Goal: Task Accomplishment & Management: Use online tool/utility

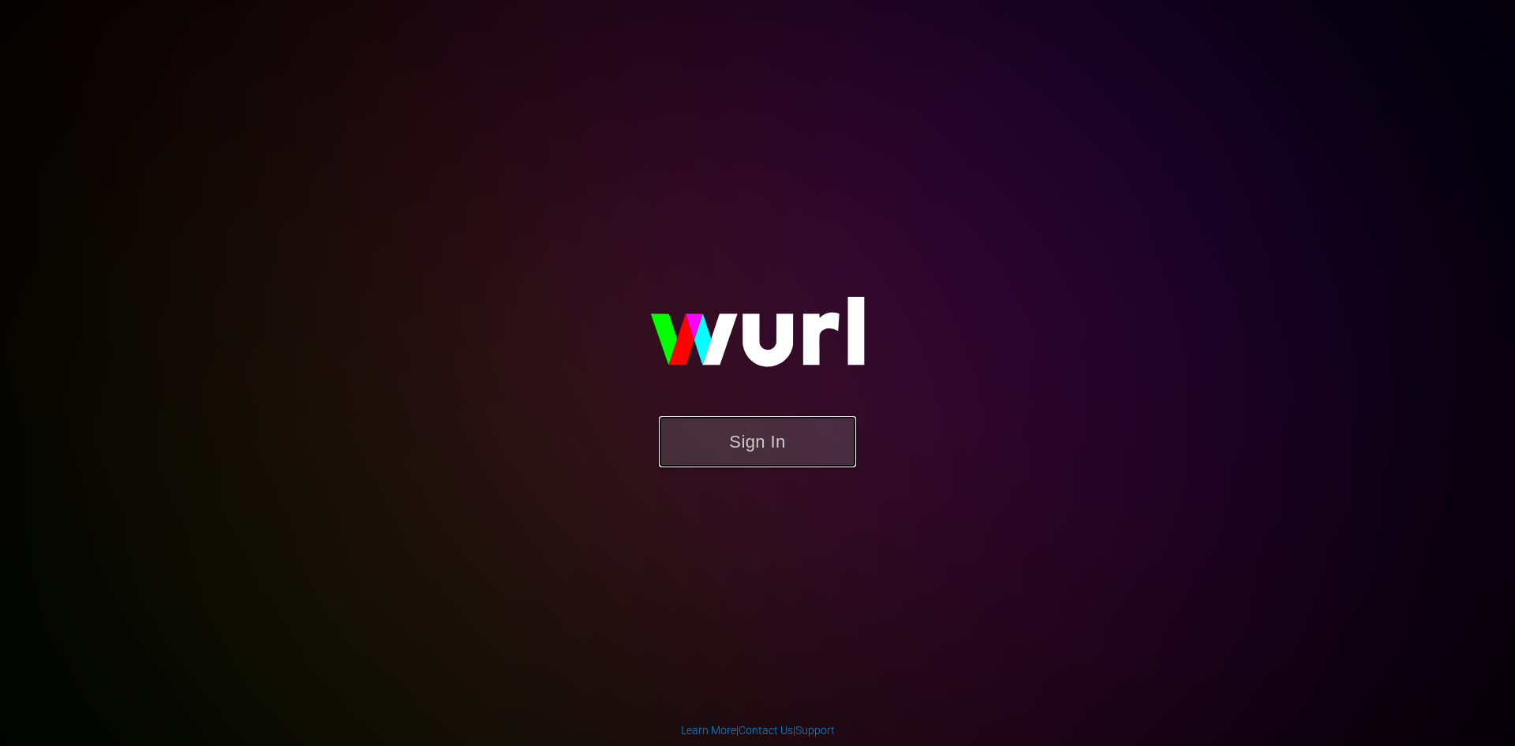
click at [743, 447] on button "Sign In" at bounding box center [757, 441] width 197 height 51
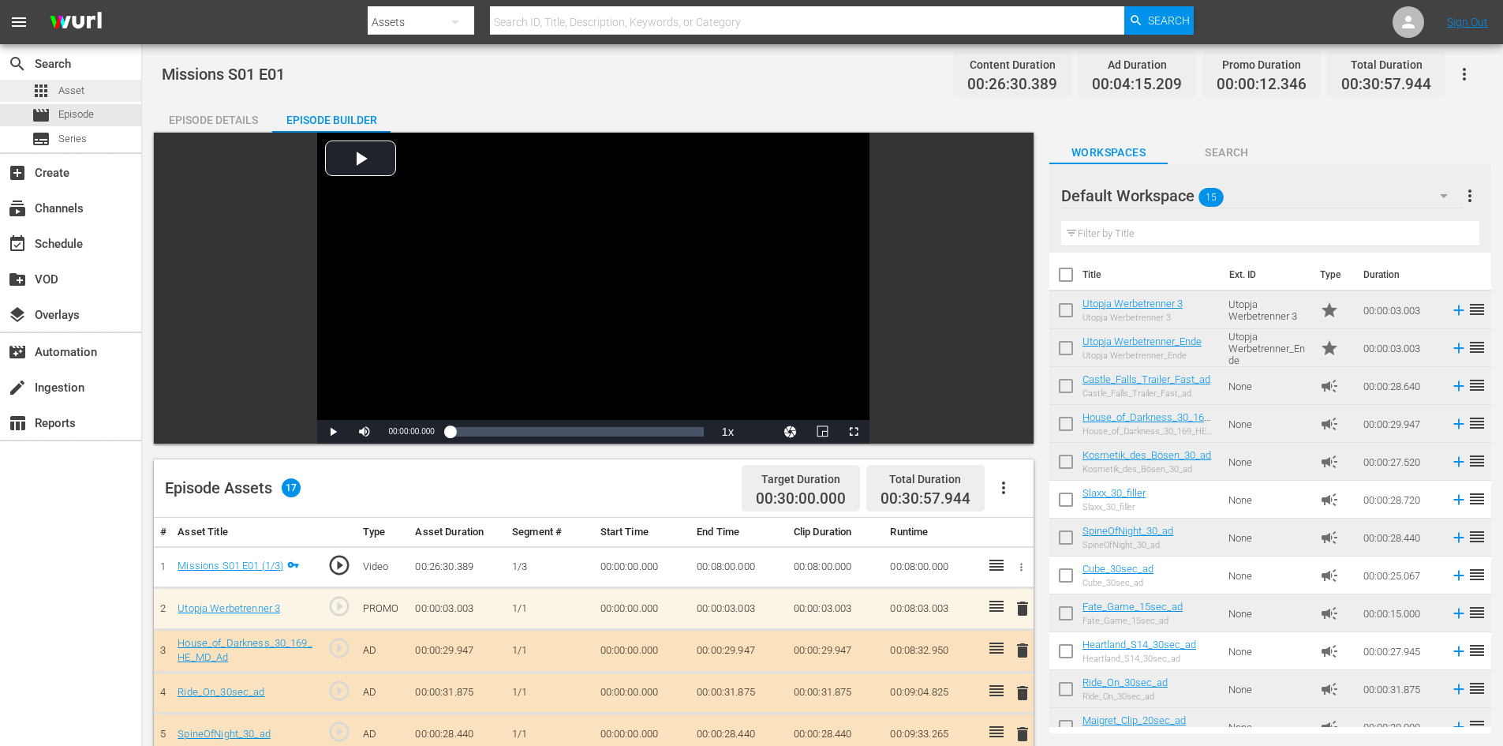
click at [85, 81] on div "apps Asset" at bounding box center [70, 91] width 141 height 22
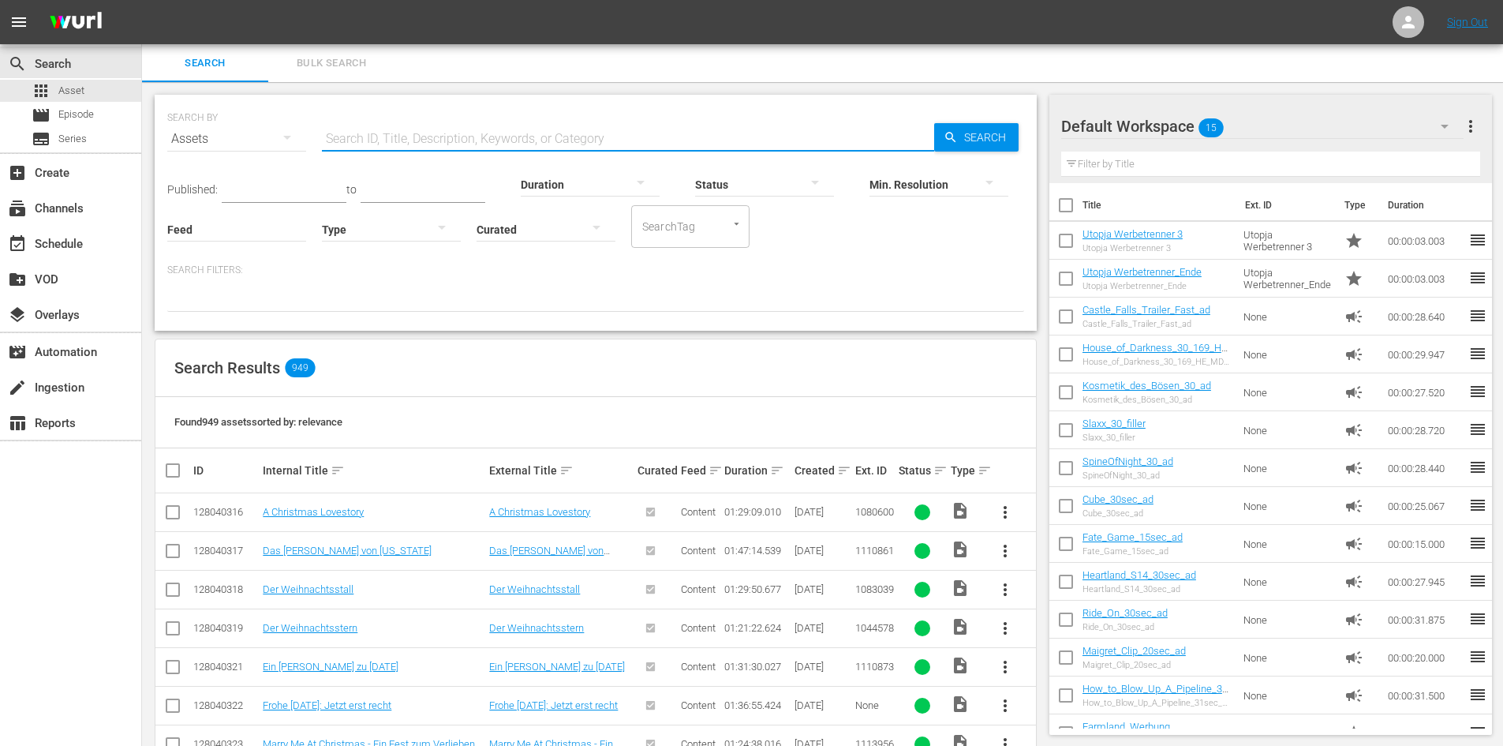
click at [450, 136] on input "text" at bounding box center [628, 139] width 612 height 38
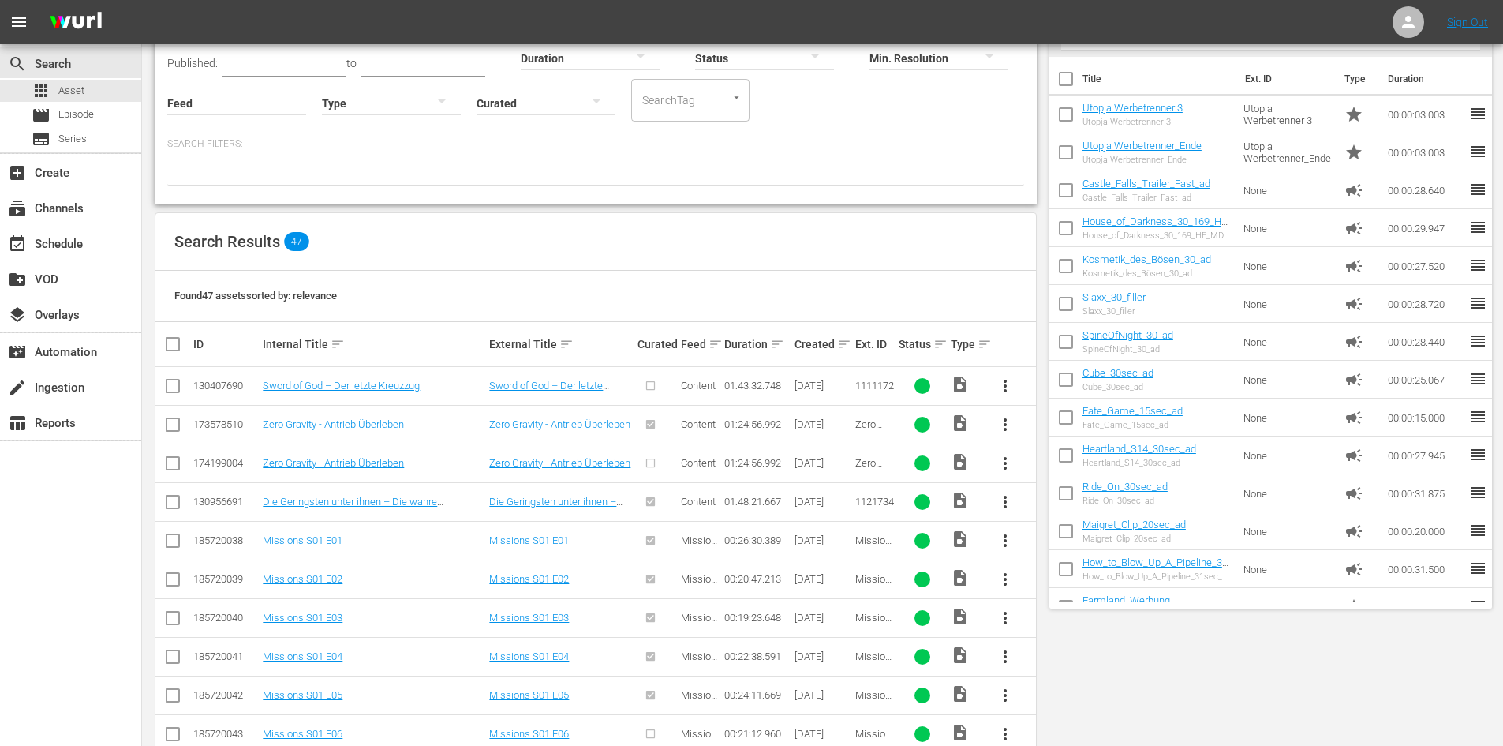
scroll to position [158, 0]
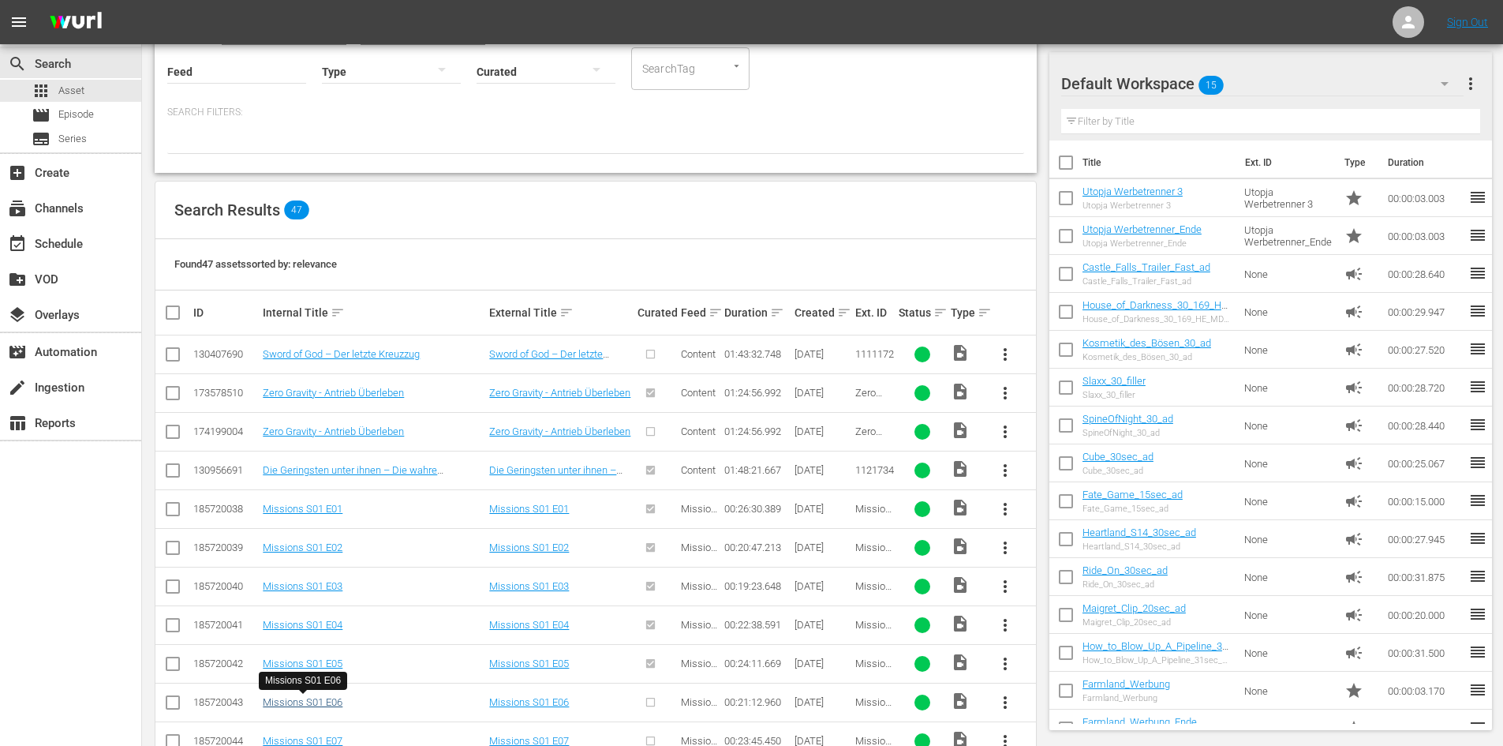
type input "missions"
click at [327, 701] on link "Missions S01 E06" at bounding box center [303, 702] width 80 height 12
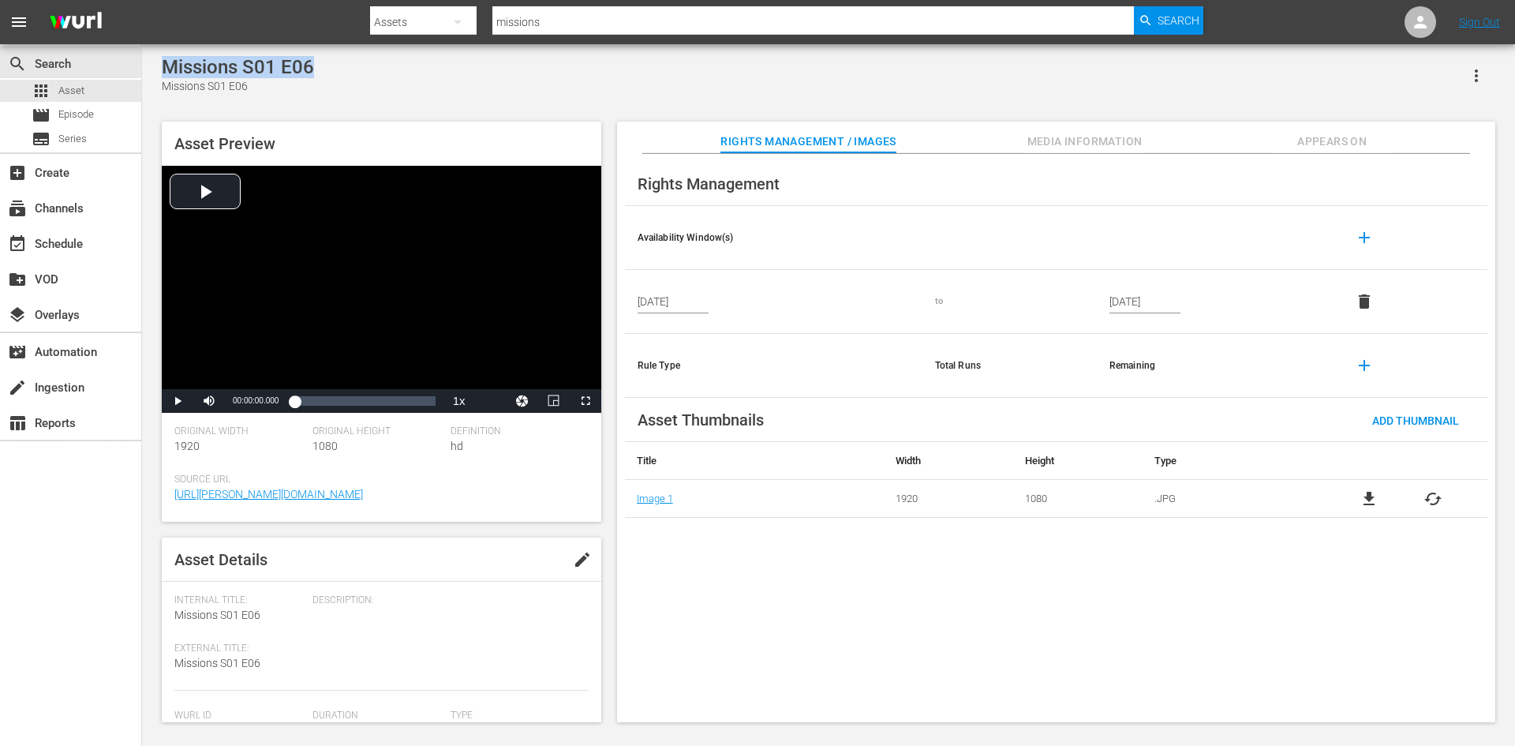
drag, startPoint x: 320, startPoint y: 69, endPoint x: 159, endPoint y: 77, distance: 161.1
click at [160, 77] on div "Missions S01 E06 Missions S01 E06 Asset Preview Video Player is loading. Play V…" at bounding box center [828, 385] width 1349 height 658
copy div "Missions S01 E06"
click at [110, 107] on div "movie Episode" at bounding box center [70, 115] width 141 height 22
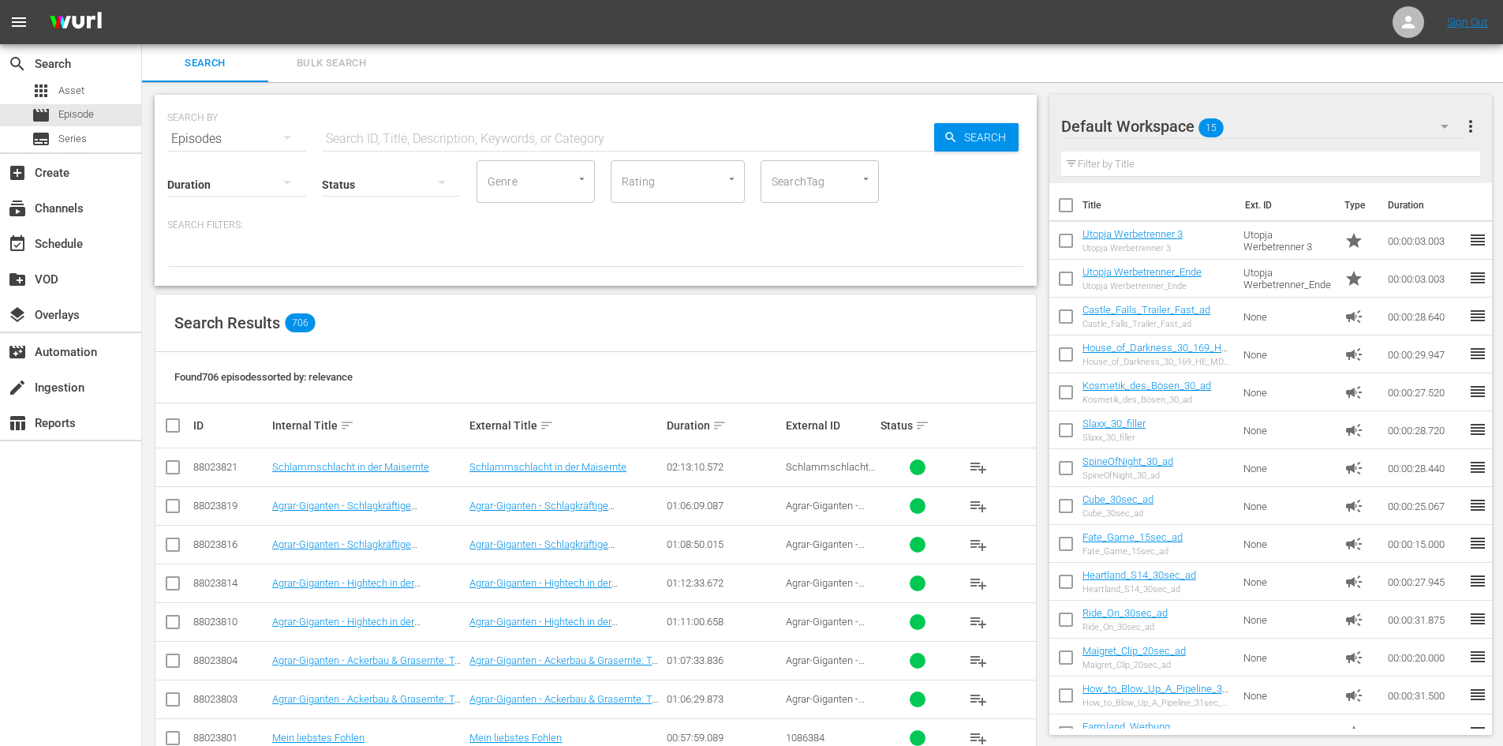
click at [387, 137] on input "text" at bounding box center [628, 139] width 612 height 38
paste input "Missions S01 E06"
type input "Missions S01 E06"
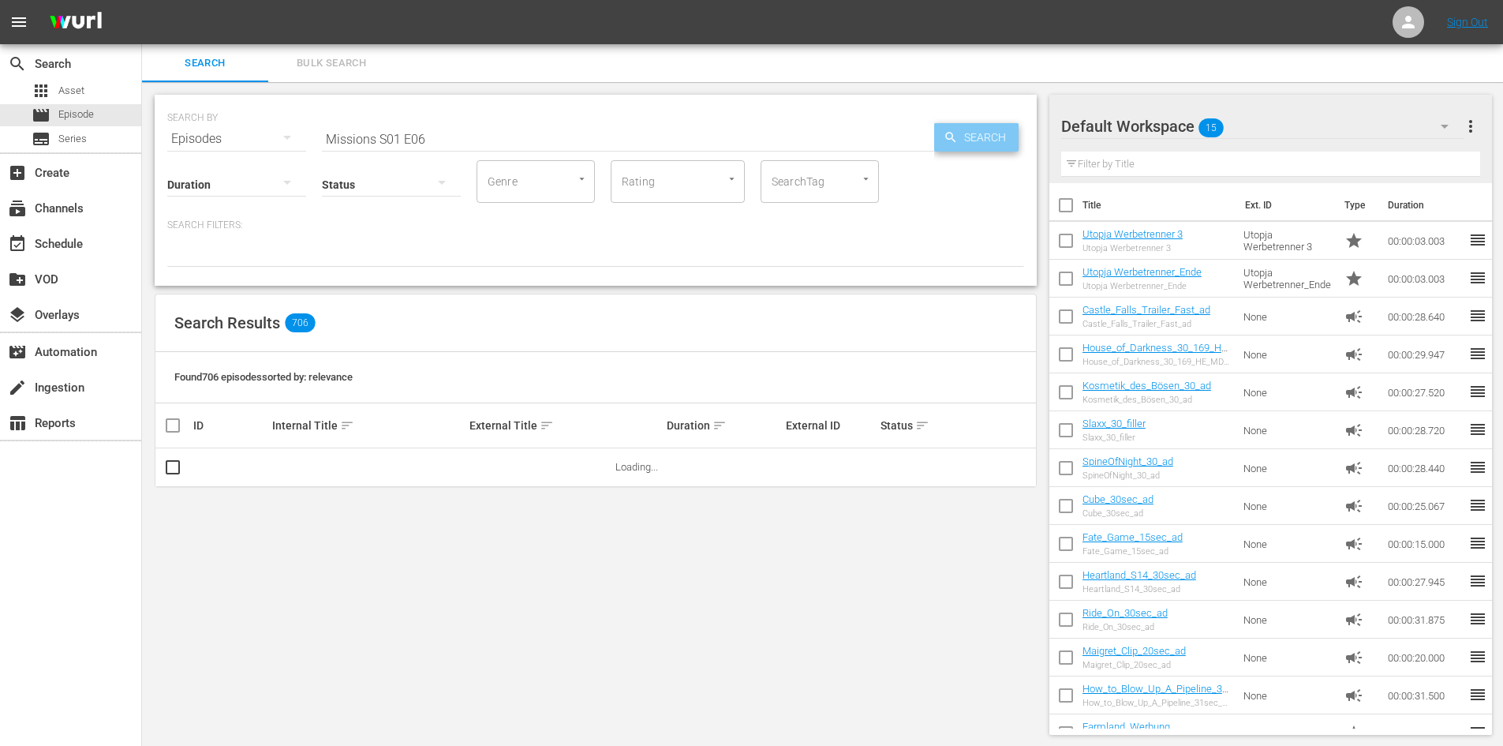
click at [992, 136] on span "Search" at bounding box center [988, 137] width 61 height 28
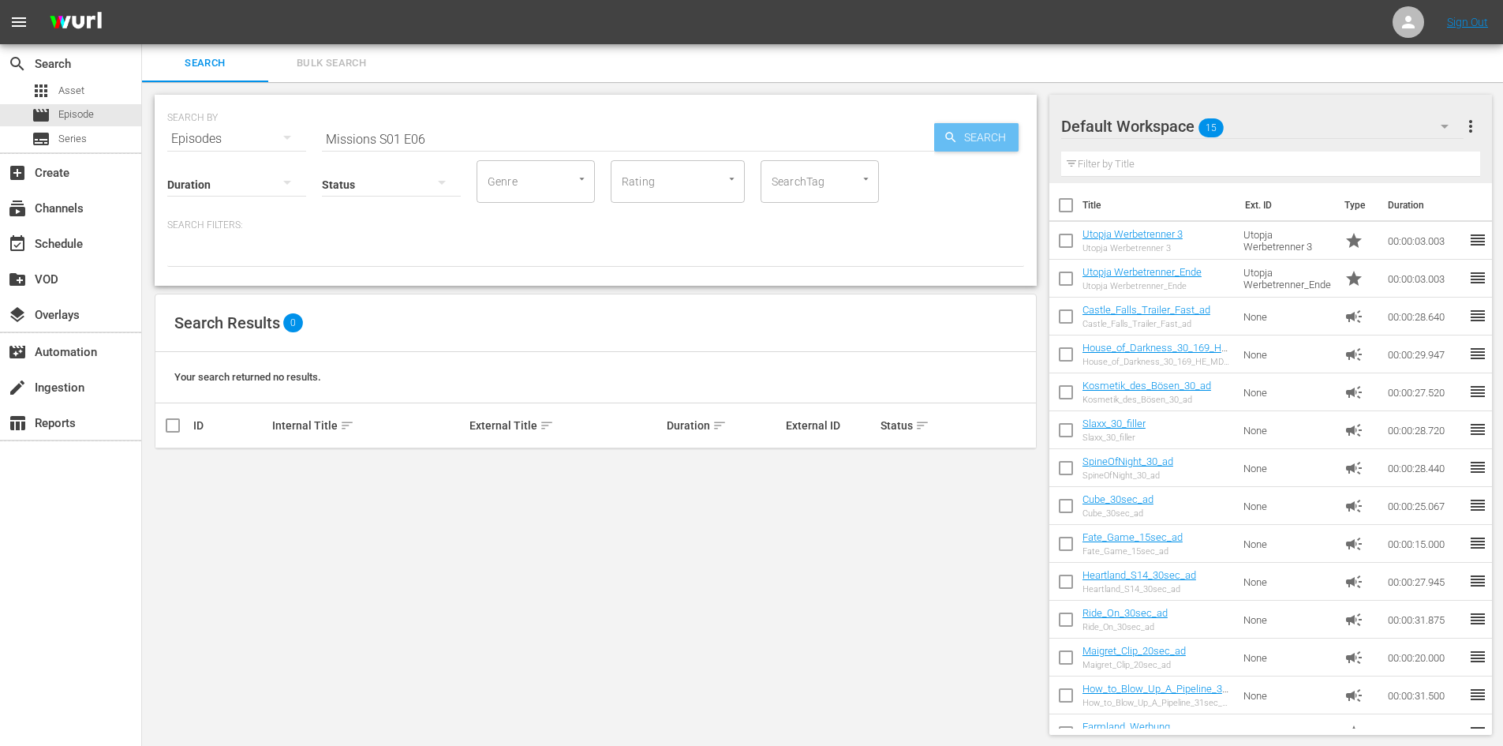
click at [996, 131] on span "Search" at bounding box center [988, 137] width 61 height 28
click at [995, 131] on span "Search" at bounding box center [988, 137] width 61 height 28
click at [1000, 133] on span "Search" at bounding box center [988, 137] width 61 height 28
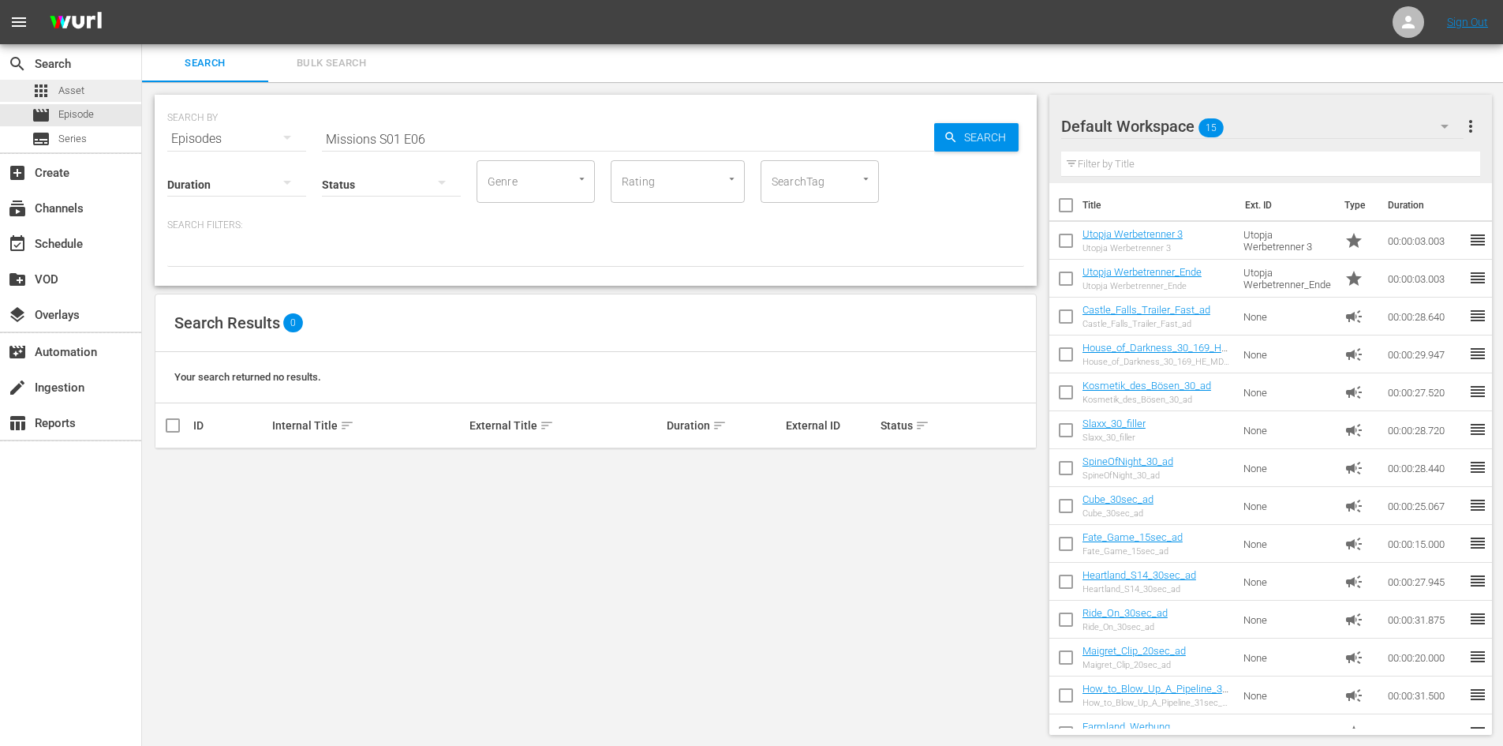
click at [69, 93] on span "Asset" at bounding box center [71, 91] width 26 height 16
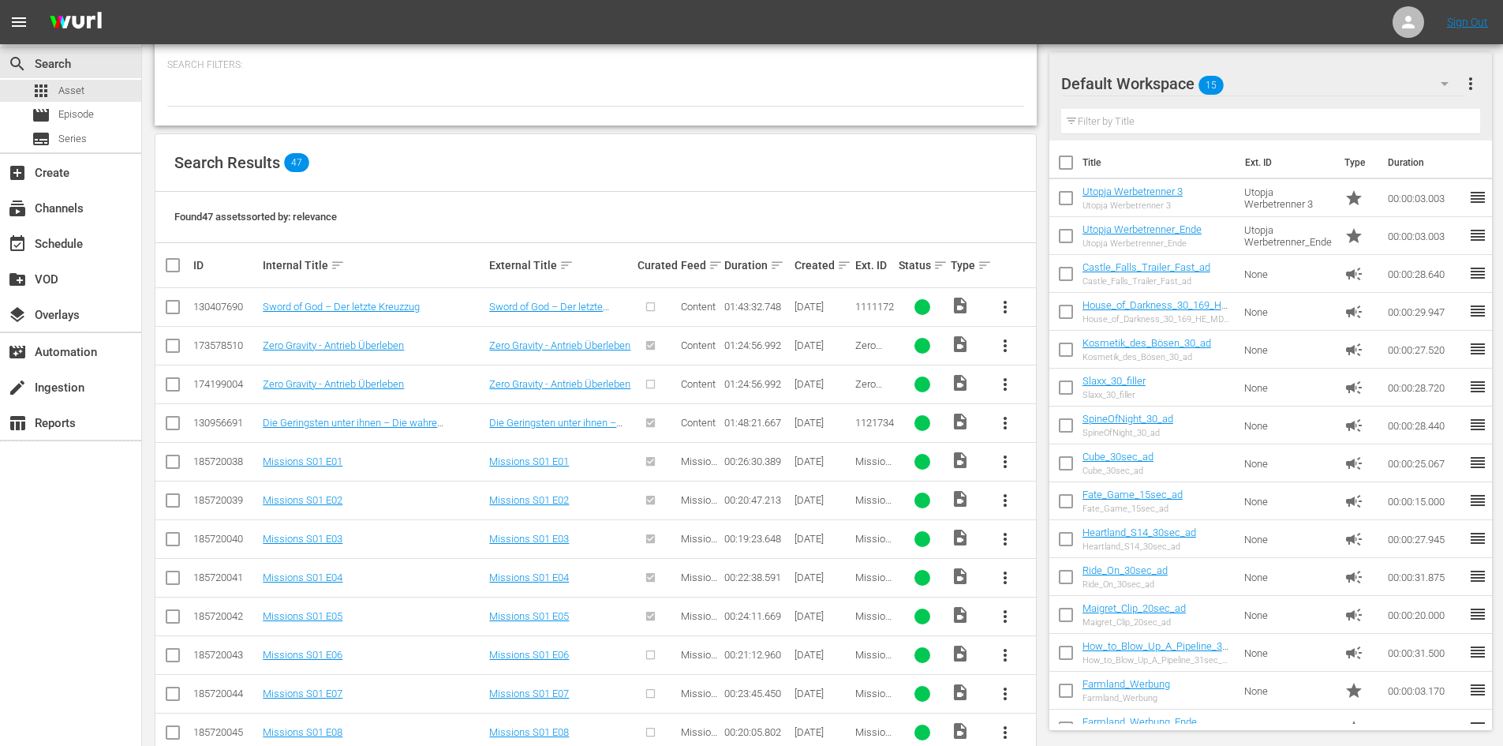
scroll to position [237, 0]
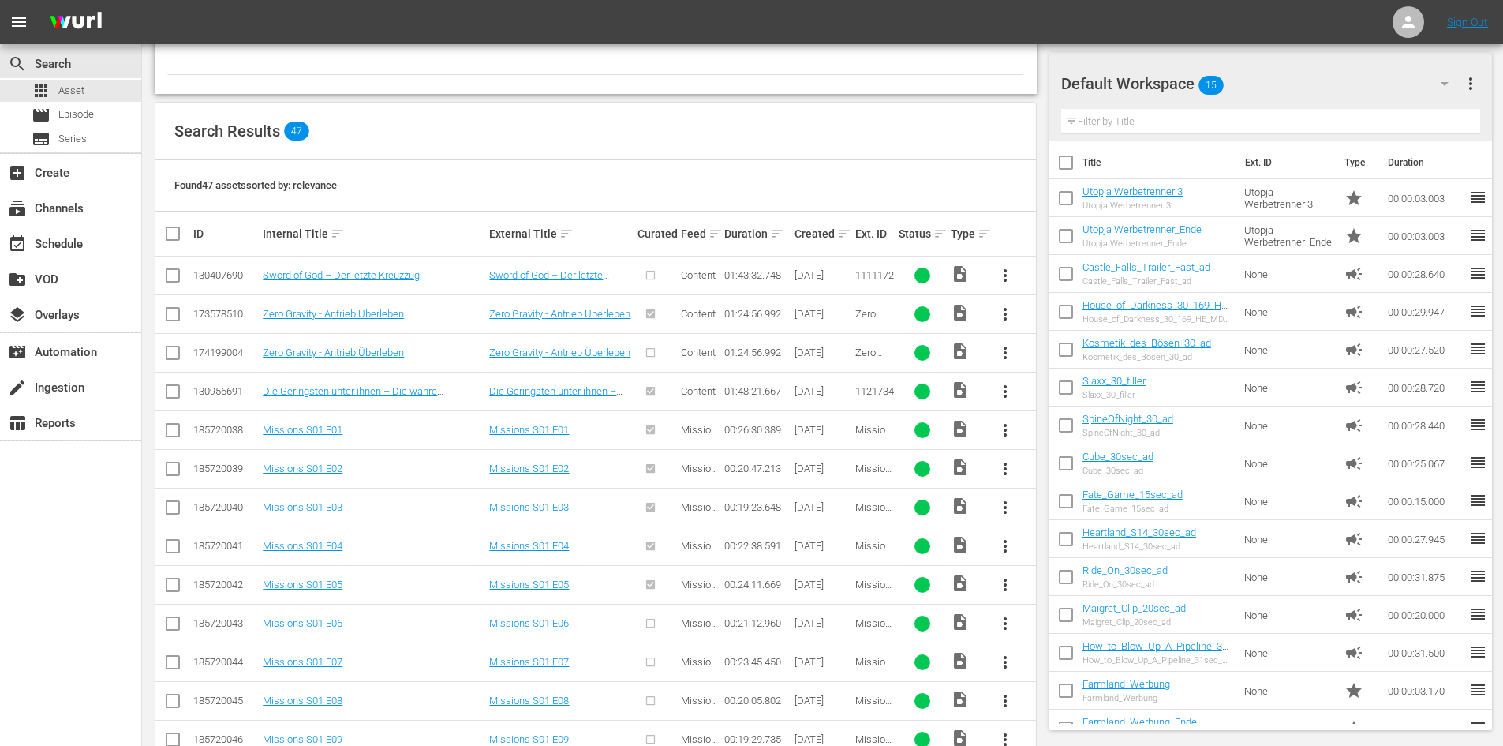
click at [1000, 624] on span "more_vert" at bounding box center [1005, 623] width 19 height 19
click at [1049, 614] on div "Episode" at bounding box center [1090, 617] width 107 height 38
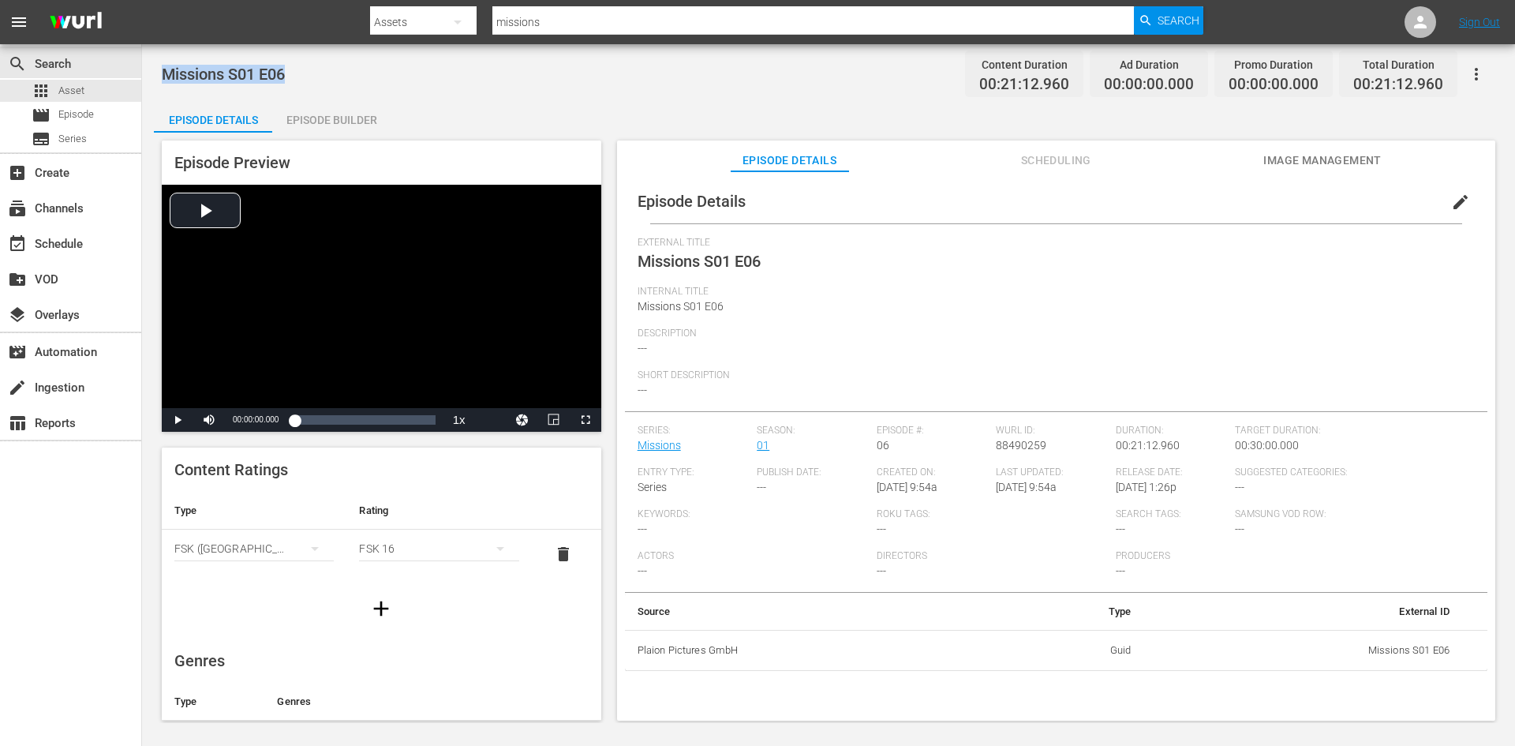
drag, startPoint x: 261, startPoint y: 67, endPoint x: 154, endPoint y: 58, distance: 107.7
click at [154, 58] on div "Missions S01 E06 Content Duration 00:21:12.960 Ad Duration 00:00:00.000 Promo D…" at bounding box center [828, 383] width 1373 height 678
copy span "Missions S01 E06"
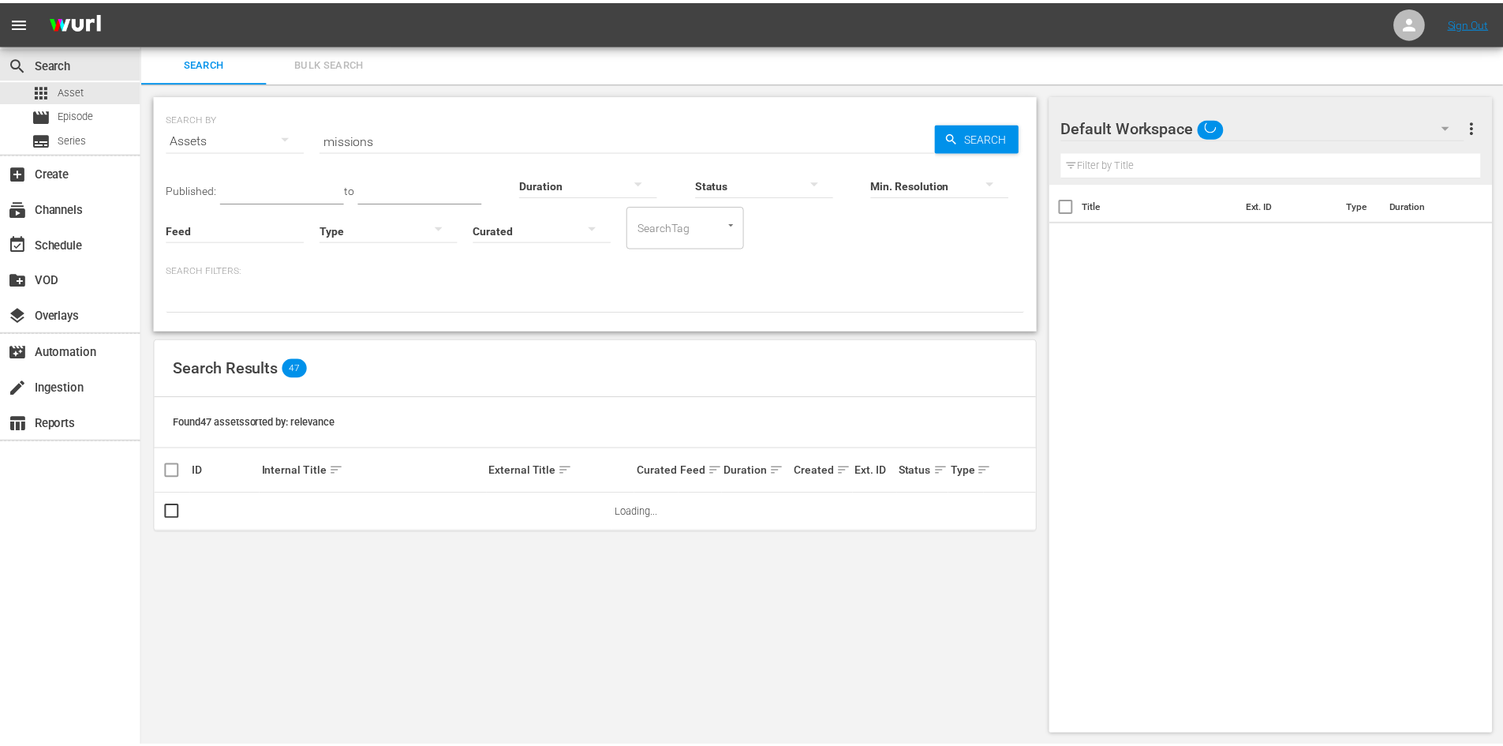
scroll to position [2, 0]
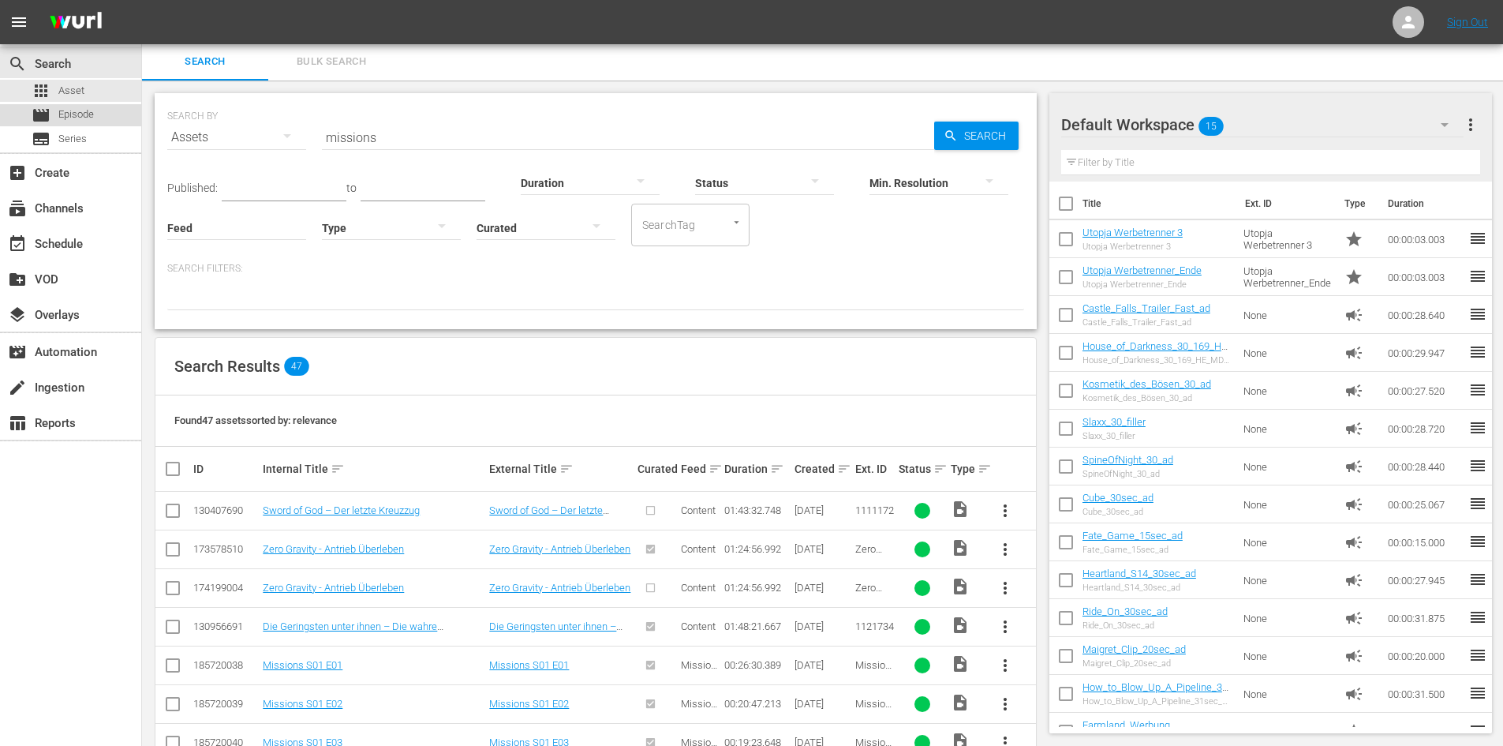
click at [80, 119] on span "Episode" at bounding box center [76, 115] width 36 height 16
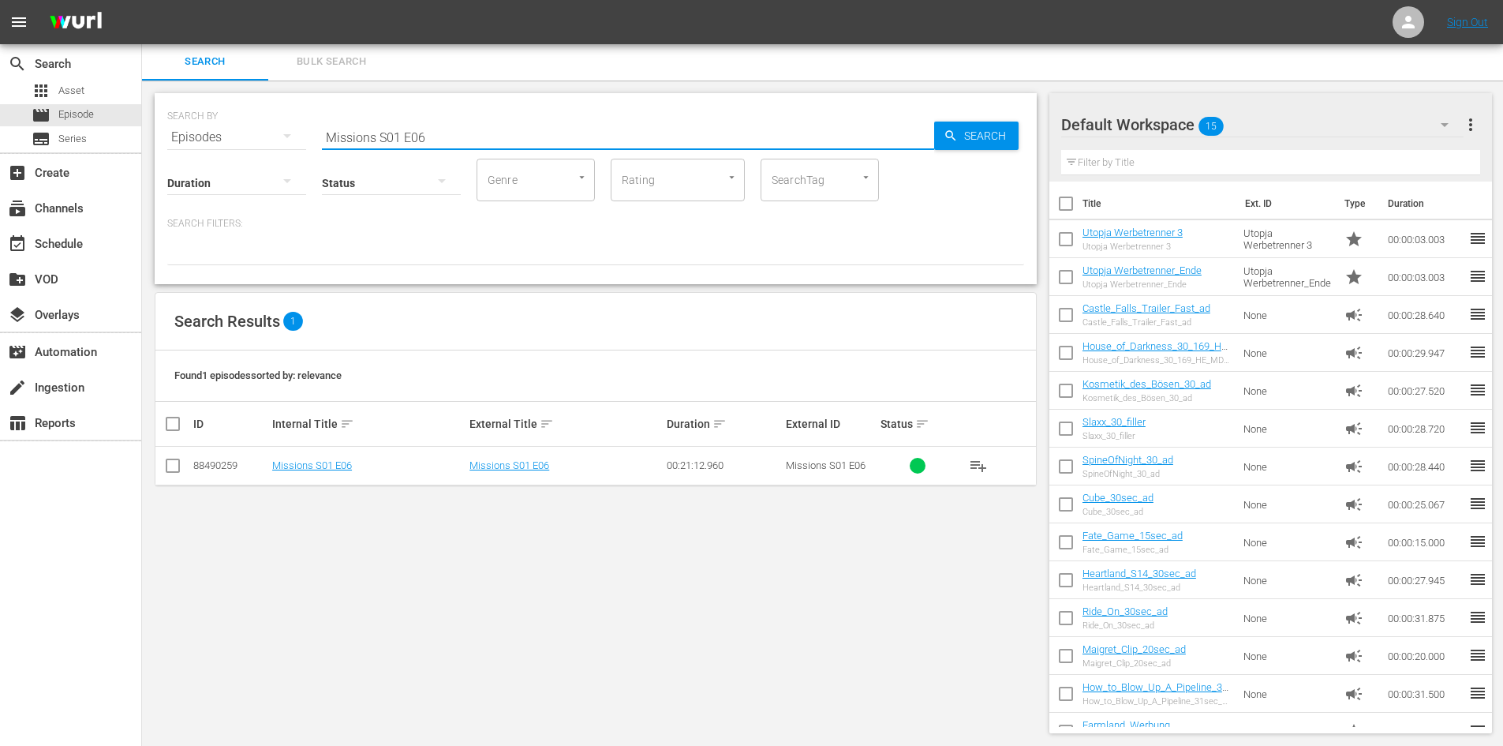
drag, startPoint x: 377, startPoint y: 134, endPoint x: 211, endPoint y: 143, distance: 166.7
click at [211, 142] on div "SEARCH BY Search By Episodes Search ID, Title, Description, Keywords, or Catego…" at bounding box center [595, 127] width 857 height 57
paste input "Missions S01 E06"
type input "Missions S01 E06"
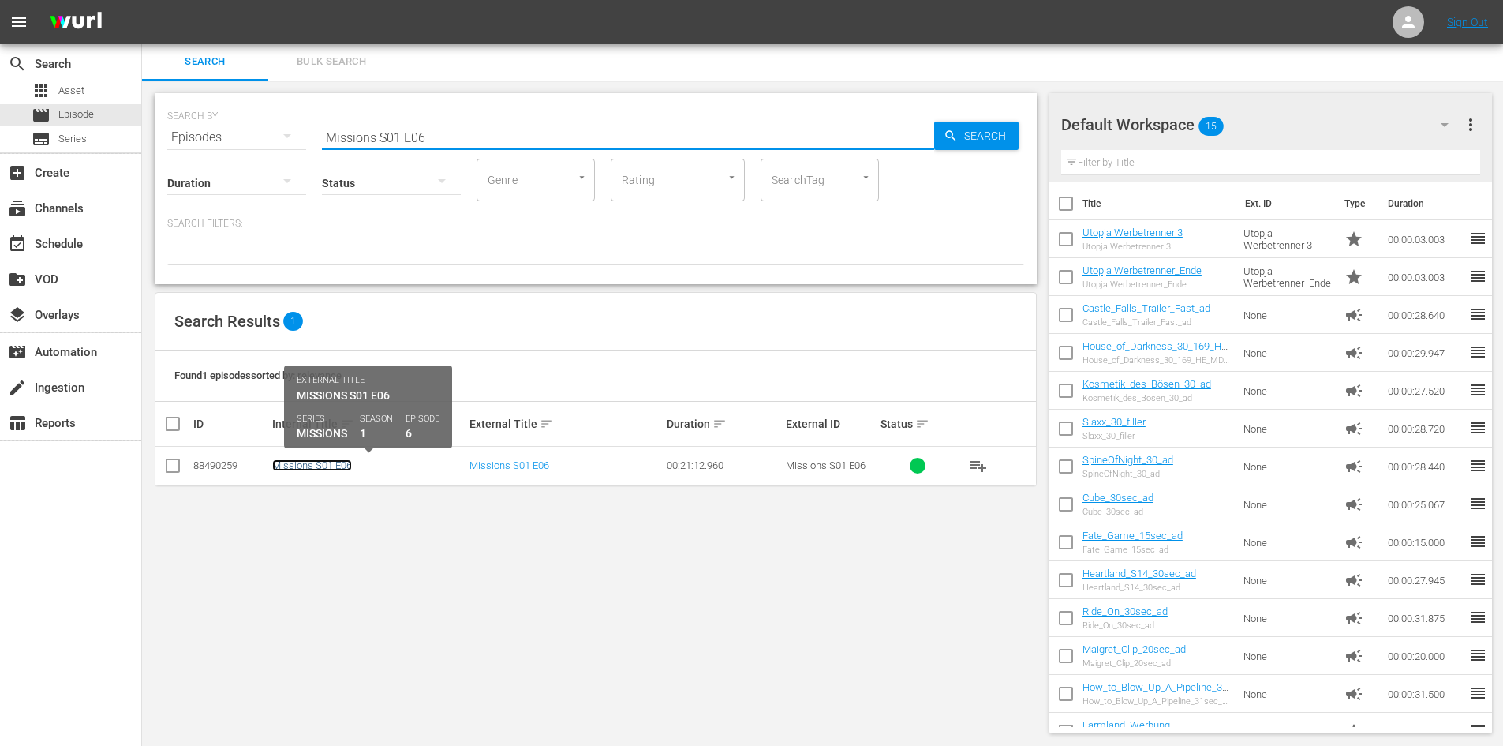
click at [327, 469] on link "Missions S01 E06" at bounding box center [312, 465] width 80 height 12
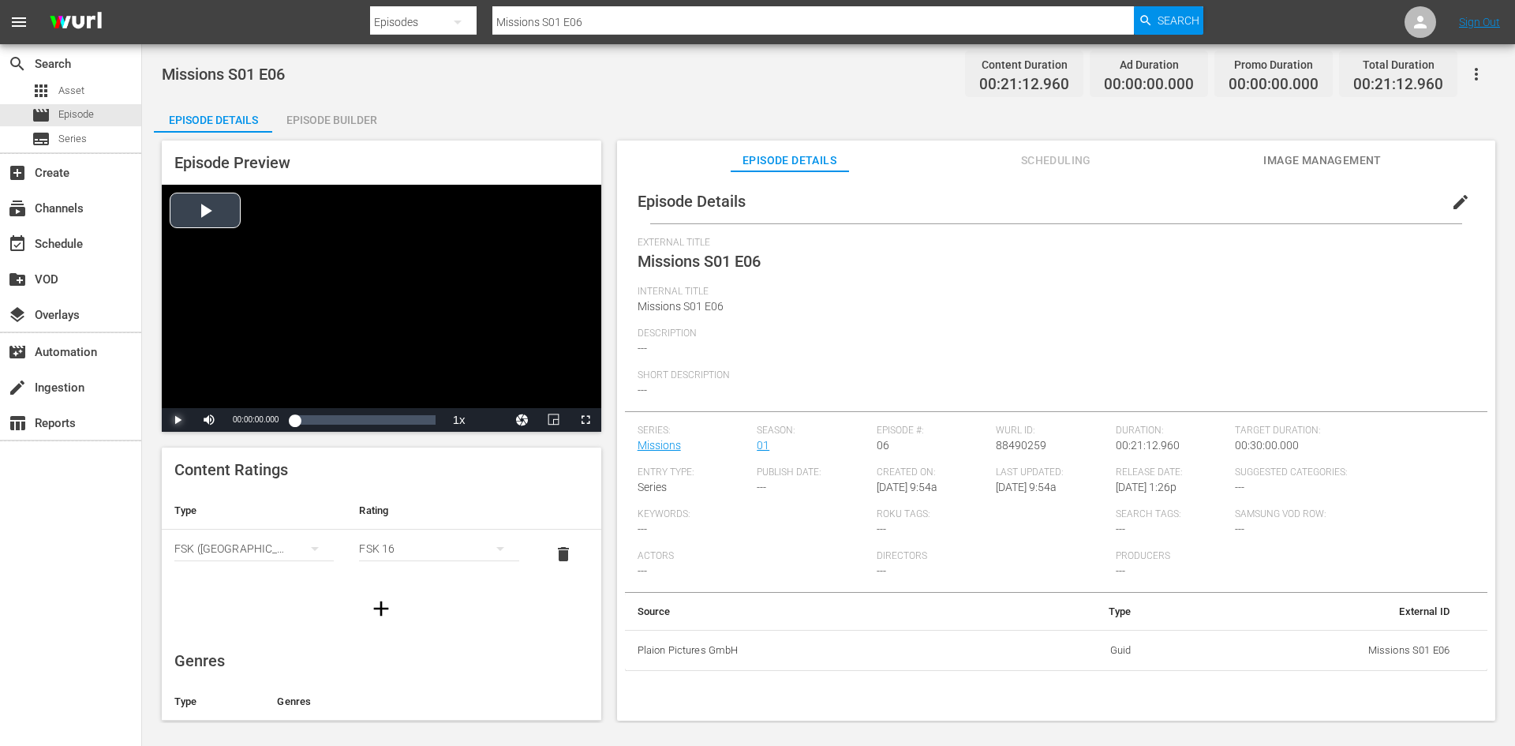
click at [178, 420] on span "Video Player" at bounding box center [178, 420] width 0 height 0
click at [316, 414] on div "00:03:20.240 Missions S01 E06 (1/3)" at bounding box center [316, 420] width 1 height 16
click at [234, 420] on div "Volume Level" at bounding box center [244, 420] width 32 height 2
click at [404, 418] on div "Loaded : 21.23% 00:16:07.449 Missions S01 E06 (3/3) 00:03:28.115" at bounding box center [364, 420] width 140 height 16
click at [347, 418] on div "Loaded : 79.74% 00:07:51.996 Missions S01 E06 (1/3) 00:16:32.413" at bounding box center [364, 420] width 140 height 16
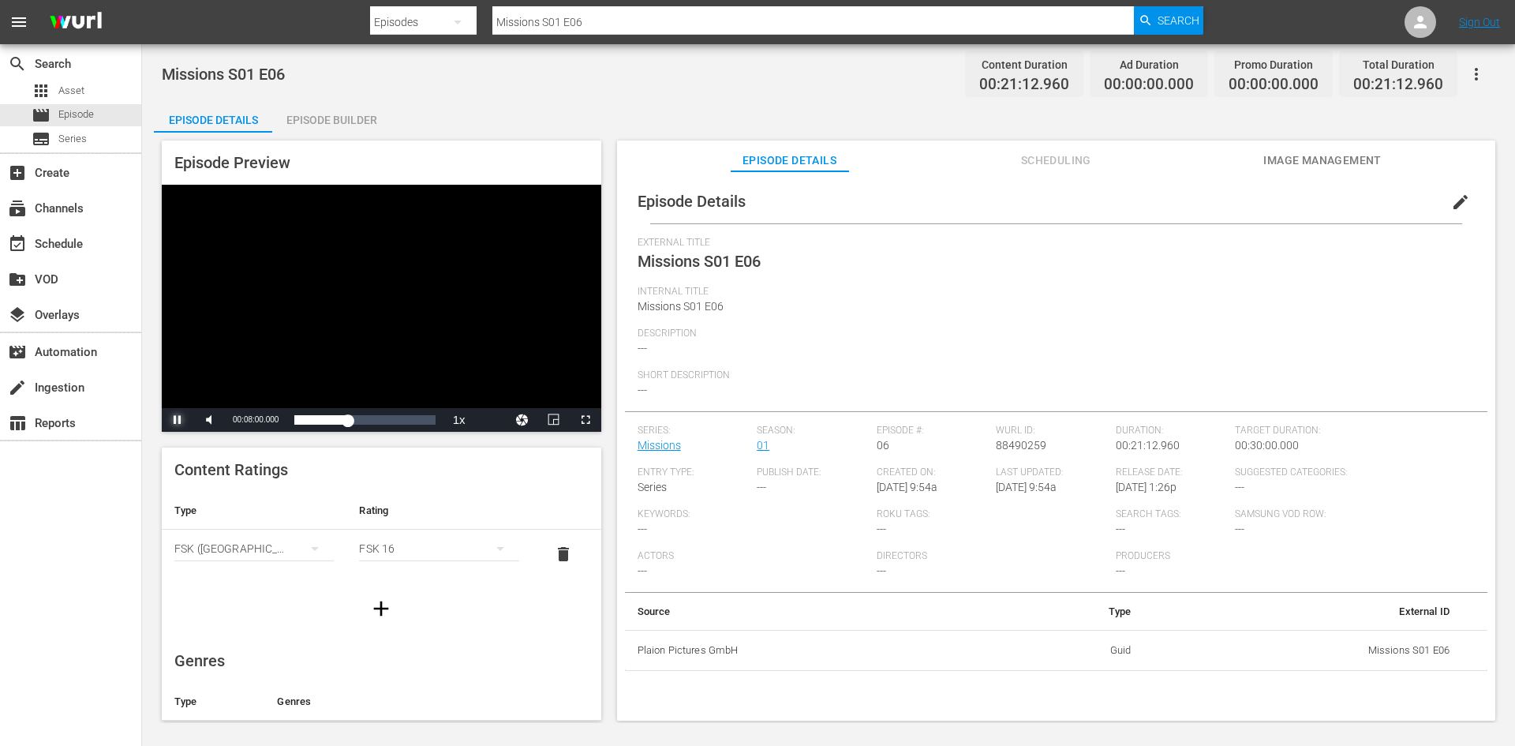
click at [178, 420] on span "Video Player" at bounding box center [178, 420] width 0 height 0
drag, startPoint x: 352, startPoint y: 417, endPoint x: 208, endPoint y: 406, distance: 144.0
click at [208, 406] on div "Video Player is loading. Play Video Play Mute 59% Current Time 00:08:01.351 / D…" at bounding box center [381, 308] width 439 height 247
click at [349, 128] on div "Episode Builder" at bounding box center [331, 120] width 118 height 38
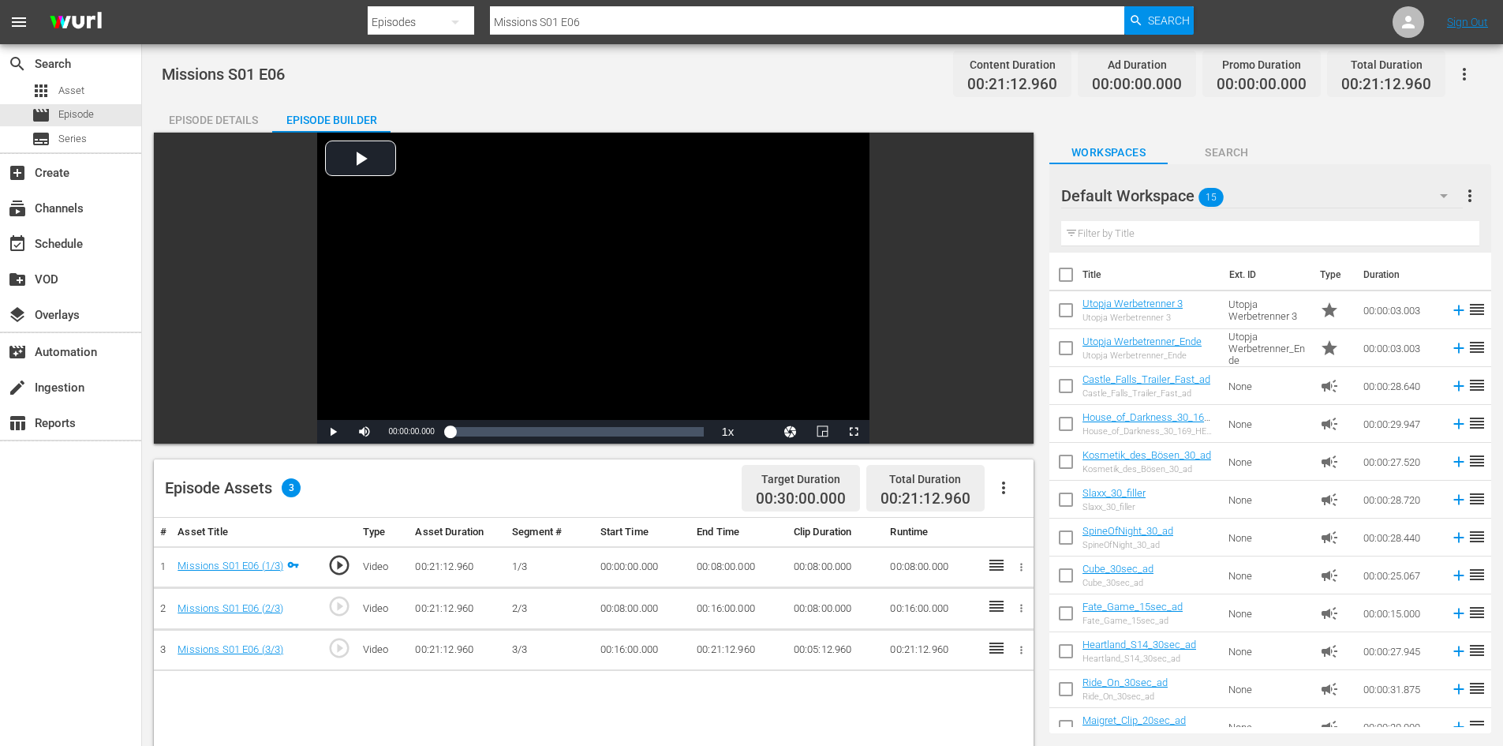
click at [1153, 195] on div at bounding box center [1118, 196] width 114 height 39
click at [1370, 202] on div "Default Workspace 15" at bounding box center [1262, 196] width 402 height 44
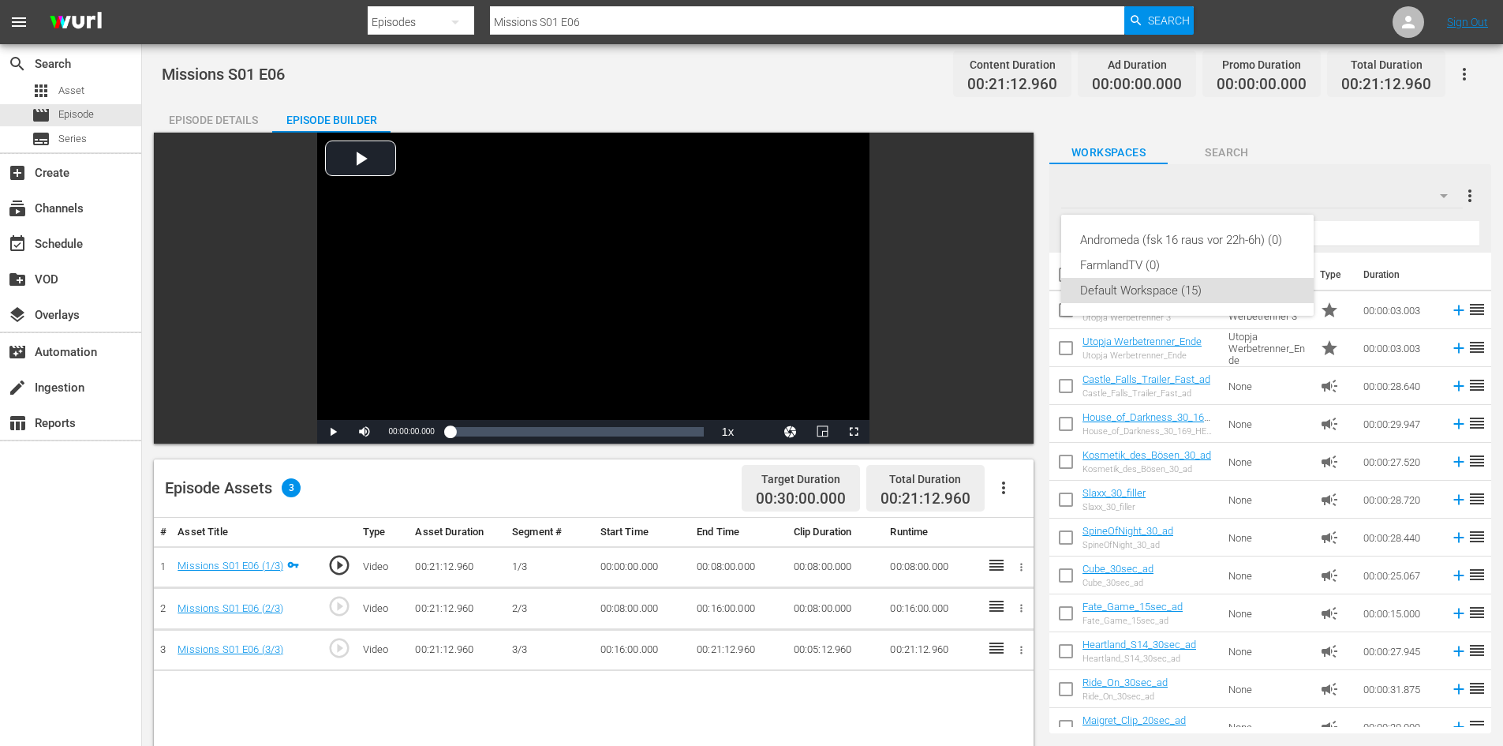
click at [1370, 202] on div "Andromeda (fsk 16 raus vor 22h-6h) (0) FarmlandTV (0) Default Workspace (15)" at bounding box center [751, 373] width 1503 height 746
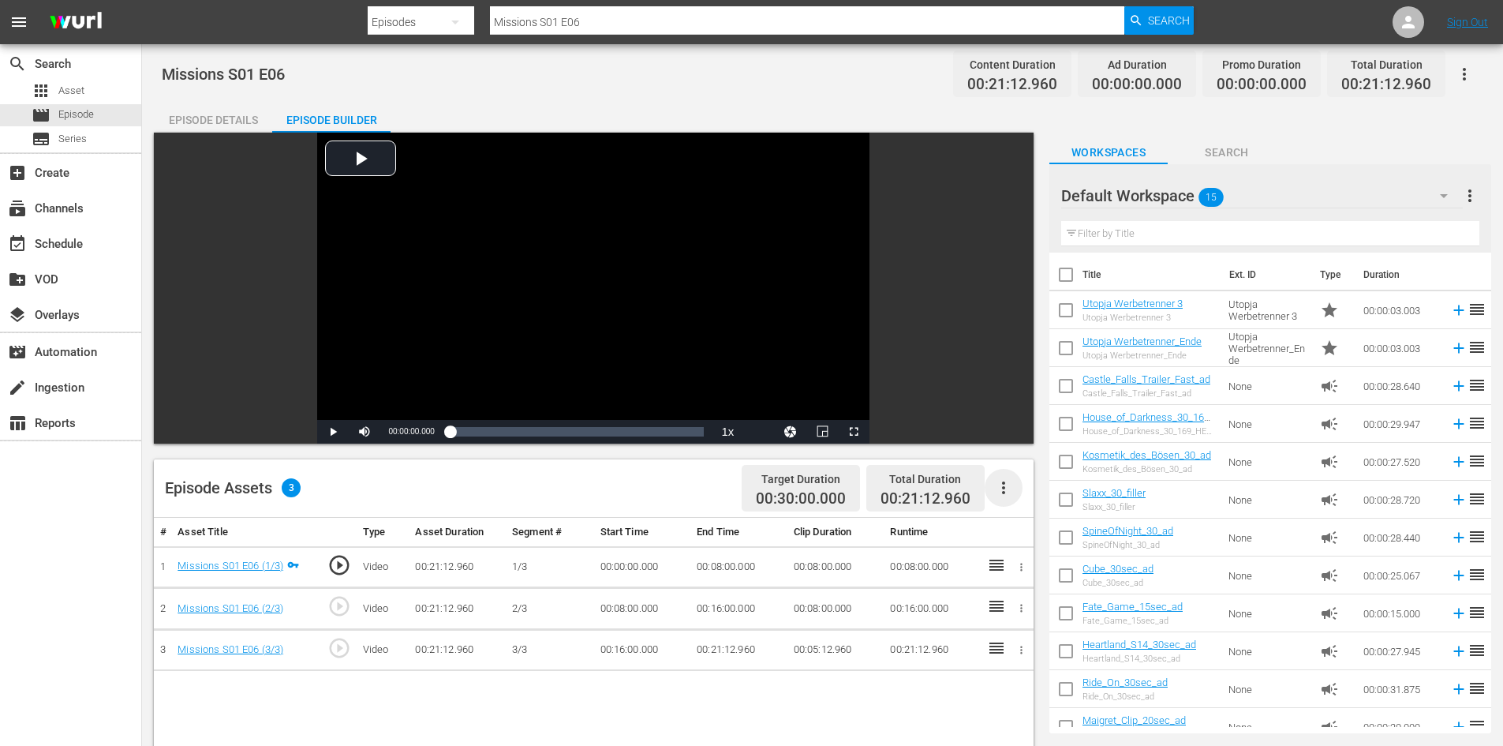
click at [1004, 492] on icon "button" at bounding box center [1003, 487] width 3 height 13
click at [997, 498] on div "Fill with Ads" at bounding box center [1050, 494] width 107 height 38
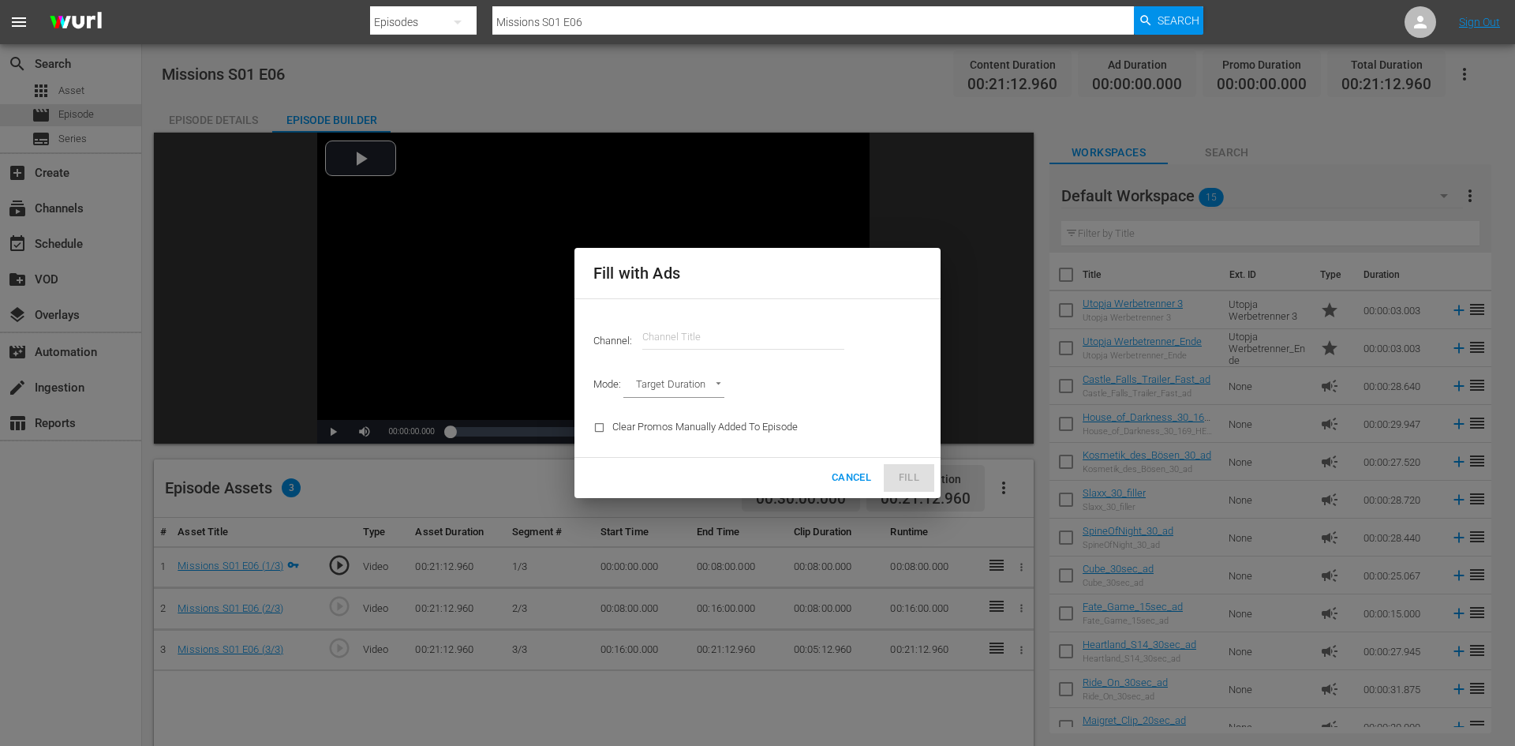
click at [651, 336] on input "text" at bounding box center [743, 337] width 202 height 38
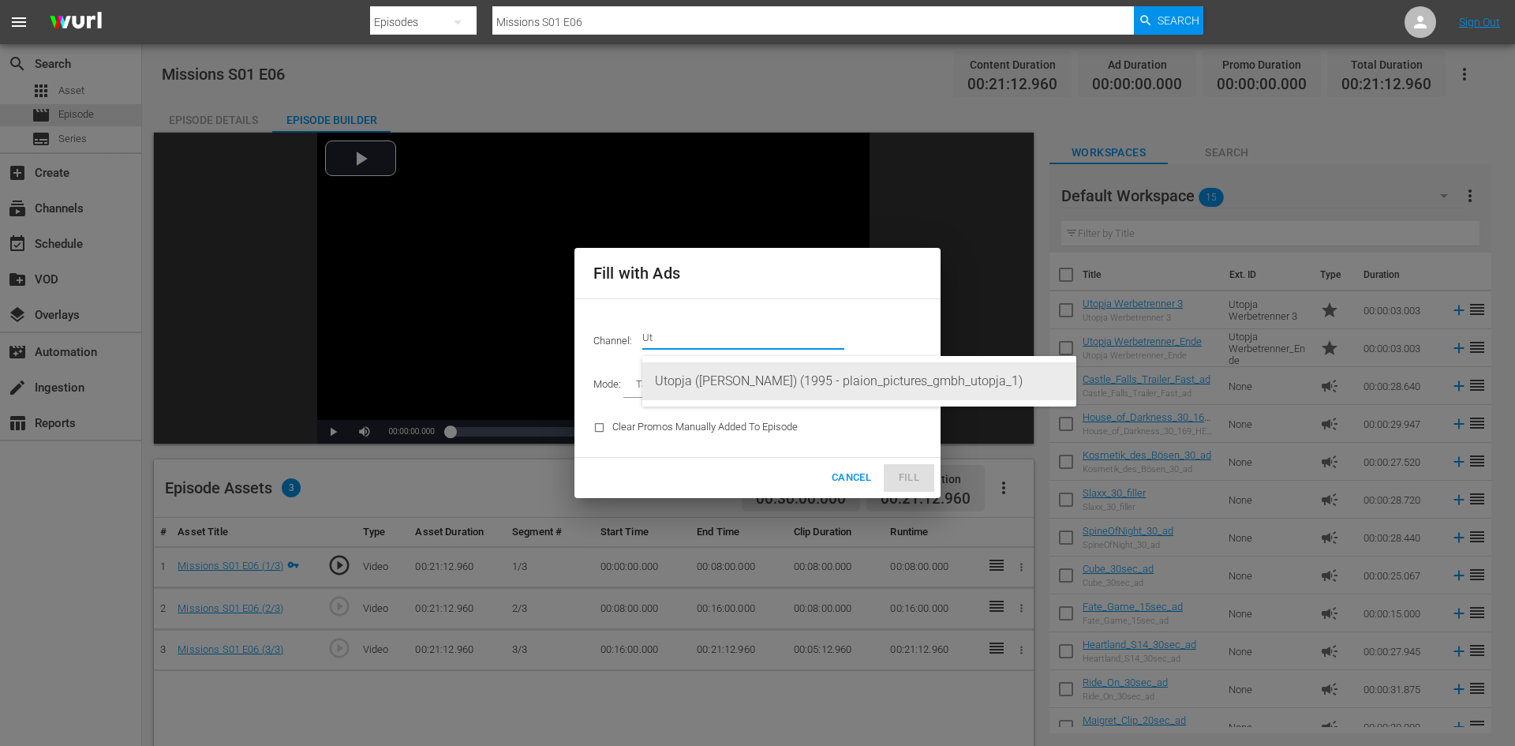
click at [697, 378] on div "Utopja ([PERSON_NAME]) (1995 - plaion_pictures_gmbh_utopja_1)" at bounding box center [859, 381] width 409 height 38
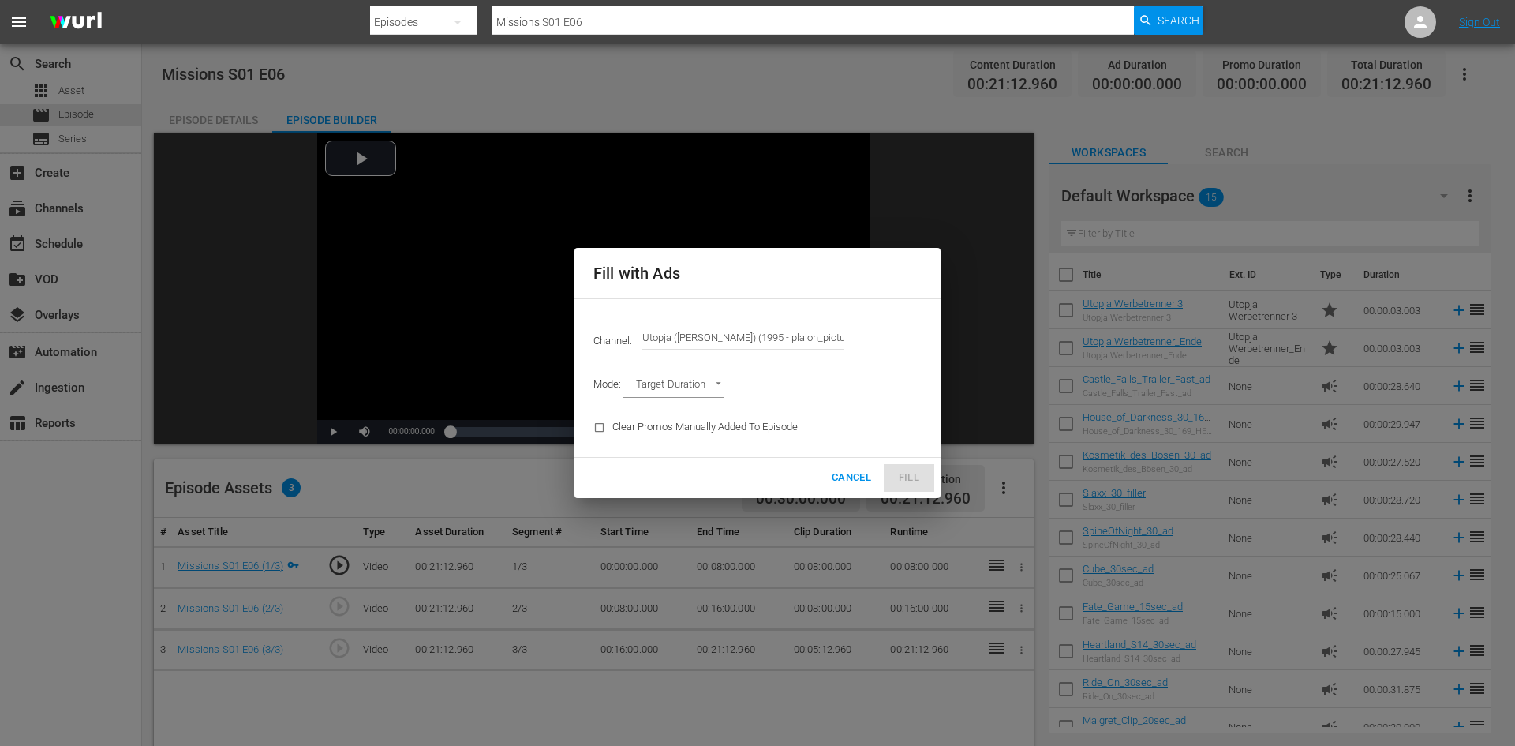
type input "Utopja (Wurl) (1995)"
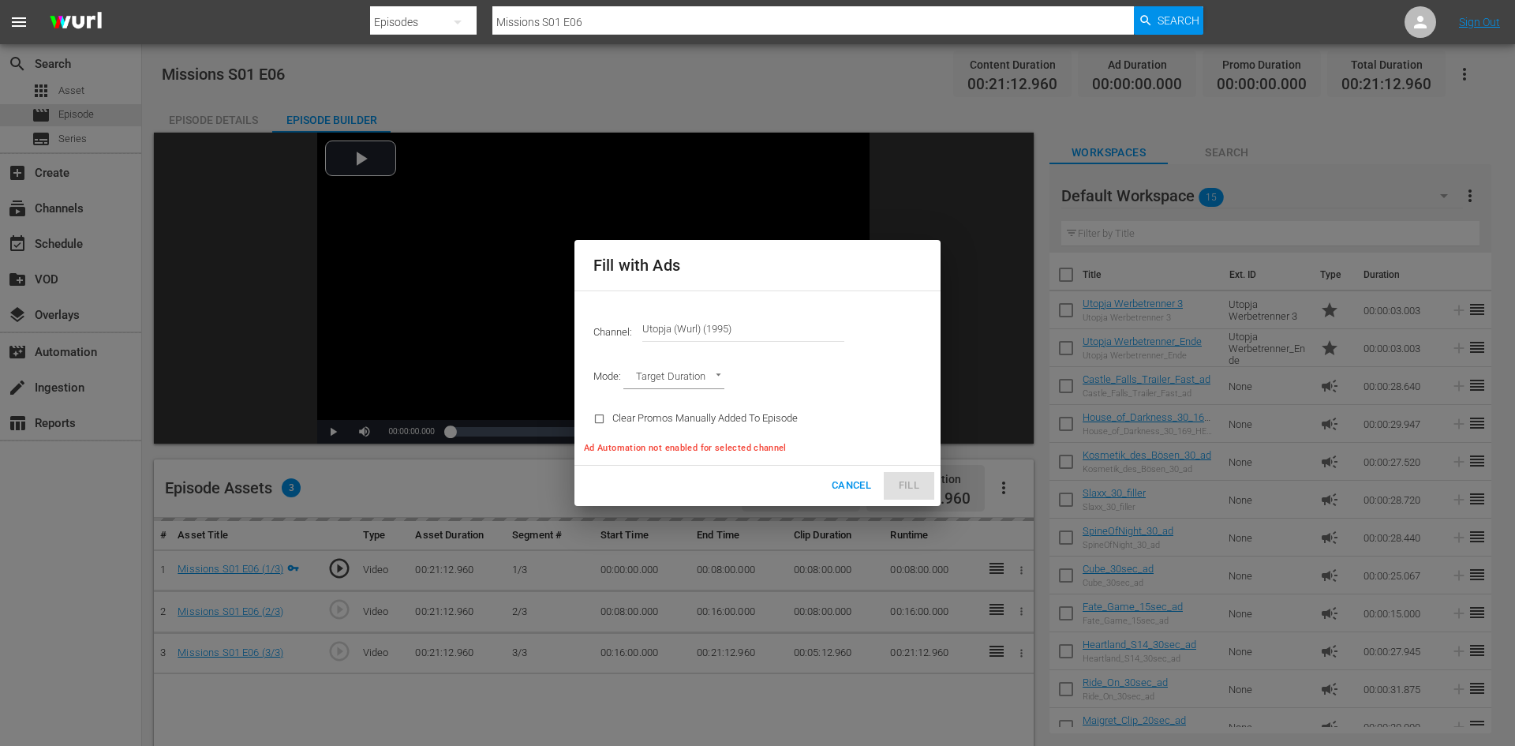
type input "AD_BREAK_DURATION"
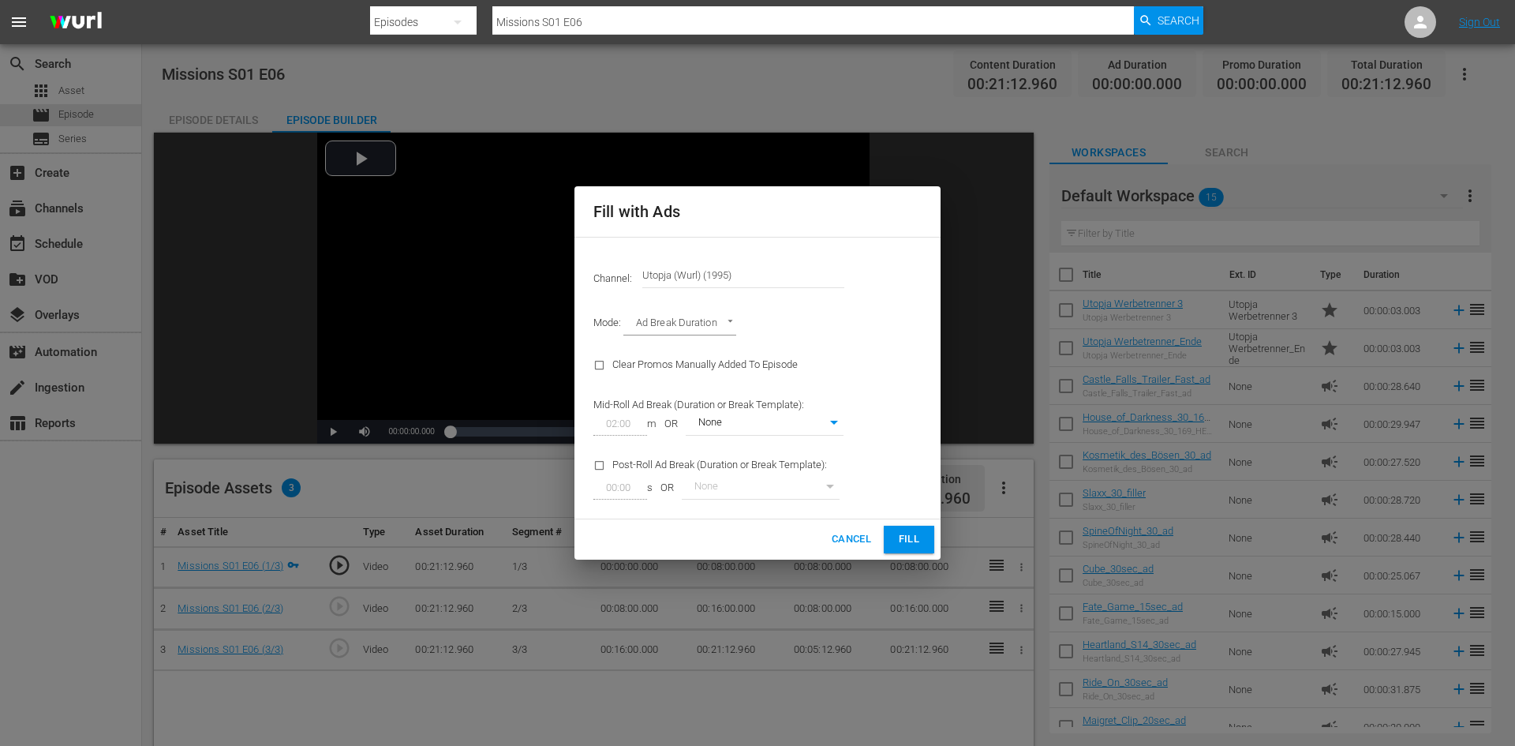
type input "0"
click at [902, 540] on span "Fill" at bounding box center [908, 539] width 25 height 18
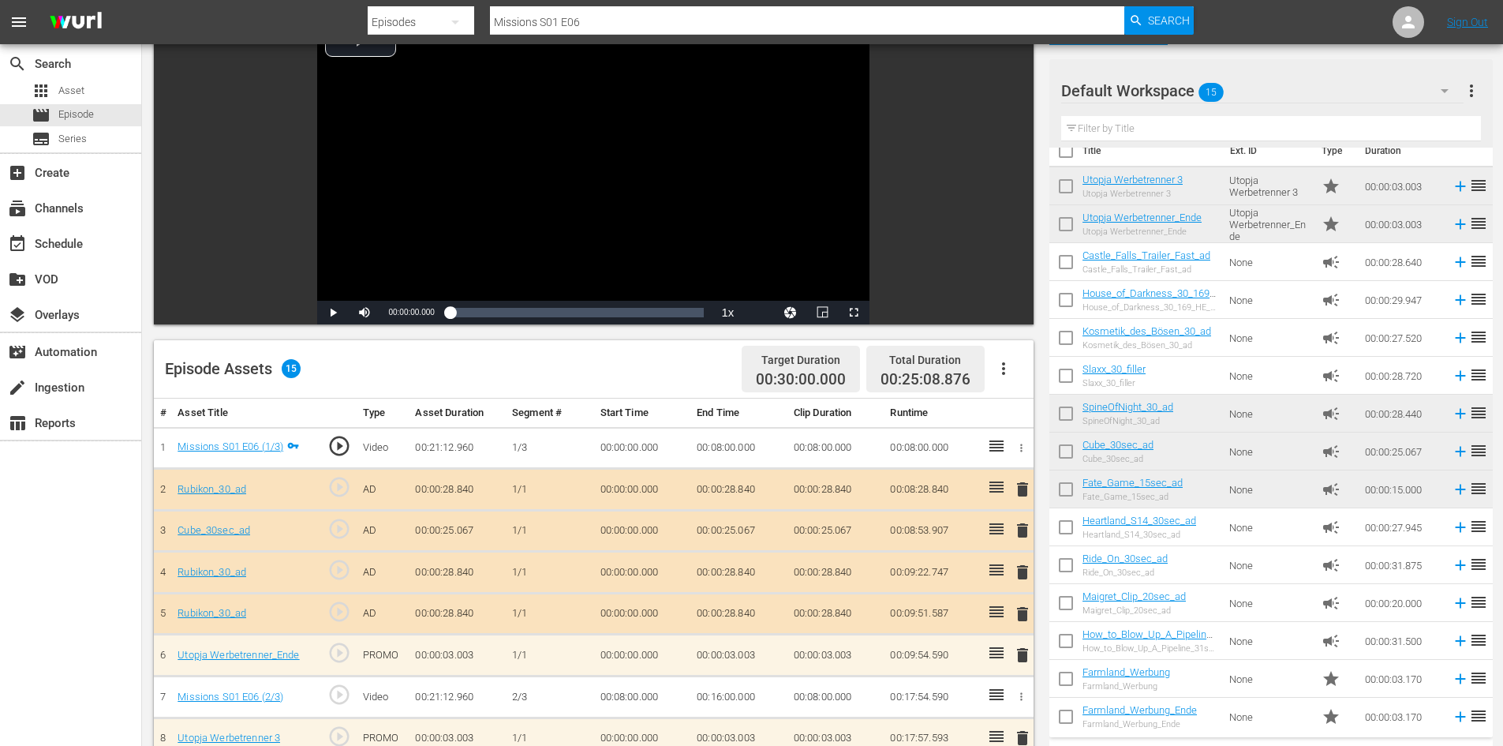
scroll to position [24, 0]
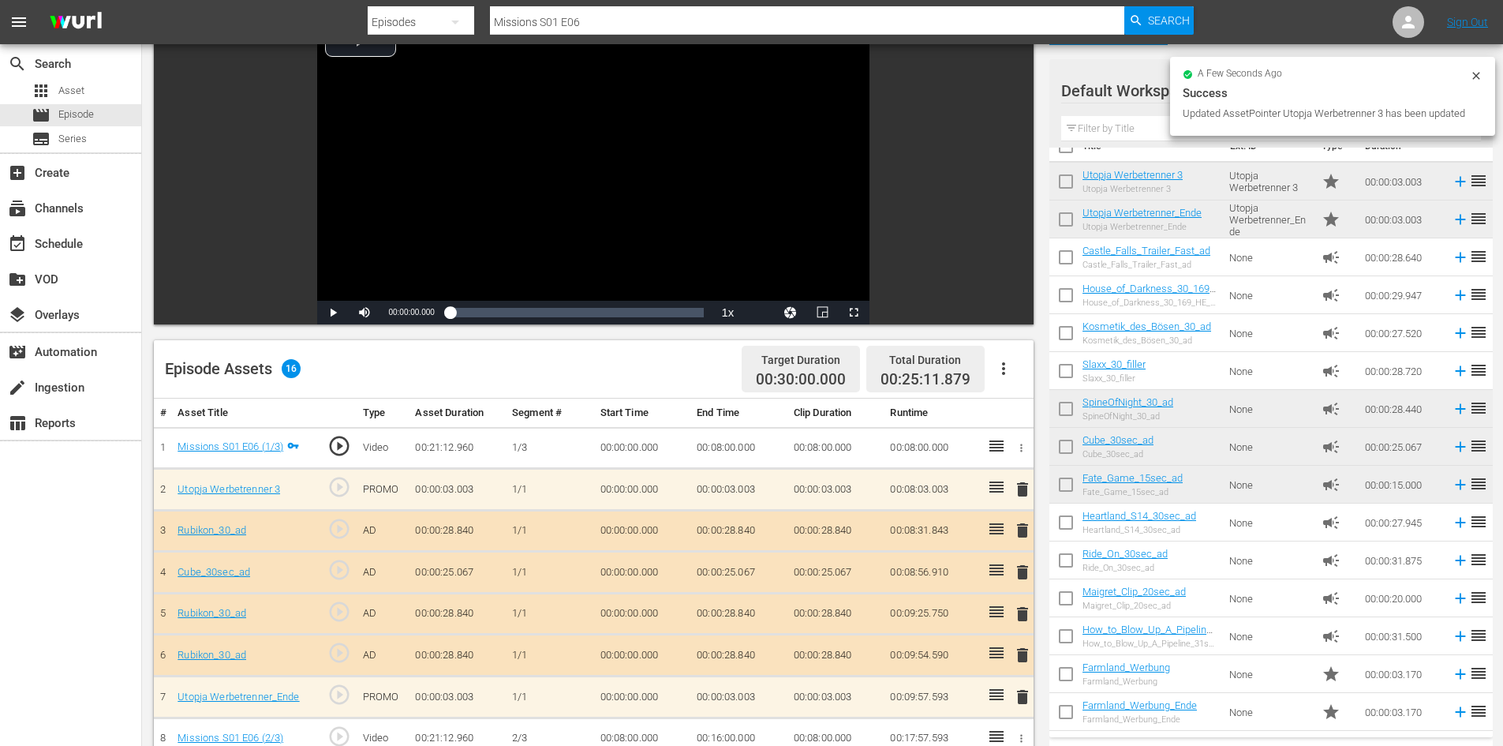
click at [1018, 610] on span "delete" at bounding box center [1022, 613] width 19 height 19
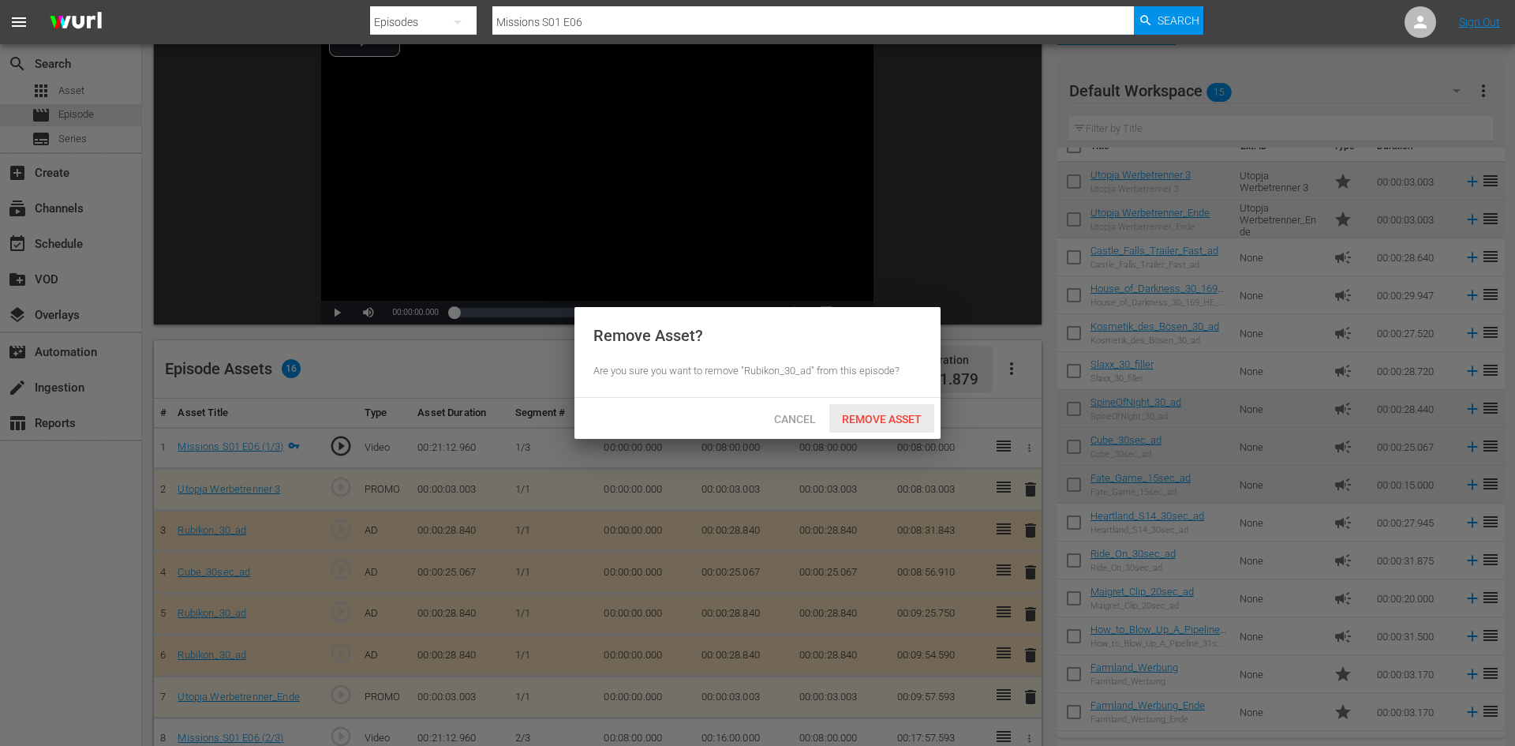
click at [866, 418] on span "Remove Asset" at bounding box center [881, 419] width 105 height 13
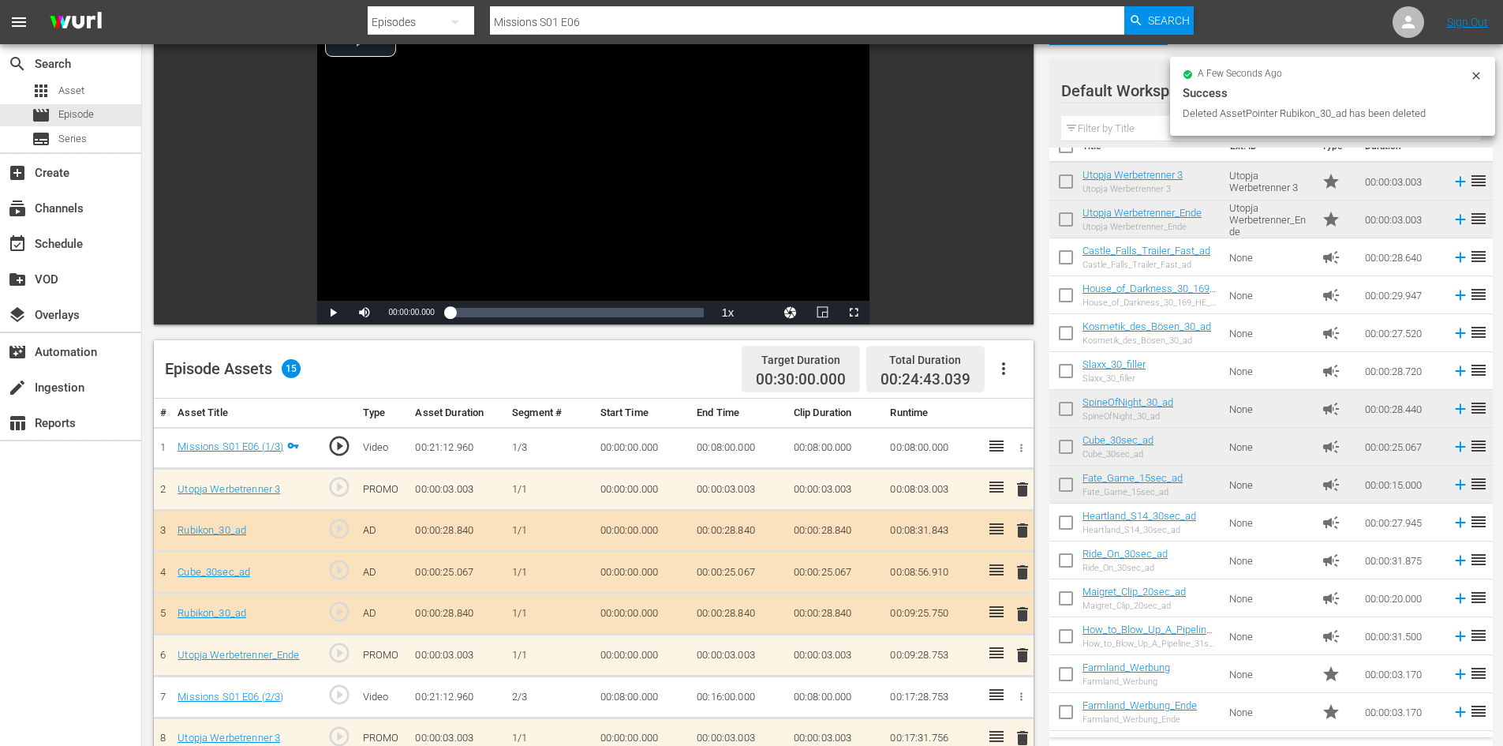
click at [1021, 609] on span "delete" at bounding box center [1022, 613] width 19 height 19
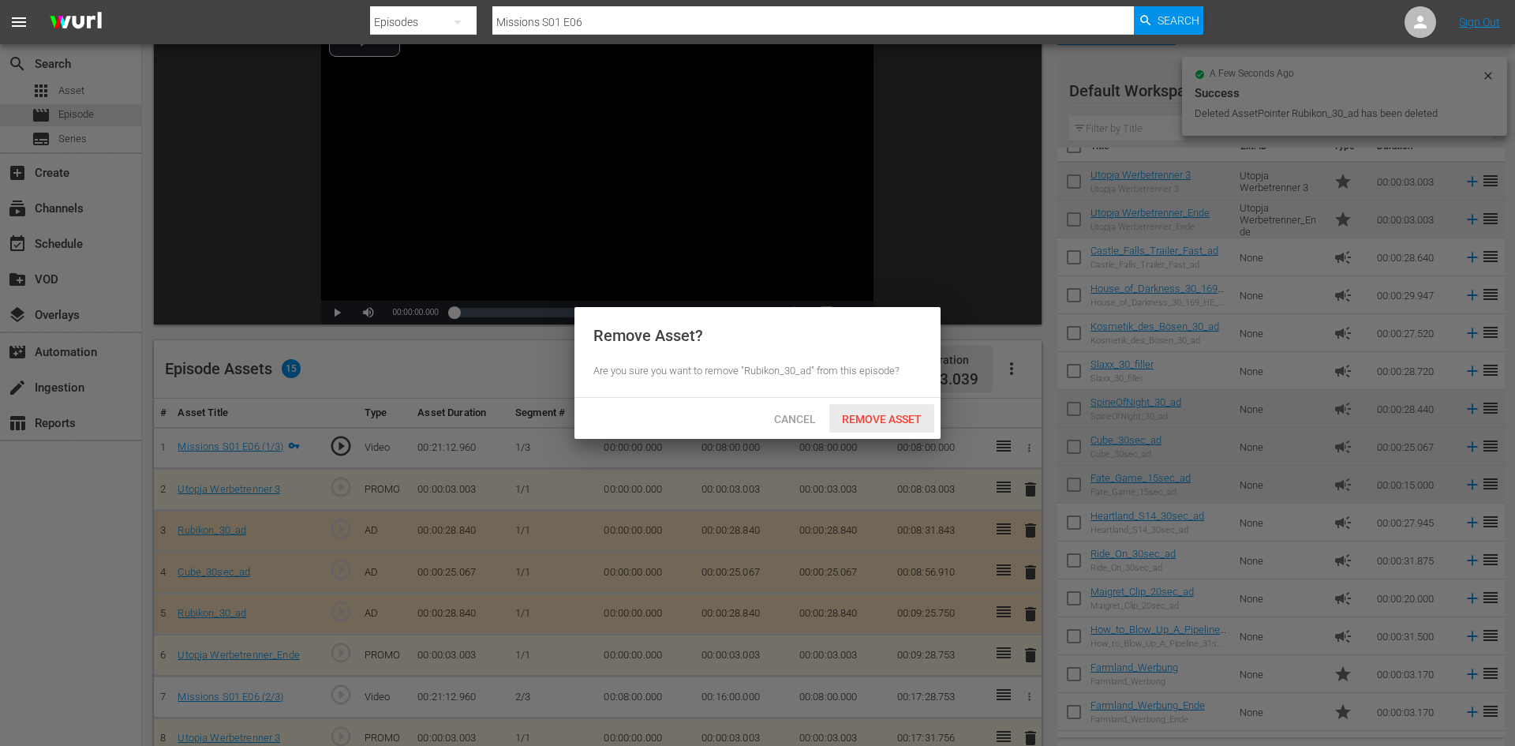
click at [851, 416] on span "Remove Asset" at bounding box center [881, 419] width 105 height 13
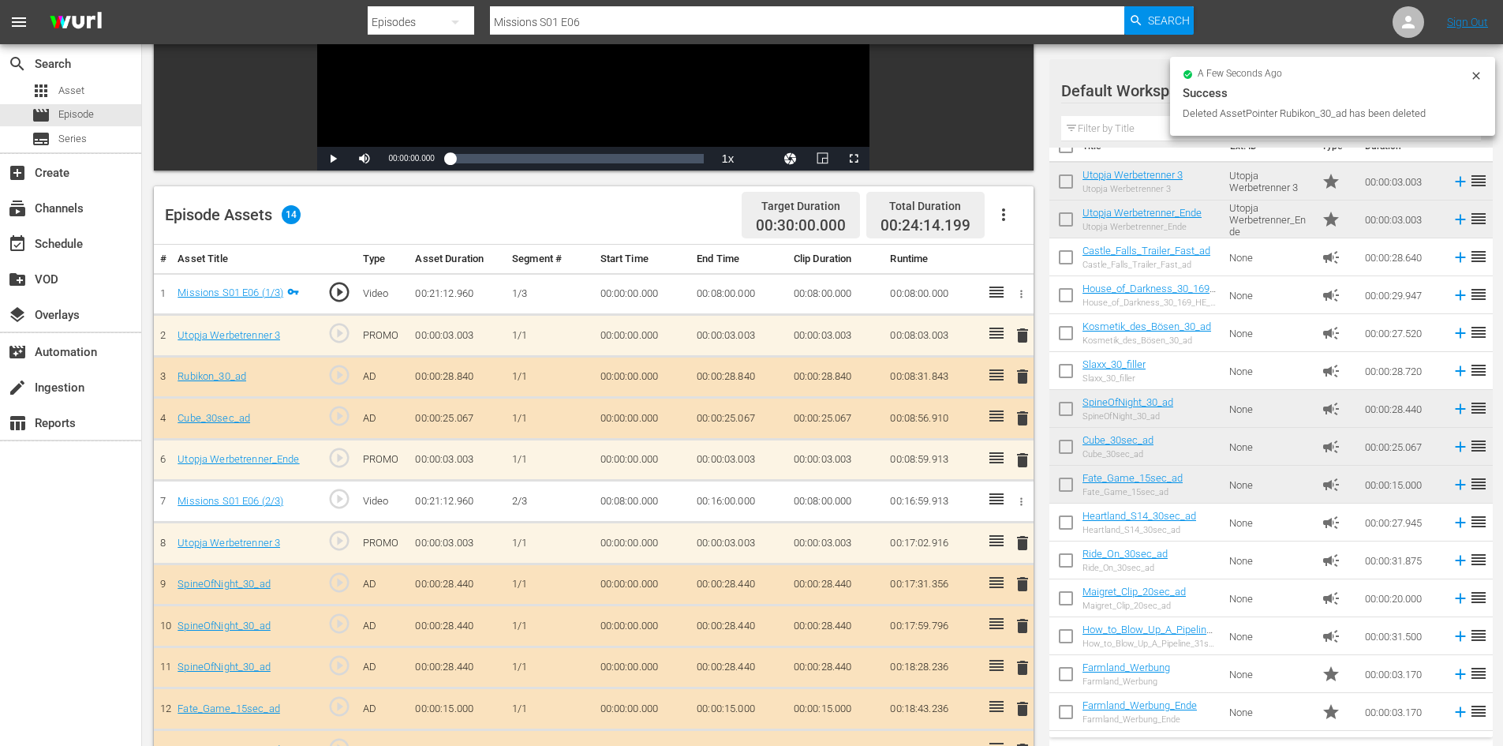
scroll to position [411, 0]
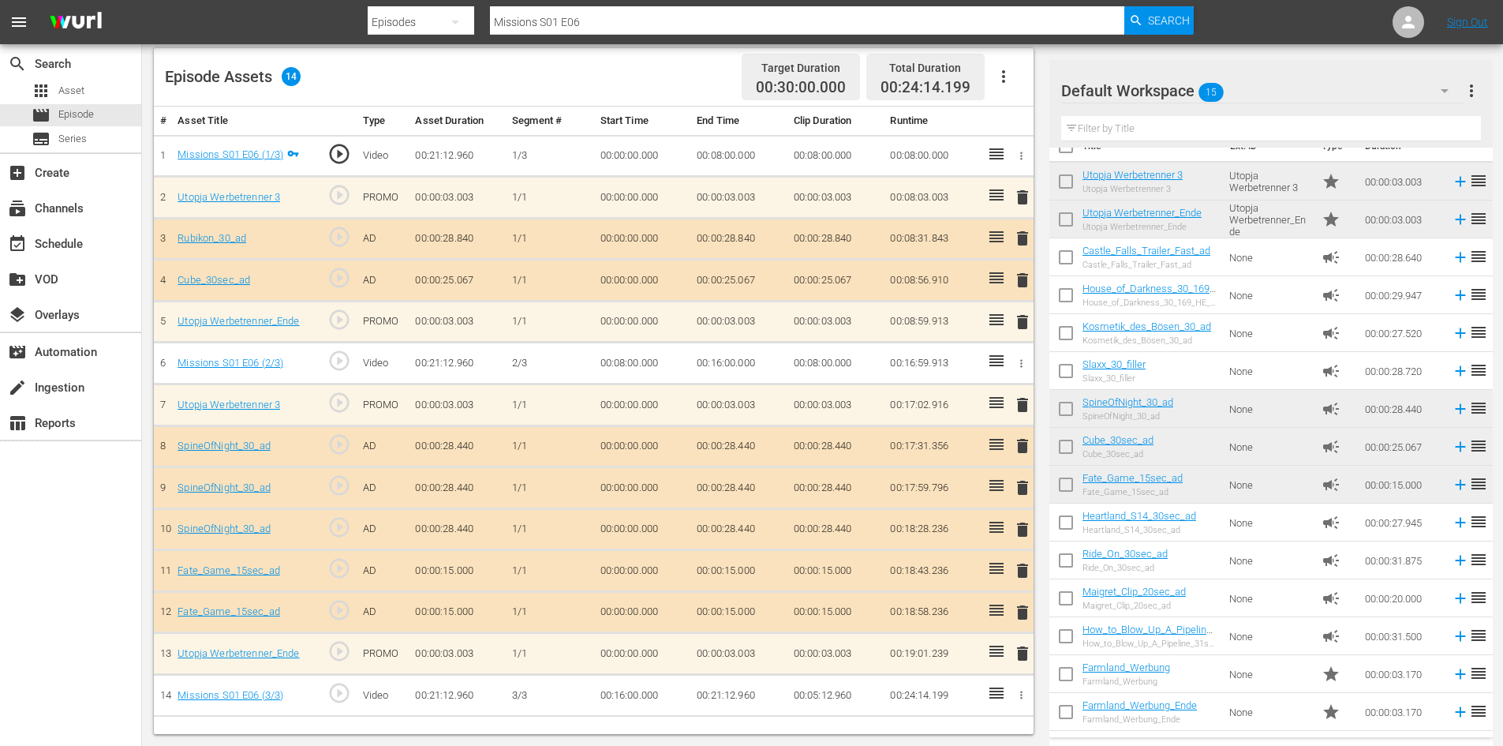
click at [1023, 537] on span "delete" at bounding box center [1022, 529] width 19 height 19
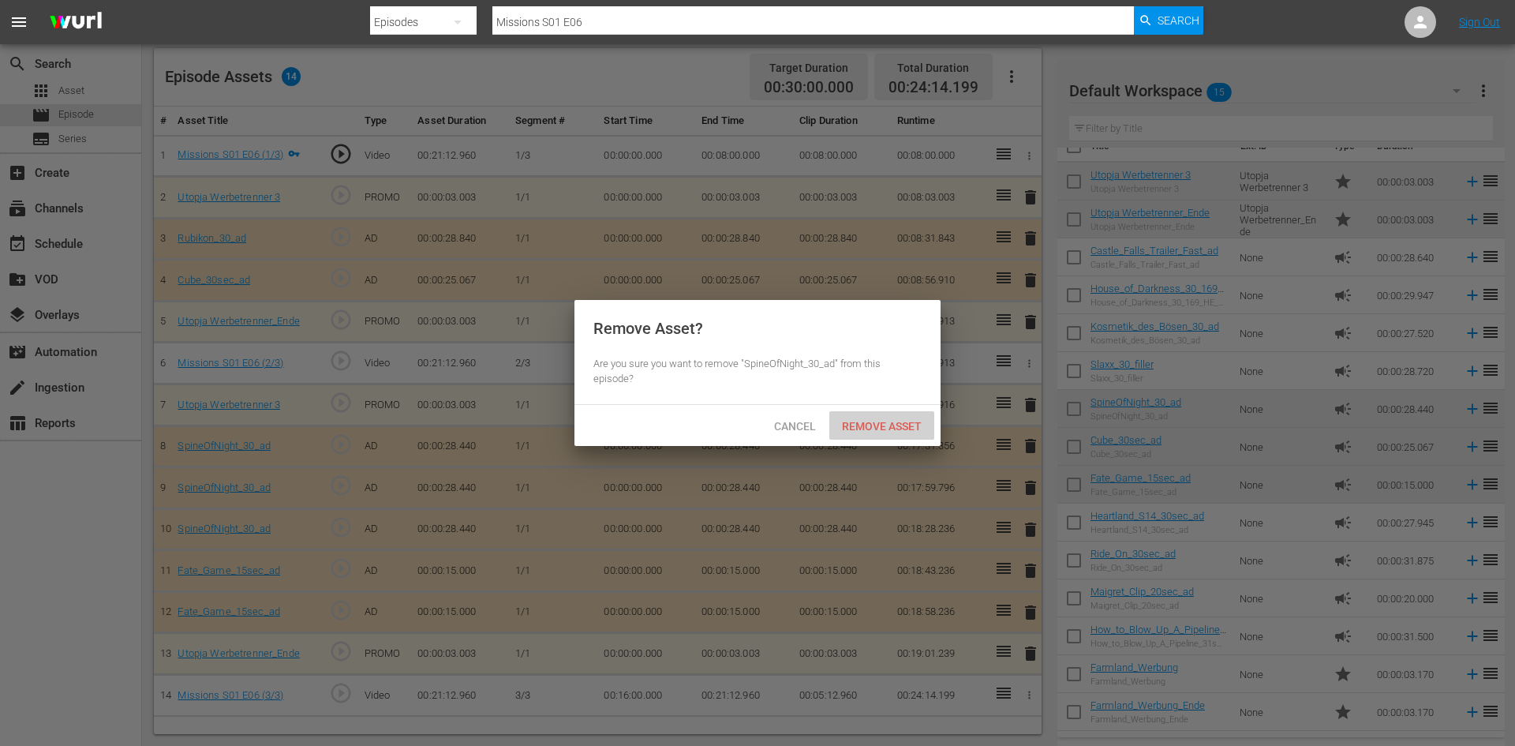
click at [846, 426] on span "Remove Asset" at bounding box center [881, 426] width 105 height 13
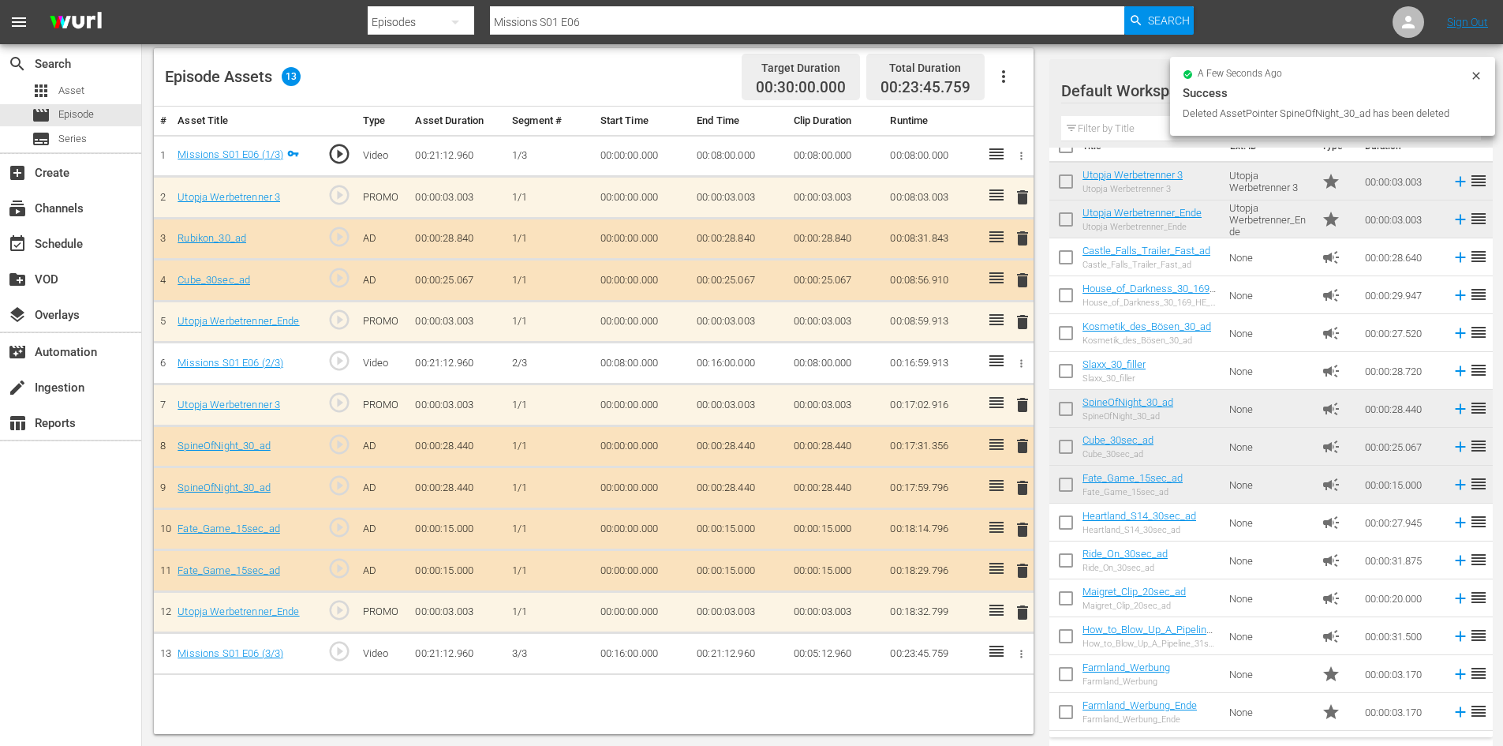
click at [1015, 484] on span "delete" at bounding box center [1022, 487] width 19 height 19
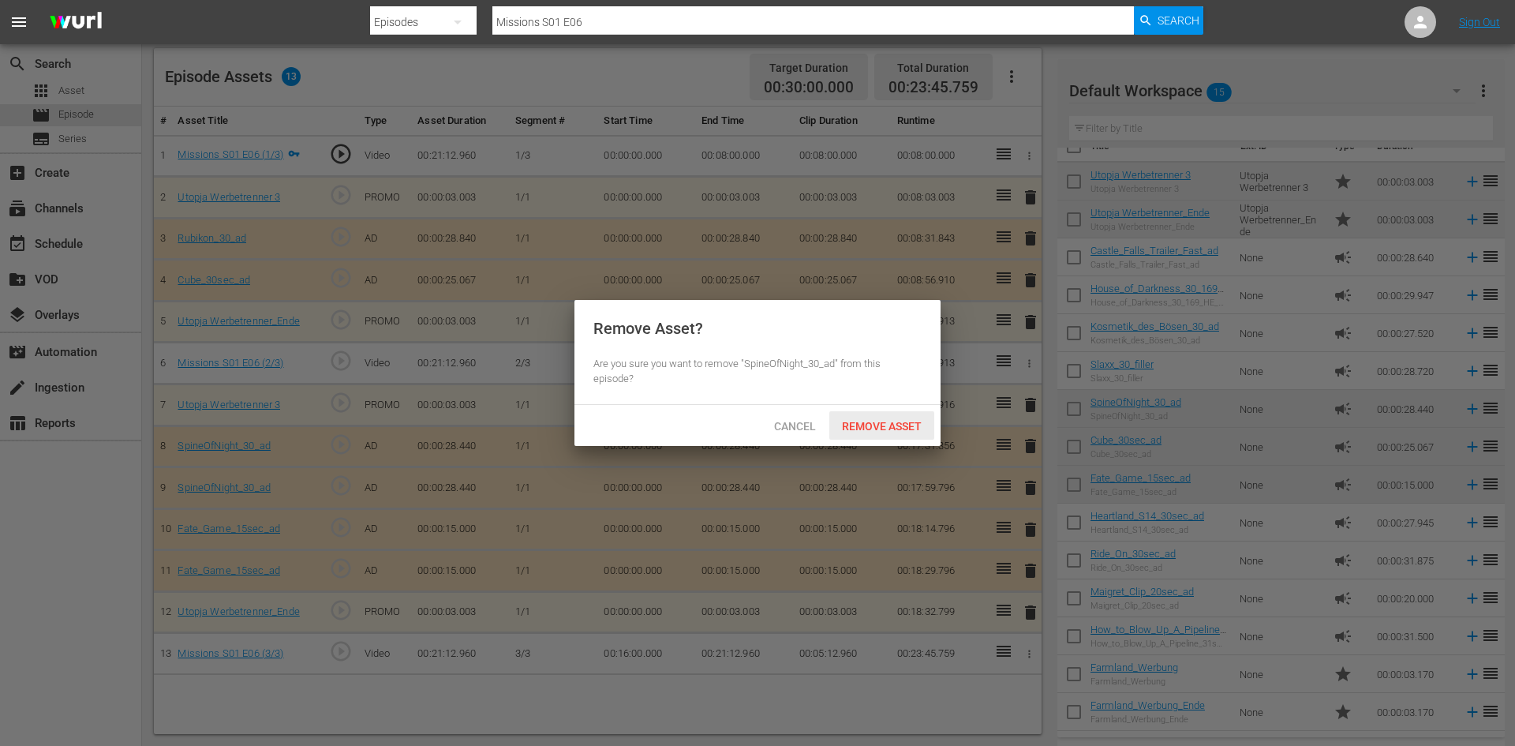
click at [888, 420] on span "Remove Asset" at bounding box center [881, 426] width 105 height 13
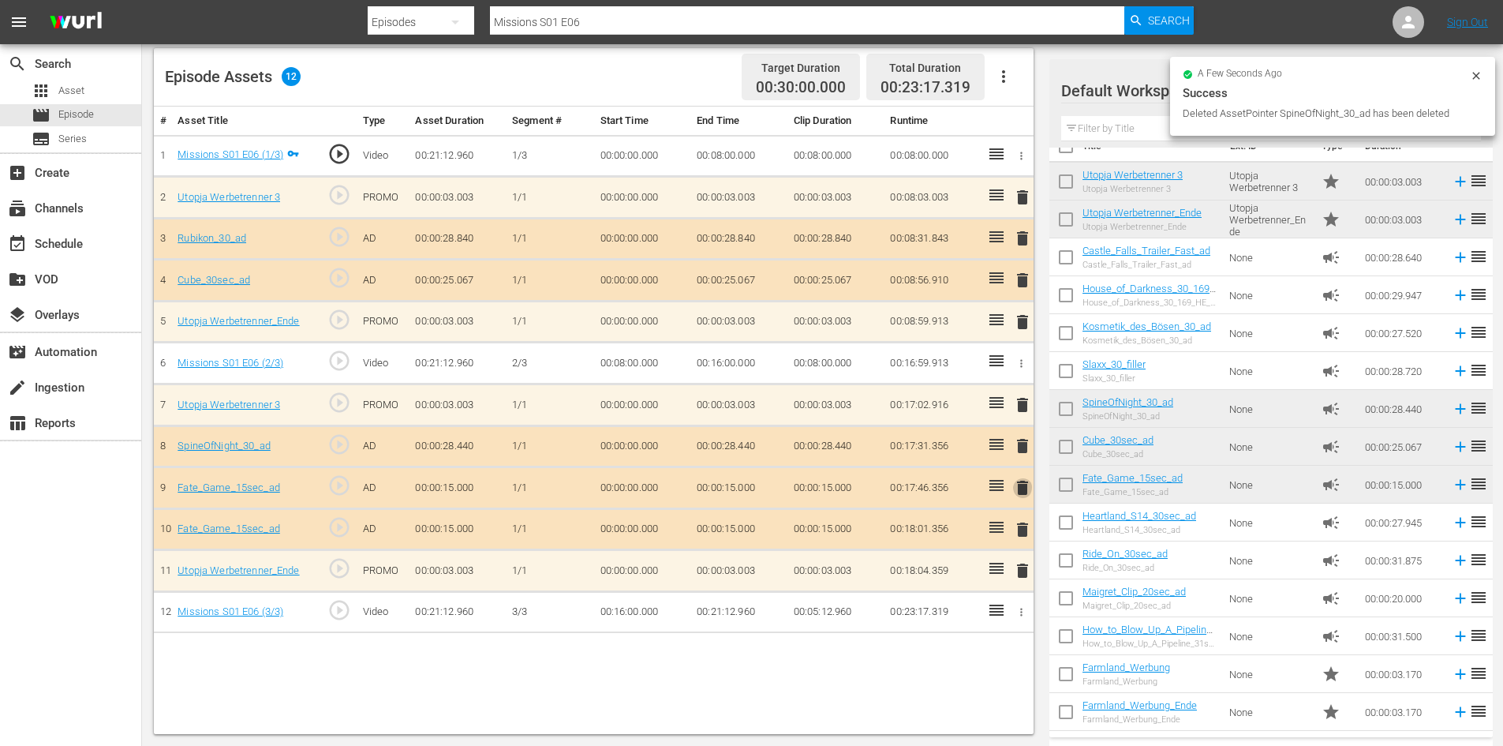
click at [1029, 488] on span "delete" at bounding box center [1022, 487] width 19 height 19
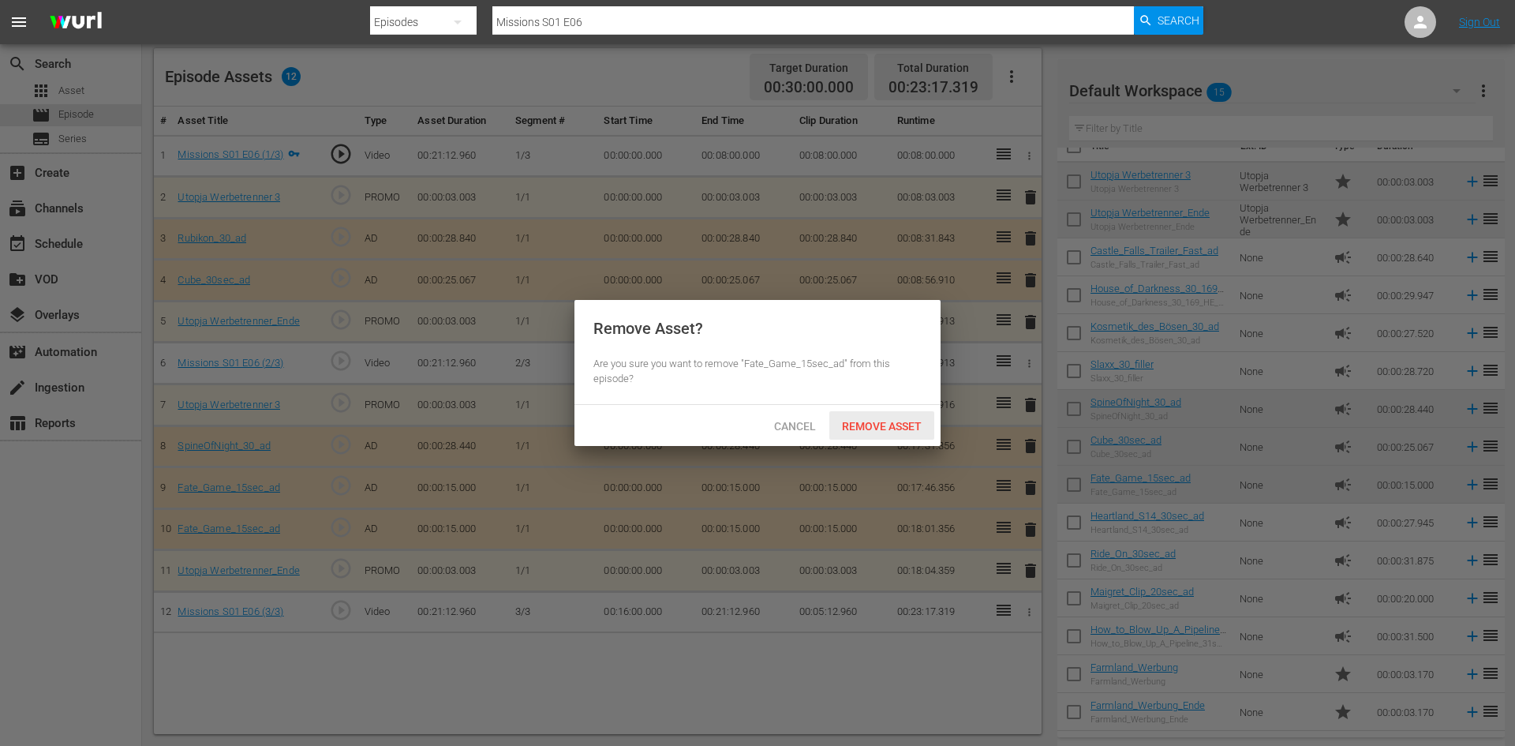
click at [906, 420] on span "Remove Asset" at bounding box center [881, 426] width 105 height 13
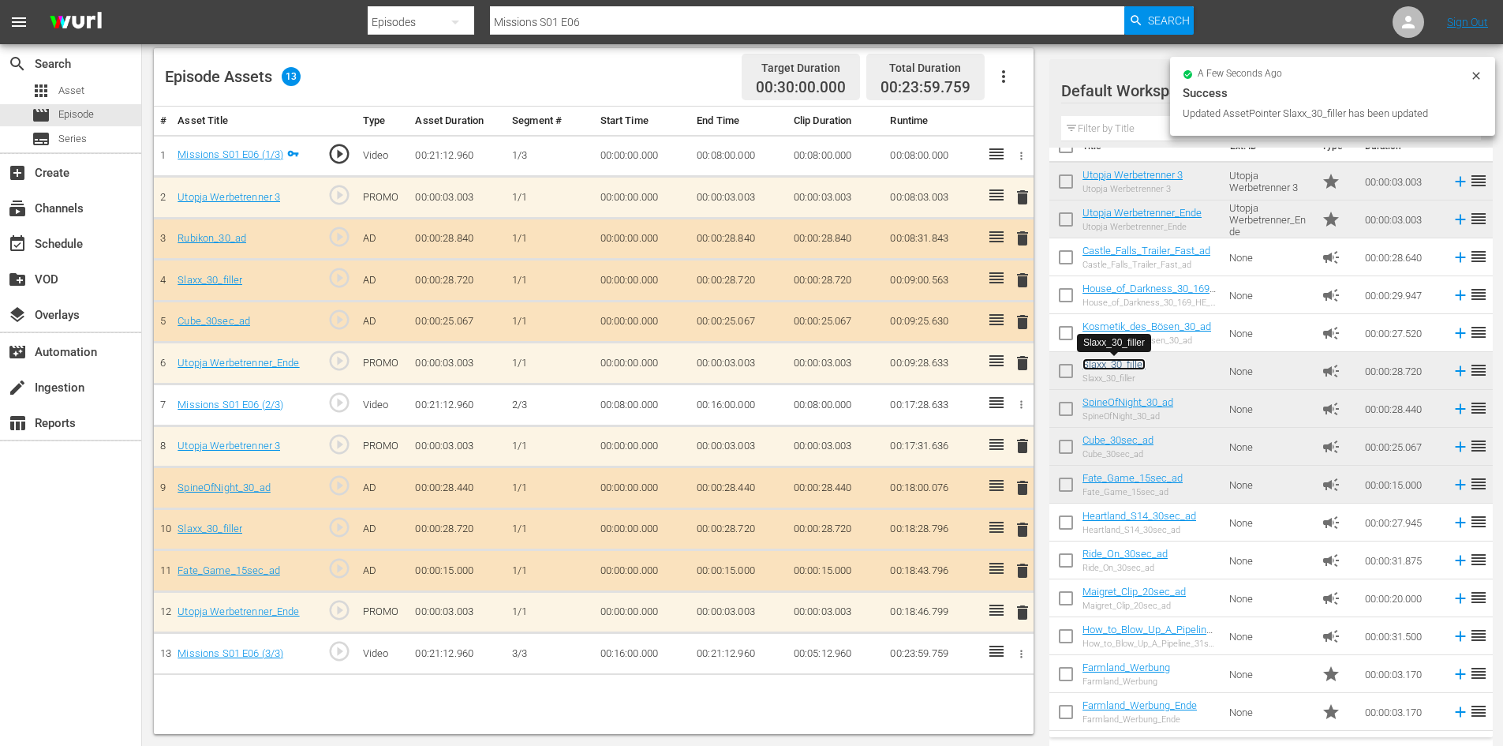
click at [1114, 366] on link "Slaxx_30_filler" at bounding box center [1113, 364] width 63 height 12
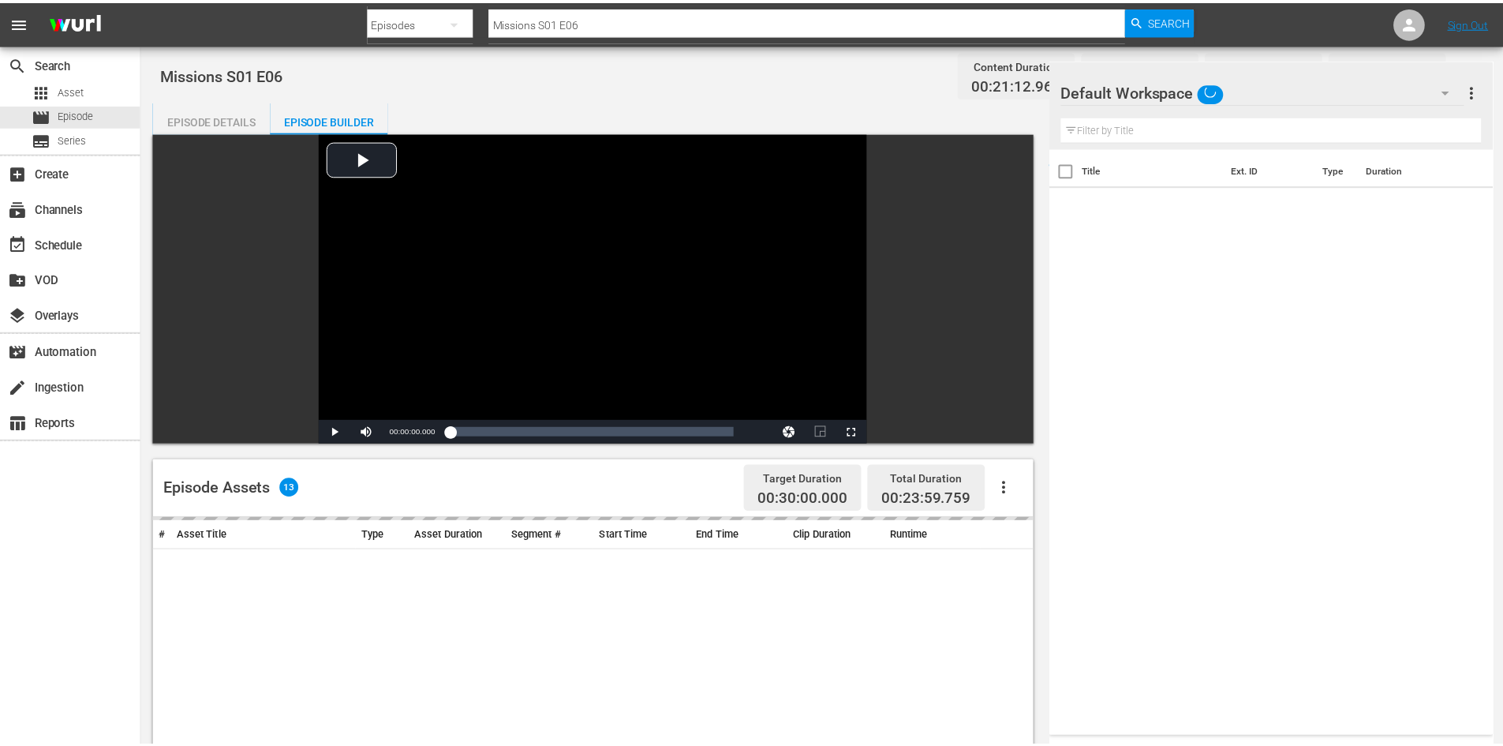
scroll to position [411, 0]
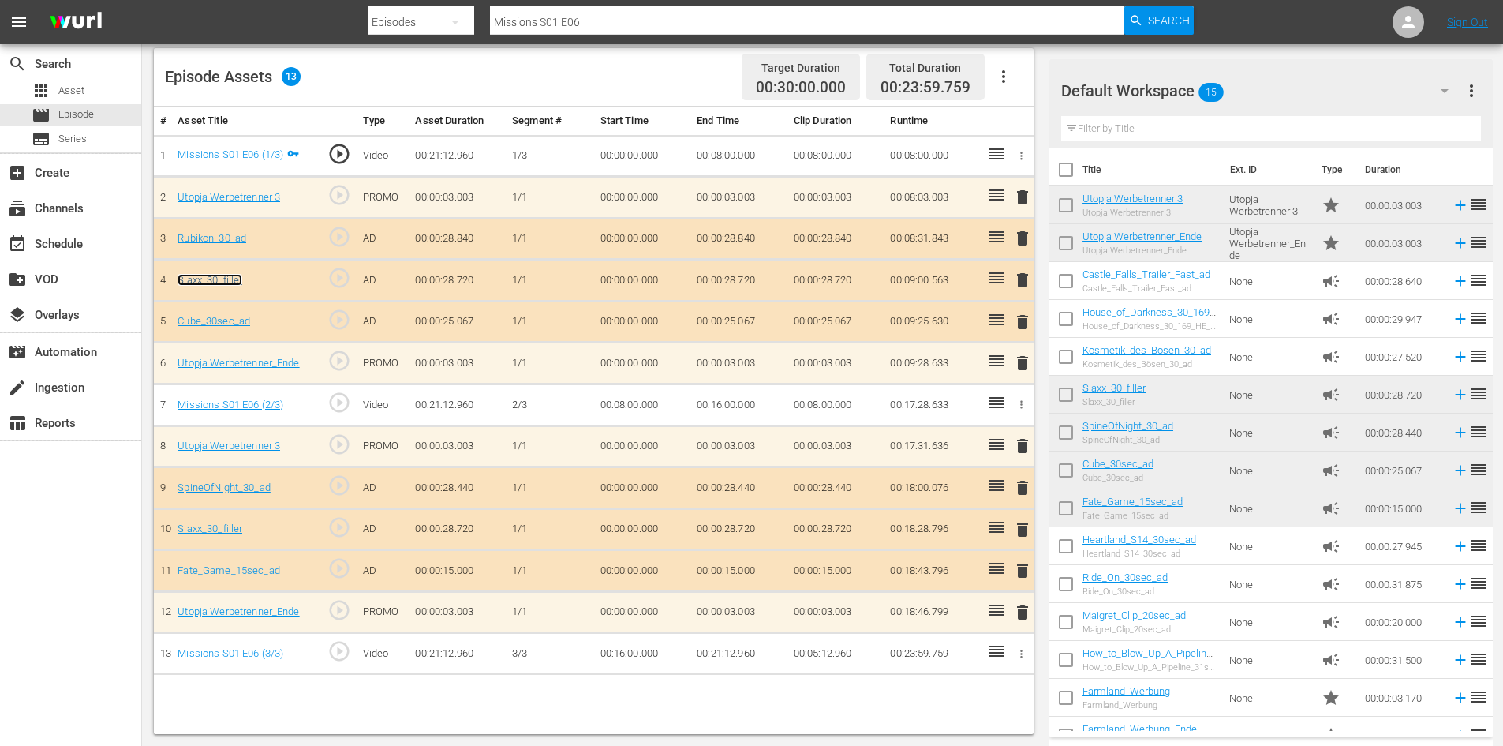
click at [225, 278] on link "Slaxx_30_filler" at bounding box center [210, 280] width 65 height 12
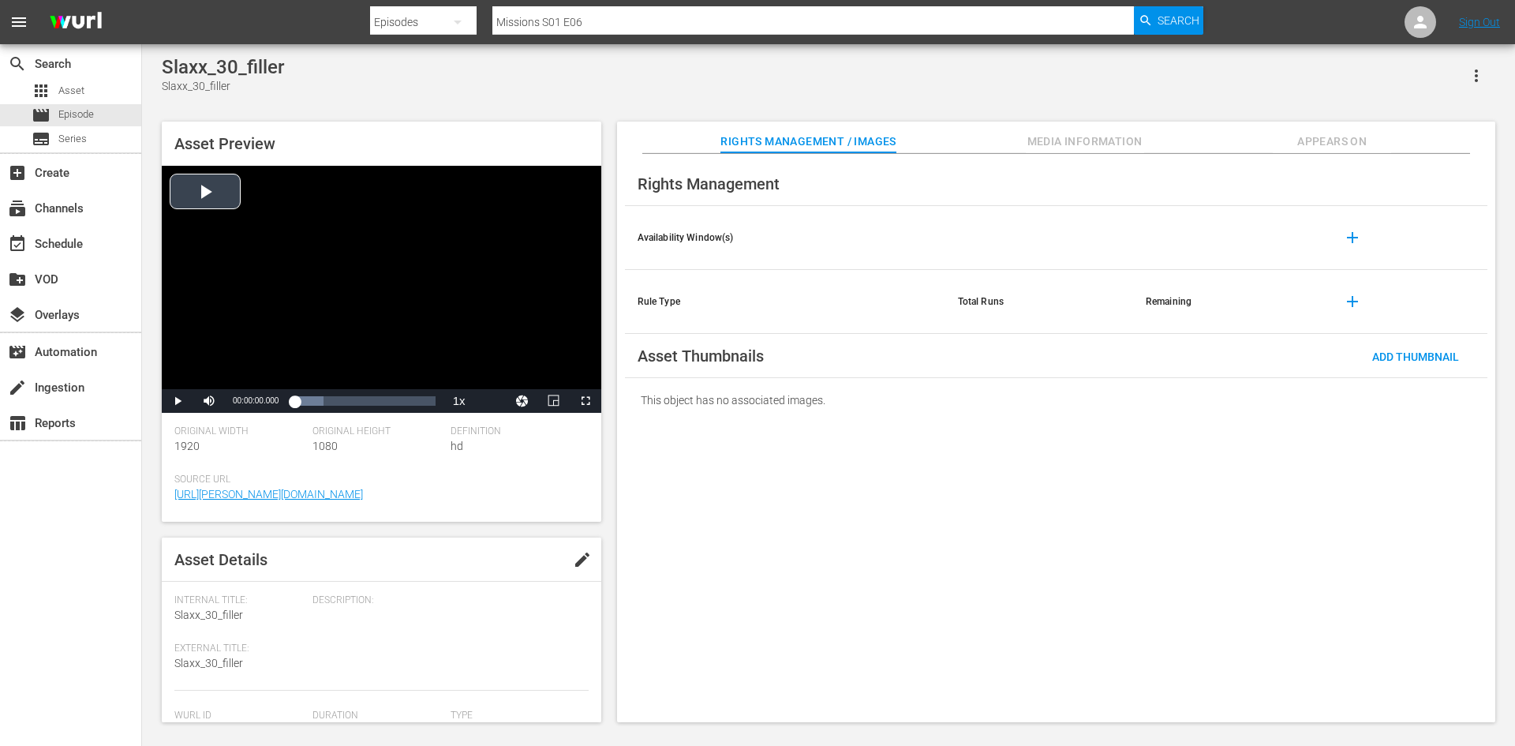
click at [201, 187] on div "Video Player" at bounding box center [381, 277] width 439 height 223
click at [178, 401] on span "Video Player" at bounding box center [178, 401] width 0 height 0
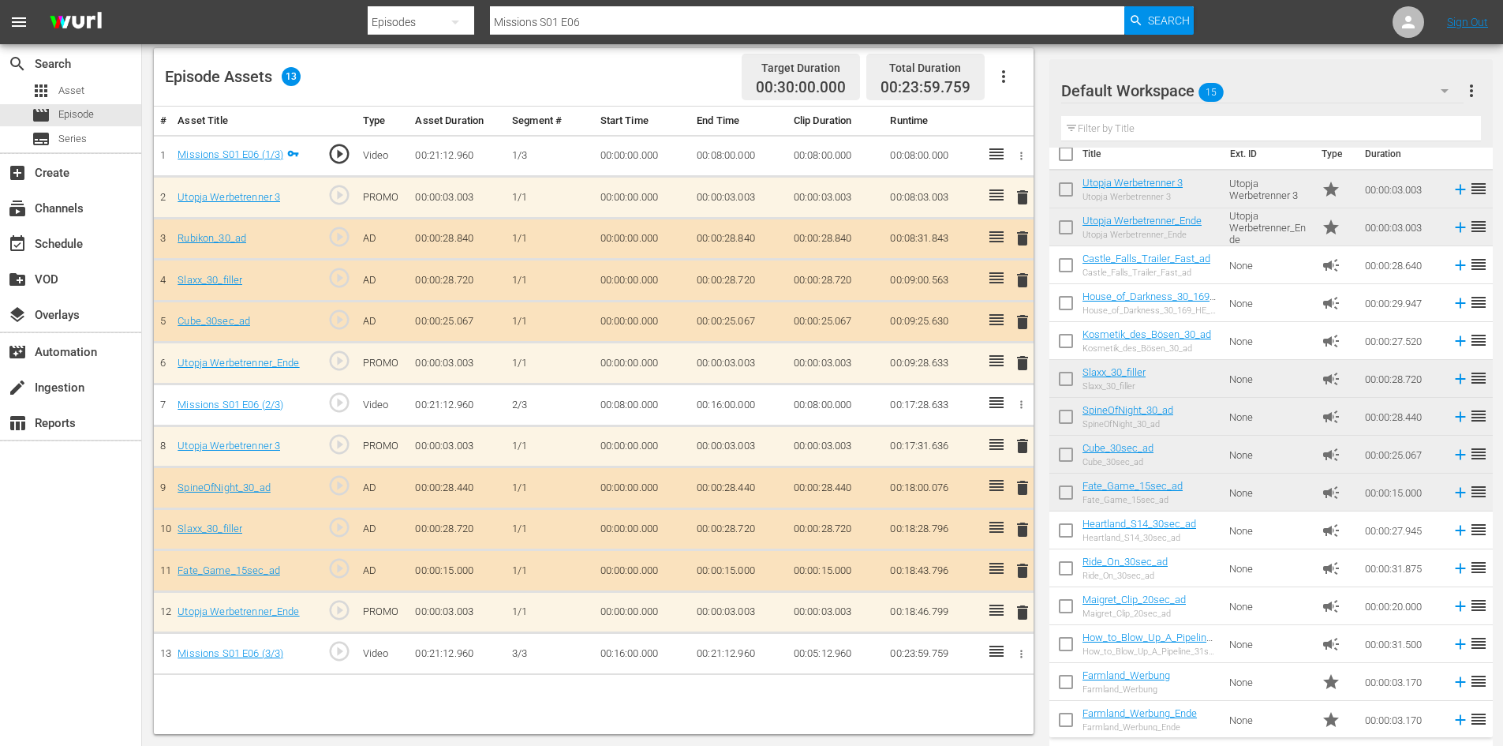
scroll to position [24, 0]
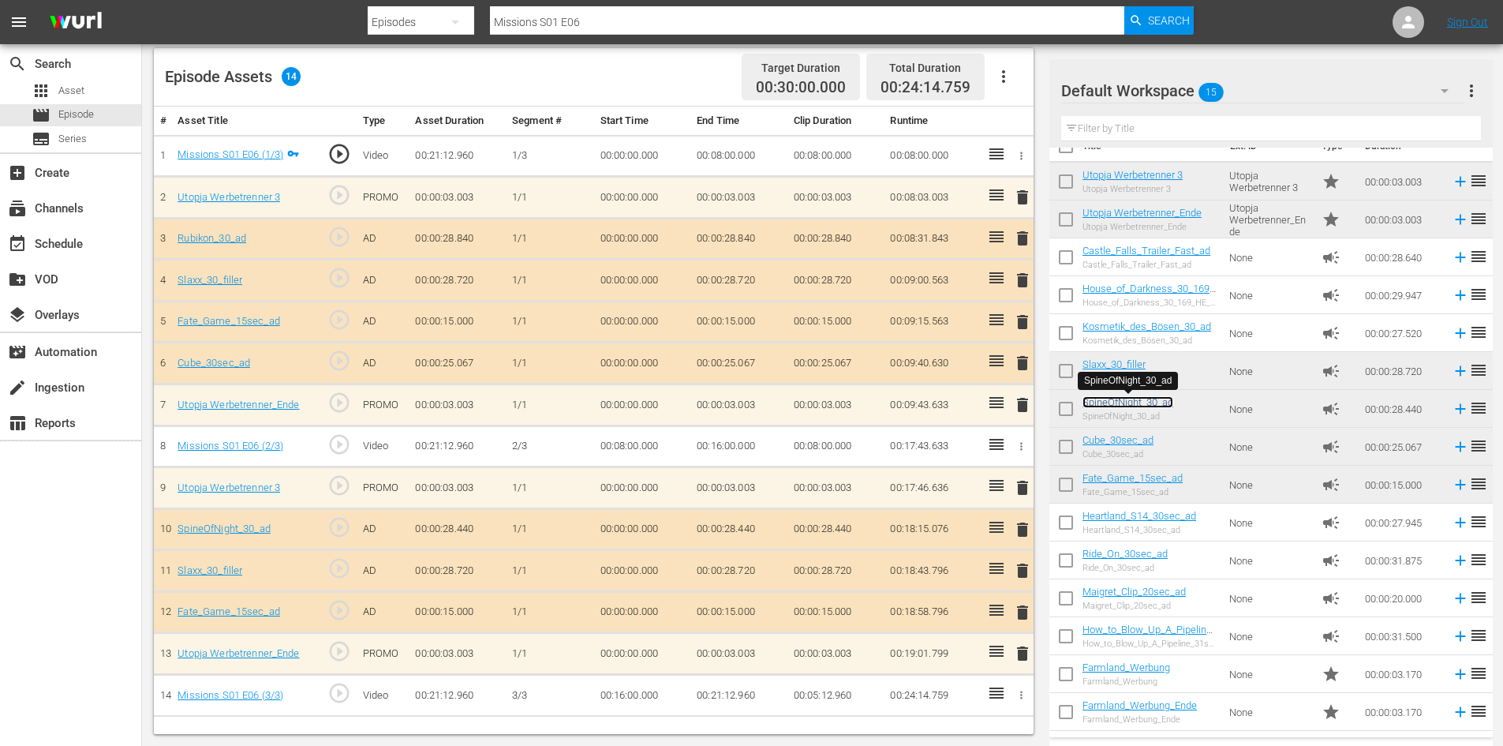
click at [1112, 401] on link "SpineOfNight_30_ad" at bounding box center [1127, 402] width 91 height 12
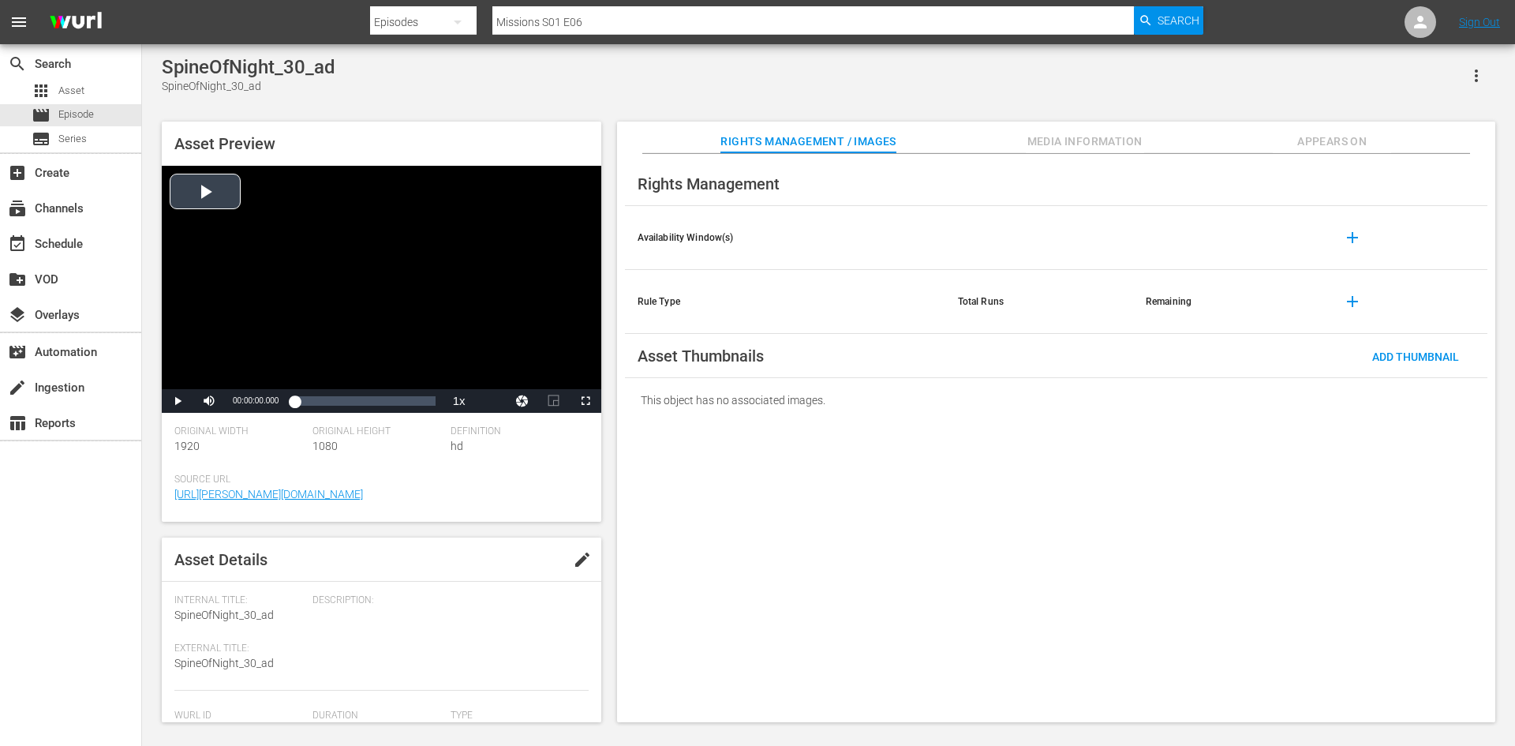
click at [207, 189] on div "Video Player" at bounding box center [381, 277] width 439 height 223
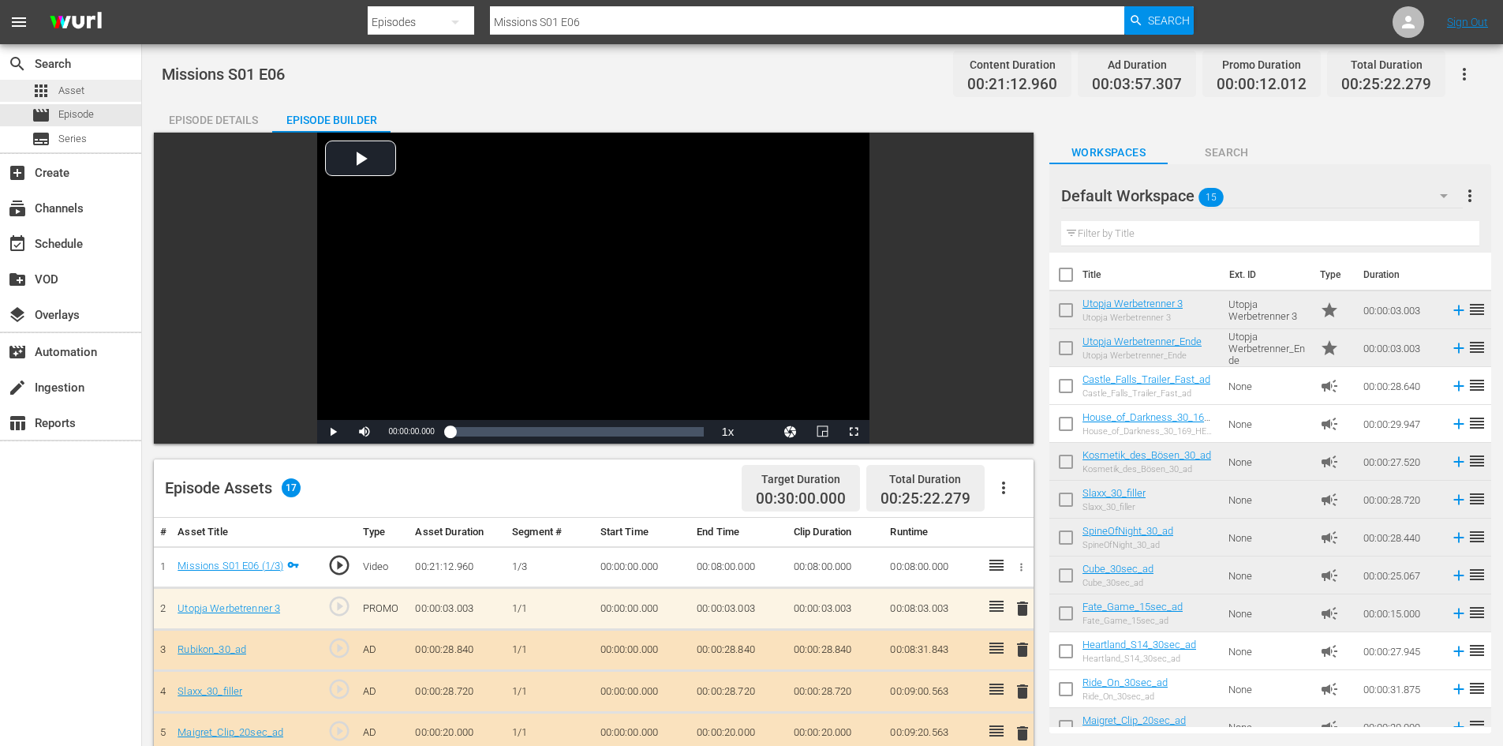
click at [82, 97] on span "Asset" at bounding box center [71, 91] width 26 height 16
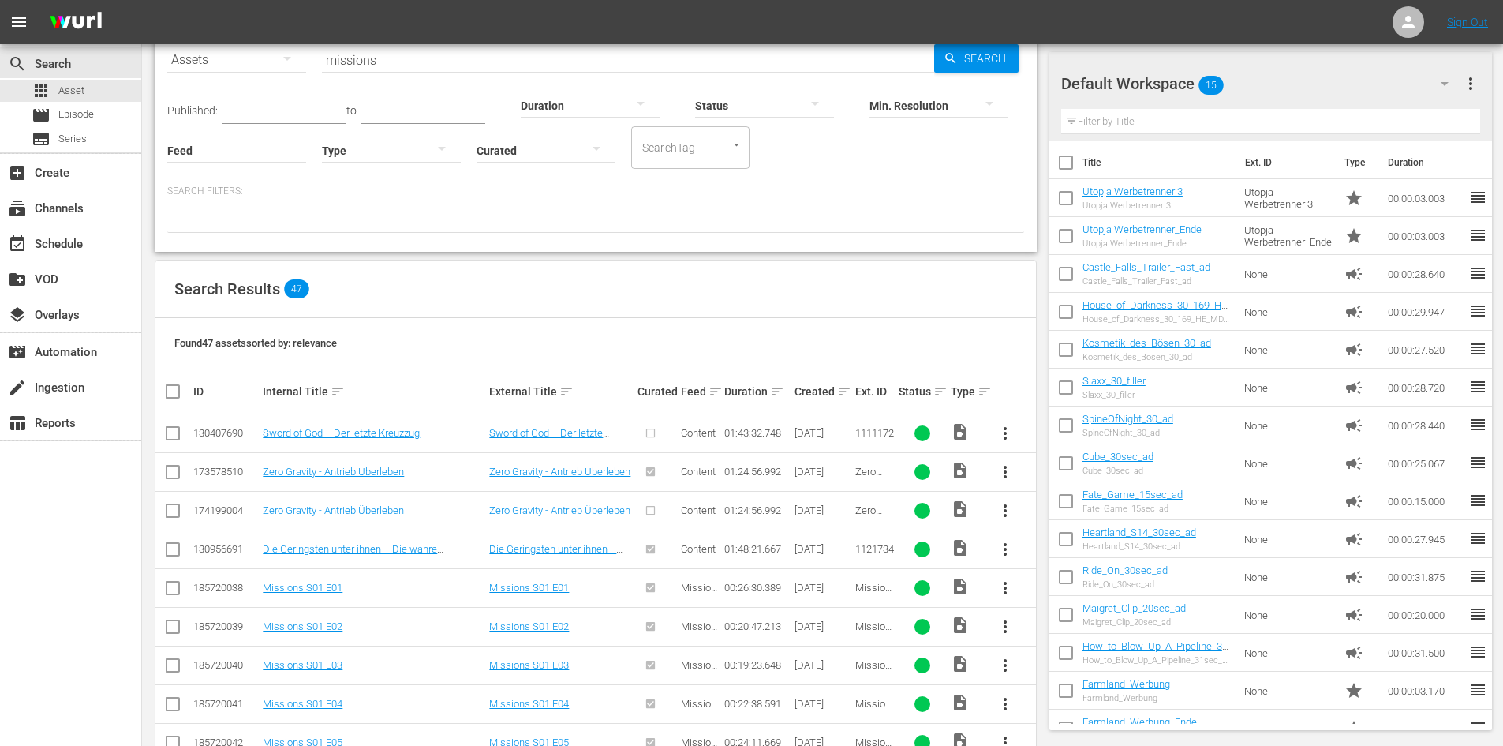
scroll to position [237, 0]
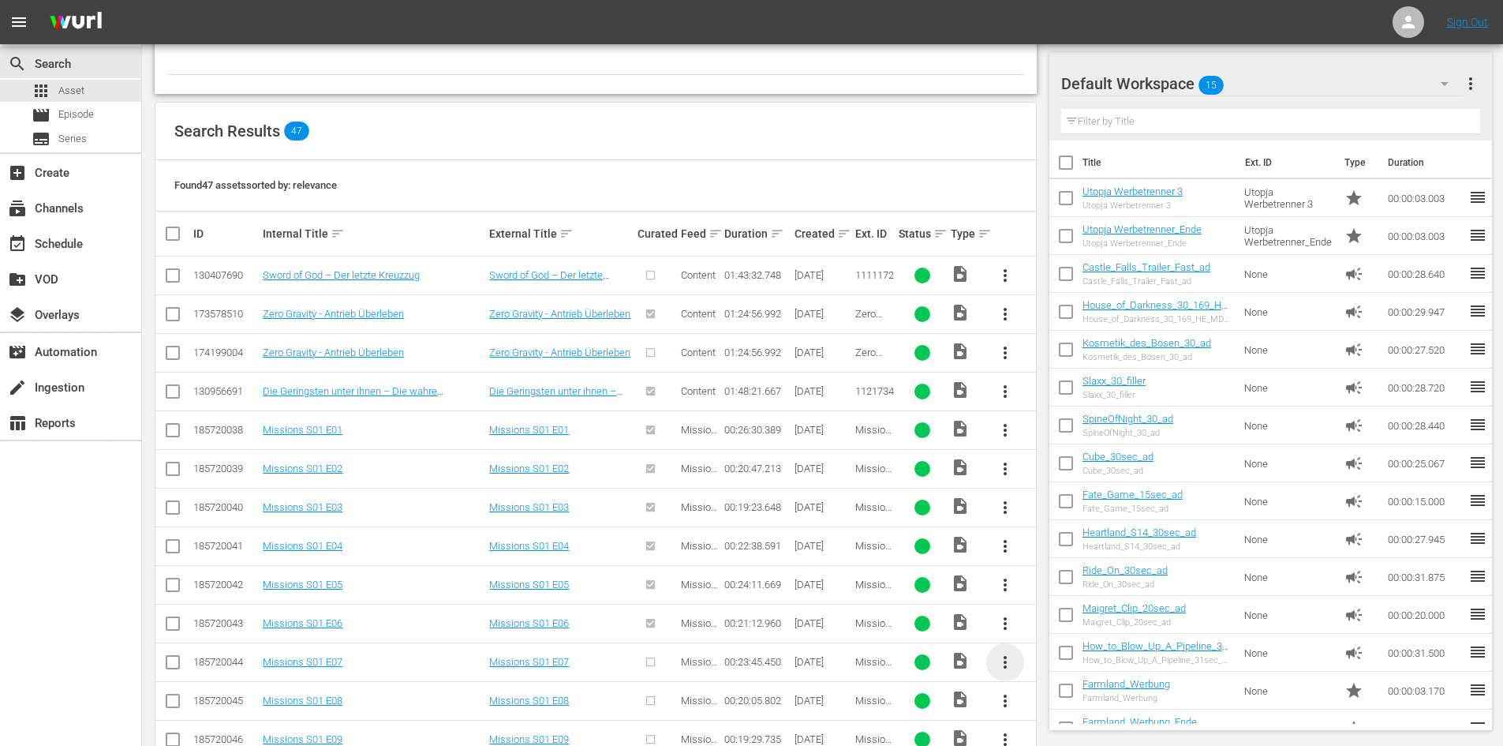
click at [1006, 667] on span "more_vert" at bounding box center [1005, 661] width 19 height 19
click at [1033, 648] on div "Episode" at bounding box center [1090, 656] width 133 height 38
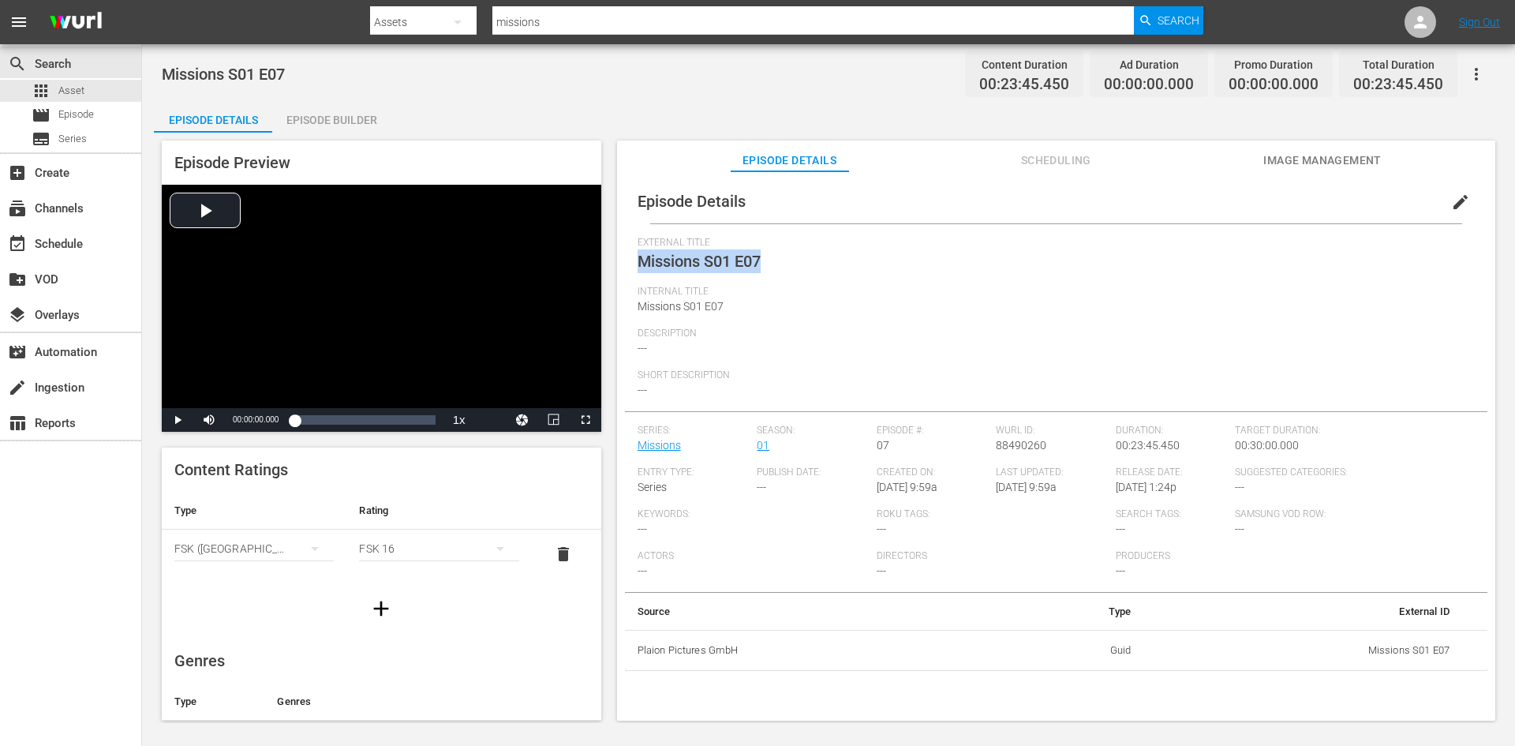
drag, startPoint x: 769, startPoint y: 257, endPoint x: 635, endPoint y: 273, distance: 135.0
click at [635, 273] on div "Episode Details edit External Title Missions S01 E07 Internal Title Missions S0…" at bounding box center [1056, 424] width 862 height 491
copy span "Missions S01 E07"
click at [102, 112] on div "movie Episode" at bounding box center [70, 115] width 141 height 22
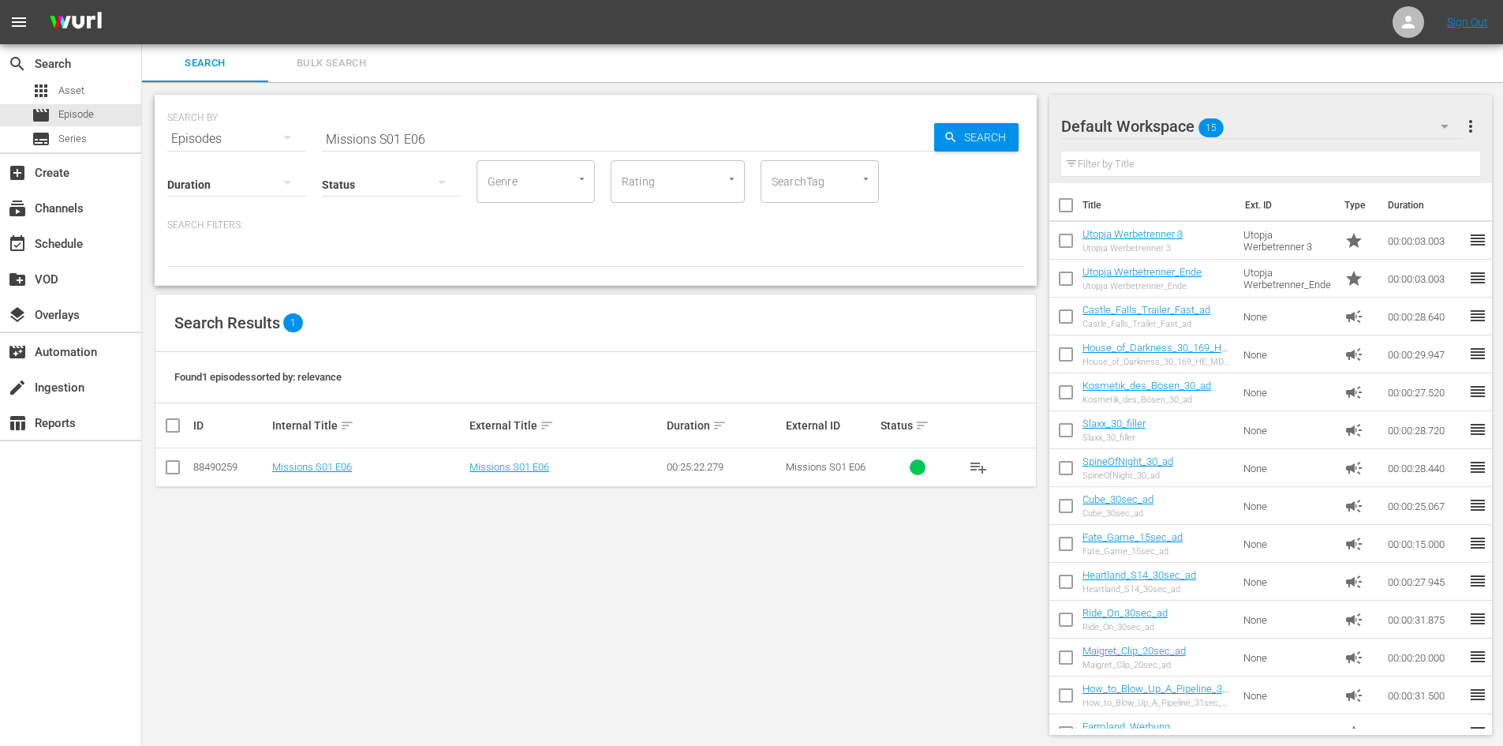
drag, startPoint x: 447, startPoint y: 131, endPoint x: 184, endPoint y: 151, distance: 263.4
click at [184, 151] on div "SEARCH BY Search By Episodes Search ID, Title, Description, Keywords, or Catego…" at bounding box center [596, 190] width 882 height 191
paste input "Missions S01 E07"
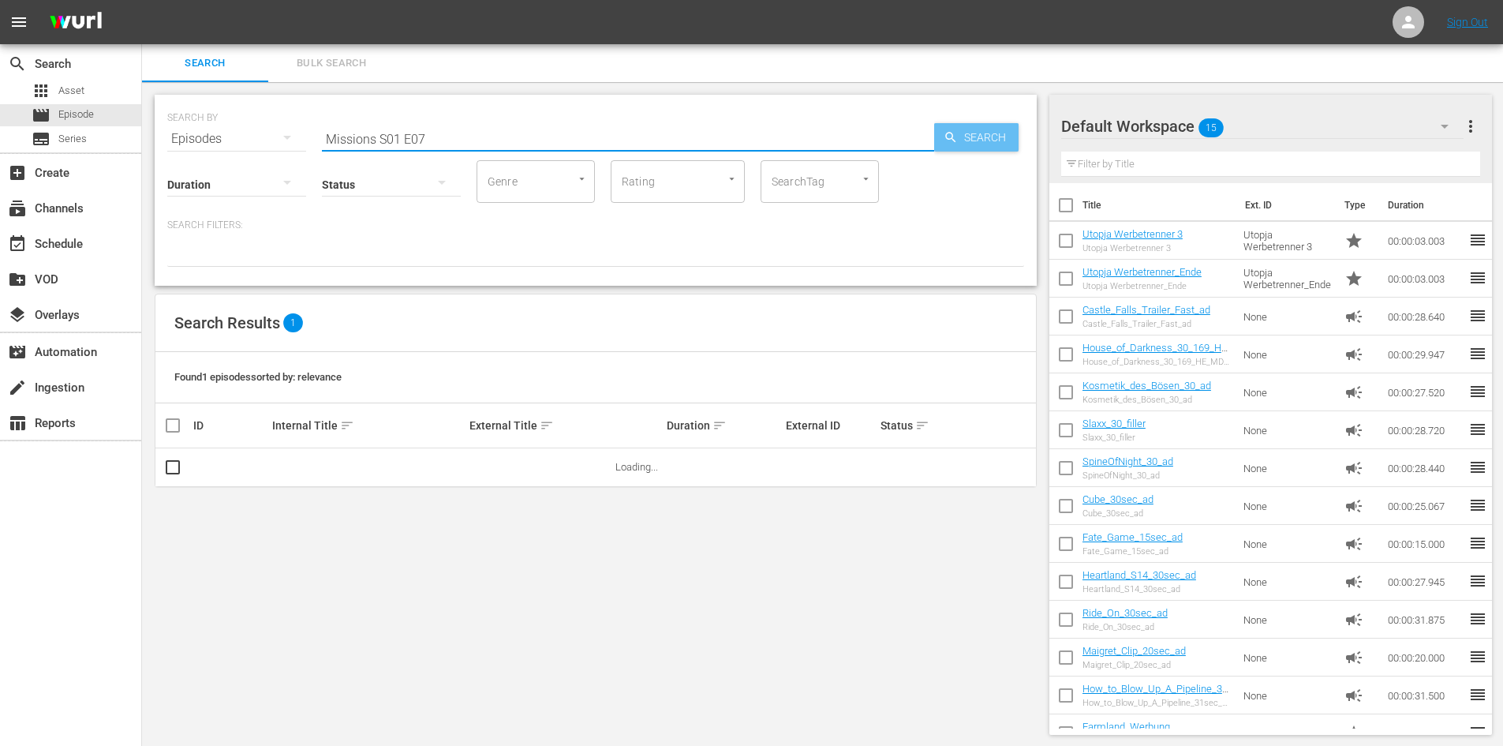
type input "Missions S01 E07"
click at [990, 137] on span "Search" at bounding box center [988, 137] width 61 height 28
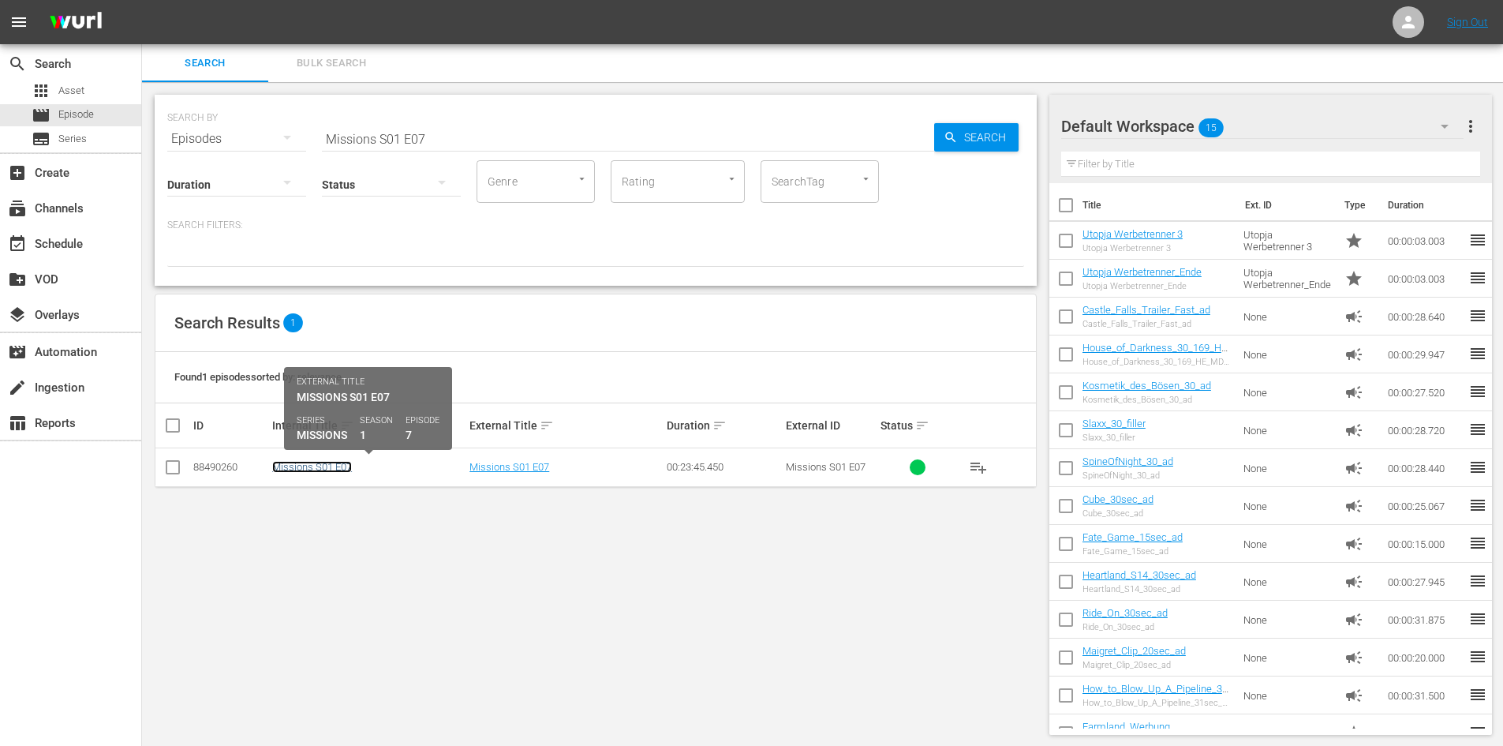
click at [330, 469] on link "Missions S01 E07" at bounding box center [312, 467] width 80 height 12
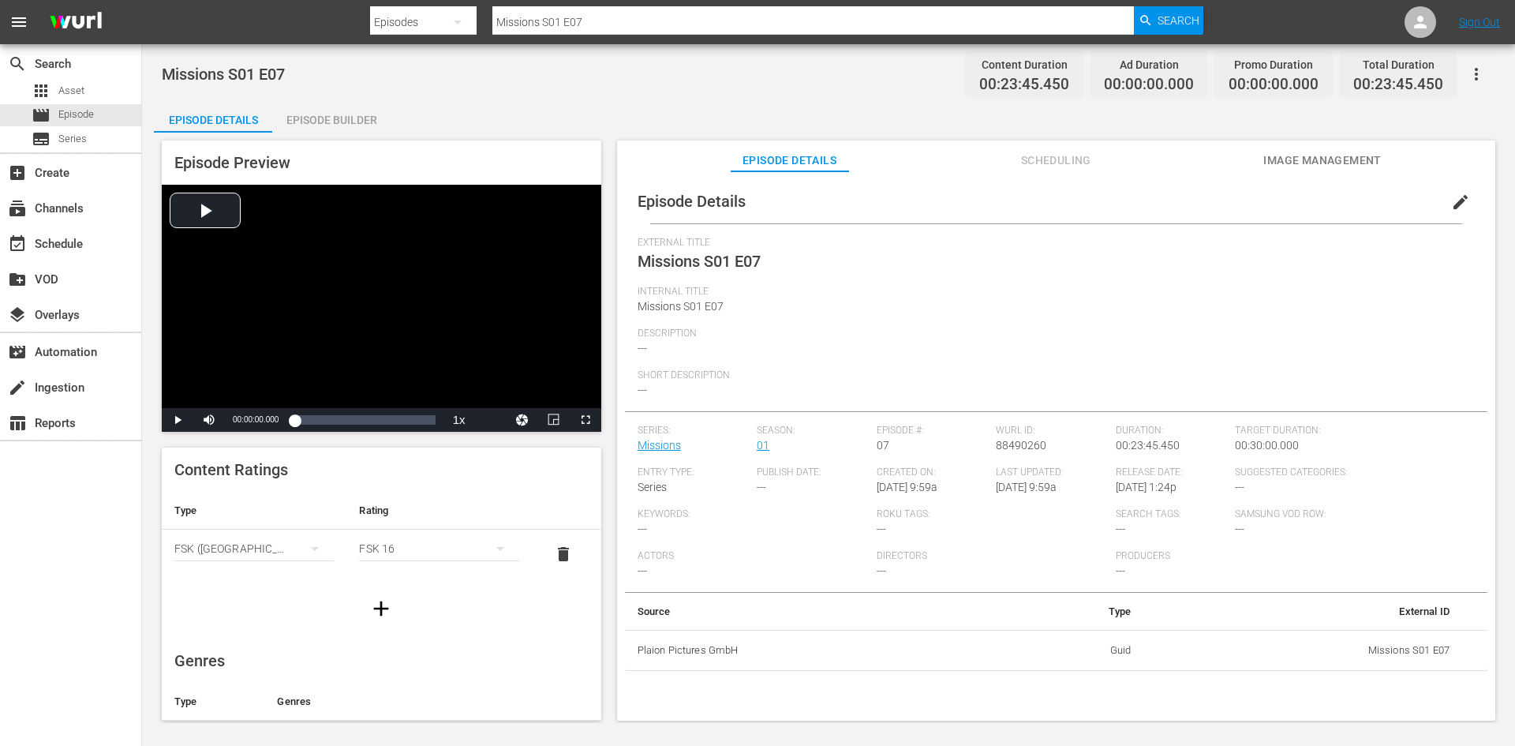
click at [344, 124] on div "Episode Builder" at bounding box center [331, 120] width 118 height 38
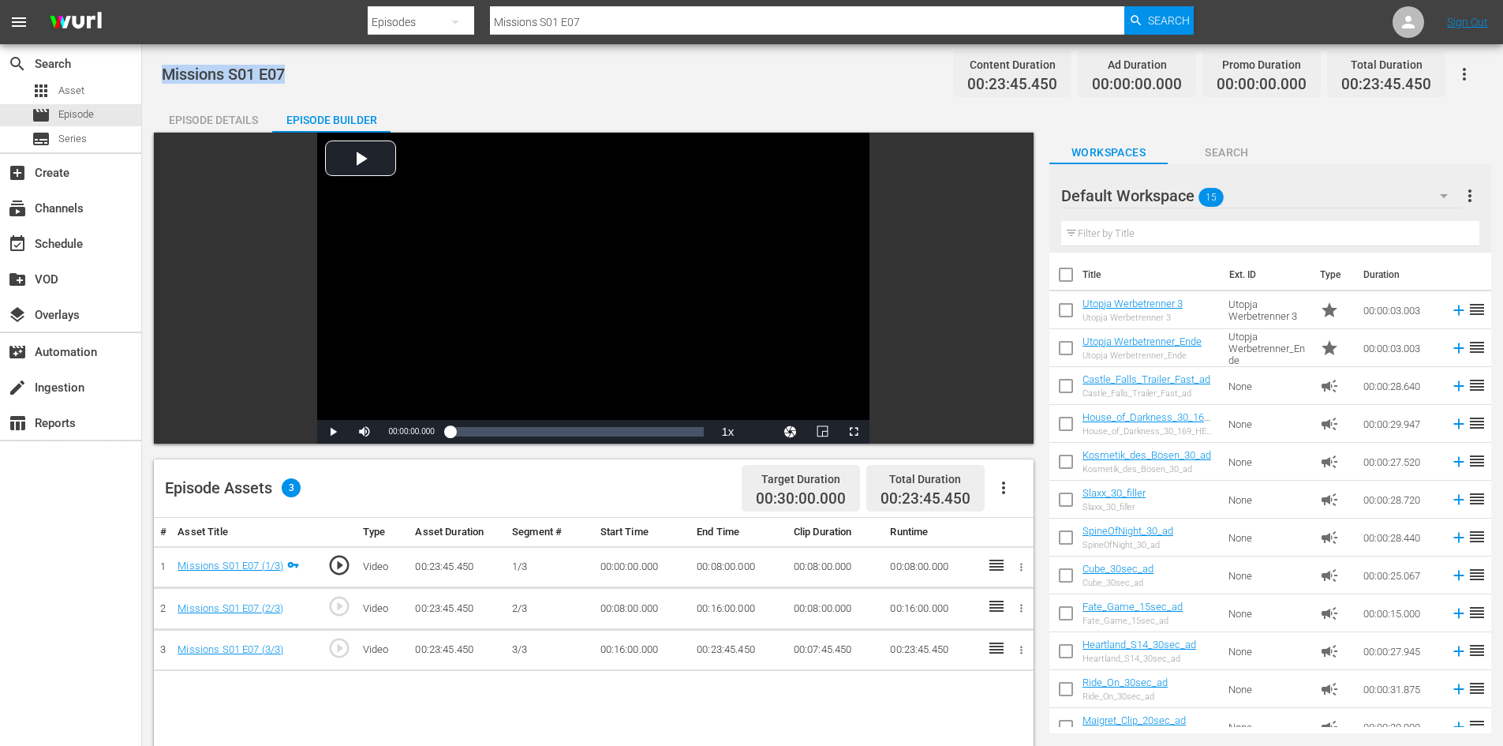
drag, startPoint x: 293, startPoint y: 72, endPoint x: 153, endPoint y: 73, distance: 140.4
click at [153, 73] on div "Missions S01 E07 Content Duration 00:23:45.450 Ad Duration 00:00:00.000 Promo D…" at bounding box center [822, 600] width 1361 height 1112
copy span "Missions S01 E07"
click at [1011, 489] on icon "button" at bounding box center [1003, 487] width 19 height 19
click at [1015, 489] on div "Fill with Ads" at bounding box center [1050, 494] width 107 height 38
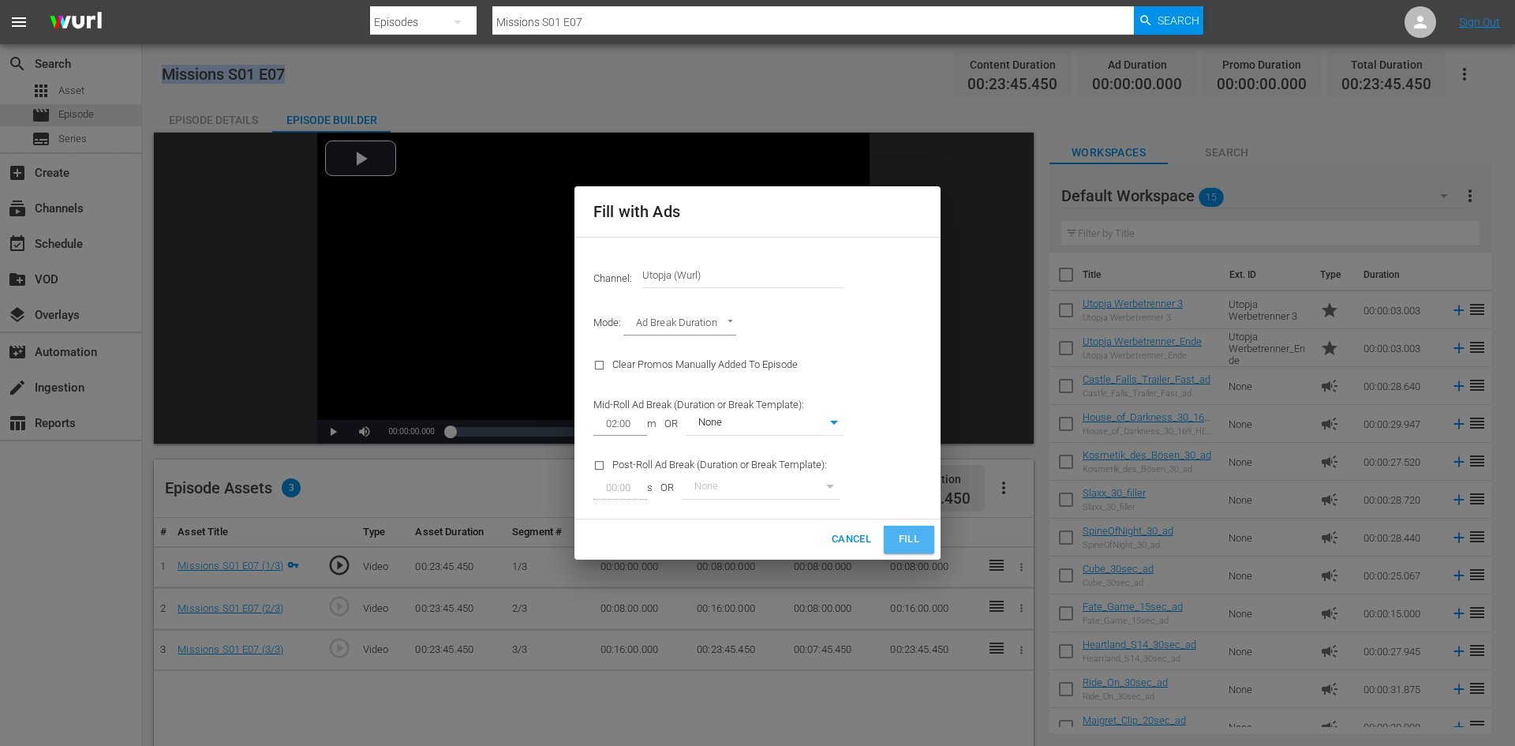
drag, startPoint x: 924, startPoint y: 544, endPoint x: 919, endPoint y: 533, distance: 11.3
click at [924, 543] on button "Fill" at bounding box center [909, 539] width 50 height 28
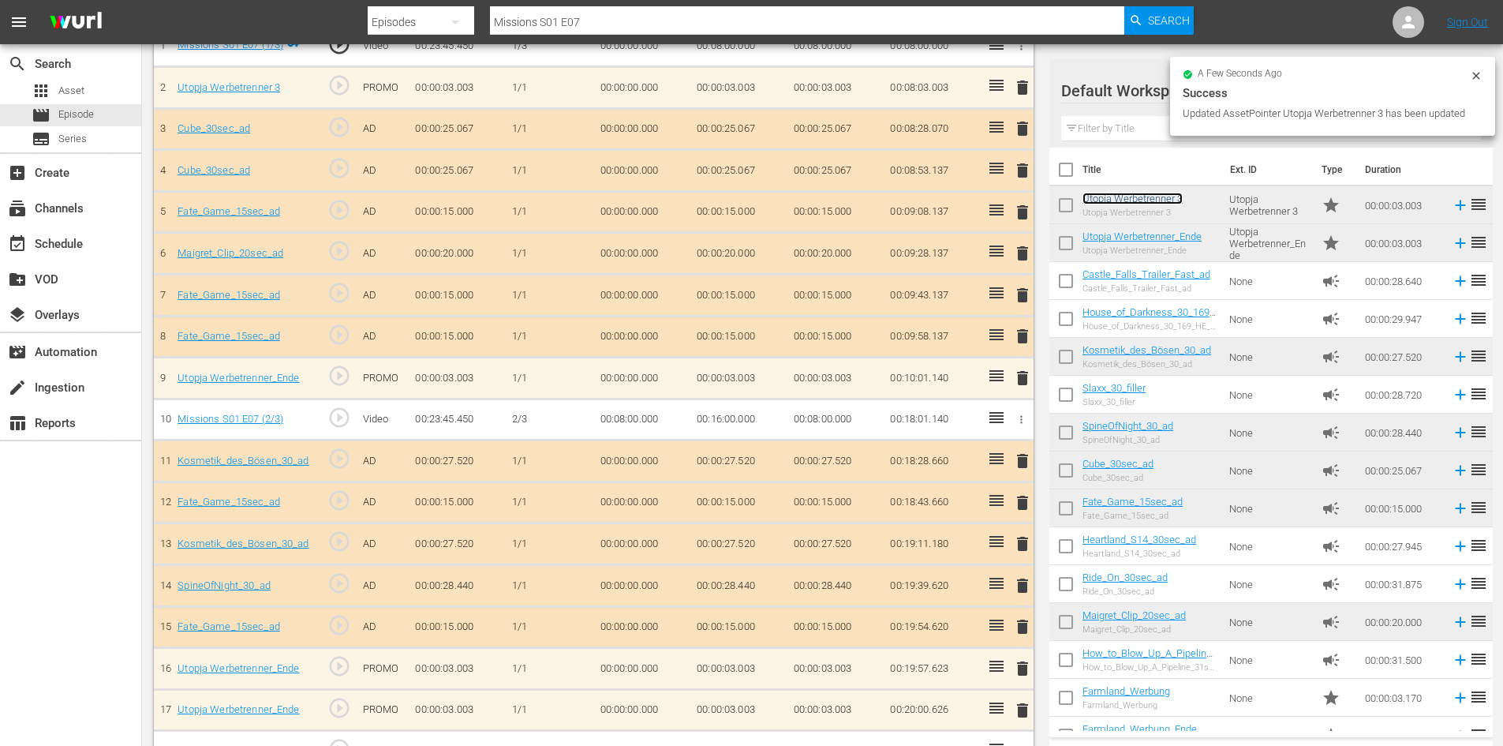
scroll to position [518, 0]
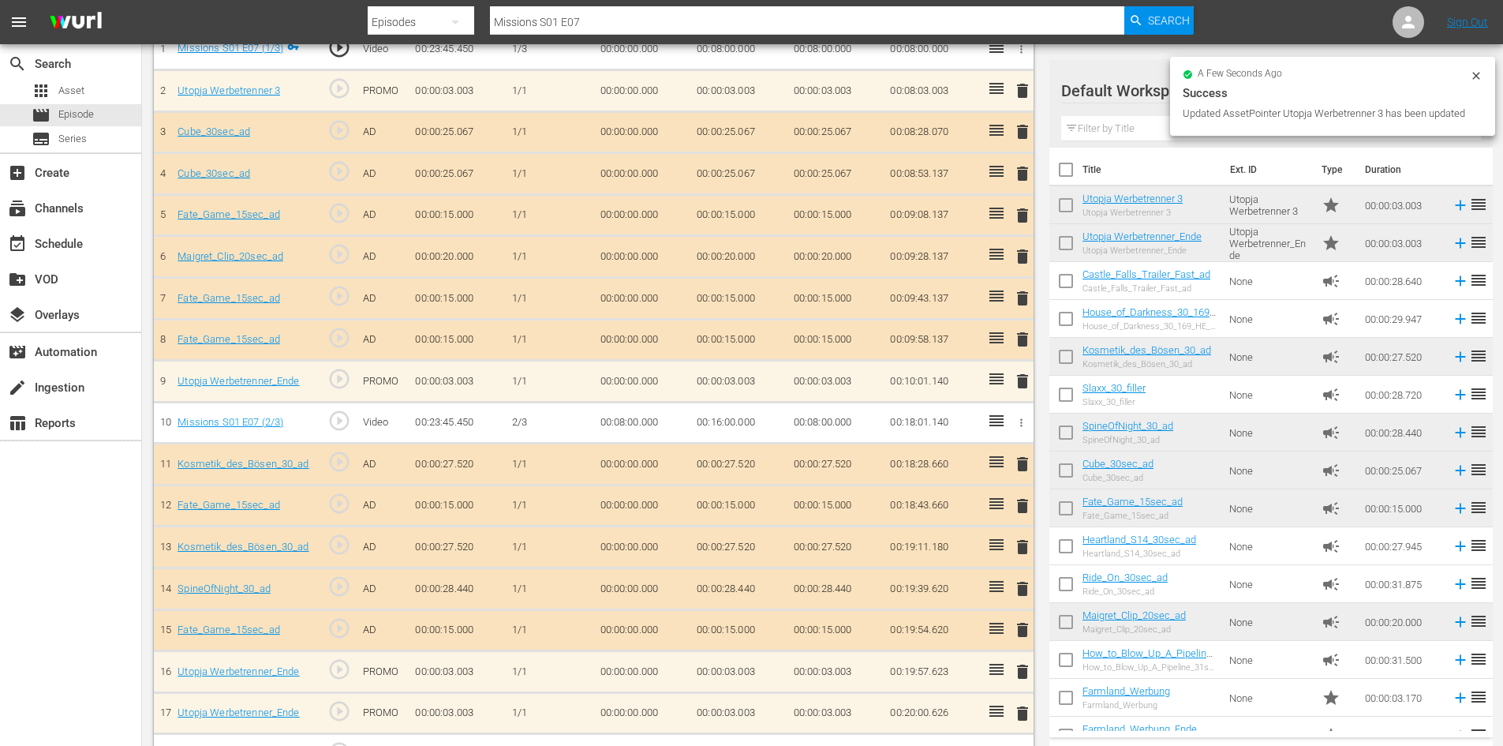
click at [1021, 667] on span "delete" at bounding box center [1022, 671] width 19 height 19
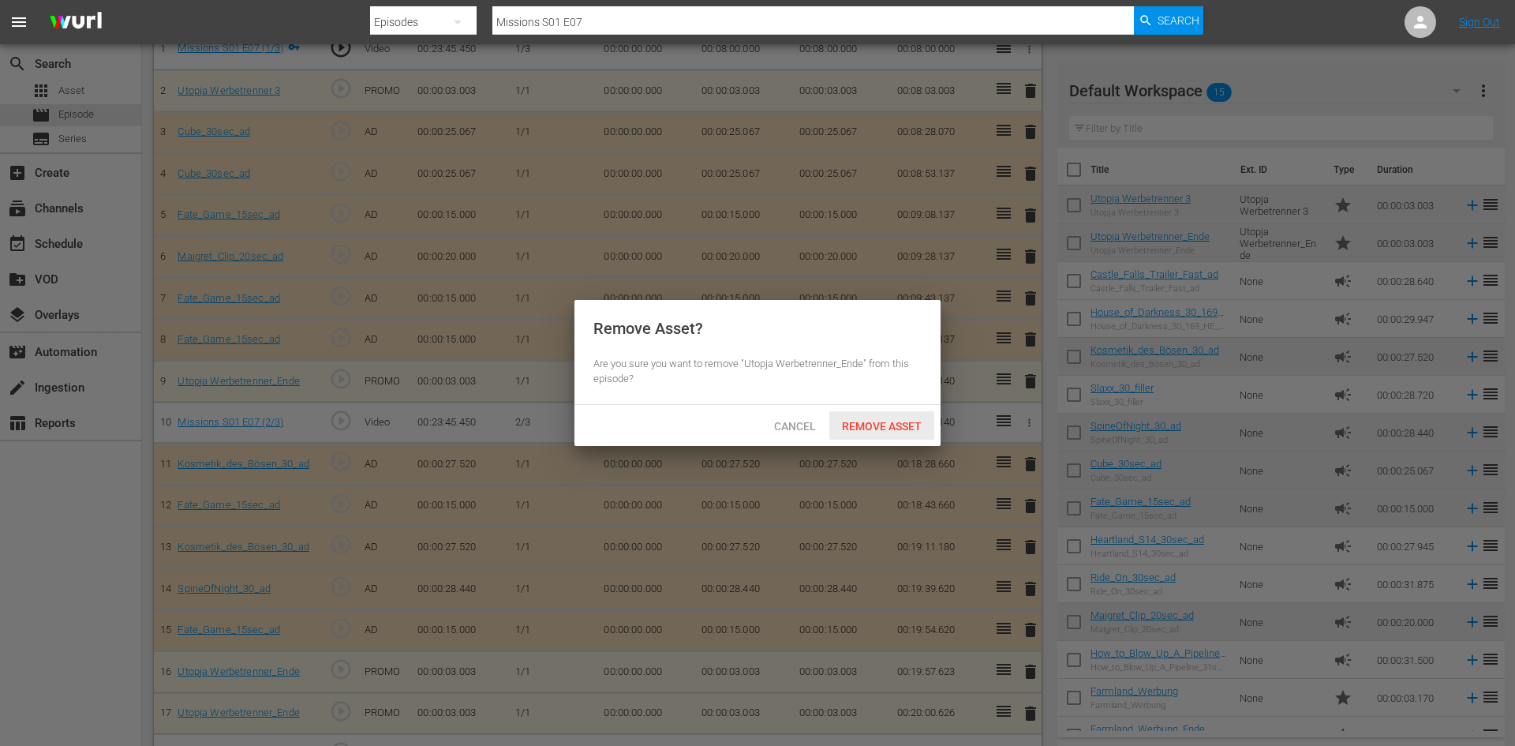
click at [879, 427] on span "Remove Asset" at bounding box center [881, 426] width 105 height 13
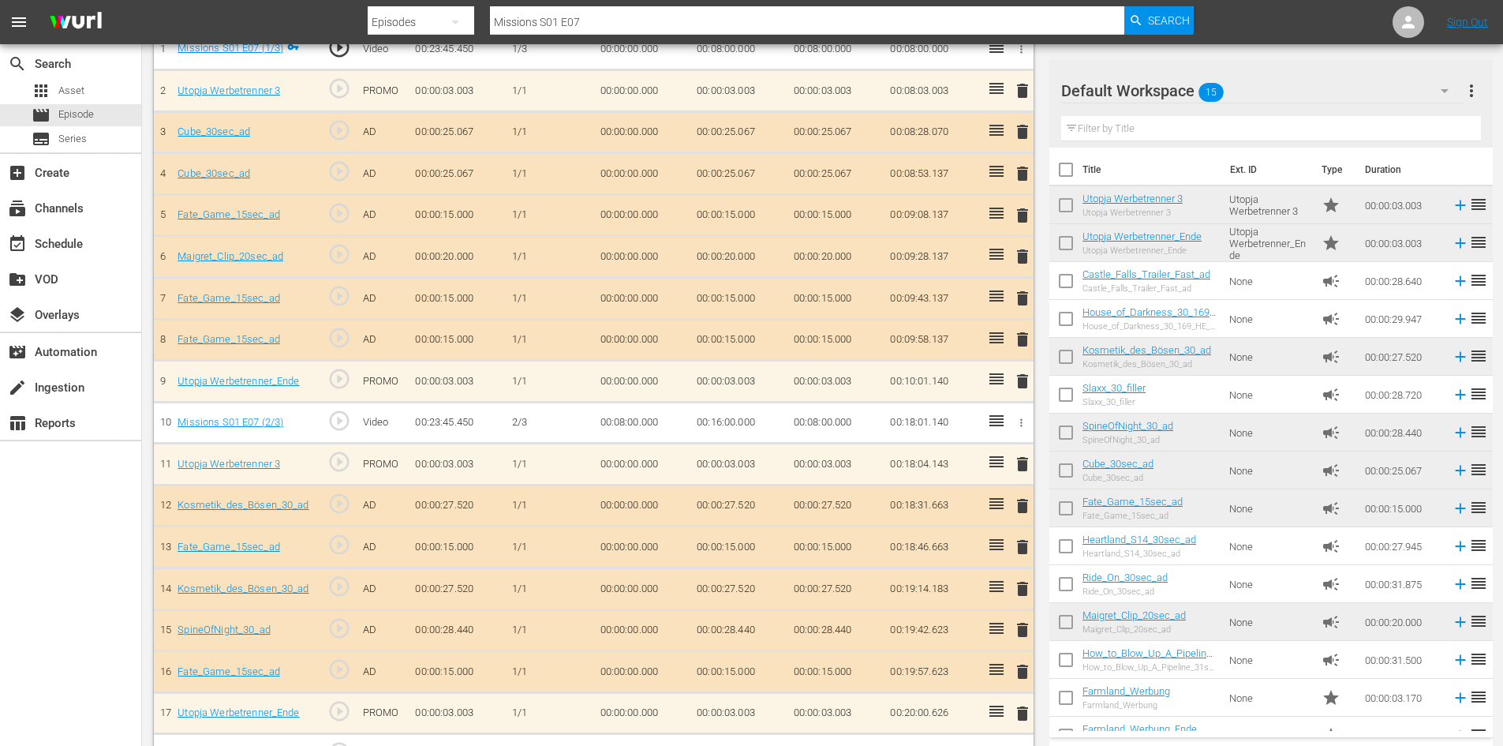
click at [1018, 133] on span "delete" at bounding box center [1022, 131] width 19 height 19
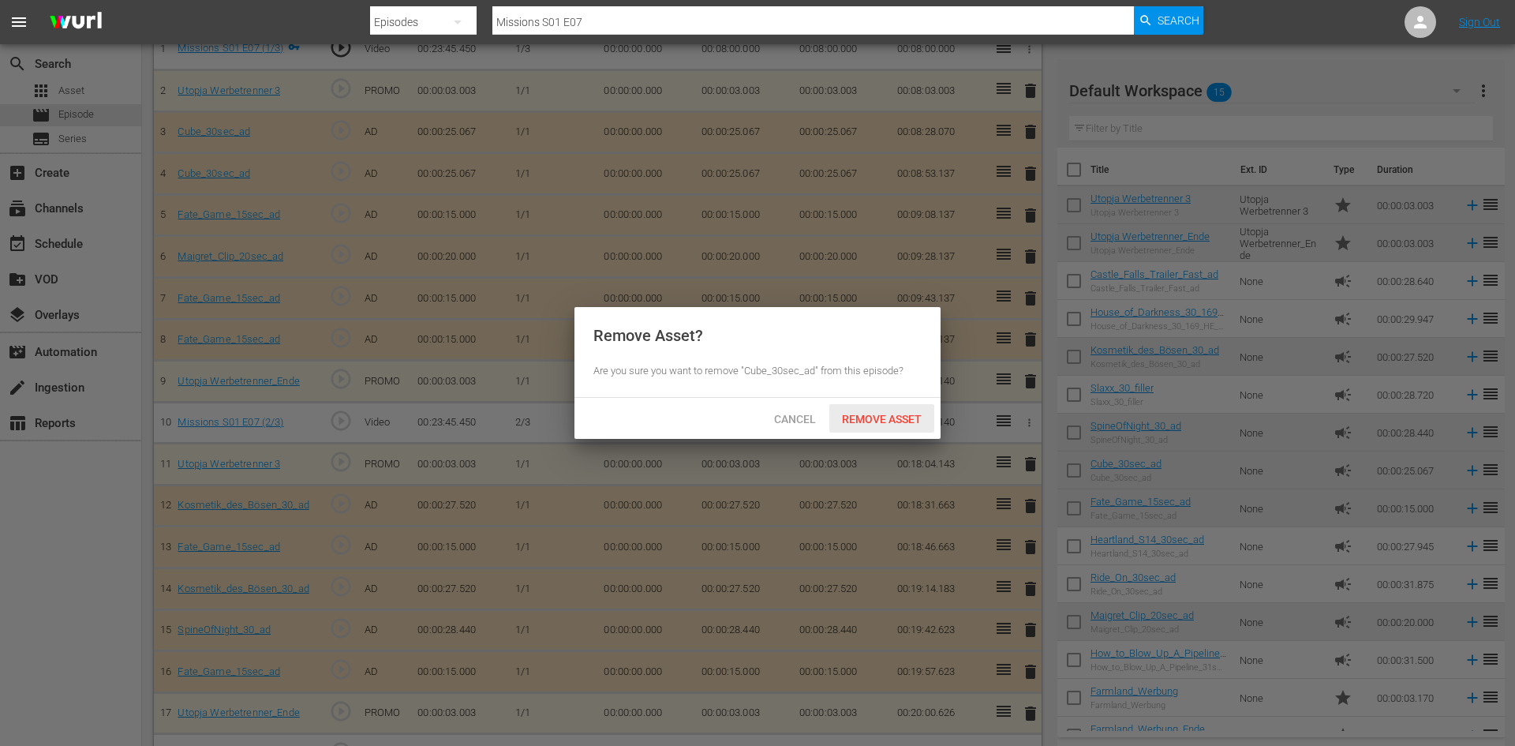
click at [895, 420] on span "Remove Asset" at bounding box center [881, 419] width 105 height 13
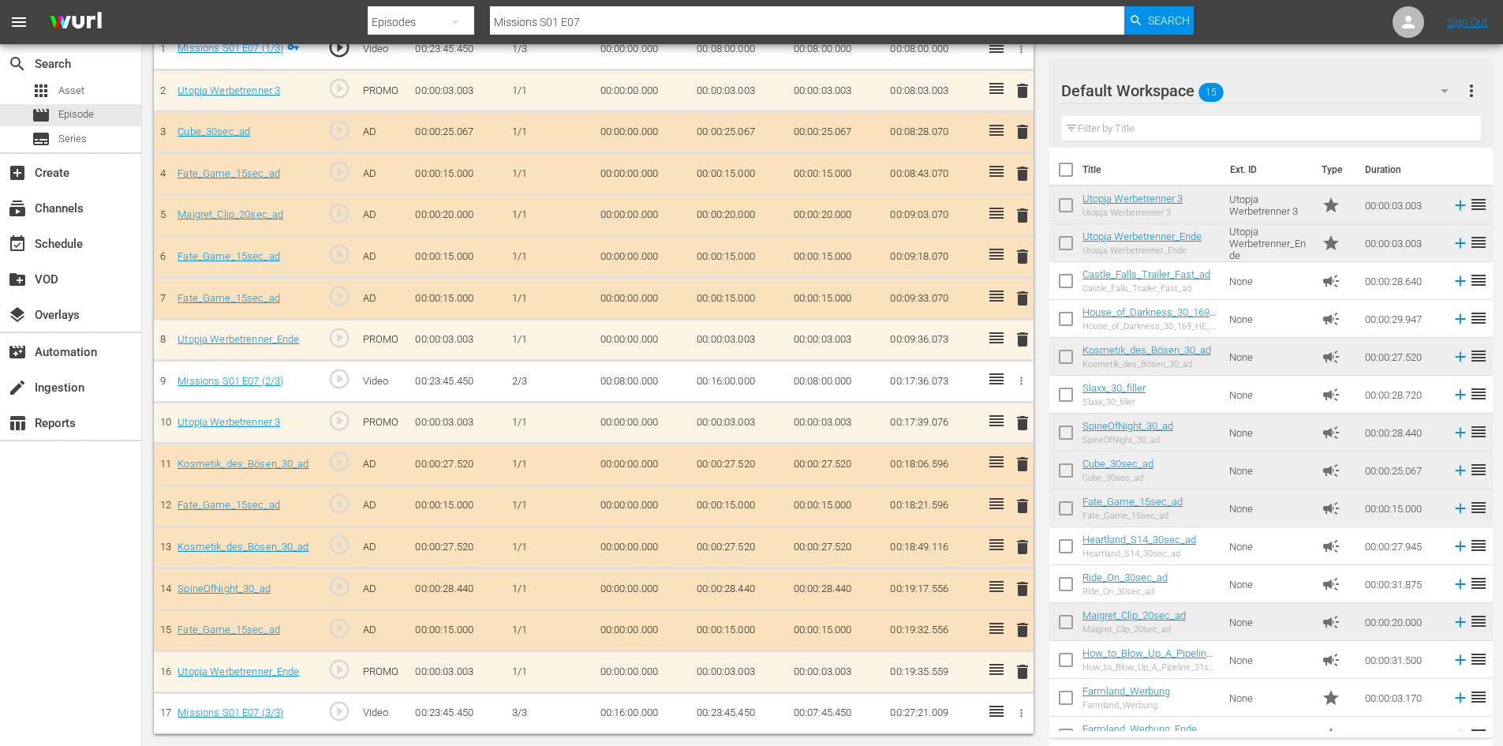
click at [1027, 296] on span "delete" at bounding box center [1022, 298] width 19 height 19
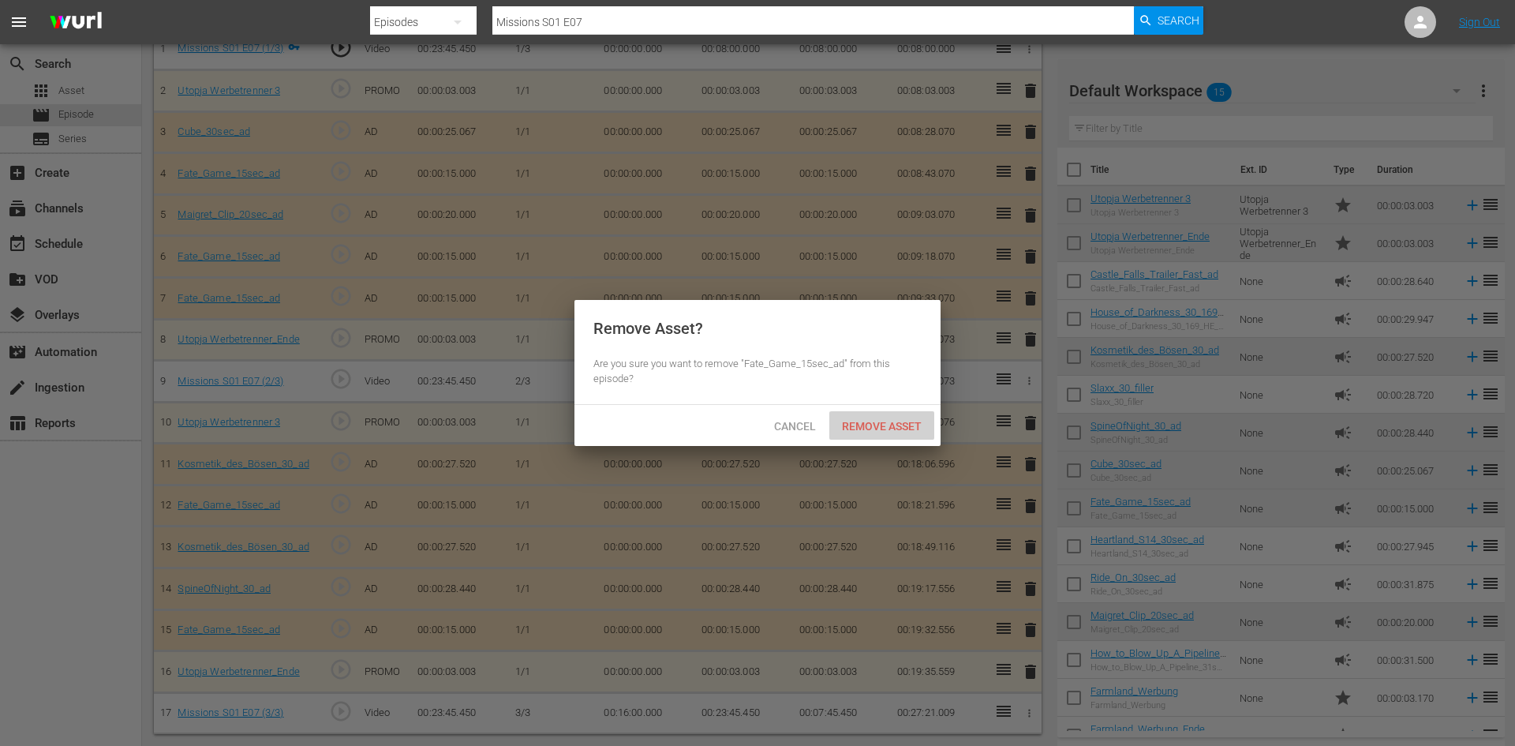
click at [882, 420] on span "Remove Asset" at bounding box center [881, 426] width 105 height 13
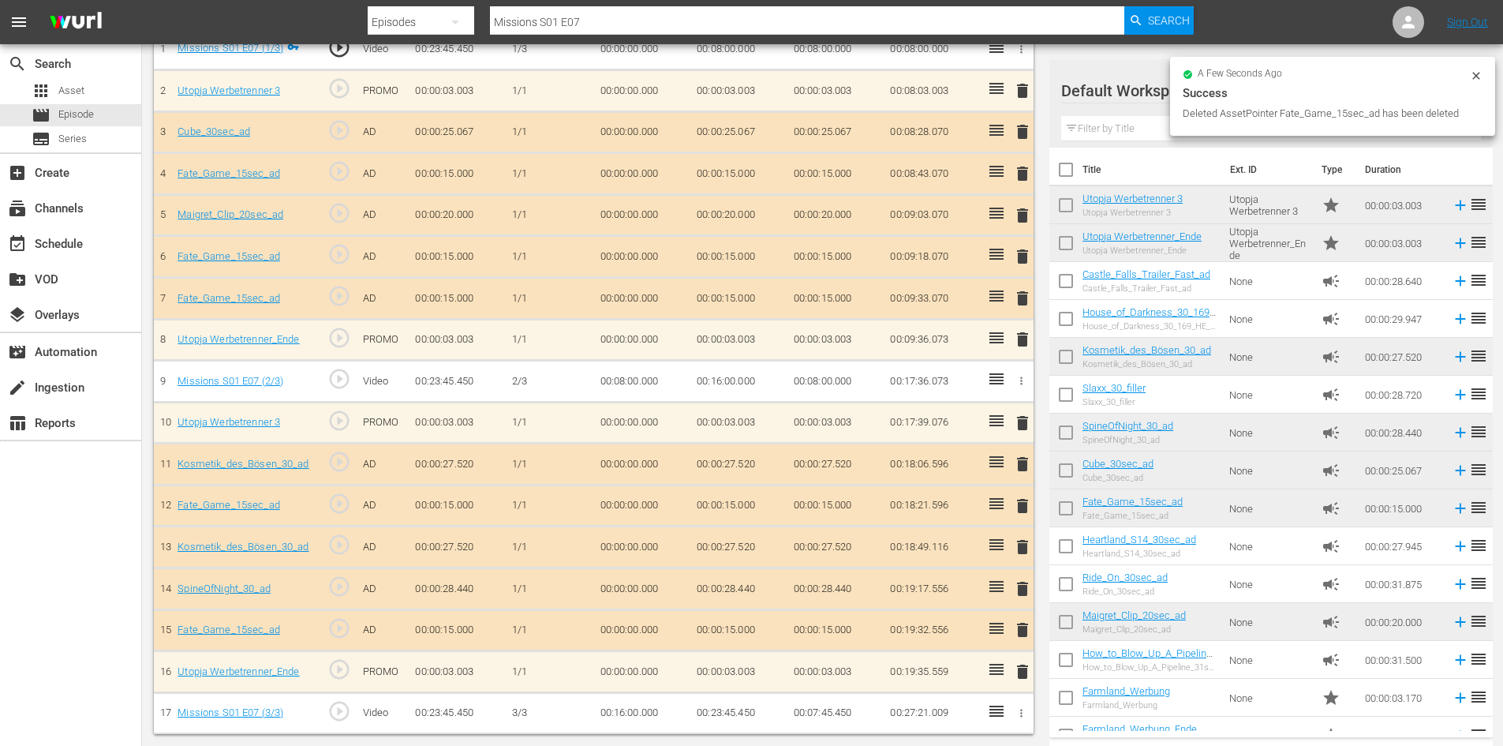
scroll to position [476, 0]
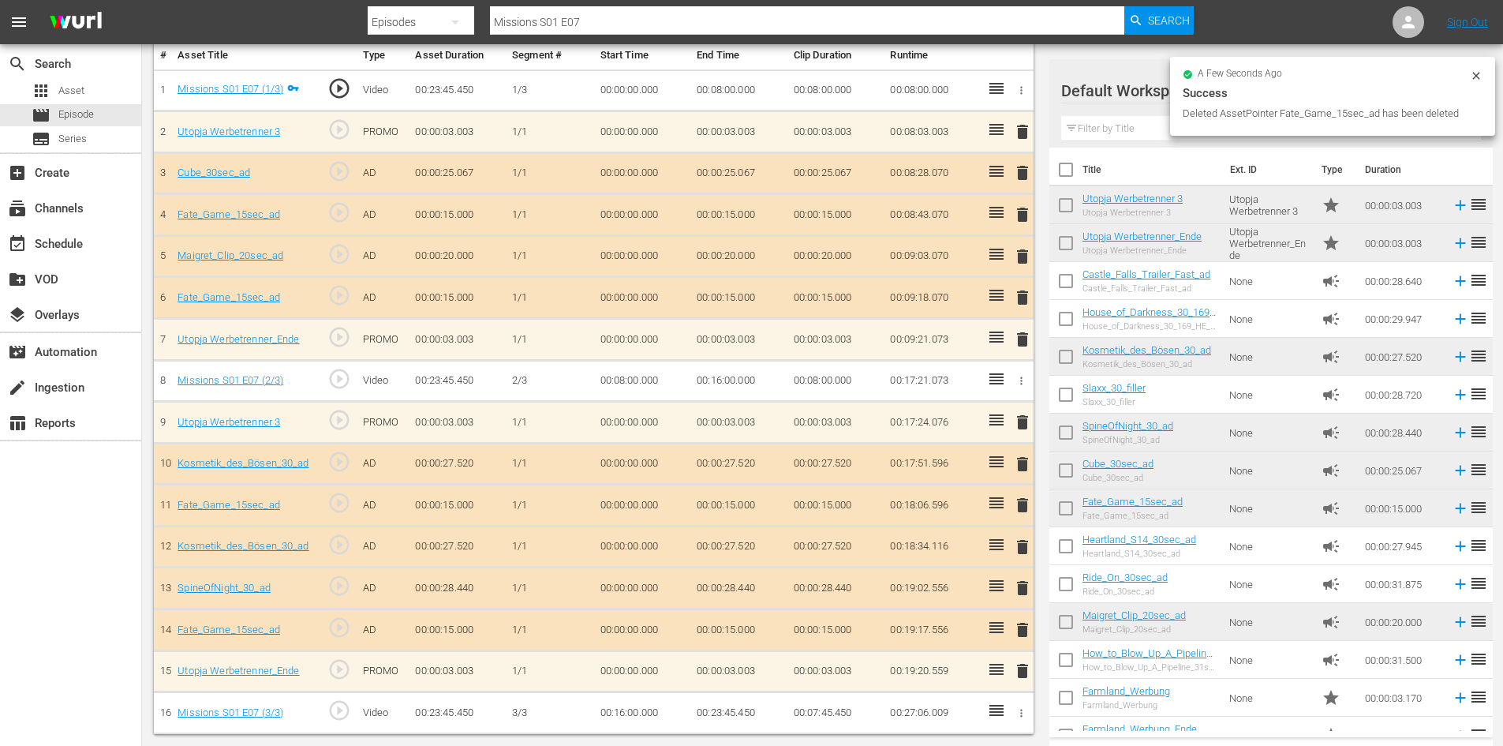
click at [1018, 293] on span "delete" at bounding box center [1022, 297] width 19 height 19
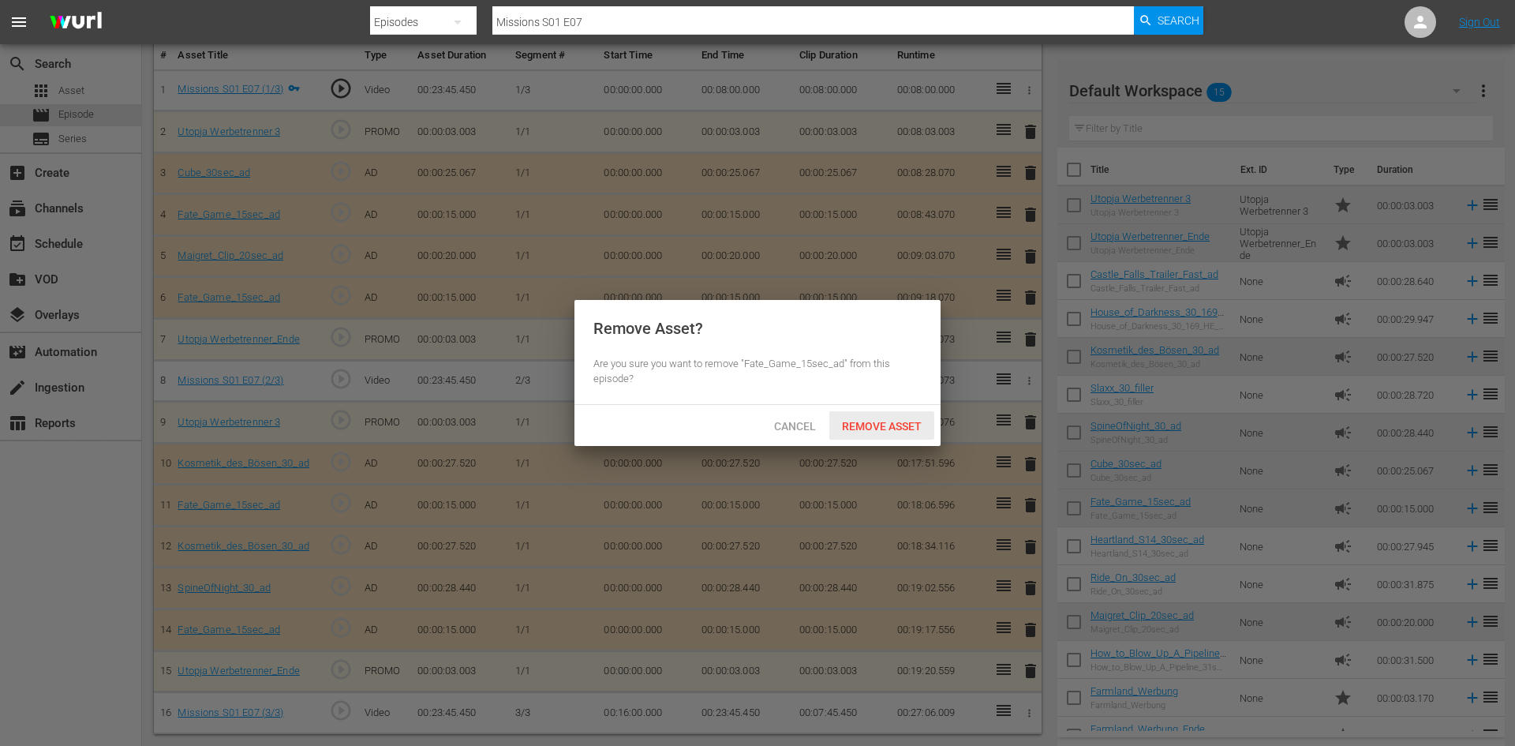
click at [878, 420] on span "Remove Asset" at bounding box center [881, 426] width 105 height 13
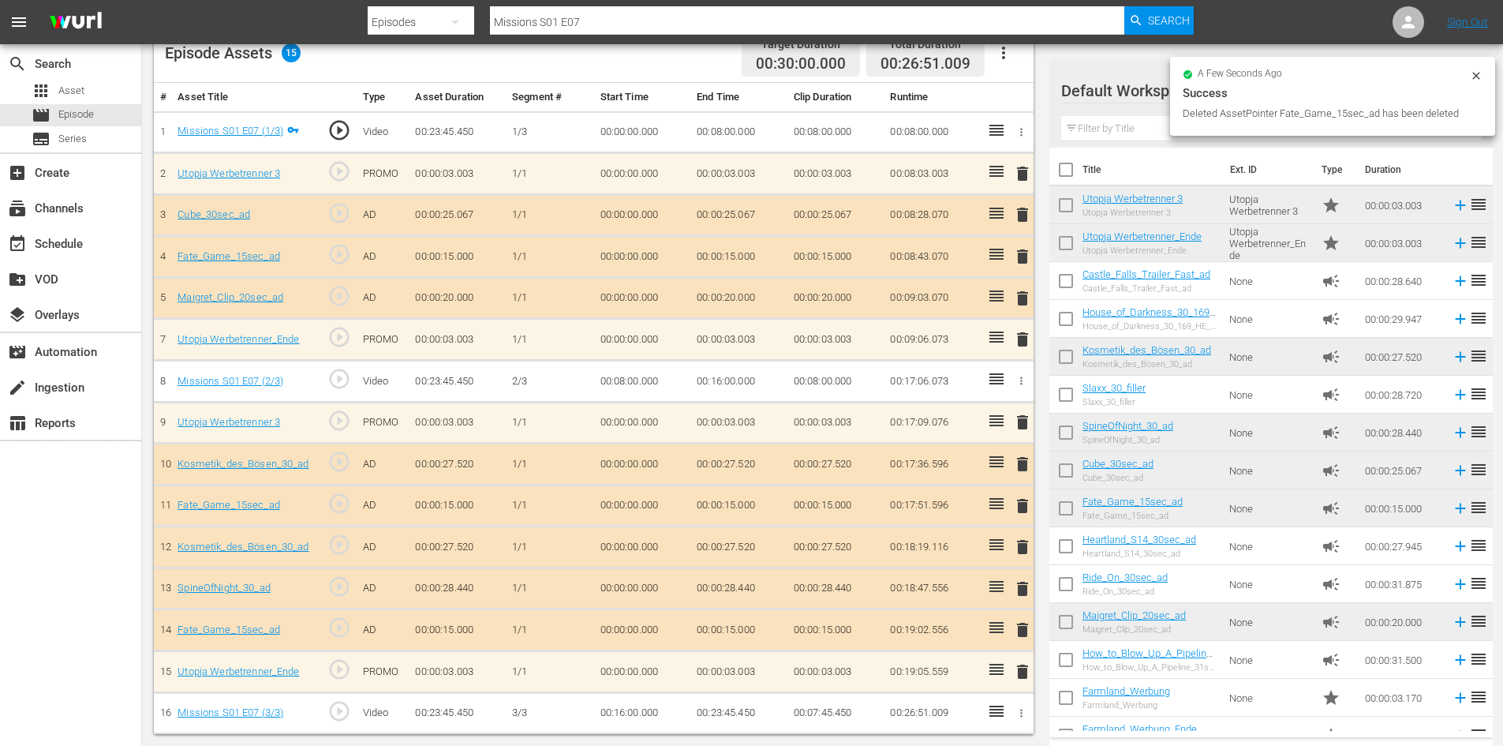
scroll to position [435, 0]
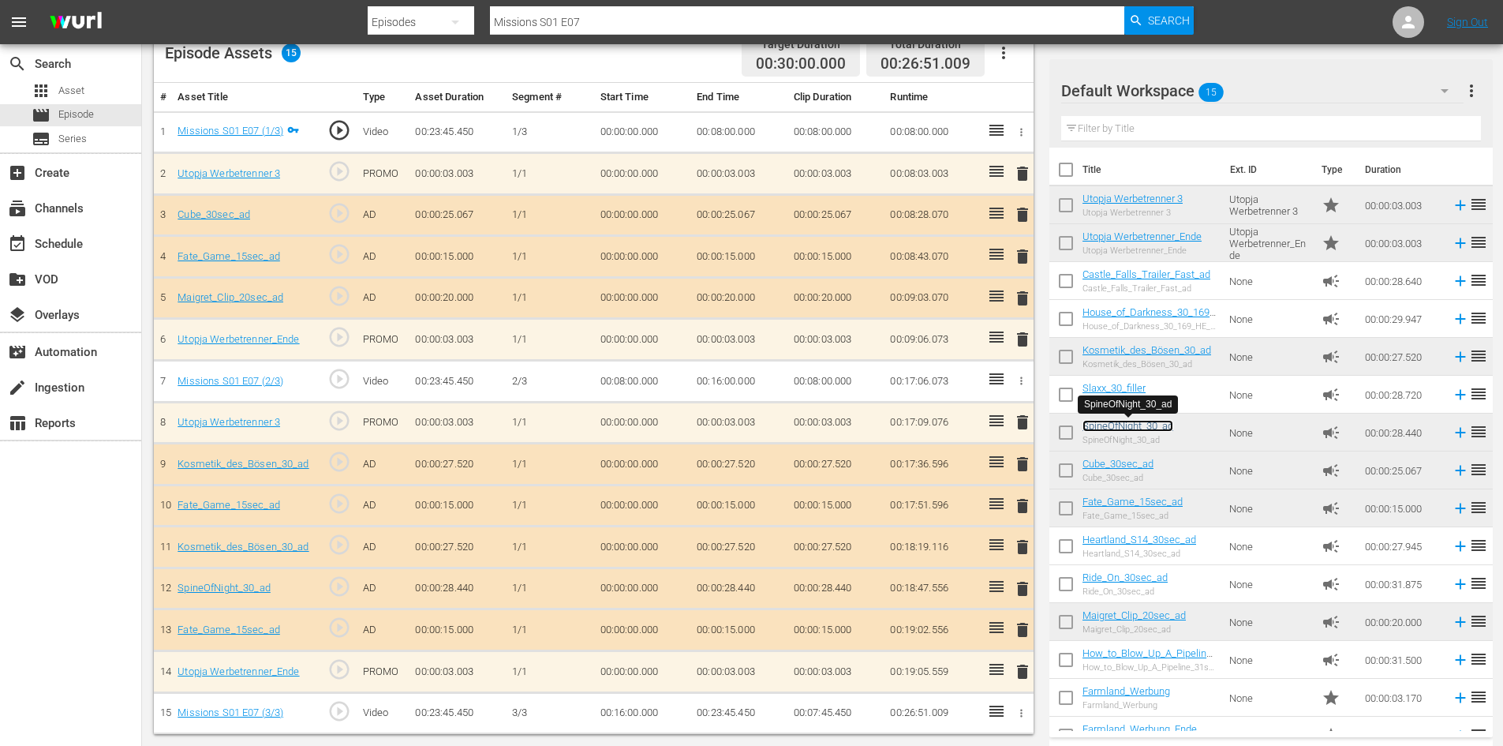
click at [1089, 425] on link "SpineOfNight_30_ad" at bounding box center [1127, 426] width 91 height 12
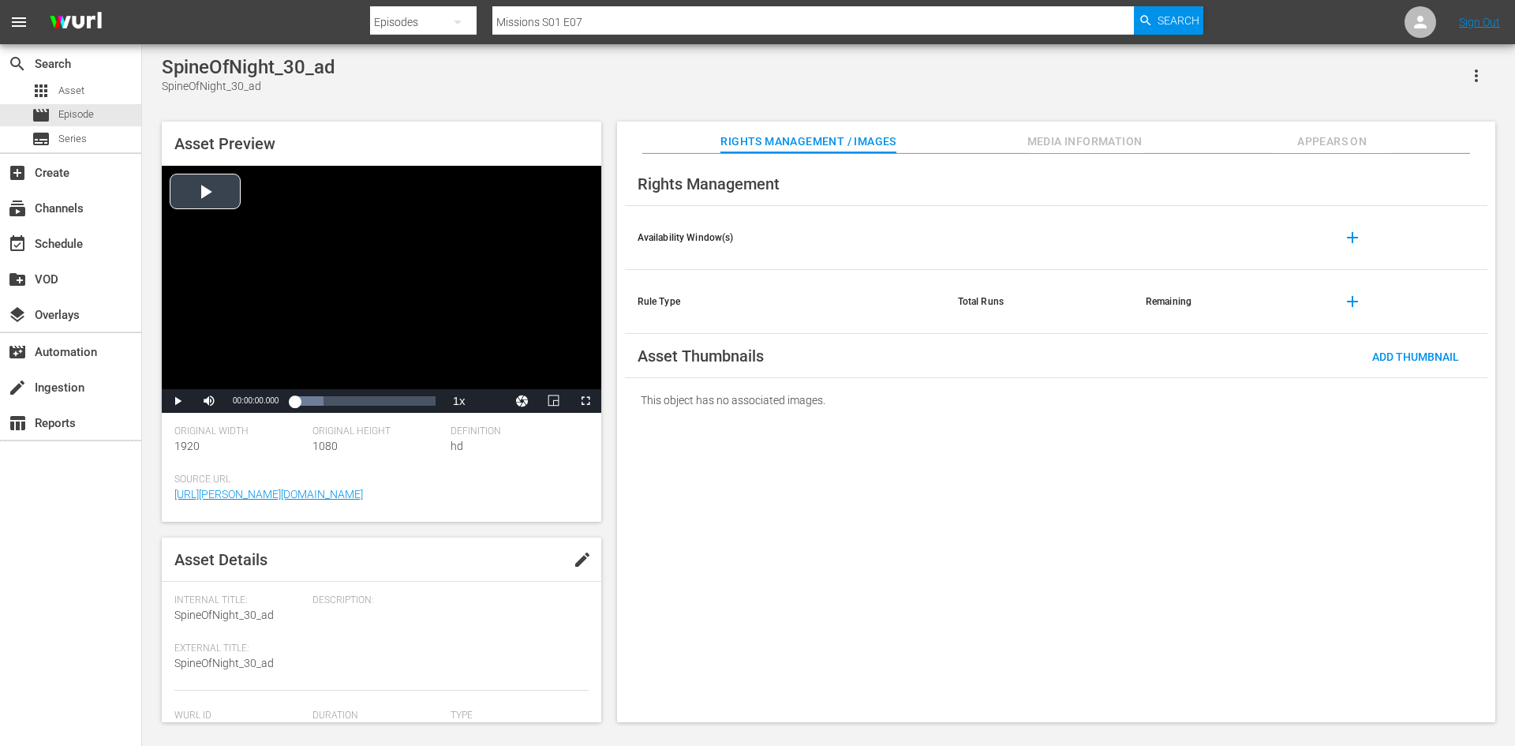
click at [215, 197] on div "Video Player" at bounding box center [381, 277] width 439 height 223
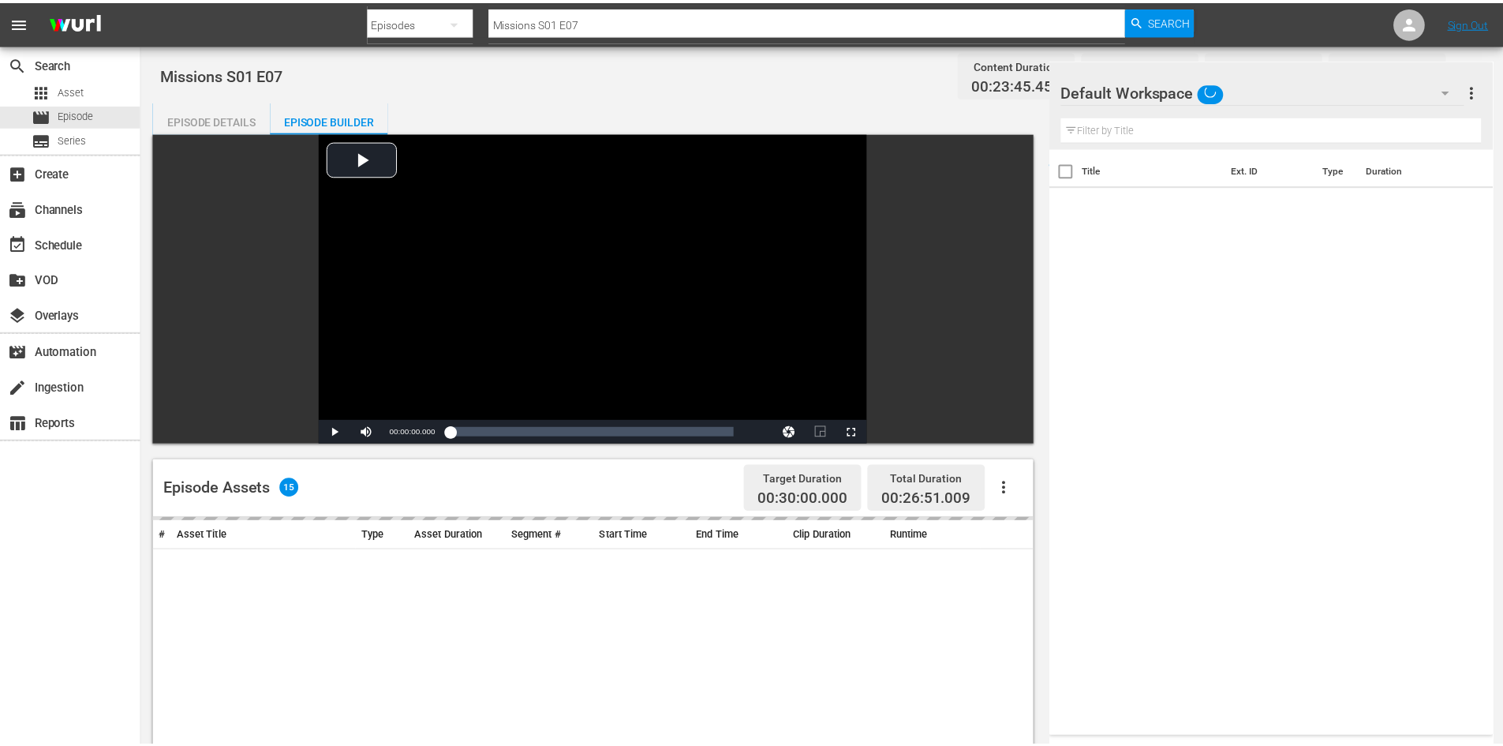
scroll to position [411, 0]
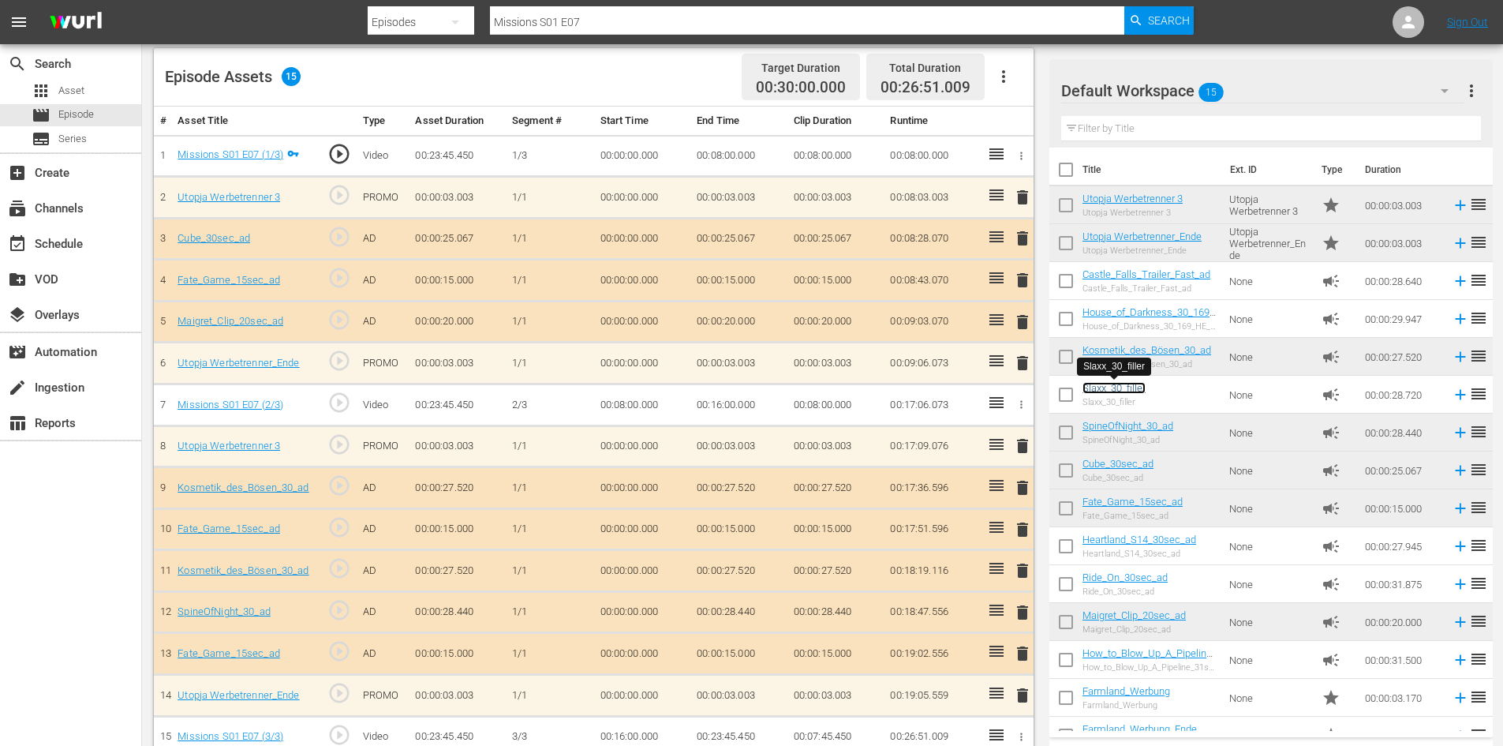
click at [1128, 384] on link "Slaxx_30_filler" at bounding box center [1113, 388] width 63 height 12
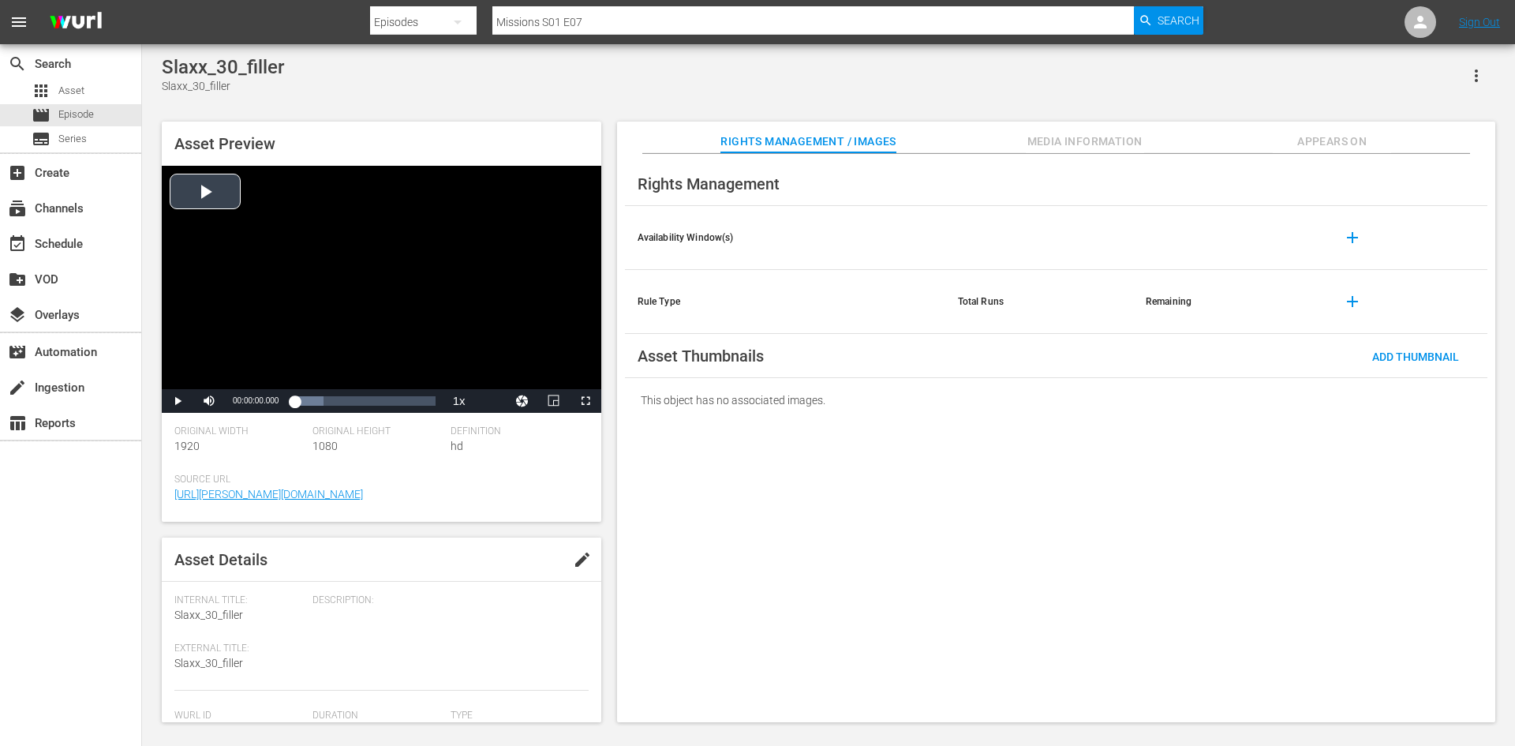
click at [192, 186] on div "Video Player" at bounding box center [381, 277] width 439 height 223
click at [334, 402] on div "00:00:08.067" at bounding box center [334, 401] width 1 height 16
click at [178, 401] on span "Video Player" at bounding box center [178, 401] width 0 height 0
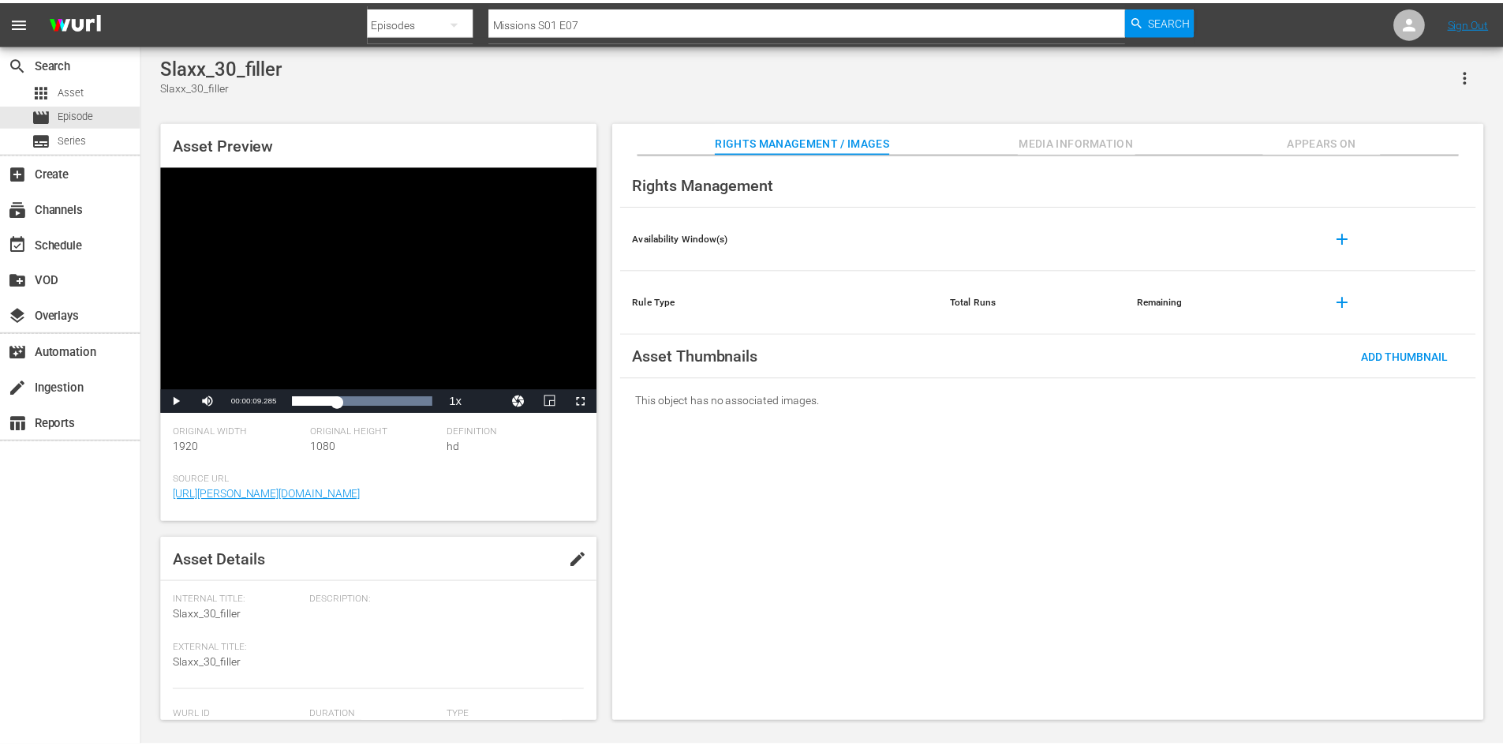
scroll to position [411, 0]
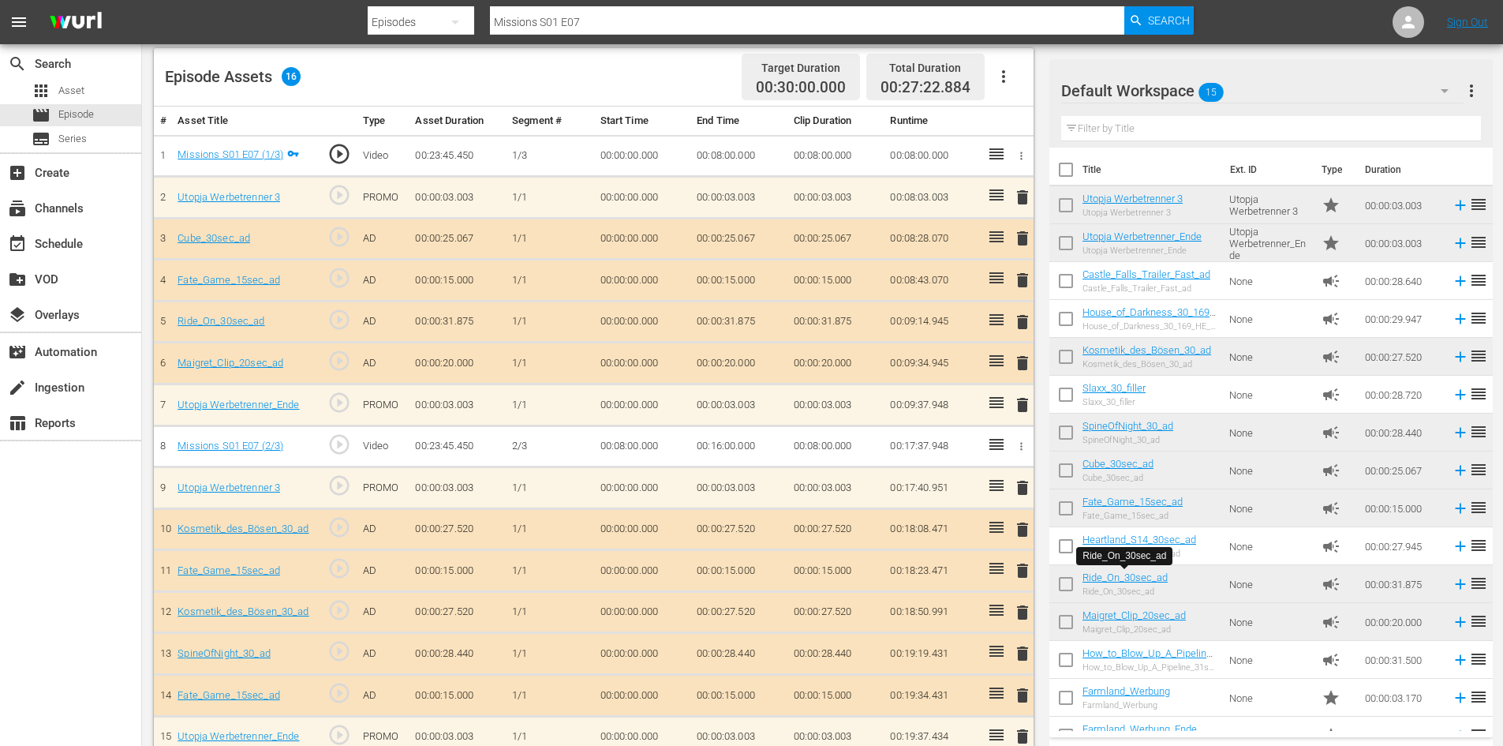
click at [1020, 614] on span "delete" at bounding box center [1022, 612] width 19 height 19
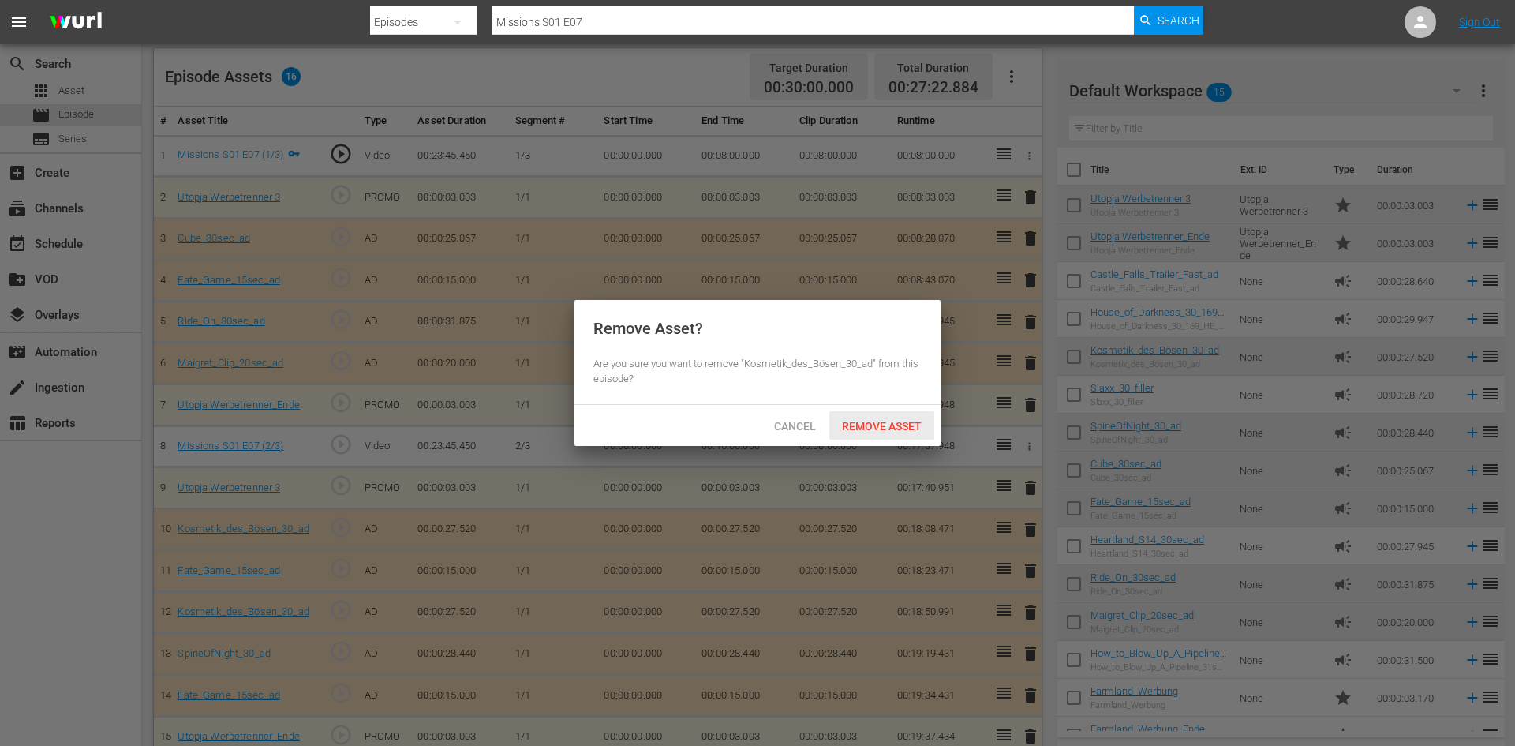
click at [887, 424] on span "Remove Asset" at bounding box center [881, 426] width 105 height 13
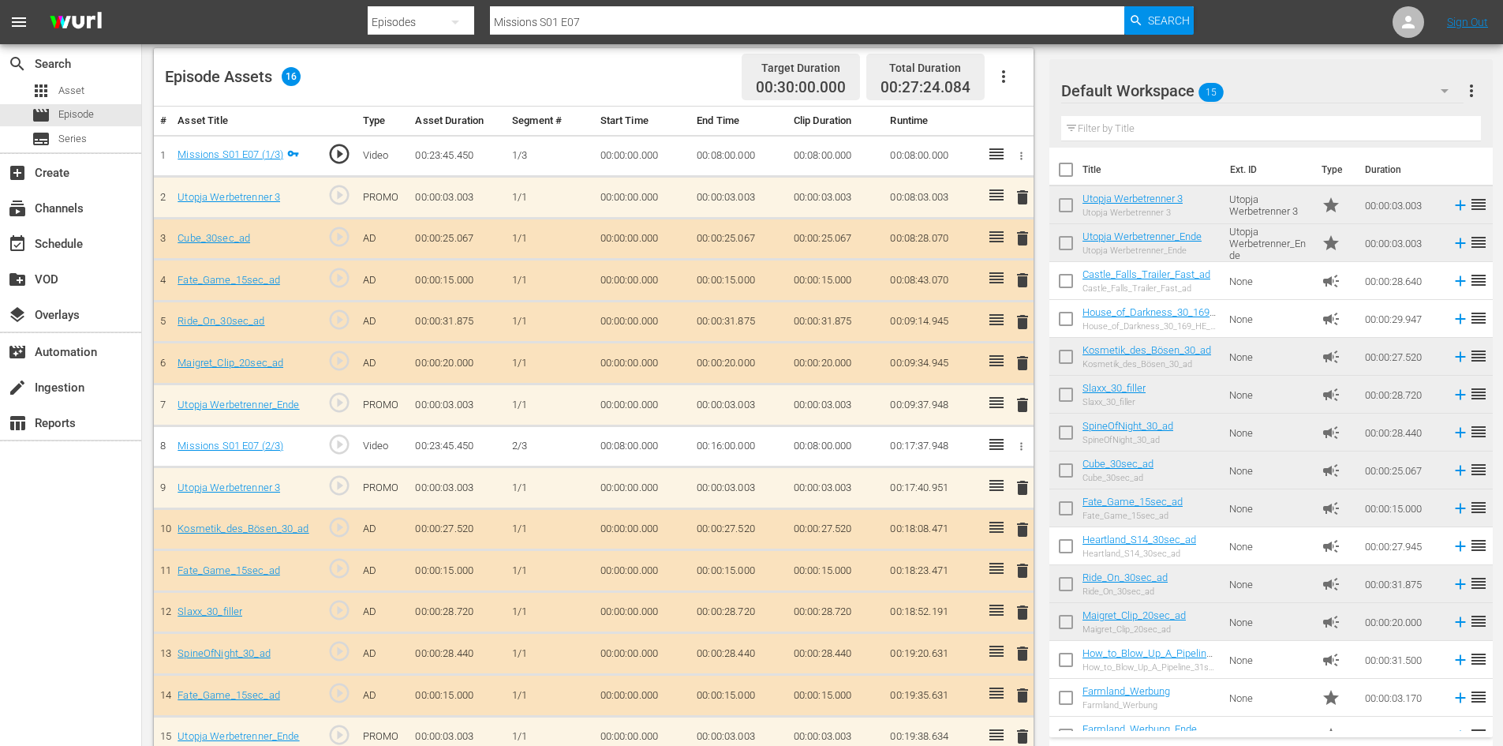
click at [1025, 693] on span "delete" at bounding box center [1022, 695] width 19 height 19
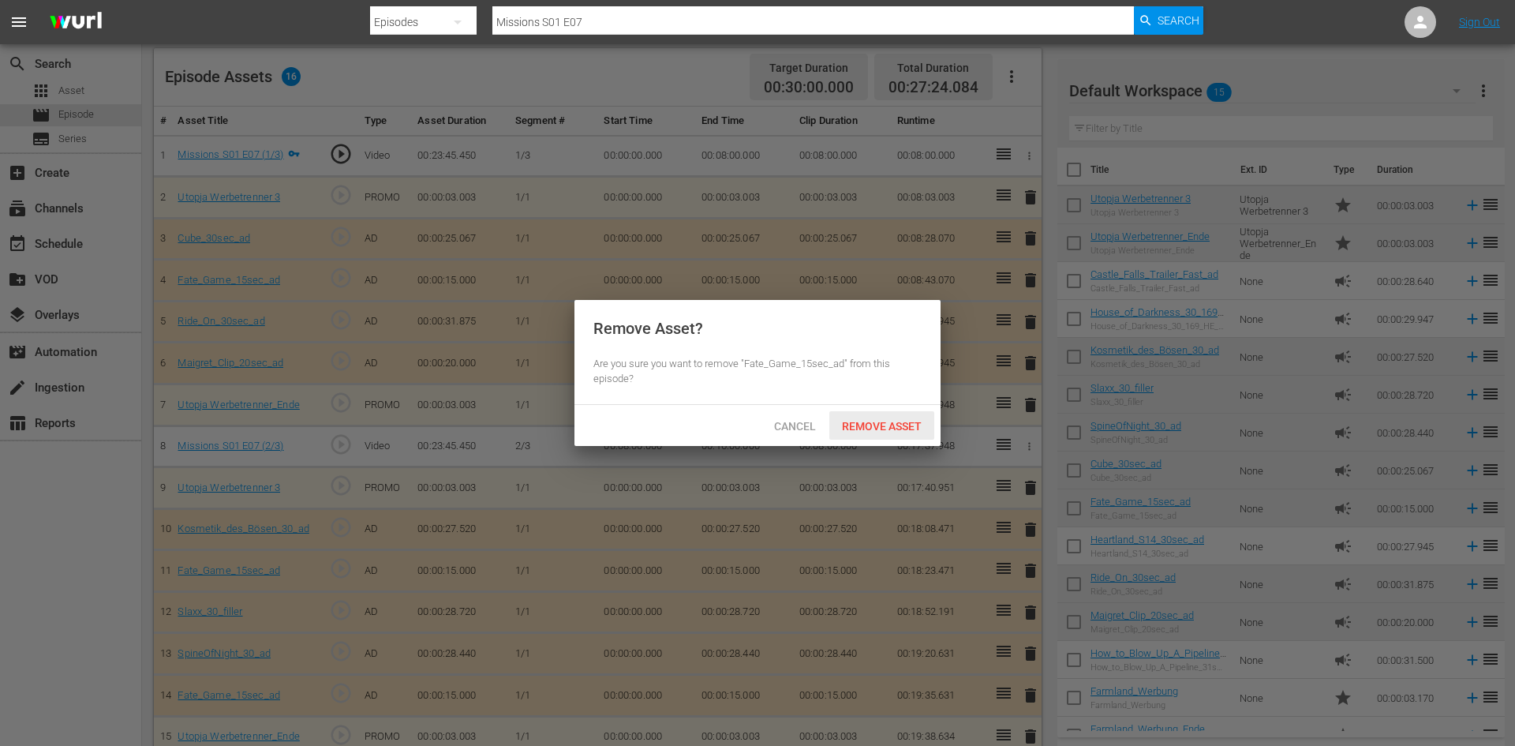
click at [865, 428] on span "Remove Asset" at bounding box center [881, 426] width 105 height 13
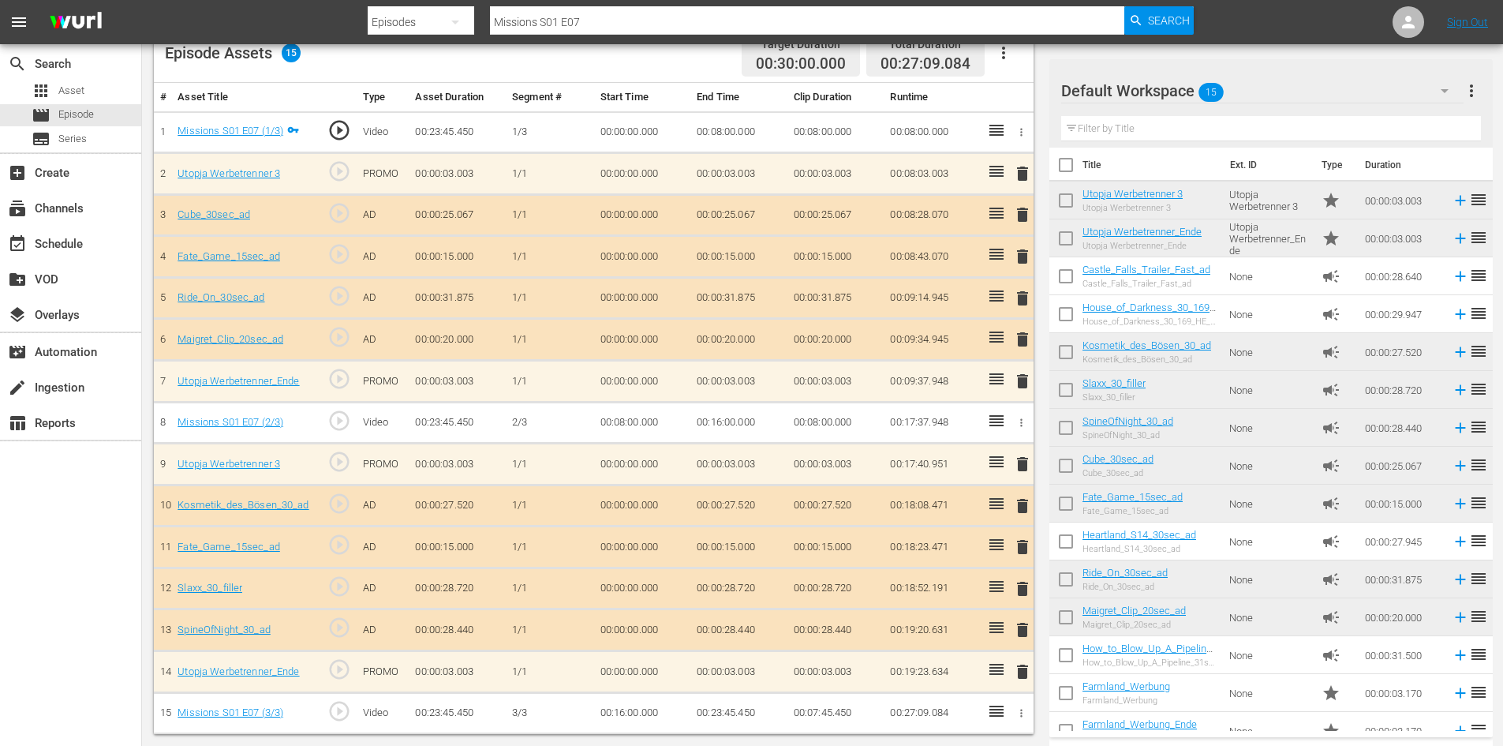
scroll to position [0, 0]
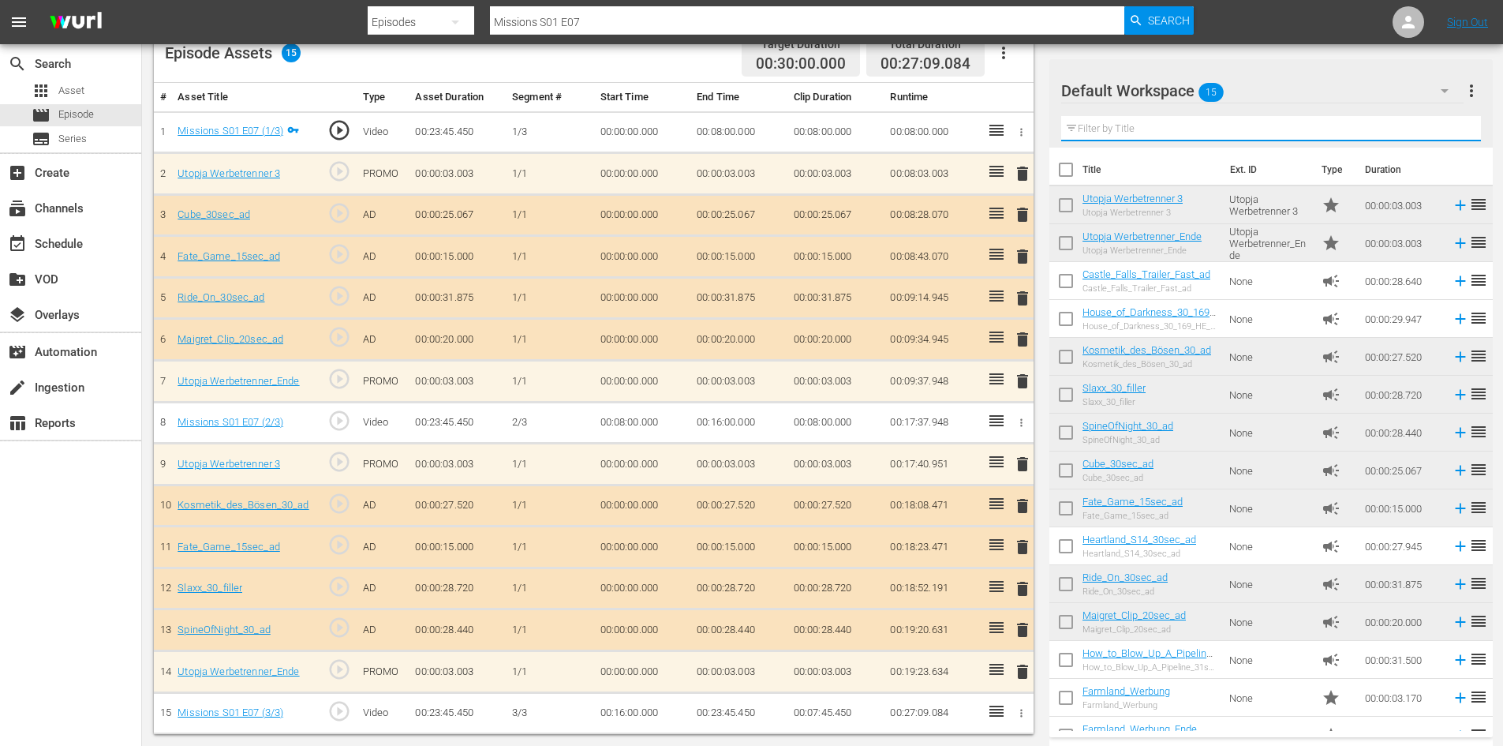
click at [1261, 136] on input "text" at bounding box center [1271, 128] width 420 height 25
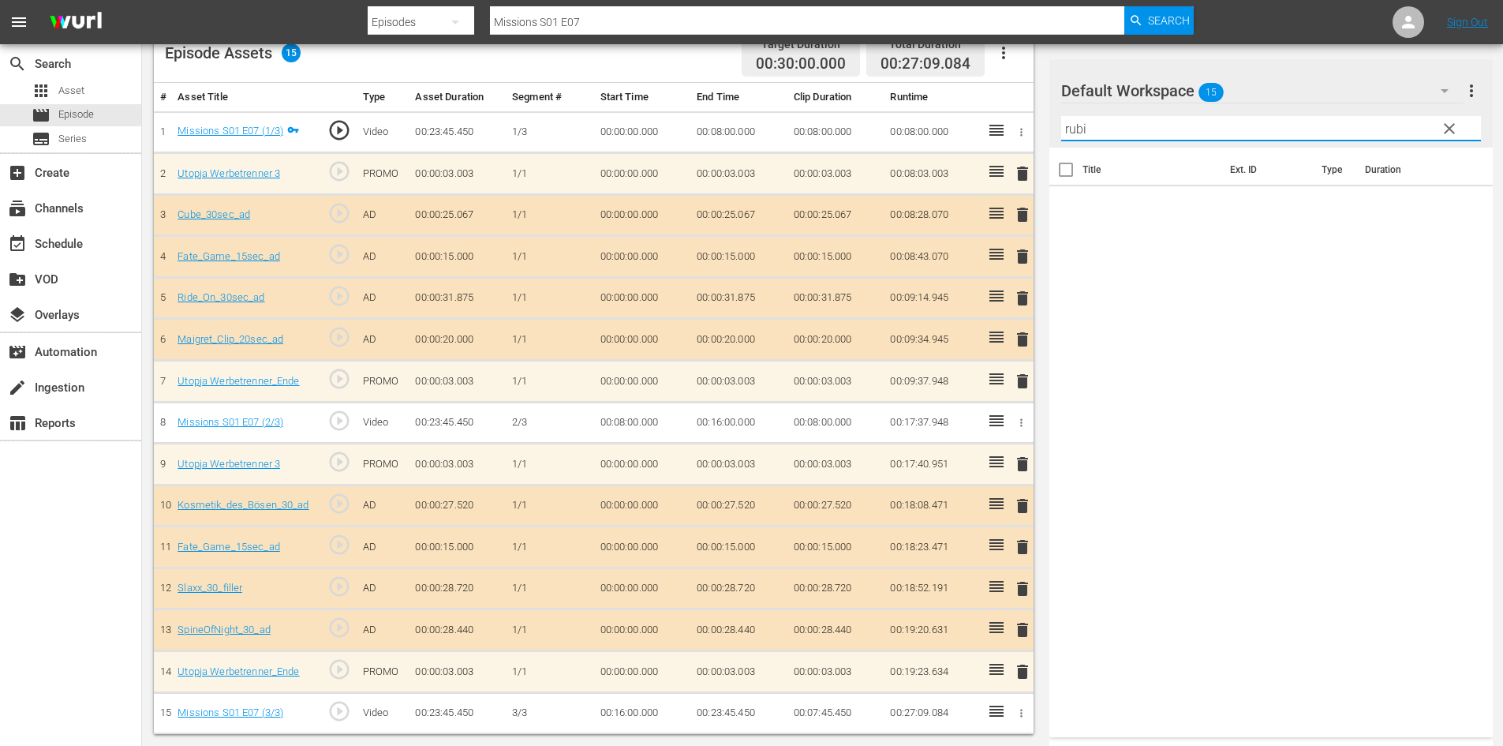
type input "rubi"
click at [1446, 129] on span "clear" at bounding box center [1449, 128] width 19 height 19
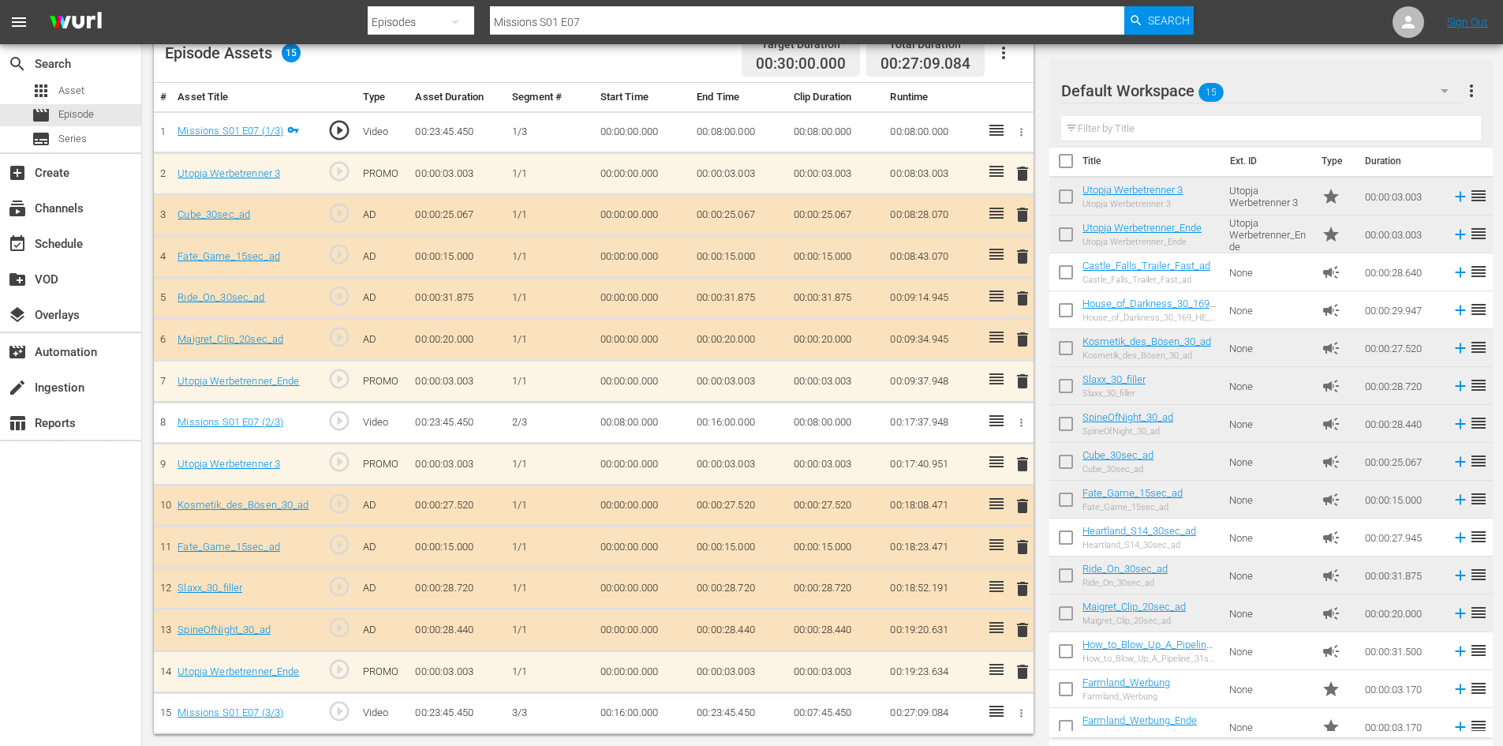
scroll to position [24, 0]
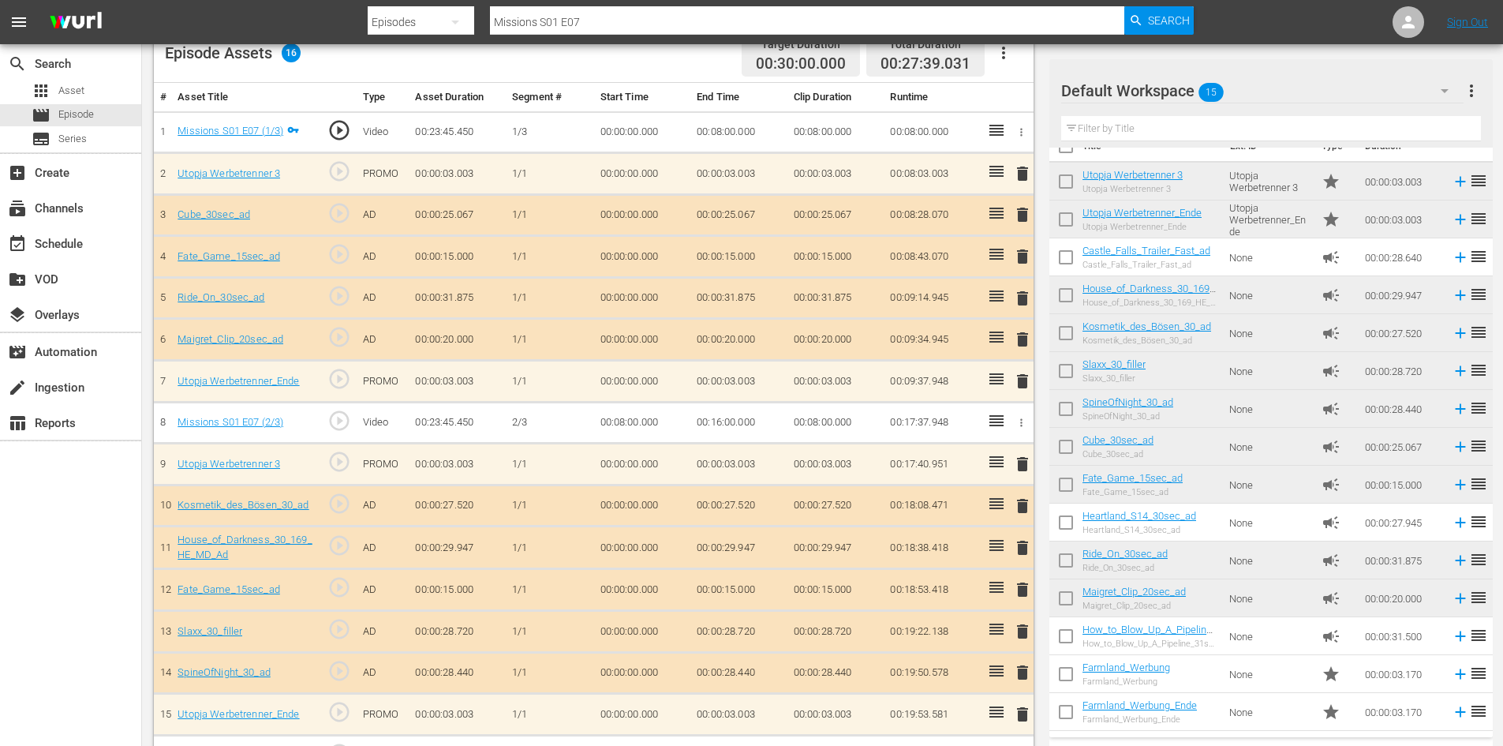
click at [1022, 588] on span "delete" at bounding box center [1022, 589] width 19 height 19
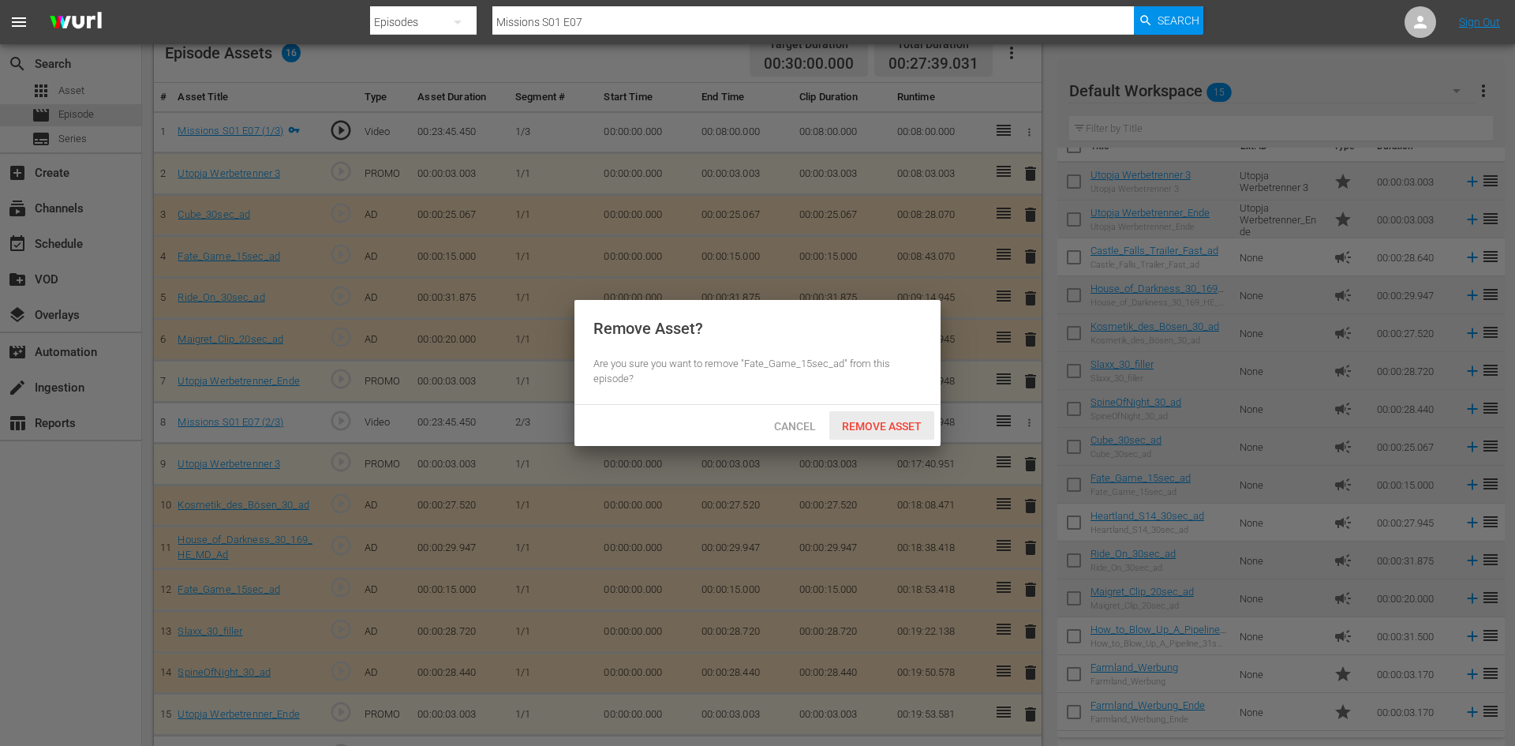
click at [892, 430] on span "Remove Asset" at bounding box center [881, 426] width 105 height 13
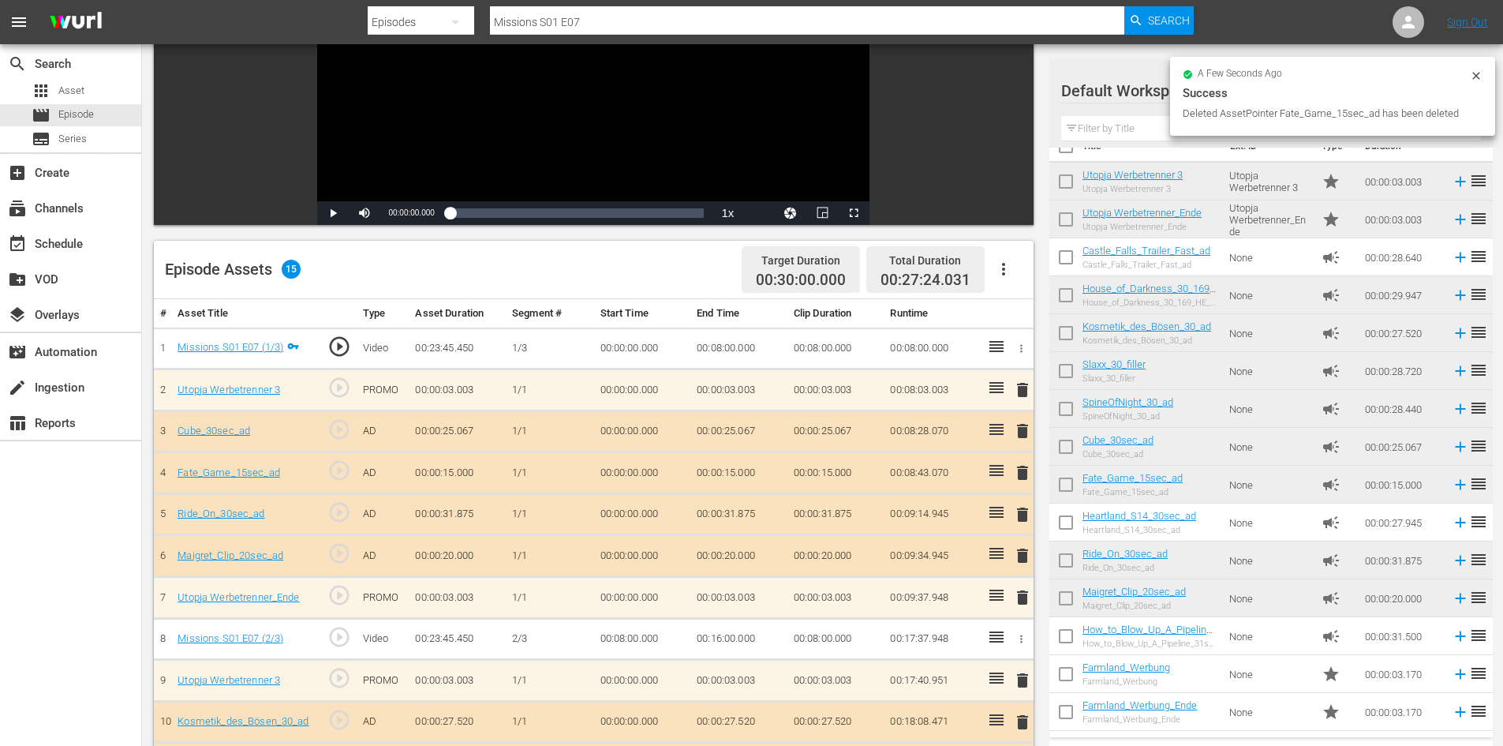
scroll to position [0, 0]
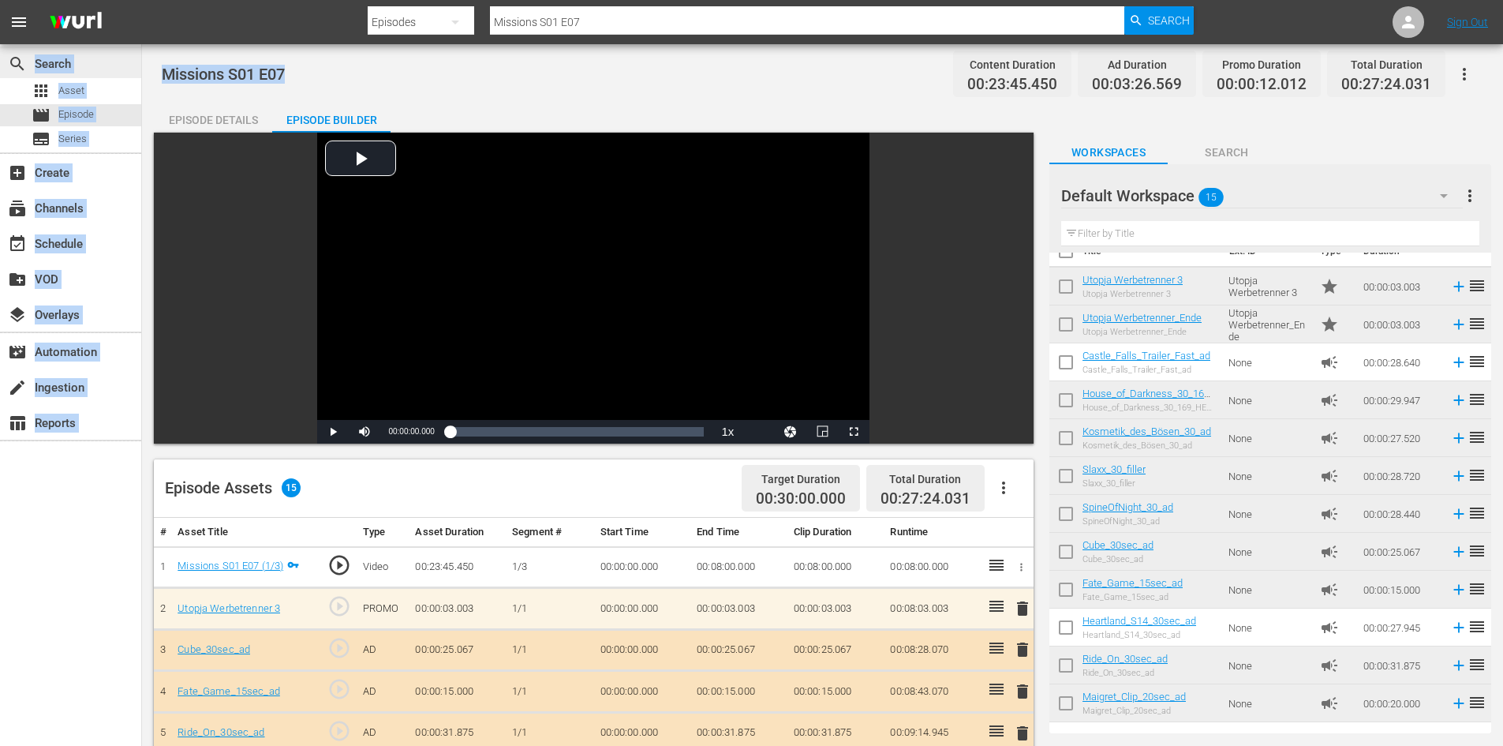
drag, startPoint x: 292, startPoint y: 70, endPoint x: 137, endPoint y: 66, distance: 154.7
click at [142, 0] on div "search Search apps Asset movie Episode subtitles Series add_box Create subscrip…" at bounding box center [822, 0] width 1361 height 0
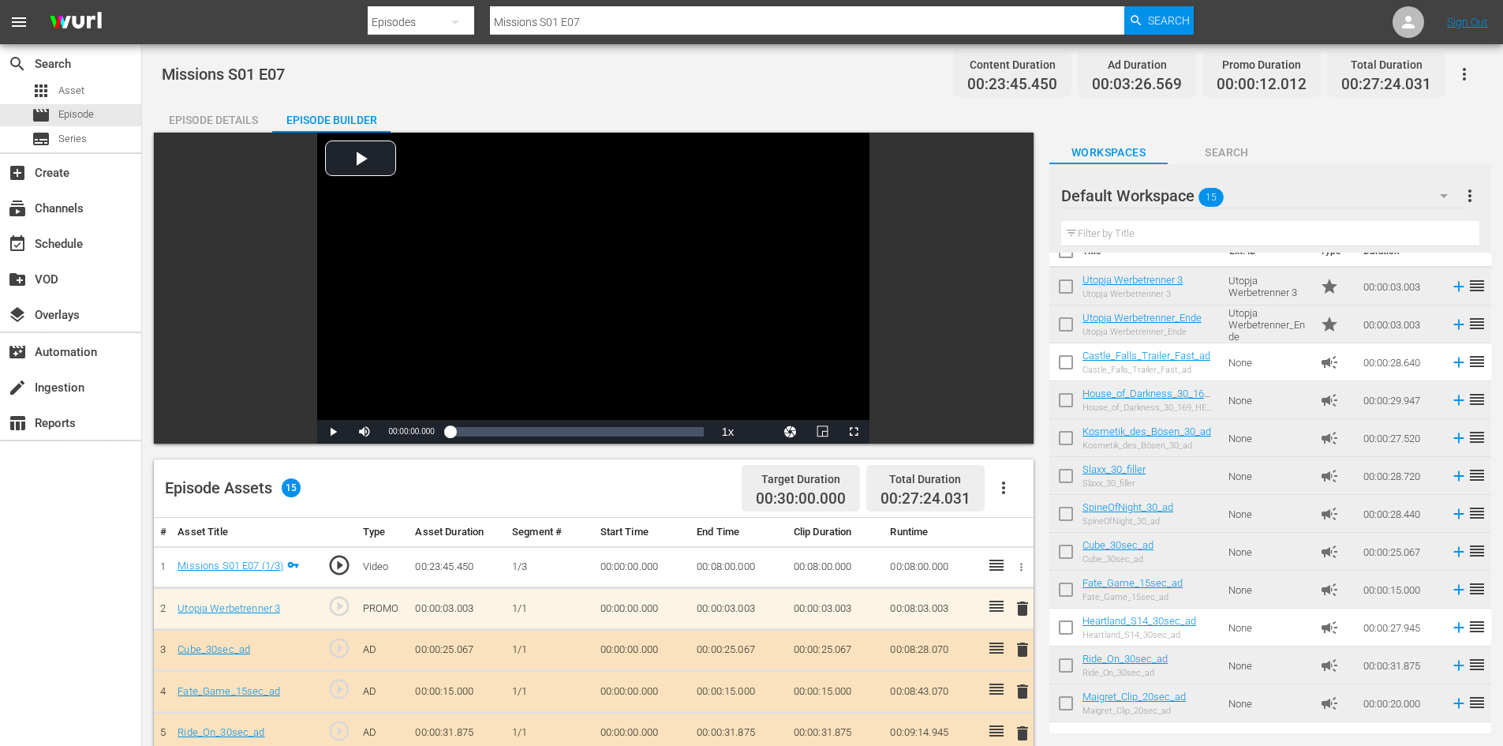
click at [296, 93] on div "Missions S01 E07 Content Duration 00:23:45.450 Ad Duration 00:03:26.569 Promo D…" at bounding box center [822, 613] width 1361 height 1138
drag, startPoint x: 308, startPoint y: 69, endPoint x: 164, endPoint y: 73, distance: 143.6
click at [164, 73] on div "Missions S01 E07 Content Duration 00:23:45.450 Ad Duration 00:03:26.569 Promo D…" at bounding box center [822, 74] width 1321 height 36
copy span "Missions S01 E07"
click at [75, 88] on span "Asset" at bounding box center [71, 91] width 26 height 16
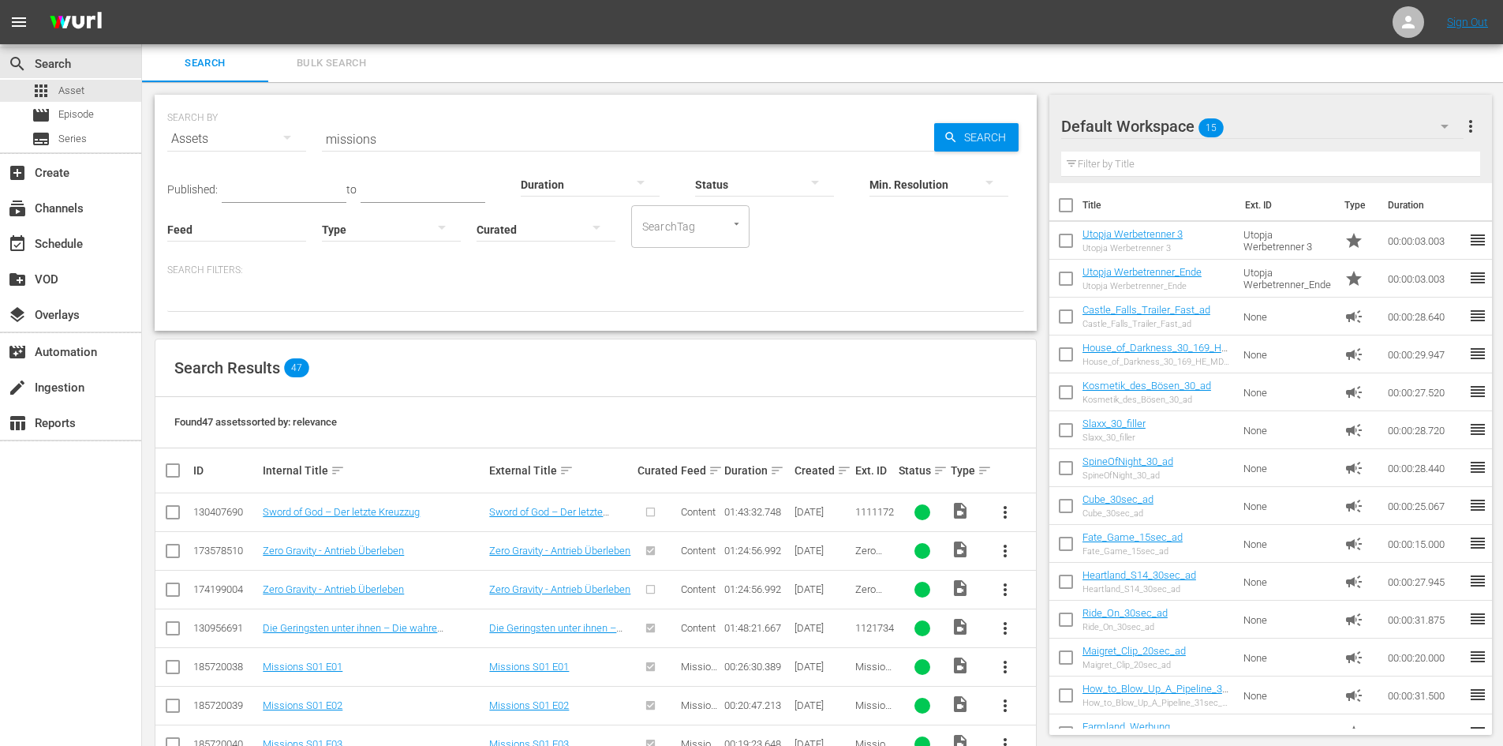
drag, startPoint x: 405, startPoint y: 142, endPoint x: 200, endPoint y: 142, distance: 205.1
click at [200, 142] on div "SEARCH BY Search By Assets Search ID, Title, Description, Keywords, or Category…" at bounding box center [595, 129] width 857 height 57
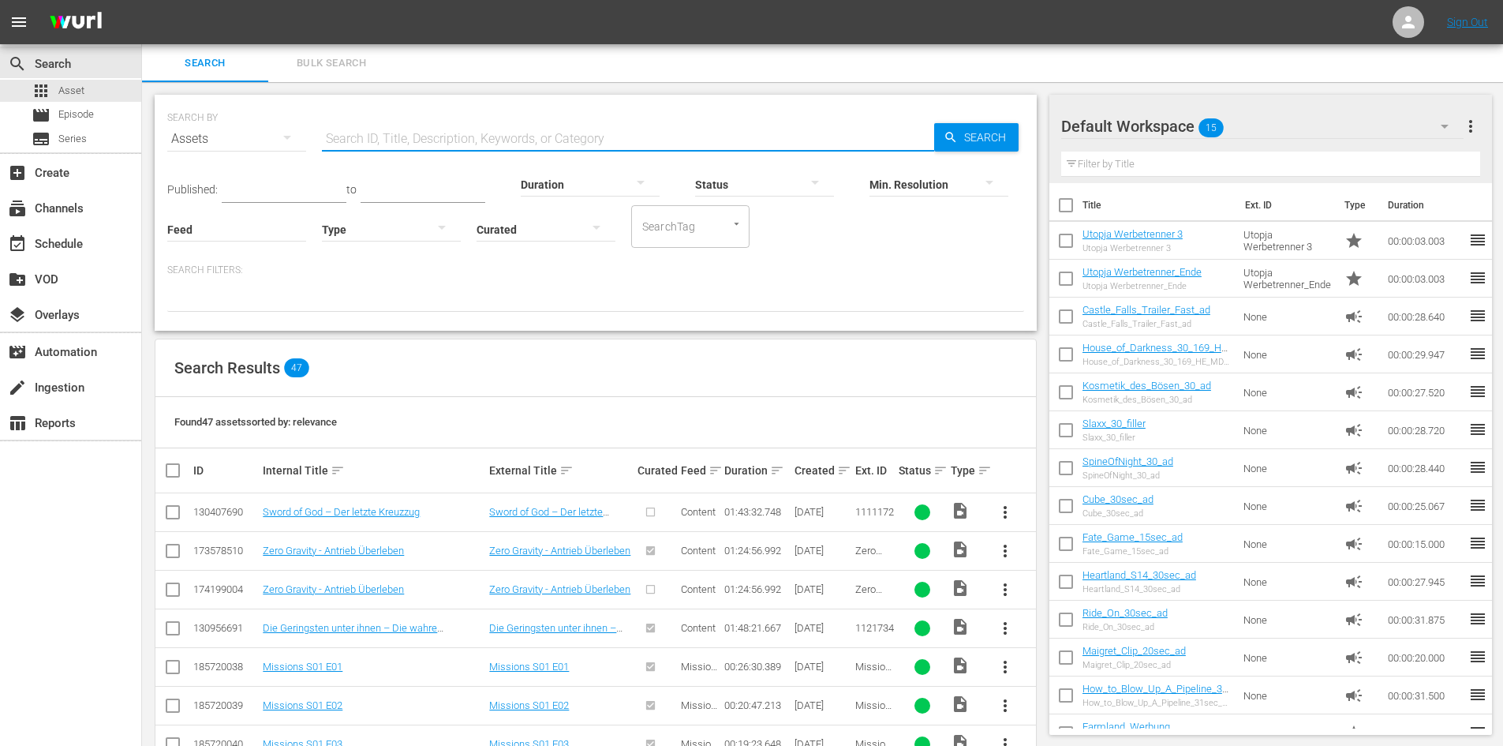
paste input "Missions S01 E07"
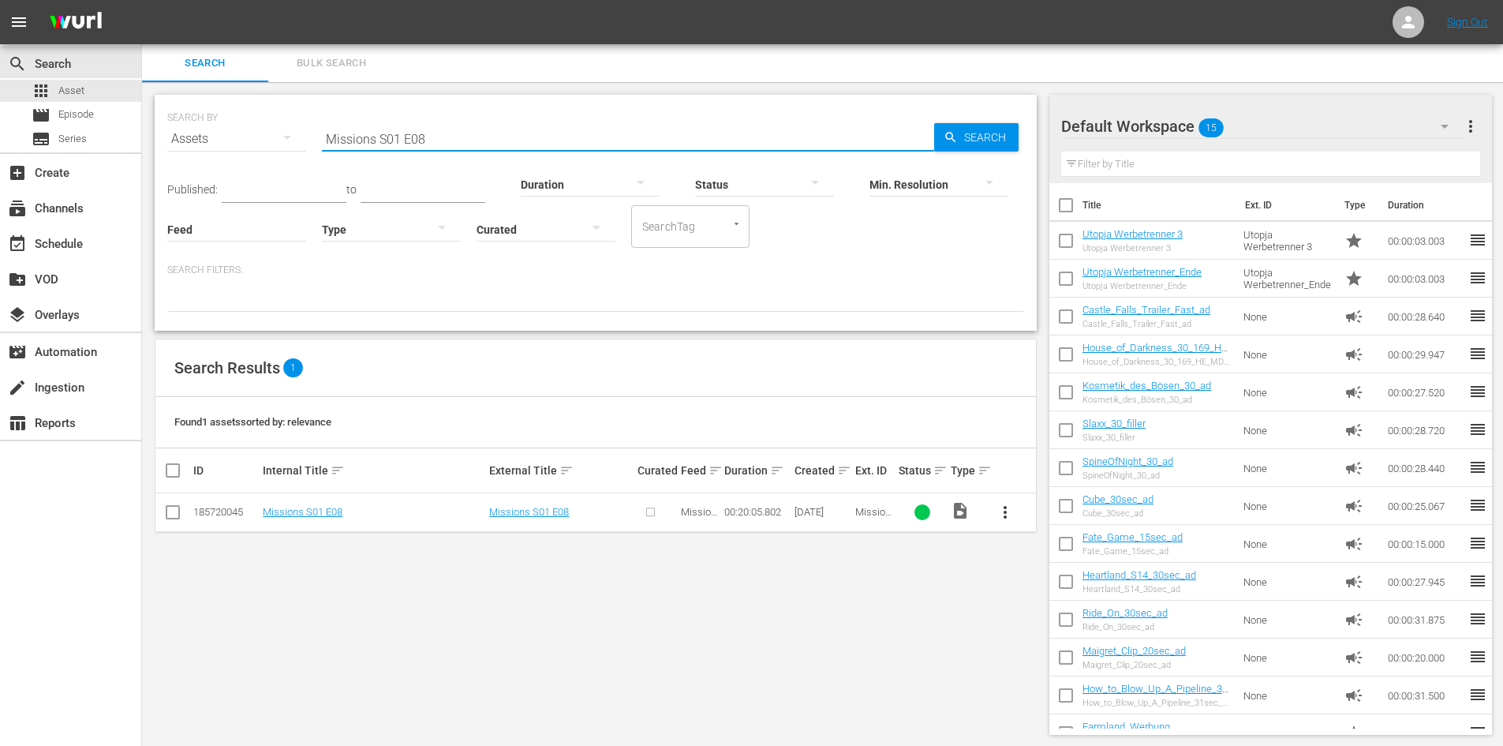
type input "Missions S01 E08"
click at [1007, 508] on span "more_vert" at bounding box center [1005, 512] width 19 height 19
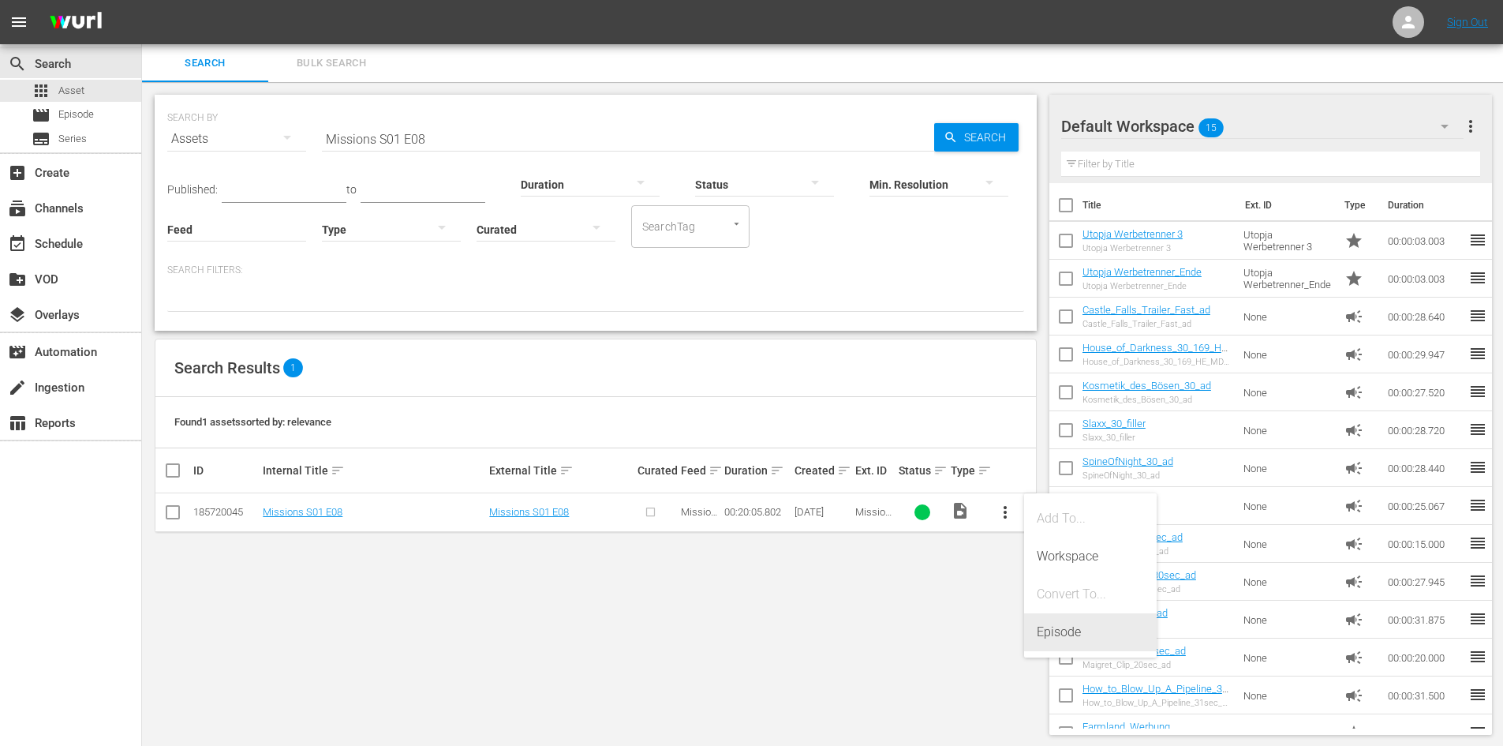
click at [1097, 637] on div "Episode" at bounding box center [1090, 632] width 107 height 38
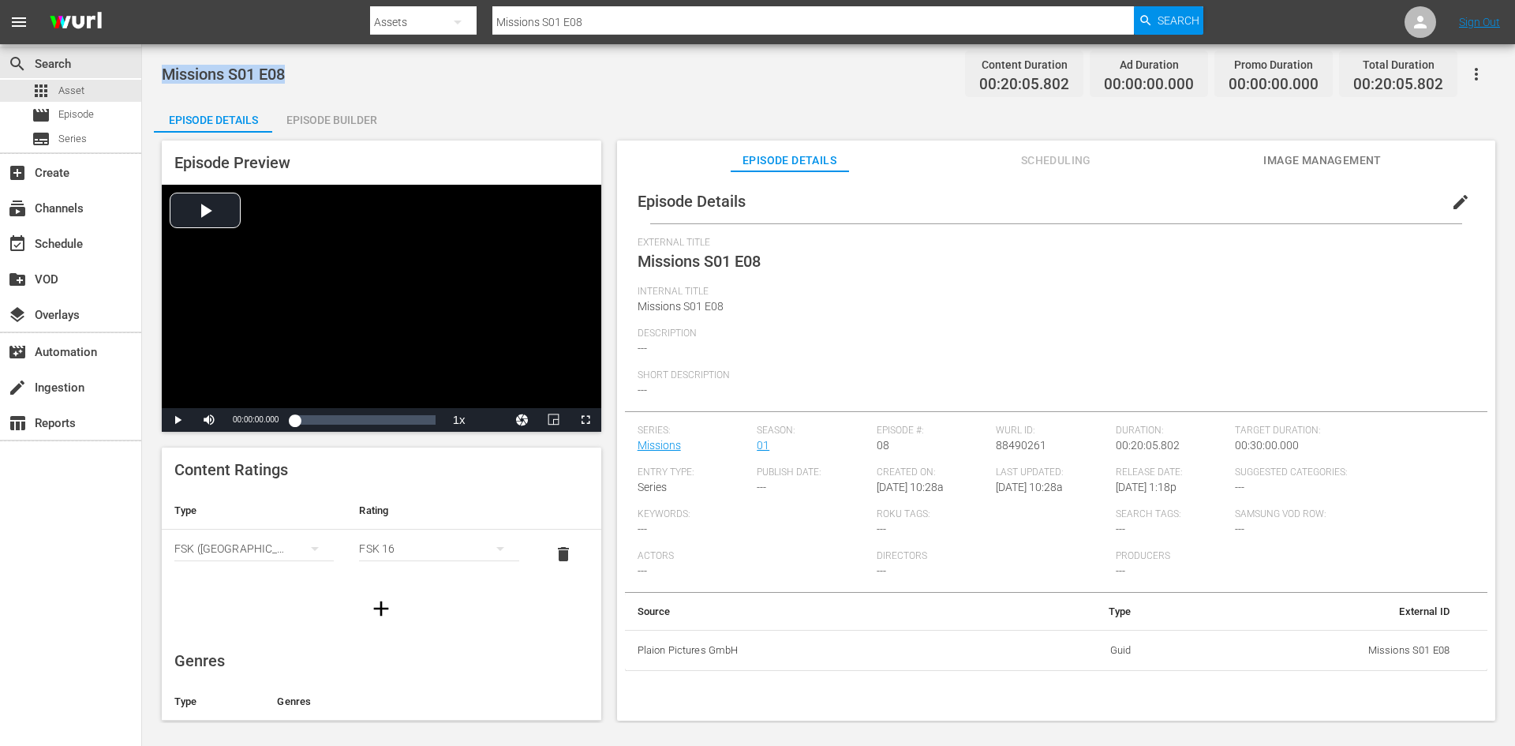
drag, startPoint x: 317, startPoint y: 69, endPoint x: 159, endPoint y: 69, distance: 158.6
click at [159, 69] on div "Missions S01 E08 Content Duration 00:20:05.802 Ad Duration 00:00:00.000 Promo D…" at bounding box center [828, 383] width 1373 height 678
copy span "Missions S01 E08"
click at [64, 120] on span "Episode" at bounding box center [76, 115] width 36 height 16
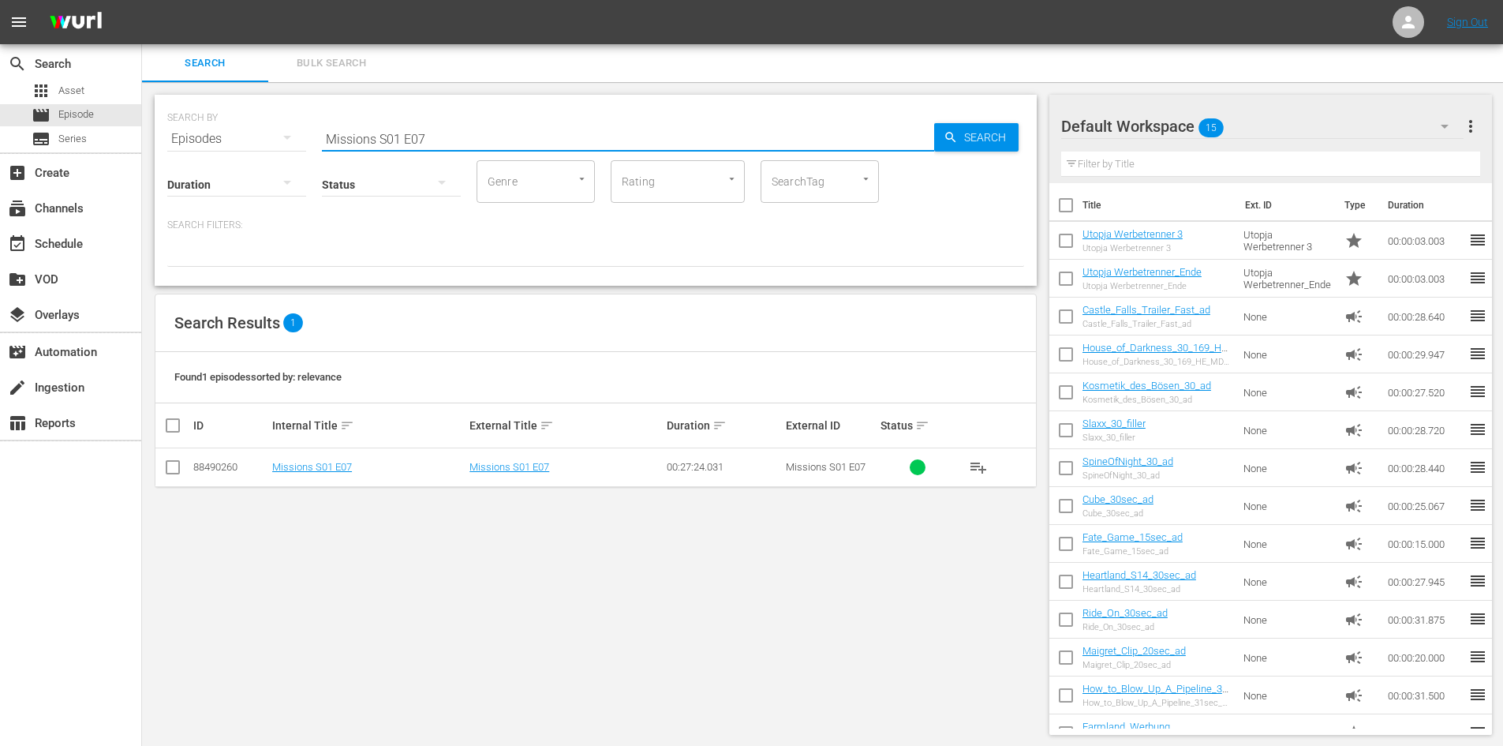
drag, startPoint x: 467, startPoint y: 129, endPoint x: 232, endPoint y: 155, distance: 236.6
click at [232, 155] on div "SEARCH BY Search By Episodes Search ID, Title, Description, Keywords, or Catego…" at bounding box center [596, 190] width 882 height 191
paste input "Missions S01 E08"
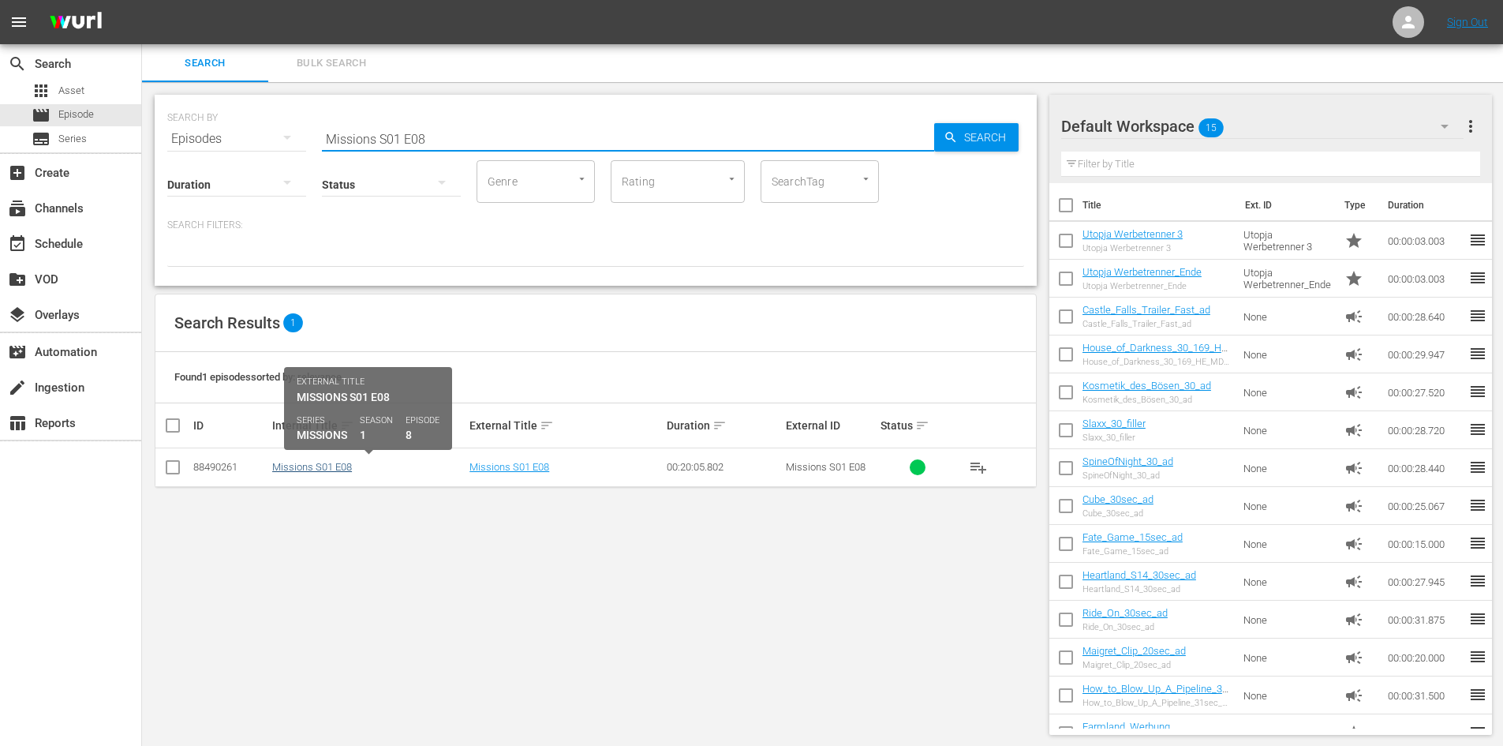
type input "Missions S01 E08"
click at [335, 469] on link "Missions S01 E08" at bounding box center [312, 467] width 80 height 12
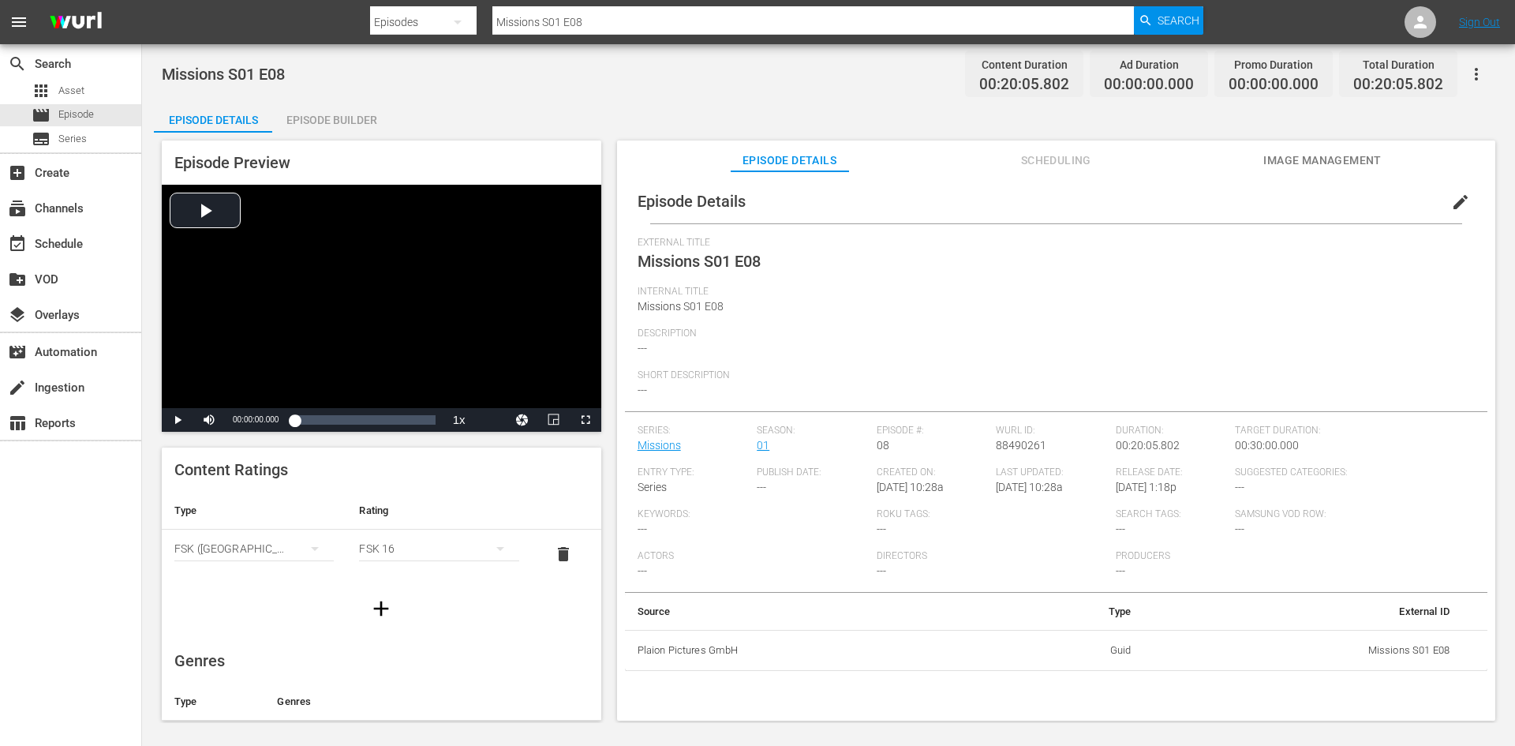
click at [310, 117] on div "Episode Builder" at bounding box center [331, 120] width 118 height 38
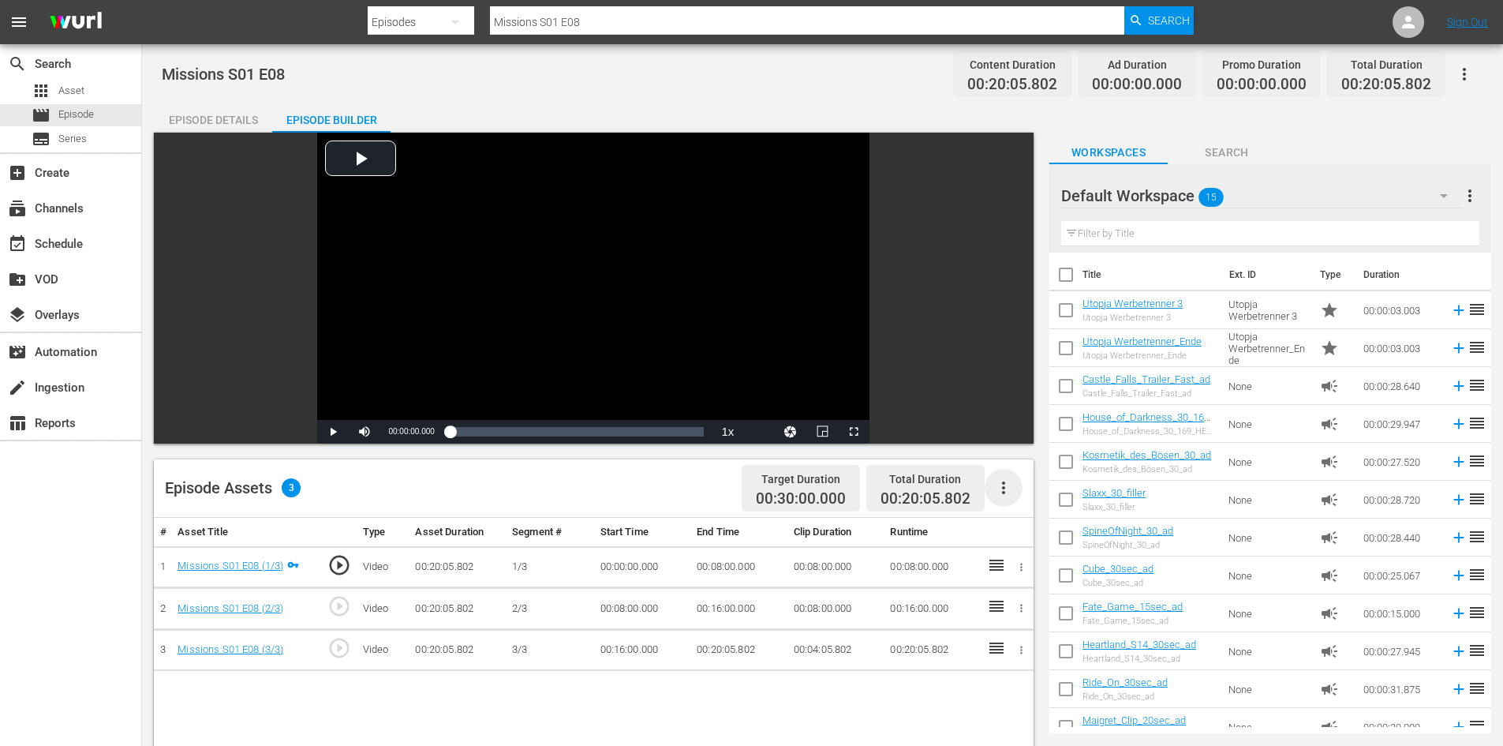
click at [995, 488] on icon "button" at bounding box center [1003, 487] width 19 height 19
click at [1000, 503] on div "Fill with Ads" at bounding box center [1050, 494] width 107 height 38
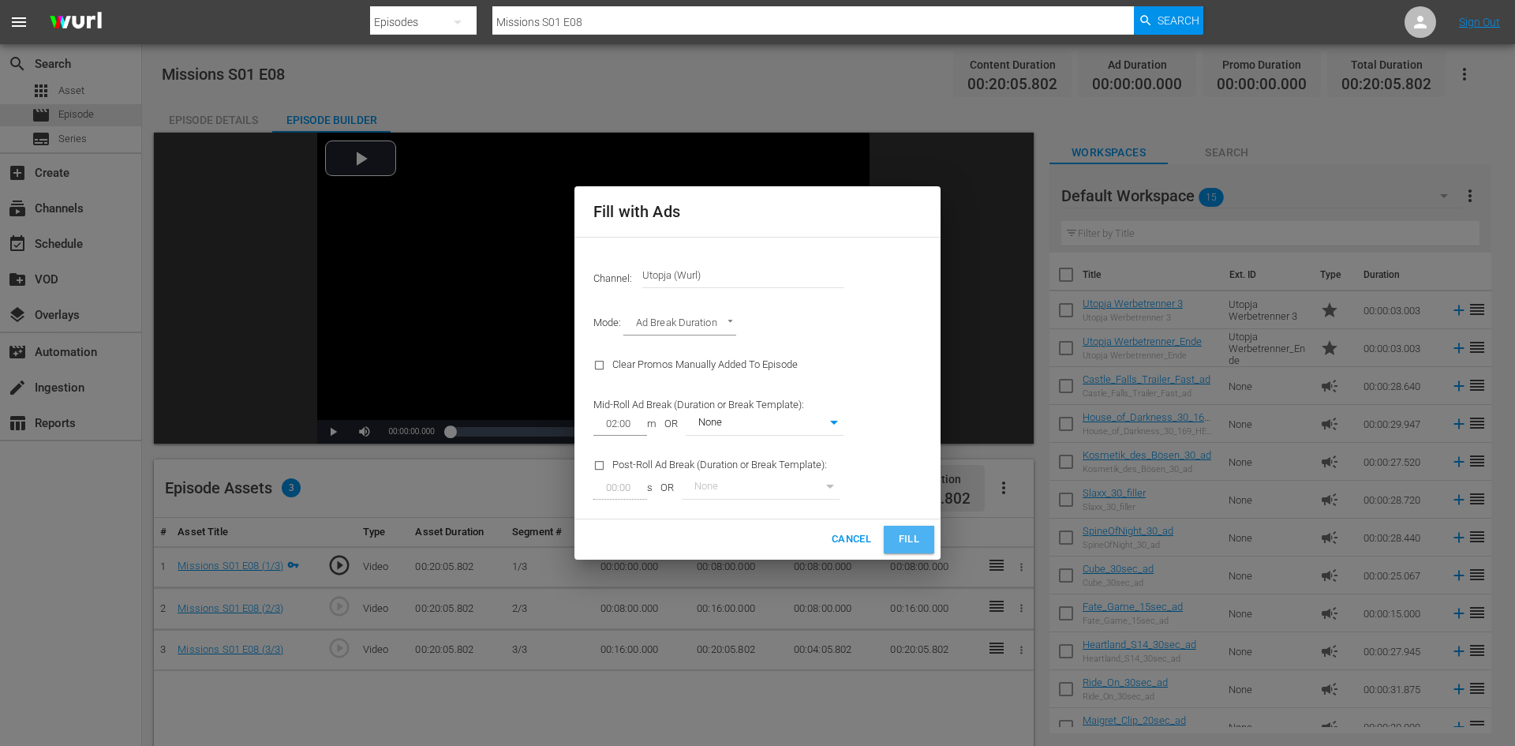
click at [894, 540] on button "Fill" at bounding box center [909, 539] width 50 height 28
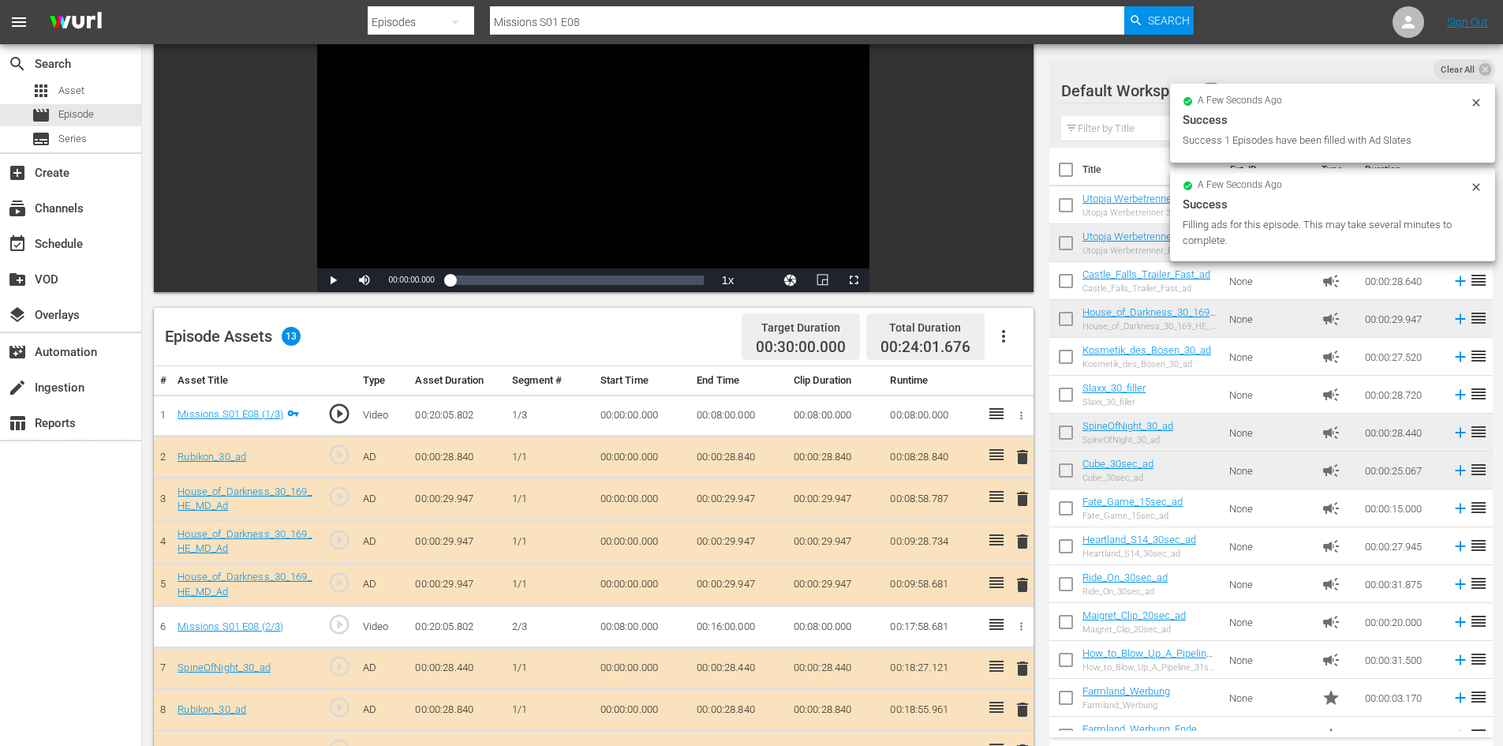
scroll to position [158, 0]
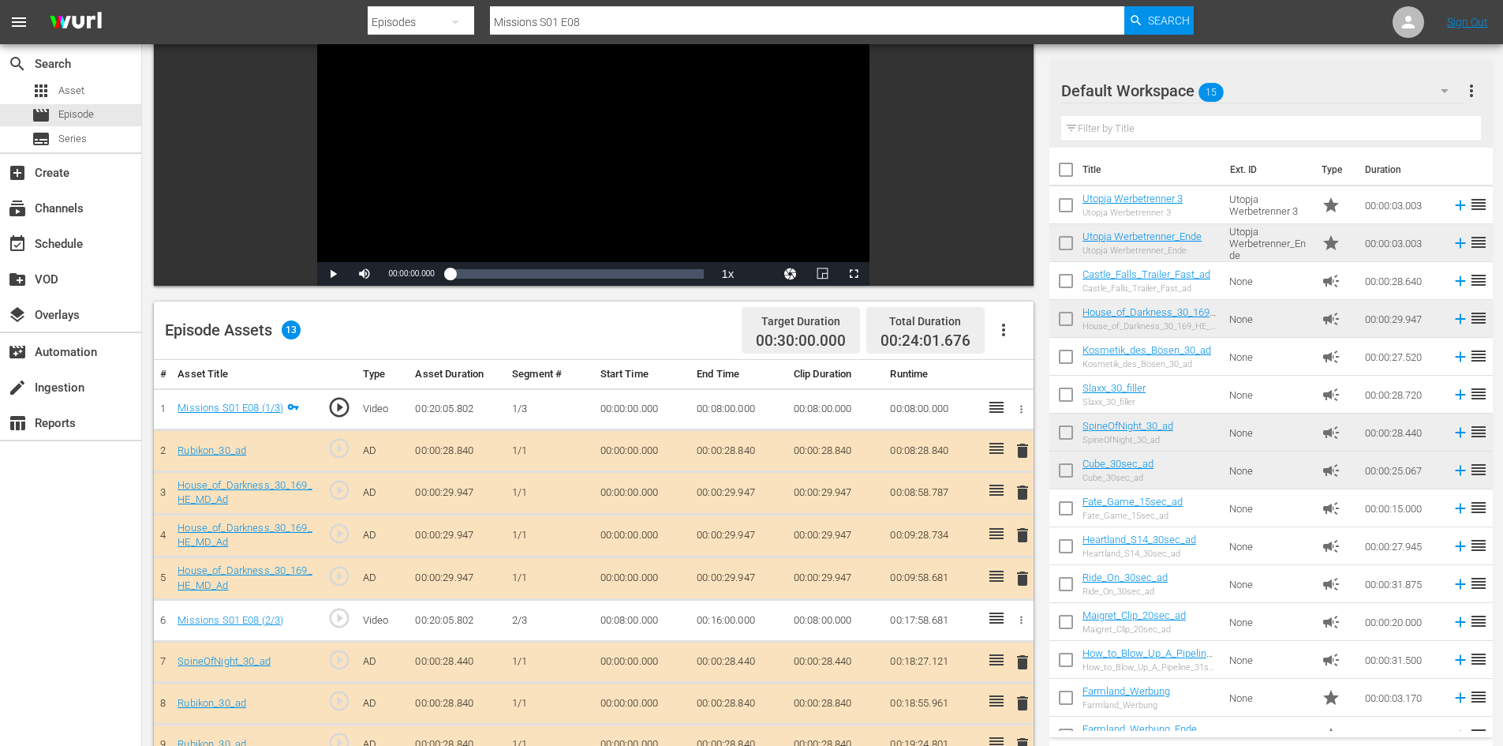
click at [1024, 486] on span "delete" at bounding box center [1022, 492] width 19 height 19
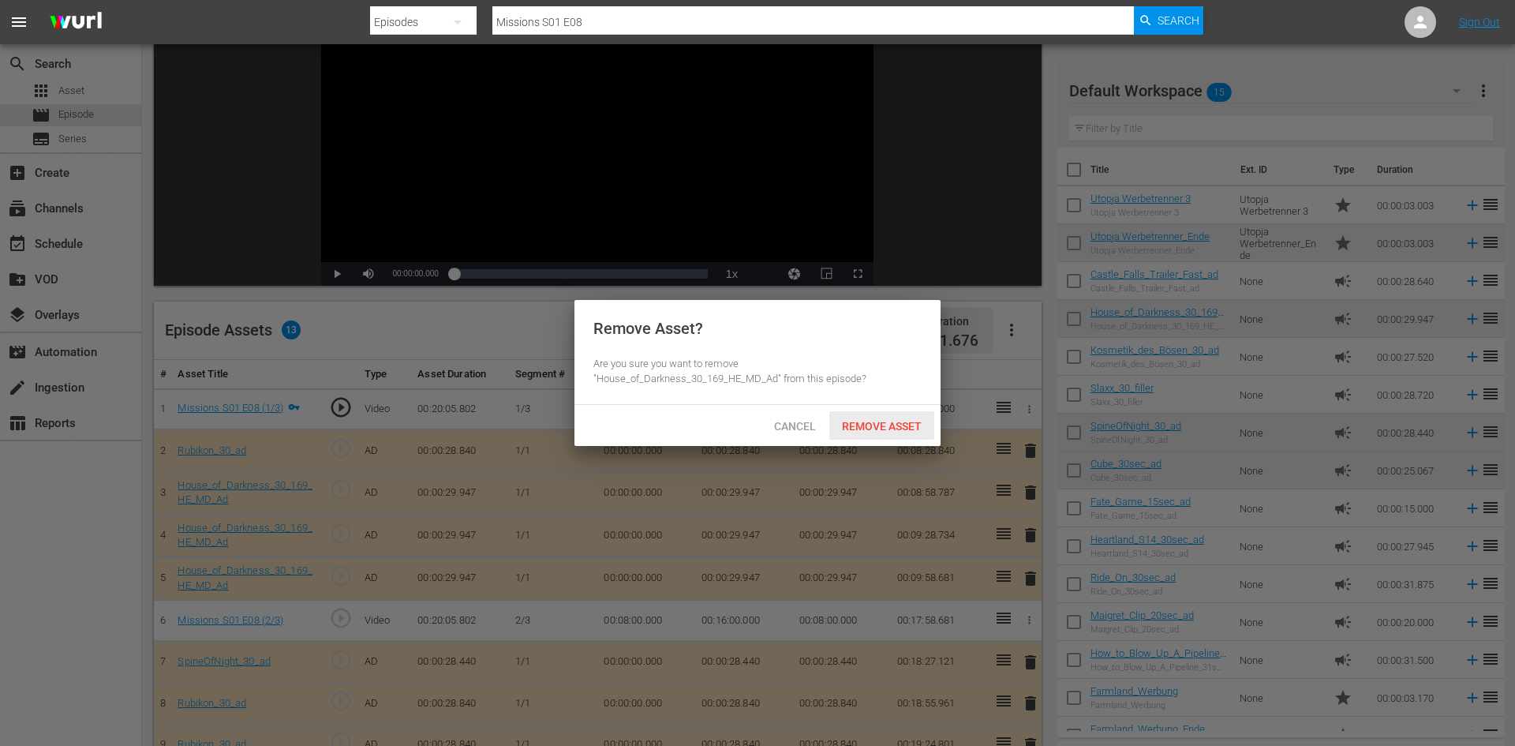
click at [911, 427] on span "Remove Asset" at bounding box center [881, 426] width 105 height 13
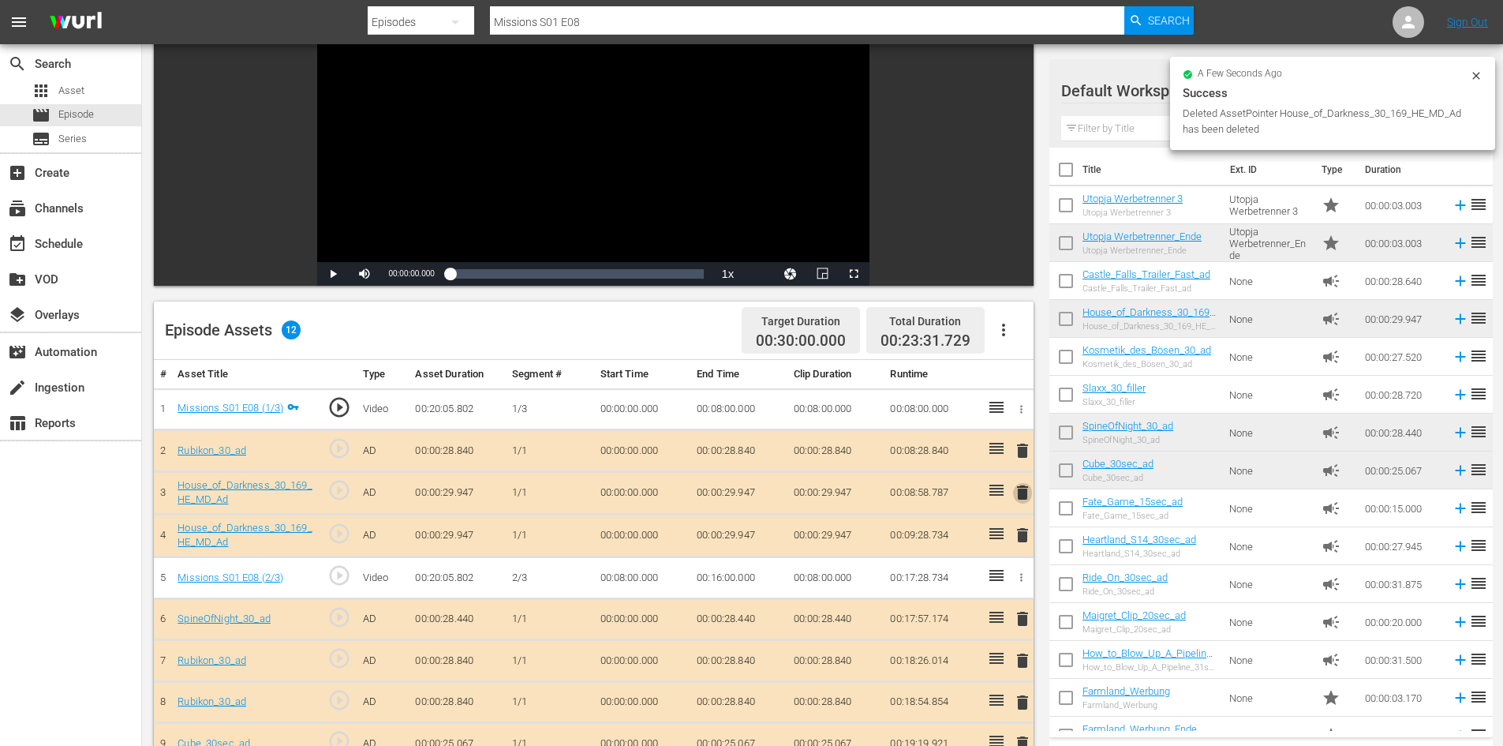
click at [1022, 496] on span "delete" at bounding box center [1022, 492] width 19 height 19
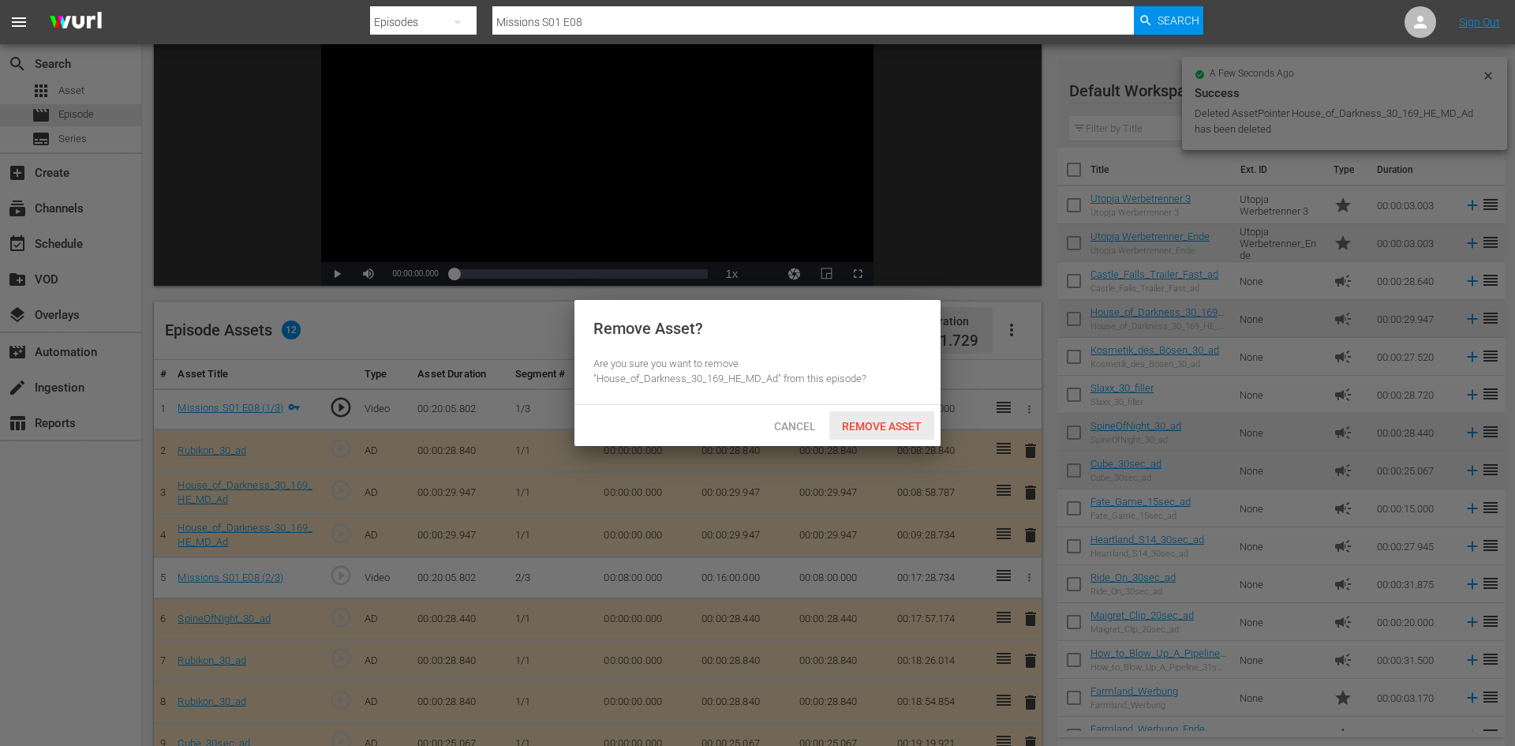
click at [890, 420] on span "Remove Asset" at bounding box center [881, 426] width 105 height 13
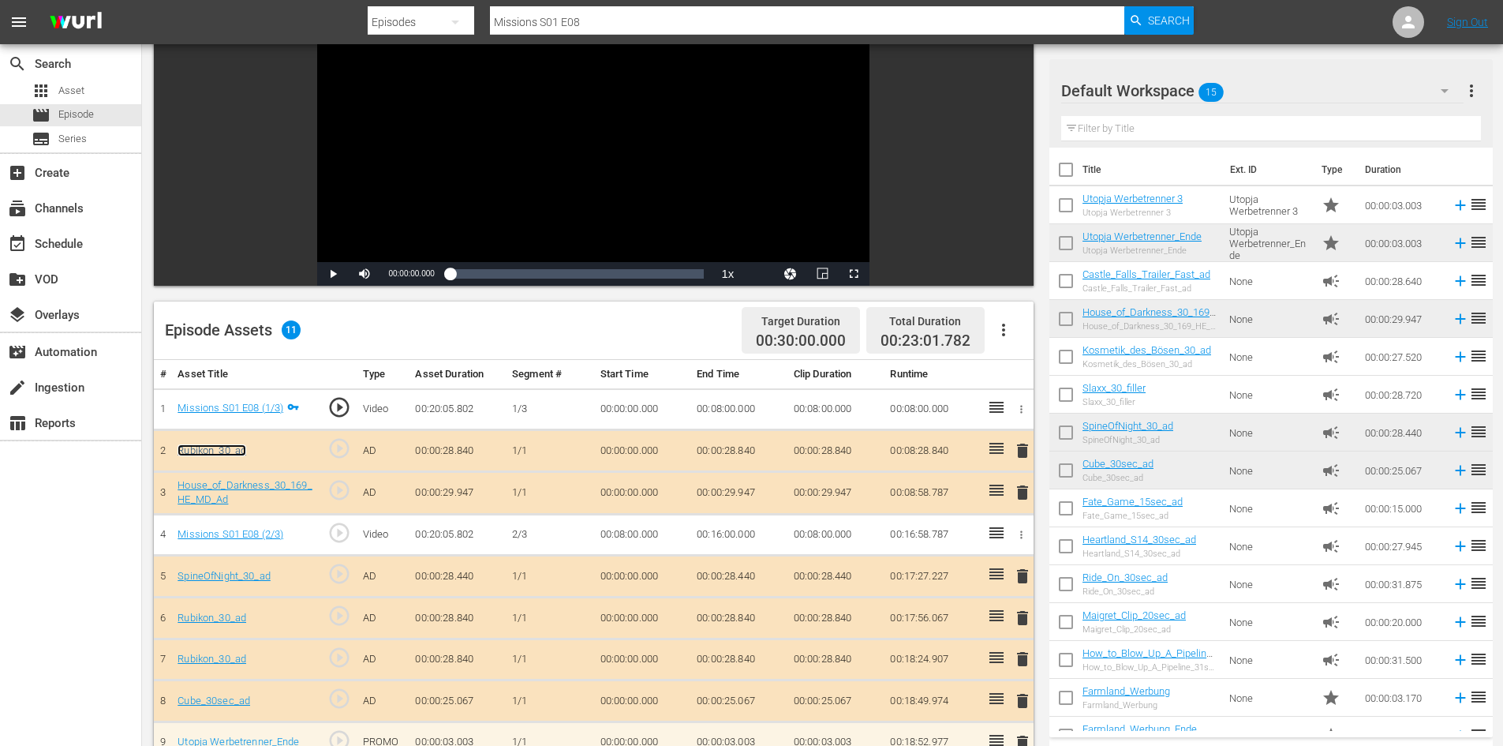
click at [230, 447] on link "Rubikon_30_ad" at bounding box center [212, 450] width 69 height 12
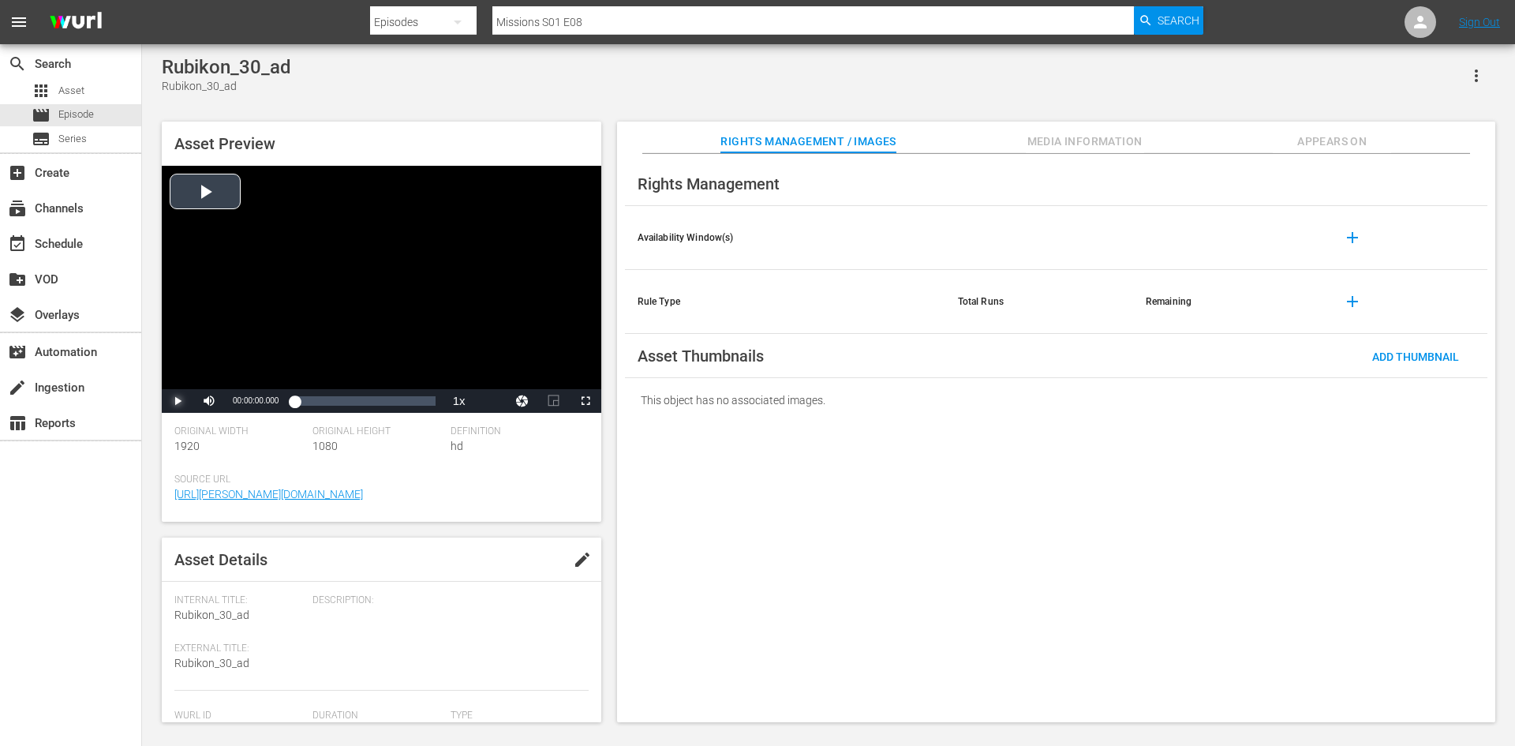
click at [178, 401] on span "Video Player" at bounding box center [178, 401] width 0 height 0
click at [327, 404] on div "Loaded : 61.94% 00:00:06.642 00:00:01.250" at bounding box center [364, 401] width 140 height 16
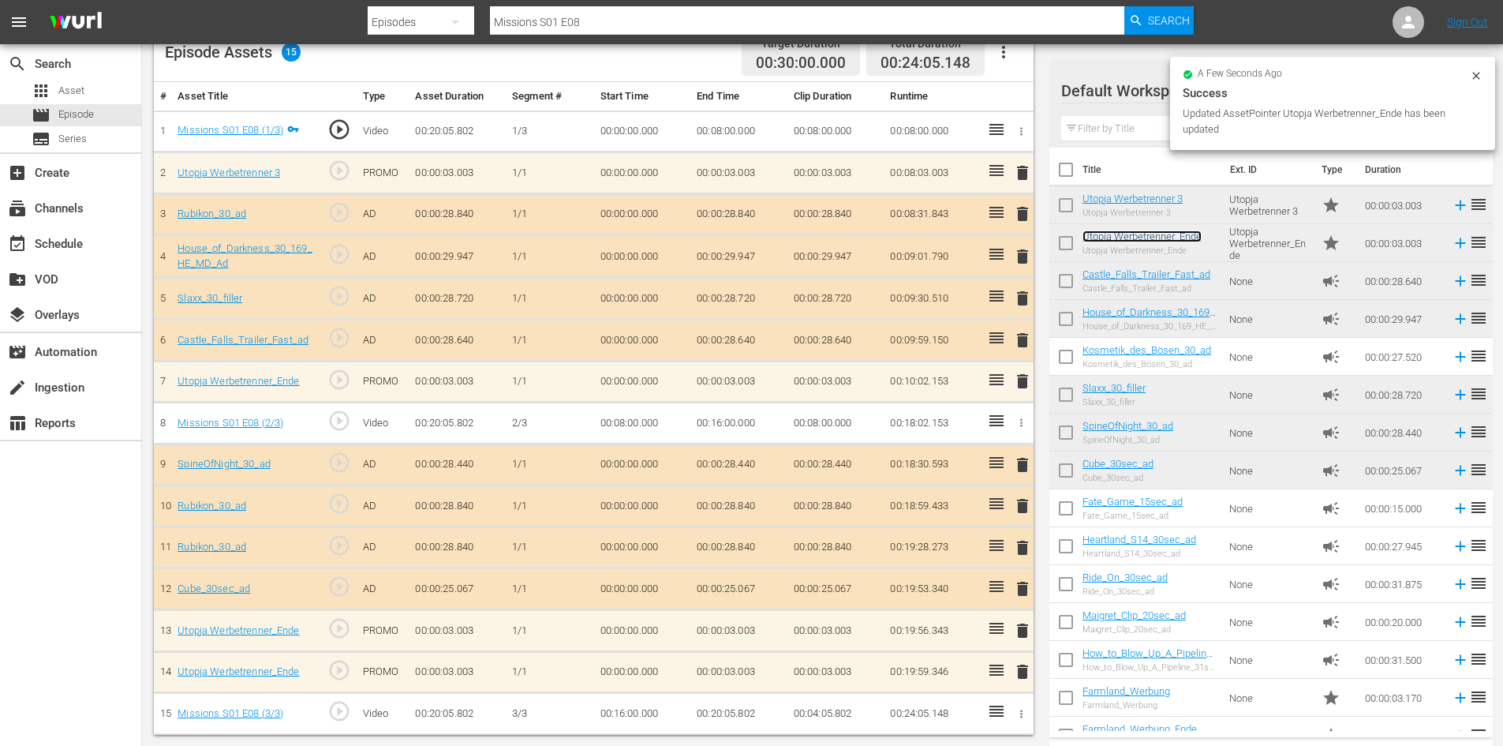
scroll to position [436, 0]
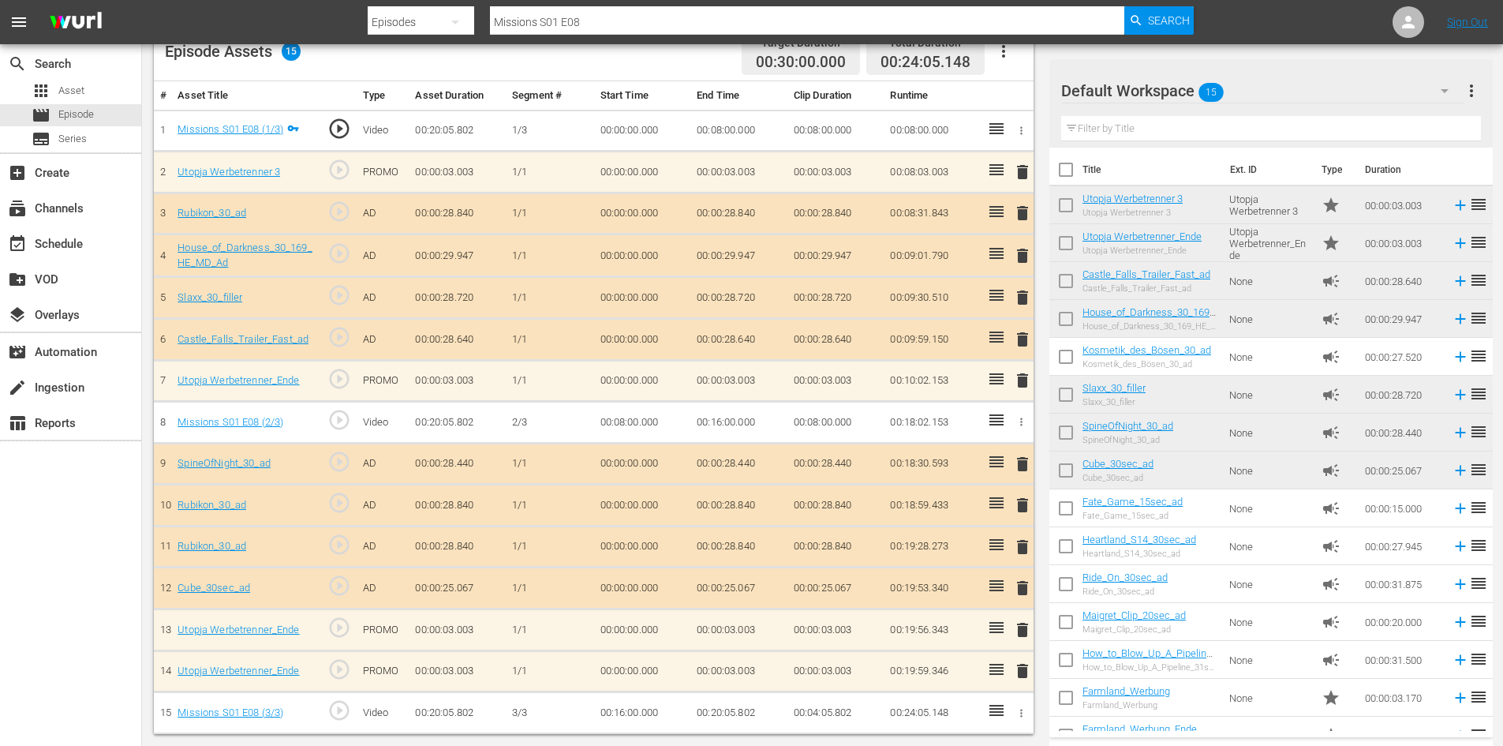
click at [1024, 540] on span "delete" at bounding box center [1022, 546] width 19 height 19
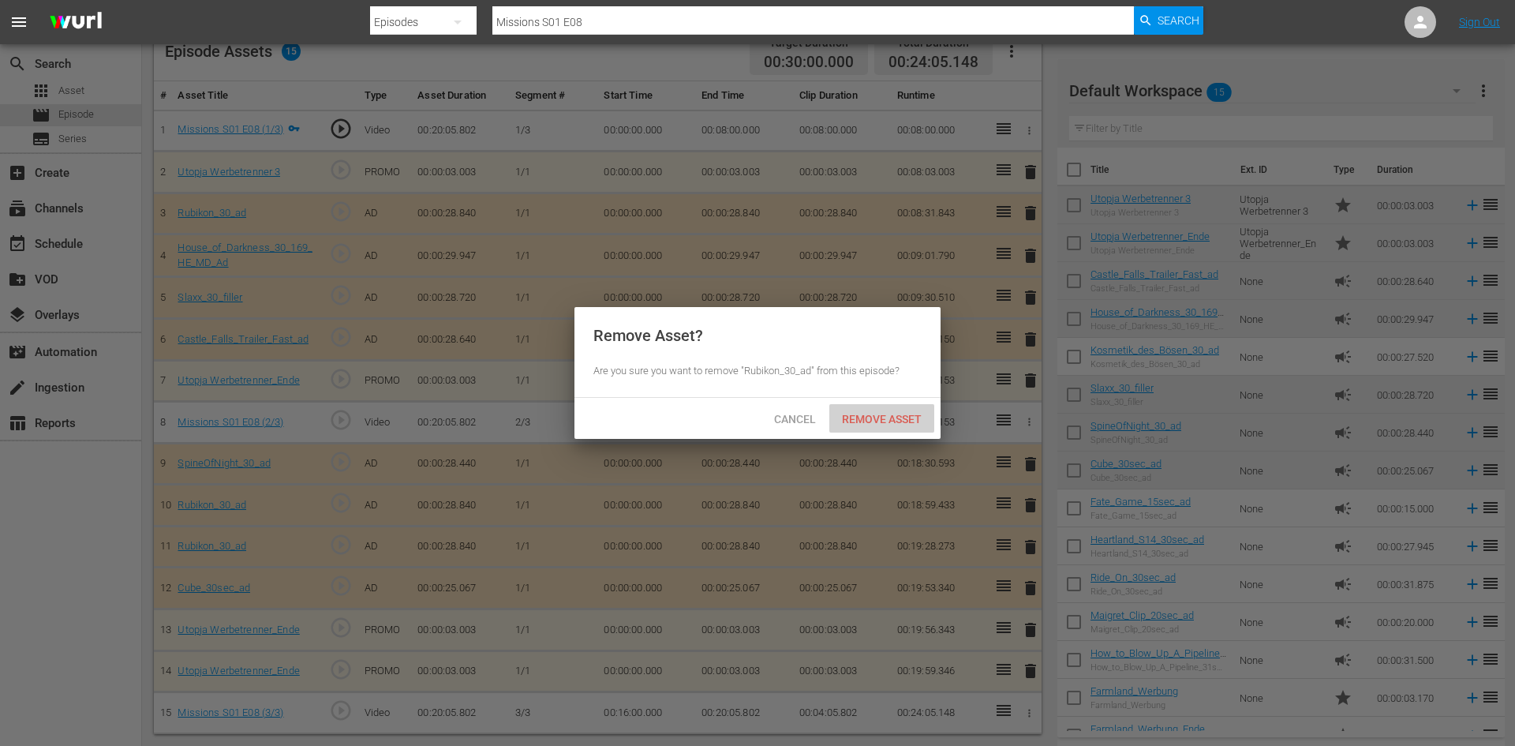
click at [861, 413] on span "Remove Asset" at bounding box center [881, 419] width 105 height 13
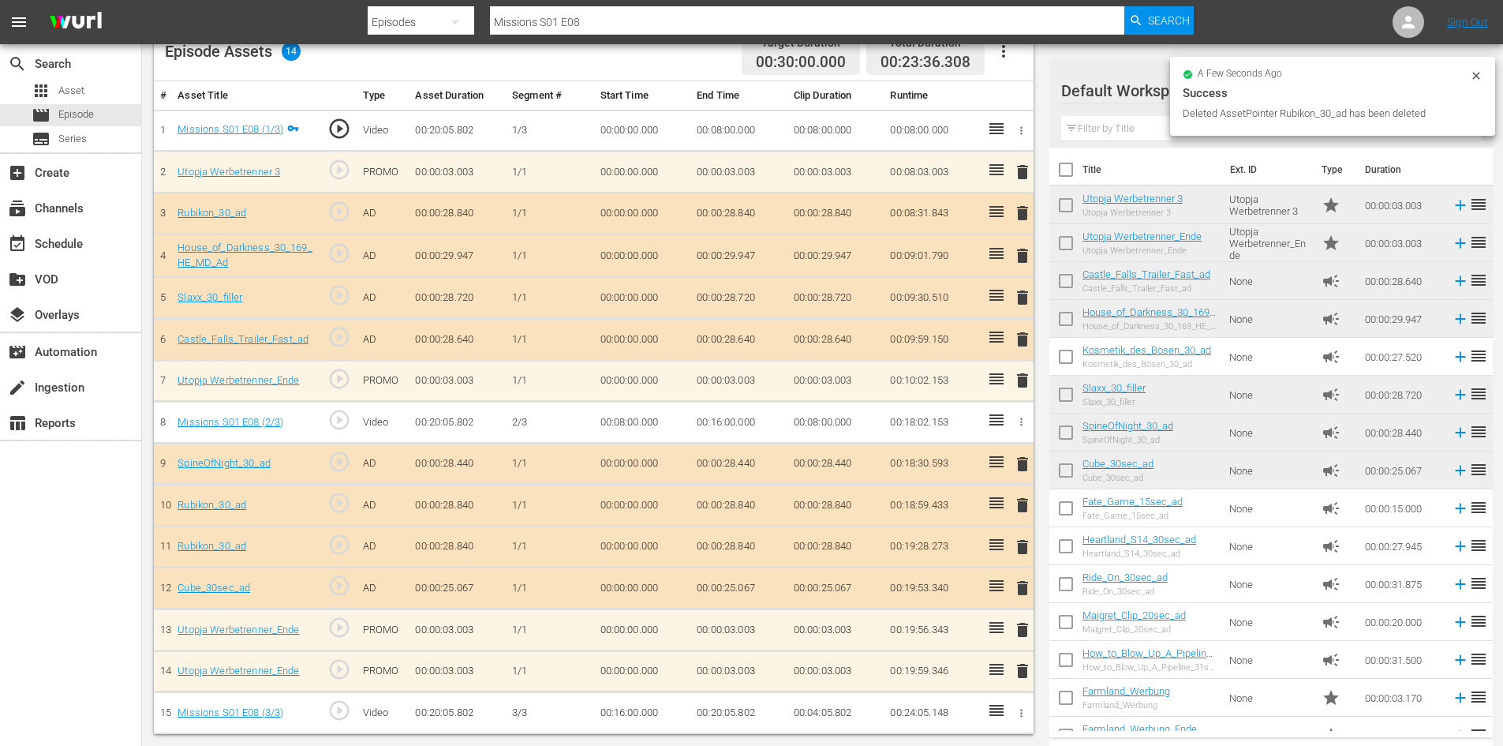
scroll to position [411, 0]
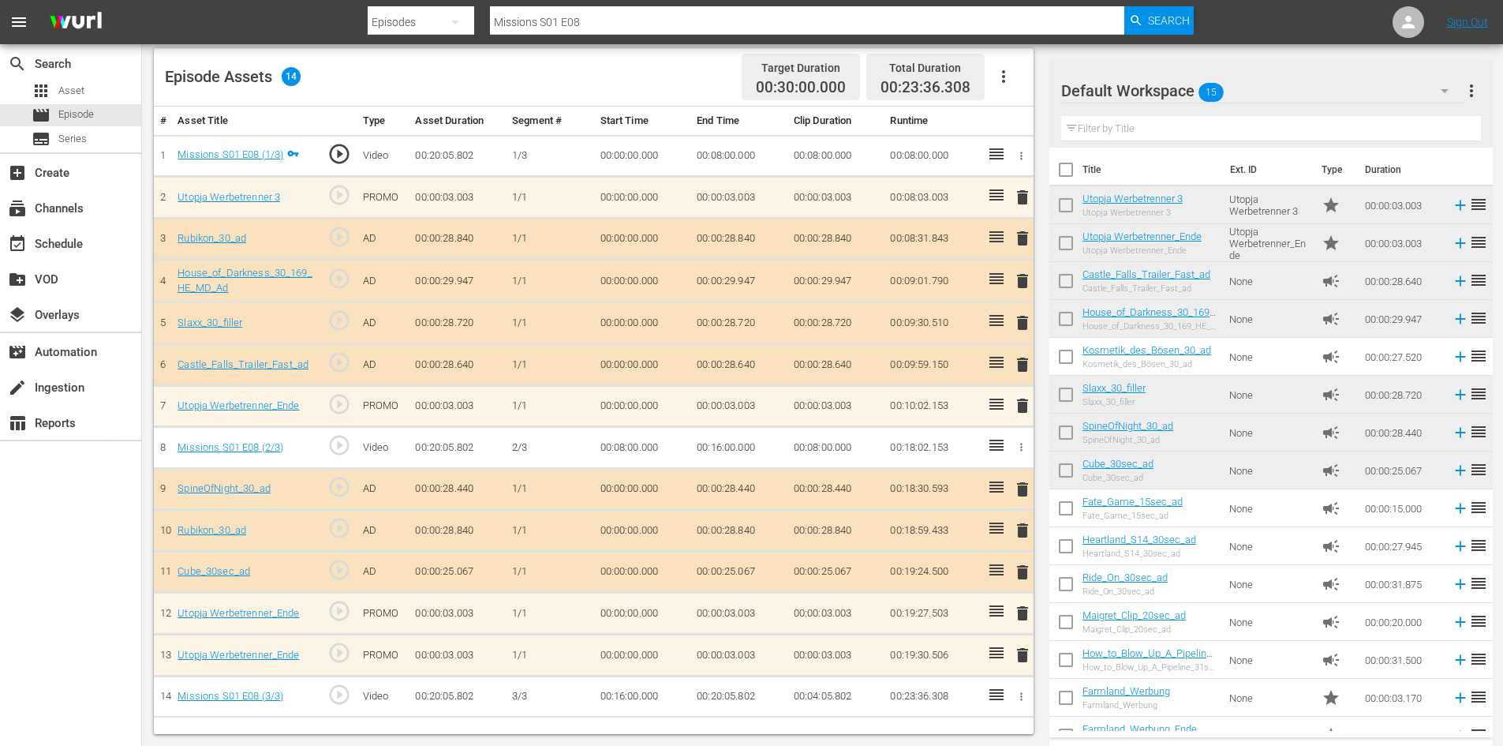
click at [1022, 612] on span "delete" at bounding box center [1022, 613] width 19 height 19
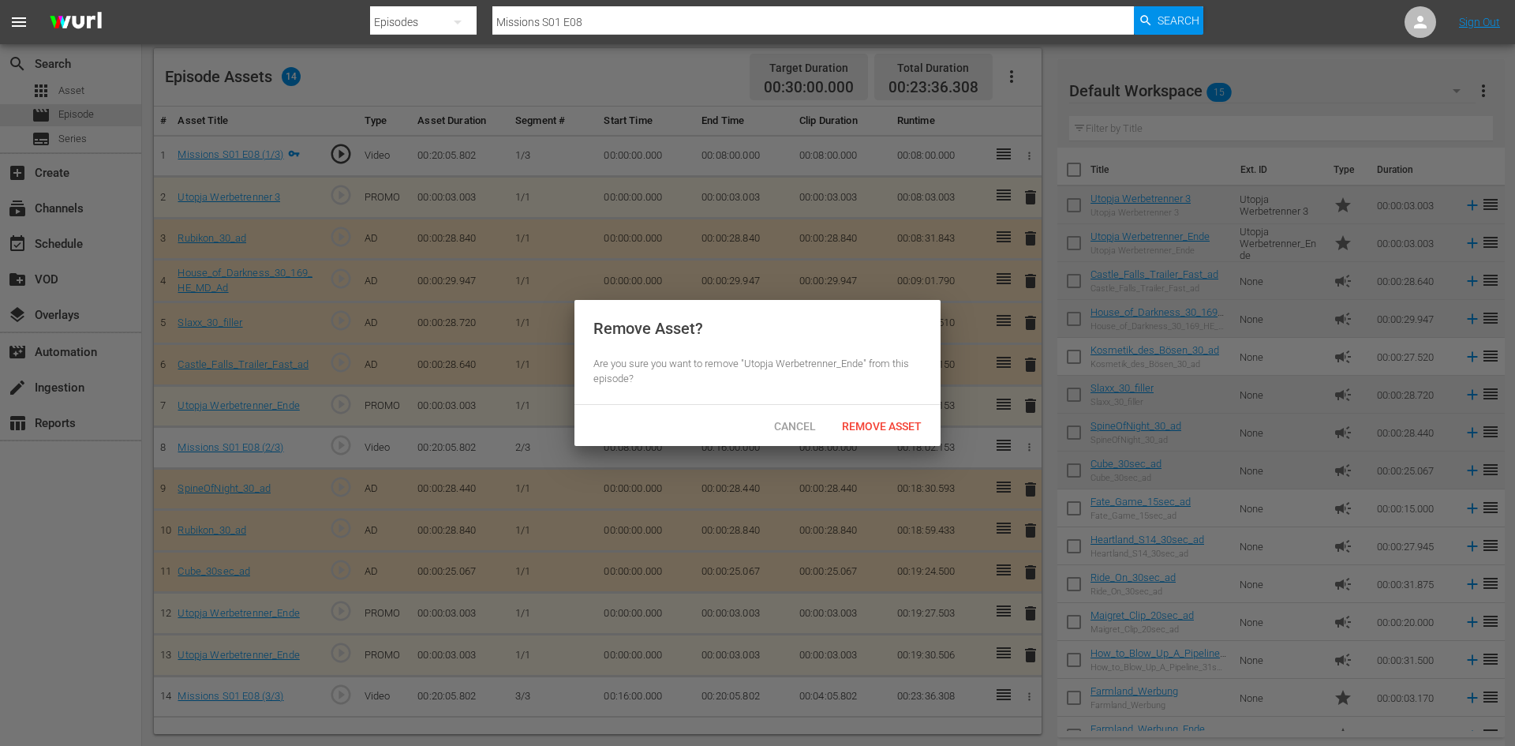
click at [871, 412] on div "Remove Asset" at bounding box center [881, 425] width 105 height 29
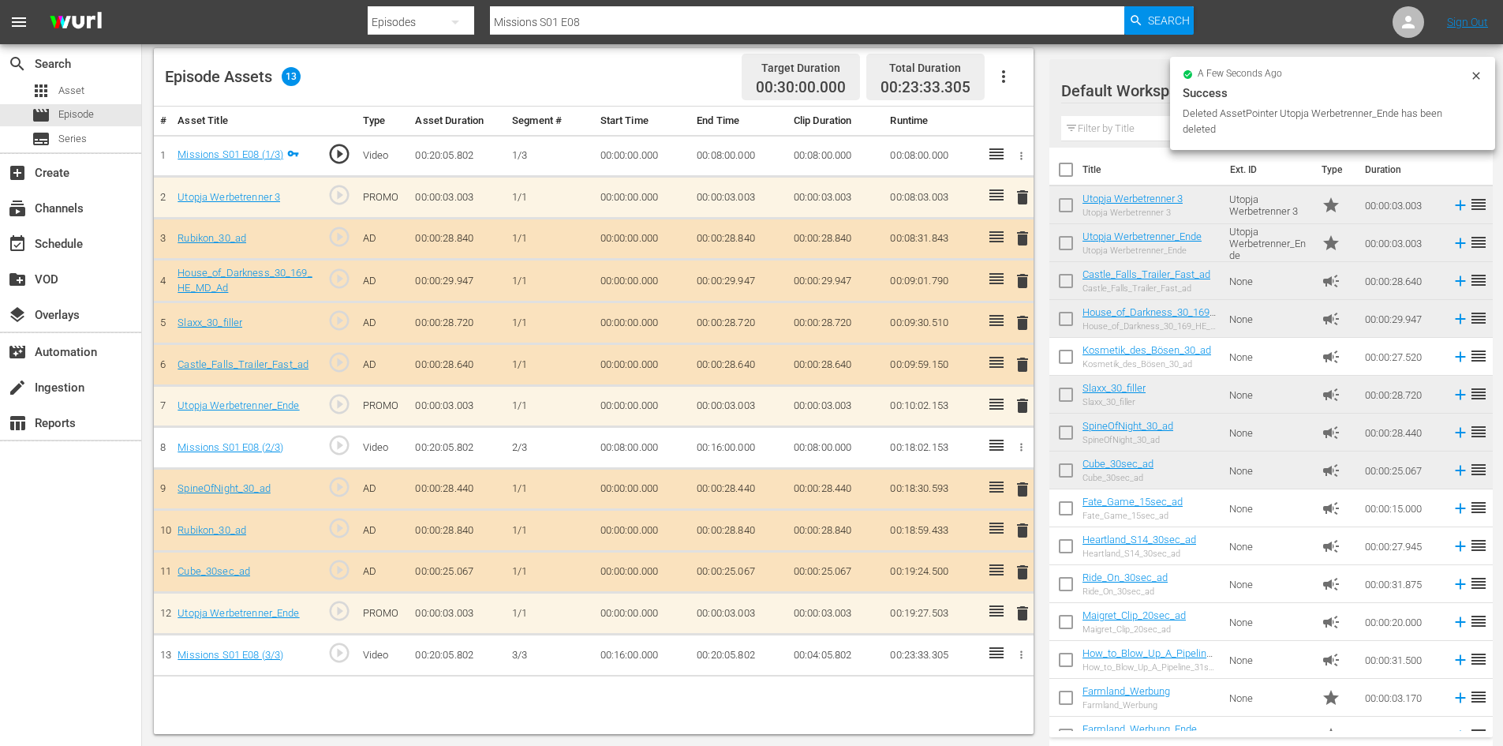
click at [1133, 192] on td "Utopja Werbetrenner 3 Utopja Werbetrenner 3" at bounding box center [1152, 205] width 140 height 38
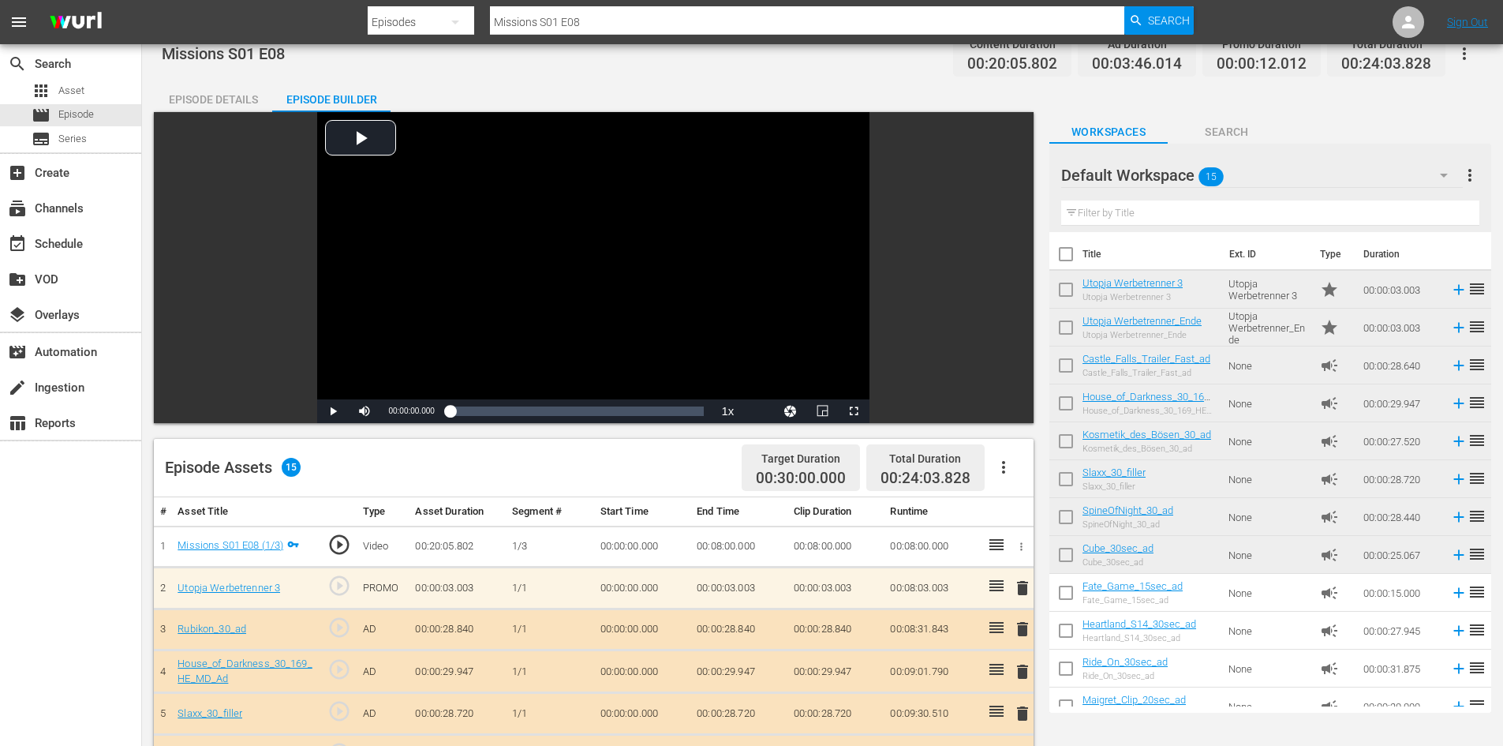
scroll to position [0, 0]
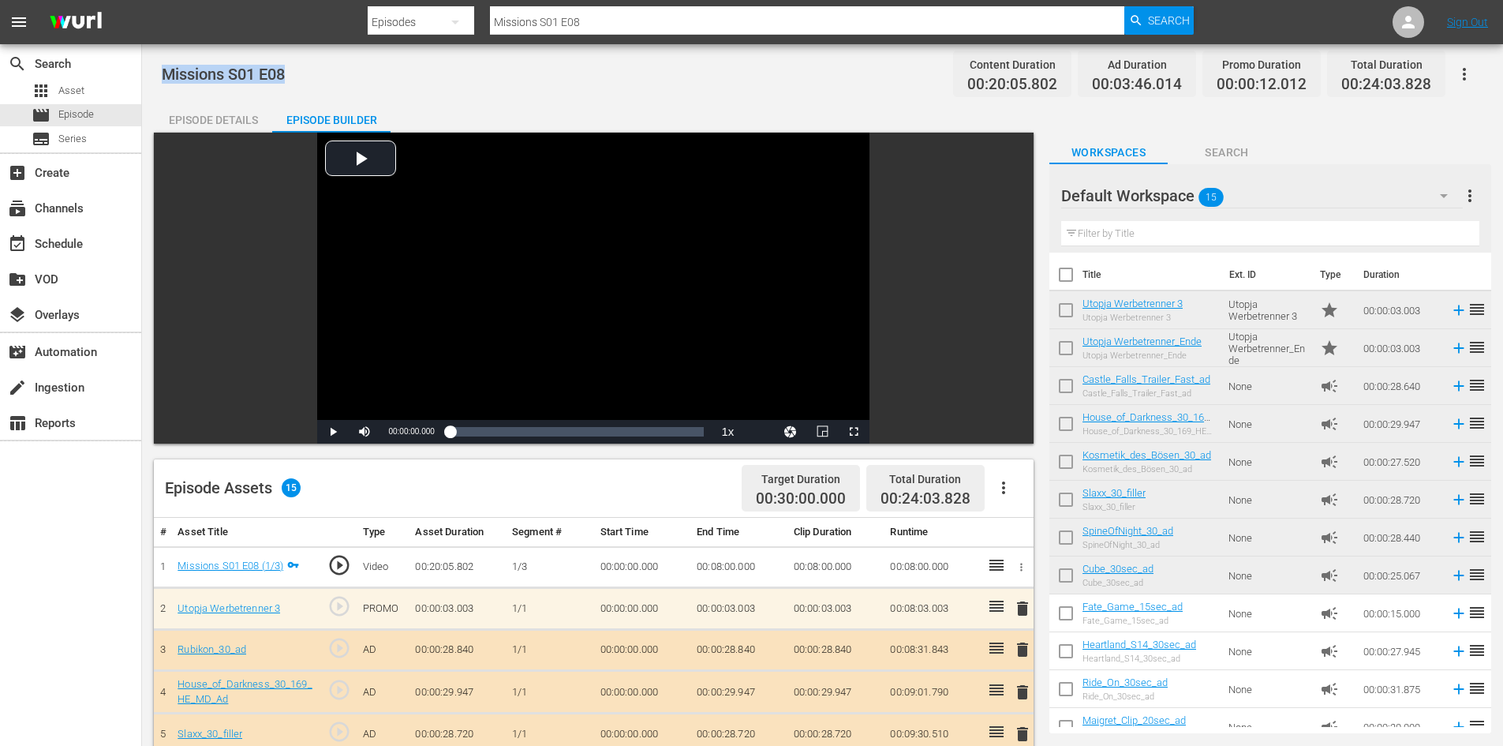
drag, startPoint x: 302, startPoint y: 66, endPoint x: 152, endPoint y: 66, distance: 149.9
click at [152, 66] on div "Missions S01 E08 Content Duration 00:20:05.802 Ad Duration 00:03:46.014 Promo D…" at bounding box center [822, 613] width 1361 height 1138
copy span "Missions S01 E08"
click at [94, 92] on div "apps Asset" at bounding box center [70, 91] width 141 height 22
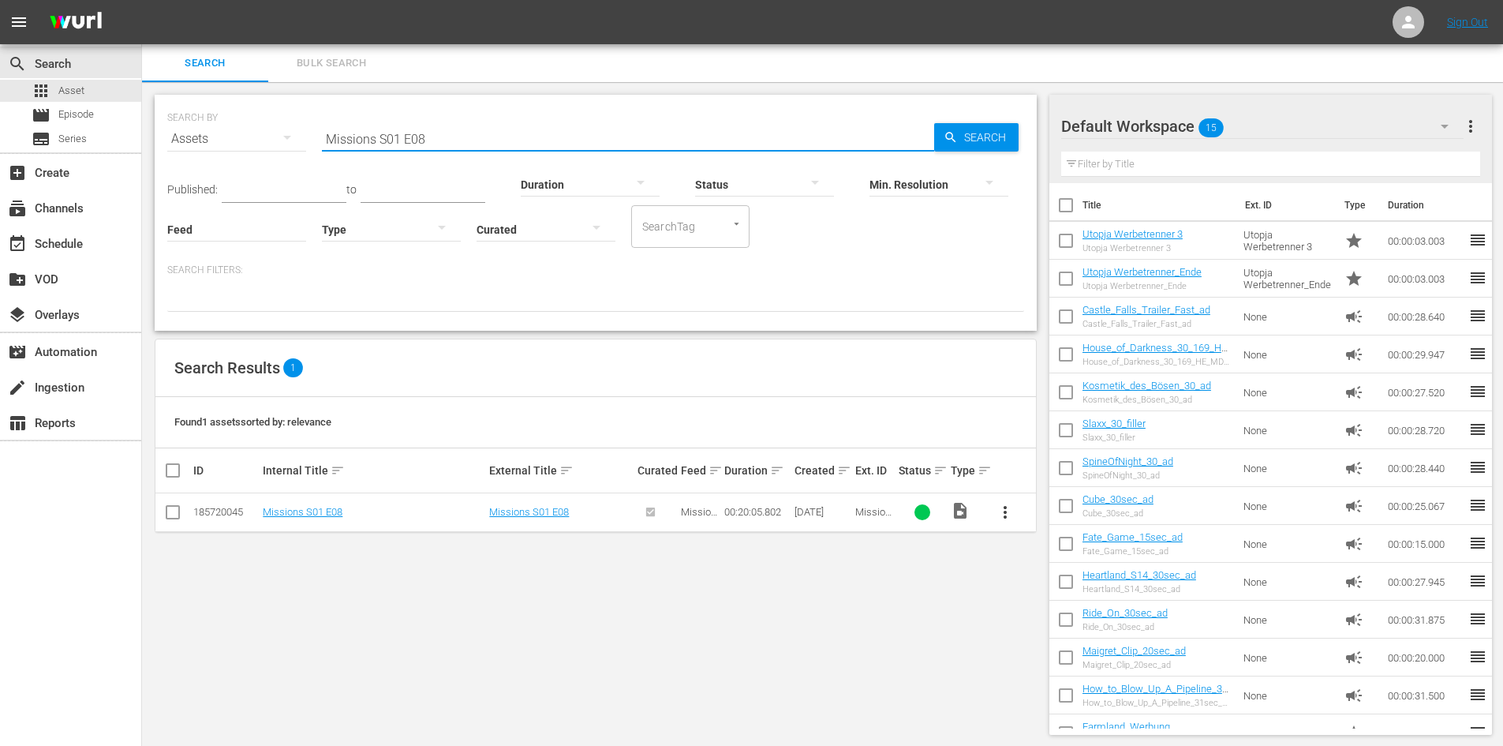
drag, startPoint x: 376, startPoint y: 140, endPoint x: 196, endPoint y: 155, distance: 180.6
click at [196, 155] on div "SEARCH BY Search By Assets Search ID, Title, Description, Keywords, or Category…" at bounding box center [595, 129] width 857 height 57
paste input "Missions S01 E08"
type input "Missions S01 E09"
click at [1010, 514] on span "more_vert" at bounding box center [1005, 512] width 19 height 19
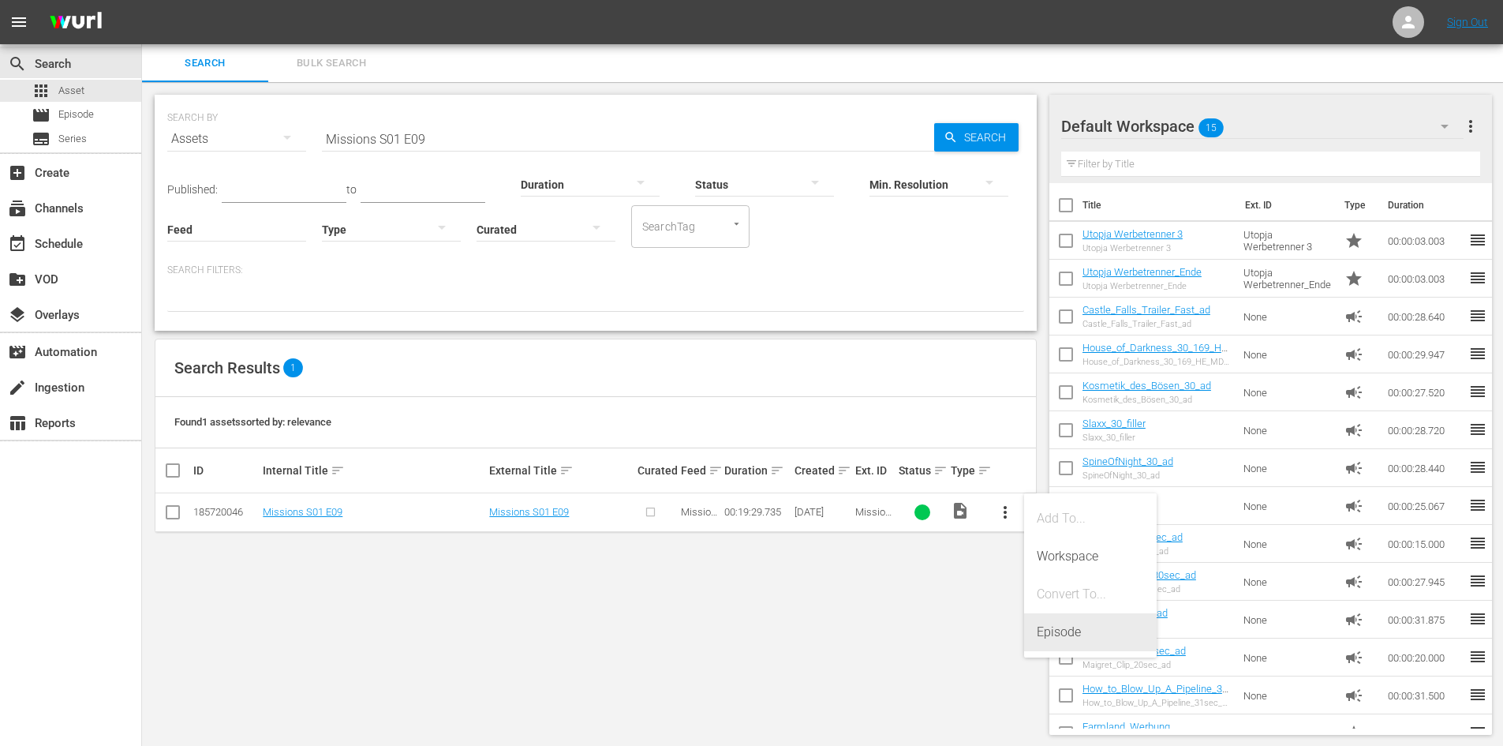
click at [1075, 620] on div "Episode" at bounding box center [1090, 632] width 107 height 38
click at [1064, 621] on div "Episode" at bounding box center [1090, 632] width 107 height 38
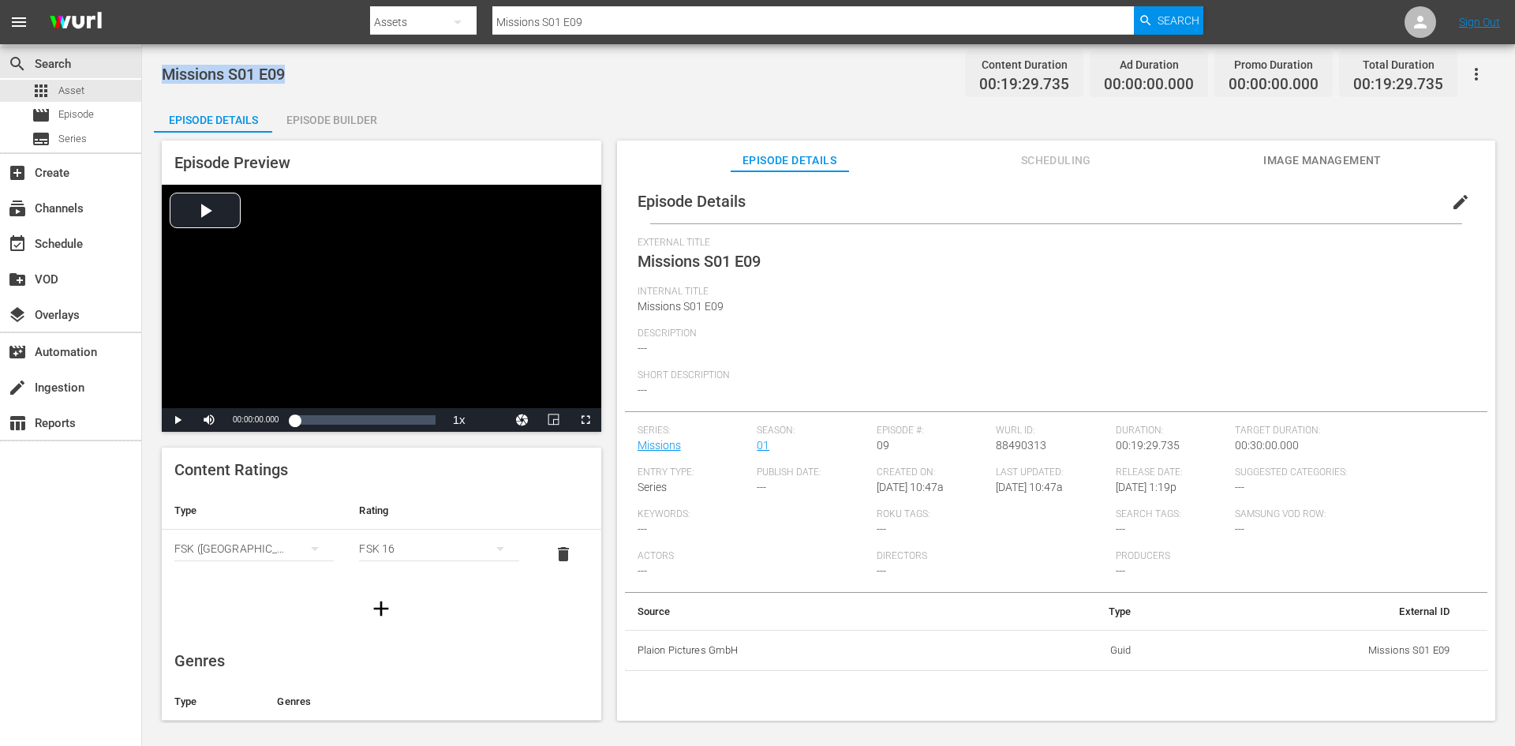
drag, startPoint x: 231, startPoint y: 76, endPoint x: 151, endPoint y: 76, distance: 80.5
click at [151, 76] on div "Missions S01 E09 Content Duration 00:19:29.735 Ad Duration 00:00:00.000 Promo D…" at bounding box center [828, 383] width 1373 height 678
copy span "Missions S01 E09"
click at [78, 120] on span "Episode" at bounding box center [76, 115] width 36 height 16
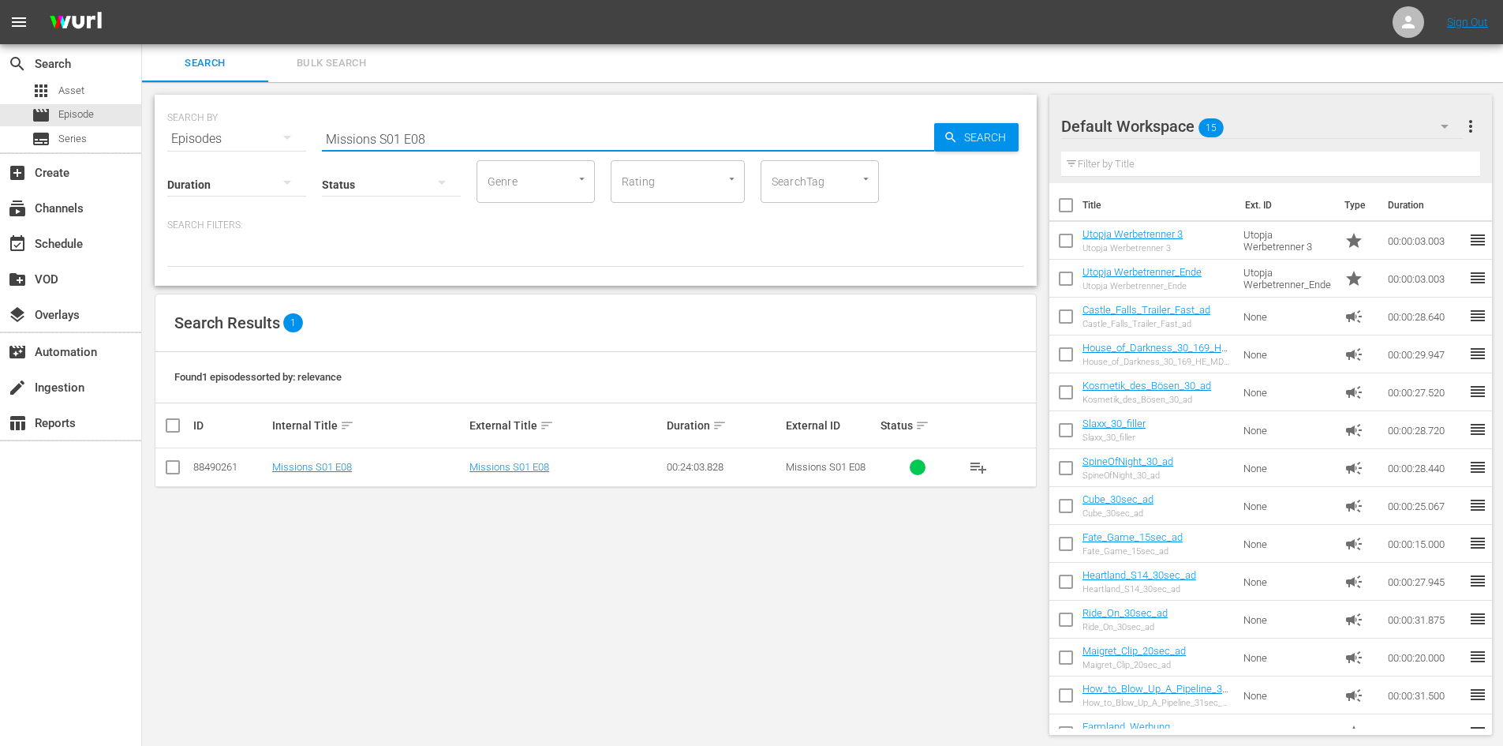
drag, startPoint x: 522, startPoint y: 136, endPoint x: 256, endPoint y: 179, distance: 270.0
click at [256, 179] on div "SEARCH BY Search By Episodes Search ID, Title, Description, Keywords, or Catego…" at bounding box center [596, 190] width 882 height 191
paste input "Missions S01 E09"
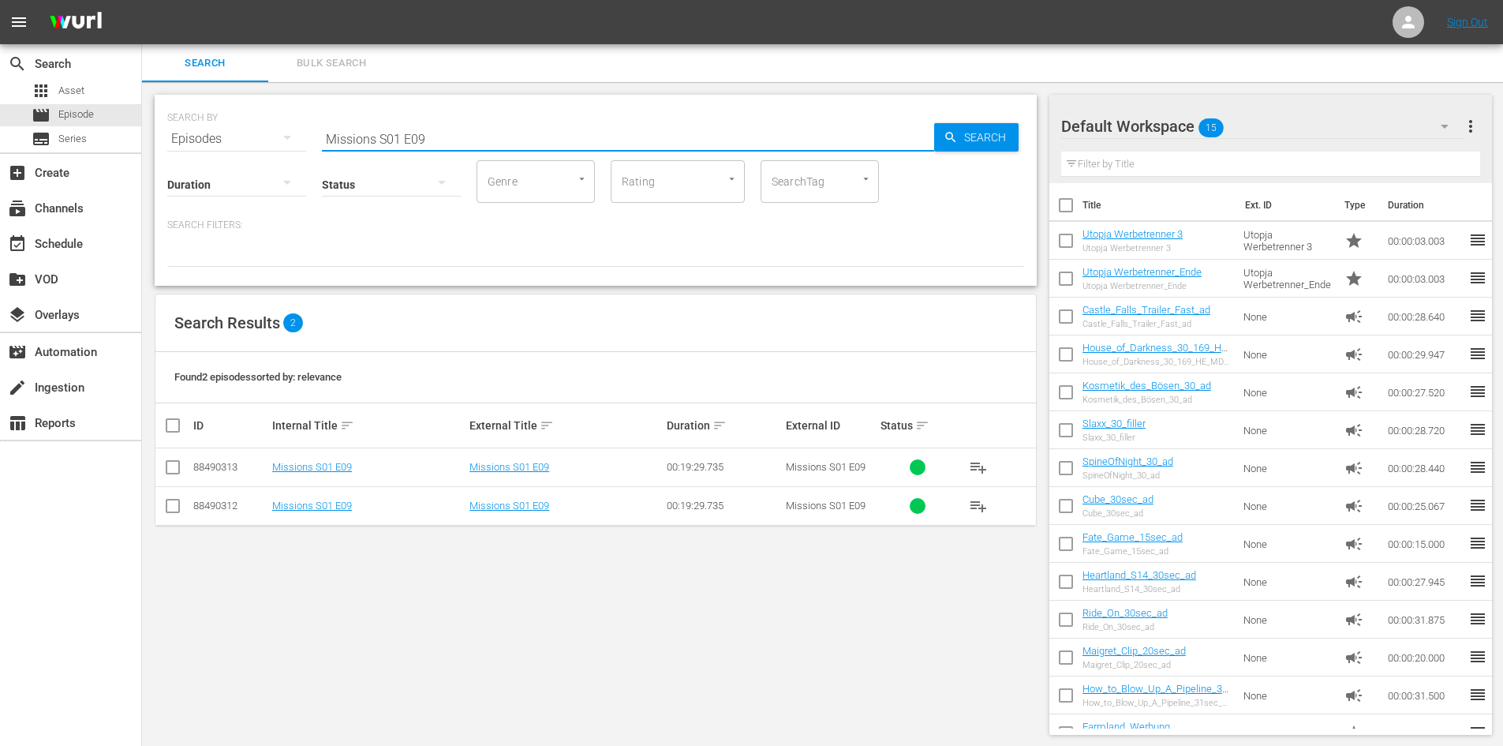
type input "Missions S01 E09"
click at [174, 472] on input "checkbox" at bounding box center [172, 470] width 19 height 19
checkbox input "true"
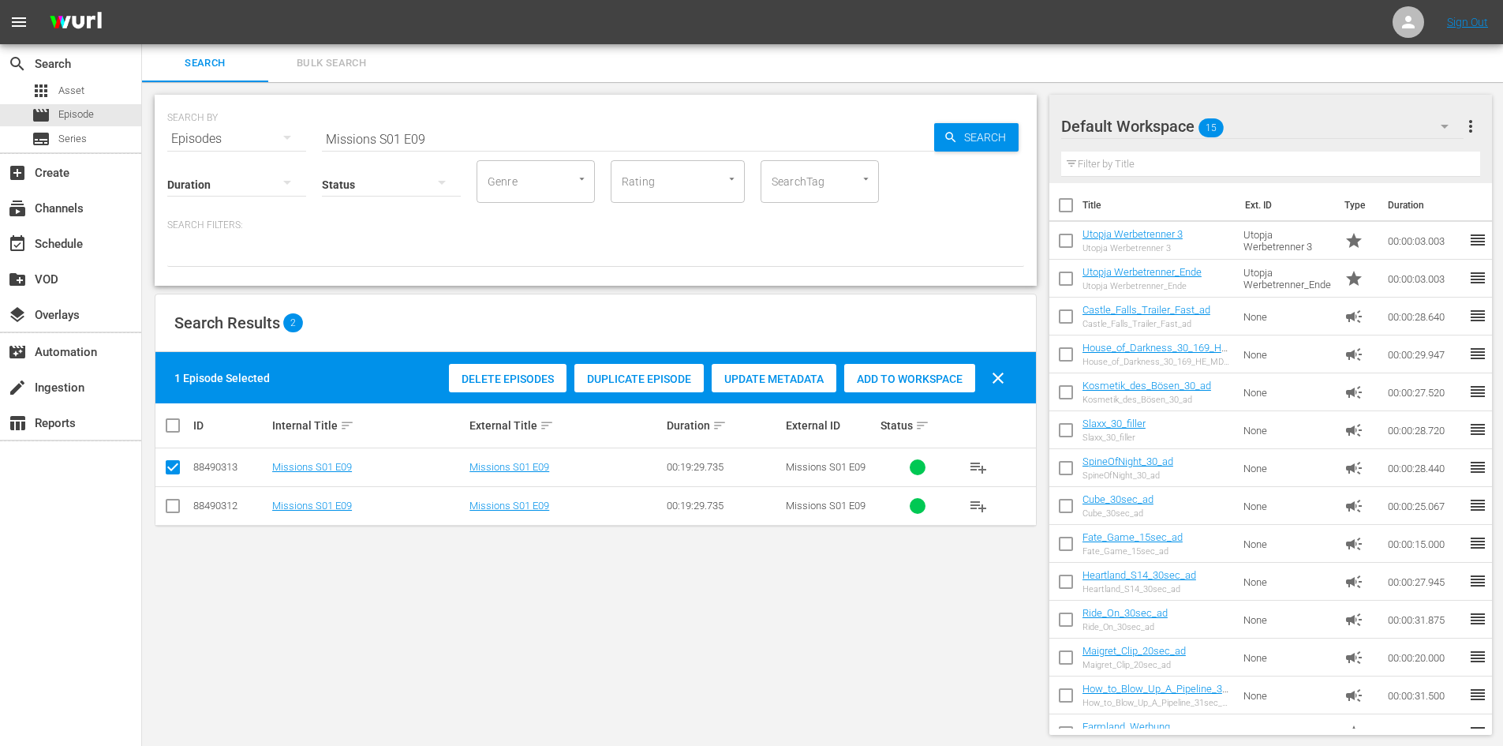
click at [512, 387] on div "Delete Episodes" at bounding box center [508, 379] width 118 height 30
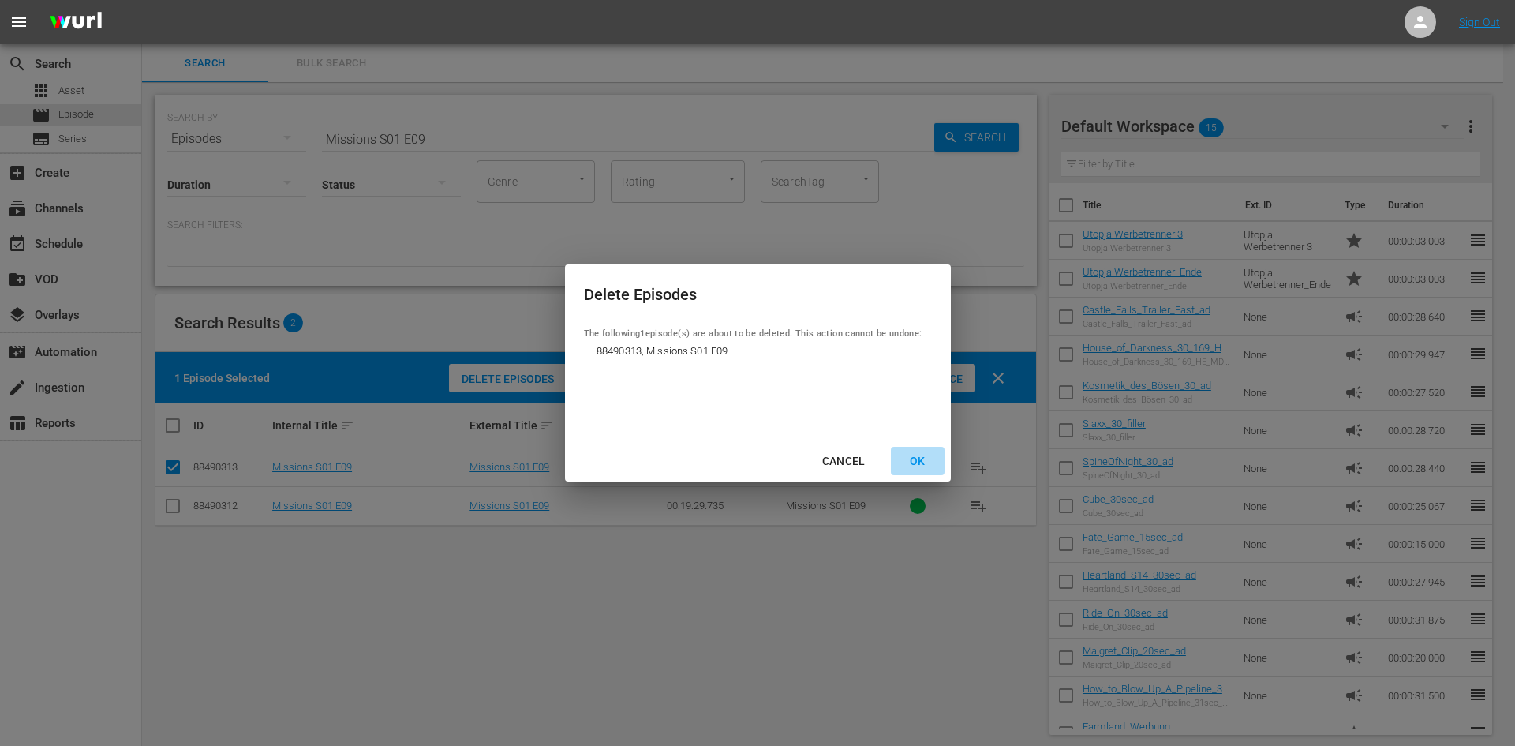
click at [910, 458] on div "OK" at bounding box center [917, 461] width 41 height 20
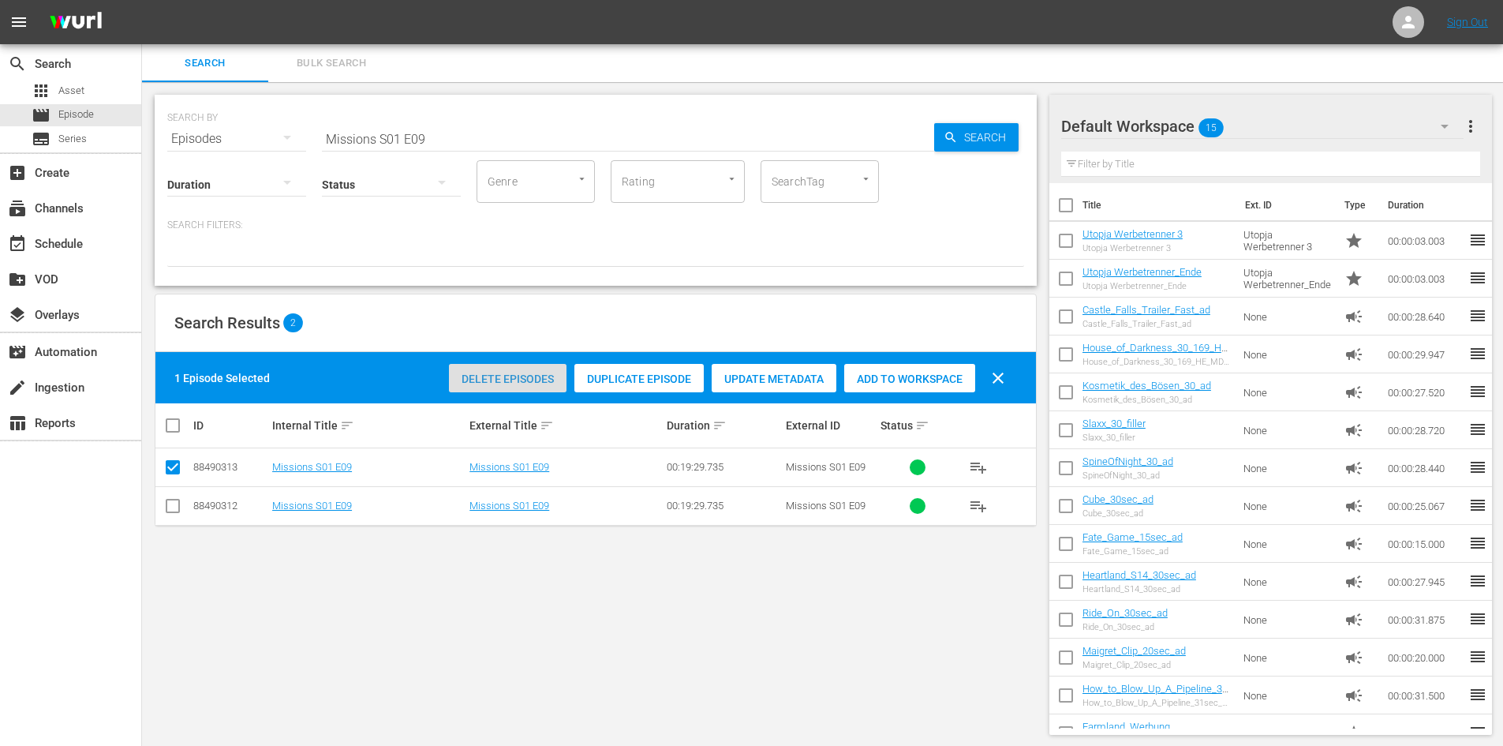
click at [513, 370] on div "Delete Episodes" at bounding box center [508, 379] width 118 height 30
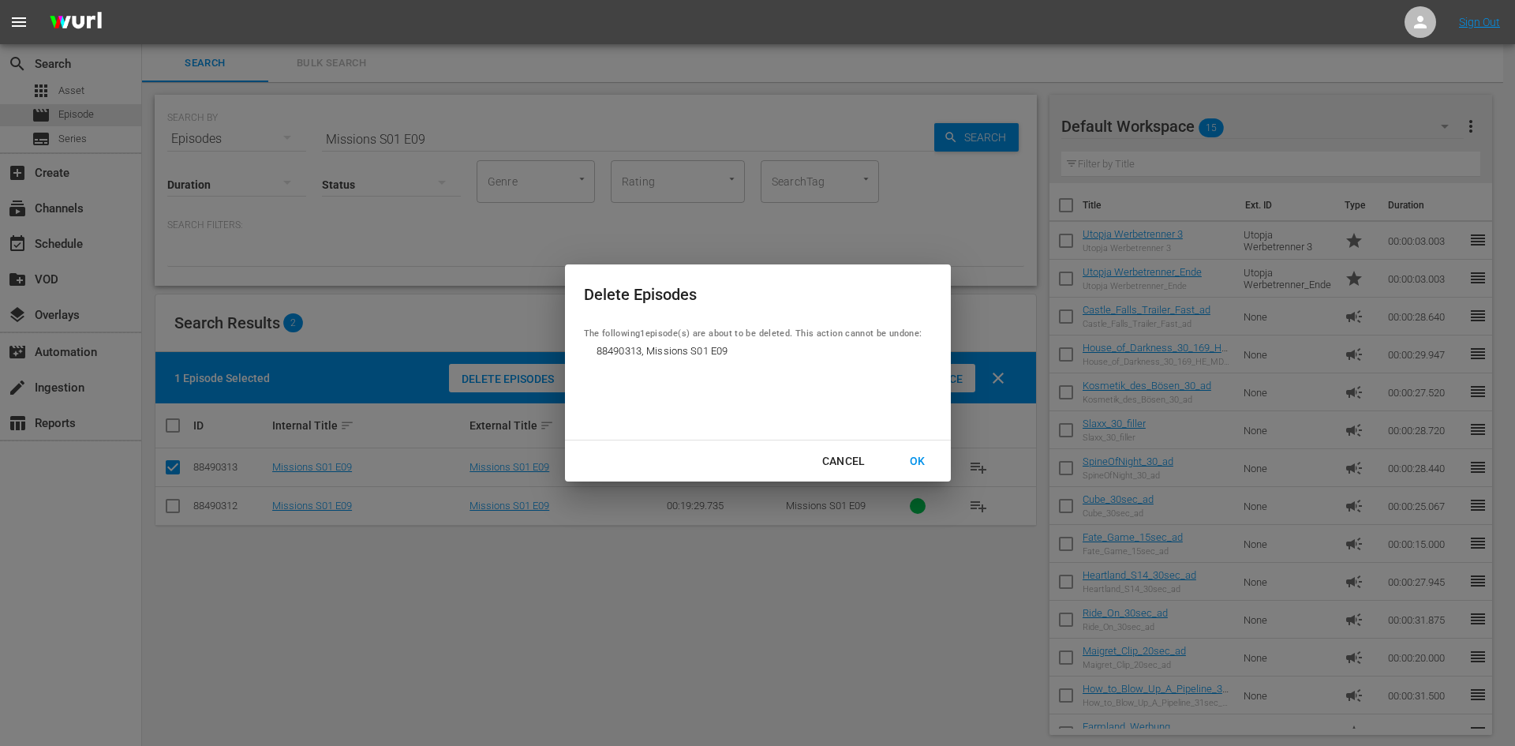
click at [912, 462] on div "OK" at bounding box center [917, 461] width 41 height 20
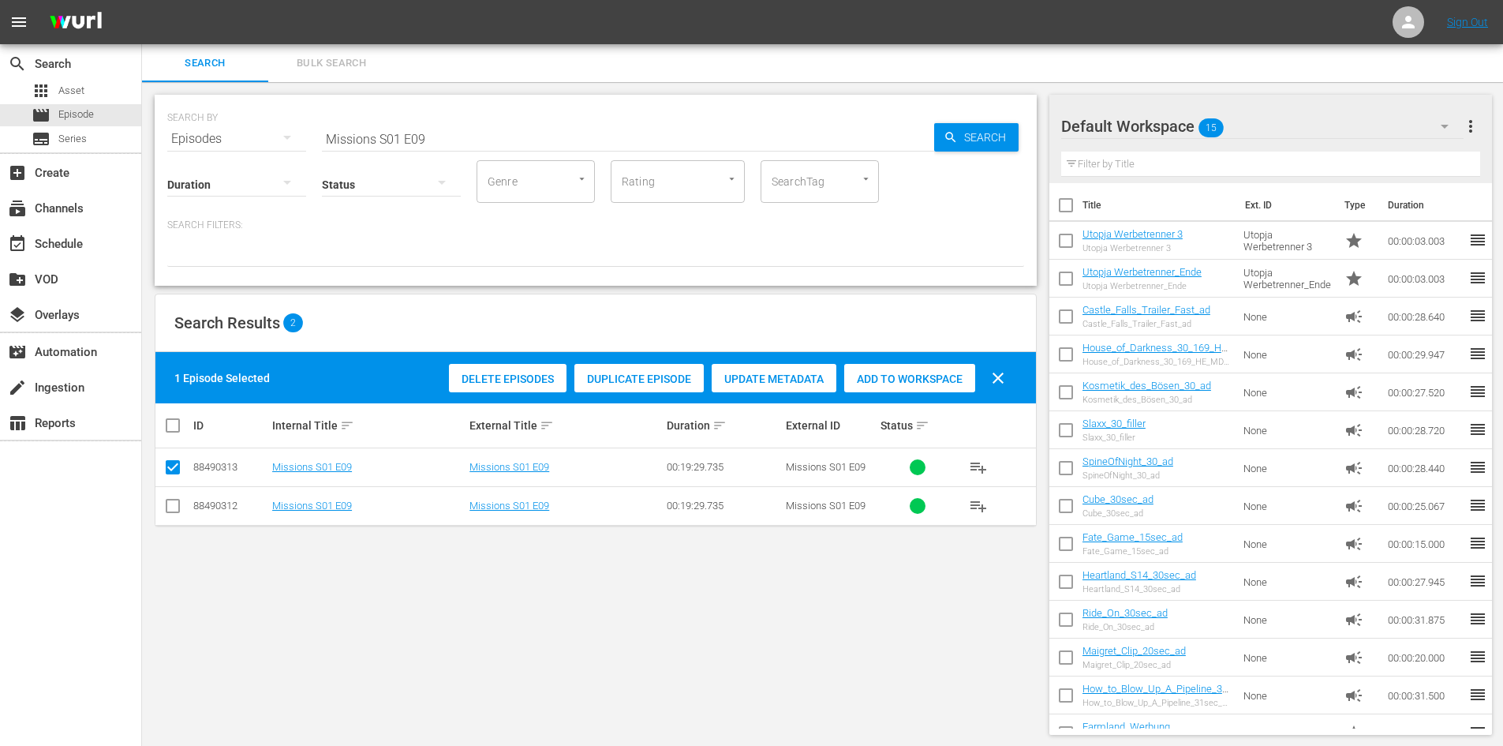
click at [474, 129] on input "Missions S01 E09" at bounding box center [628, 139] width 612 height 38
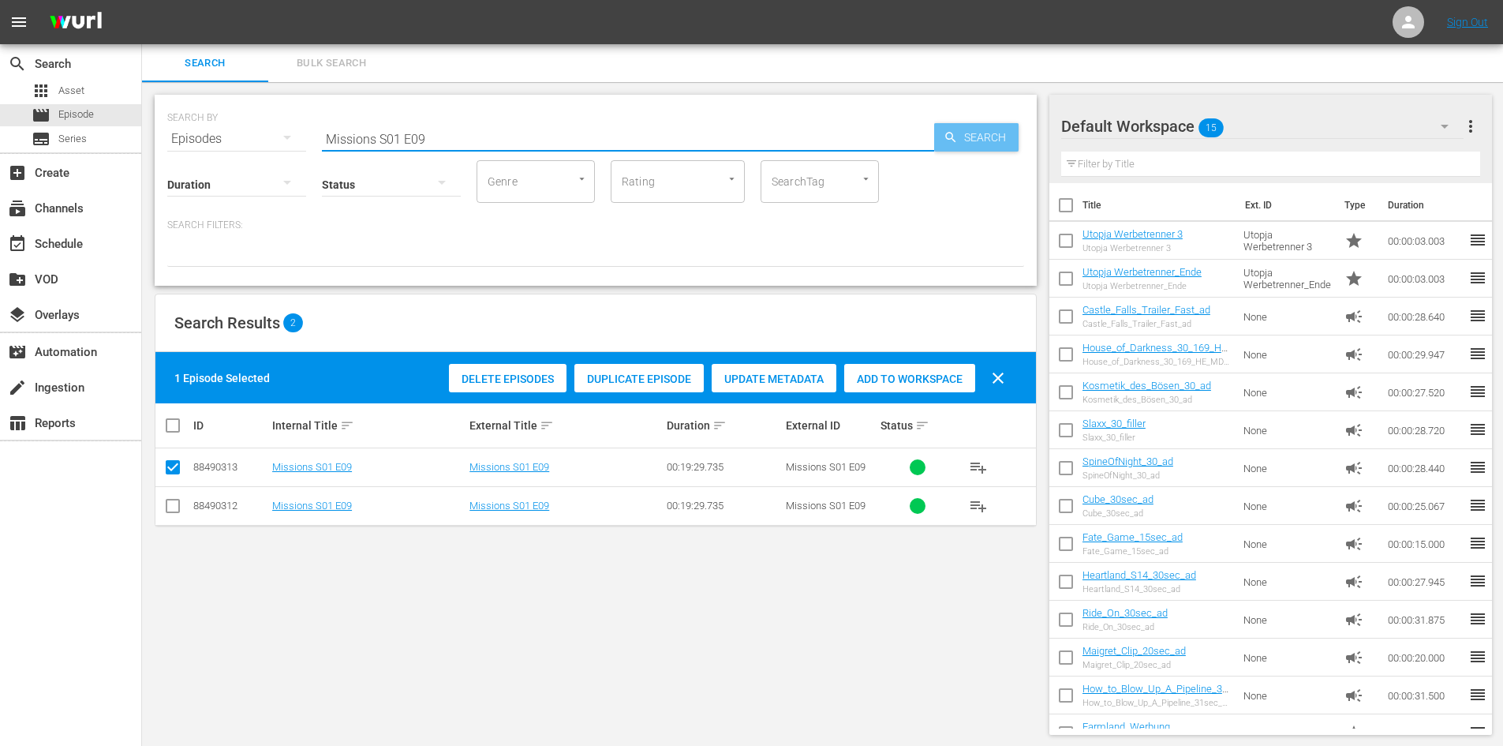
click at [998, 148] on span "Search" at bounding box center [988, 137] width 61 height 28
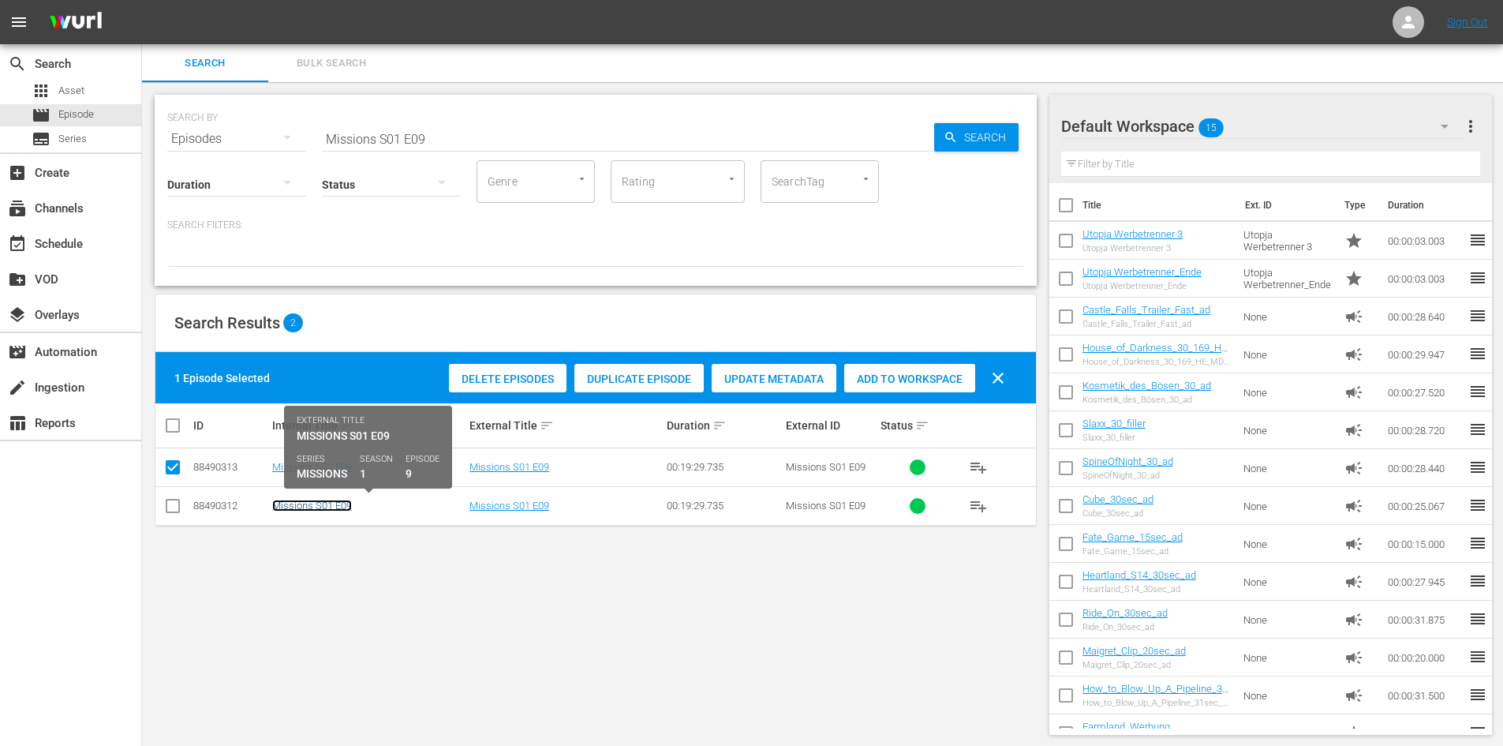
click at [313, 505] on link "Missions S01 E09" at bounding box center [312, 505] width 80 height 12
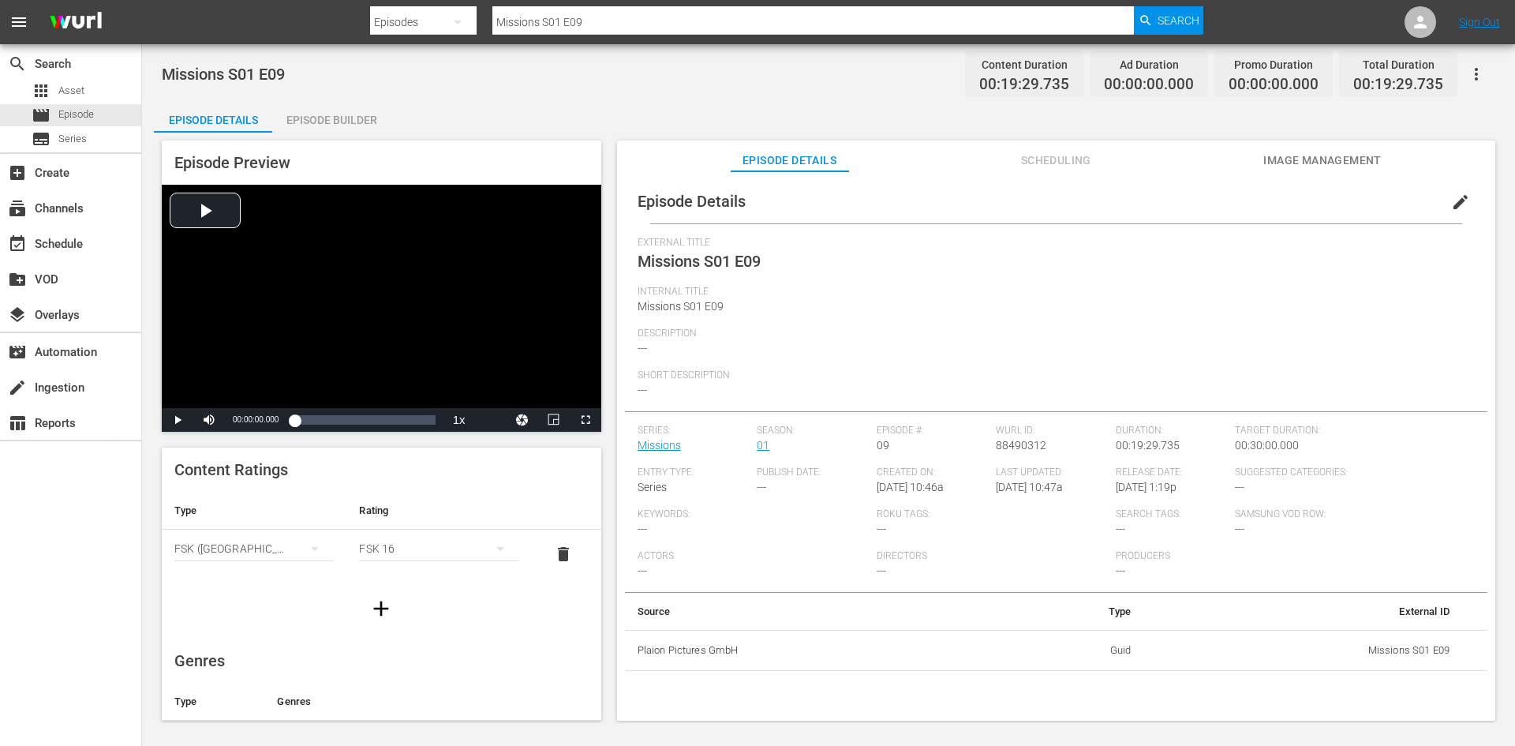
click at [320, 110] on div "Episode Builder" at bounding box center [331, 120] width 118 height 38
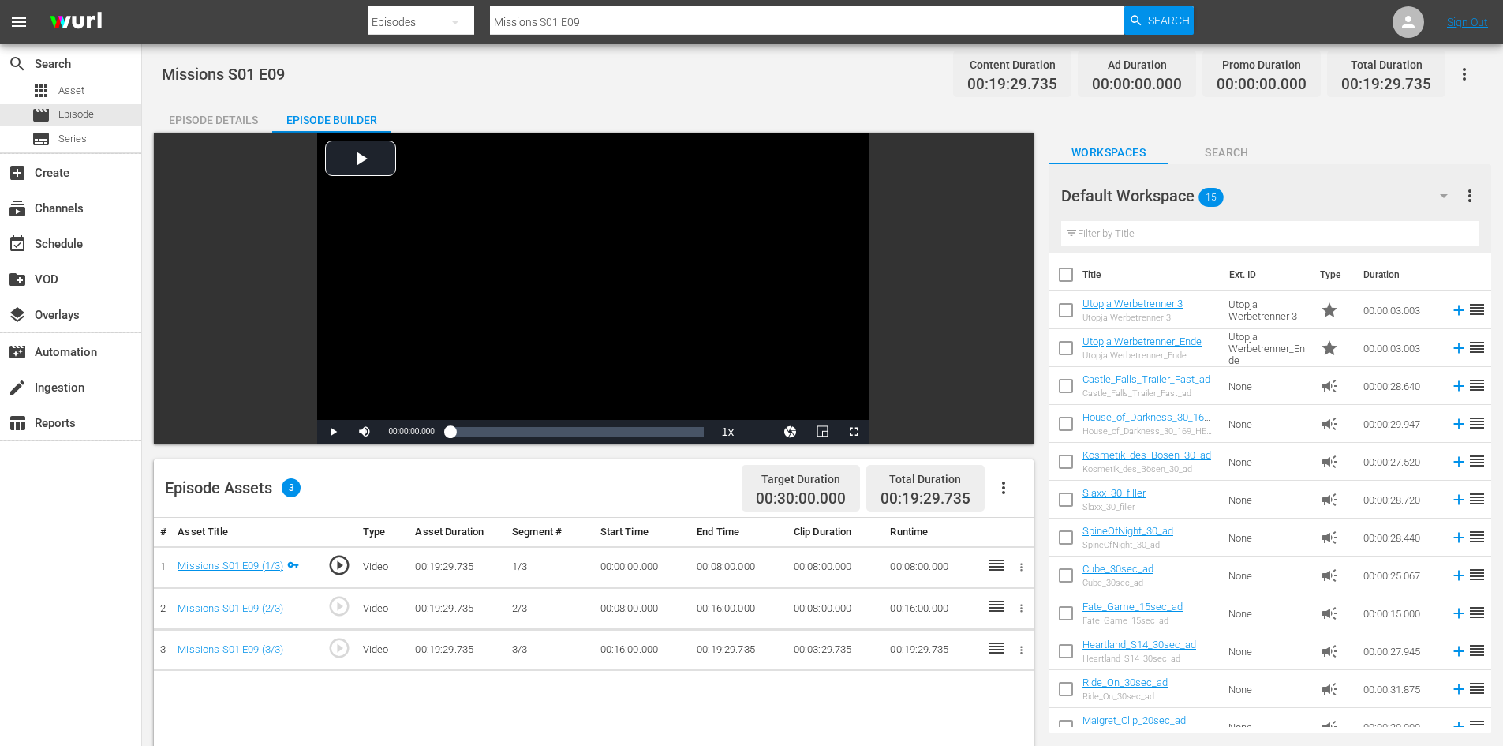
click at [1010, 491] on icon "button" at bounding box center [1003, 487] width 19 height 19
click at [1028, 494] on div "Fill with Ads" at bounding box center [1050, 494] width 107 height 38
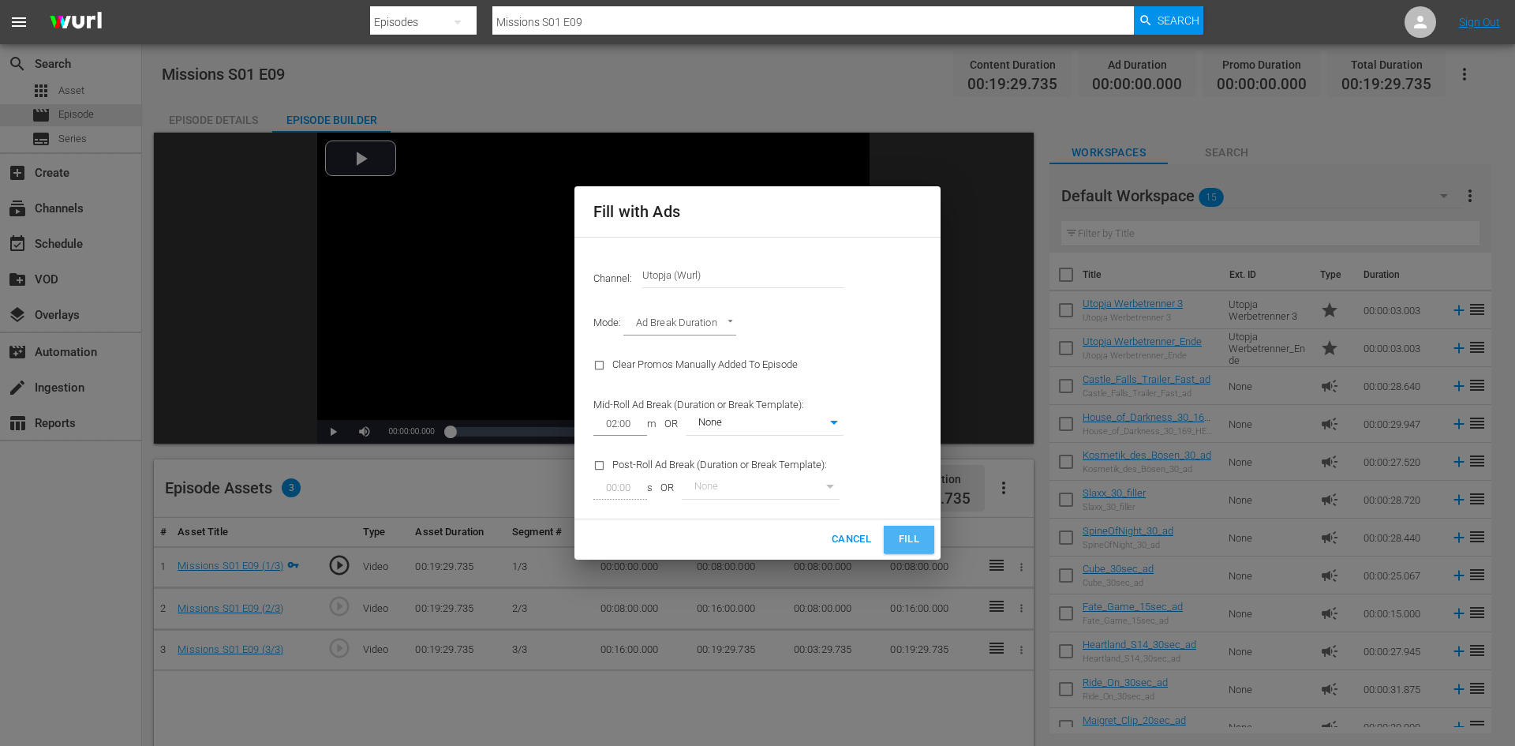
click at [915, 540] on span "Fill" at bounding box center [908, 539] width 25 height 18
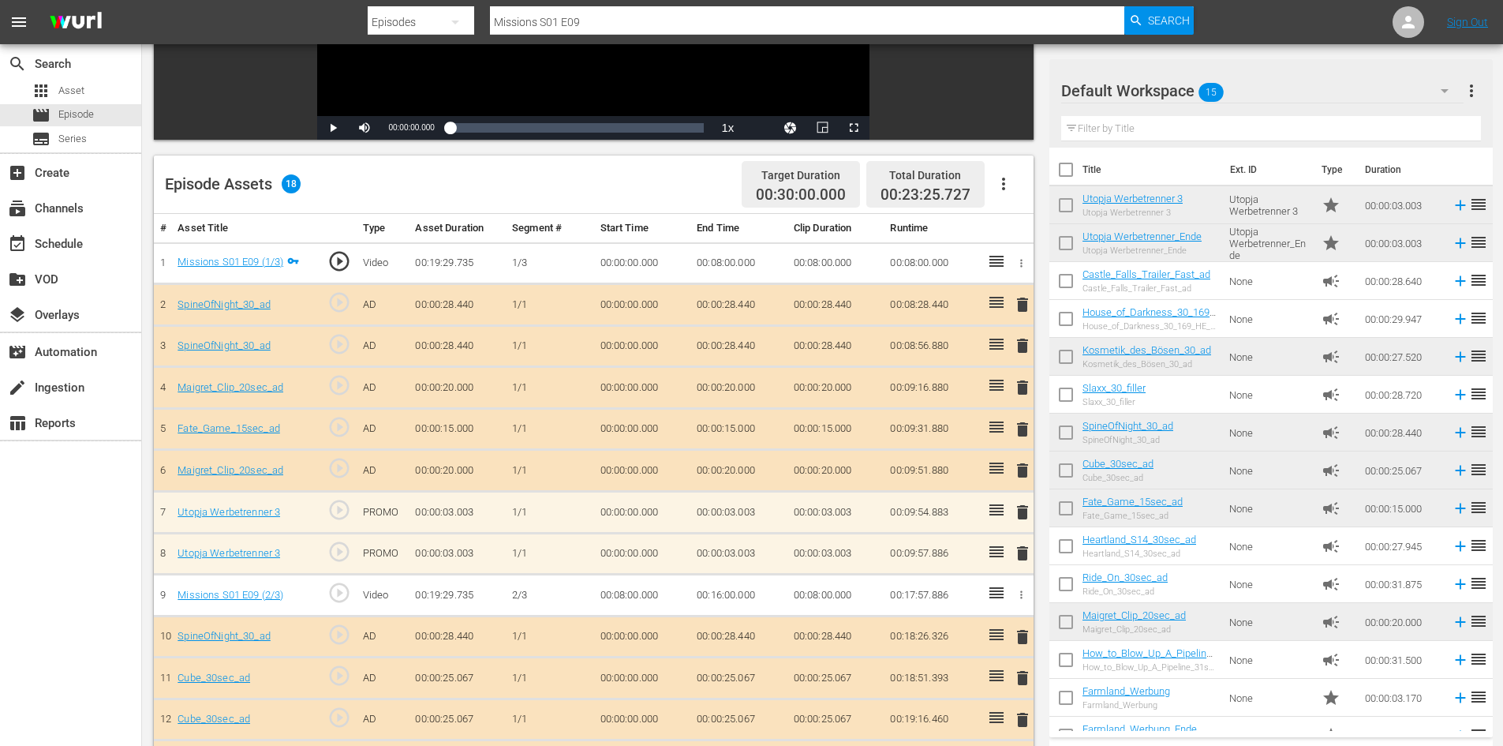
scroll to position [394, 0]
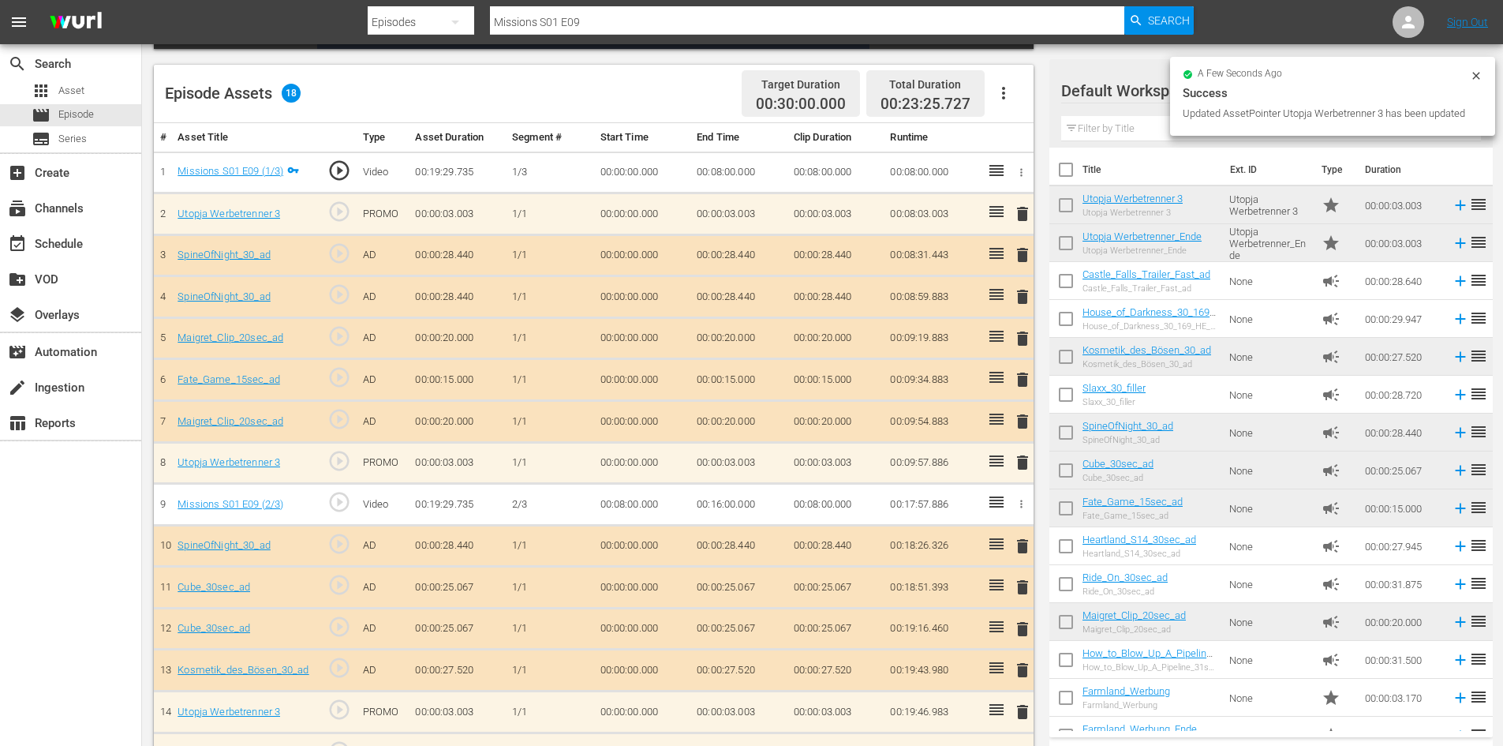
click at [998, 464] on icon at bounding box center [996, 460] width 19 height 19
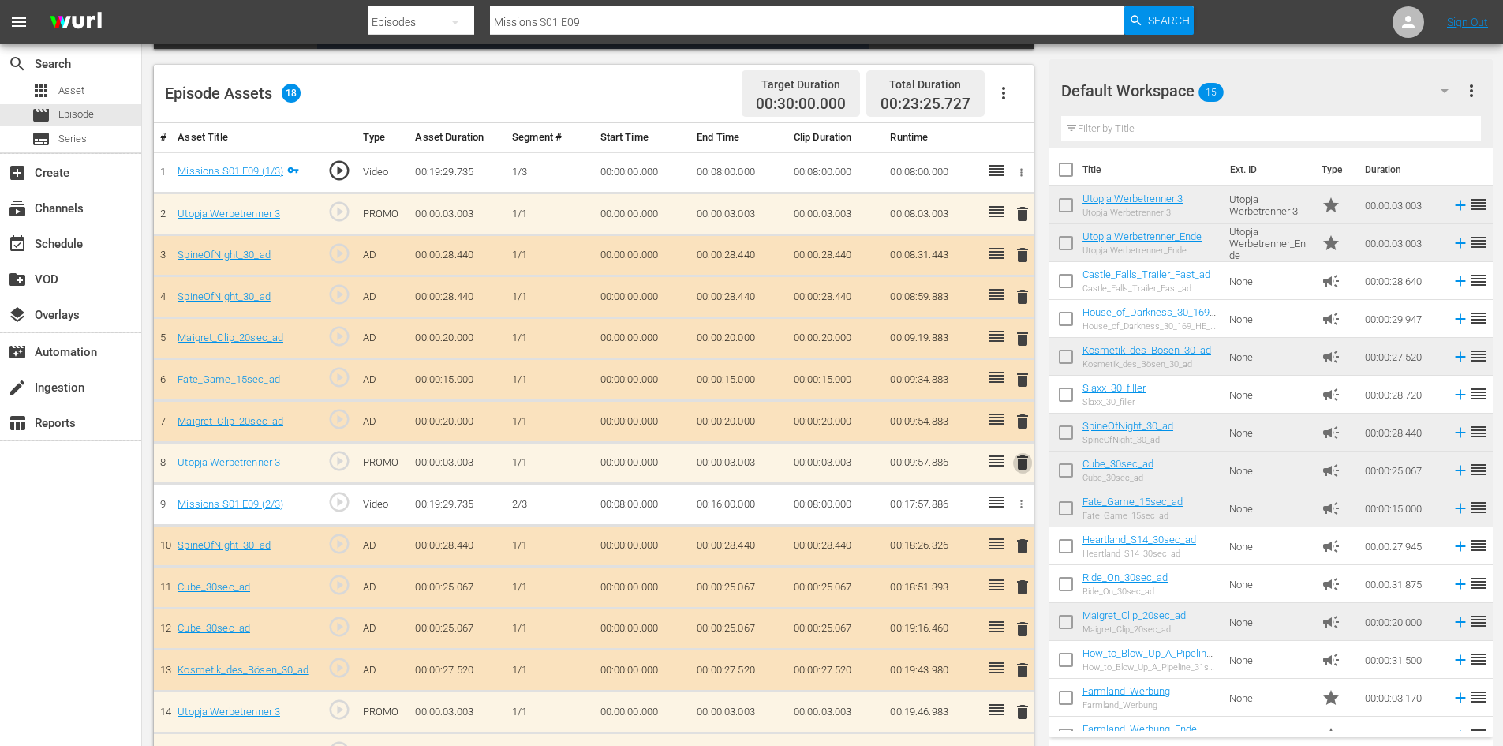
click at [1015, 462] on span "delete" at bounding box center [1022, 462] width 19 height 19
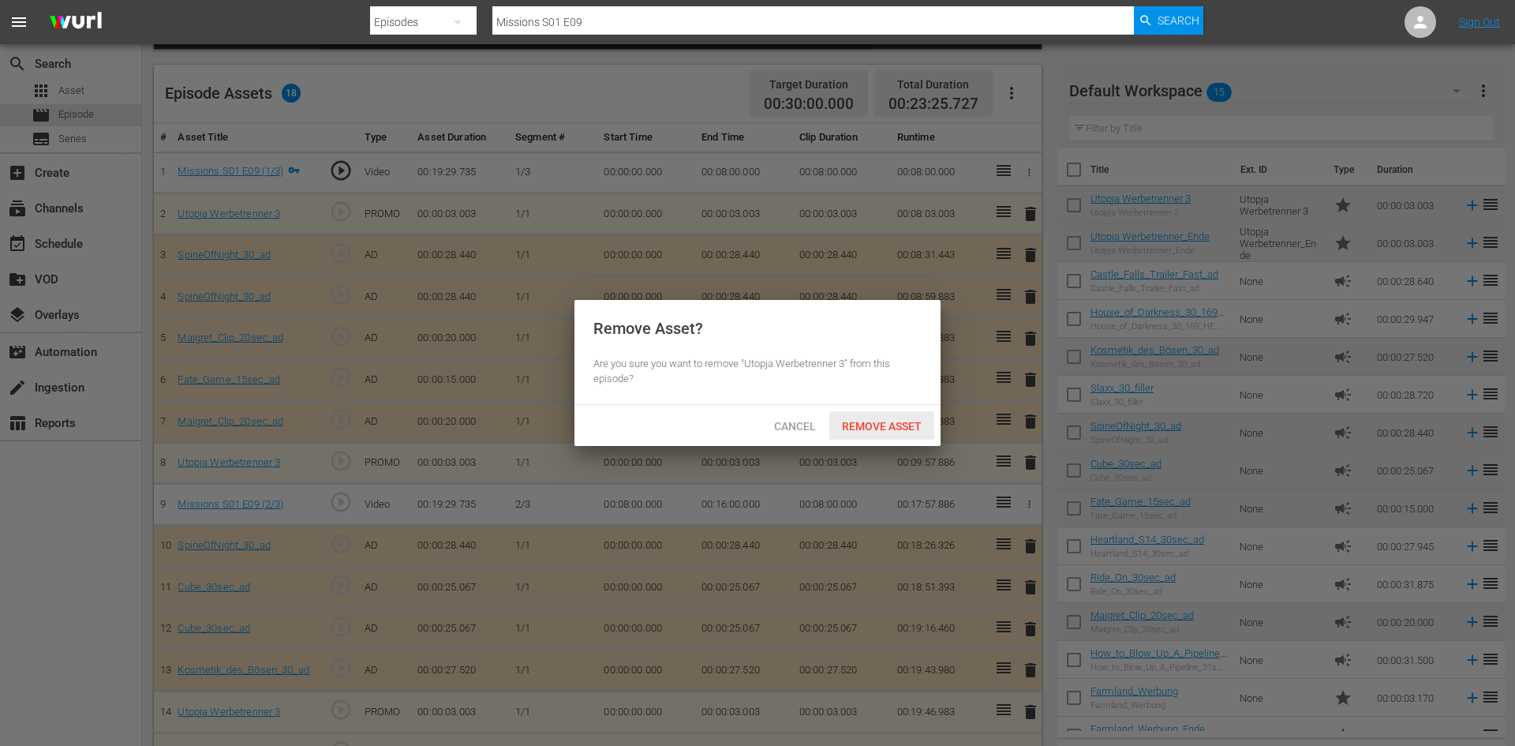
click at [911, 421] on span "Remove Asset" at bounding box center [881, 426] width 105 height 13
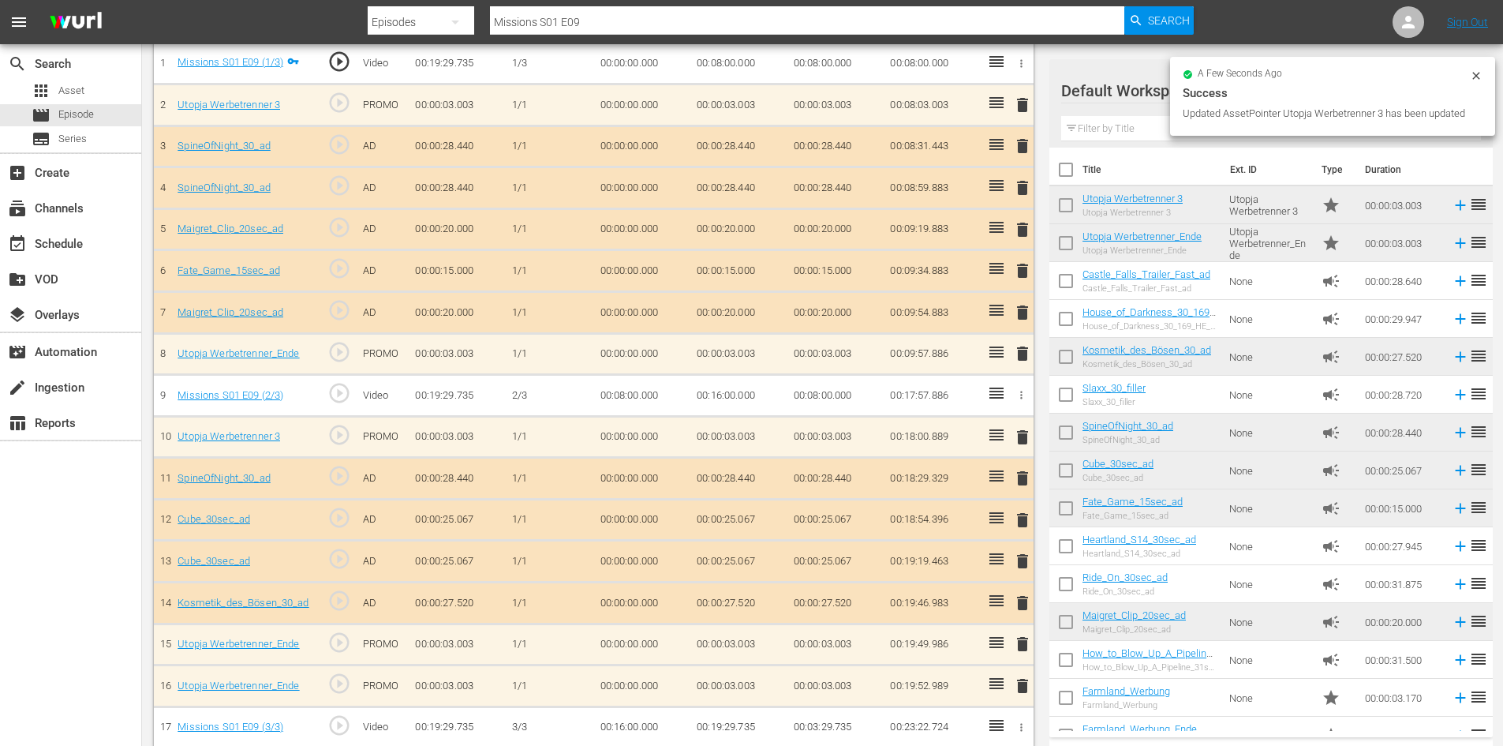
scroll to position [518, 0]
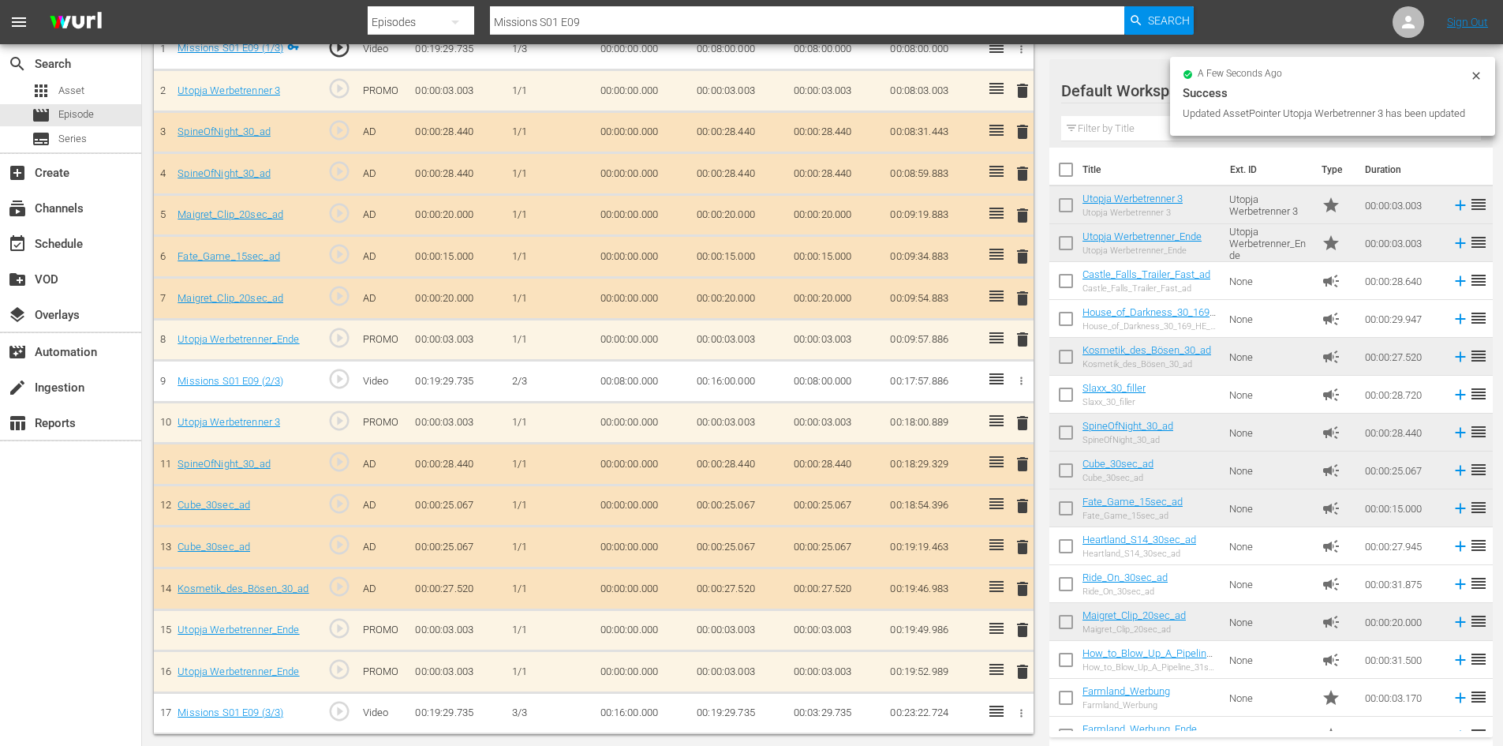
click at [1021, 675] on span "delete" at bounding box center [1022, 671] width 19 height 19
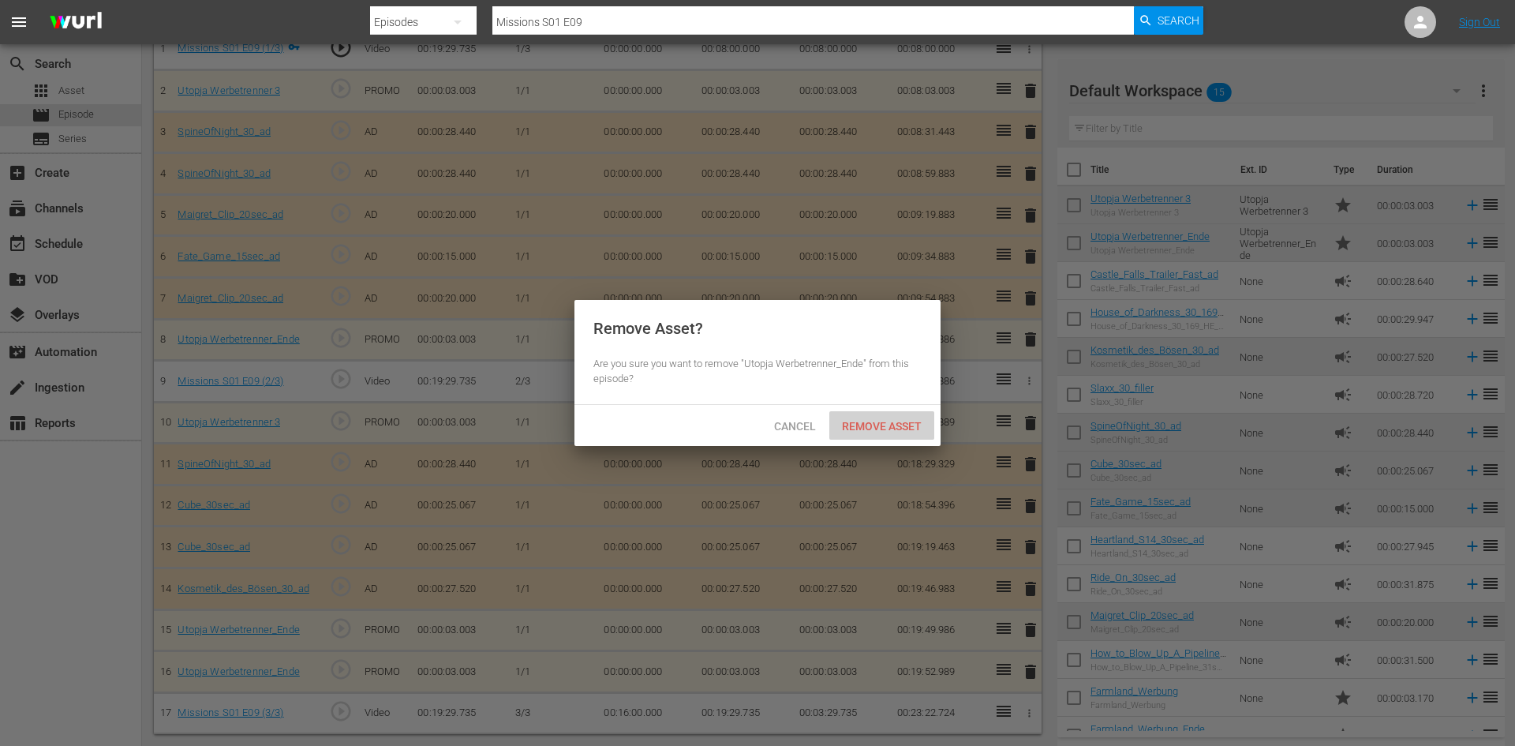
click at [888, 431] on span "Remove Asset" at bounding box center [881, 426] width 105 height 13
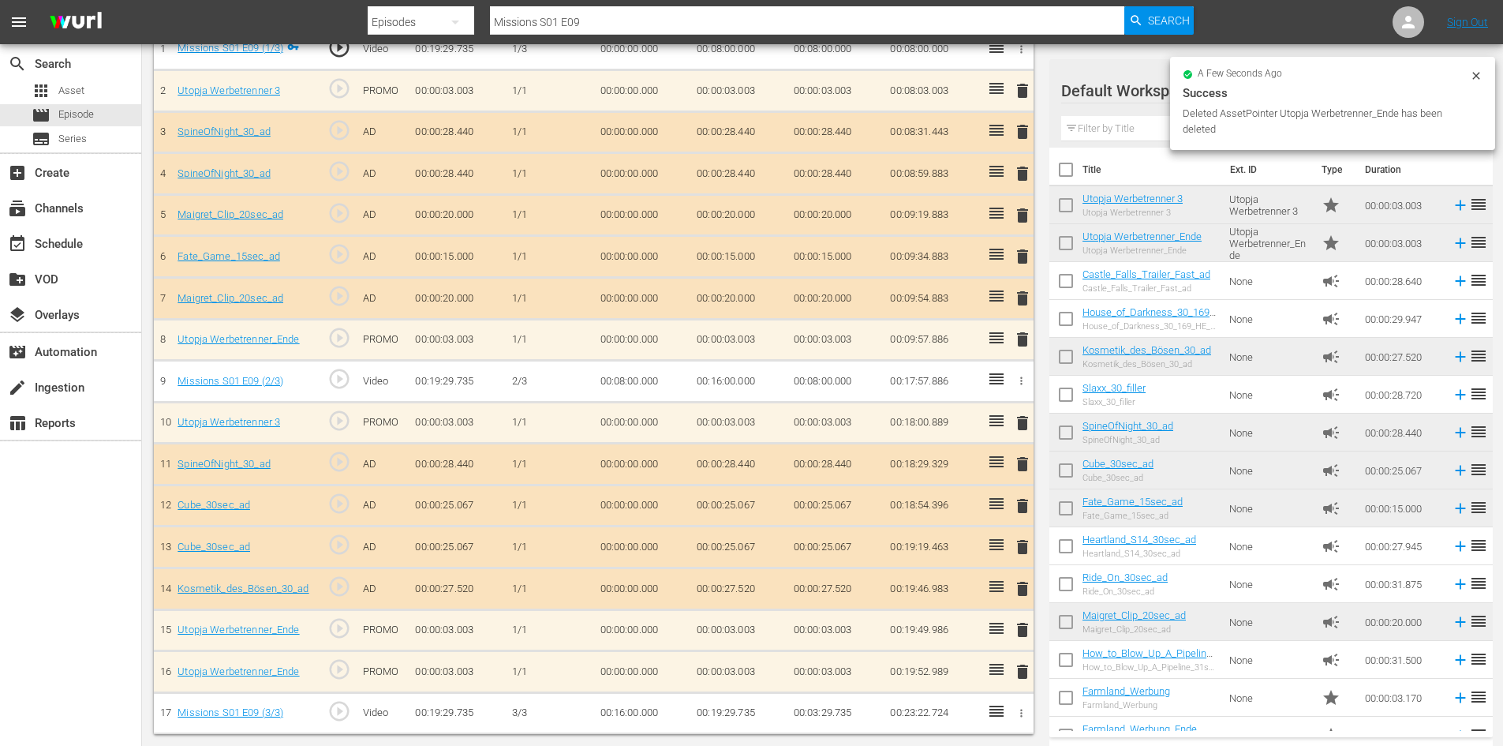
scroll to position [476, 0]
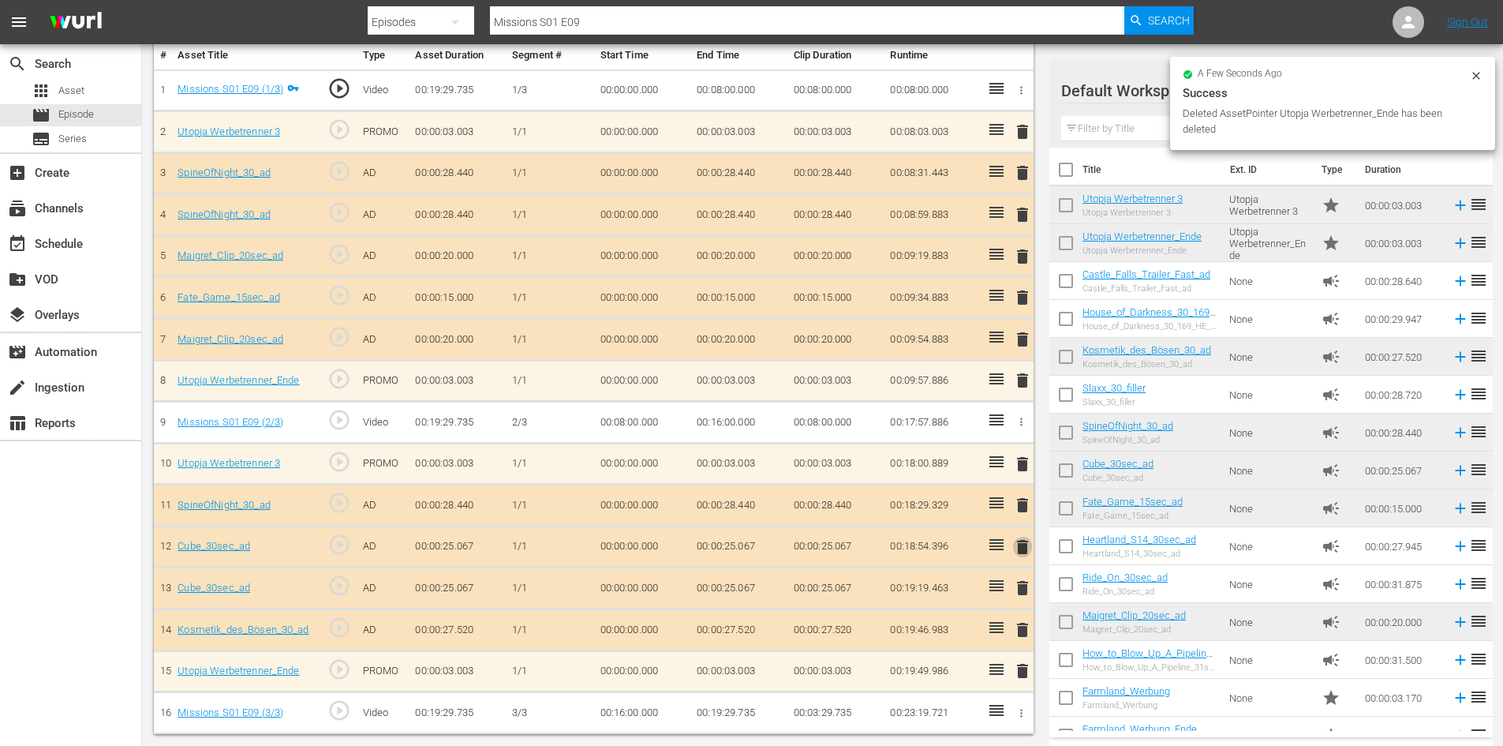
click at [1019, 542] on span "delete" at bounding box center [1022, 546] width 19 height 19
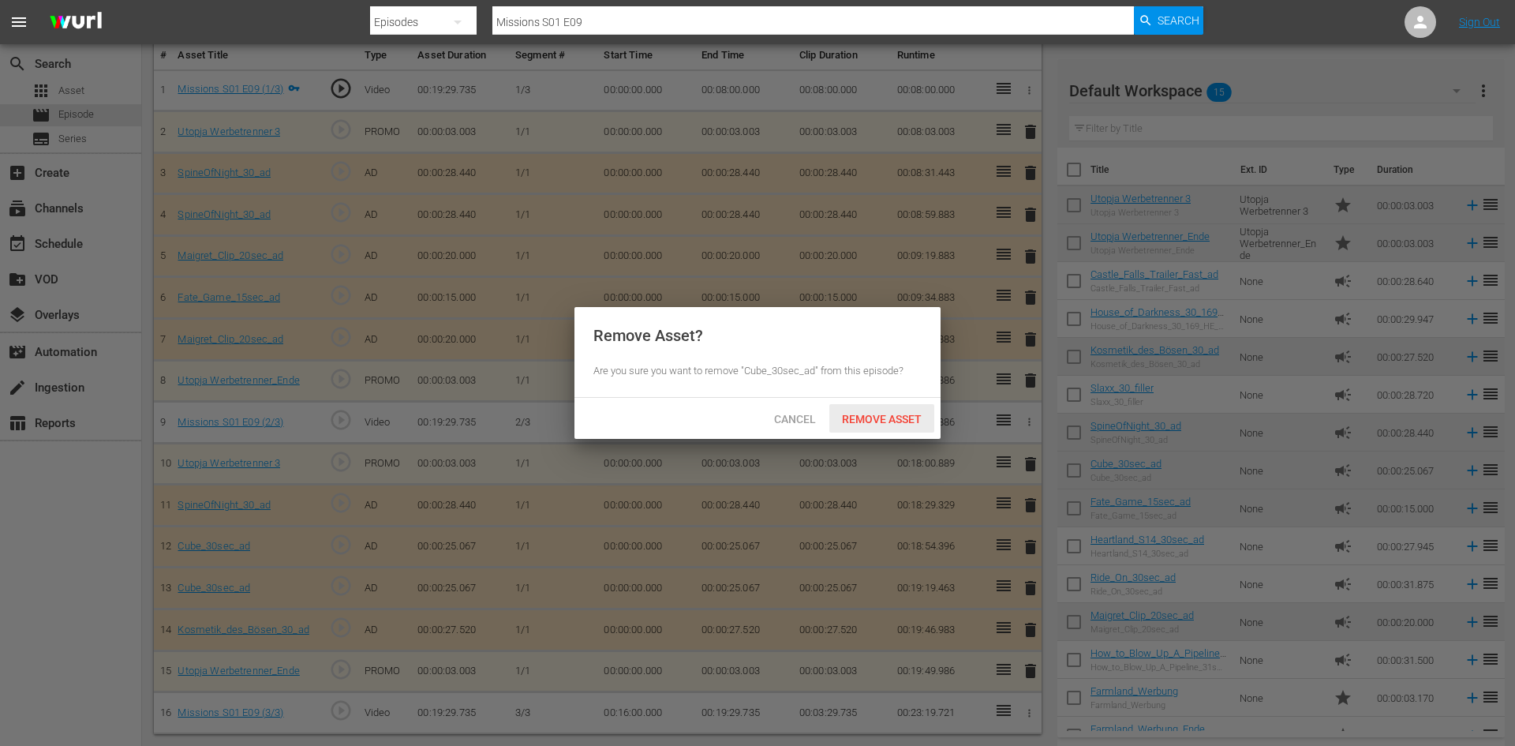
click at [852, 415] on span "Remove Asset" at bounding box center [881, 419] width 105 height 13
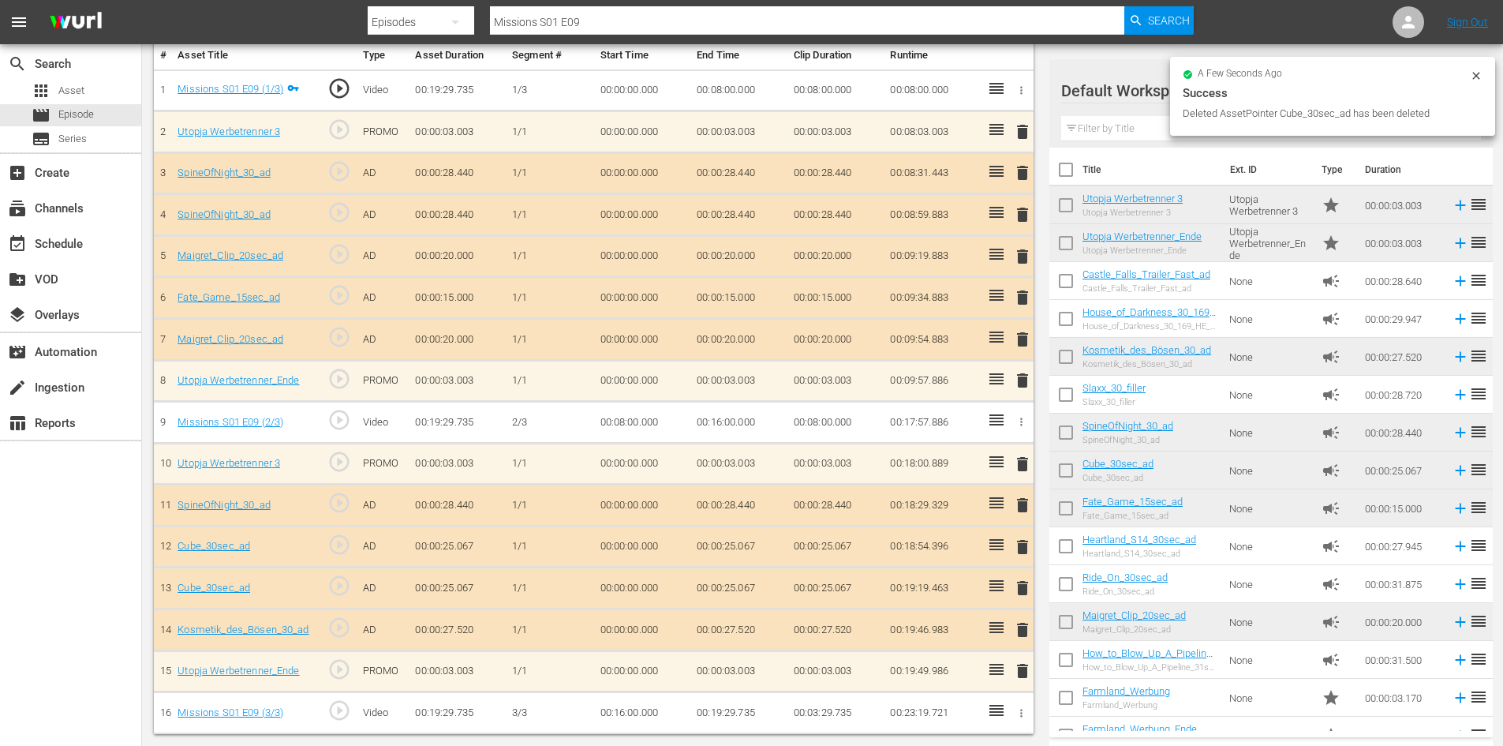
scroll to position [435, 0]
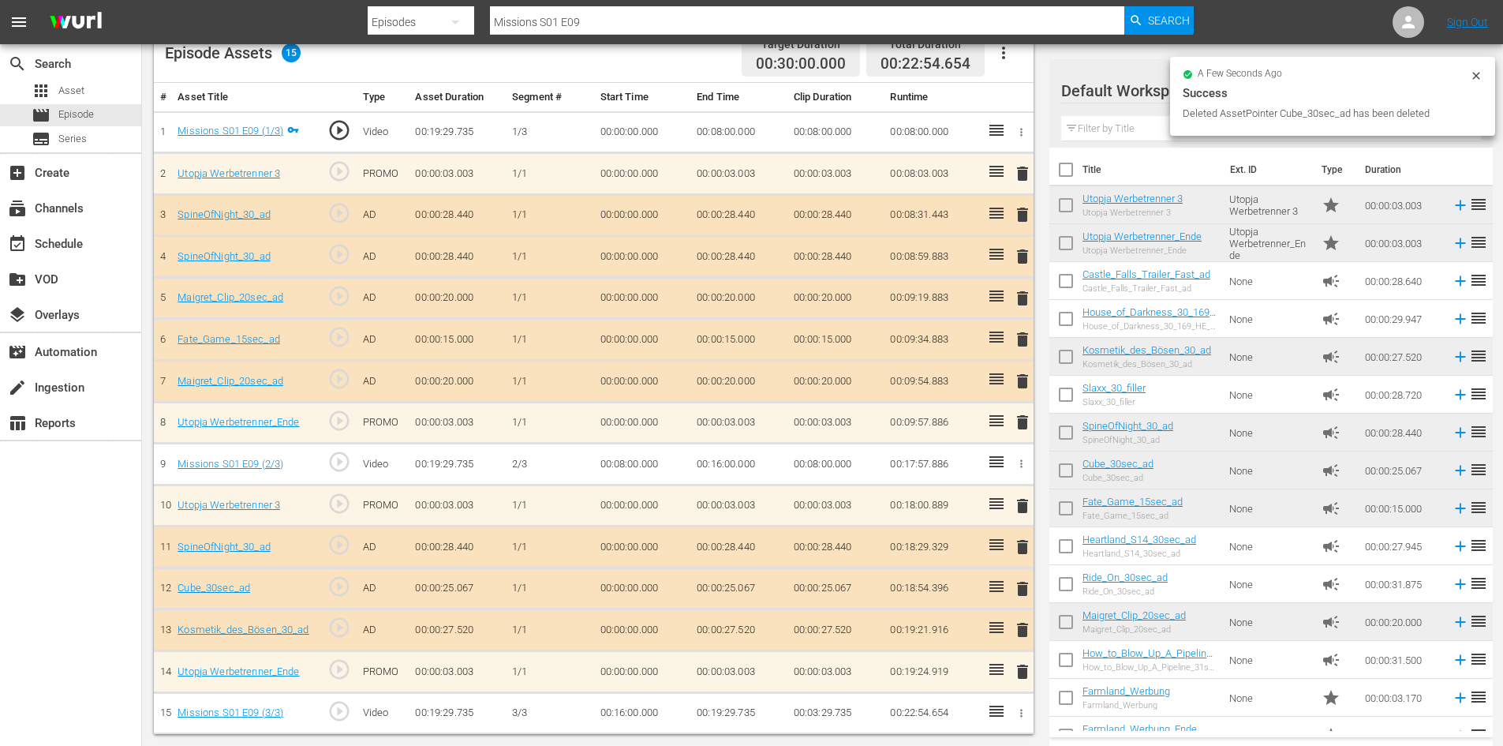
click at [1026, 297] on span "delete" at bounding box center [1022, 298] width 19 height 19
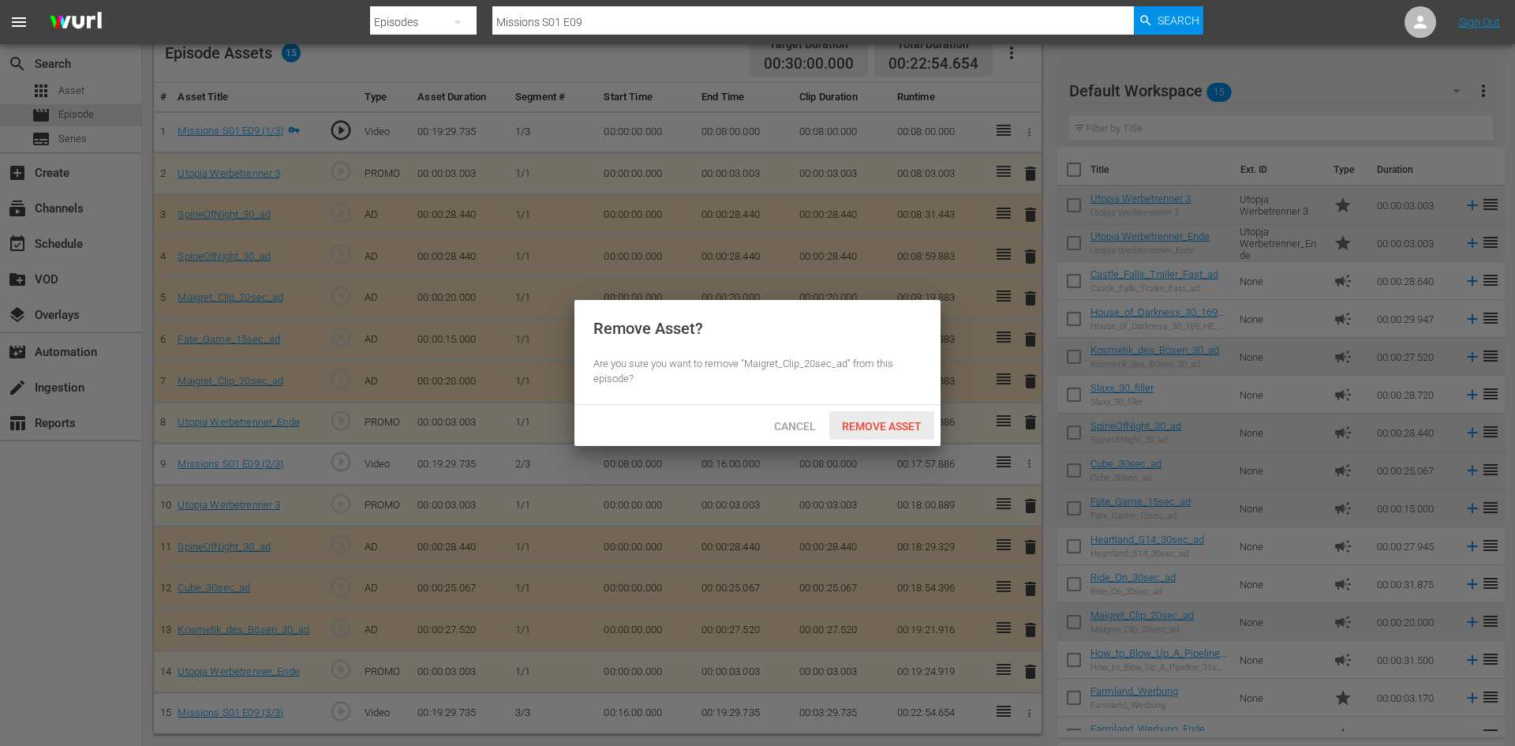
click at [909, 423] on span "Remove Asset" at bounding box center [881, 426] width 105 height 13
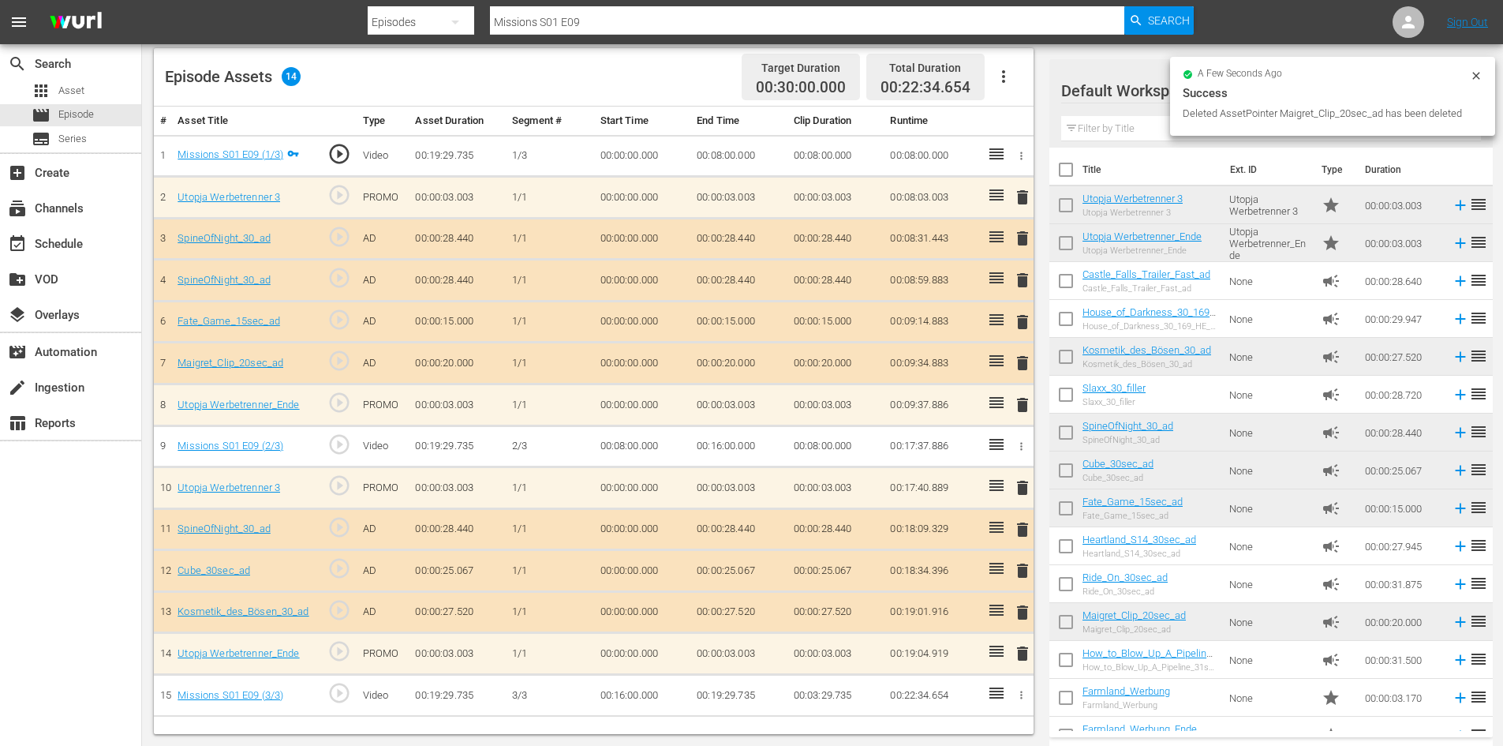
scroll to position [411, 0]
click at [1022, 272] on span "delete" at bounding box center [1022, 280] width 19 height 19
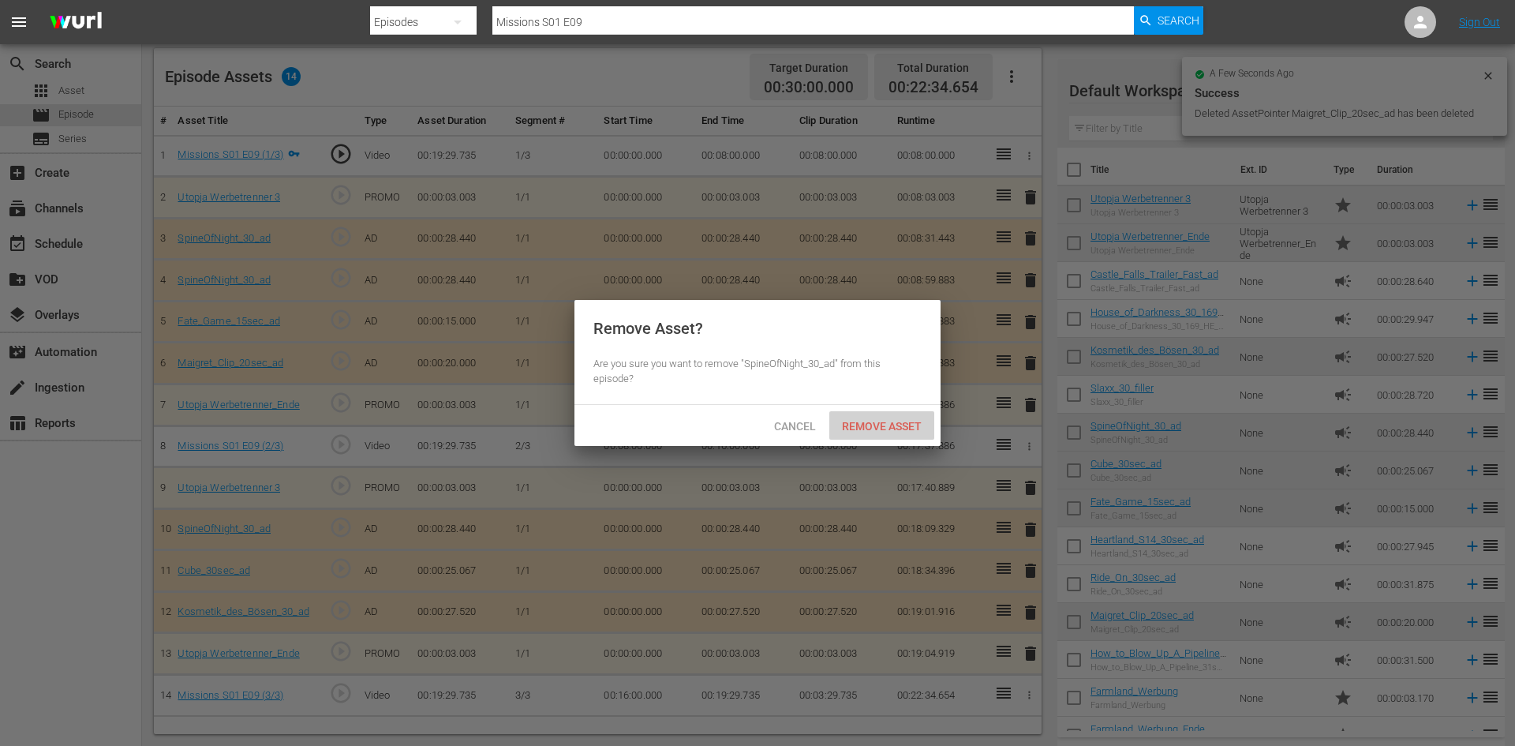
click at [895, 427] on span "Remove Asset" at bounding box center [881, 426] width 105 height 13
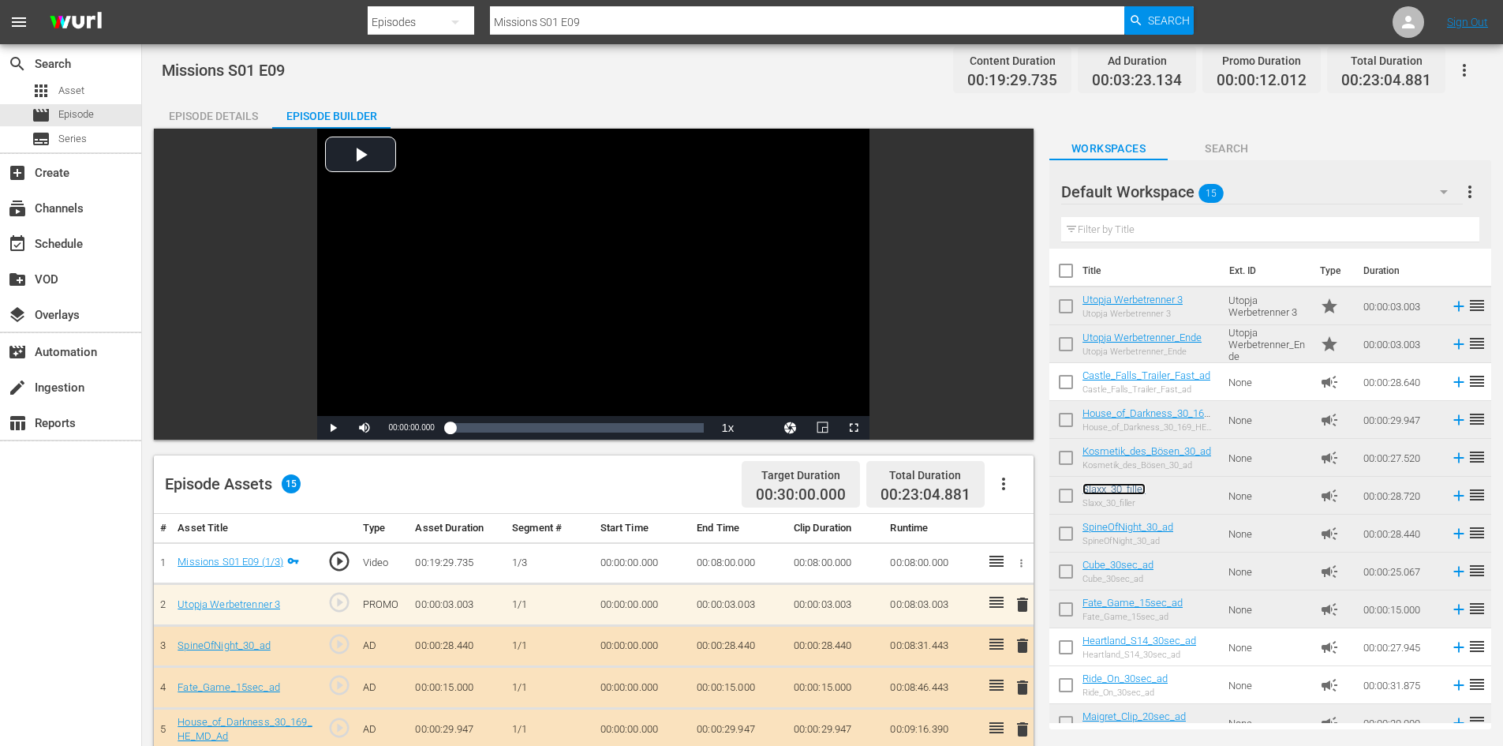
scroll to position [0, 0]
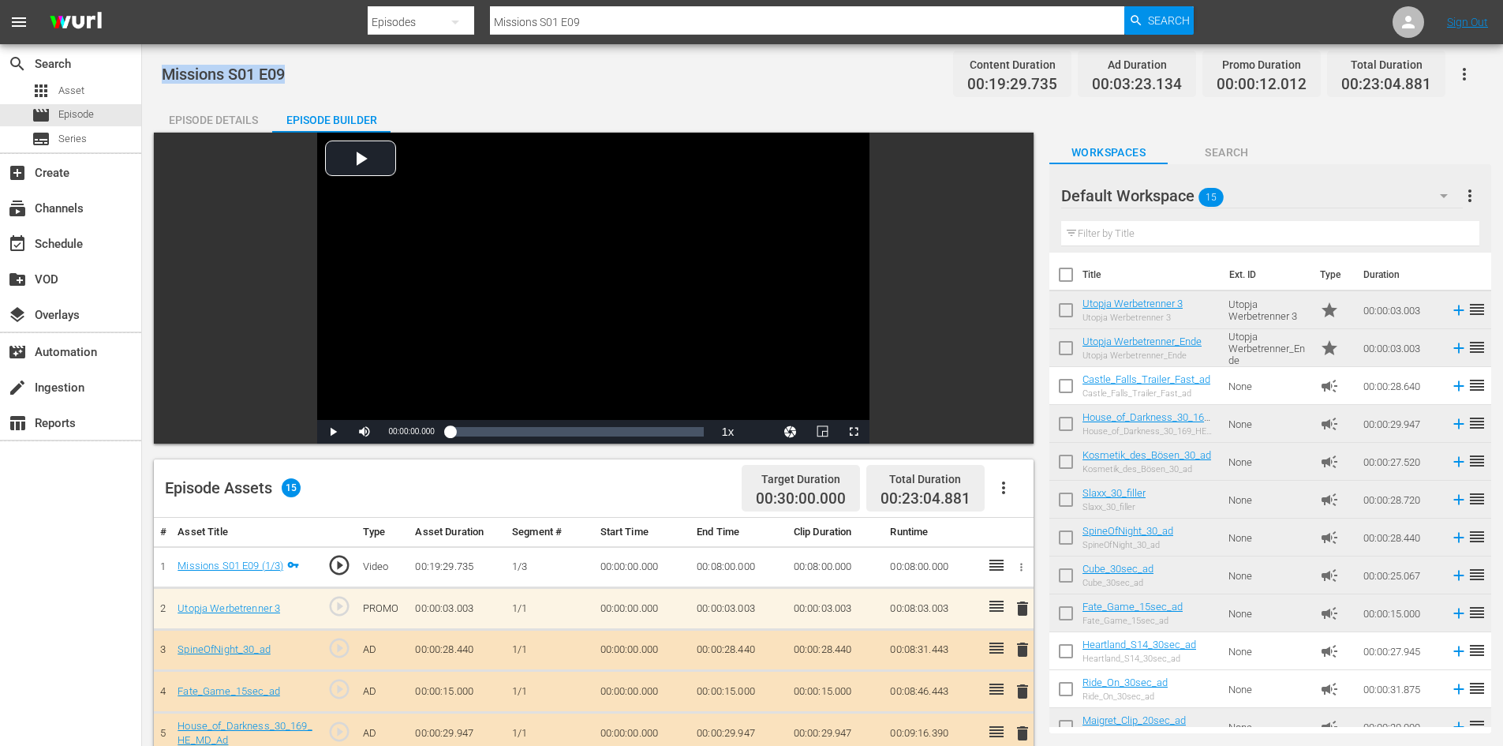
drag, startPoint x: 301, startPoint y: 72, endPoint x: 150, endPoint y: 66, distance: 151.6
click at [150, 66] on div "Missions S01 E09 Content Duration 00:19:29.735 Ad Duration 00:03:23.134 Promo D…" at bounding box center [822, 613] width 1361 height 1138
copy span "Missions S01 E09"
click at [107, 85] on div "apps Asset" at bounding box center [70, 91] width 141 height 22
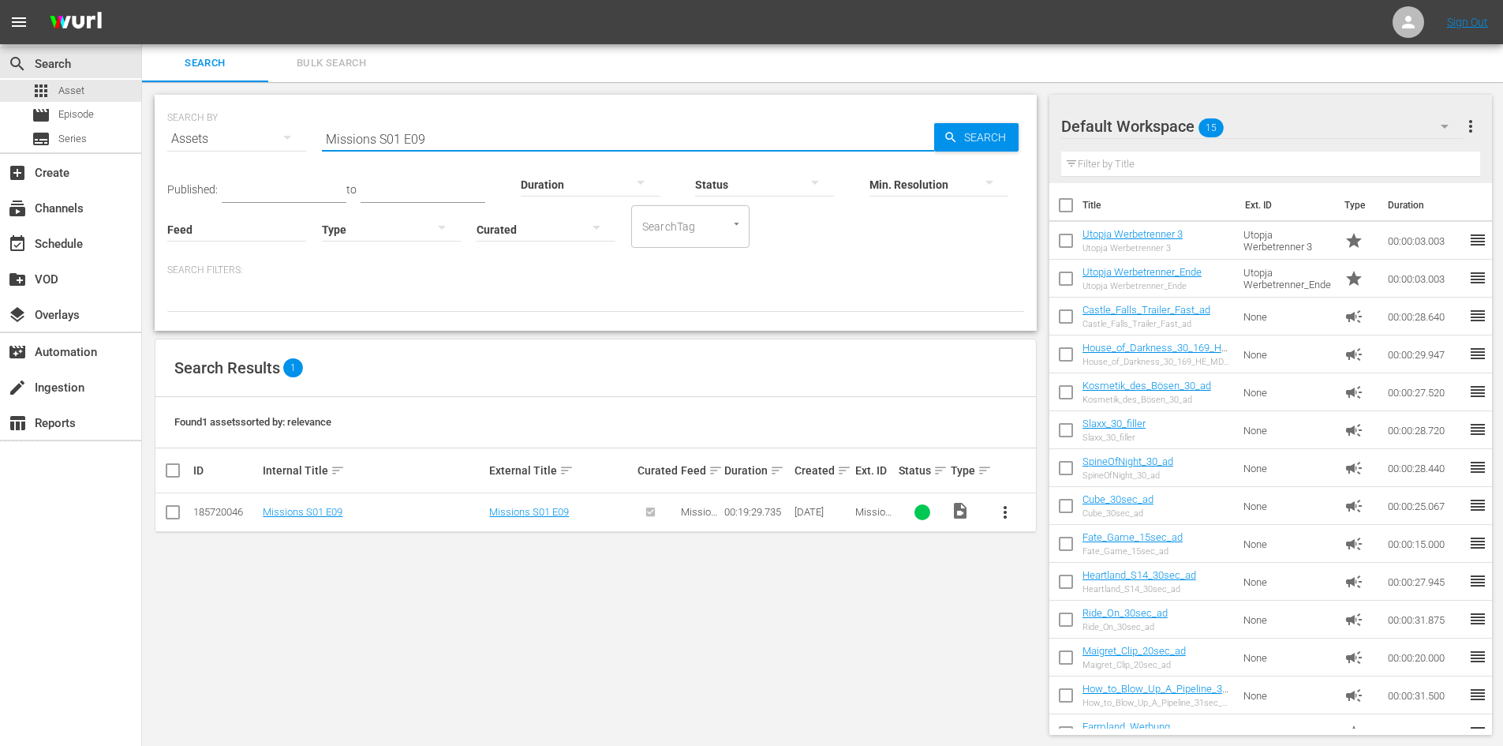
drag, startPoint x: 499, startPoint y: 131, endPoint x: 382, endPoint y: 135, distance: 116.8
click at [382, 135] on input "Missions S01 E09" at bounding box center [628, 139] width 612 height 38
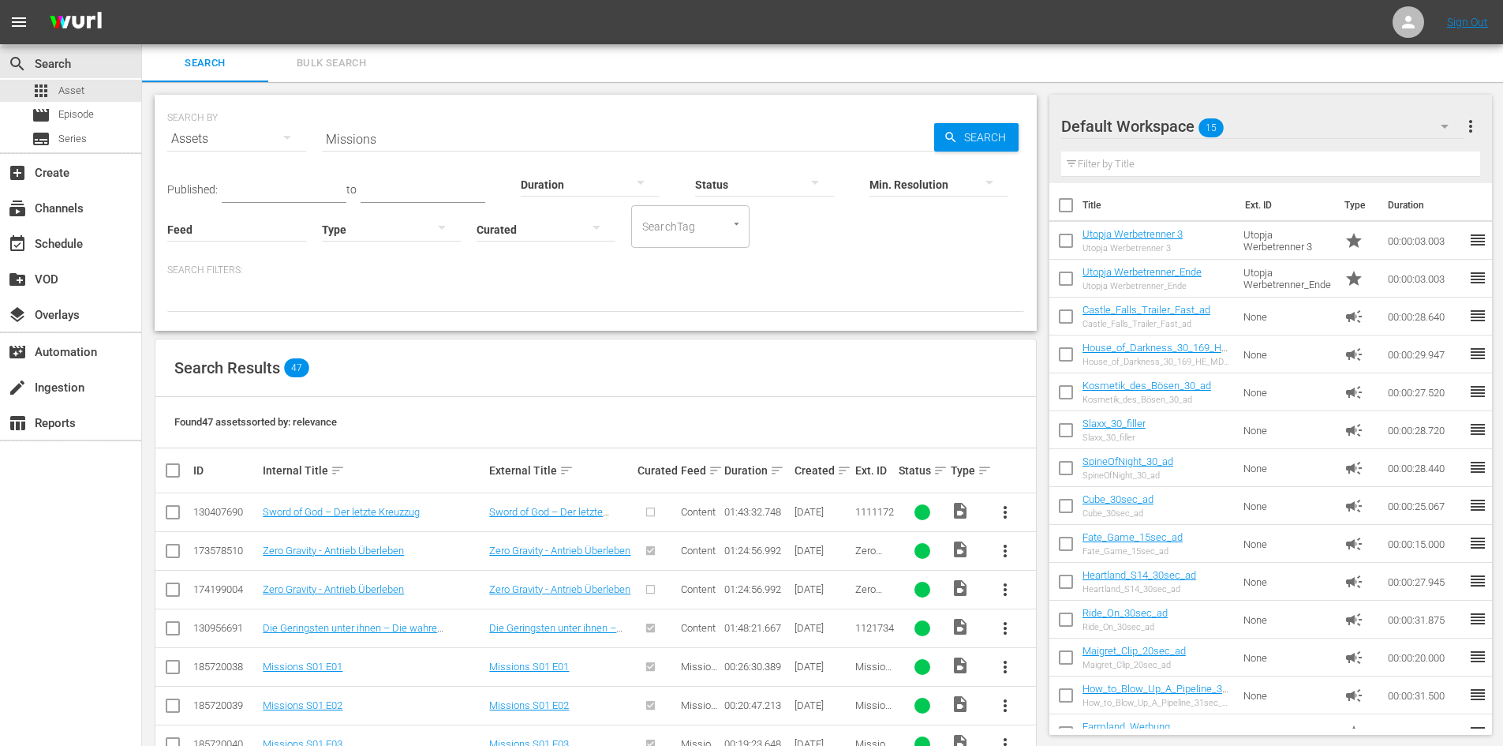
click at [401, 140] on input "Missions" at bounding box center [628, 139] width 612 height 38
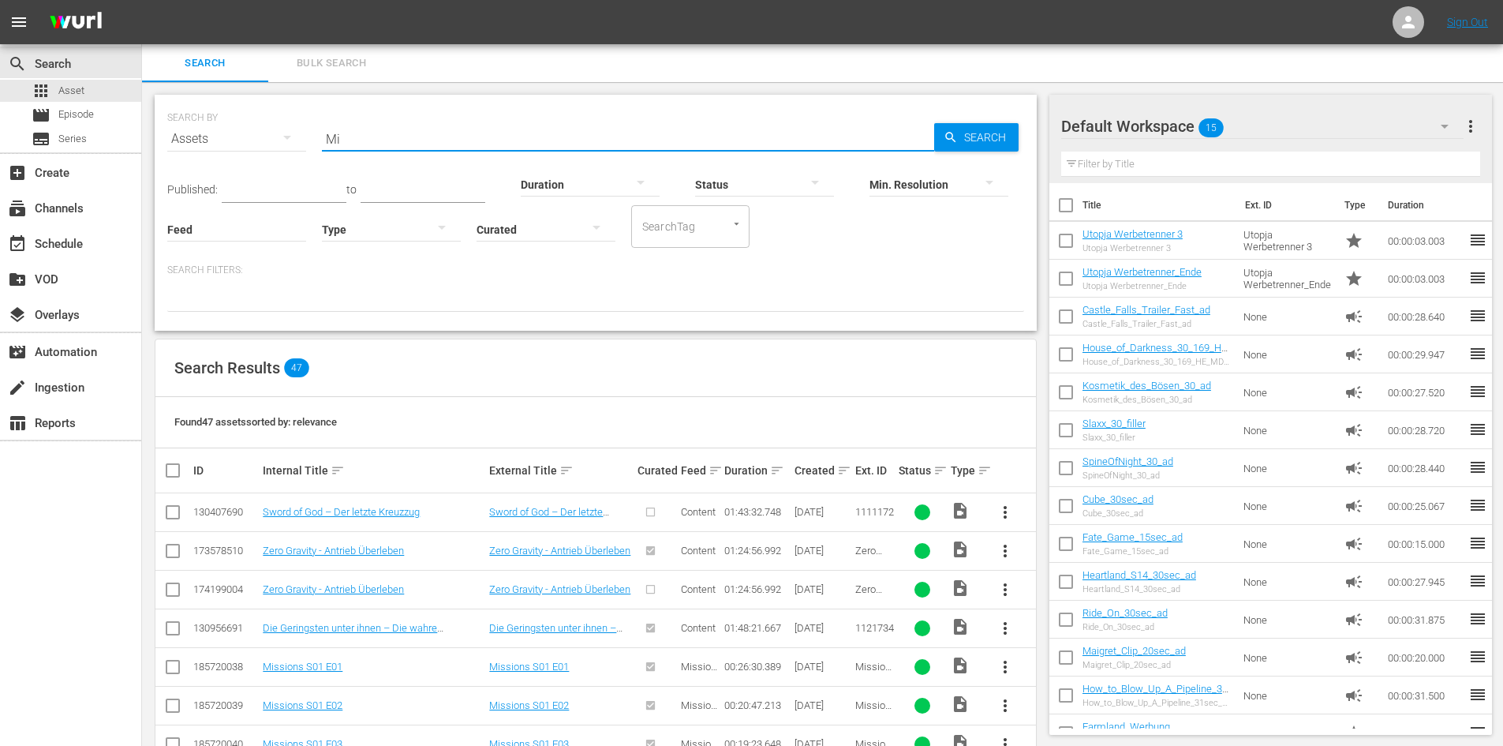
type input "M"
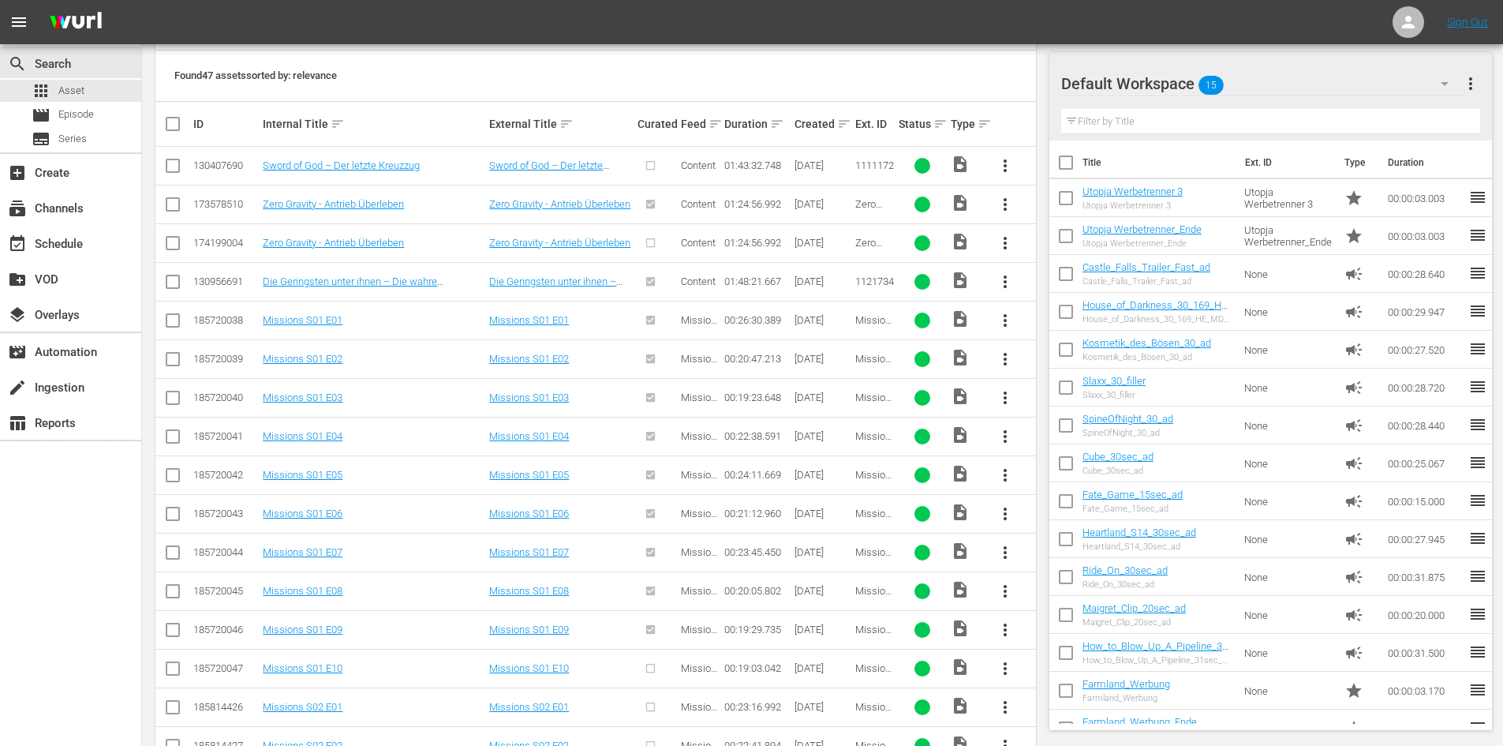
scroll to position [414, 0]
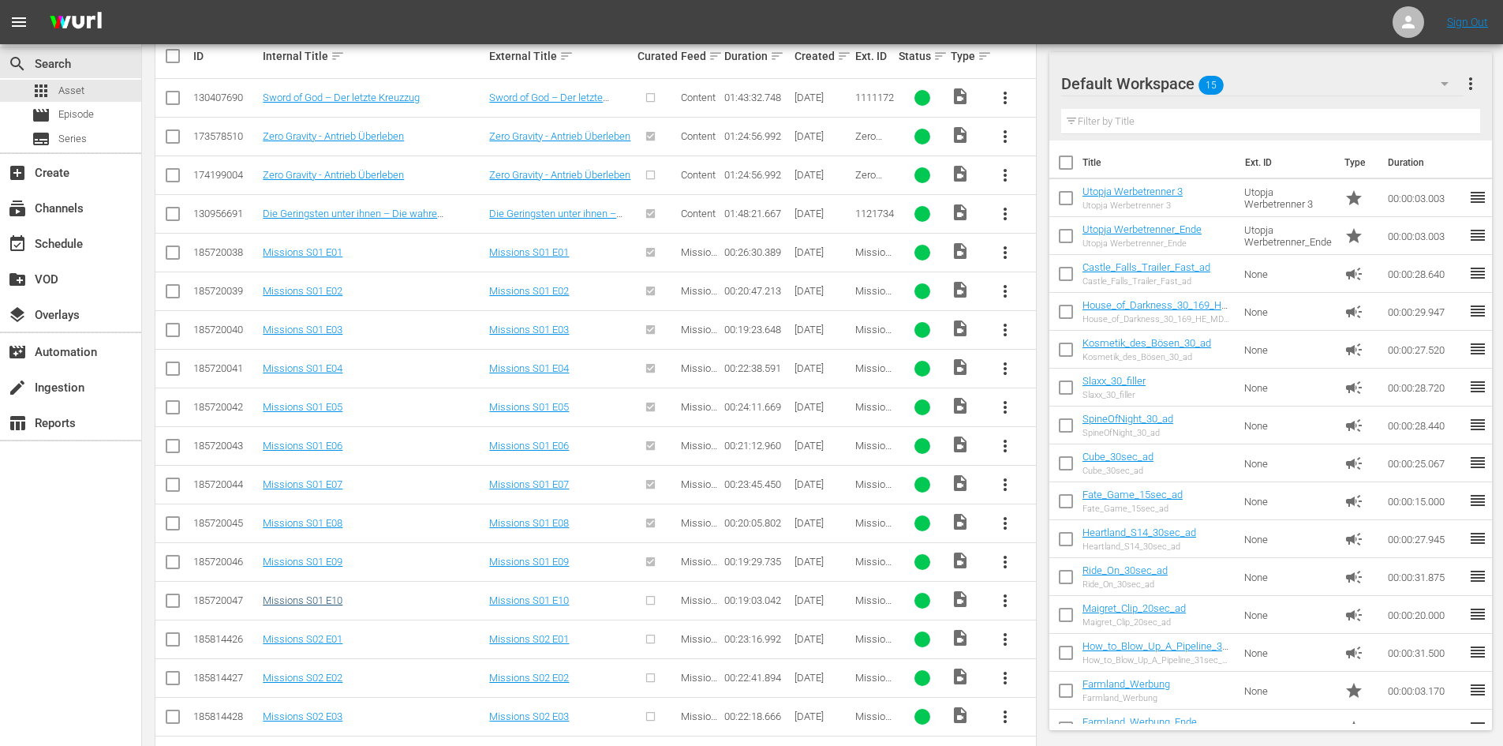
type input "Missions"
click at [331, 600] on link "Missions S01 E10" at bounding box center [303, 600] width 80 height 12
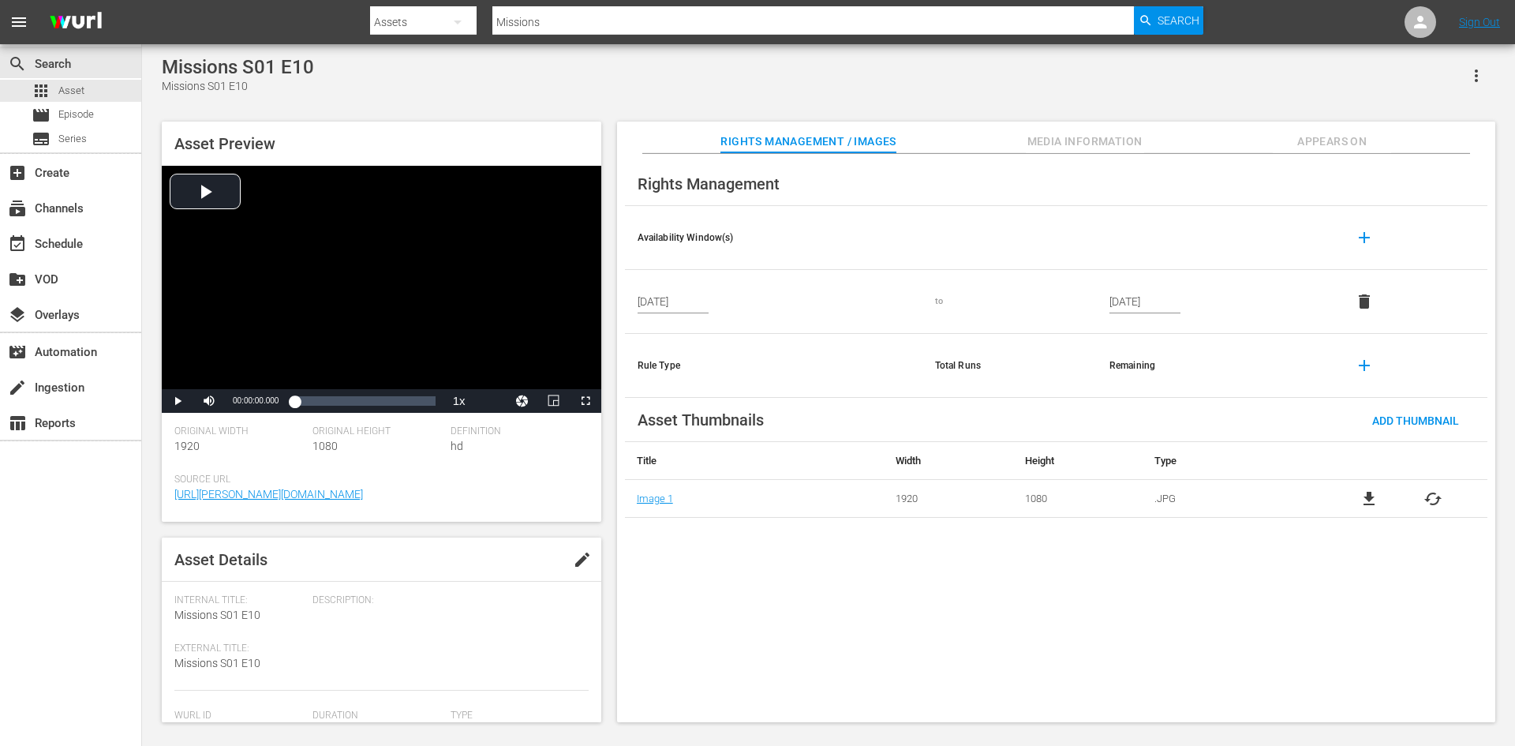
click at [1472, 73] on icon "button" at bounding box center [1476, 75] width 19 height 19
click at [1193, 80] on div "Missions S01 E10 Missions S01 E10" at bounding box center [828, 75] width 1333 height 39
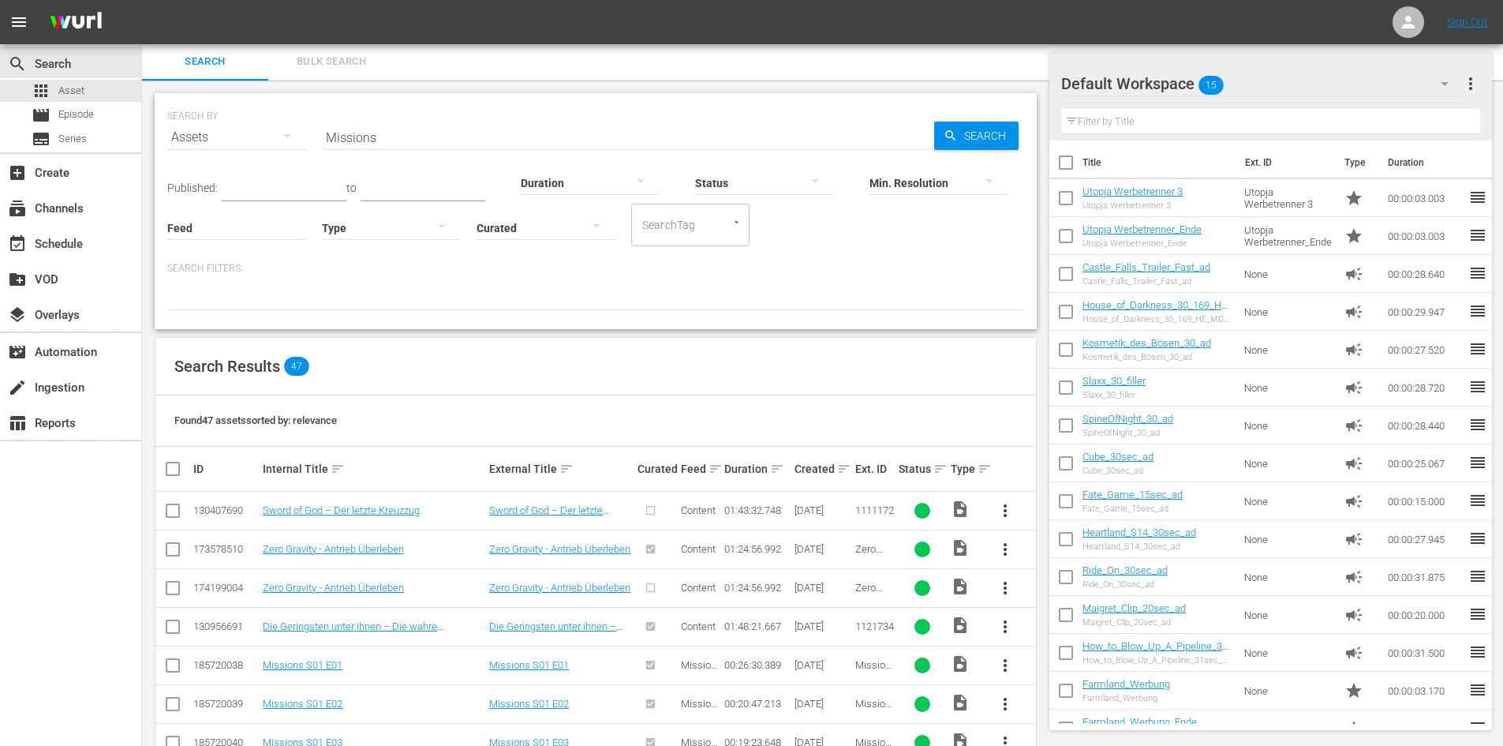
scroll to position [396, 0]
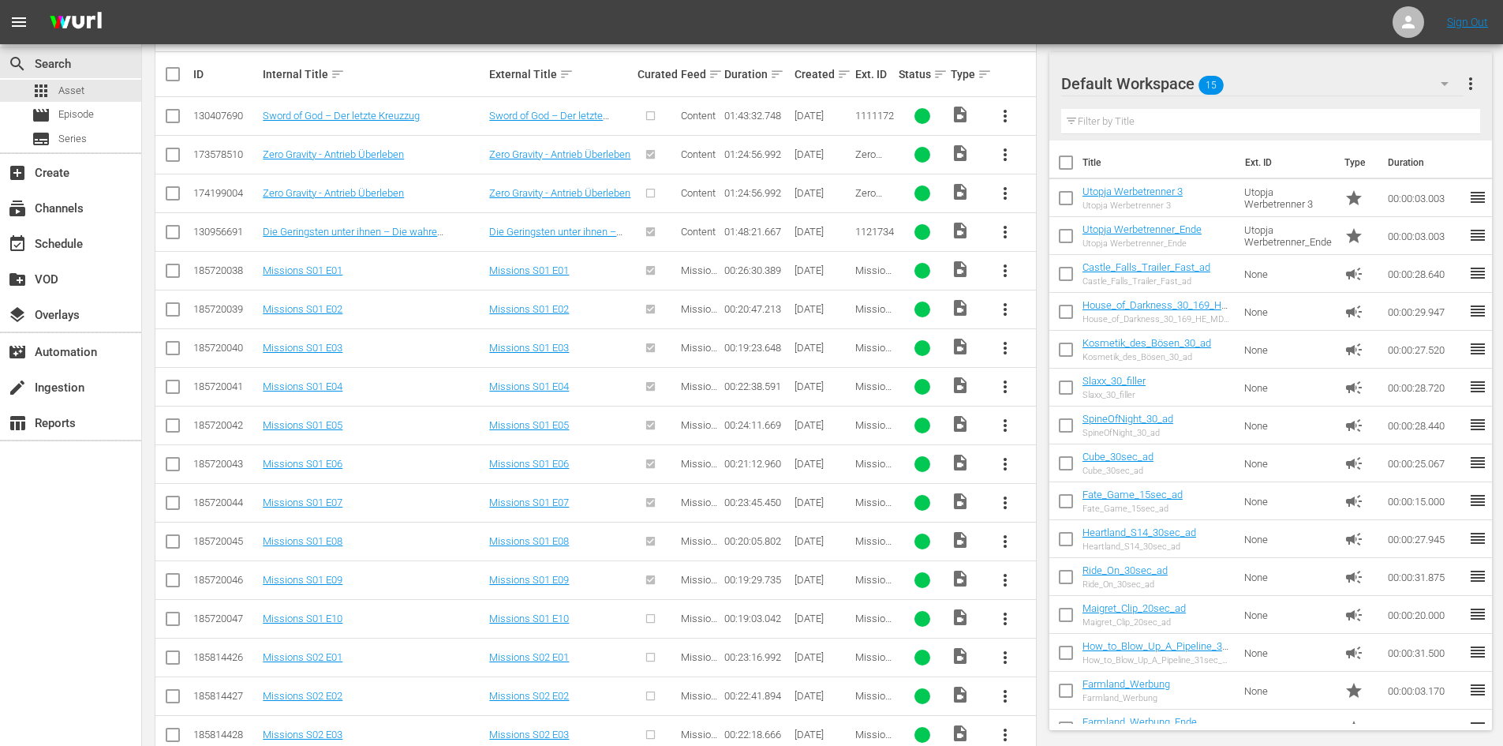
click at [999, 617] on span "more_vert" at bounding box center [1005, 618] width 19 height 19
click at [1062, 604] on div "Episode" at bounding box center [1090, 612] width 107 height 38
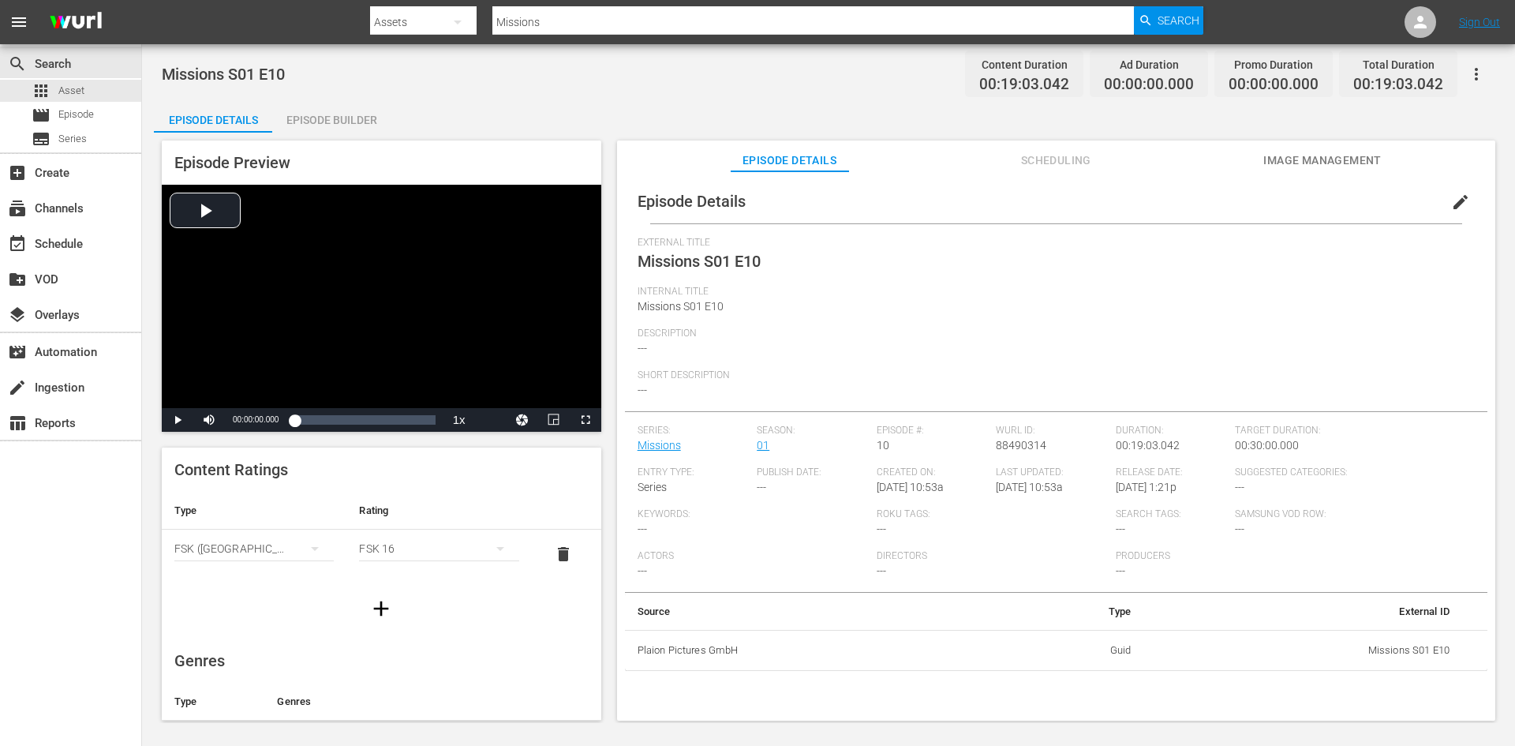
click at [372, 120] on div "Episode Builder" at bounding box center [331, 120] width 118 height 38
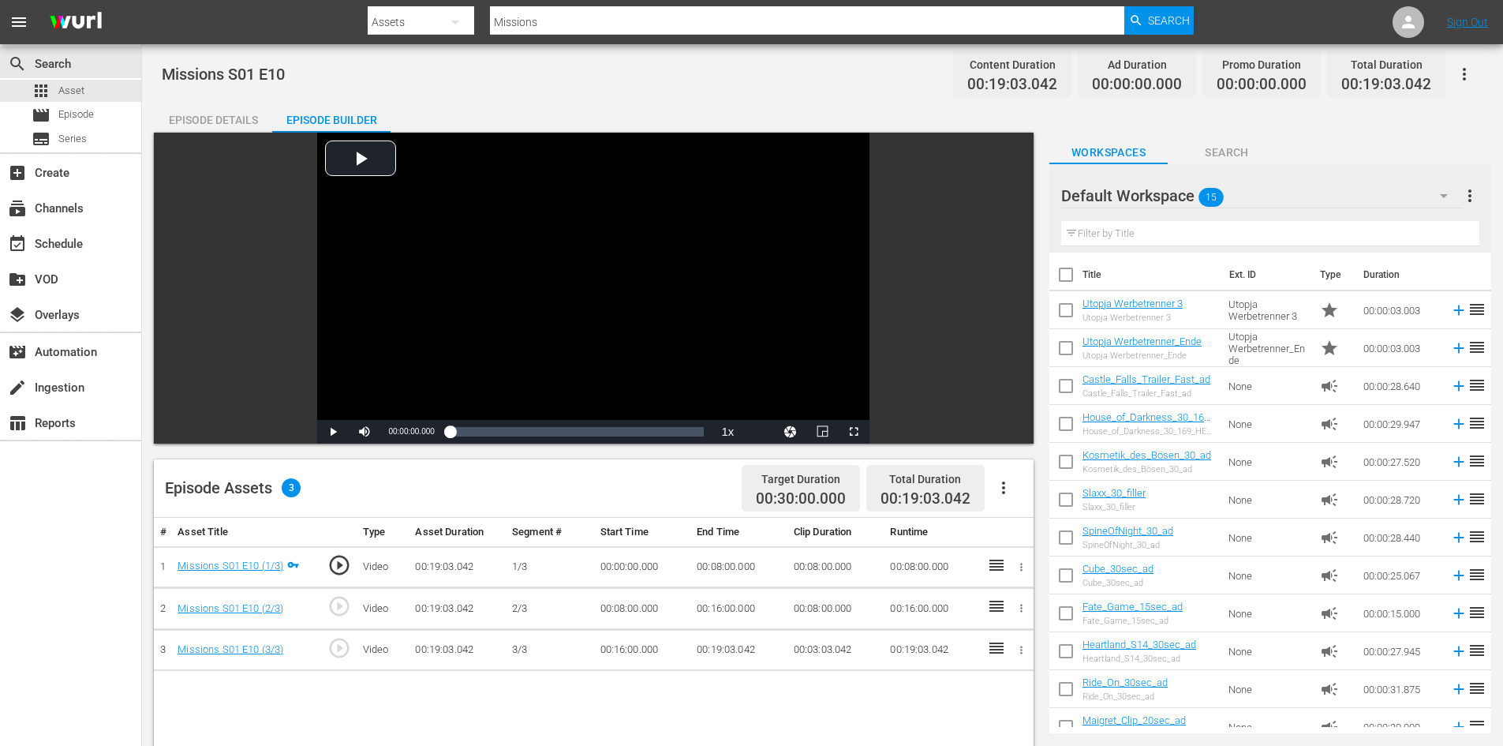
click at [1003, 489] on icon "button" at bounding box center [1003, 487] width 3 height 13
click at [1039, 502] on div "Fill with Ads" at bounding box center [1050, 494] width 107 height 38
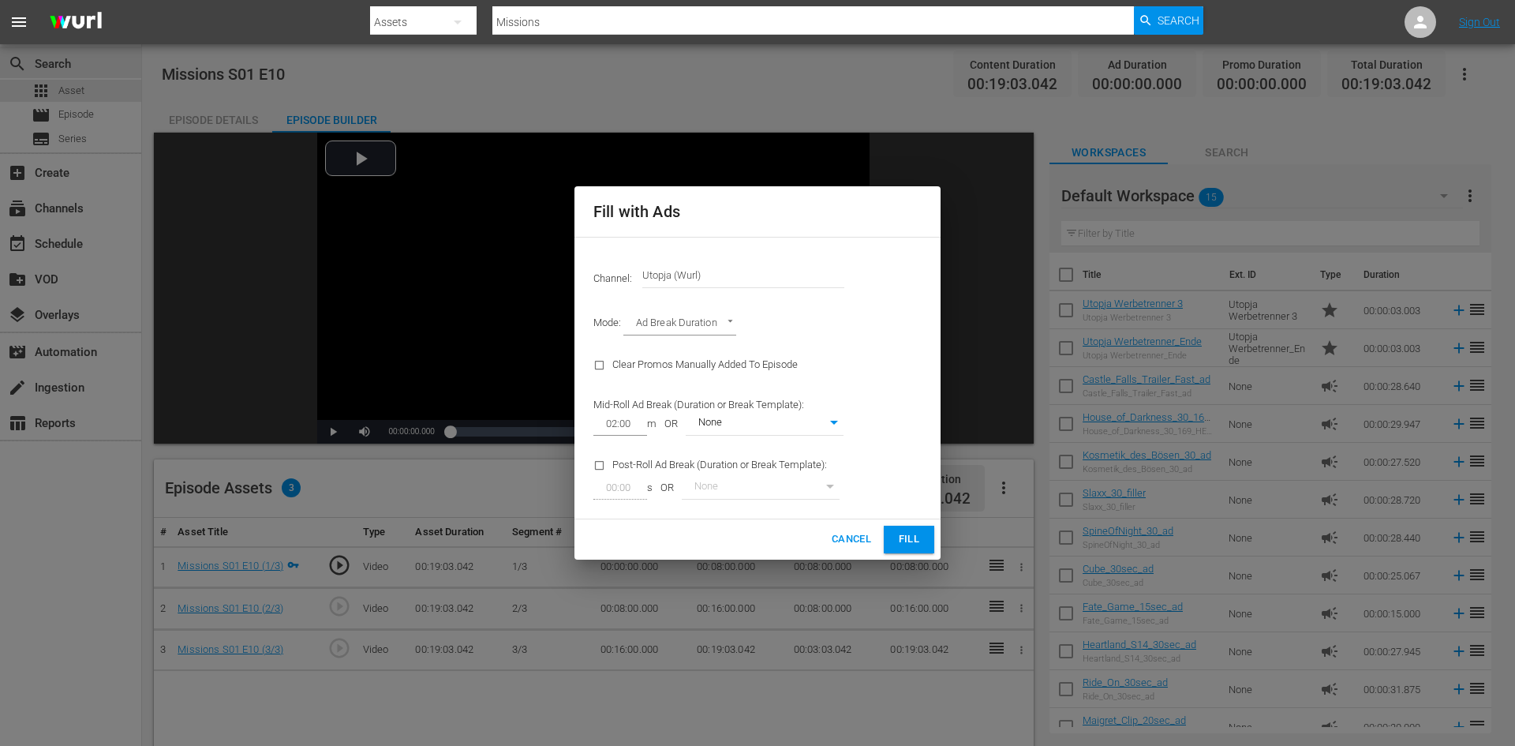
click at [906, 540] on span "Fill" at bounding box center [908, 539] width 25 height 18
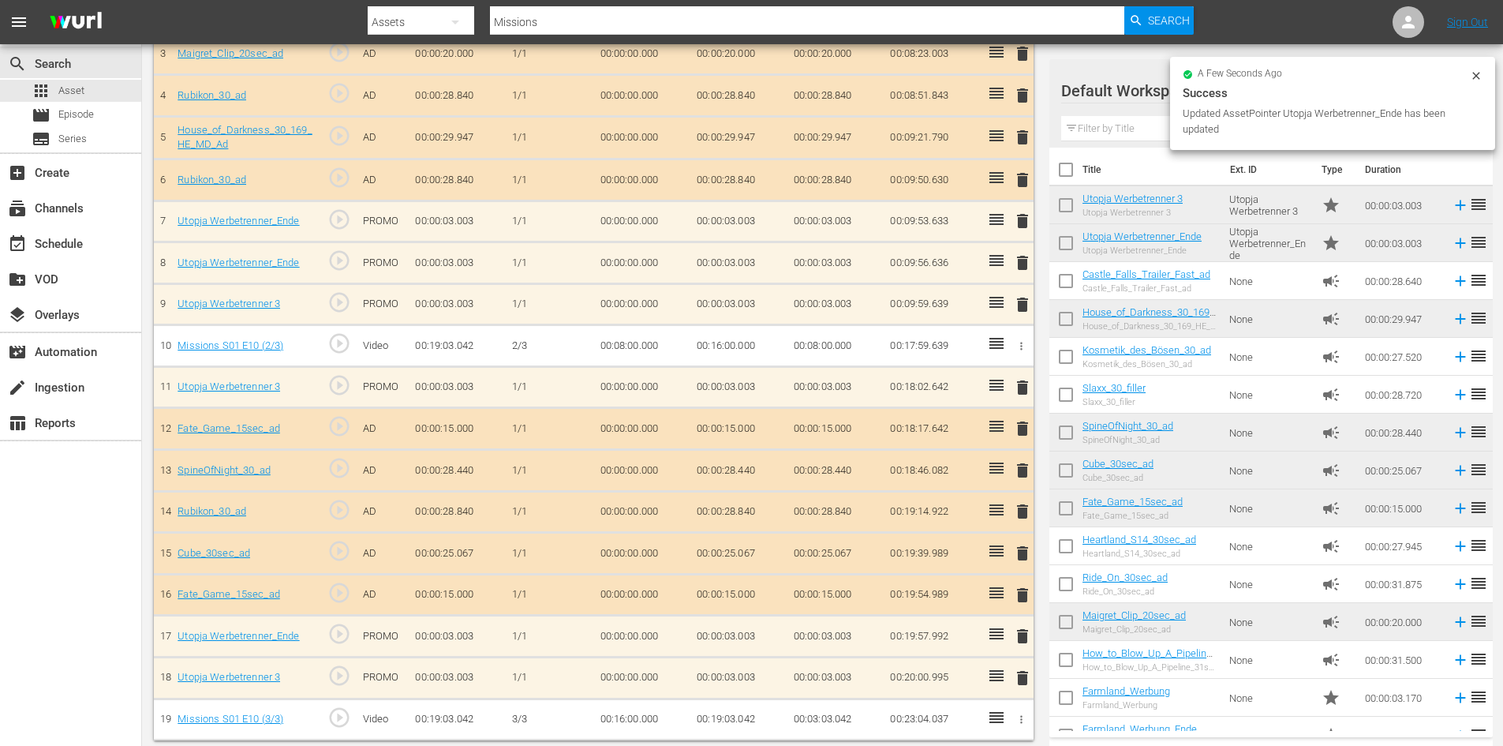
scroll to position [592, 0]
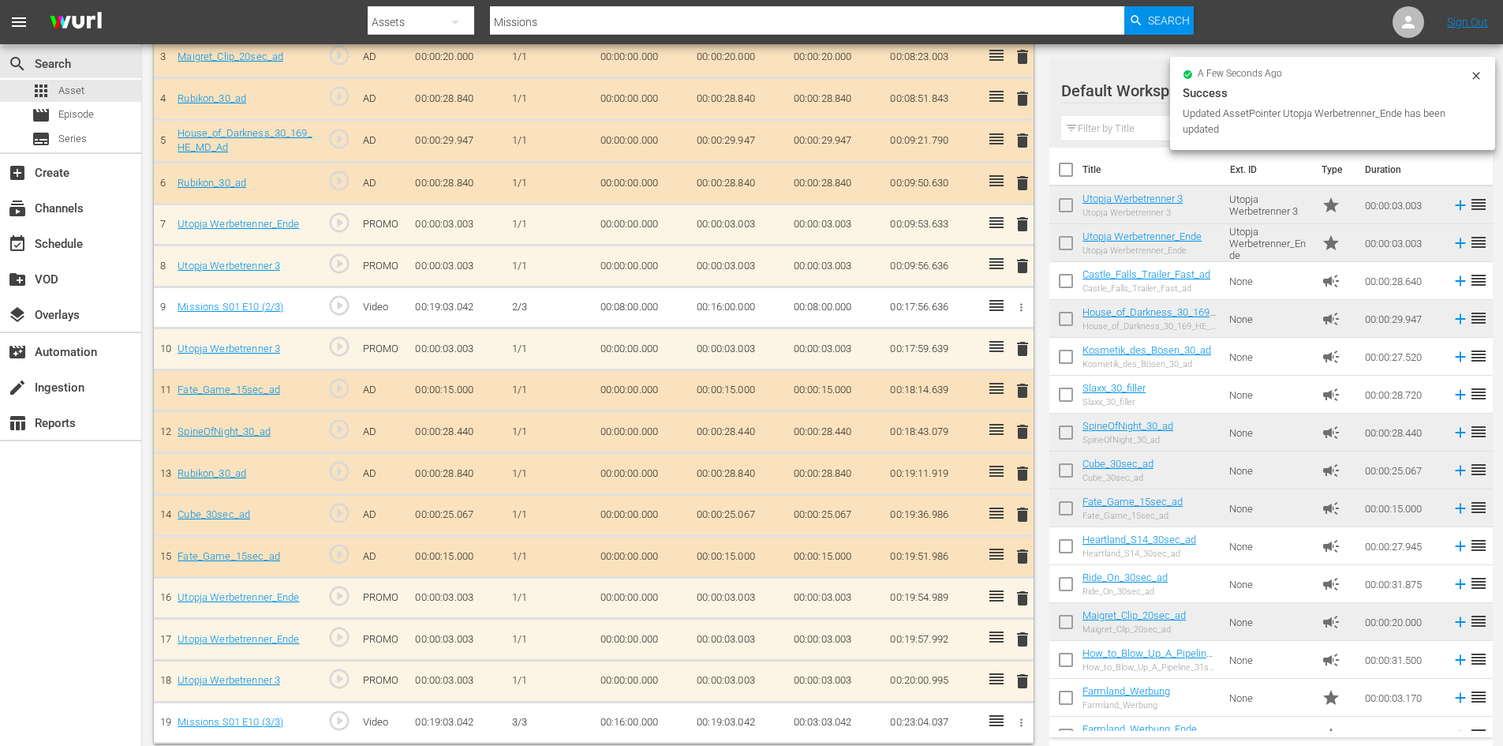
click at [1018, 639] on span "delete" at bounding box center [1022, 639] width 19 height 19
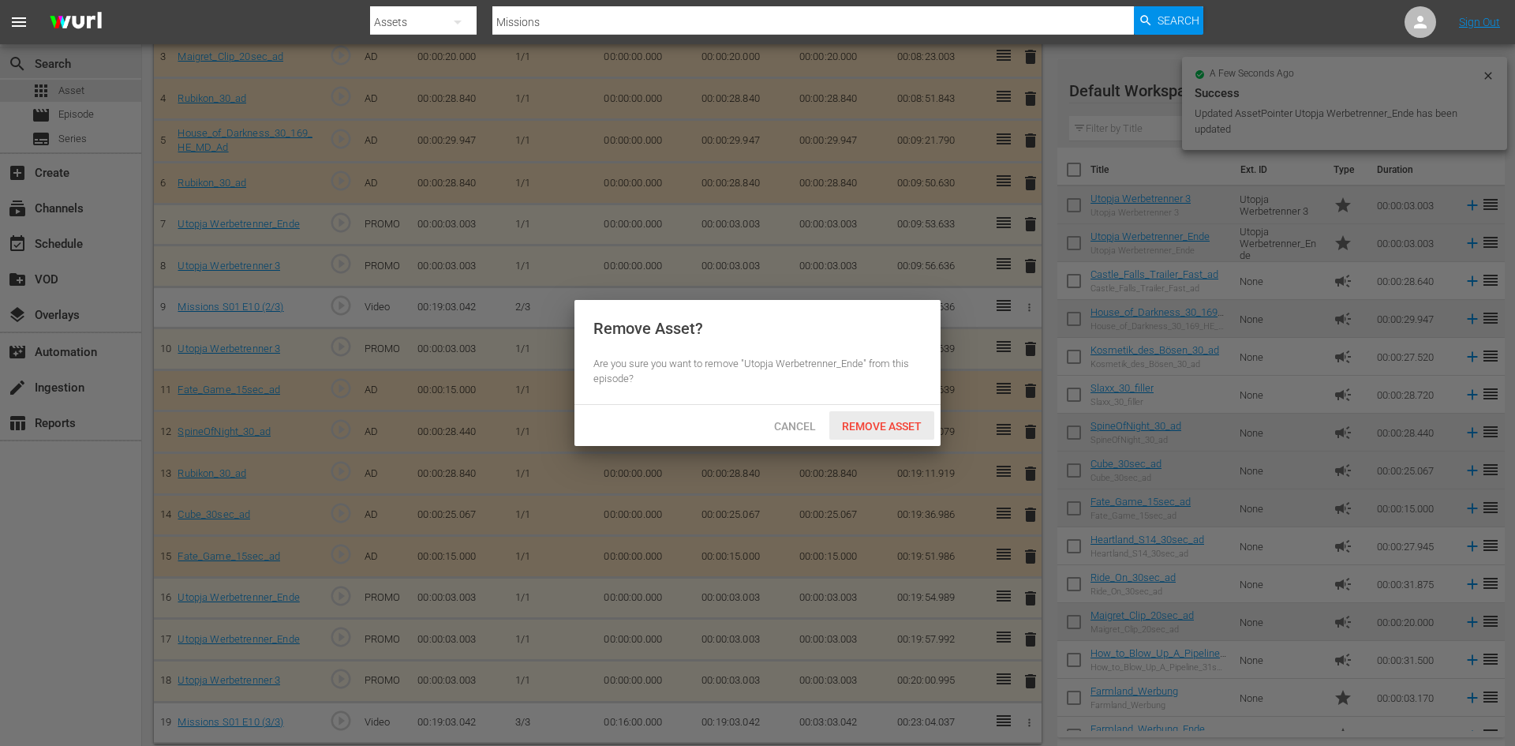
click at [876, 420] on span "Remove Asset" at bounding box center [881, 426] width 105 height 13
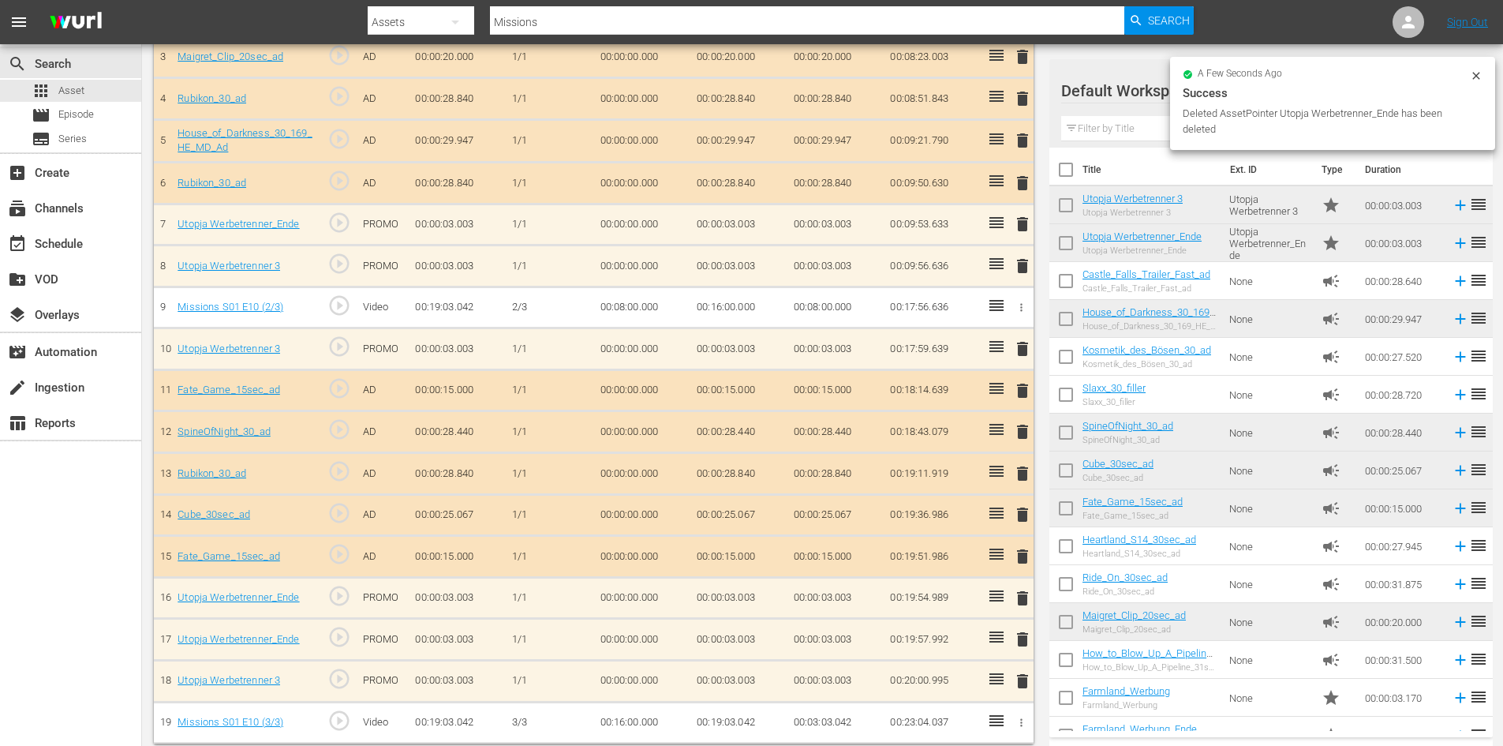
scroll to position [561, 0]
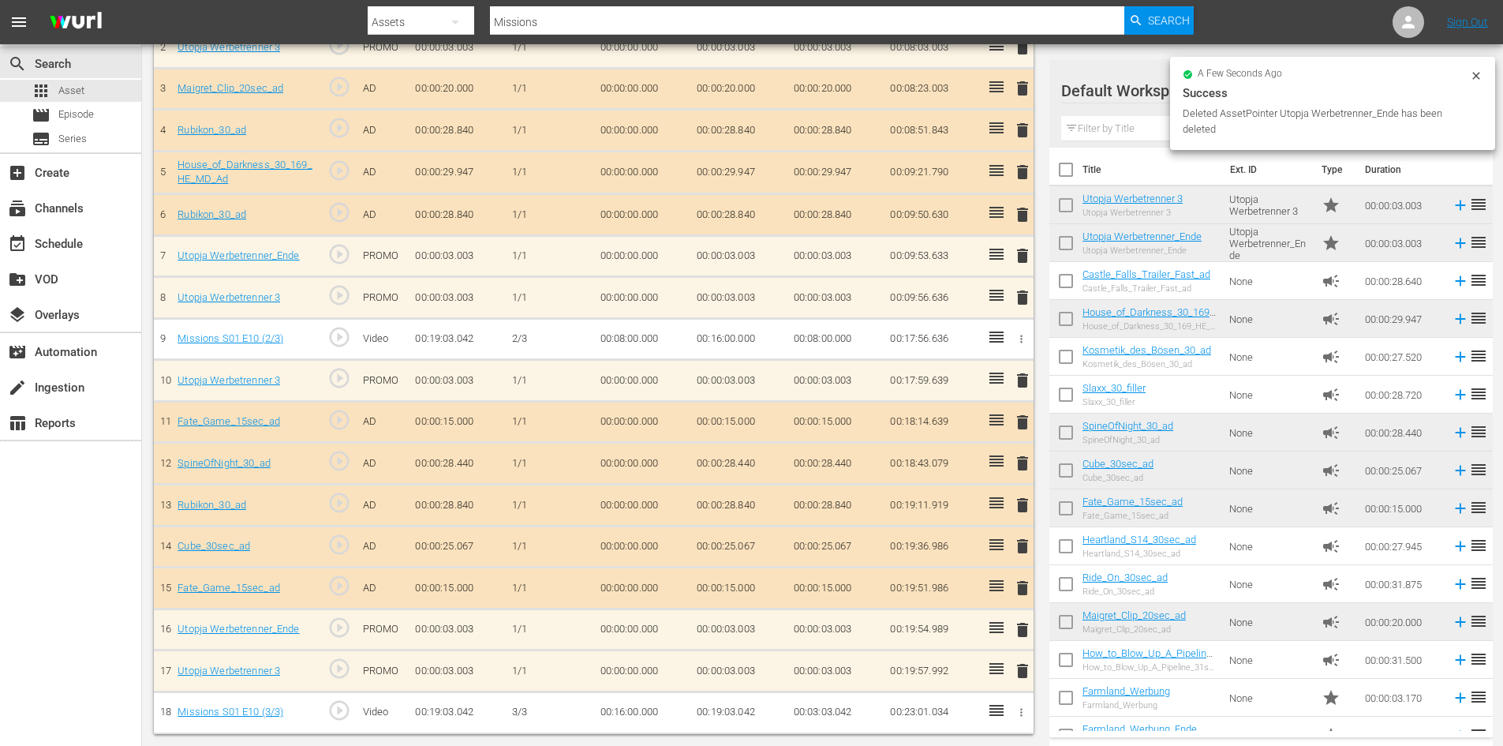
click at [1020, 668] on span "delete" at bounding box center [1022, 670] width 19 height 19
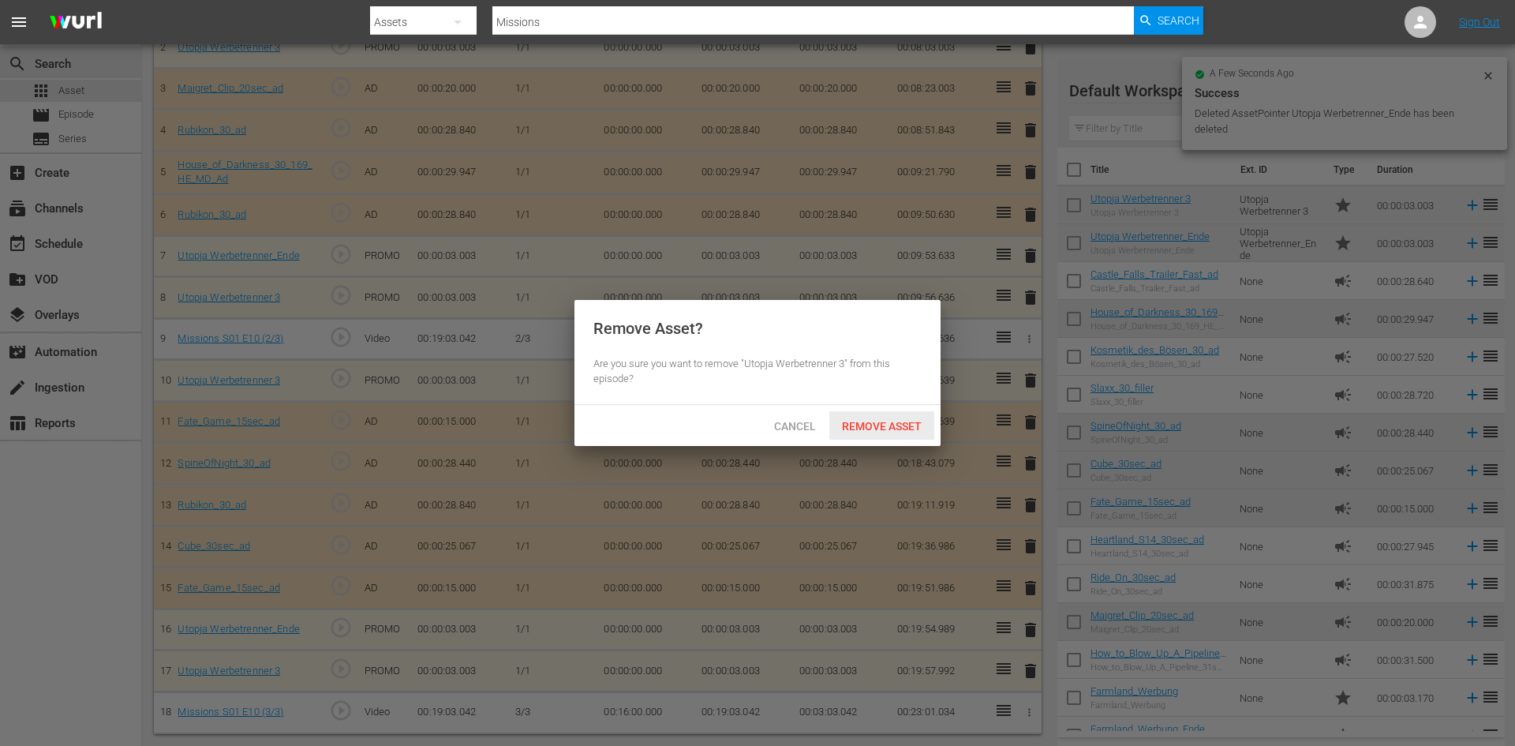
click at [891, 424] on span "Remove Asset" at bounding box center [881, 426] width 105 height 13
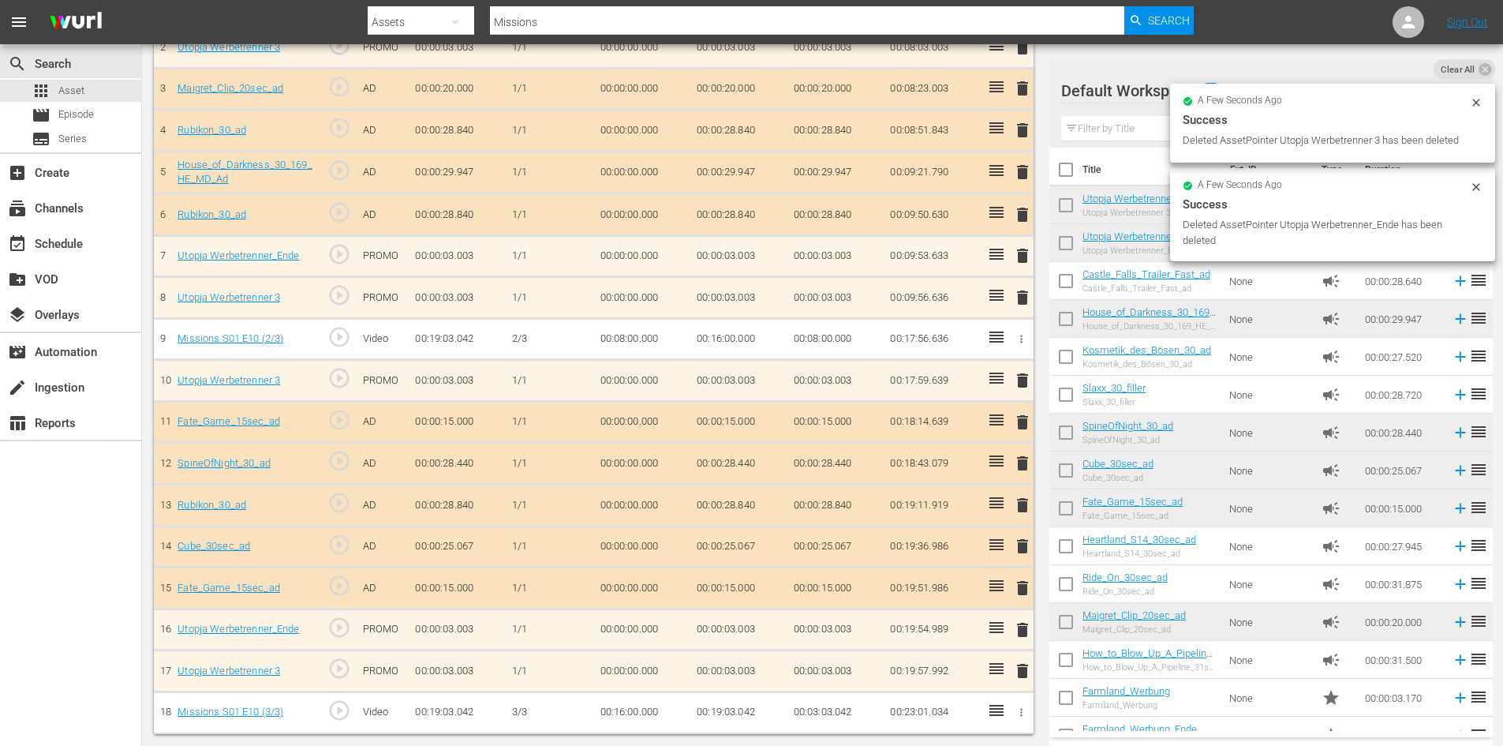
scroll to position [519, 0]
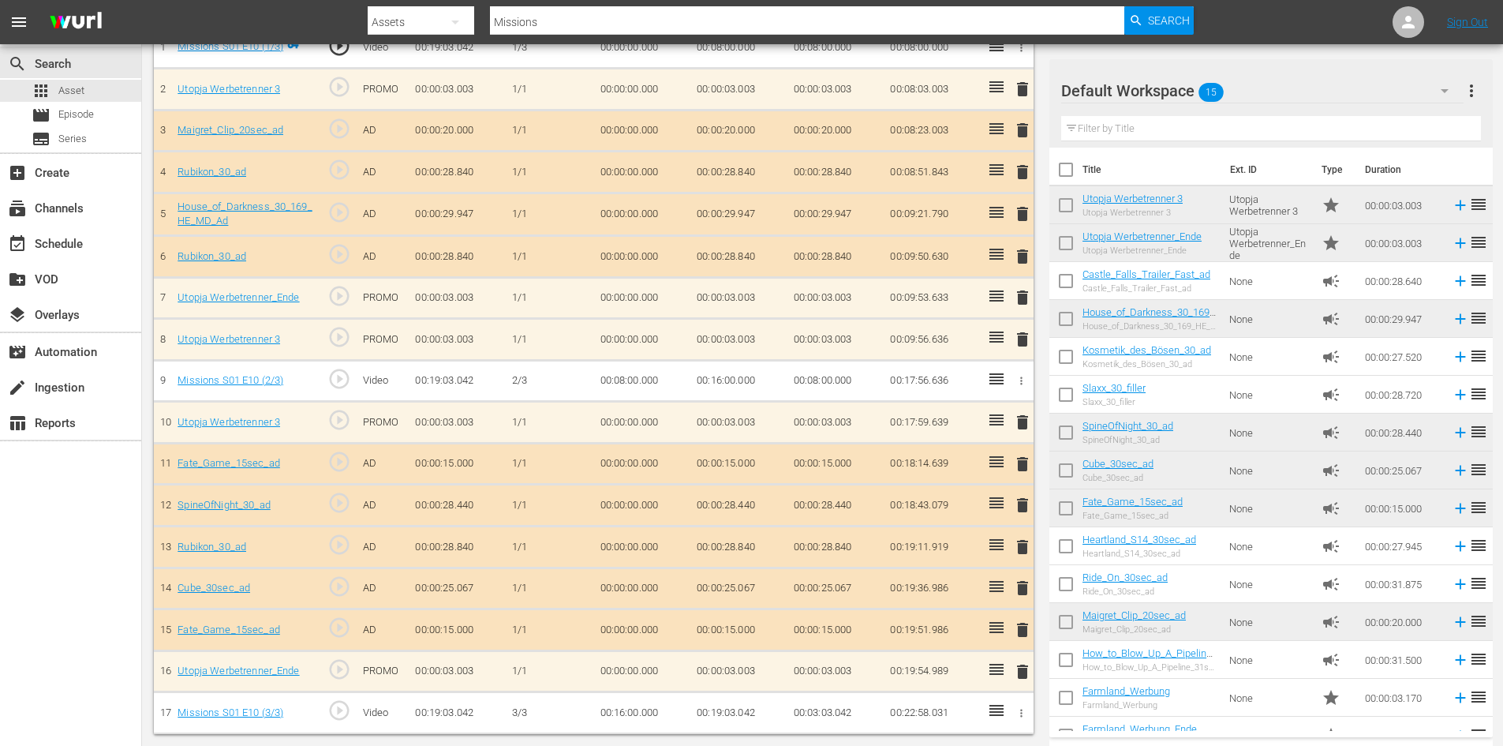
click at [1025, 454] on span "delete" at bounding box center [1022, 463] width 19 height 19
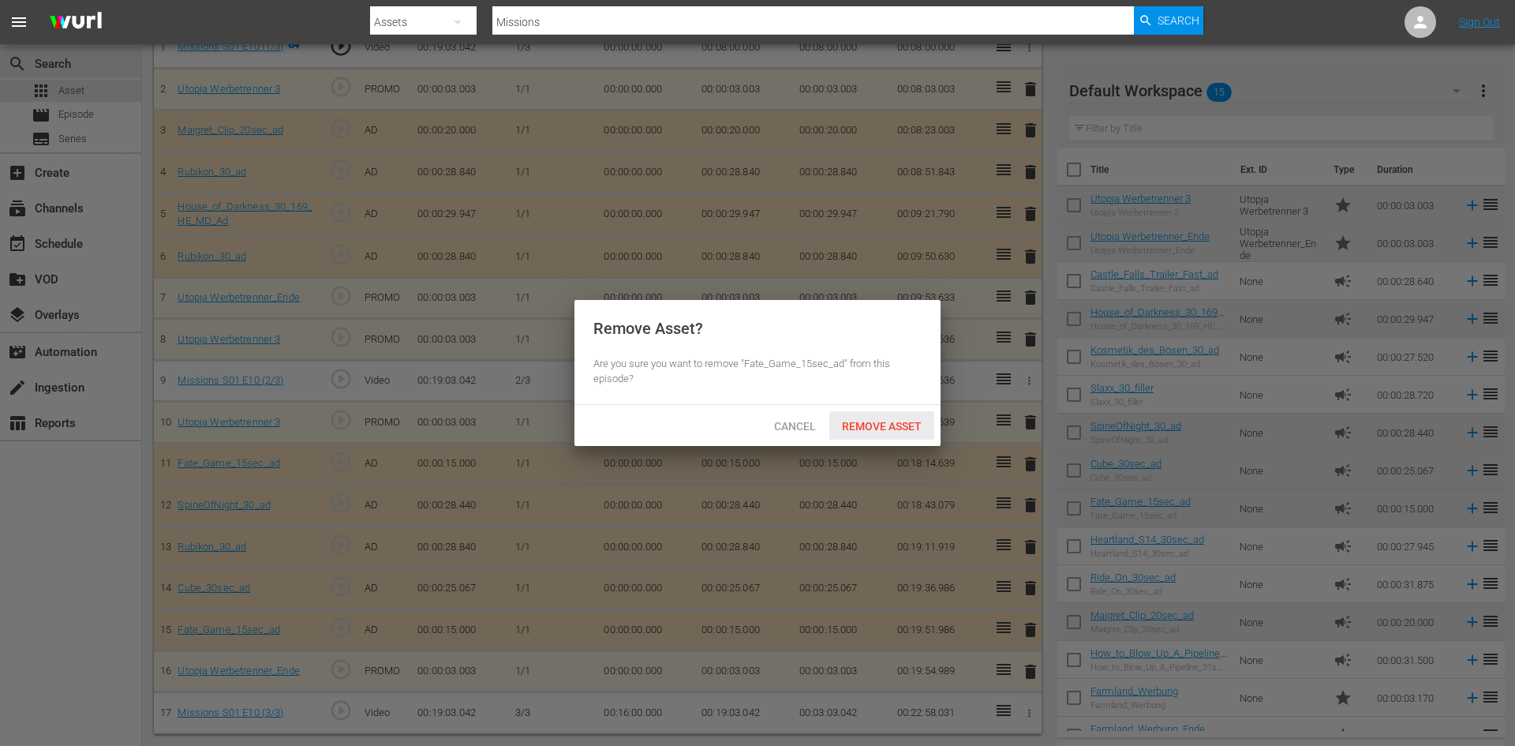
click at [894, 422] on span "Remove Asset" at bounding box center [881, 426] width 105 height 13
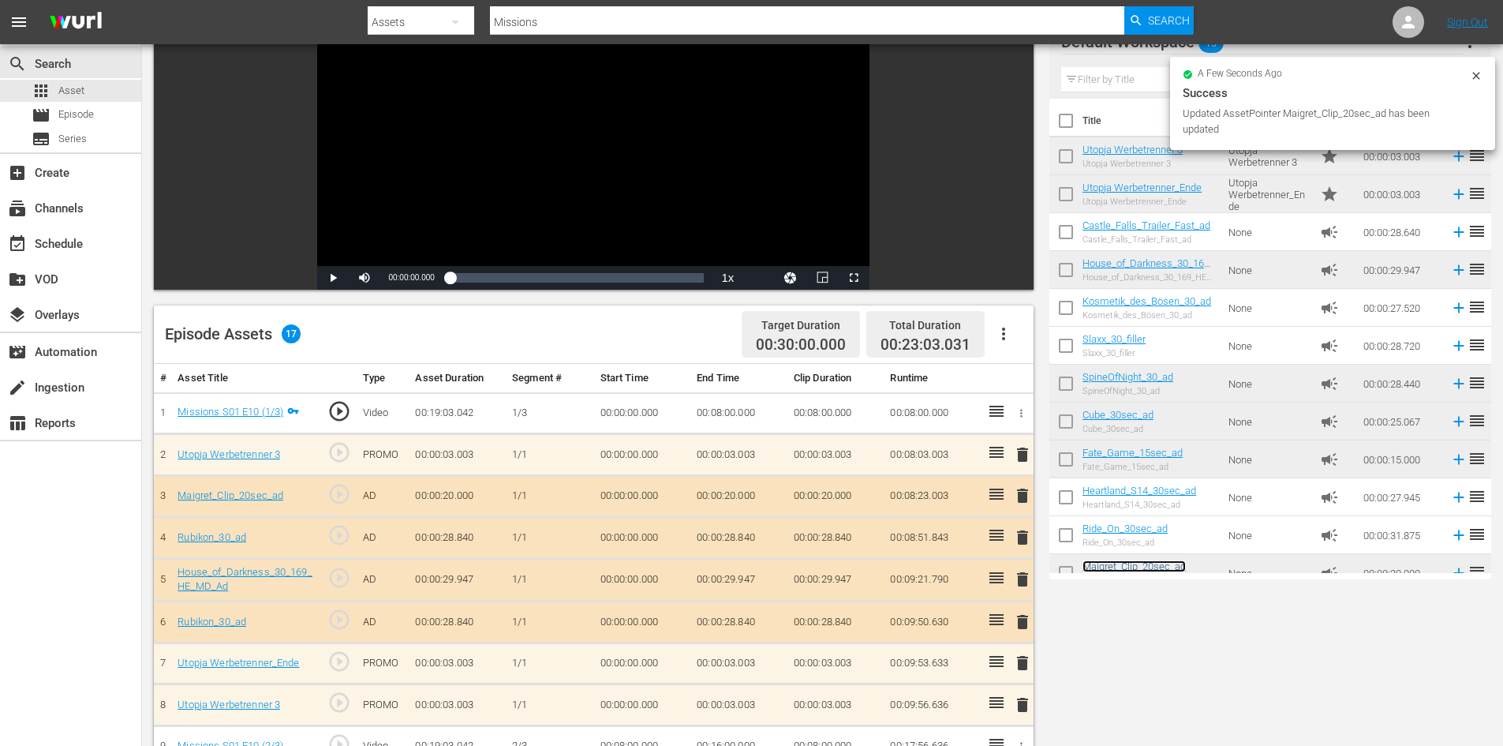
scroll to position [0, 0]
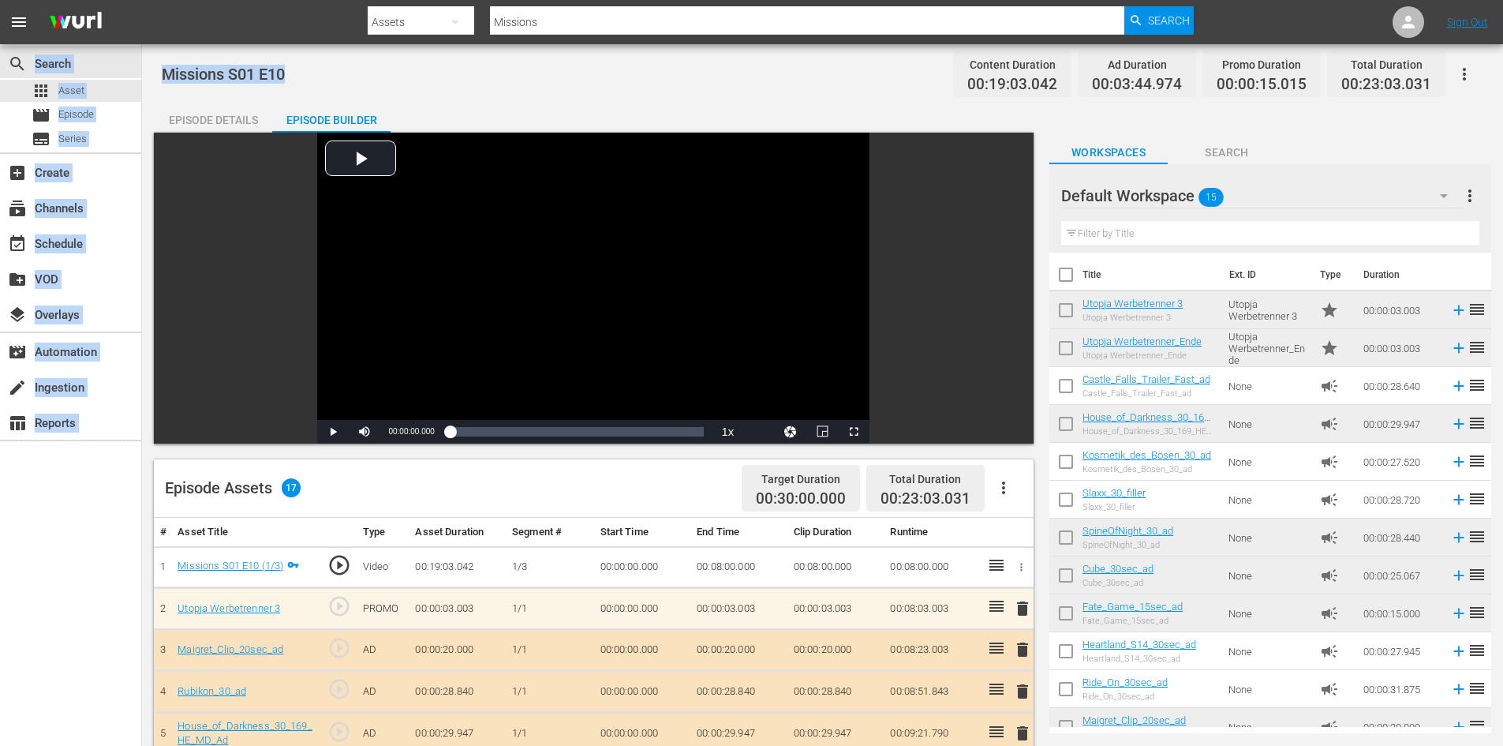
drag, startPoint x: 310, startPoint y: 69, endPoint x: 141, endPoint y: 68, distance: 168.8
click at [142, 0] on div "search Search apps Asset movie Episode subtitles Series add_box Create subscrip…" at bounding box center [822, 0] width 1361 height 0
click at [310, 72] on div "Missions S01 E10 Content Duration 00:19:03.042 Ad Duration 00:03:44.974 Promo D…" at bounding box center [822, 74] width 1321 height 36
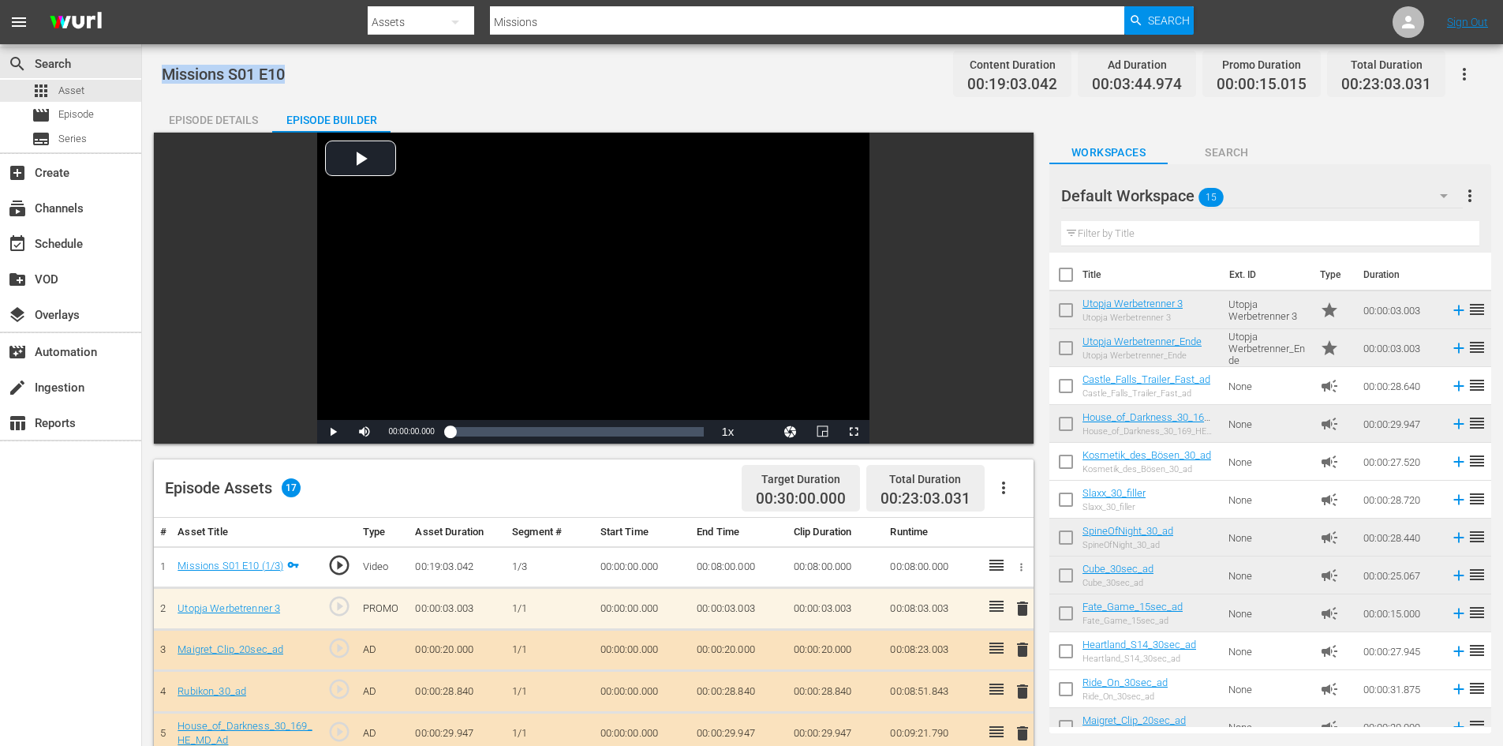
drag, startPoint x: 310, startPoint y: 72, endPoint x: 182, endPoint y: 76, distance: 127.9
click at [182, 76] on div "Missions S01 E10 Content Duration 00:19:03.042 Ad Duration 00:03:44.974 Promo D…" at bounding box center [822, 74] width 1321 height 36
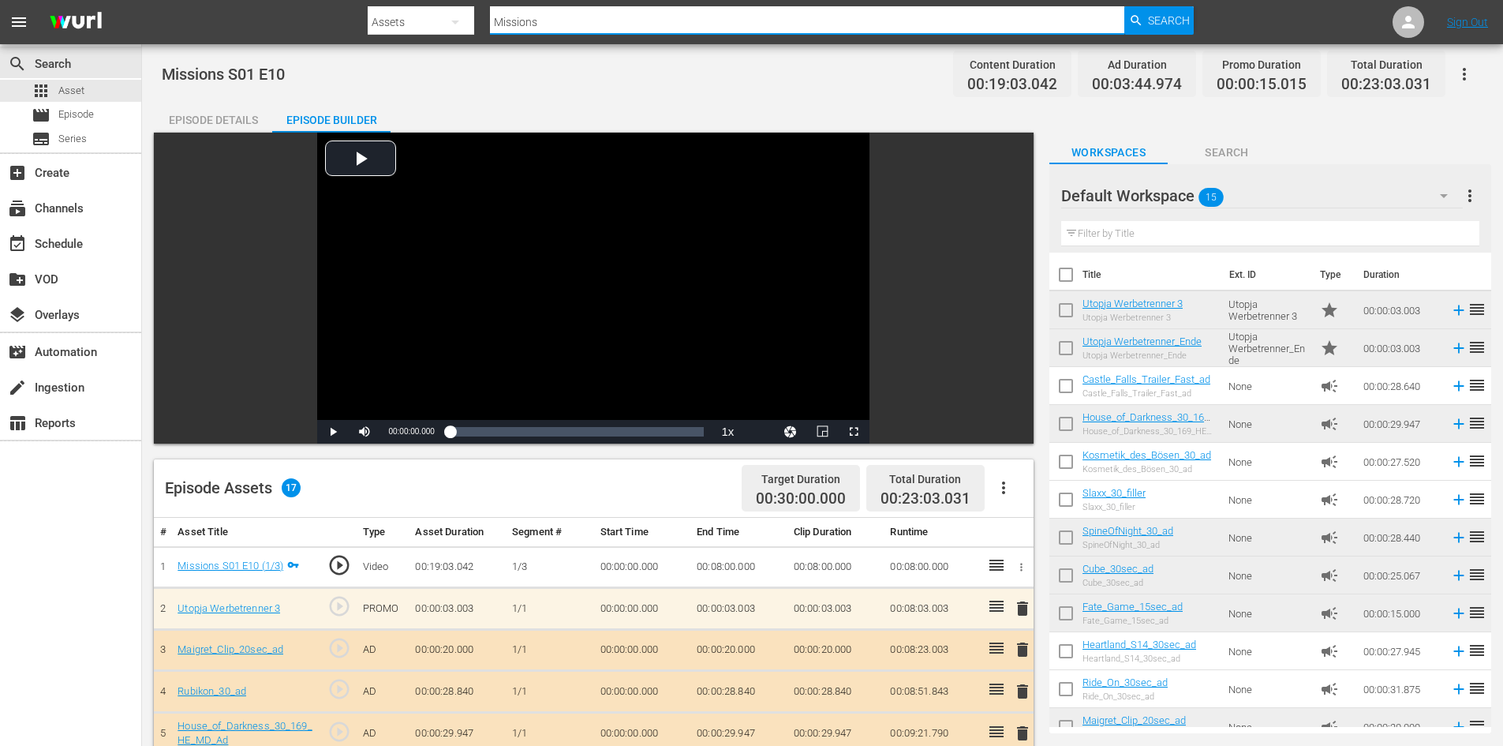
drag, startPoint x: 464, startPoint y: 28, endPoint x: 105, endPoint y: 32, distance: 359.0
click at [105, 31] on nav "menu Search By Assets Search ID, Title, Description, Keywords, or Category Miss…" at bounding box center [751, 22] width 1503 height 44
click at [61, 88] on span "Asset" at bounding box center [71, 91] width 26 height 16
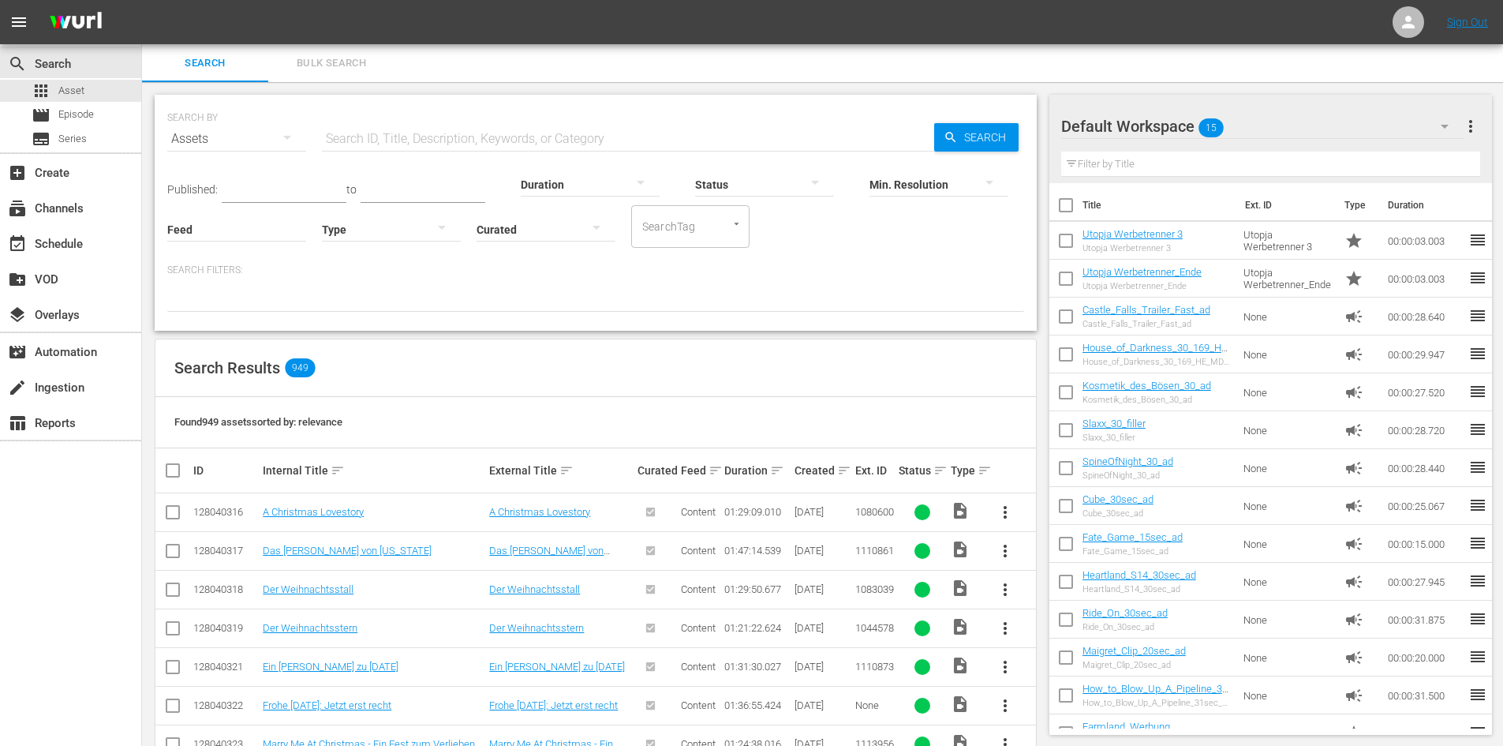
click at [387, 133] on input "text" at bounding box center [628, 139] width 612 height 38
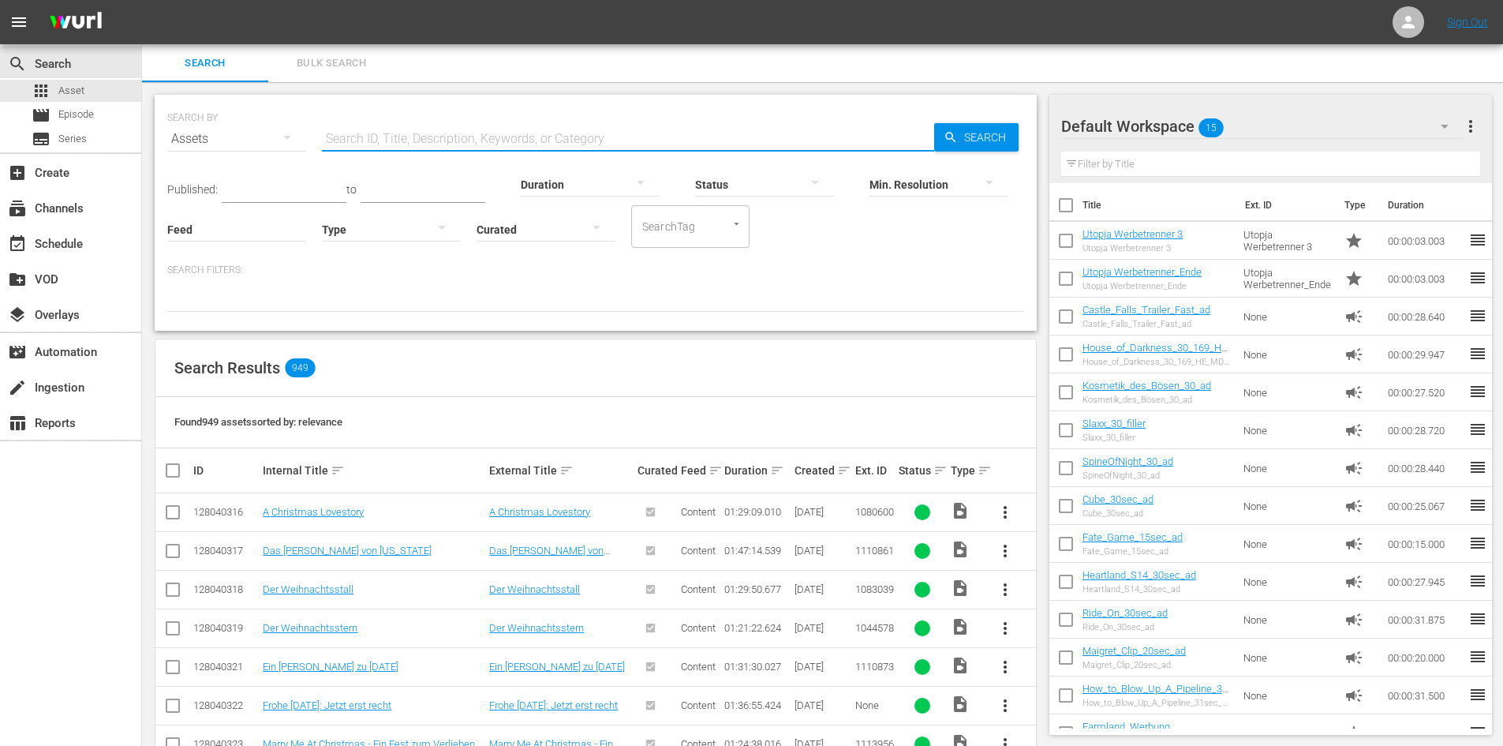
paste input "Missions S01 E10"
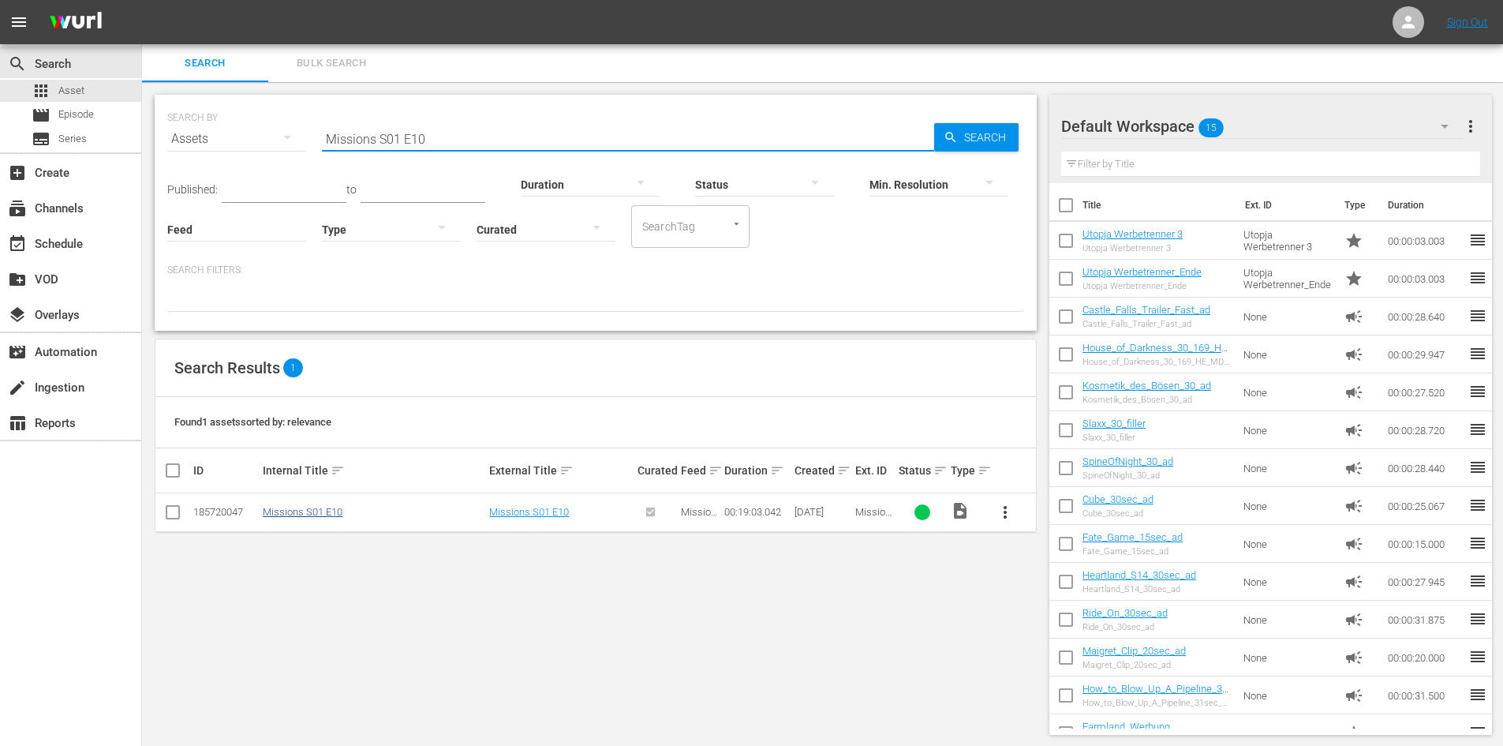
type input "Missions S01 E10"
click at [326, 514] on link "Missions S01 E10" at bounding box center [303, 512] width 80 height 12
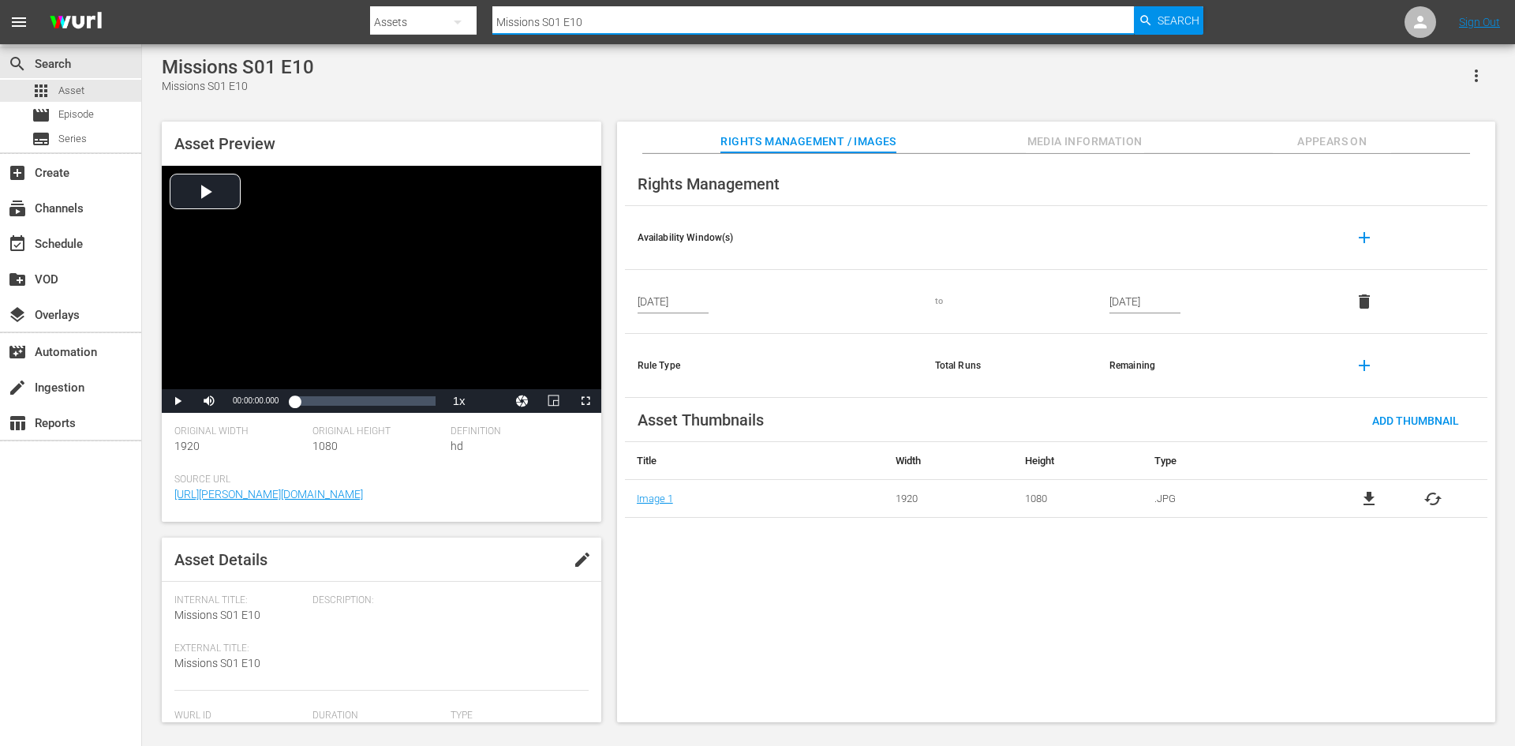
drag, startPoint x: 591, startPoint y: 24, endPoint x: 450, endPoint y: 39, distance: 142.0
click at [450, 39] on div "Search By Assets Search ID, Title, Description, Keywords, or Category Missions …" at bounding box center [786, 22] width 833 height 38
click at [98, 121] on div "movie Episode" at bounding box center [70, 115] width 141 height 22
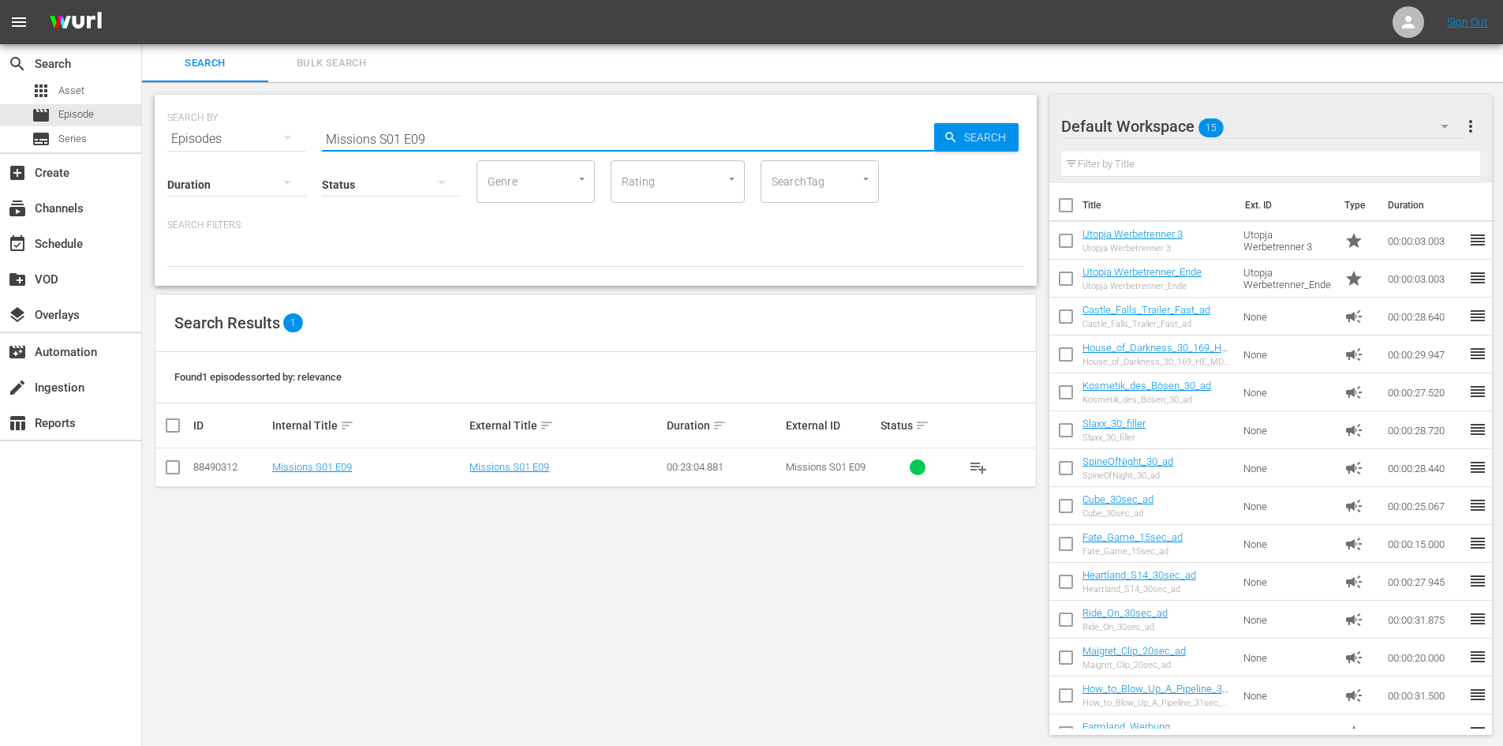
drag, startPoint x: 454, startPoint y: 133, endPoint x: 114, endPoint y: 126, distance: 340.1
click at [142, 0] on div "search Search apps Asset movie Episode subtitles Series add_box Create subscrip…" at bounding box center [822, 0] width 1361 height 0
paste input "Missions S01 E10"
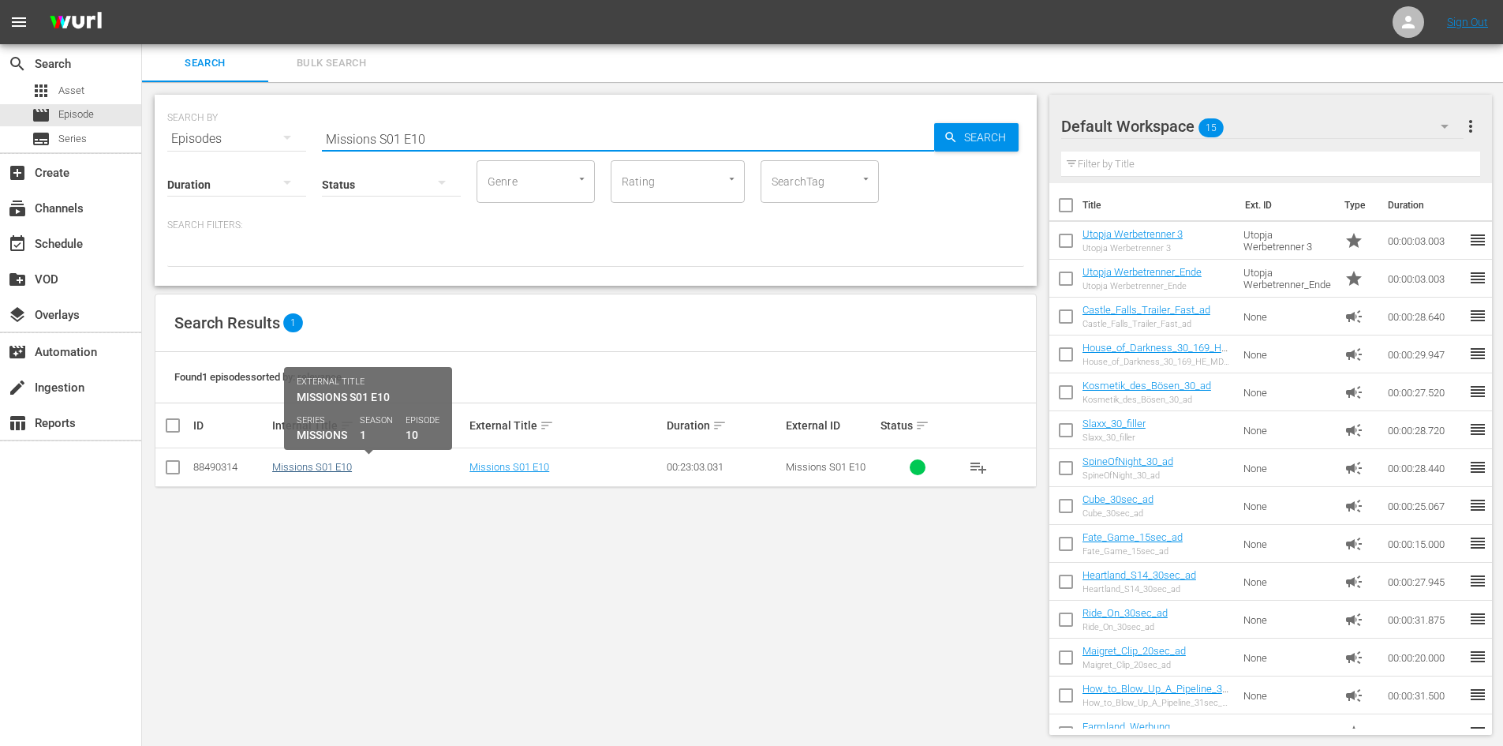
type input "Missions S01 E10"
click at [332, 471] on link "Missions S01 E10" at bounding box center [312, 467] width 80 height 12
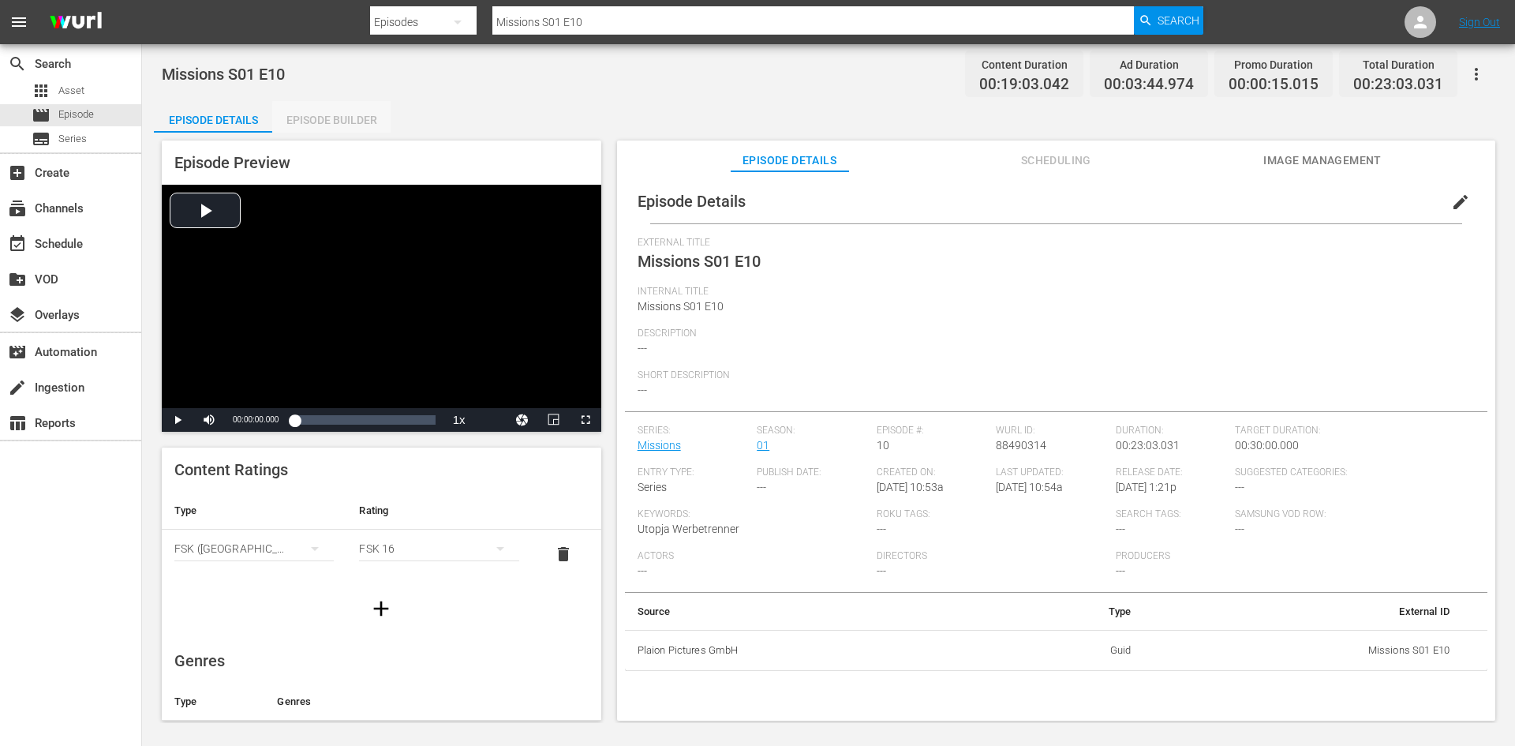
click at [364, 123] on div "Episode Builder" at bounding box center [331, 120] width 118 height 38
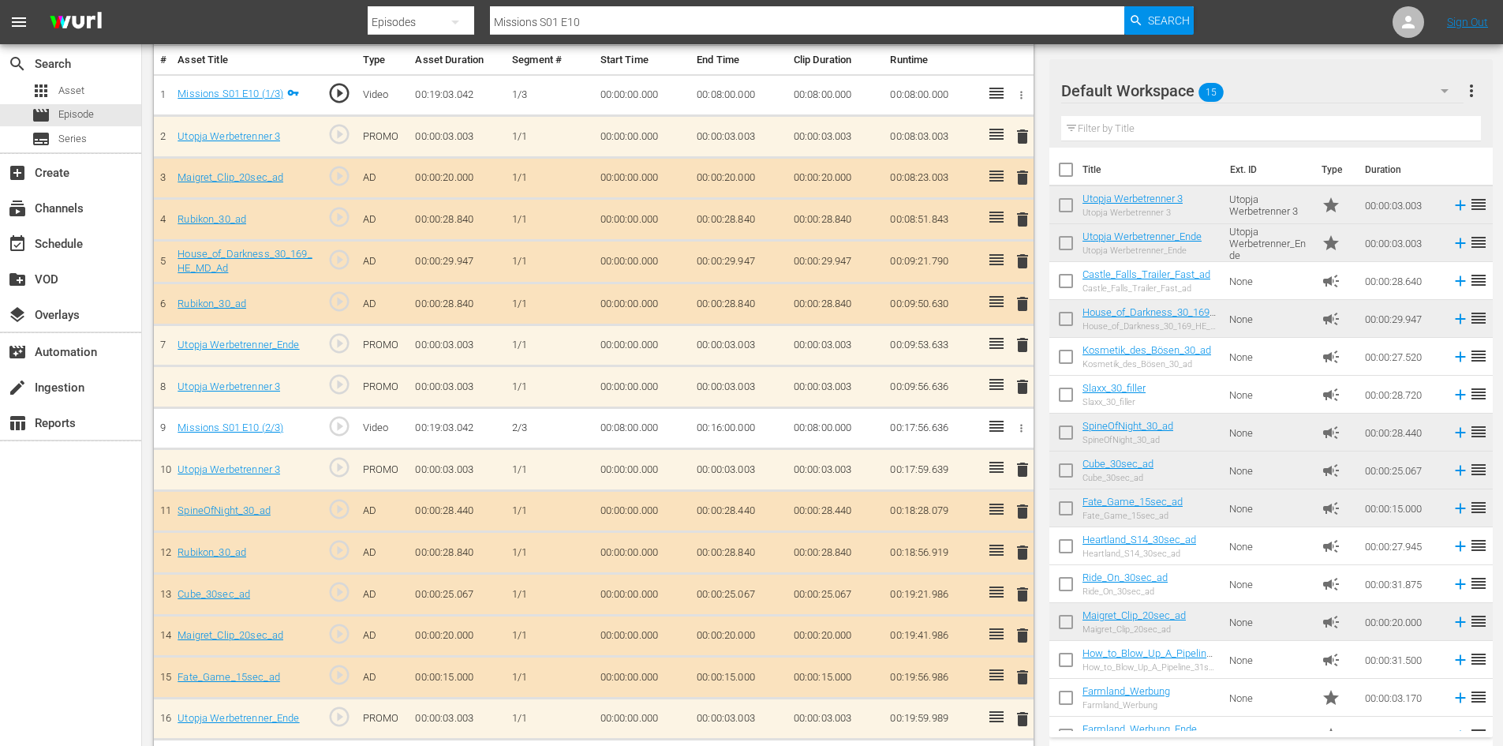
scroll to position [473, 0]
click at [1020, 383] on span "delete" at bounding box center [1022, 385] width 19 height 19
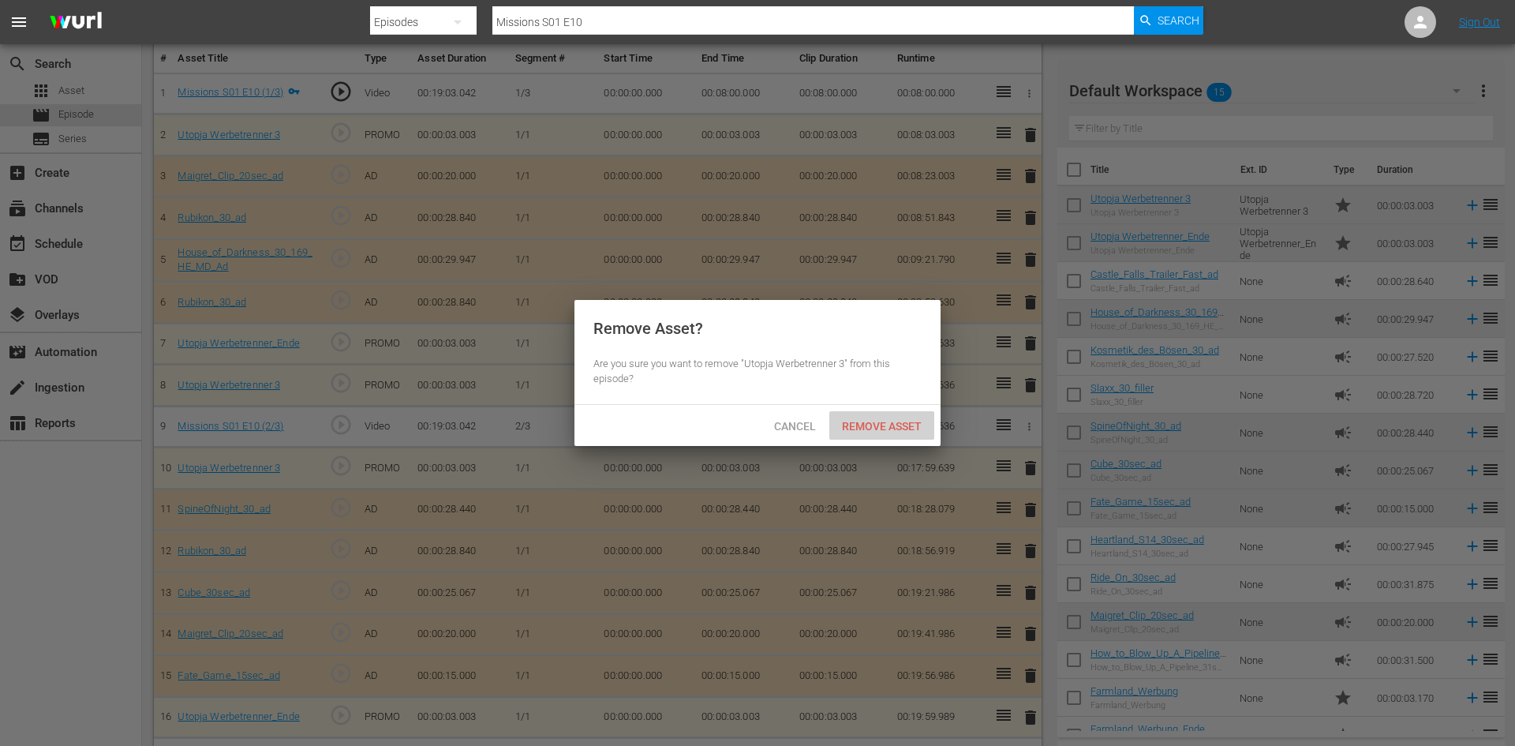
click at [905, 427] on span "Remove Asset" at bounding box center [881, 426] width 105 height 13
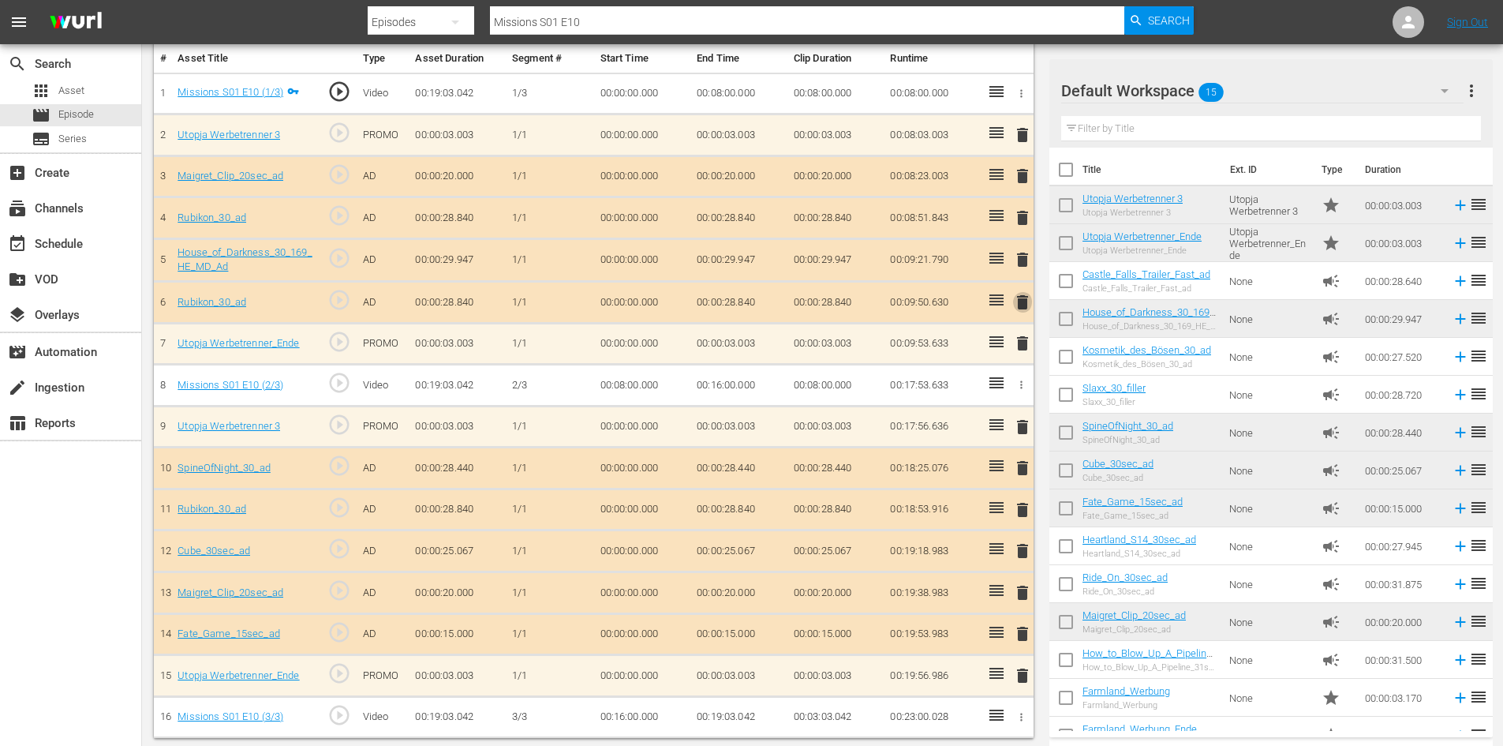
click at [1016, 304] on span "delete" at bounding box center [1022, 302] width 19 height 19
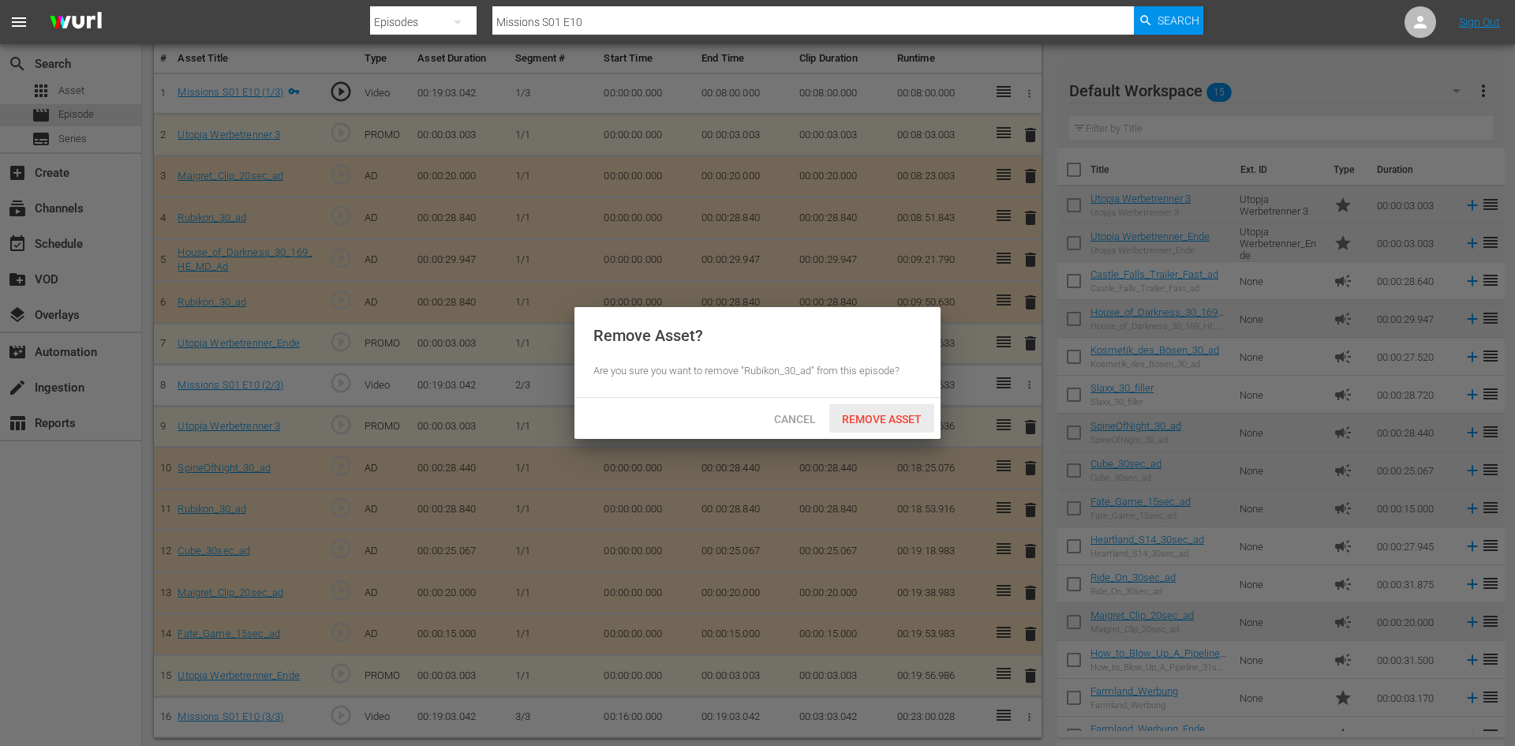
click at [872, 414] on span "Remove Asset" at bounding box center [881, 419] width 105 height 13
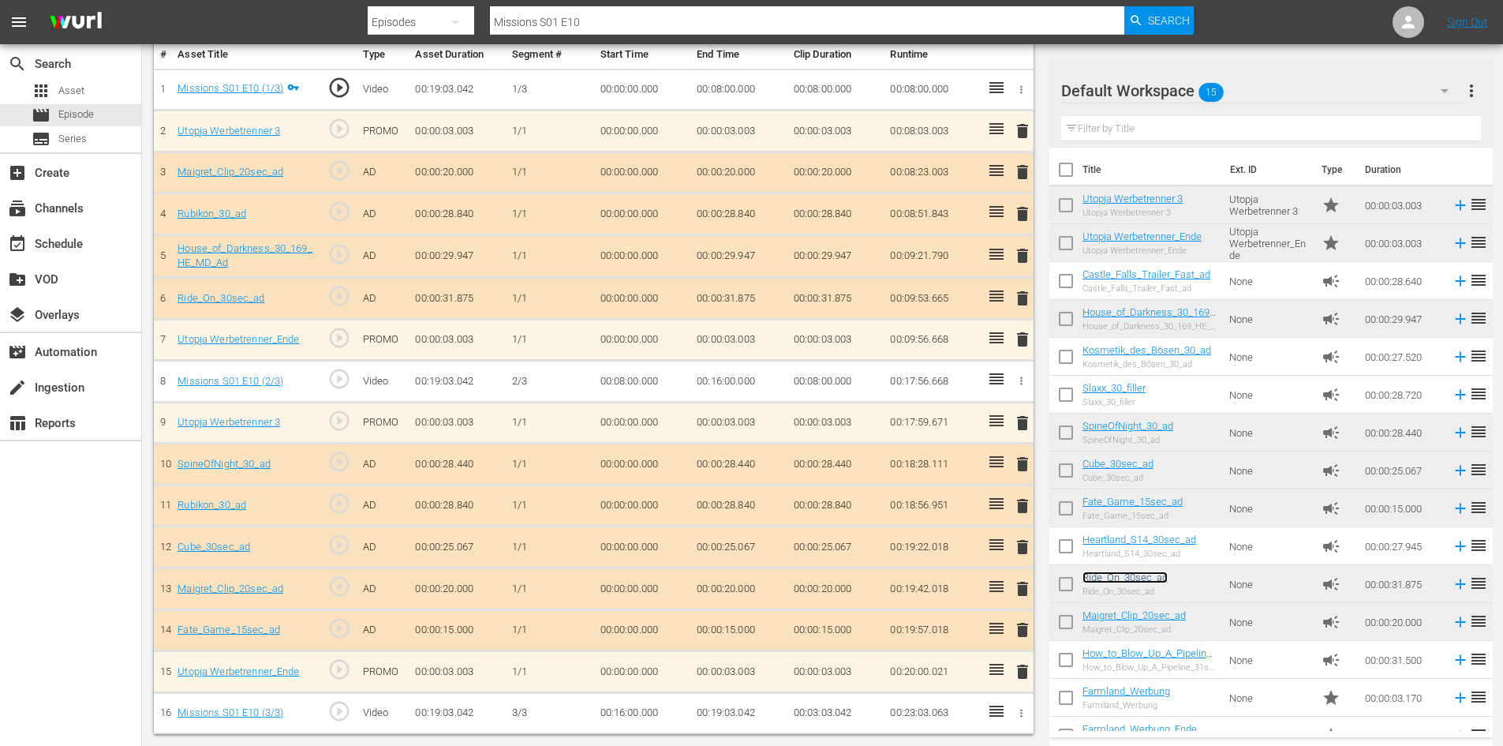
scroll to position [0, 0]
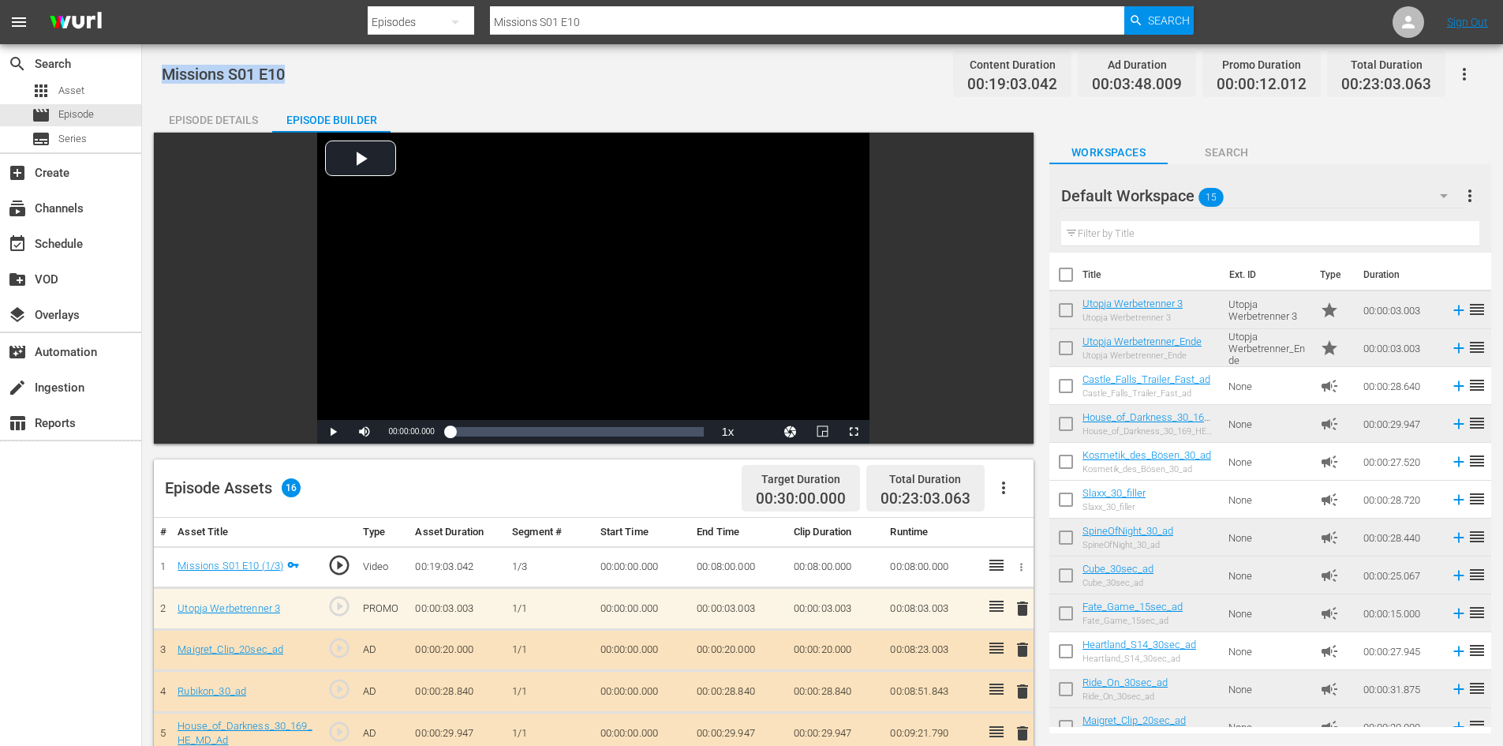
drag, startPoint x: 297, startPoint y: 73, endPoint x: 145, endPoint y: 61, distance: 152.8
click at [145, 61] on div "Missions S01 E10 Content Duration 00:19:03.042 Ad Duration 00:03:48.009 Promo D…" at bounding box center [822, 633] width 1361 height 1179
copy span "Missions S01 E10"
click at [81, 81] on div "apps Asset" at bounding box center [58, 91] width 53 height 22
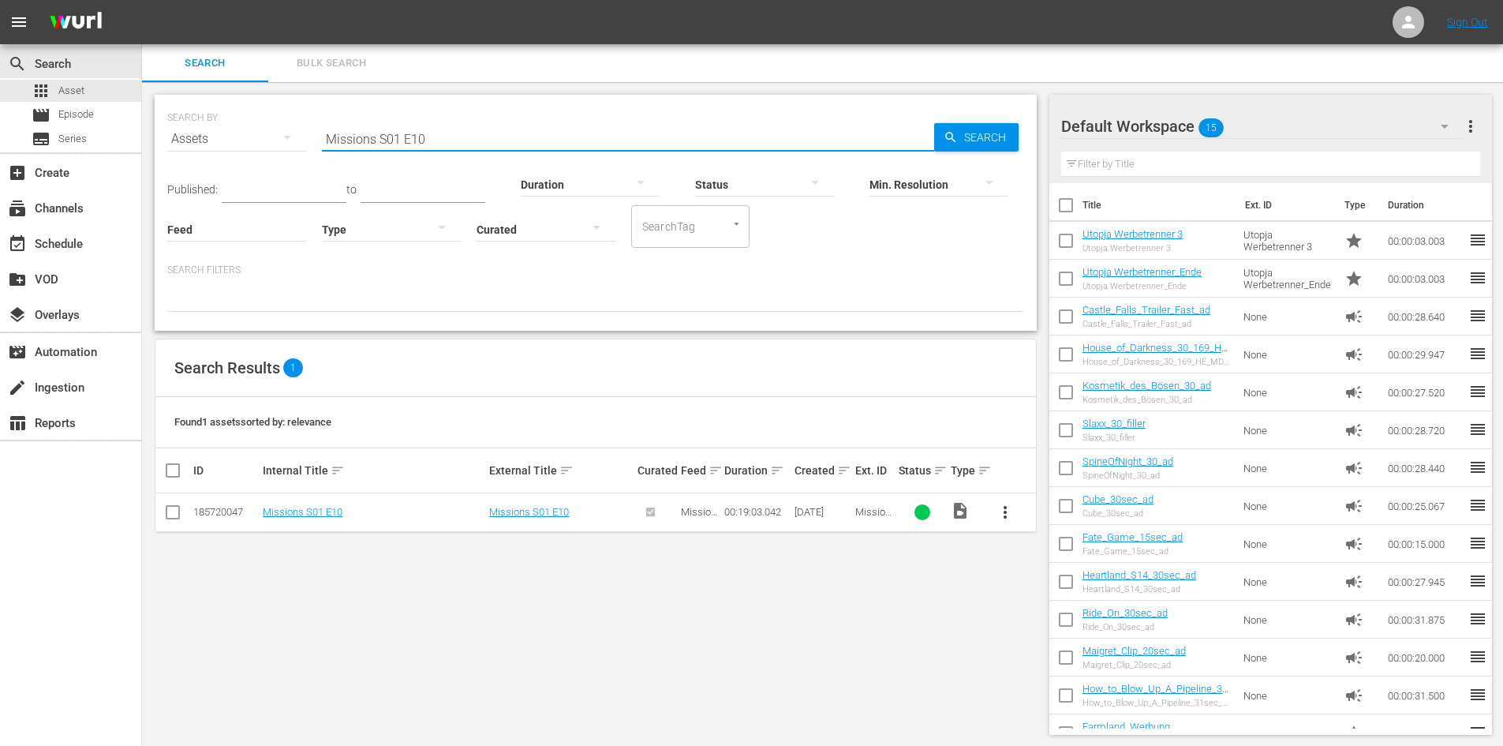
drag, startPoint x: 534, startPoint y: 129, endPoint x: 241, endPoint y: 146, distance: 293.1
click at [241, 146] on div "SEARCH BY Search By Assets Search ID, Title, Description, Keywords, or Category…" at bounding box center [595, 129] width 857 height 57
paste input "Missions S01 E10"
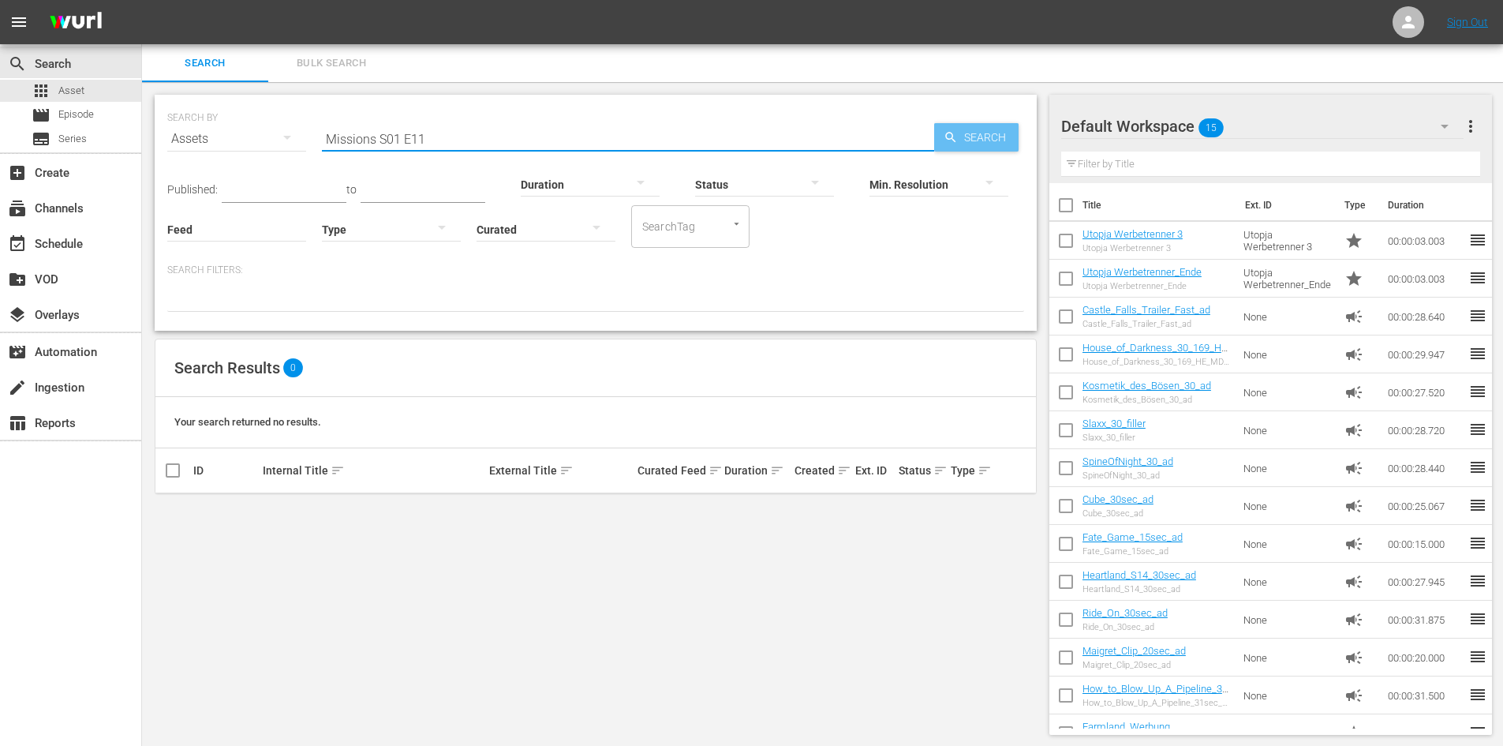
type input "Missions S01 E11"
click at [967, 140] on span "Search" at bounding box center [988, 137] width 61 height 28
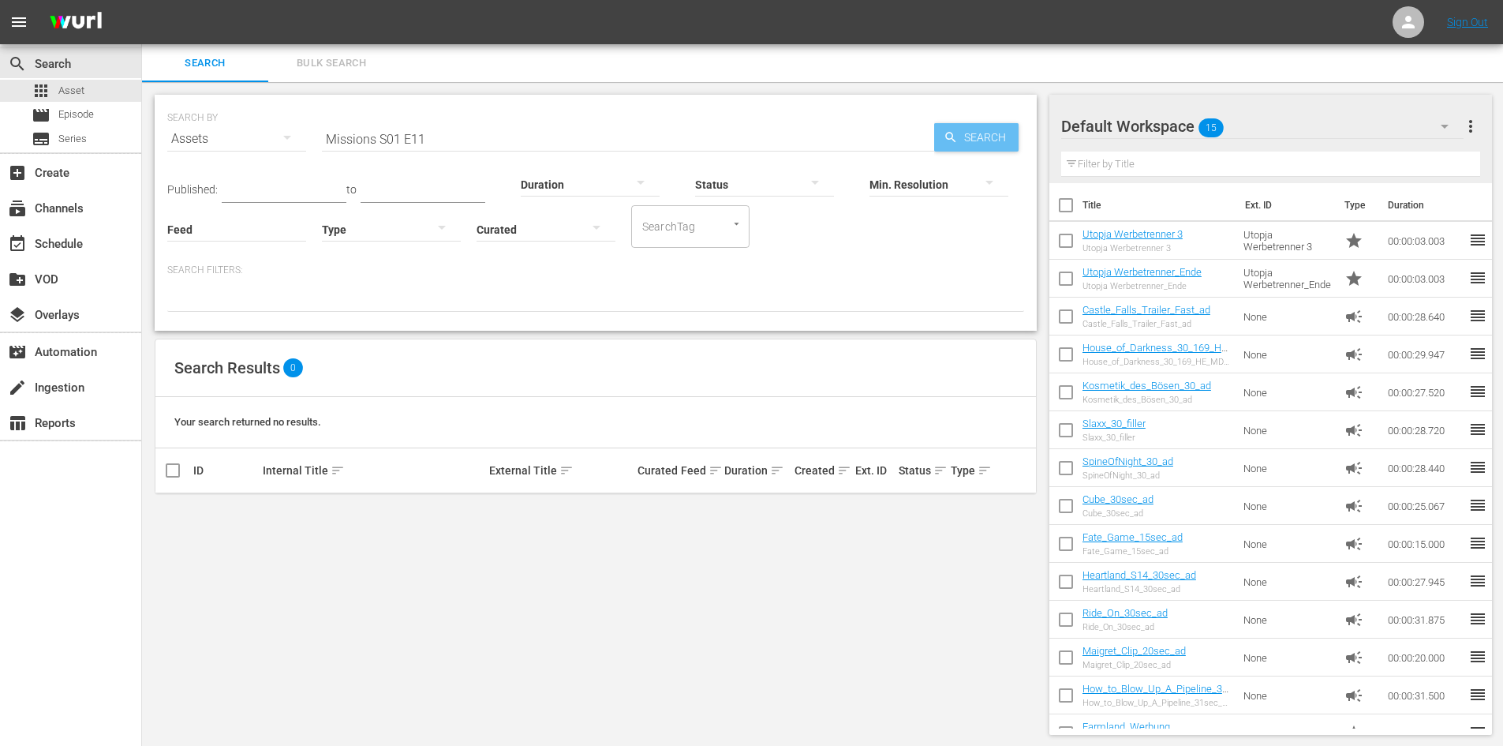
click at [958, 144] on span "Search" at bounding box center [988, 137] width 61 height 28
click at [964, 139] on span "Search" at bounding box center [988, 137] width 61 height 28
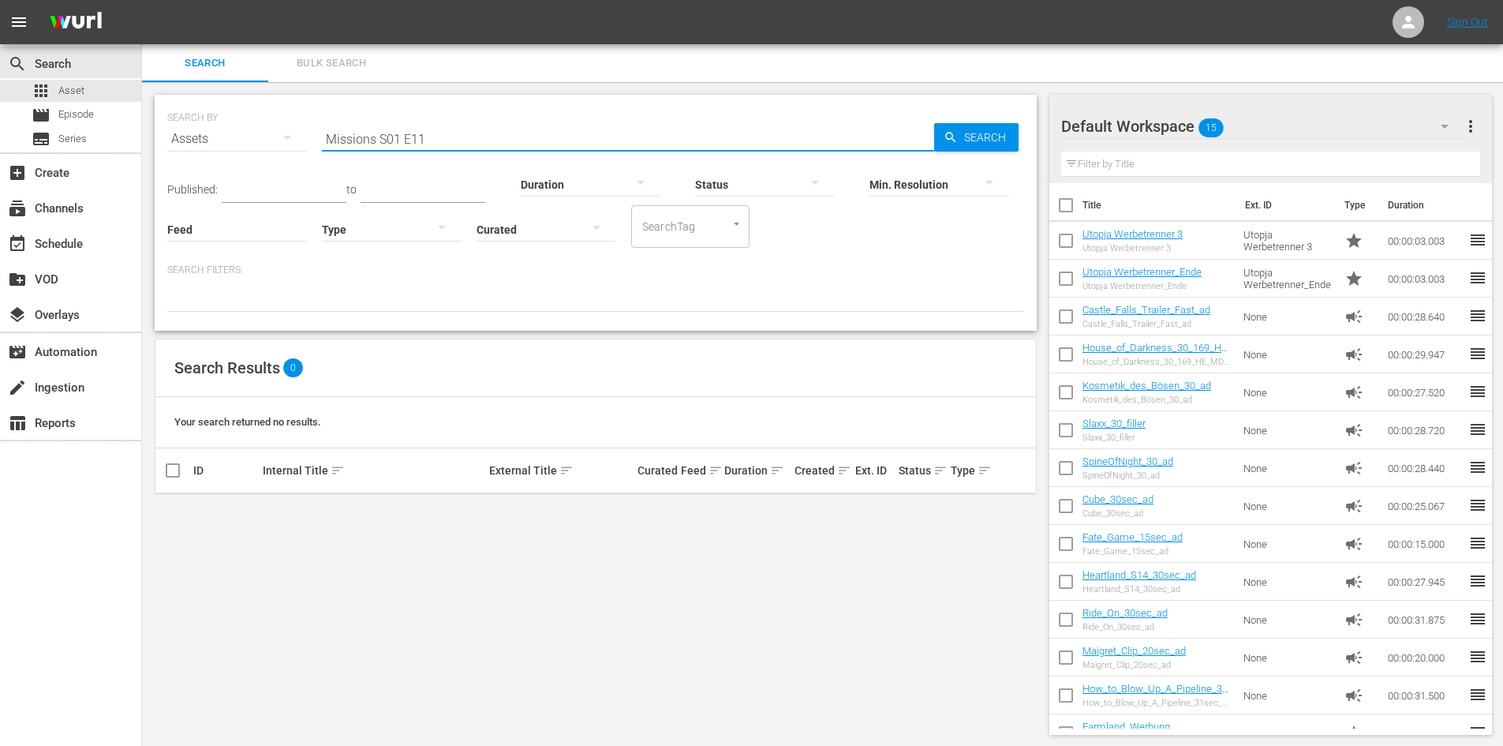
drag, startPoint x: 480, startPoint y: 134, endPoint x: 204, endPoint y: 141, distance: 276.2
click at [204, 141] on div "SEARCH BY Search By Assets Search ID, Title, Description, Keywords, or Category…" at bounding box center [595, 129] width 857 height 57
paste input "Missions S01 E11"
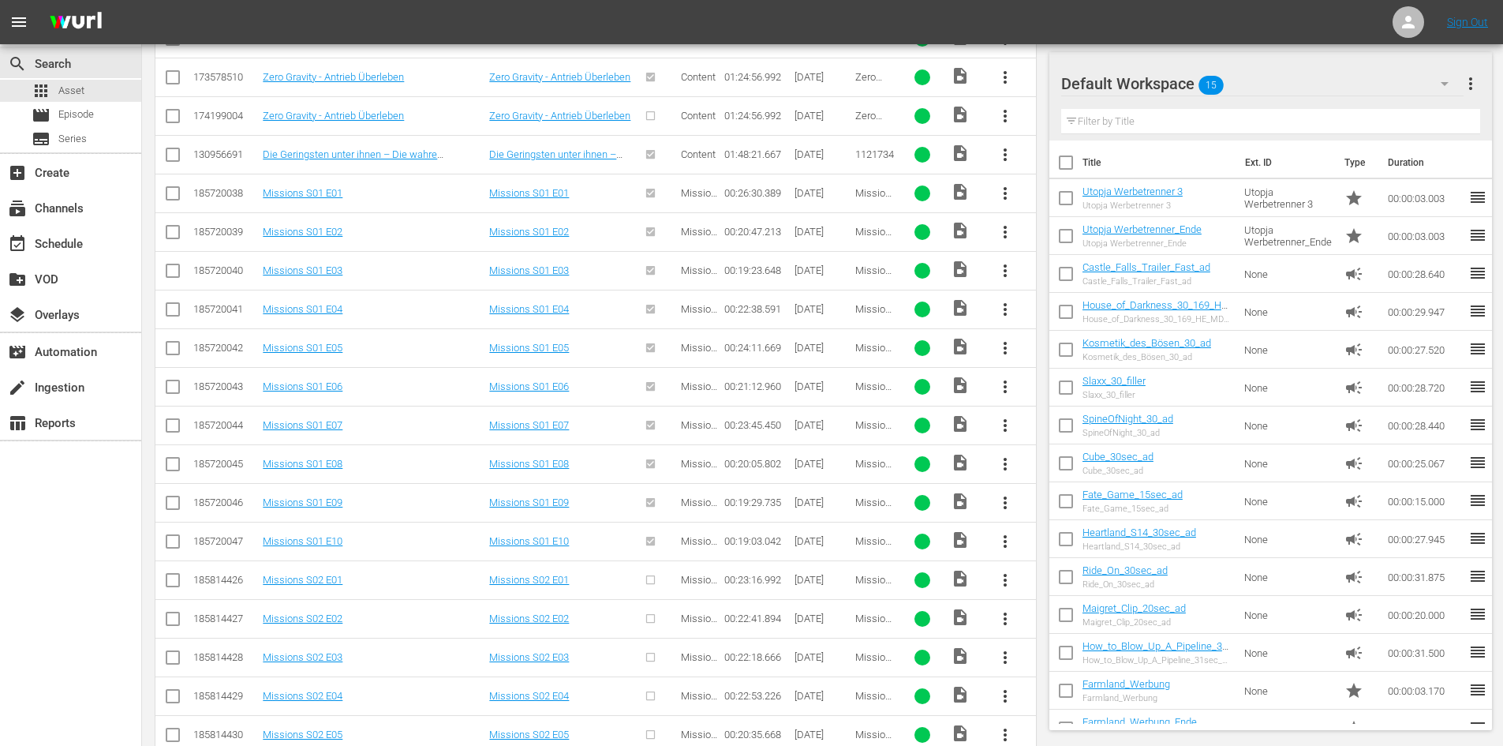
scroll to position [552, 0]
type input "Missions"
click at [1006, 509] on span "more_vert" at bounding box center [1005, 500] width 19 height 19
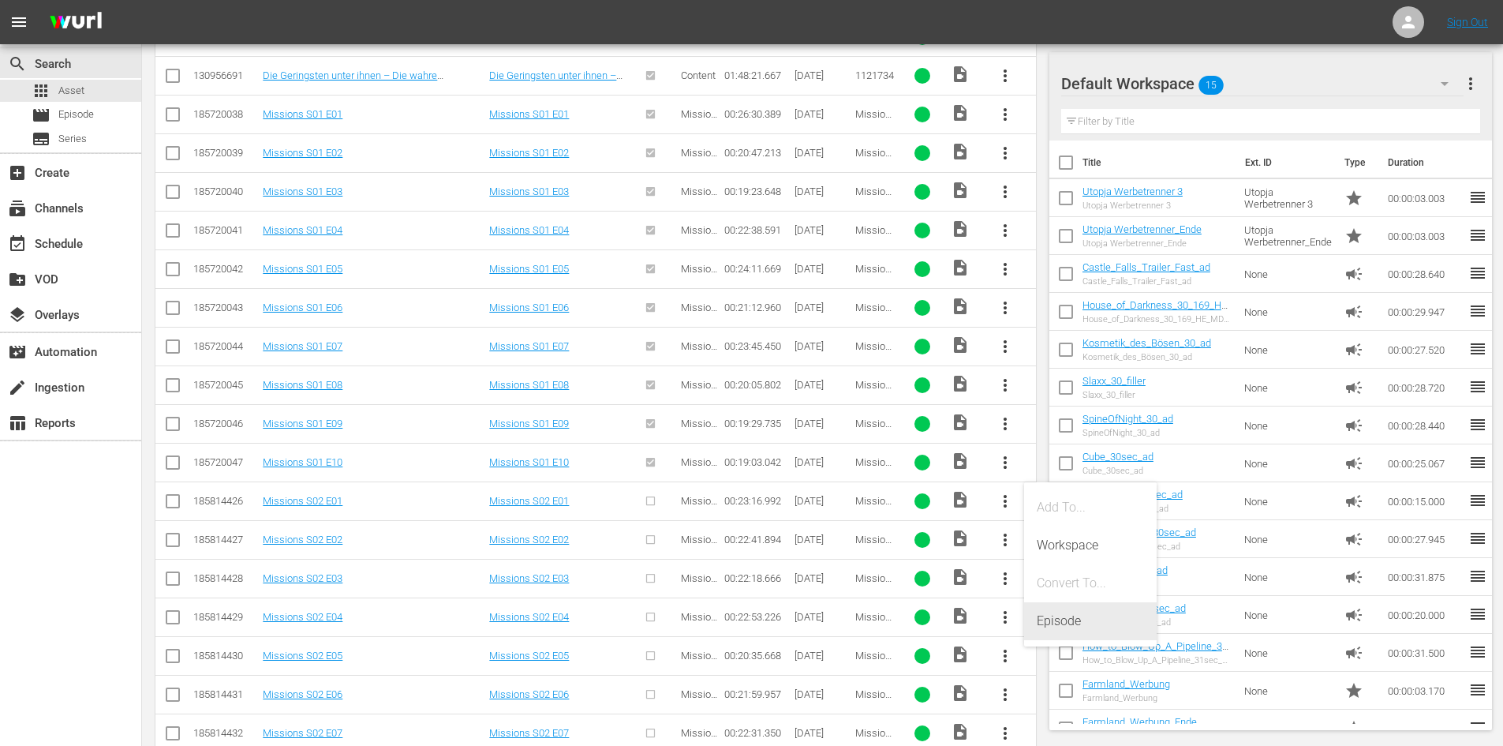
click at [1043, 611] on div "Episode" at bounding box center [1090, 621] width 107 height 38
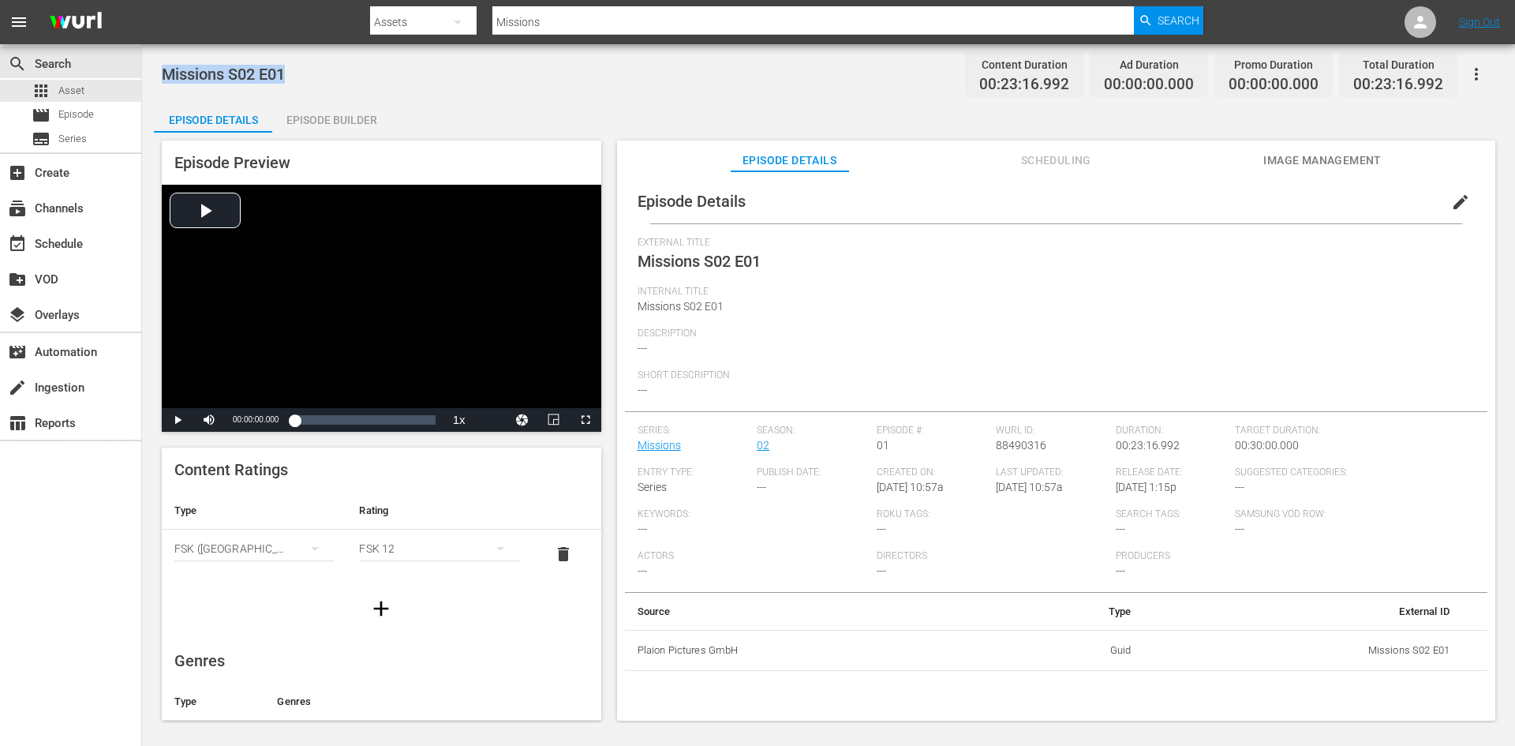
drag, startPoint x: 278, startPoint y: 71, endPoint x: 164, endPoint y: 68, distance: 114.4
click at [164, 68] on div "Missions S02 E01 Content Duration 00:23:16.992 Ad Duration 00:00:00.000 Promo D…" at bounding box center [828, 74] width 1333 height 36
click at [92, 117] on span "Episode" at bounding box center [76, 115] width 36 height 16
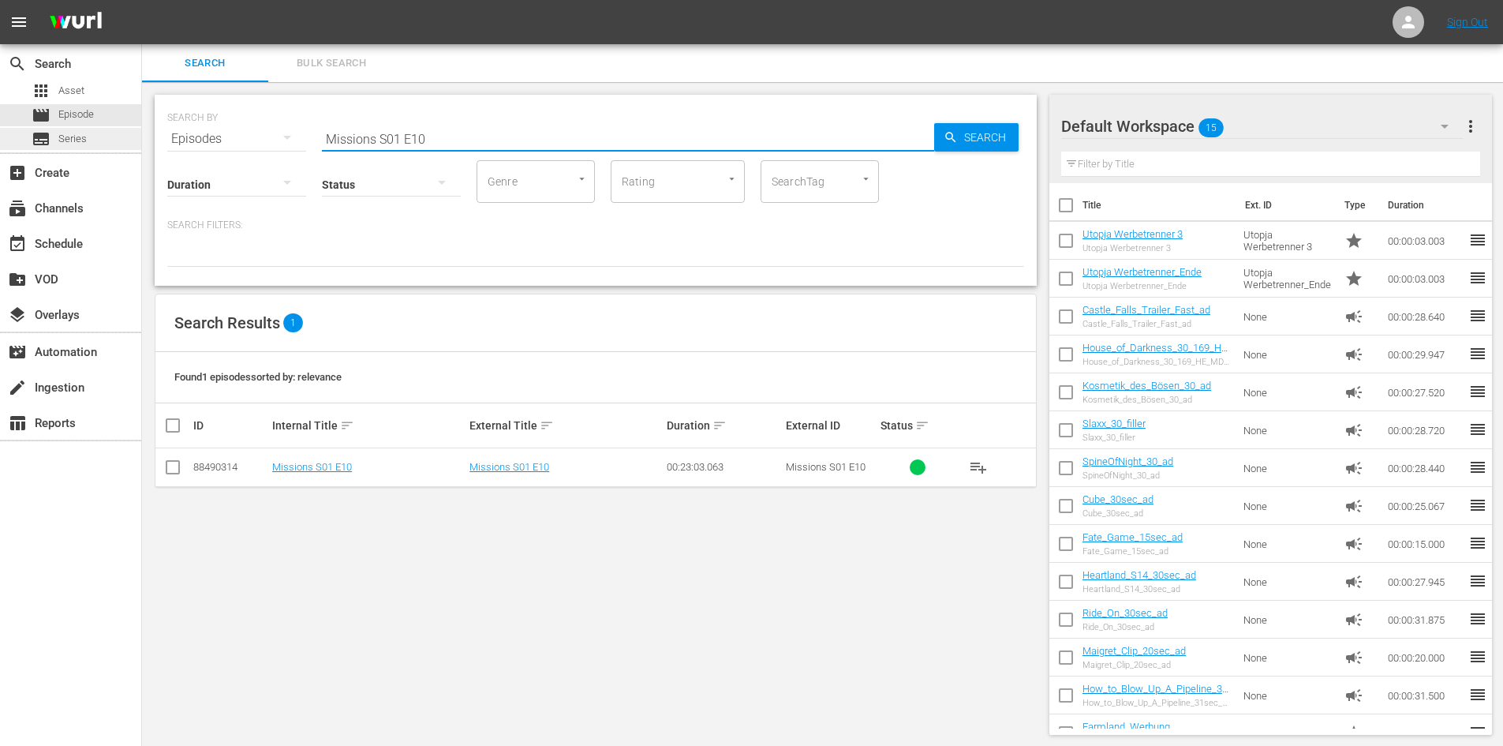
drag, startPoint x: 511, startPoint y: 139, endPoint x: 81, endPoint y: 137, distance: 430.0
click at [142, 0] on div "search Search apps Asset movie Episode subtitles Series add_box Create subscrip…" at bounding box center [822, 0] width 1361 height 0
paste input "Missions S02 E01"
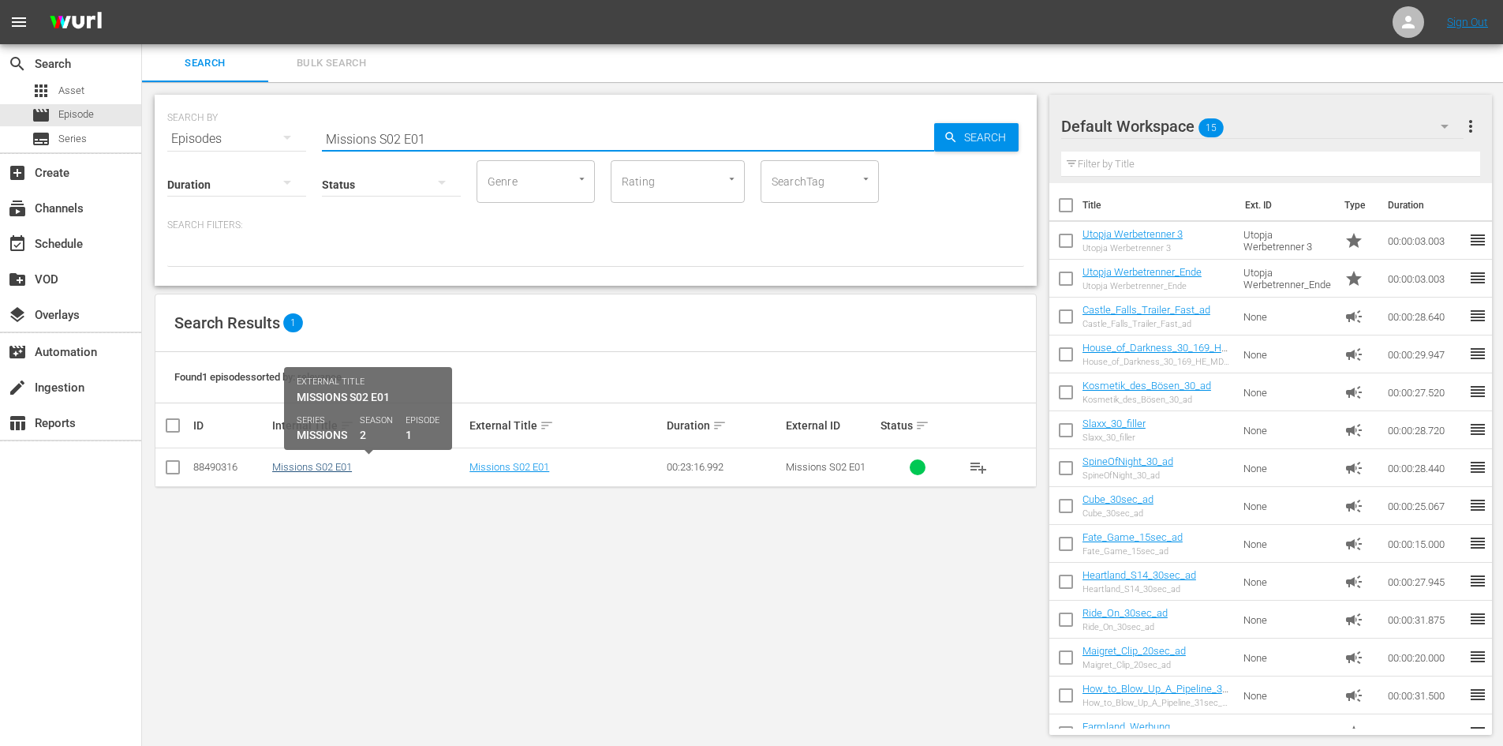
type input "Missions S02 E01"
click at [305, 469] on link "Missions S02 E01" at bounding box center [312, 467] width 80 height 12
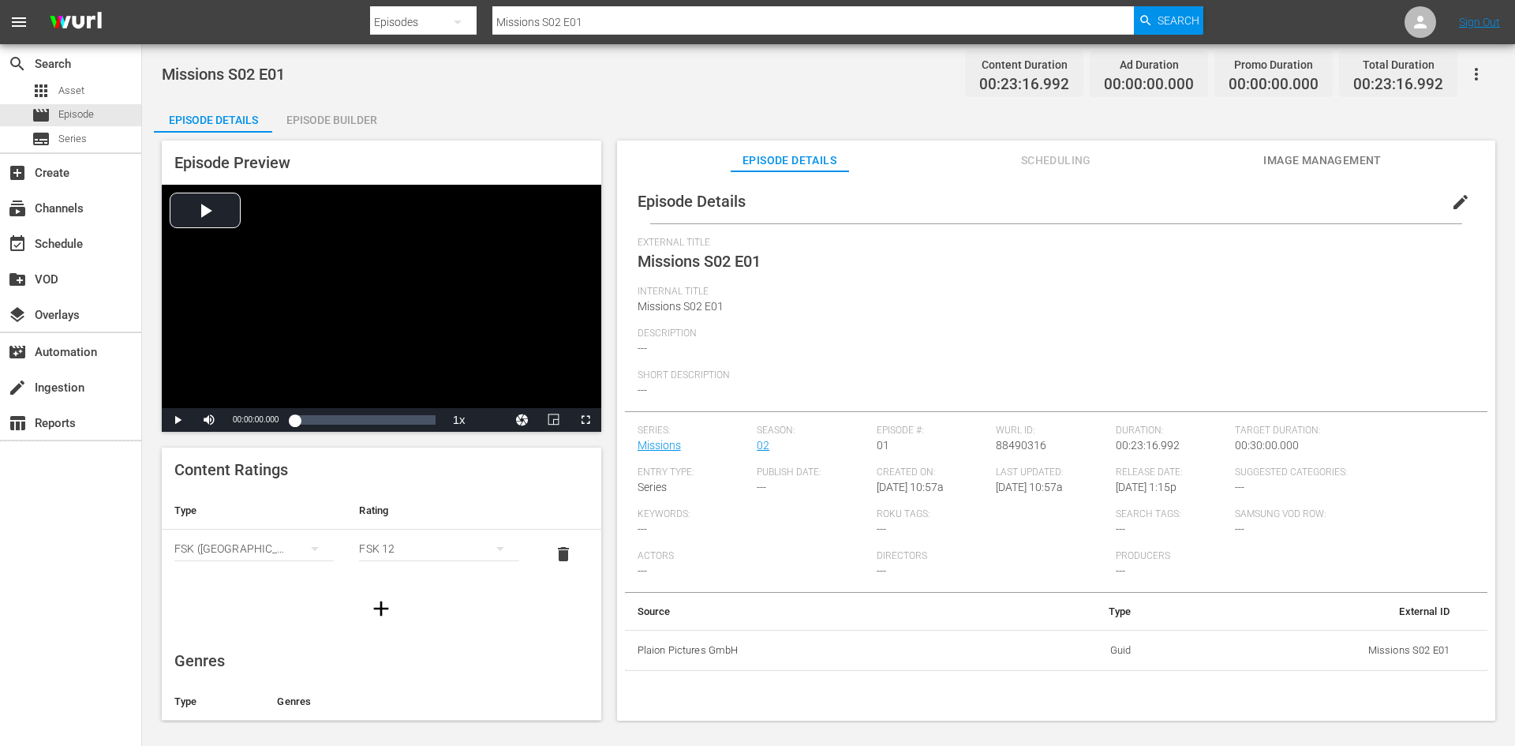
click at [314, 118] on div "Episode Builder" at bounding box center [331, 120] width 118 height 38
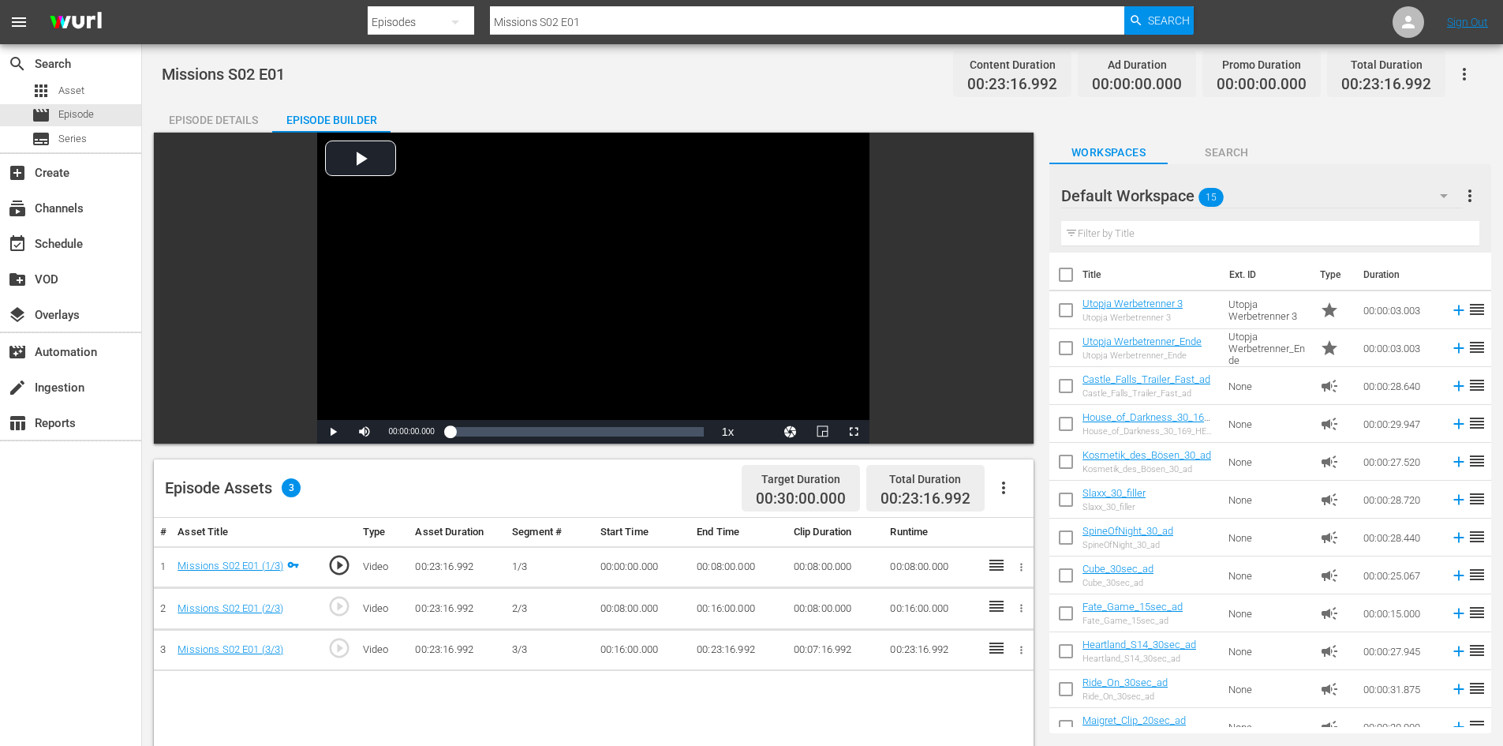
click at [1008, 487] on icon "button" at bounding box center [1003, 487] width 19 height 19
click at [1010, 496] on div "Fill with Ads" at bounding box center [1050, 494] width 107 height 38
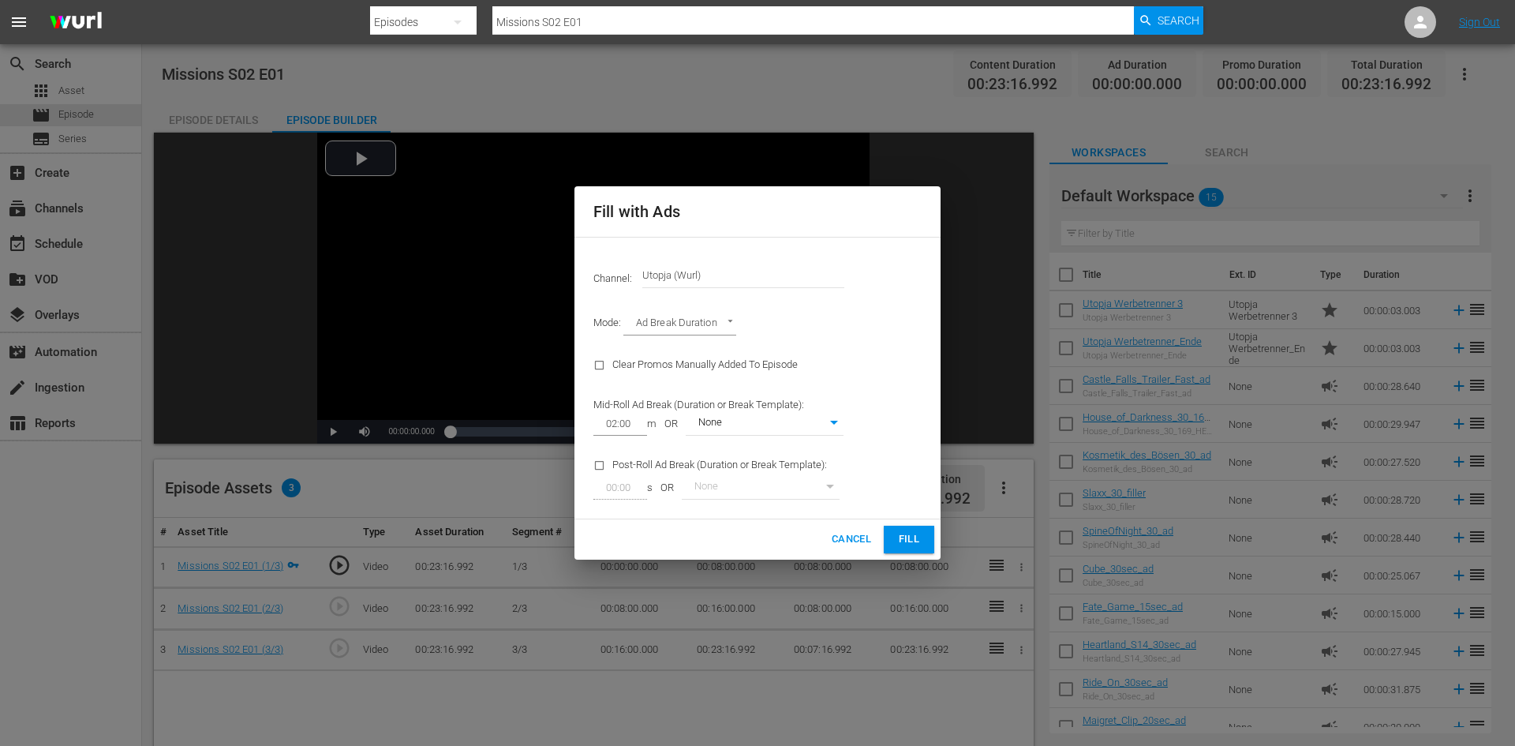
click at [910, 533] on span "Fill" at bounding box center [908, 539] width 25 height 18
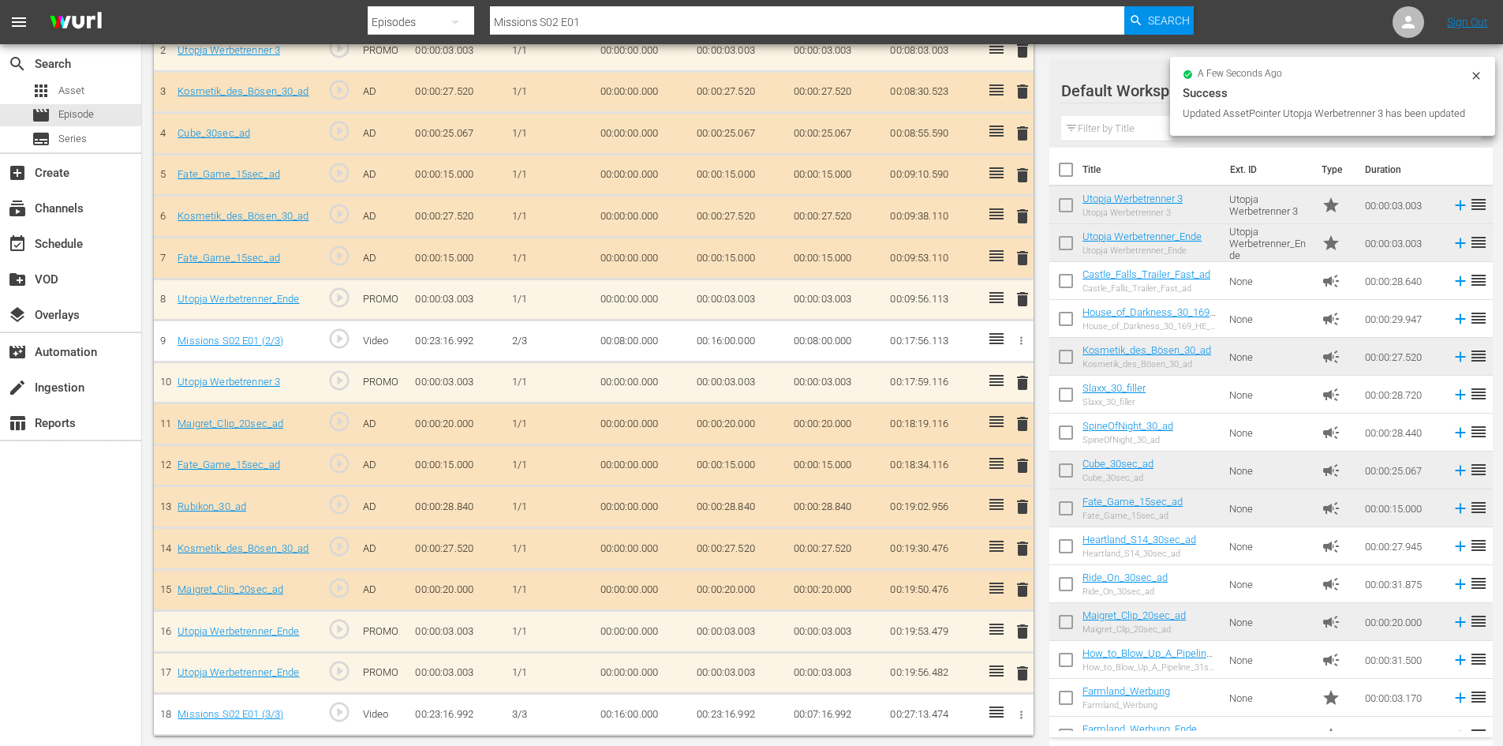
scroll to position [559, 0]
click at [1029, 670] on span "delete" at bounding box center [1022, 671] width 19 height 19
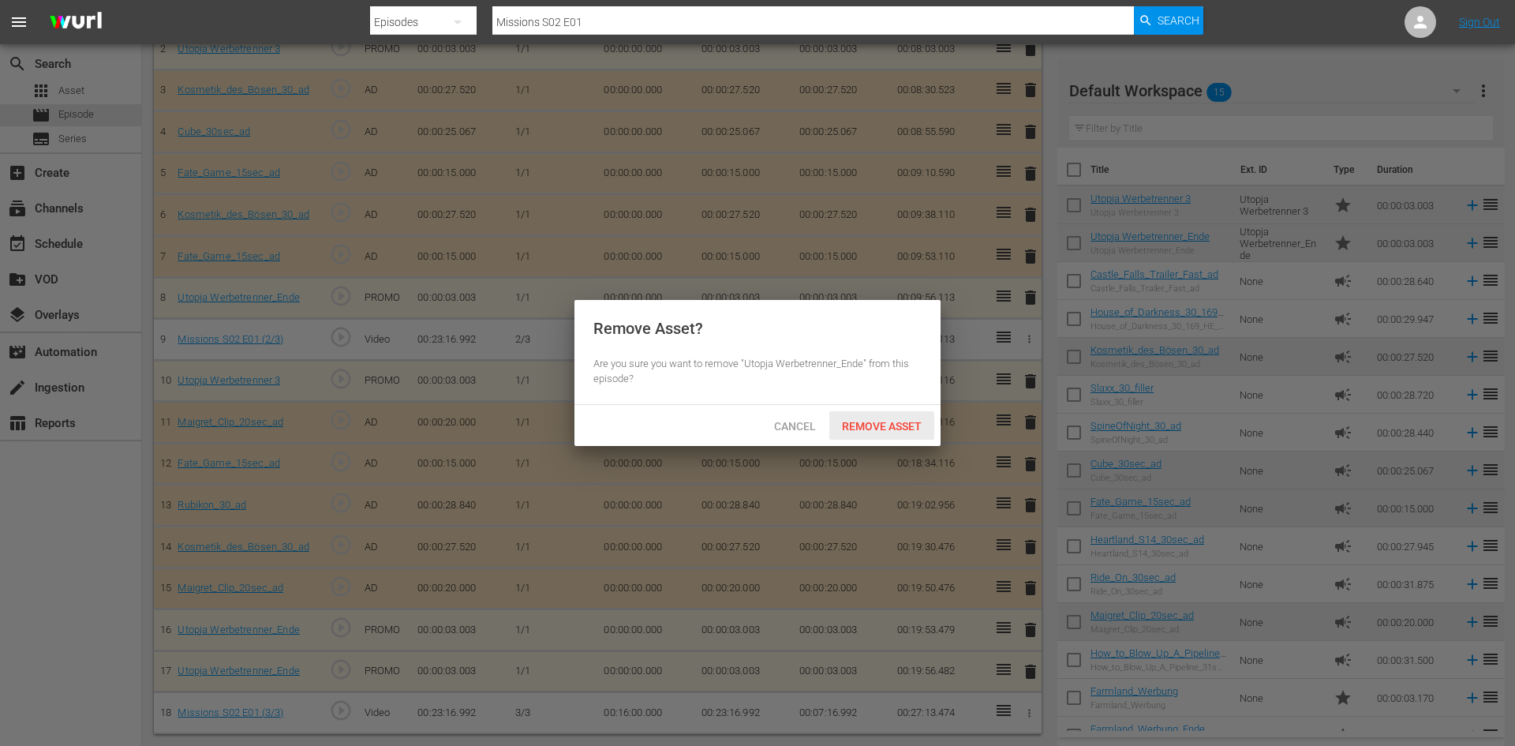
click at [873, 426] on span "Remove Asset" at bounding box center [881, 426] width 105 height 13
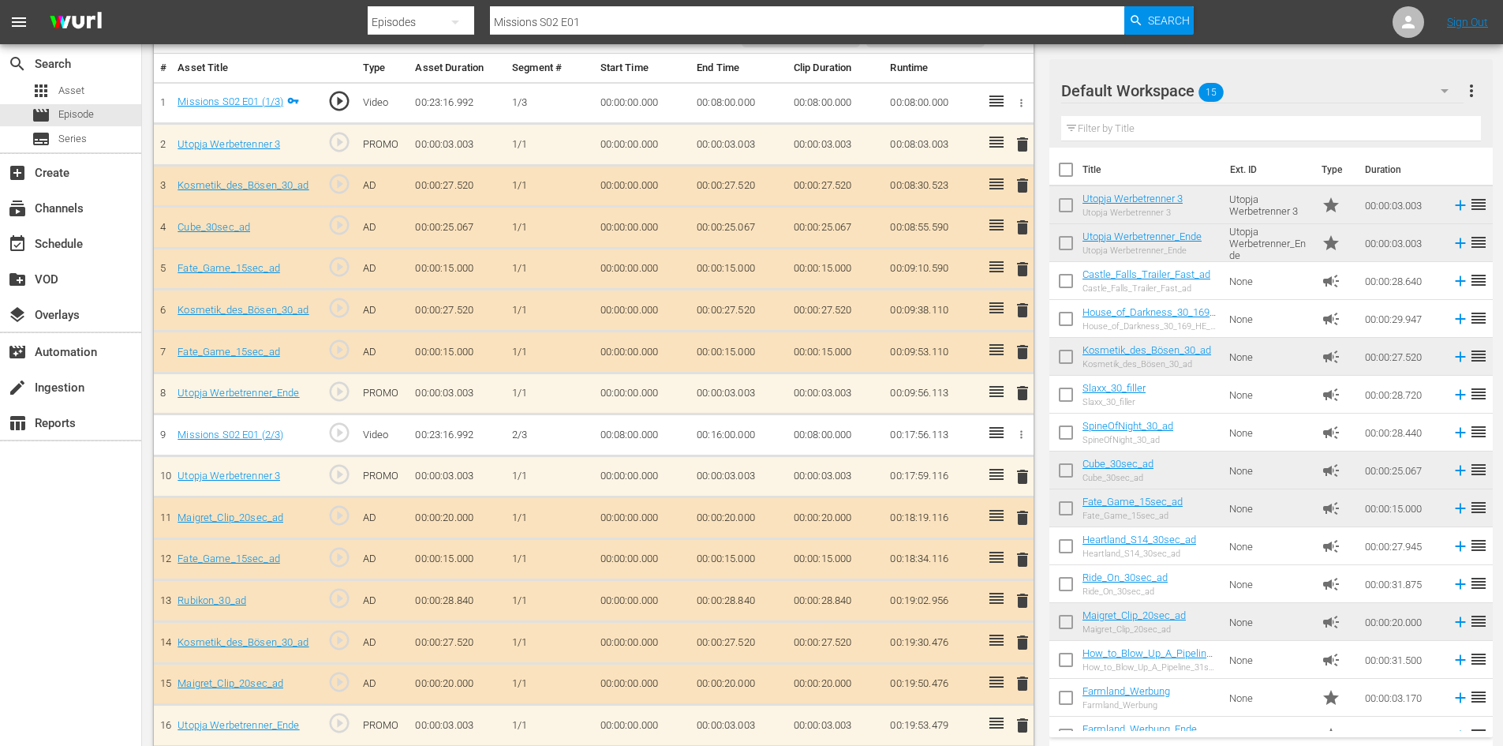
scroll to position [439, 0]
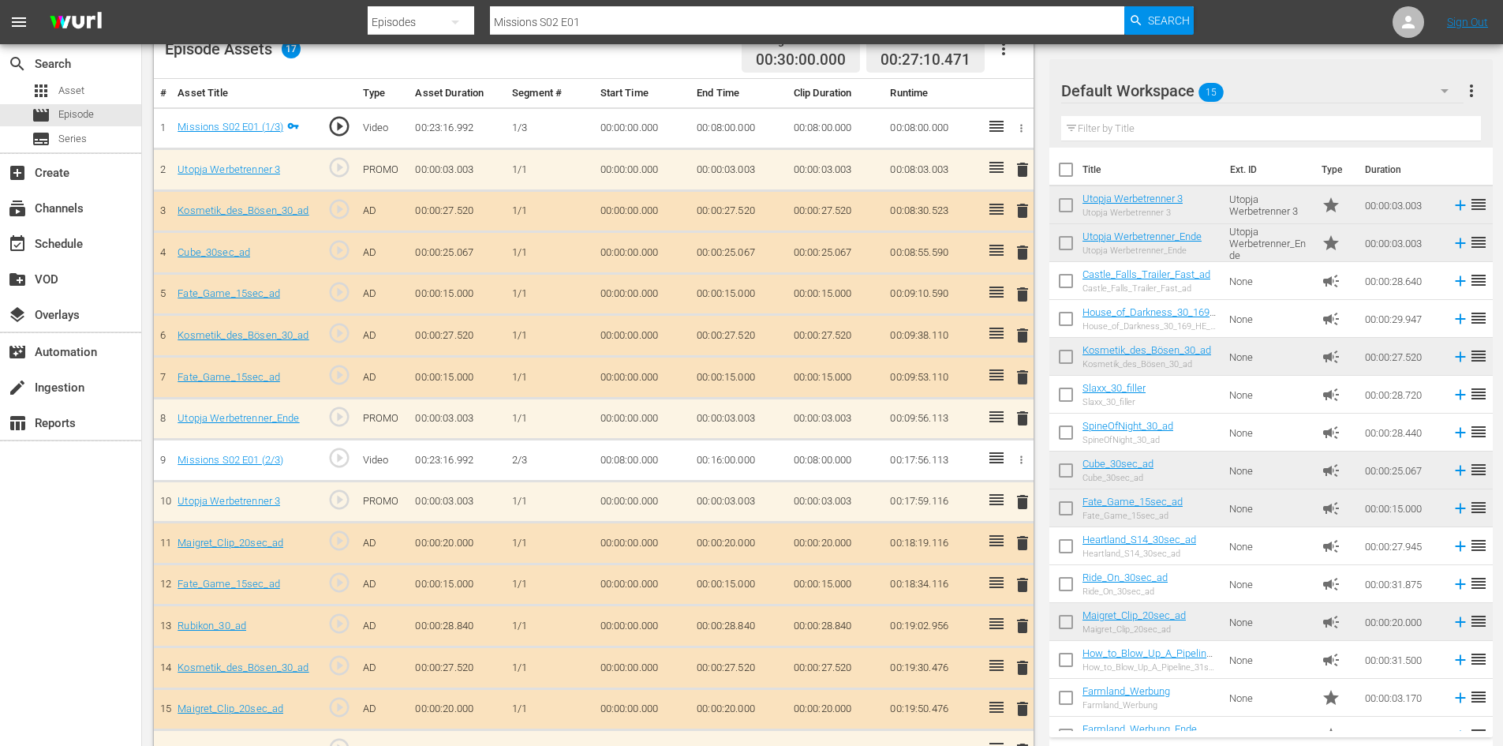
click at [1013, 372] on td "delete" at bounding box center [1020, 378] width 26 height 42
click at [1018, 376] on span "delete" at bounding box center [1022, 377] width 19 height 19
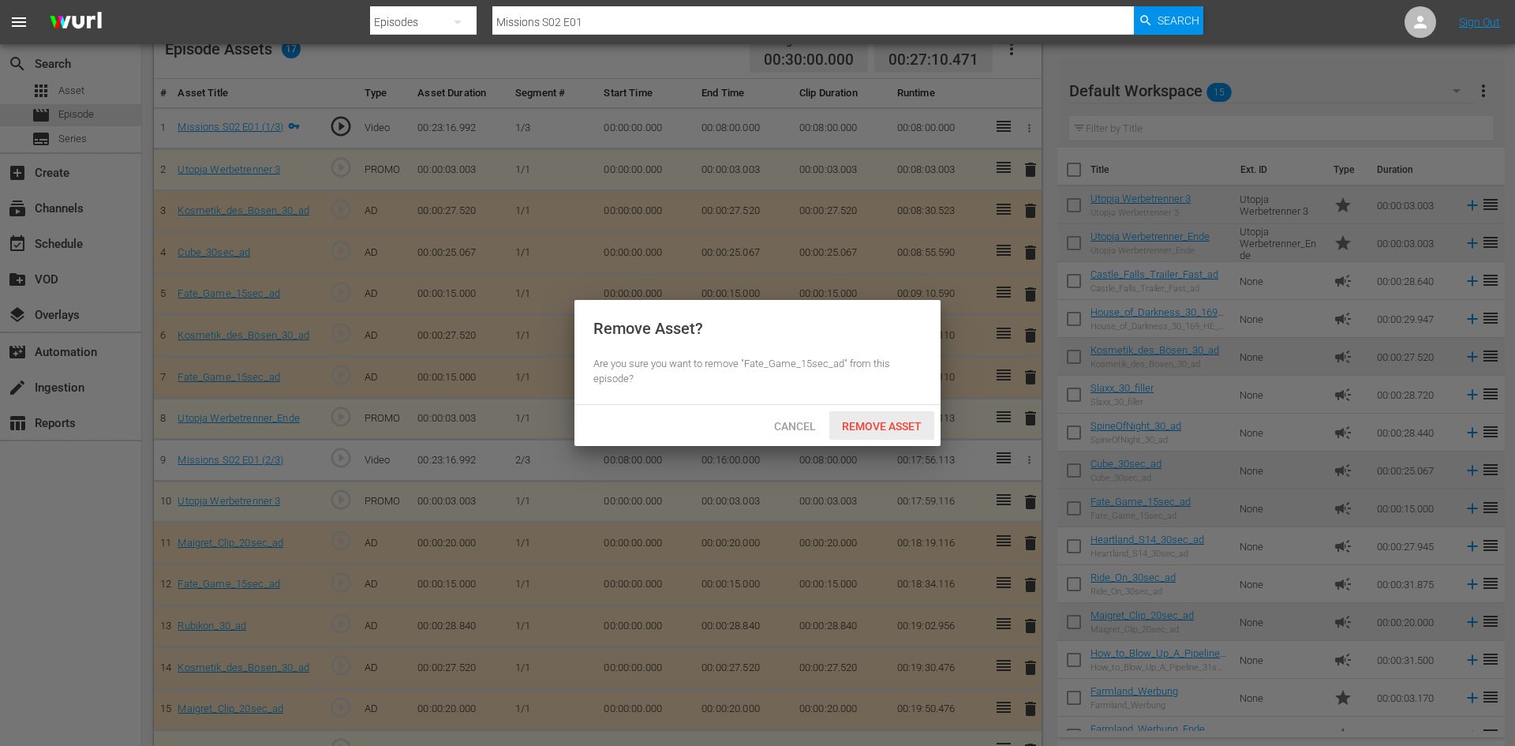
click at [910, 428] on span "Remove Asset" at bounding box center [881, 426] width 105 height 13
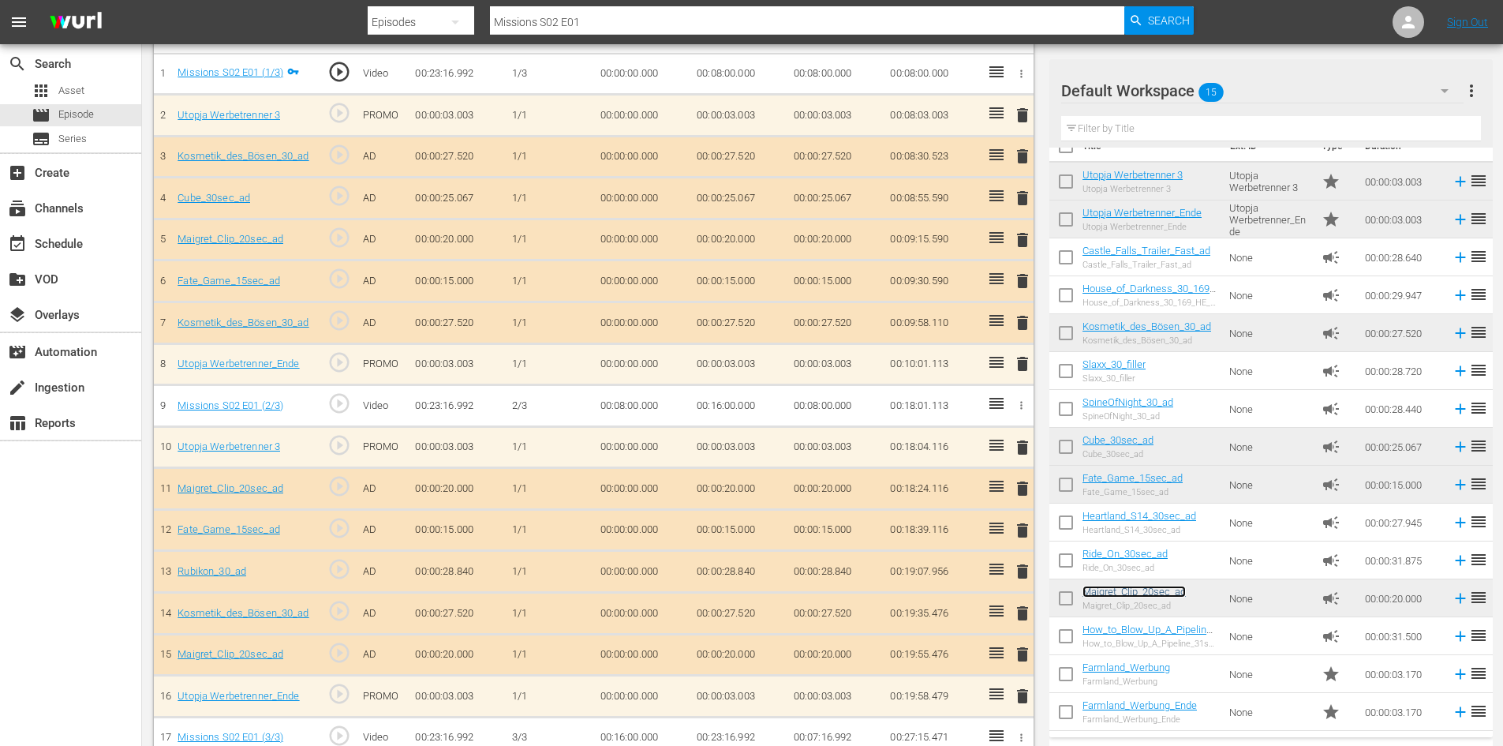
scroll to position [518, 0]
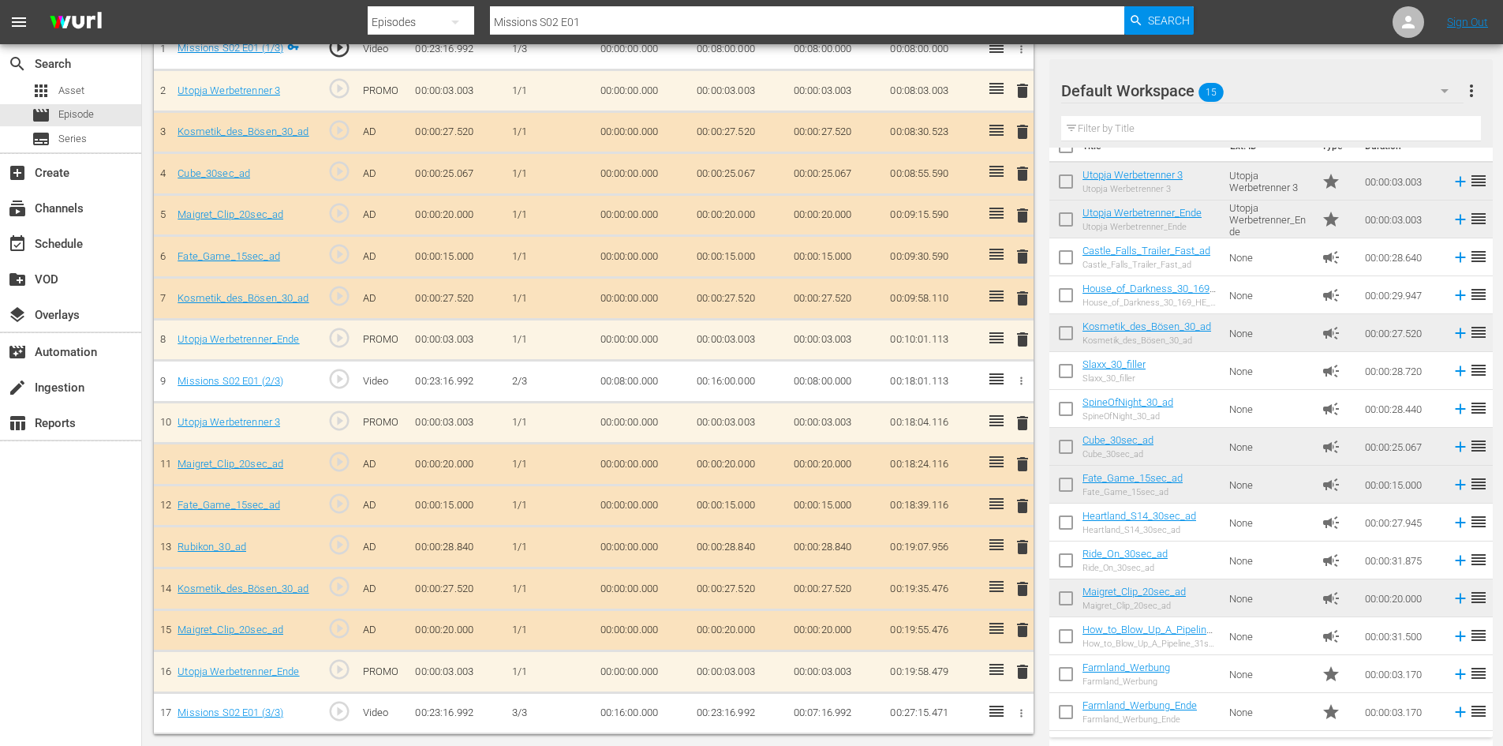
click at [1023, 632] on span "delete" at bounding box center [1022, 629] width 19 height 19
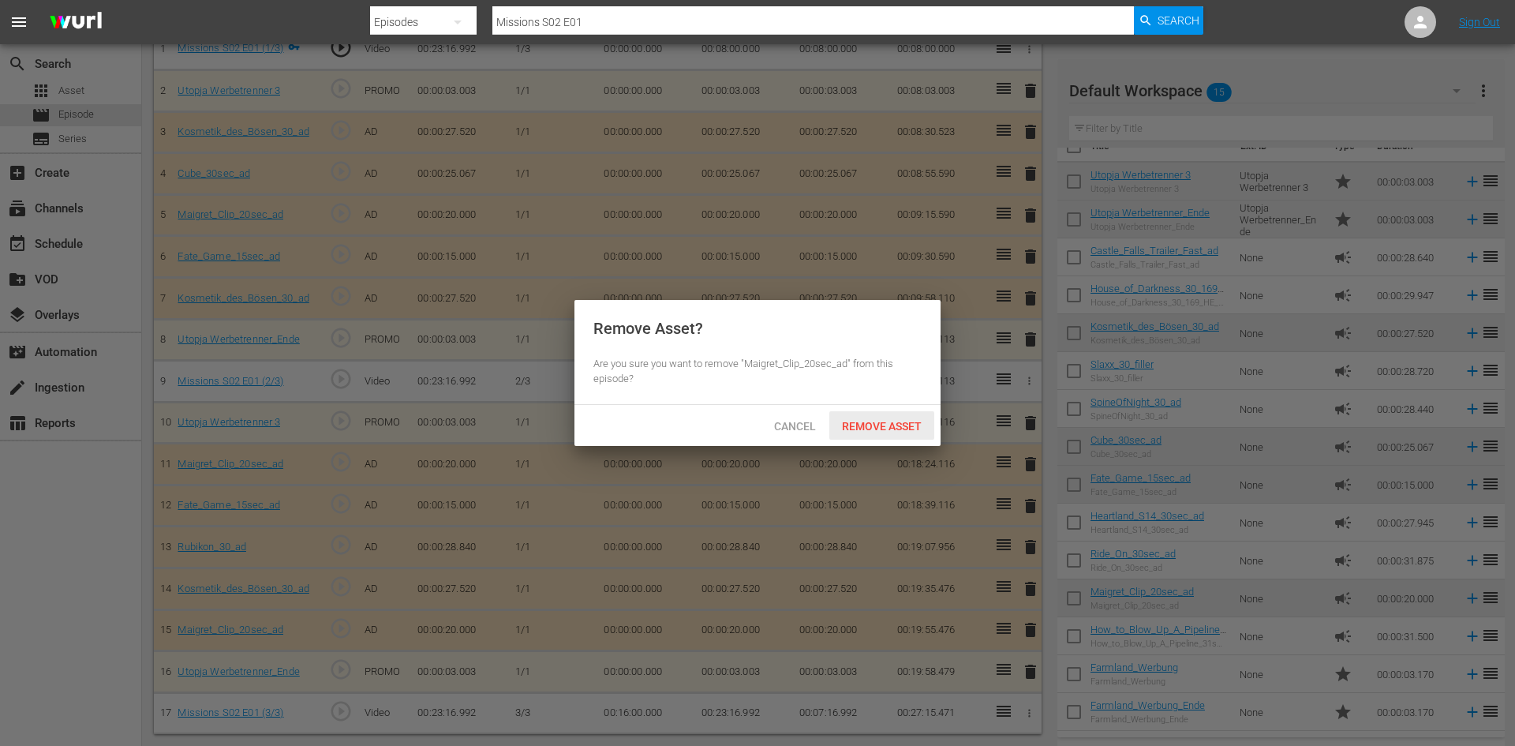
click at [874, 420] on span "Remove Asset" at bounding box center [881, 426] width 105 height 13
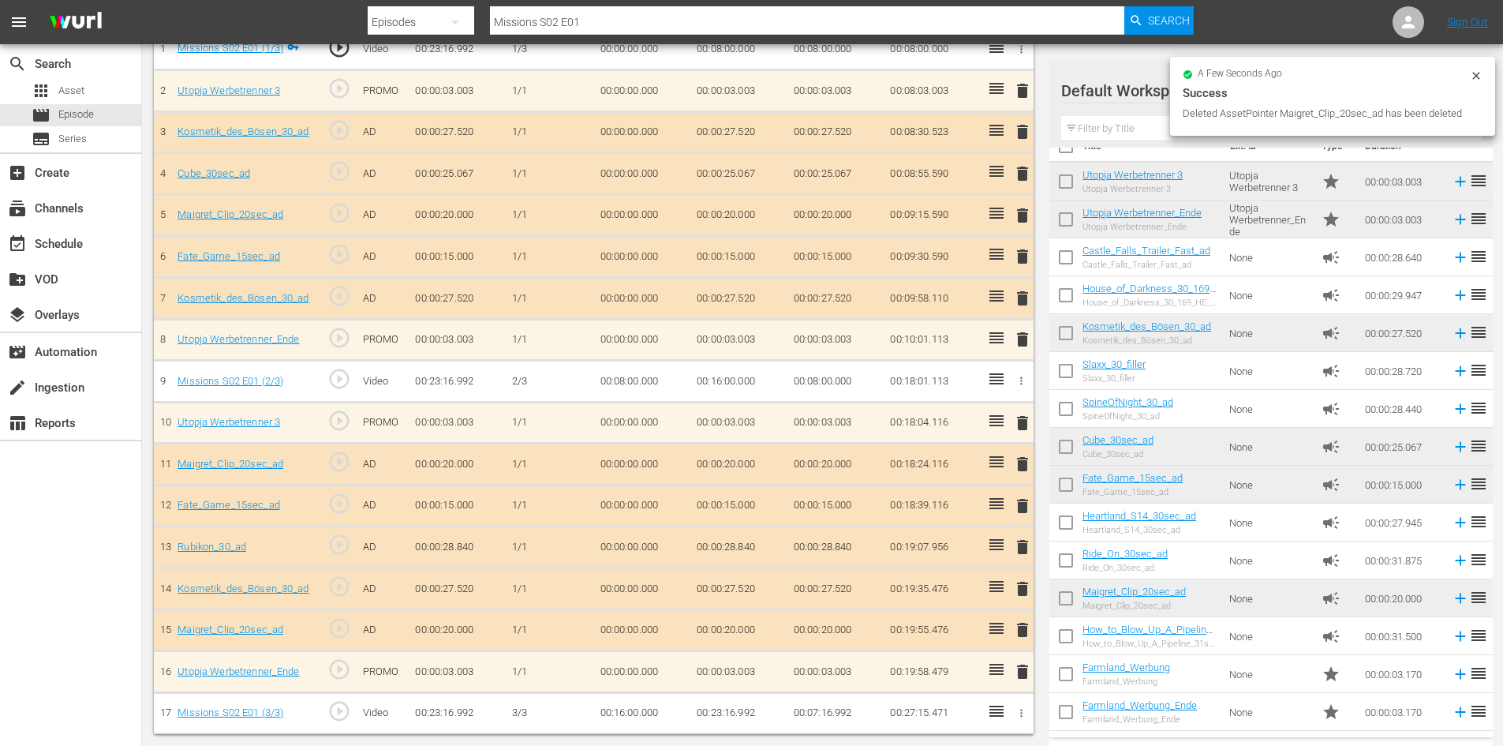
scroll to position [476, 0]
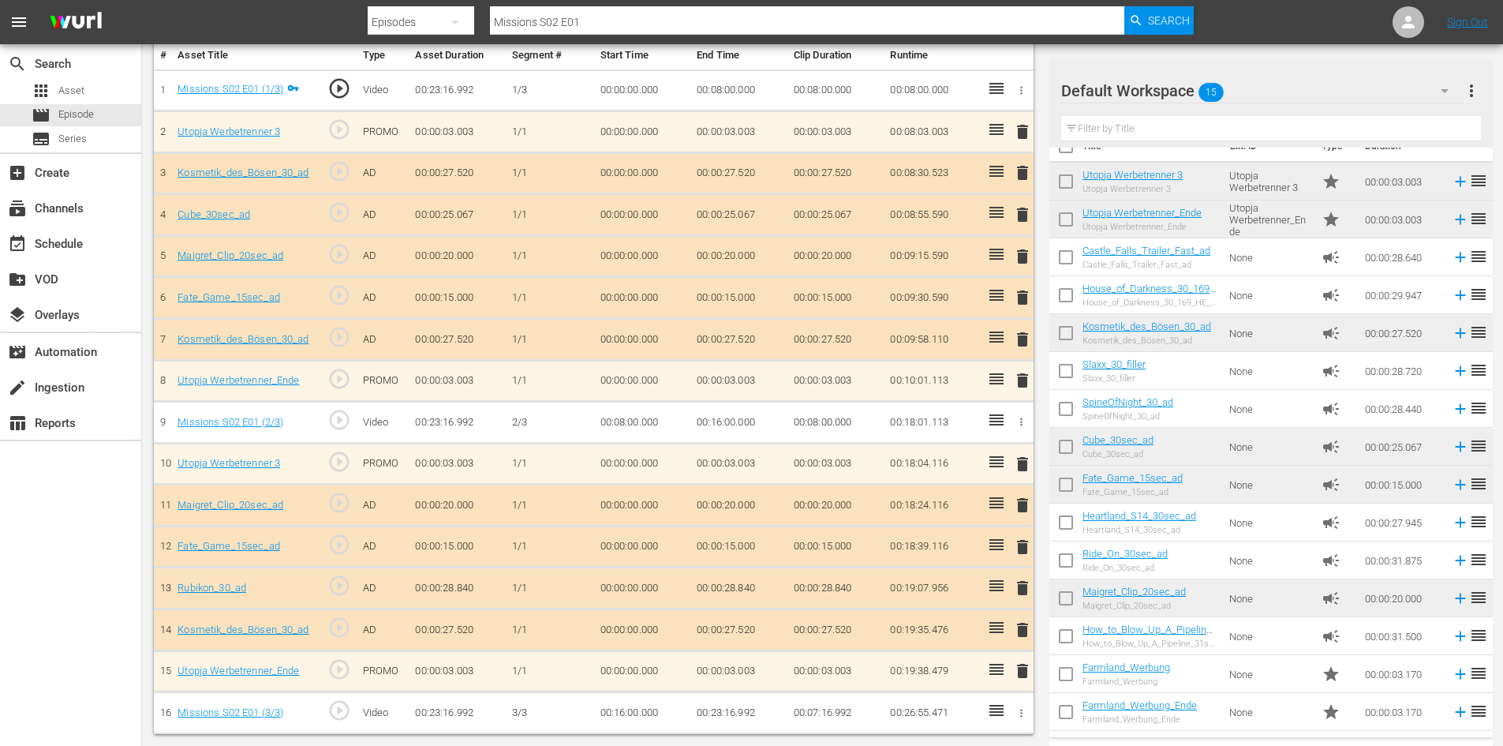
click at [1027, 338] on span "delete" at bounding box center [1022, 339] width 19 height 19
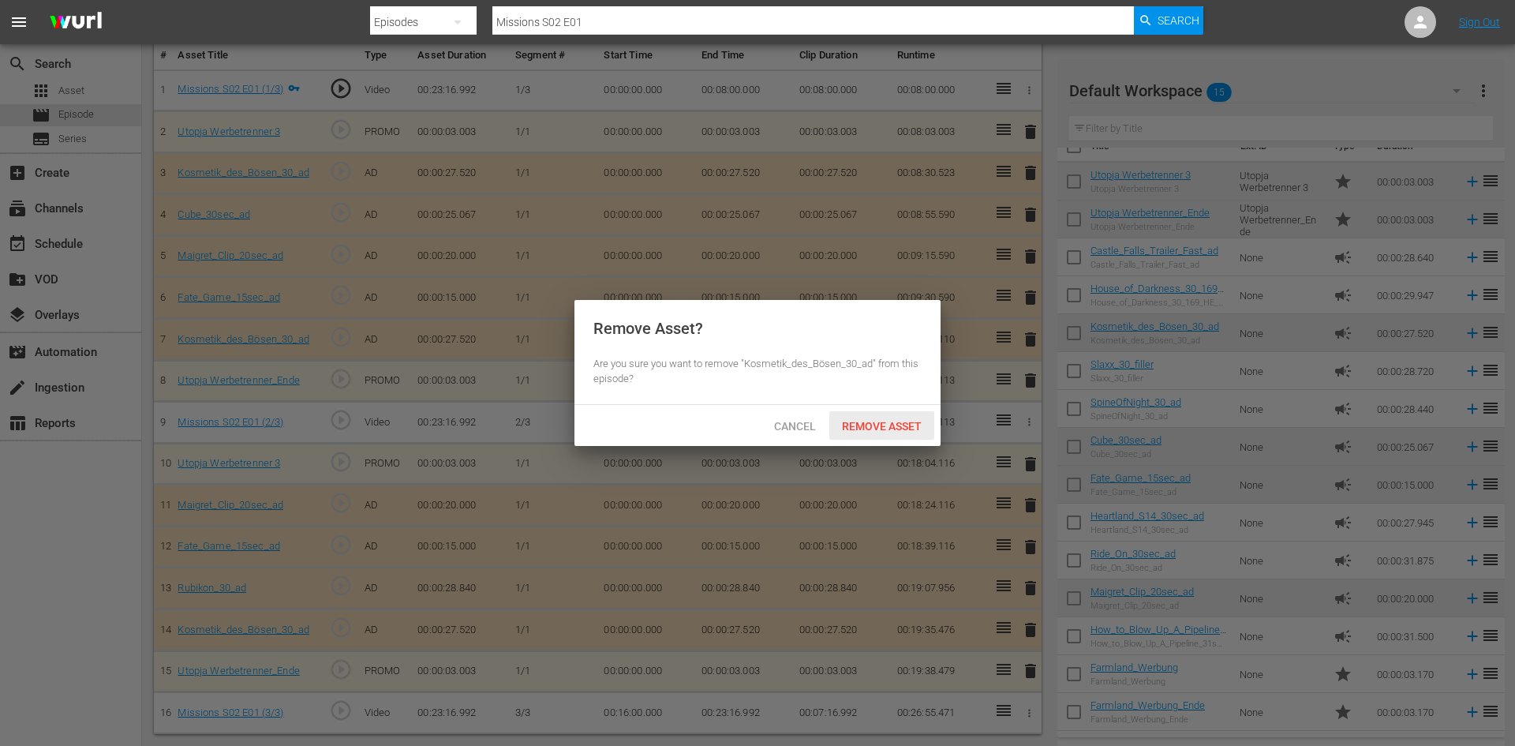
click at [896, 425] on span "Remove Asset" at bounding box center [881, 426] width 105 height 13
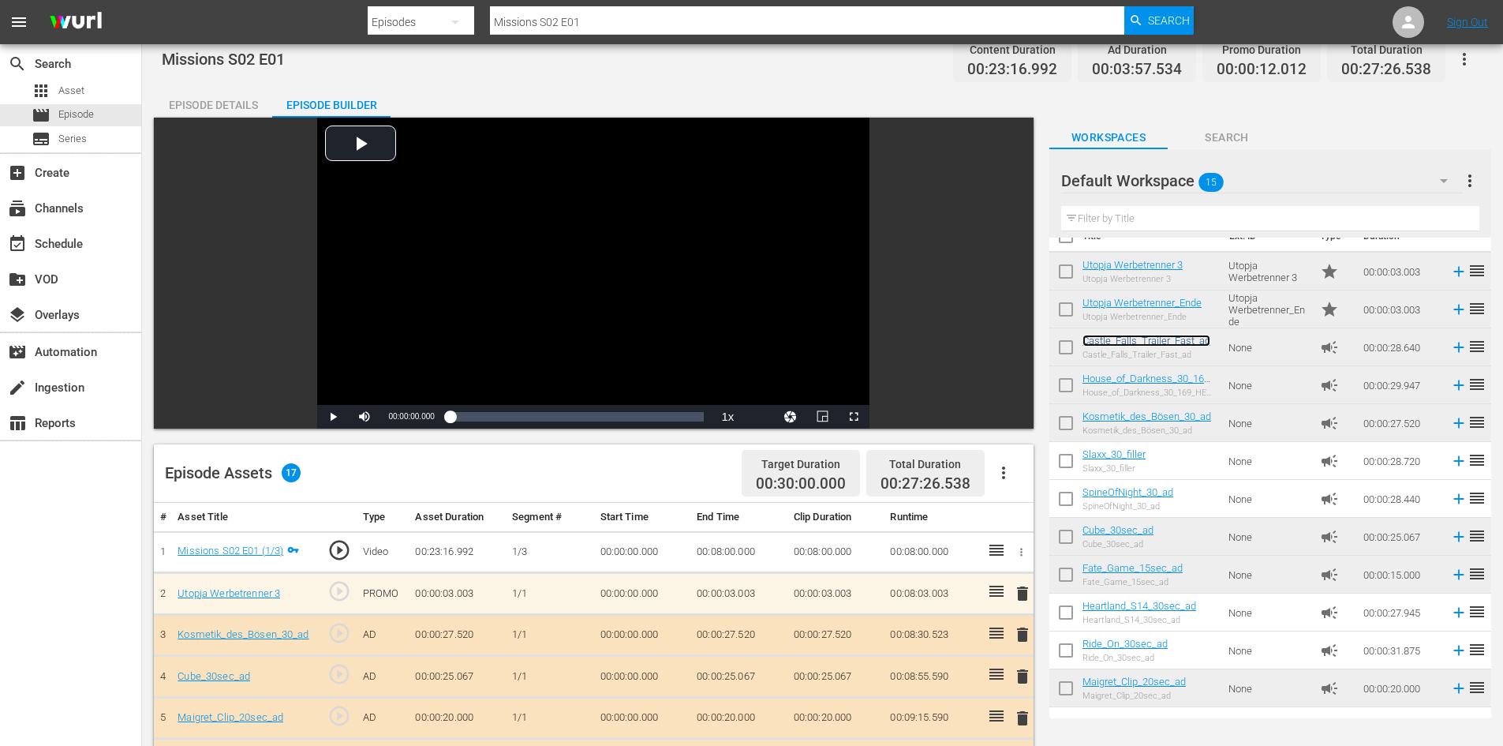
scroll to position [0, 0]
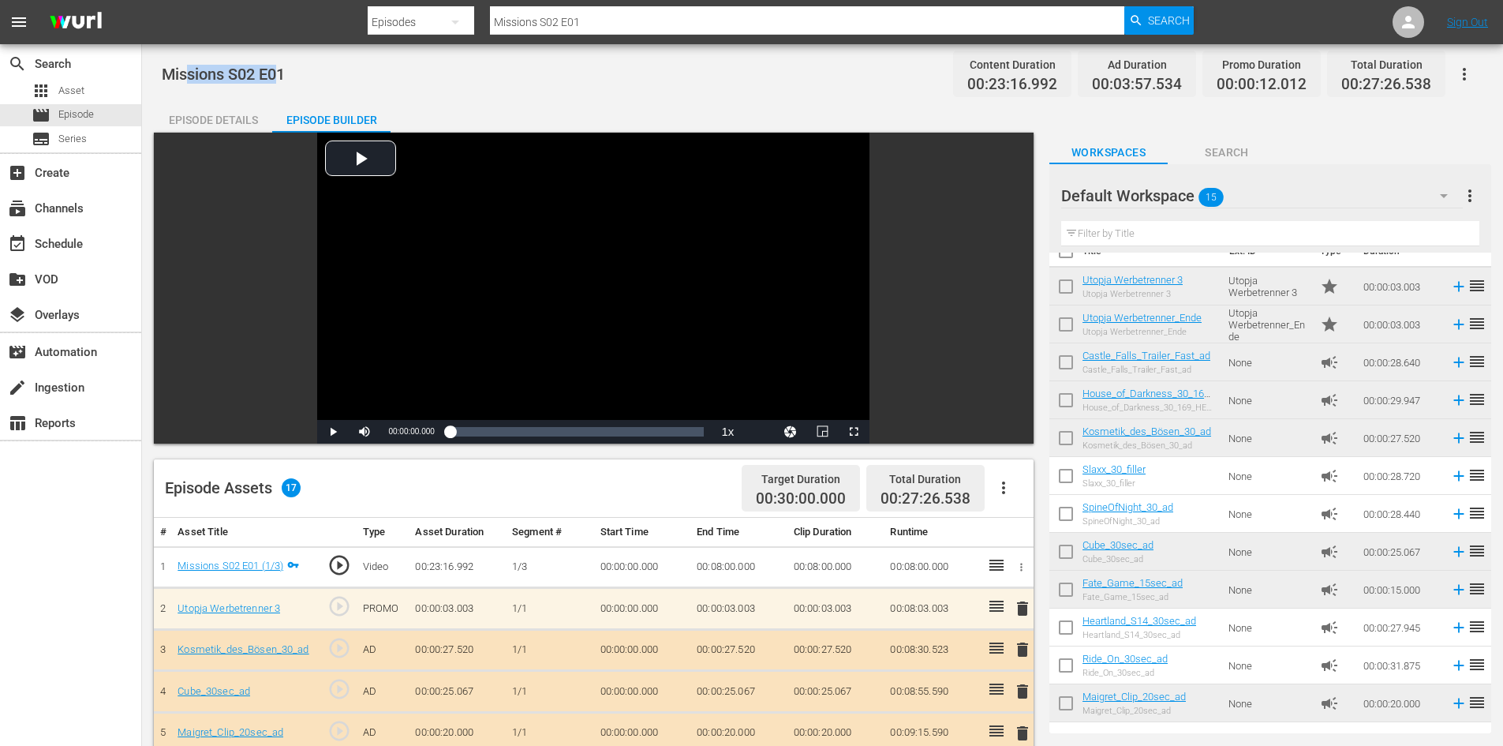
drag, startPoint x: 281, startPoint y: 72, endPoint x: 190, endPoint y: 59, distance: 91.6
click at [190, 59] on div "Missions S02 E01 Content Duration 00:23:16.992 Ad Duration 00:03:57.534 Promo D…" at bounding box center [822, 74] width 1321 height 36
drag, startPoint x: 291, startPoint y: 77, endPoint x: 144, endPoint y: 58, distance: 148.0
click at [144, 58] on div "Missions S02 E01 Content Duration 00:23:16.992 Ad Duration 00:03:57.534 Promo D…" at bounding box center [822, 654] width 1361 height 1220
click at [104, 83] on div "apps Asset" at bounding box center [70, 91] width 141 height 22
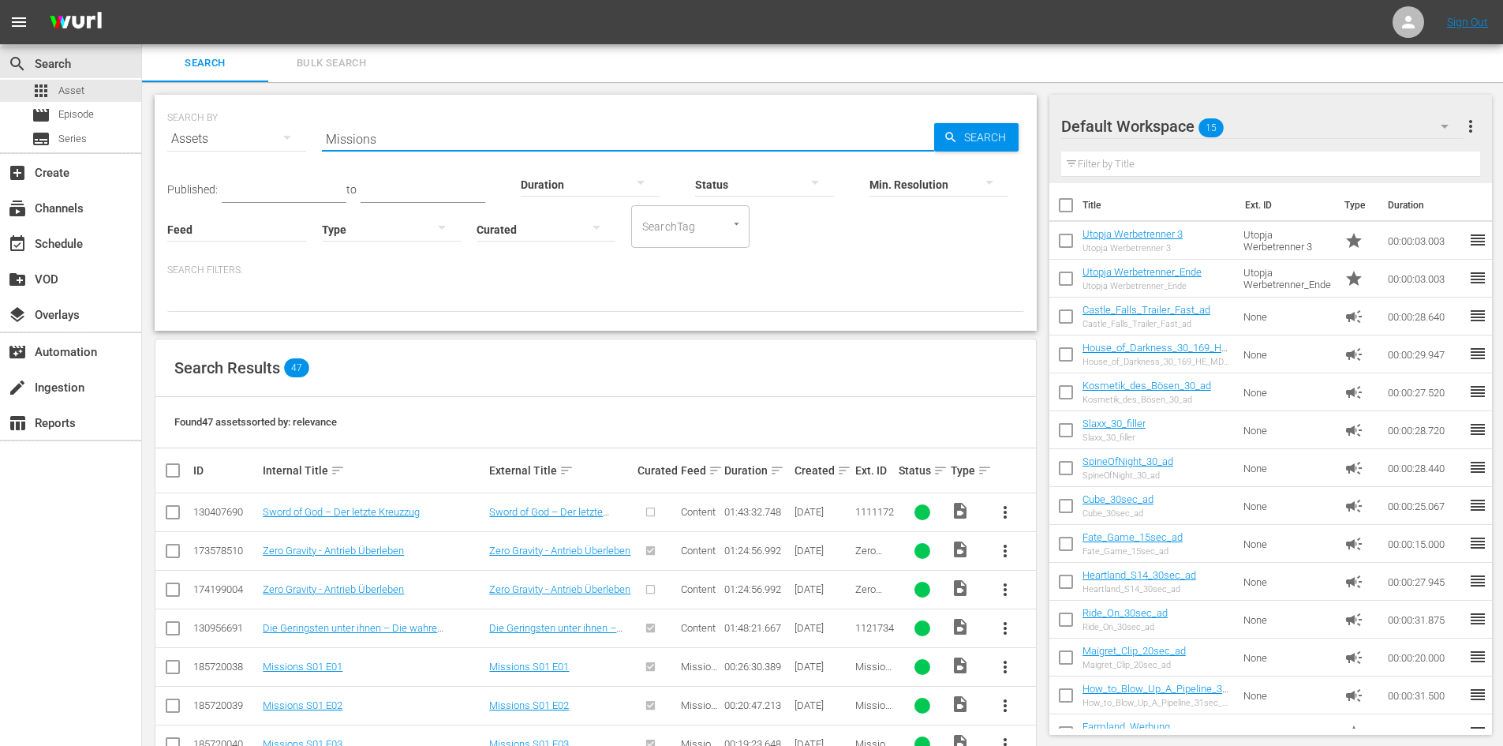
drag, startPoint x: 385, startPoint y: 143, endPoint x: 201, endPoint y: 114, distance: 186.1
click at [200, 113] on div "SEARCH BY Search By Assets Search ID, Title, Description, Keywords, or Category…" at bounding box center [595, 129] width 857 height 57
paste input "Missions S02 E01"
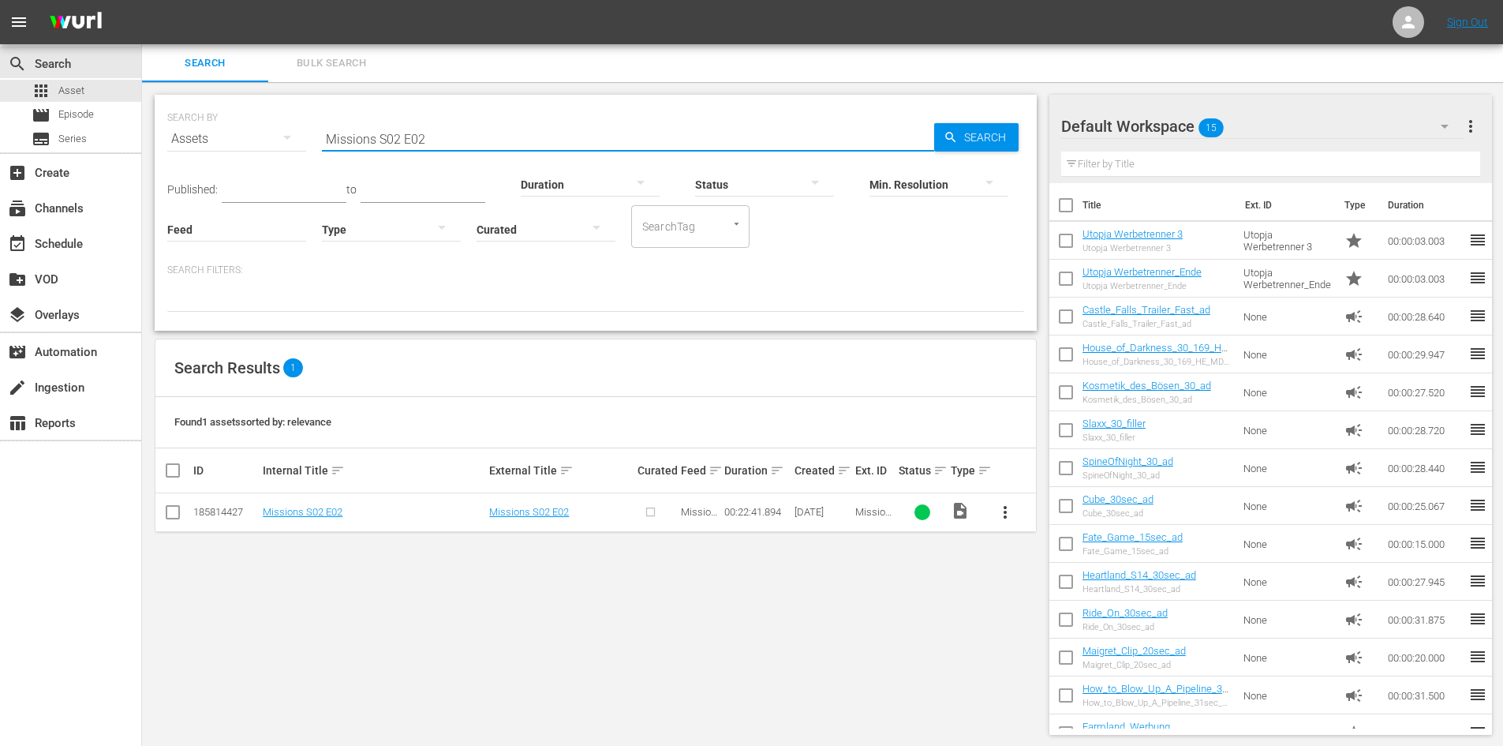
type input "Missions S02 E02"
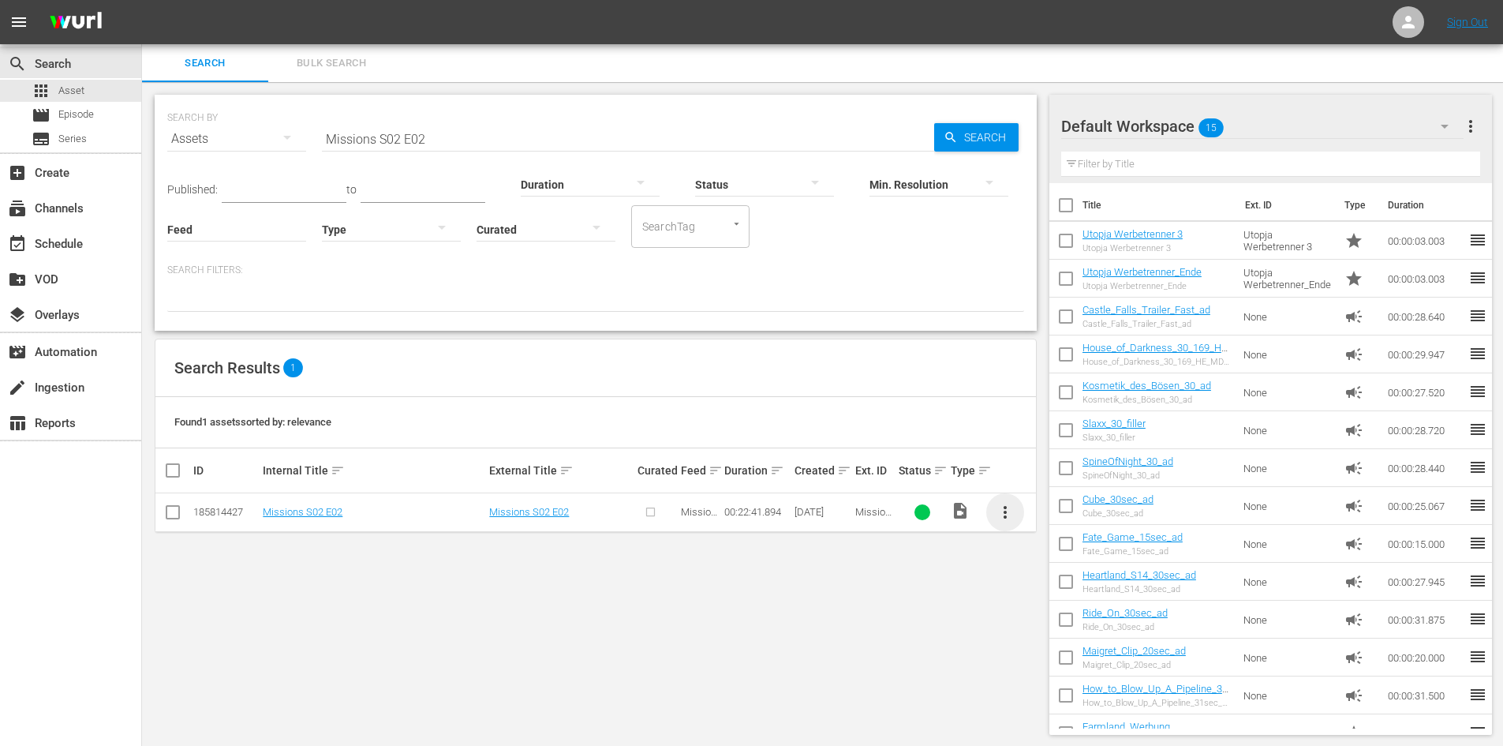
click at [1005, 518] on span "more_vert" at bounding box center [1005, 512] width 19 height 19
click at [1086, 635] on div "Episode" at bounding box center [1090, 632] width 107 height 38
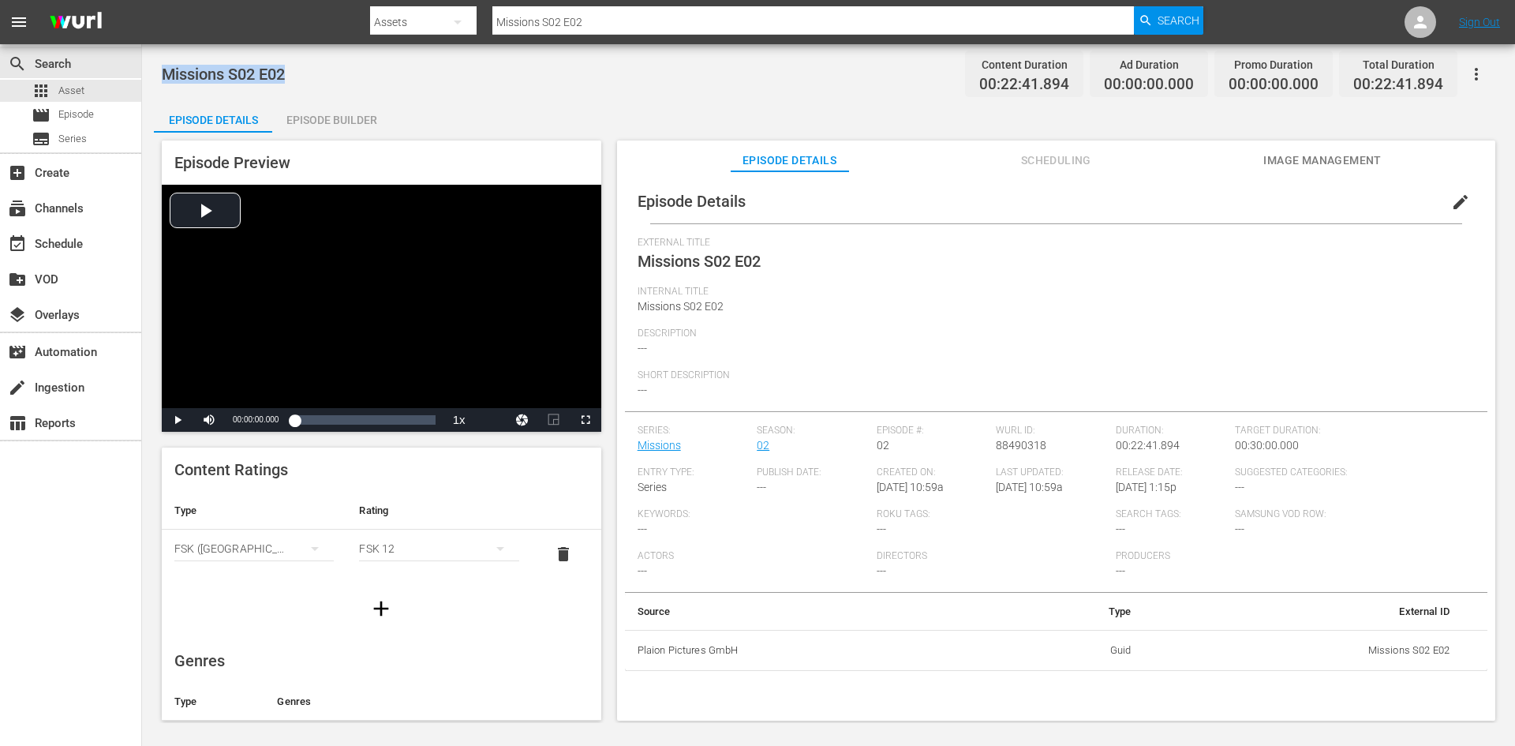
drag, startPoint x: 297, startPoint y: 70, endPoint x: 156, endPoint y: 83, distance: 141.8
click at [156, 83] on div "Missions S02 E02 Content Duration 00:22:41.894 Ad Duration 00:00:00.000 Promo D…" at bounding box center [828, 383] width 1373 height 678
click at [71, 121] on span "Episode" at bounding box center [76, 115] width 36 height 16
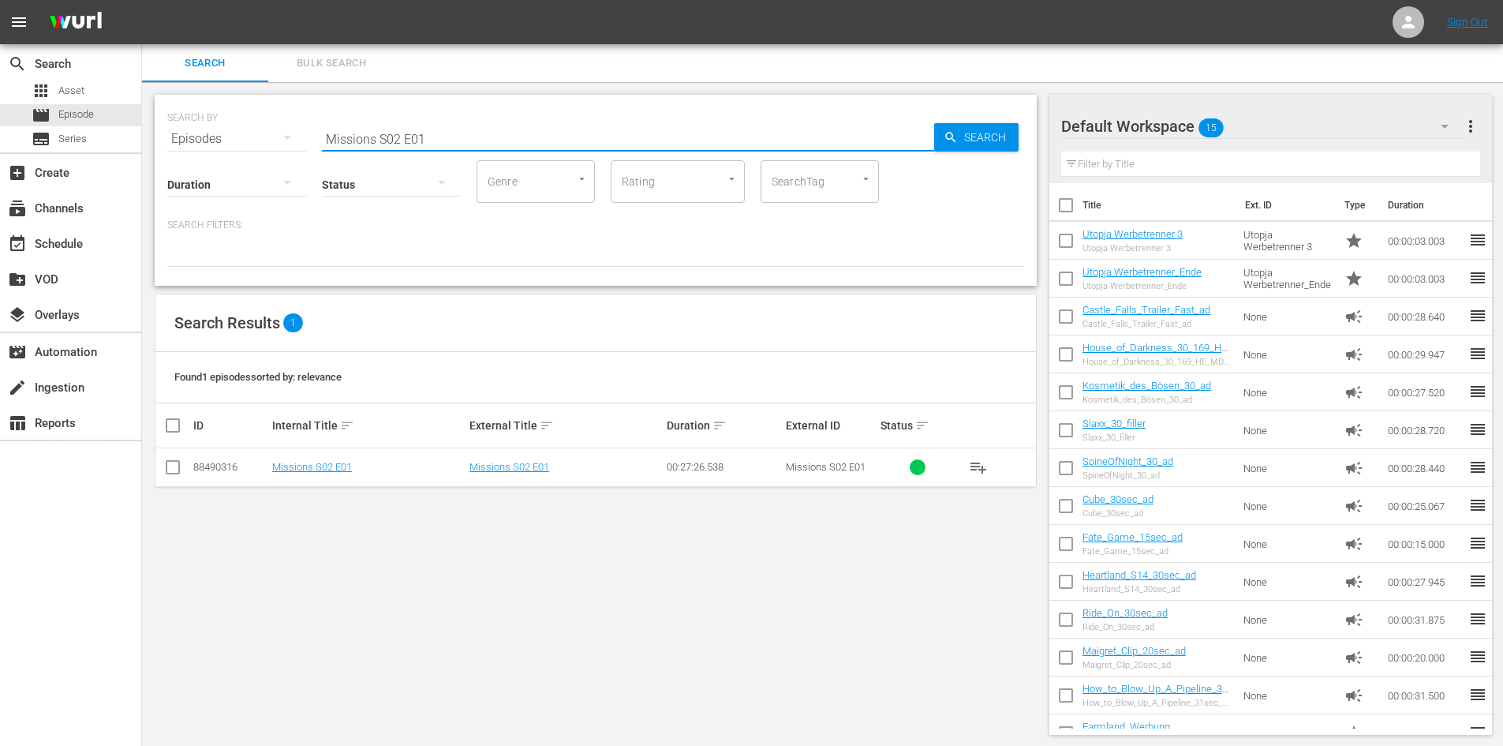
drag, startPoint x: 433, startPoint y: 136, endPoint x: 240, endPoint y: 144, distance: 193.4
click at [240, 144] on div "SEARCH BY Search By Episodes Search ID, Title, Description, Keywords, or Catego…" at bounding box center [595, 129] width 857 height 57
paste input "Missions S02 E02"
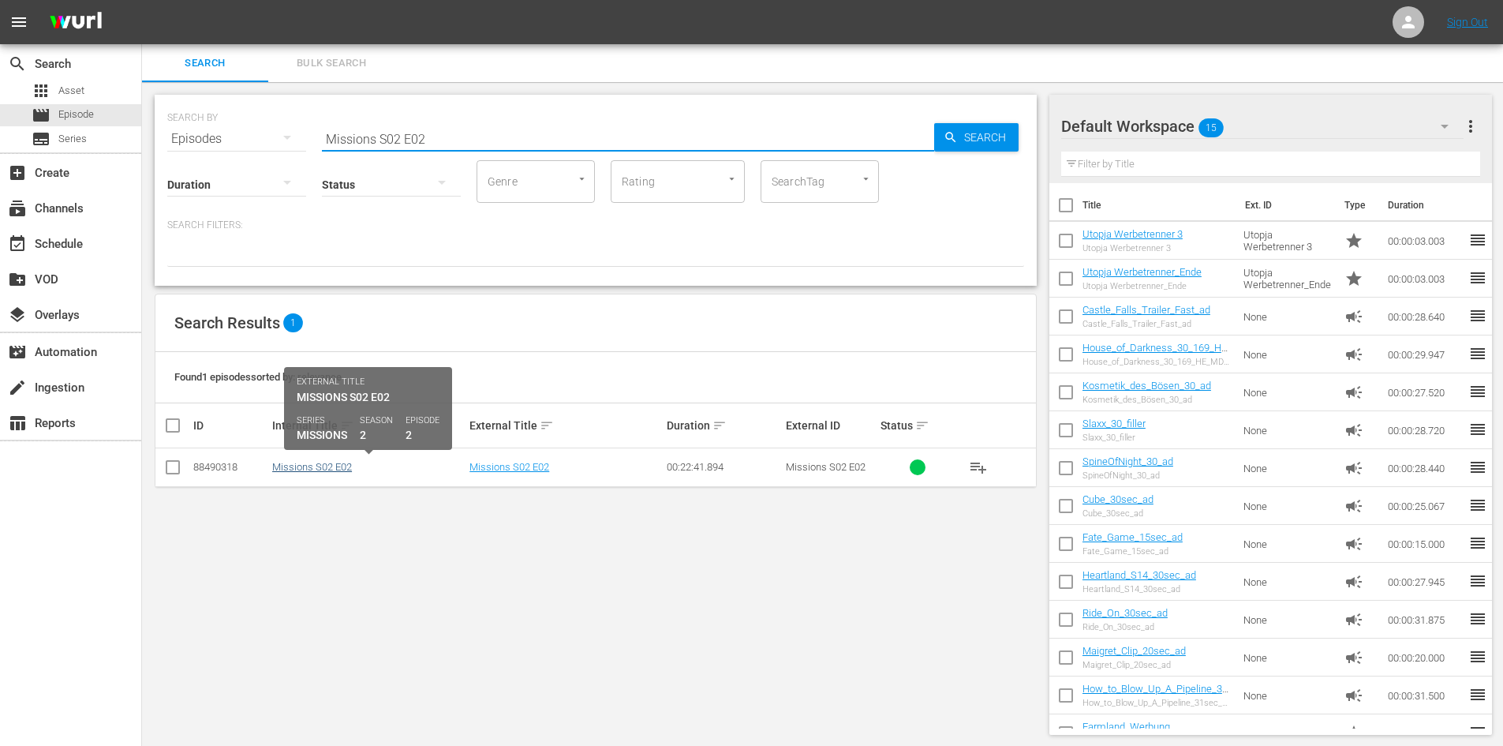
type input "Missions S02 E02"
drag, startPoint x: 317, startPoint y: 468, endPoint x: 176, endPoint y: 29, distance: 460.8
click at [317, 468] on link "Missions S02 E02" at bounding box center [312, 467] width 80 height 12
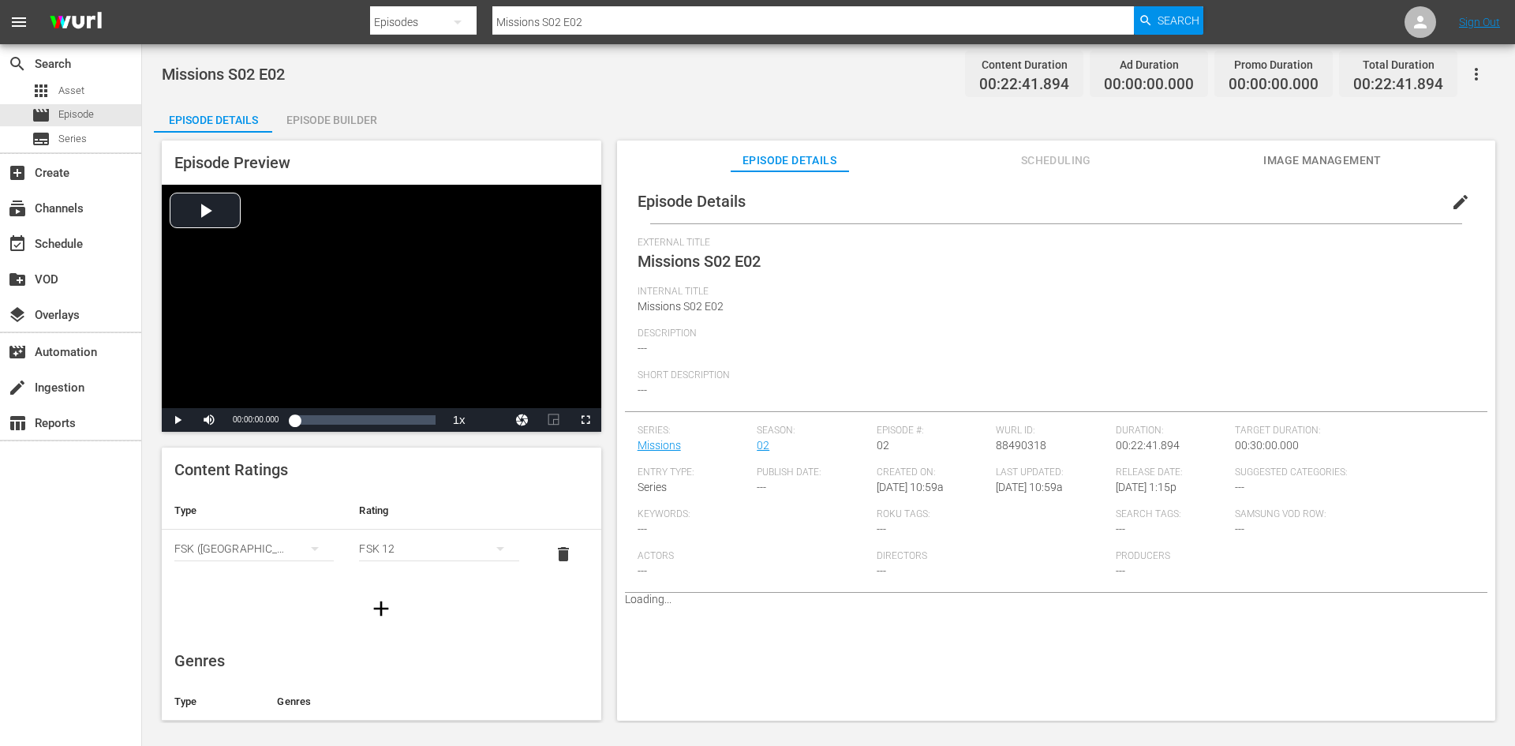
click at [297, 117] on div "Episode Builder" at bounding box center [331, 120] width 118 height 38
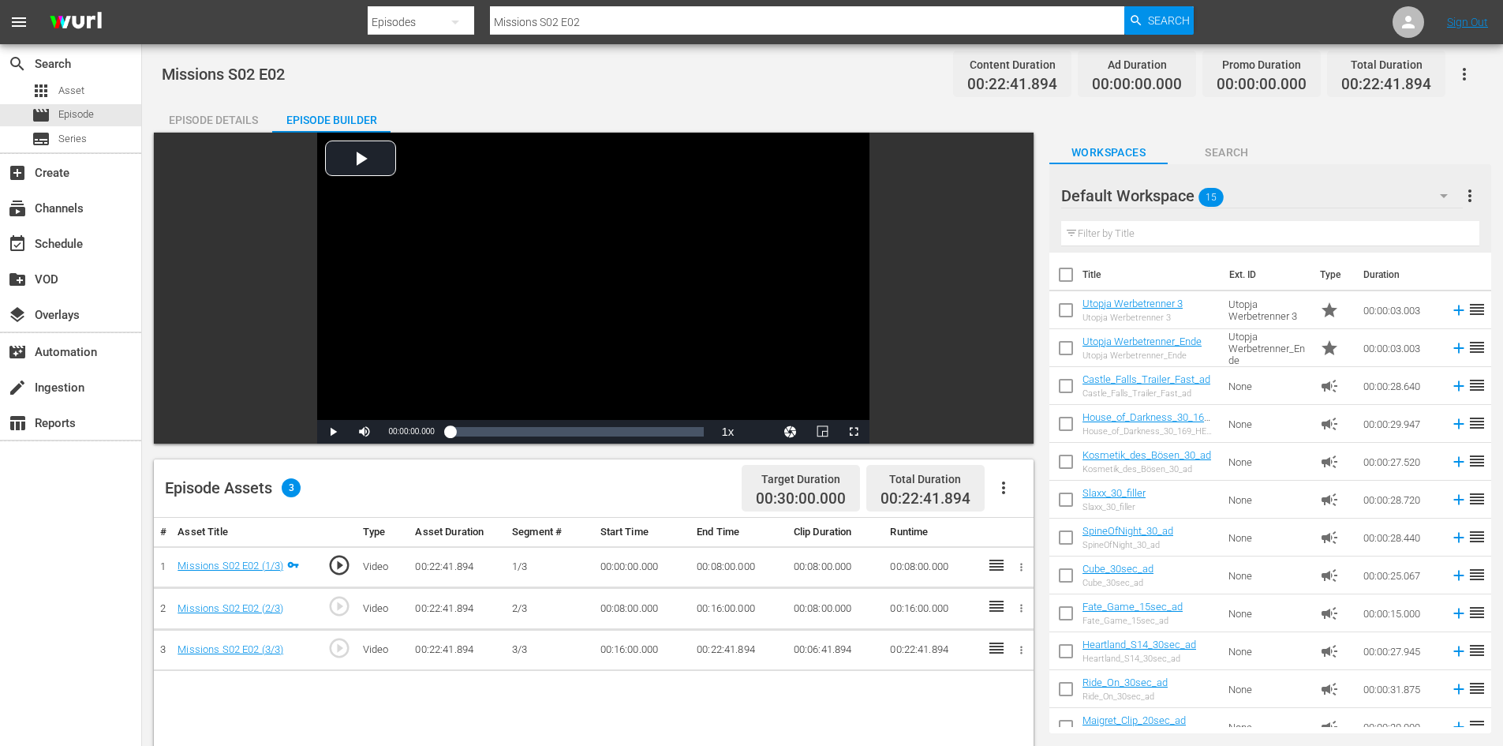
click at [1007, 493] on icon "button" at bounding box center [1003, 487] width 19 height 19
click at [1018, 492] on div "Fill with Ads" at bounding box center [1050, 494] width 107 height 38
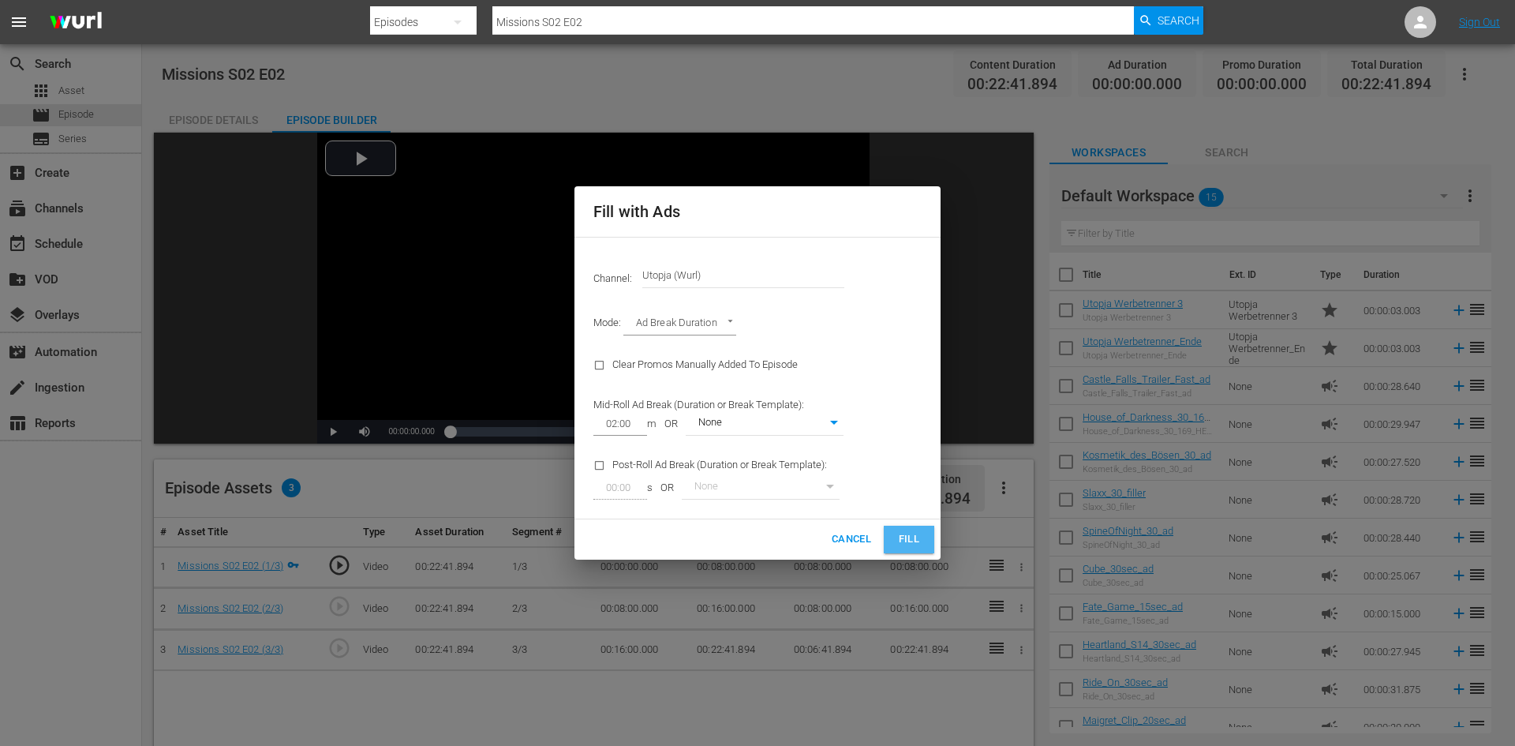
drag, startPoint x: 906, startPoint y: 532, endPoint x: 919, endPoint y: 527, distance: 14.2
click at [906, 532] on span "Fill" at bounding box center [908, 539] width 25 height 18
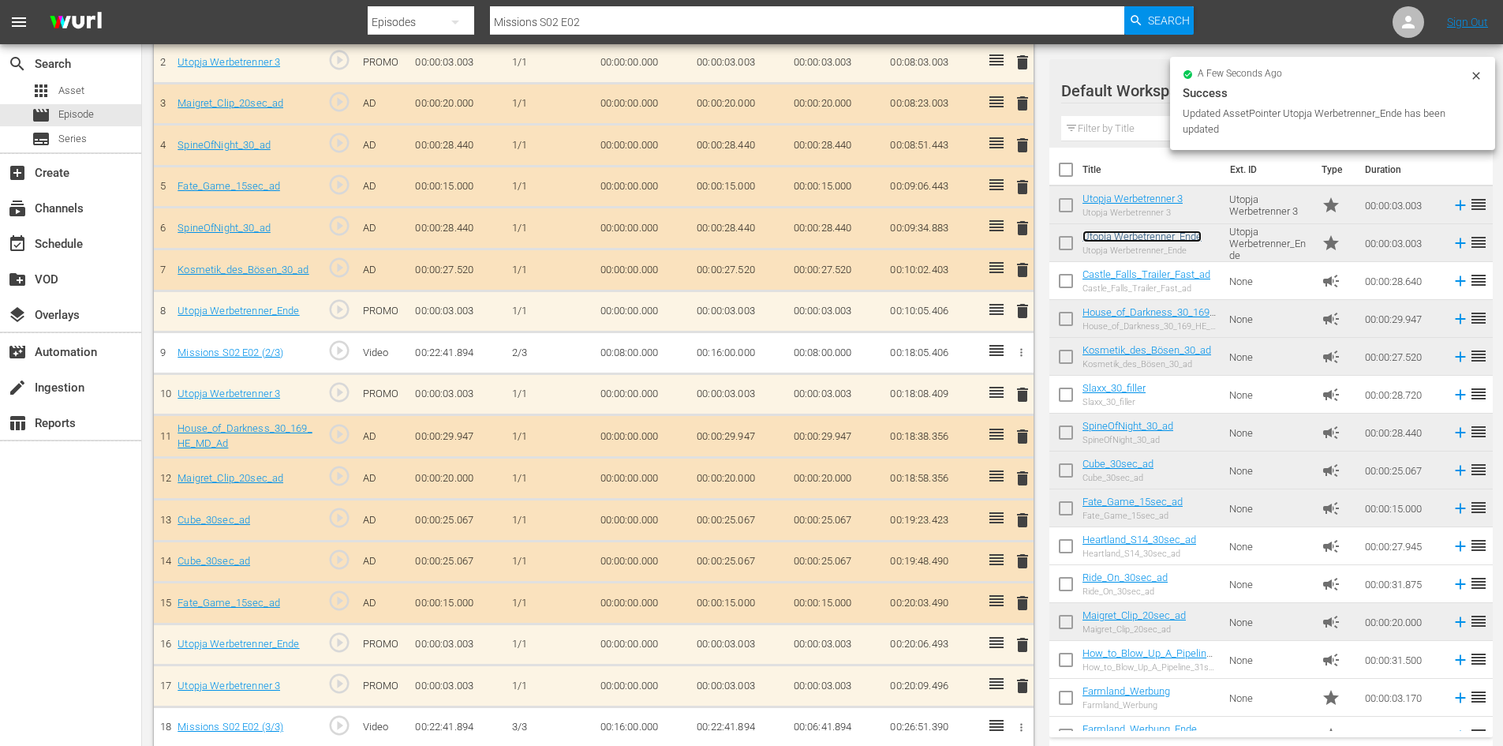
scroll to position [561, 0]
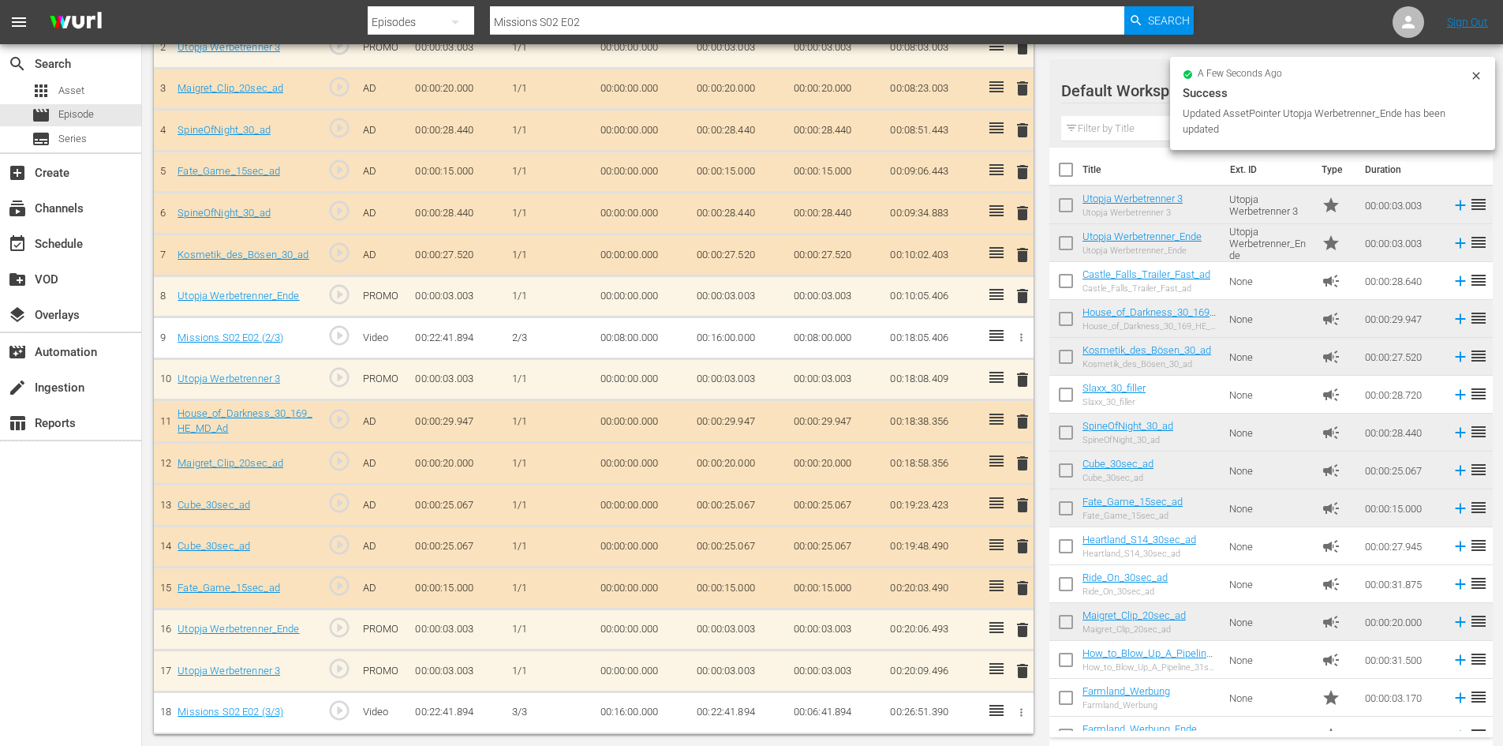
click at [1022, 674] on span "delete" at bounding box center [1022, 670] width 19 height 19
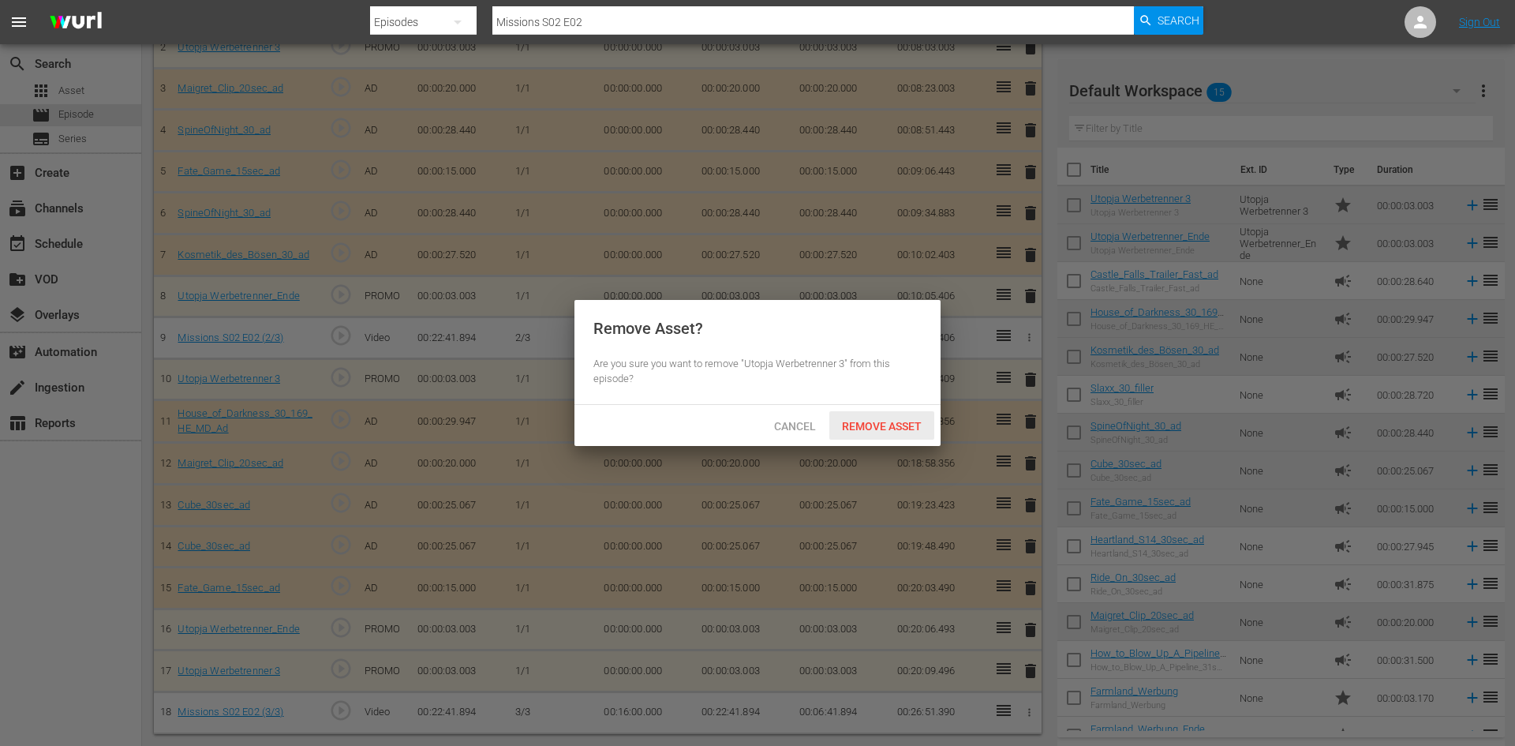
click at [887, 426] on span "Remove Asset" at bounding box center [881, 426] width 105 height 13
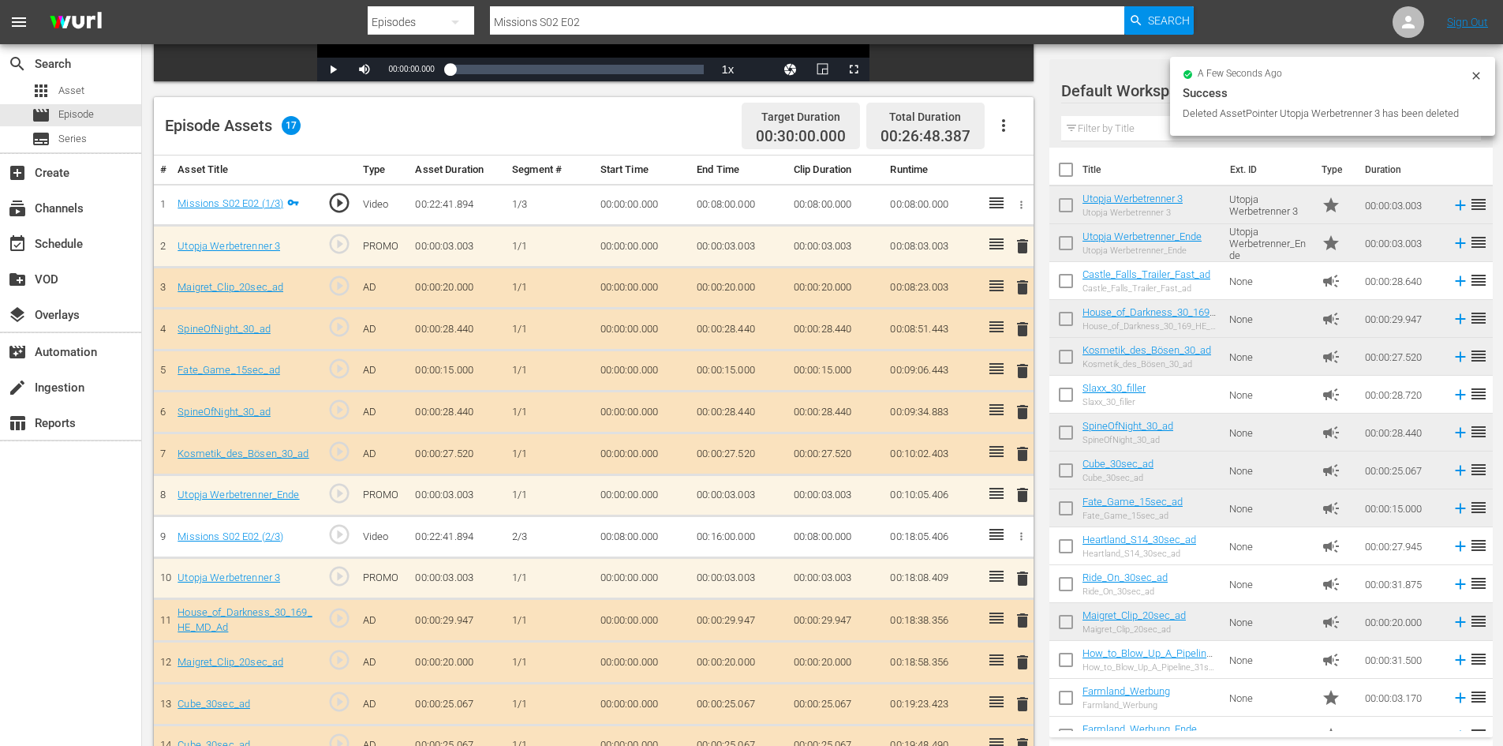
scroll to position [361, 0]
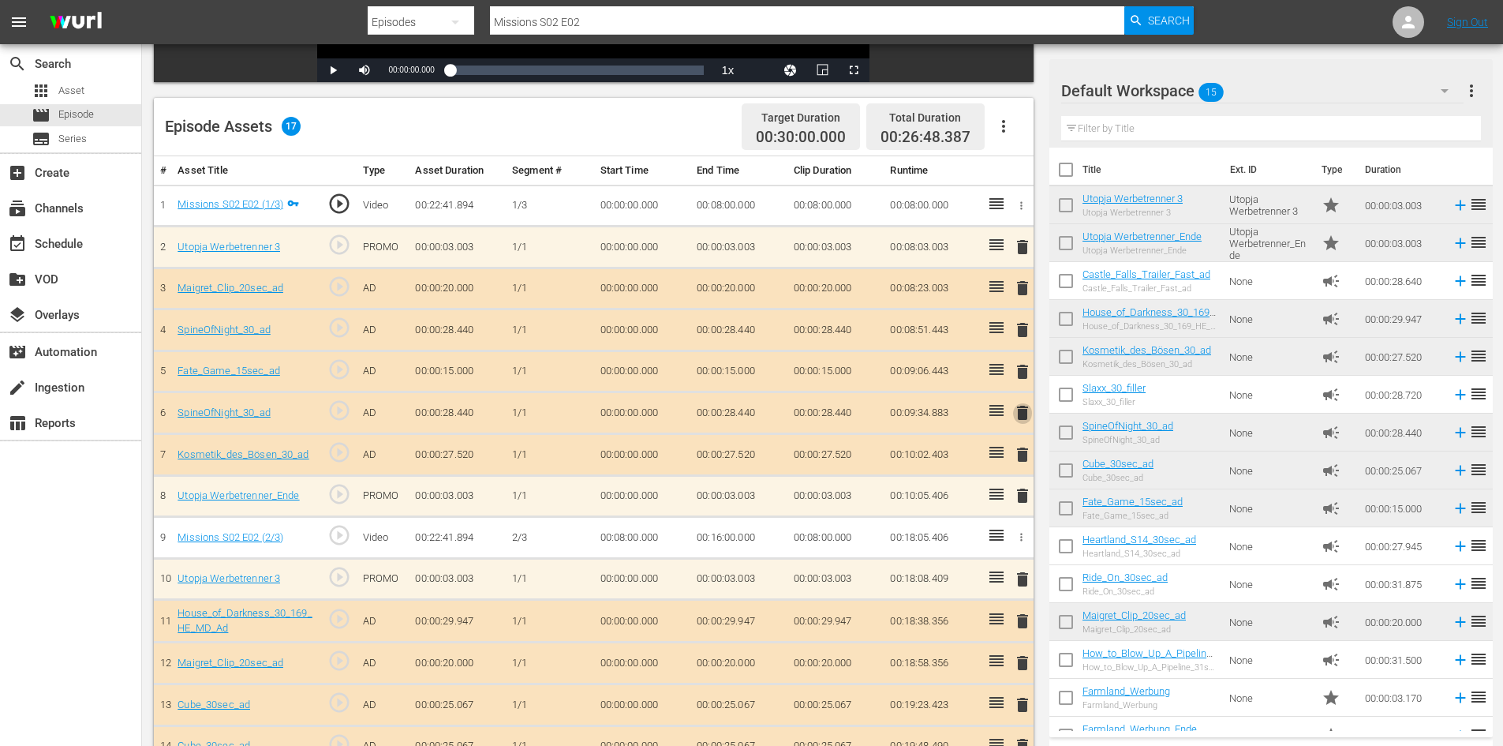
click at [1026, 410] on span "delete" at bounding box center [1022, 412] width 19 height 19
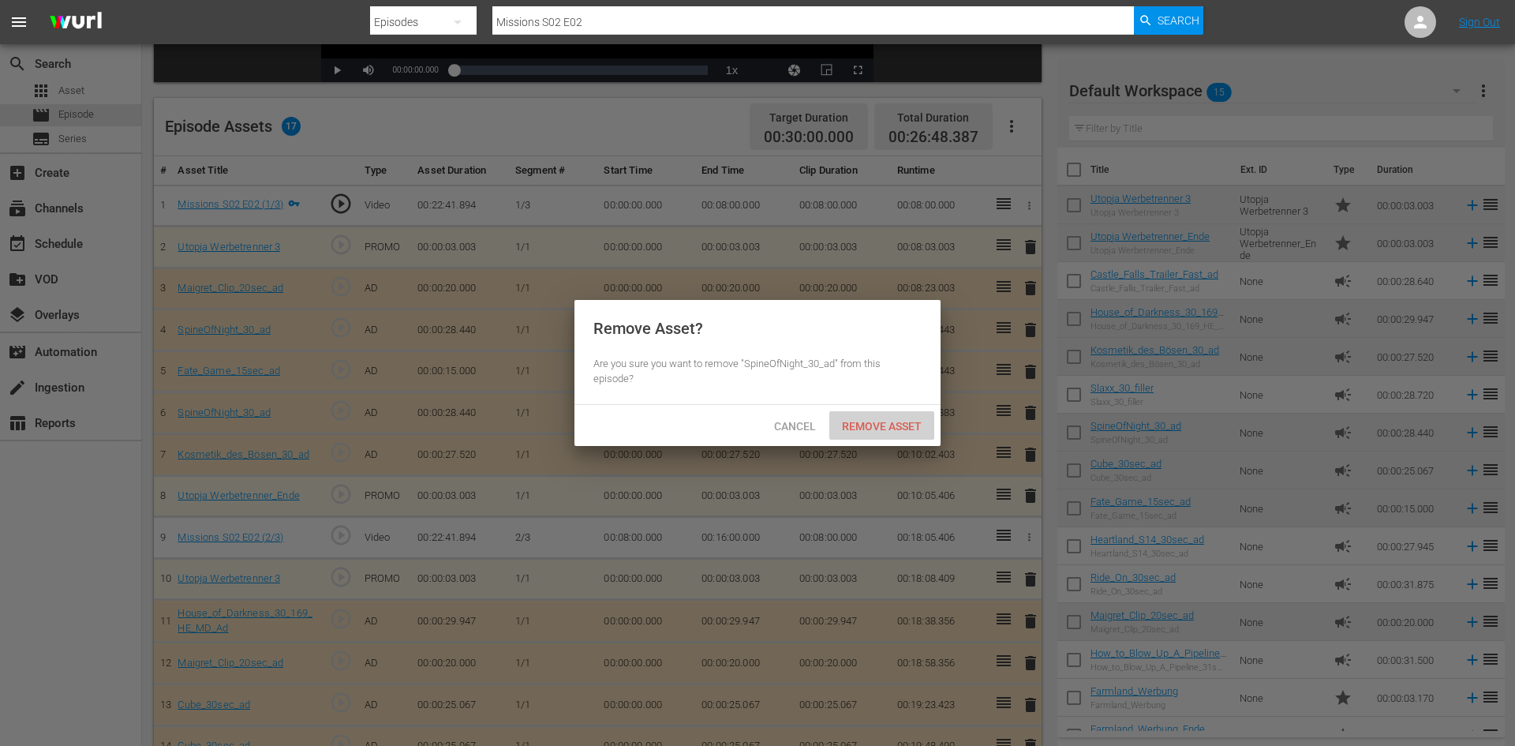
click at [860, 425] on span "Remove Asset" at bounding box center [881, 426] width 105 height 13
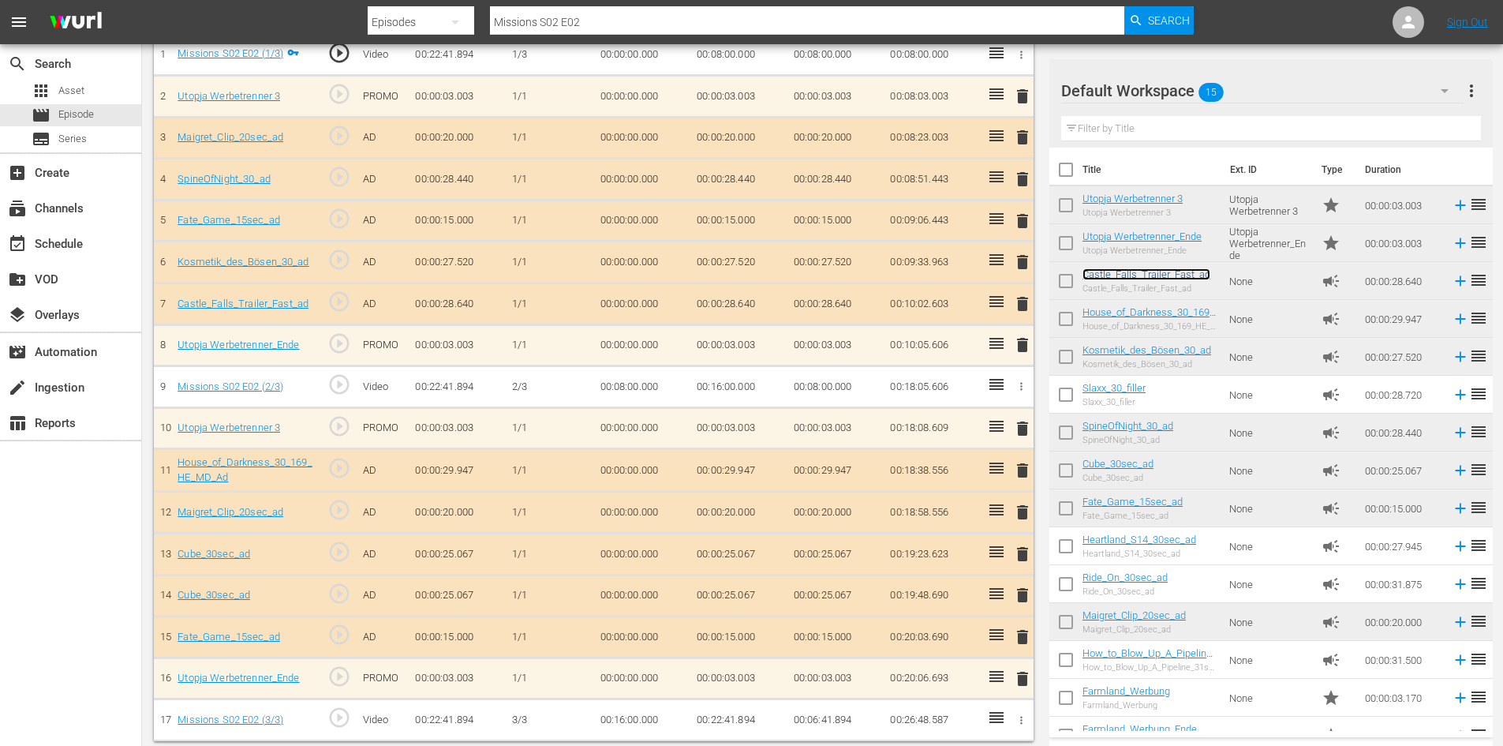
scroll to position [519, 0]
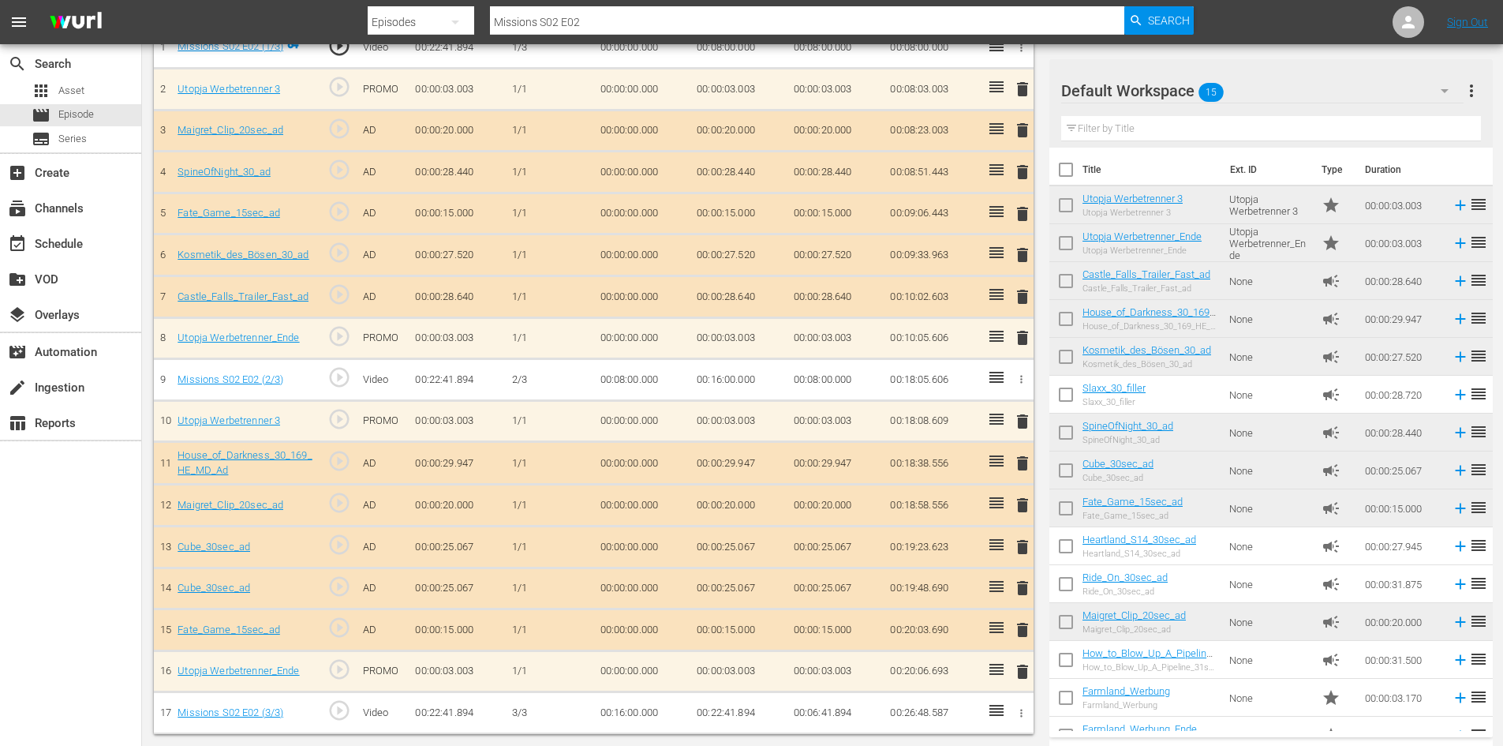
click at [1025, 585] on span "delete" at bounding box center [1022, 587] width 19 height 19
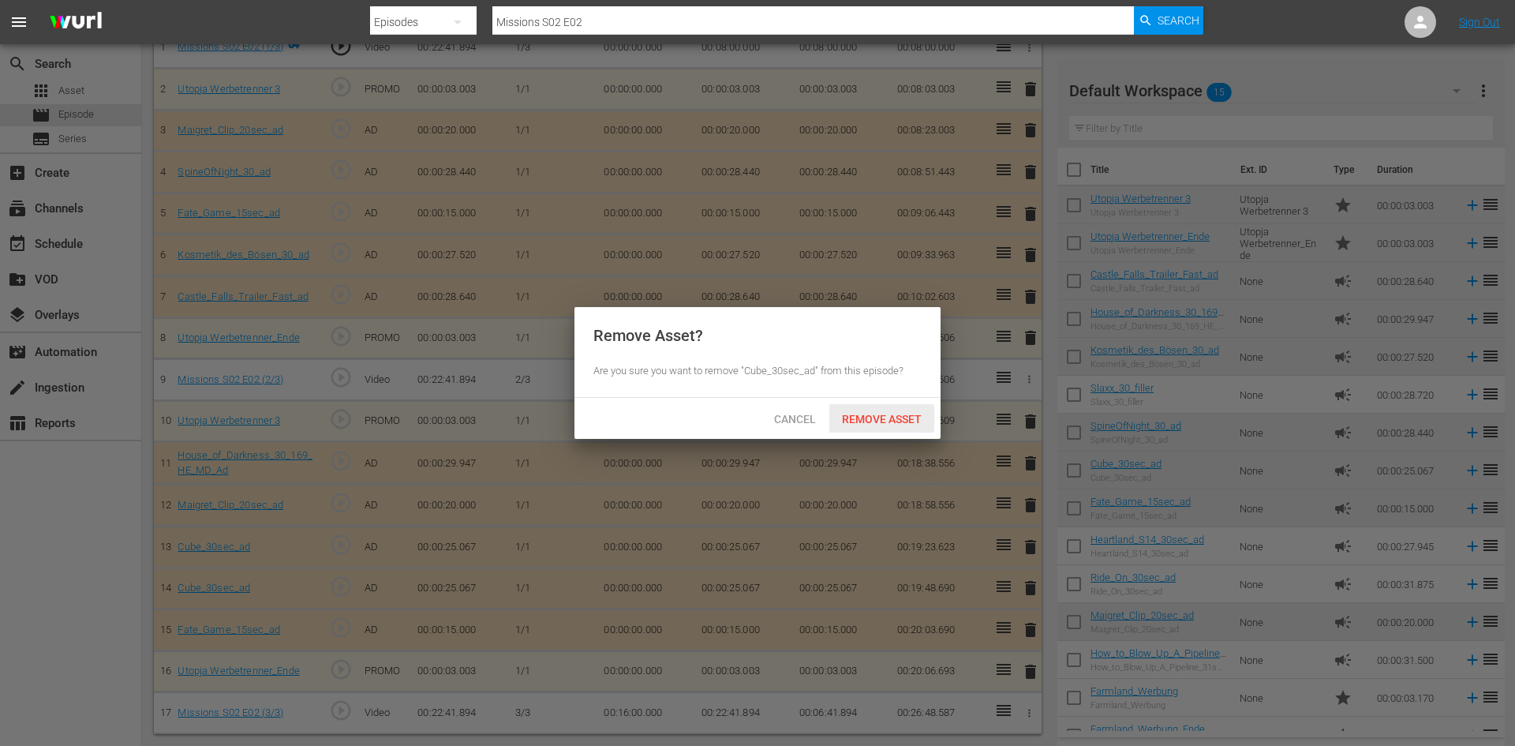
click at [876, 405] on div "Remove Asset" at bounding box center [881, 418] width 105 height 29
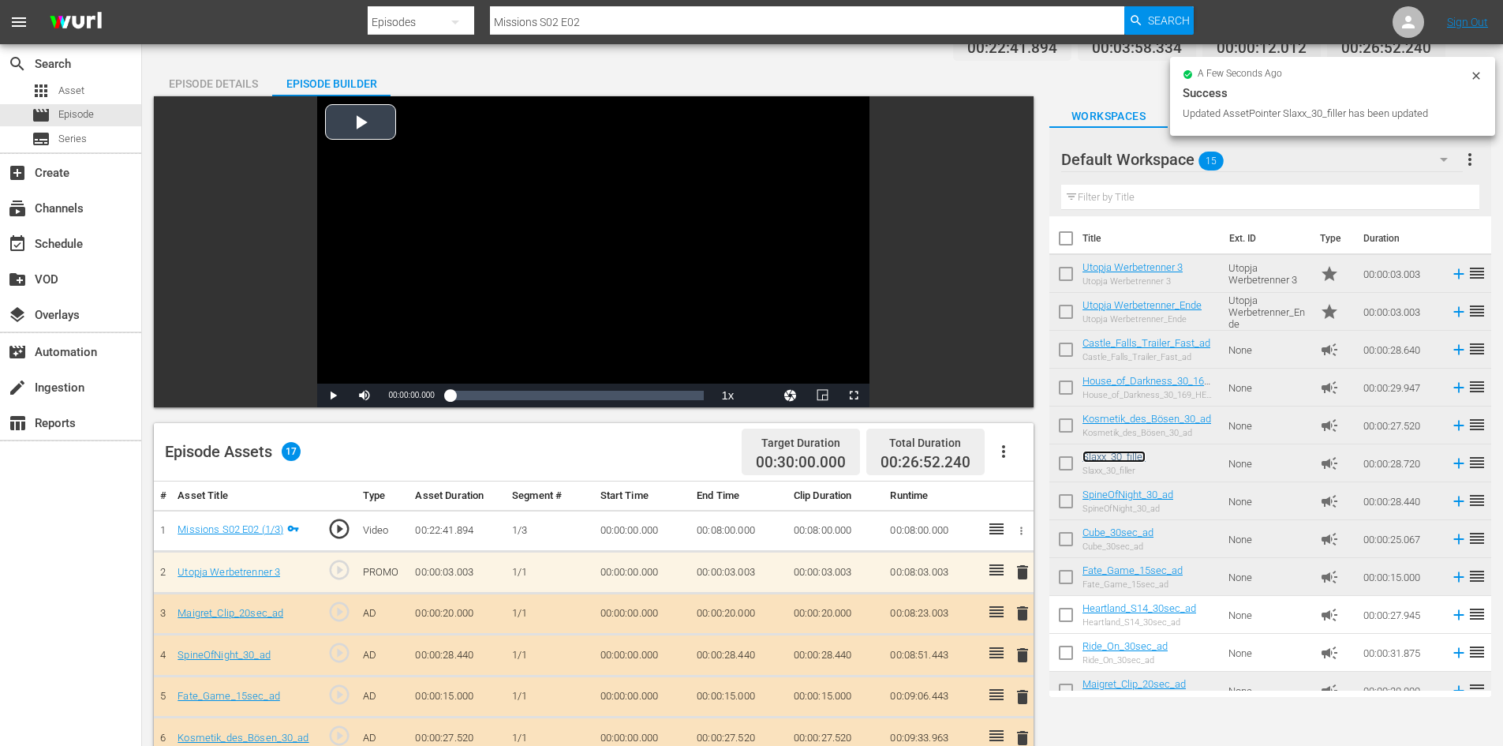
scroll to position [0, 0]
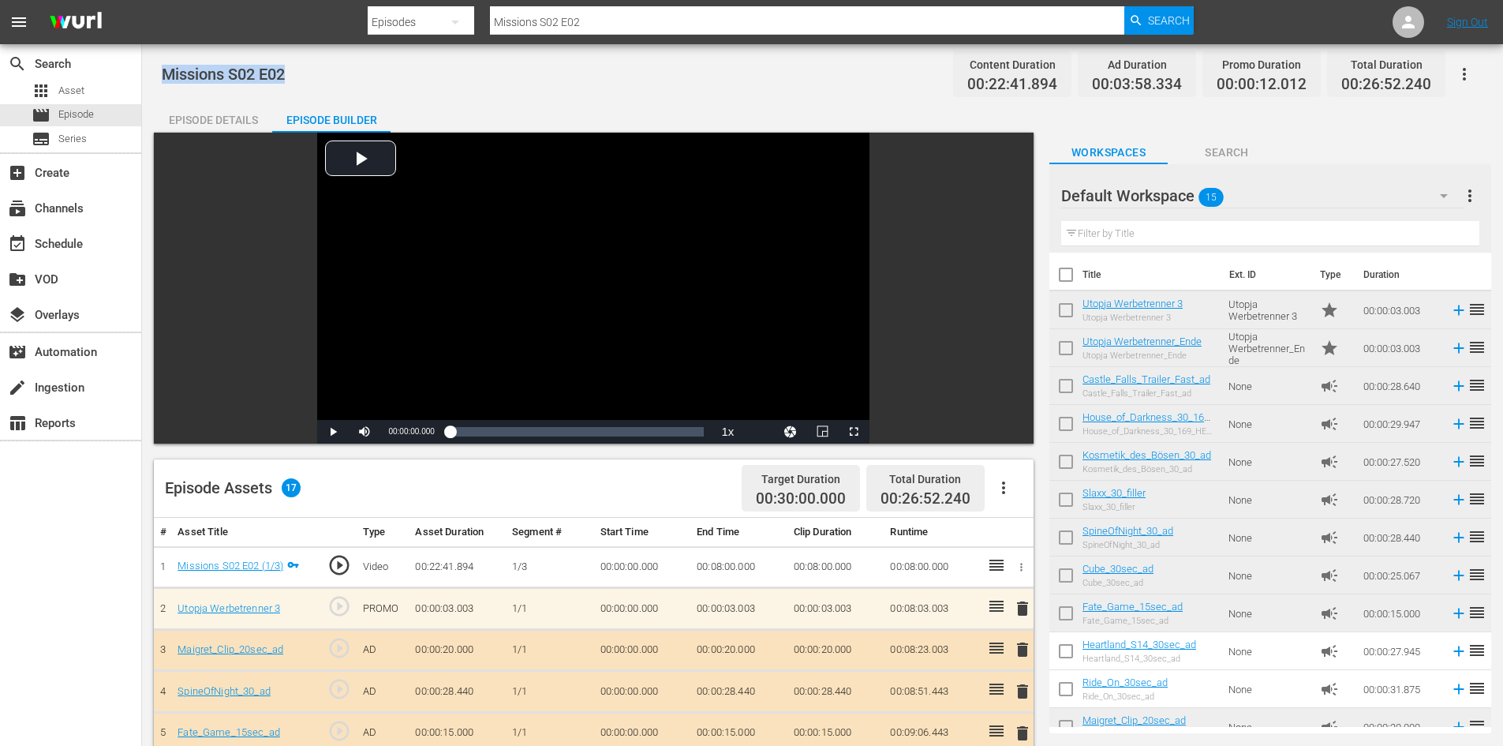
drag, startPoint x: 289, startPoint y: 71, endPoint x: 148, endPoint y: 91, distance: 142.6
click at [148, 91] on div "Missions S02 E02 Content Duration 00:22:41.894 Ad Duration 00:03:58.334 Promo D…" at bounding box center [822, 654] width 1361 height 1220
click at [97, 93] on div "apps Asset" at bounding box center [70, 91] width 141 height 22
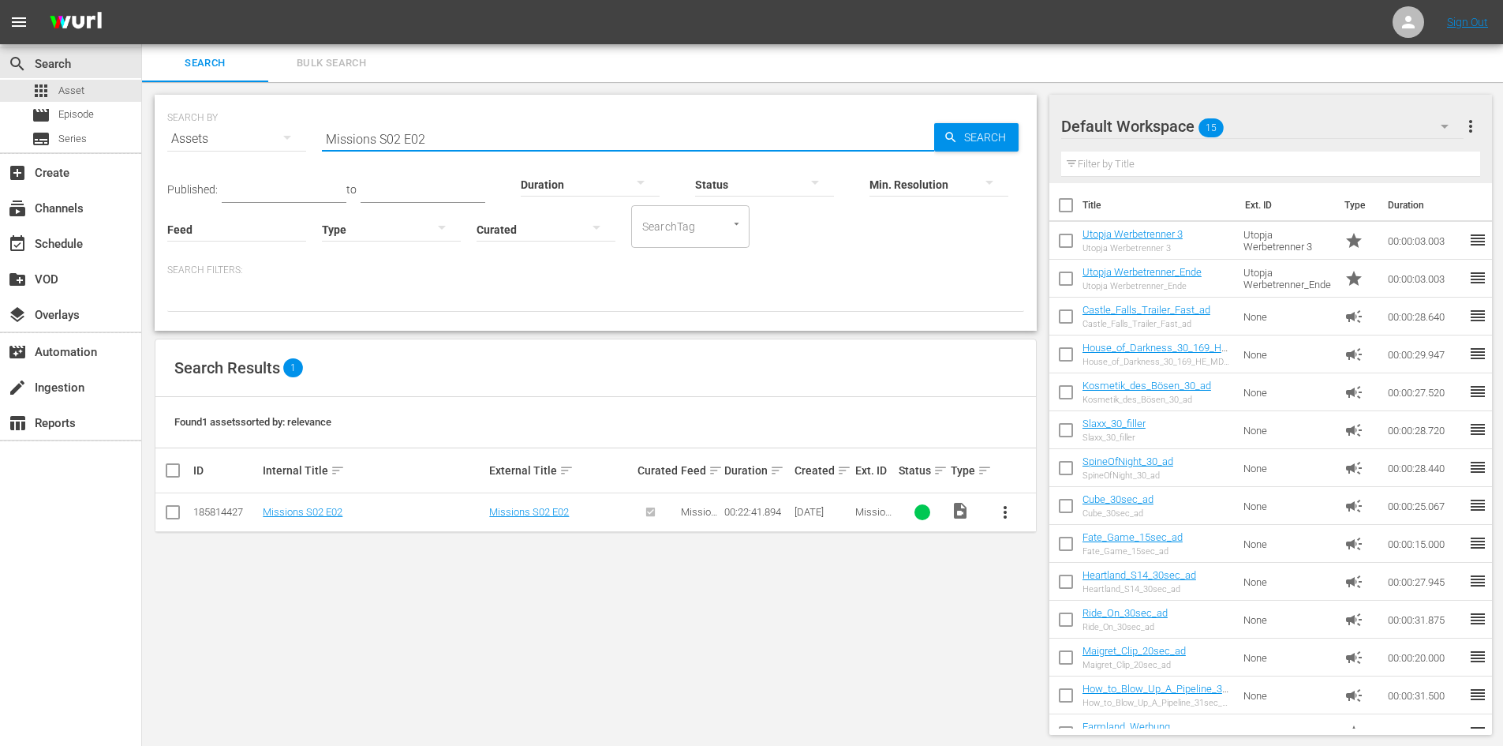
drag, startPoint x: 421, startPoint y: 148, endPoint x: 279, endPoint y: 159, distance: 142.4
click at [279, 158] on div "SEARCH BY Search By Assets Search ID, Title, Description, Keywords, or Category…" at bounding box center [595, 129] width 857 height 57
paste input "Missions S02 E02"
type input "Missions S02 E03"
click at [999, 514] on span "more_vert" at bounding box center [1005, 512] width 19 height 19
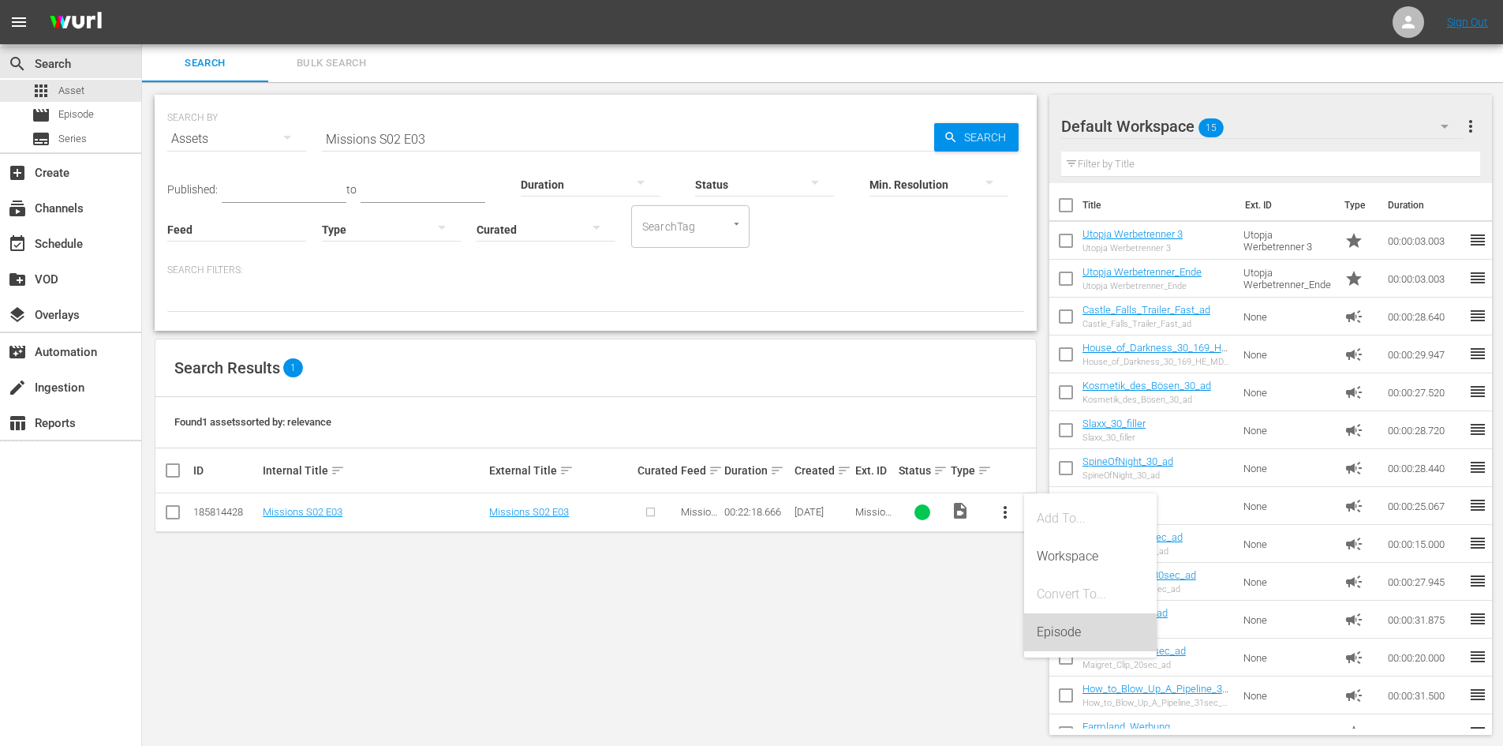
click at [1087, 641] on div "Episode" at bounding box center [1090, 632] width 107 height 38
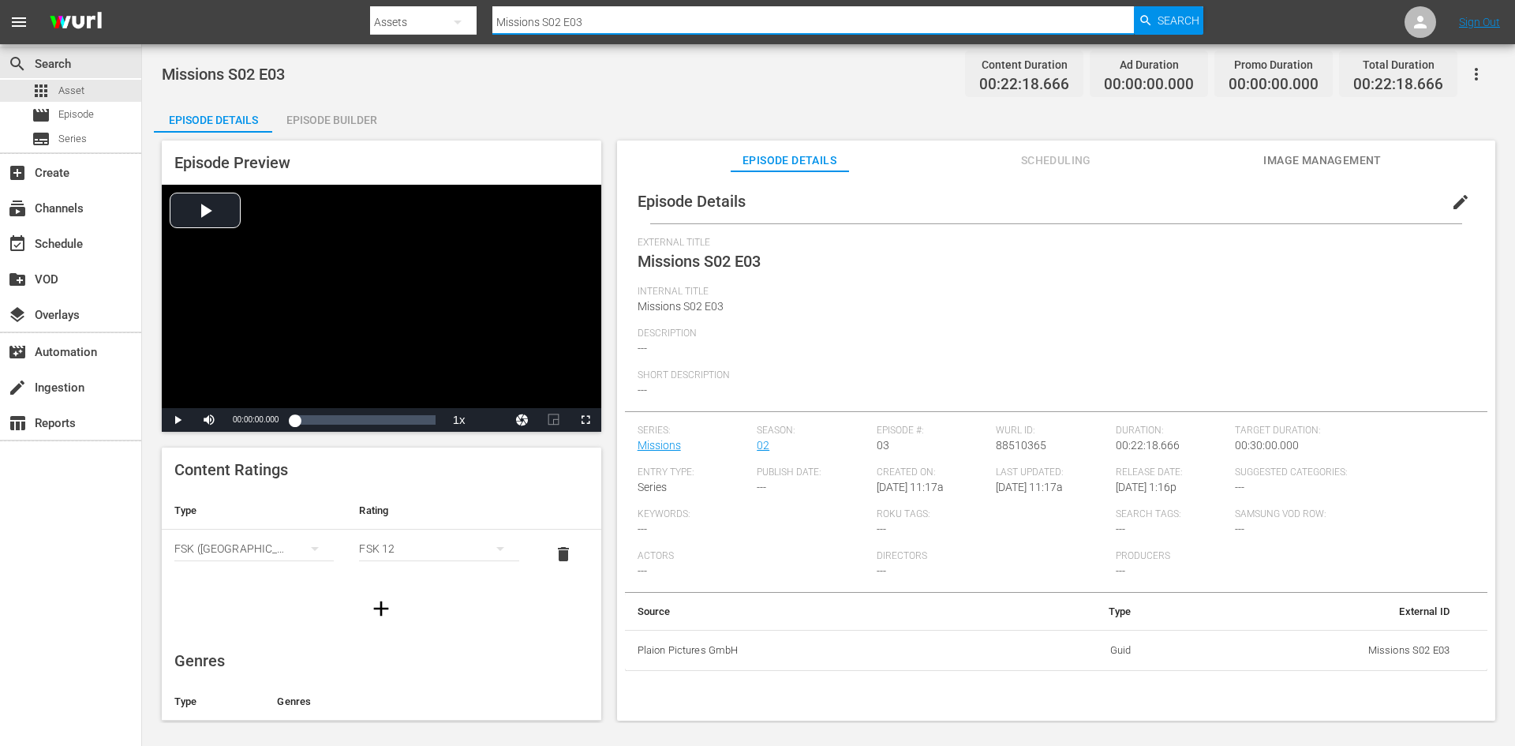
drag, startPoint x: 584, startPoint y: 22, endPoint x: 441, endPoint y: 17, distance: 142.9
click at [441, 17] on div "Search By Assets Search ID, Title, Description, Keywords, or Category Missions …" at bounding box center [786, 22] width 833 height 38
click at [82, 113] on span "Episode" at bounding box center [76, 115] width 36 height 16
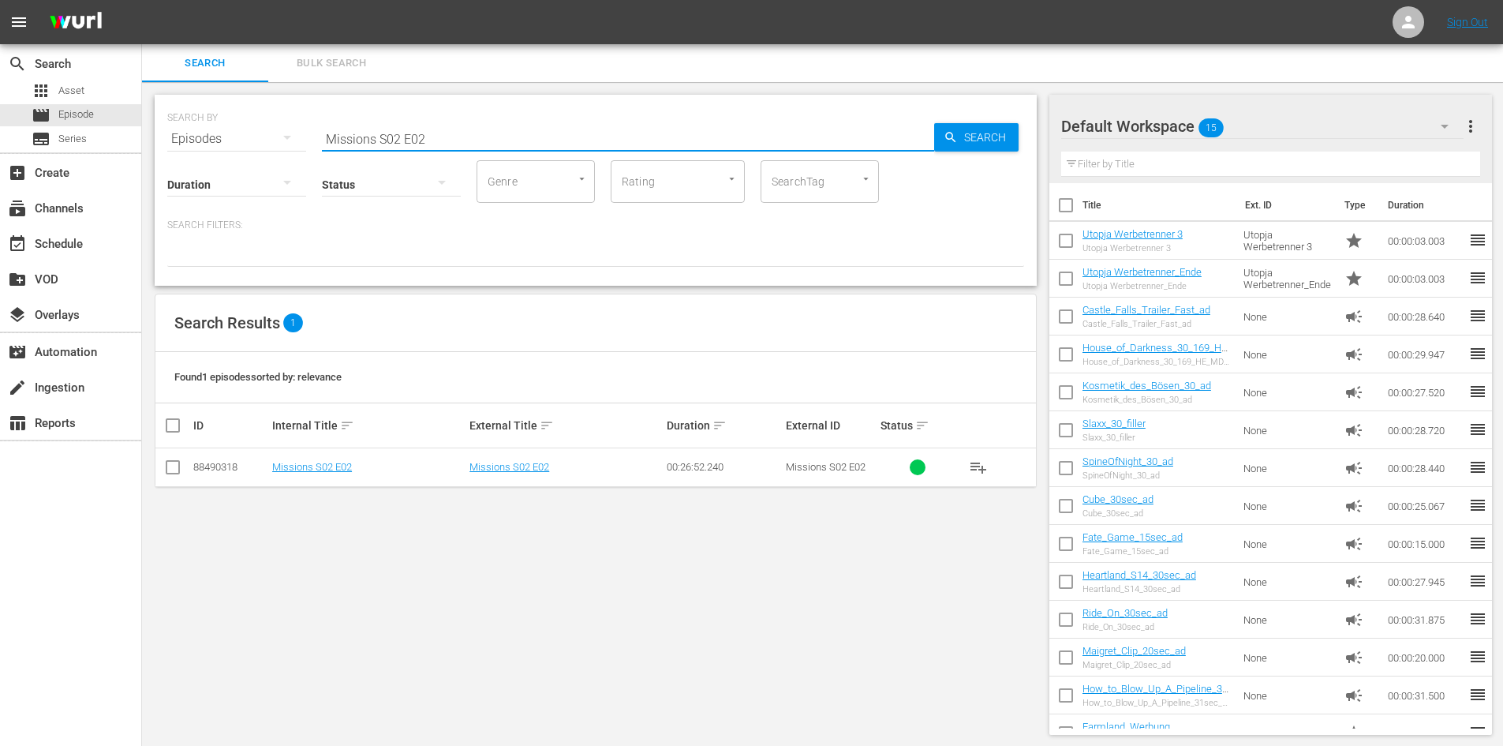
drag, startPoint x: 510, startPoint y: 130, endPoint x: 239, endPoint y: 133, distance: 271.4
click at [239, 133] on div "SEARCH BY Search By Episodes Search ID, Title, Description, Keywords, or Catego…" at bounding box center [595, 129] width 857 height 57
paste input "Missions S02 E03"
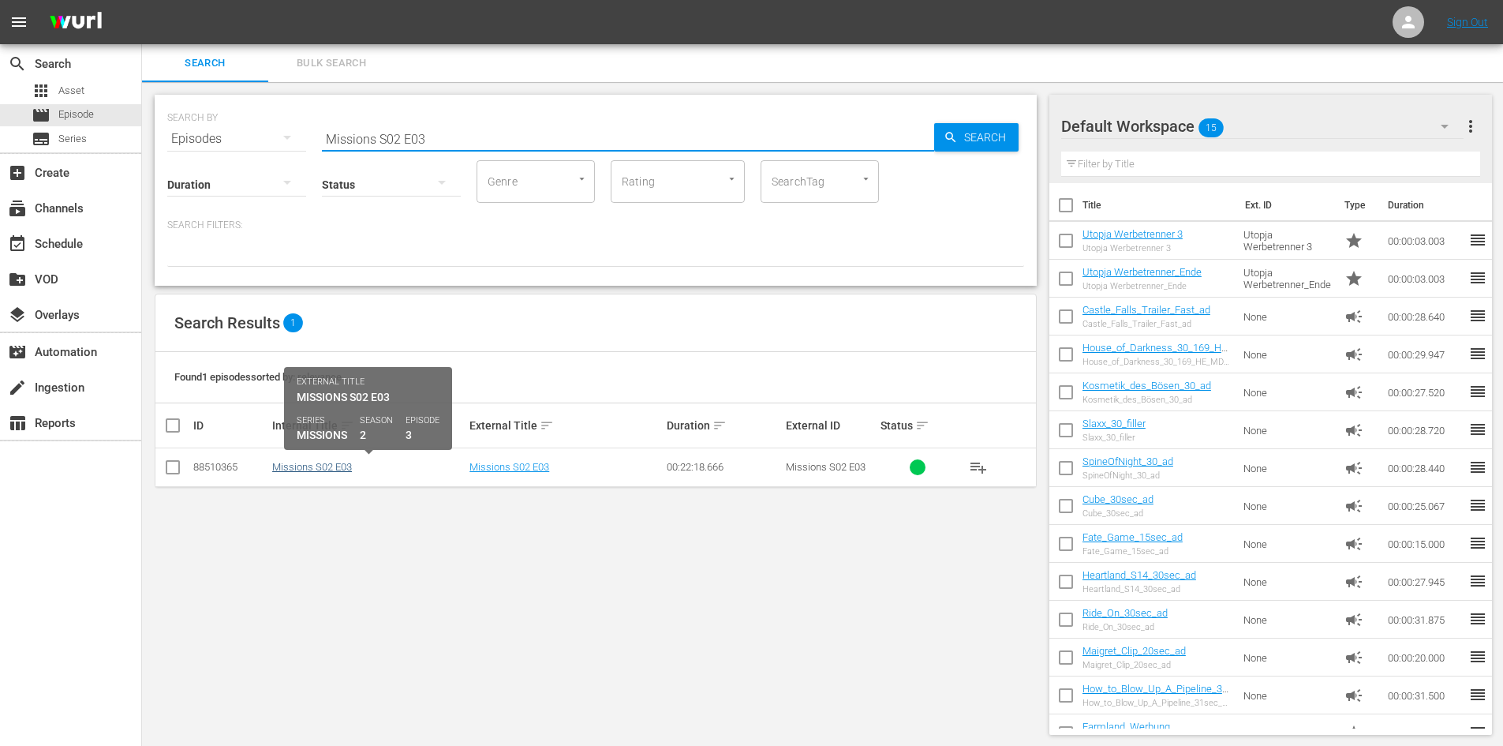
type input "Missions S02 E03"
click at [331, 470] on link "Missions S02 E03" at bounding box center [312, 467] width 80 height 12
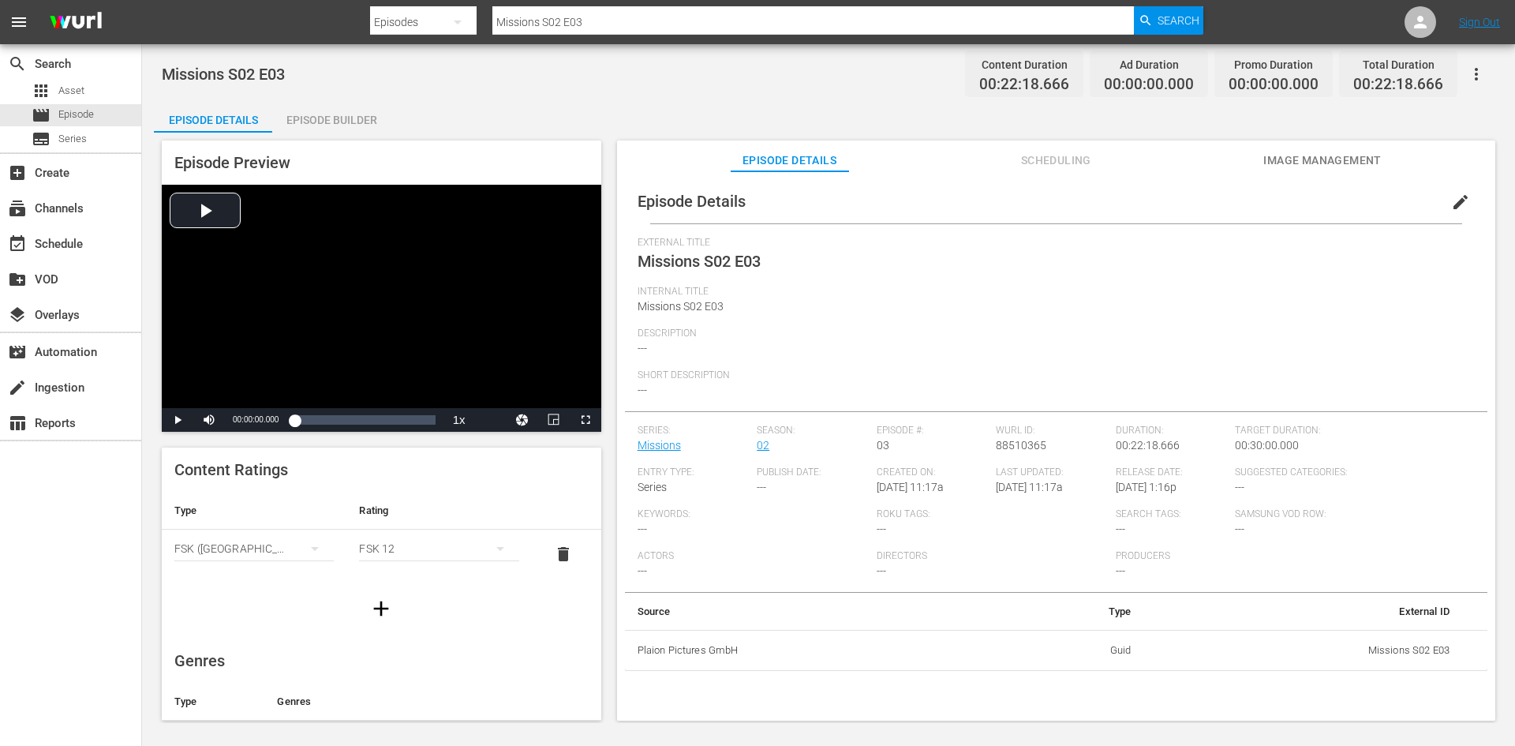
click at [333, 121] on div "Episode Builder" at bounding box center [331, 120] width 118 height 38
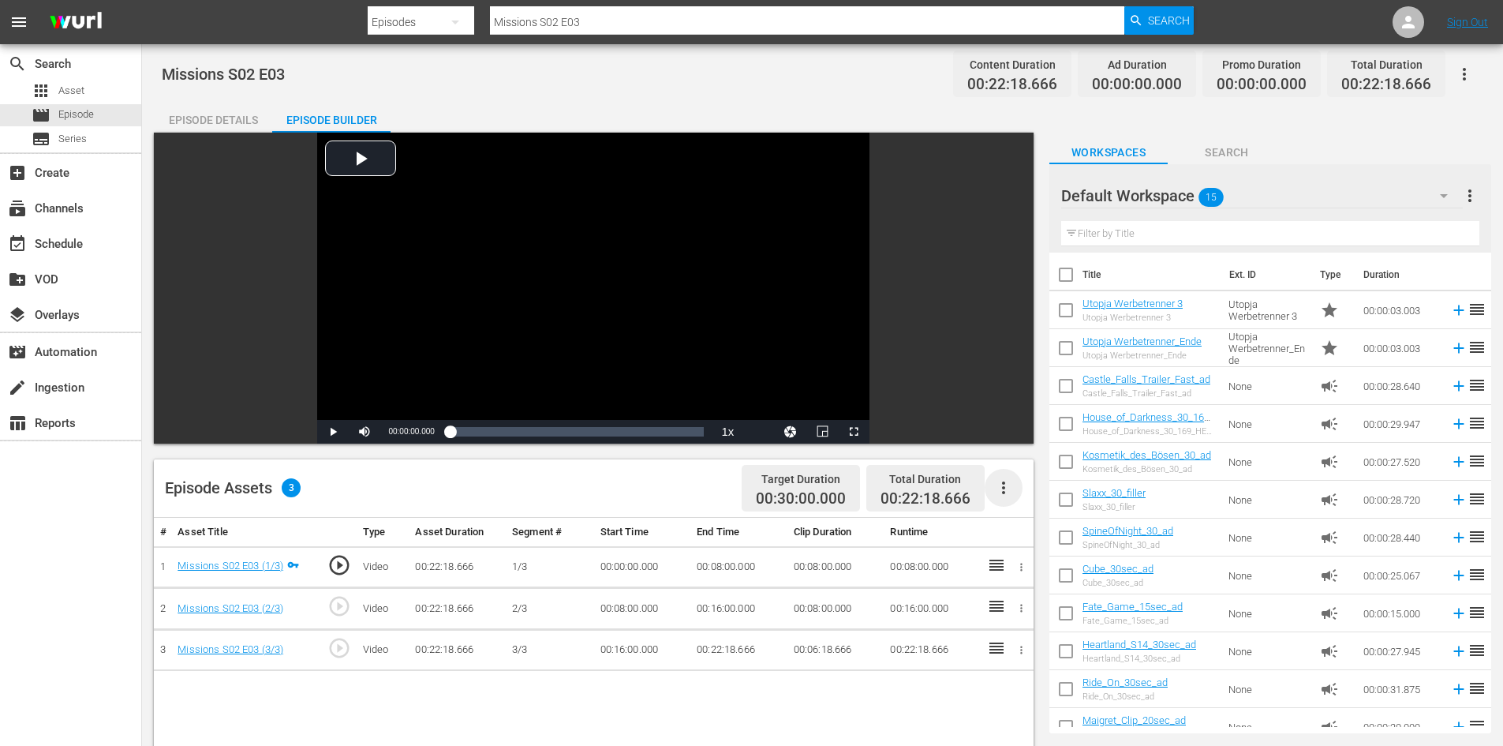
click at [1003, 486] on icon "button" at bounding box center [1003, 487] width 19 height 19
click at [1030, 503] on div "Fill with Ads" at bounding box center [1050, 494] width 107 height 38
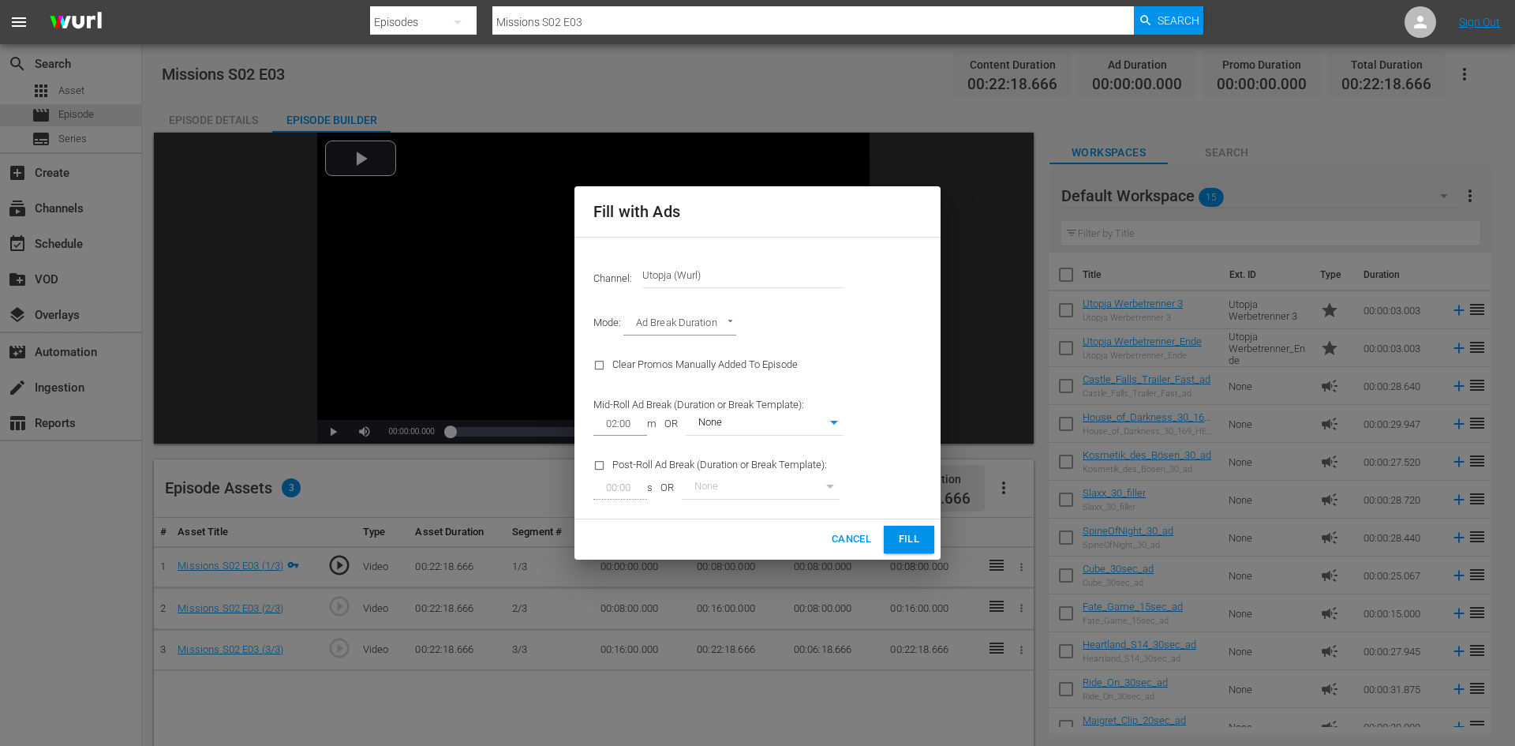
click at [917, 552] on button "Fill" at bounding box center [909, 539] width 50 height 28
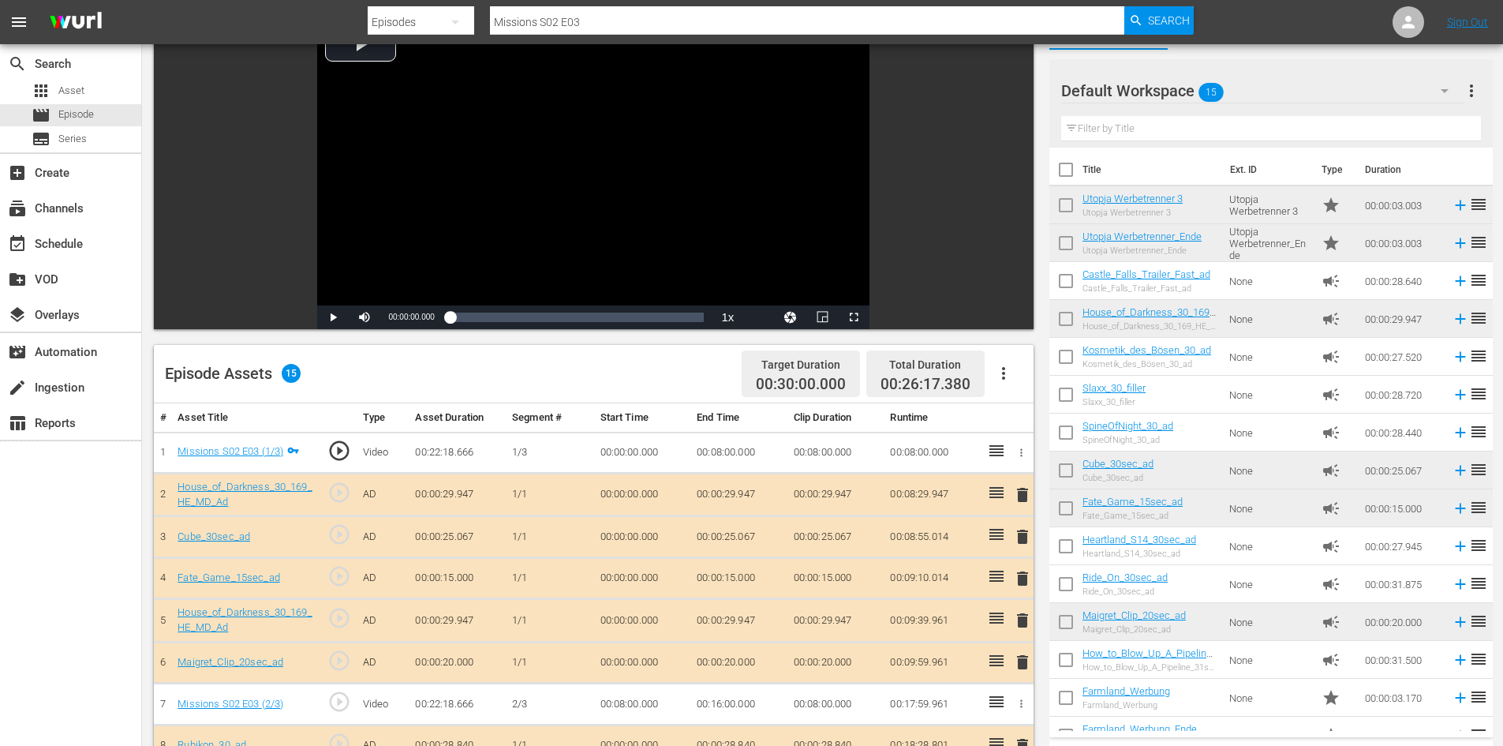
scroll to position [237, 0]
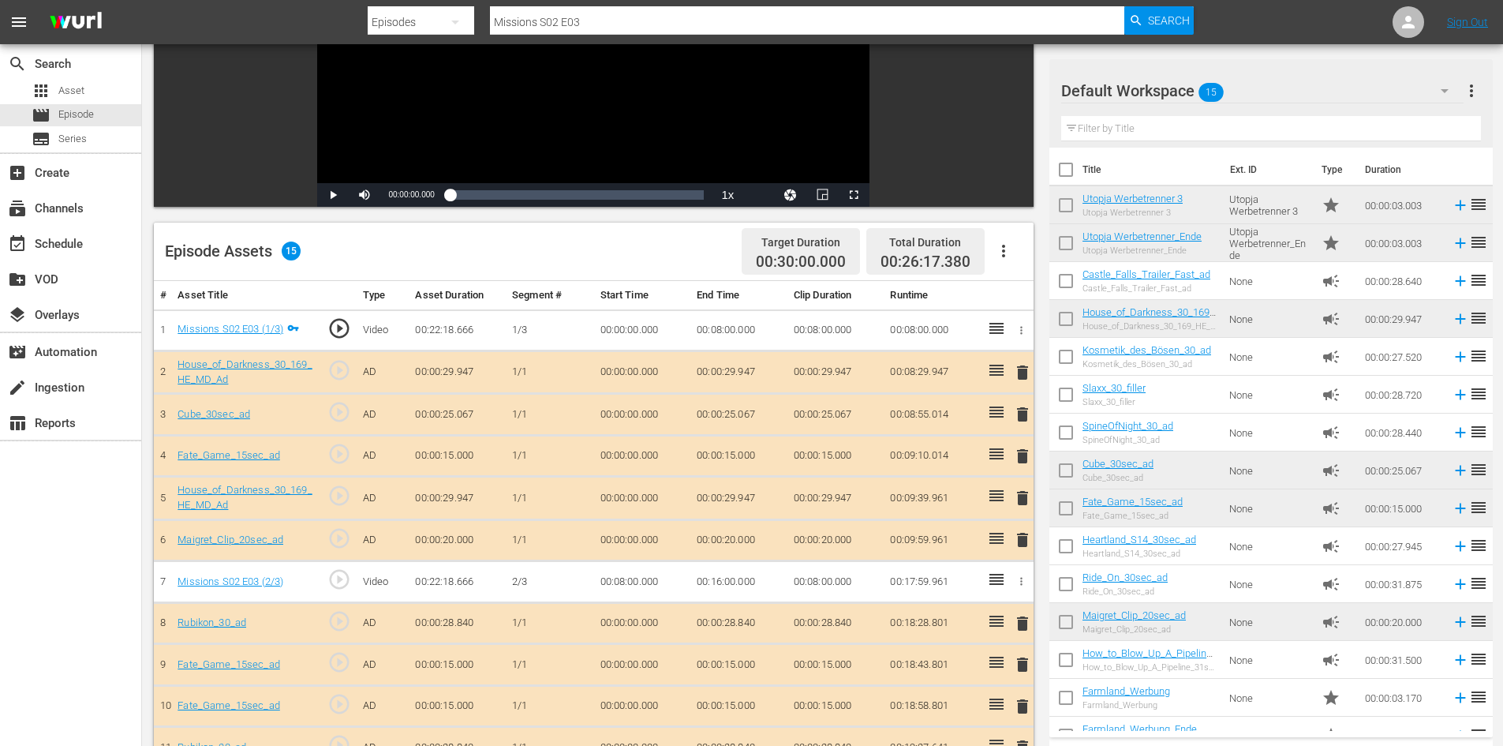
click at [1026, 499] on span "delete" at bounding box center [1022, 497] width 19 height 19
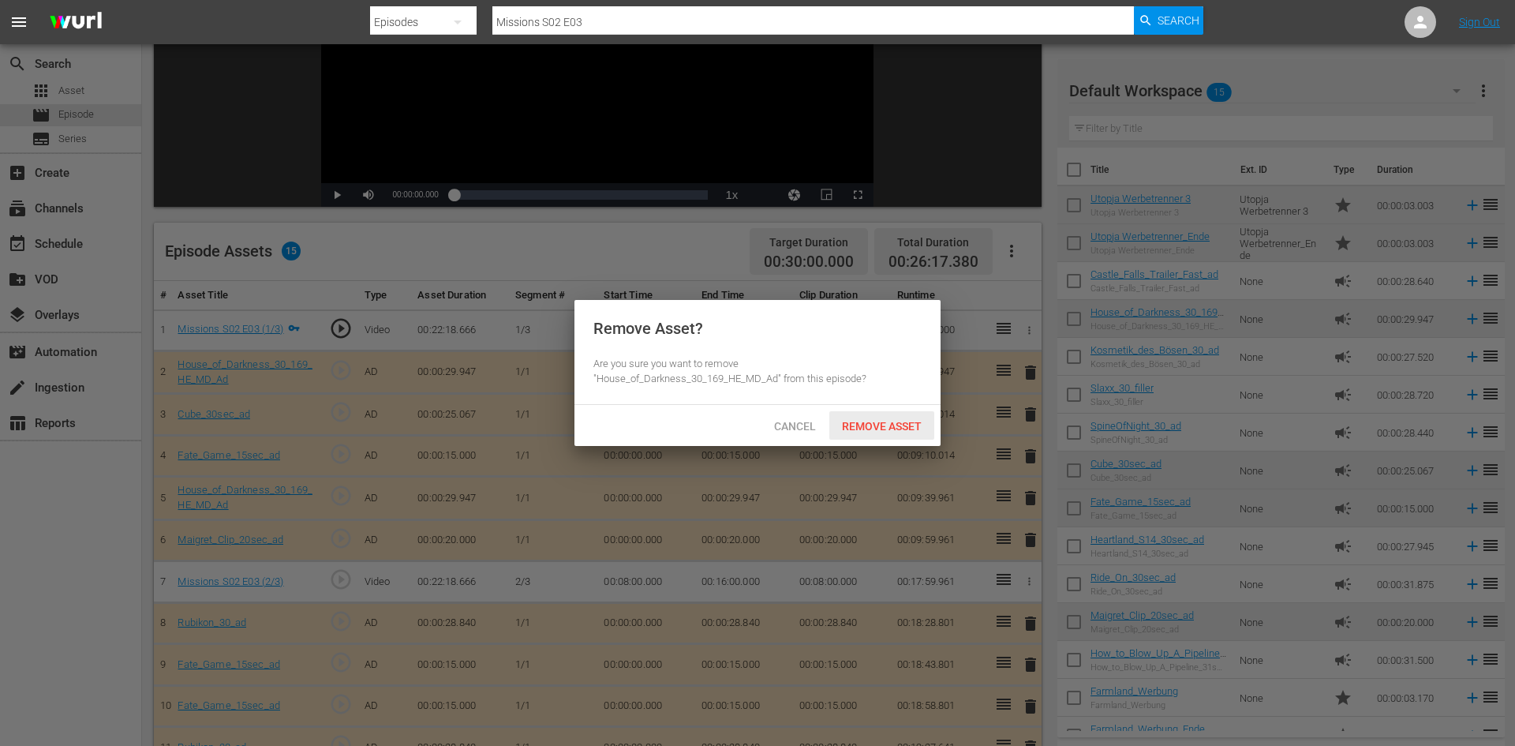
click at [914, 424] on span "Remove Asset" at bounding box center [881, 426] width 105 height 13
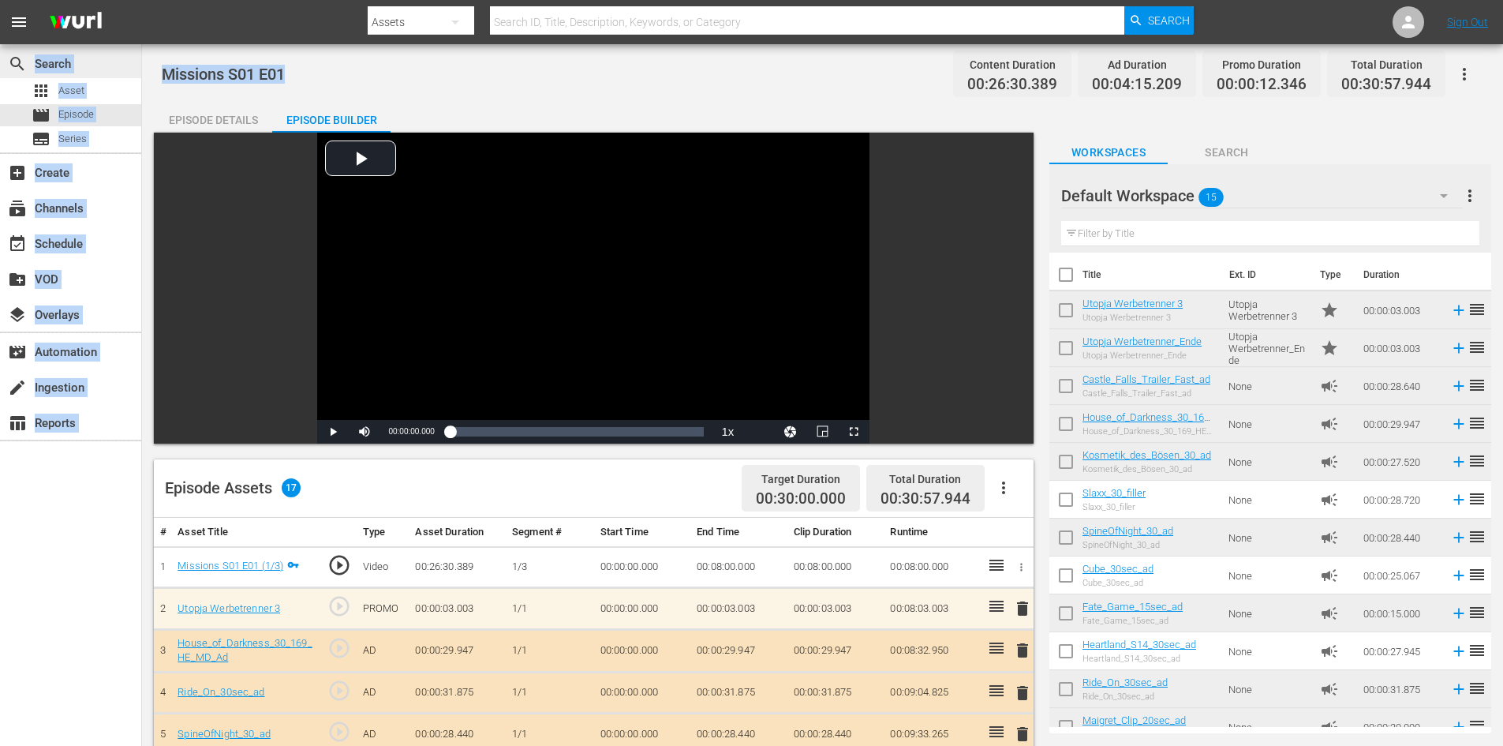
drag, startPoint x: 319, startPoint y: 72, endPoint x: 80, endPoint y: 69, distance: 238.3
click at [142, 0] on div "search Search apps Asset movie Episode subtitles Series add_box Create subscrip…" at bounding box center [822, 0] width 1361 height 0
click at [279, 86] on div "Missions S01 E01 Content Duration 00:26:30.389 Ad Duration 00:04:15.209 Promo D…" at bounding box center [822, 74] width 1321 height 36
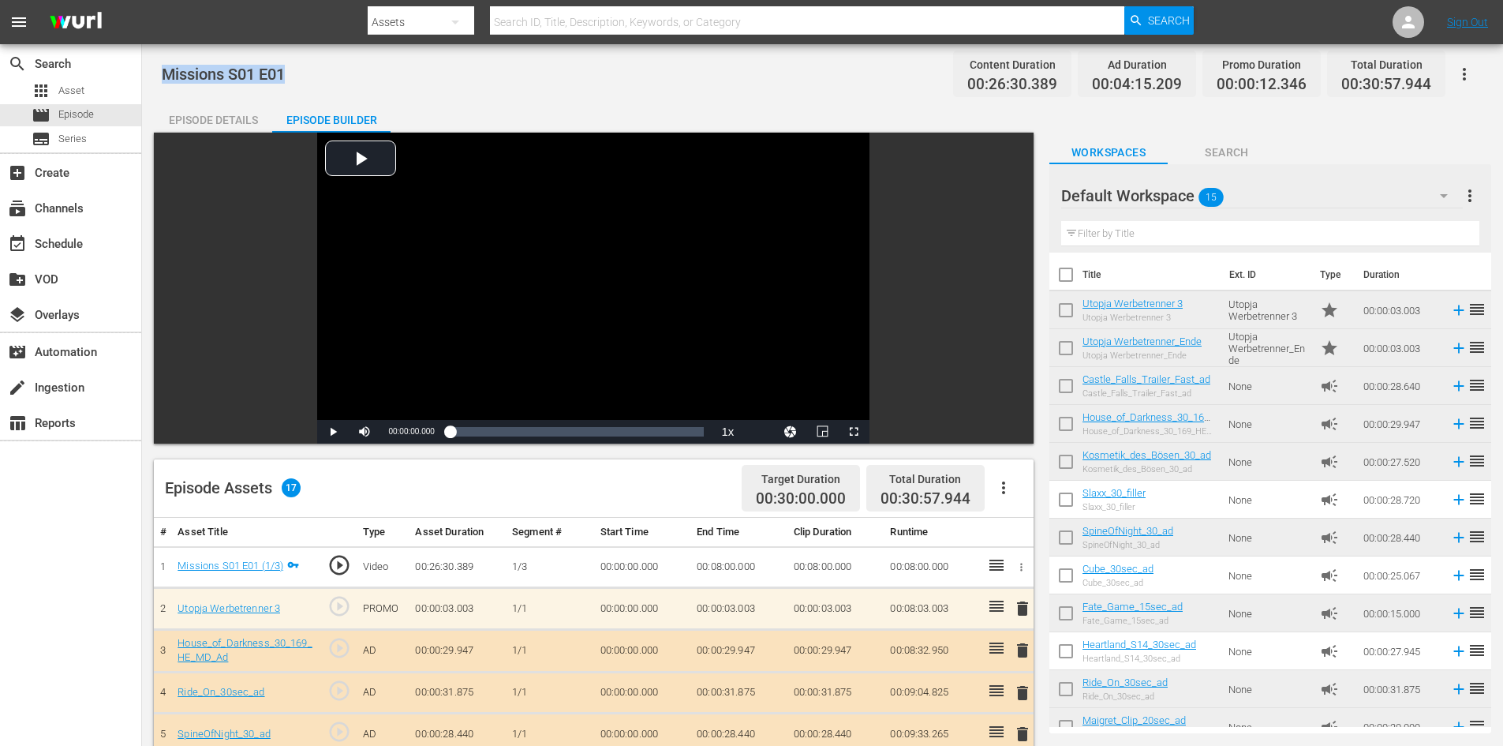
drag, startPoint x: 293, startPoint y: 73, endPoint x: 163, endPoint y: 73, distance: 130.2
click at [163, 73] on div "Missions S01 E01 Content Duration 00:26:30.389 Ad Duration 00:04:15.209 Promo D…" at bounding box center [822, 74] width 1321 height 36
copy span "Missions S01 E01"
click at [65, 88] on span "Asset" at bounding box center [71, 91] width 26 height 16
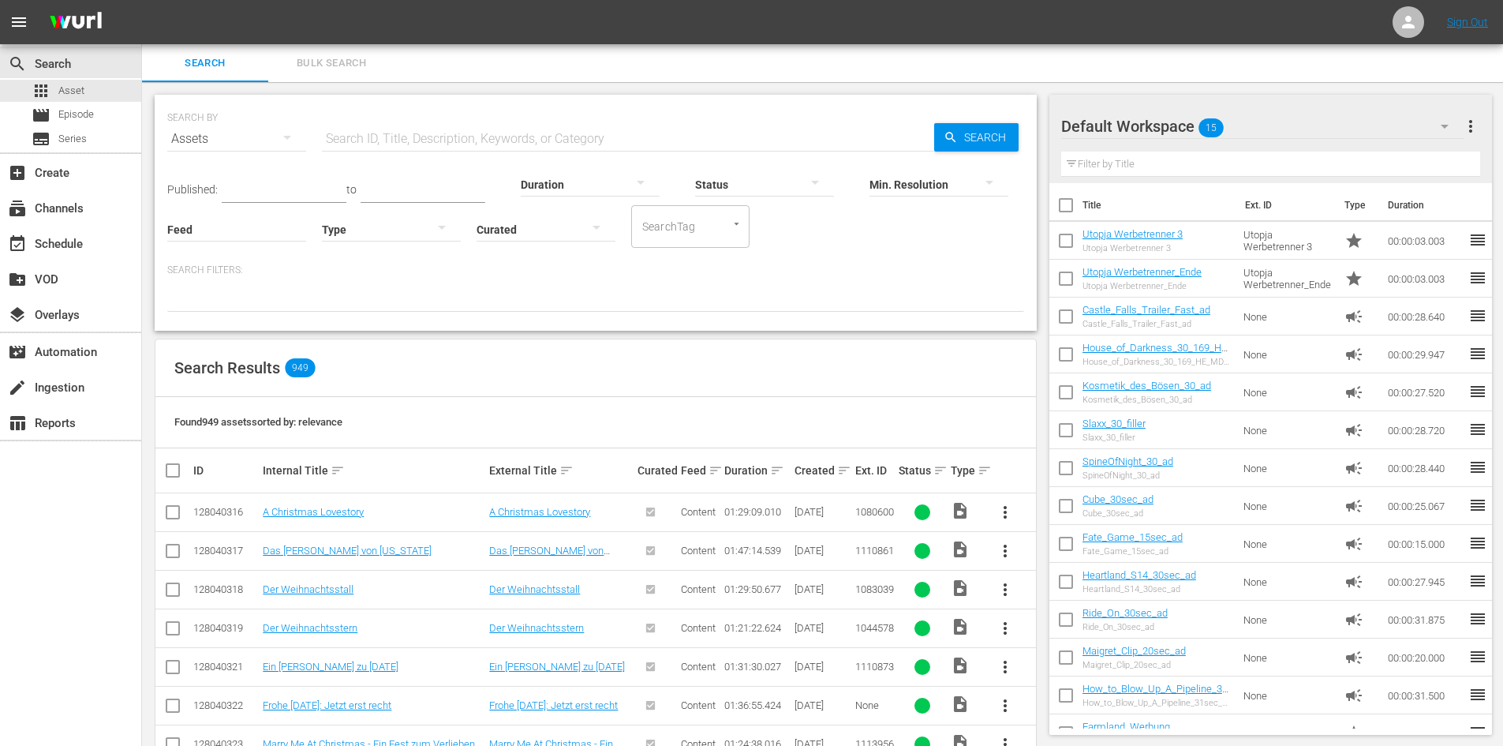
click at [505, 138] on input "text" at bounding box center [628, 139] width 612 height 38
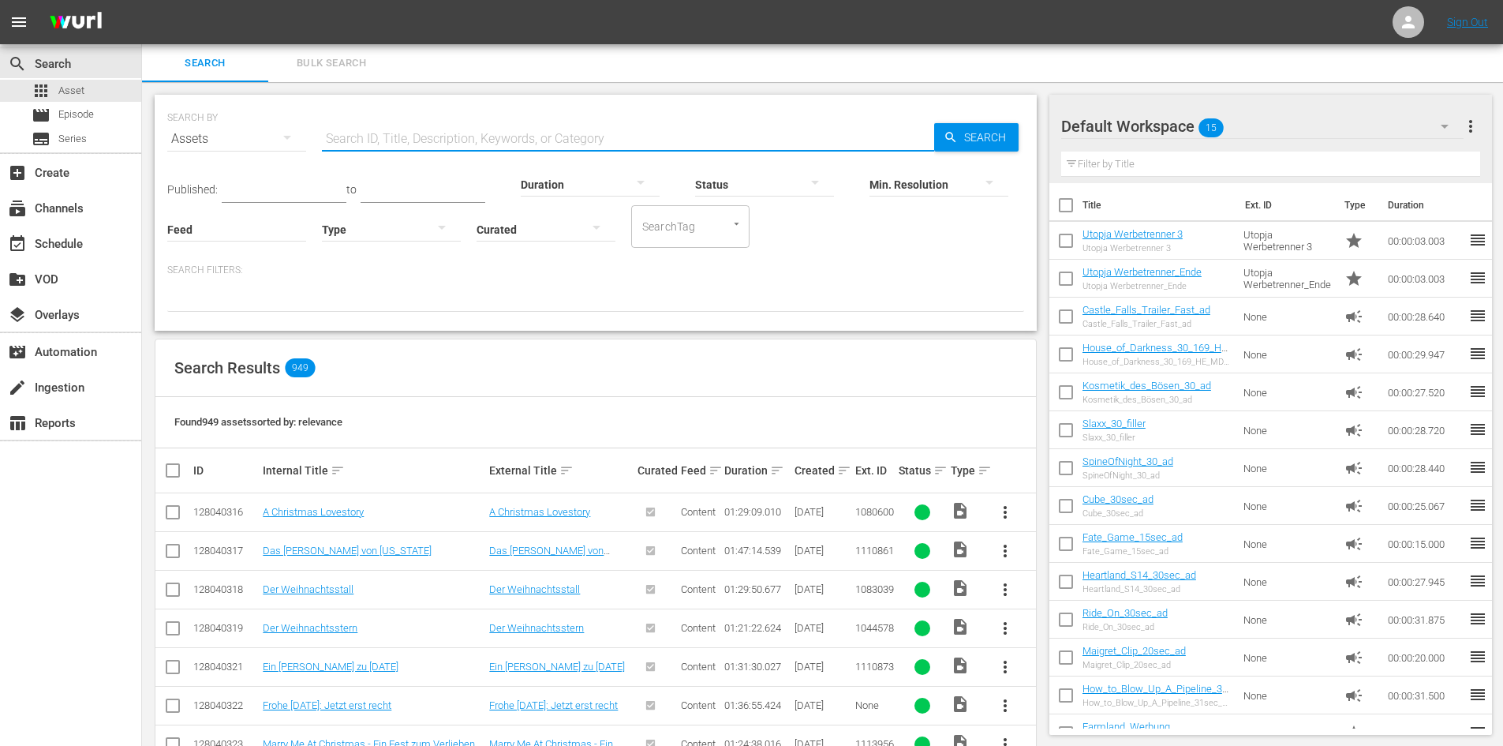
paste input "Missions S01 E01"
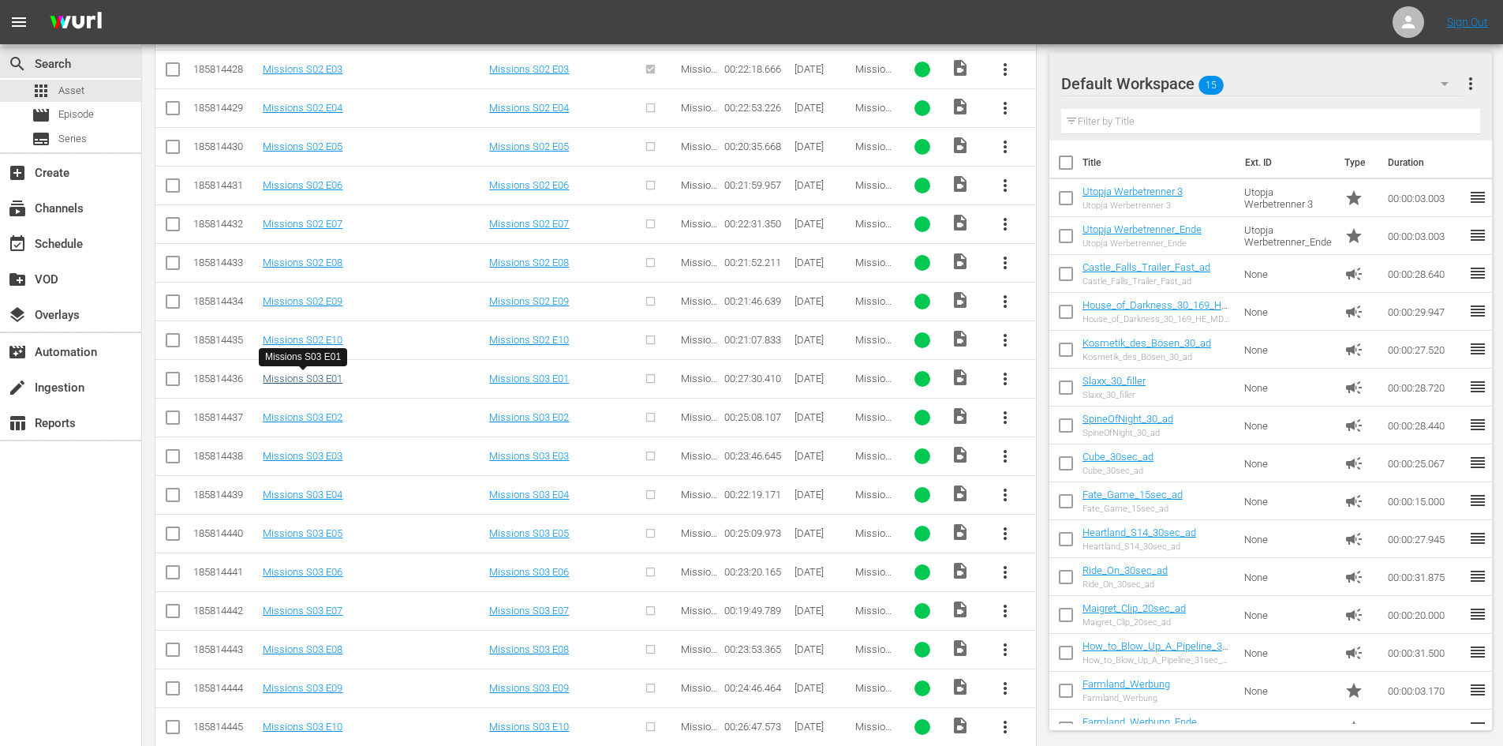
scroll to position [982, 0]
type input "Missions"
click at [1003, 190] on span "more_vert" at bounding box center [1005, 187] width 19 height 19
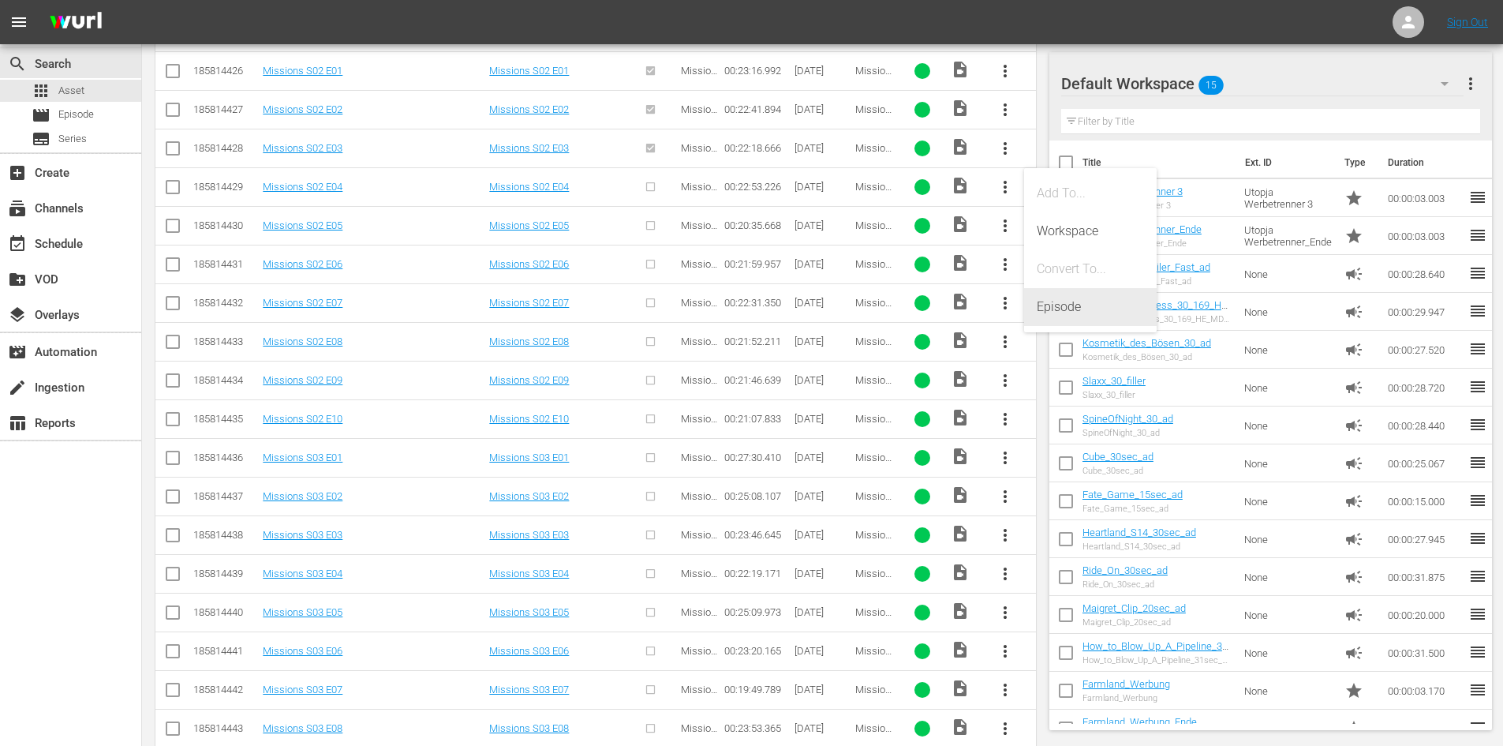
click at [1085, 307] on div "Episode" at bounding box center [1090, 307] width 107 height 38
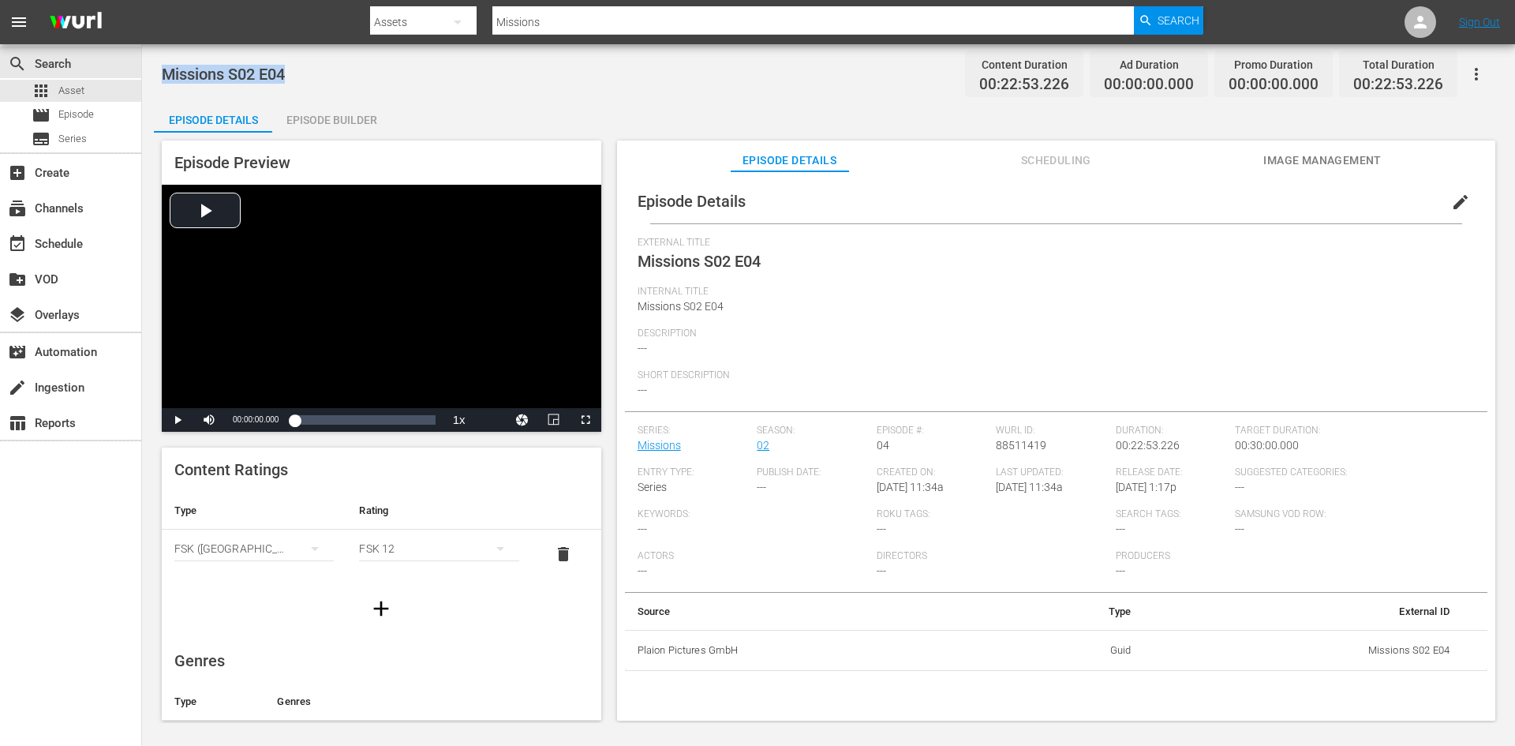
drag, startPoint x: 301, startPoint y: 69, endPoint x: 151, endPoint y: 62, distance: 150.1
click at [151, 62] on div "Missions S02 E04 Content Duration 00:22:53.226 Ad Duration 00:00:00.000 Promo D…" at bounding box center [828, 383] width 1373 height 678
copy span "Missions S02 E04"
click at [64, 122] on span "Episode" at bounding box center [76, 115] width 36 height 16
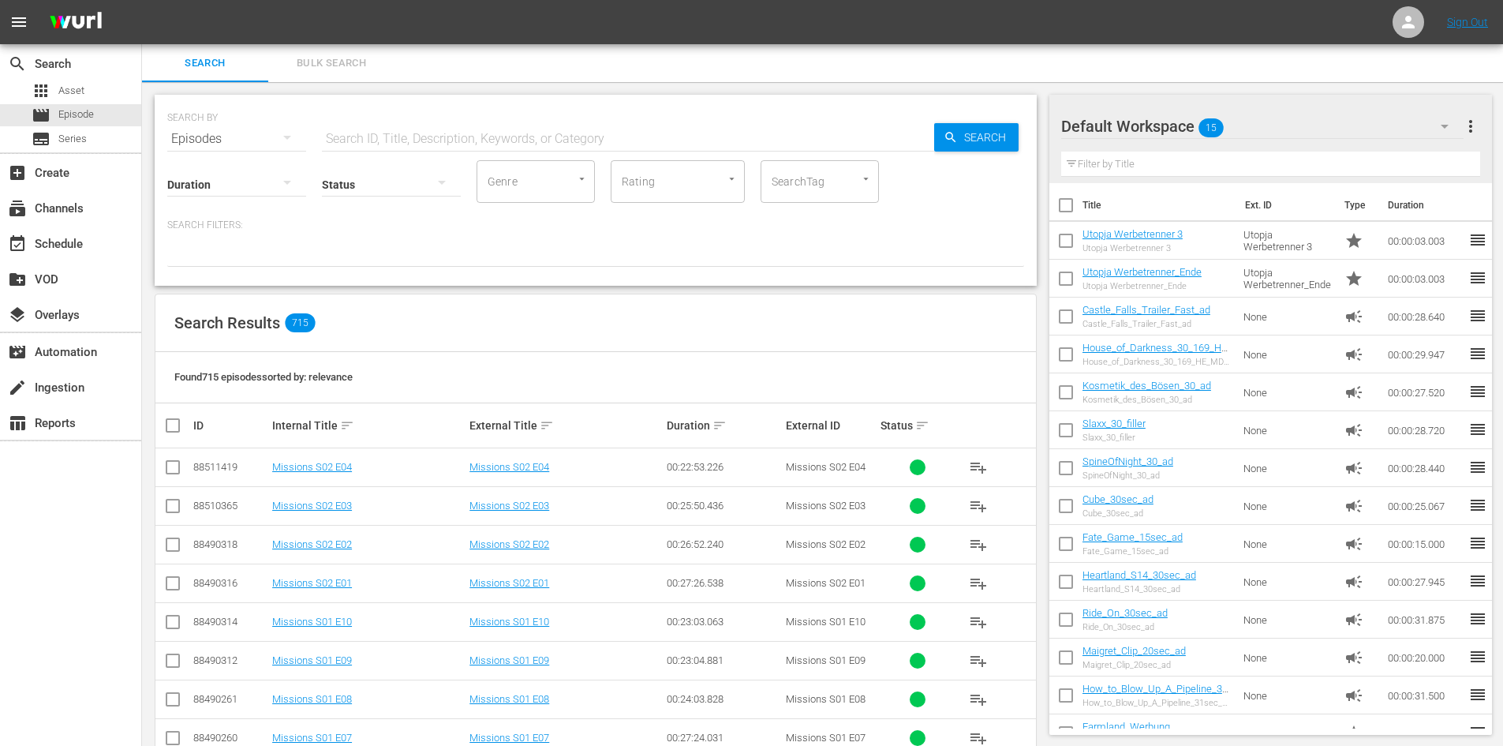
click at [559, 144] on input "text" at bounding box center [628, 139] width 612 height 38
paste input "Missions S02 E04"
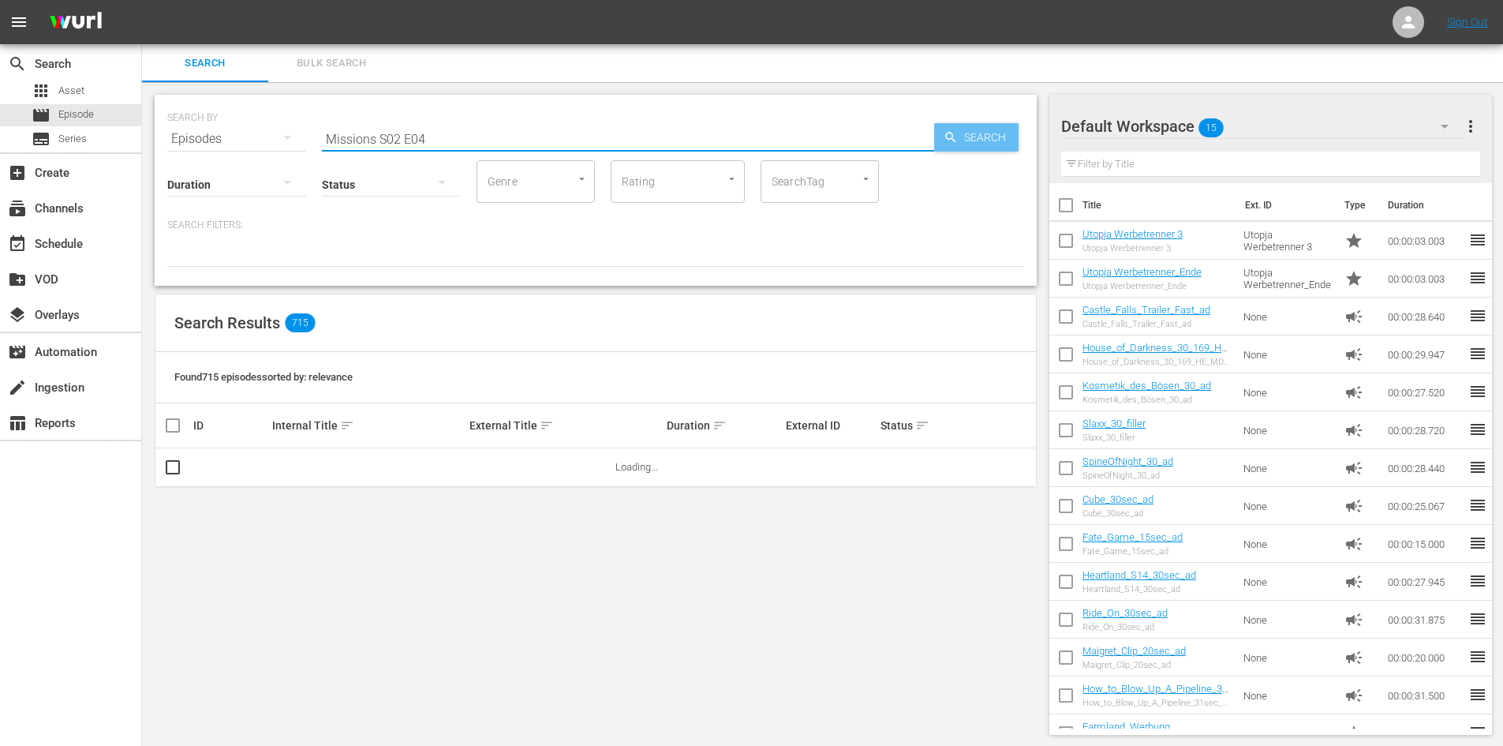
type input "Missions S02 E04"
click at [971, 146] on span "Search" at bounding box center [988, 137] width 61 height 28
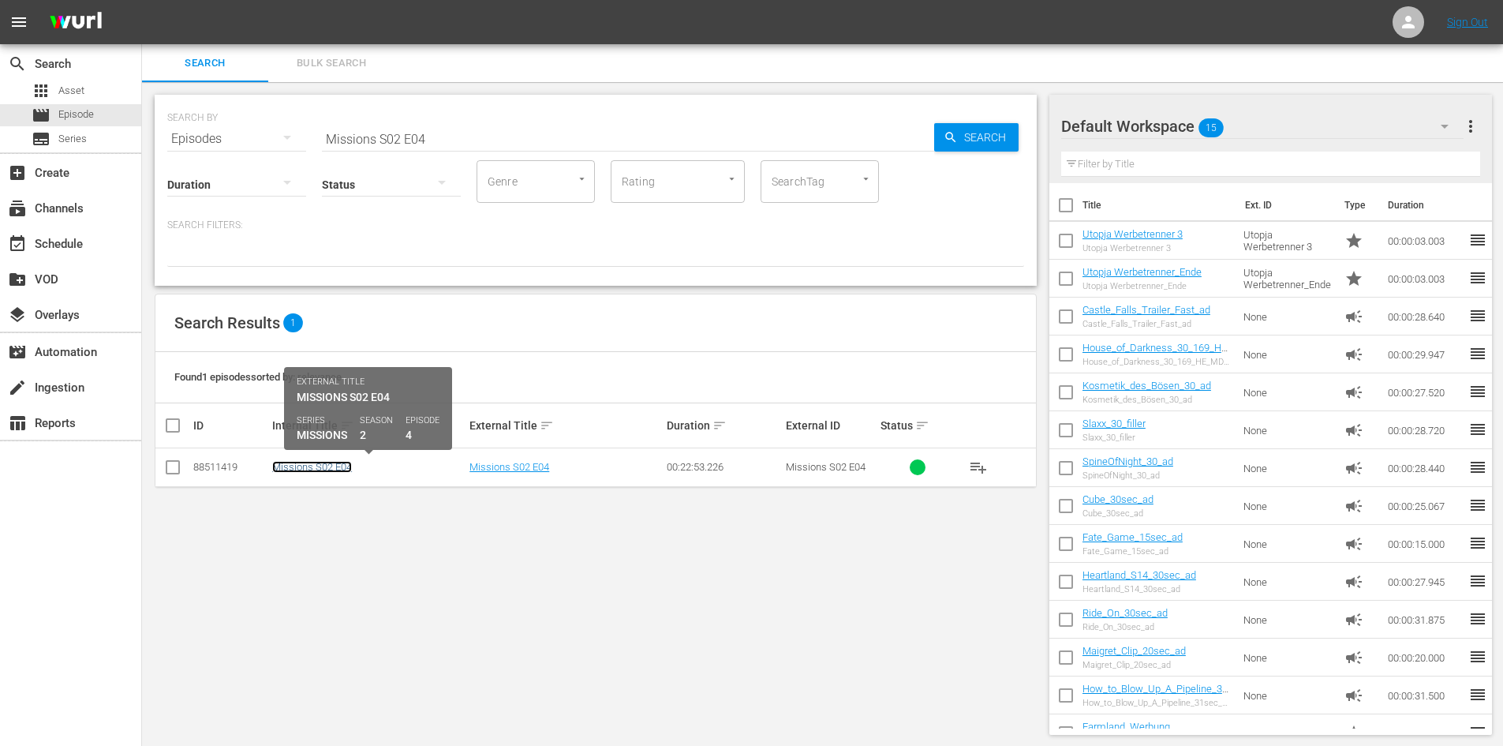
click at [331, 465] on link "Missions S02 E04" at bounding box center [312, 467] width 80 height 12
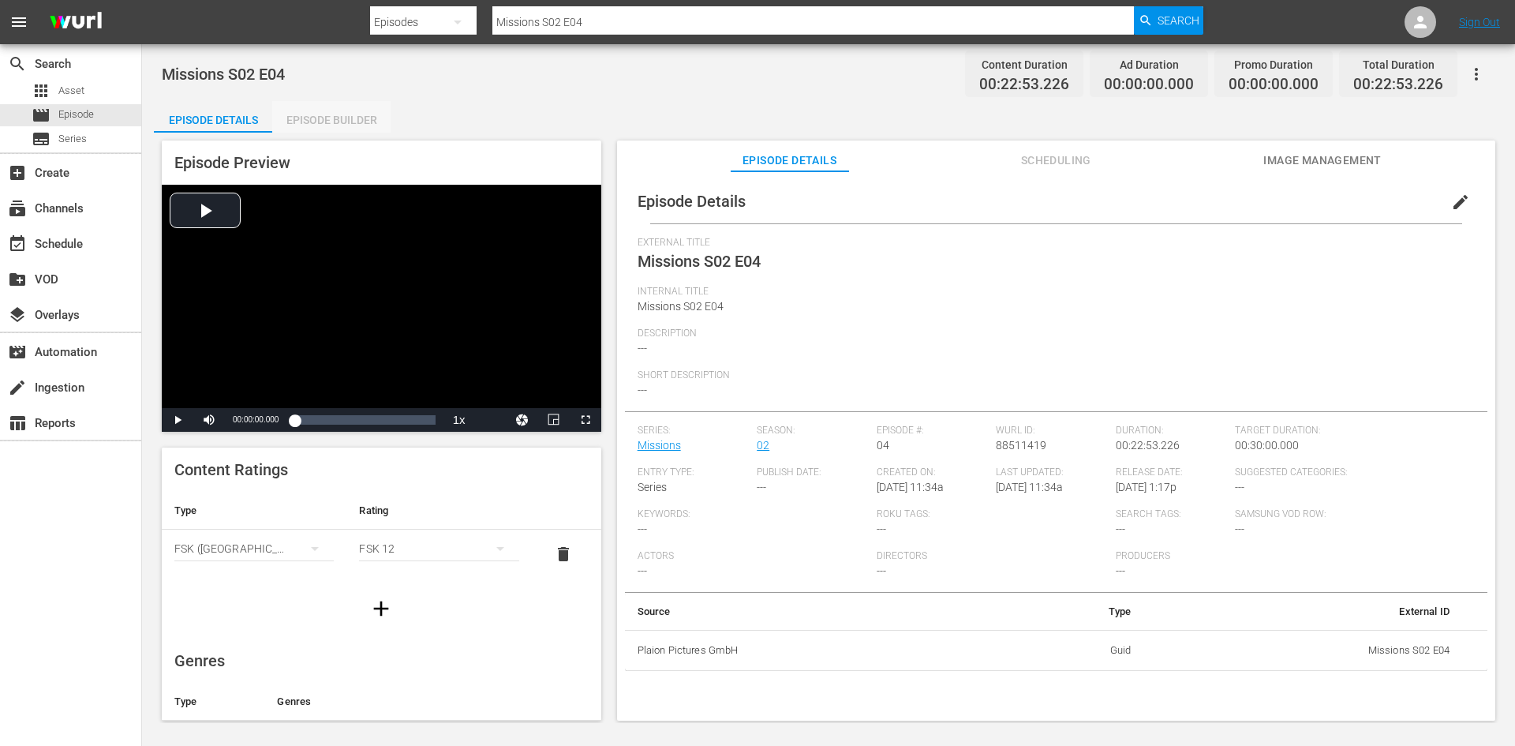
click at [341, 109] on div "Episode Builder" at bounding box center [331, 120] width 118 height 38
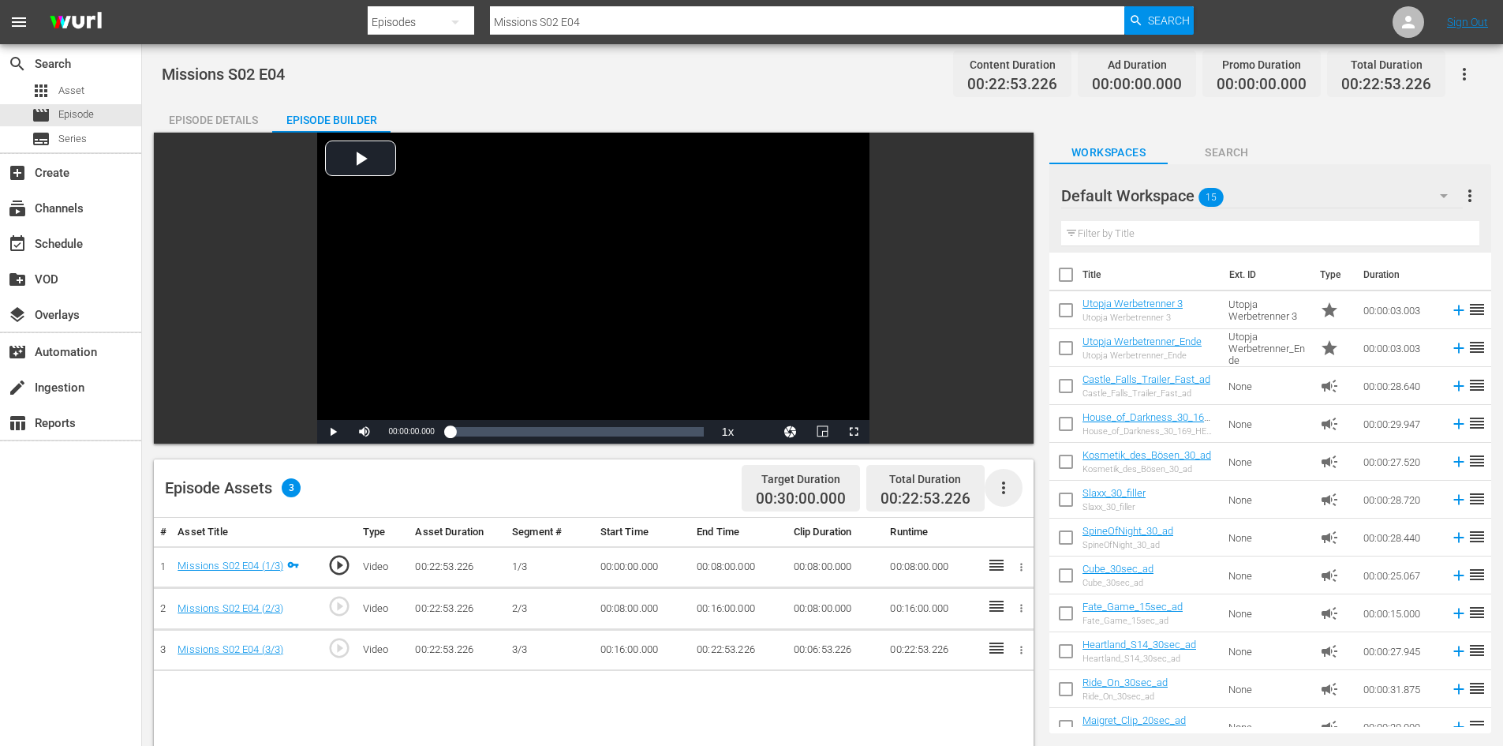
click at [1003, 491] on icon "button" at bounding box center [1003, 487] width 3 height 13
click at [1003, 491] on div "Fill with Ads" at bounding box center [1050, 494] width 107 height 38
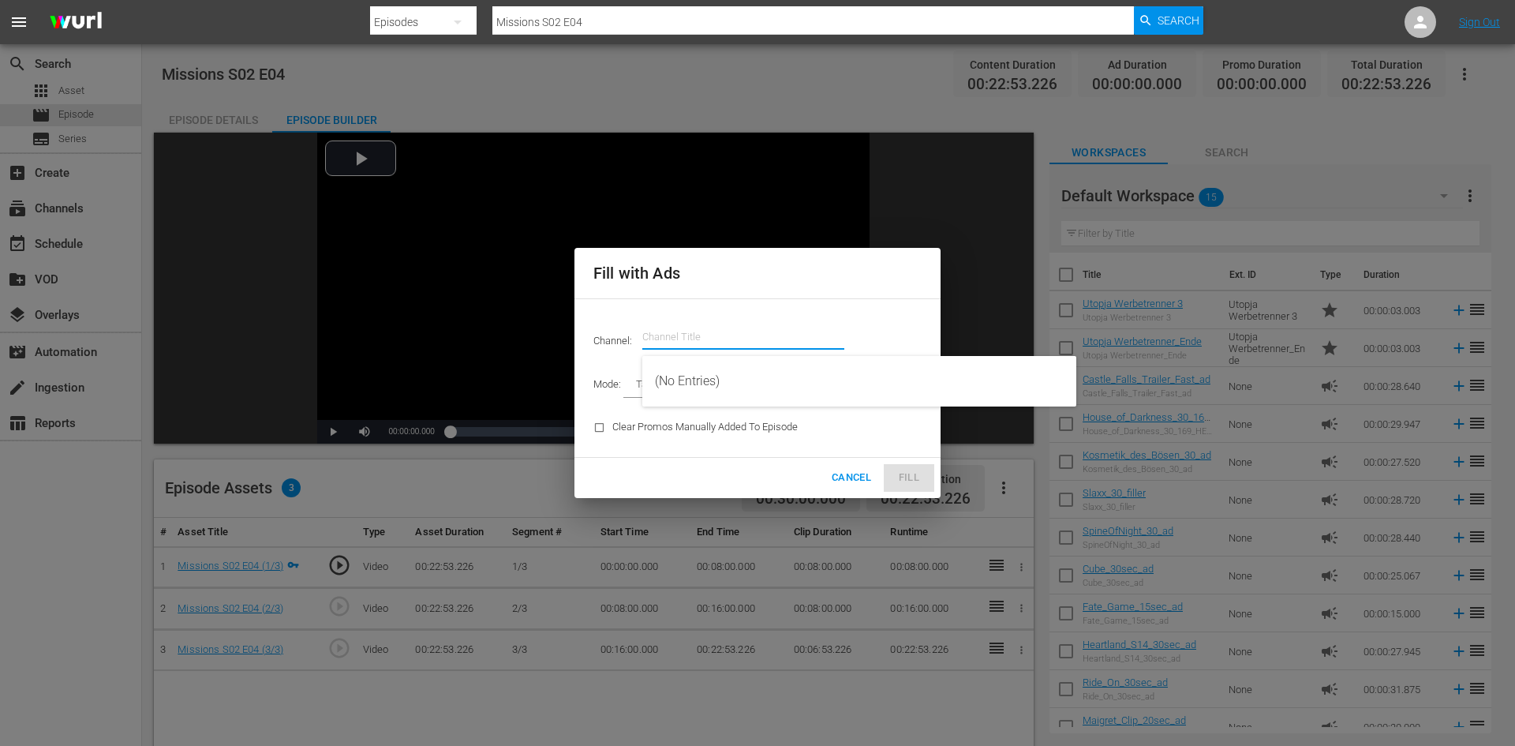
click at [683, 324] on input "text" at bounding box center [743, 337] width 202 height 38
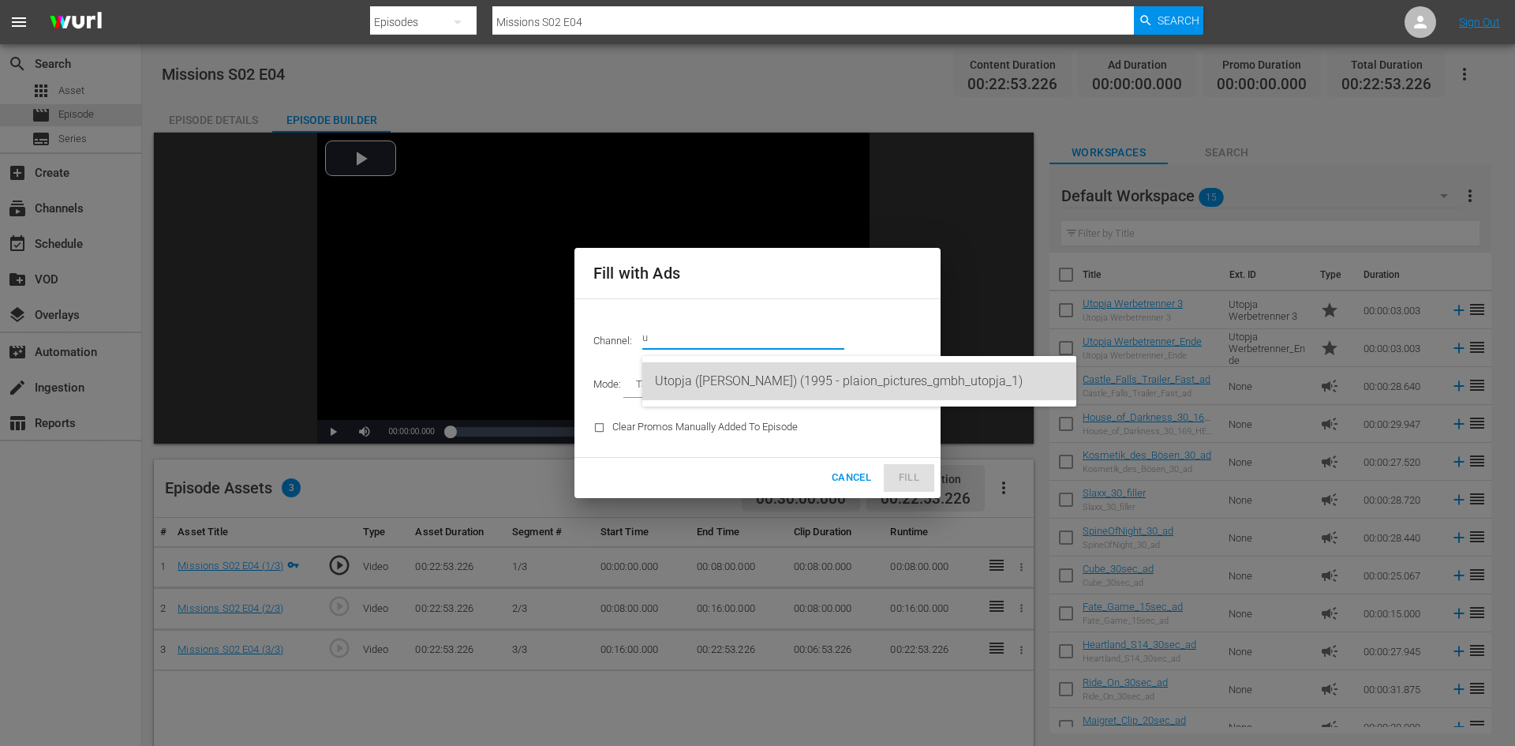
click at [695, 377] on div "Utopja ([PERSON_NAME]) (1995 - plaion_pictures_gmbh_utopja_1)" at bounding box center [859, 381] width 409 height 38
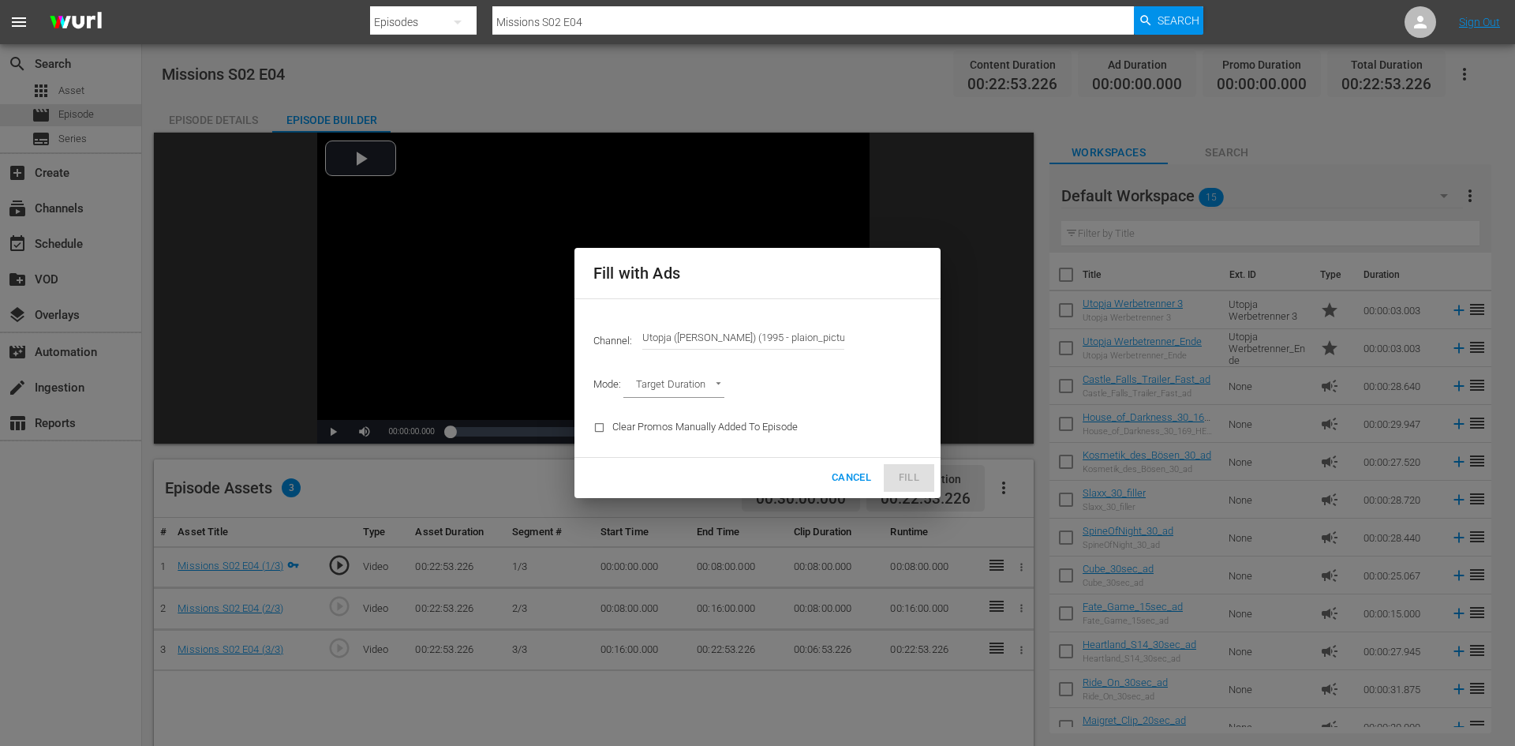
type input "Utopja (Wurl) (1995)"
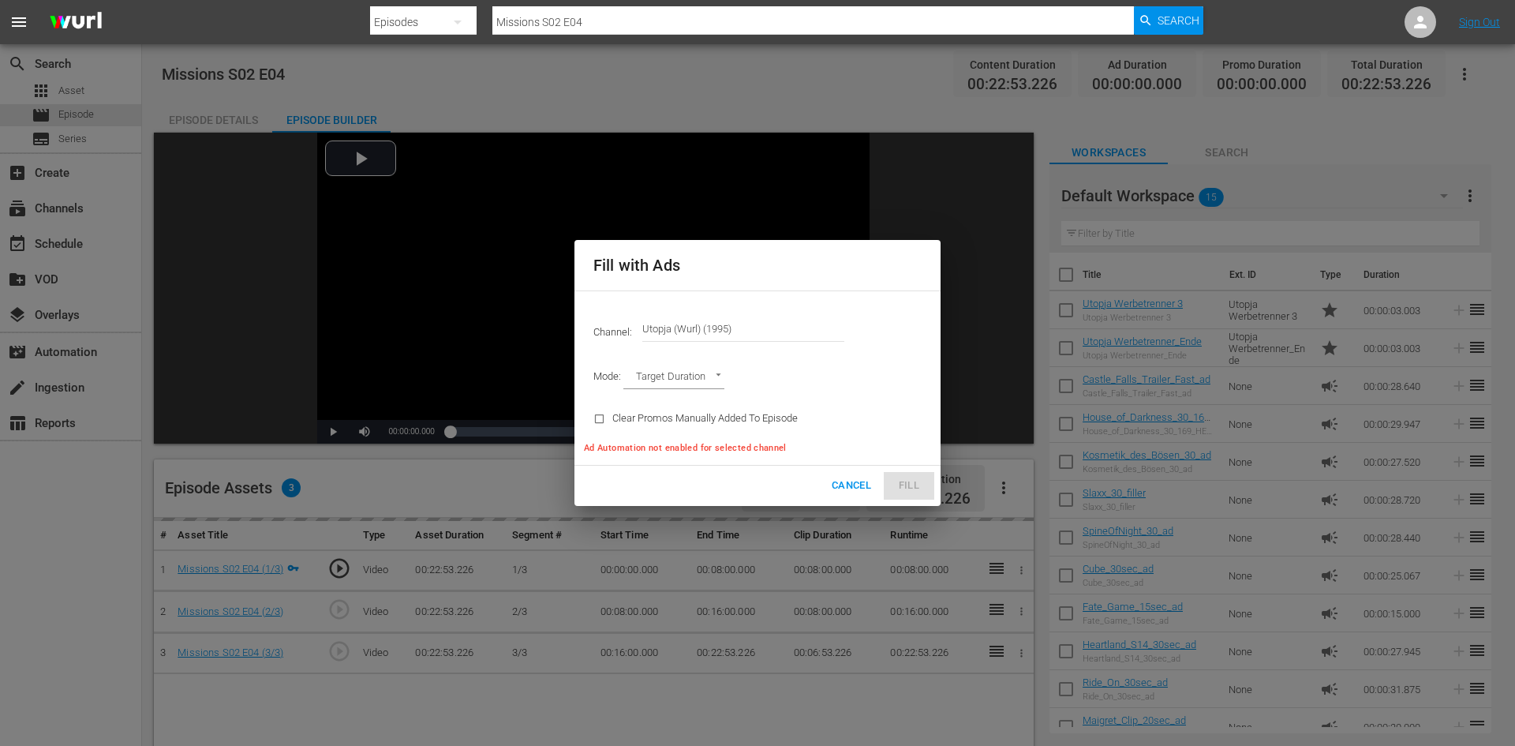
type input "AD_BREAK_DURATION"
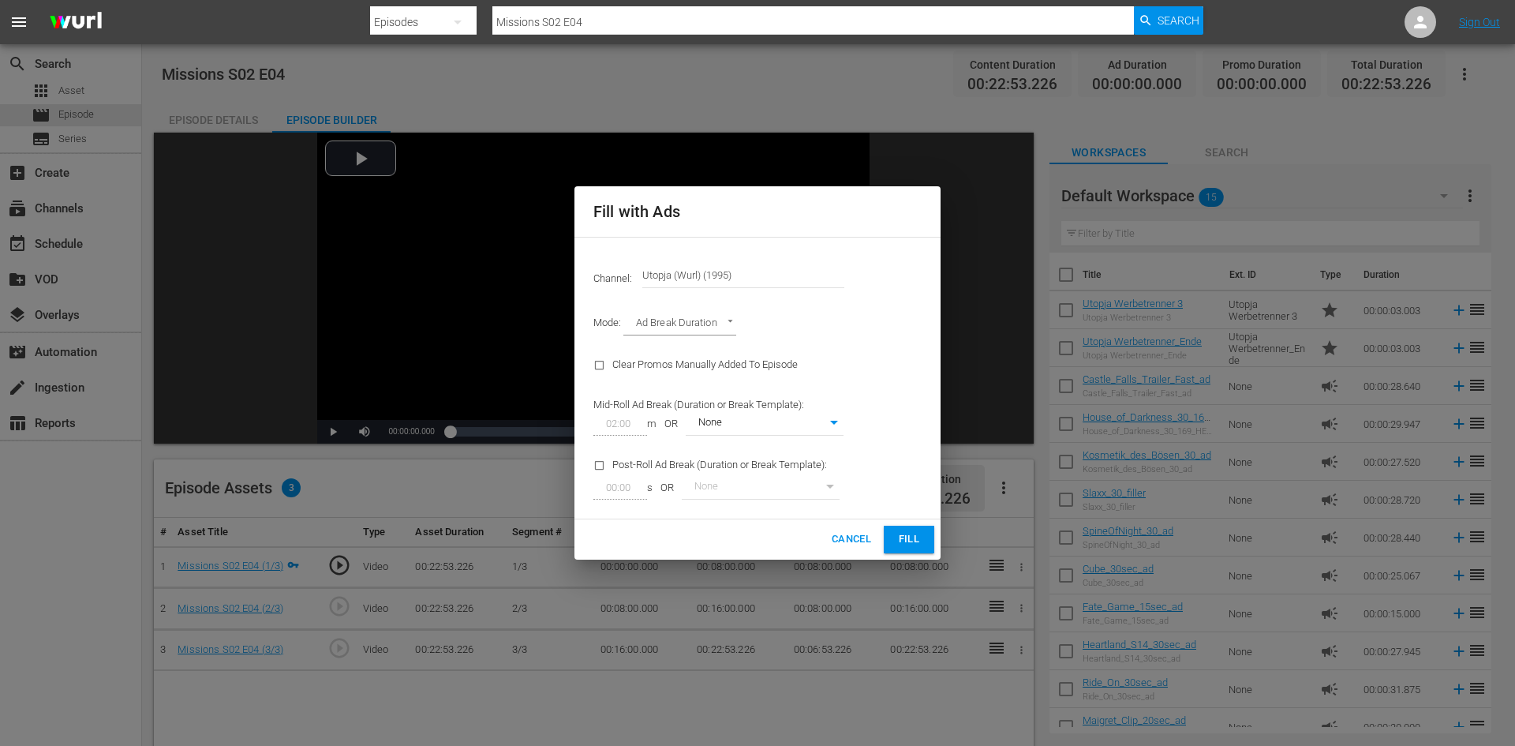
type input "0"
drag, startPoint x: 902, startPoint y: 541, endPoint x: 878, endPoint y: 540, distance: 23.7
click at [899, 541] on span "Fill" at bounding box center [908, 539] width 25 height 18
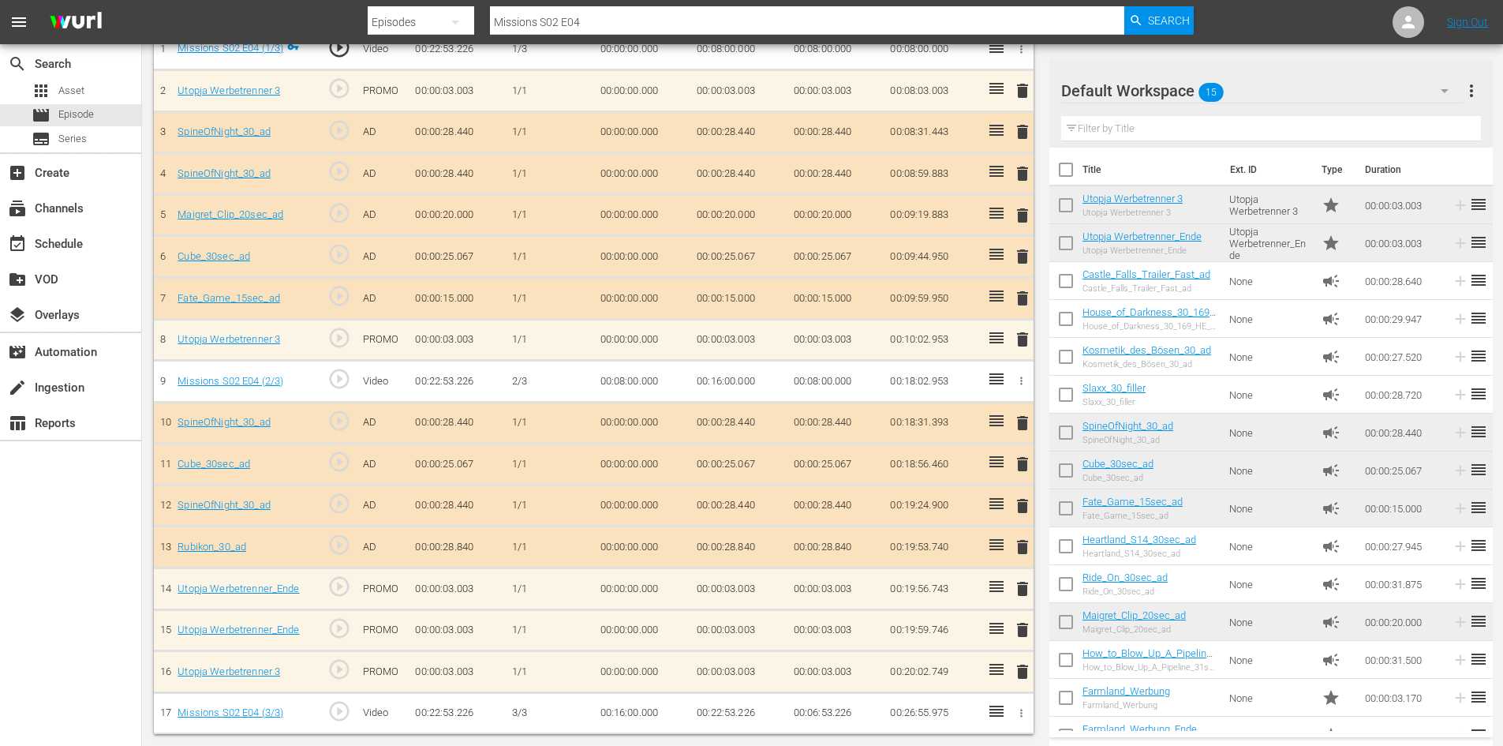
scroll to position [518, 0]
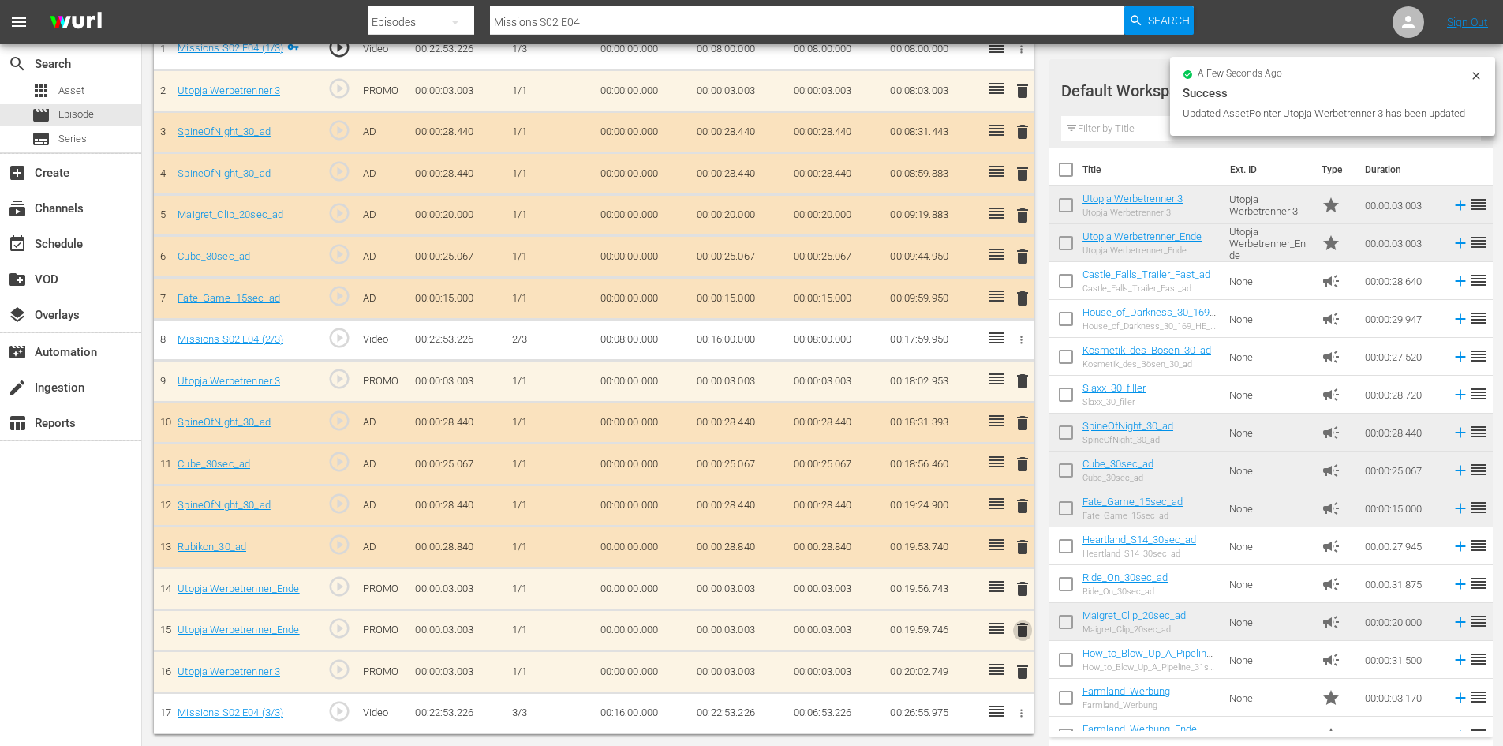
click at [1023, 633] on span "delete" at bounding box center [1022, 629] width 19 height 19
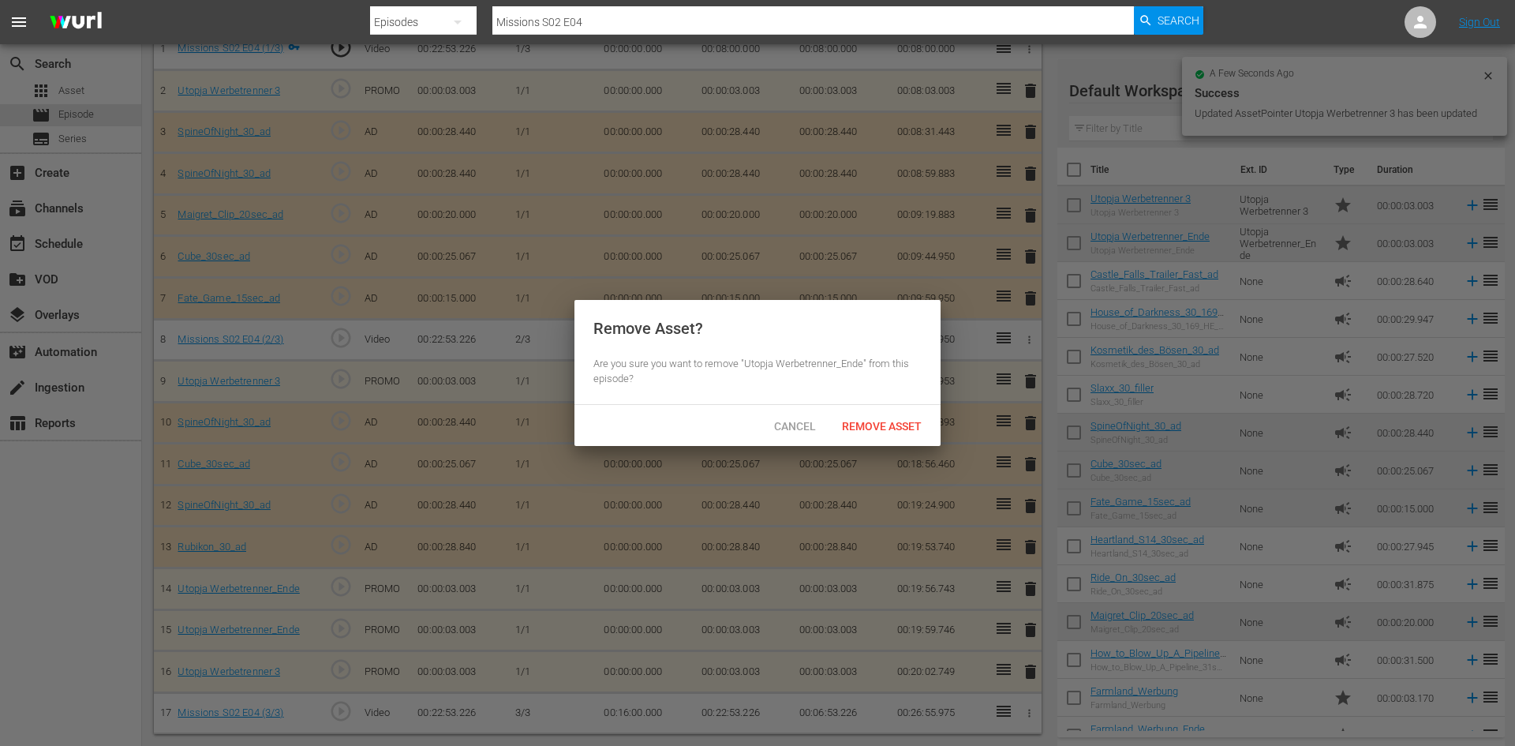
click at [885, 425] on span "Remove Asset" at bounding box center [881, 426] width 105 height 13
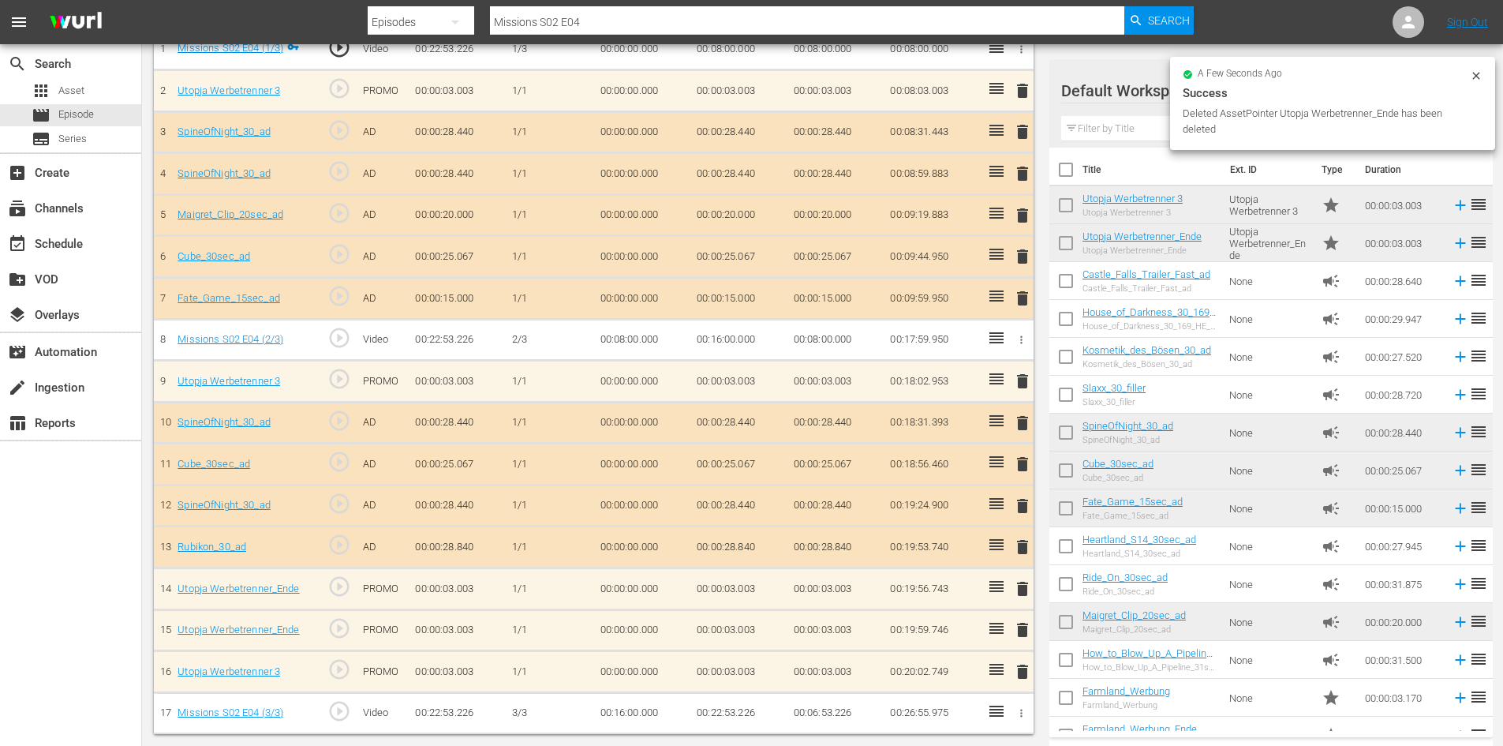
scroll to position [476, 0]
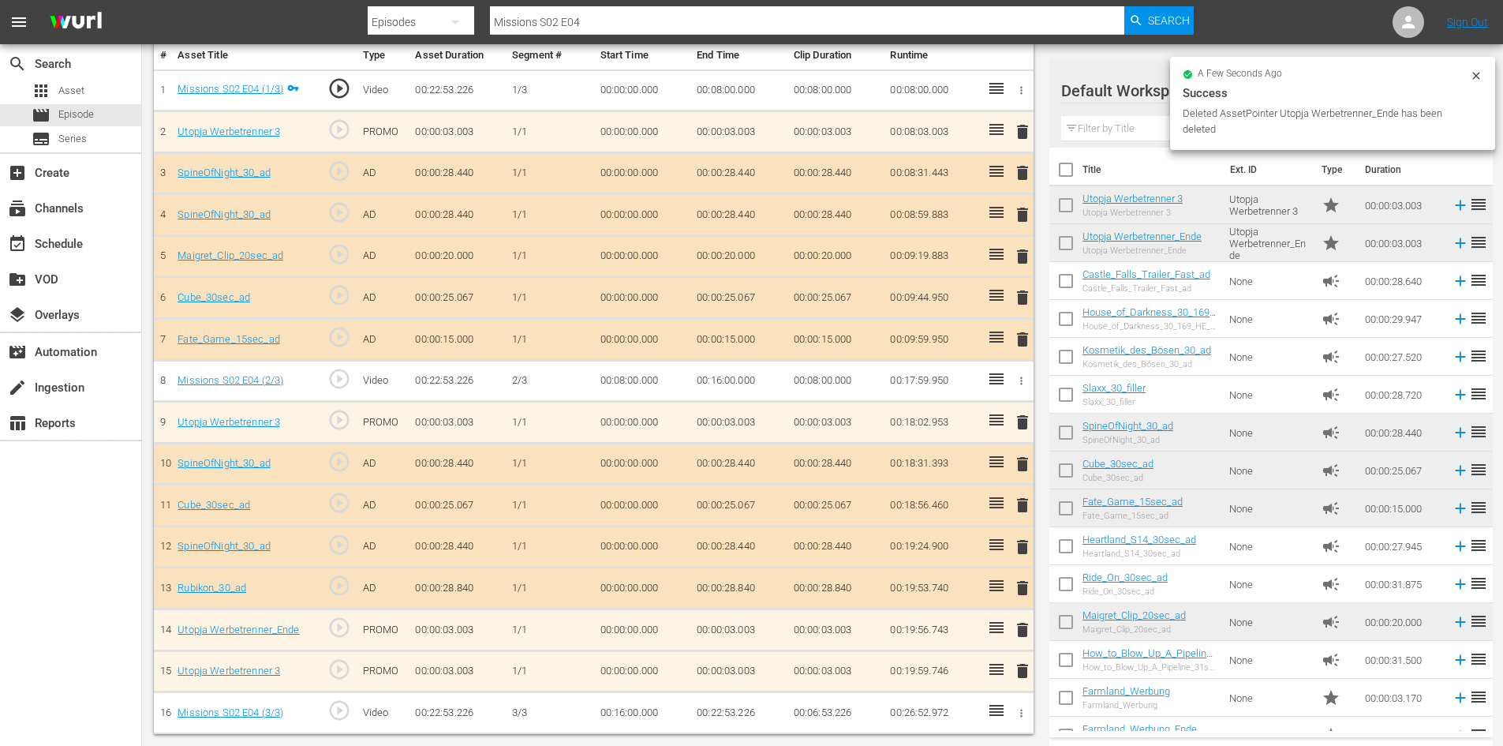
click at [1029, 676] on span "delete" at bounding box center [1022, 670] width 19 height 19
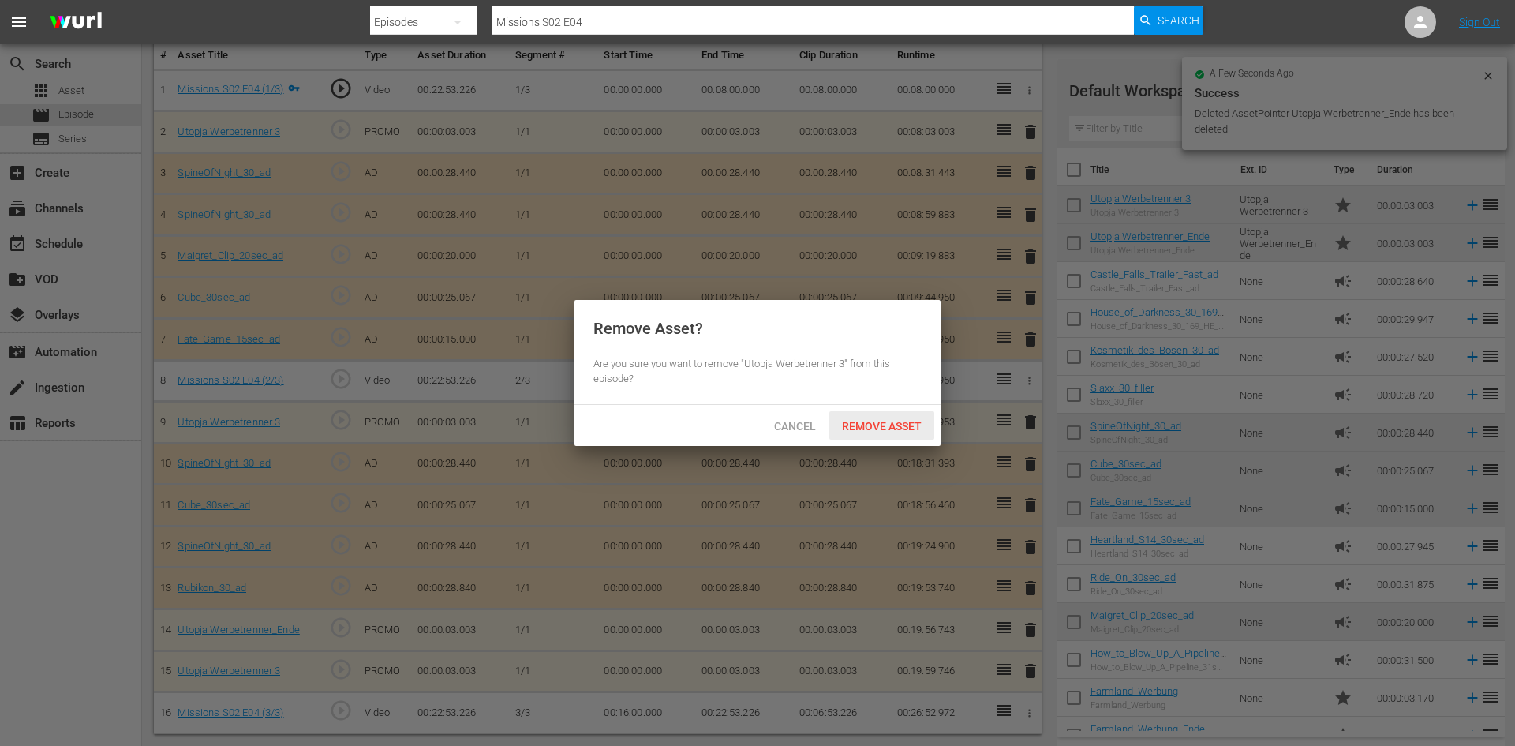
click at [873, 422] on span "Remove Asset" at bounding box center [881, 426] width 105 height 13
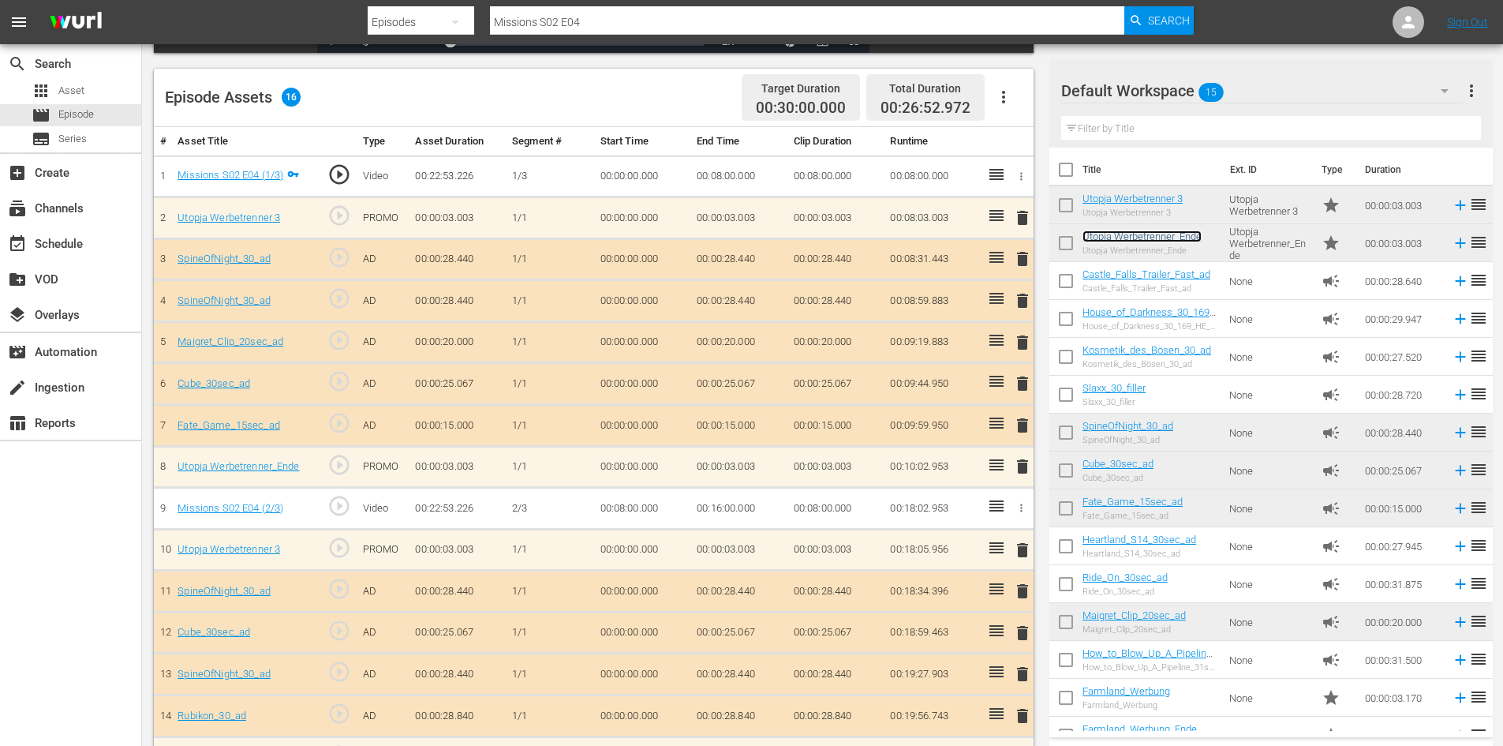
scroll to position [319, 0]
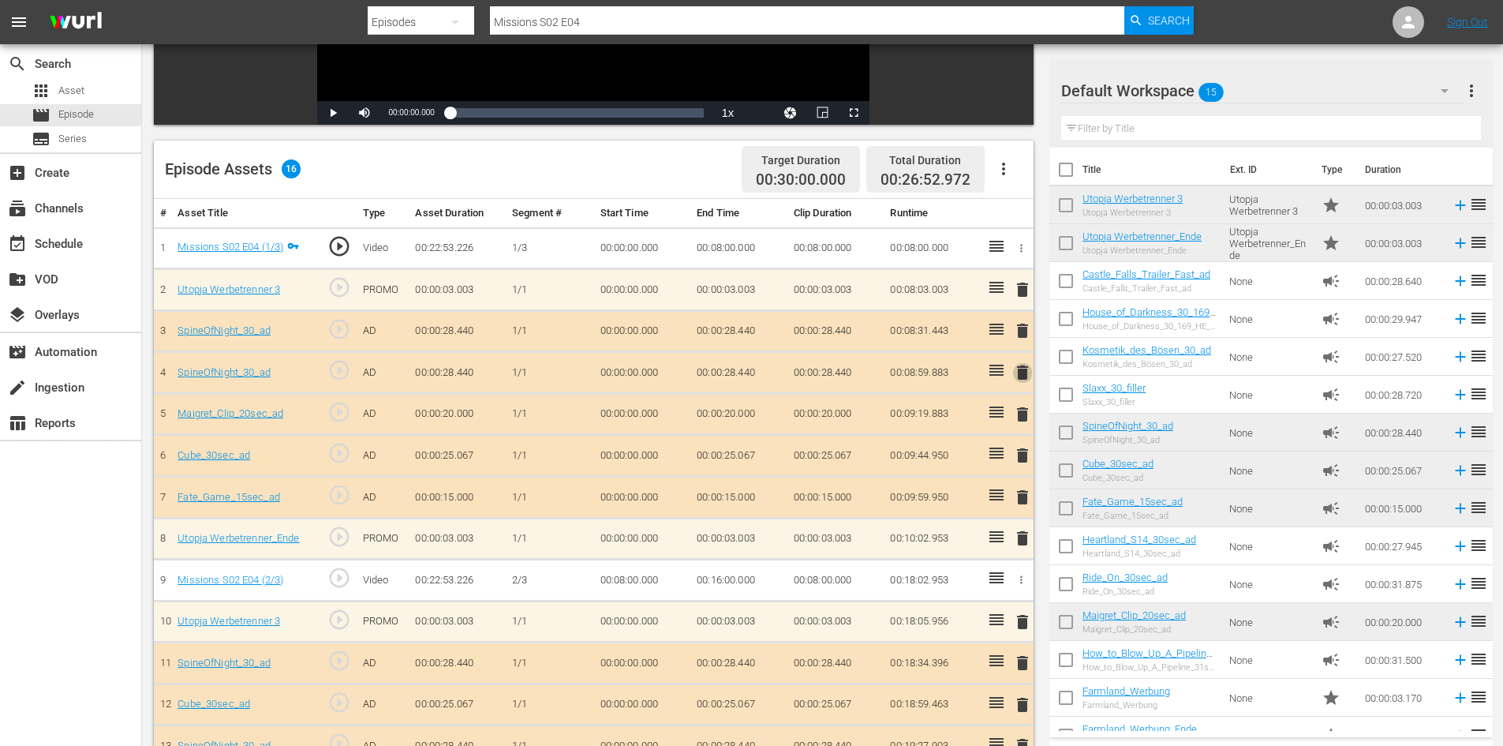
click at [1019, 369] on span "delete" at bounding box center [1022, 372] width 19 height 19
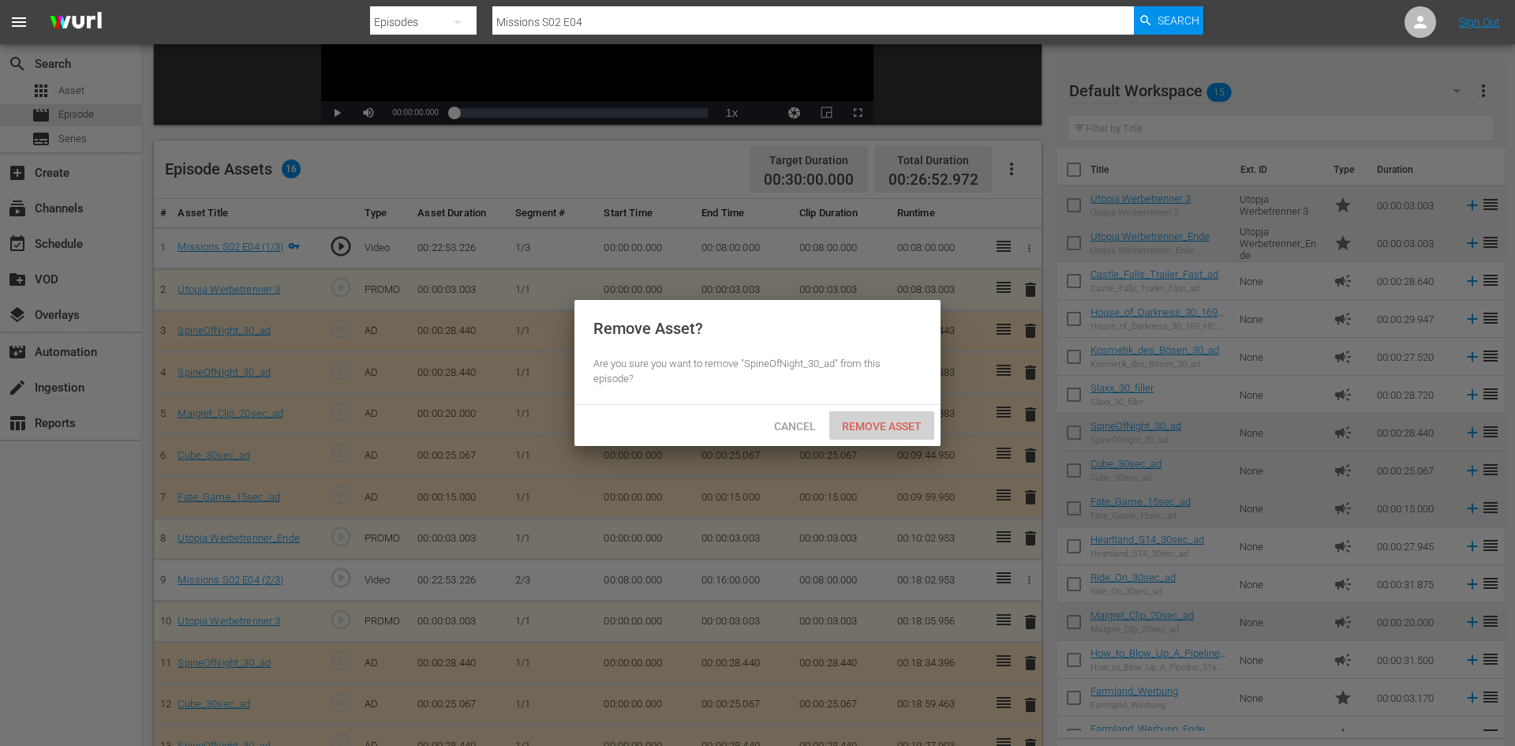
click at [879, 422] on span "Remove Asset" at bounding box center [881, 426] width 105 height 13
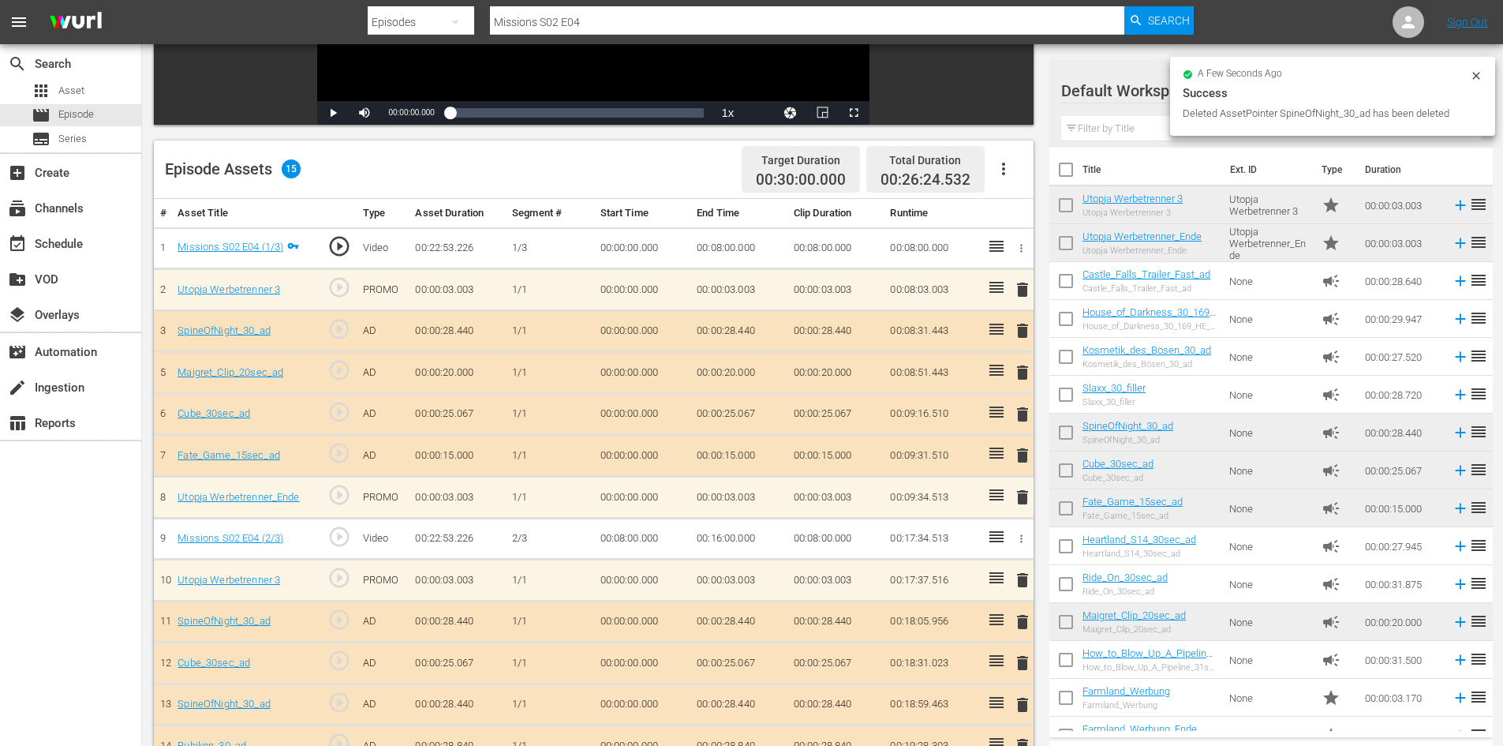
scroll to position [435, 0]
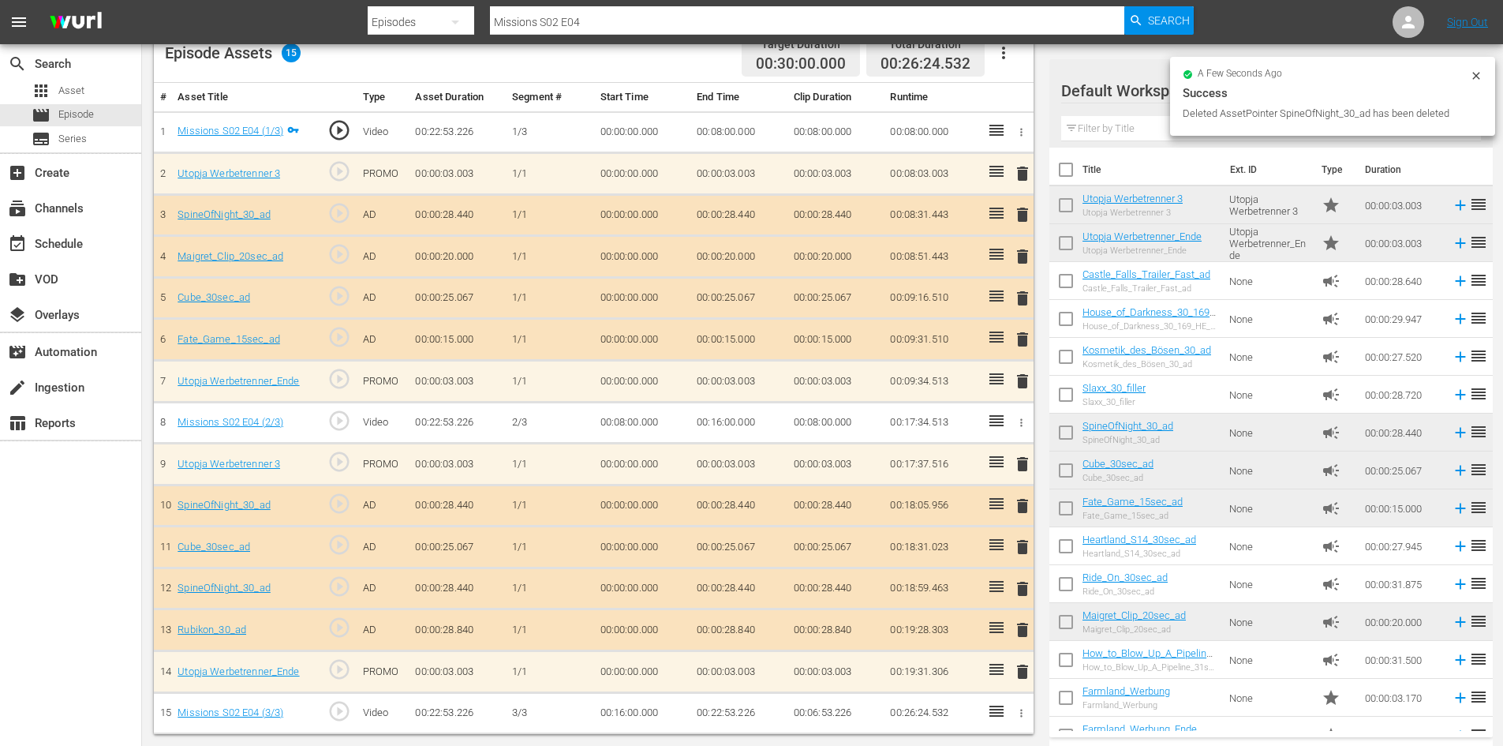
drag, startPoint x: 1022, startPoint y: 506, endPoint x: 1008, endPoint y: 506, distance: 13.4
click at [1021, 506] on span "delete" at bounding box center [1022, 505] width 19 height 19
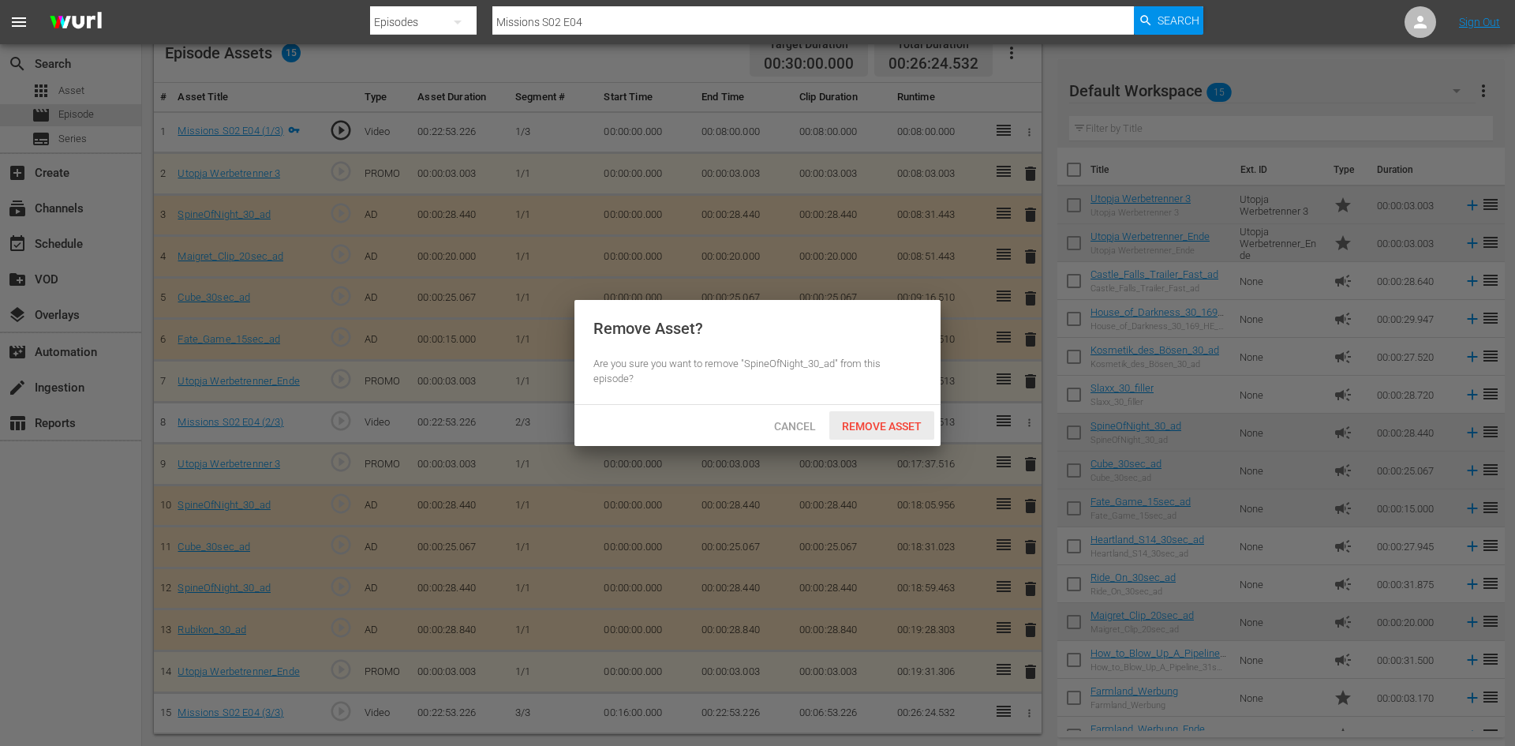
click at [902, 424] on span "Remove Asset" at bounding box center [881, 426] width 105 height 13
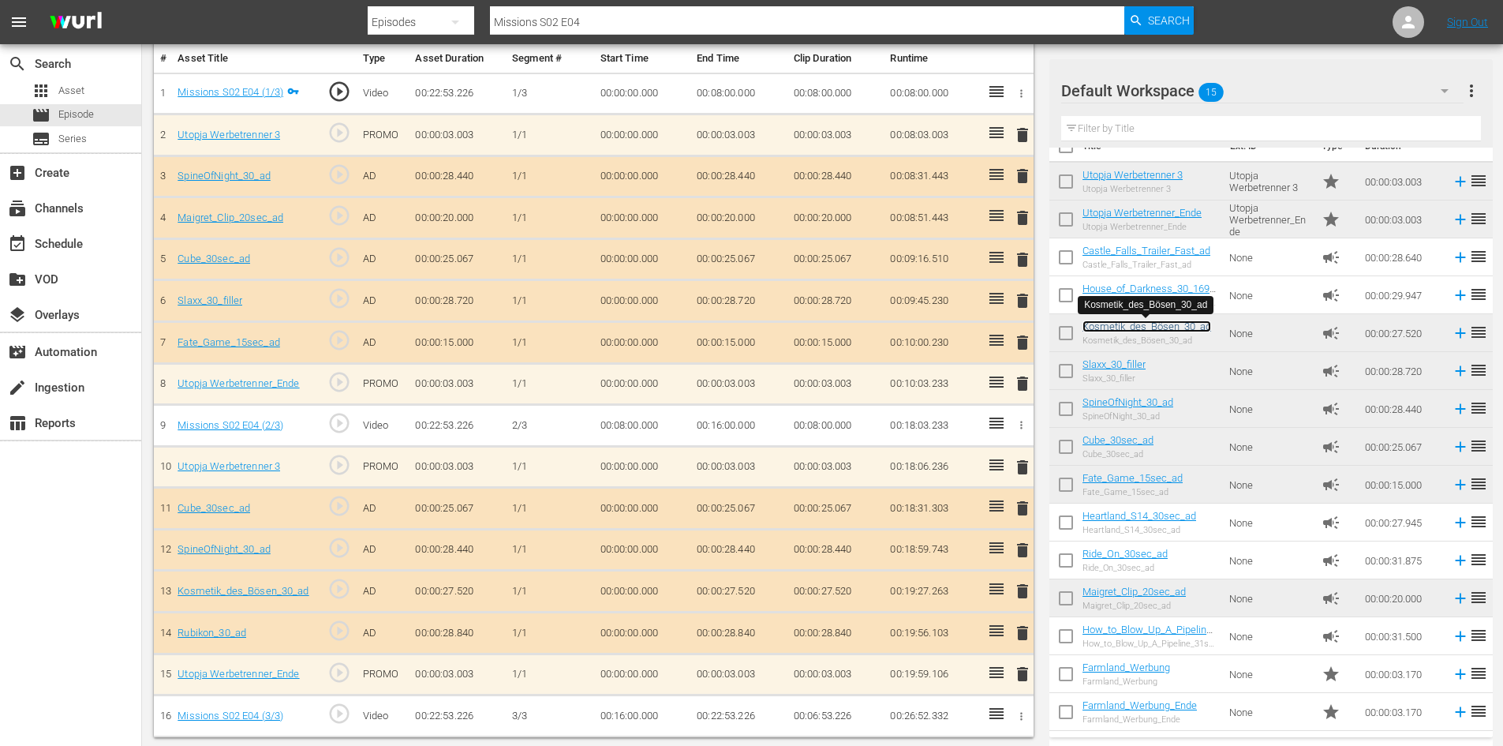
scroll to position [0, 0]
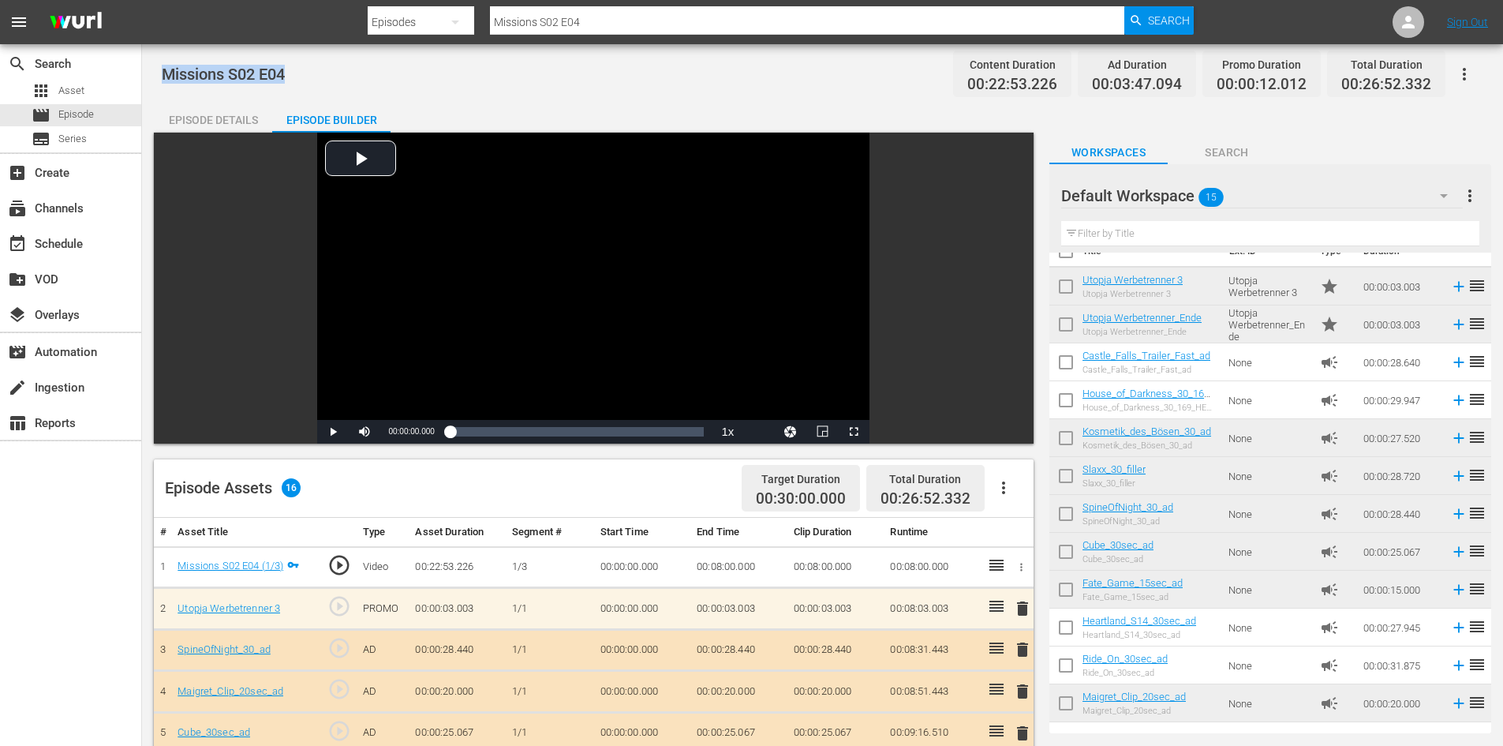
drag, startPoint x: 291, startPoint y: 78, endPoint x: 161, endPoint y: 68, distance: 130.6
click at [161, 68] on div "Missions S02 E04 Content Duration 00:22:53.226 Ad Duration 00:03:47.094 Promo D…" at bounding box center [822, 633] width 1361 height 1178
copy span "Missions S02 E04"
click at [96, 89] on div "apps Asset" at bounding box center [70, 91] width 141 height 22
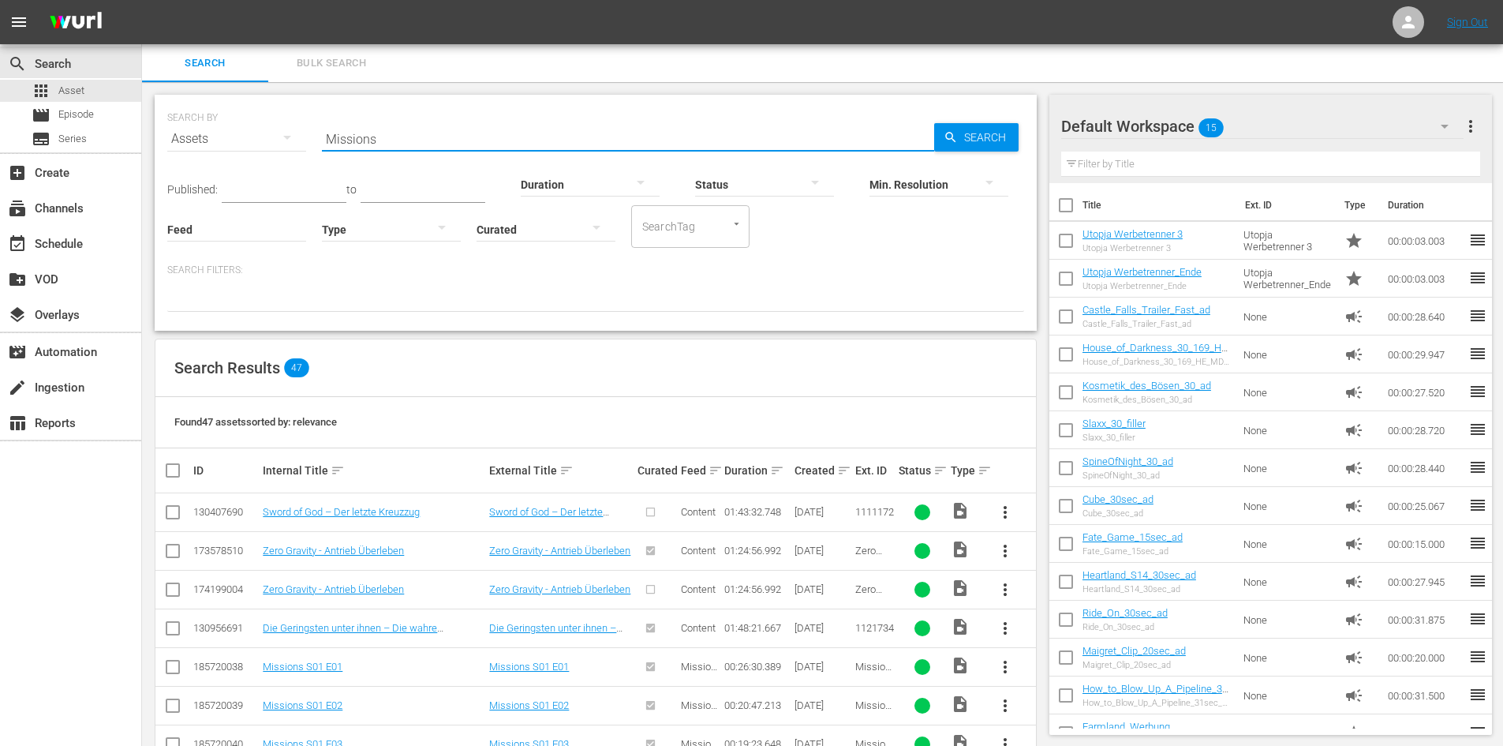
drag, startPoint x: 414, startPoint y: 140, endPoint x: 308, endPoint y: 136, distance: 106.6
click at [308, 136] on div "SEARCH BY Search By Assets Search ID, Title, Description, Keywords, or Category…" at bounding box center [595, 129] width 857 height 57
paste input "Missions S02 E04"
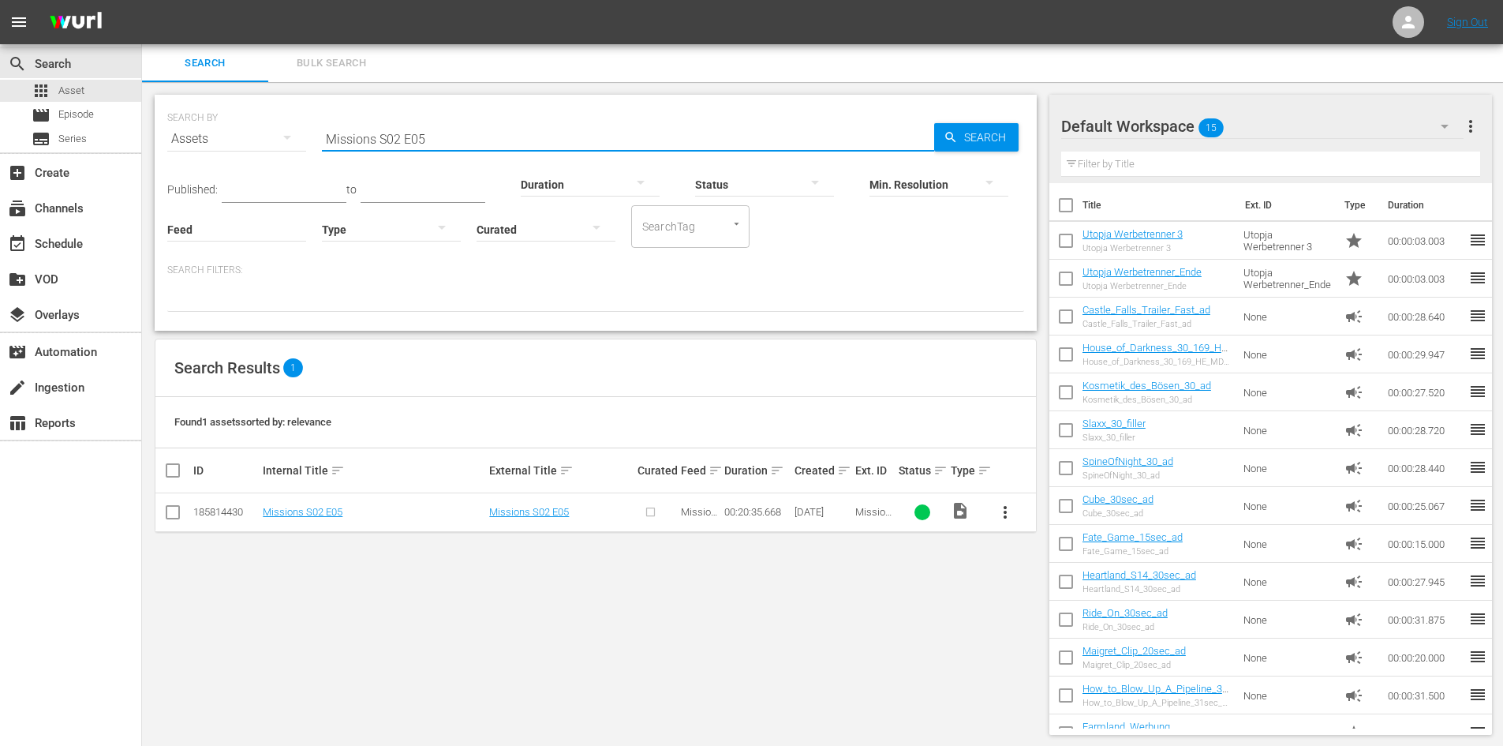
type input "Missions S02 E05"
click at [1001, 517] on span "more_vert" at bounding box center [1005, 512] width 19 height 19
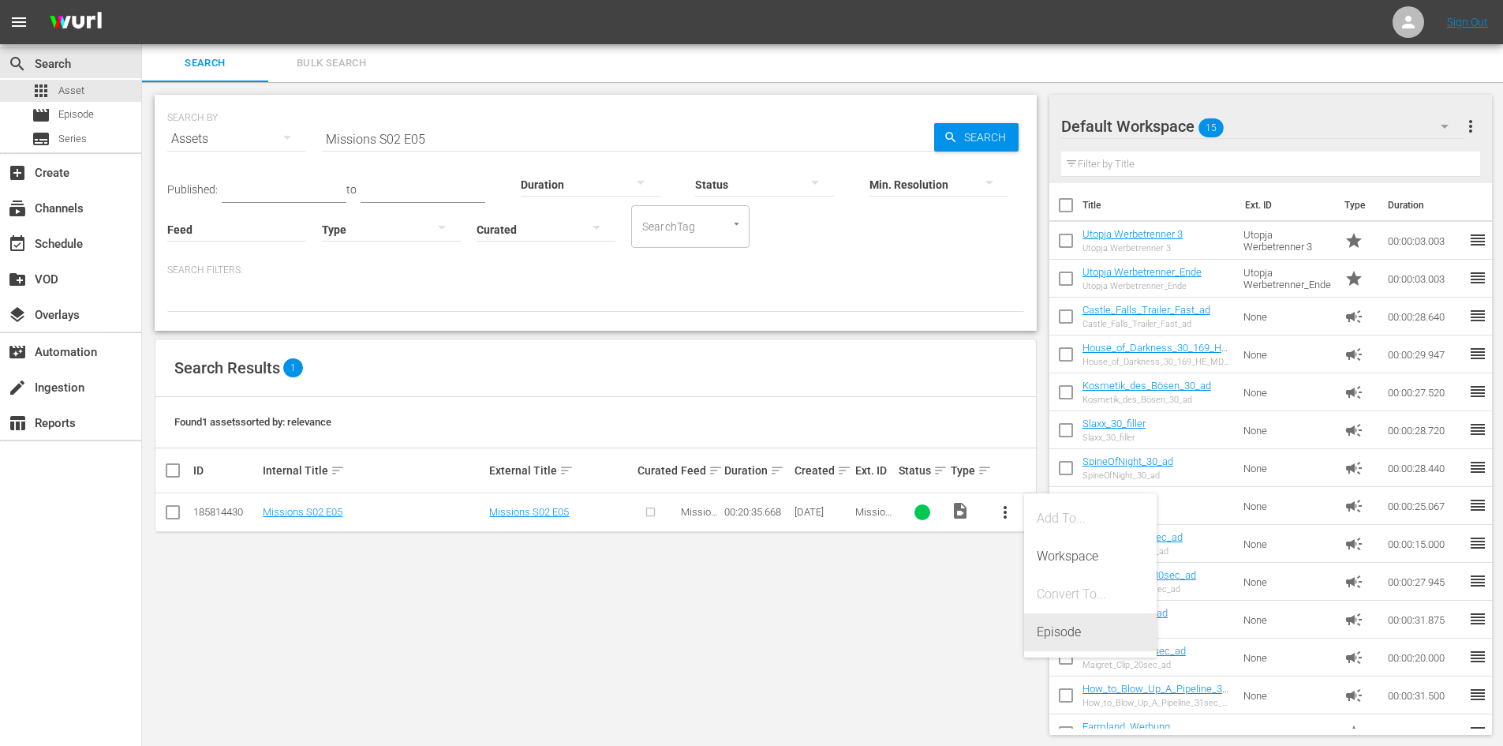
click at [1073, 635] on div "Episode" at bounding box center [1090, 632] width 107 height 38
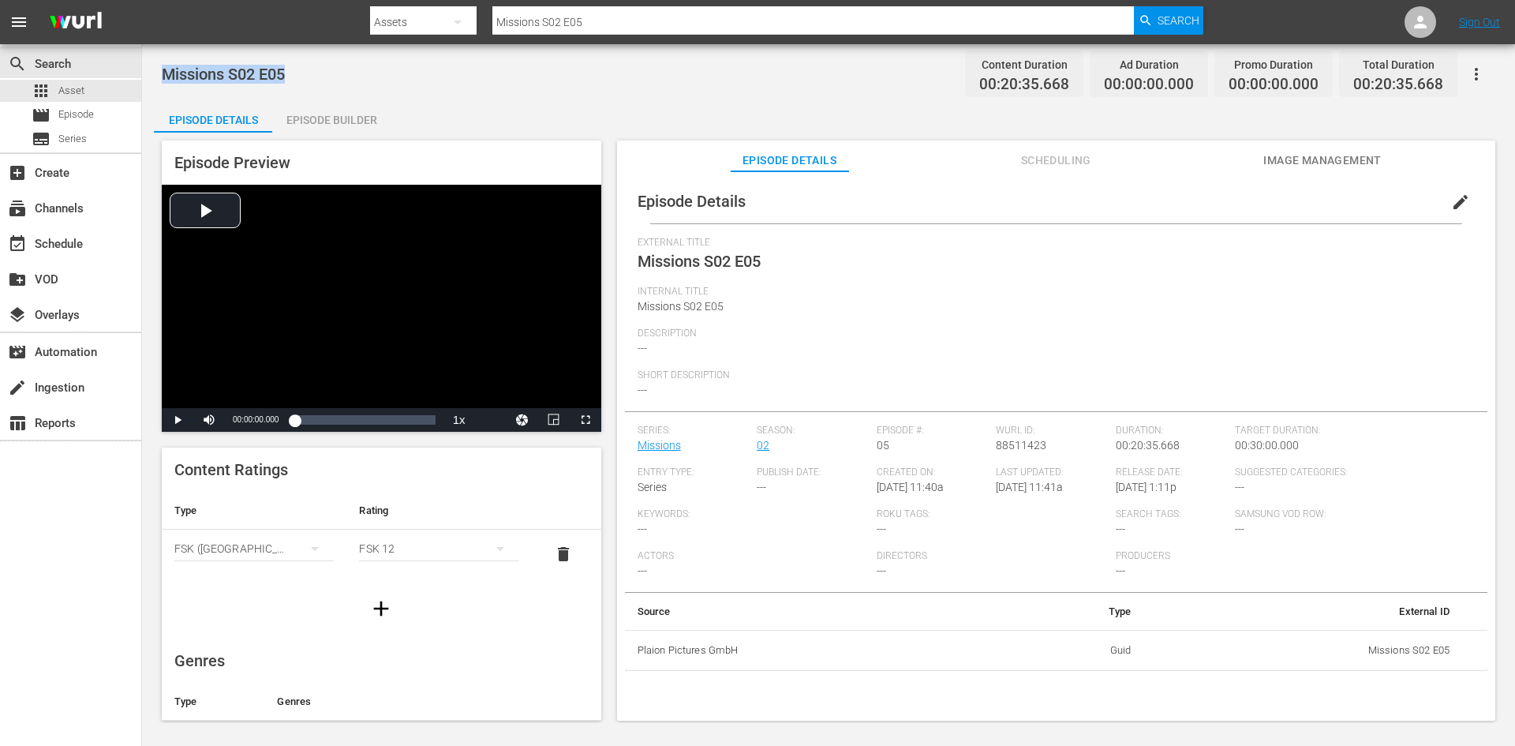
drag, startPoint x: 300, startPoint y: 77, endPoint x: 166, endPoint y: 74, distance: 133.4
click at [166, 74] on div "Missions S02 E05 Content Duration 00:20:35.668 Ad Duration 00:00:00.000 Promo D…" at bounding box center [828, 74] width 1333 height 36
copy span "Missions S02 E05"
click at [108, 118] on div "movie Episode" at bounding box center [70, 115] width 141 height 22
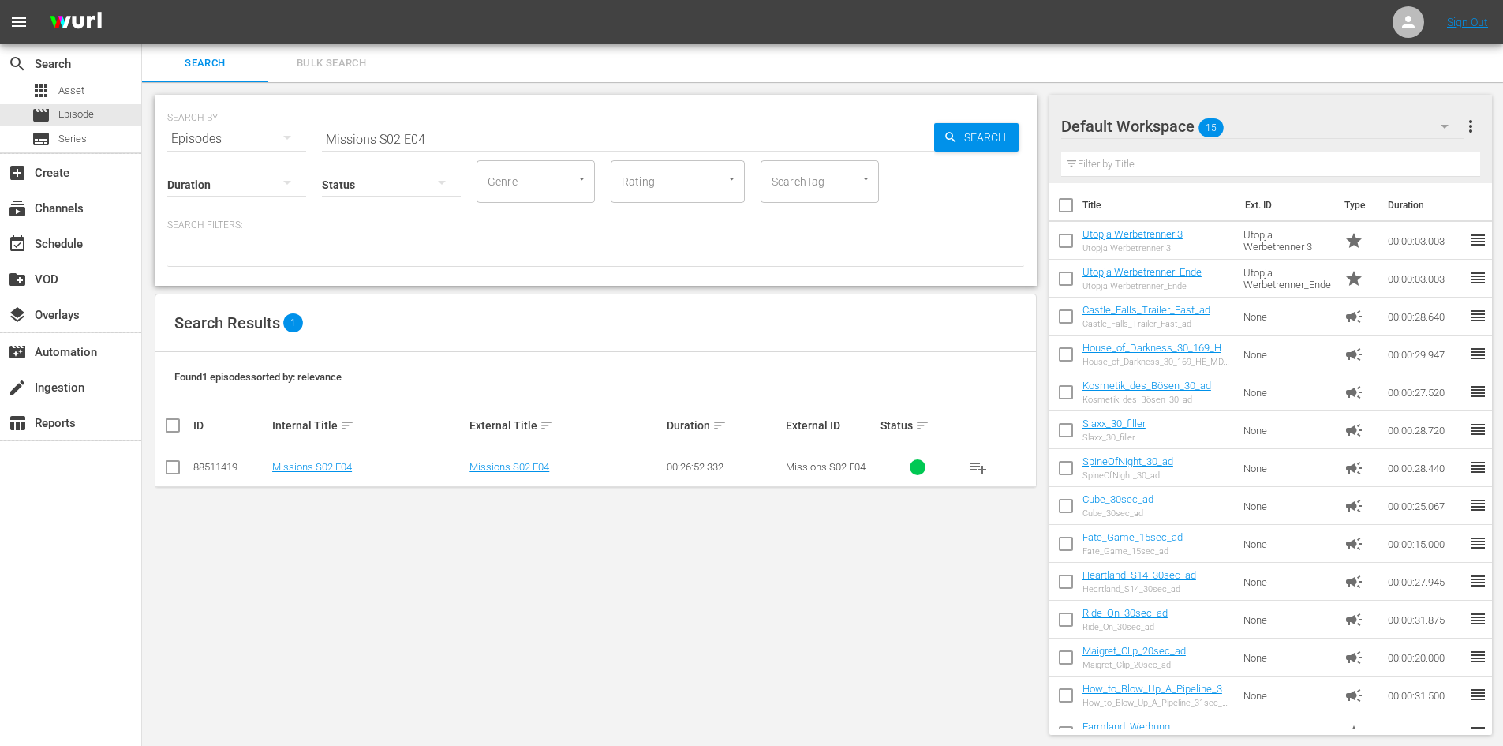
drag, startPoint x: 448, startPoint y: 133, endPoint x: 305, endPoint y: 133, distance: 142.8
click at [309, 133] on div "SEARCH BY Search By Episodes Search ID, Title, Description, Keywords, or Catego…" at bounding box center [595, 129] width 857 height 57
paste input "Missions S02 E05"
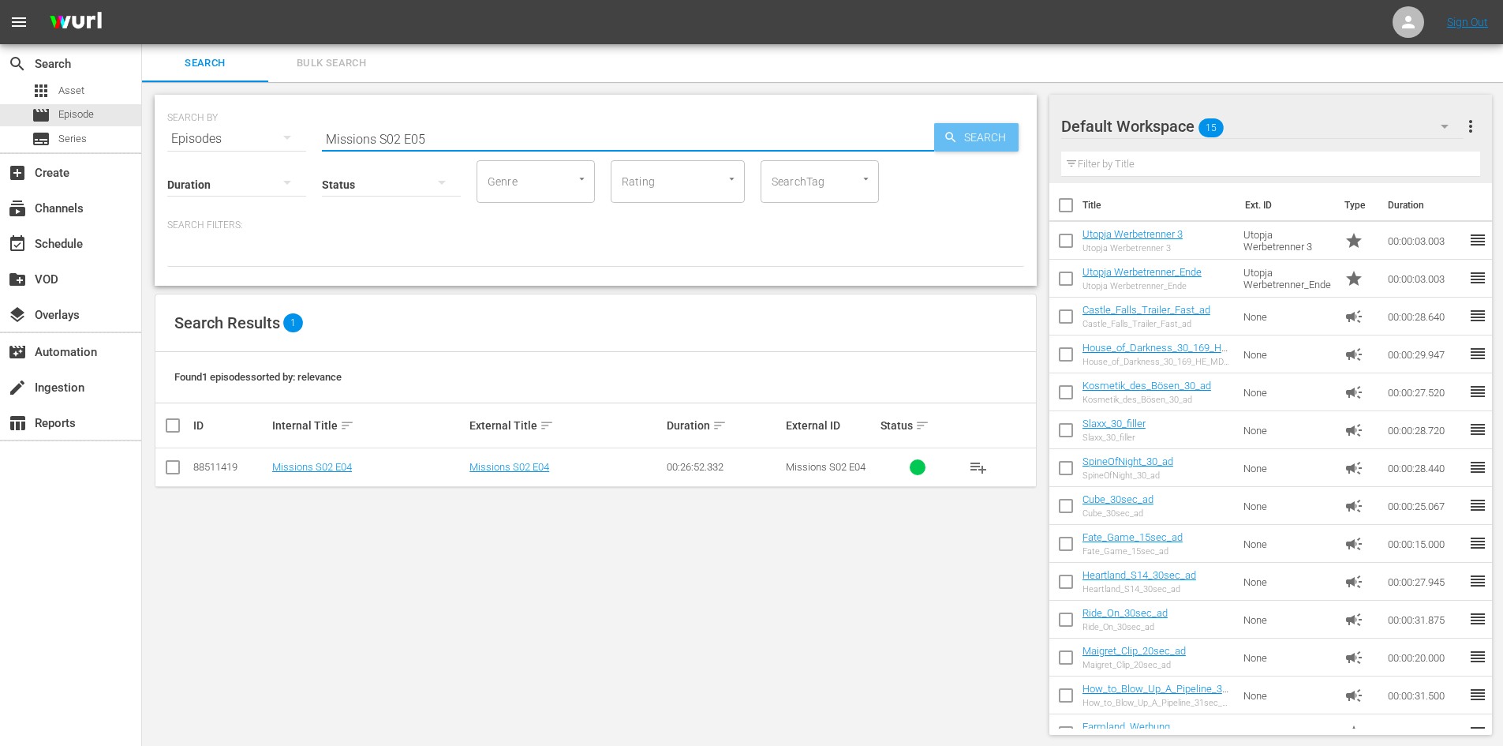
type input "Missions S02 E05"
click at [977, 133] on span "Search" at bounding box center [988, 137] width 61 height 28
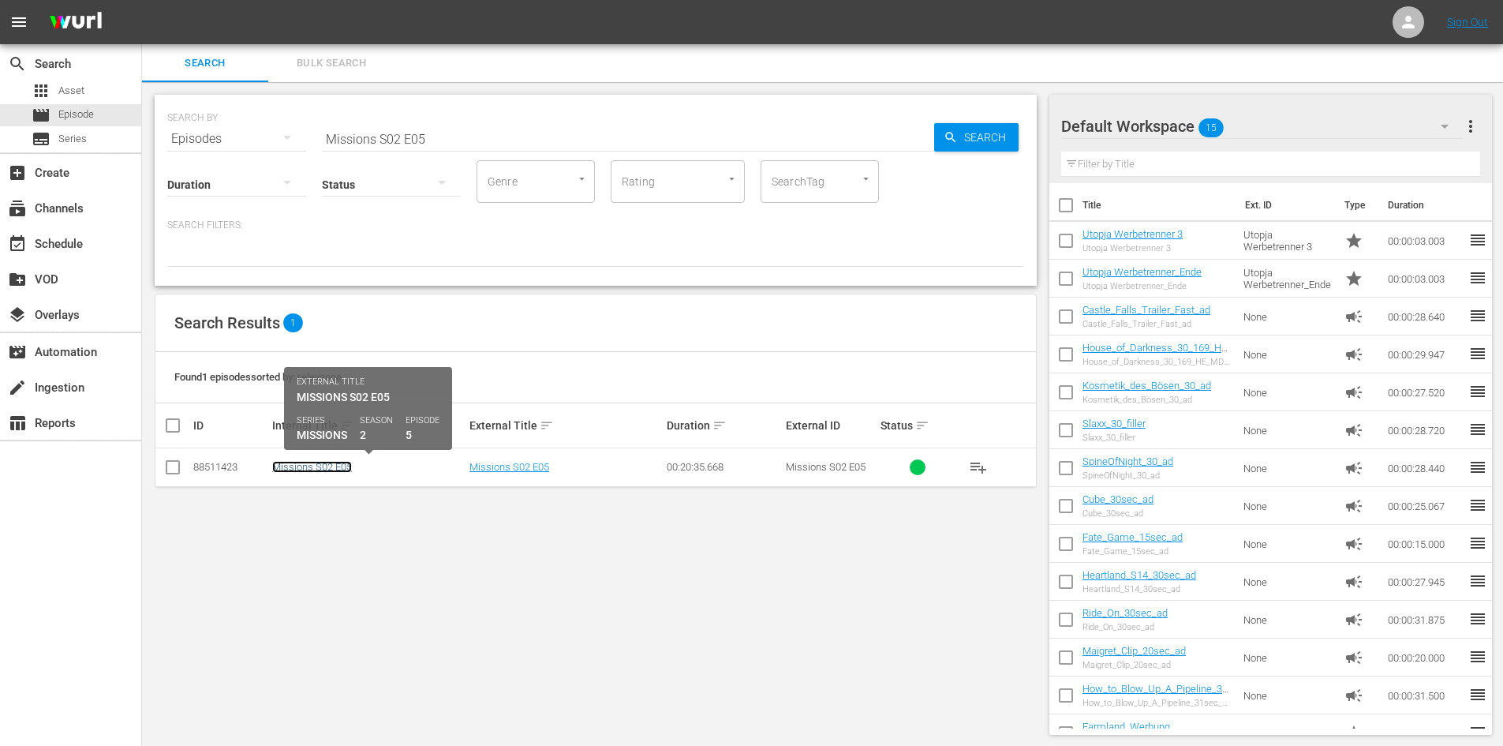
click at [329, 469] on link "Missions S02 E05" at bounding box center [312, 467] width 80 height 12
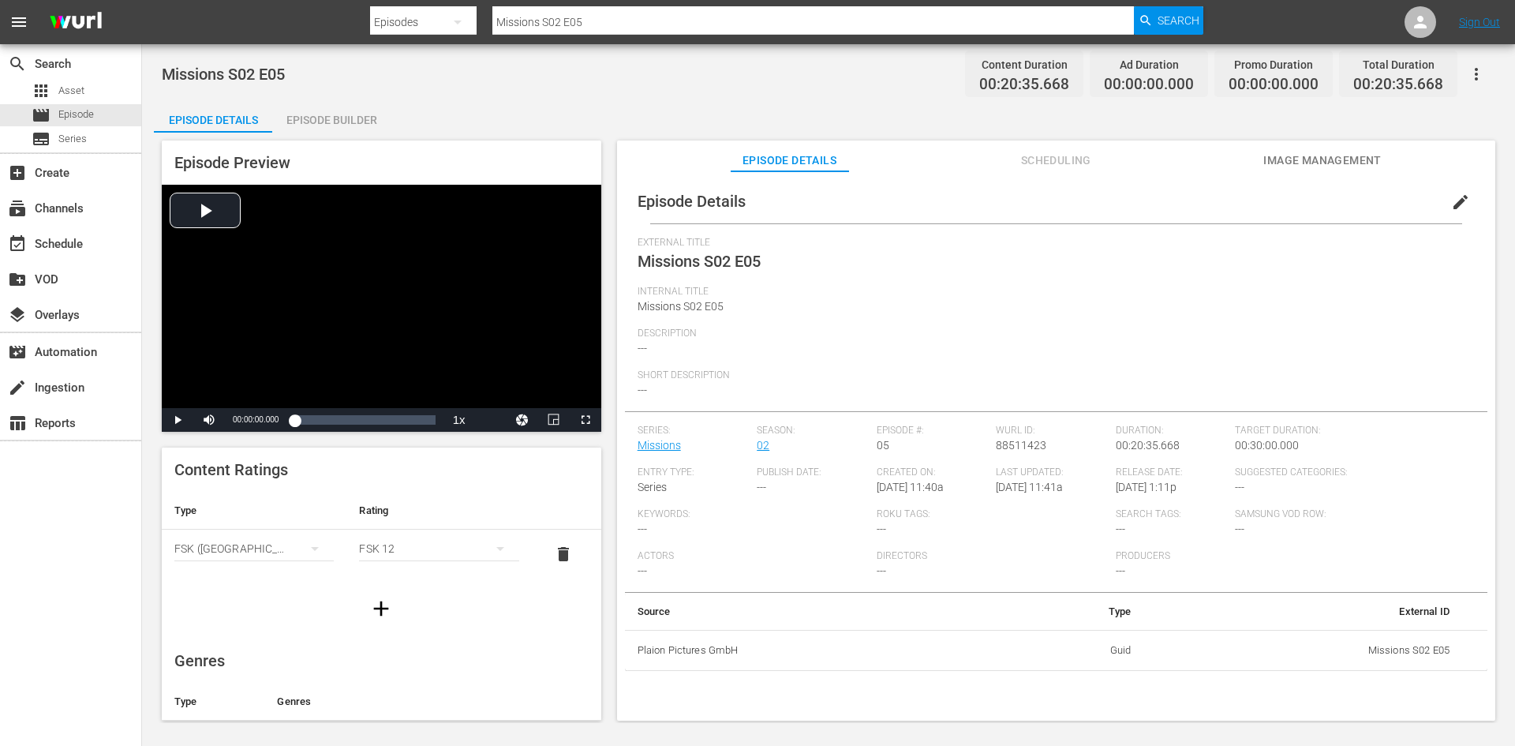
click at [368, 115] on div "Episode Builder" at bounding box center [331, 120] width 118 height 38
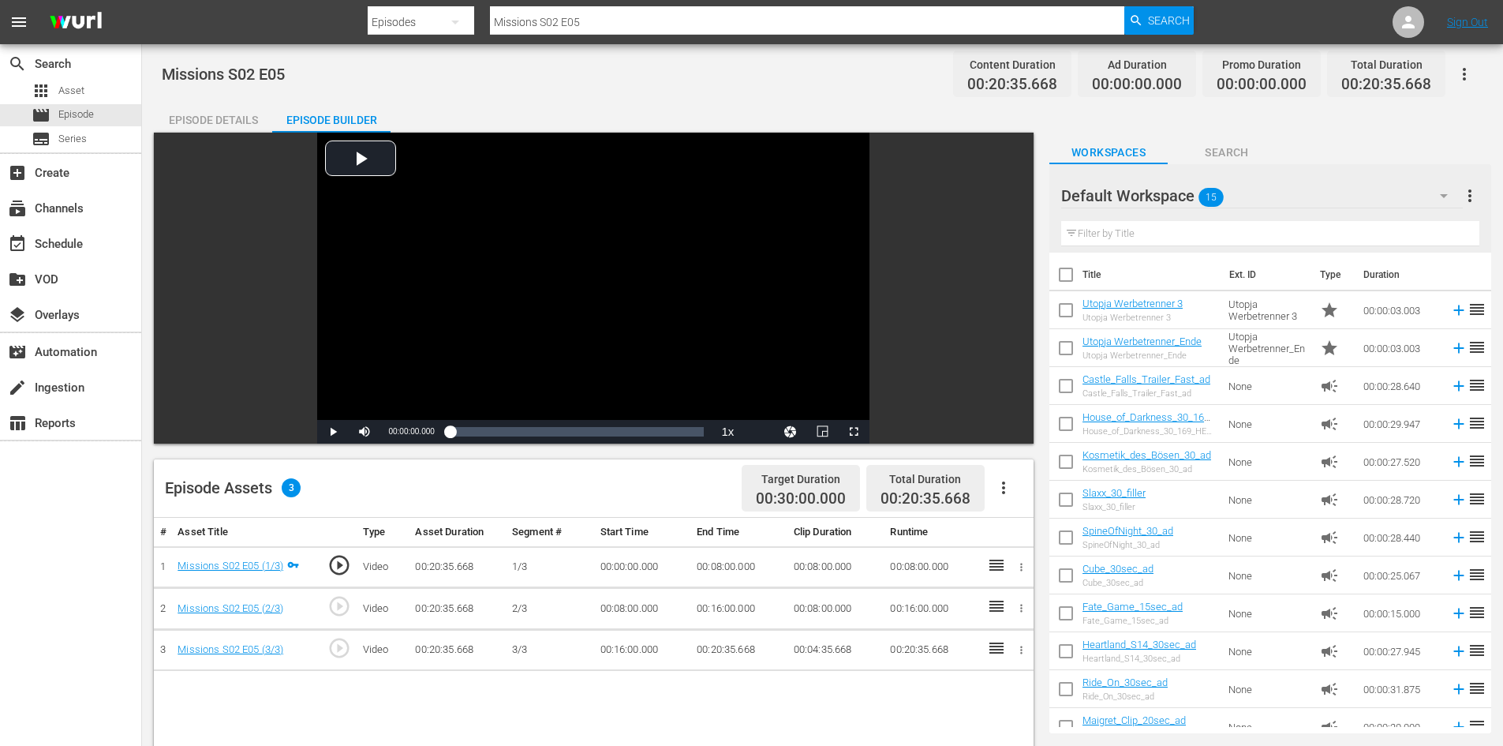
click at [1005, 490] on icon "button" at bounding box center [1003, 487] width 19 height 19
click at [1012, 495] on div "Fill with Ads" at bounding box center [1050, 494] width 107 height 38
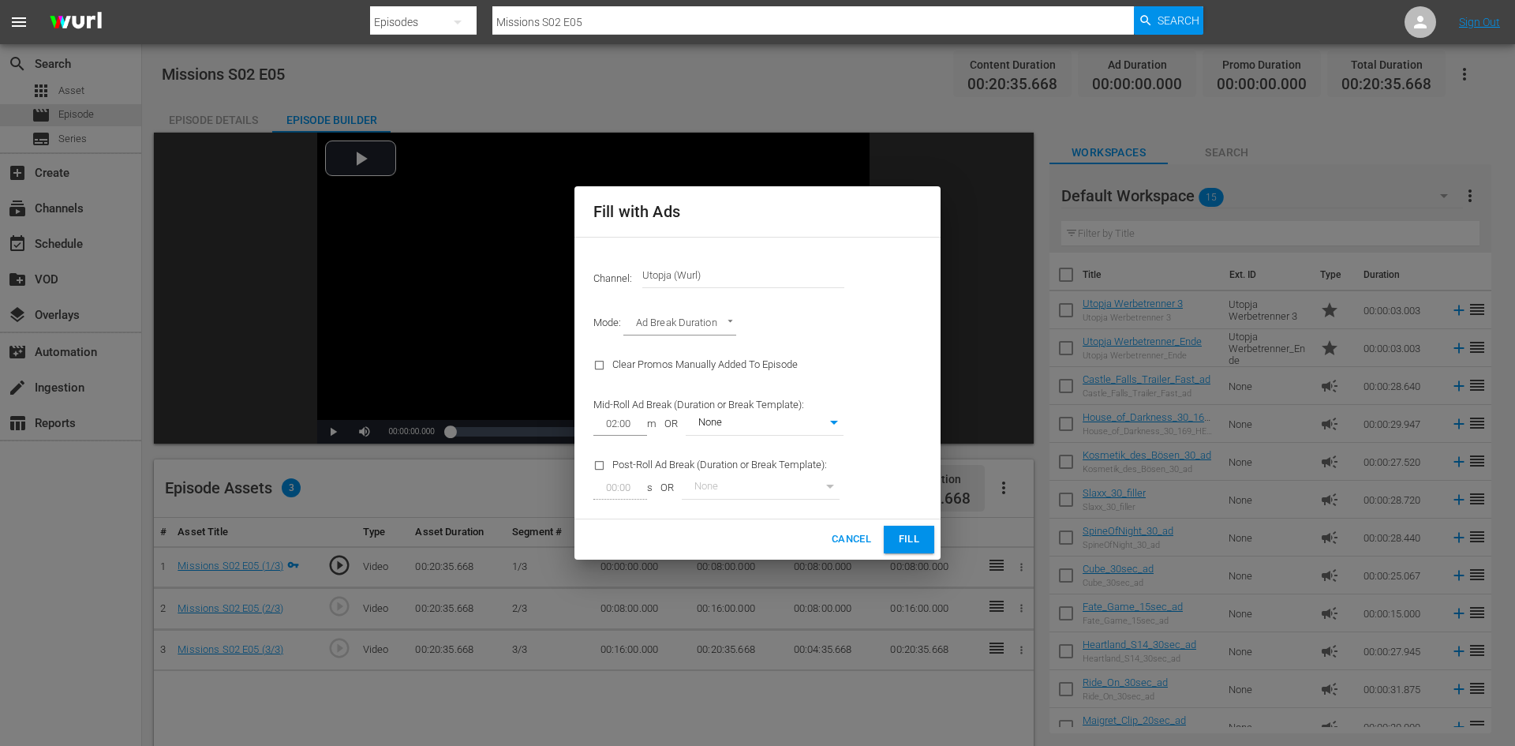
click at [914, 546] on span "Fill" at bounding box center [908, 539] width 25 height 18
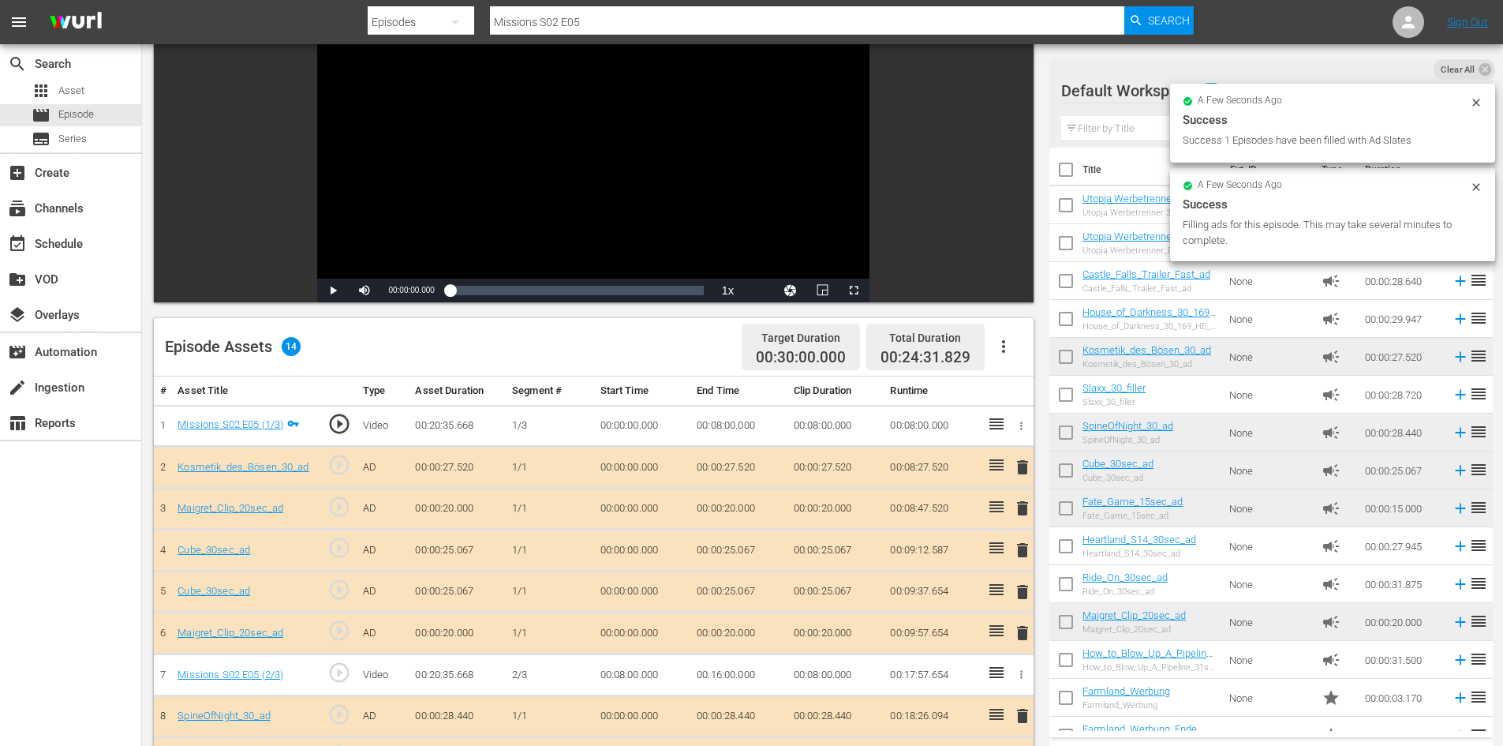
scroll to position [158, 0]
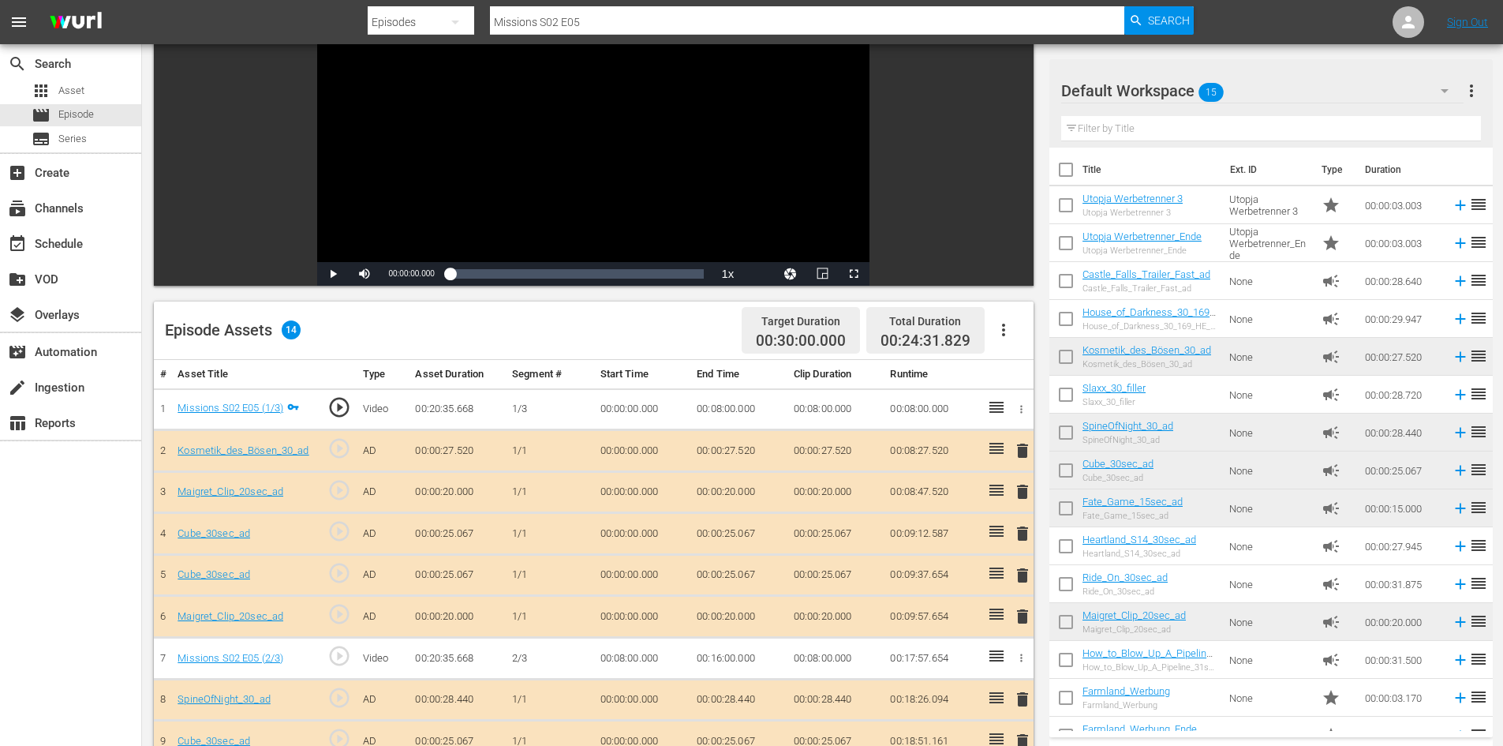
click at [1019, 536] on span "delete" at bounding box center [1022, 533] width 19 height 19
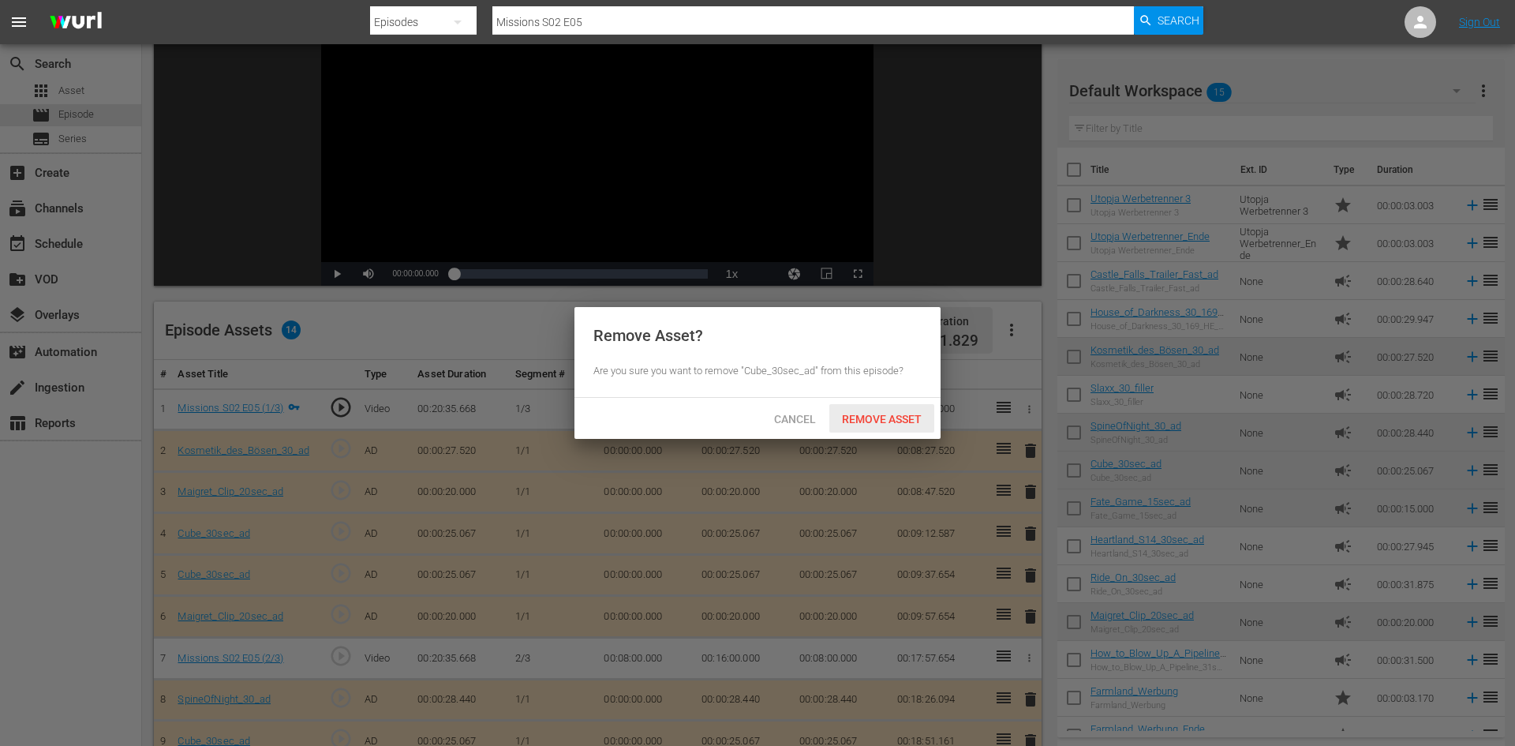
click at [884, 414] on span "Remove Asset" at bounding box center [881, 419] width 105 height 13
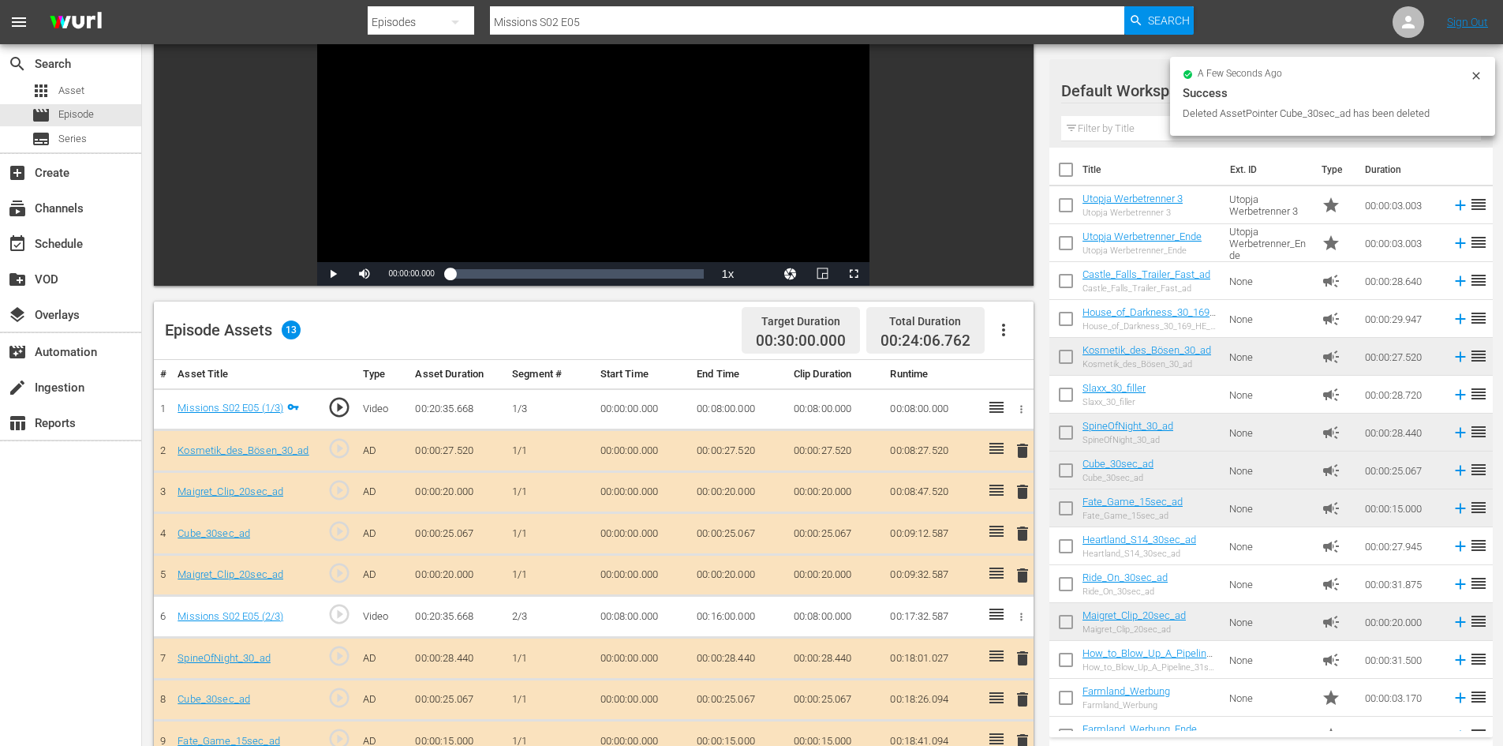
click at [1028, 577] on span "delete" at bounding box center [1022, 575] width 19 height 19
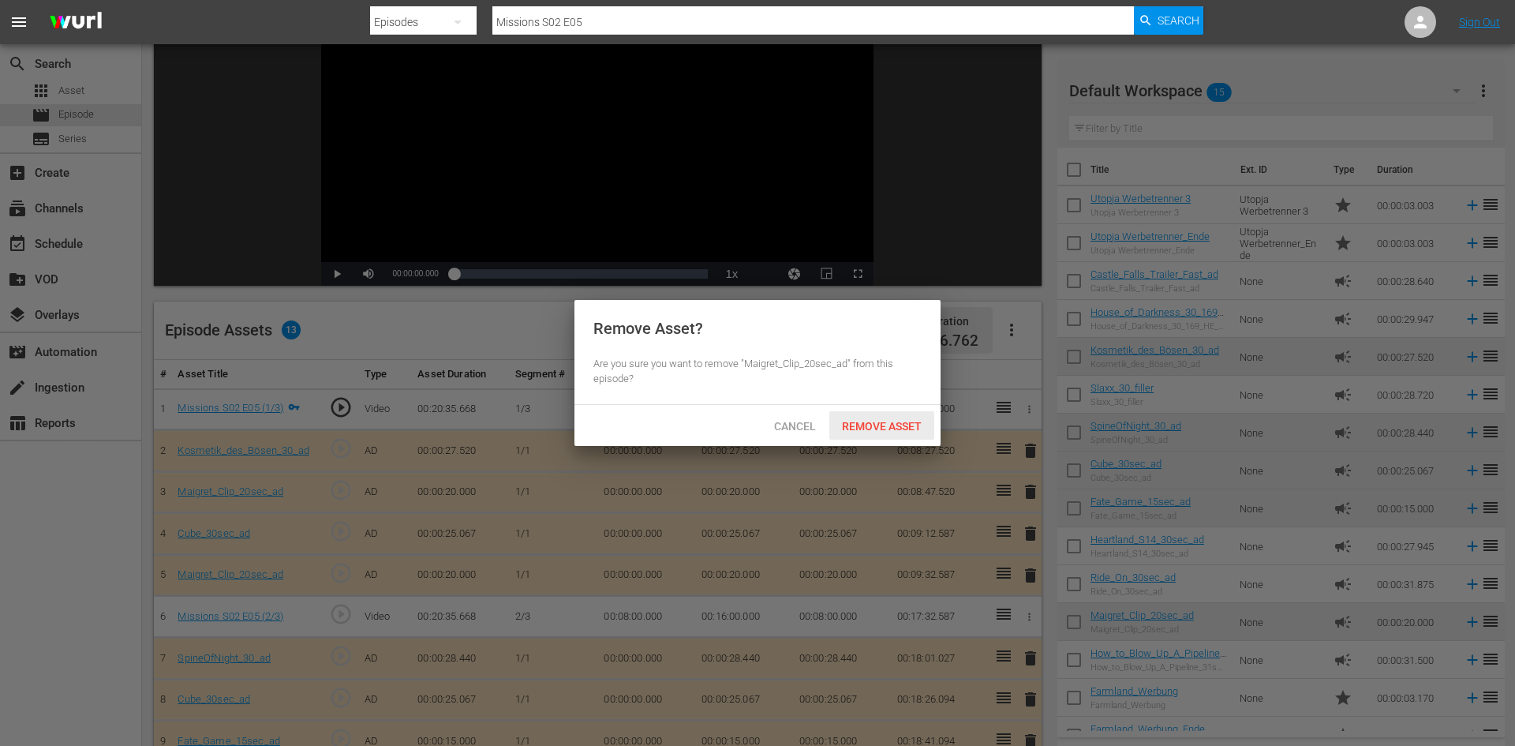
click at [888, 428] on span "Remove Asset" at bounding box center [881, 426] width 105 height 13
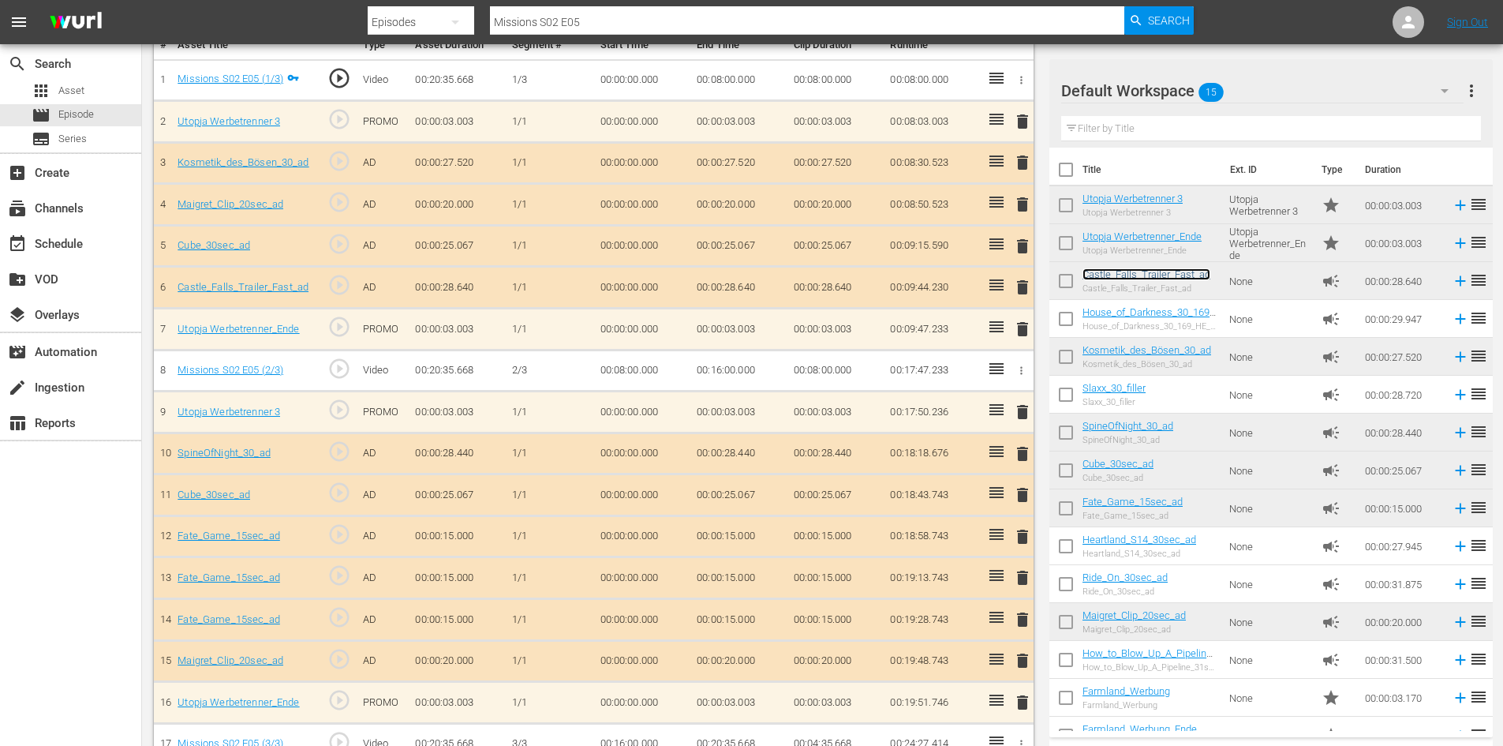
scroll to position [514, 0]
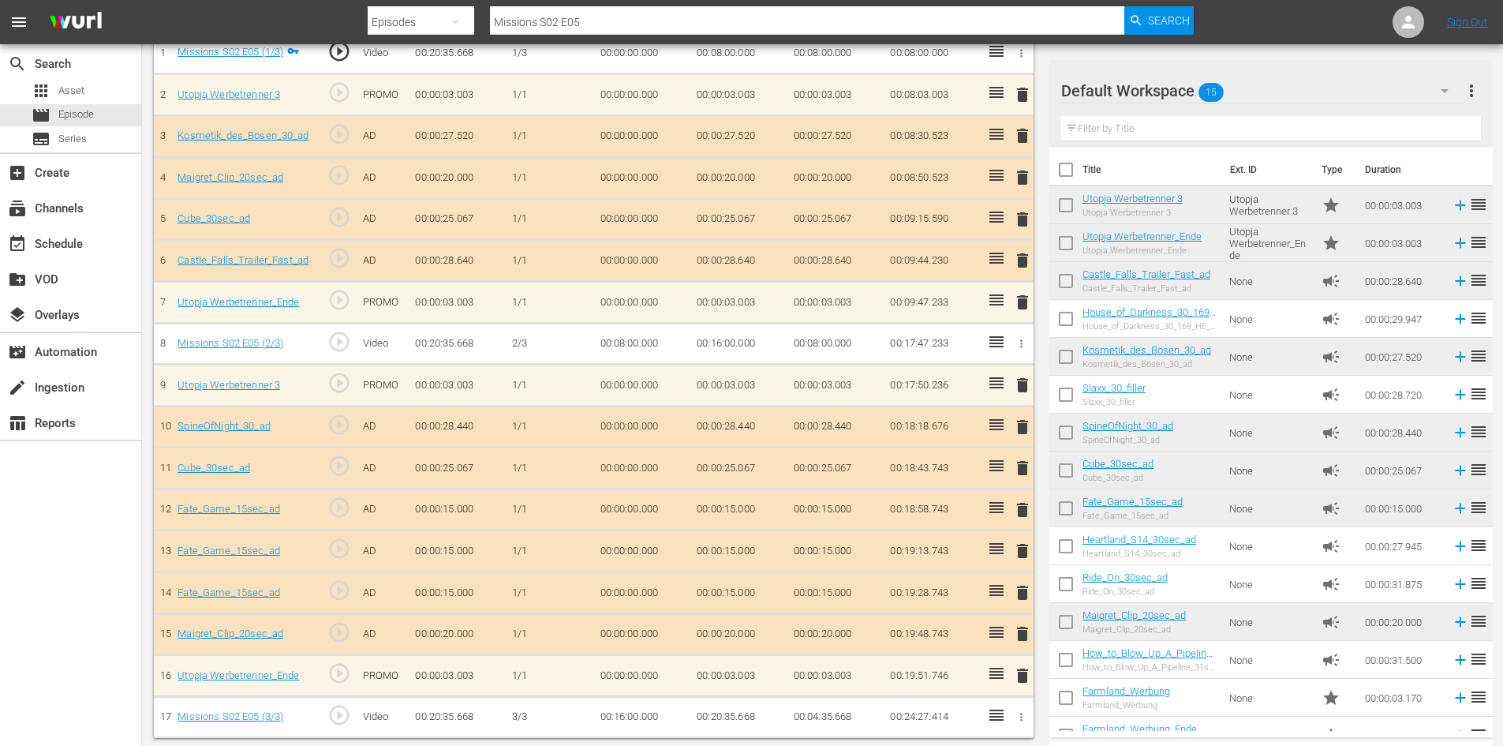
click at [1018, 503] on span "delete" at bounding box center [1022, 509] width 19 height 19
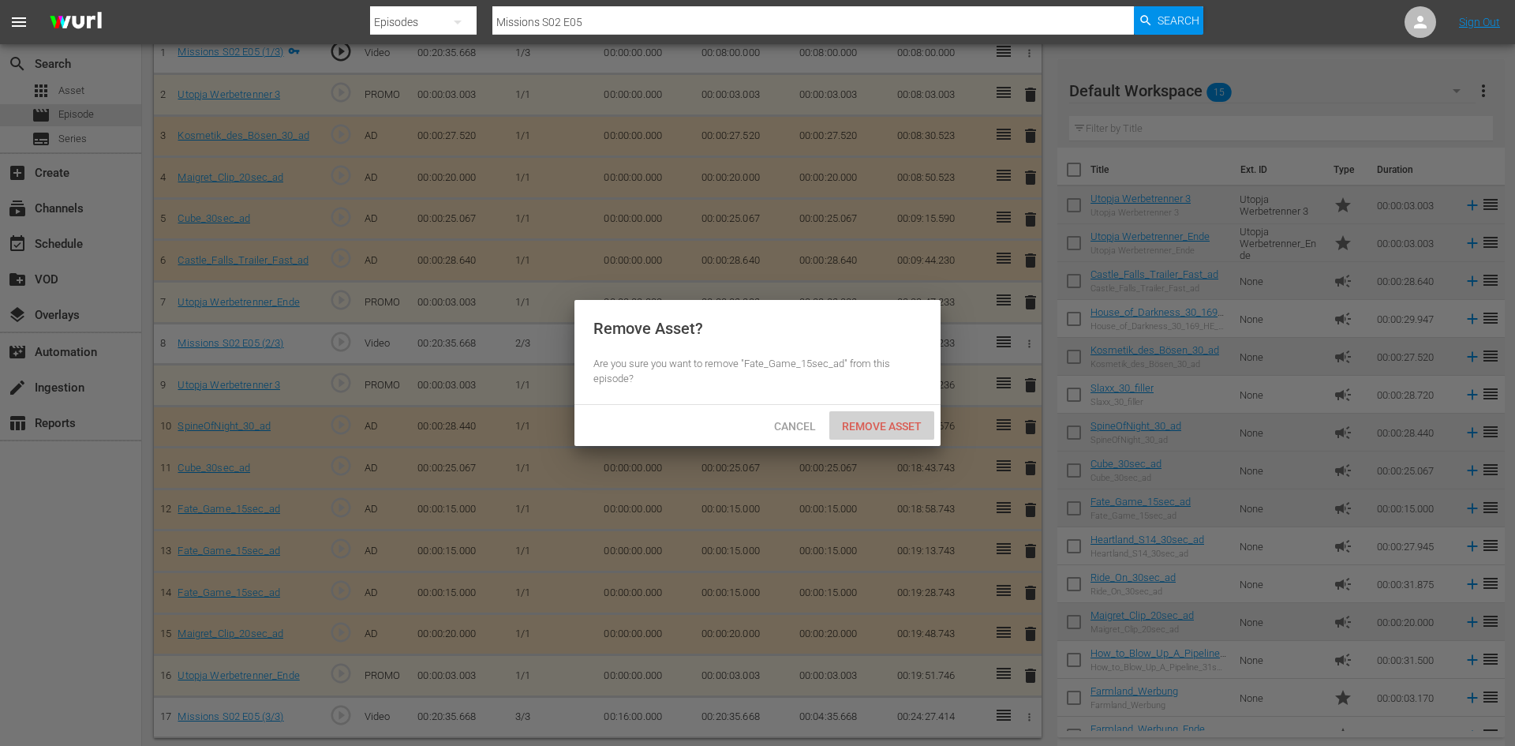
click at [906, 424] on span "Remove Asset" at bounding box center [881, 426] width 105 height 13
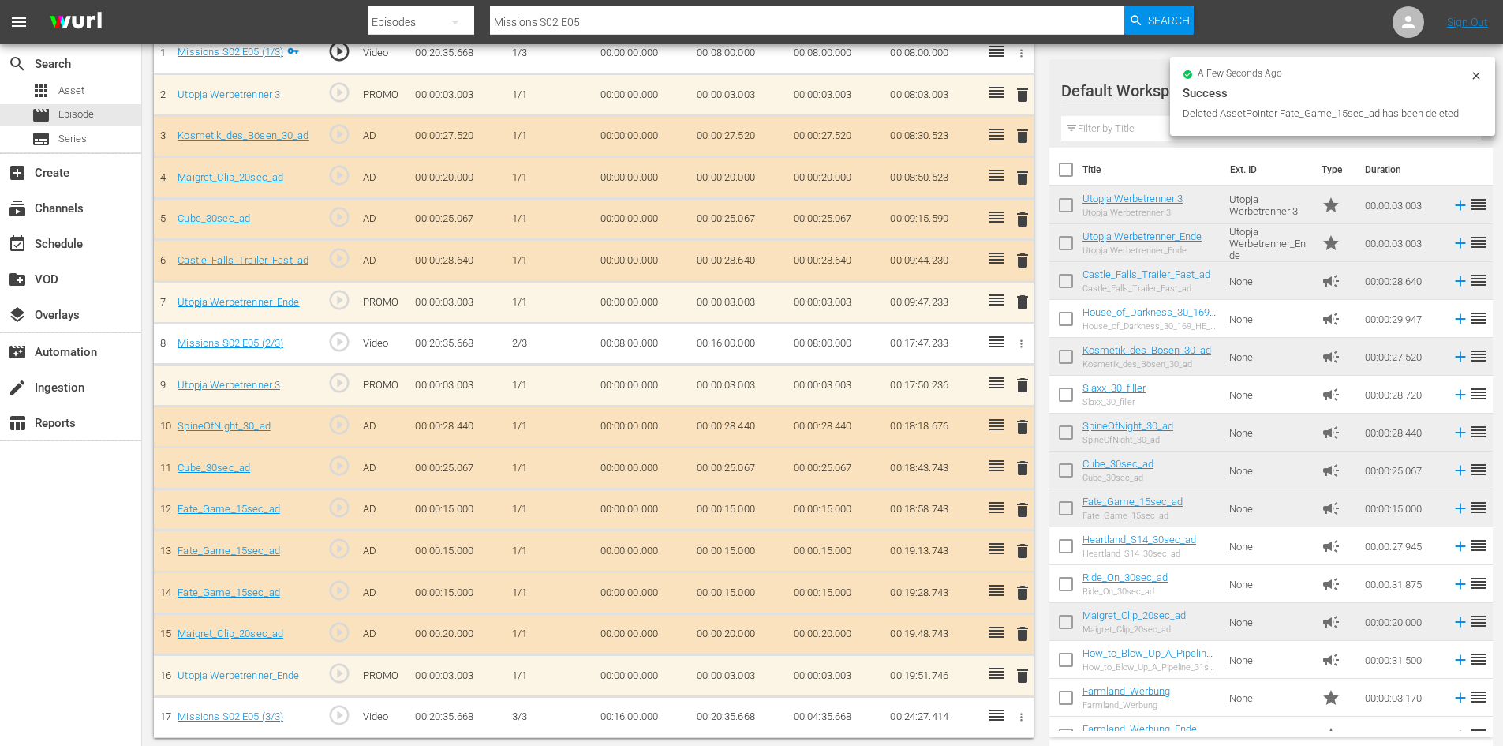
scroll to position [476, 0]
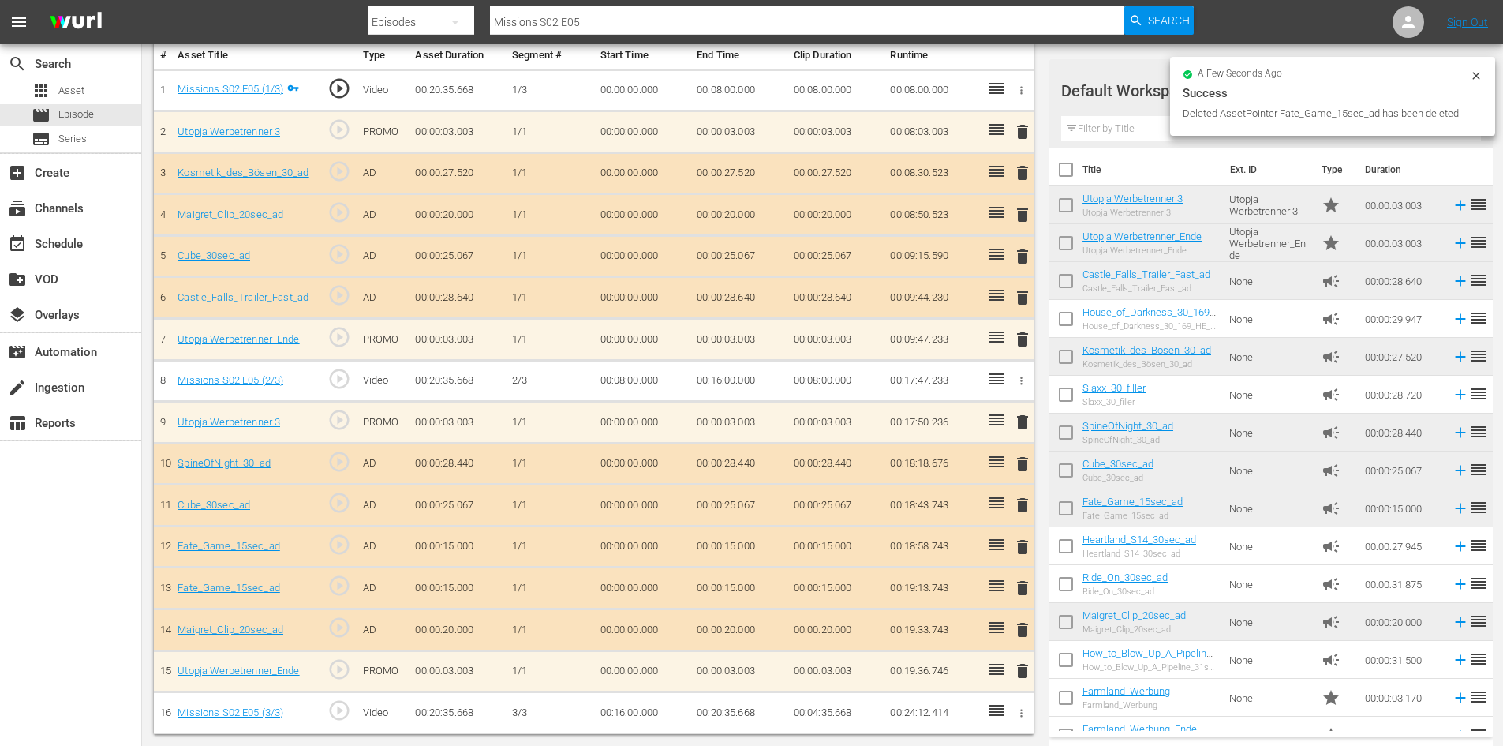
click at [1018, 544] on span "delete" at bounding box center [1022, 546] width 19 height 19
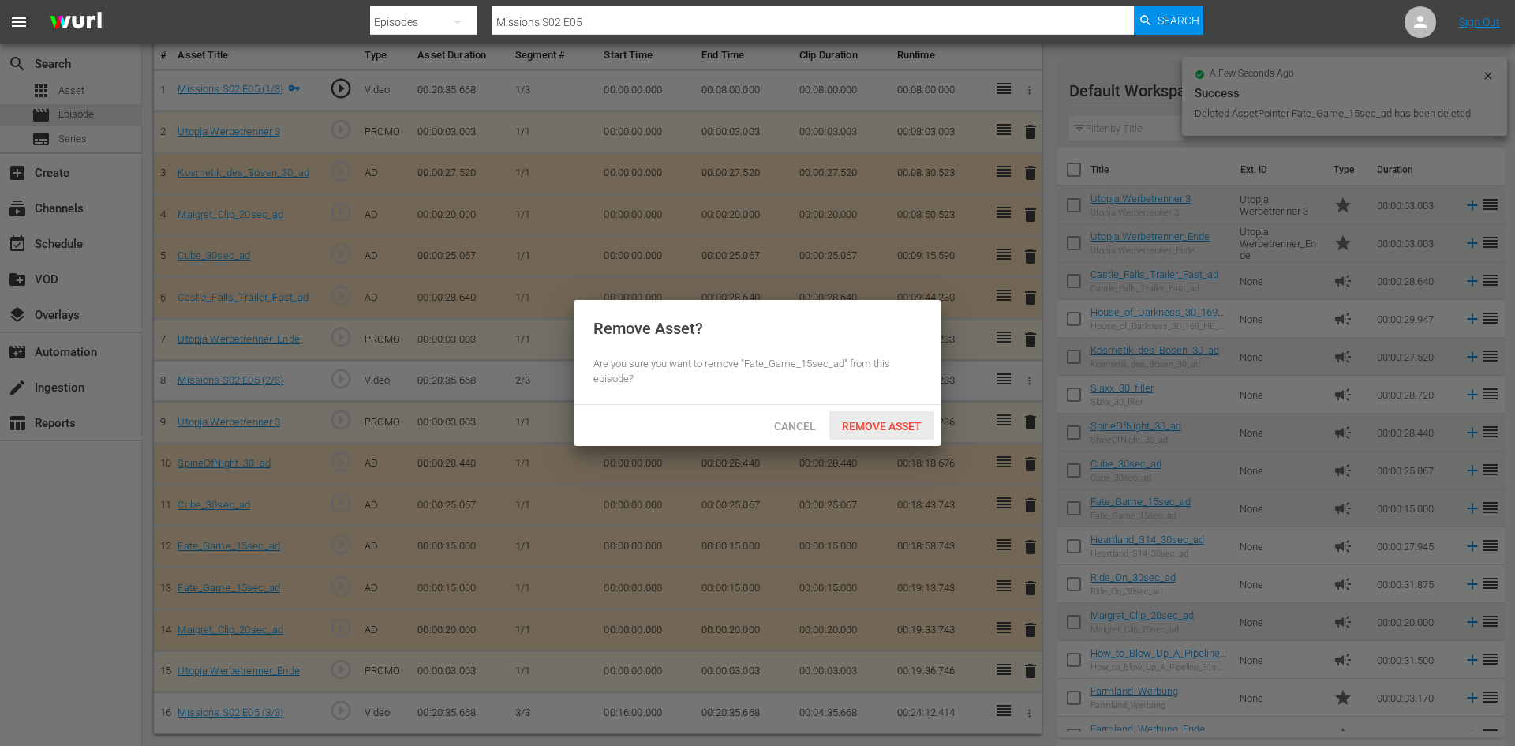
click at [885, 420] on span "Remove Asset" at bounding box center [881, 426] width 105 height 13
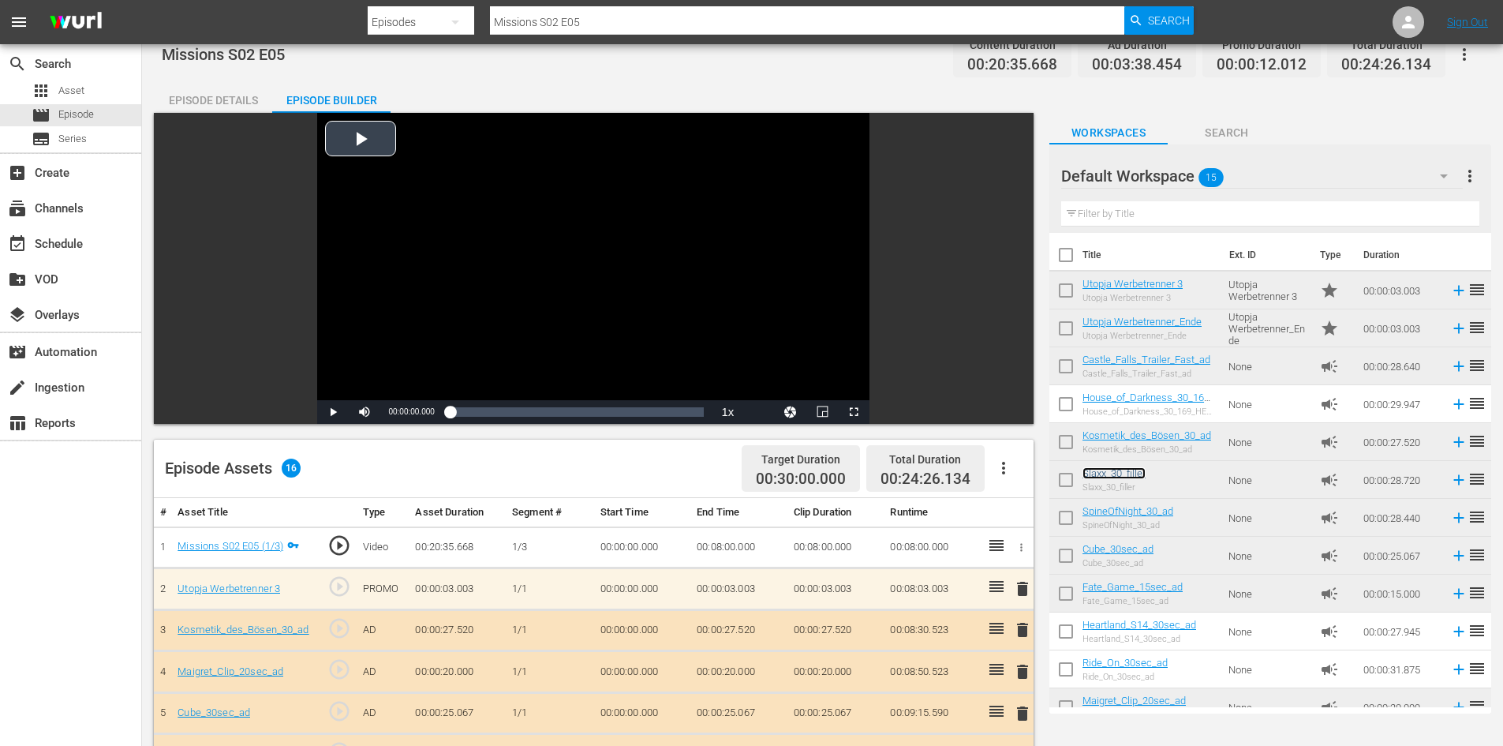
scroll to position [0, 0]
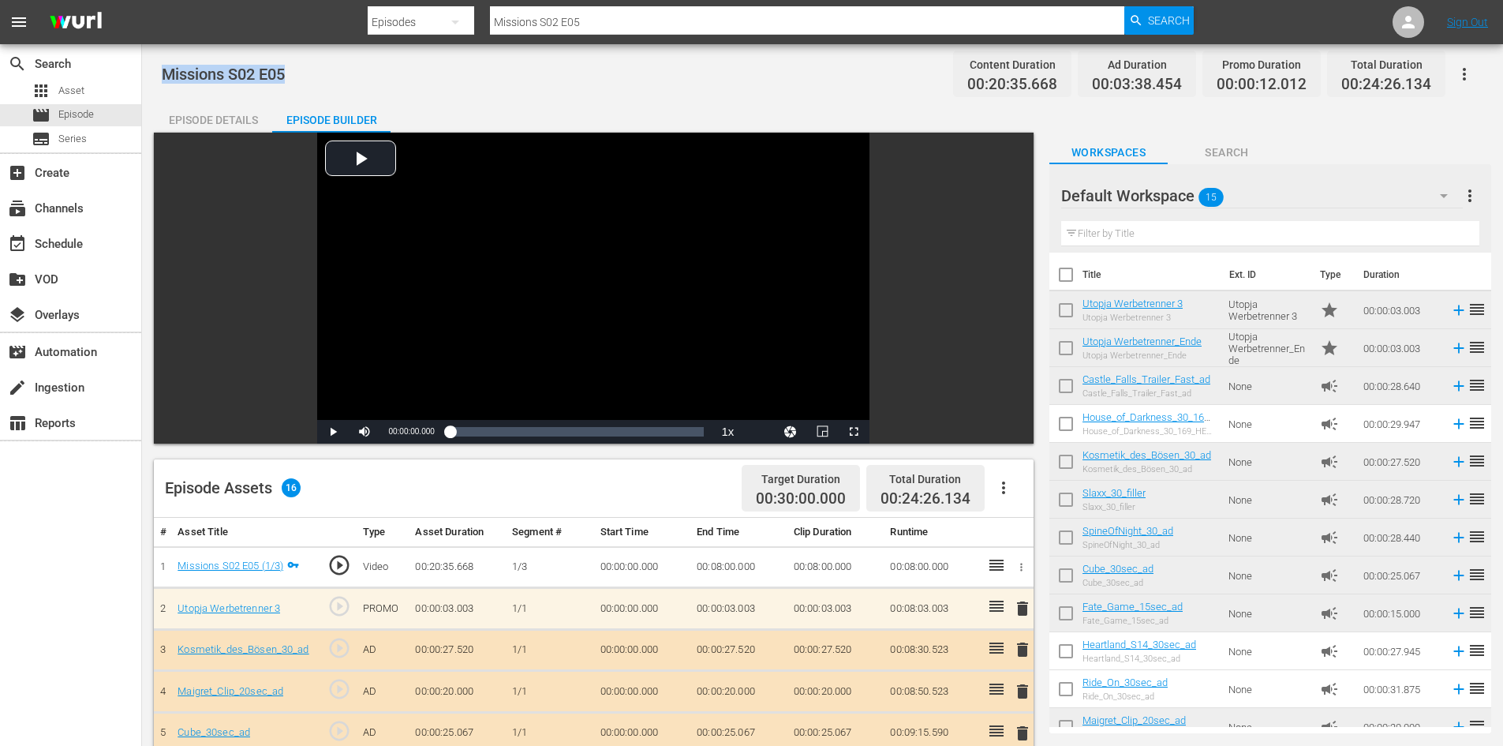
drag, startPoint x: 293, startPoint y: 76, endPoint x: 148, endPoint y: 62, distance: 146.6
click at [148, 62] on div "Missions S02 E05 Content Duration 00:20:35.668 Ad Duration 00:03:38.454 Promo D…" at bounding box center [822, 633] width 1361 height 1178
copy span "Missions S02 E05"
click at [99, 95] on div "apps Asset" at bounding box center [70, 91] width 141 height 22
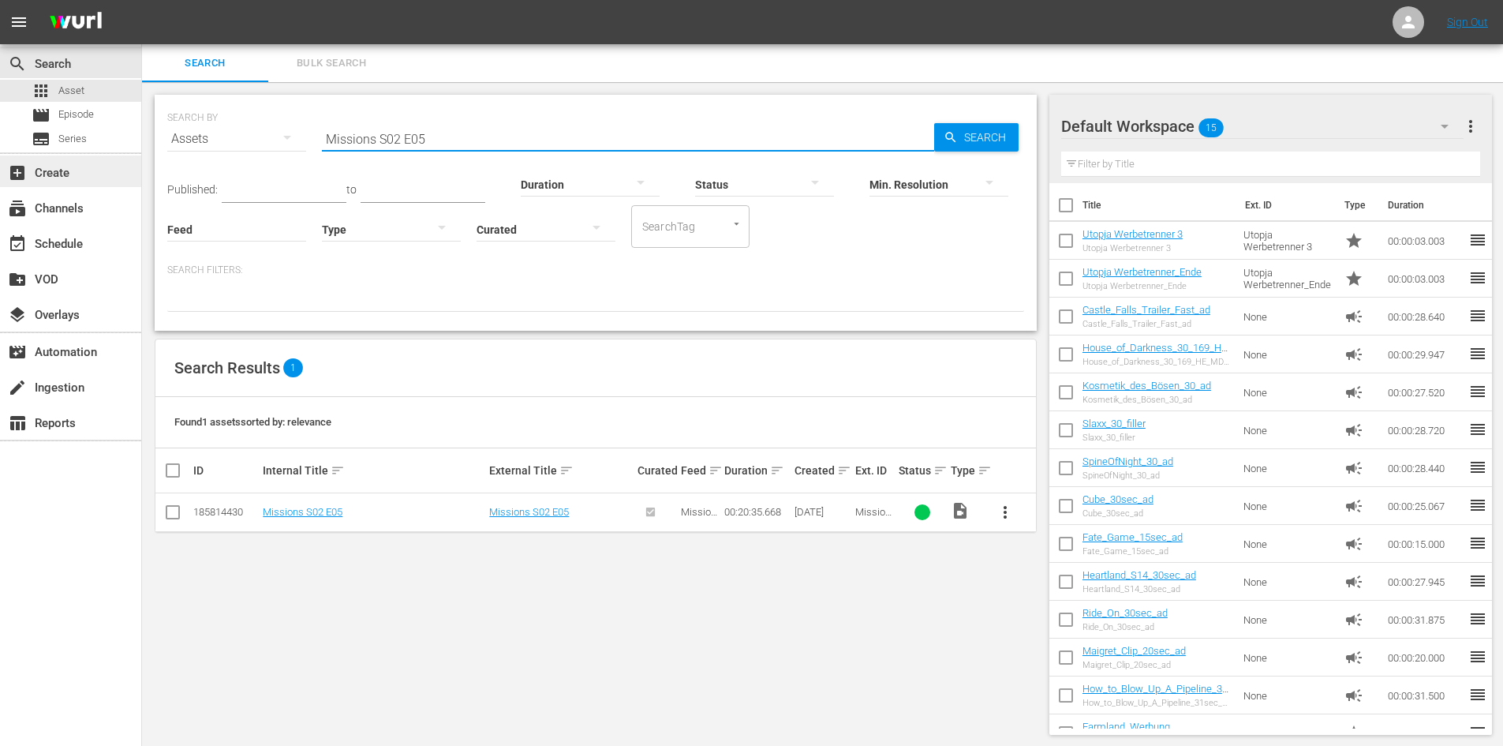
drag, startPoint x: 486, startPoint y: 133, endPoint x: 23, endPoint y: 165, distance: 464.2
click at [142, 0] on div "search Search apps Asset movie Episode subtitles Series add_box Create subscrip…" at bounding box center [822, 0] width 1361 height 0
paste input "Missions S02 E05"
type input "Missions S02 E06"
click at [1000, 518] on span "more_vert" at bounding box center [1005, 512] width 19 height 19
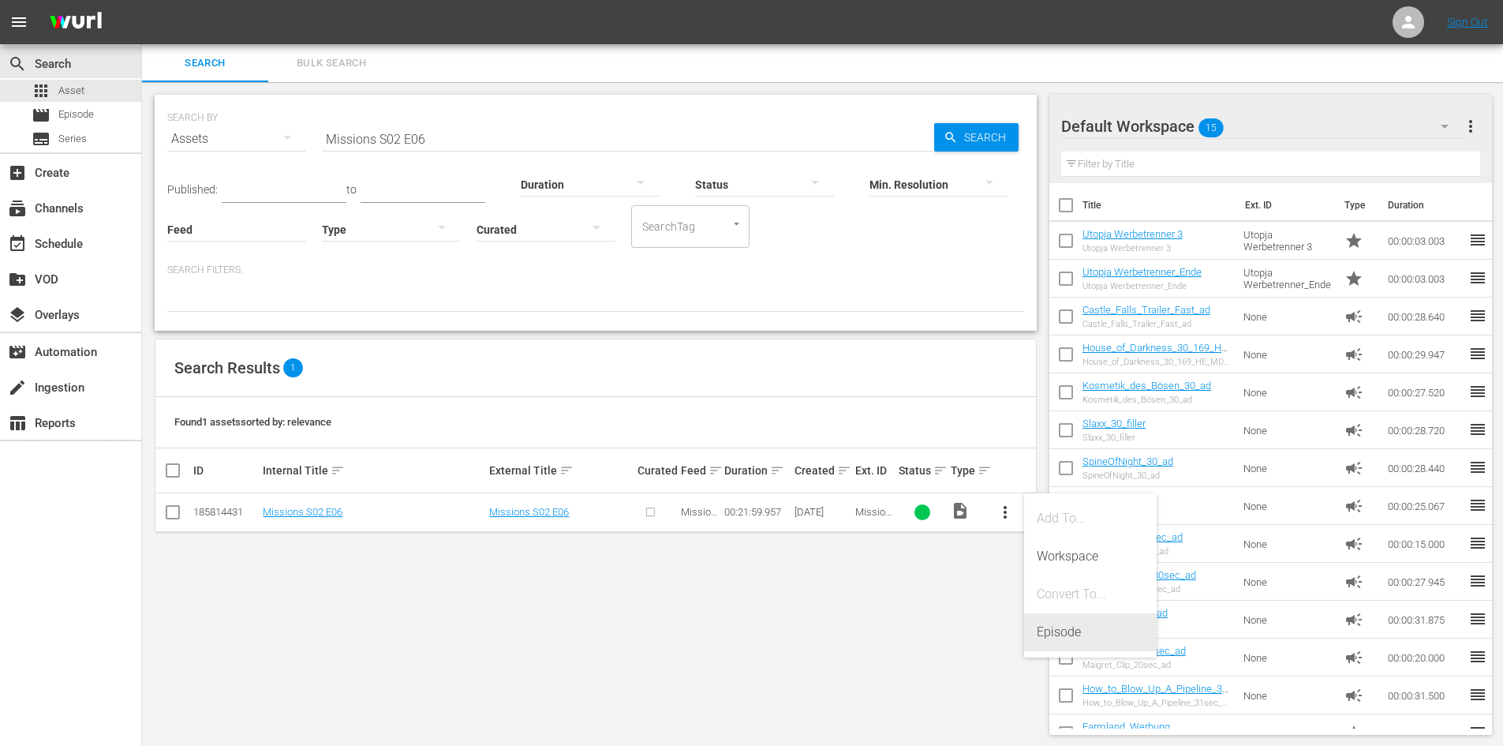
click at [1084, 640] on div "Episode" at bounding box center [1090, 632] width 107 height 38
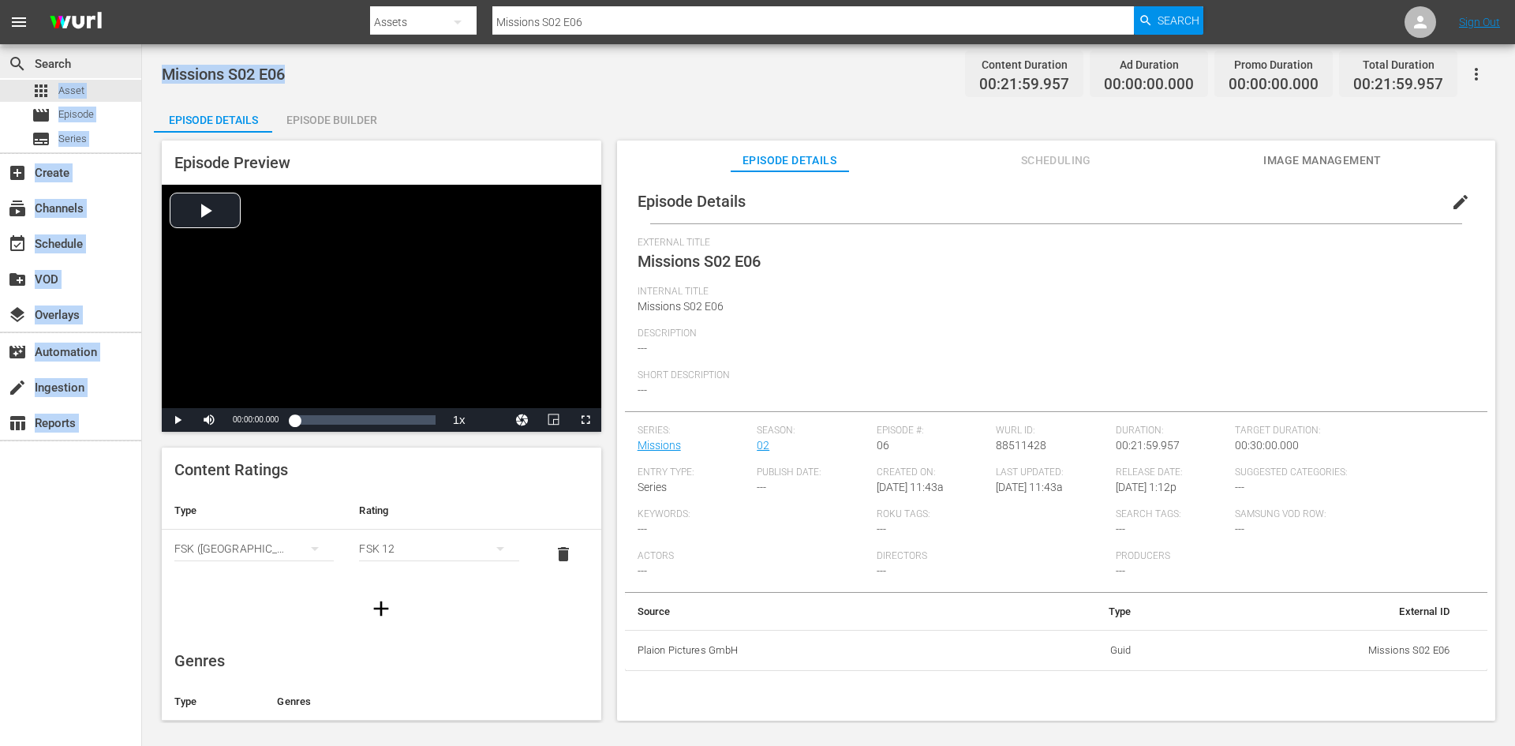
drag, startPoint x: 293, startPoint y: 69, endPoint x: 69, endPoint y: 71, distance: 224.1
click at [142, 0] on div "search Search apps Asset movie Episode subtitles Series add_box Create subscrip…" at bounding box center [828, 0] width 1373 height 0
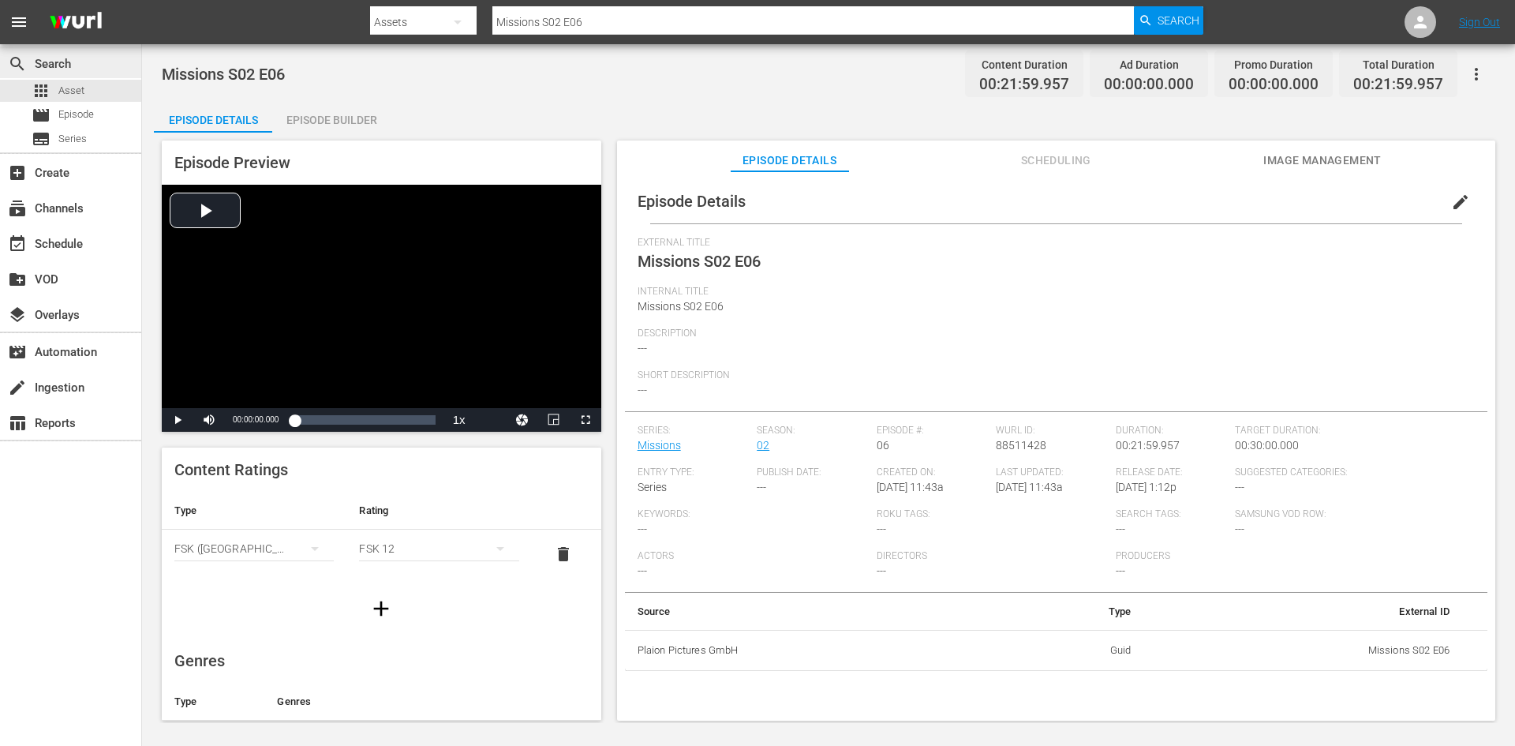
click at [69, 68] on div "search Search" at bounding box center [44, 61] width 88 height 14
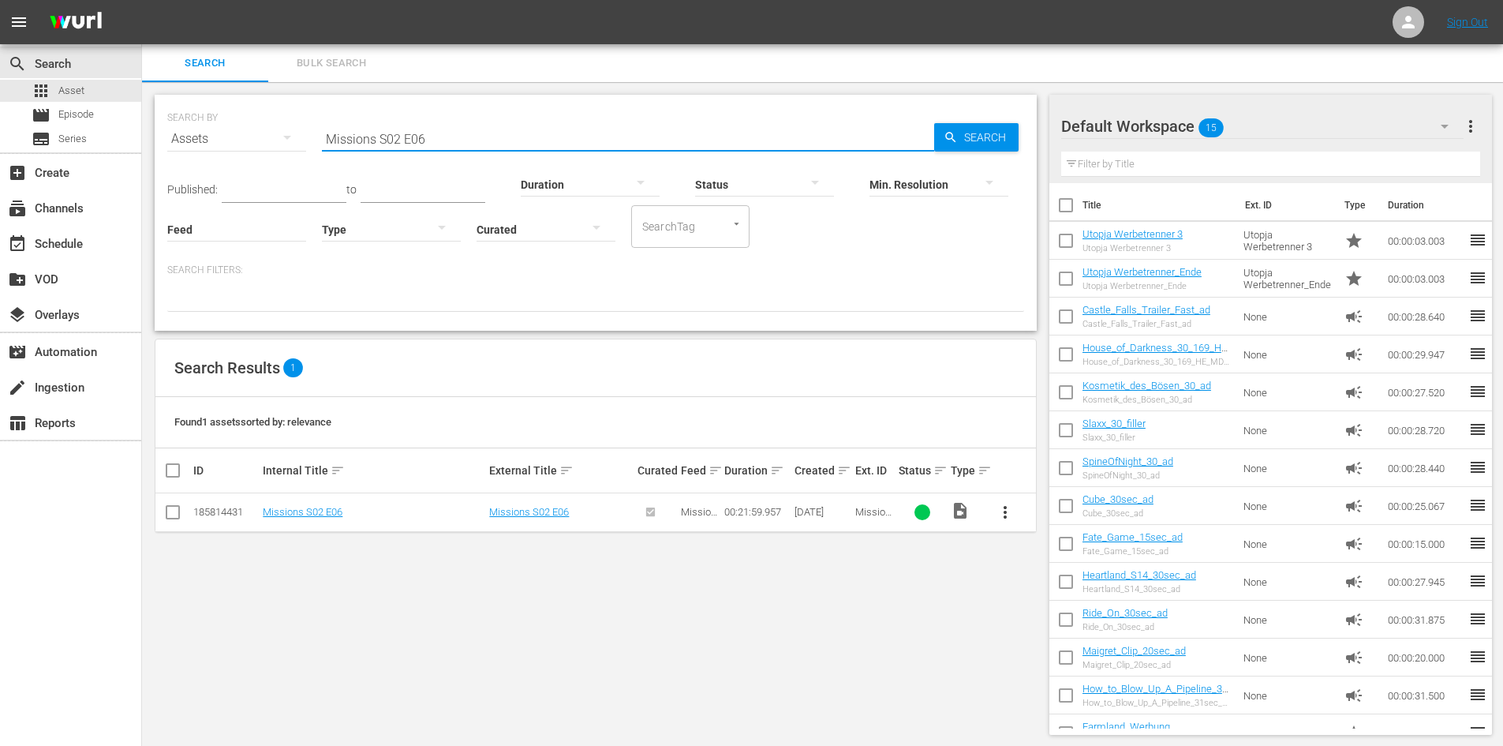
drag, startPoint x: 316, startPoint y: 142, endPoint x: 278, endPoint y: 142, distance: 37.9
click at [278, 142] on div "SEARCH BY Search By Assets Search ID, Title, Description, Keywords, or Category…" at bounding box center [595, 129] width 857 height 57
click at [94, 117] on span "Episode" at bounding box center [76, 115] width 36 height 16
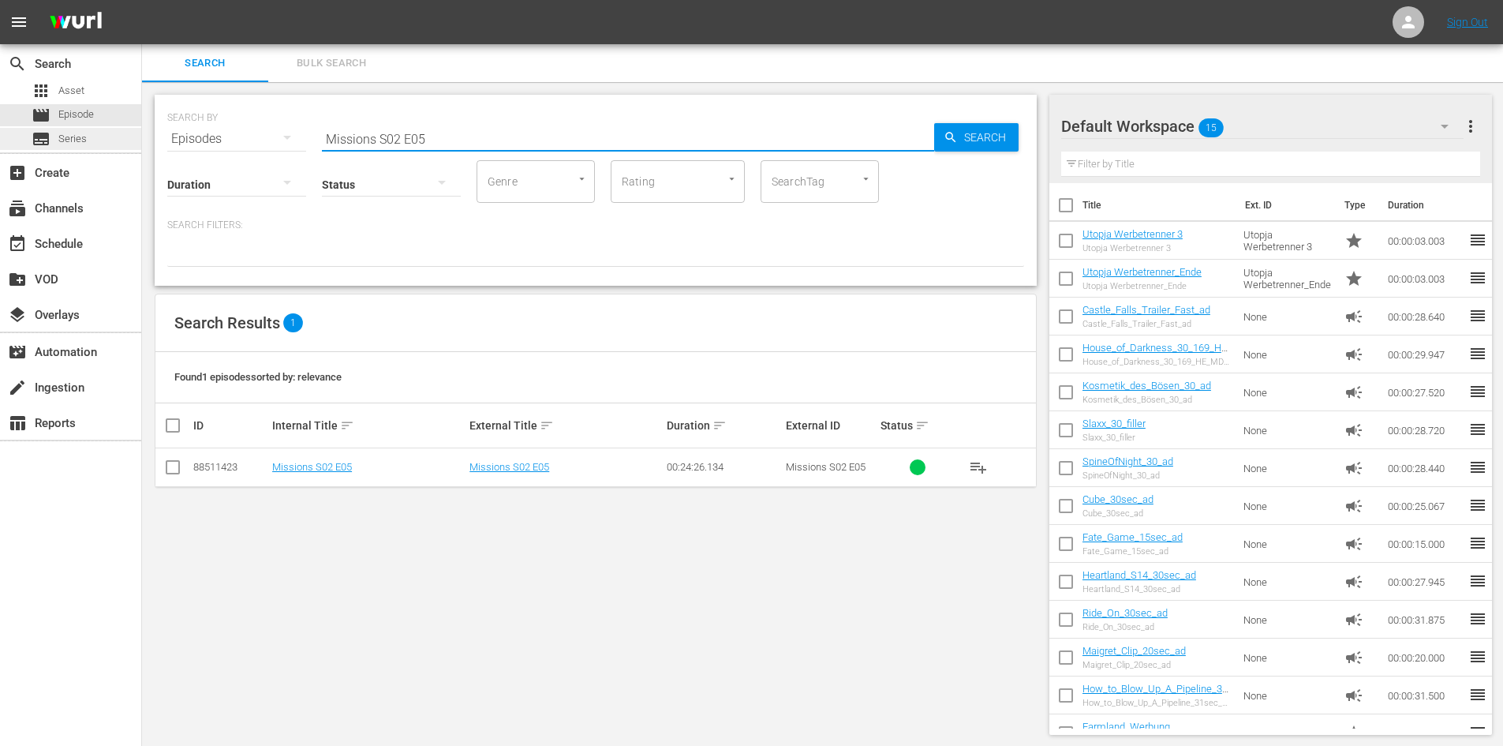
drag, startPoint x: 159, startPoint y: 143, endPoint x: 116, endPoint y: 140, distance: 42.7
click at [142, 0] on div "search Search apps Asset movie Episode subtitles Series add_box Create subscrip…" at bounding box center [822, 0] width 1361 height 0
paste input "Missions S02 E06"
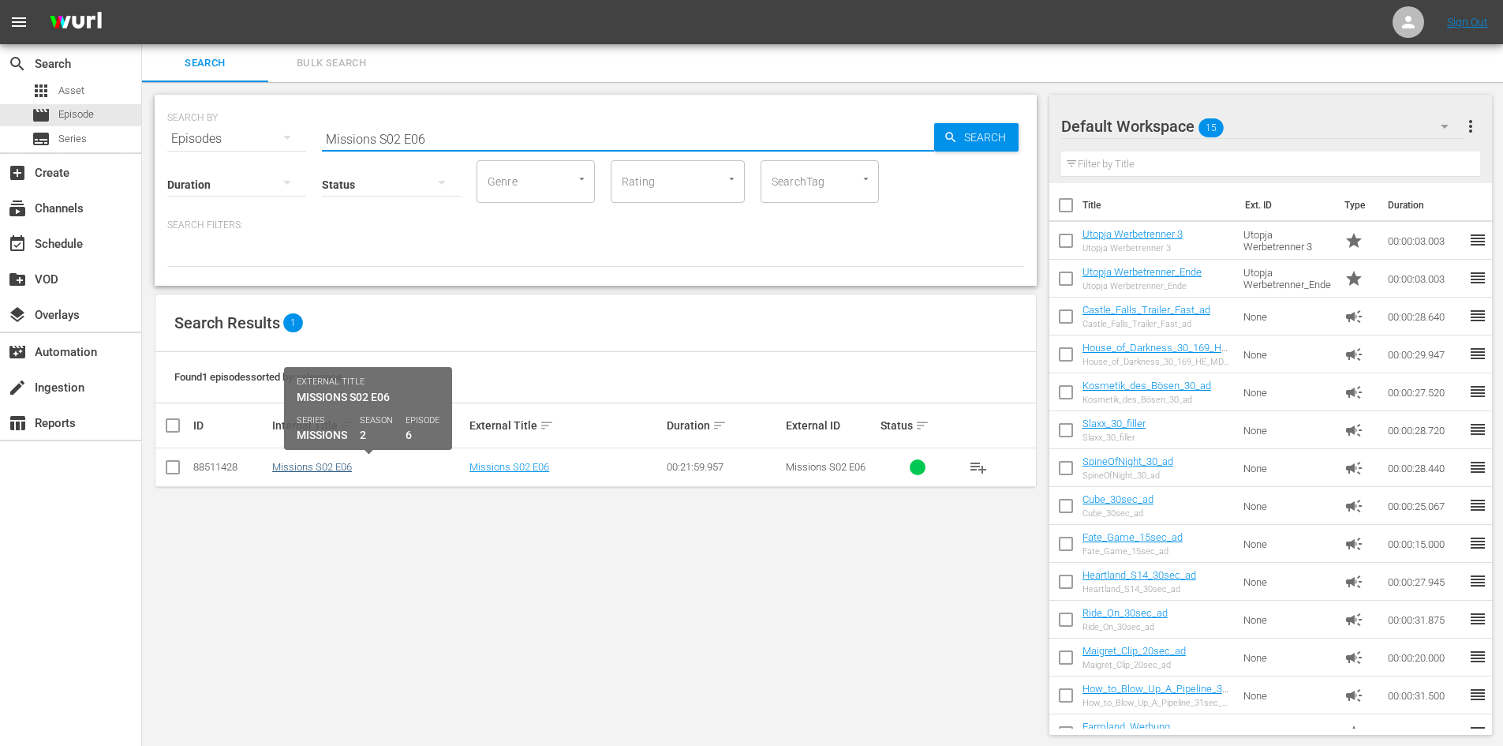
type input "Missions S02 E06"
click at [316, 466] on link "Missions S02 E06" at bounding box center [312, 467] width 80 height 12
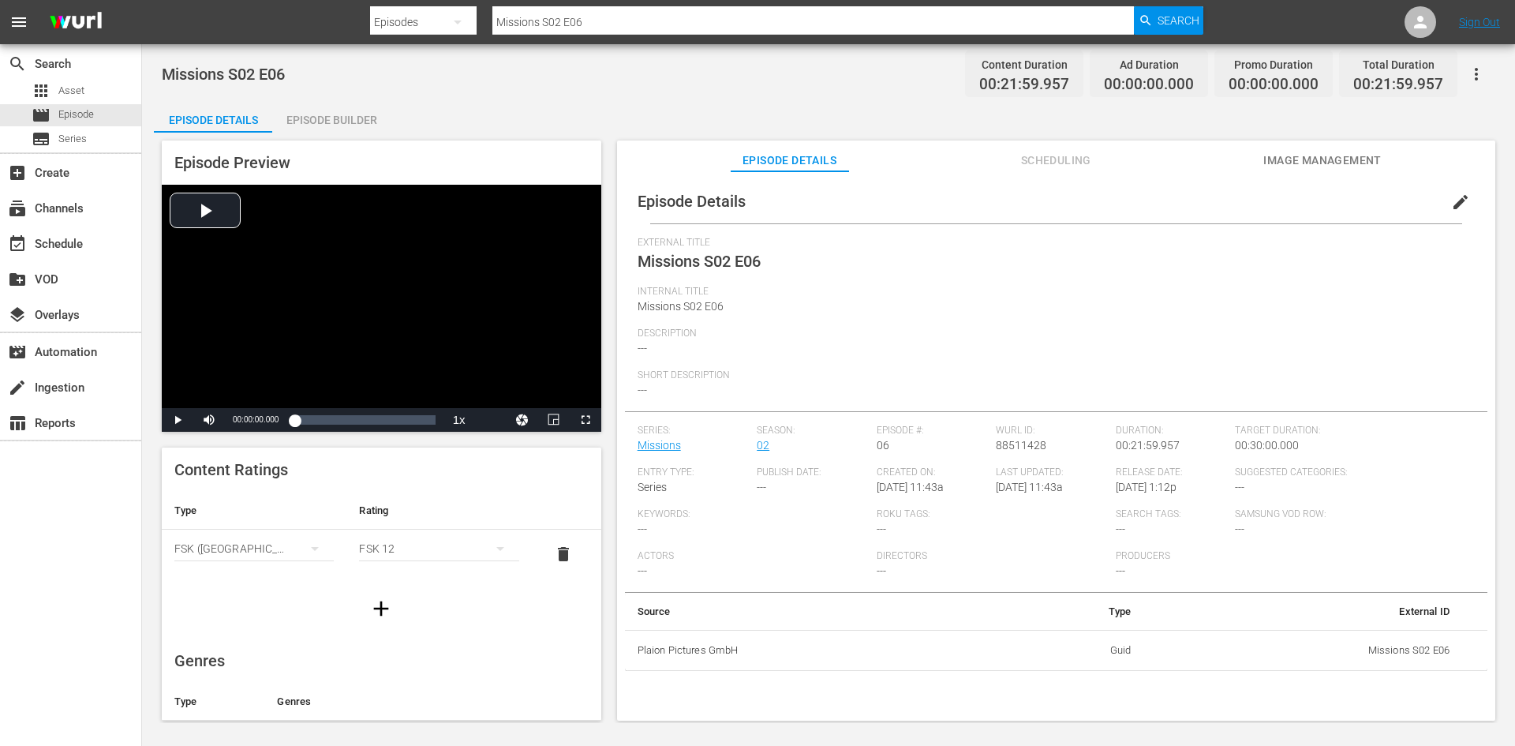
click at [357, 115] on div "Episode Builder" at bounding box center [331, 120] width 118 height 38
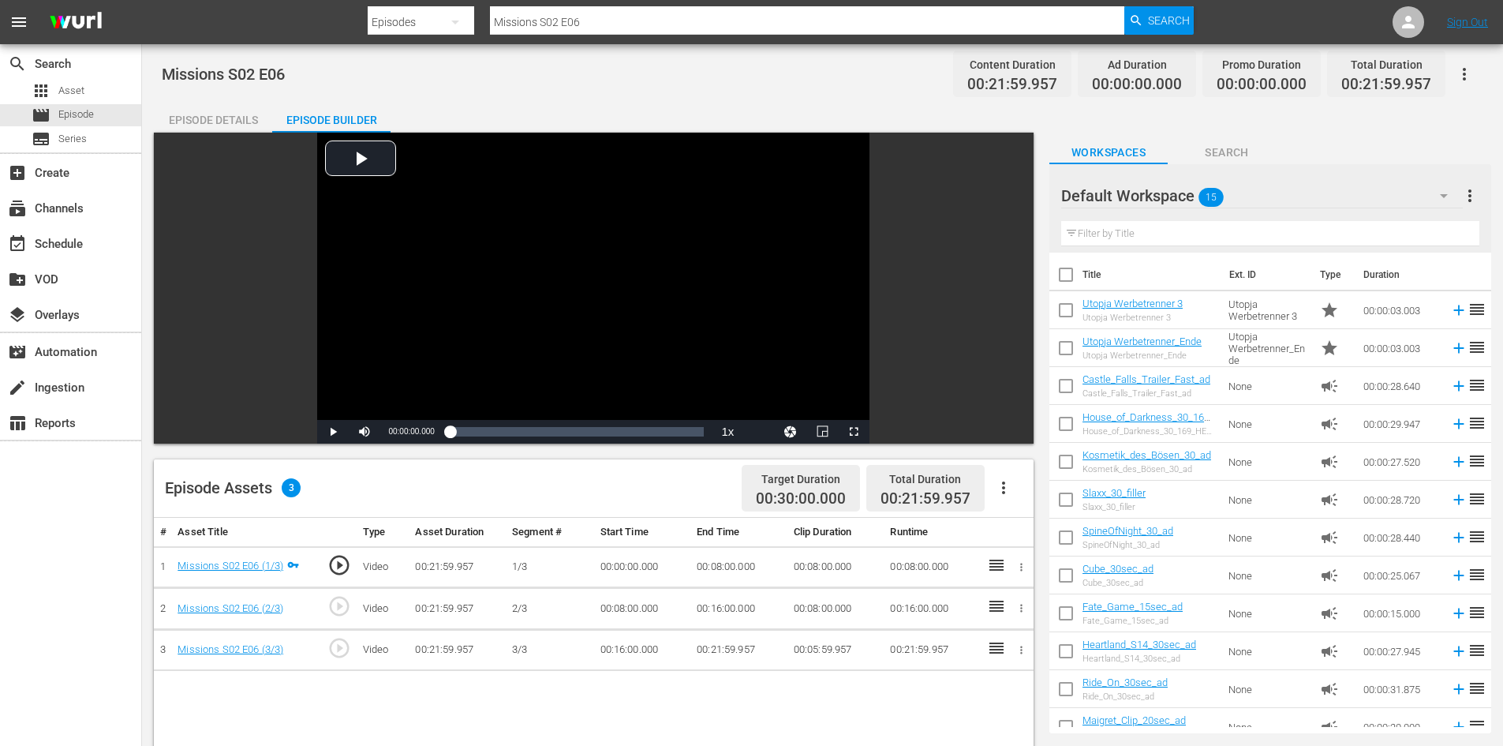
click at [1015, 487] on button "button" at bounding box center [1004, 488] width 38 height 38
click at [1037, 503] on div "Fill with Ads" at bounding box center [1050, 494] width 107 height 38
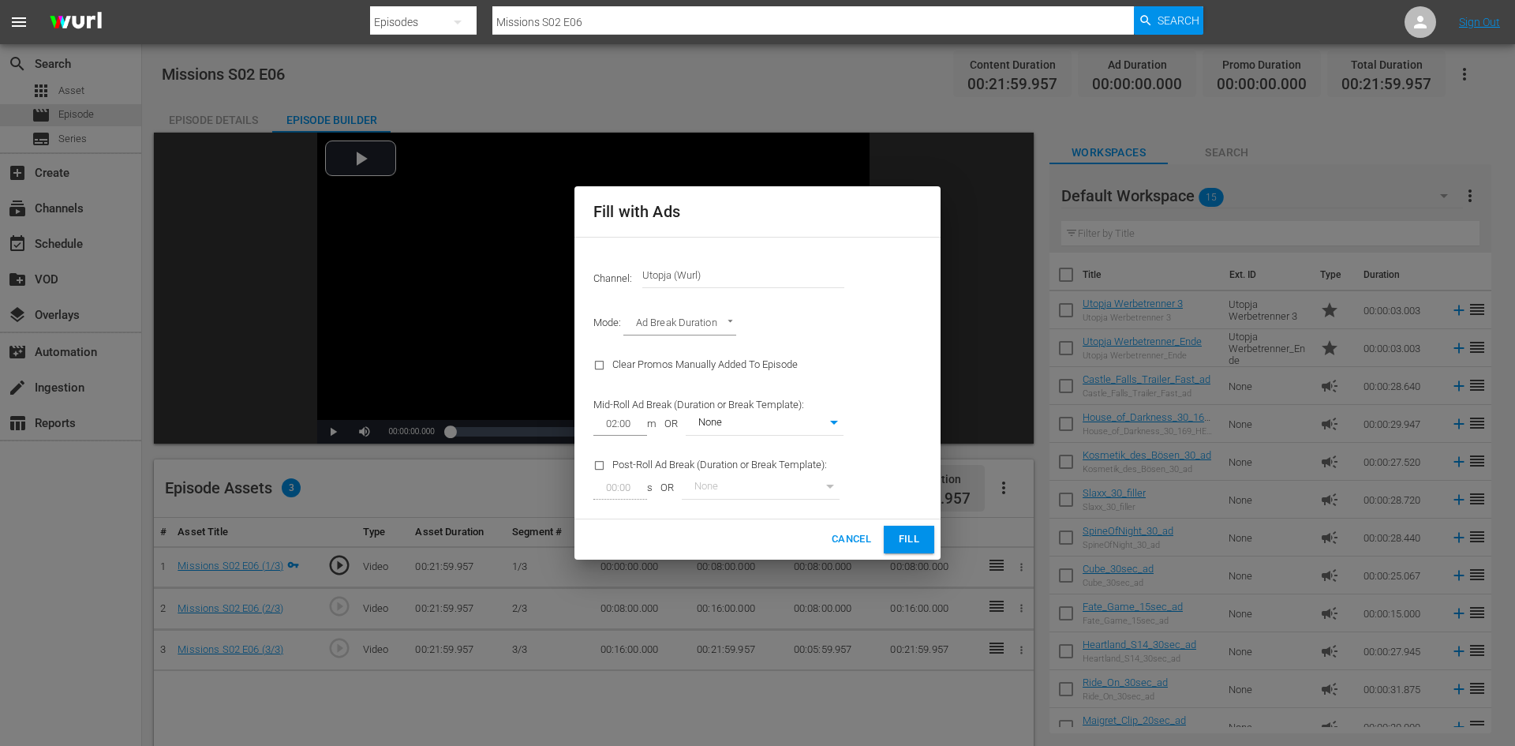
click at [888, 535] on button "Fill" at bounding box center [909, 539] width 50 height 28
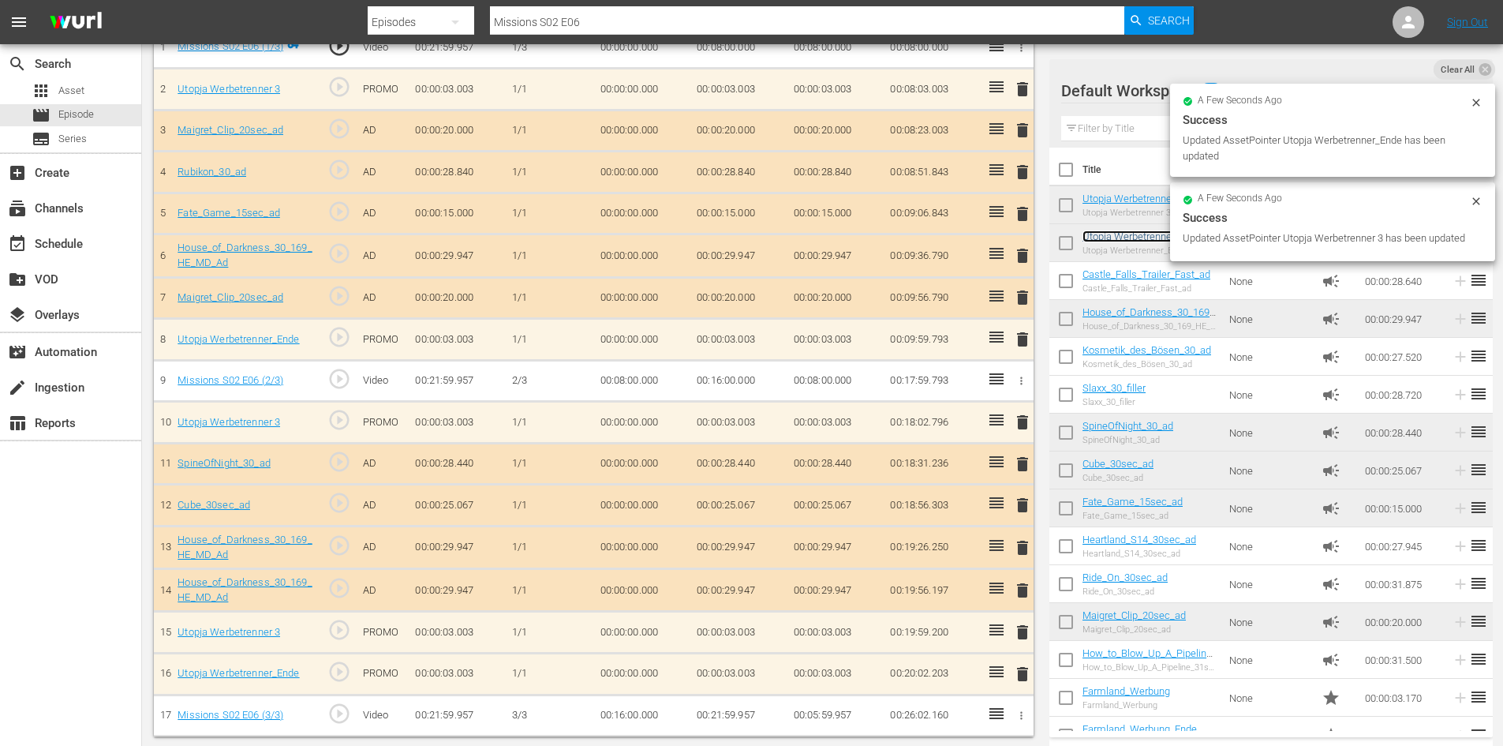
scroll to position [521, 0]
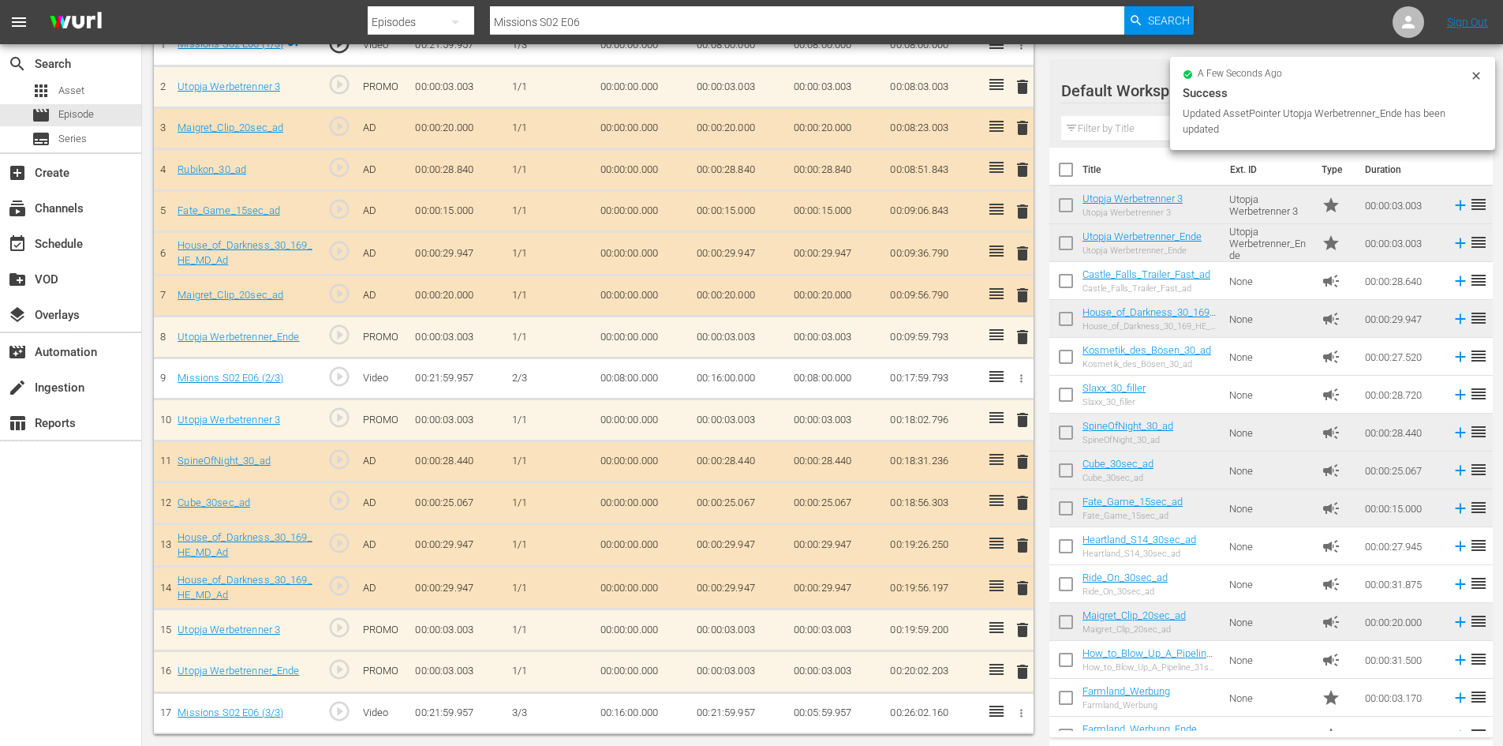
click at [1021, 630] on span "delete" at bounding box center [1022, 629] width 19 height 19
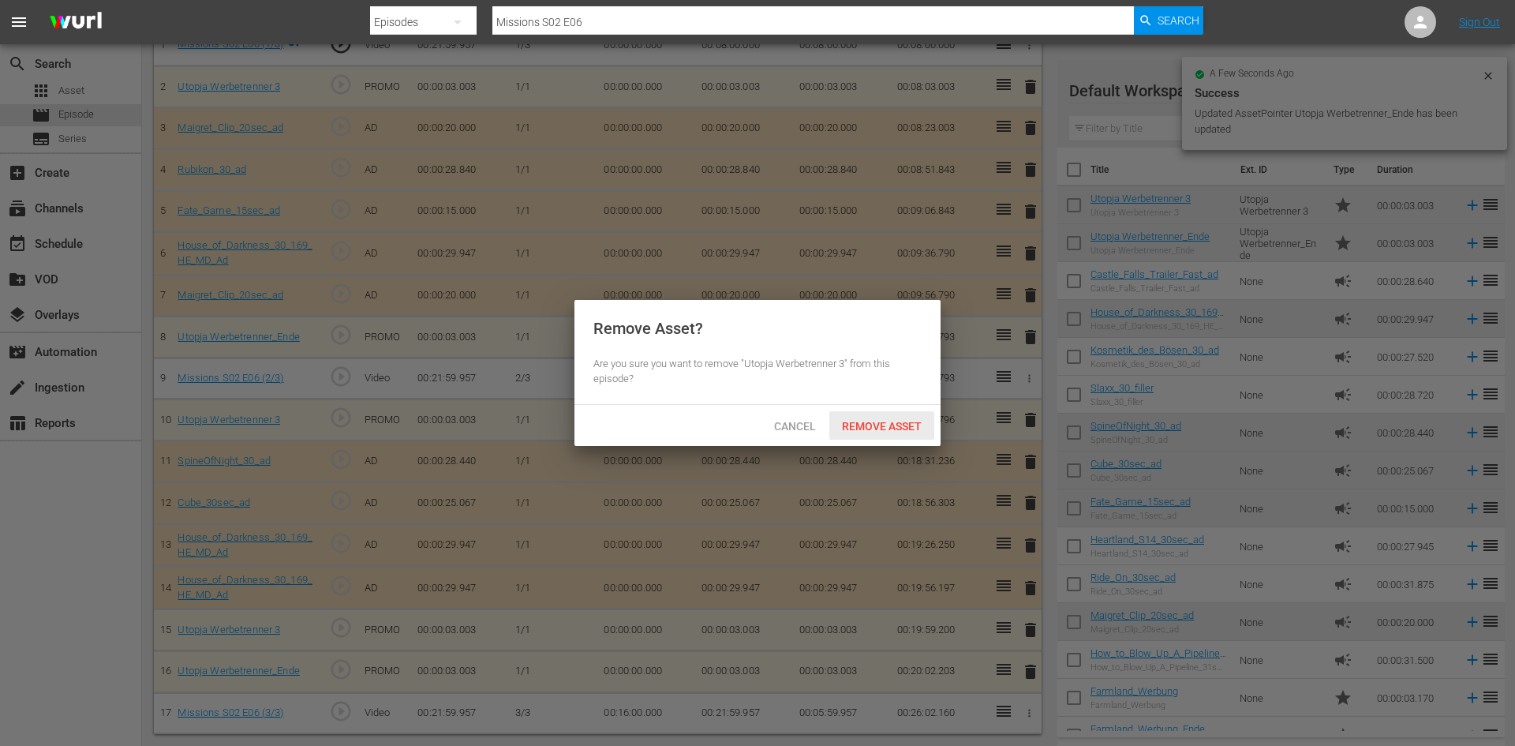
click at [886, 423] on span "Remove Asset" at bounding box center [881, 426] width 105 height 13
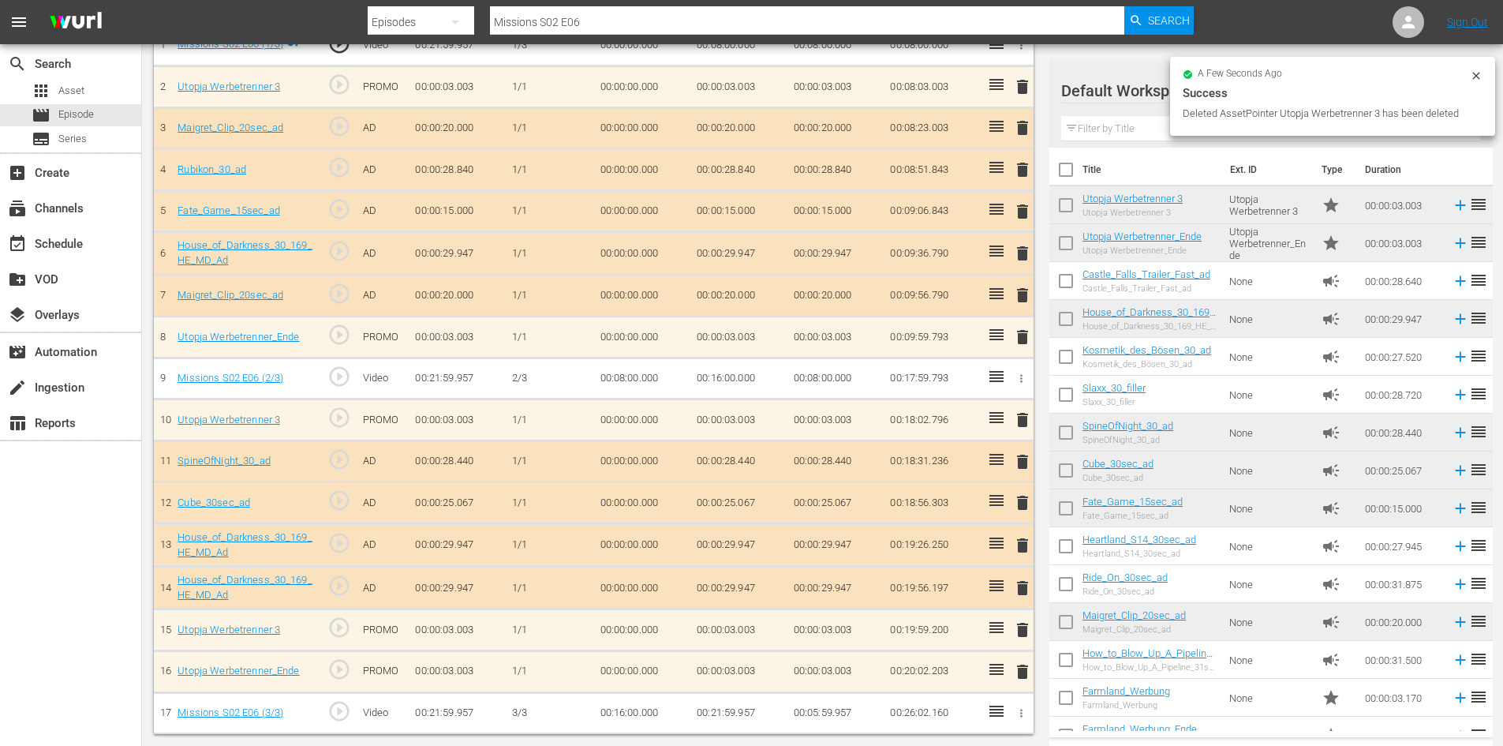
scroll to position [480, 0]
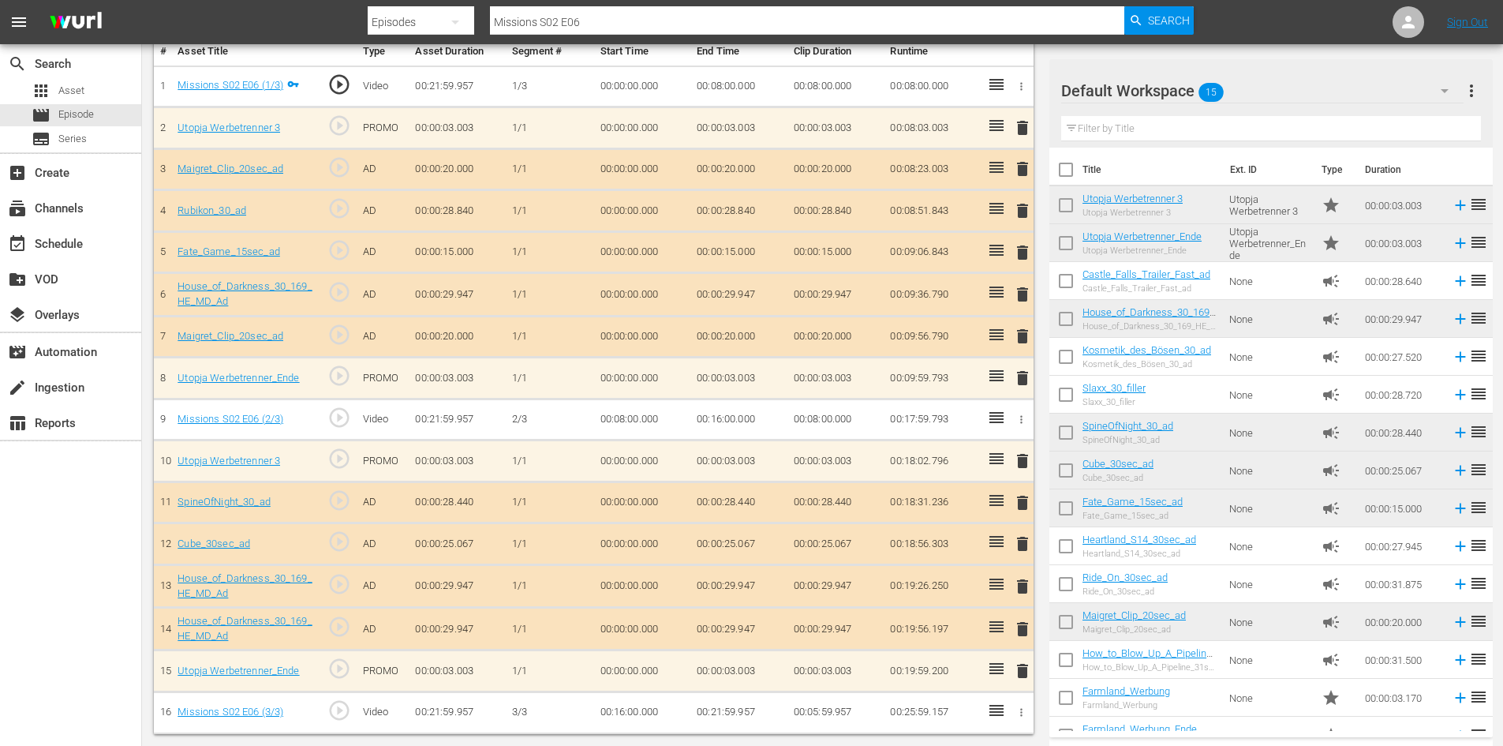
click at [1027, 331] on span "delete" at bounding box center [1022, 336] width 19 height 19
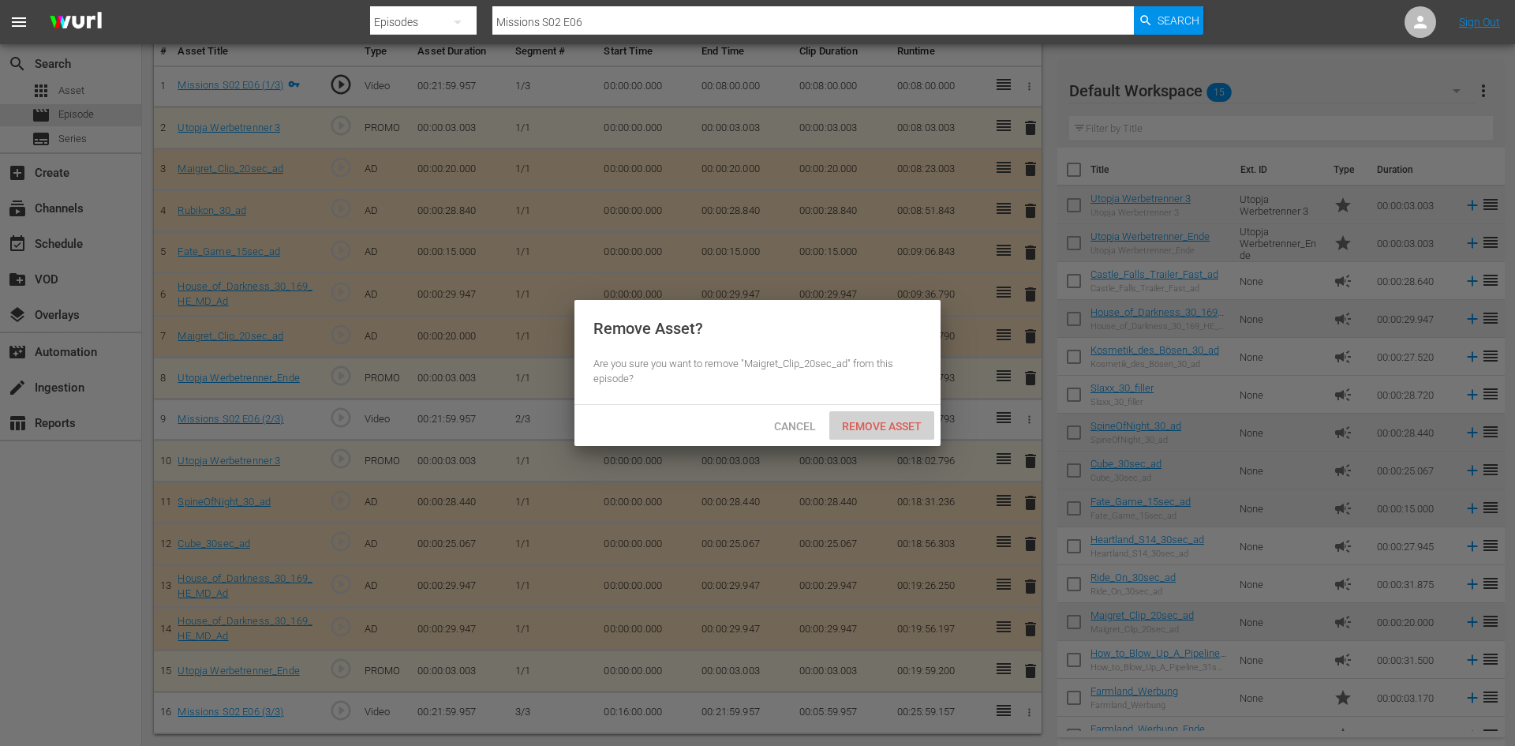
click at [887, 413] on div "Remove Asset" at bounding box center [881, 425] width 105 height 29
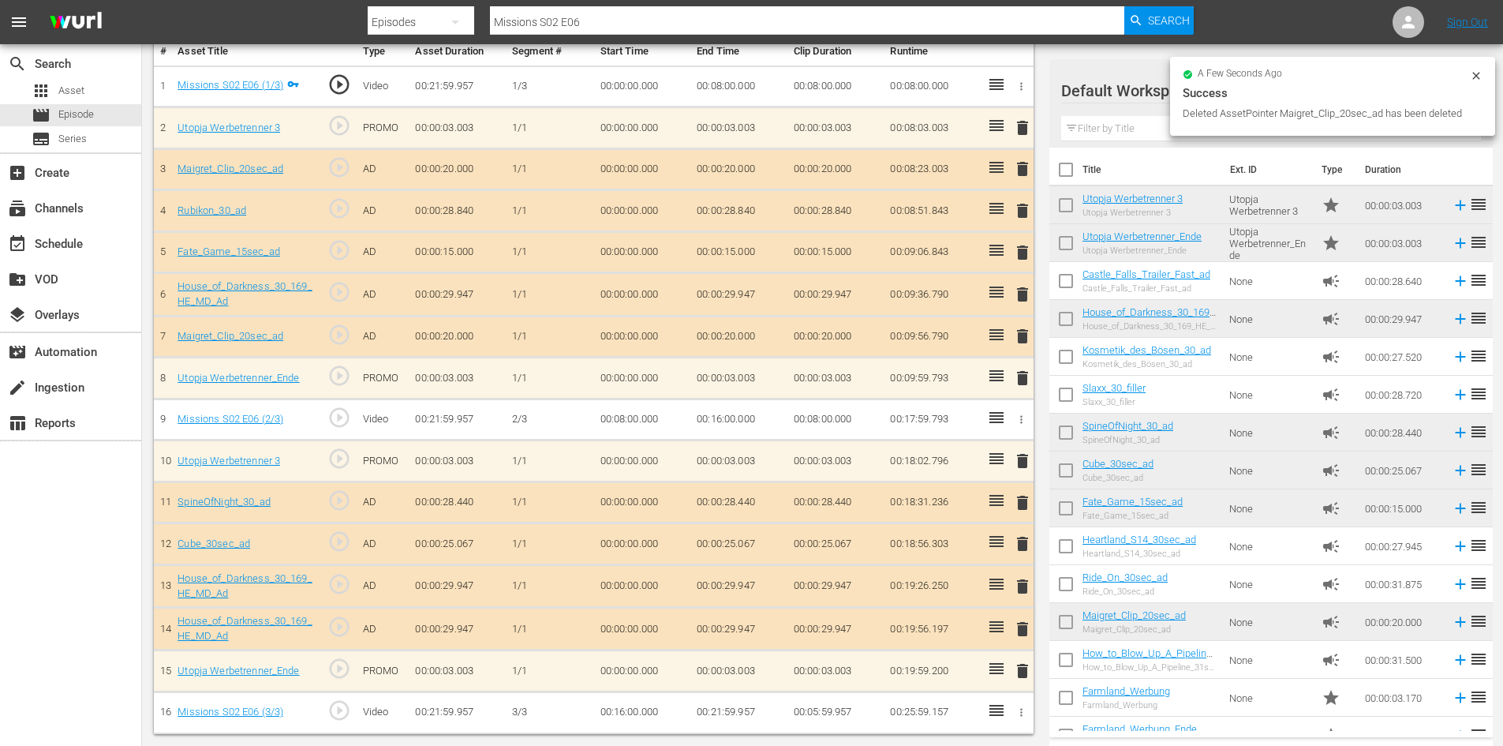
scroll to position [439, 0]
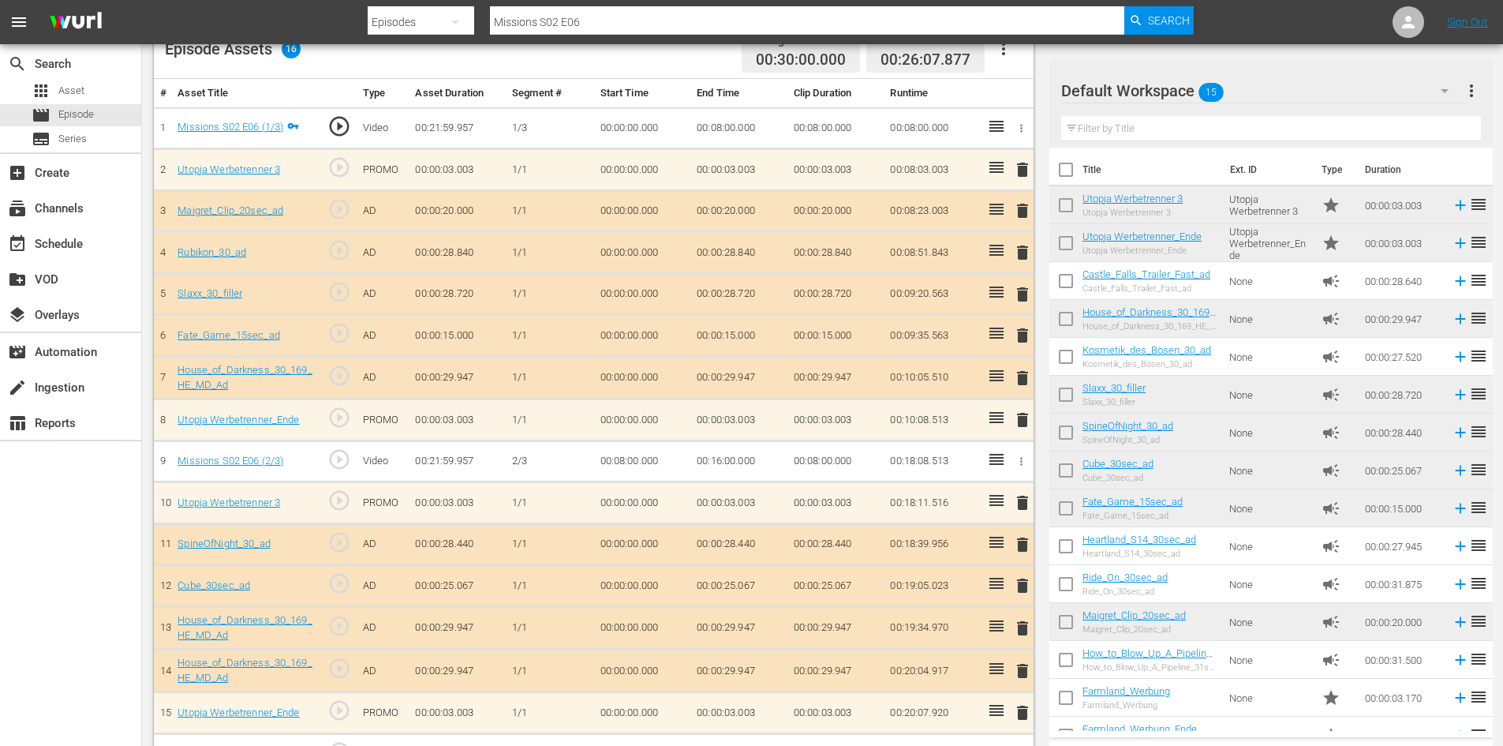
click at [1020, 671] on span "delete" at bounding box center [1022, 670] width 19 height 19
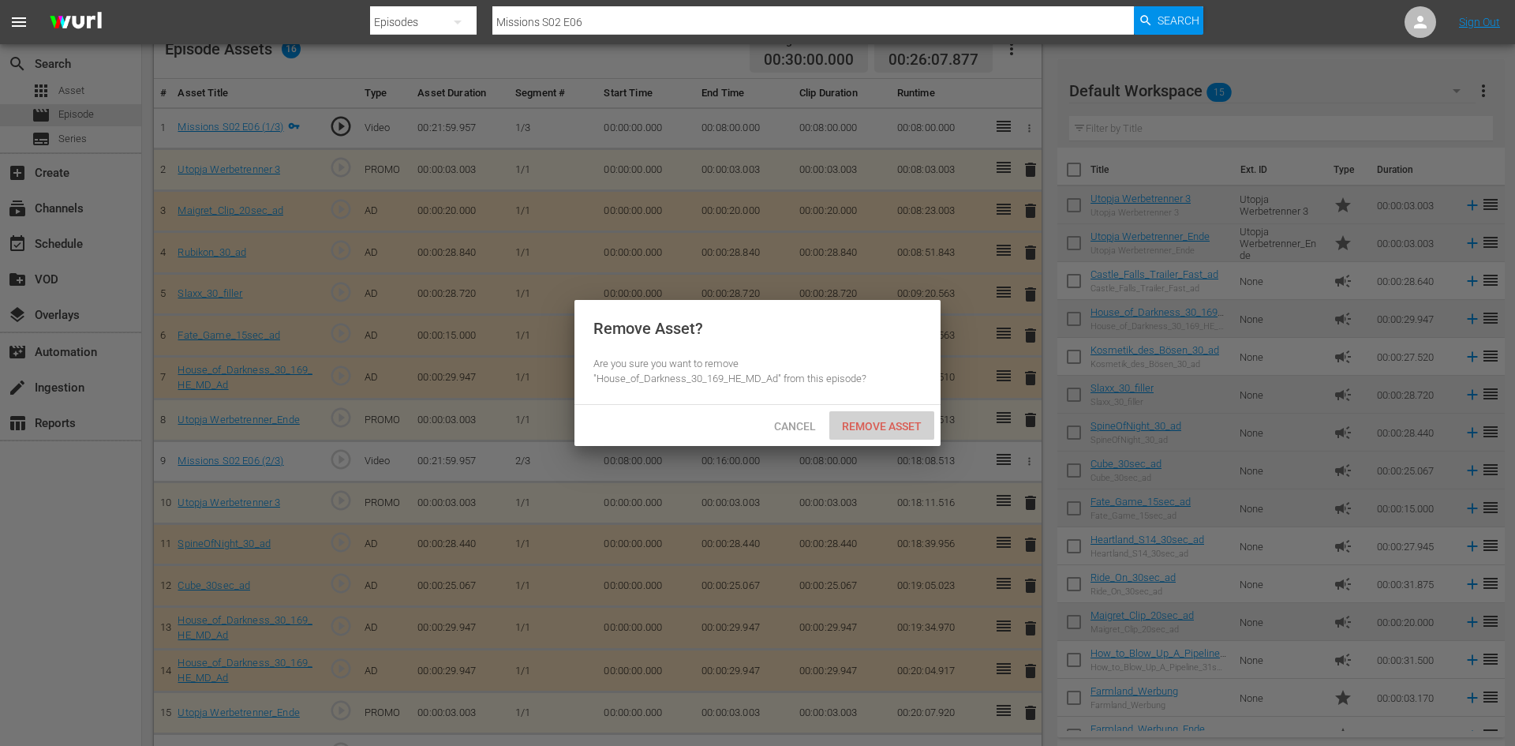
click at [909, 411] on div "Remove Asset" at bounding box center [881, 425] width 105 height 29
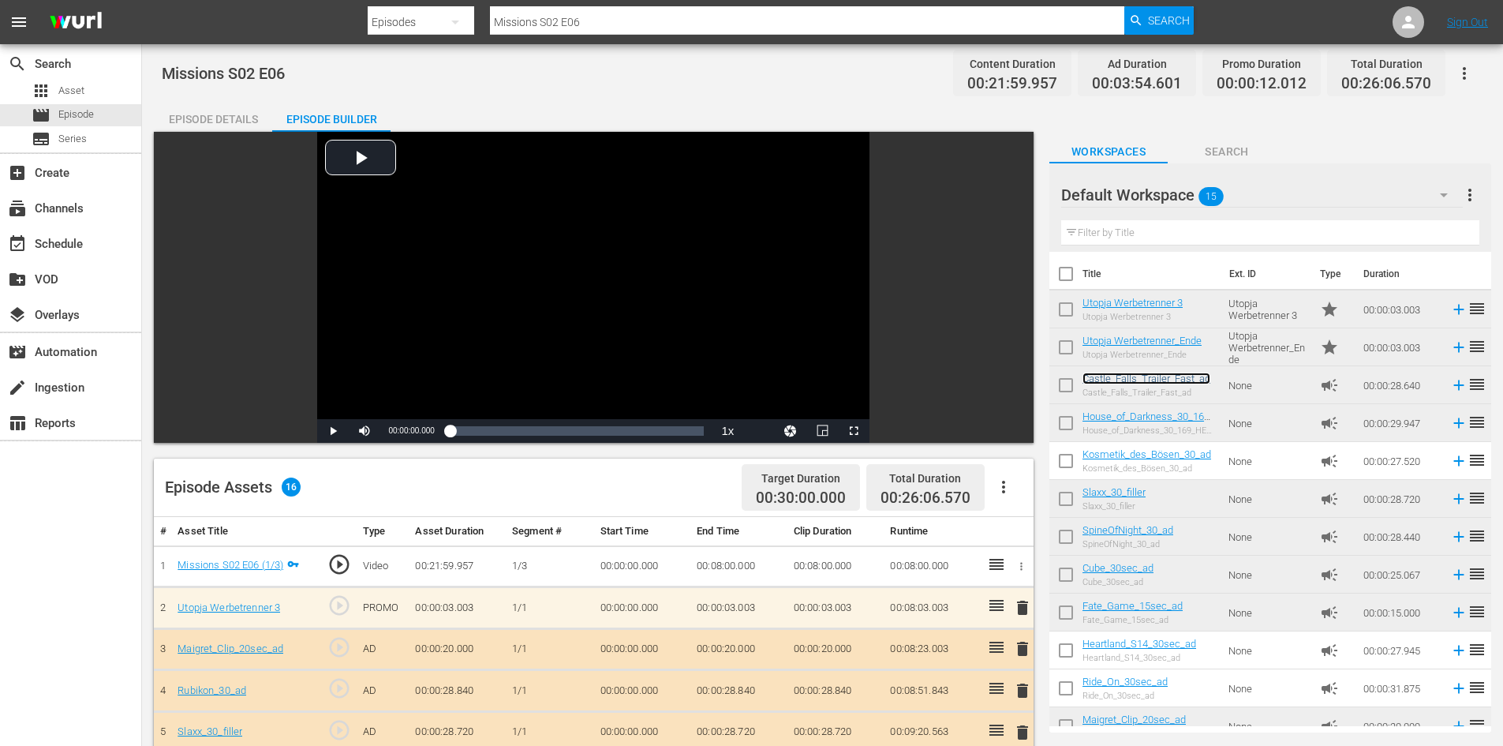
scroll to position [0, 0]
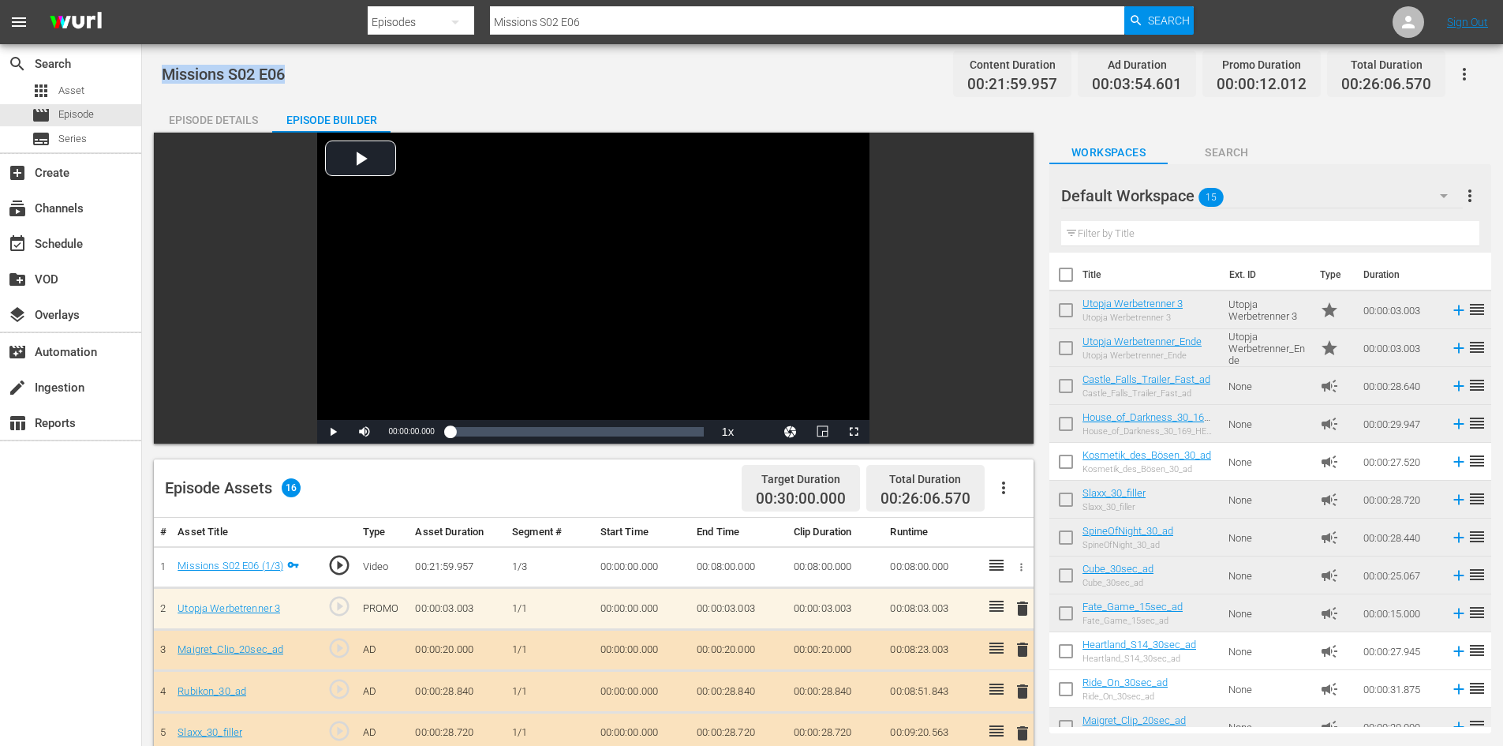
drag, startPoint x: 299, startPoint y: 74, endPoint x: 162, endPoint y: 69, distance: 137.3
click at [162, 69] on div "Missions S02 E06 Content Duration 00:21:59.957 Ad Duration 00:03:54.601 Promo D…" at bounding box center [822, 74] width 1321 height 36
copy span "Missions S02 E06"
click at [81, 94] on span "Asset" at bounding box center [71, 91] width 26 height 16
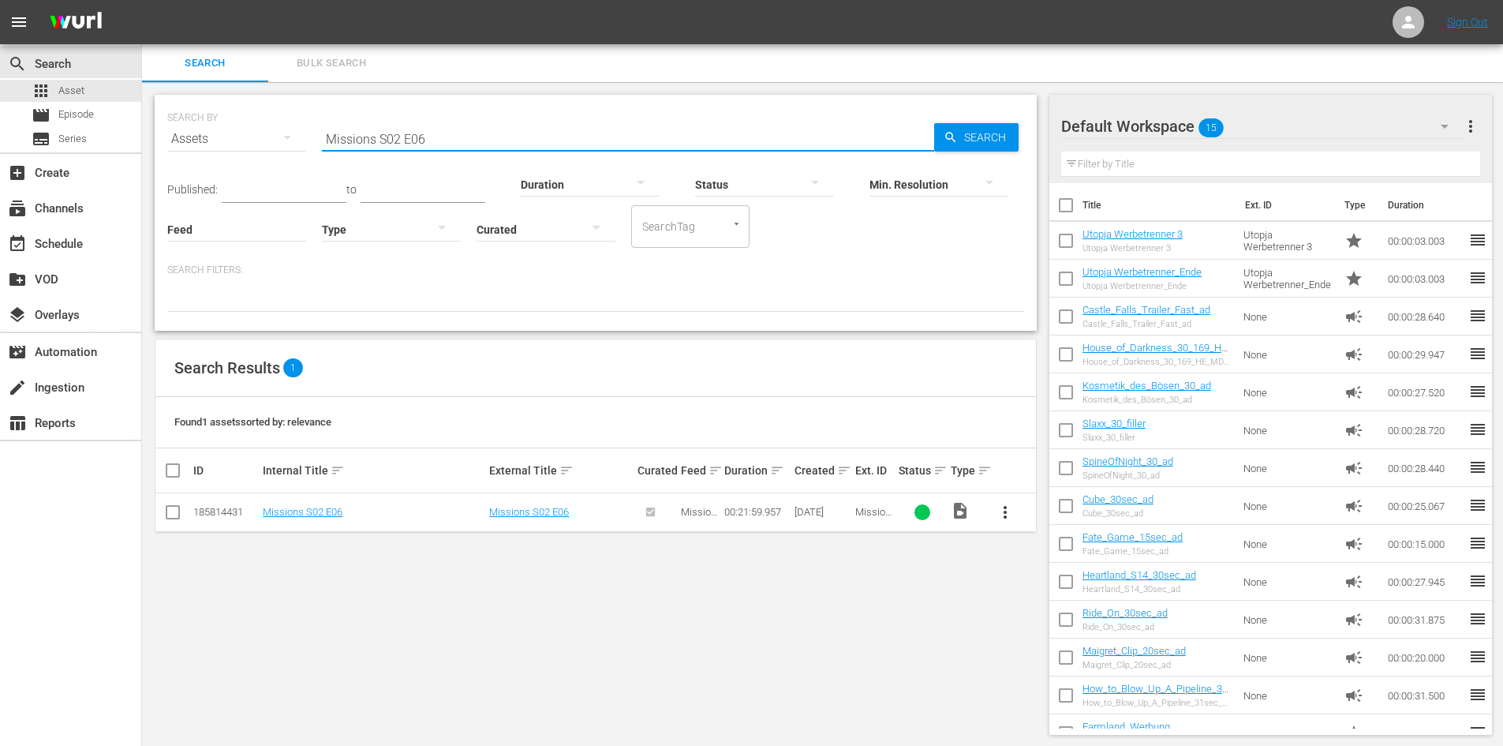
drag, startPoint x: 440, startPoint y: 140, endPoint x: 207, endPoint y: 116, distance: 234.7
click at [207, 116] on div "SEARCH BY Search By Assets Search ID, Title, Description, Keywords, or Category…" at bounding box center [595, 129] width 857 height 57
paste input "Missions S02 E06"
click at [1002, 514] on span "more_vert" at bounding box center [1005, 512] width 19 height 19
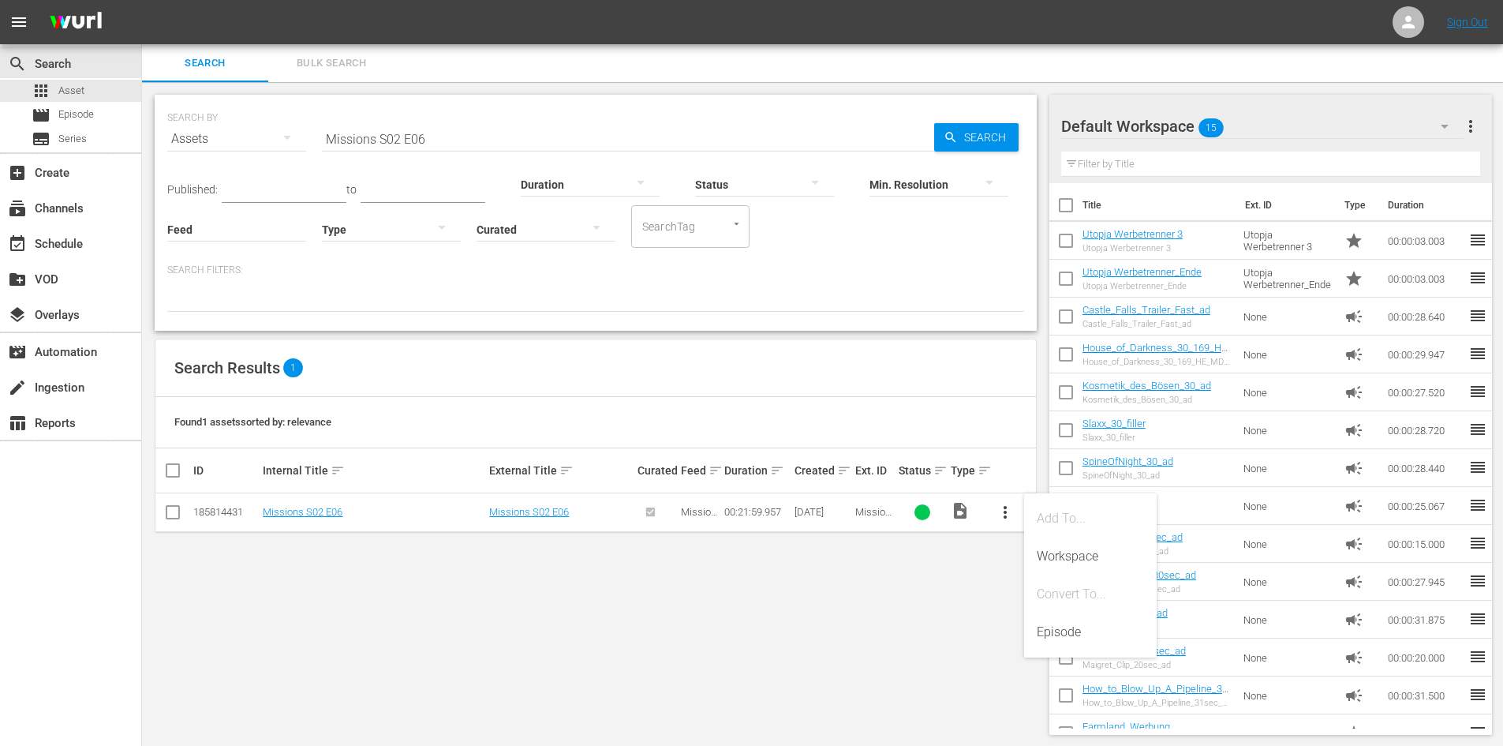
click at [508, 136] on input "Missions S02 E06" at bounding box center [628, 139] width 612 height 38
click at [547, 140] on input "Missions S02 E06" at bounding box center [628, 139] width 612 height 38
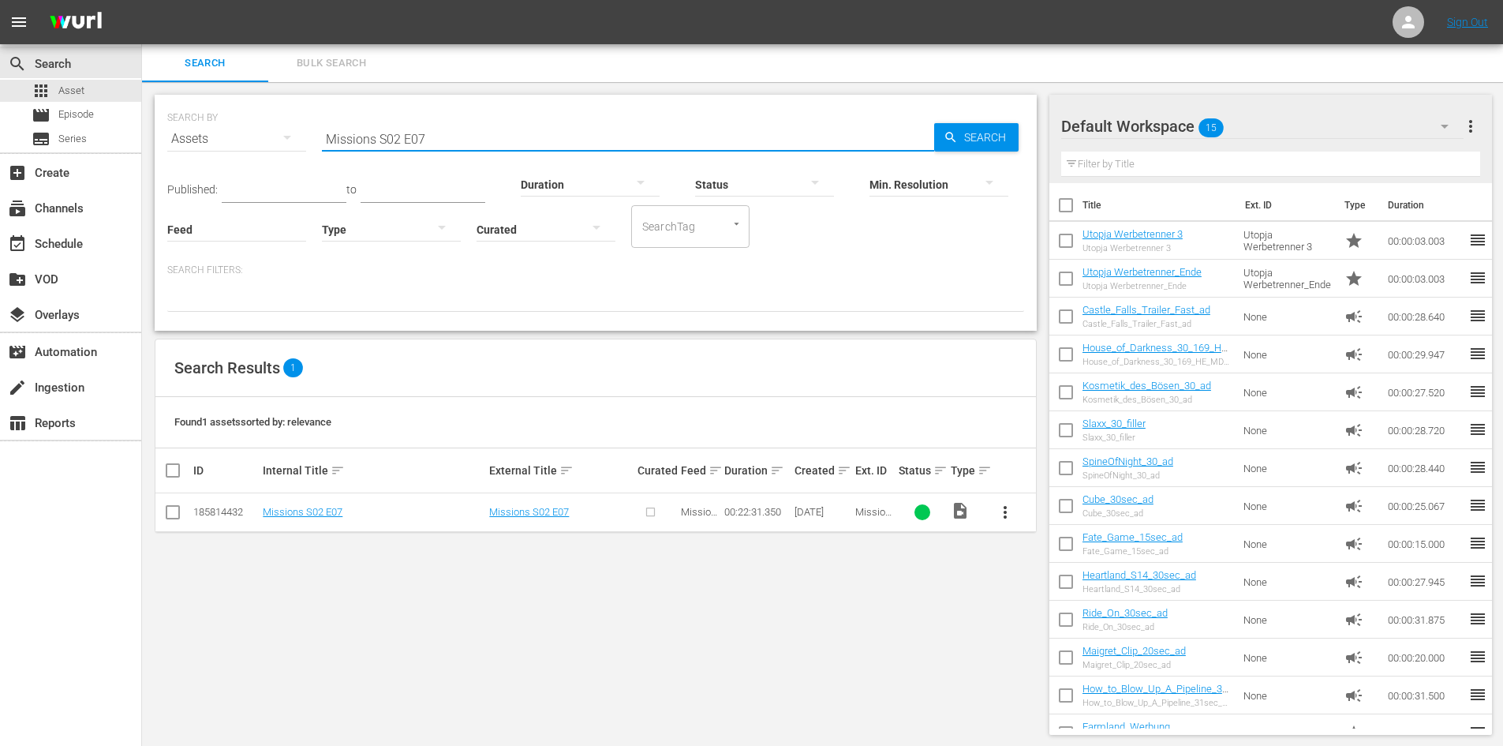
type input "Missions S02 E07"
click at [1003, 514] on span "more_vert" at bounding box center [1005, 512] width 19 height 19
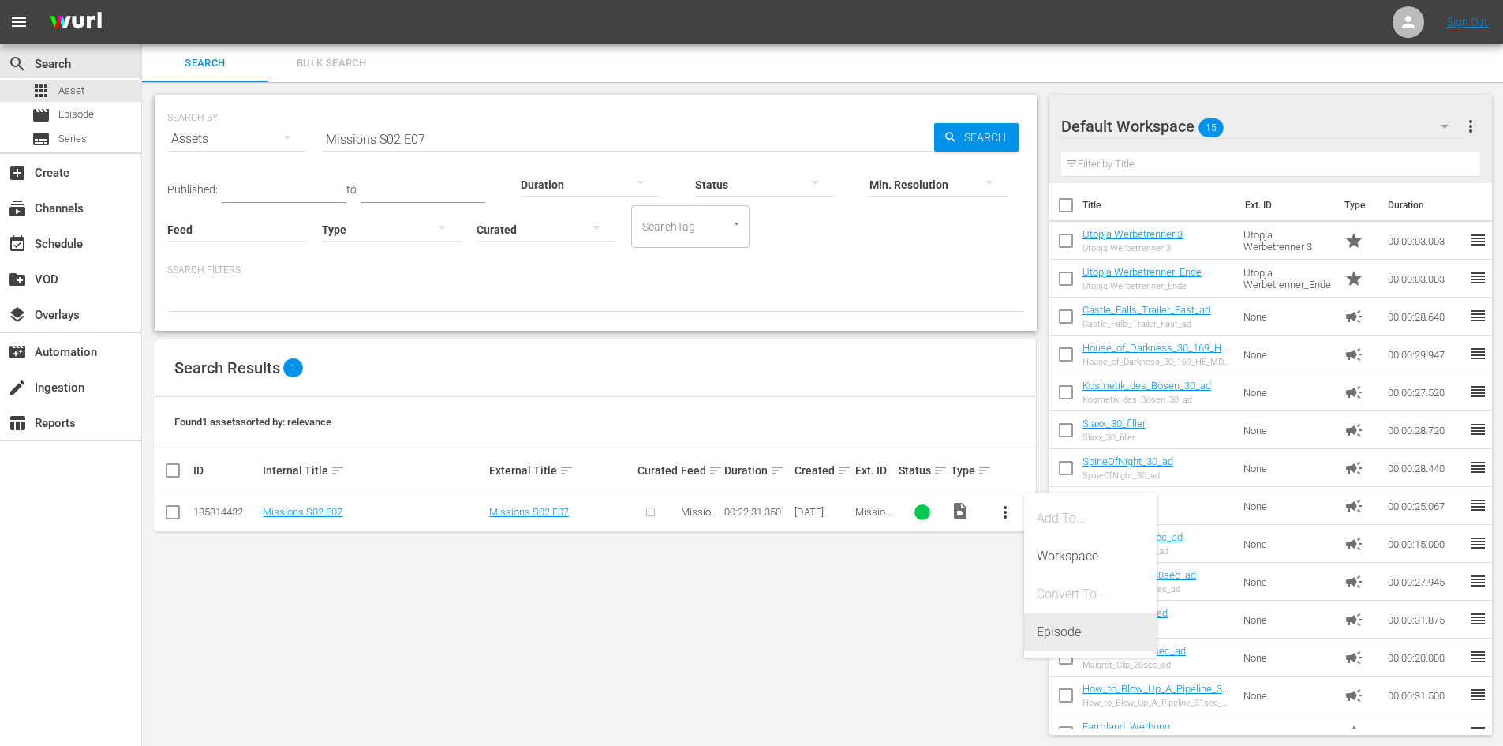
click at [1067, 626] on div "Episode" at bounding box center [1090, 632] width 107 height 38
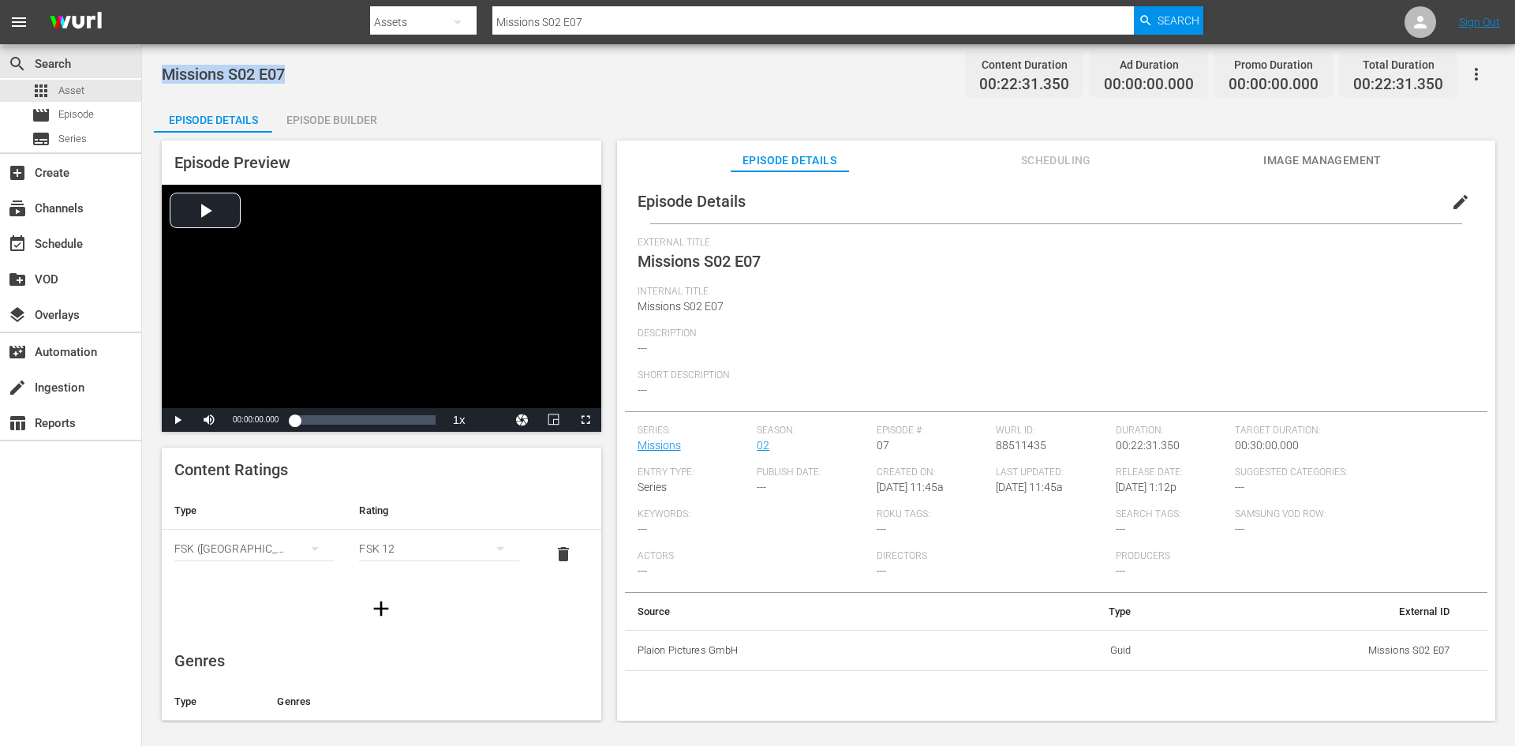
drag, startPoint x: 288, startPoint y: 71, endPoint x: 163, endPoint y: 65, distance: 125.6
click at [163, 65] on div "Missions S02 E07 Content Duration 00:22:31.350 Ad Duration 00:00:00.000 Promo D…" at bounding box center [828, 74] width 1333 height 36
copy span "Missions S02 E07"
click at [70, 107] on span "Episode" at bounding box center [76, 115] width 36 height 16
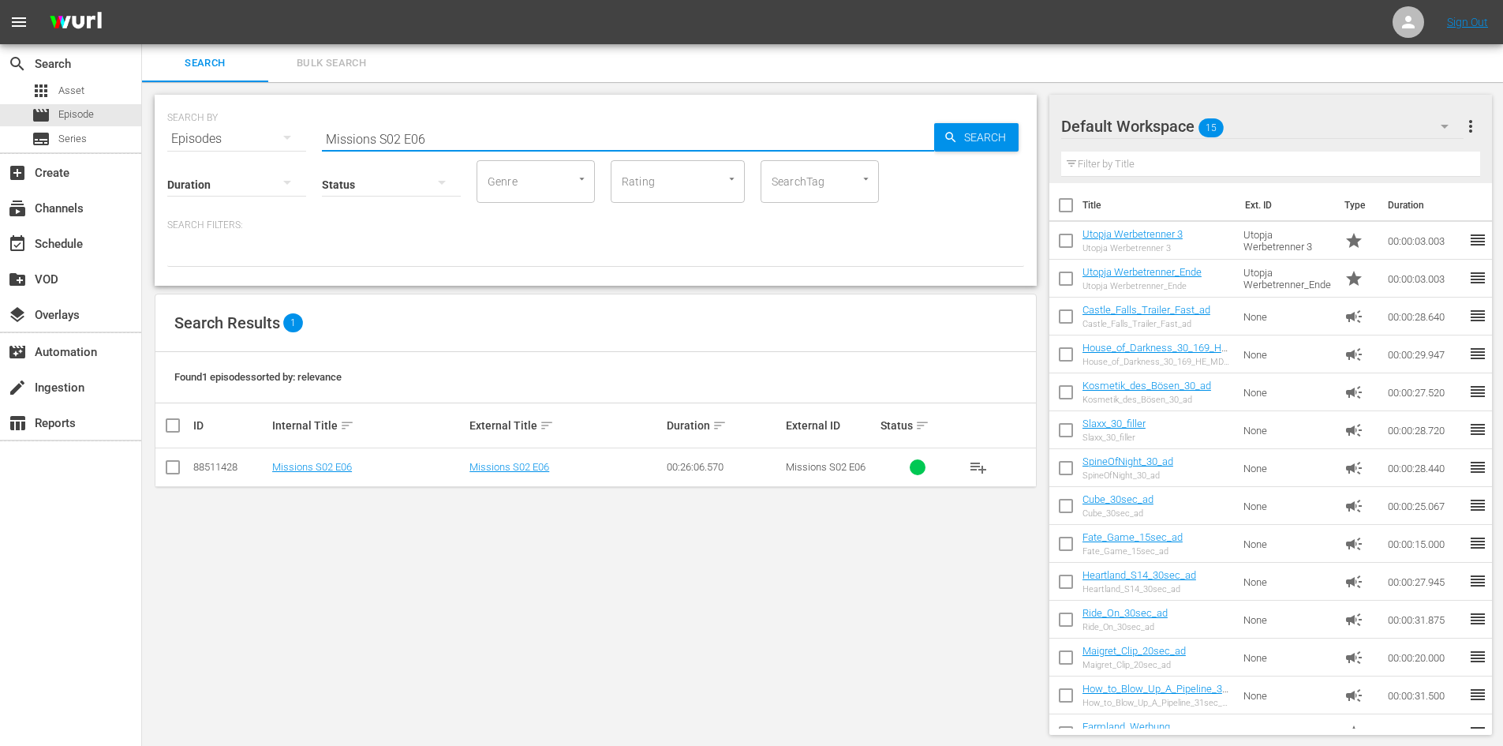
drag, startPoint x: 456, startPoint y: 141, endPoint x: 245, endPoint y: 137, distance: 211.5
click at [245, 137] on div "SEARCH BY Search By Episodes Search ID, Title, Description, Keywords, or Catego…" at bounding box center [595, 129] width 857 height 57
paste input "Missions S02 E07"
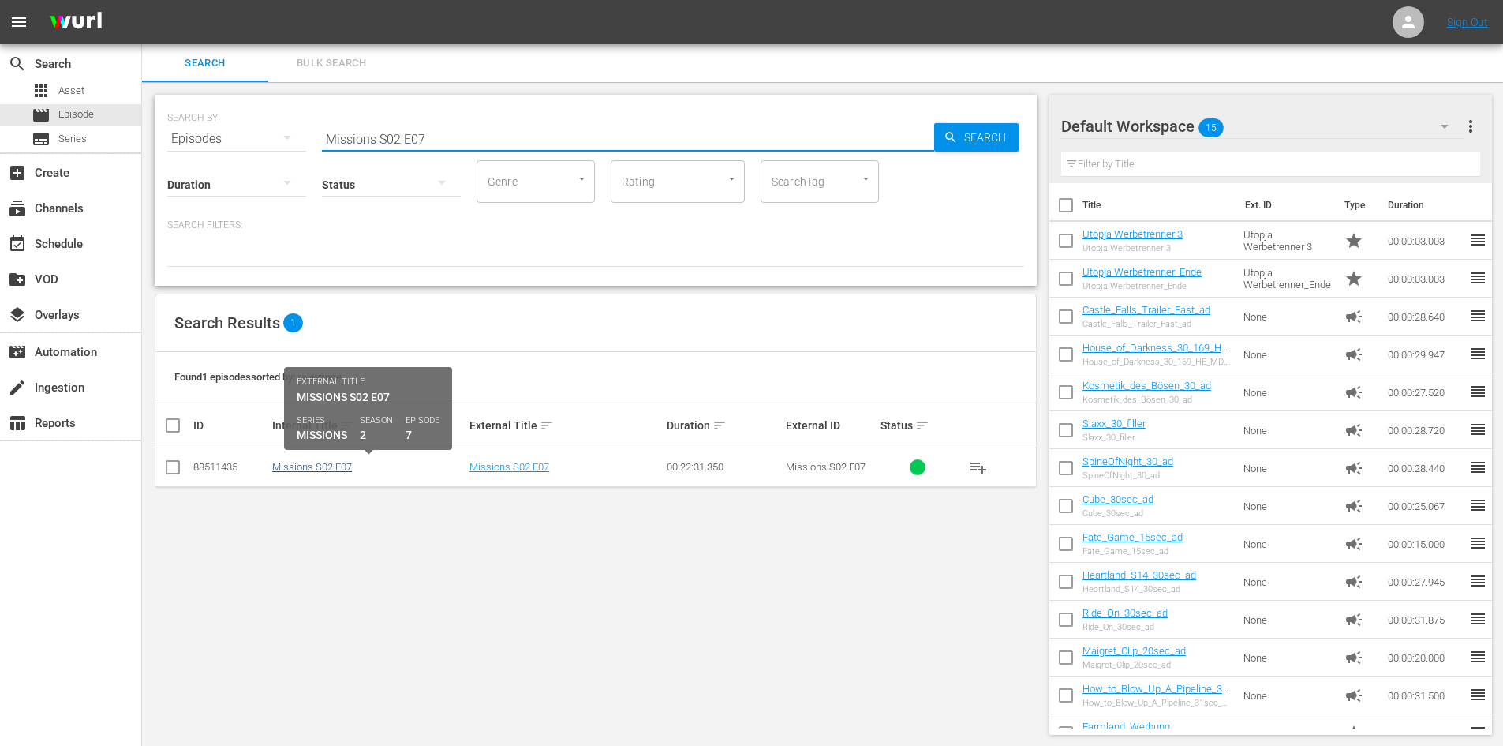
type input "Missions S02 E07"
click at [316, 470] on link "Missions S02 E07" at bounding box center [312, 467] width 80 height 12
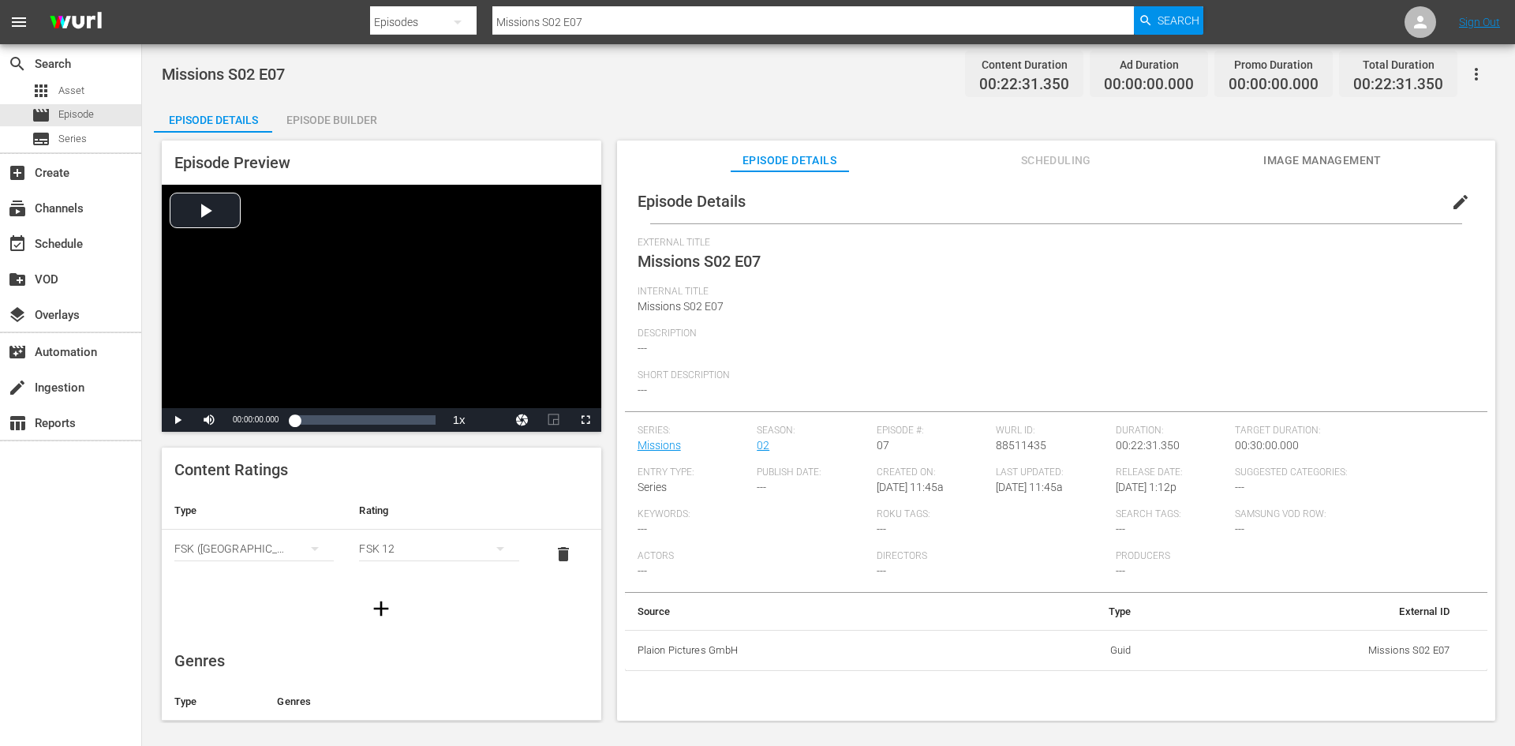
click at [345, 113] on div "Episode Builder" at bounding box center [331, 120] width 118 height 38
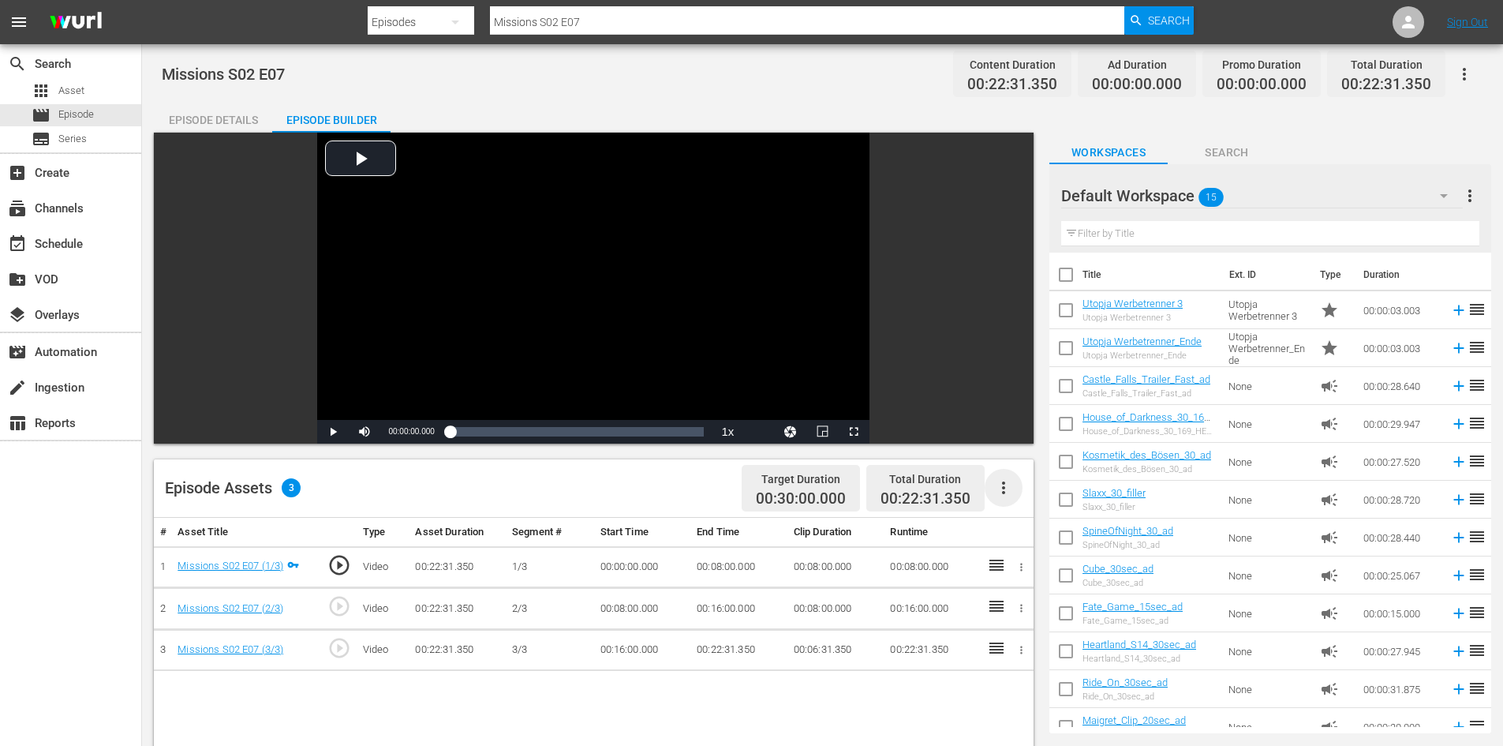
click at [1006, 495] on icon "button" at bounding box center [1003, 487] width 19 height 19
click at [1030, 491] on div "Fill with Ads" at bounding box center [1050, 494] width 107 height 38
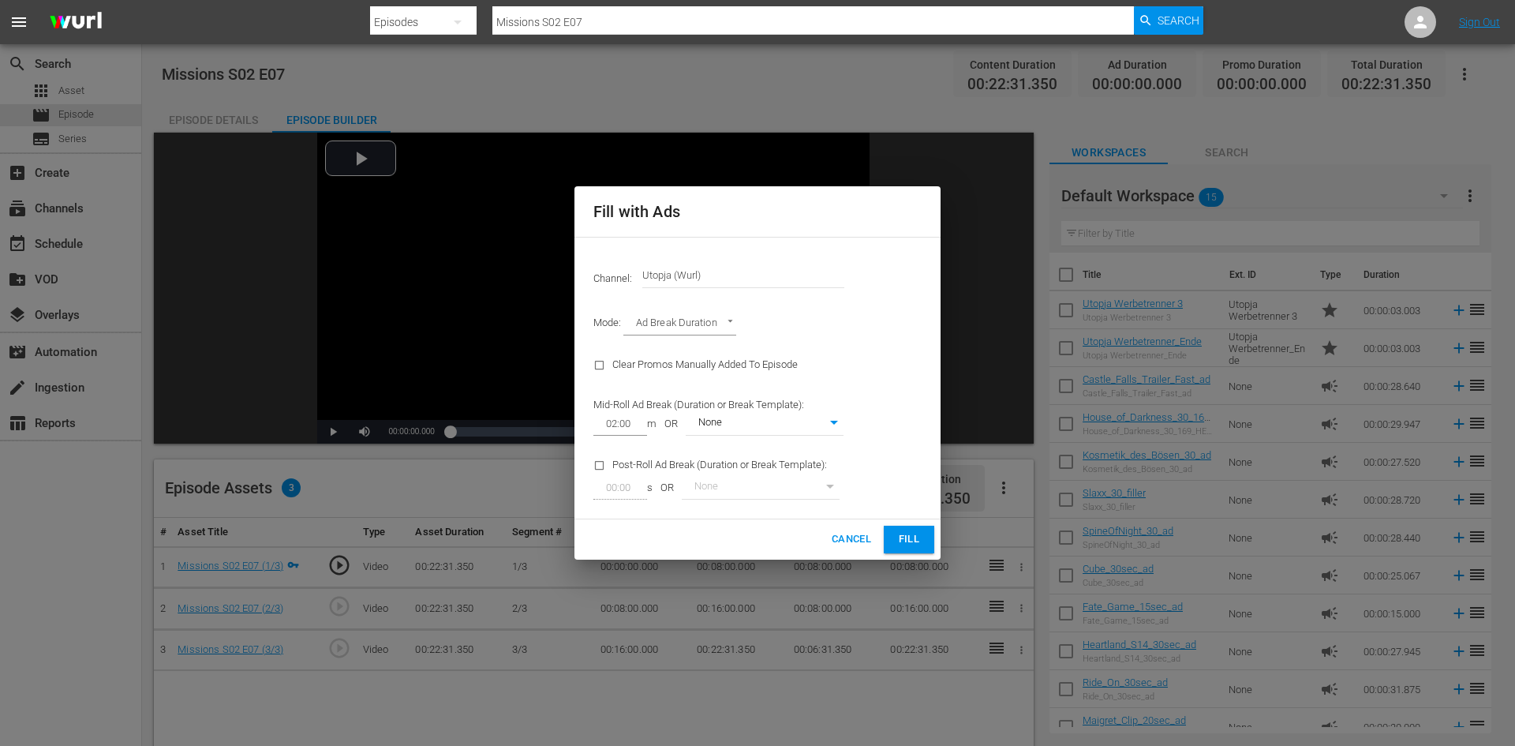
click at [910, 544] on span "Fill" at bounding box center [908, 539] width 25 height 18
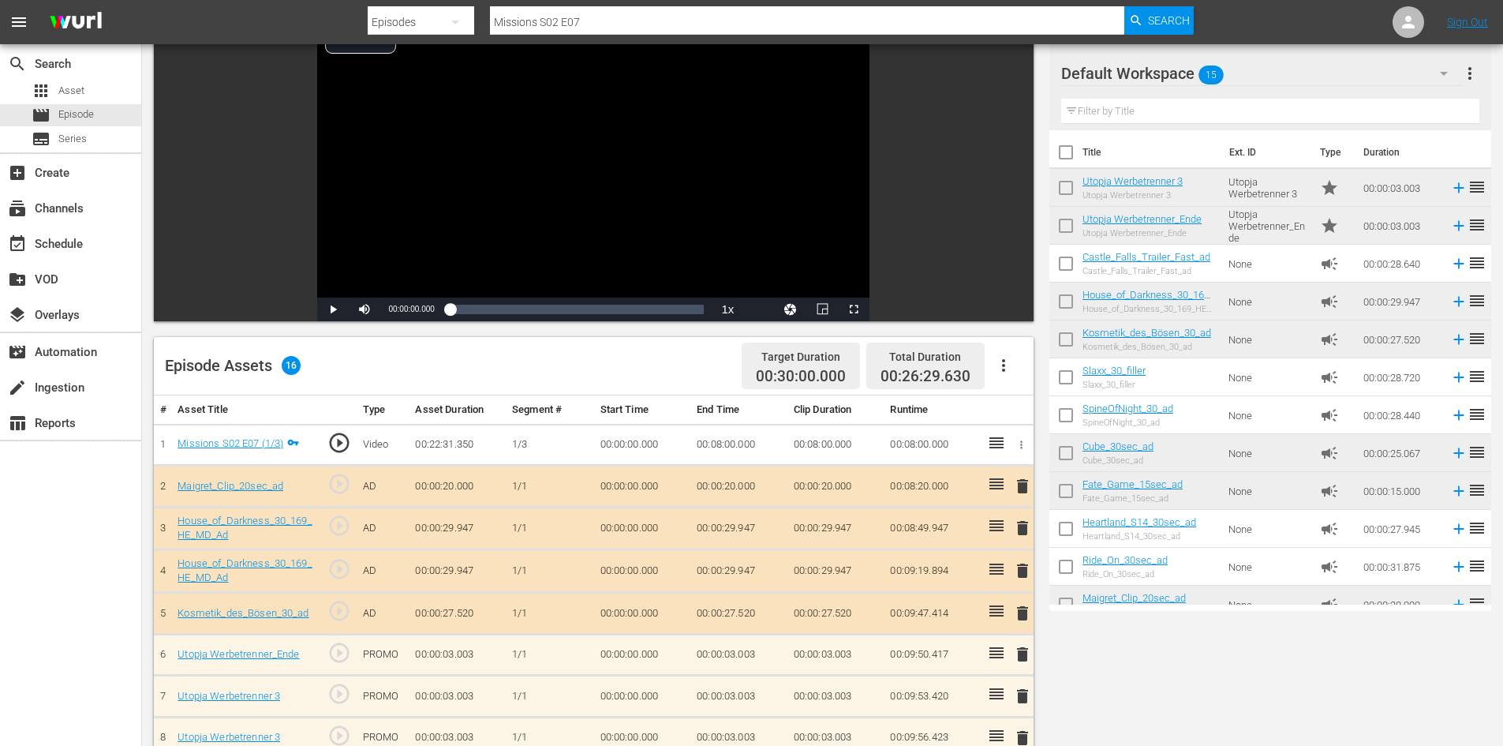
scroll to position [237, 0]
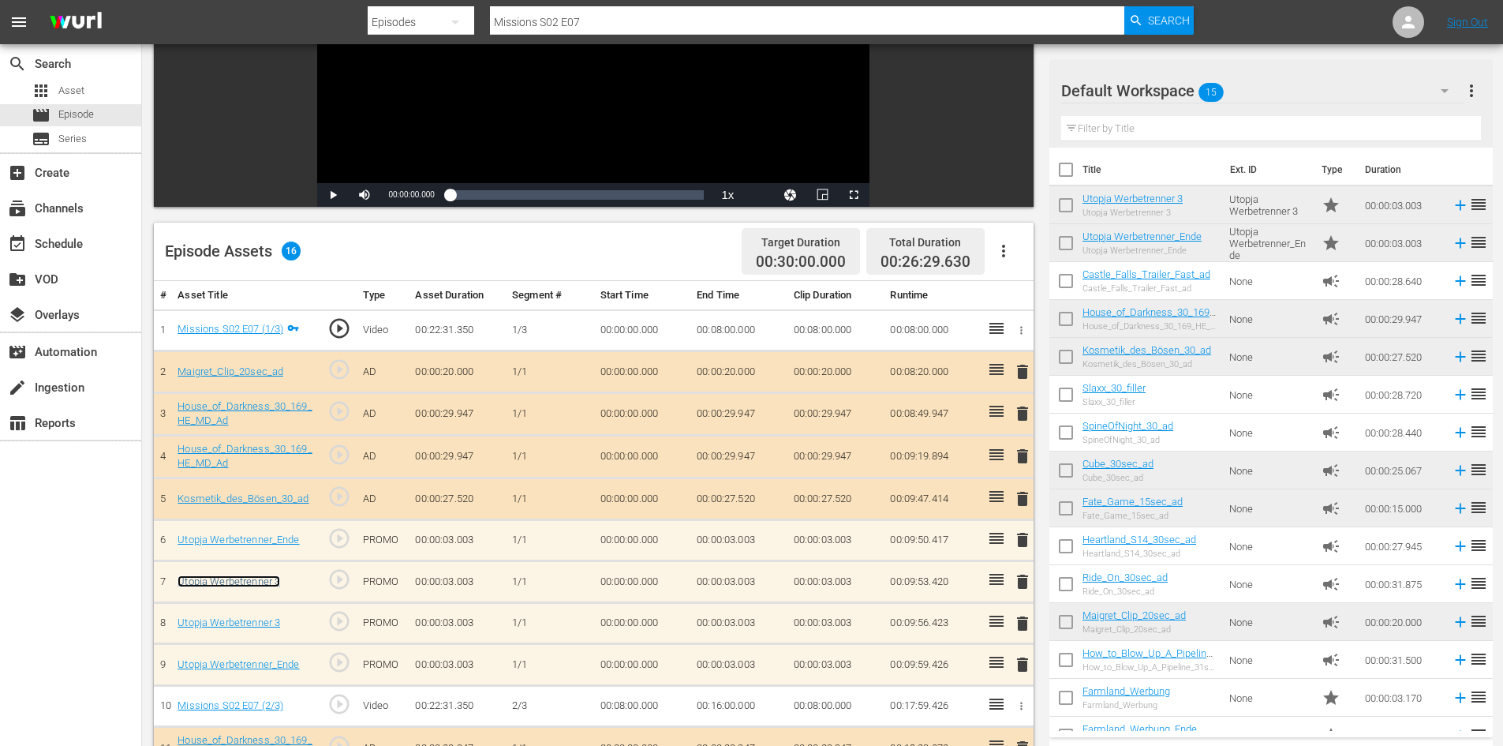
click at [270, 578] on link "Utopja Werbetrenner 3" at bounding box center [229, 581] width 103 height 12
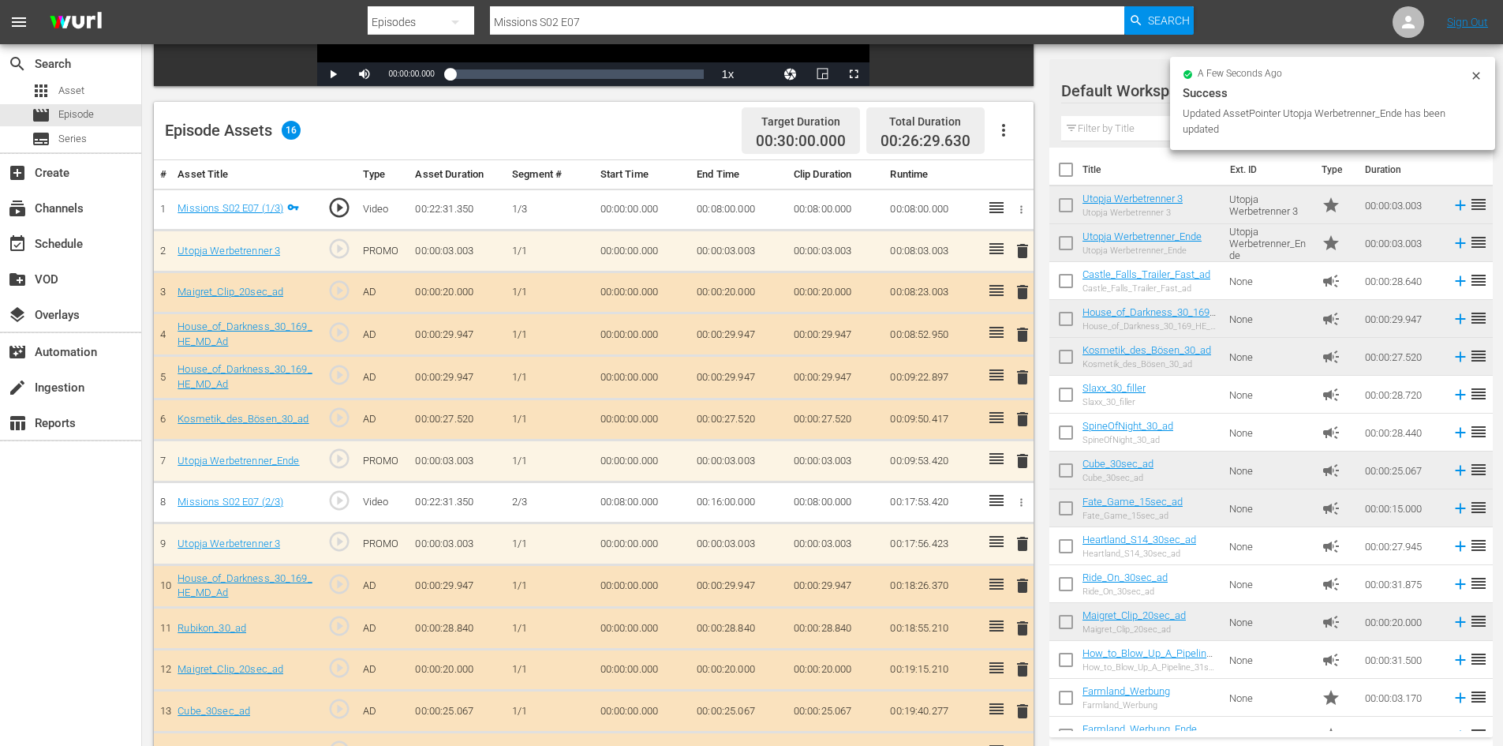
scroll to position [244, 0]
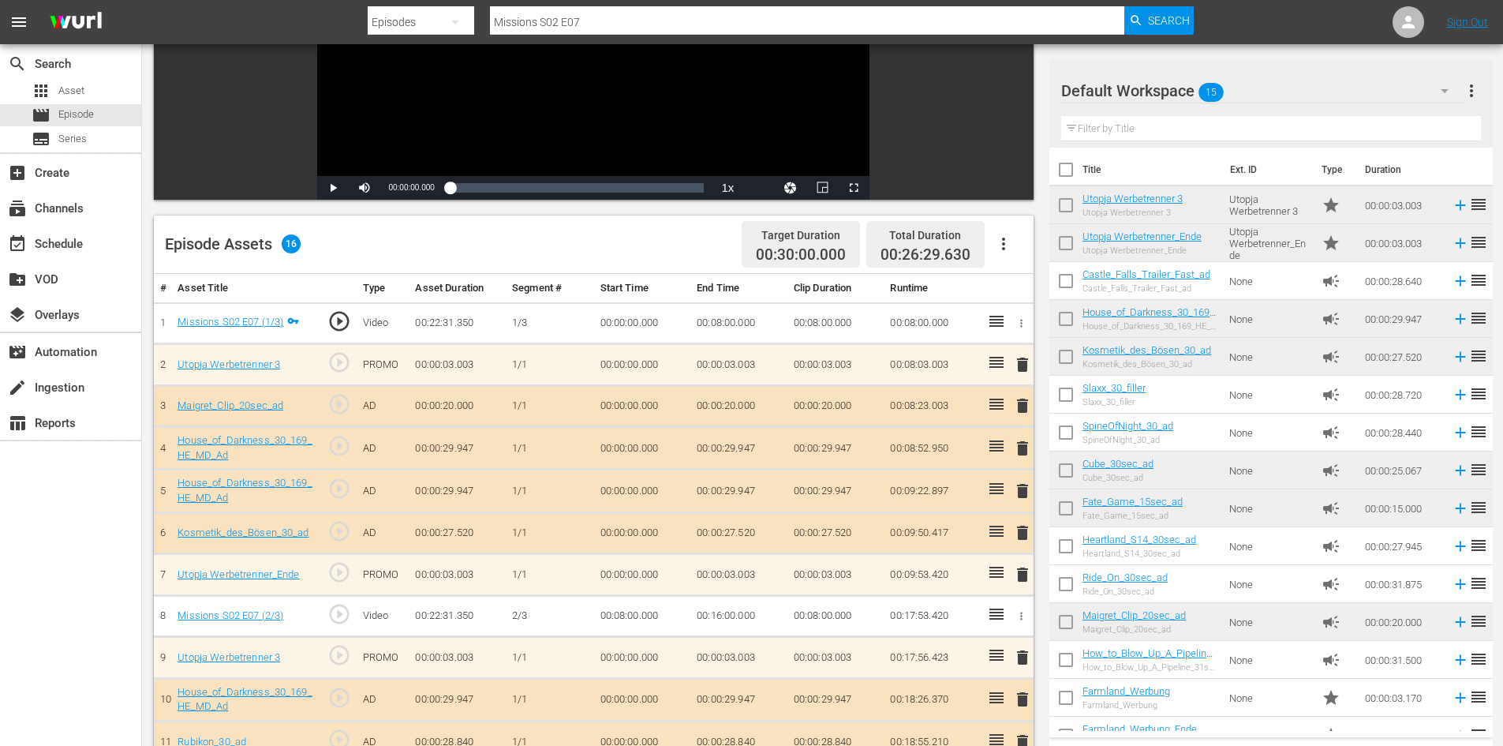
click at [1019, 487] on span "delete" at bounding box center [1022, 490] width 19 height 19
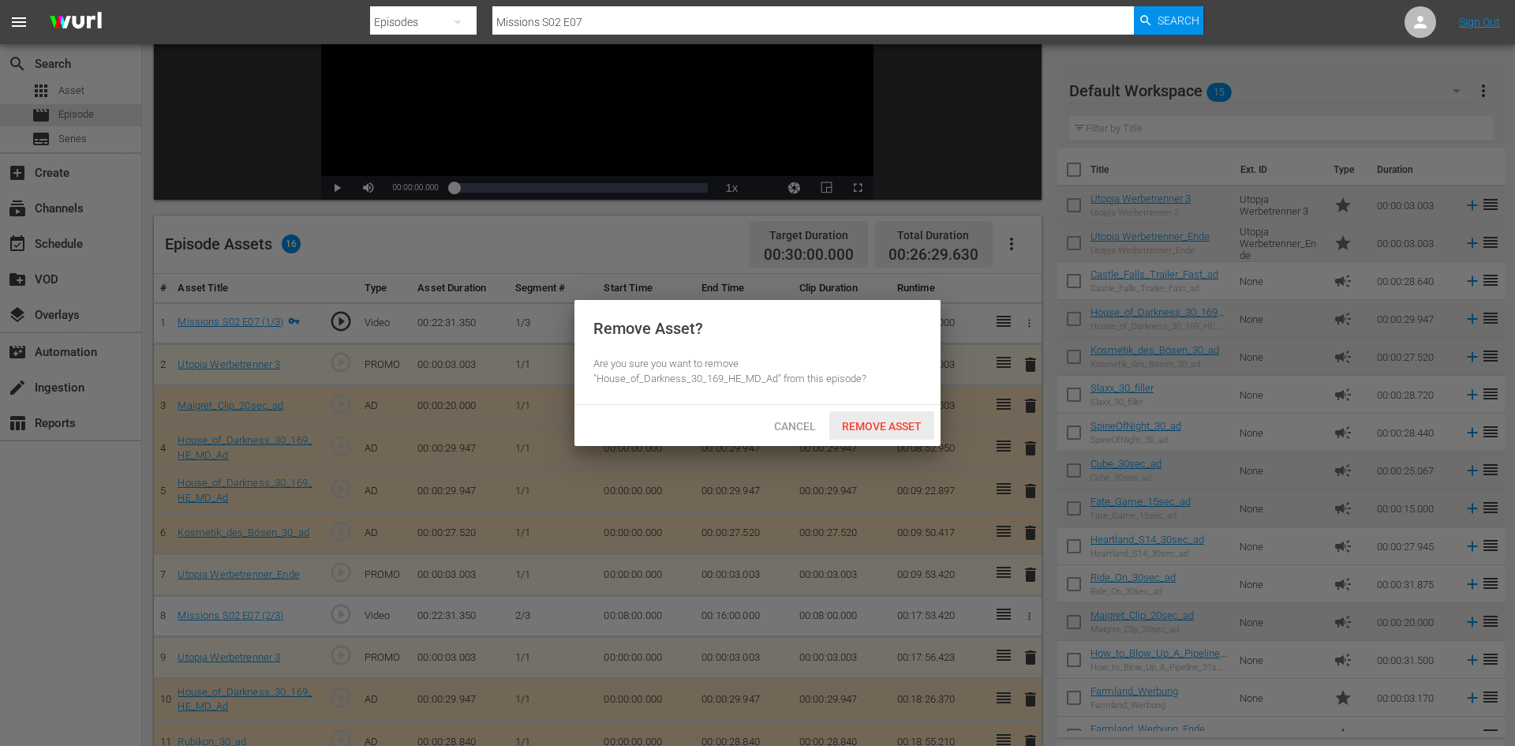
click at [853, 427] on span "Remove Asset" at bounding box center [881, 426] width 105 height 13
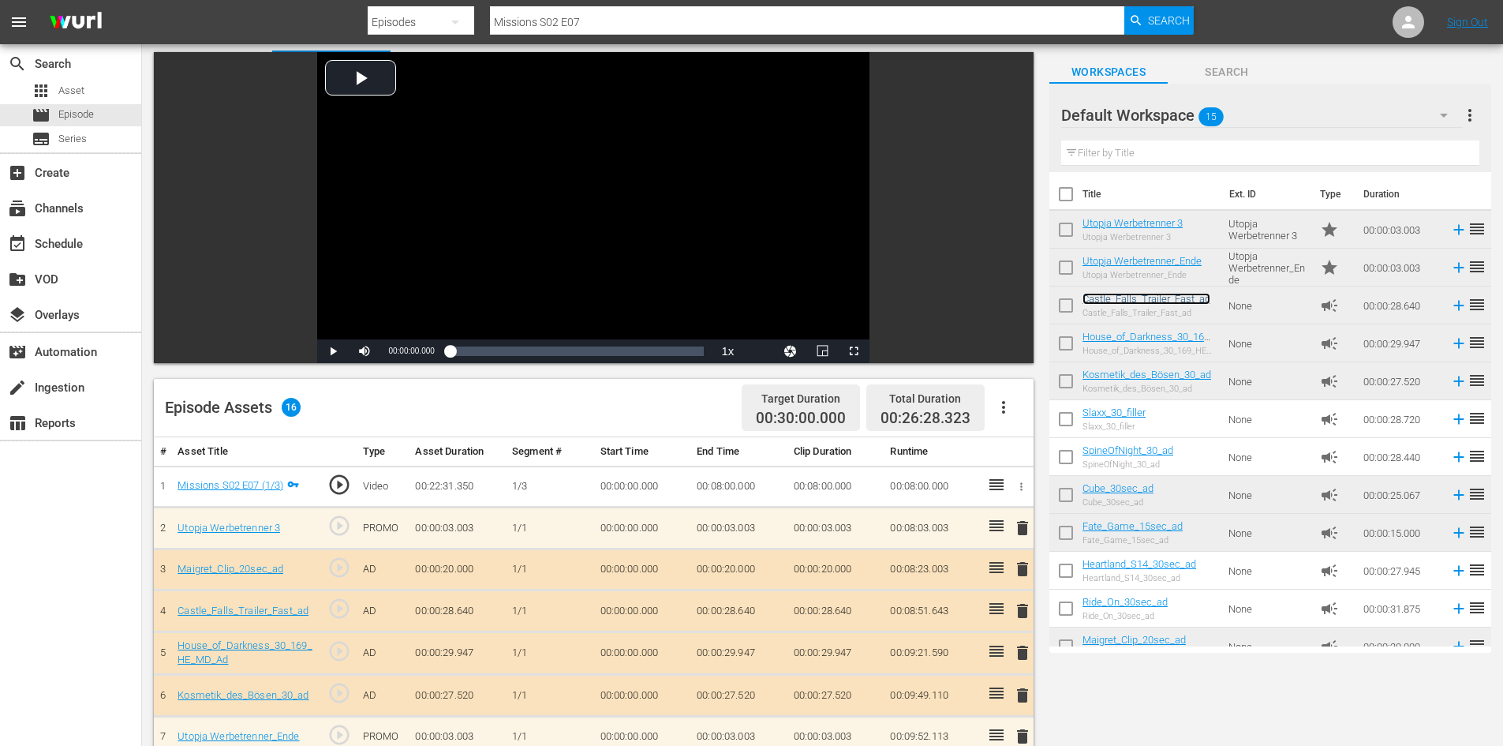
scroll to position [0, 0]
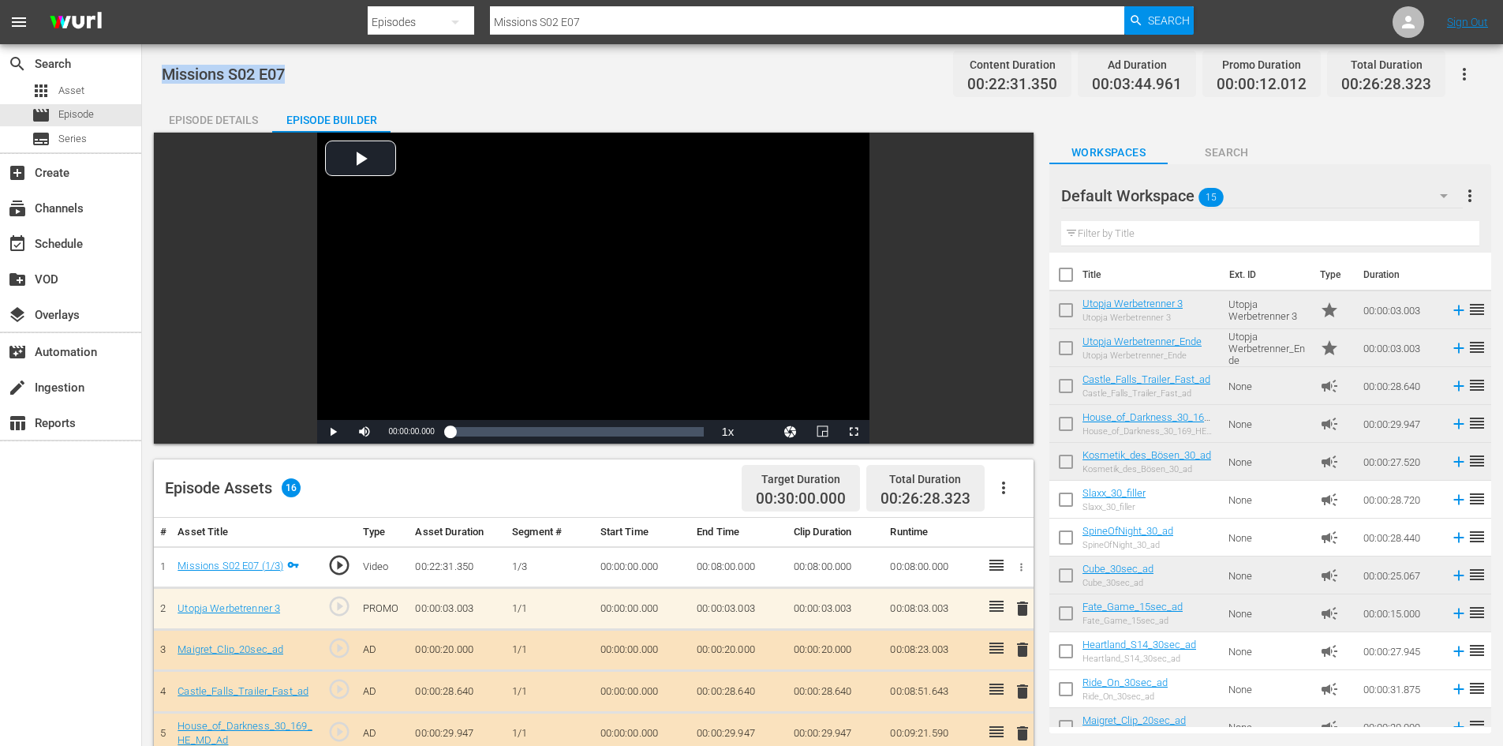
drag, startPoint x: 206, startPoint y: 65, endPoint x: 160, endPoint y: 69, distance: 45.9
click at [160, 69] on div "Missions S02 E07 Content Duration 00:22:31.350 Ad Duration 00:03:44.961 Promo D…" at bounding box center [822, 634] width 1361 height 1180
copy span "Missions S02 E07"
click at [92, 92] on div "apps Asset" at bounding box center [70, 91] width 141 height 22
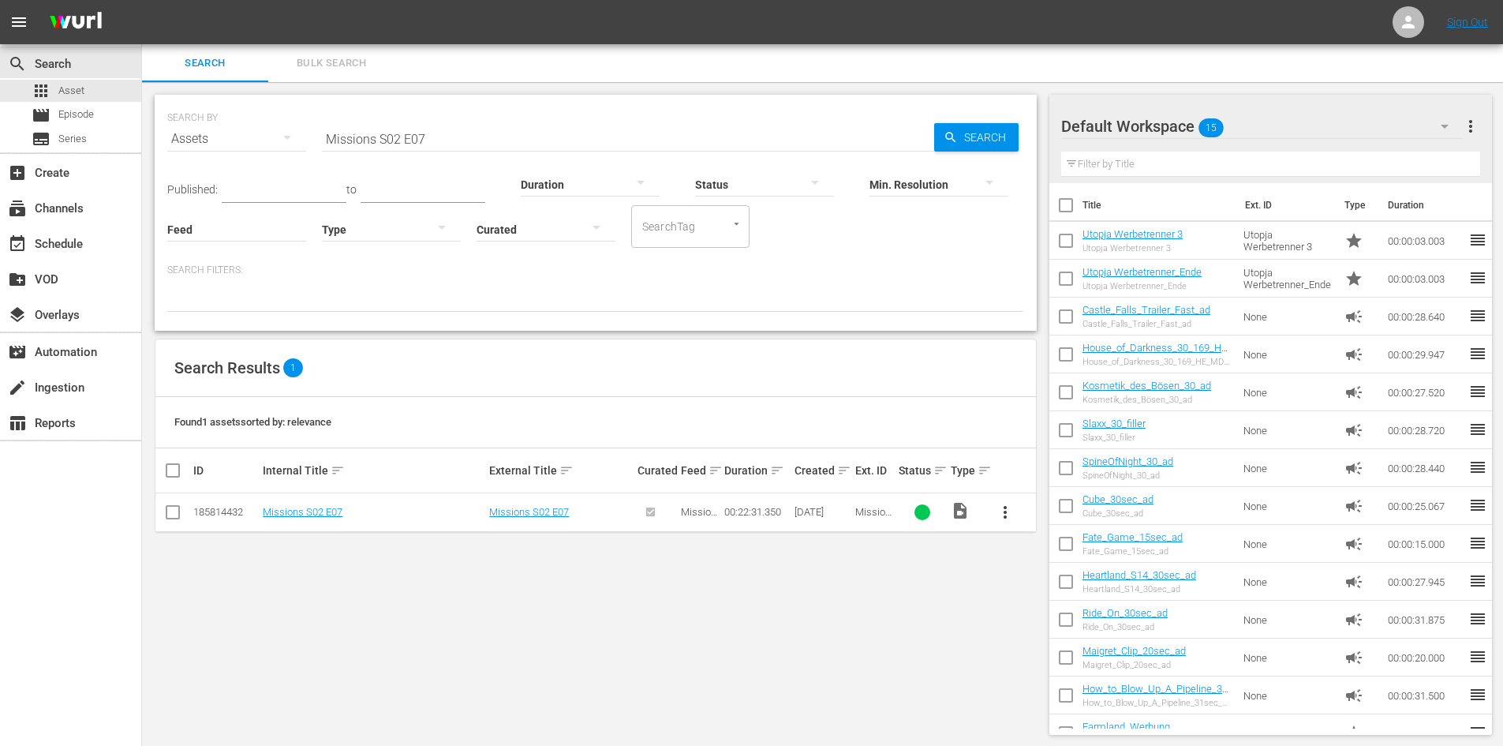
click at [460, 144] on input "Missions S02 E07" at bounding box center [628, 139] width 612 height 38
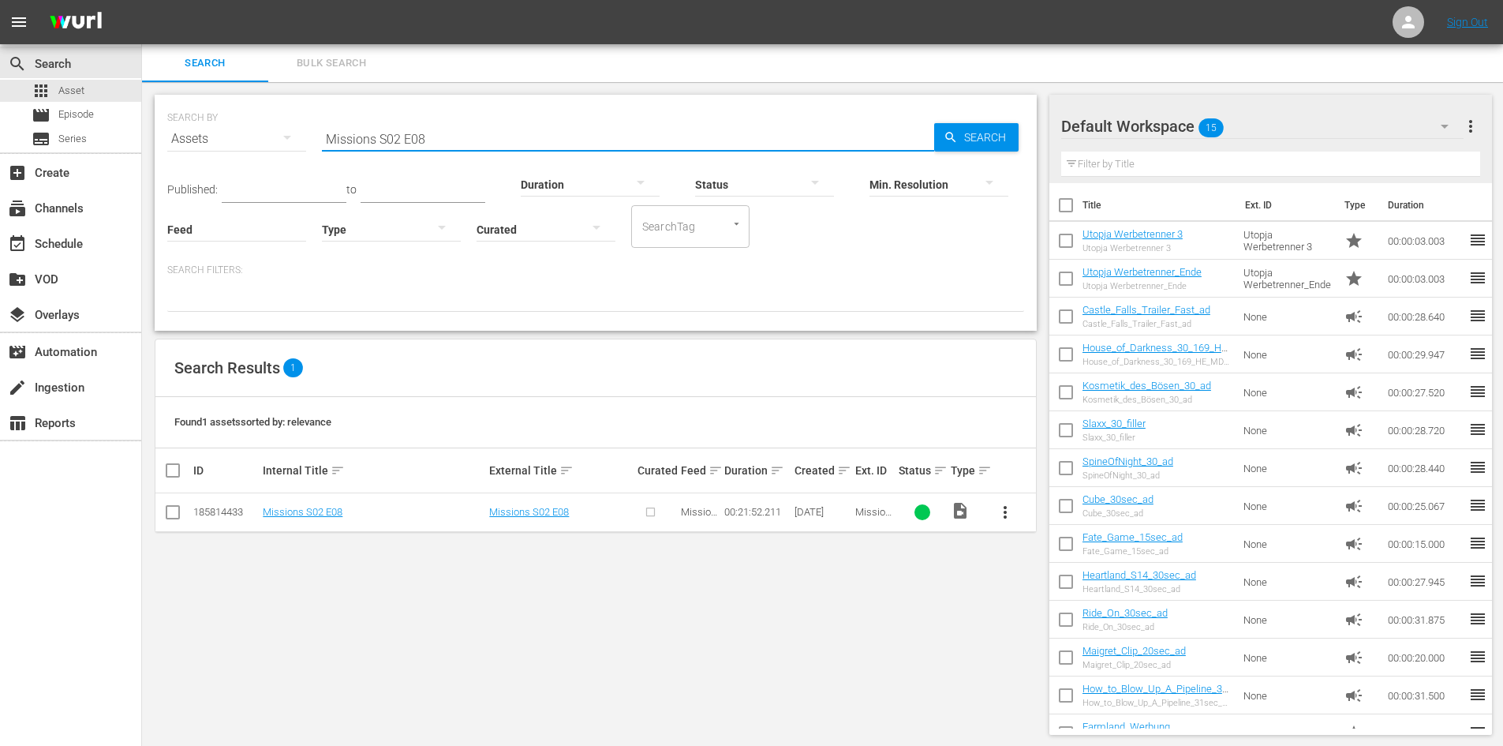
type input "Missions S02 E08"
click at [1006, 508] on span "more_vert" at bounding box center [1005, 512] width 19 height 19
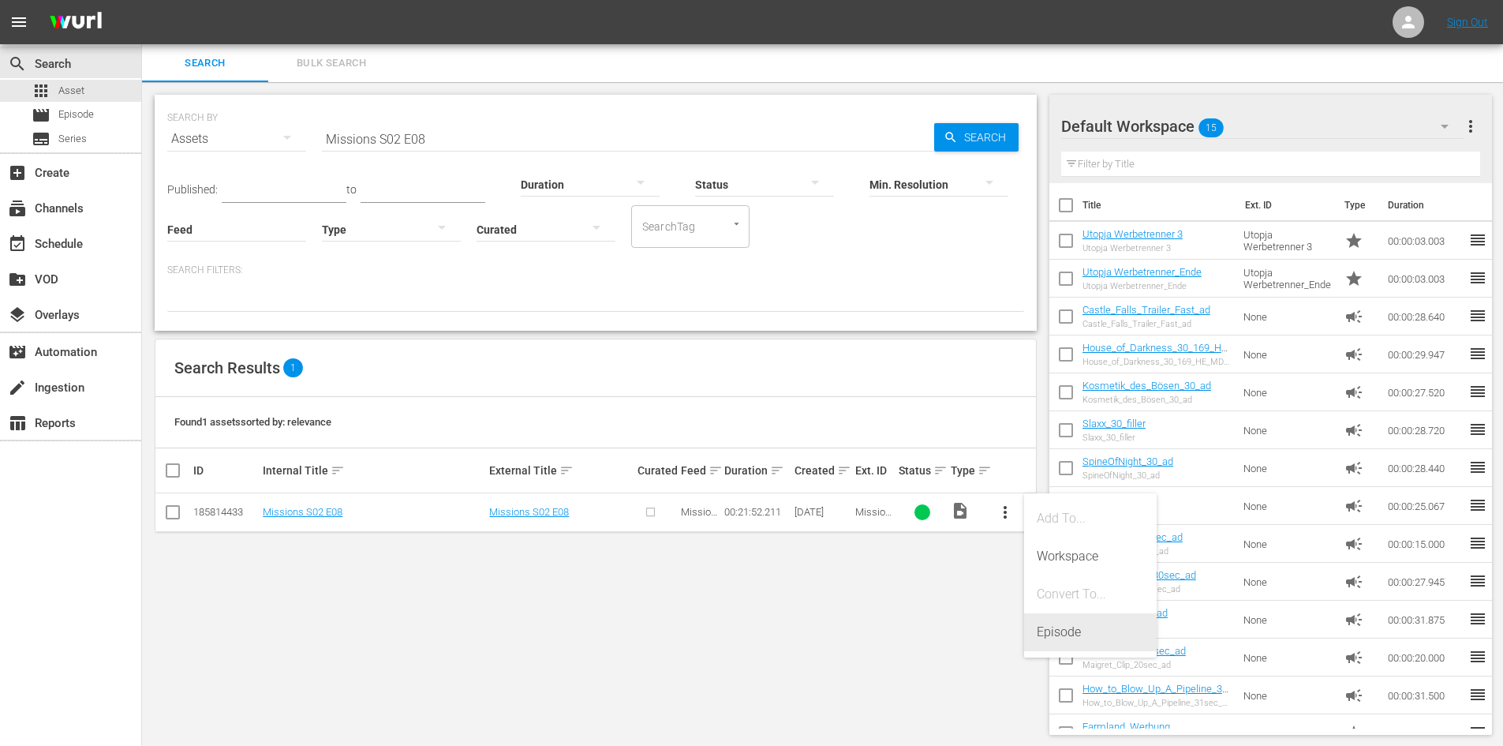
click at [1069, 638] on div "Episode" at bounding box center [1090, 632] width 107 height 38
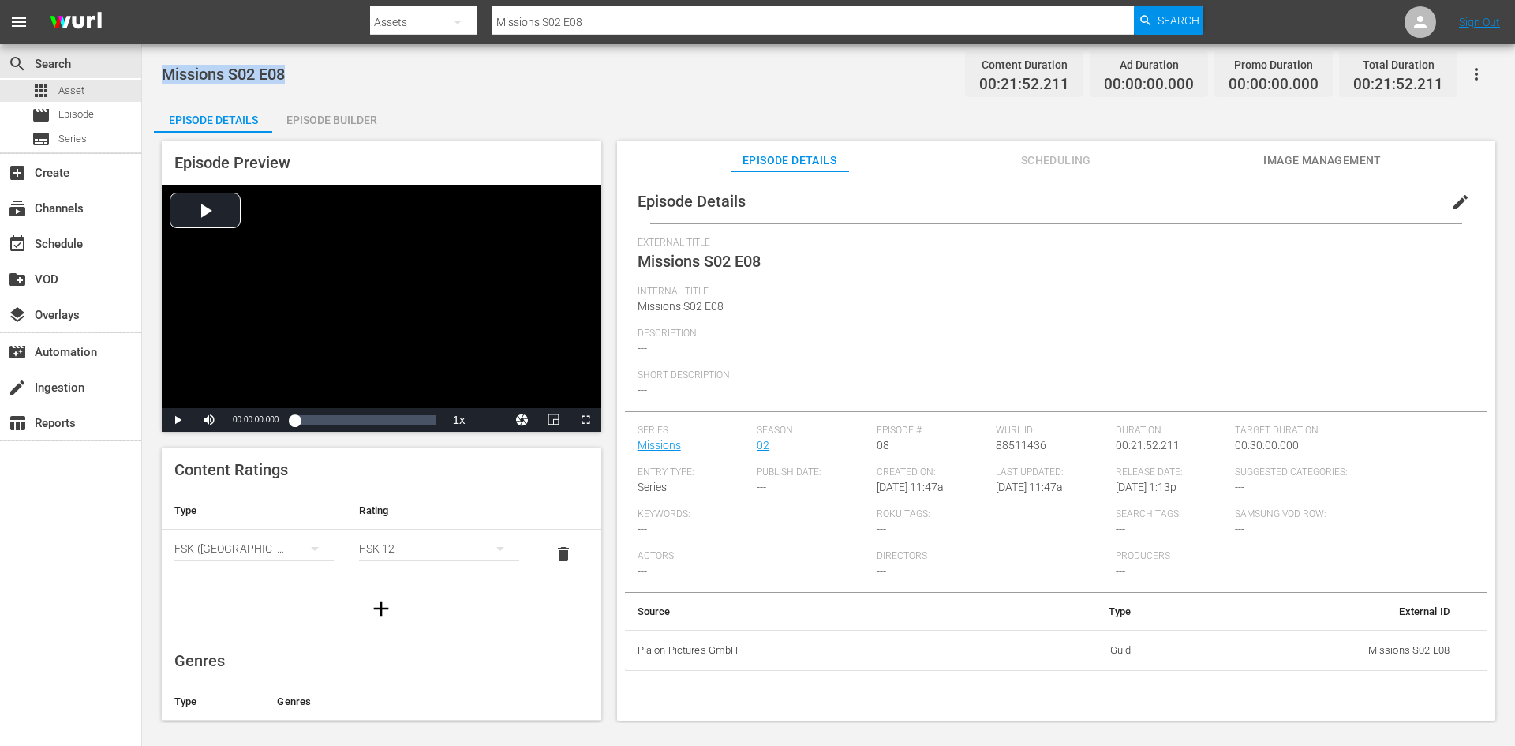
drag, startPoint x: 299, startPoint y: 62, endPoint x: 159, endPoint y: 75, distance: 141.0
click at [159, 75] on div "Missions S02 E08 Content Duration 00:21:52.211 Ad Duration 00:00:00.000 Promo D…" at bounding box center [828, 383] width 1373 height 678
copy span "Missions S02 E08"
click at [100, 107] on div "movie Episode" at bounding box center [70, 115] width 141 height 22
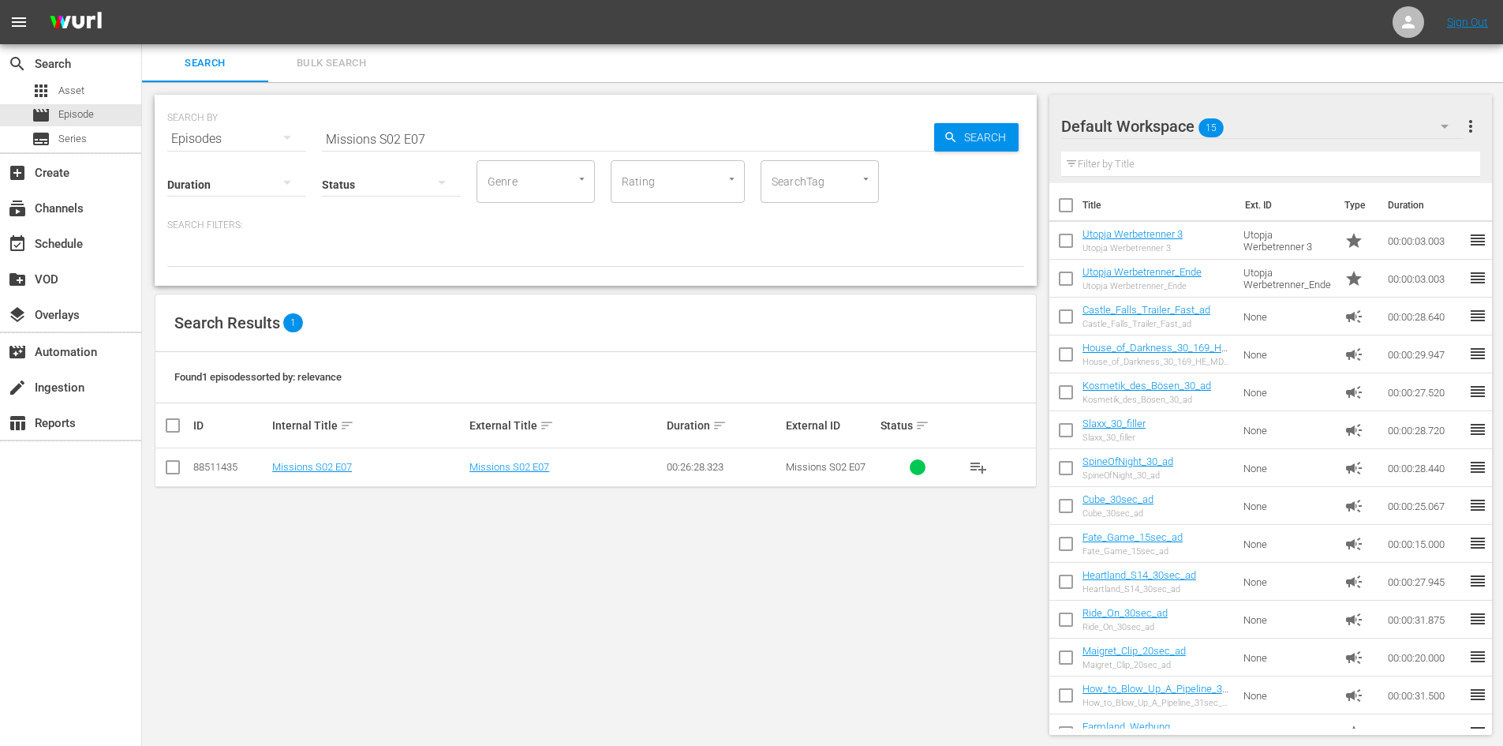
click at [172, 137] on div "SEARCH BY Search By Episodes Search ID, Title, Description, Keywords, or Catego…" at bounding box center [595, 129] width 857 height 57
paste input "Missions S02 E08"
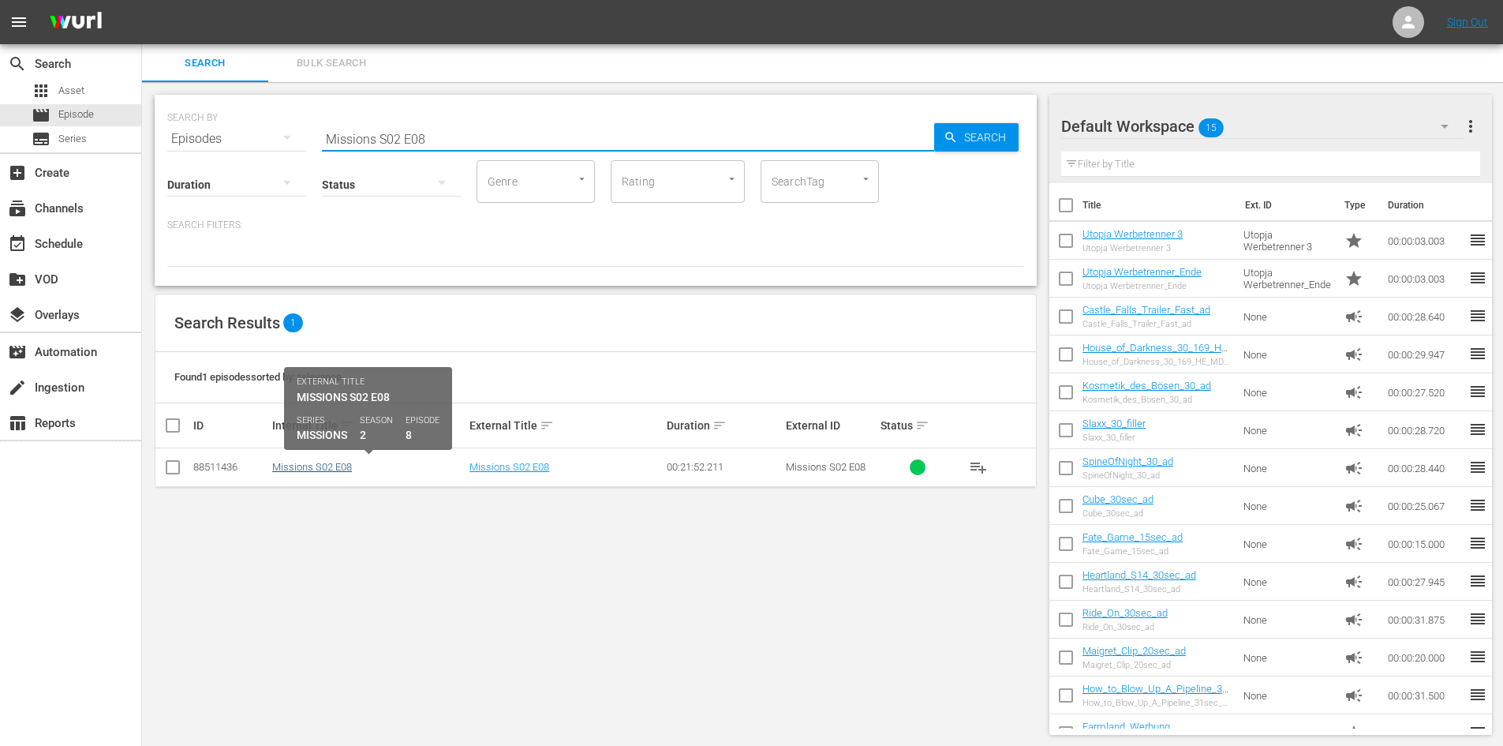
type input "Missions S02 E08"
click at [290, 469] on link "Missions S02 E08" at bounding box center [312, 467] width 80 height 12
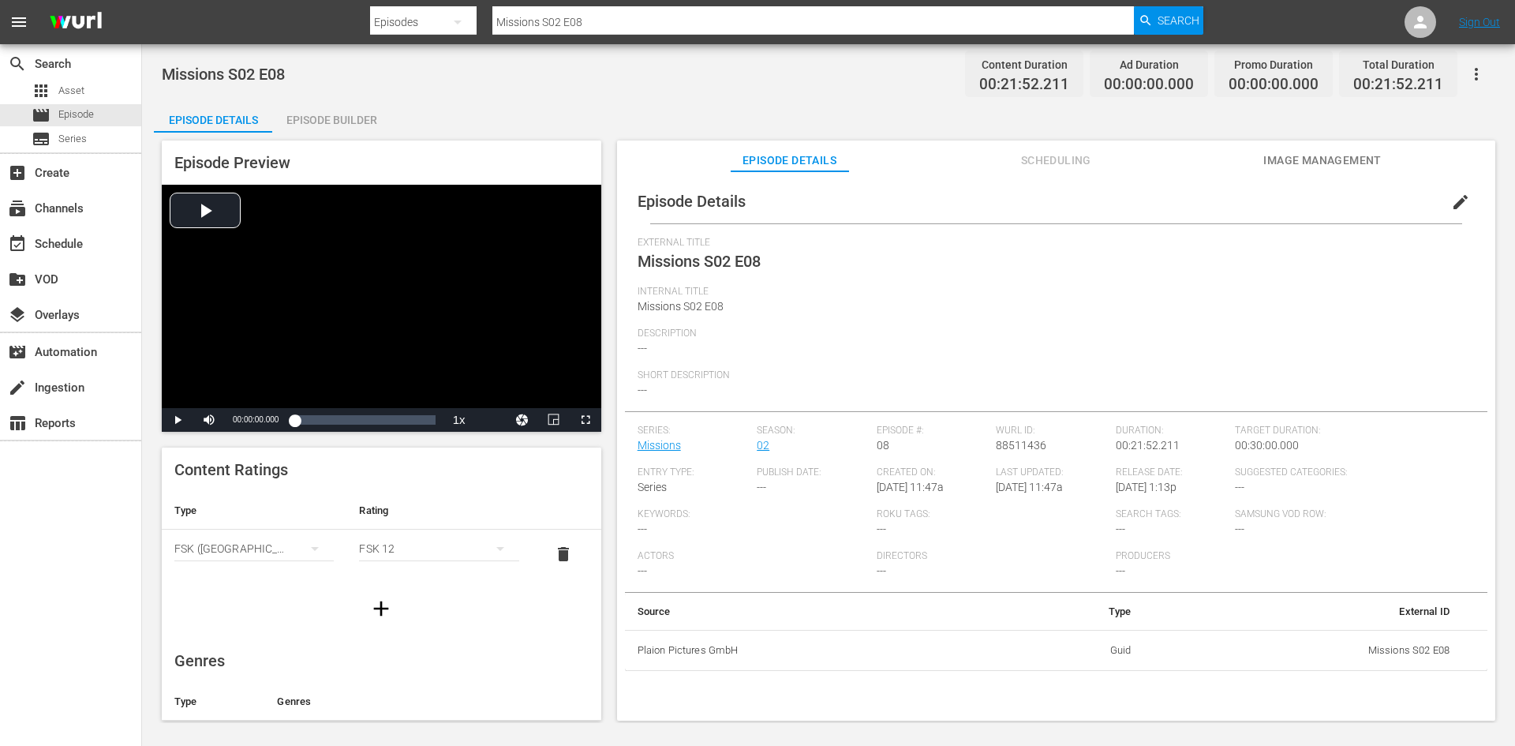
click at [369, 118] on div "Episode Builder" at bounding box center [331, 120] width 118 height 38
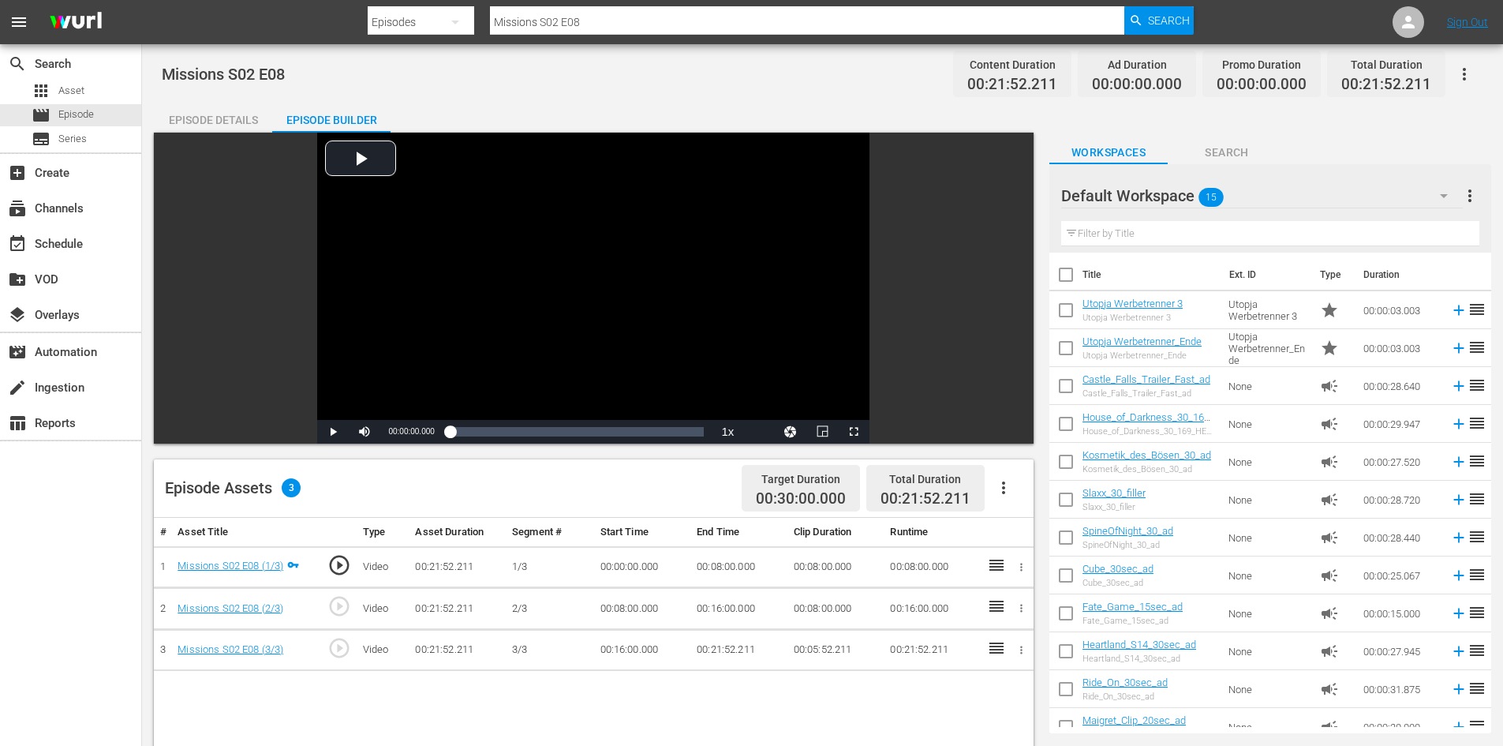
click at [1006, 488] on icon "button" at bounding box center [1003, 487] width 19 height 19
click at [1006, 488] on div "Fill with Ads" at bounding box center [1050, 494] width 107 height 38
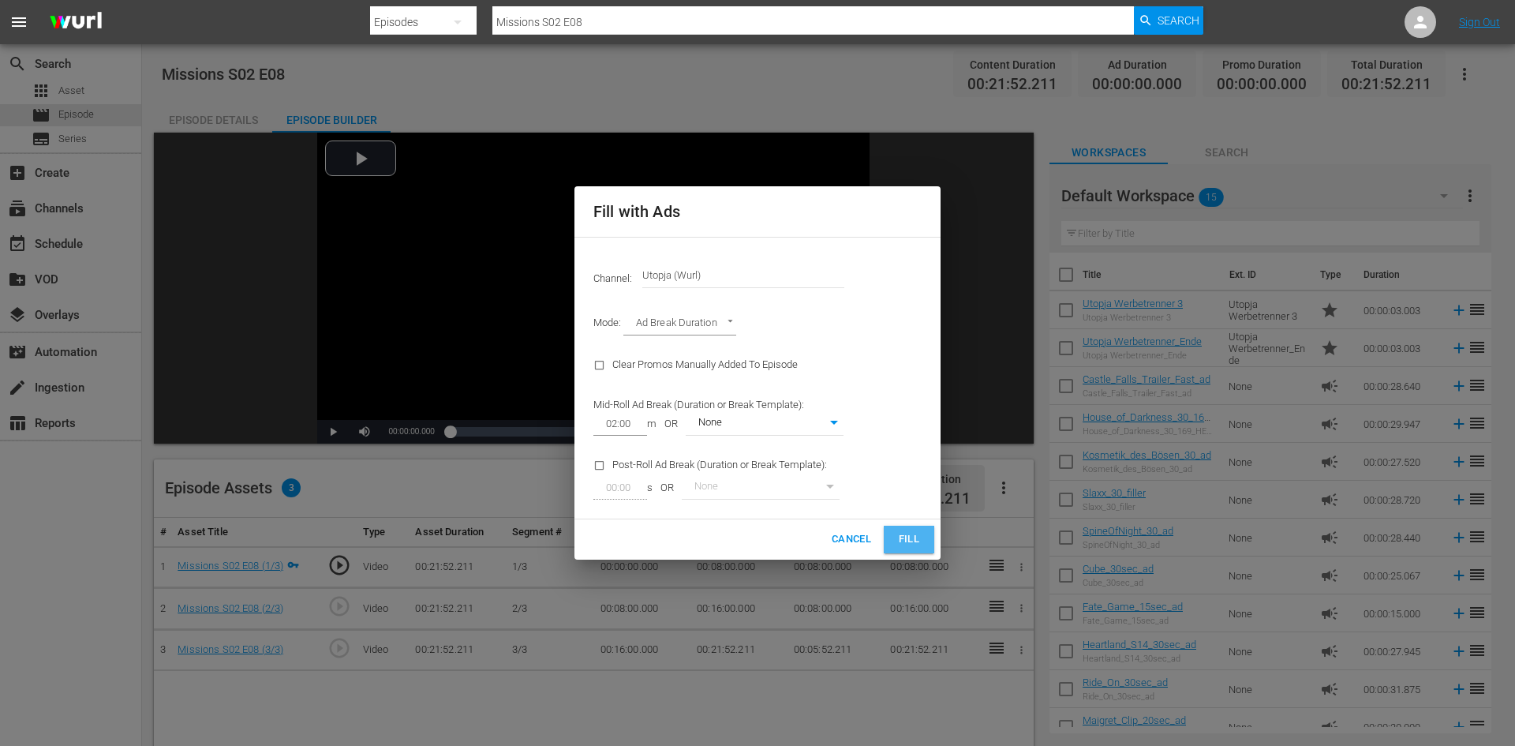
click at [918, 539] on span "Fill" at bounding box center [908, 539] width 25 height 18
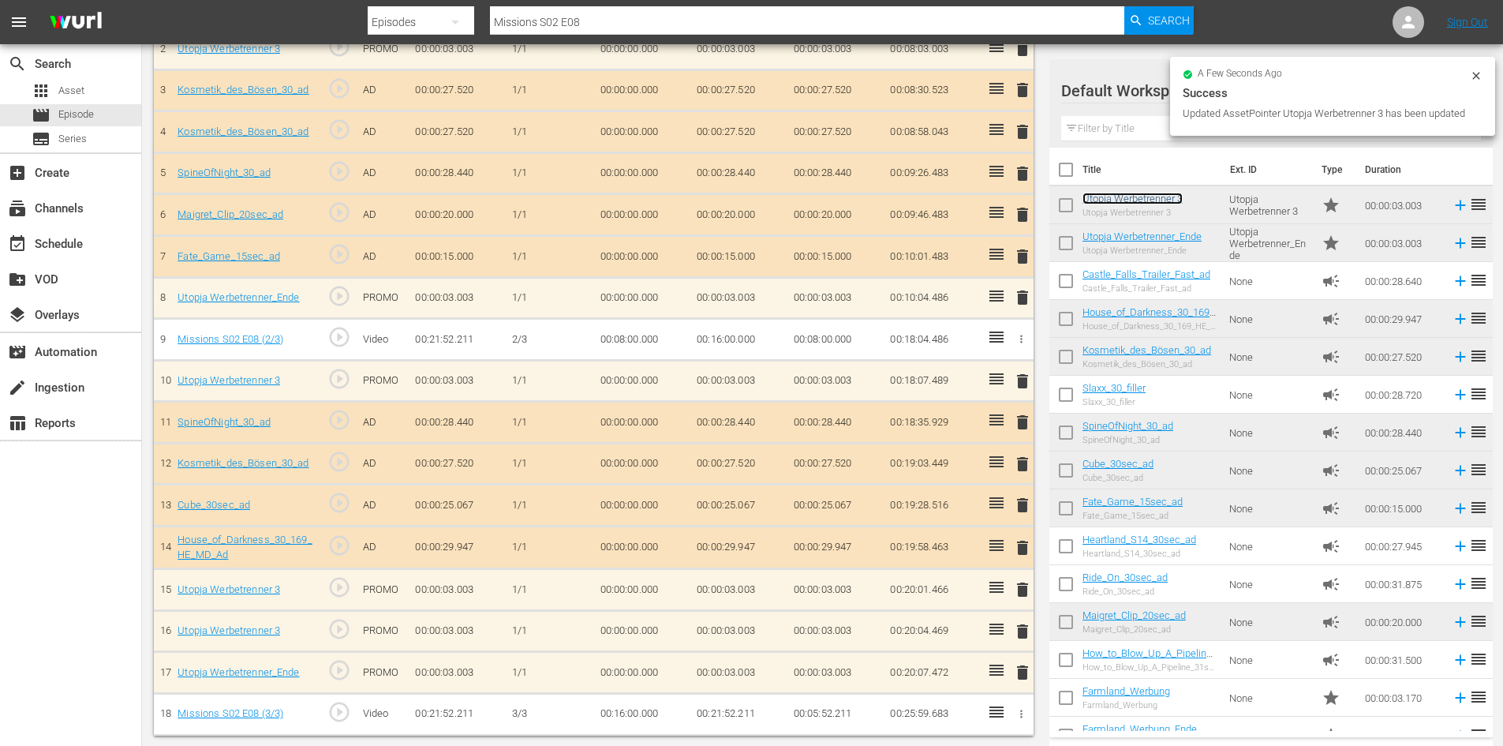
scroll to position [561, 0]
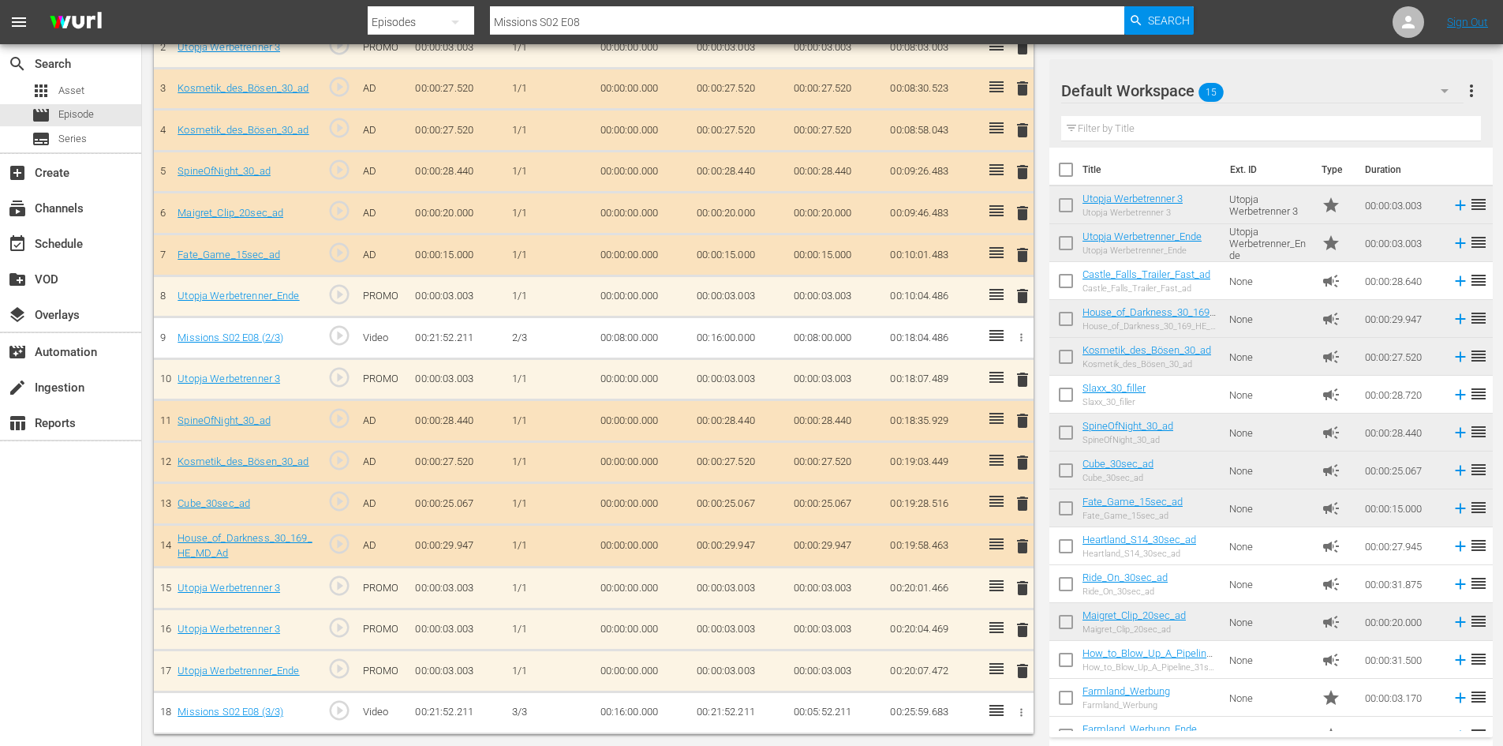
click at [1021, 591] on span "delete" at bounding box center [1022, 587] width 19 height 19
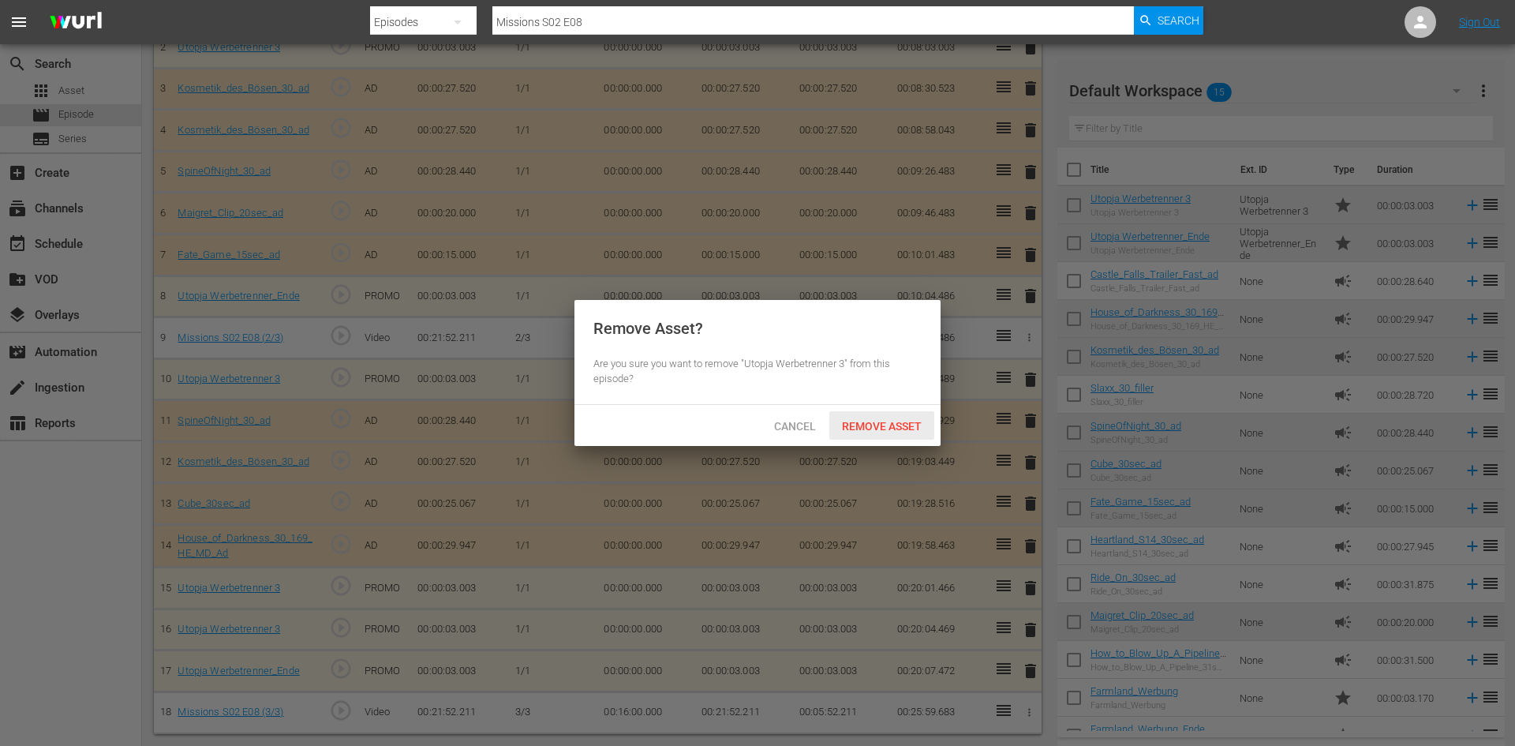
click at [895, 428] on span "Remove Asset" at bounding box center [881, 426] width 105 height 13
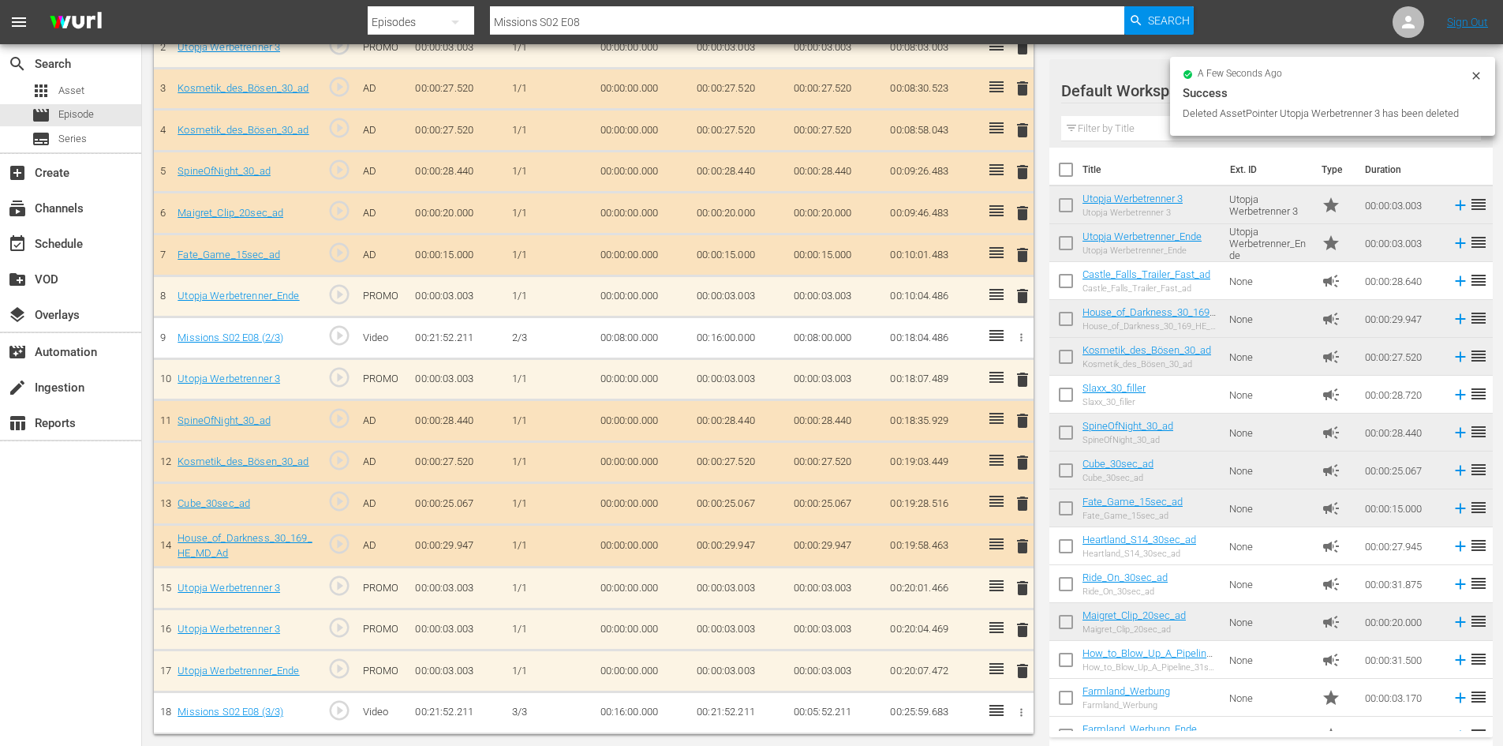
scroll to position [519, 0]
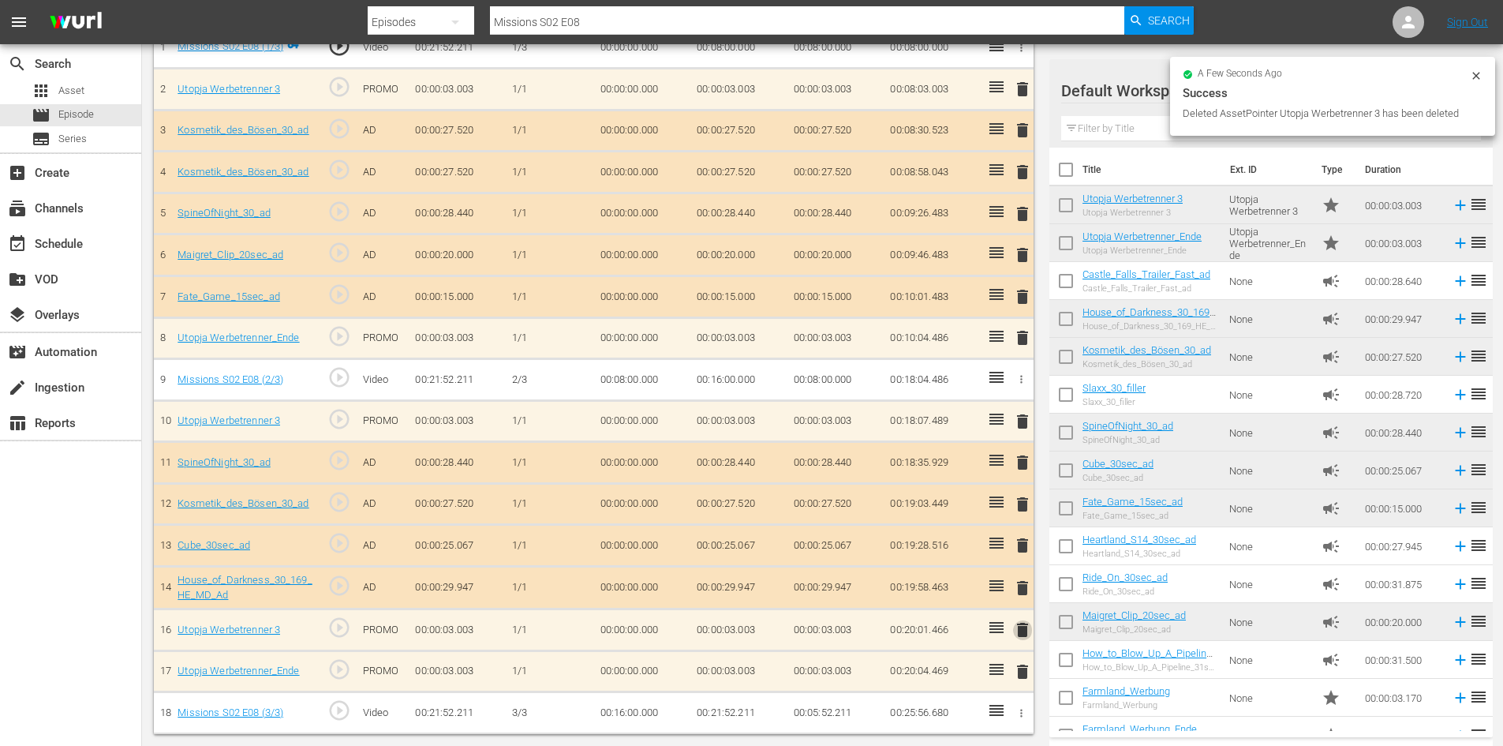
click at [1015, 626] on span "delete" at bounding box center [1022, 629] width 19 height 19
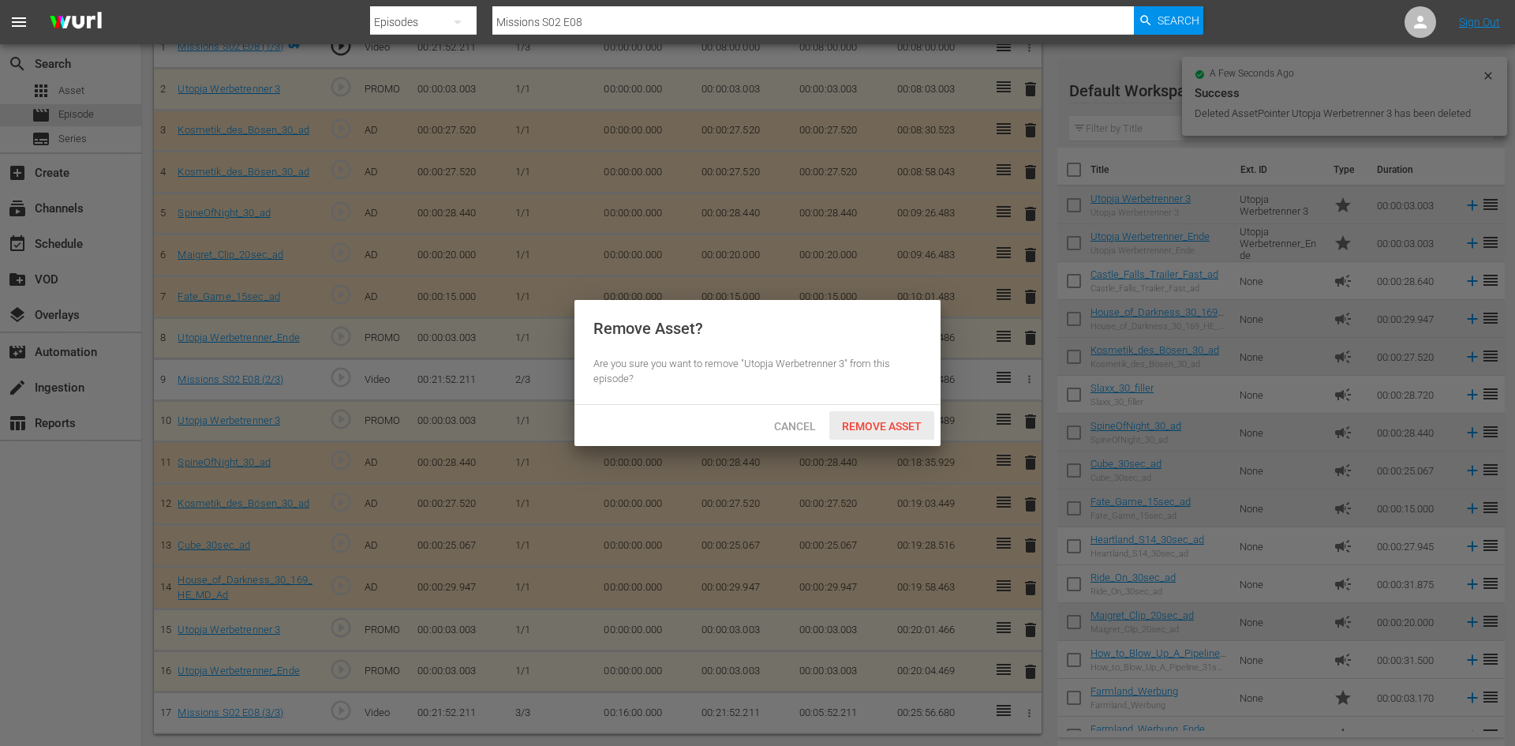
click at [906, 420] on span "Remove Asset" at bounding box center [881, 426] width 105 height 13
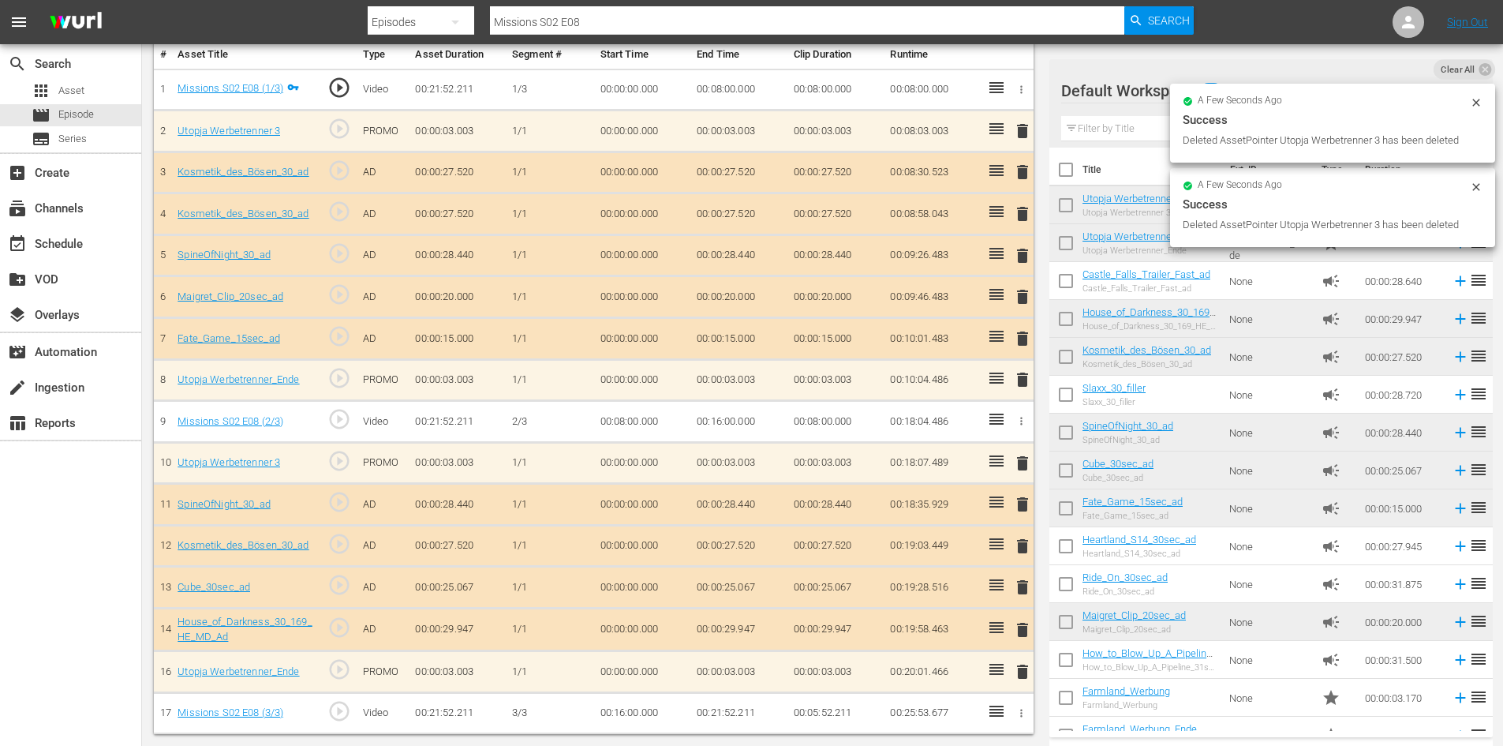
scroll to position [477, 0]
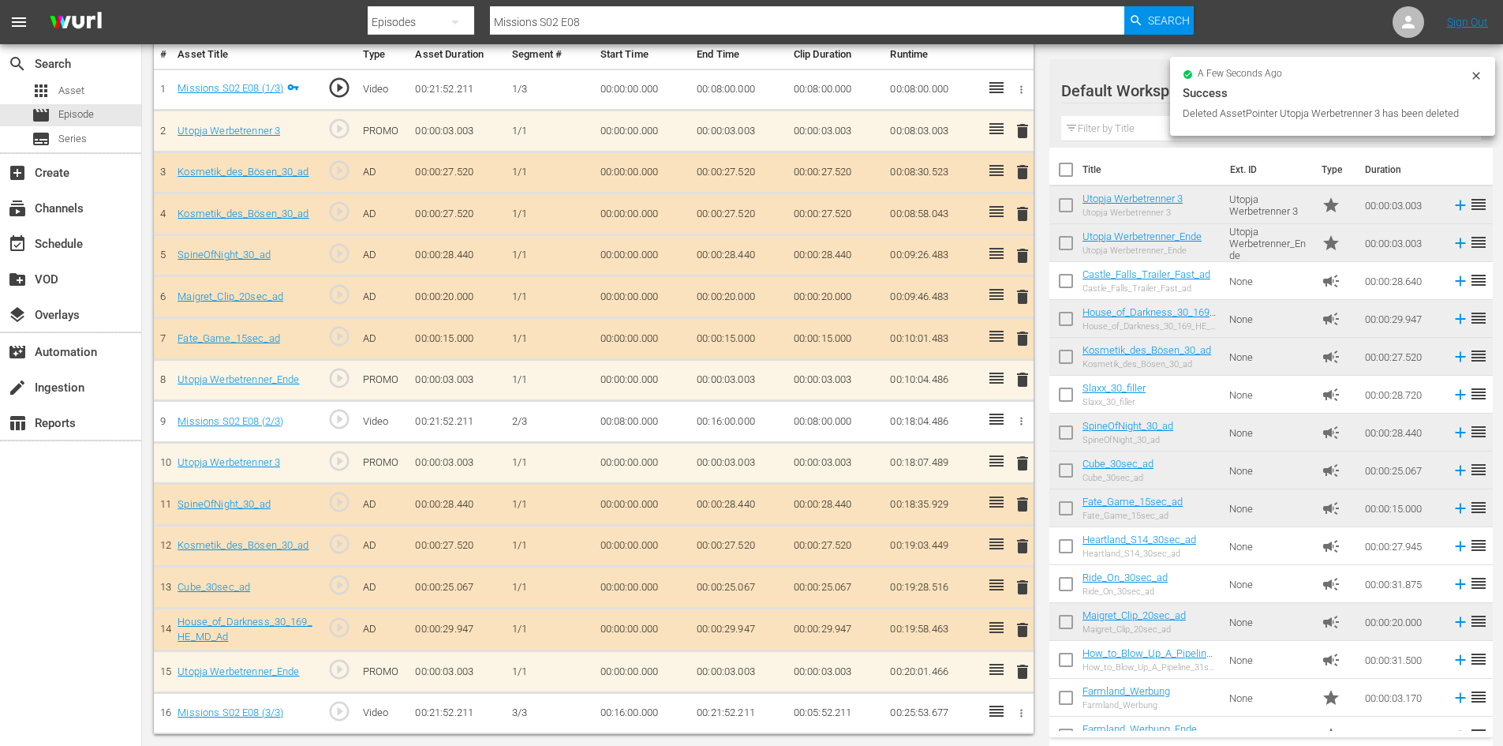
click at [1025, 174] on span "delete" at bounding box center [1022, 172] width 19 height 19
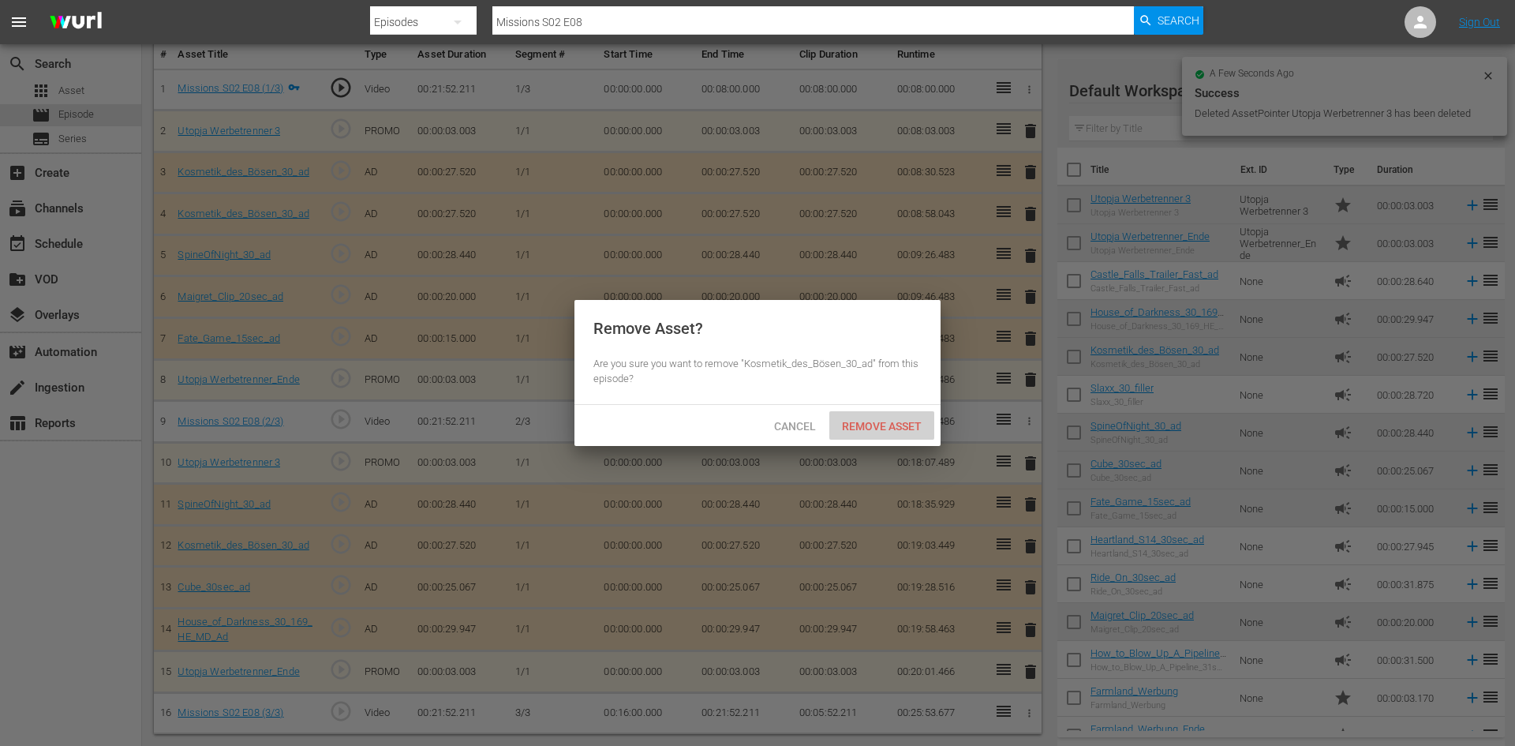
click at [889, 432] on div "Remove Asset" at bounding box center [881, 425] width 105 height 29
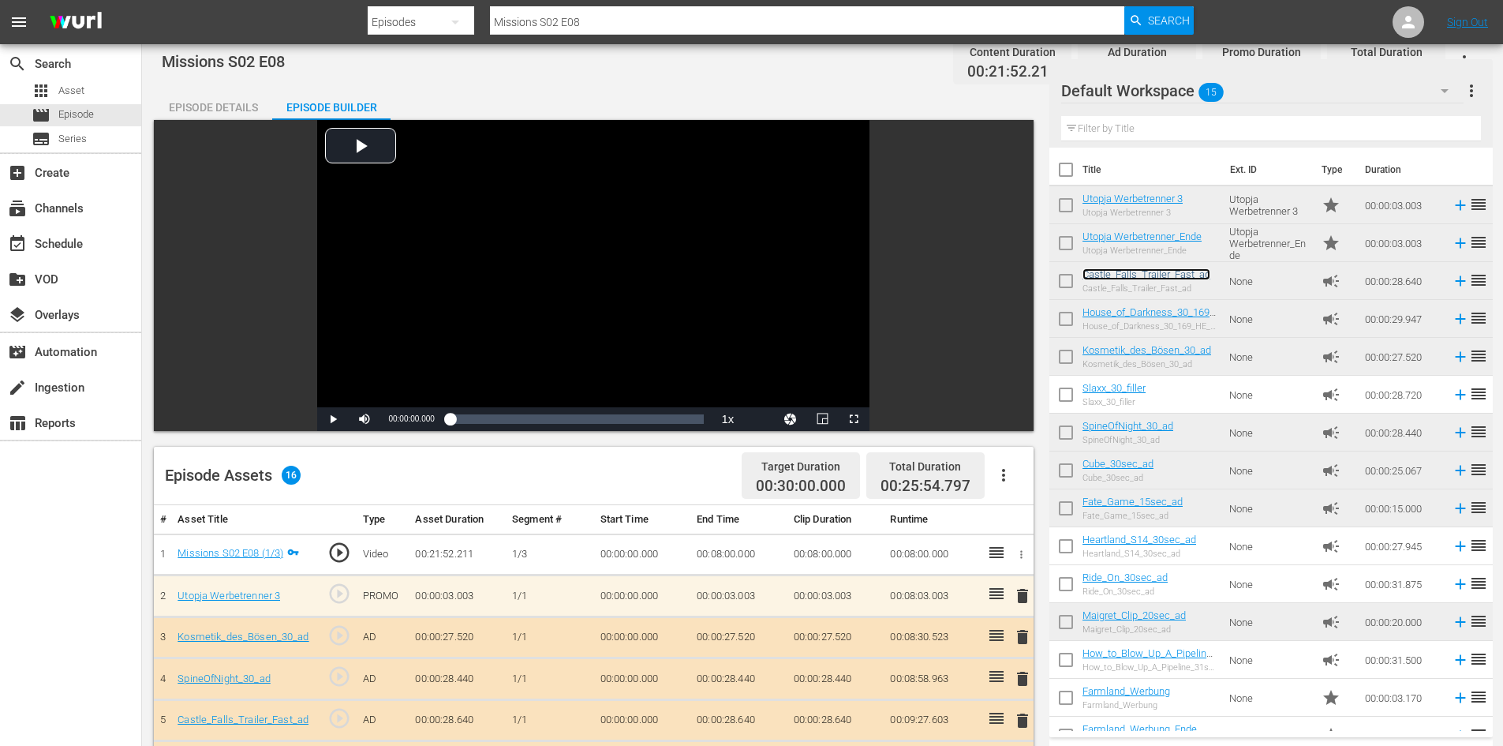
scroll to position [0, 0]
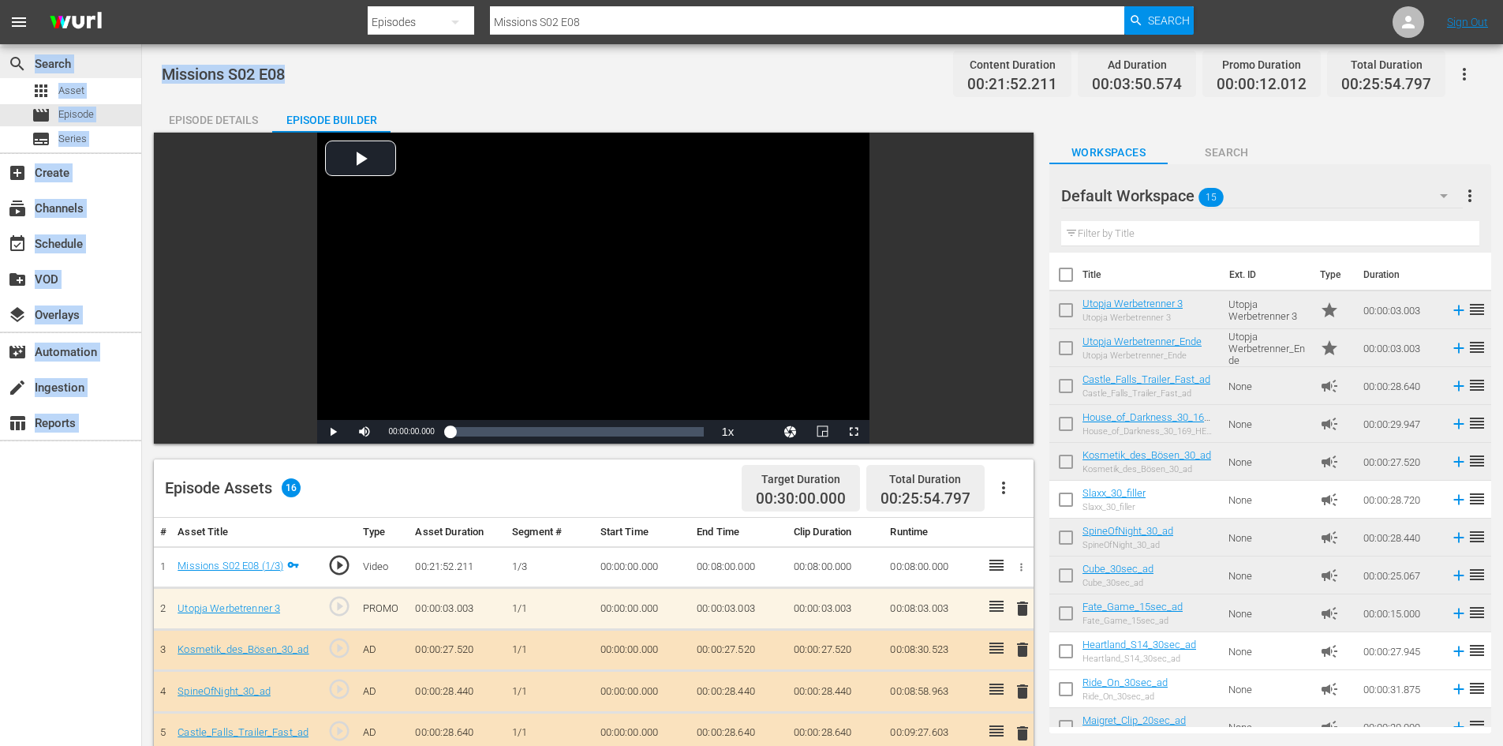
drag, startPoint x: 301, startPoint y: 68, endPoint x: 136, endPoint y: 58, distance: 165.2
click at [142, 0] on div "search Search apps Asset movie Episode subtitles Series add_box Create subscrip…" at bounding box center [822, 0] width 1361 height 0
click at [284, 104] on div "Episode Builder" at bounding box center [331, 120] width 118 height 38
click at [299, 79] on div "Missions S02 E08 Content Duration 00:21:52.211 Ad Duration 00:03:50.574 Promo D…" at bounding box center [822, 74] width 1321 height 36
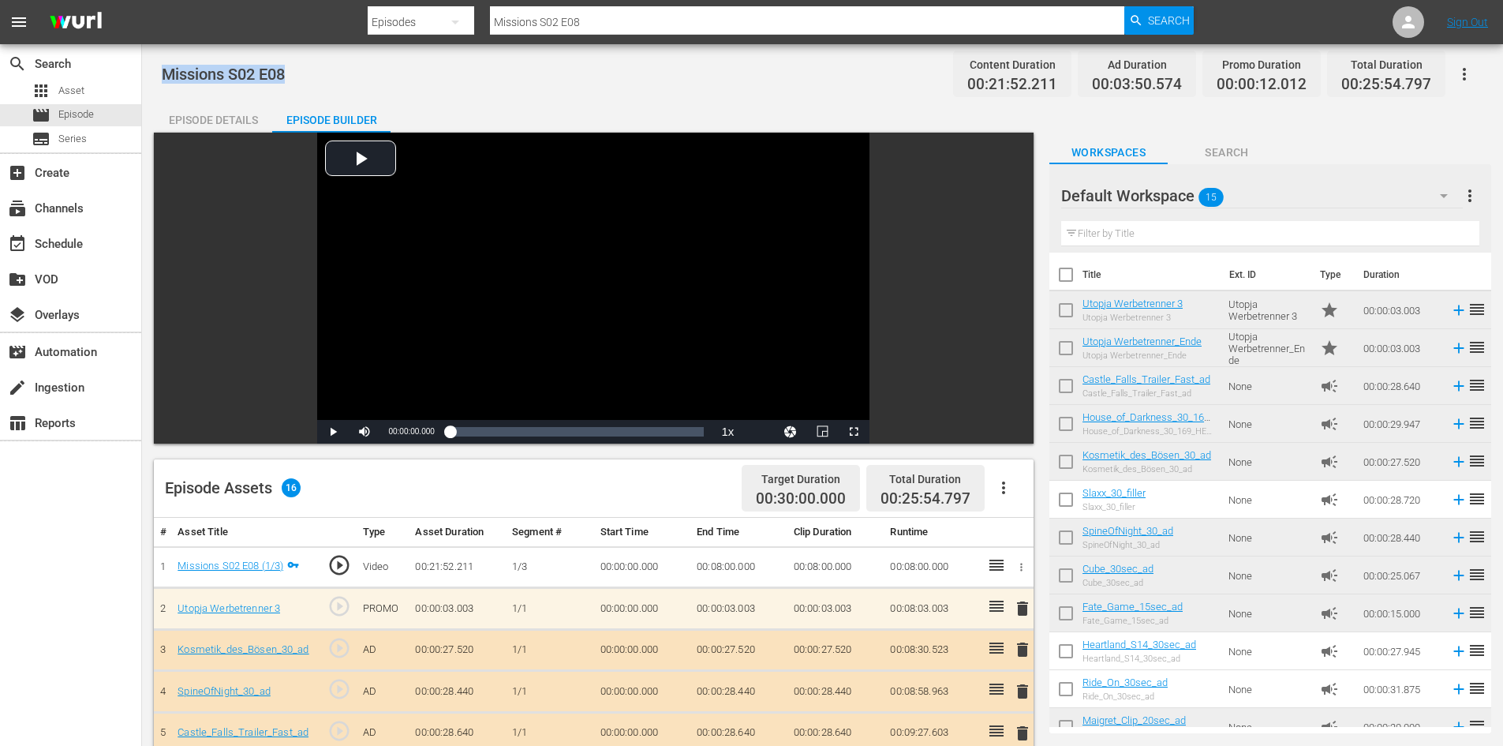
drag, startPoint x: 297, startPoint y: 69, endPoint x: 151, endPoint y: 73, distance: 146.0
click at [151, 73] on div "Missions S02 E08 Content Duration 00:21:52.211 Ad Duration 00:03:50.574 Promo D…" at bounding box center [822, 633] width 1361 height 1179
copy span "Missions S02 E08"
click at [118, 84] on div "apps Asset" at bounding box center [70, 91] width 141 height 22
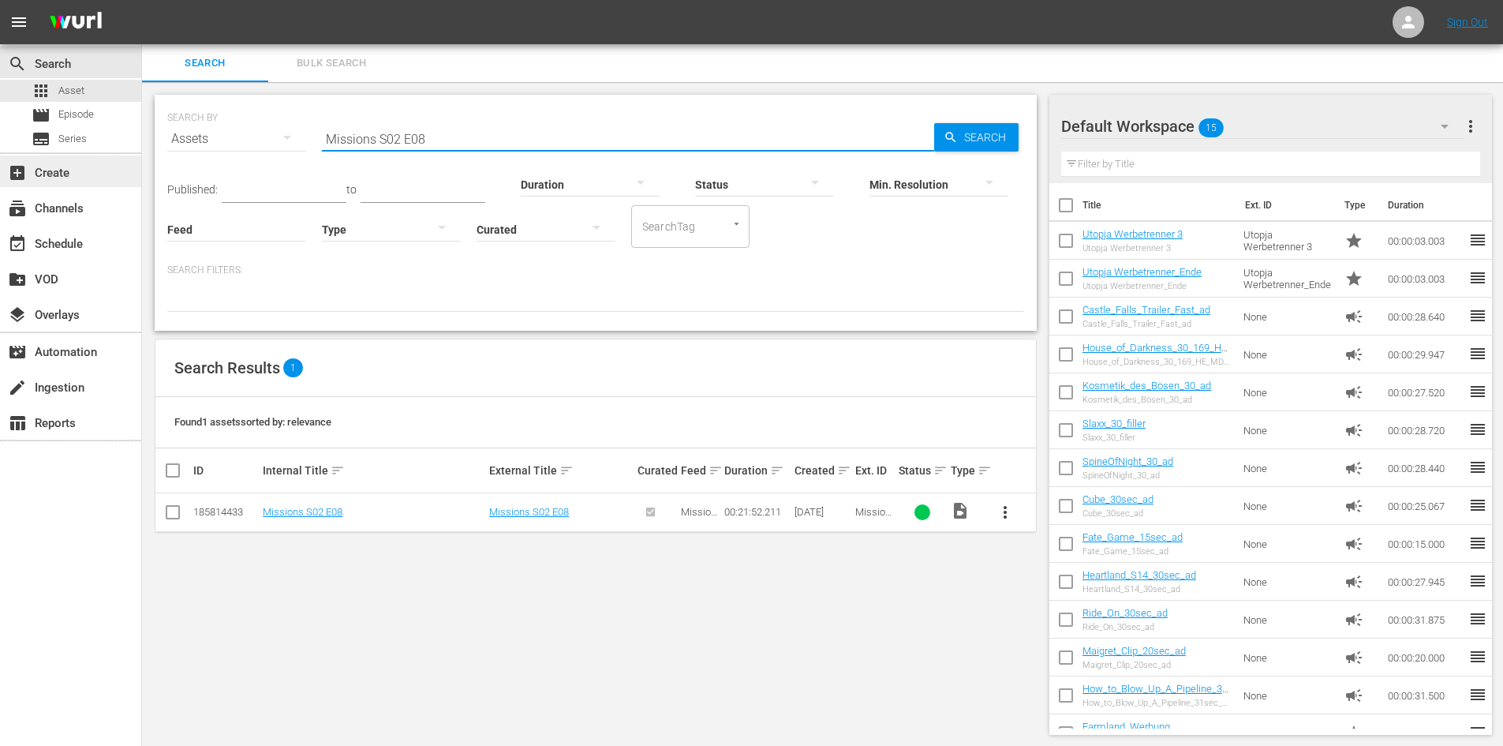
drag, startPoint x: 459, startPoint y: 139, endPoint x: 135, endPoint y: 162, distance: 325.0
click at [142, 0] on div "search Search apps Asset movie Episode subtitles Series add_box Create subscrip…" at bounding box center [822, 0] width 1361 height 0
paste input "Missions S02 E08"
type input "Missions S02 E09"
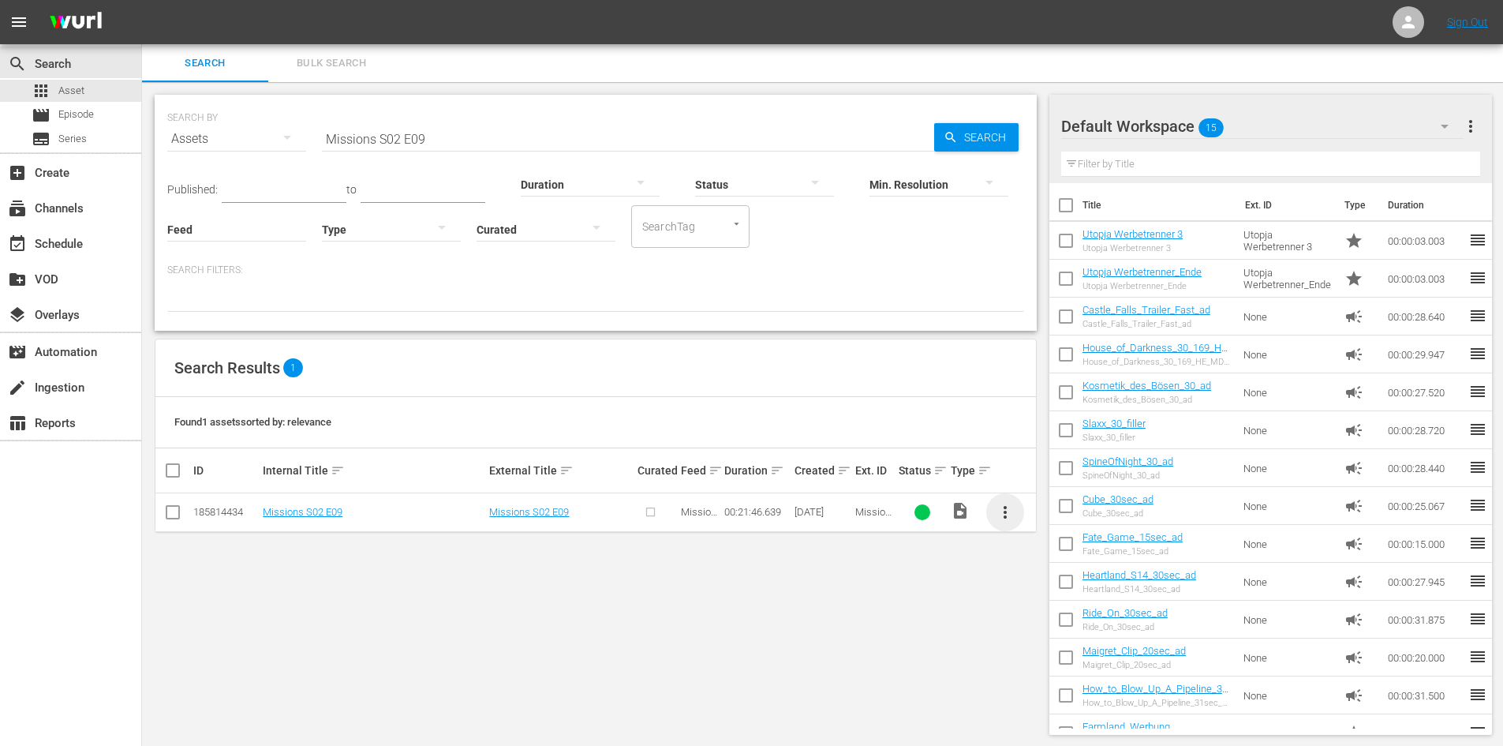
click at [1002, 504] on span "more_vert" at bounding box center [1005, 512] width 19 height 19
click at [1063, 638] on div "Episode" at bounding box center [1090, 632] width 107 height 38
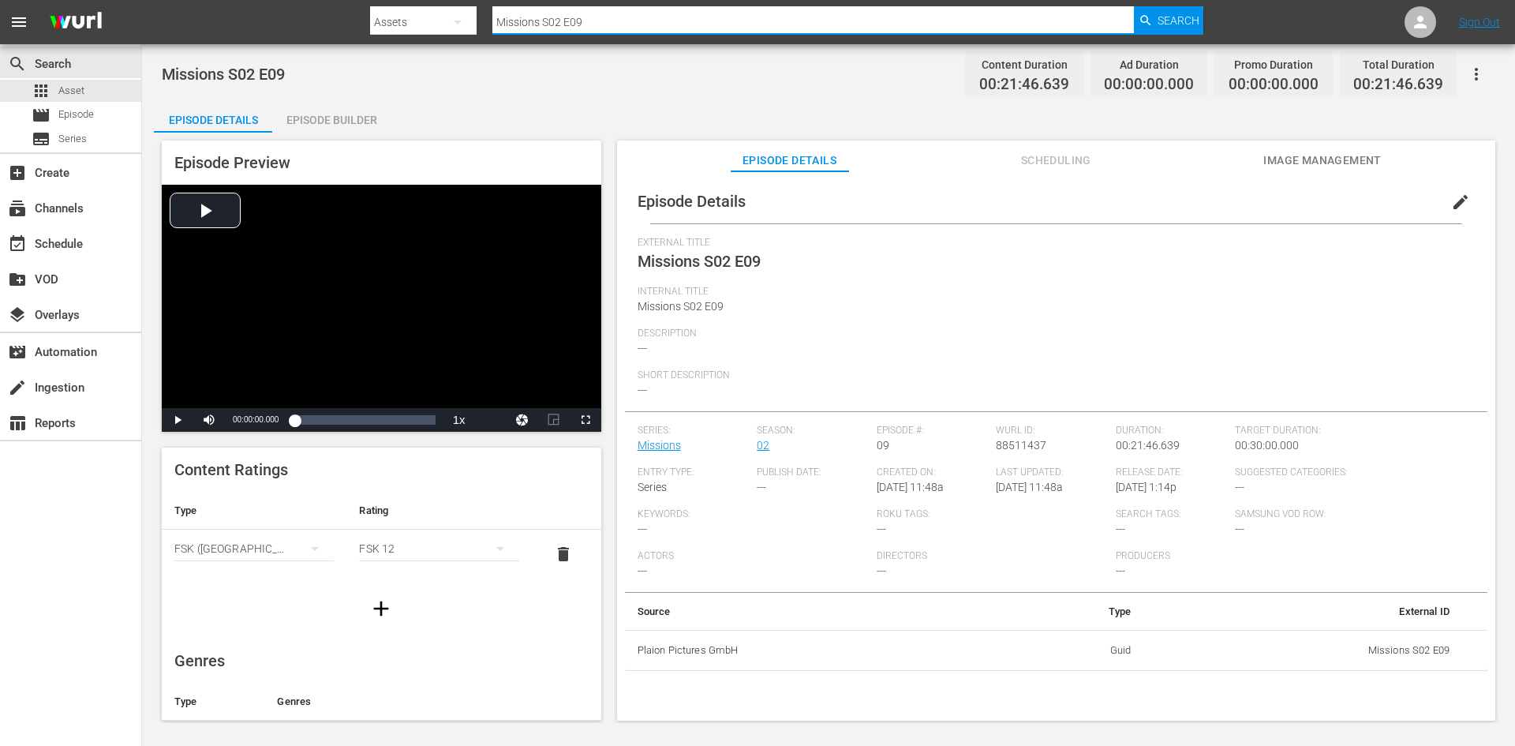
drag, startPoint x: 502, startPoint y: 23, endPoint x: 453, endPoint y: 30, distance: 49.4
click at [454, 29] on div "Search By Assets Search ID, Title, Description, Keywords, or Category Missions …" at bounding box center [786, 22] width 833 height 38
click at [99, 110] on div "movie Episode" at bounding box center [70, 115] width 141 height 22
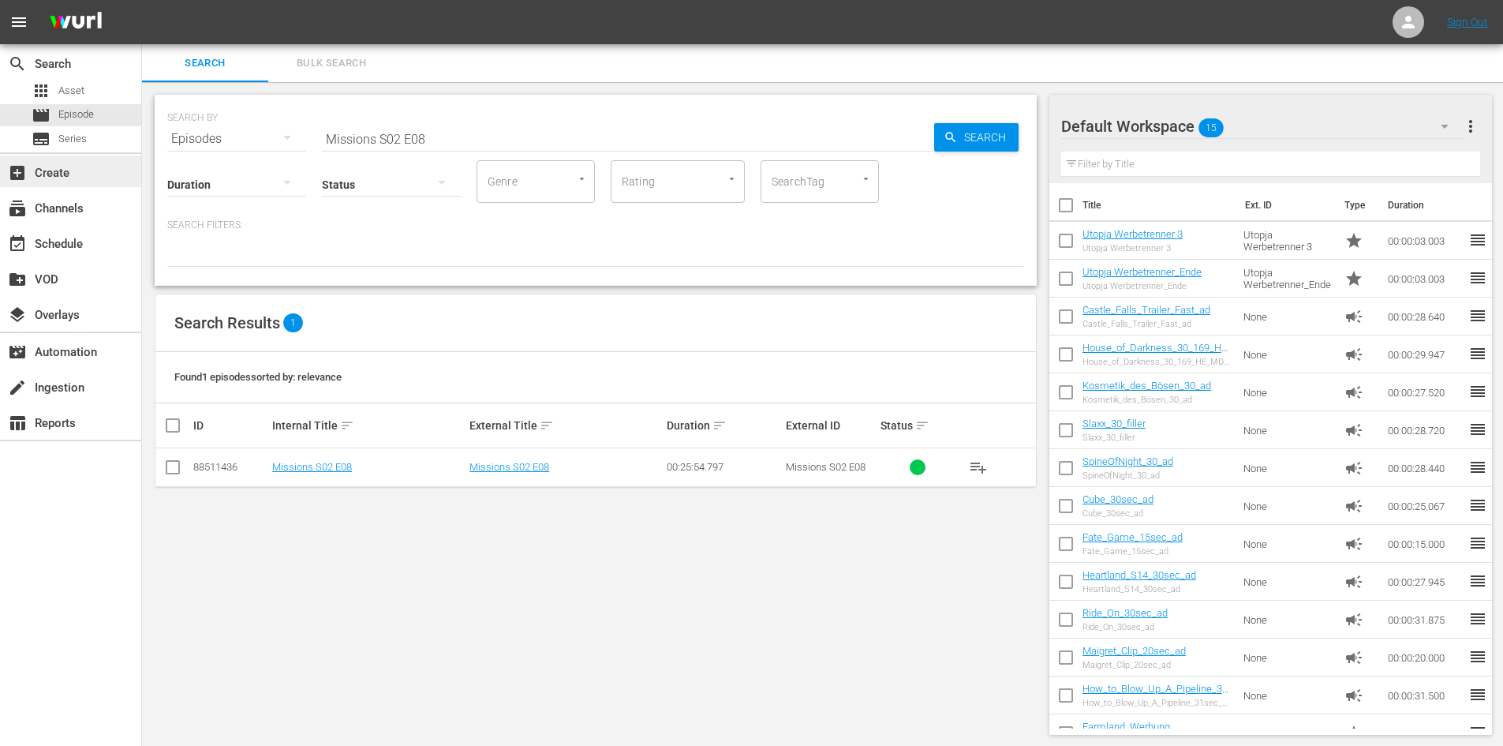
drag, startPoint x: 563, startPoint y: 143, endPoint x: 80, endPoint y: 170, distance: 483.6
click at [142, 0] on div "search Search apps Asset movie Episode subtitles Series add_box Create subscrip…" at bounding box center [822, 0] width 1361 height 0
paste input "Missions S02 E09"
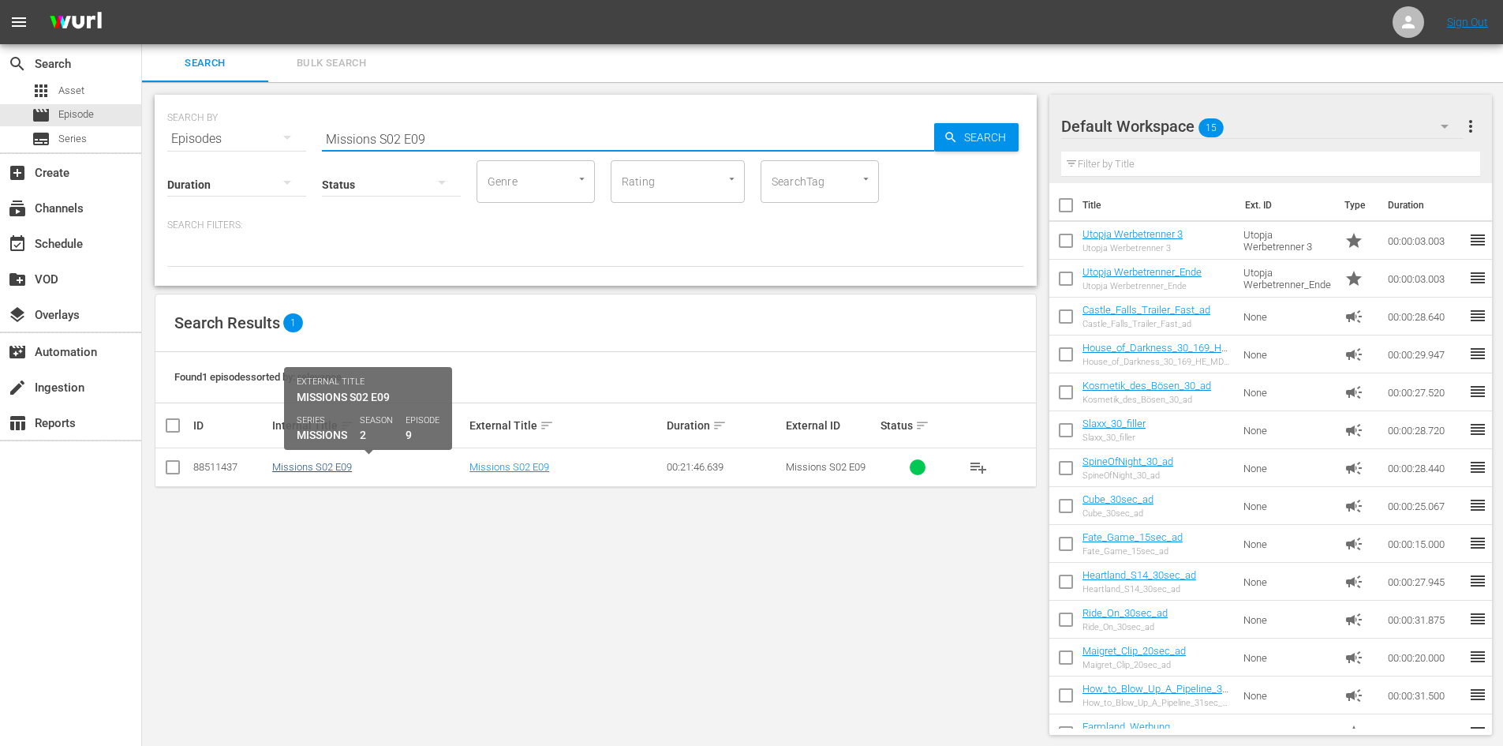
type input "Missions S02 E09"
click at [292, 471] on link "Missions S02 E09" at bounding box center [312, 467] width 80 height 12
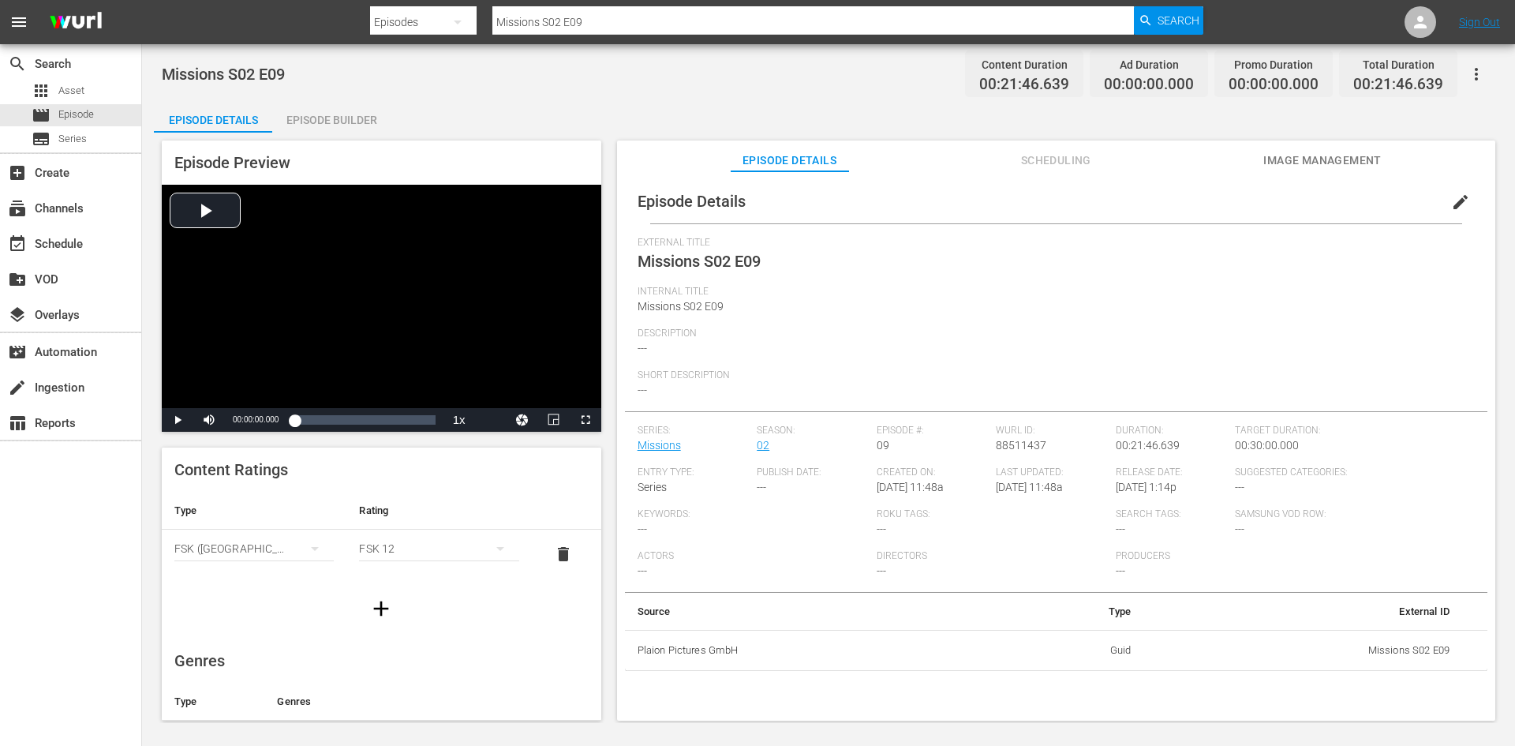
click at [363, 114] on div "Episode Builder" at bounding box center [331, 120] width 118 height 38
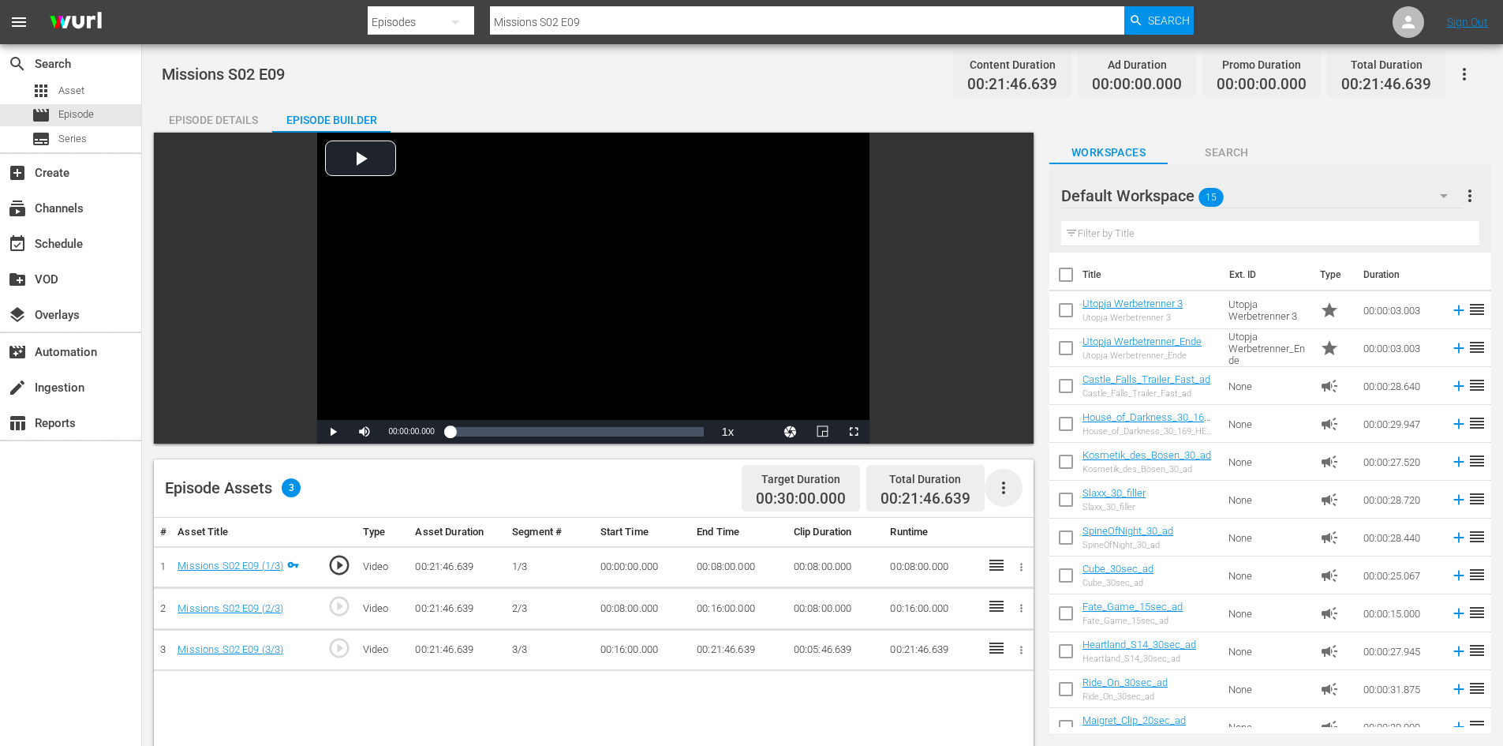
click at [998, 480] on icon "button" at bounding box center [1003, 487] width 19 height 19
click at [1036, 502] on div "Fill with Ads" at bounding box center [1050, 494] width 107 height 38
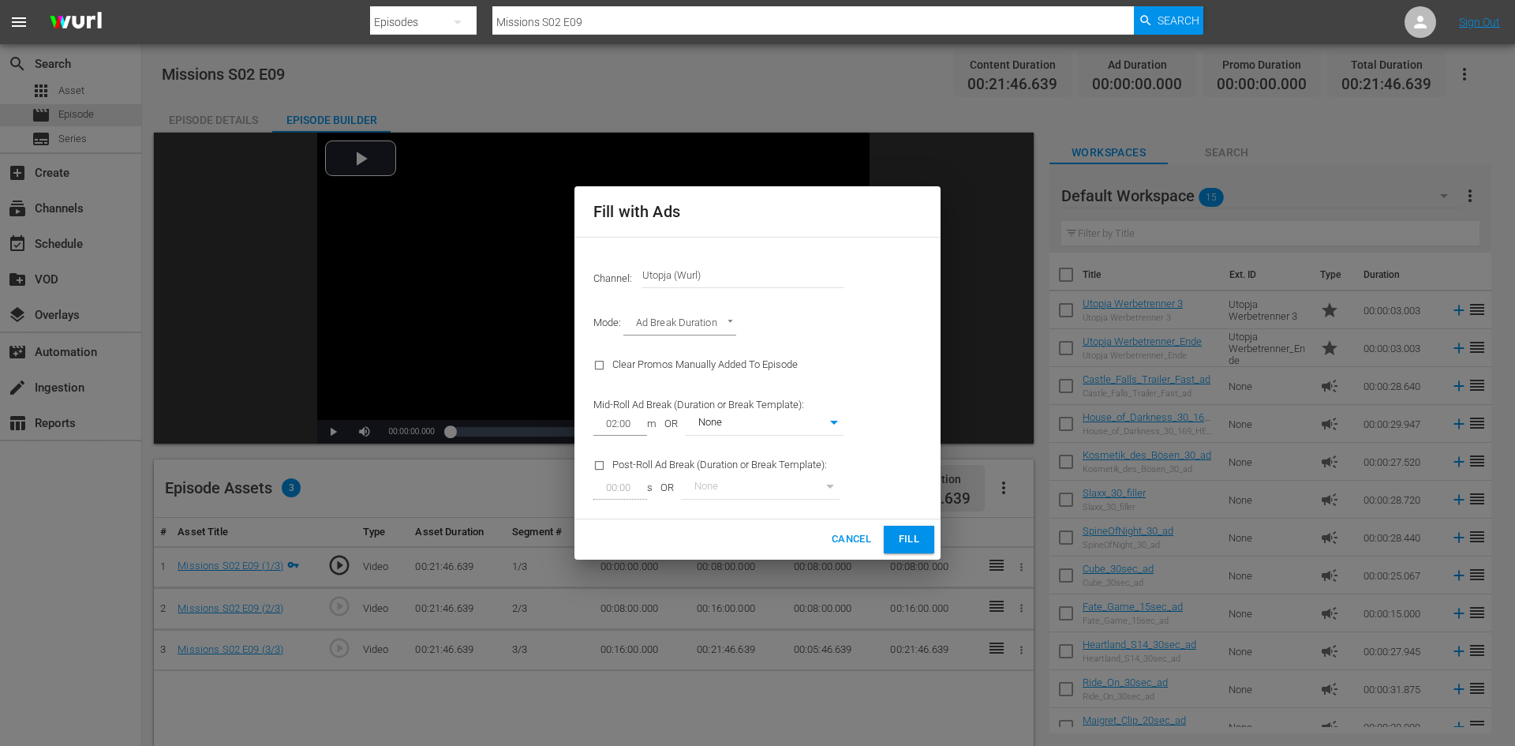
click at [913, 542] on span "Fill" at bounding box center [908, 539] width 25 height 18
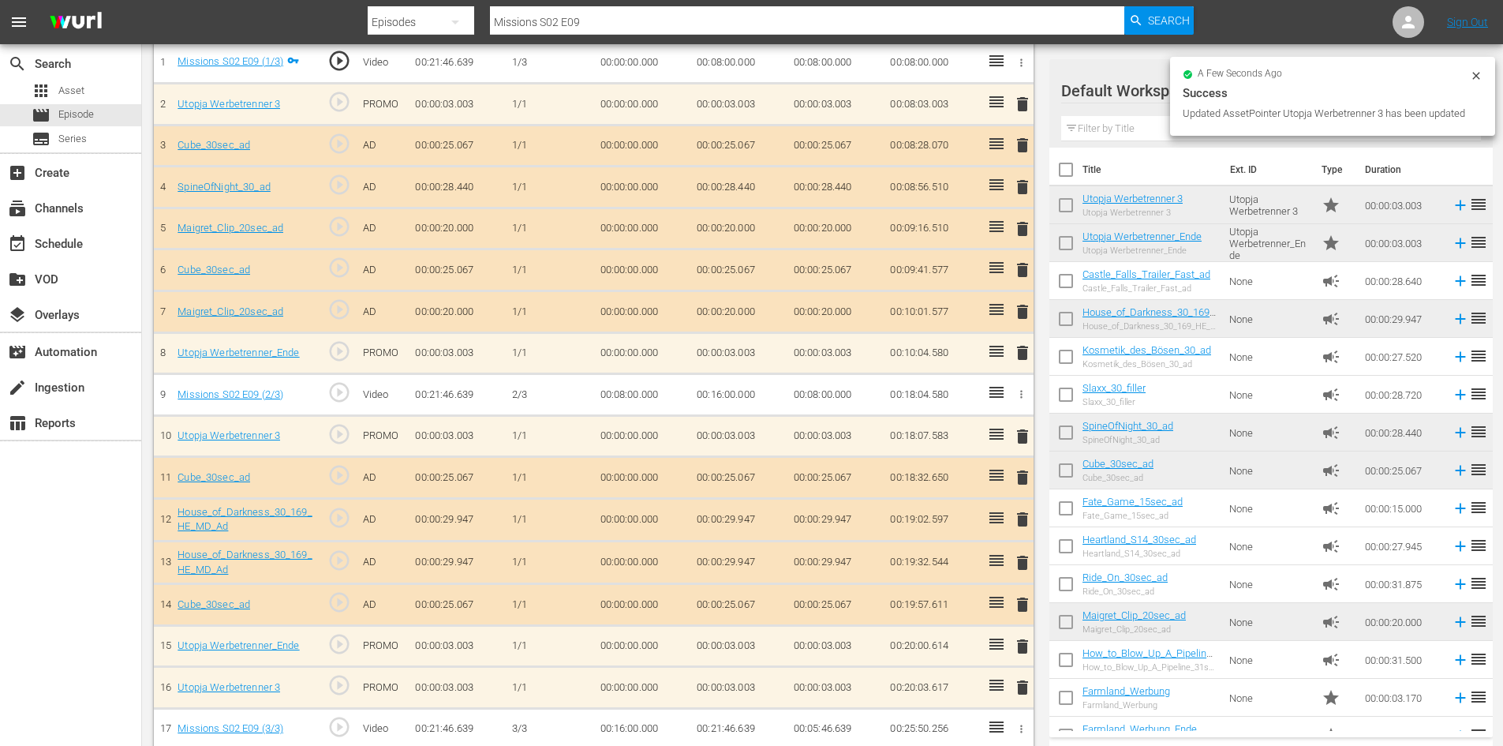
scroll to position [521, 0]
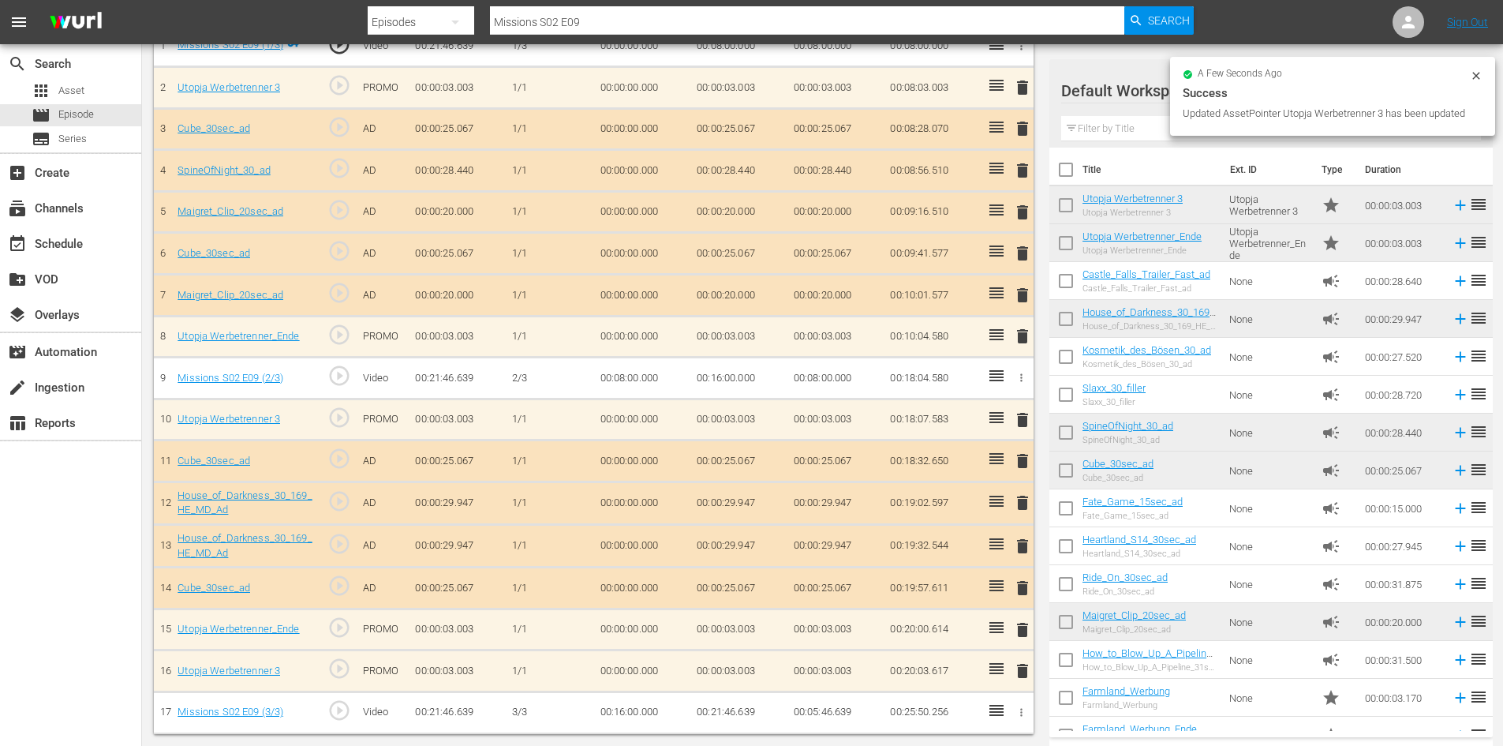
click at [1022, 675] on span "delete" at bounding box center [1022, 670] width 19 height 19
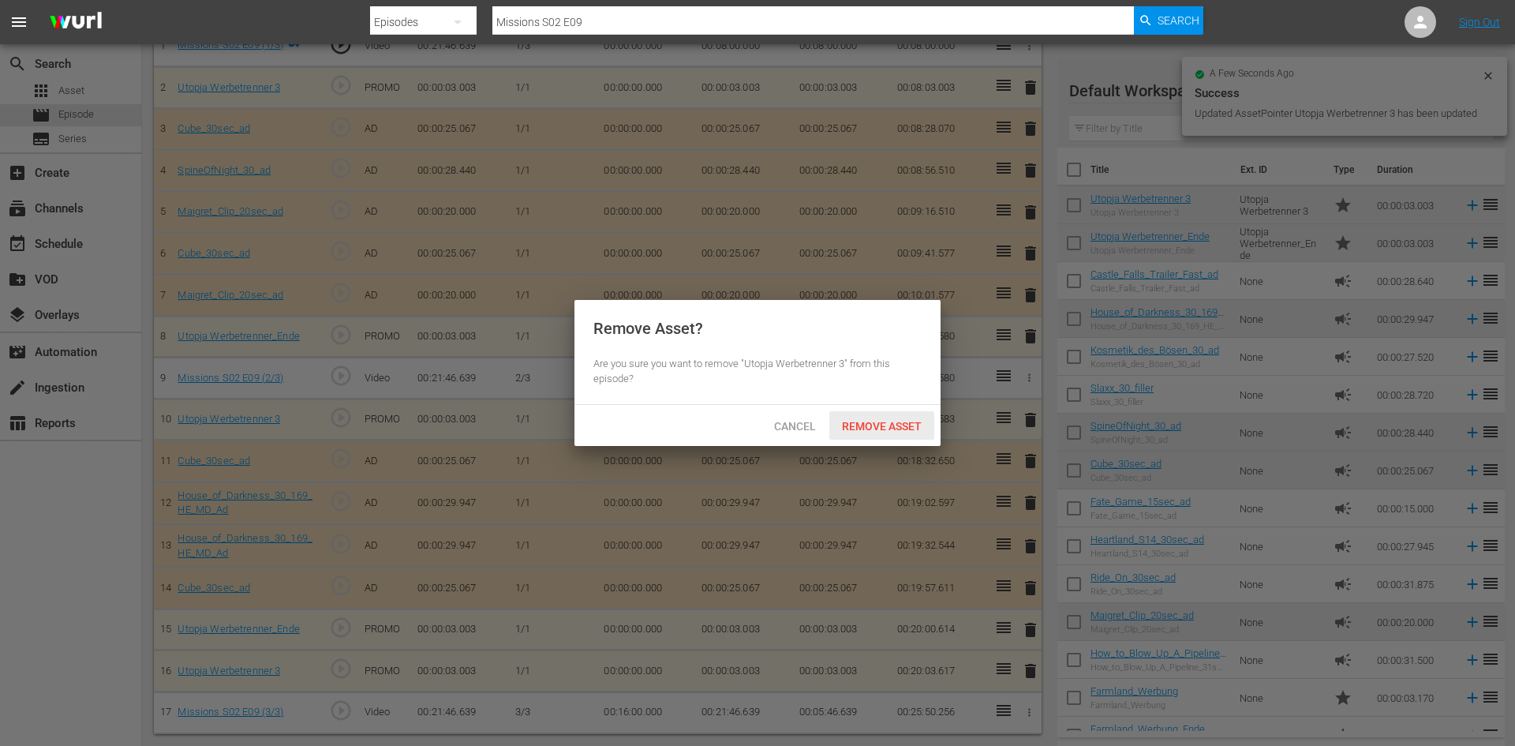
click at [881, 421] on span "Remove Asset" at bounding box center [881, 426] width 105 height 13
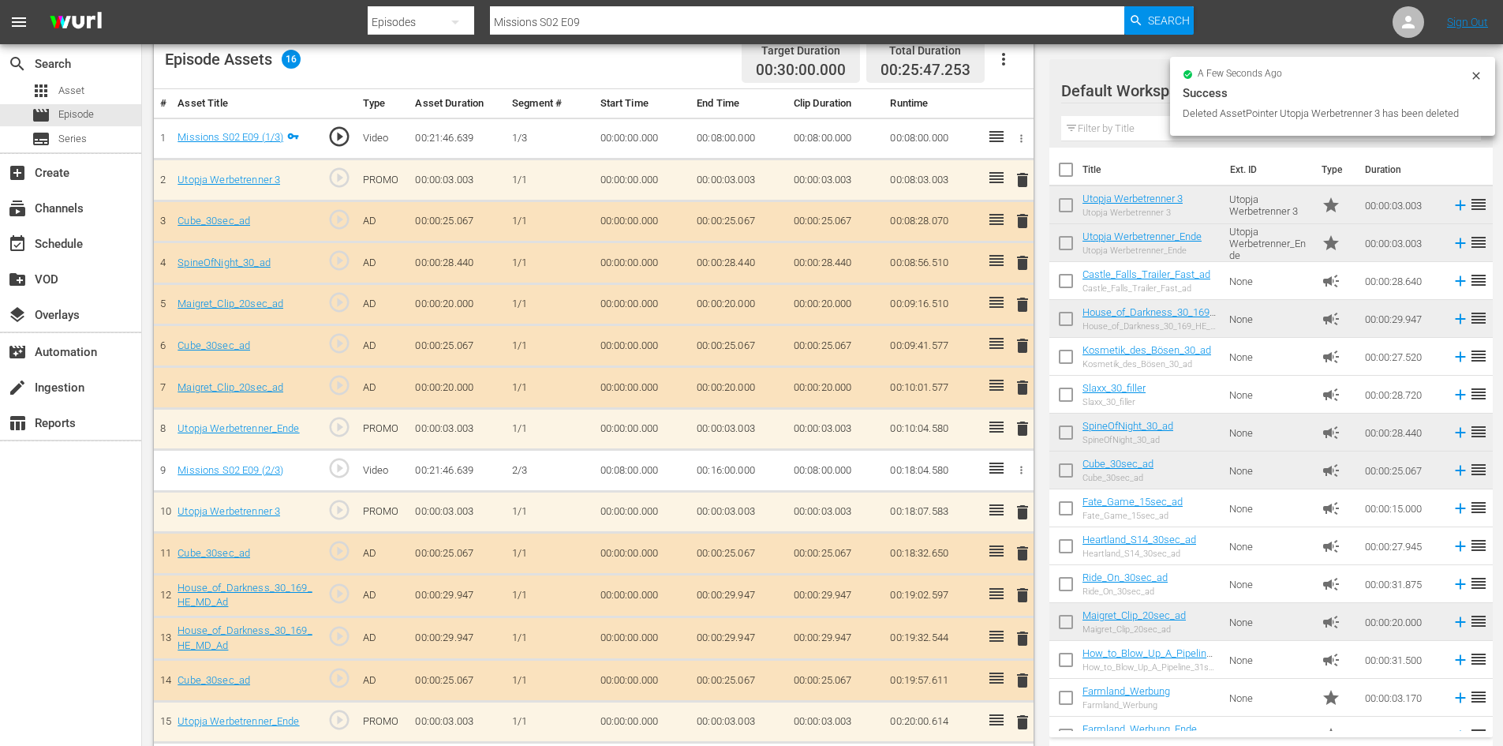
scroll to position [400, 0]
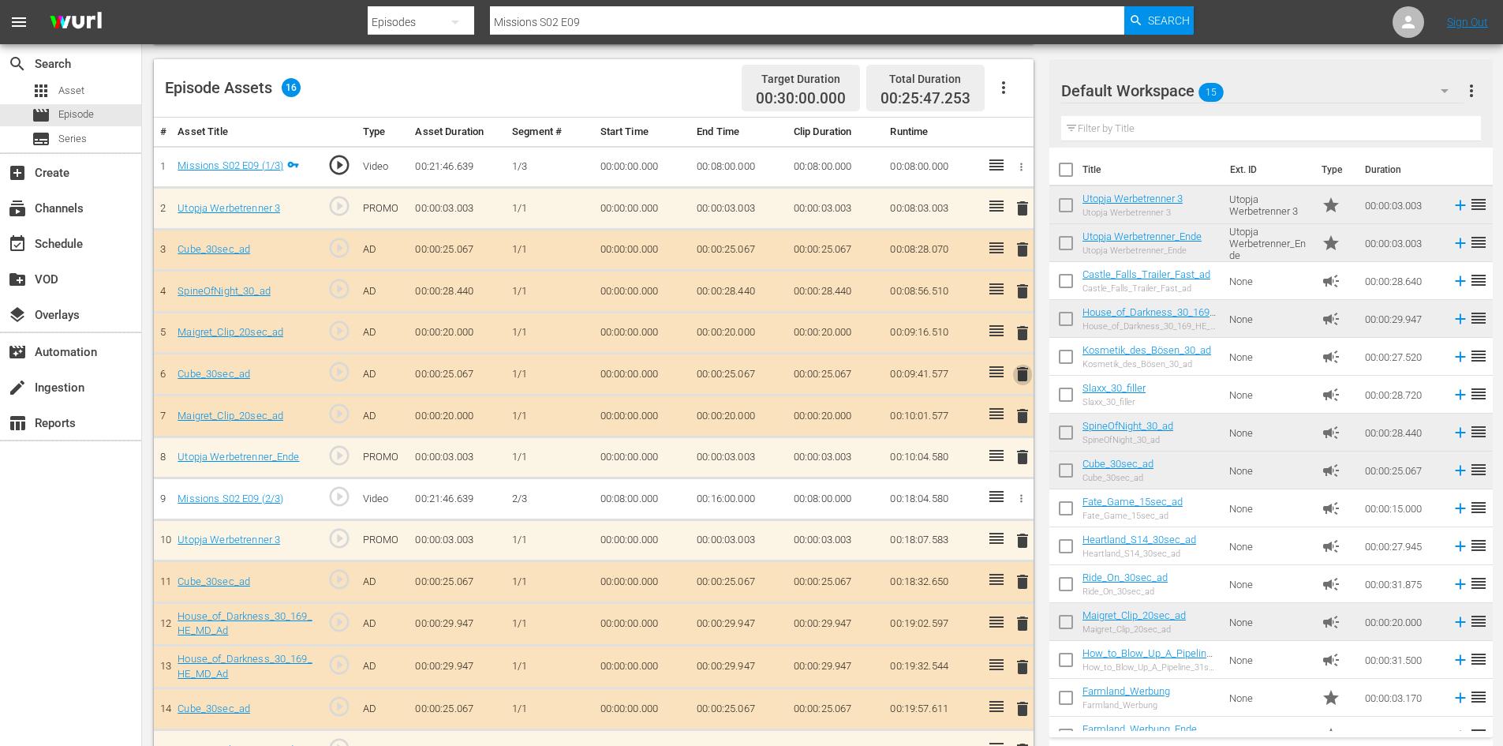
click at [1023, 370] on span "delete" at bounding box center [1022, 373] width 19 height 19
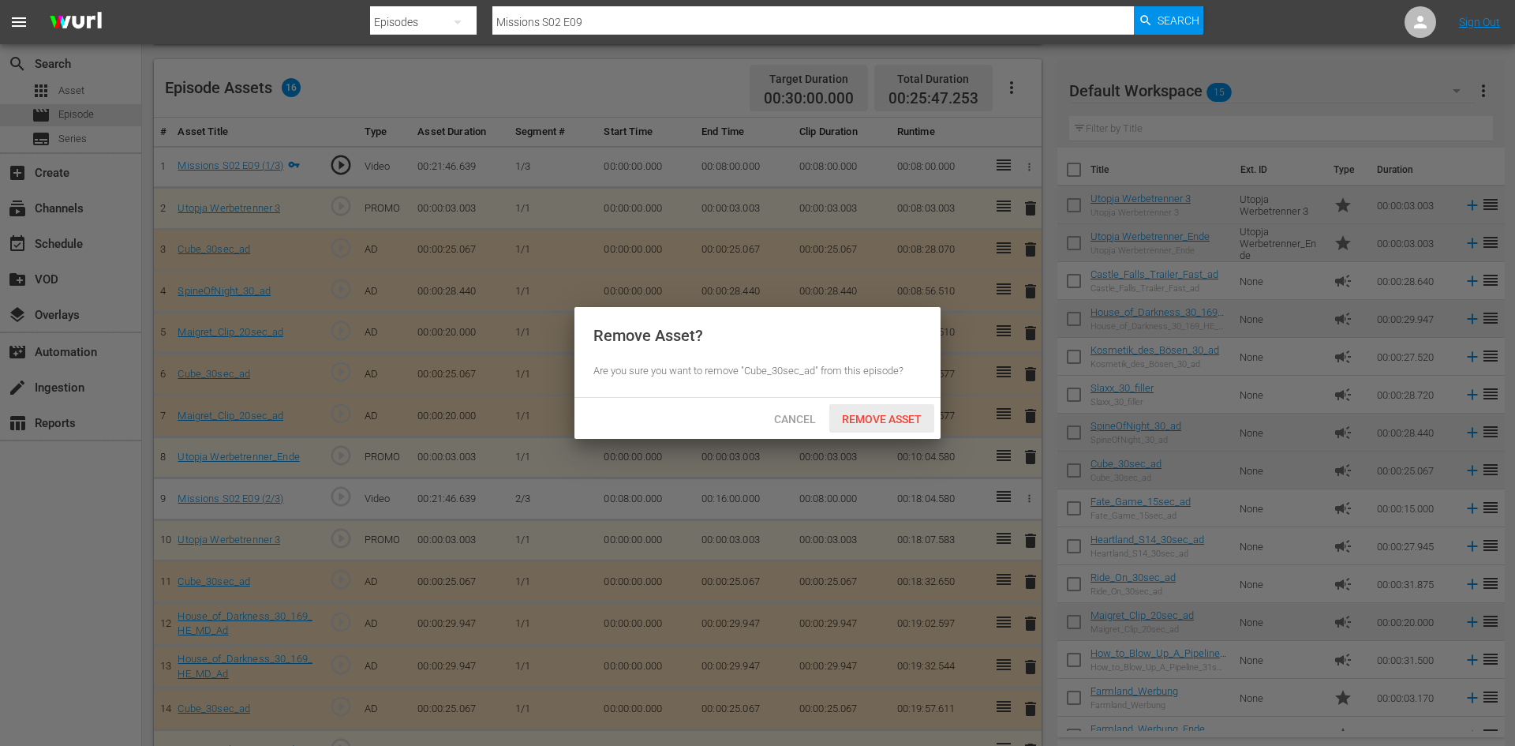
click at [907, 417] on span "Remove Asset" at bounding box center [881, 419] width 105 height 13
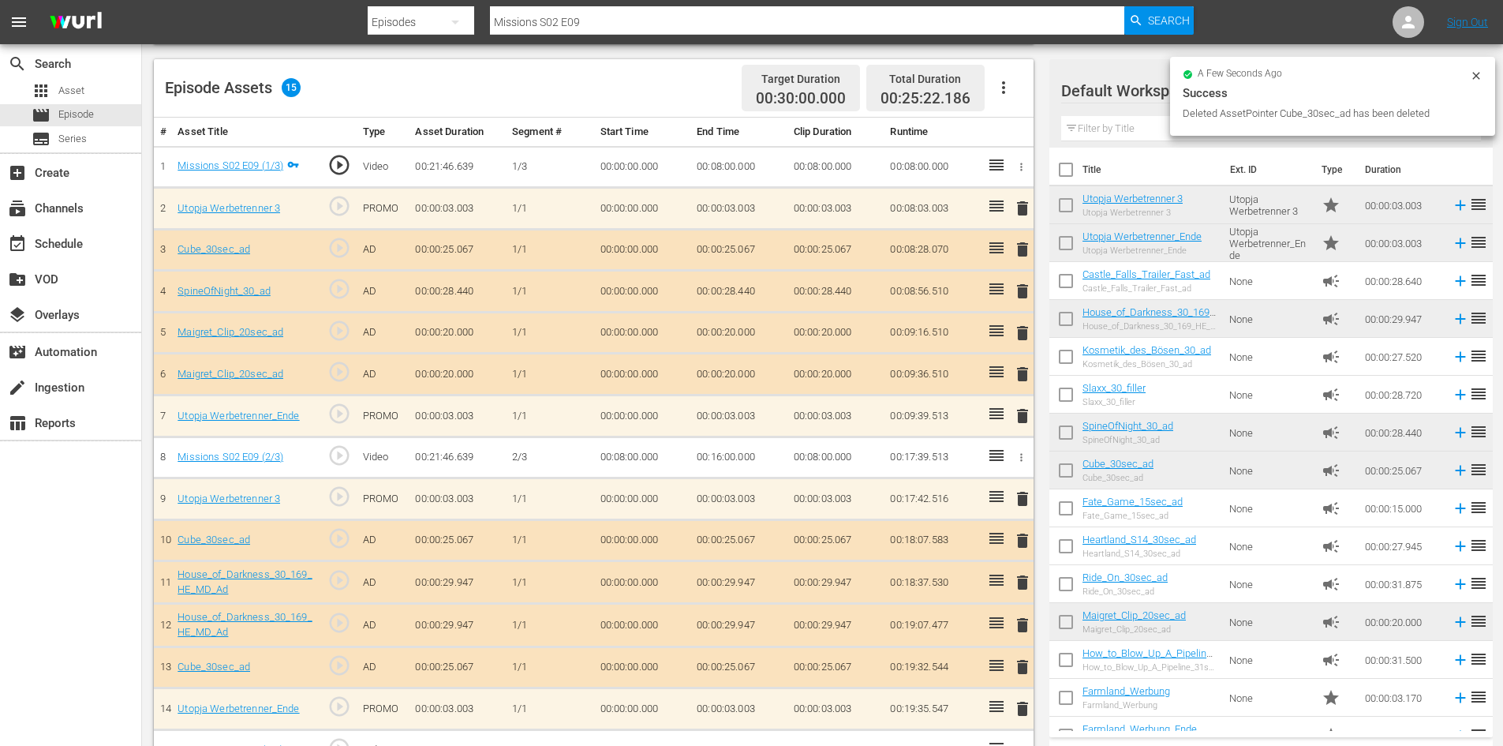
click at [1024, 379] on span "delete" at bounding box center [1022, 373] width 19 height 19
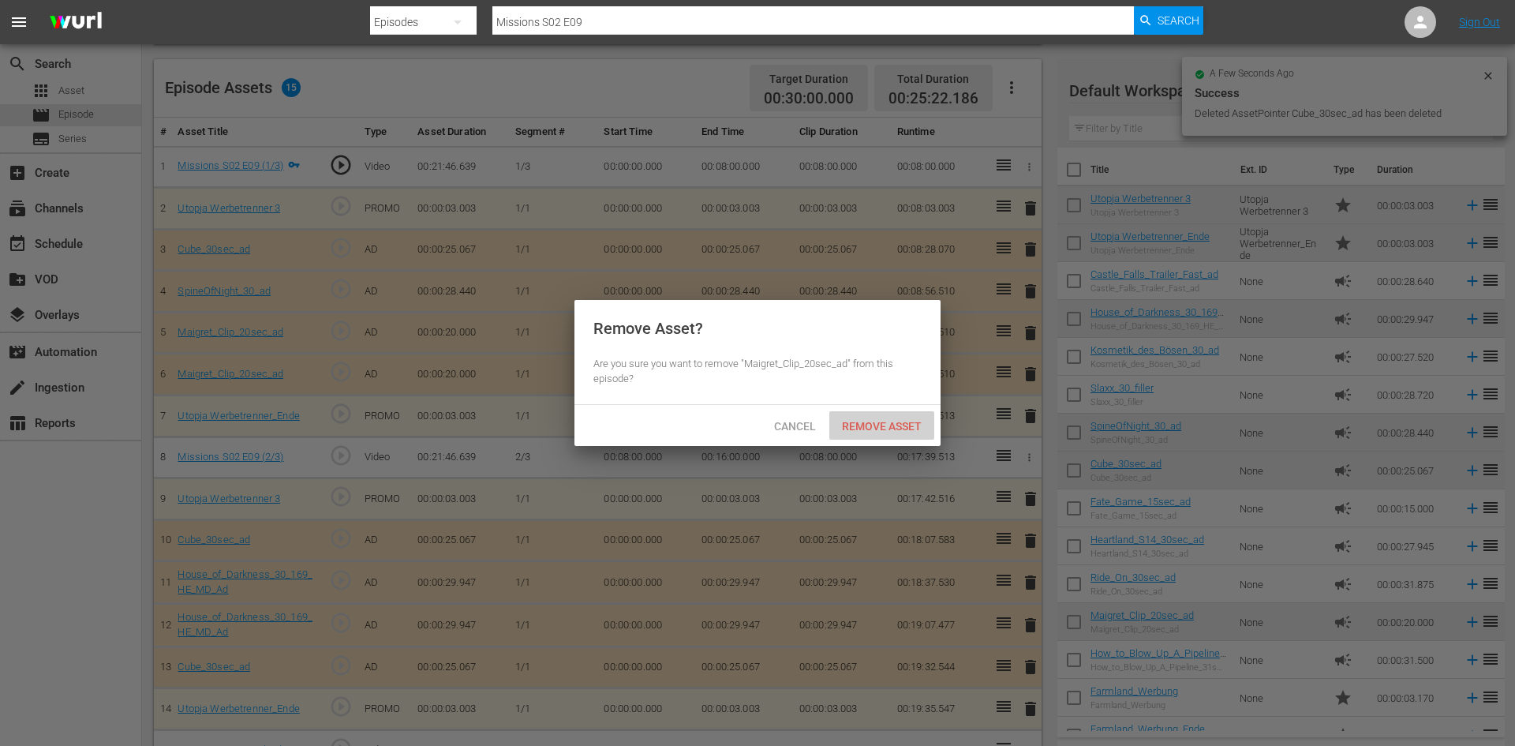
click at [886, 427] on span "Remove Asset" at bounding box center [881, 426] width 105 height 13
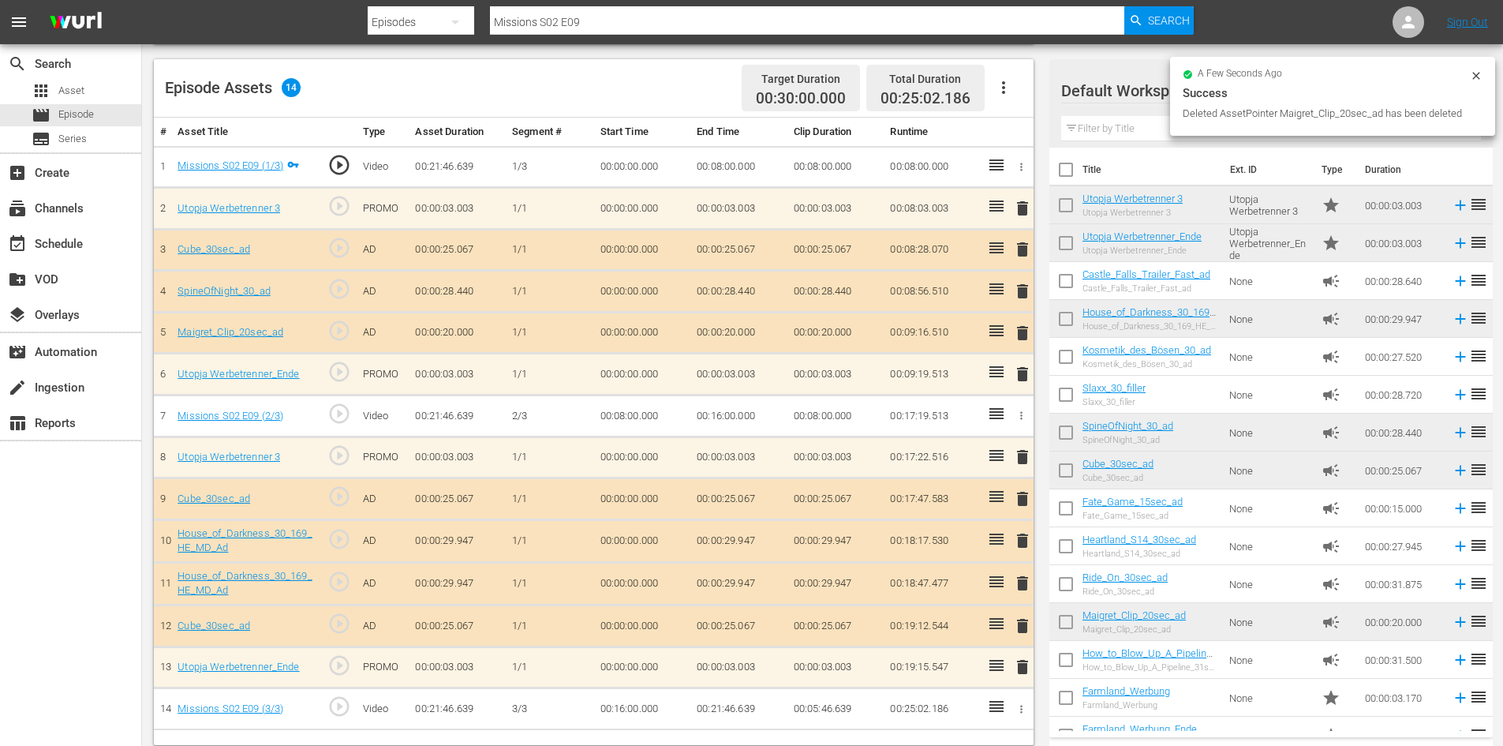
click at [1025, 503] on span "delete" at bounding box center [1022, 498] width 19 height 19
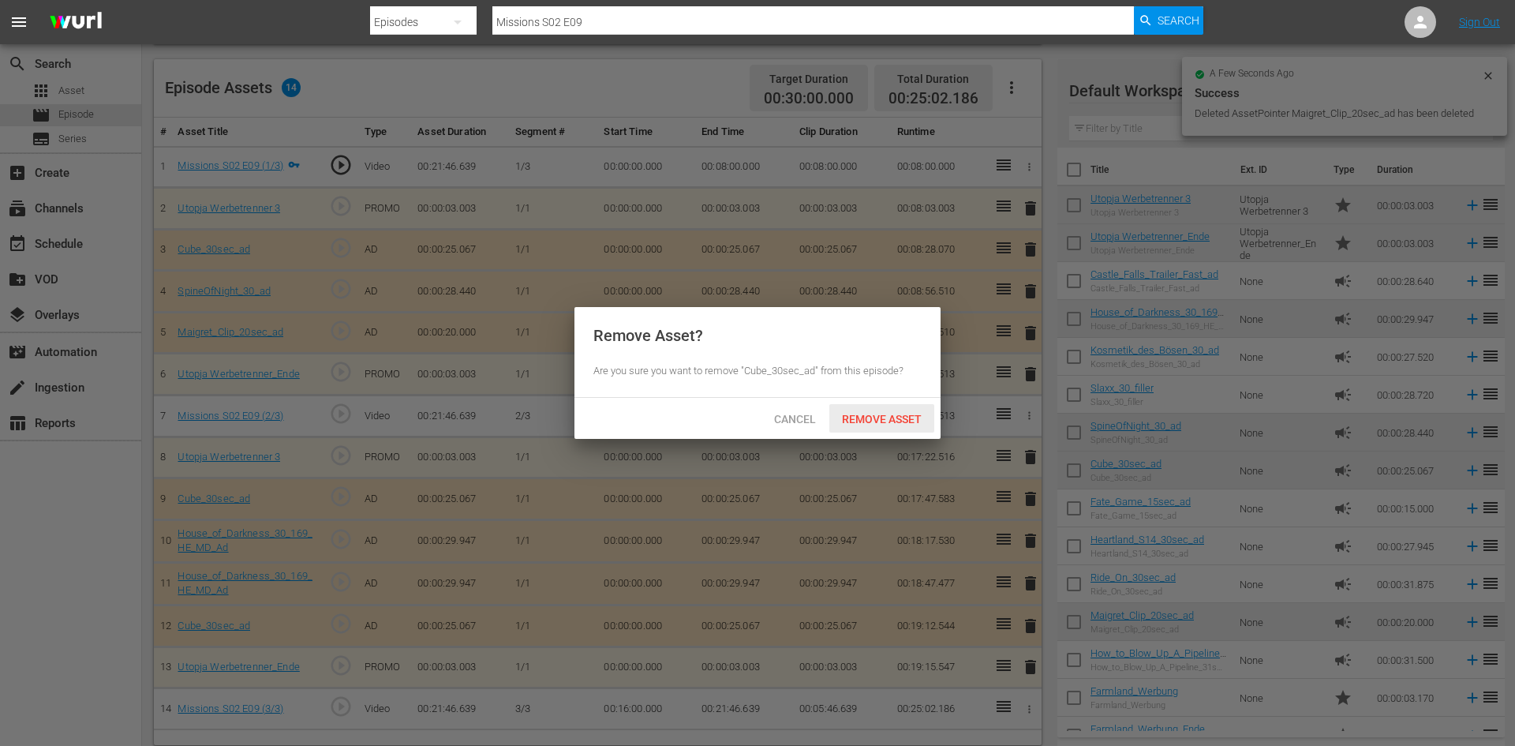
click at [906, 421] on span "Remove Asset" at bounding box center [881, 419] width 105 height 13
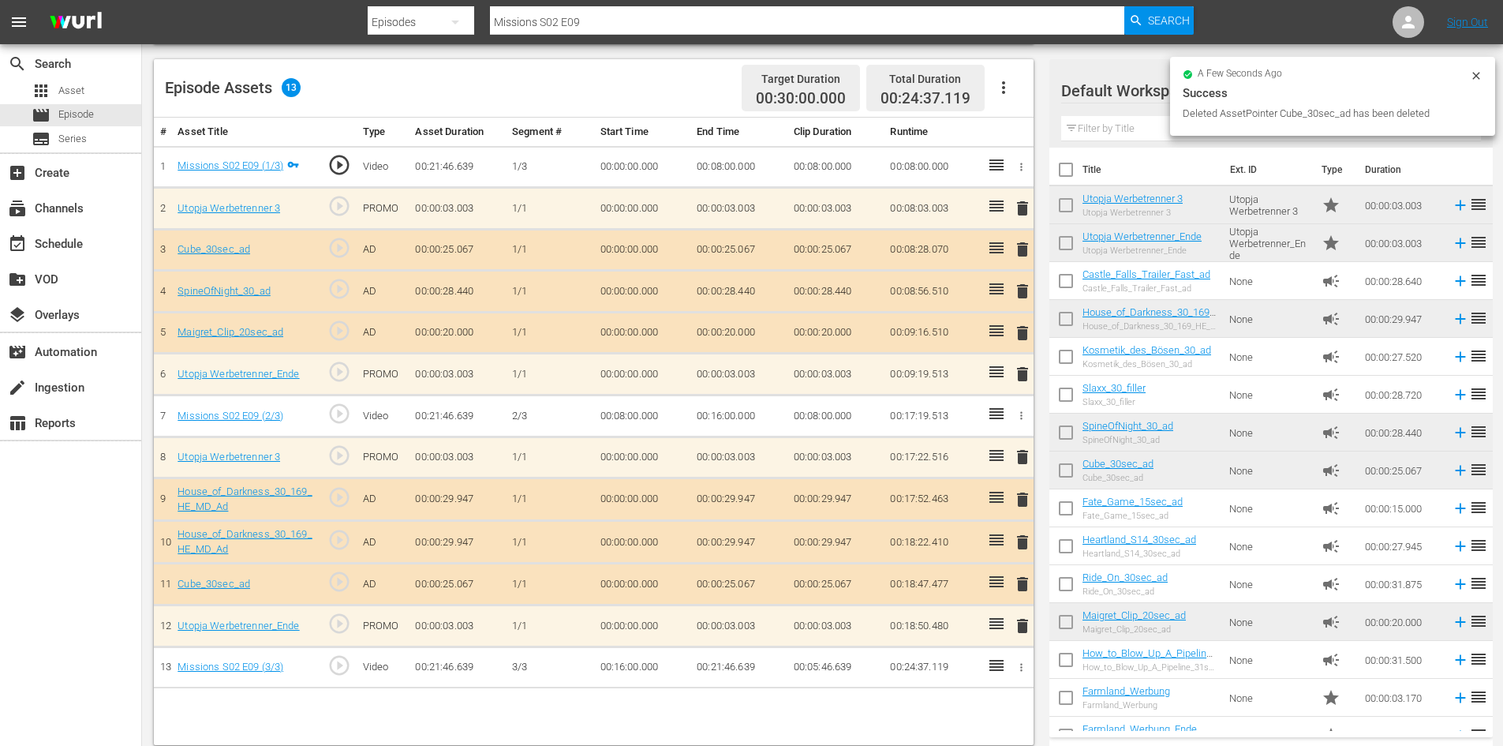
click at [1026, 550] on span "delete" at bounding box center [1022, 542] width 19 height 19
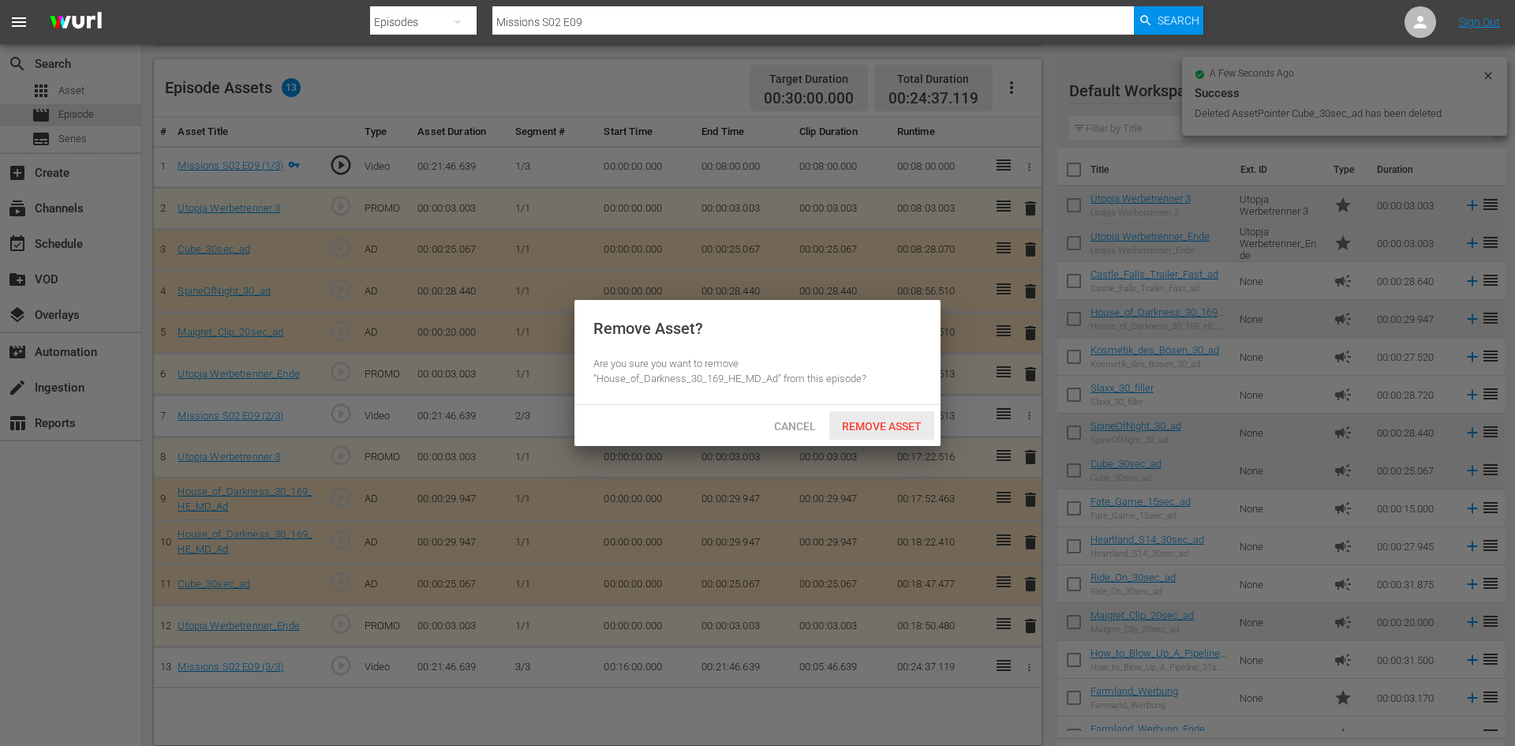
click at [879, 424] on span "Remove Asset" at bounding box center [881, 426] width 105 height 13
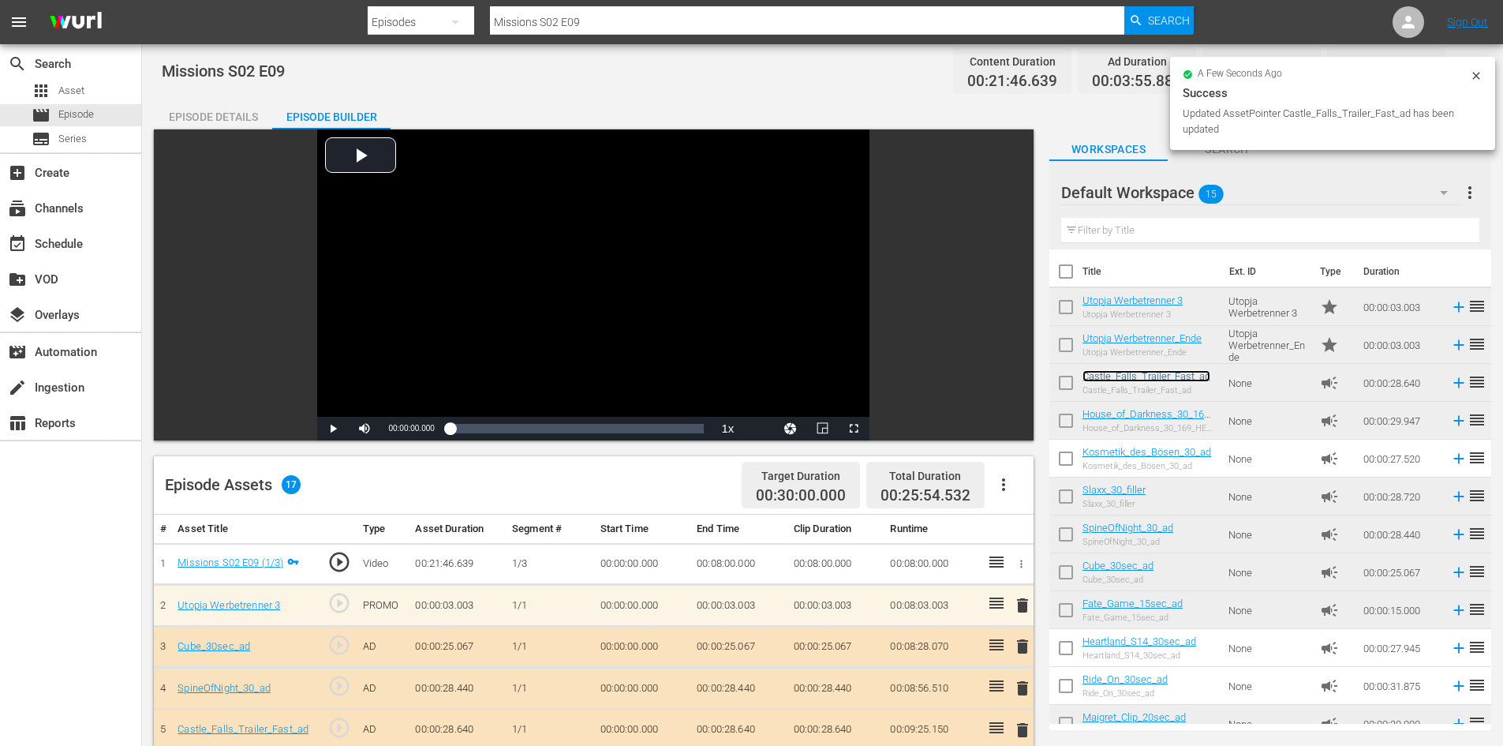
scroll to position [0, 0]
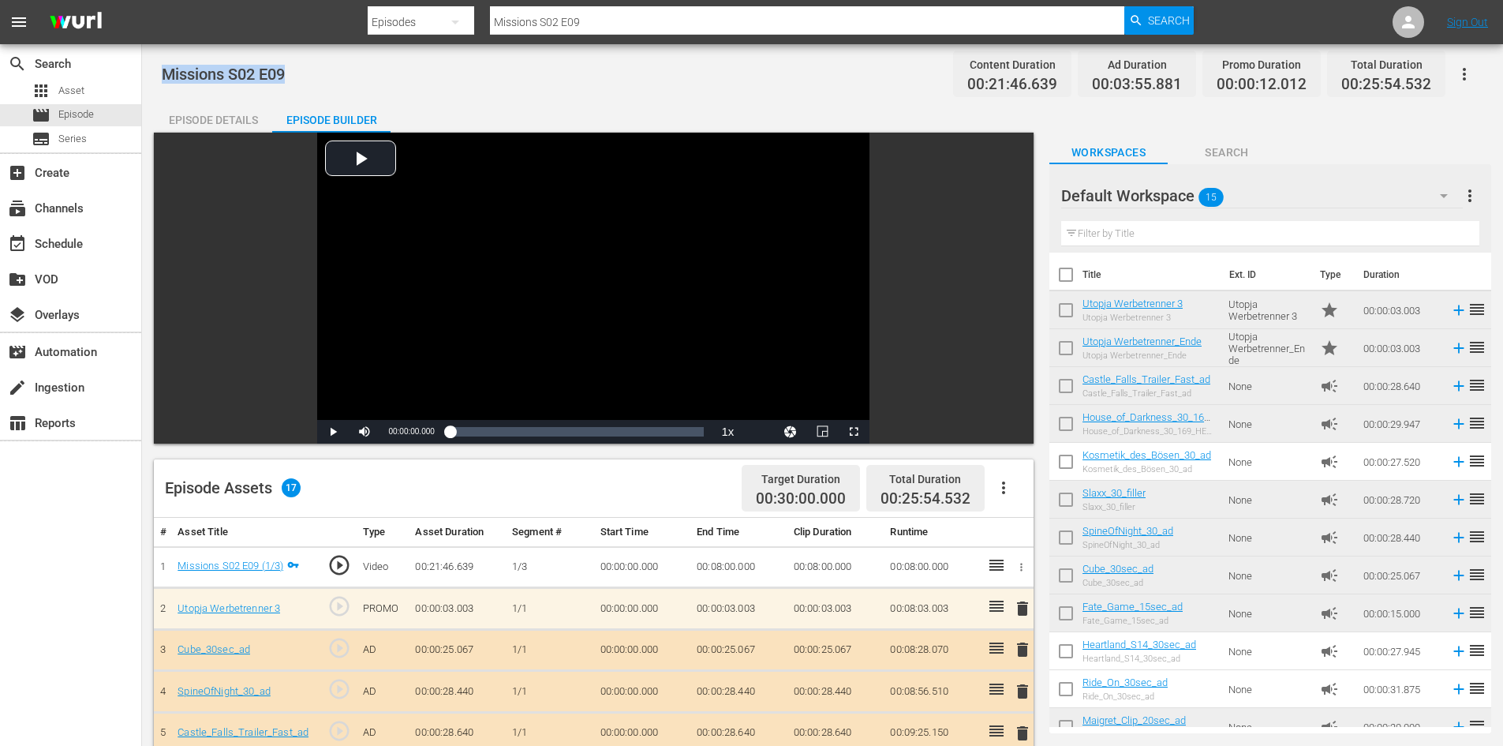
drag, startPoint x: 288, startPoint y: 69, endPoint x: 166, endPoint y: 65, distance: 121.6
click at [166, 65] on div "Missions S02 E09 Content Duration 00:21:46.639 Ad Duration 00:03:55.881 Promo D…" at bounding box center [822, 74] width 1321 height 36
click at [83, 89] on span "Asset" at bounding box center [71, 91] width 26 height 16
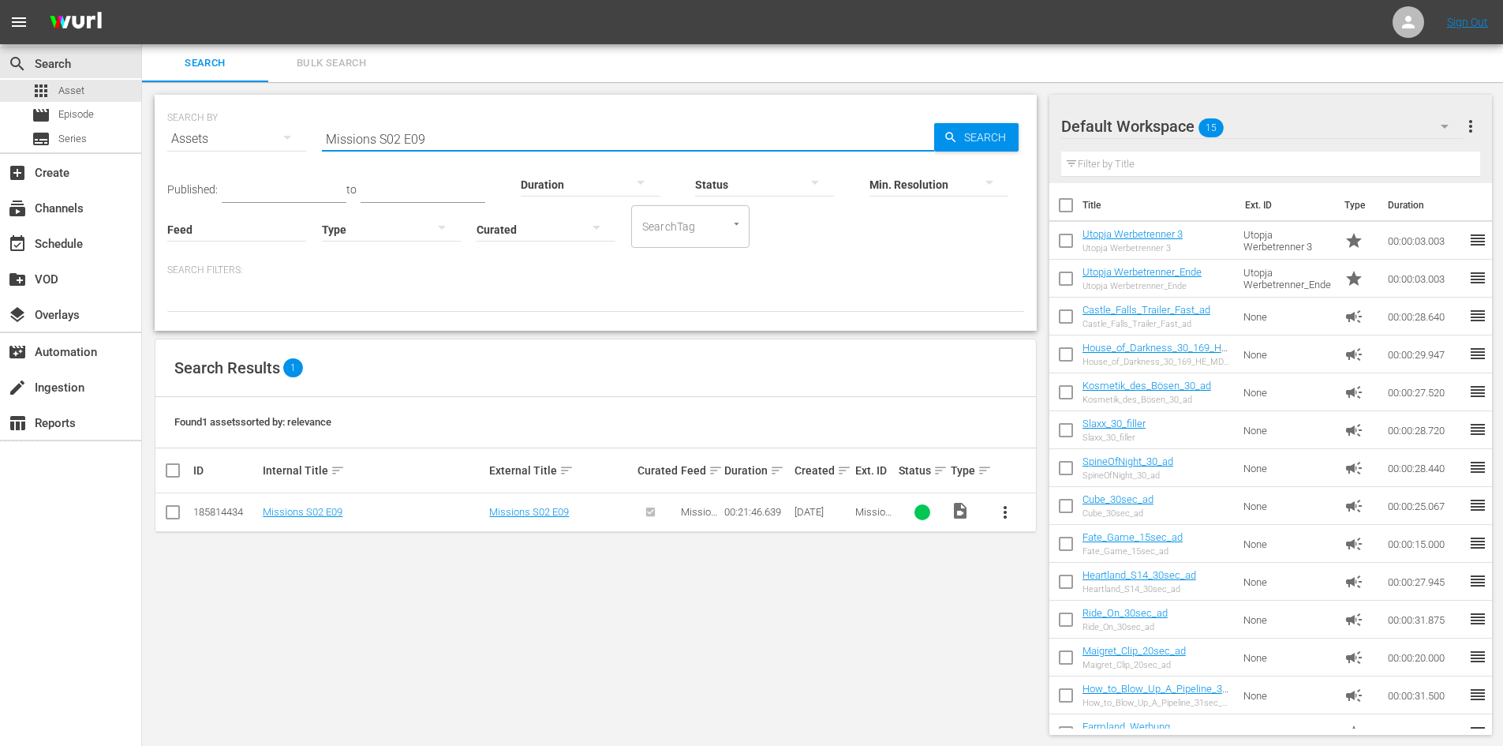
drag, startPoint x: 423, startPoint y: 136, endPoint x: 283, endPoint y: 118, distance: 140.8
click at [283, 118] on div "SEARCH BY Search By Assets Search ID, Title, Description, Keywords, or Category…" at bounding box center [595, 129] width 857 height 57
paste input "Missions S02 E09"
type input "Missions S02 E10"
click at [1007, 510] on span "more_vert" at bounding box center [1005, 512] width 19 height 19
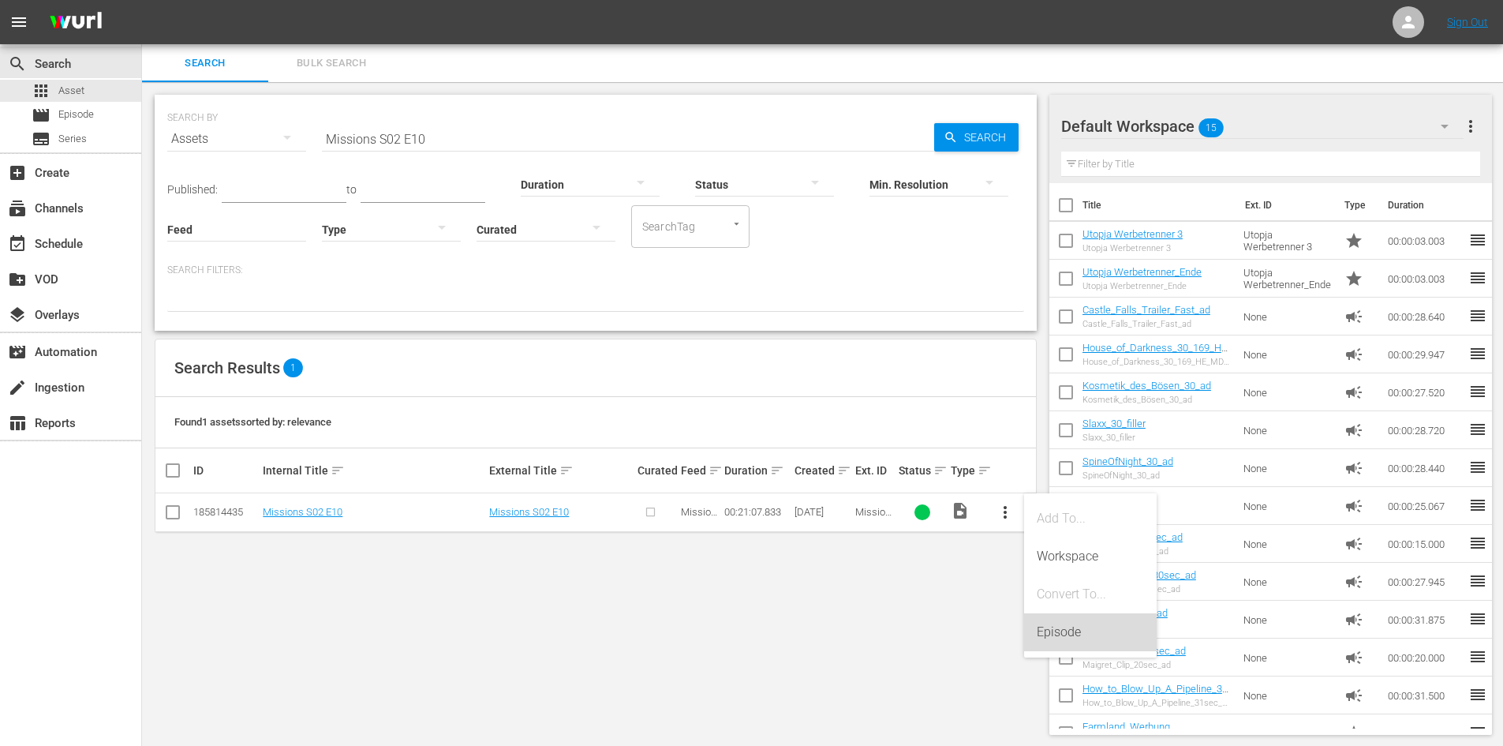
click at [1092, 637] on div "Episode" at bounding box center [1090, 632] width 107 height 38
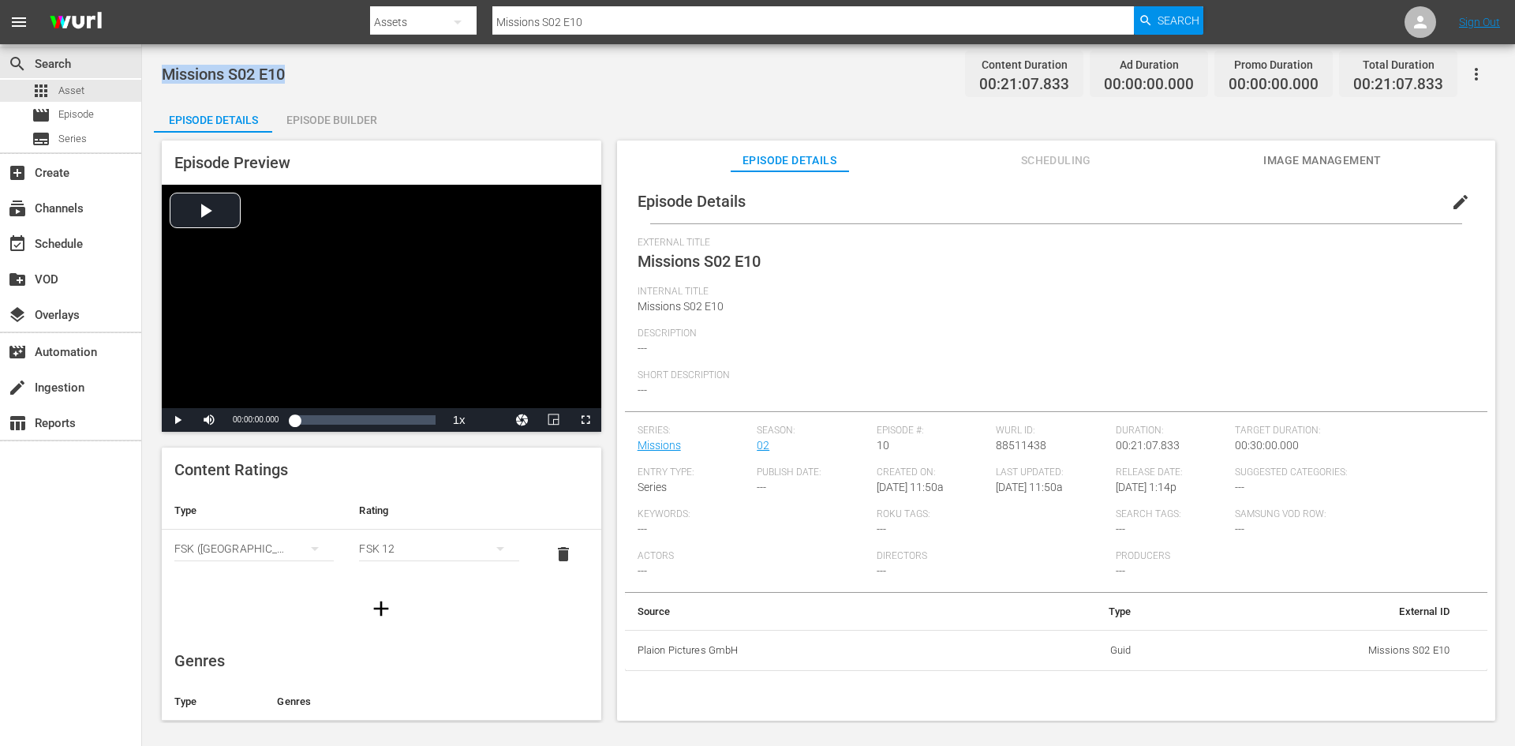
drag, startPoint x: 239, startPoint y: 69, endPoint x: 159, endPoint y: 71, distance: 80.5
click at [159, 71] on div "Missions S02 E10 Content Duration 00:21:07.833 Ad Duration 00:00:00.000 Promo D…" at bounding box center [828, 383] width 1373 height 678
click at [109, 114] on div "movie Episode" at bounding box center [70, 115] width 141 height 22
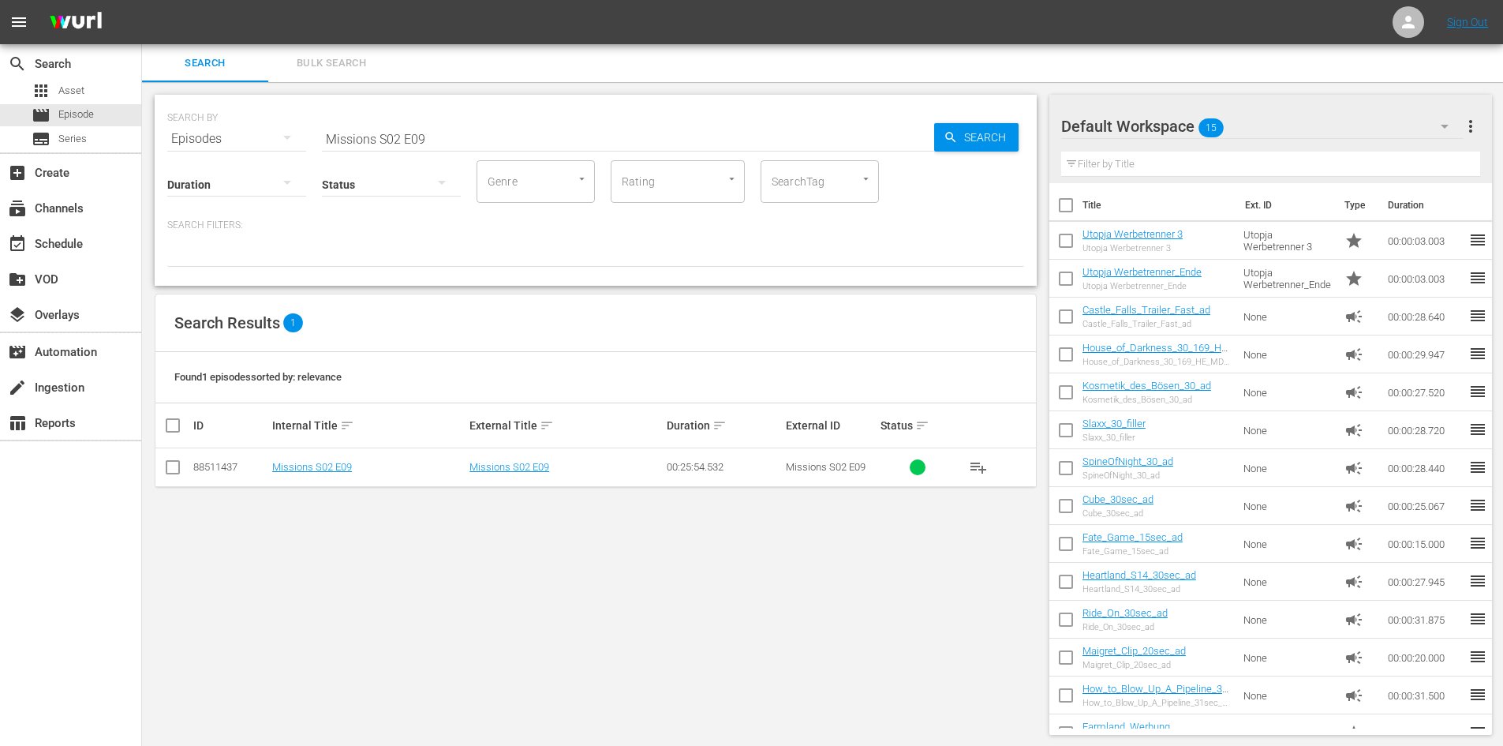
drag, startPoint x: 445, startPoint y: 139, endPoint x: 185, endPoint y: 172, distance: 261.7
click at [196, 171] on div "SEARCH BY Search By Episodes Search ID, Title, Description, Keywords, or Catego…" at bounding box center [596, 190] width 882 height 191
paste input "Missions S02 E10"
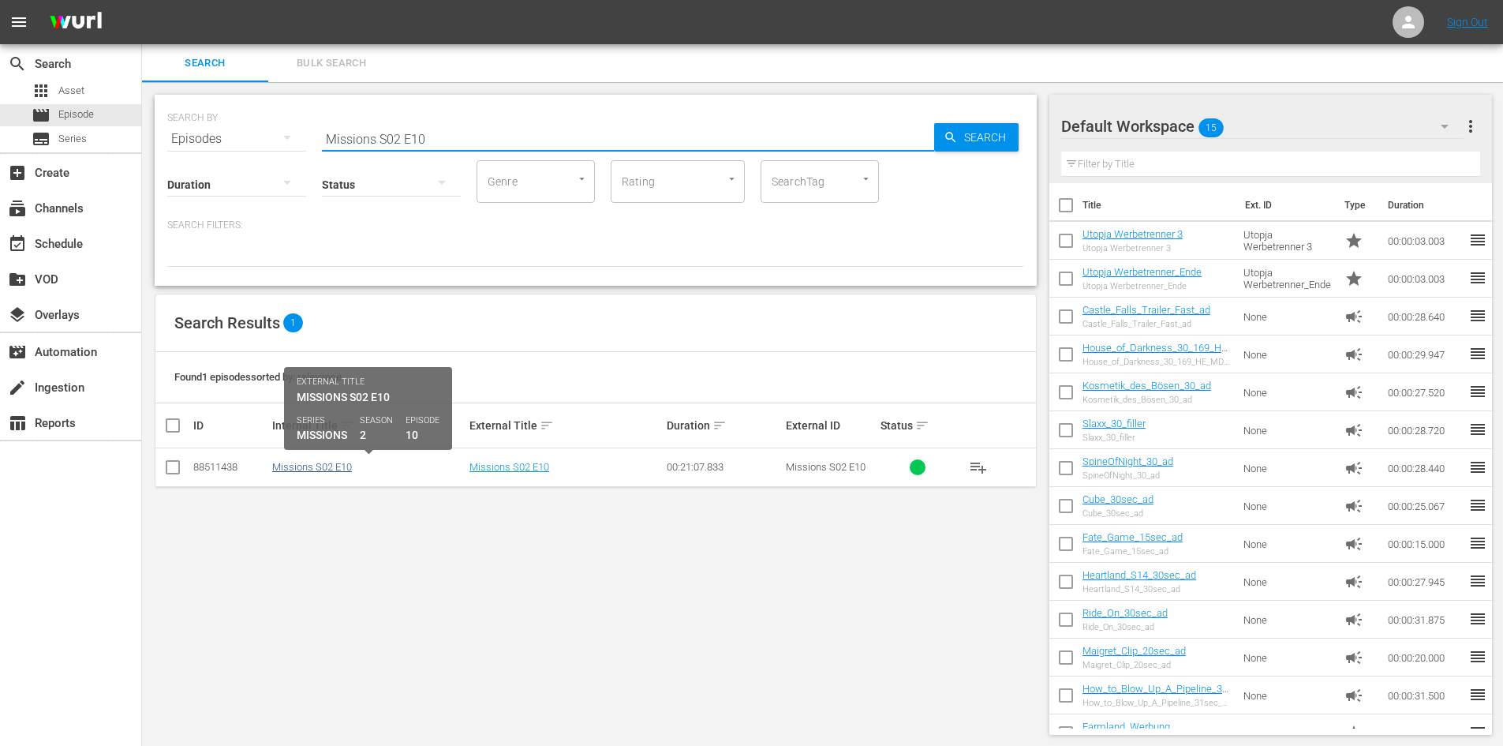
type input "Missions S02 E10"
click at [335, 468] on link "Missions S02 E10" at bounding box center [312, 467] width 80 height 12
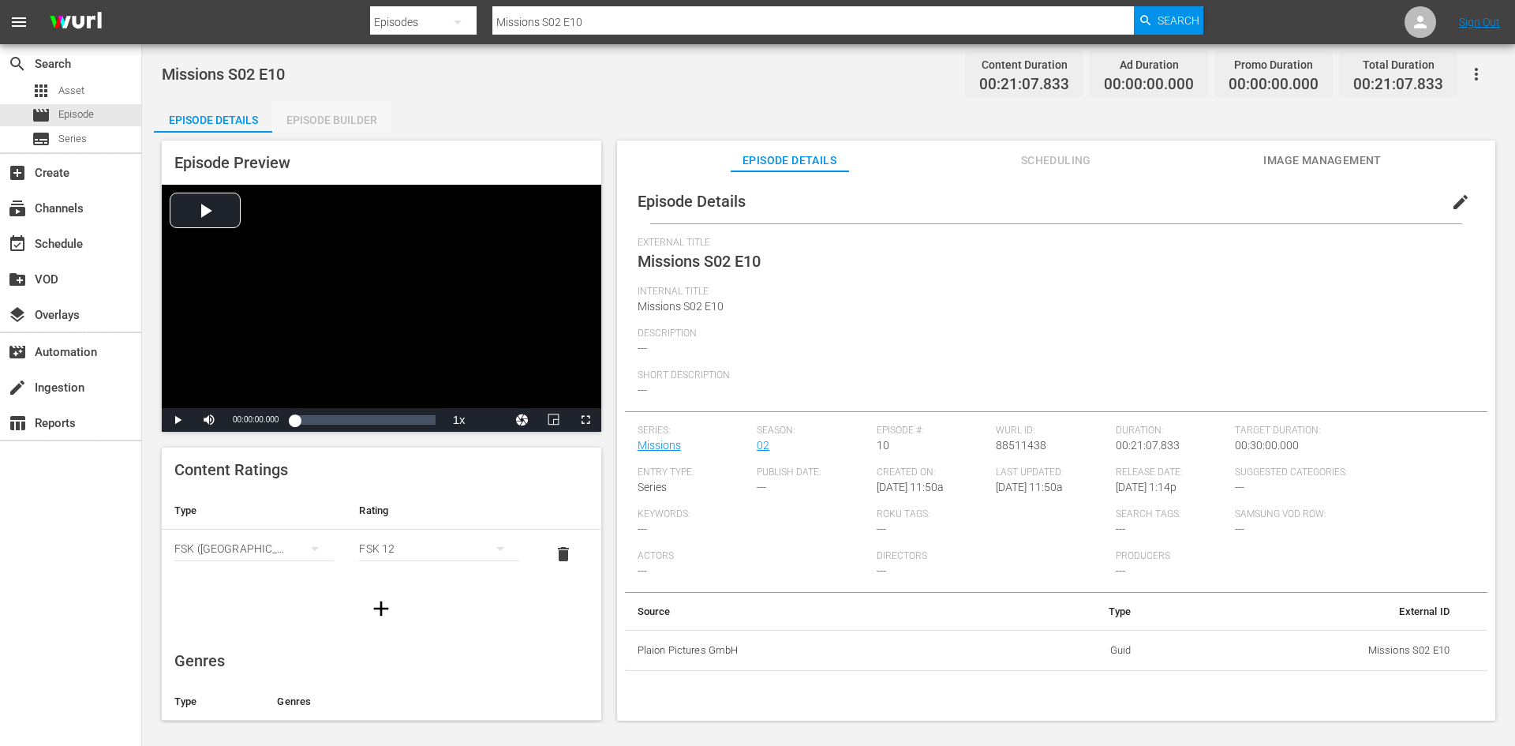
click at [334, 110] on div "Episode Builder" at bounding box center [331, 120] width 118 height 38
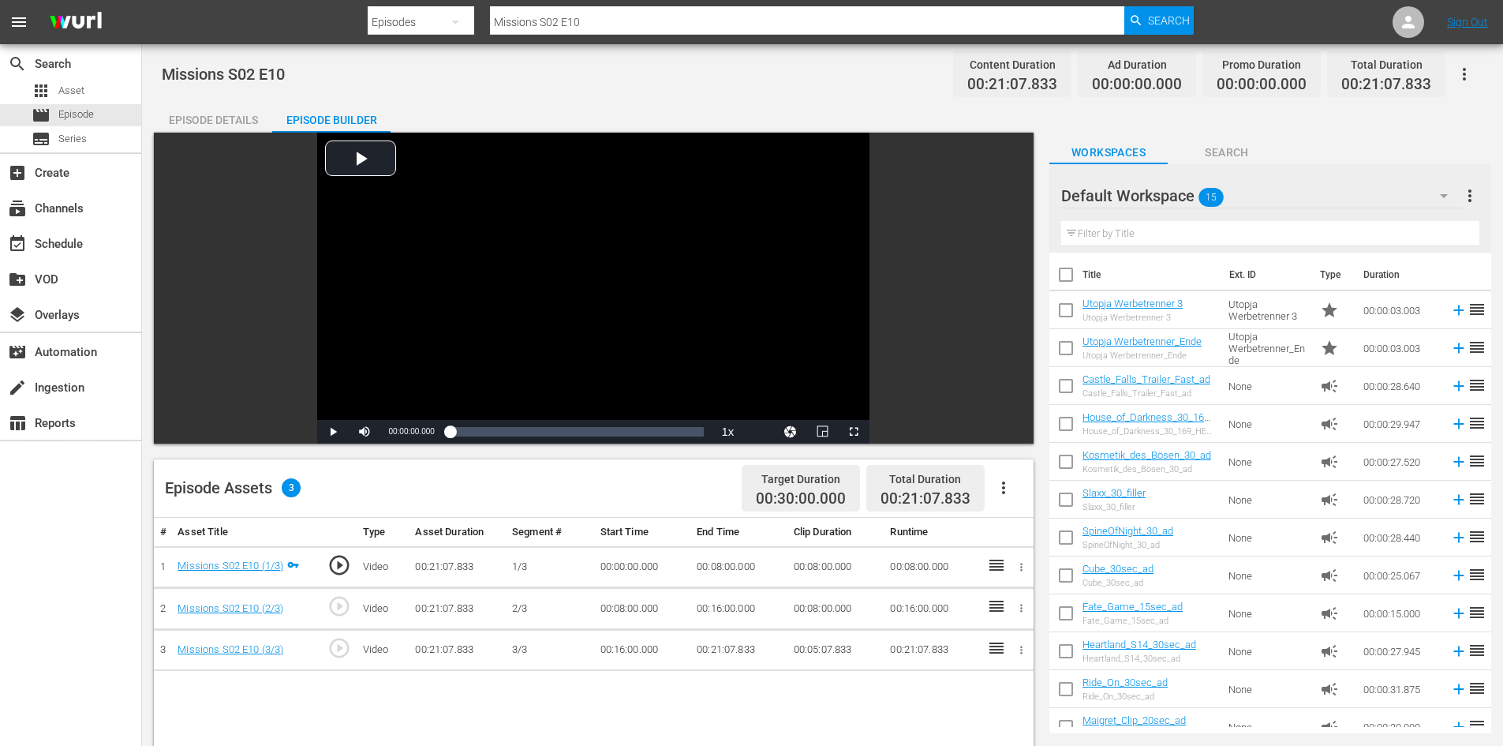
click at [1012, 485] on icon "button" at bounding box center [1003, 487] width 19 height 19
click at [1023, 494] on div "Fill with Ads" at bounding box center [1050, 494] width 107 height 38
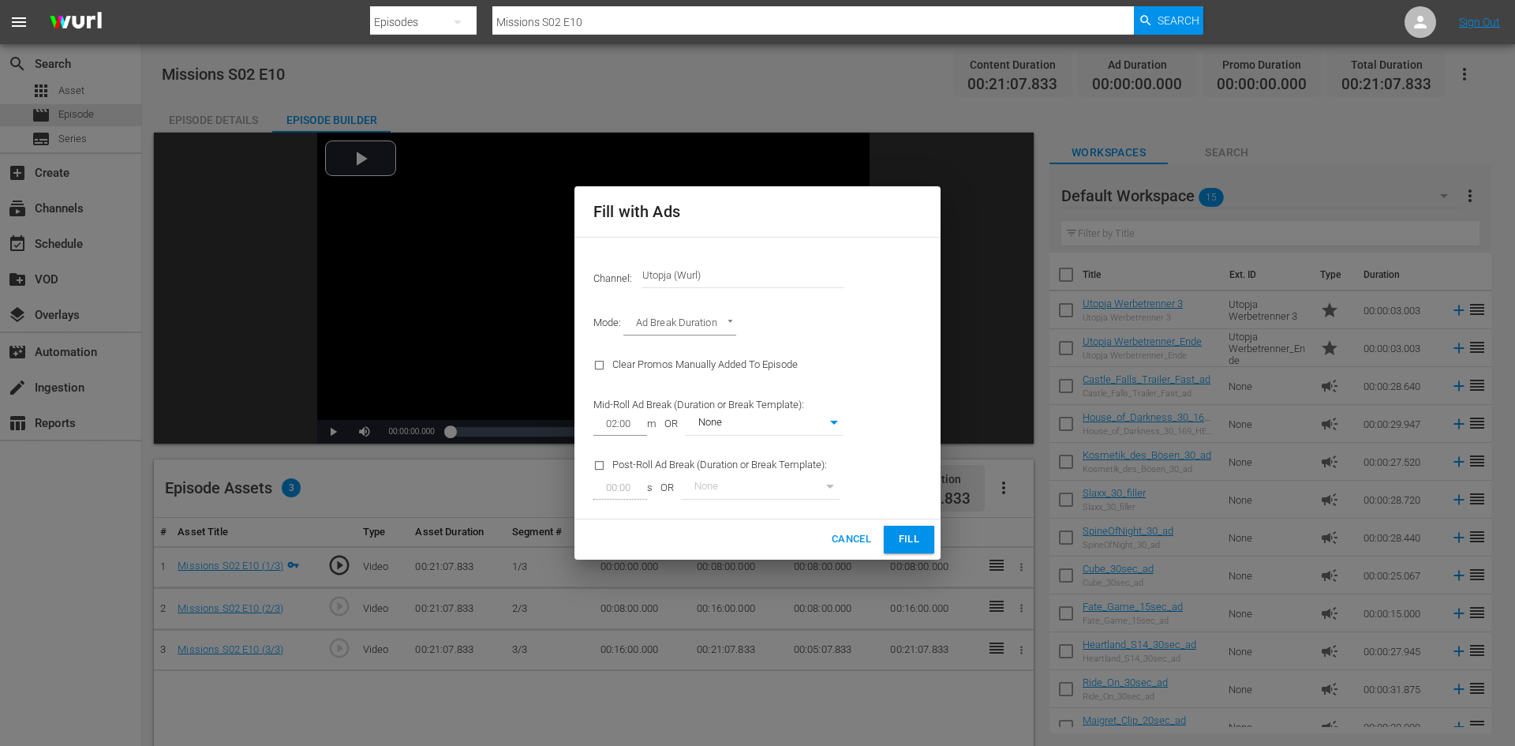
click at [934, 536] on div "Cancel Fill" at bounding box center [757, 539] width 366 height 40
click at [907, 540] on span "Fill" at bounding box center [908, 539] width 25 height 18
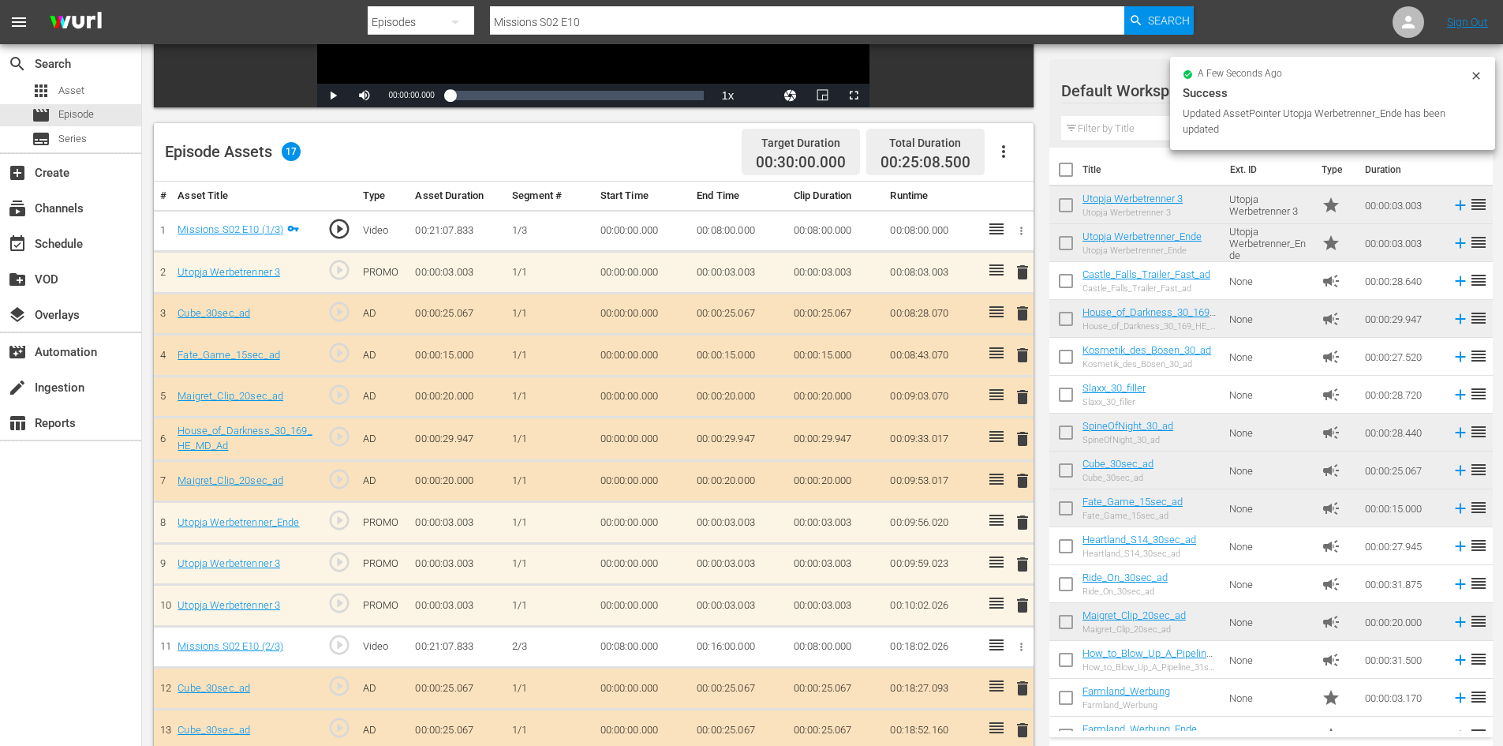
scroll to position [394, 0]
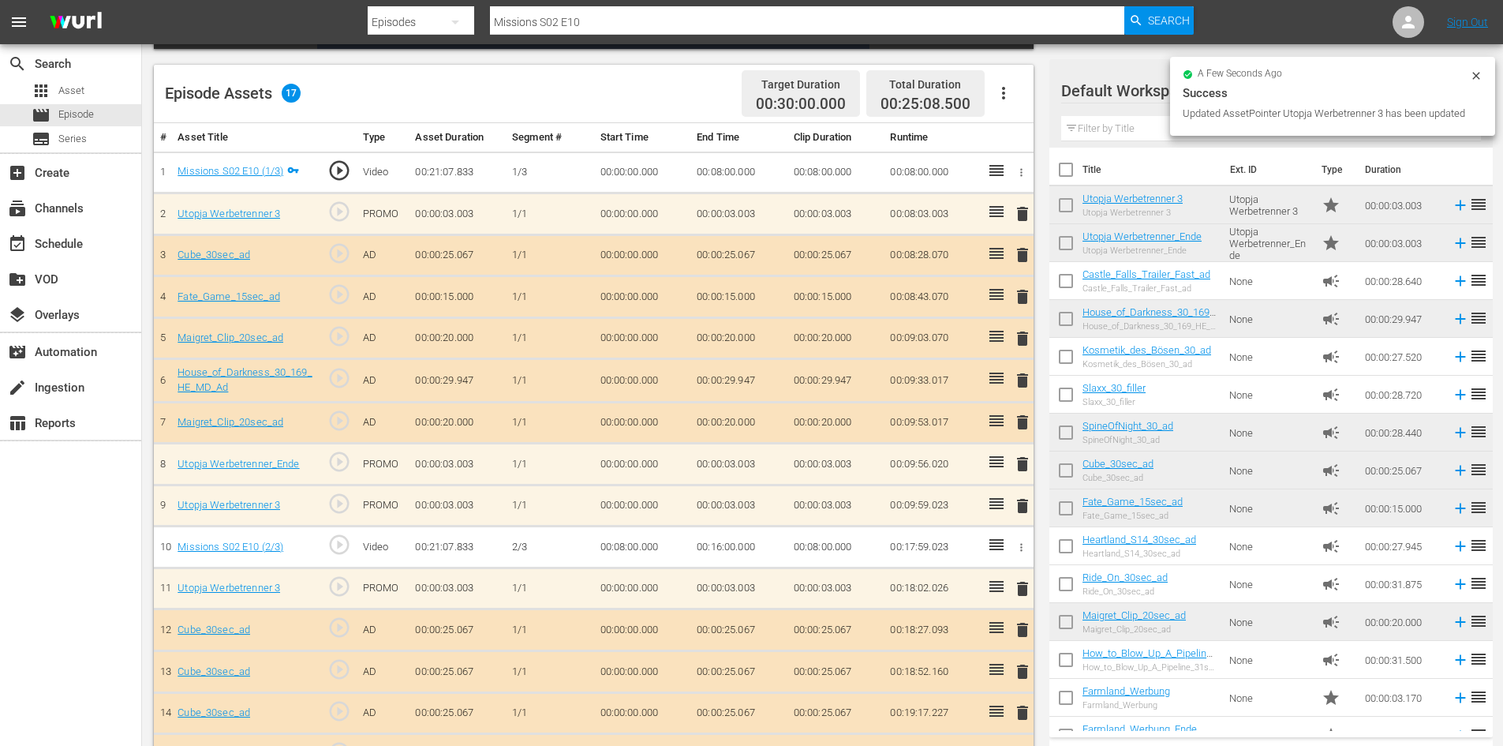
click at [1022, 502] on span "delete" at bounding box center [1022, 505] width 19 height 19
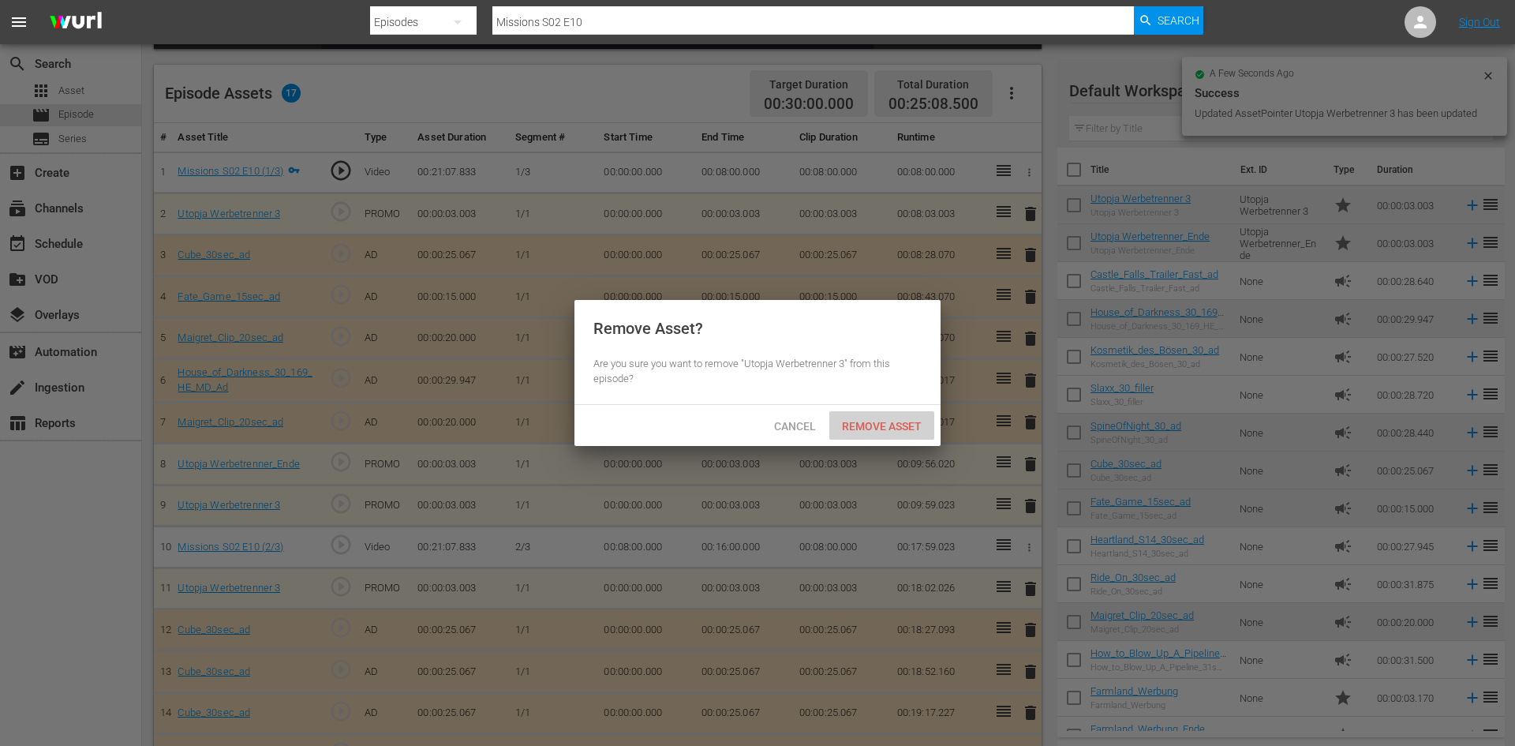
click at [892, 420] on span "Remove Asset" at bounding box center [881, 426] width 105 height 13
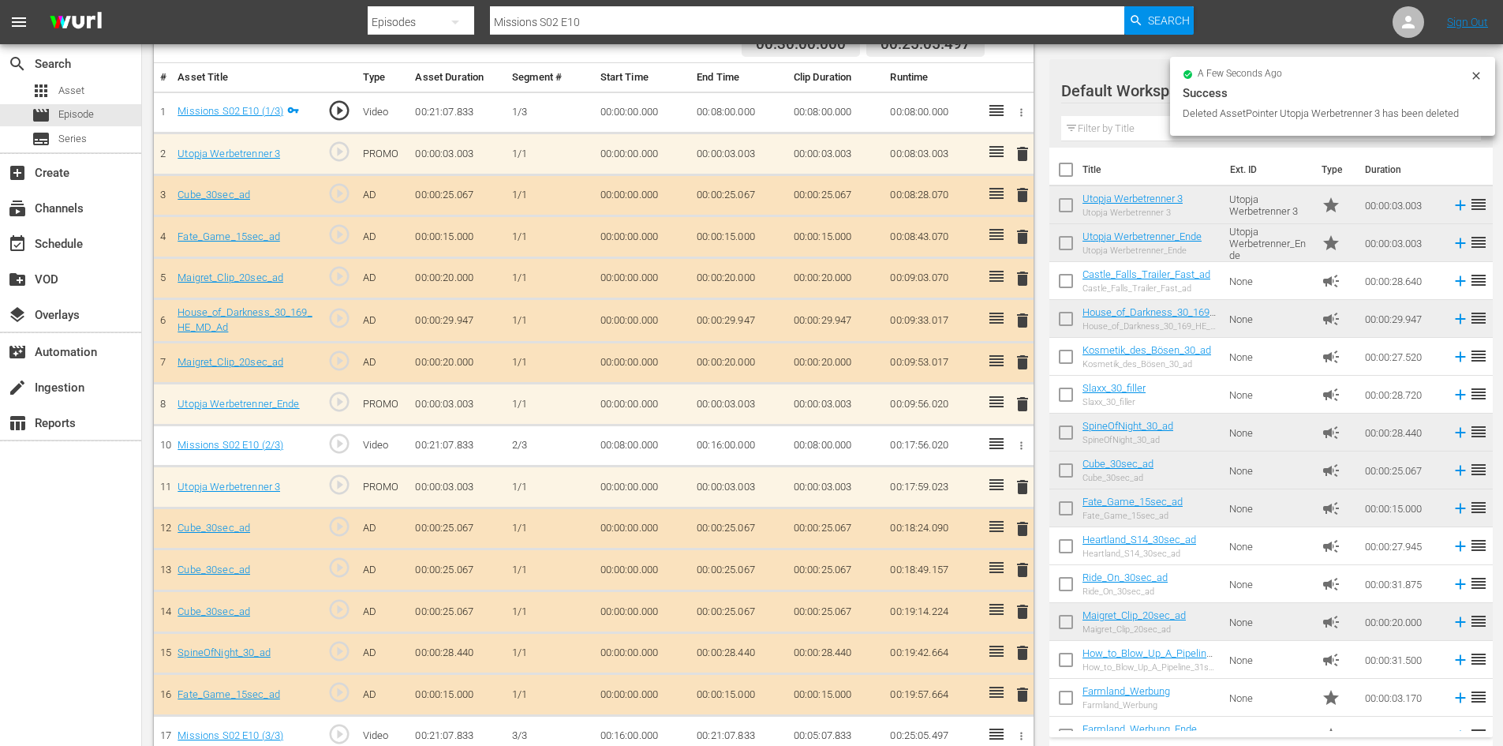
scroll to position [477, 0]
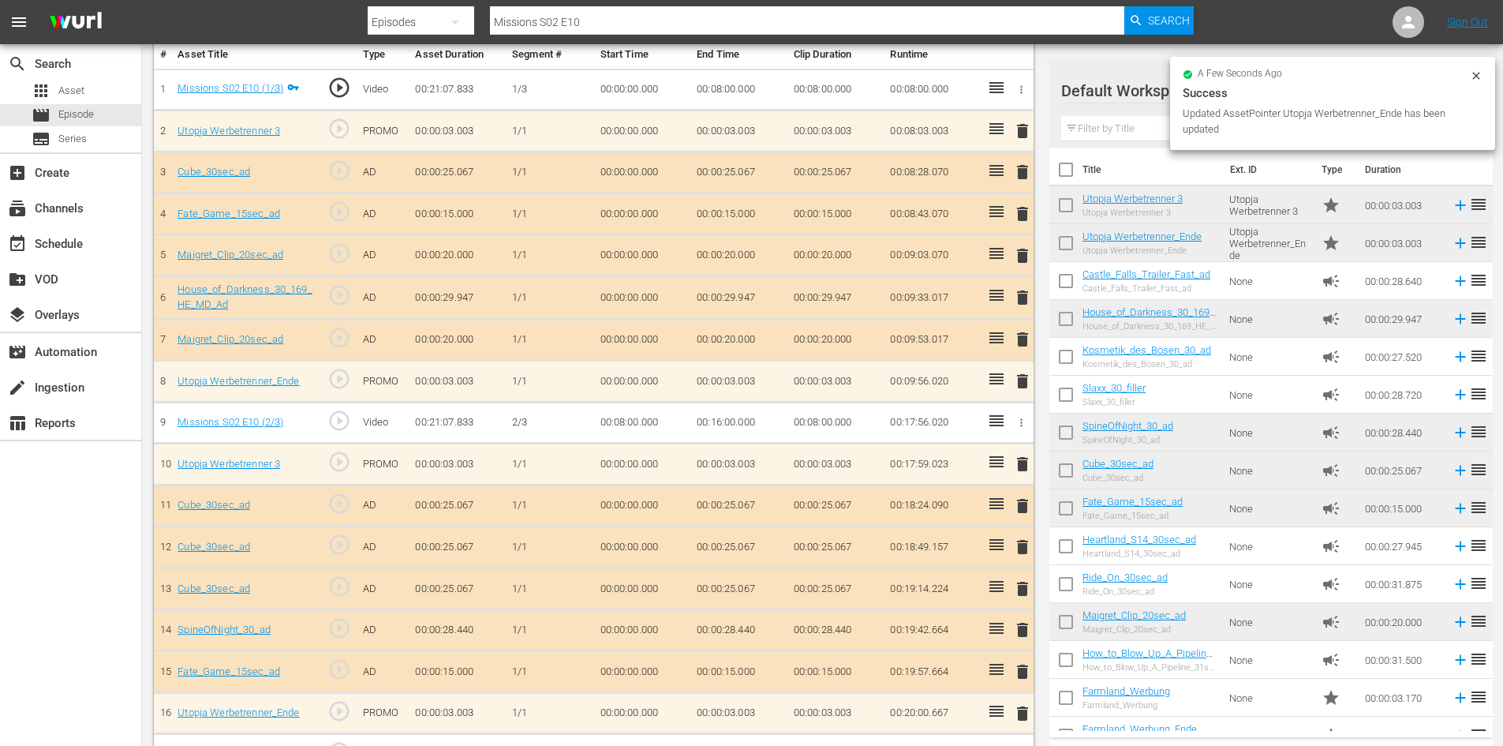
click at [1026, 584] on span "delete" at bounding box center [1022, 588] width 19 height 19
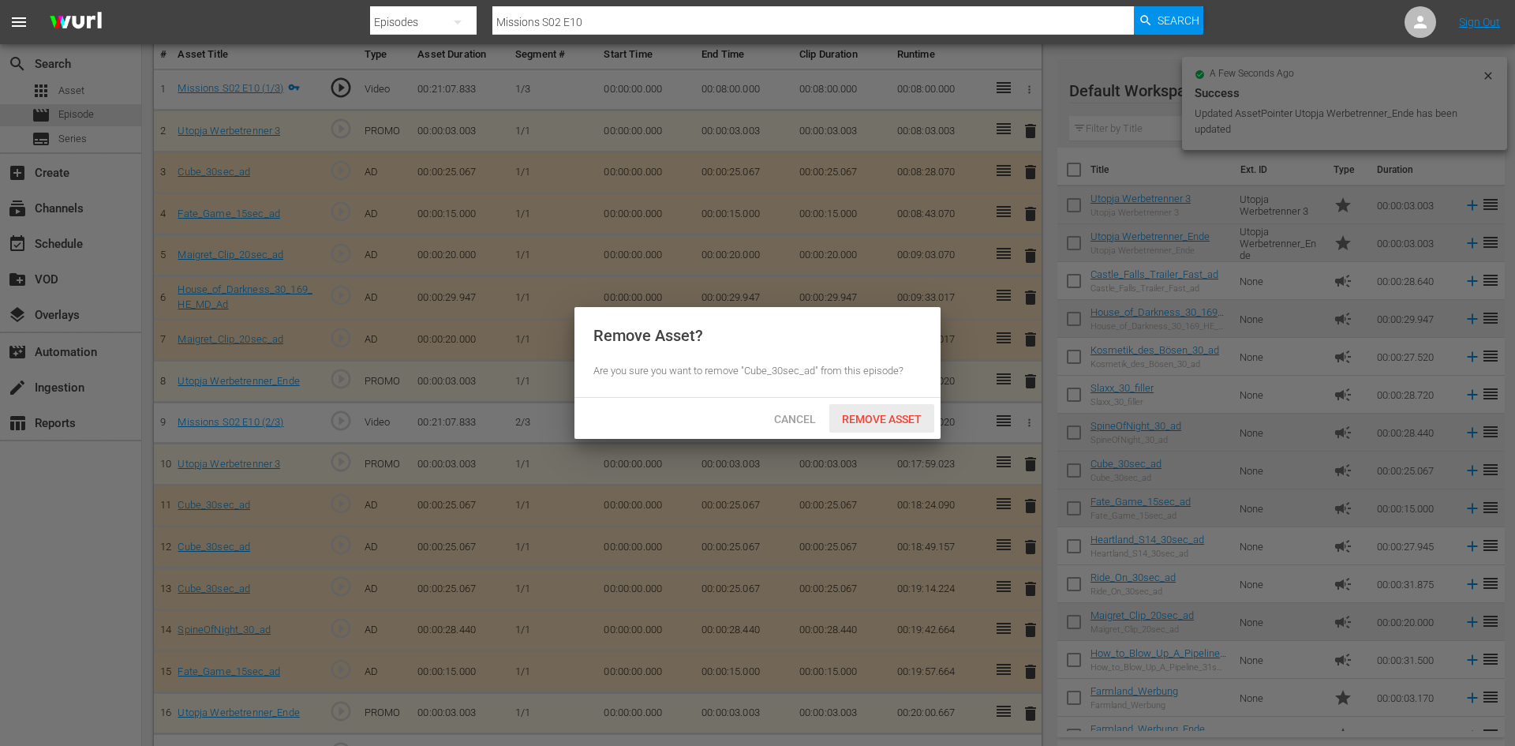
click at [865, 404] on div "Remove Asset" at bounding box center [881, 418] width 105 height 29
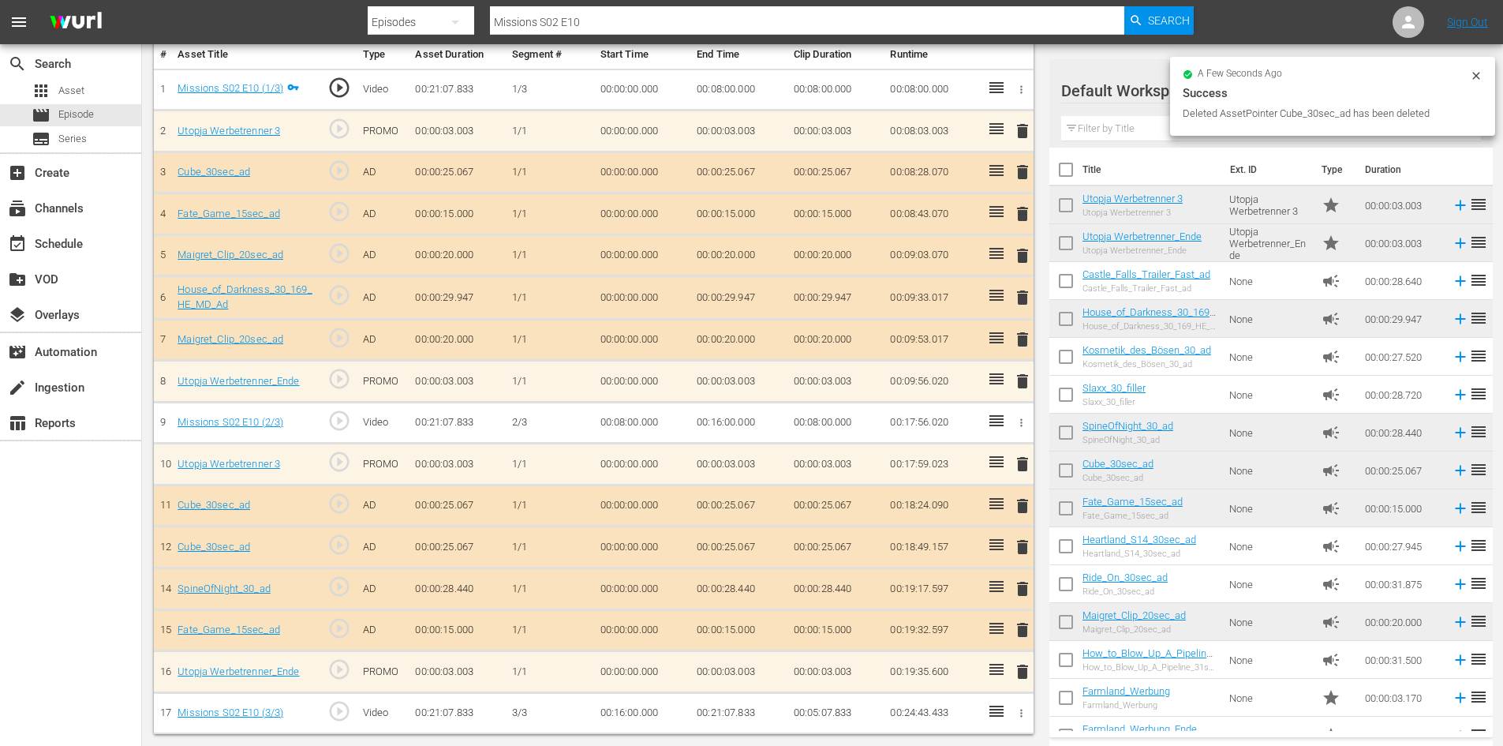
click at [1028, 551] on span "delete" at bounding box center [1022, 546] width 19 height 19
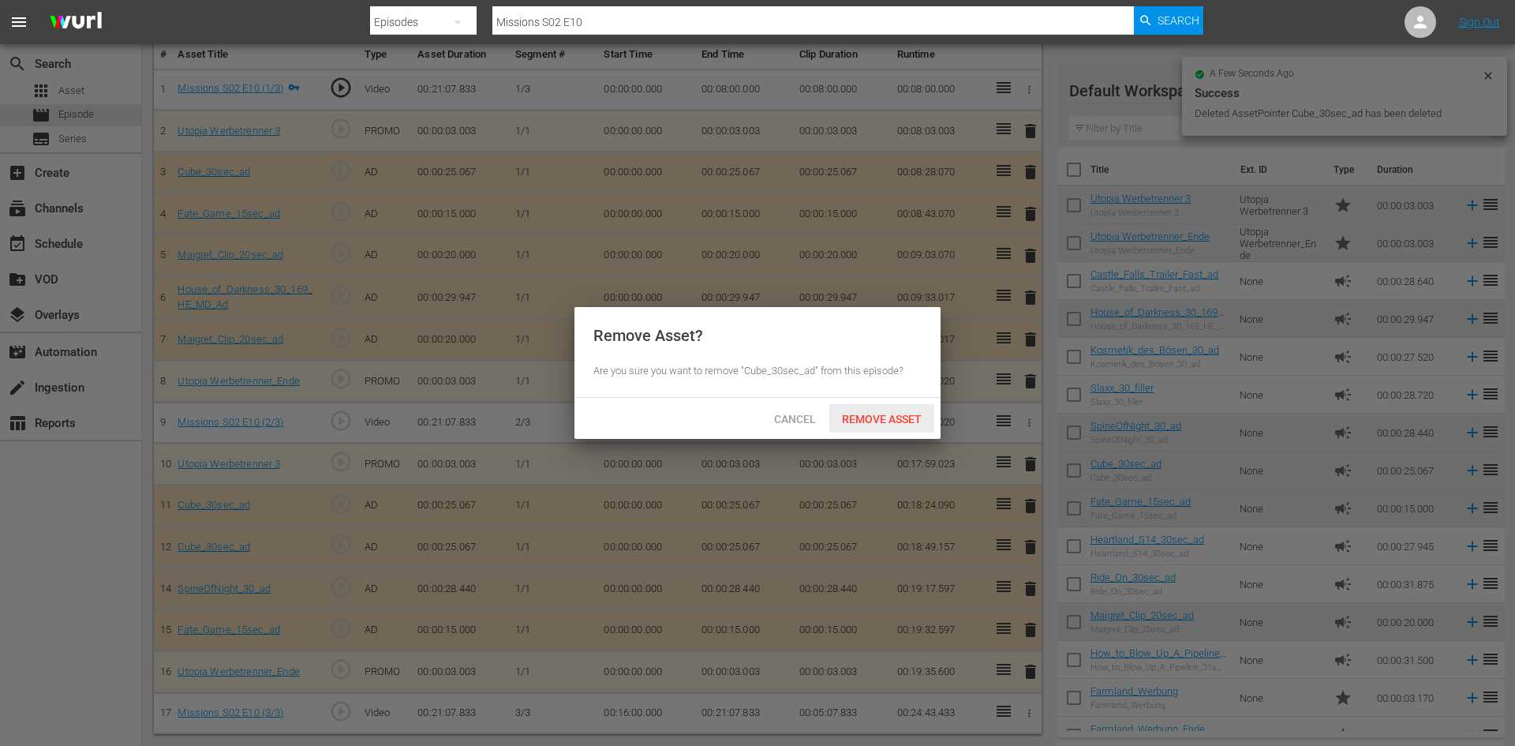
click at [889, 415] on span "Remove Asset" at bounding box center [881, 419] width 105 height 13
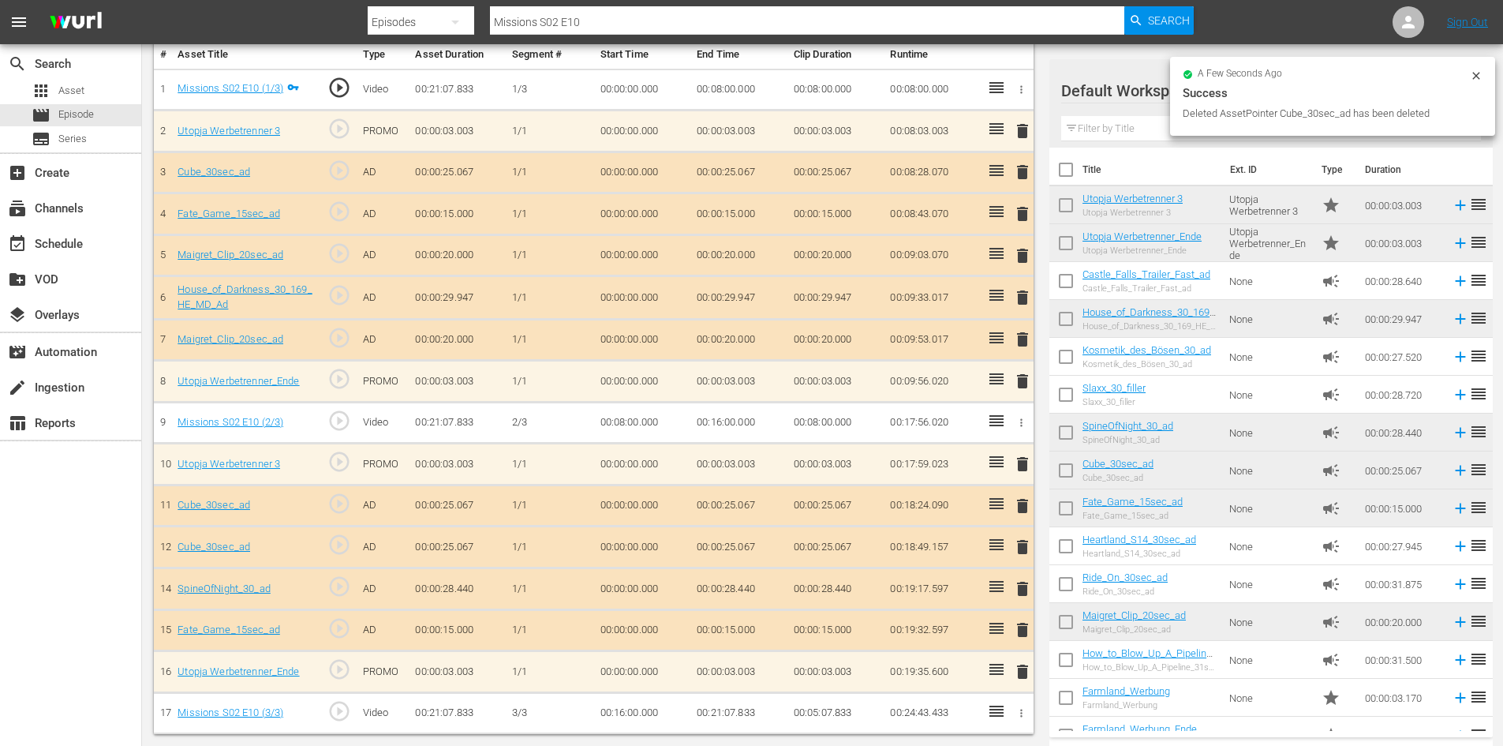
scroll to position [436, 0]
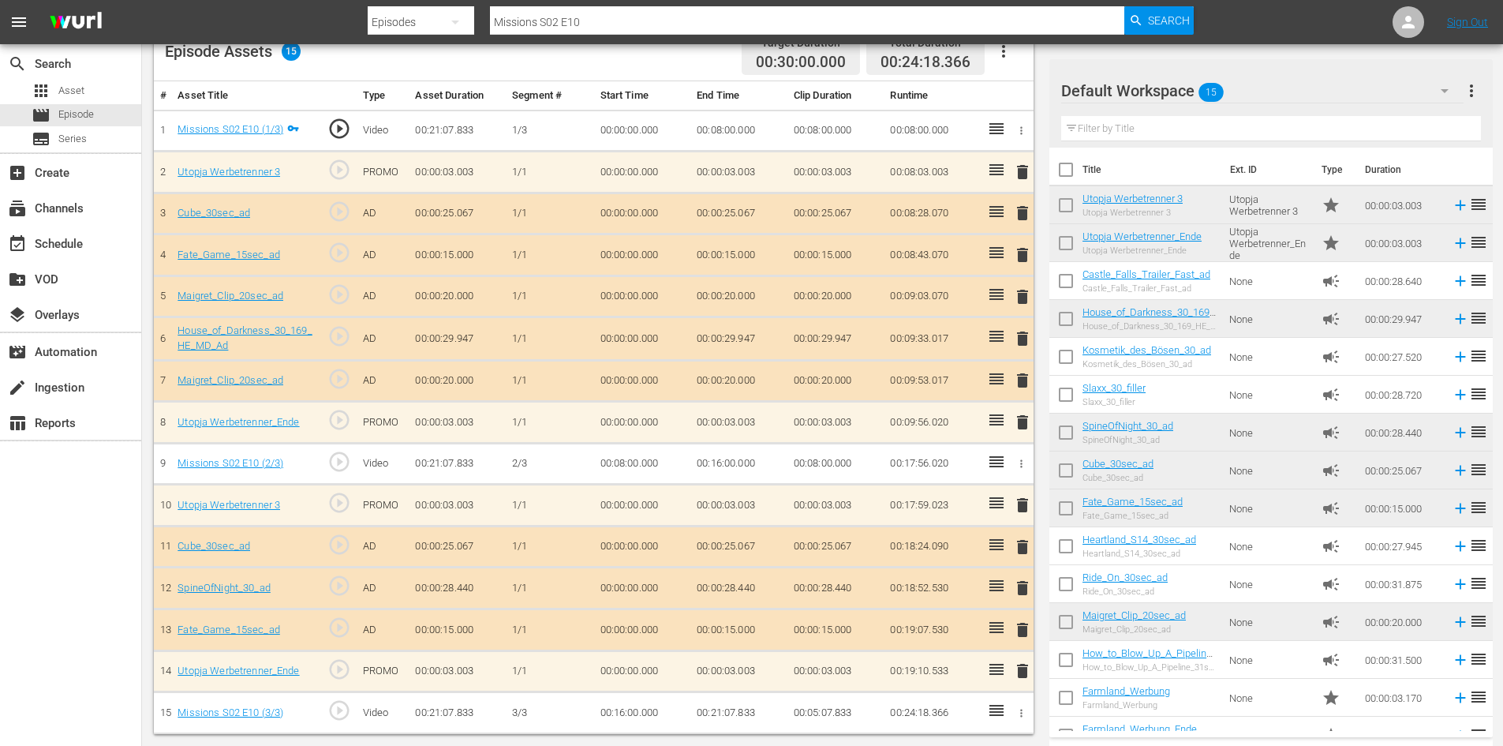
click at [1028, 383] on span "delete" at bounding box center [1022, 380] width 19 height 19
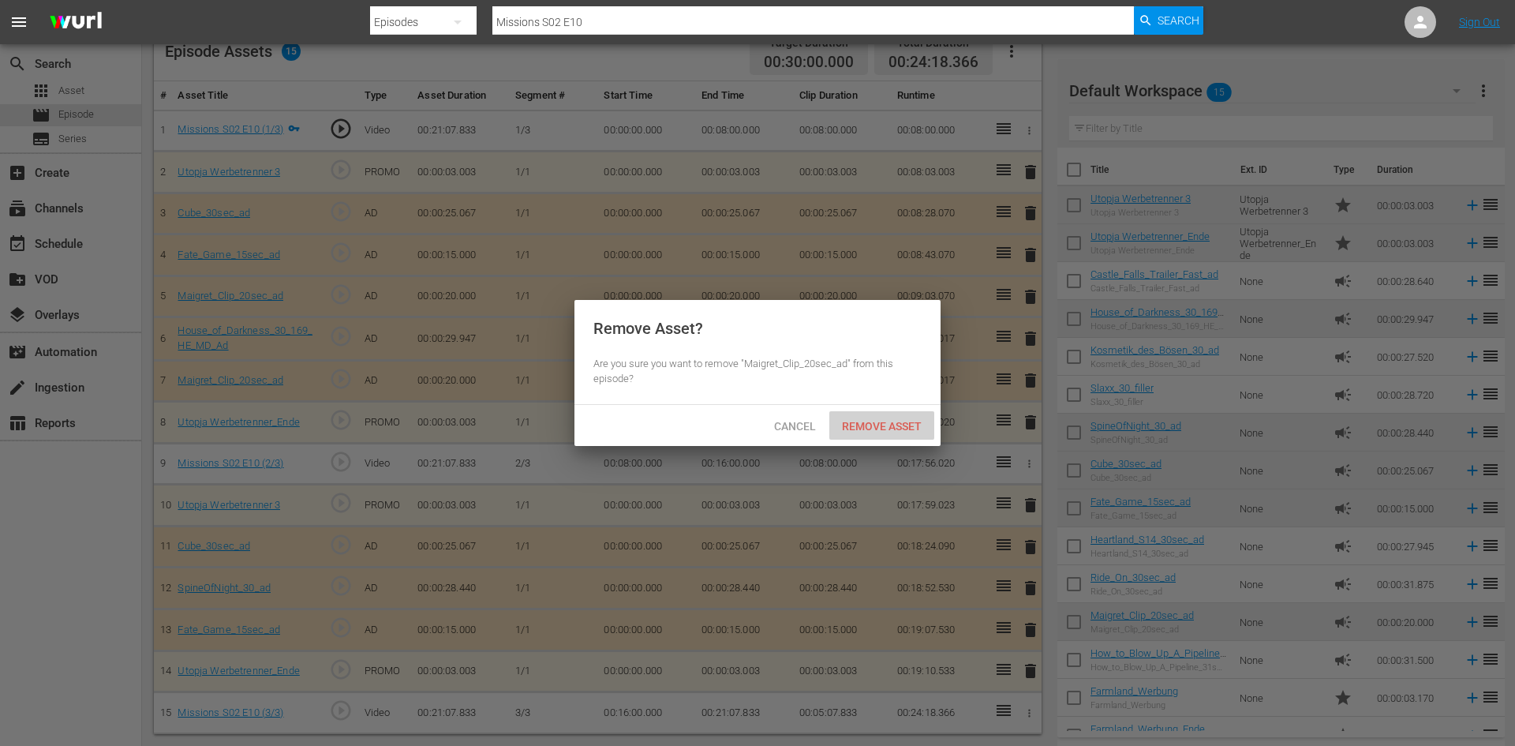
click at [925, 424] on span "Remove Asset" at bounding box center [881, 426] width 105 height 13
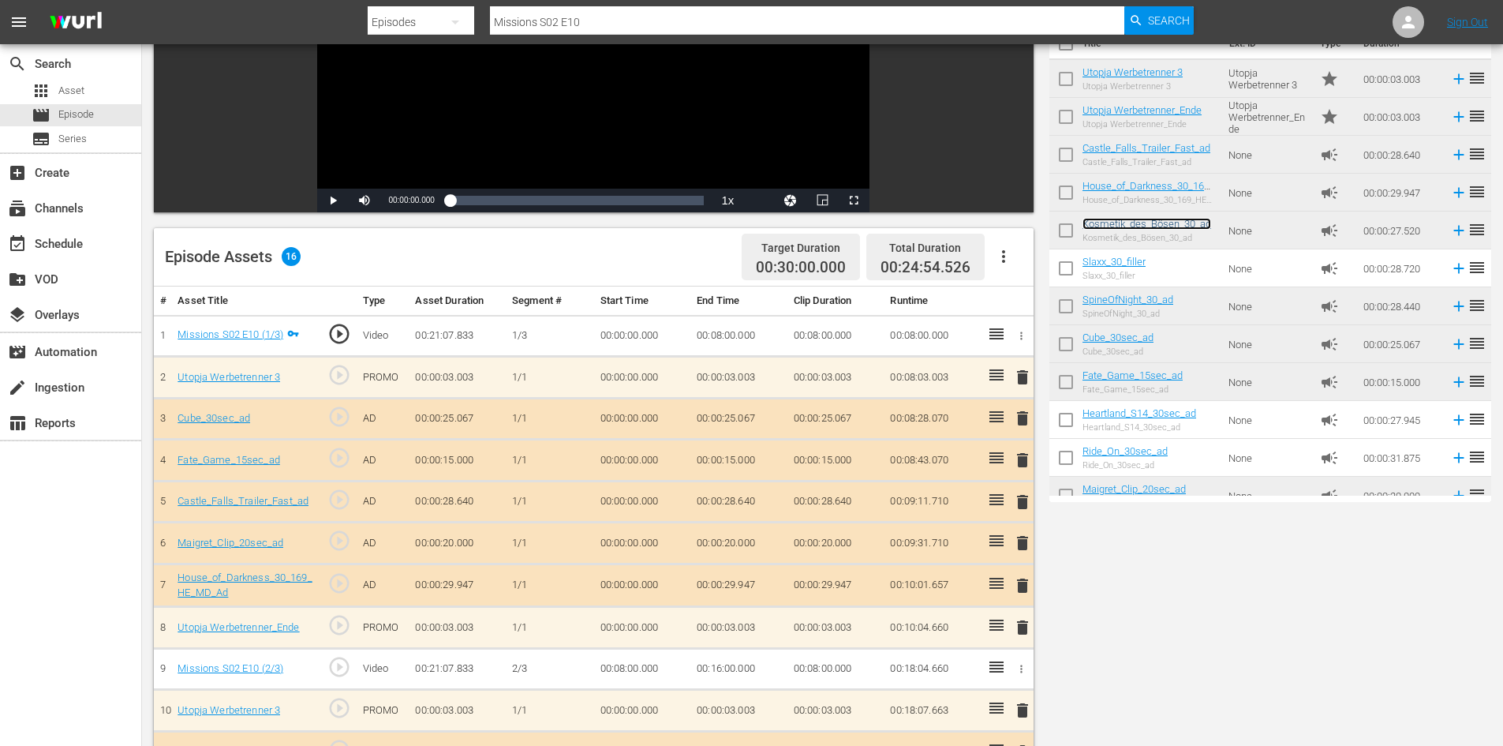
scroll to position [17, 0]
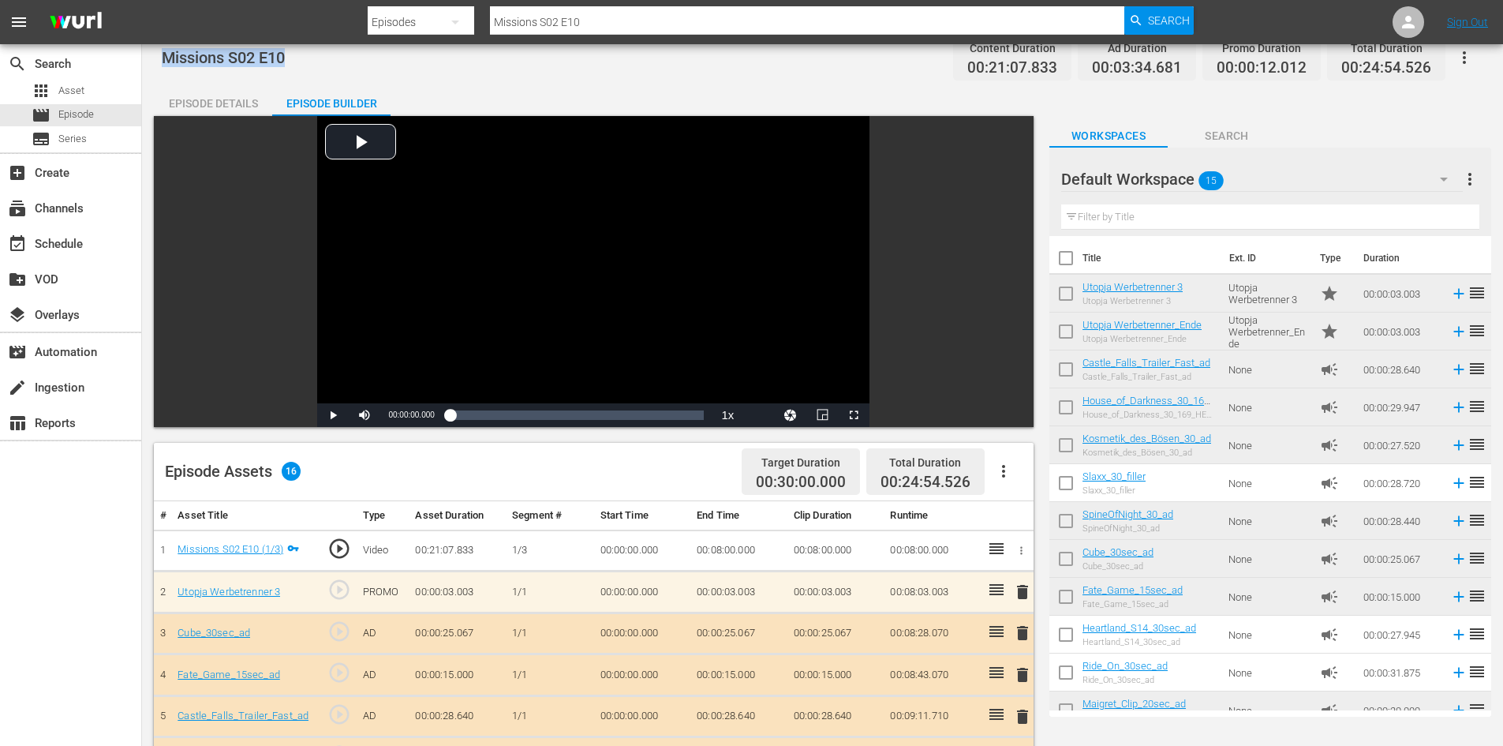
drag, startPoint x: 308, startPoint y: 50, endPoint x: 163, endPoint y: 65, distance: 145.9
click at [163, 65] on div "Missions S02 E10 Content Duration 00:21:07.833 Ad Duration 00:03:34.681 Promo D…" at bounding box center [822, 57] width 1321 height 36
click at [67, 80] on div "apps Asset" at bounding box center [58, 91] width 53 height 22
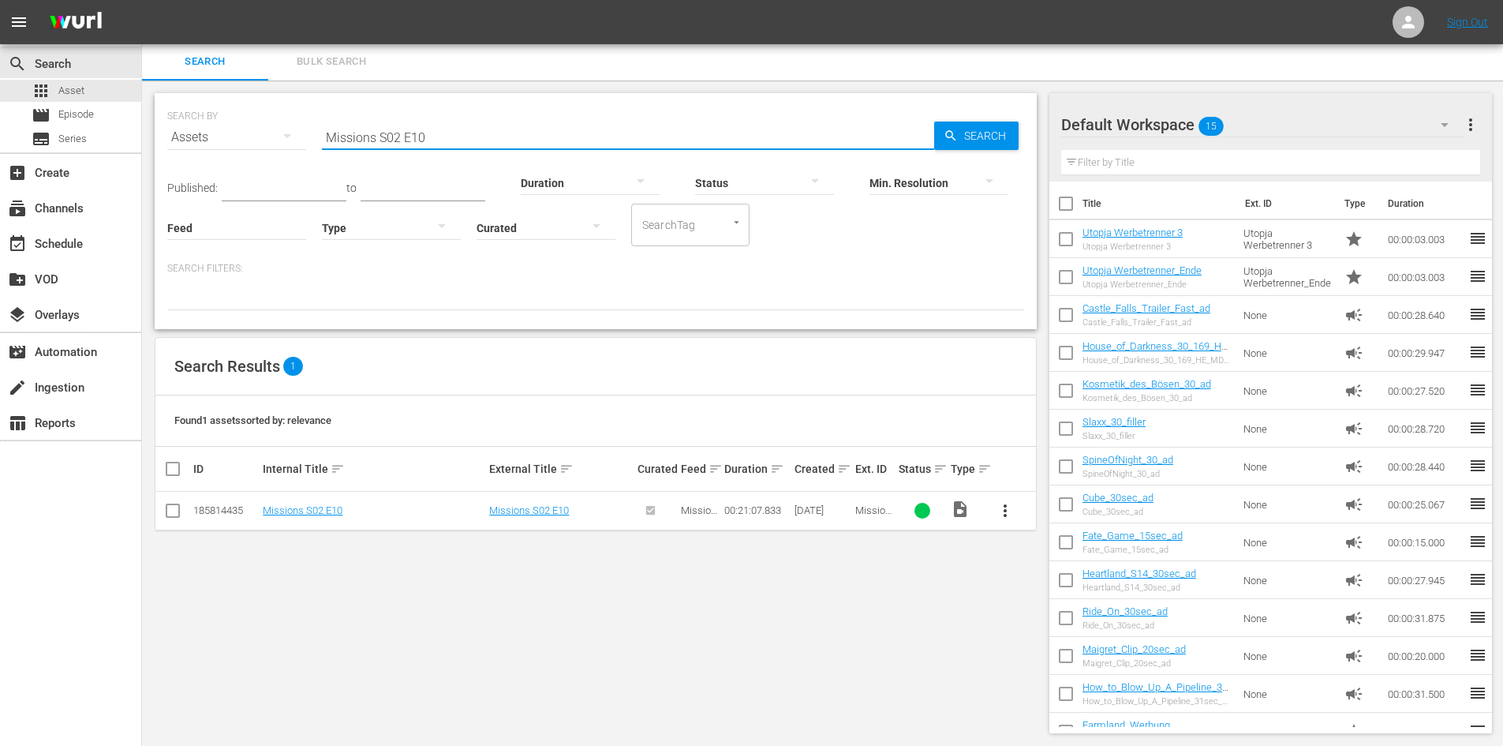
drag, startPoint x: 293, startPoint y: 169, endPoint x: 229, endPoint y: 170, distance: 64.7
click at [229, 170] on div "SEARCH BY Search By Assets Search ID, Title, Description, Keywords, or Category…" at bounding box center [596, 211] width 882 height 236
paste input "Missions S02 E10"
click at [396, 144] on input "Missions S02 E10" at bounding box center [628, 137] width 612 height 38
click at [397, 141] on input "Missions S02 E10" at bounding box center [628, 137] width 612 height 38
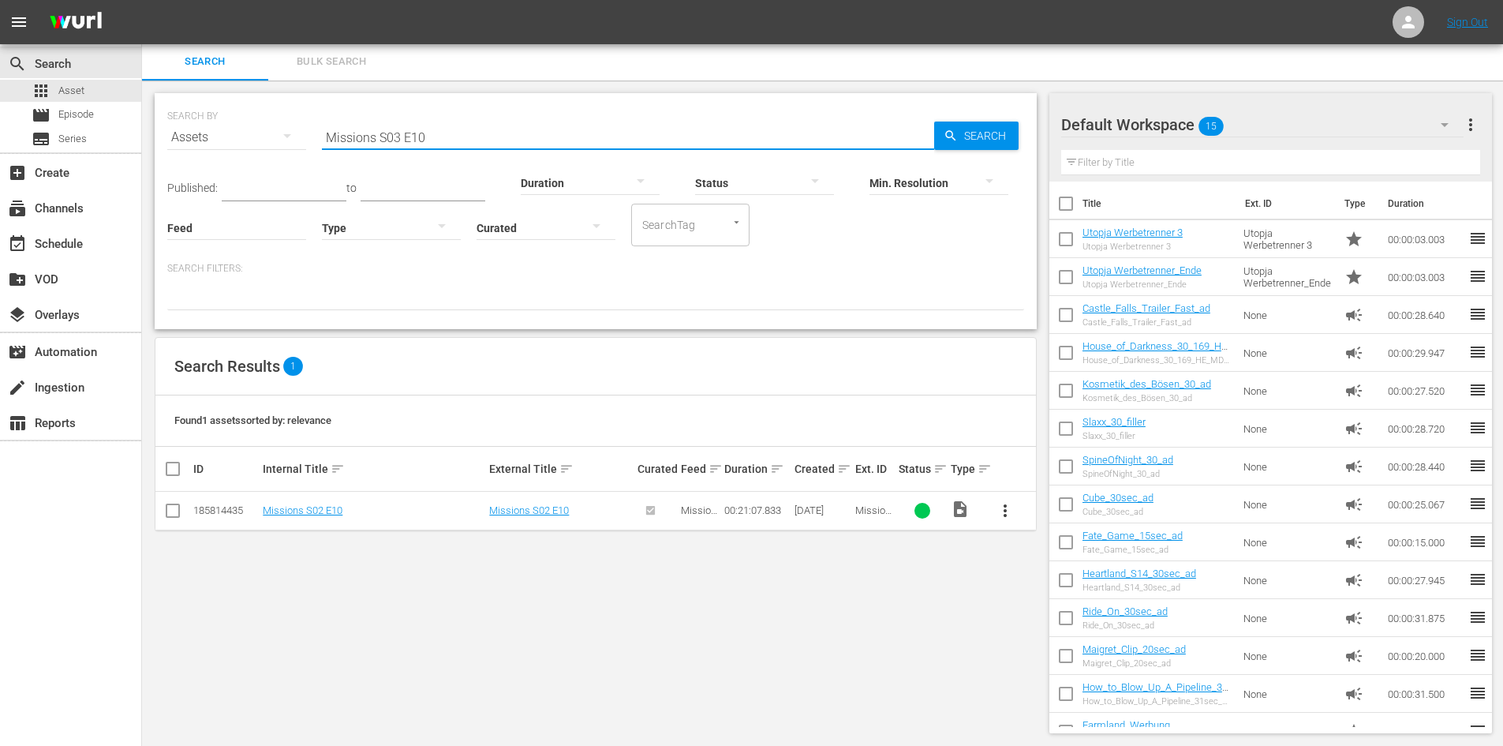
click at [431, 133] on input "Missions S03 E10" at bounding box center [628, 137] width 612 height 38
type input "Missions S03 E01"
click at [1010, 512] on span "more_vert" at bounding box center [1005, 510] width 19 height 19
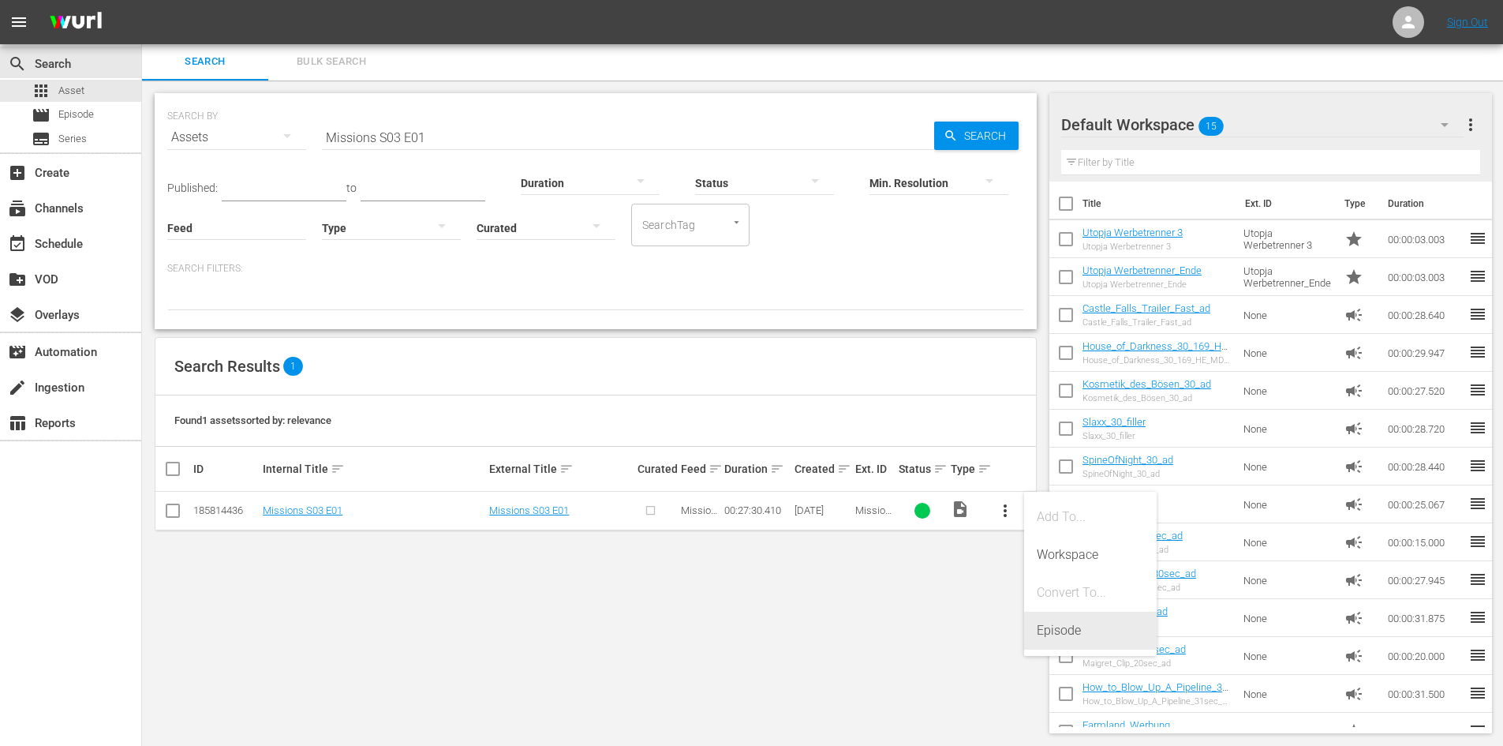
click at [1067, 627] on div "Episode" at bounding box center [1090, 630] width 107 height 38
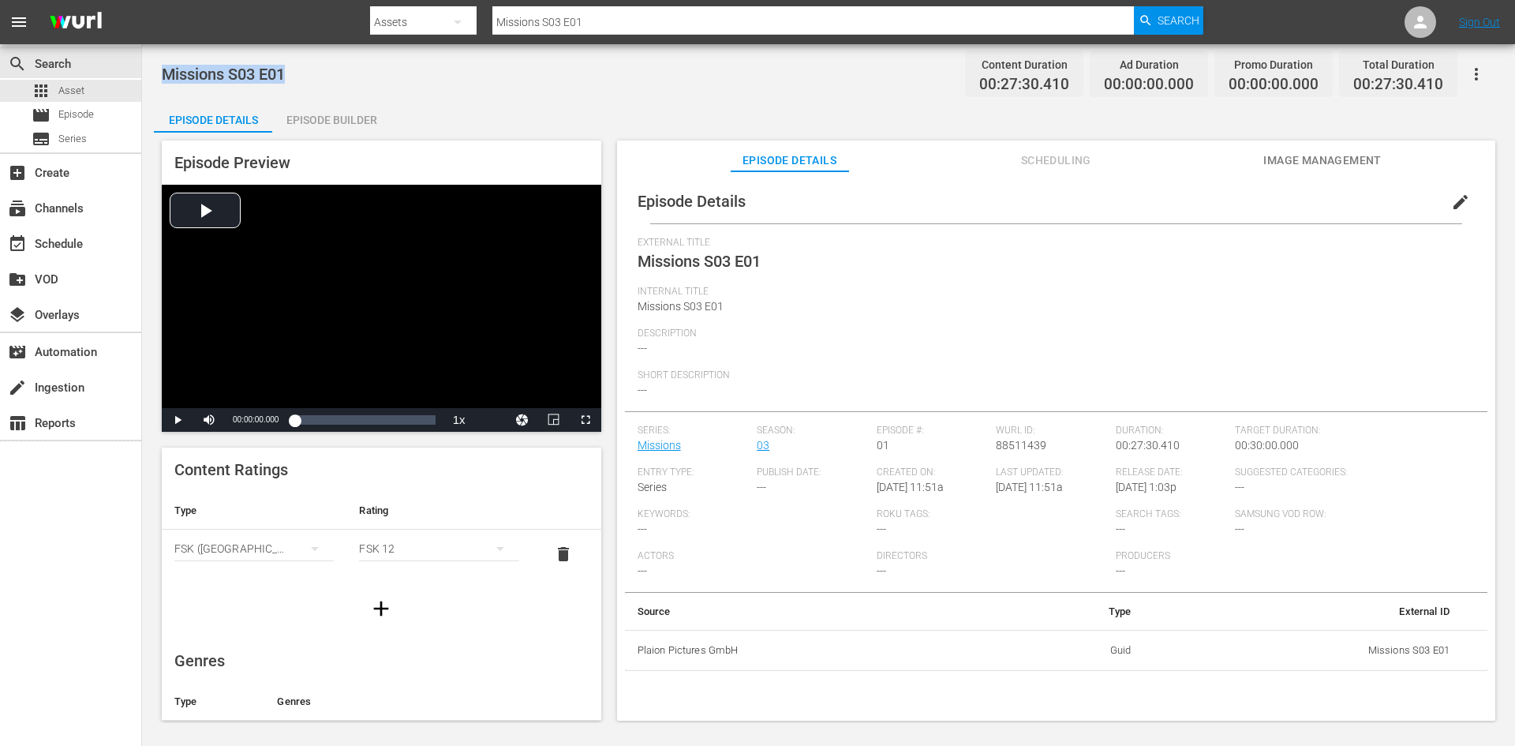
drag, startPoint x: 294, startPoint y: 75, endPoint x: 160, endPoint y: 70, distance: 134.2
click at [160, 70] on div "Missions S03 E01 Content Duration 00:27:30.410 Ad Duration 00:00:00.000 Promo D…" at bounding box center [828, 383] width 1373 height 678
click at [107, 114] on div "movie Episode" at bounding box center [70, 115] width 141 height 22
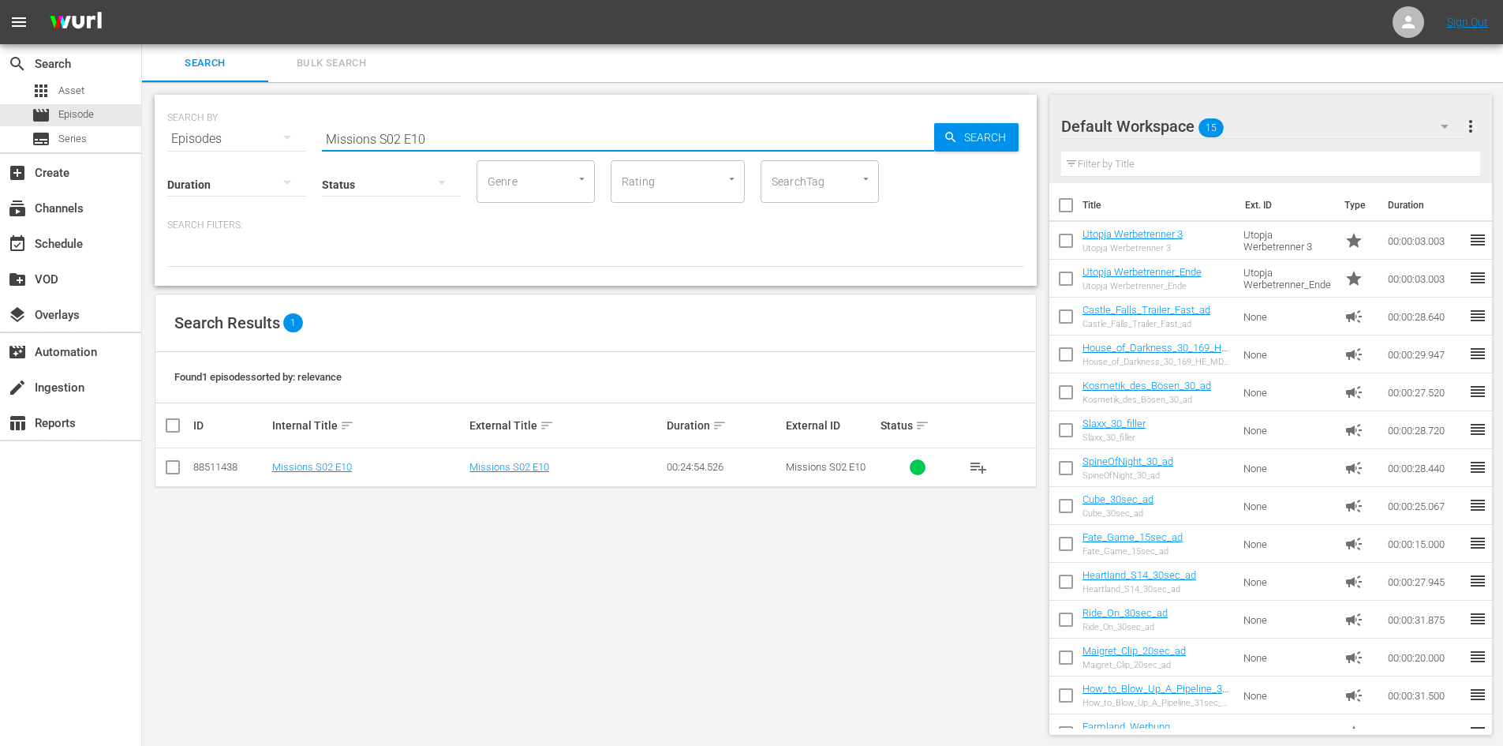
drag, startPoint x: 491, startPoint y: 134, endPoint x: 148, endPoint y: 125, distance: 344.1
click at [148, 125] on div "SEARCH BY Search By Episodes Search ID, Title, Description, Keywords, or Catego…" at bounding box center [595, 414] width 907 height 665
paste input "Missions S03 E01"
type input "Missions S03 E01"
click at [988, 144] on span "Search" at bounding box center [988, 137] width 61 height 28
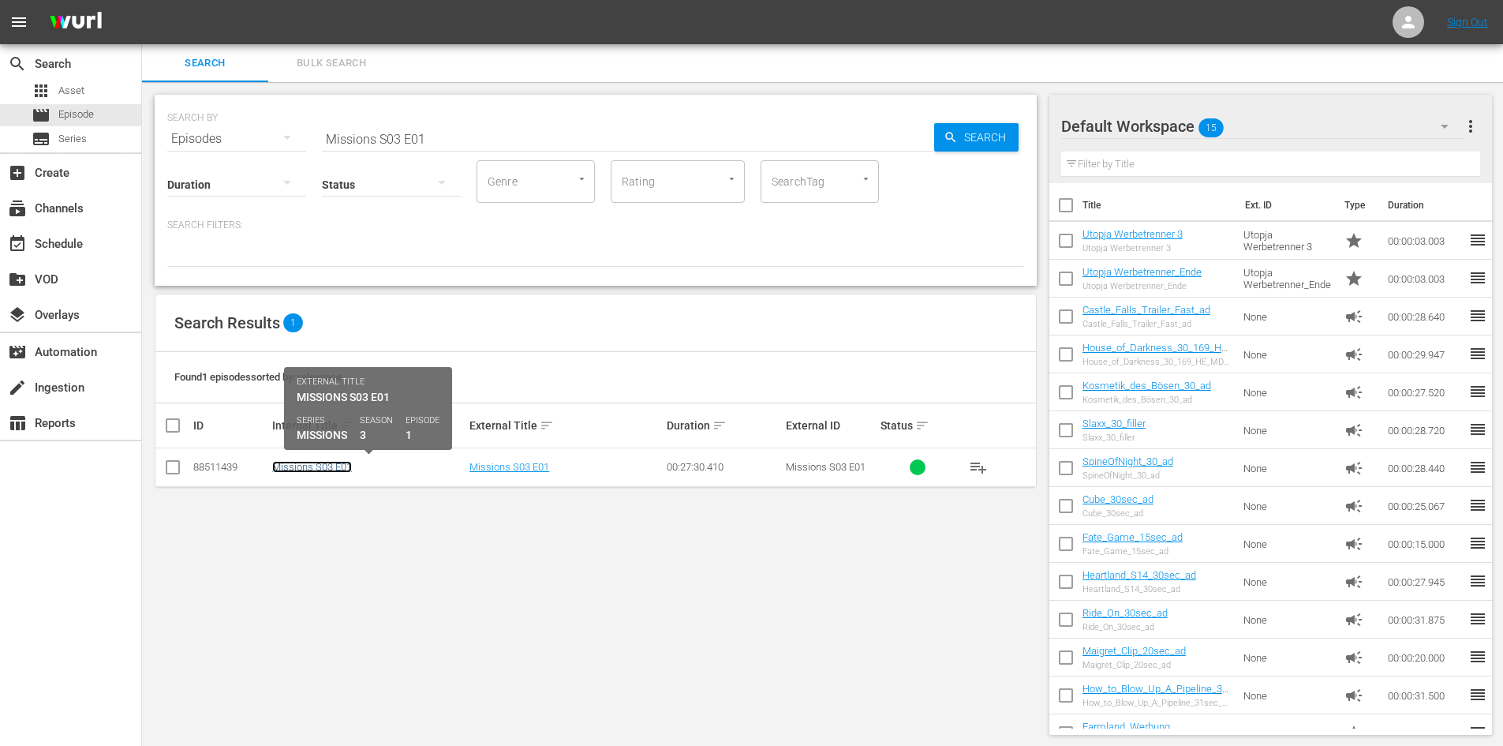
click at [329, 471] on link "Missions S03 E01" at bounding box center [312, 467] width 80 height 12
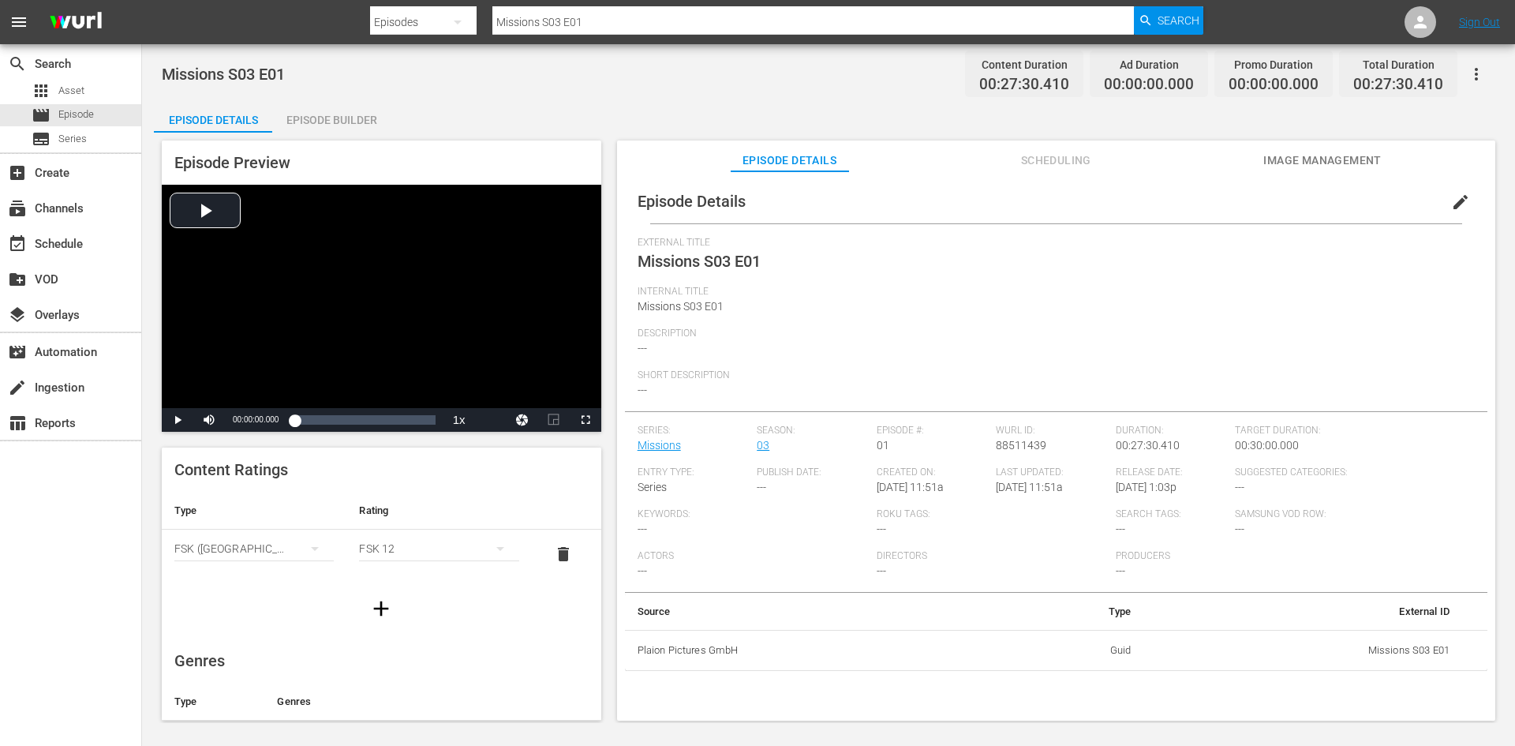
click at [363, 123] on div "Episode Builder" at bounding box center [331, 120] width 118 height 38
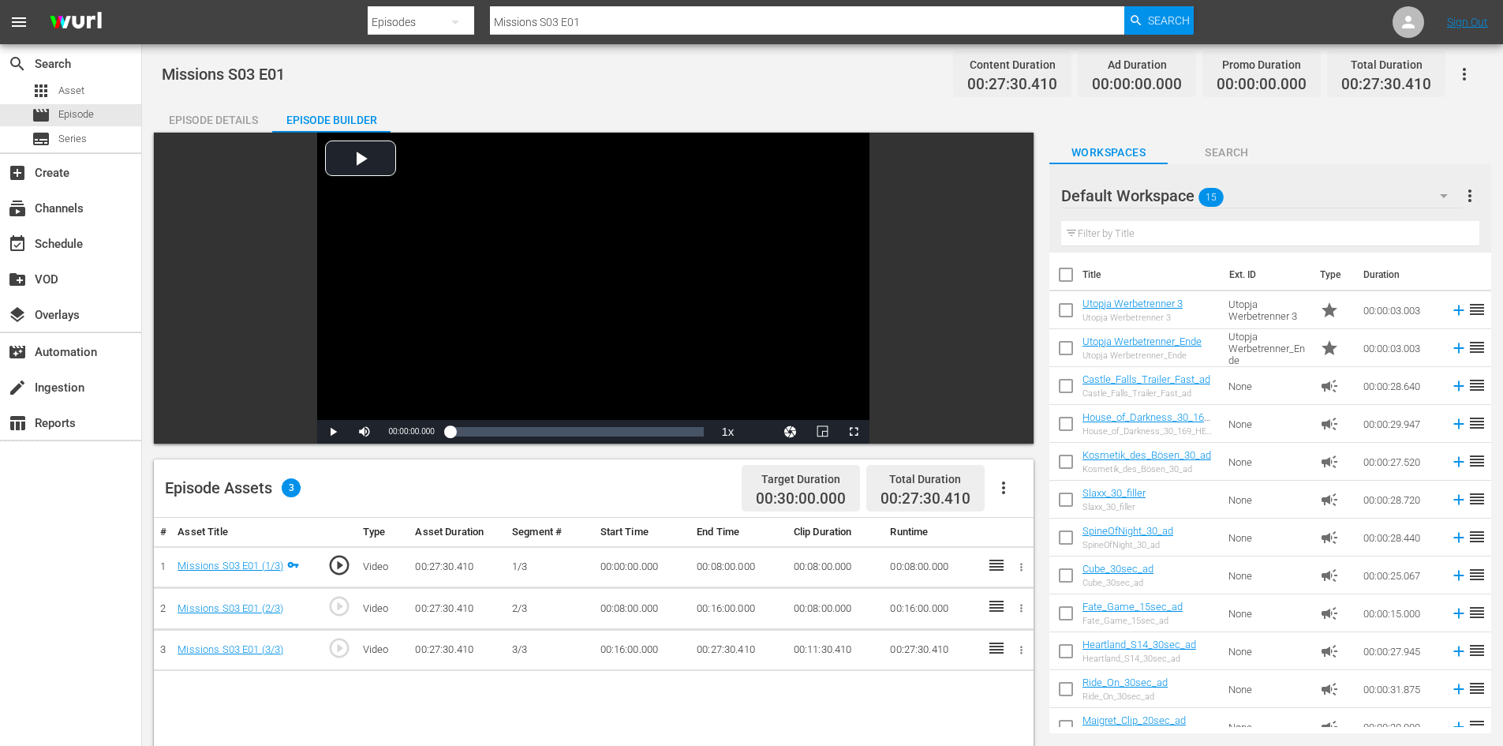
click at [1010, 494] on icon "button" at bounding box center [1003, 487] width 19 height 19
click at [1018, 498] on div "Fill with Ads" at bounding box center [1050, 494] width 107 height 38
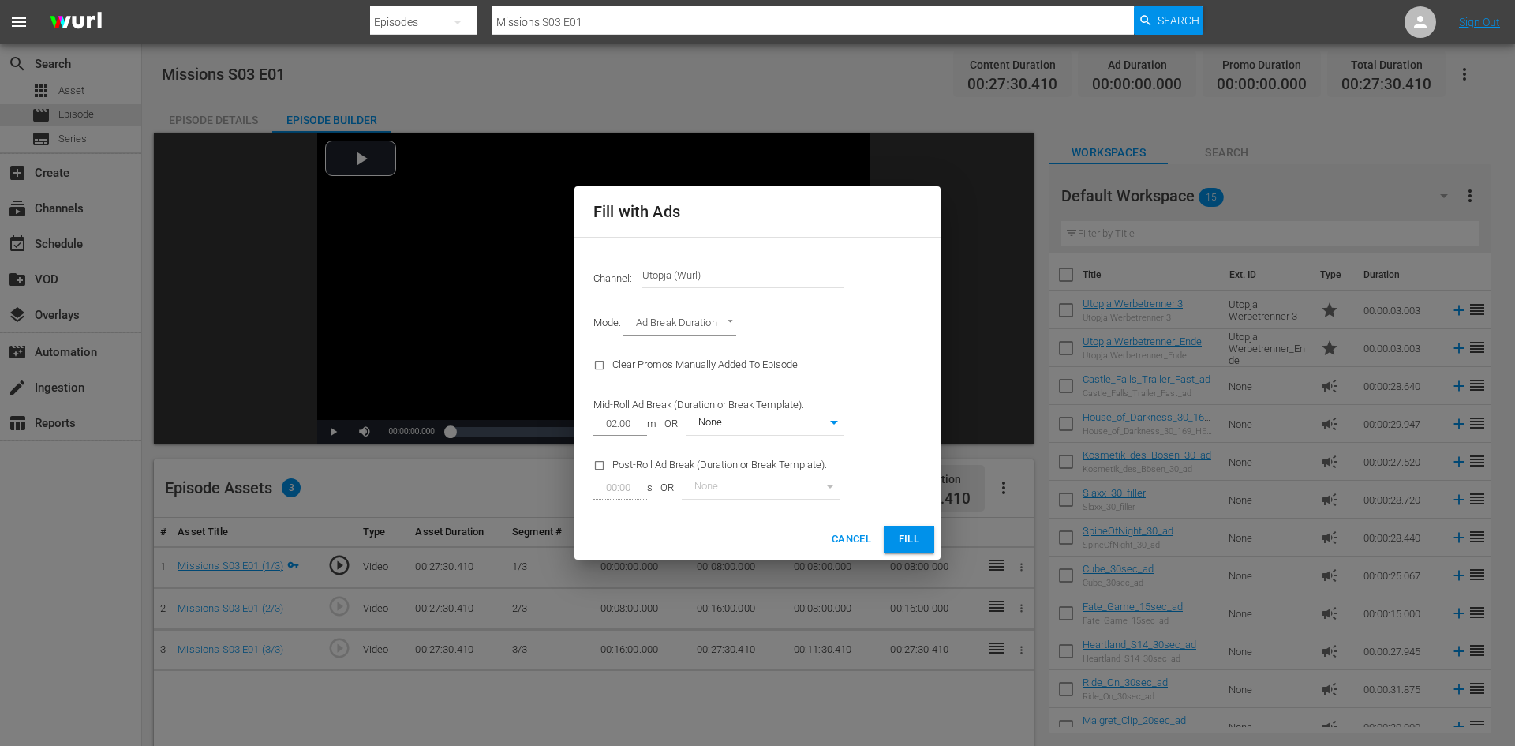
click at [910, 540] on span "Fill" at bounding box center [908, 539] width 25 height 18
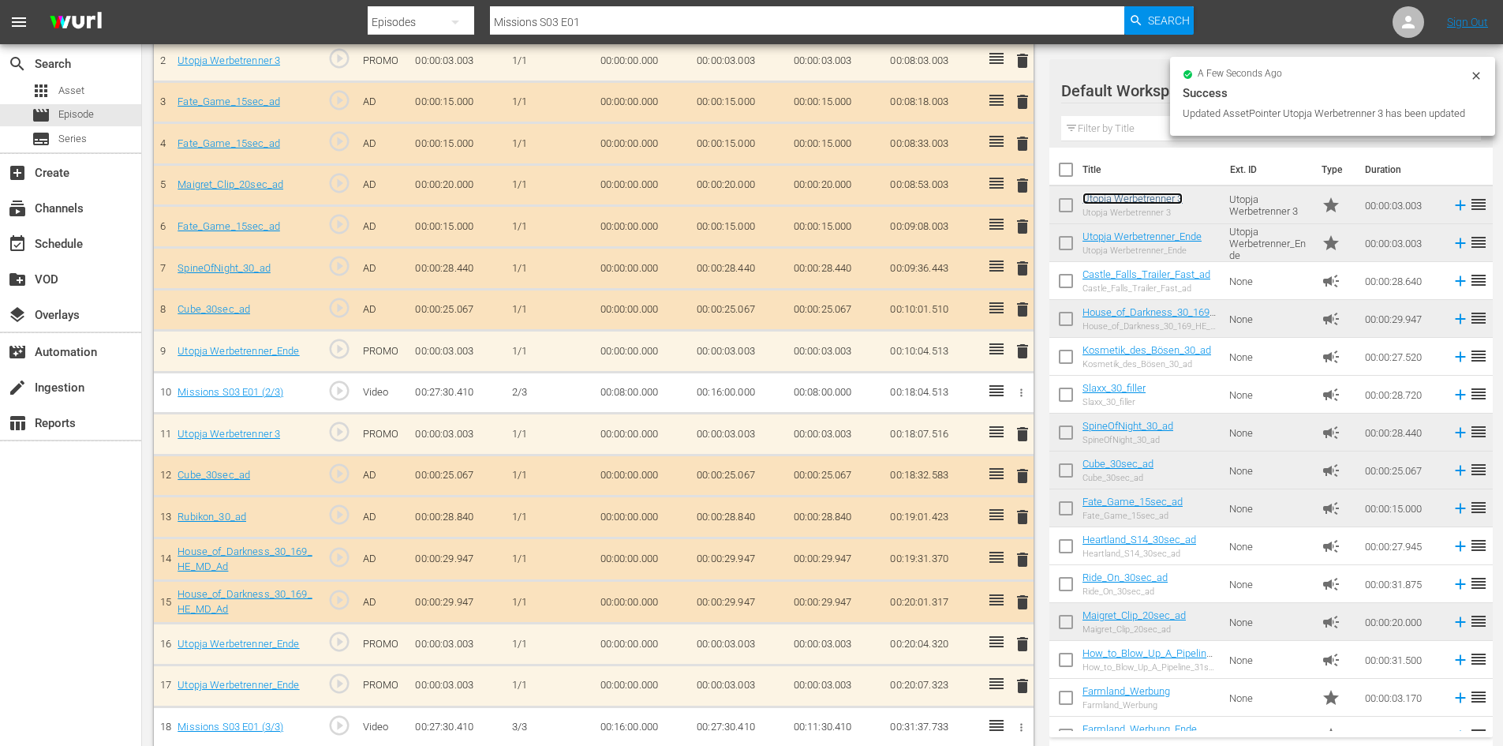
scroll to position [562, 0]
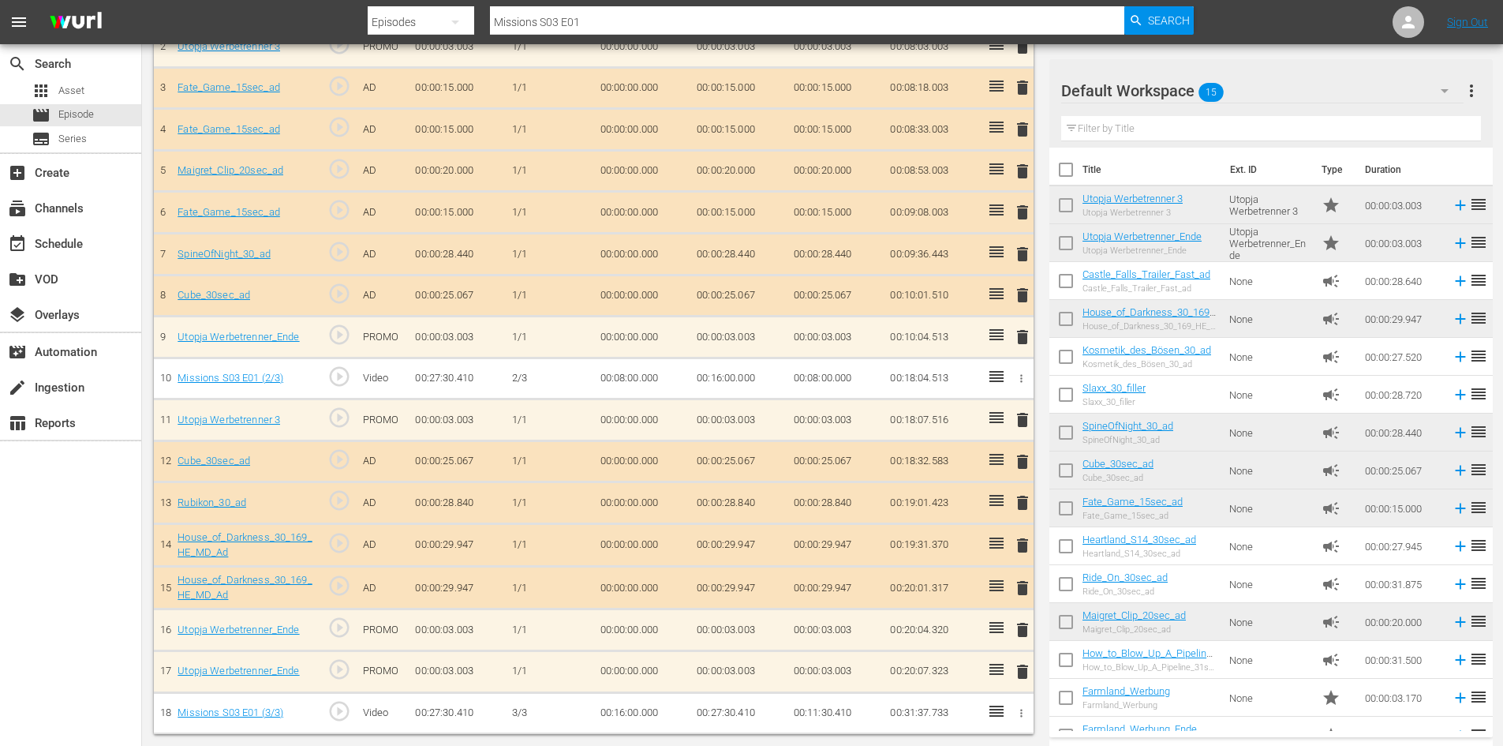
click at [1030, 672] on span "delete" at bounding box center [1022, 671] width 19 height 19
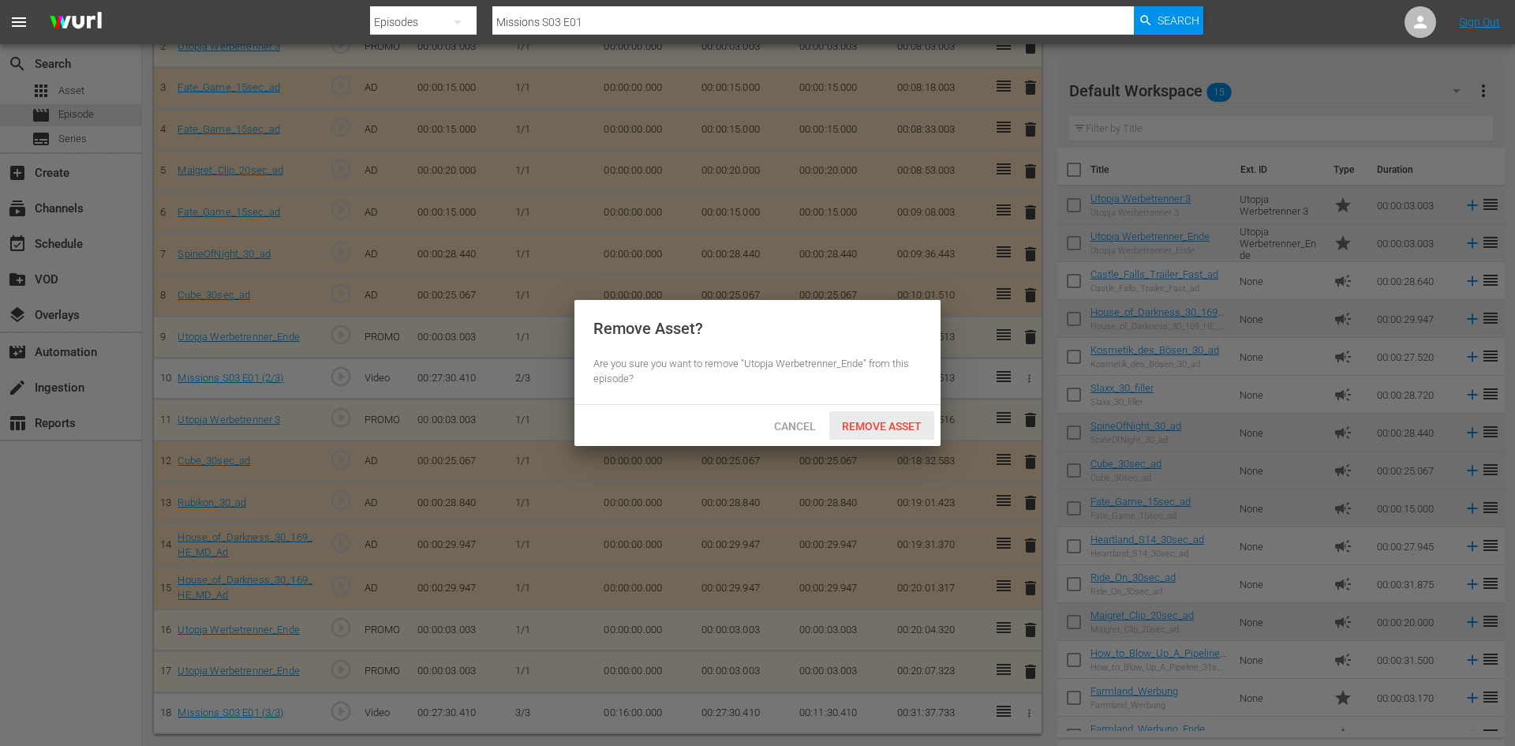
click at [866, 426] on span "Remove Asset" at bounding box center [881, 426] width 105 height 13
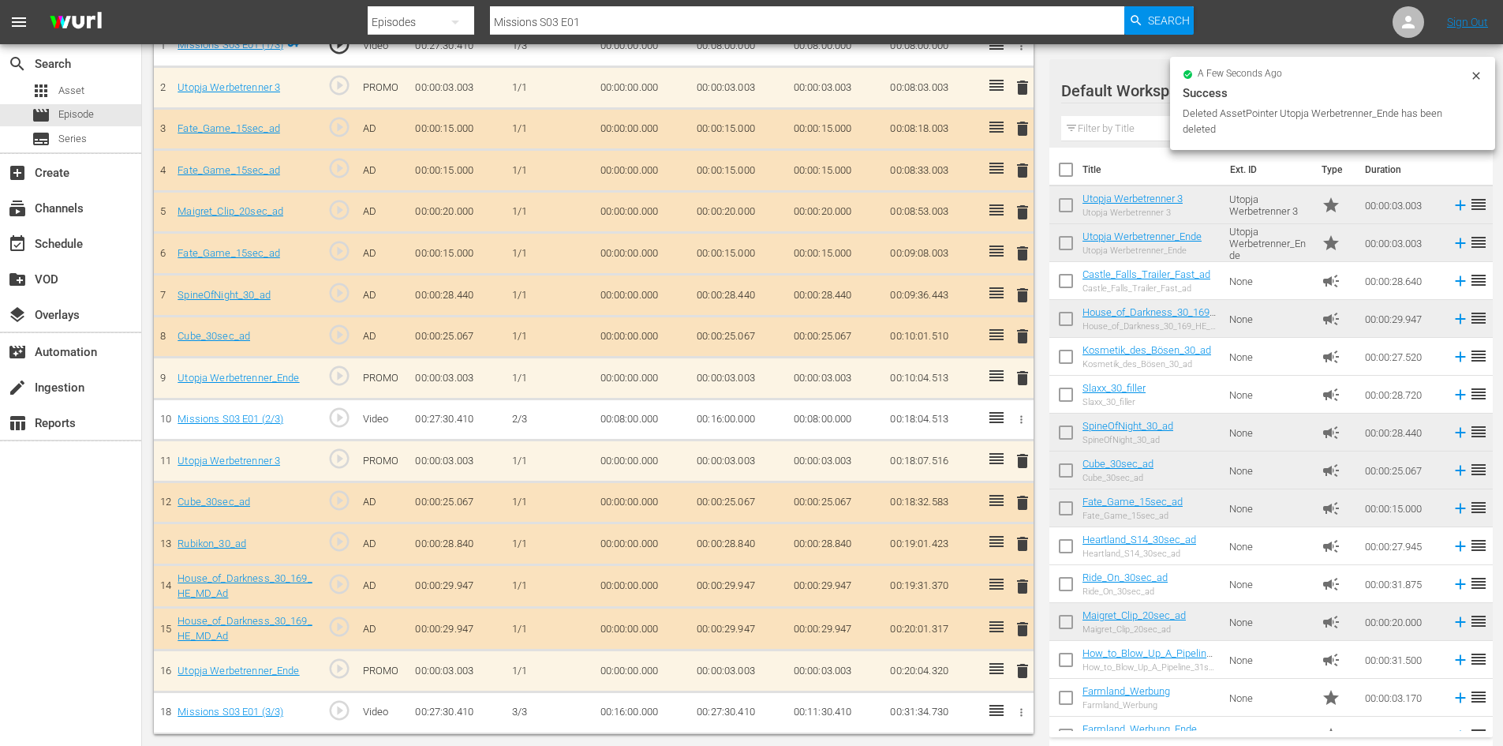
scroll to position [521, 0]
click at [1029, 128] on span "delete" at bounding box center [1022, 128] width 19 height 19
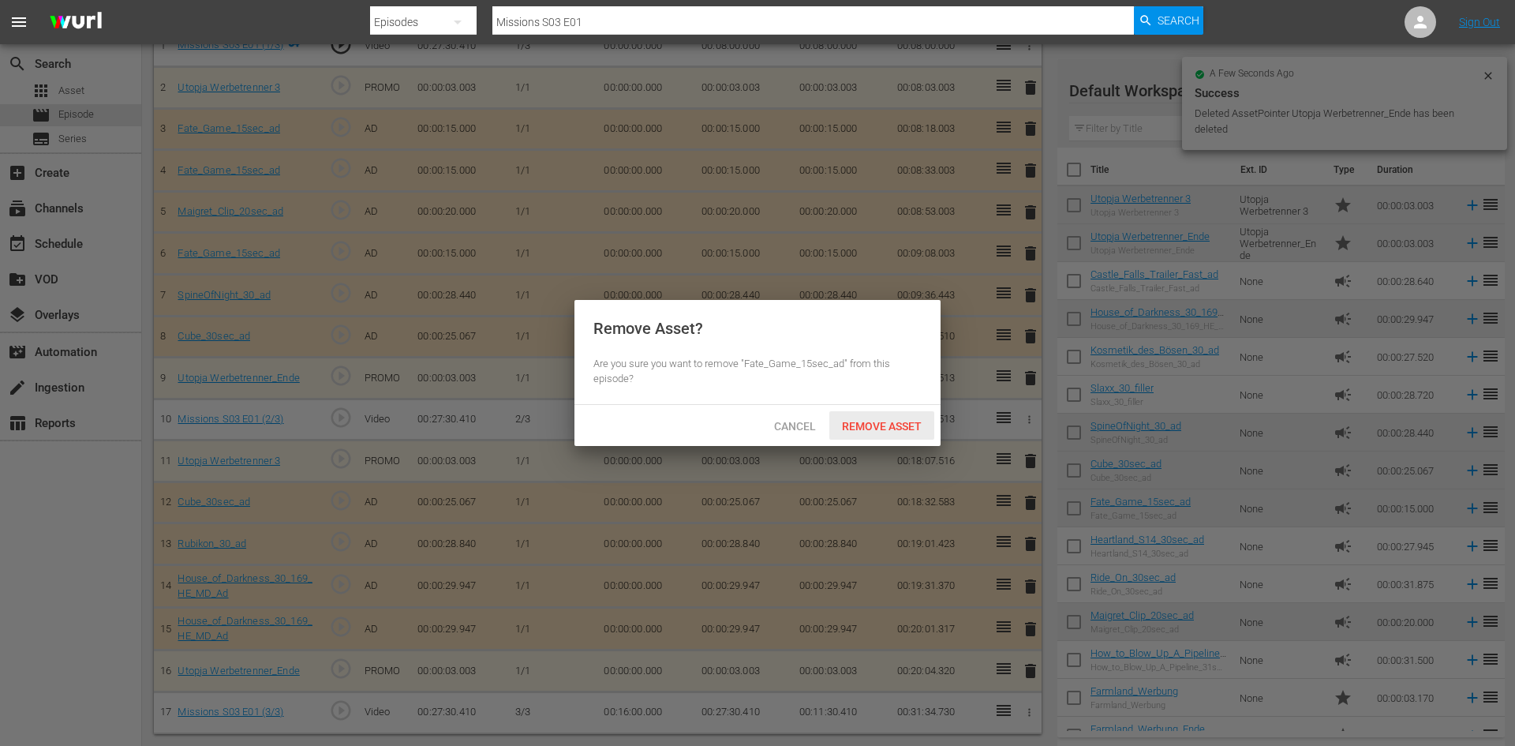
click at [858, 426] on span "Remove Asset" at bounding box center [881, 426] width 105 height 13
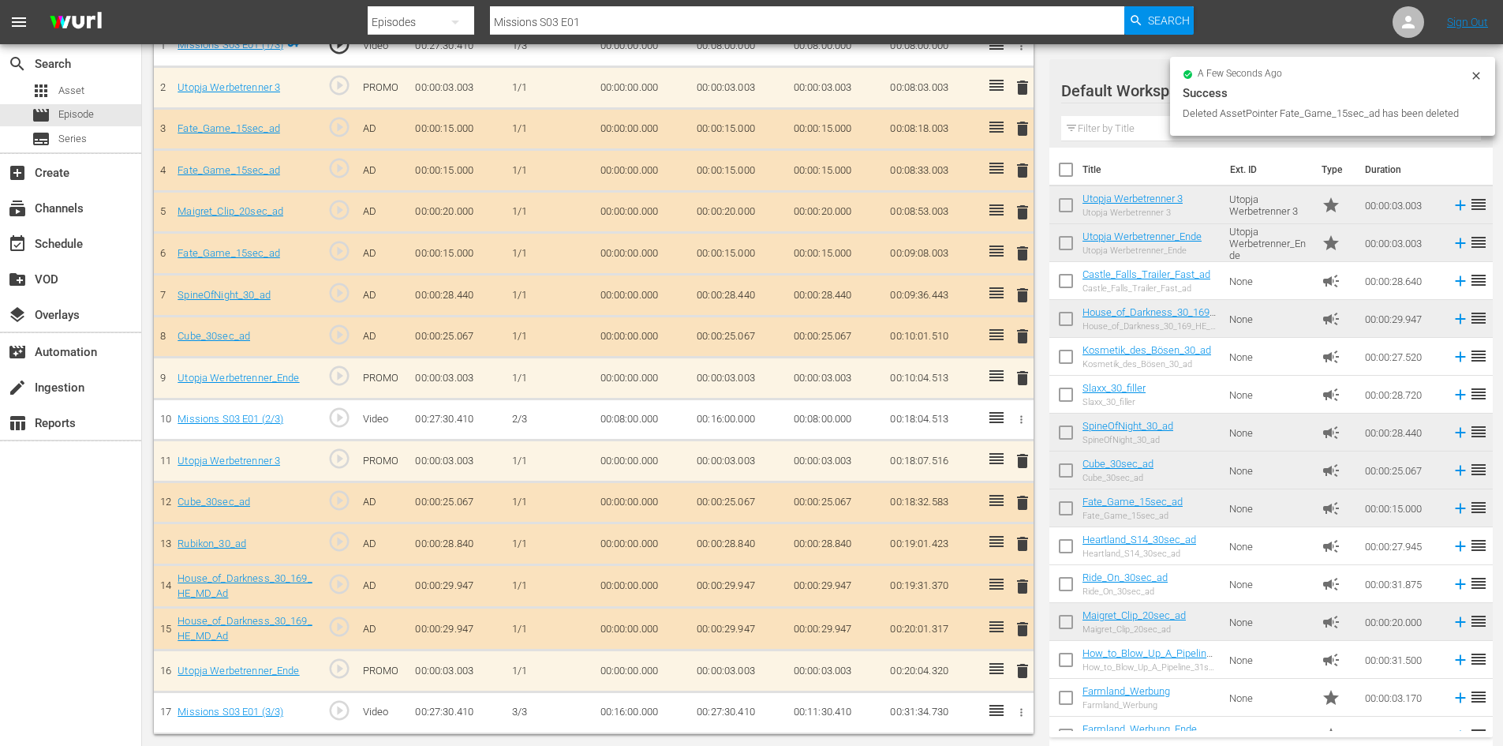
scroll to position [479, 0]
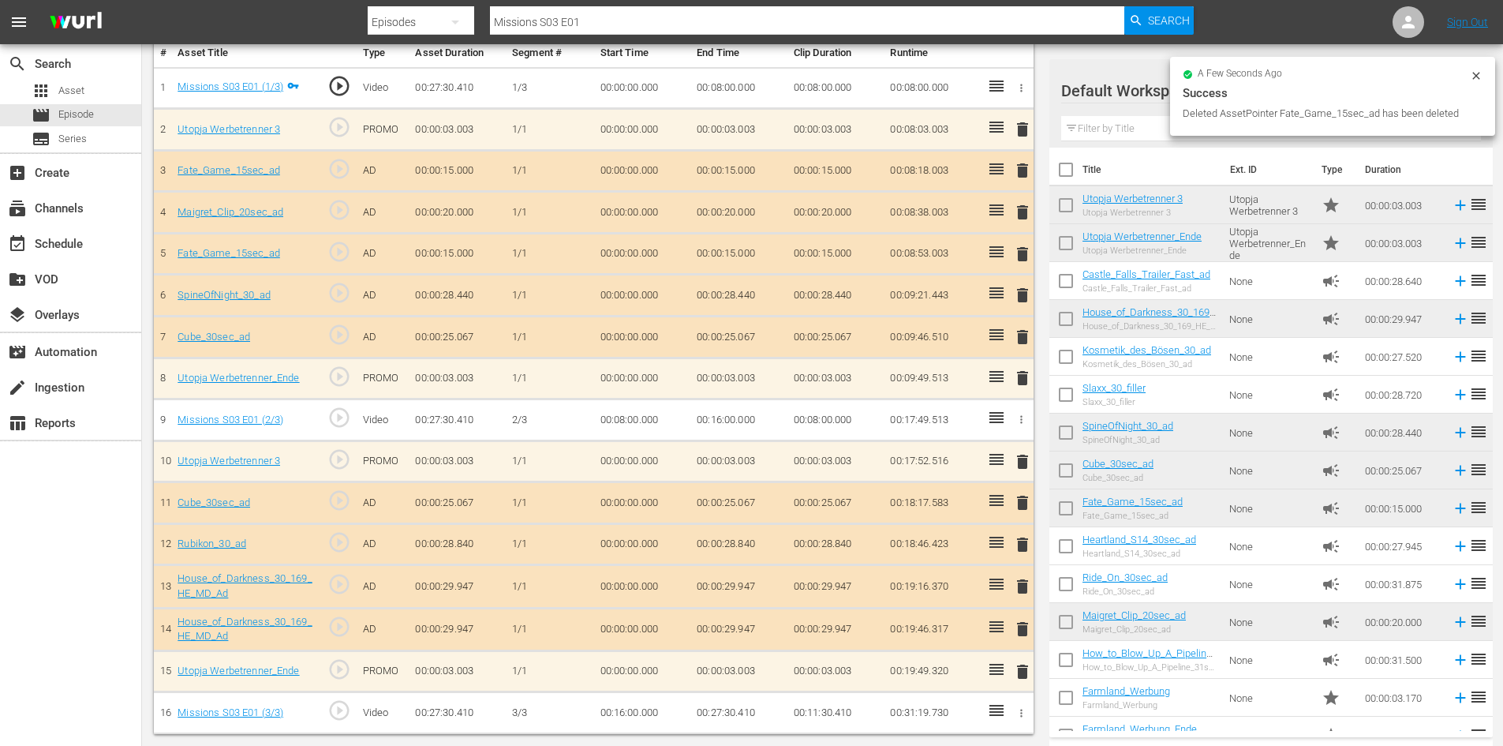
click at [1012, 174] on td "delete" at bounding box center [1020, 171] width 26 height 42
click at [1024, 167] on span "delete" at bounding box center [1022, 170] width 19 height 19
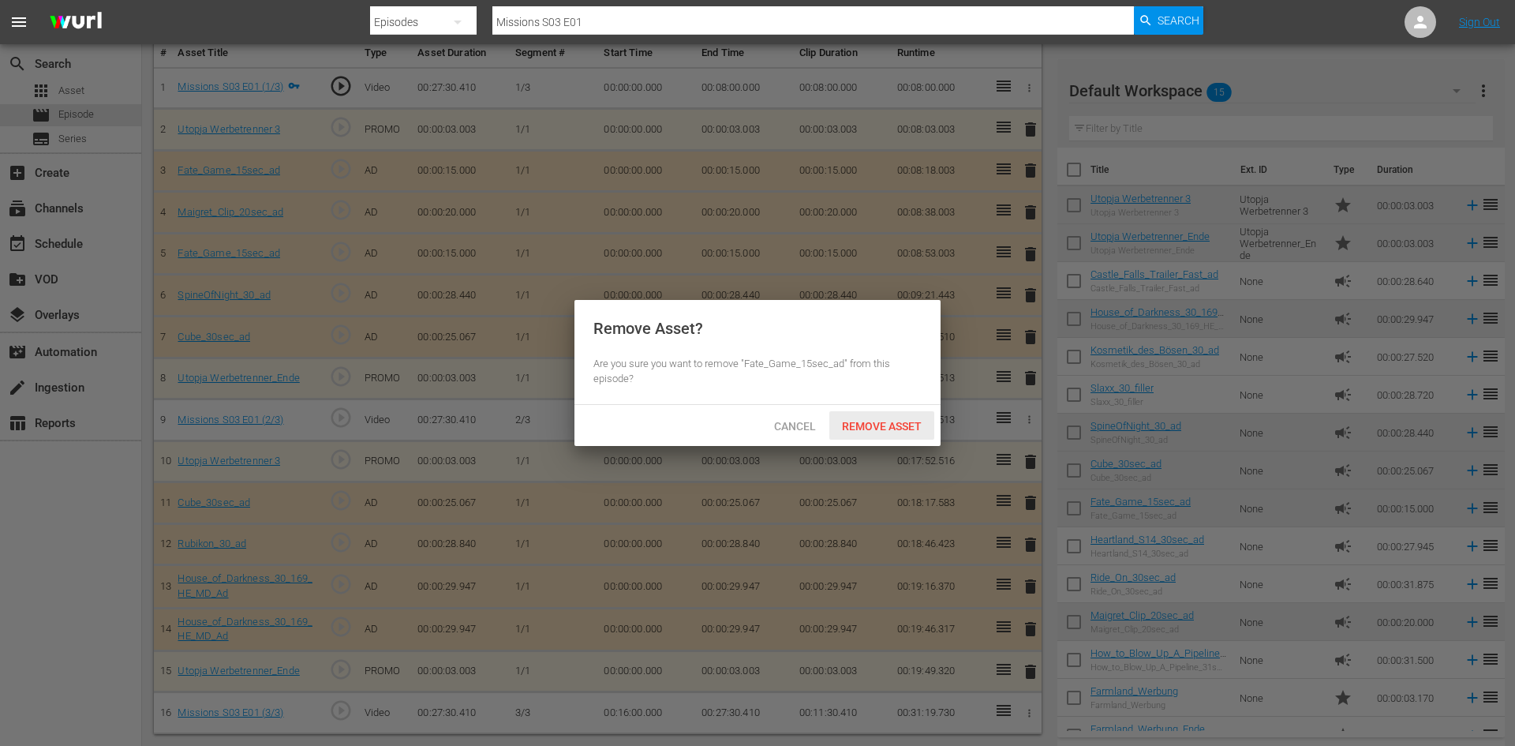
click at [880, 428] on span "Remove Asset" at bounding box center [881, 426] width 105 height 13
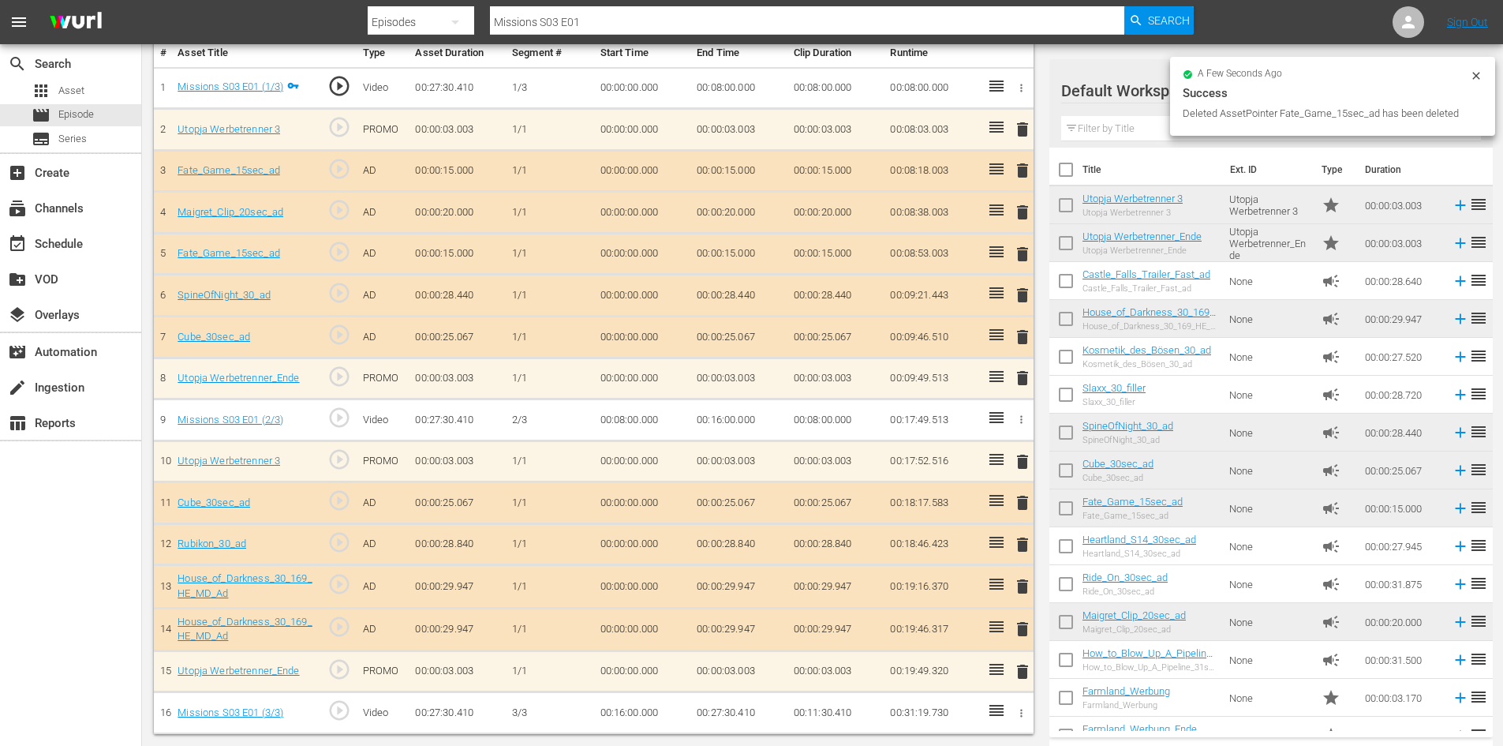
scroll to position [437, 0]
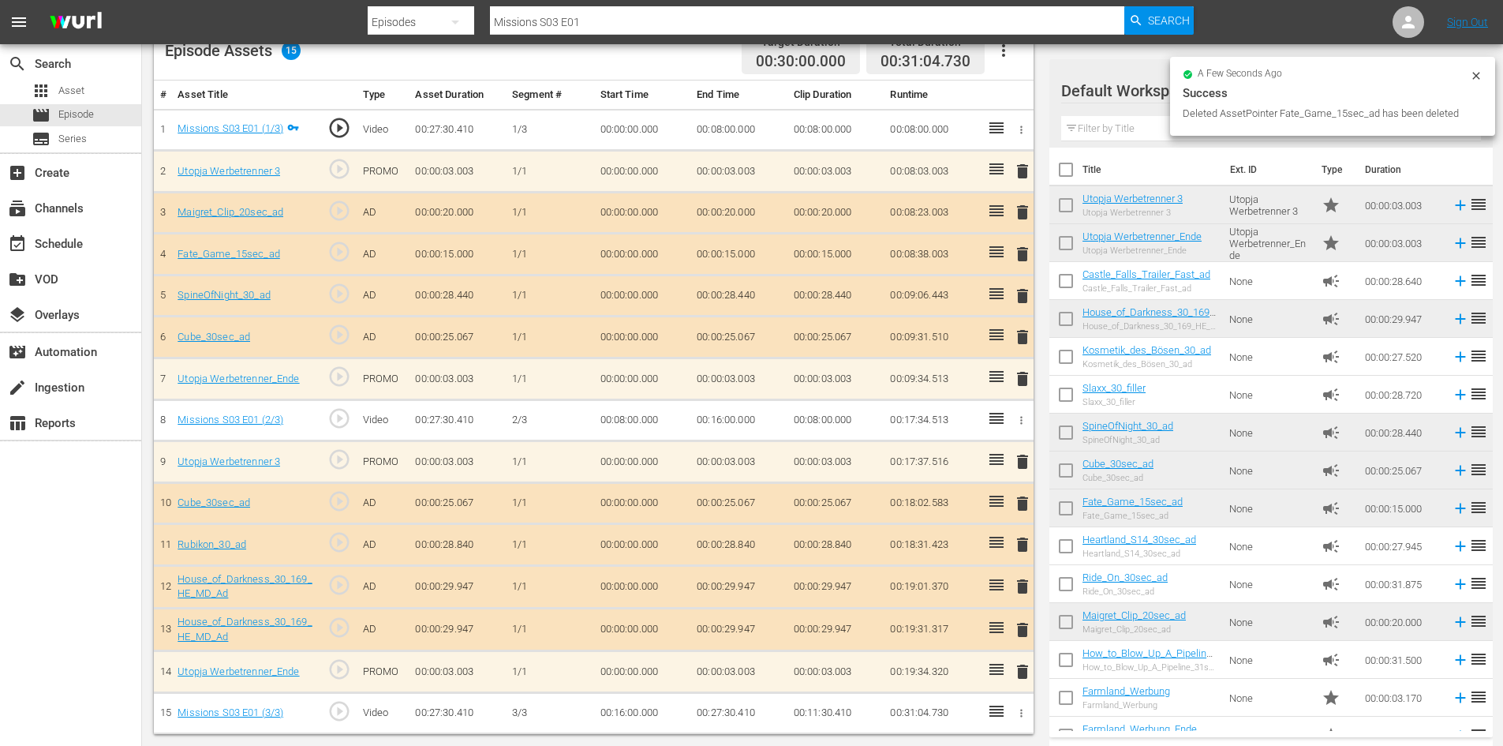
click at [1017, 587] on span "delete" at bounding box center [1022, 586] width 19 height 19
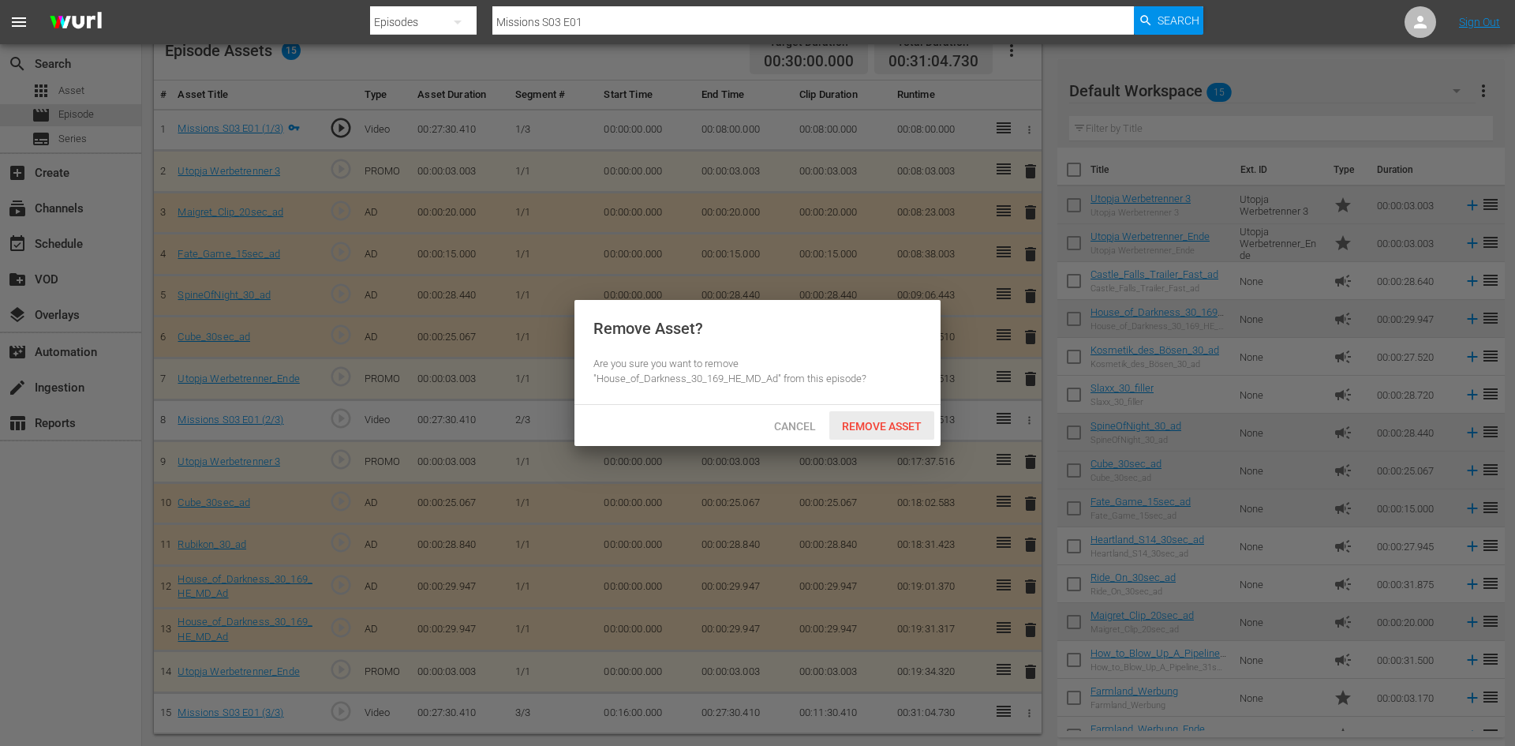
click at [884, 420] on span "Remove Asset" at bounding box center [881, 426] width 105 height 13
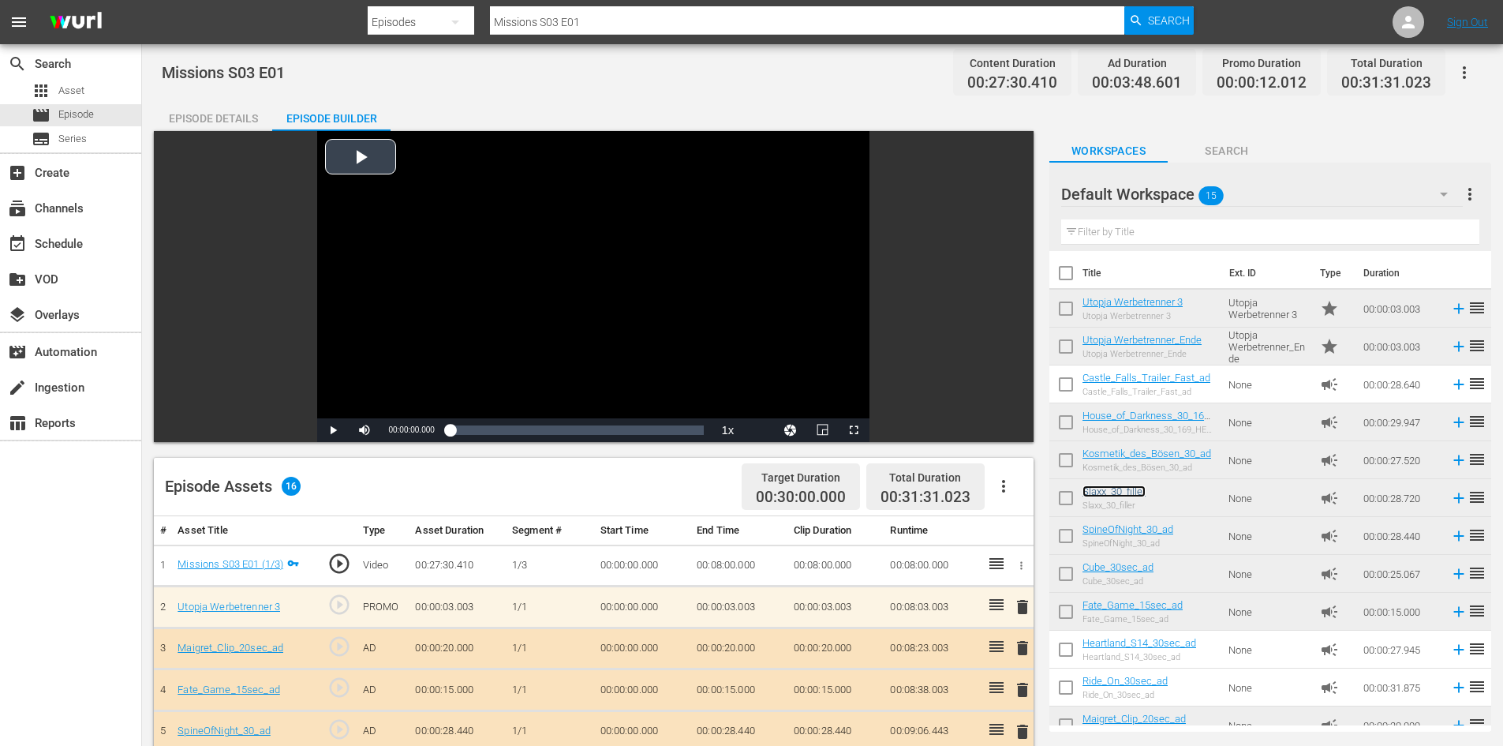
scroll to position [0, 0]
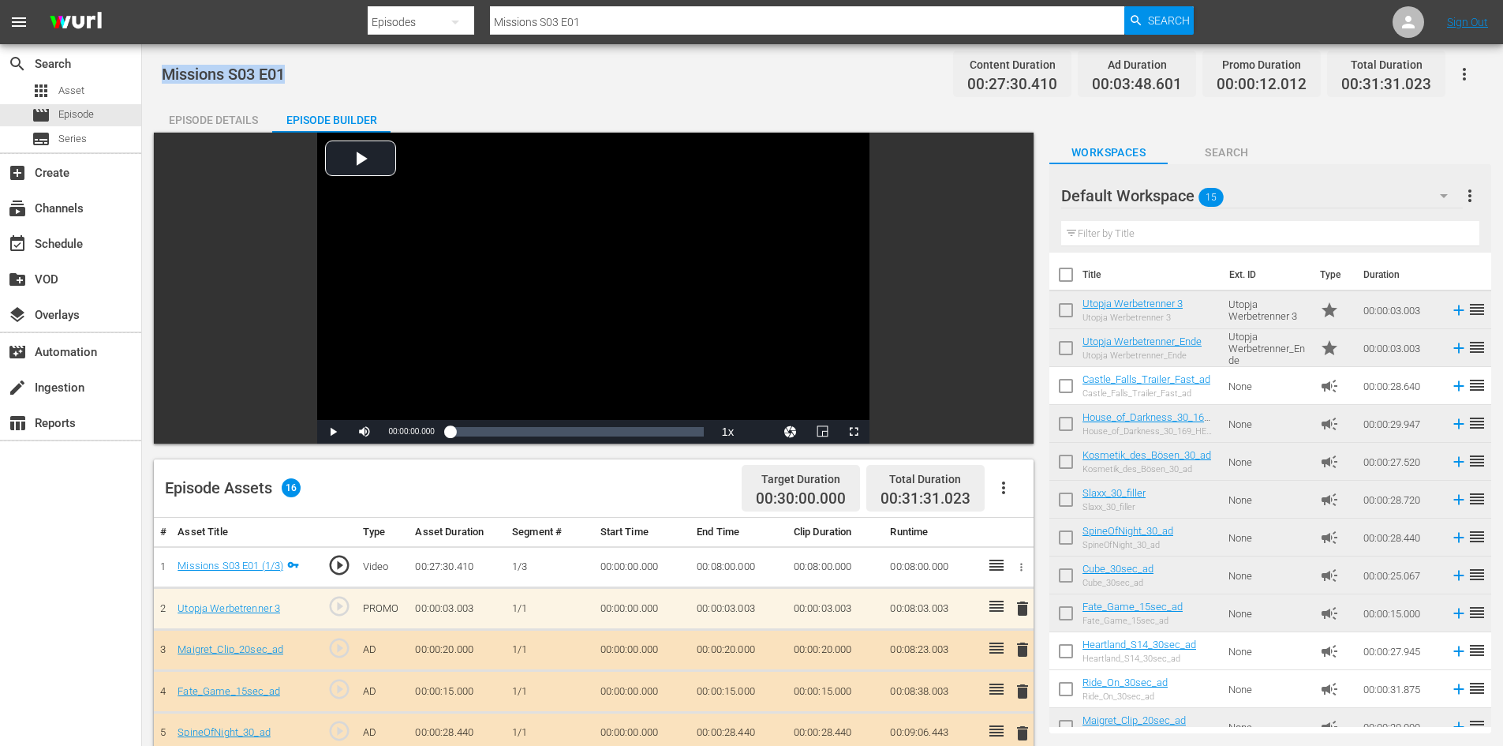
drag, startPoint x: 226, startPoint y: 74, endPoint x: 157, endPoint y: 75, distance: 68.6
click at [157, 75] on div "Missions S03 E01 Content Duration 00:27:30.410 Ad Duration 00:03:48.601 Promo D…" at bounding box center [822, 633] width 1361 height 1179
click at [118, 92] on div "apps Asset" at bounding box center [70, 91] width 141 height 22
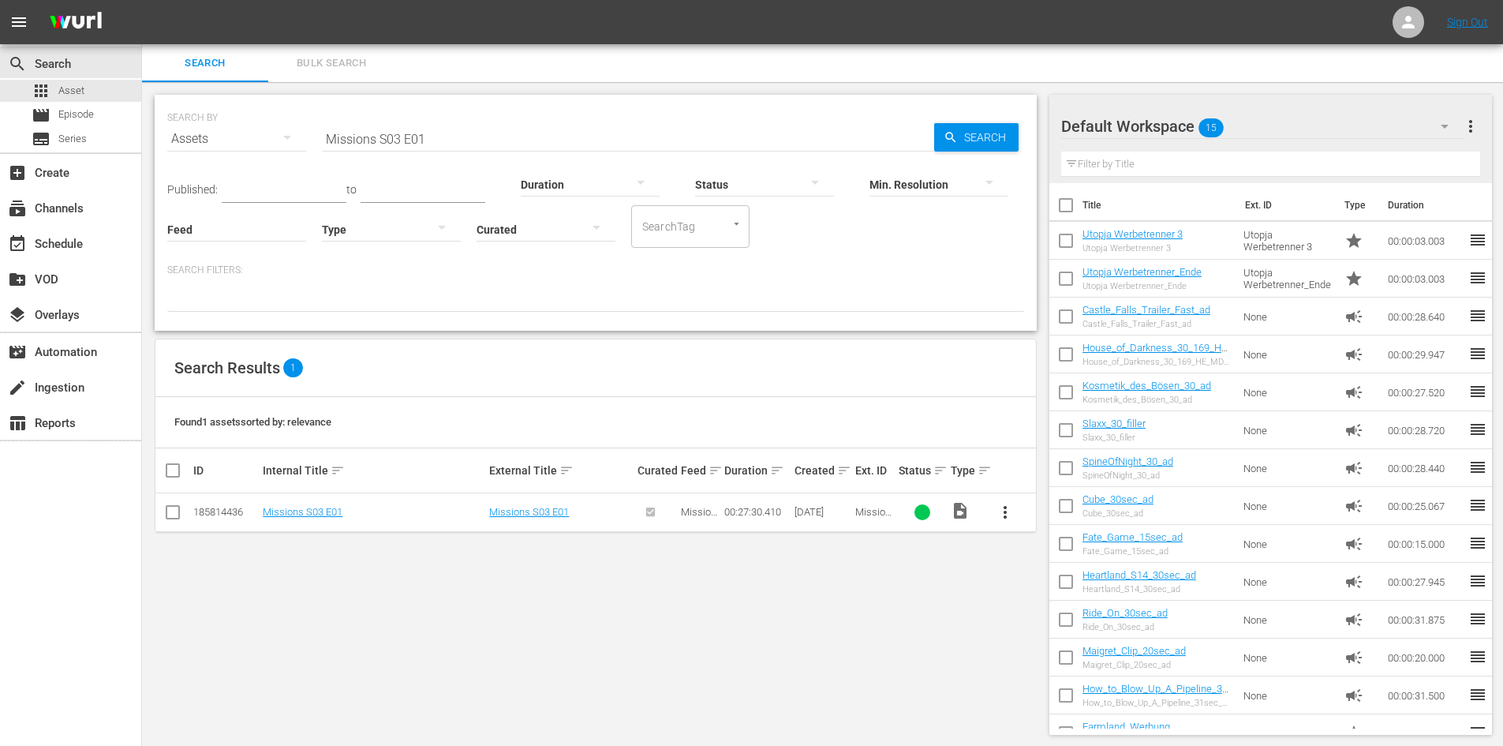
click at [458, 137] on input "Missions S03 E01" at bounding box center [628, 139] width 612 height 38
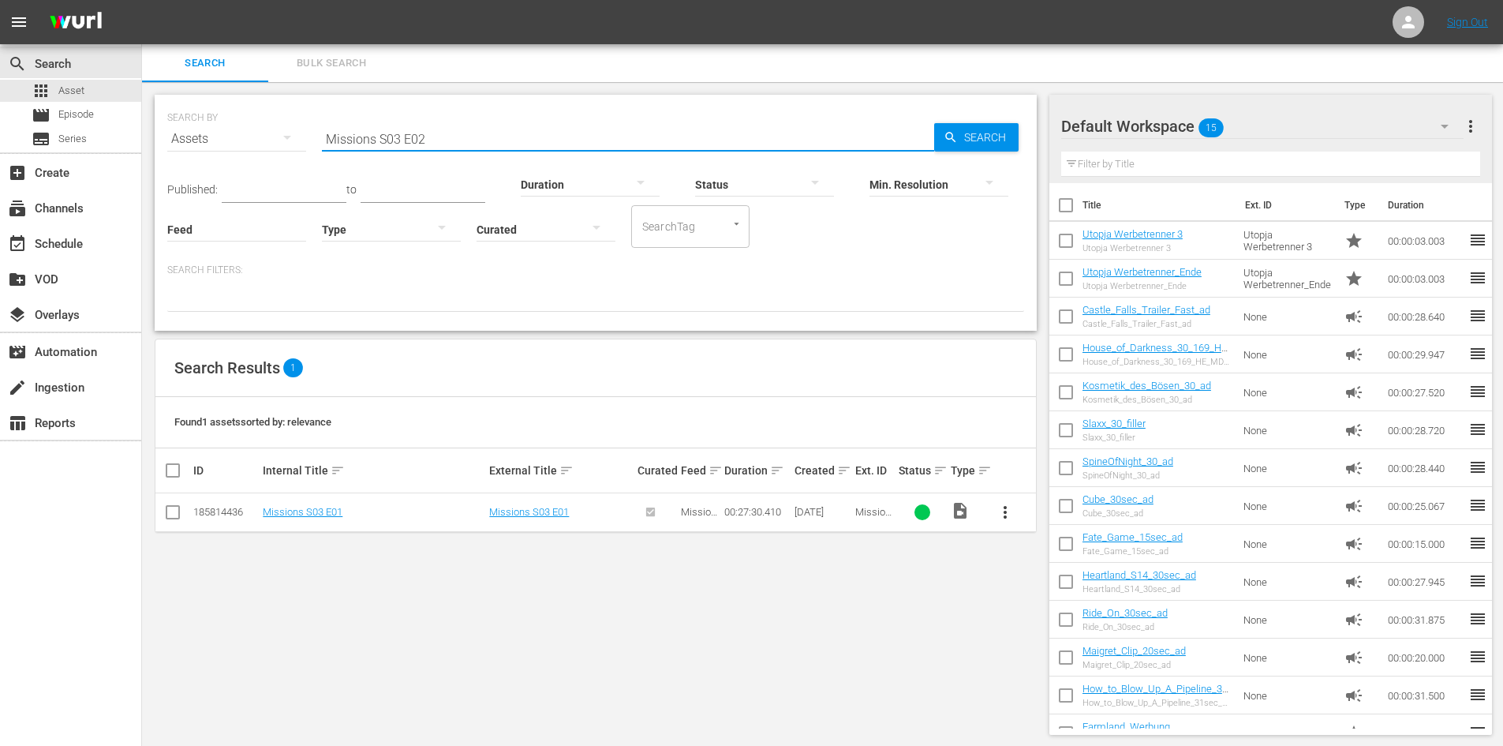
type input "Missions S03 E02"
click at [984, 437] on div "SEARCH BY Search By Assets Search ID, Title, Description, Keywords, or Category…" at bounding box center [595, 414] width 907 height 665
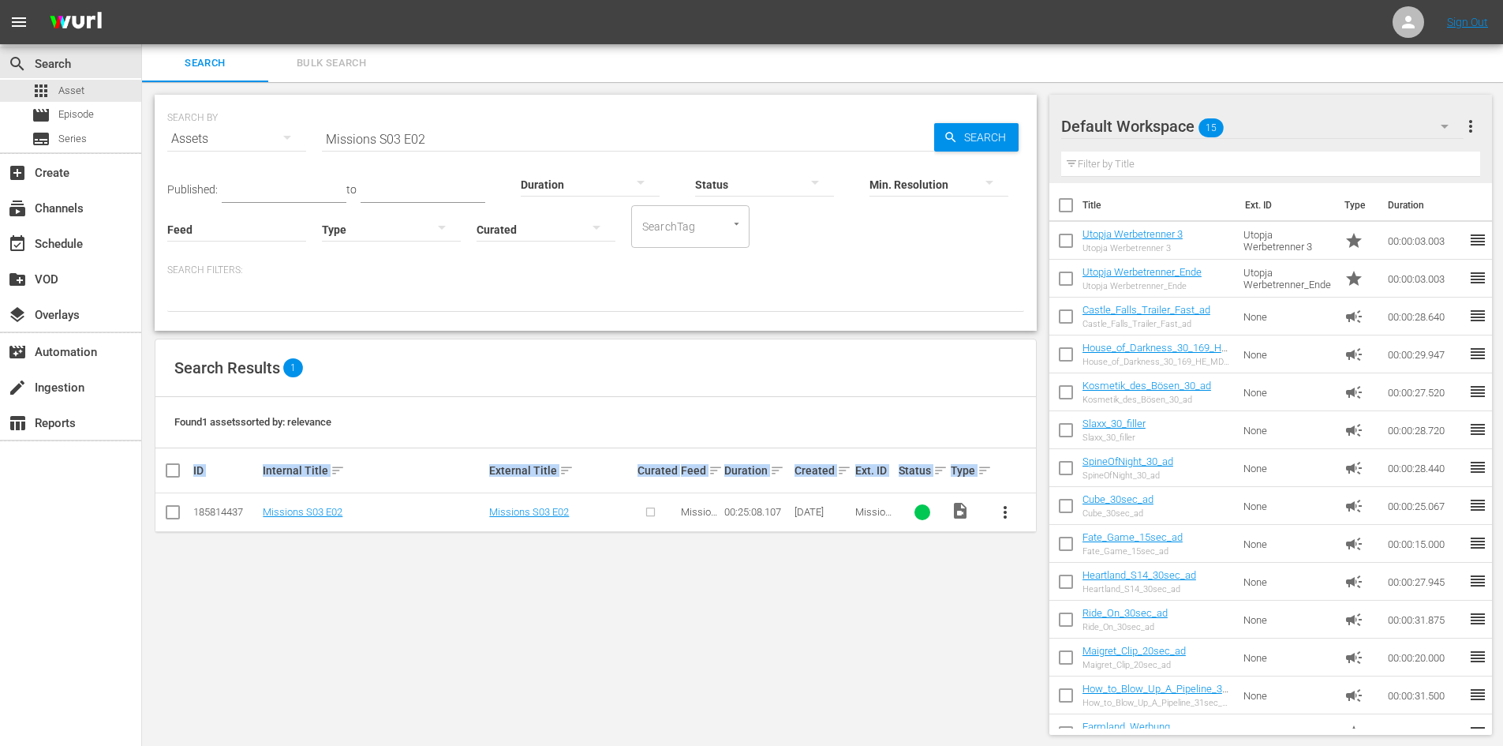
click at [1006, 519] on span "more_vert" at bounding box center [1005, 512] width 19 height 19
click at [1078, 639] on div "Episode" at bounding box center [1090, 632] width 107 height 38
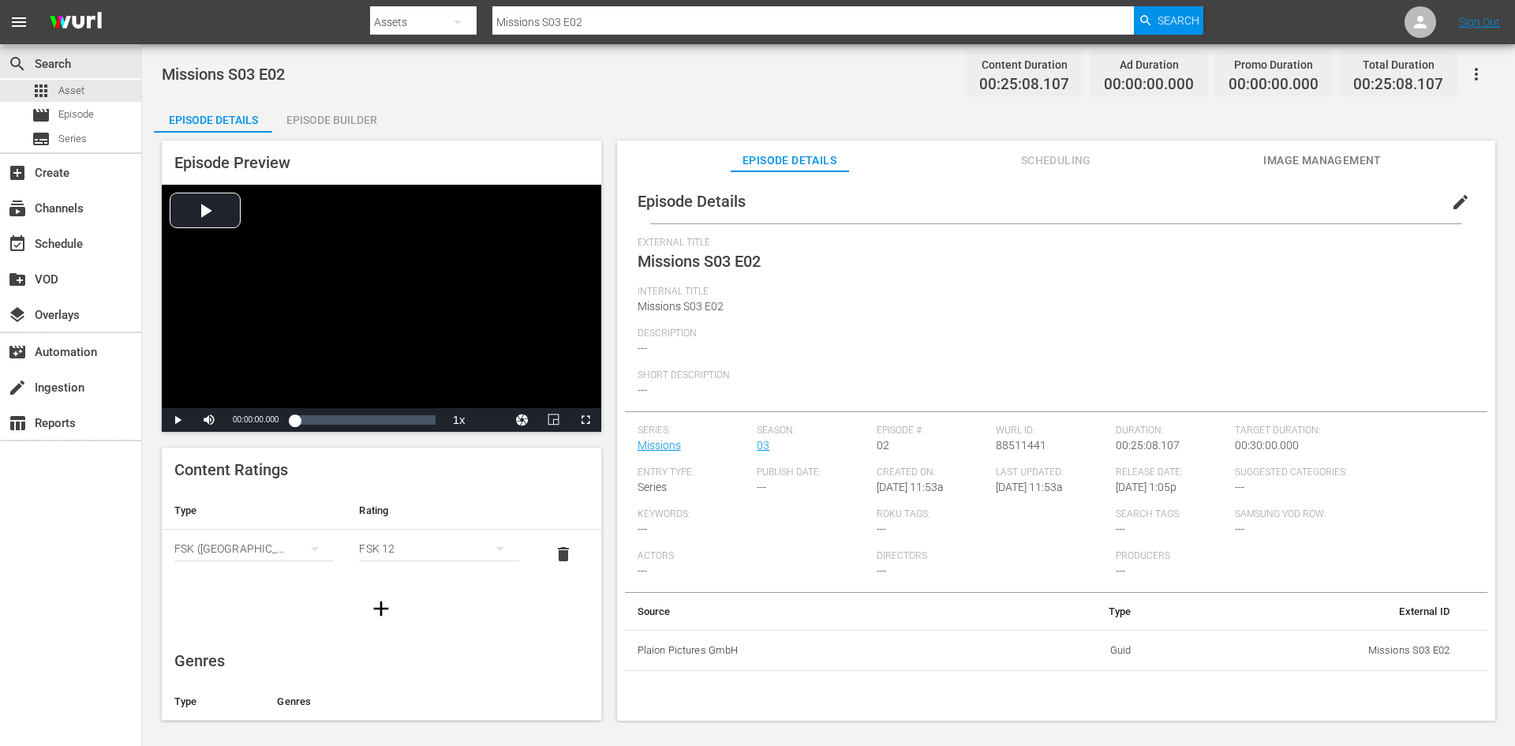
drag, startPoint x: 289, startPoint y: 59, endPoint x: 305, endPoint y: 71, distance: 20.4
click at [300, 69] on div "Missions S03 E02 Content Duration 00:25:08.107 Ad Duration 00:00:00.000 Promo D…" at bounding box center [828, 74] width 1333 height 36
drag, startPoint x: 306, startPoint y: 63, endPoint x: 164, endPoint y: 88, distance: 144.1
click at [164, 88] on div "Missions S03 E02 Content Duration 00:25:08.107 Ad Duration 00:00:00.000 Promo D…" at bounding box center [828, 74] width 1333 height 36
click at [86, 110] on span "Episode" at bounding box center [76, 115] width 36 height 16
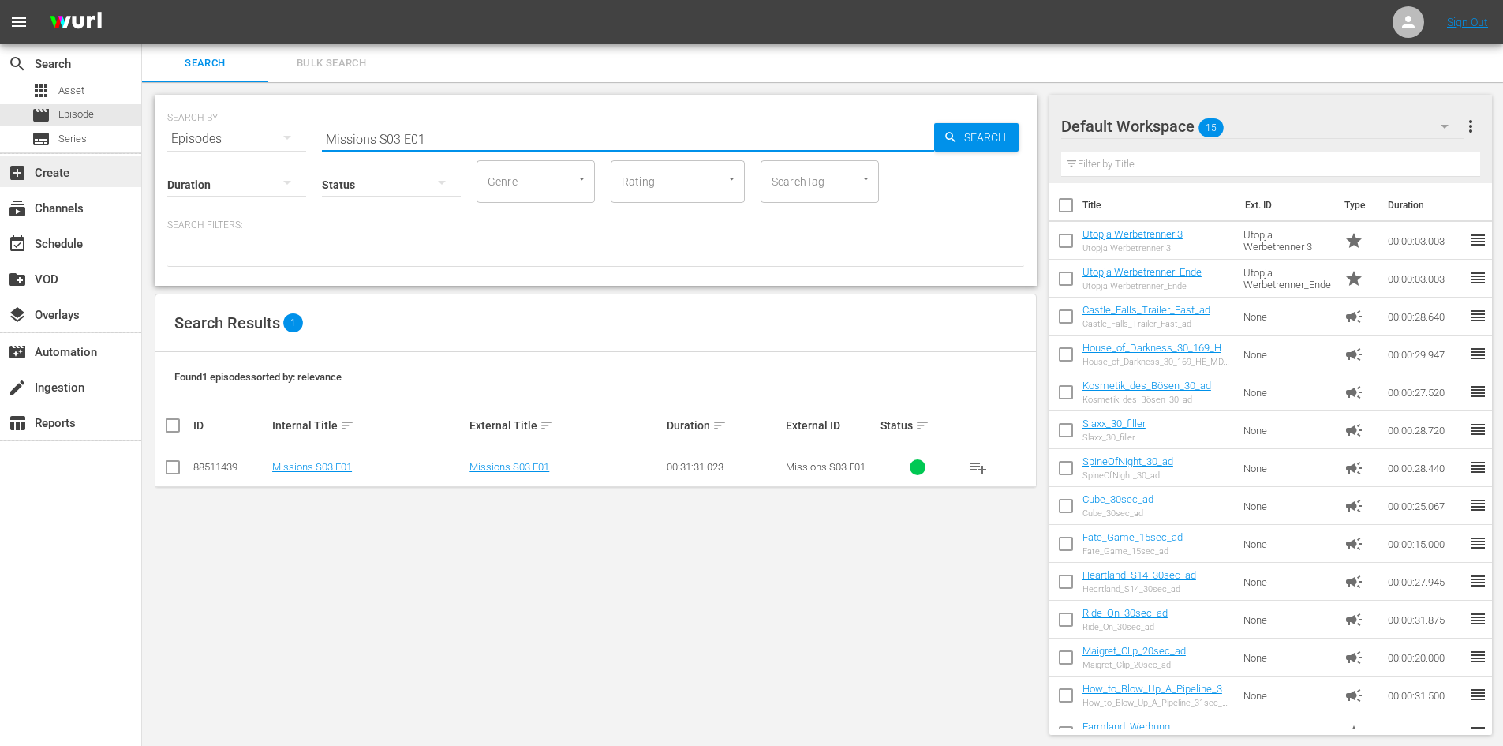
drag, startPoint x: 518, startPoint y: 141, endPoint x: 125, endPoint y: 163, distance: 393.4
click at [142, 0] on div "search Search apps Asset movie Episode subtitles Series add_box Create subscrip…" at bounding box center [822, 0] width 1361 height 0
paste input "Missions S03 E02"
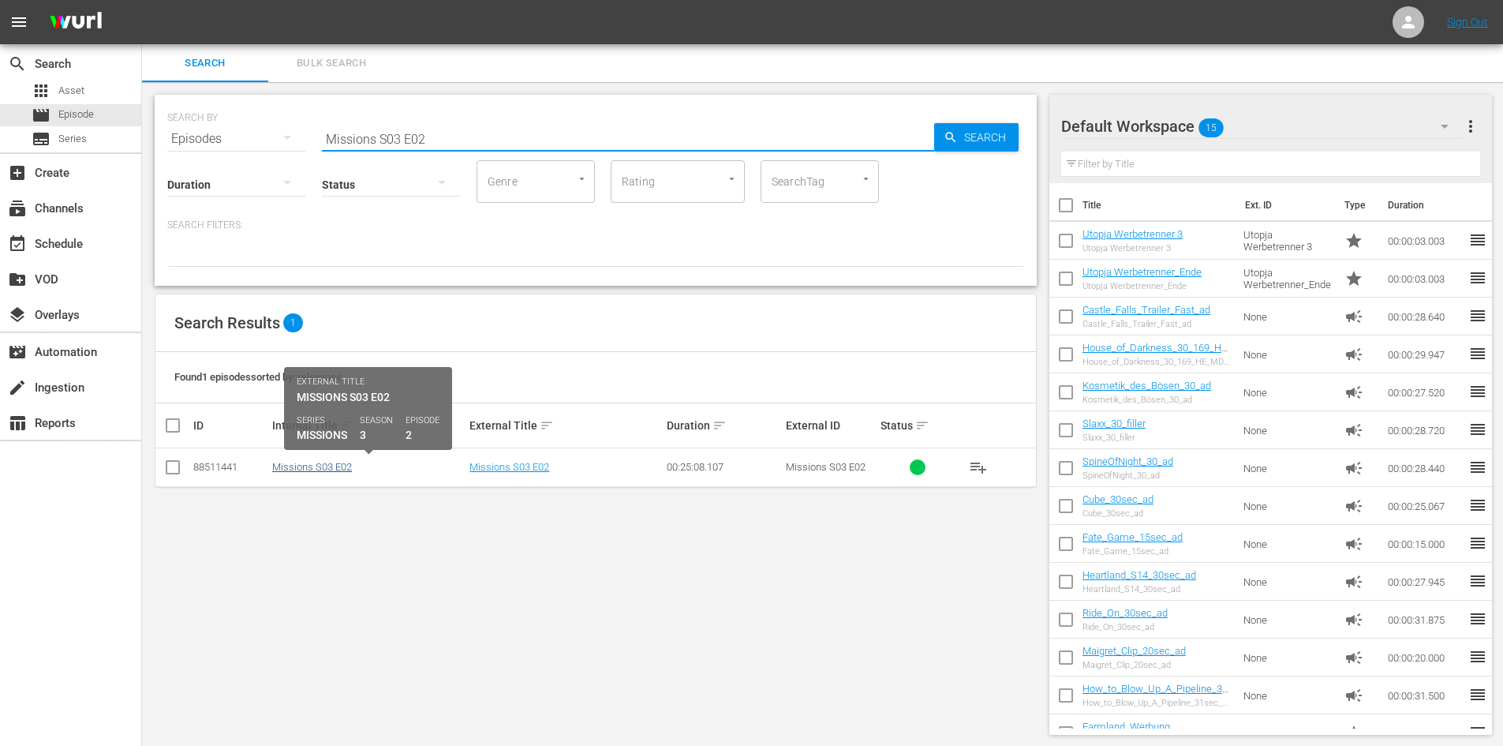
type input "Missions S03 E02"
click at [331, 465] on link "Missions S03 E02" at bounding box center [312, 467] width 80 height 12
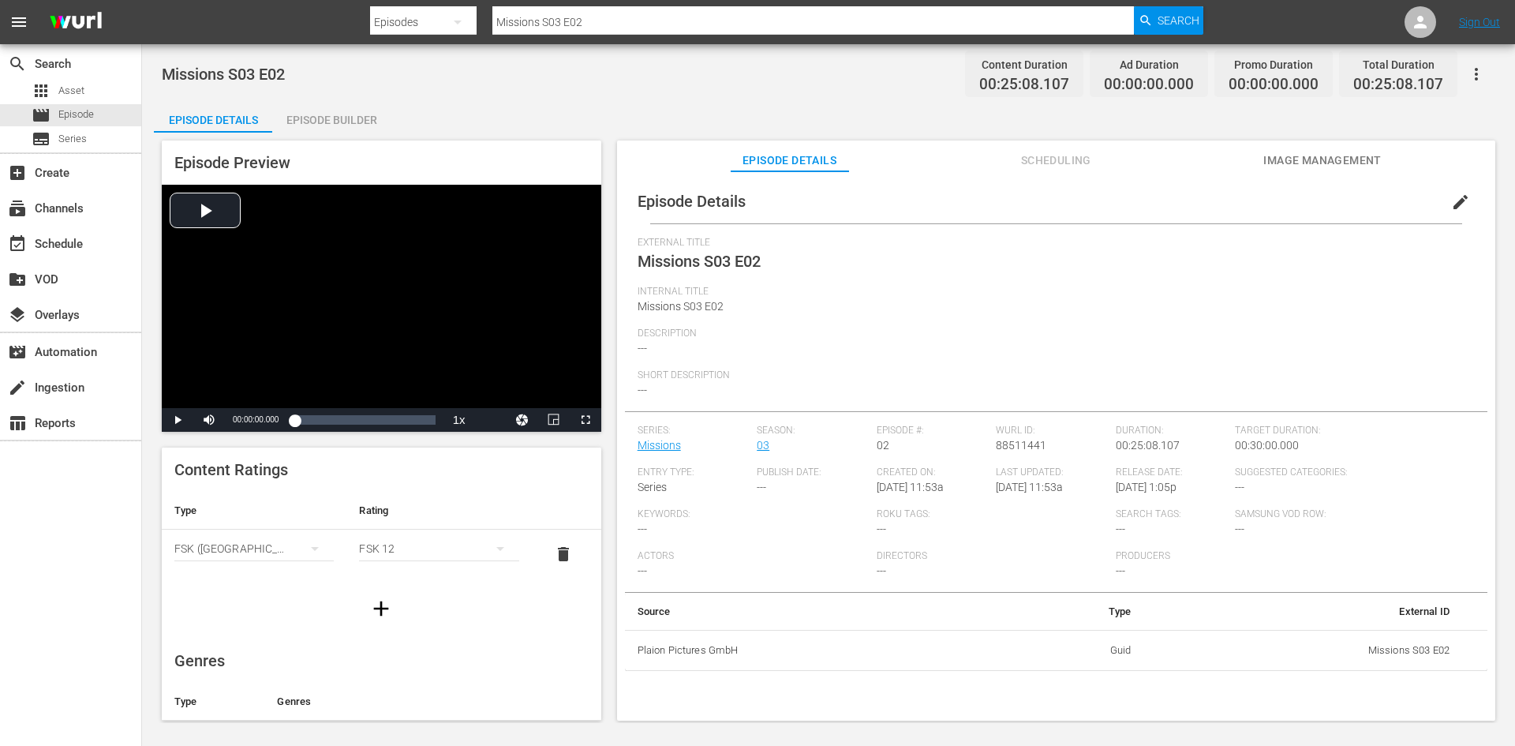
click at [357, 116] on div "Episode Builder" at bounding box center [331, 120] width 118 height 38
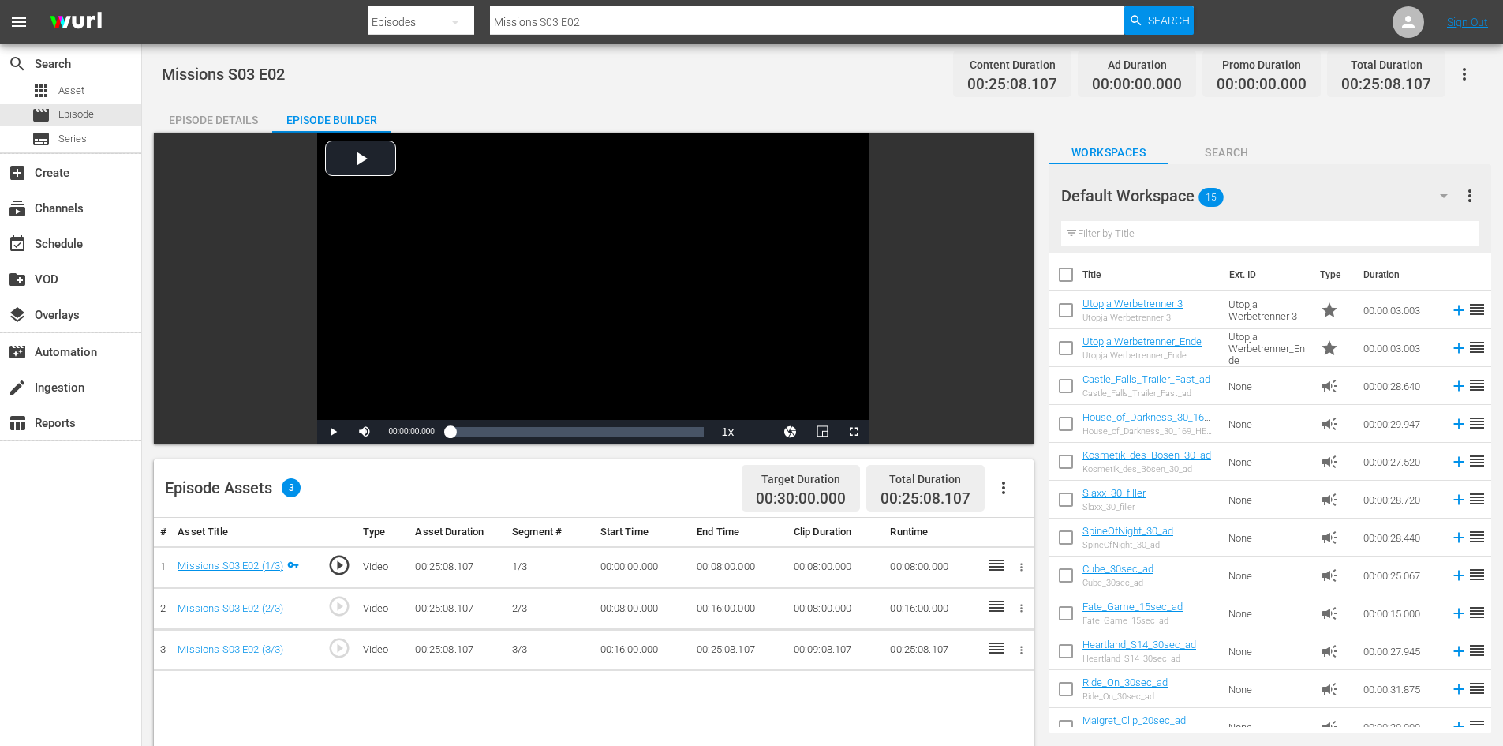
click at [1006, 491] on icon "button" at bounding box center [1003, 487] width 19 height 19
click at [1019, 498] on div "Fill with Ads" at bounding box center [1050, 494] width 107 height 38
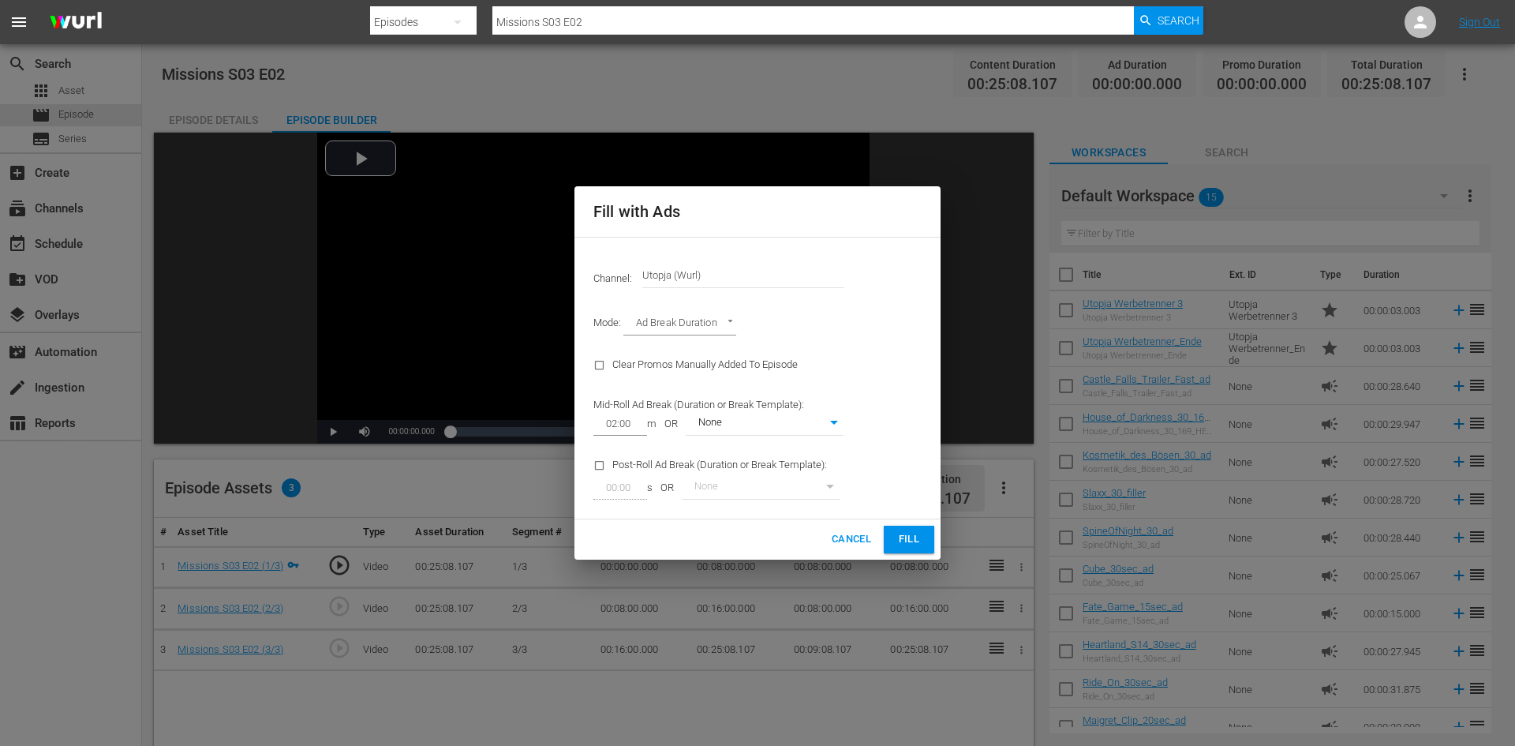
click at [914, 531] on span "Fill" at bounding box center [908, 539] width 25 height 18
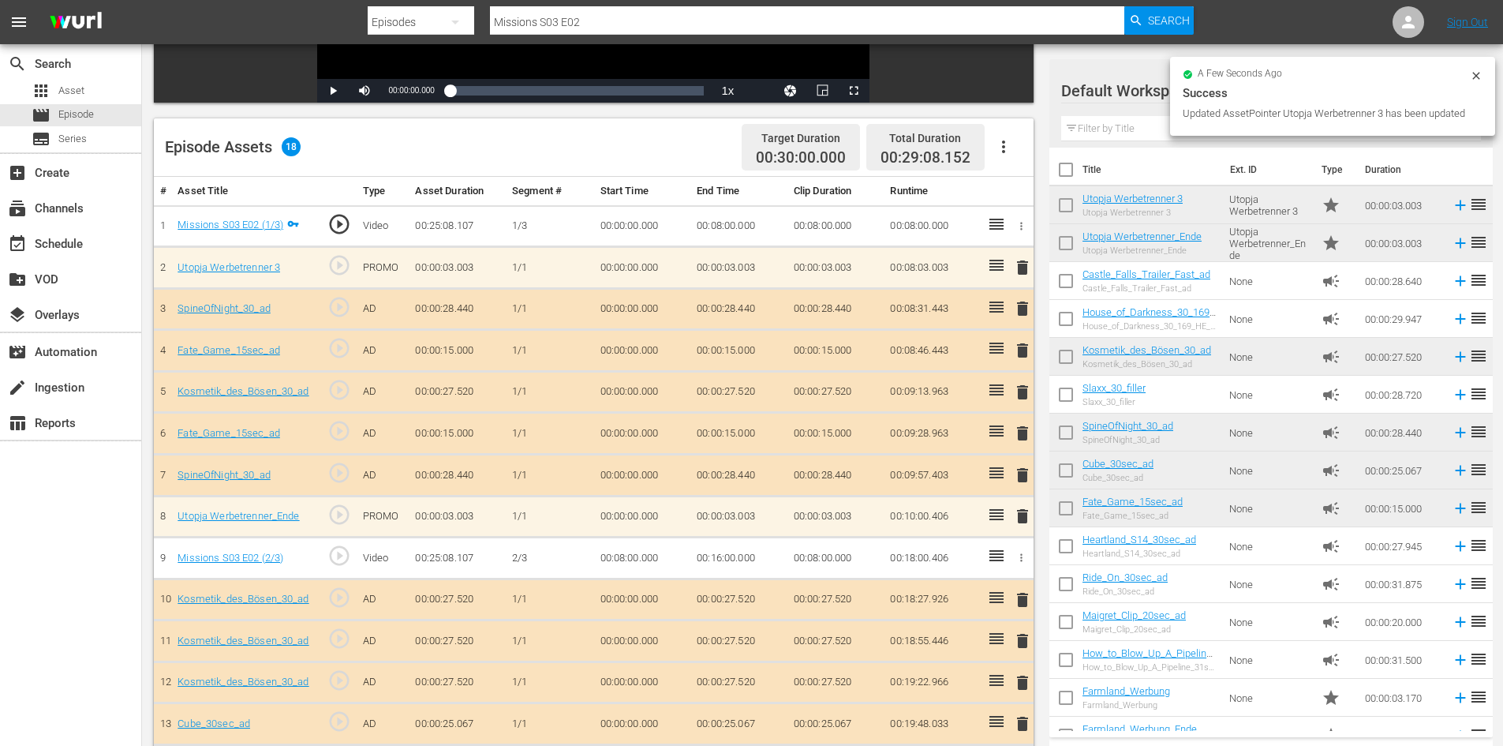
scroll to position [473, 0]
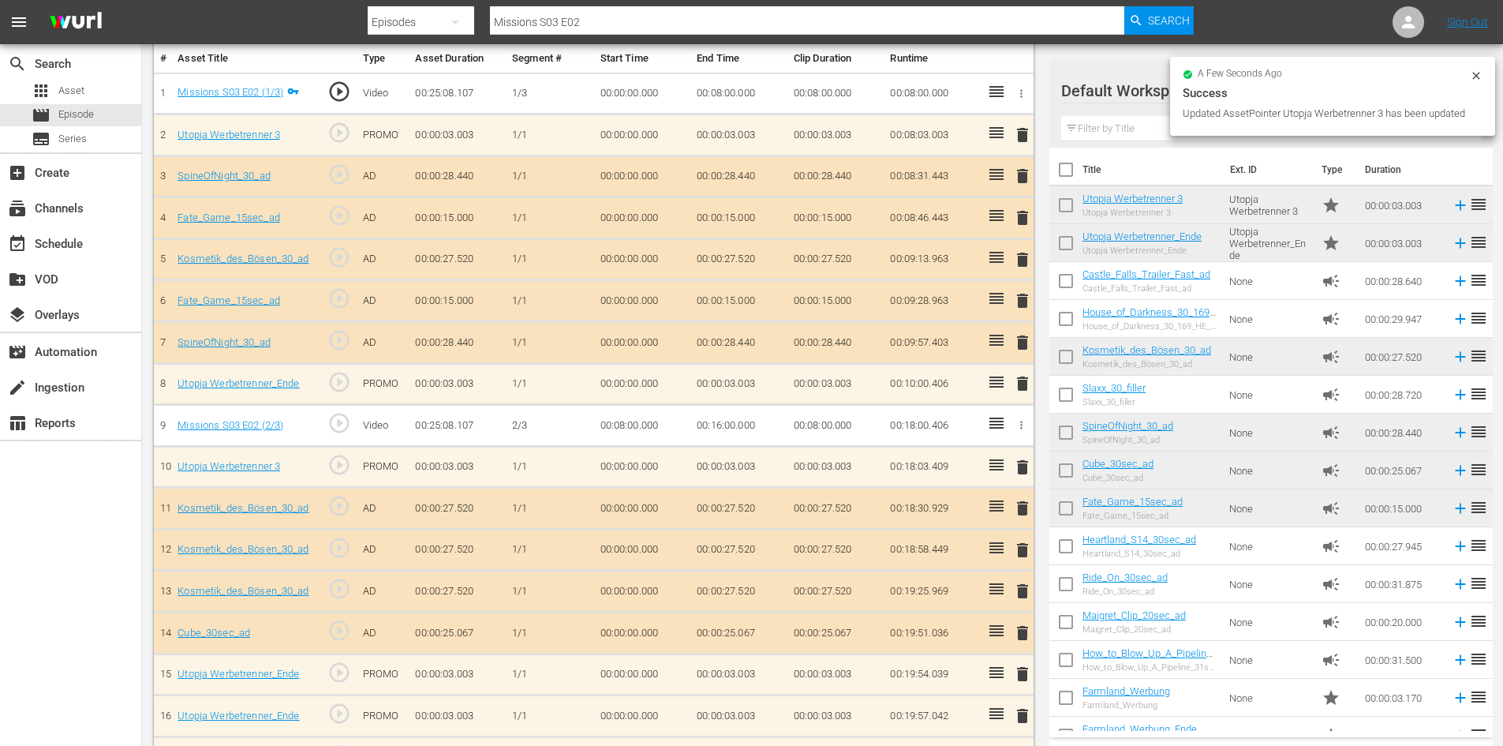
click at [1026, 675] on span "delete" at bounding box center [1022, 673] width 19 height 19
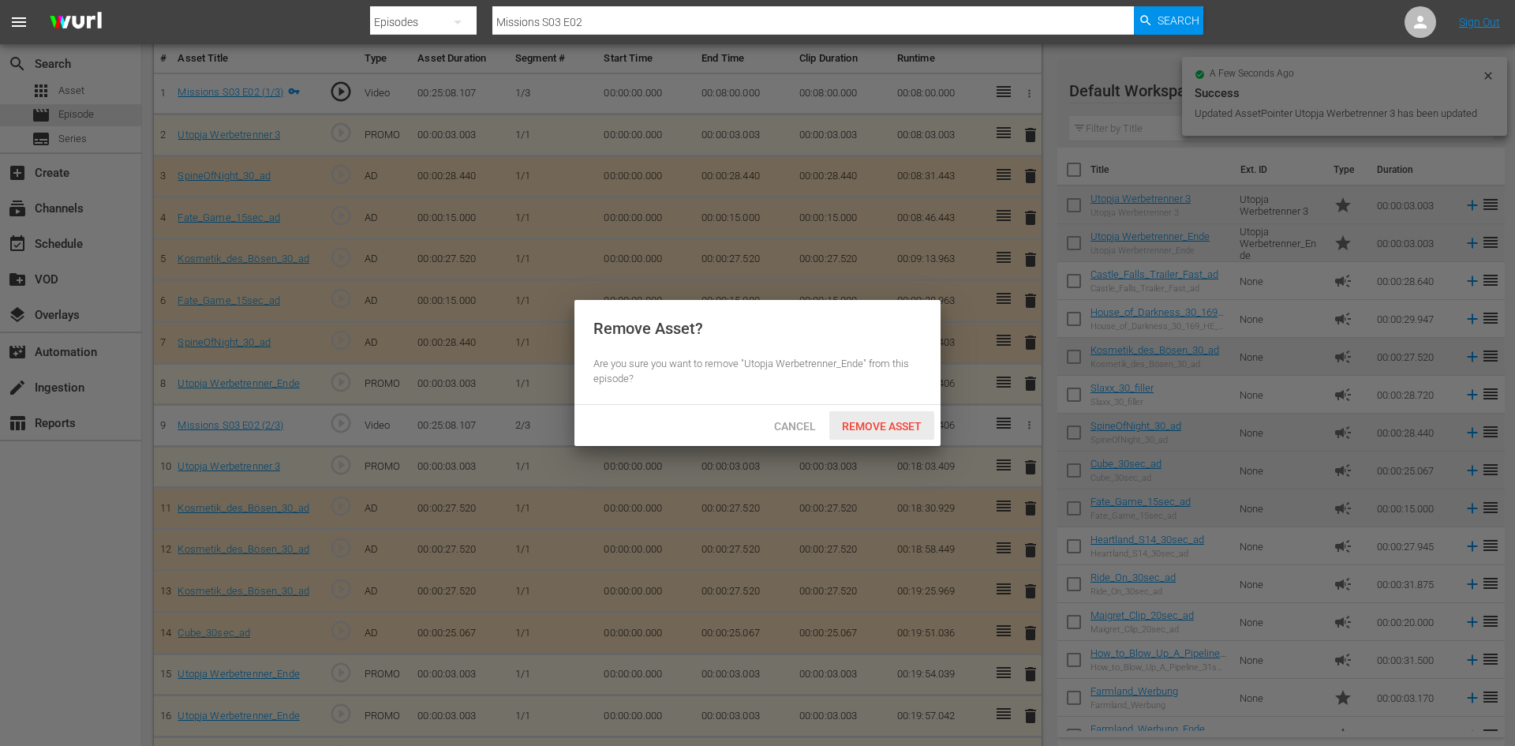
click at [864, 424] on span "Remove Asset" at bounding box center [881, 426] width 105 height 13
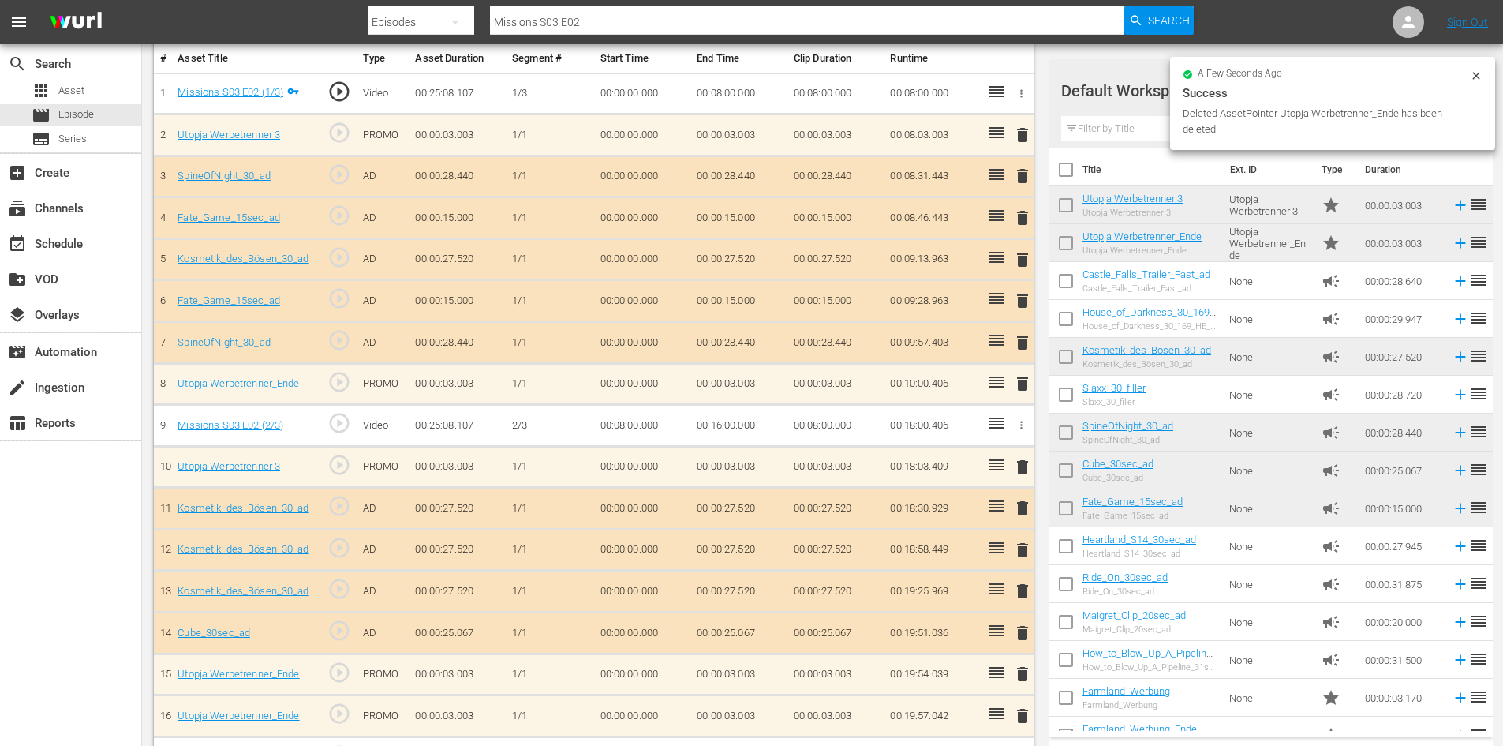
click at [1031, 545] on span "delete" at bounding box center [1022, 549] width 19 height 19
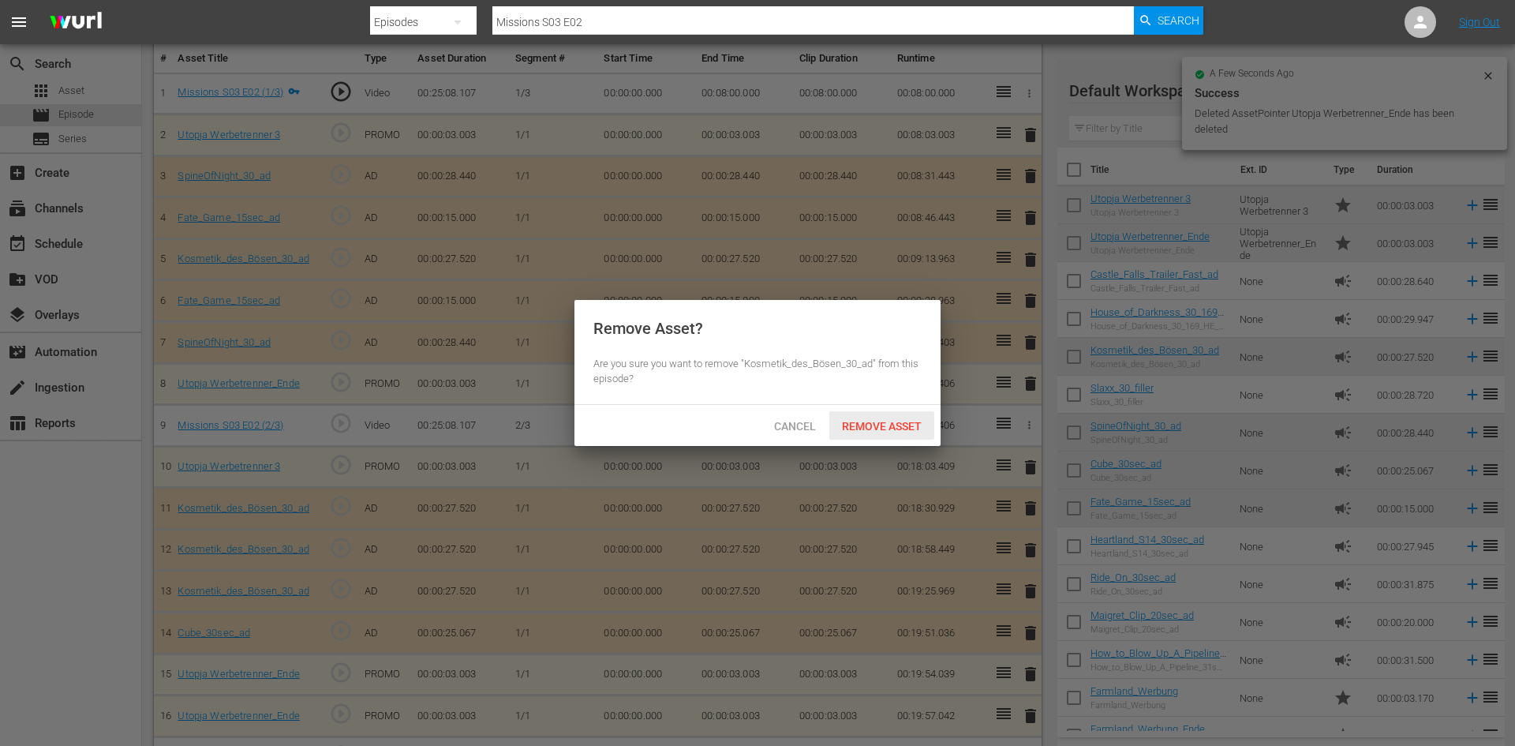
click at [869, 426] on span "Remove Asset" at bounding box center [881, 426] width 105 height 13
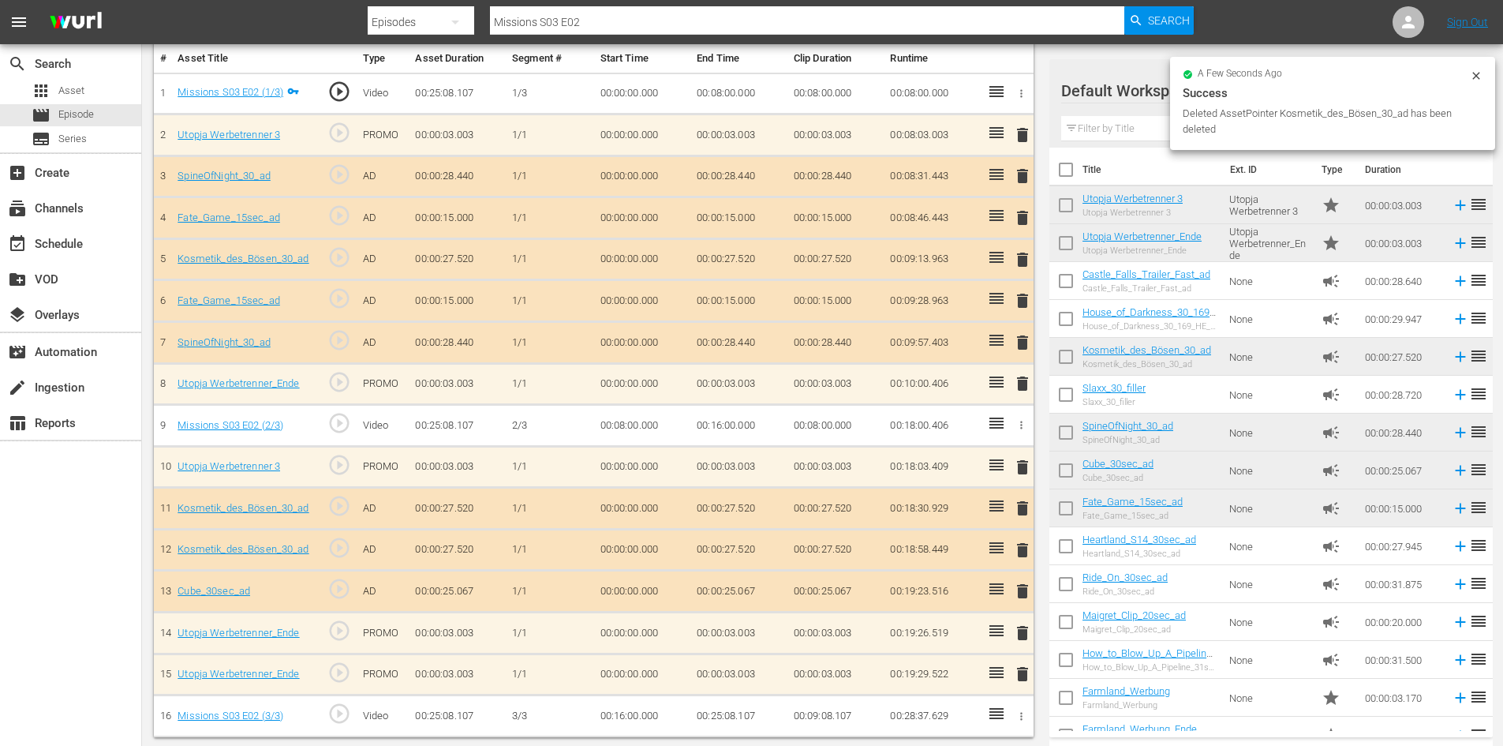
click at [1019, 551] on span "delete" at bounding box center [1022, 549] width 19 height 19
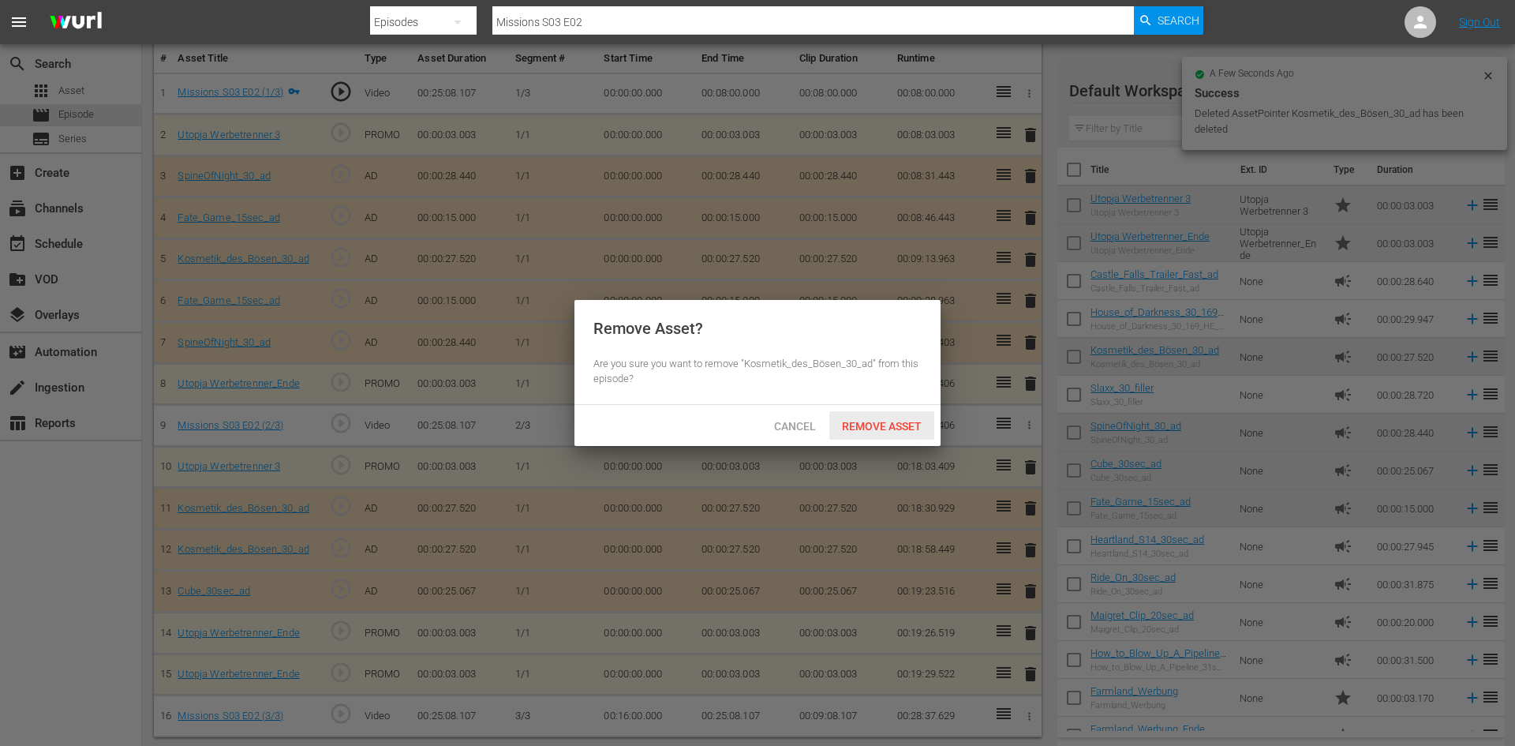
click at [871, 430] on span "Remove Asset" at bounding box center [881, 426] width 105 height 13
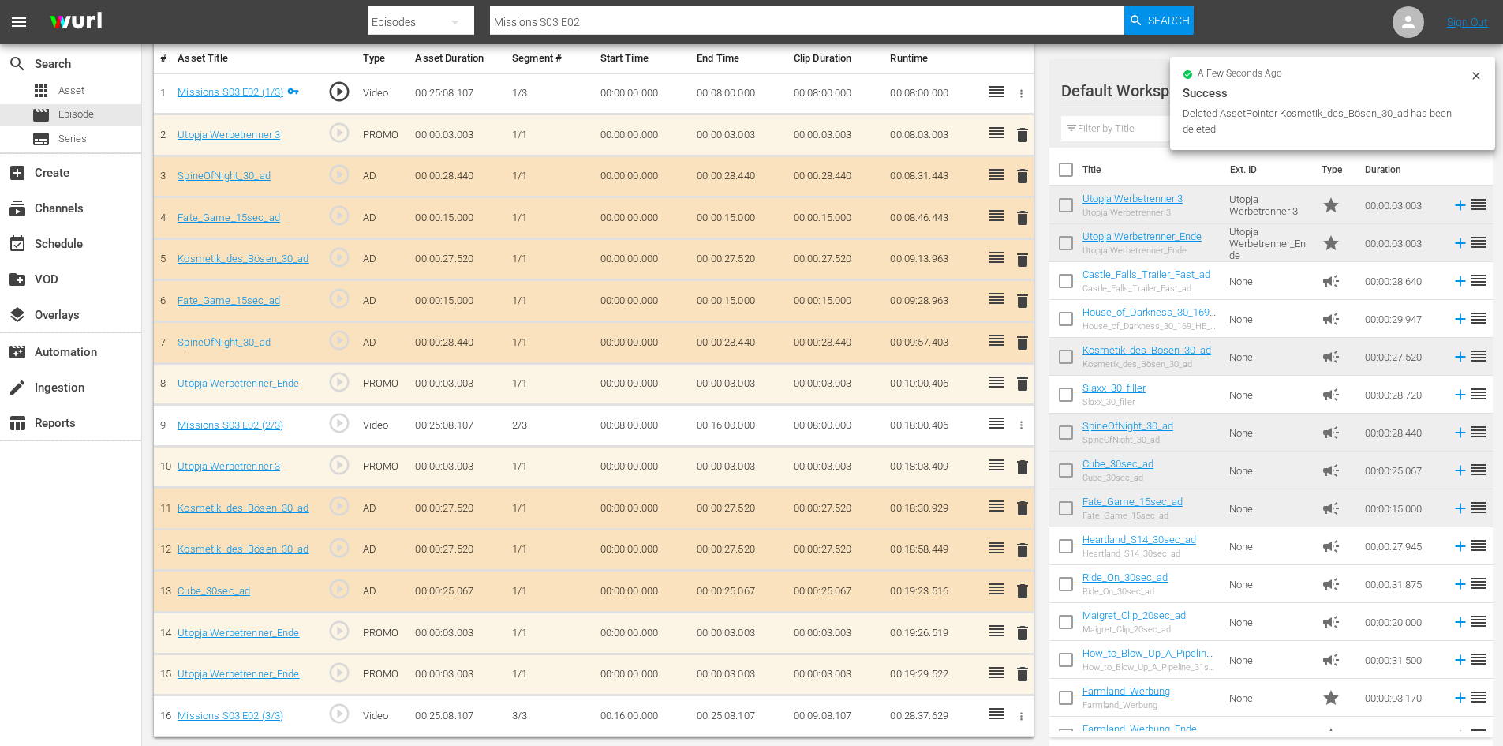
scroll to position [435, 0]
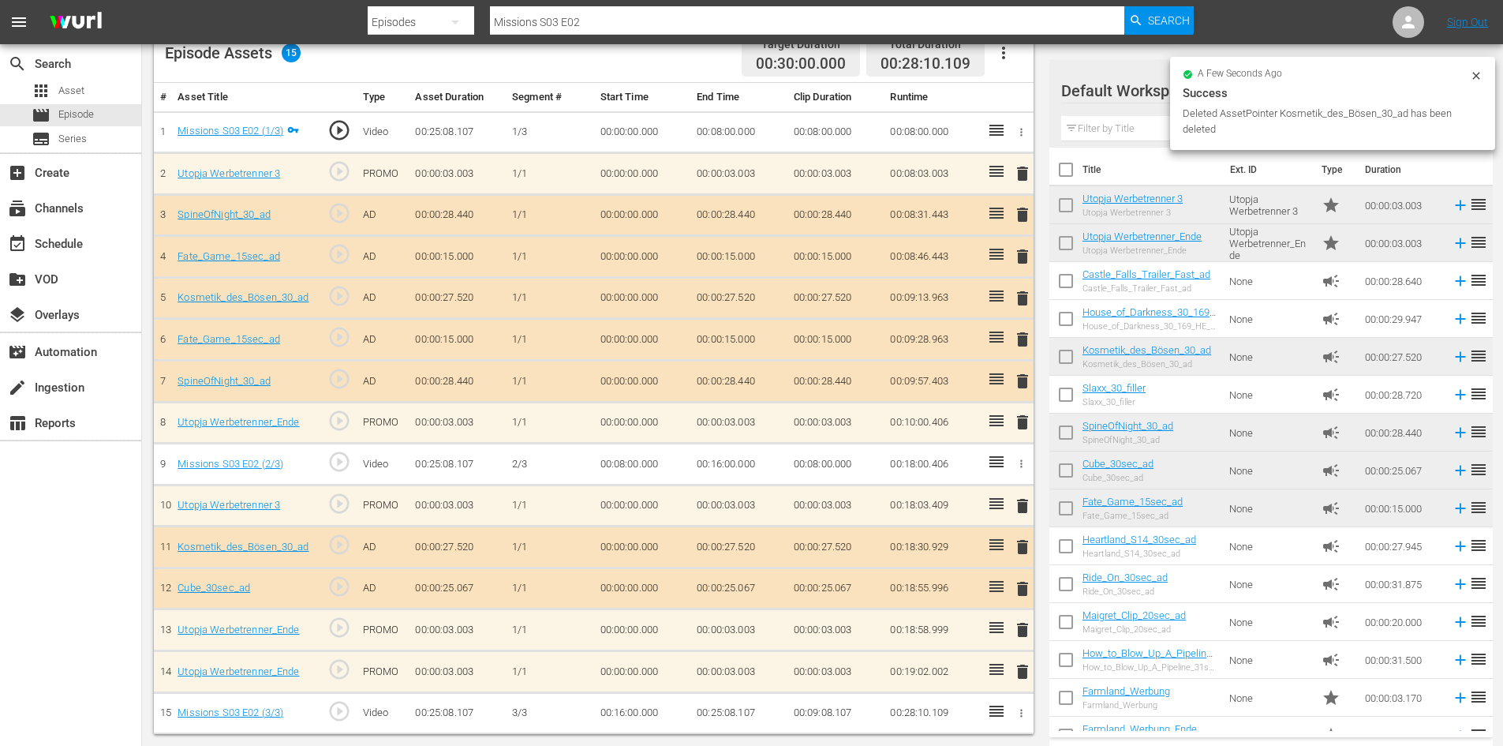
click at [1026, 379] on span "delete" at bounding box center [1022, 381] width 19 height 19
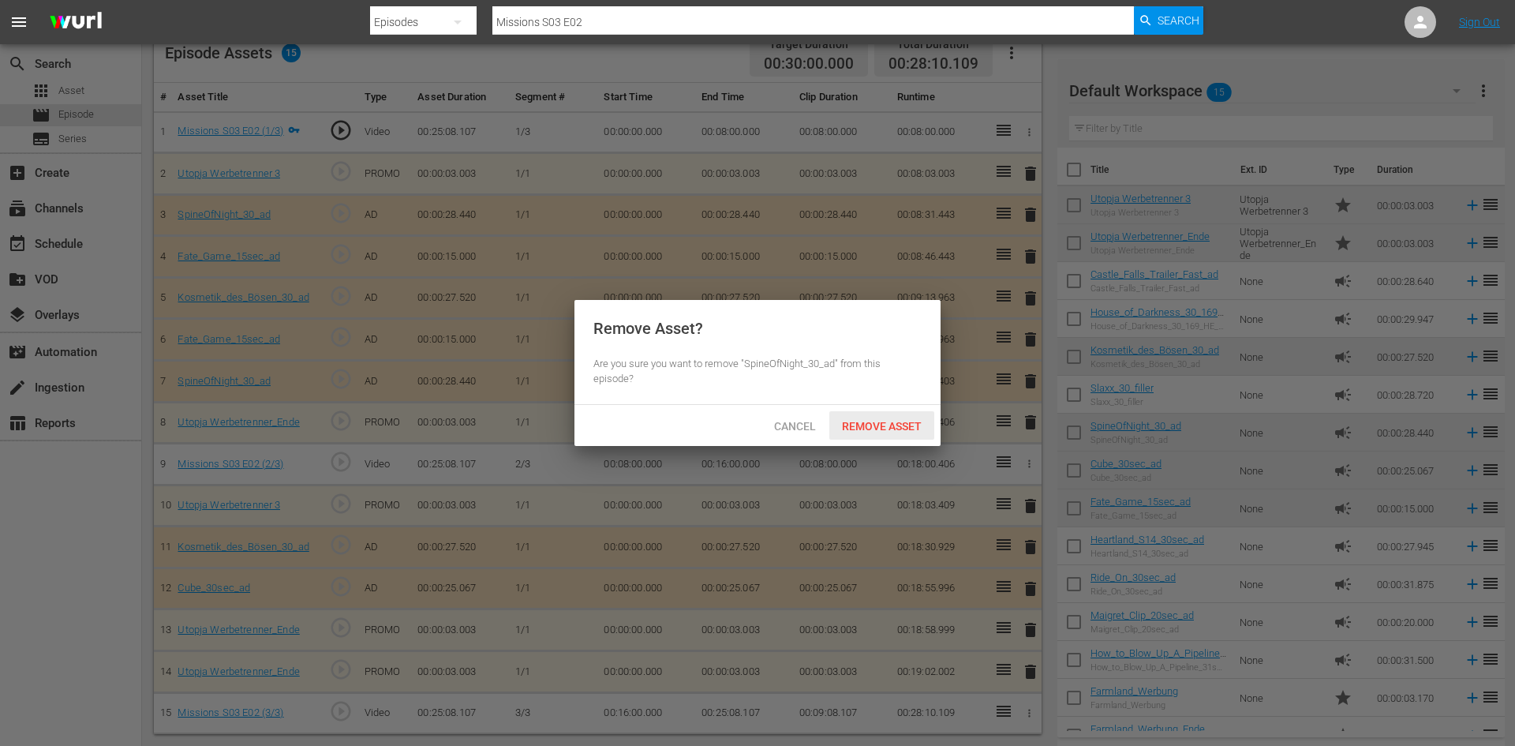
click at [894, 429] on span "Remove Asset" at bounding box center [881, 426] width 105 height 13
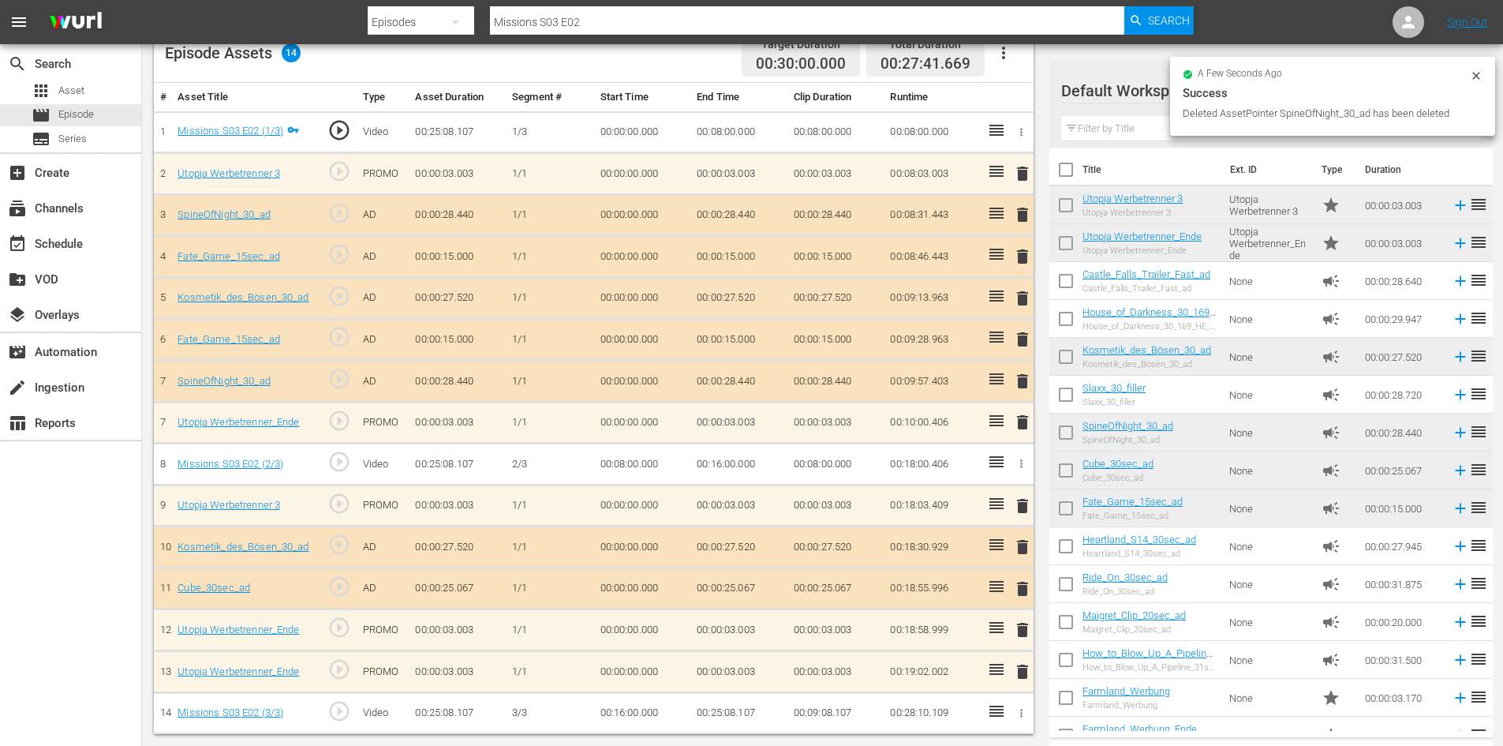
scroll to position [411, 0]
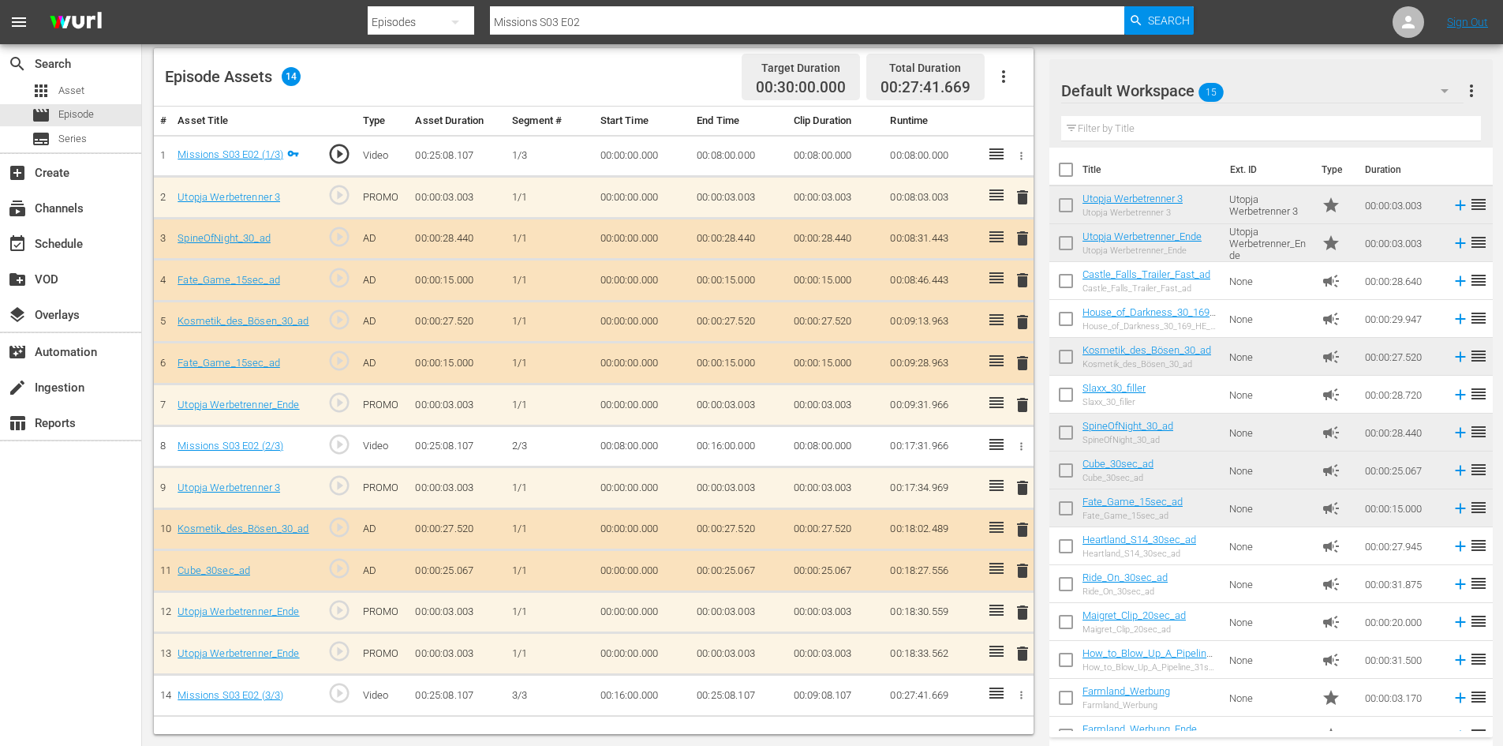
click at [1022, 365] on span "delete" at bounding box center [1022, 362] width 19 height 19
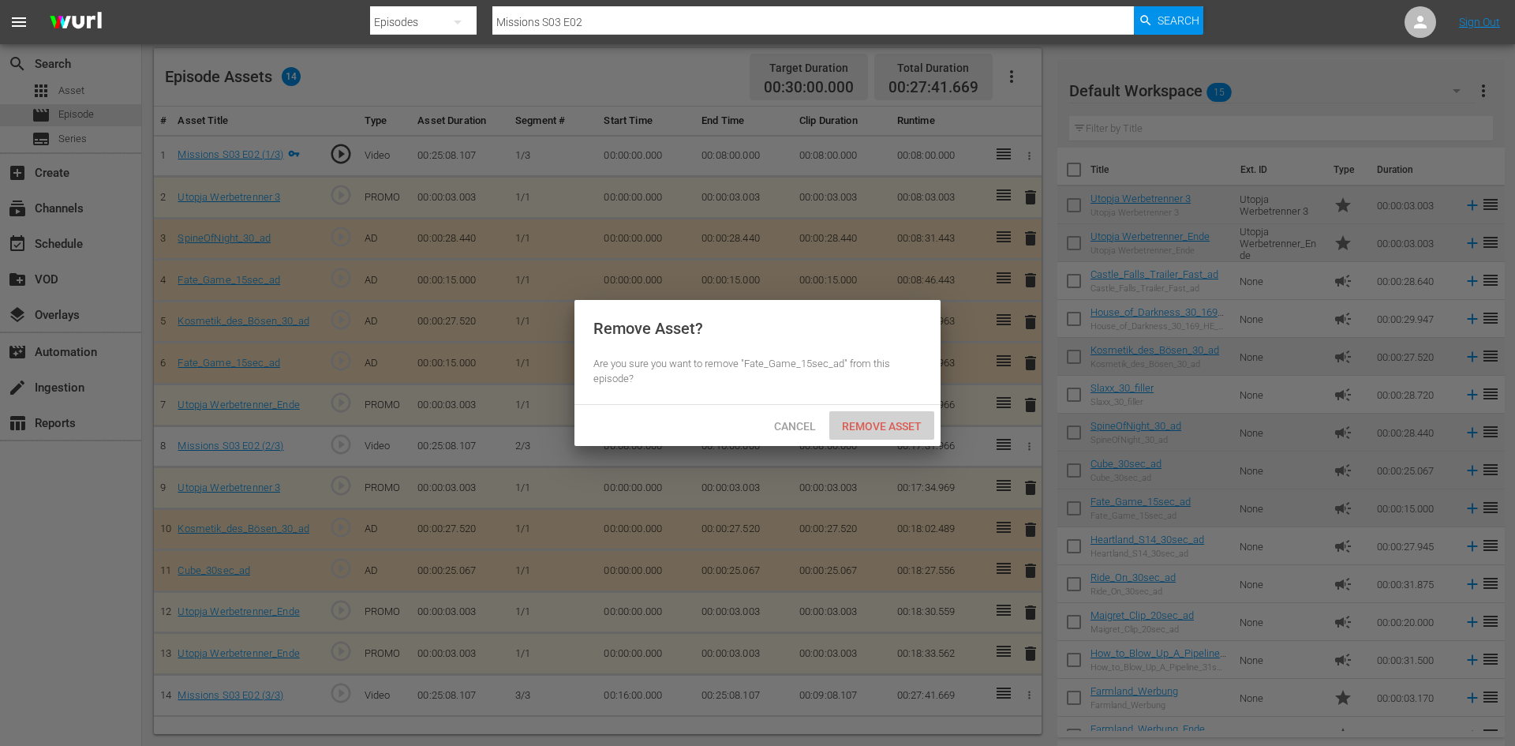
click at [870, 420] on span "Remove Asset" at bounding box center [881, 426] width 105 height 13
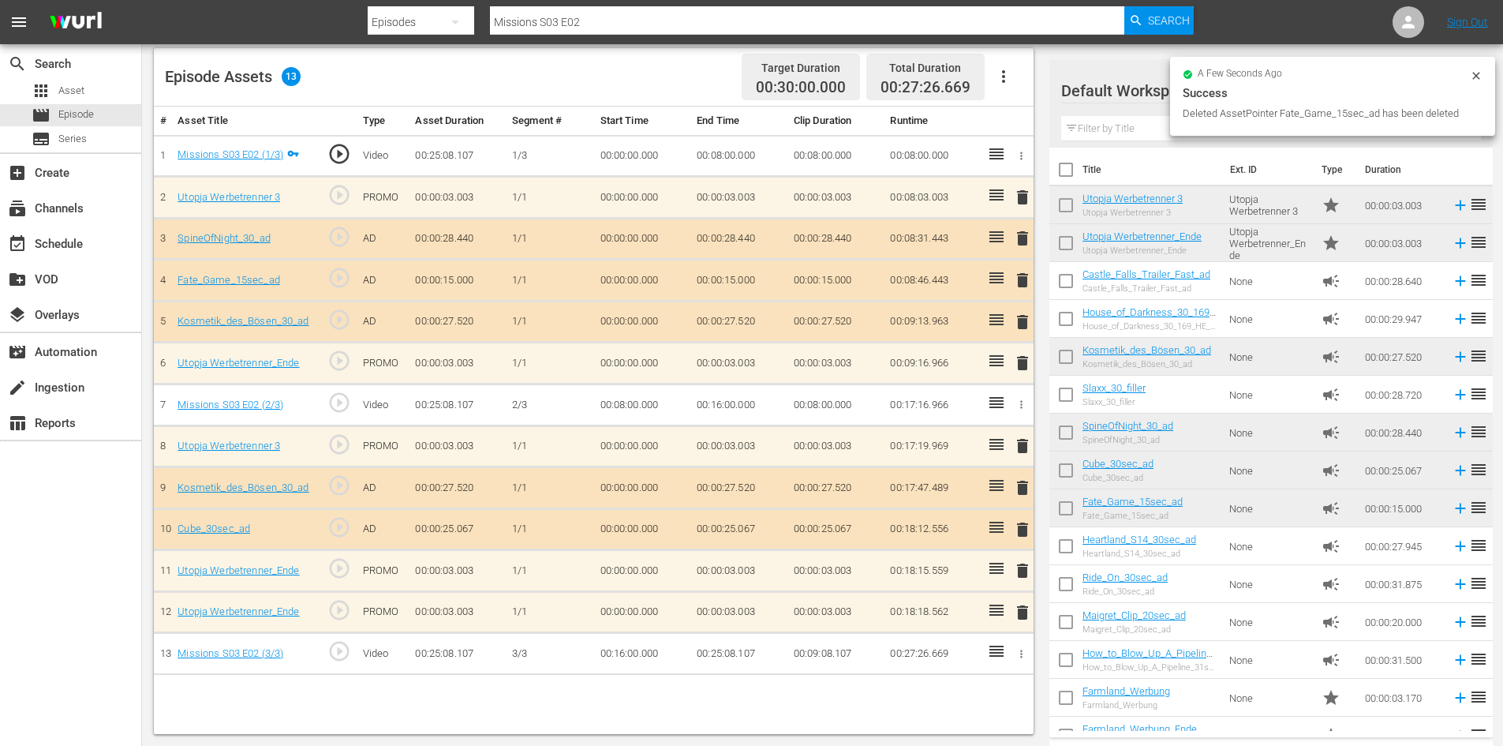
click at [1027, 615] on span "delete" at bounding box center [1022, 612] width 19 height 19
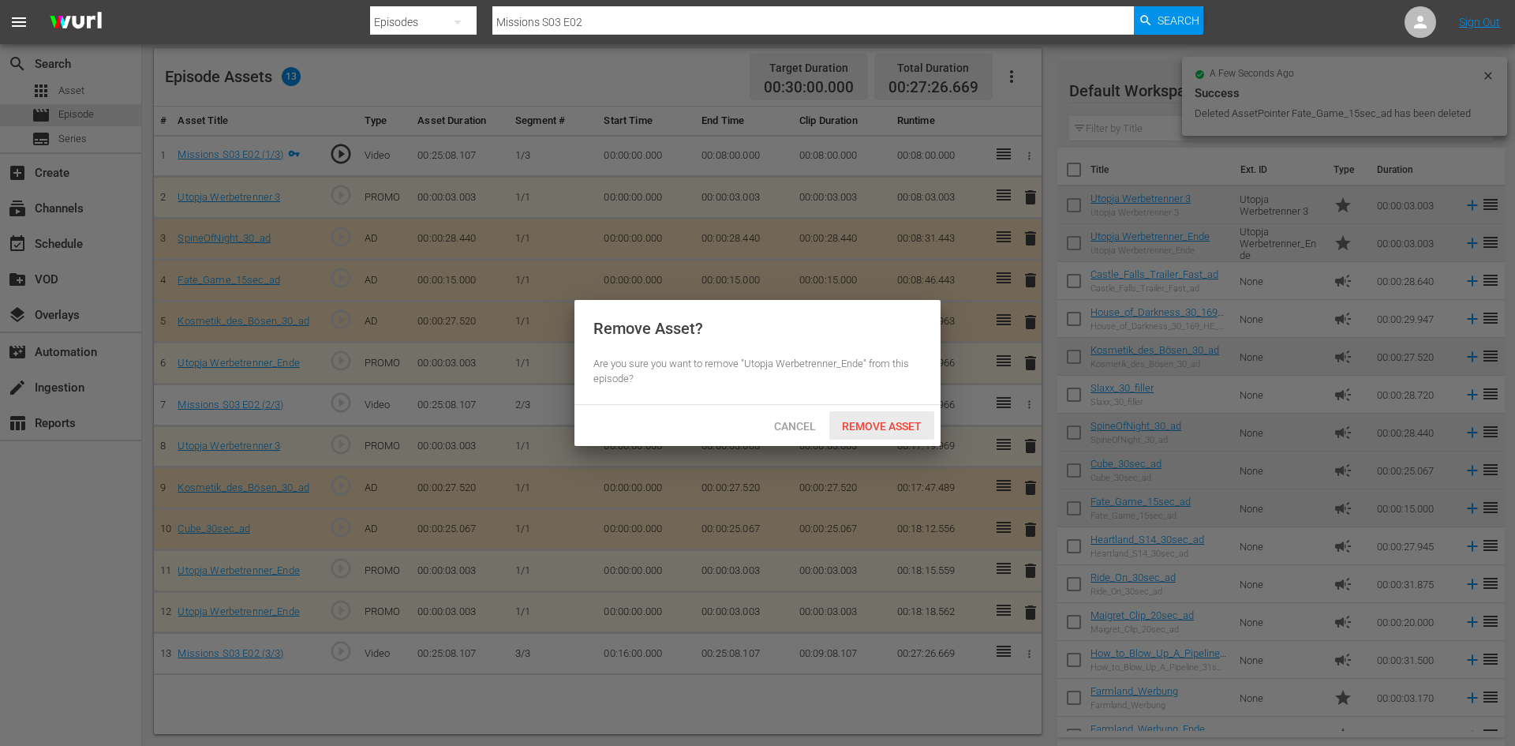
click at [910, 420] on span "Remove Asset" at bounding box center [881, 426] width 105 height 13
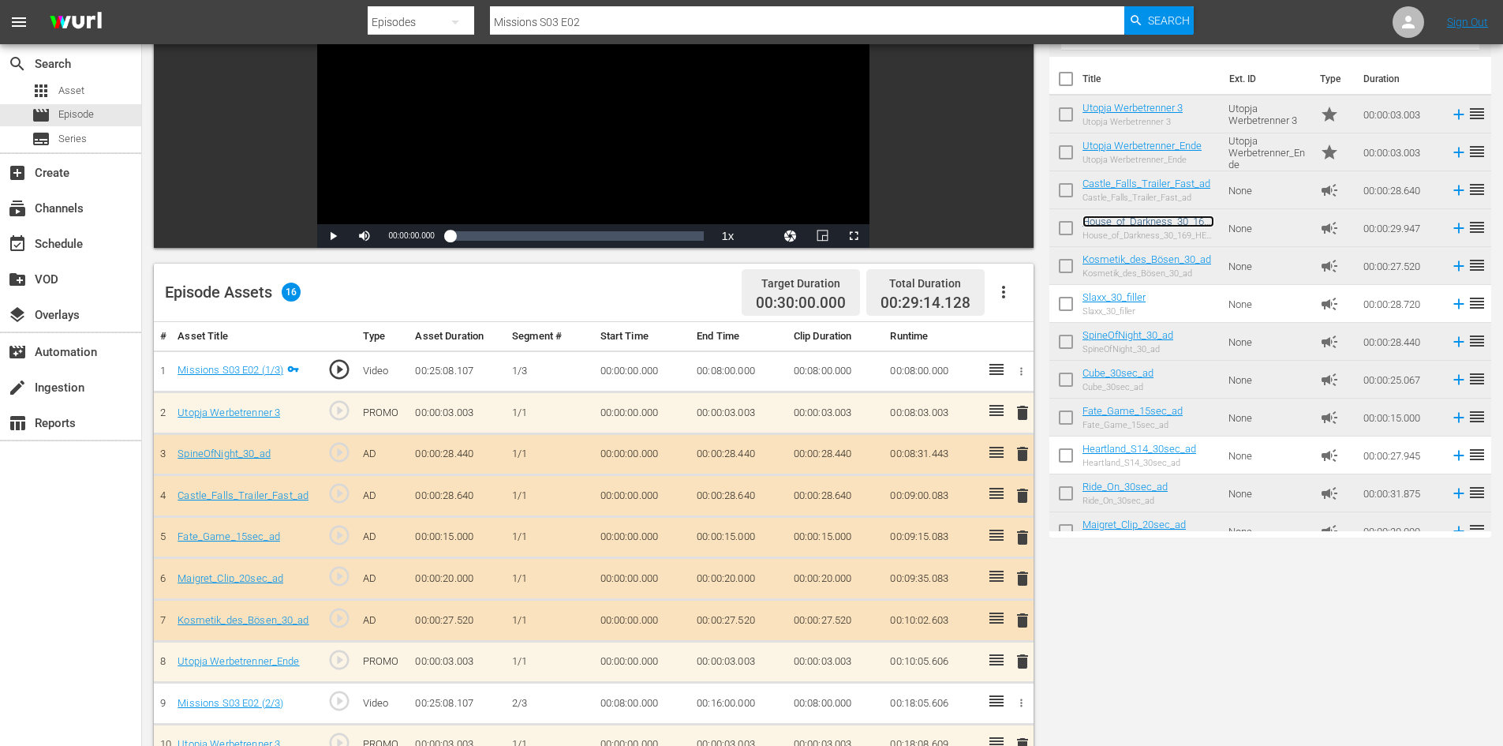
scroll to position [4, 0]
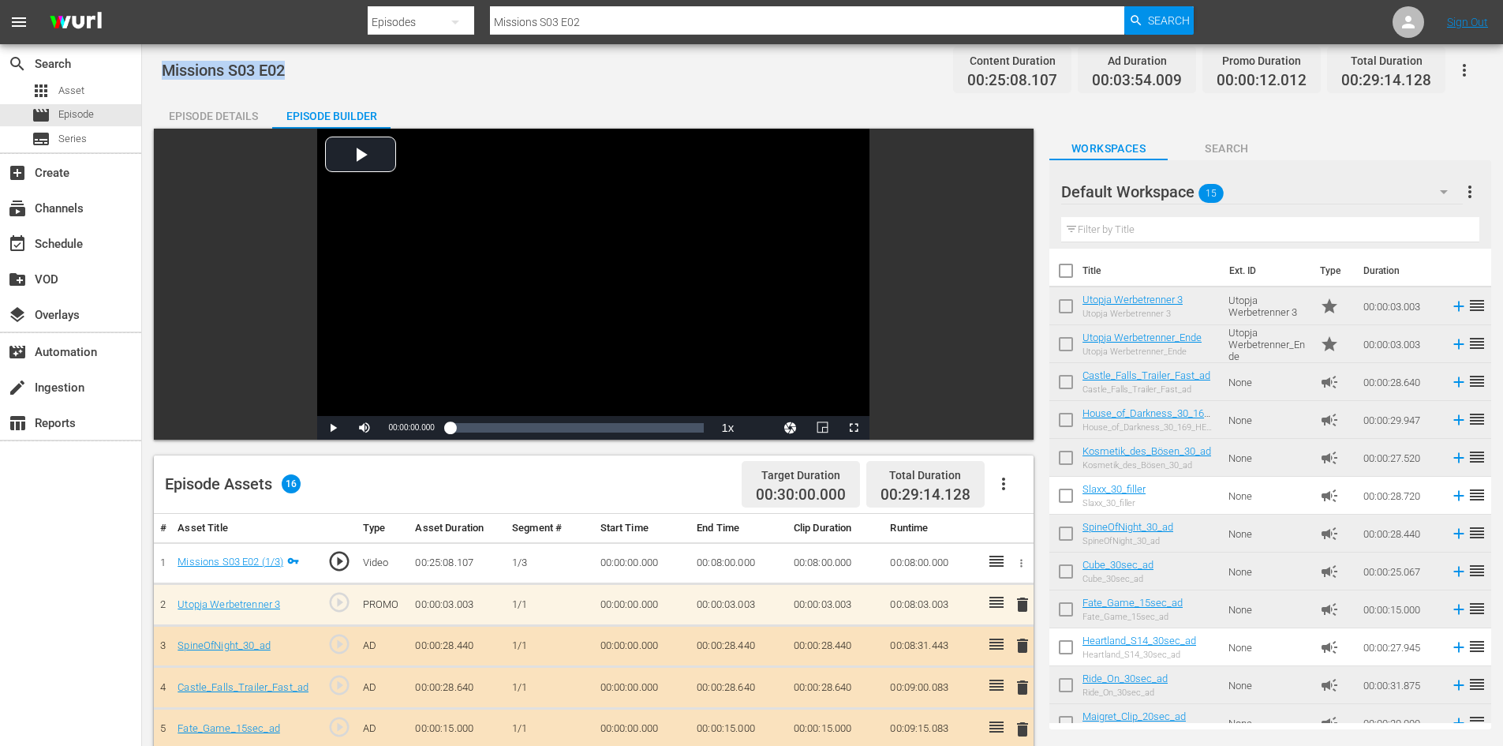
drag, startPoint x: 288, startPoint y: 71, endPoint x: 158, endPoint y: 65, distance: 130.3
click at [158, 65] on div "Missions S03 E02 Content Duration 00:25:08.107 Ad Duration 00:03:54.009 Promo D…" at bounding box center [822, 629] width 1361 height 1179
click at [64, 84] on span "Asset" at bounding box center [71, 91] width 26 height 16
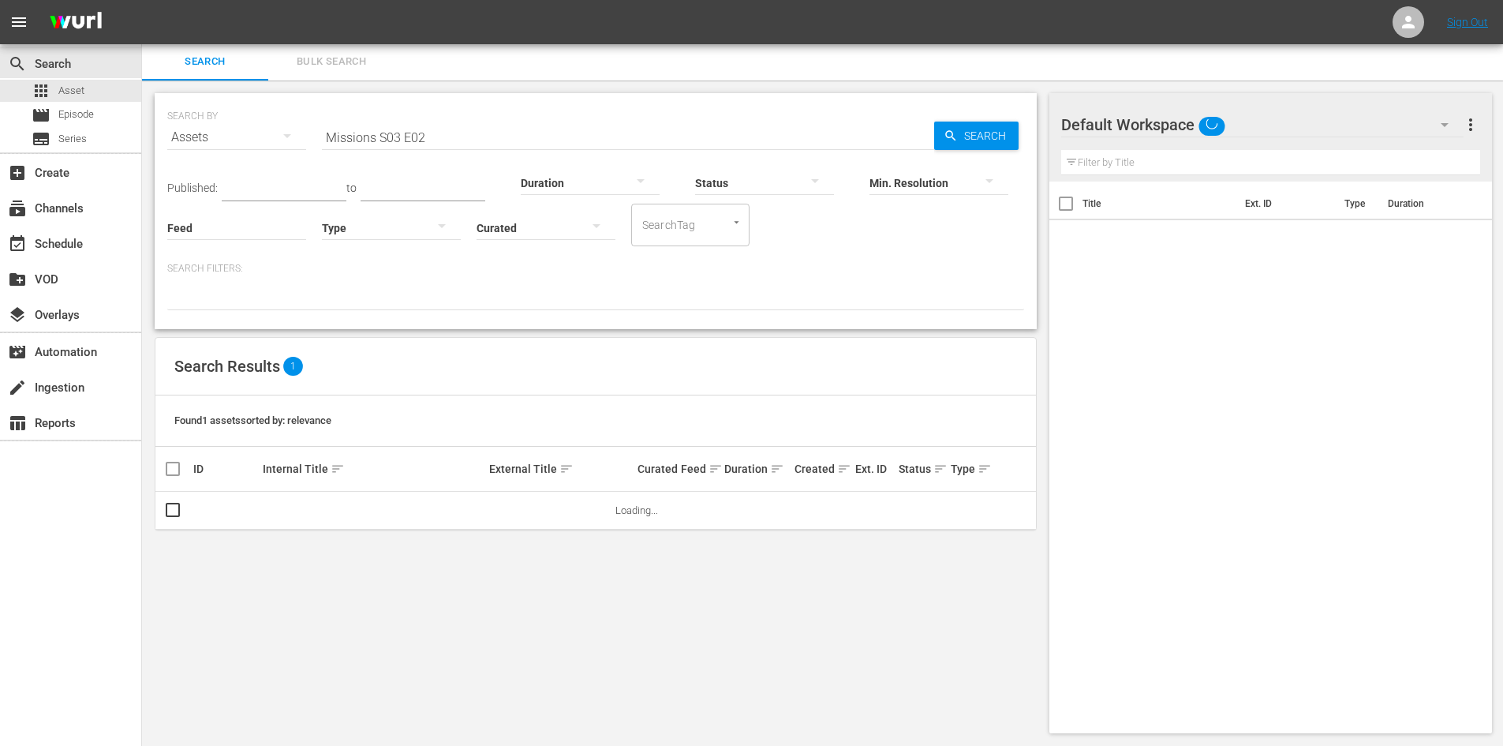
scroll to position [2, 0]
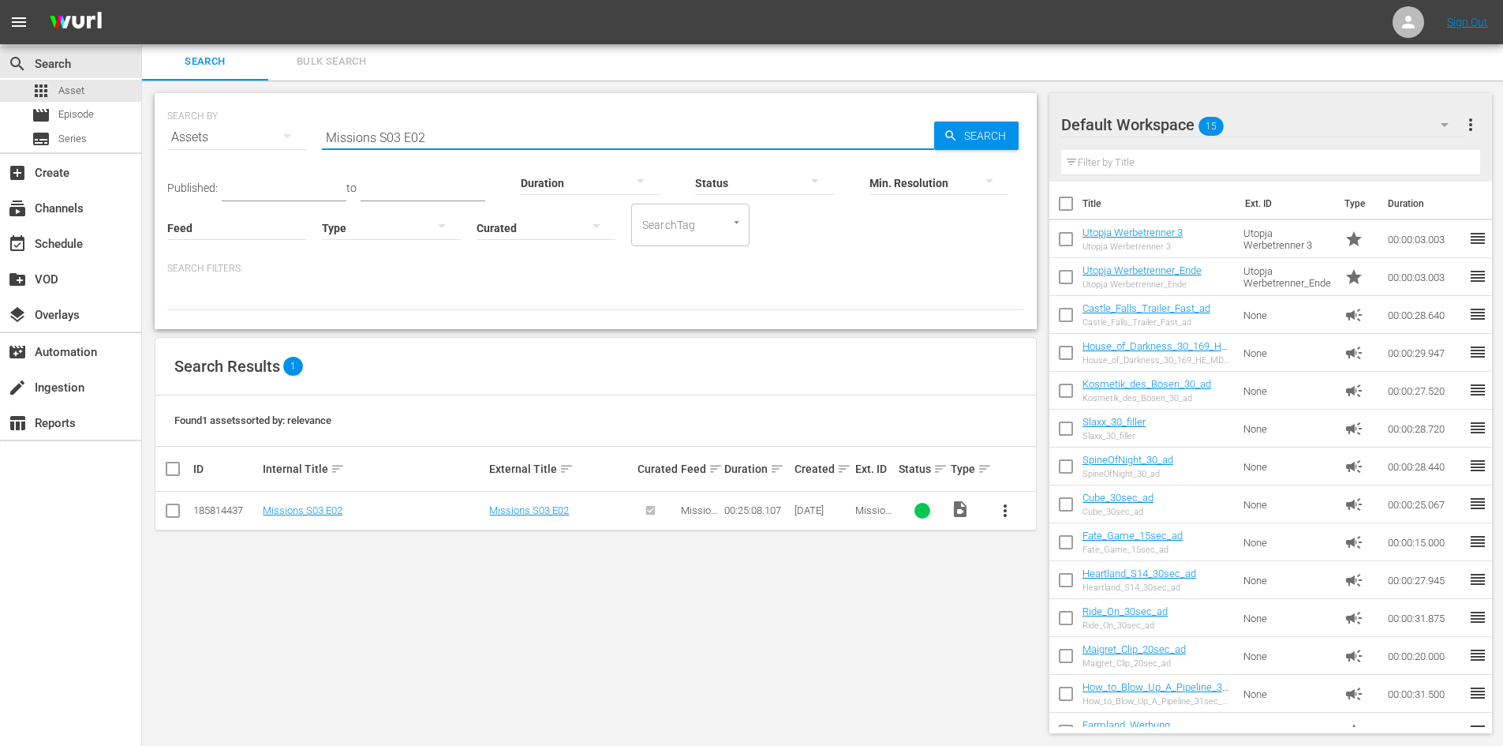
click at [475, 140] on input "Missions S03 E02" at bounding box center [628, 137] width 612 height 38
type input "Missions S03 E03"
click at [1000, 503] on span "more_vert" at bounding box center [1005, 510] width 19 height 19
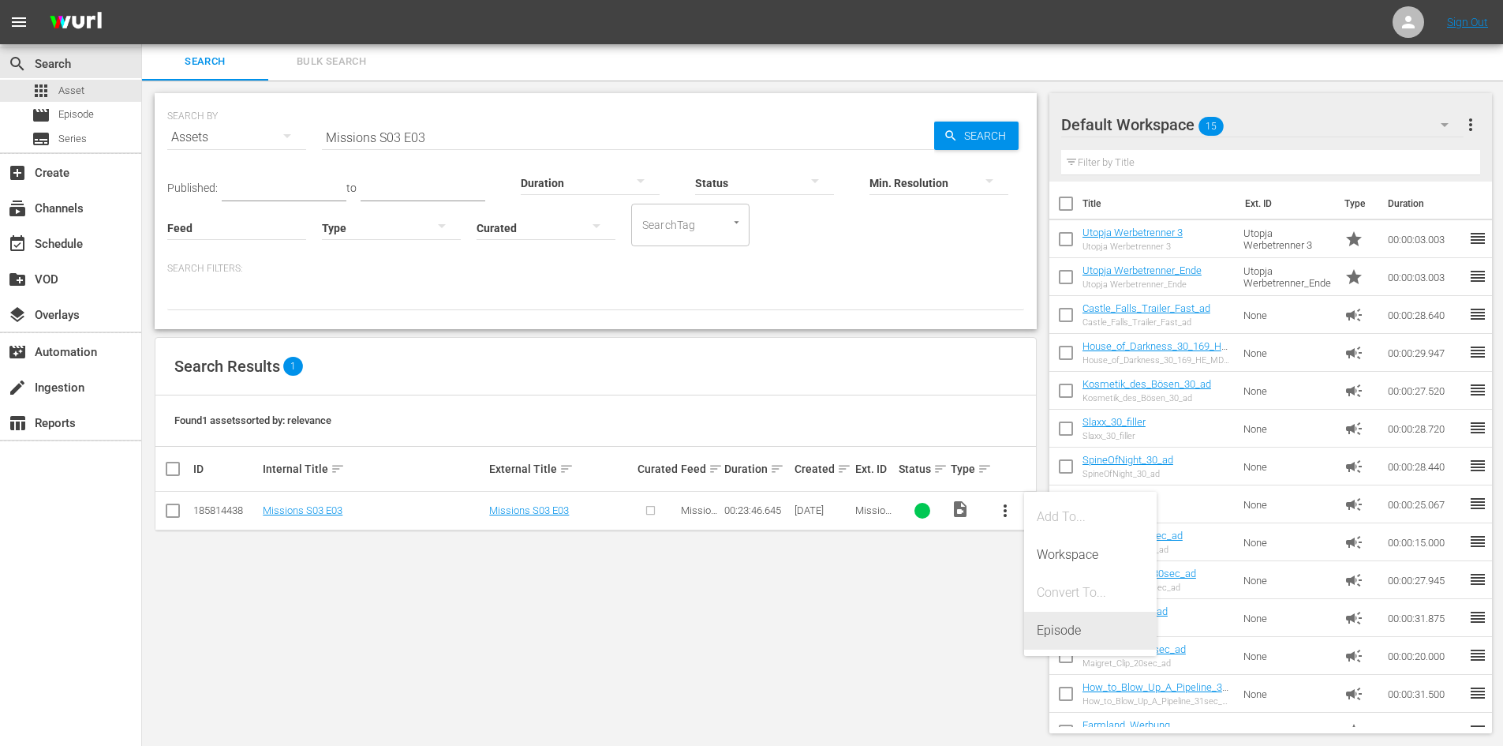
click at [1095, 640] on div "Episode" at bounding box center [1090, 630] width 107 height 38
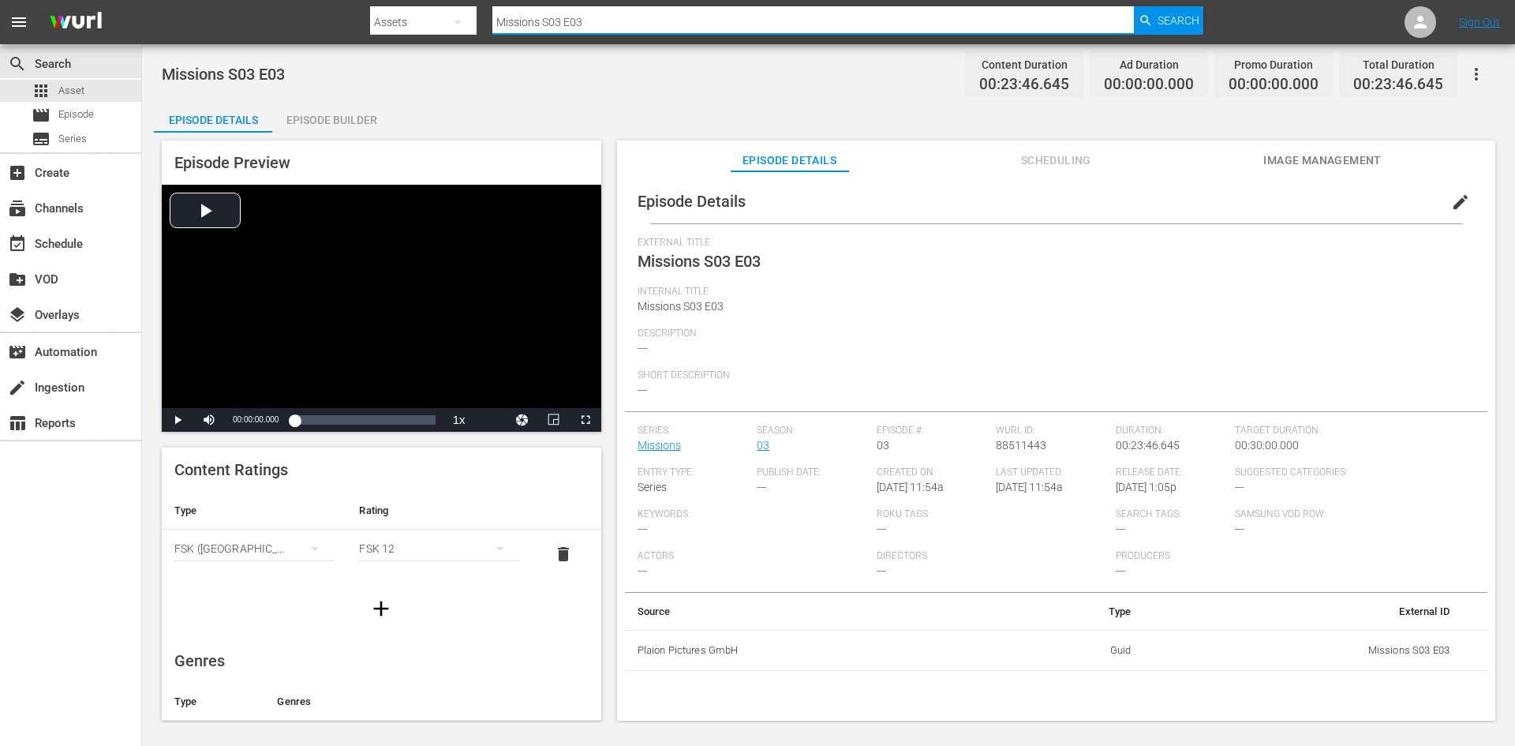
drag, startPoint x: 637, startPoint y: 16, endPoint x: 439, endPoint y: 33, distance: 198.0
click at [439, 33] on div "Search By Assets Search ID, Title, Description, Keywords, or Category Missions …" at bounding box center [786, 22] width 833 height 38
click at [97, 111] on div "movie Episode" at bounding box center [70, 115] width 141 height 22
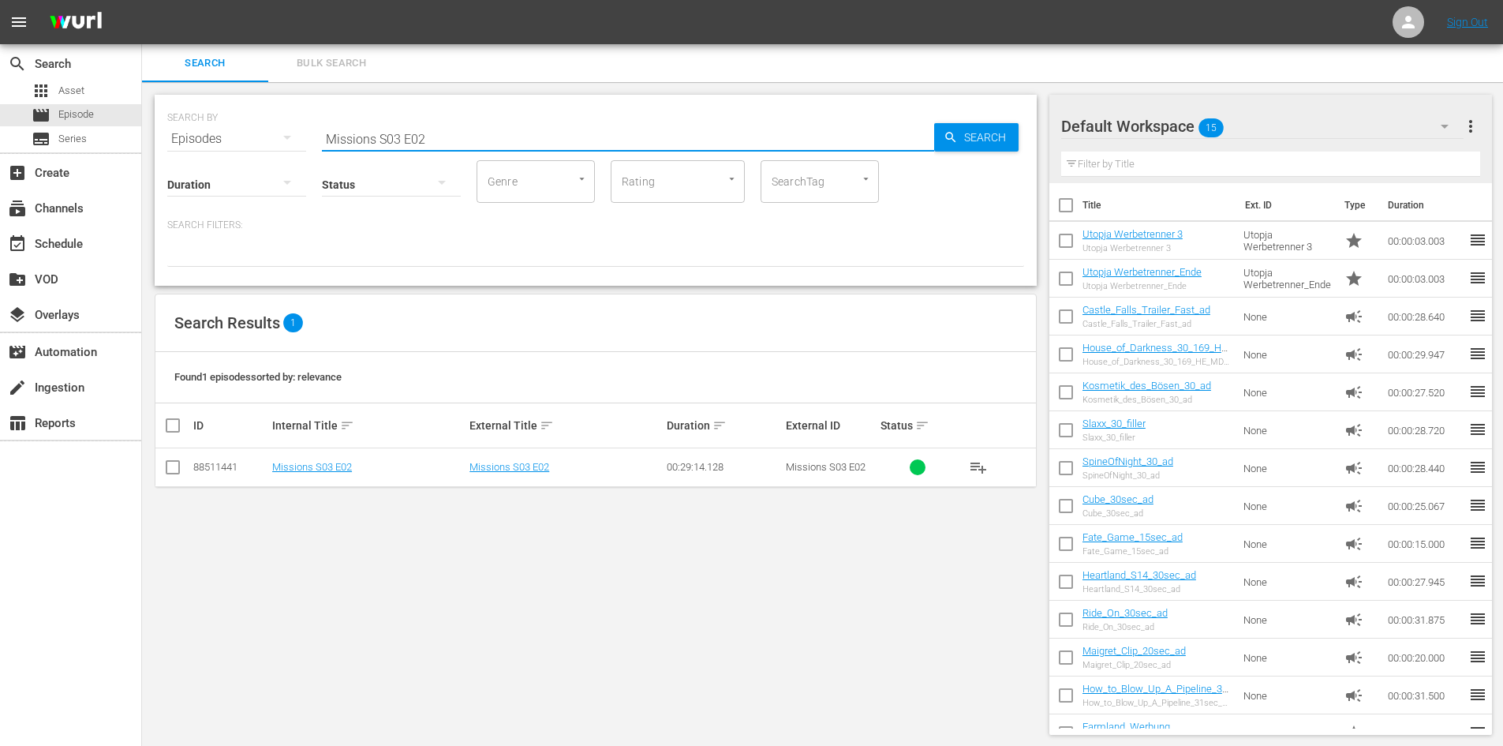
drag, startPoint x: 453, startPoint y: 133, endPoint x: 224, endPoint y: 148, distance: 229.3
click at [224, 148] on div "SEARCH BY Search By Episodes Search ID, Title, Description, Keywords, or Catego…" at bounding box center [596, 190] width 882 height 191
paste input "Missions S03 E03"
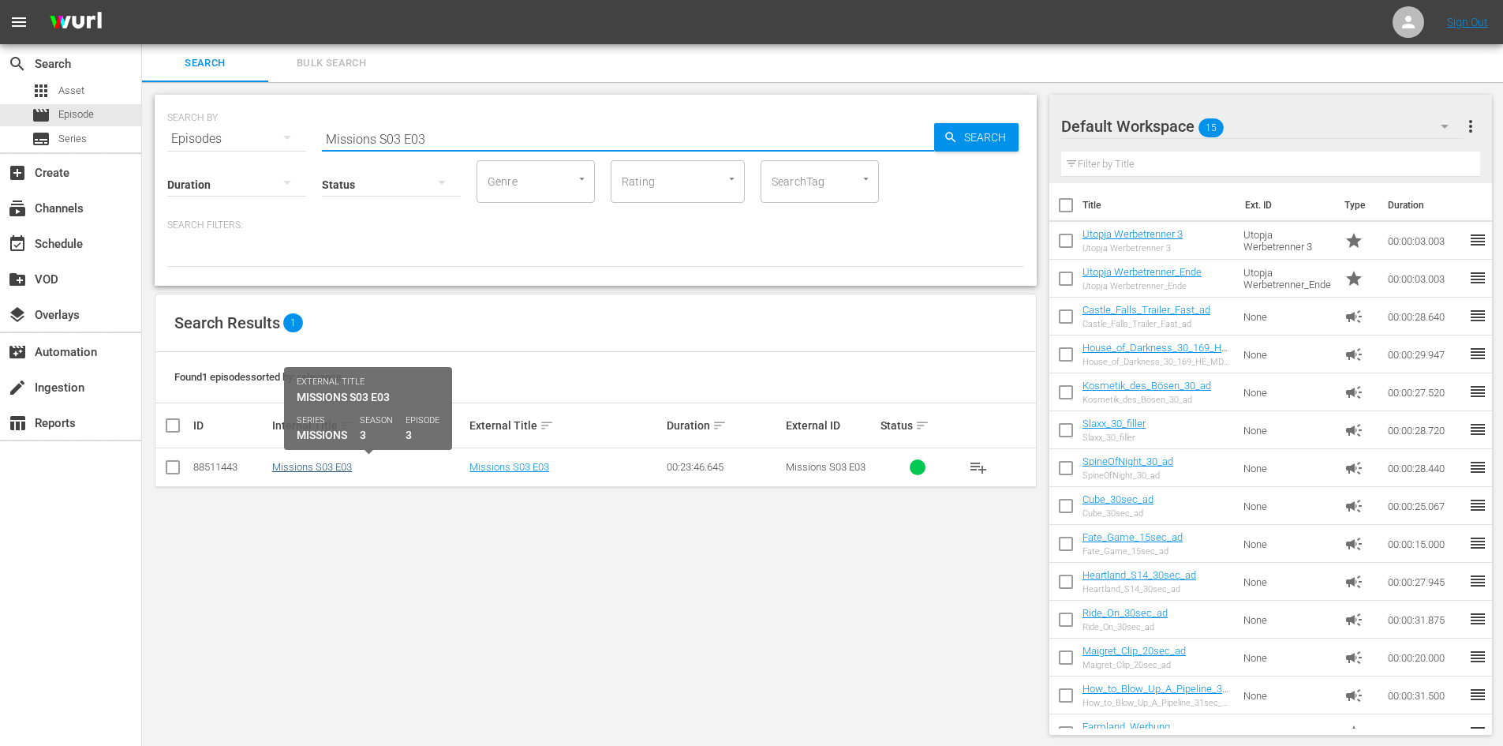
type input "Missions S03 E03"
click at [312, 465] on link "Missions S03 E03" at bounding box center [312, 467] width 80 height 12
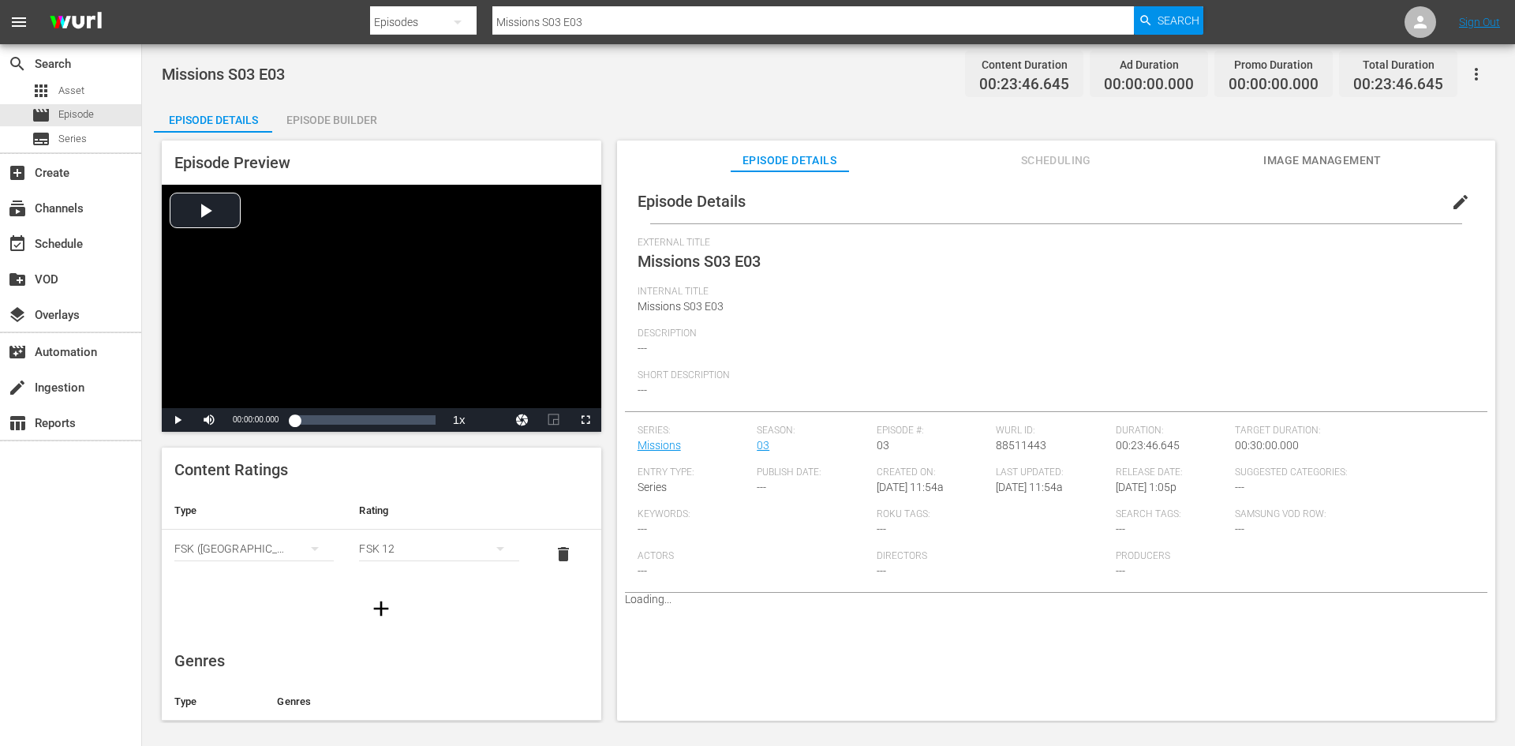
click at [351, 113] on div "Episode Builder" at bounding box center [331, 120] width 118 height 38
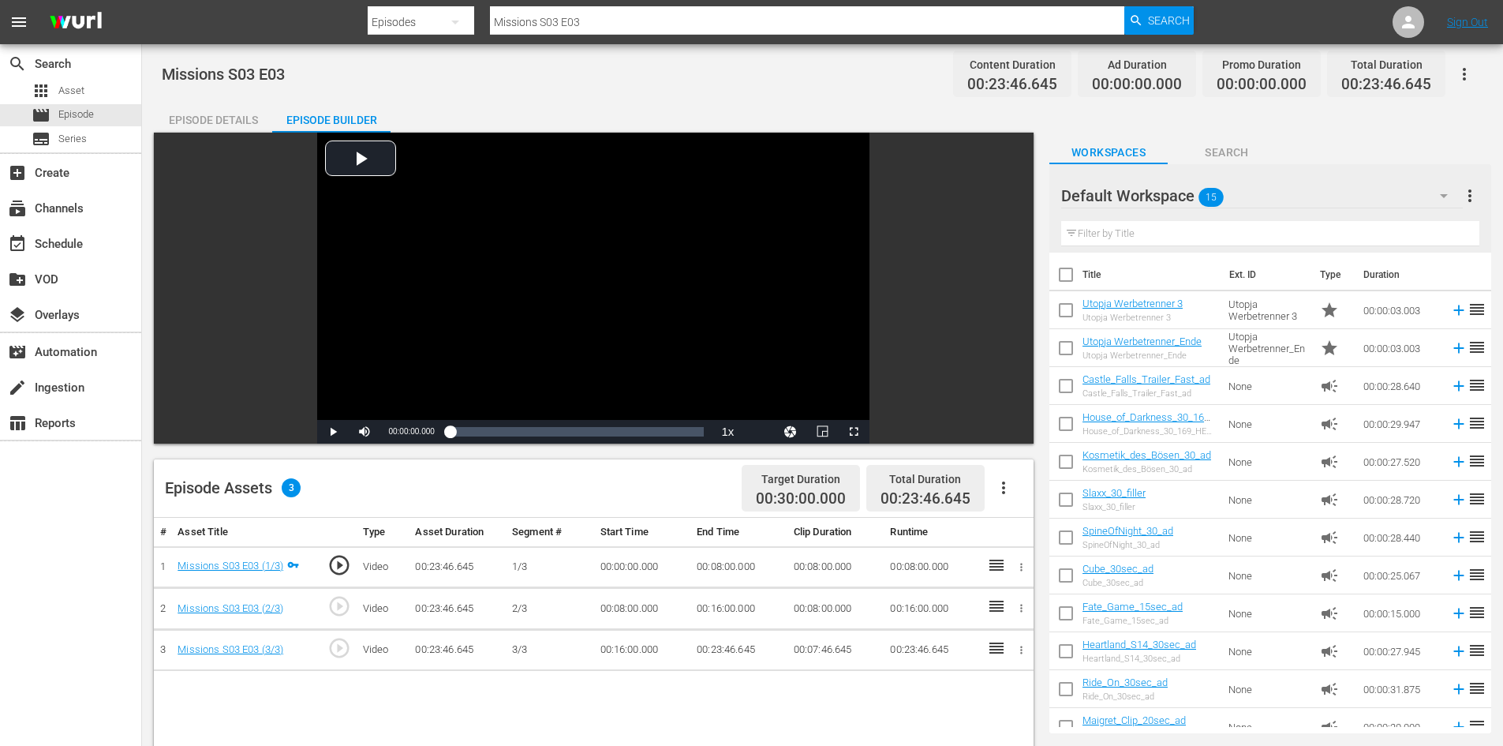
click at [1003, 485] on icon "button" at bounding box center [1003, 487] width 19 height 19
click at [1003, 485] on div "Fill with Ads" at bounding box center [1050, 494] width 107 height 38
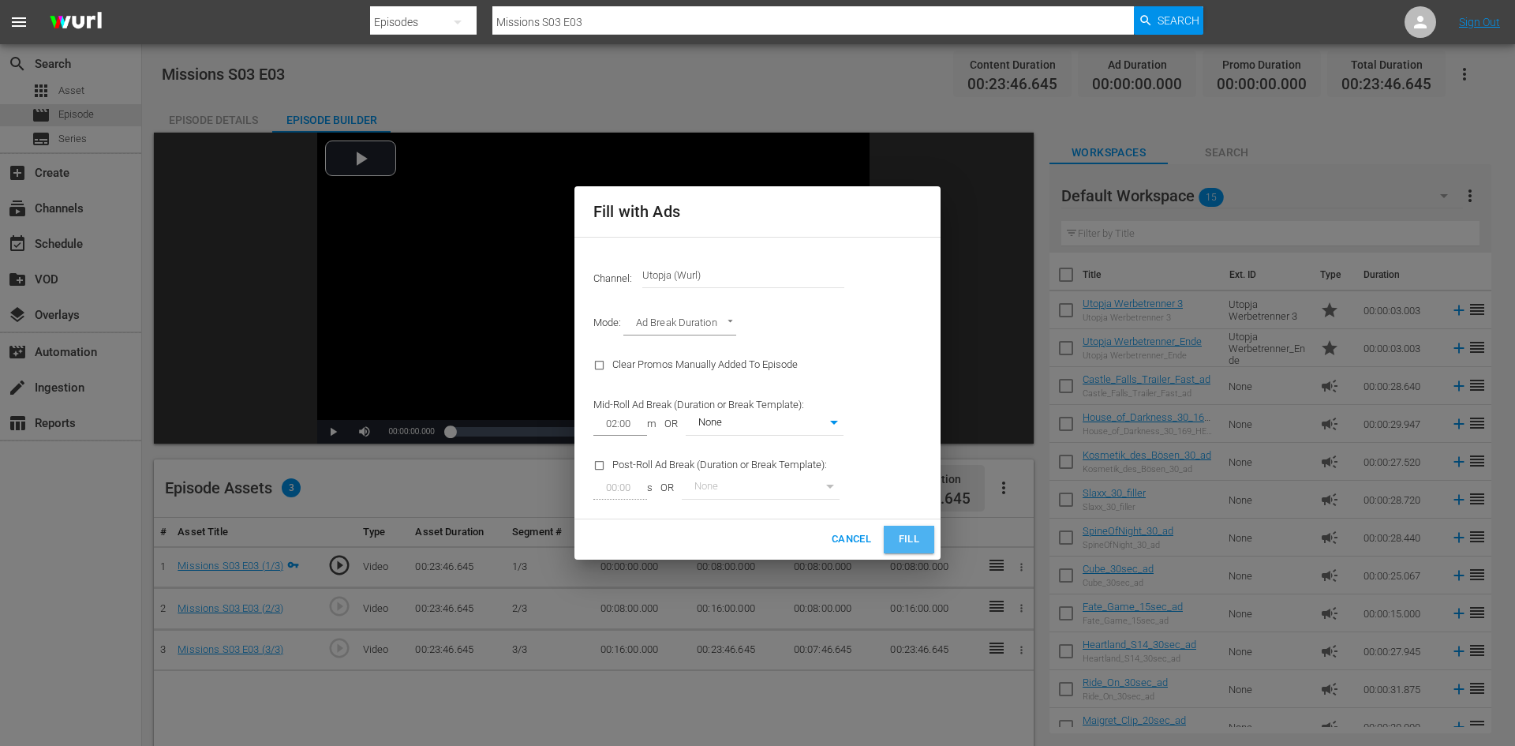
click at [908, 534] on span "Fill" at bounding box center [908, 539] width 25 height 18
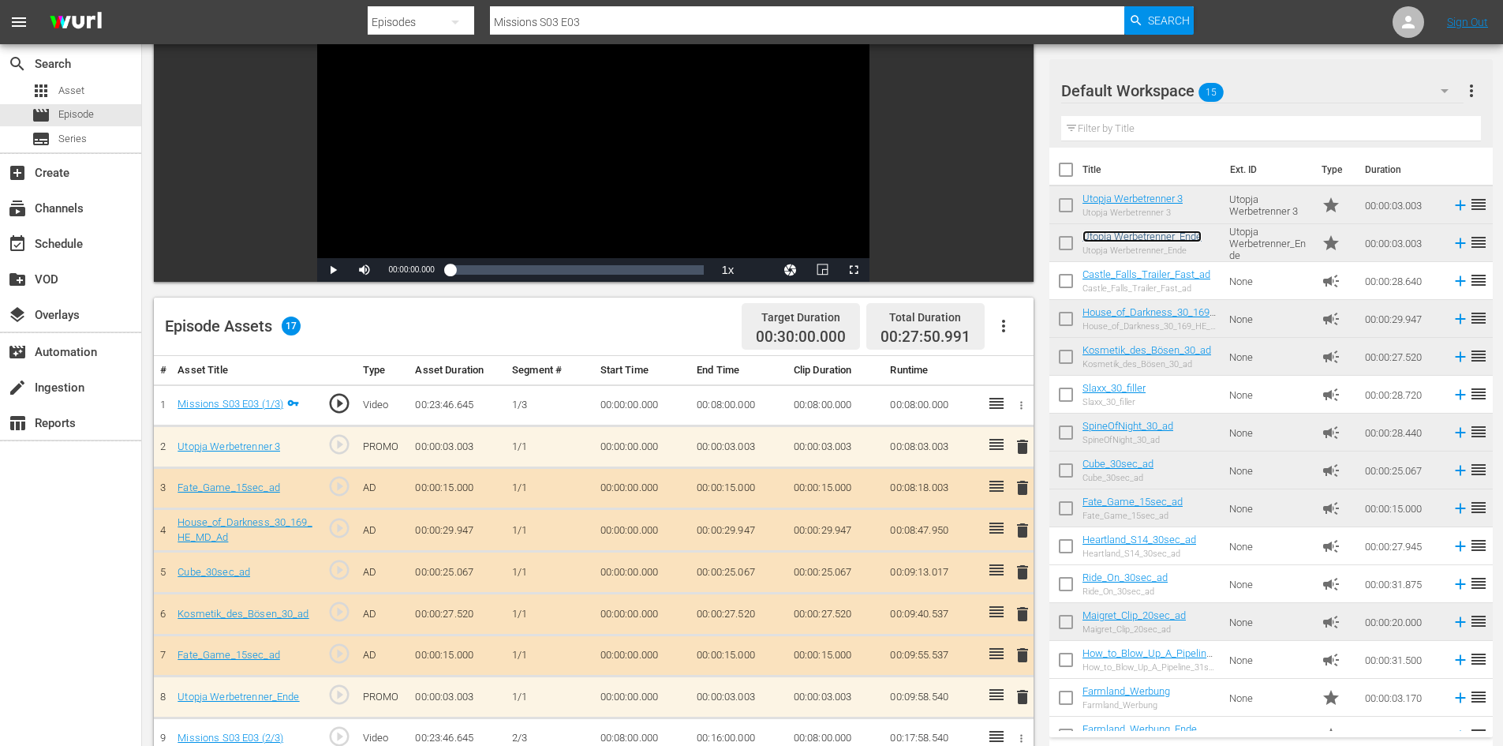
scroll to position [320, 0]
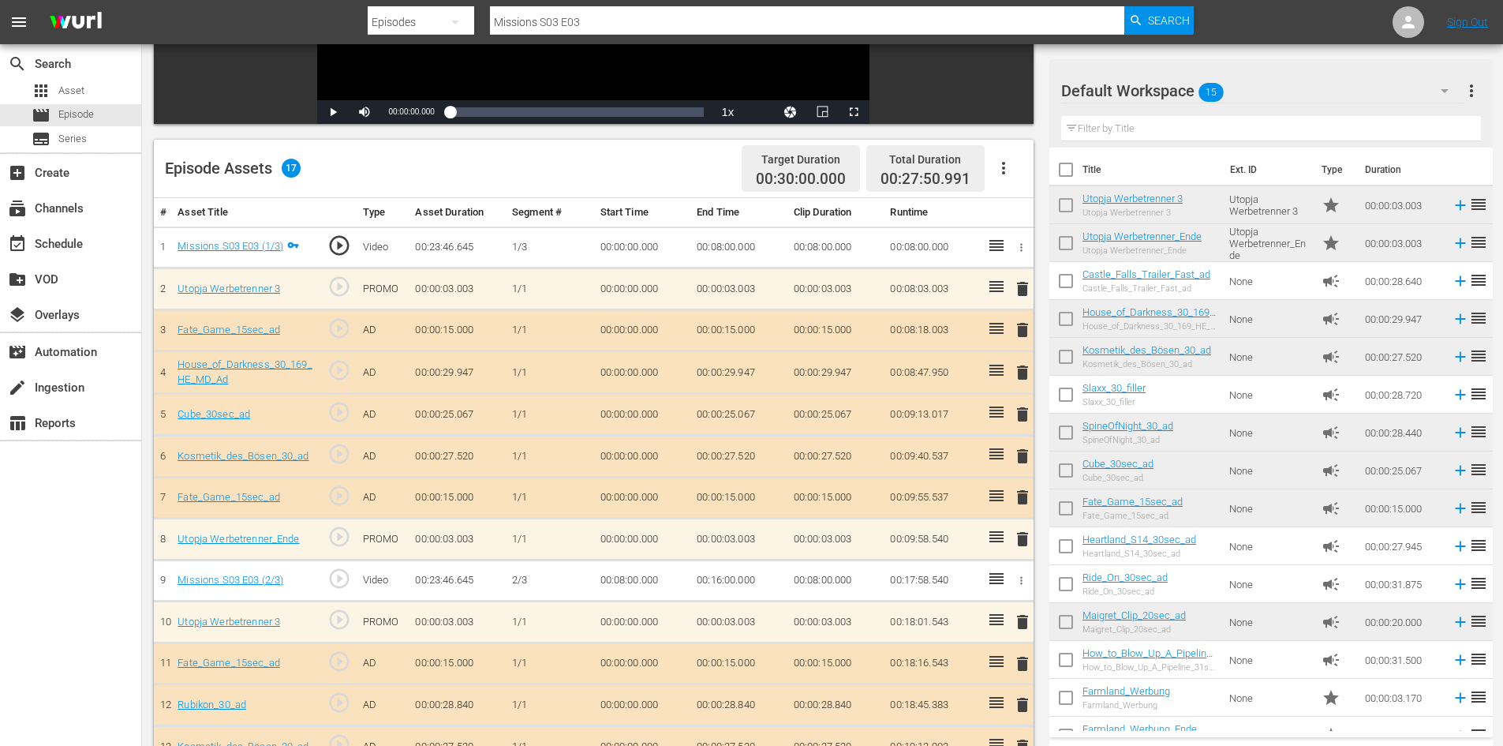
click at [1020, 503] on span "delete" at bounding box center [1022, 497] width 19 height 19
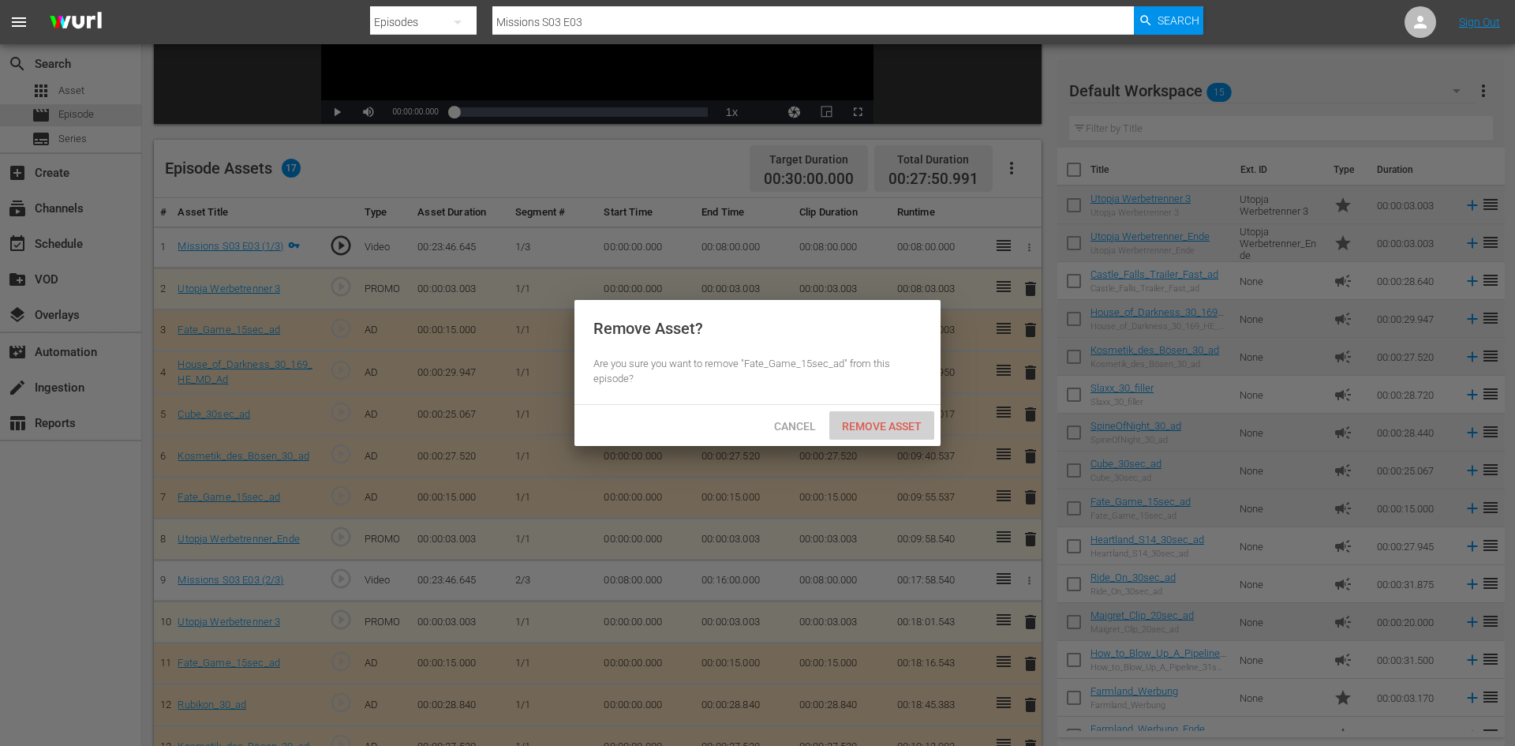
click at [912, 430] on span "Remove Asset" at bounding box center [881, 426] width 105 height 13
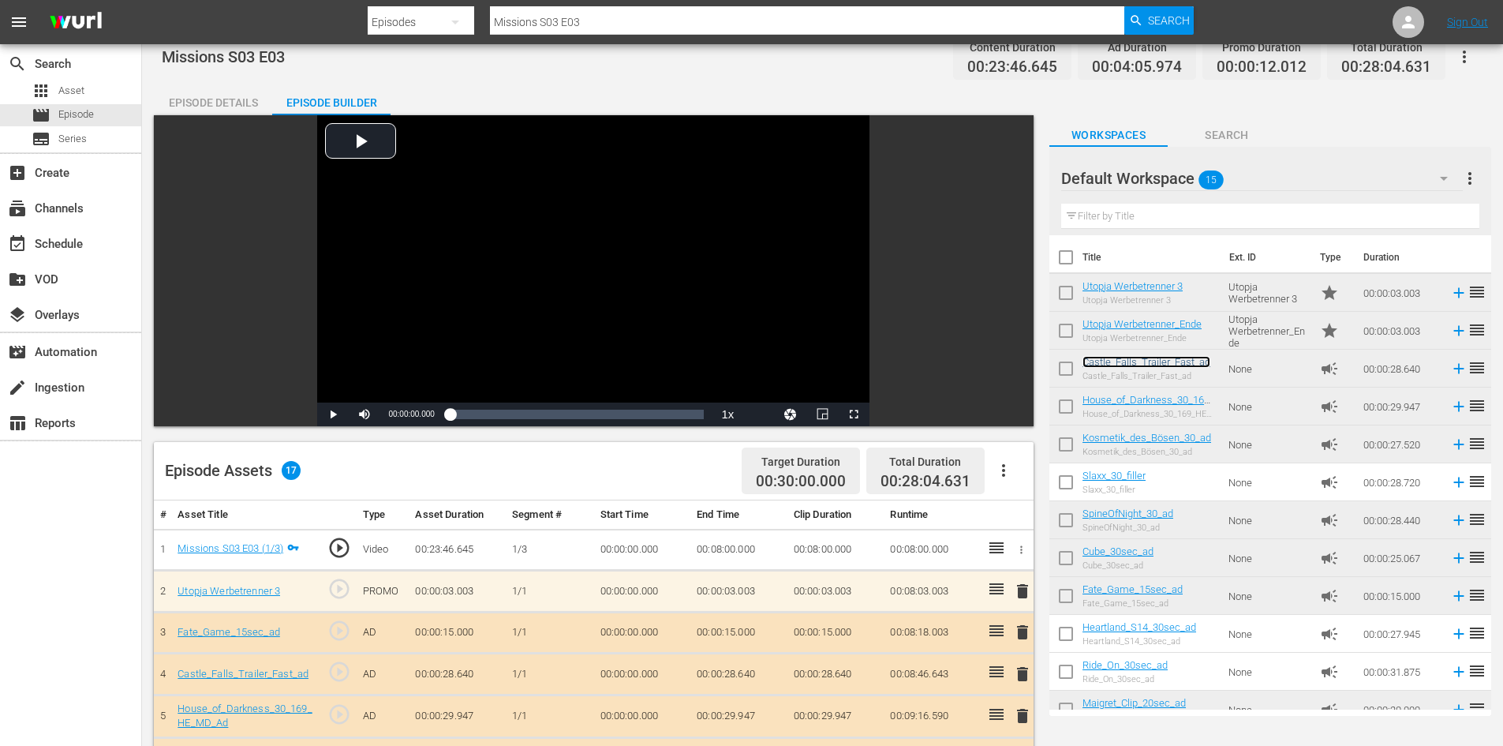
scroll to position [0, 0]
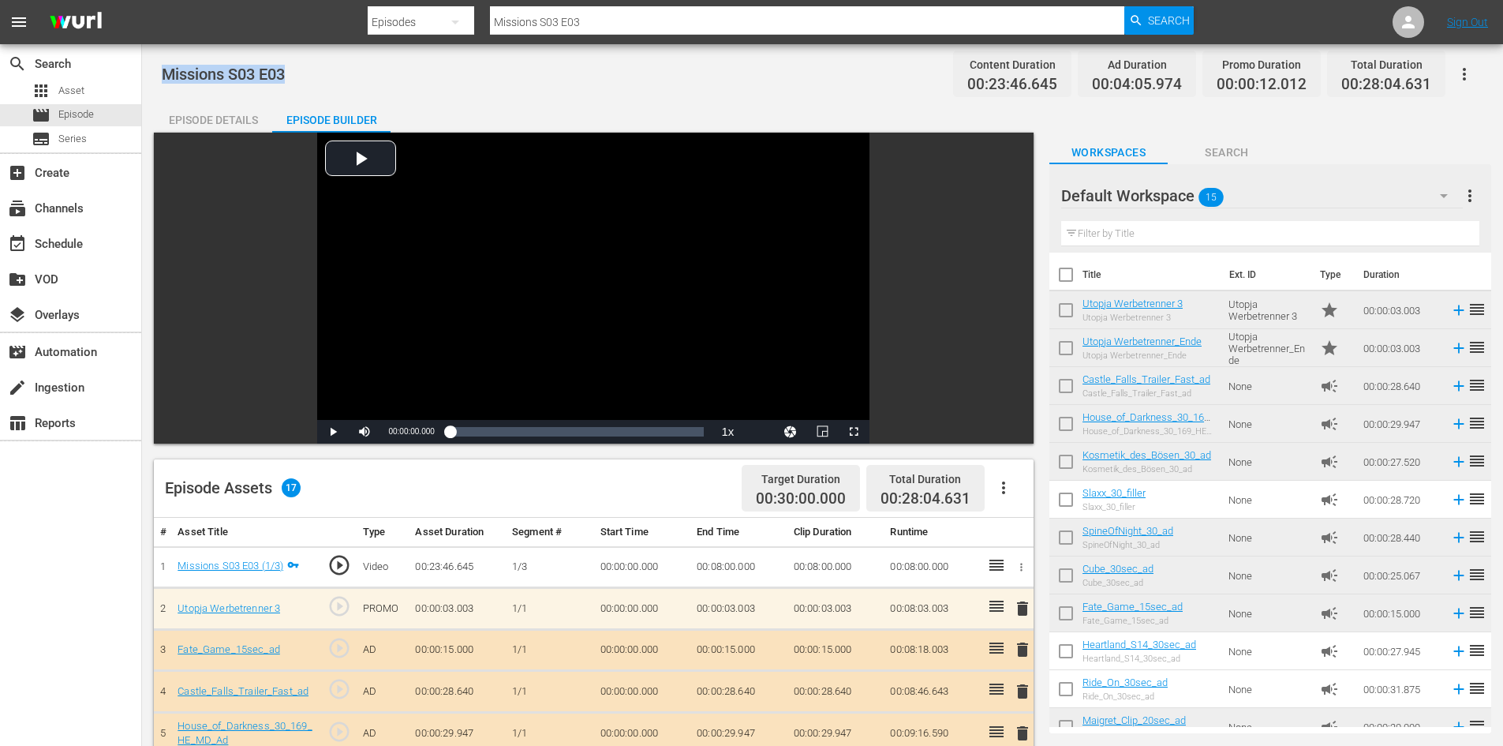
drag, startPoint x: 297, startPoint y: 72, endPoint x: 157, endPoint y: 61, distance: 140.1
click at [157, 61] on div "Missions S03 E03 Content Duration 00:23:46.645 Ad Duration 00:04:05.974 Promo D…" at bounding box center [822, 654] width 1361 height 1220
click at [101, 97] on div "apps Asset" at bounding box center [70, 91] width 141 height 22
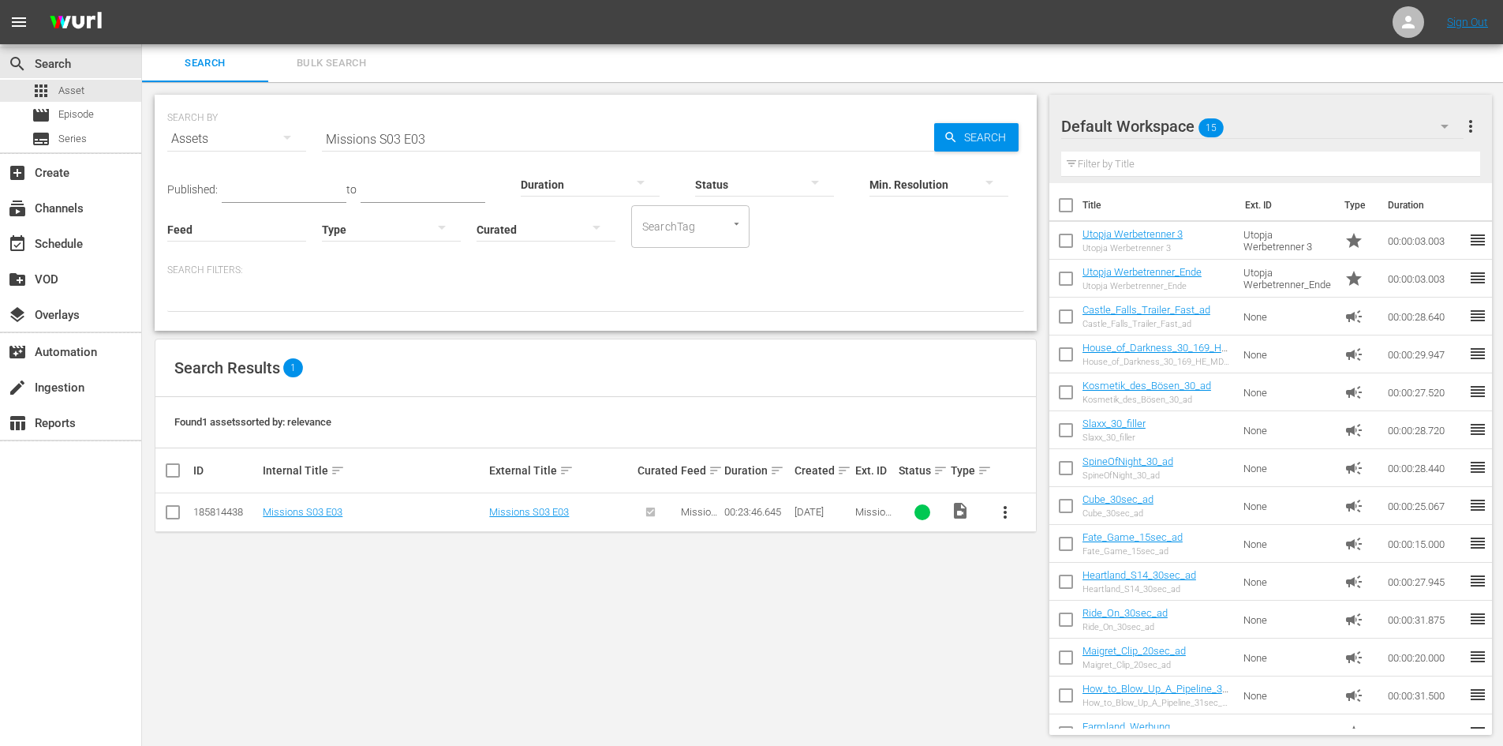
click at [461, 138] on input "Missions S03 E03" at bounding box center [628, 139] width 612 height 38
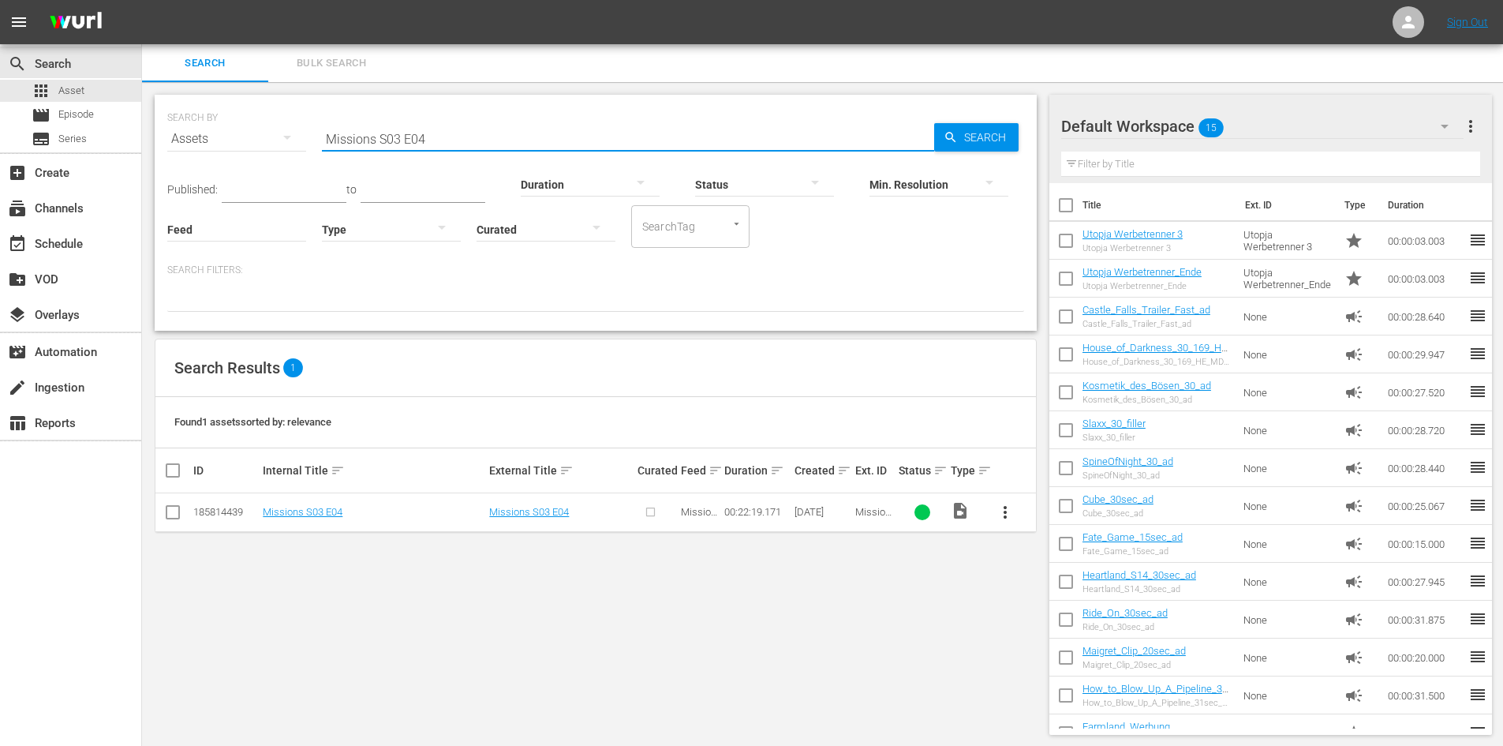
type input "Missions S03 E04"
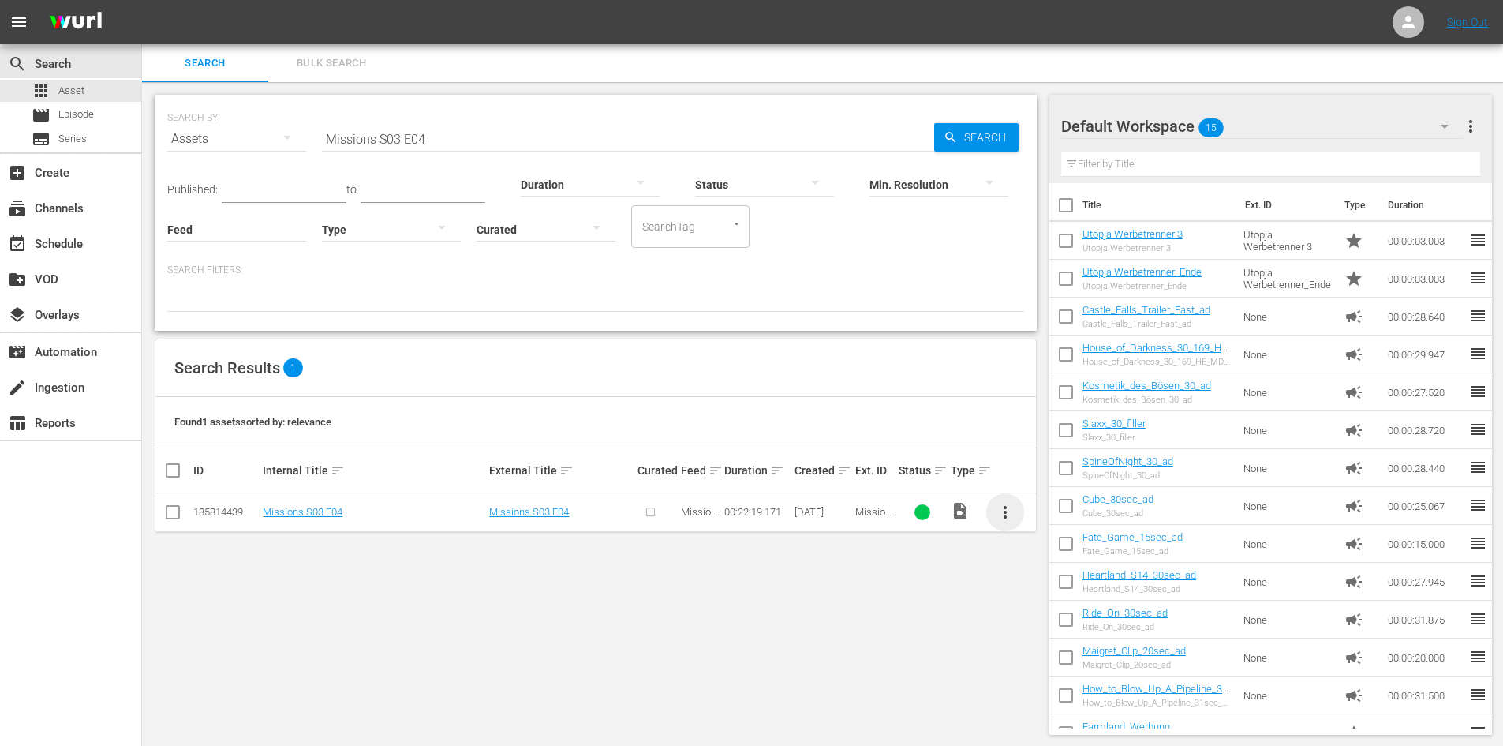
click at [1003, 509] on span "more_vert" at bounding box center [1005, 512] width 19 height 19
click at [1082, 637] on div "Episode" at bounding box center [1090, 632] width 107 height 38
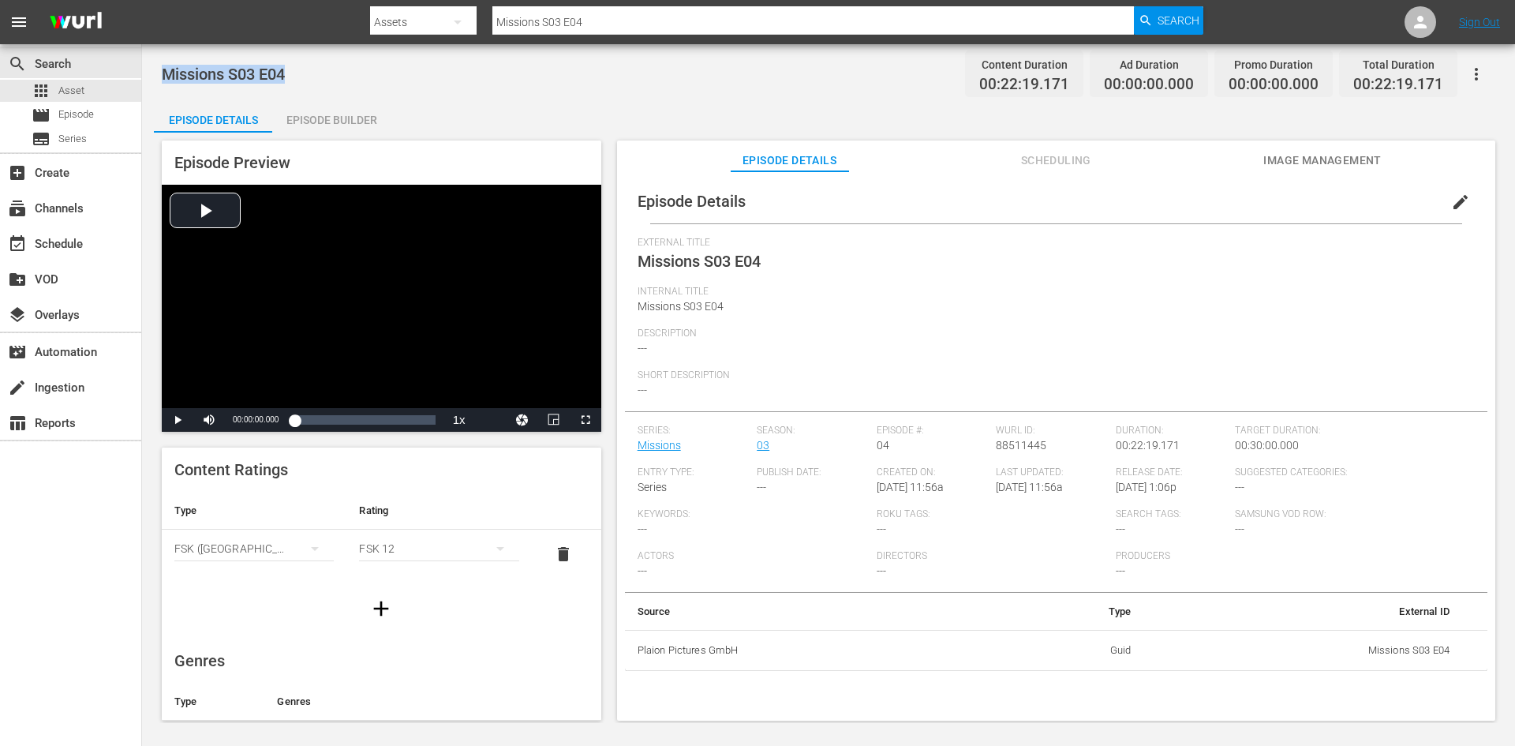
drag, startPoint x: 311, startPoint y: 74, endPoint x: 161, endPoint y: 78, distance: 149.9
click at [161, 78] on div "Missions S03 E04 Content Duration 00:22:19.171 Ad Duration 00:00:00.000 Promo D…" at bounding box center [828, 383] width 1373 height 678
click at [68, 120] on span "Episode" at bounding box center [76, 115] width 36 height 16
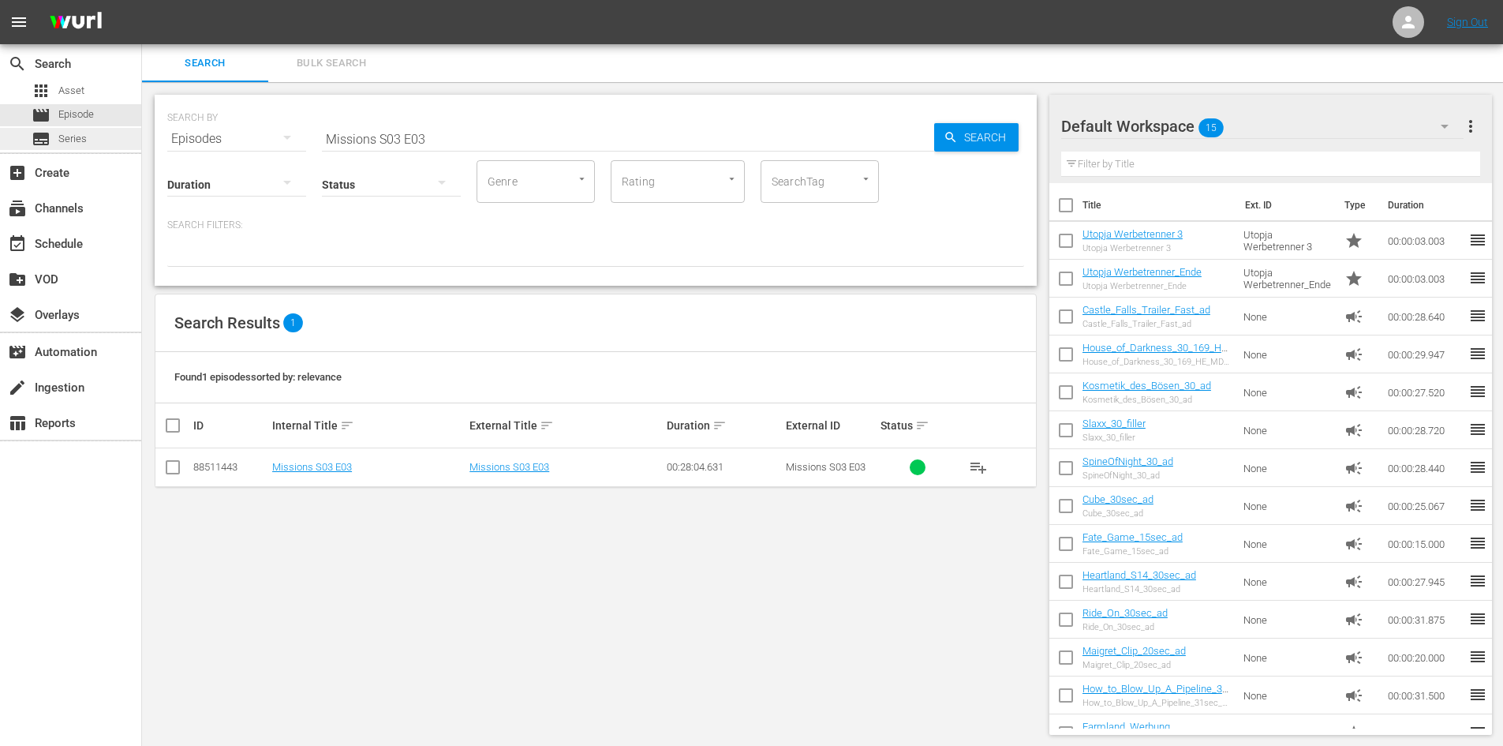
drag, startPoint x: 495, startPoint y: 136, endPoint x: 99, endPoint y: 139, distance: 395.2
click at [142, 0] on div "search Search apps Asset movie Episode subtitles Series add_box Create subscrip…" at bounding box center [822, 0] width 1361 height 0
paste input "Missions S03 E04"
type input "Missions S03 E04"
click at [331, 460] on td "Missions S03 E04" at bounding box center [368, 467] width 197 height 39
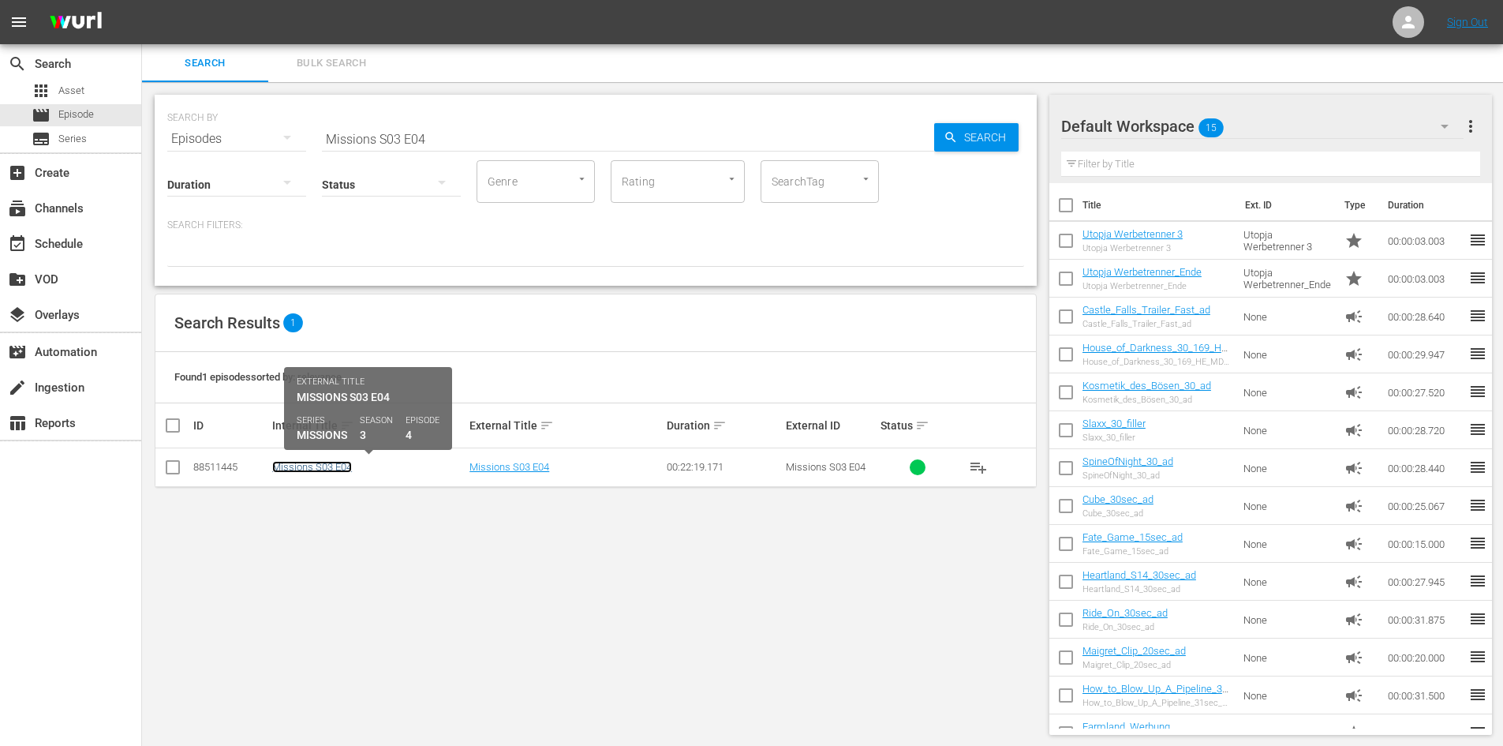
click at [341, 468] on link "Missions S03 E04" at bounding box center [312, 467] width 80 height 12
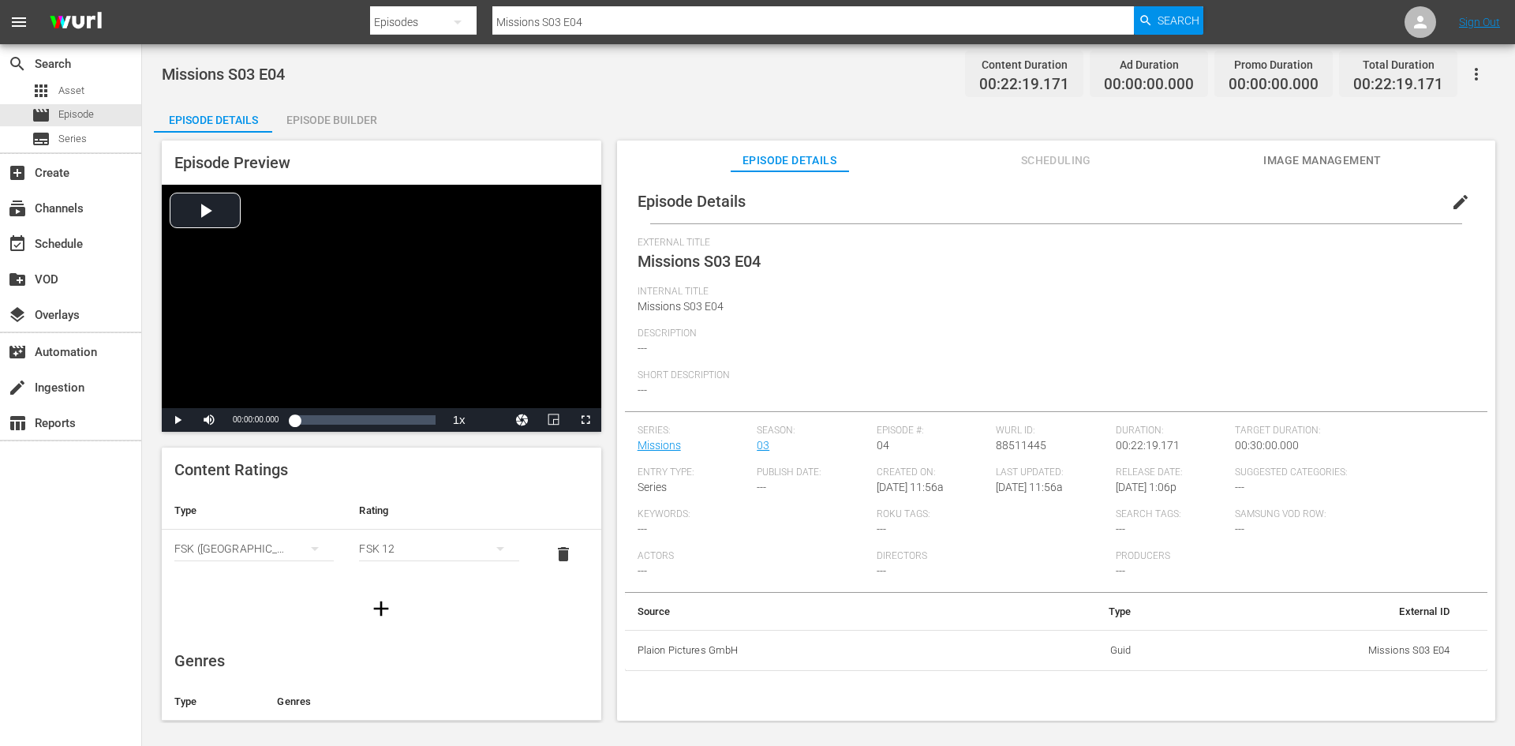
click at [350, 122] on div "Episode Builder" at bounding box center [331, 120] width 118 height 38
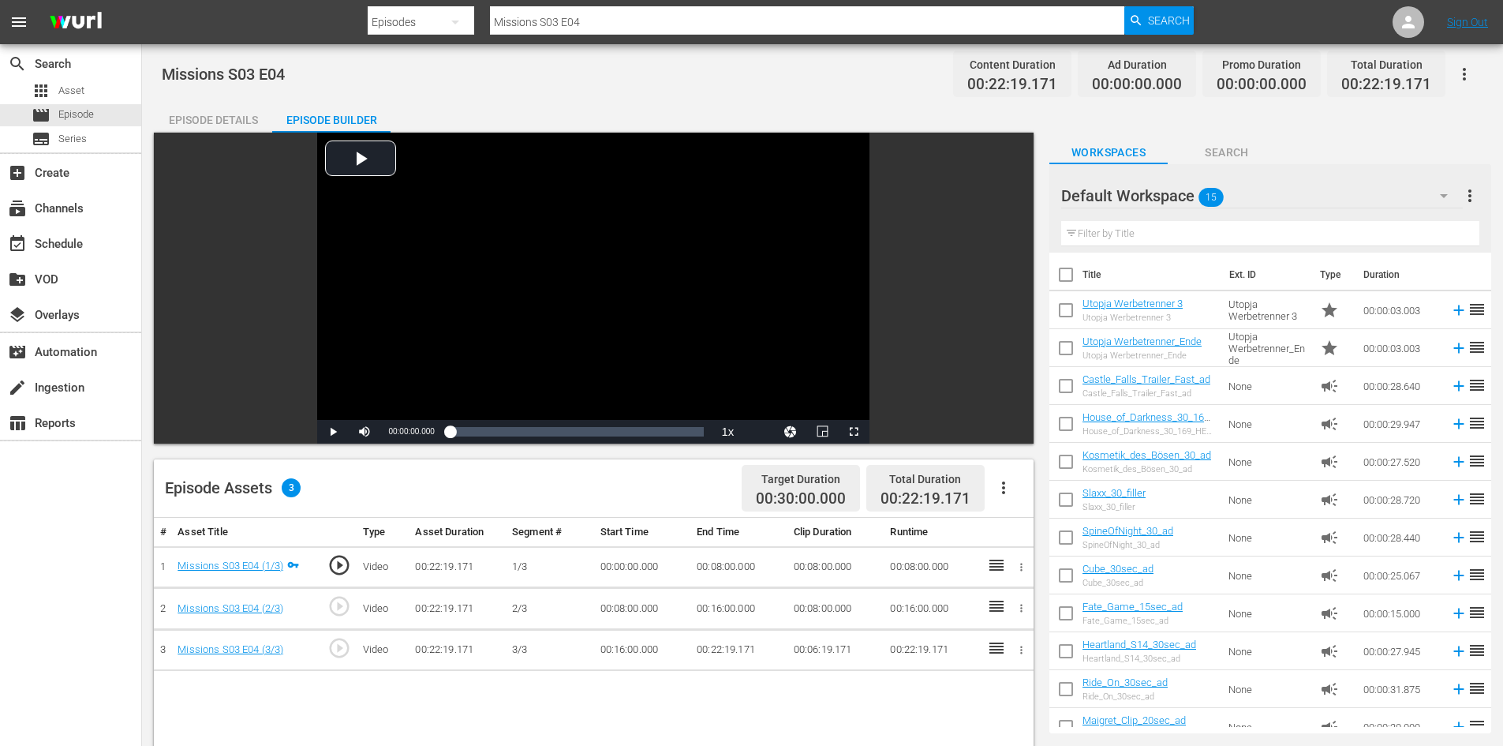
click at [1003, 484] on icon "button" at bounding box center [1003, 487] width 19 height 19
click at [1009, 490] on div "Fill with Ads" at bounding box center [1050, 494] width 107 height 38
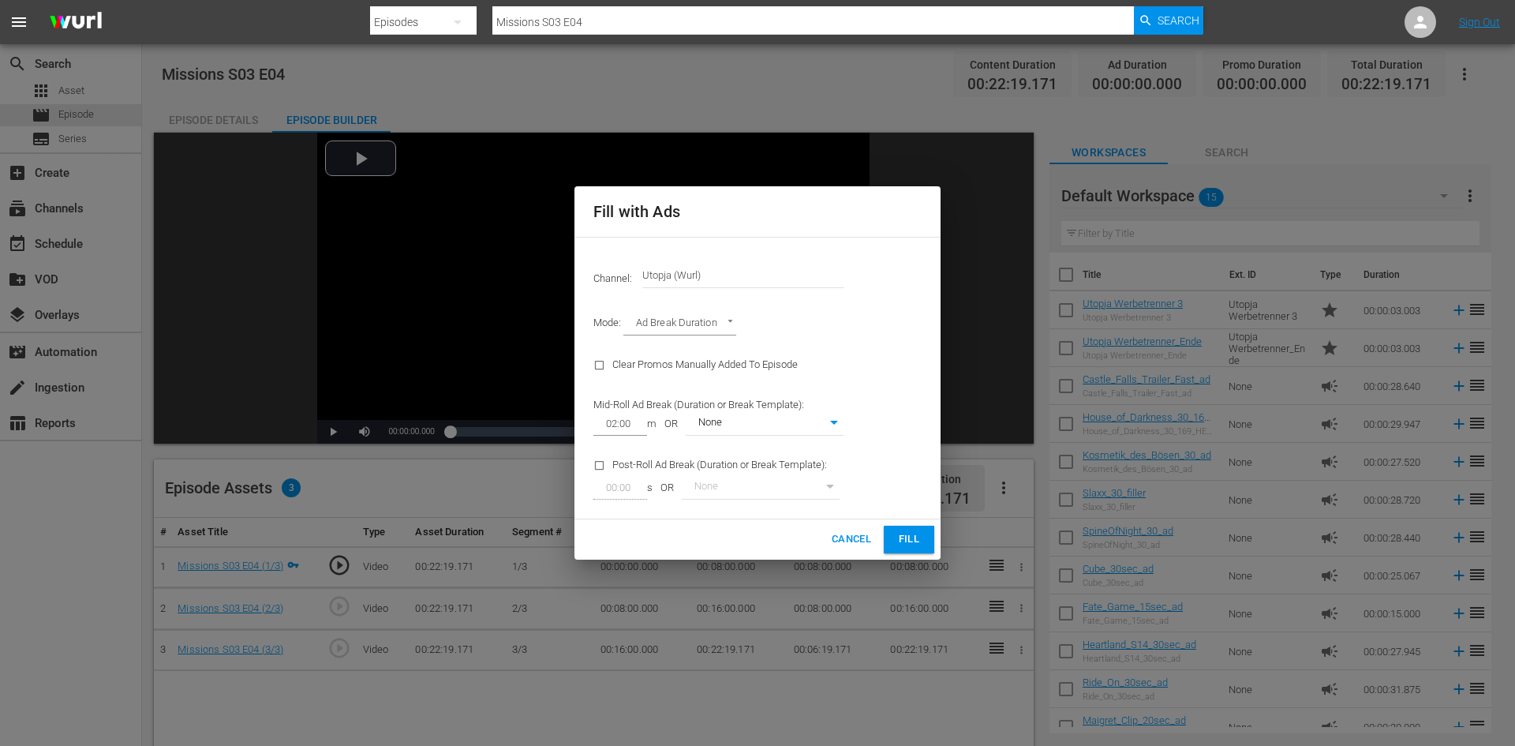
click at [910, 539] on span "Fill" at bounding box center [908, 539] width 25 height 18
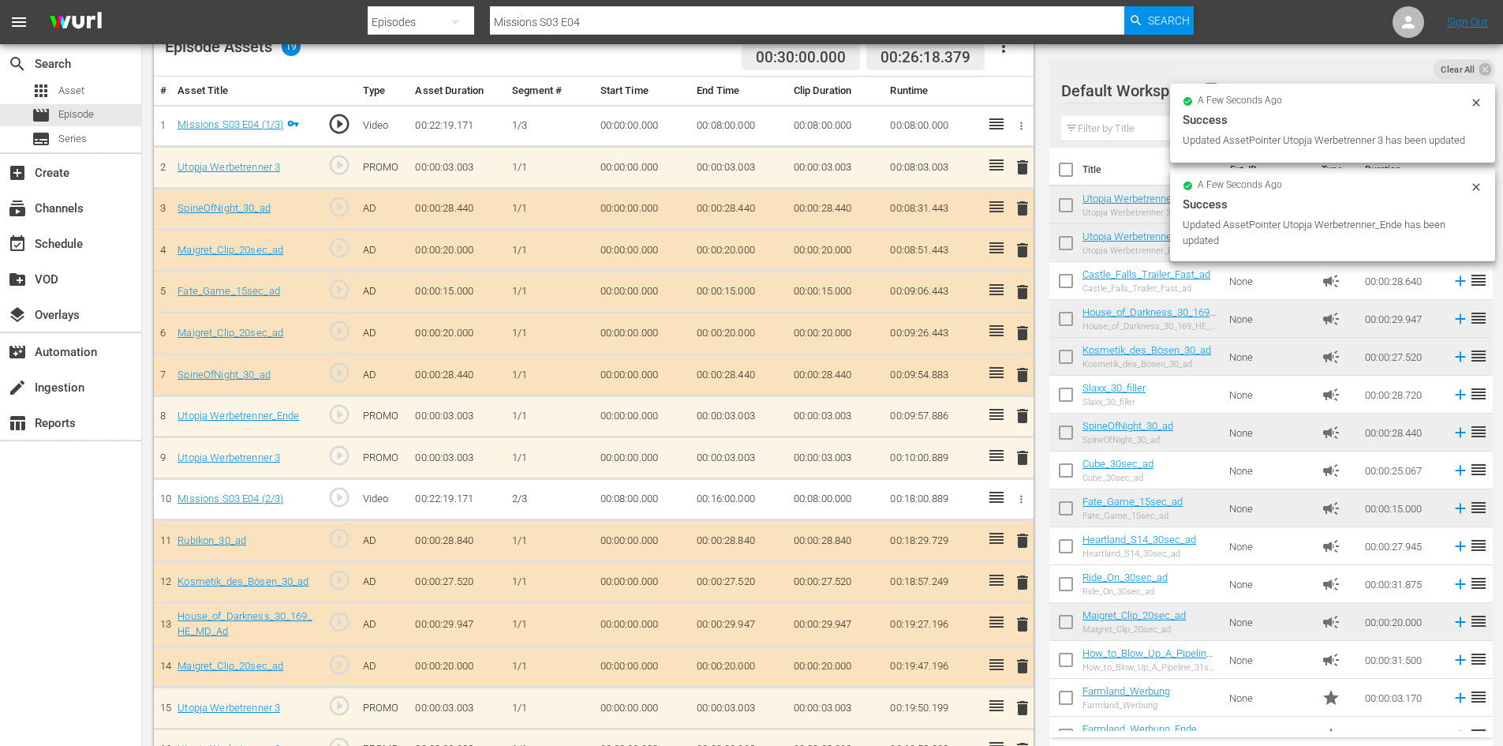
scroll to position [552, 0]
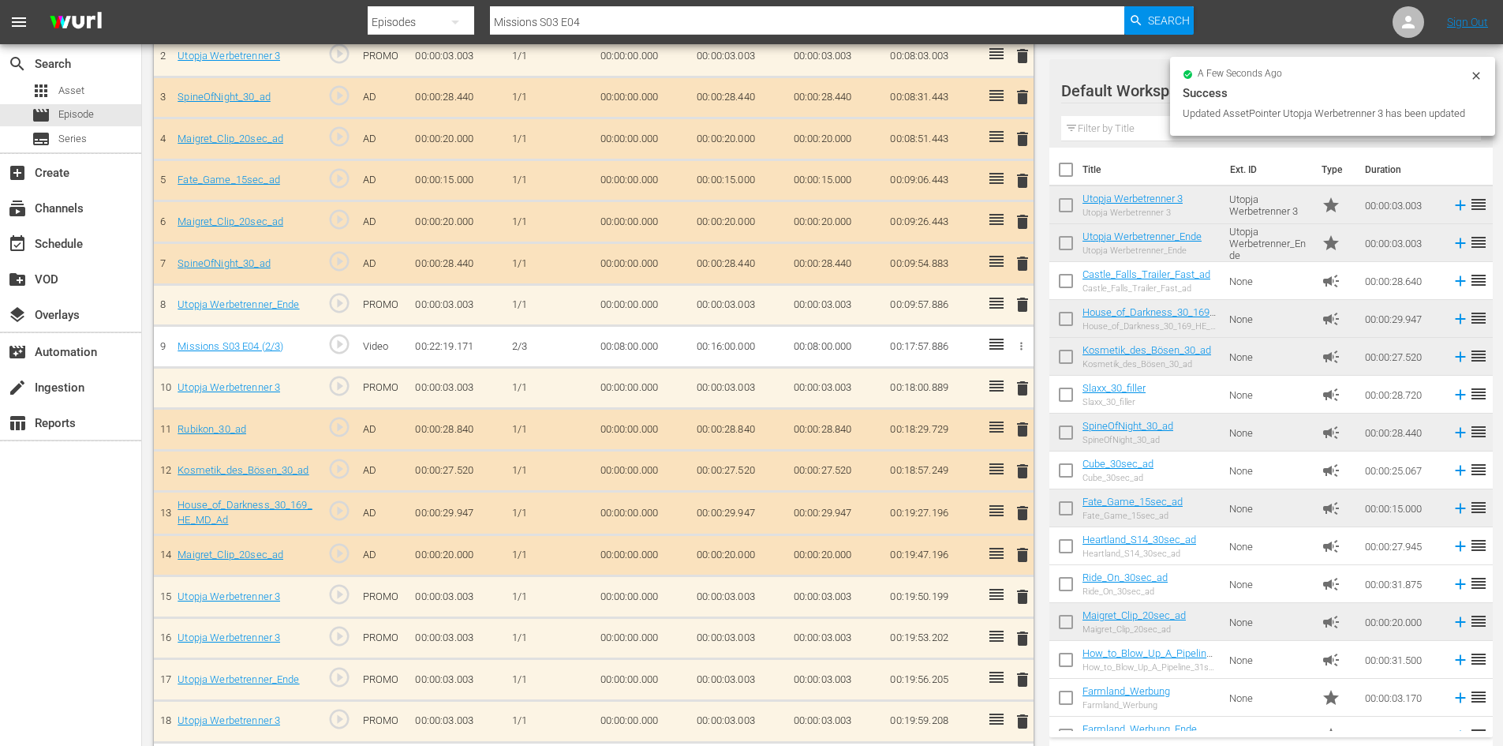
click at [1021, 598] on span "delete" at bounding box center [1022, 596] width 19 height 19
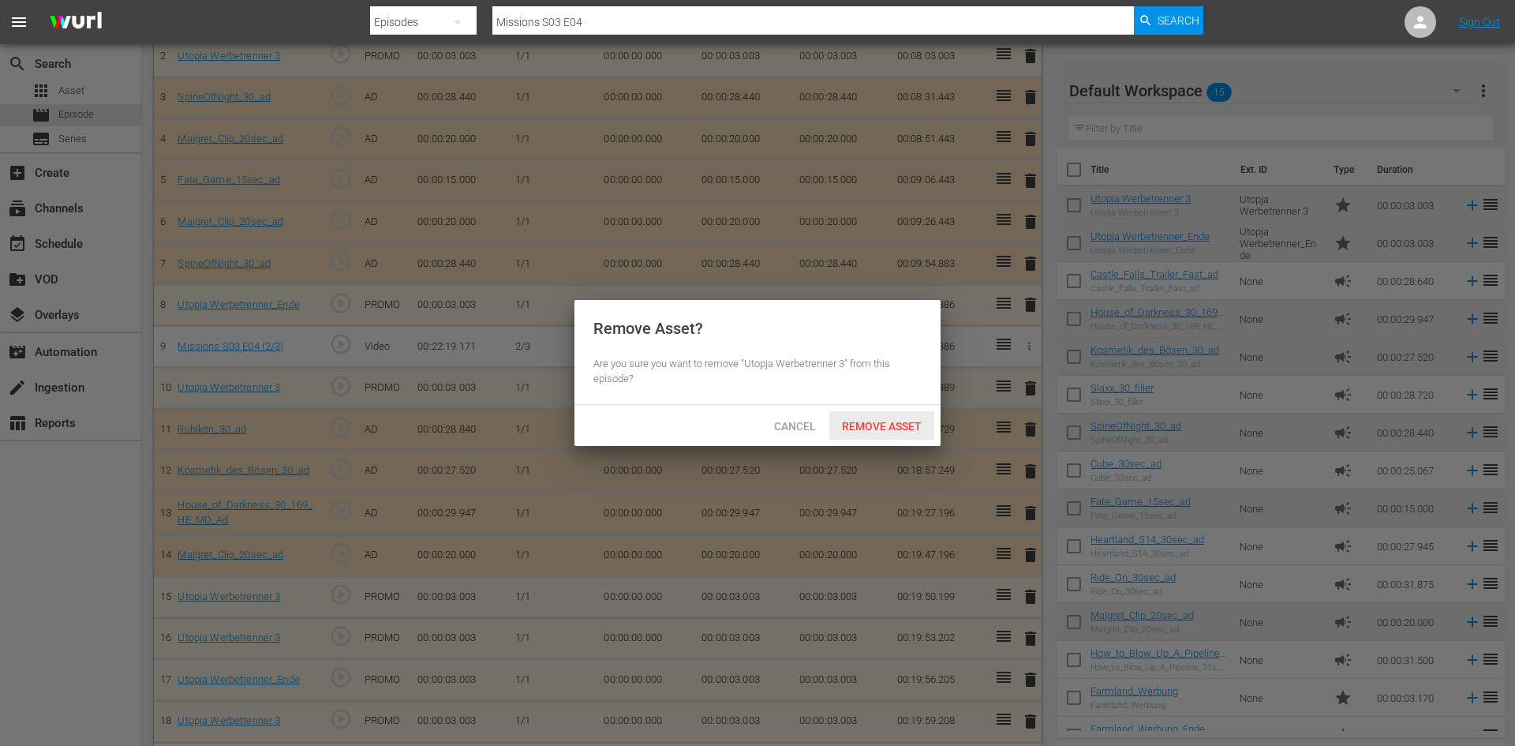
click at [876, 424] on span "Remove Asset" at bounding box center [881, 426] width 105 height 13
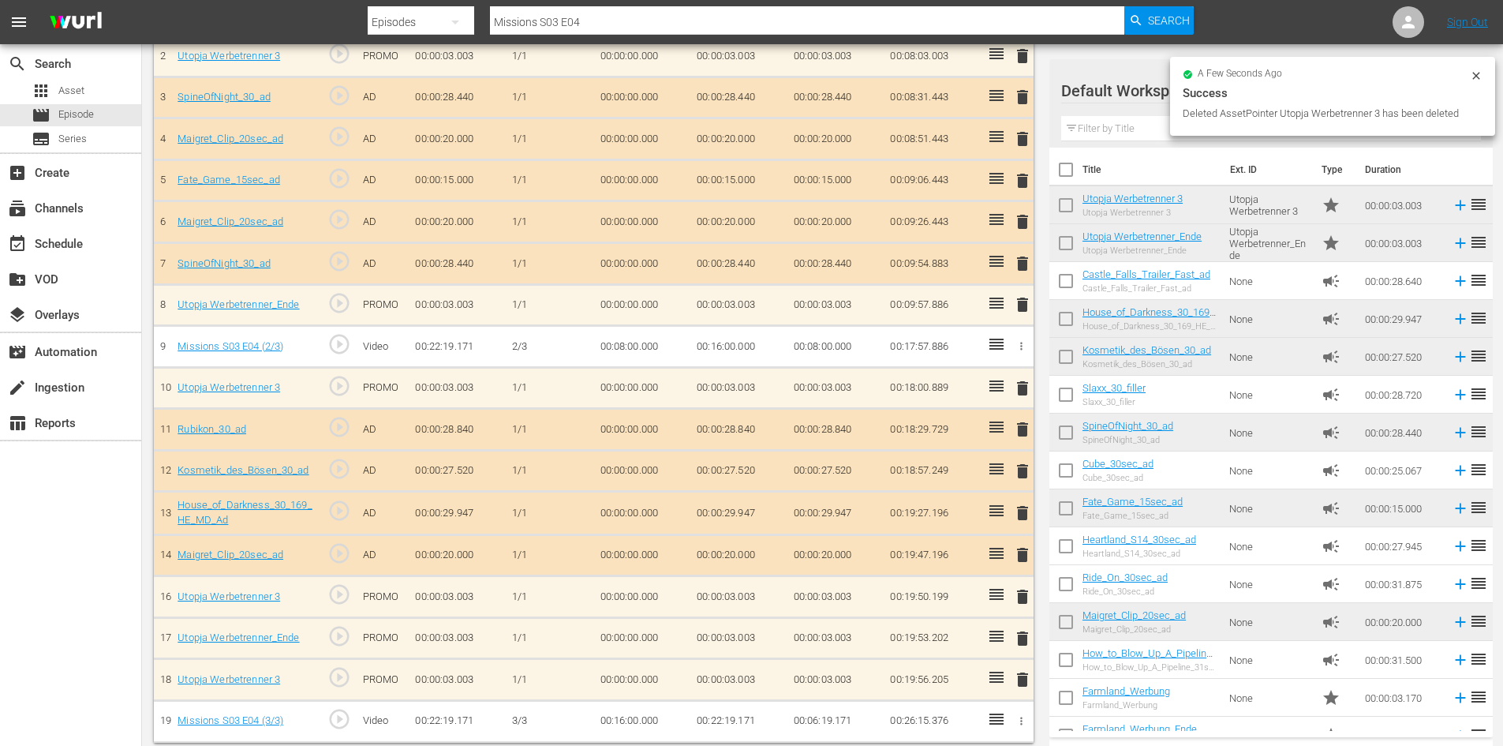
click at [1019, 596] on span "delete" at bounding box center [1022, 596] width 19 height 19
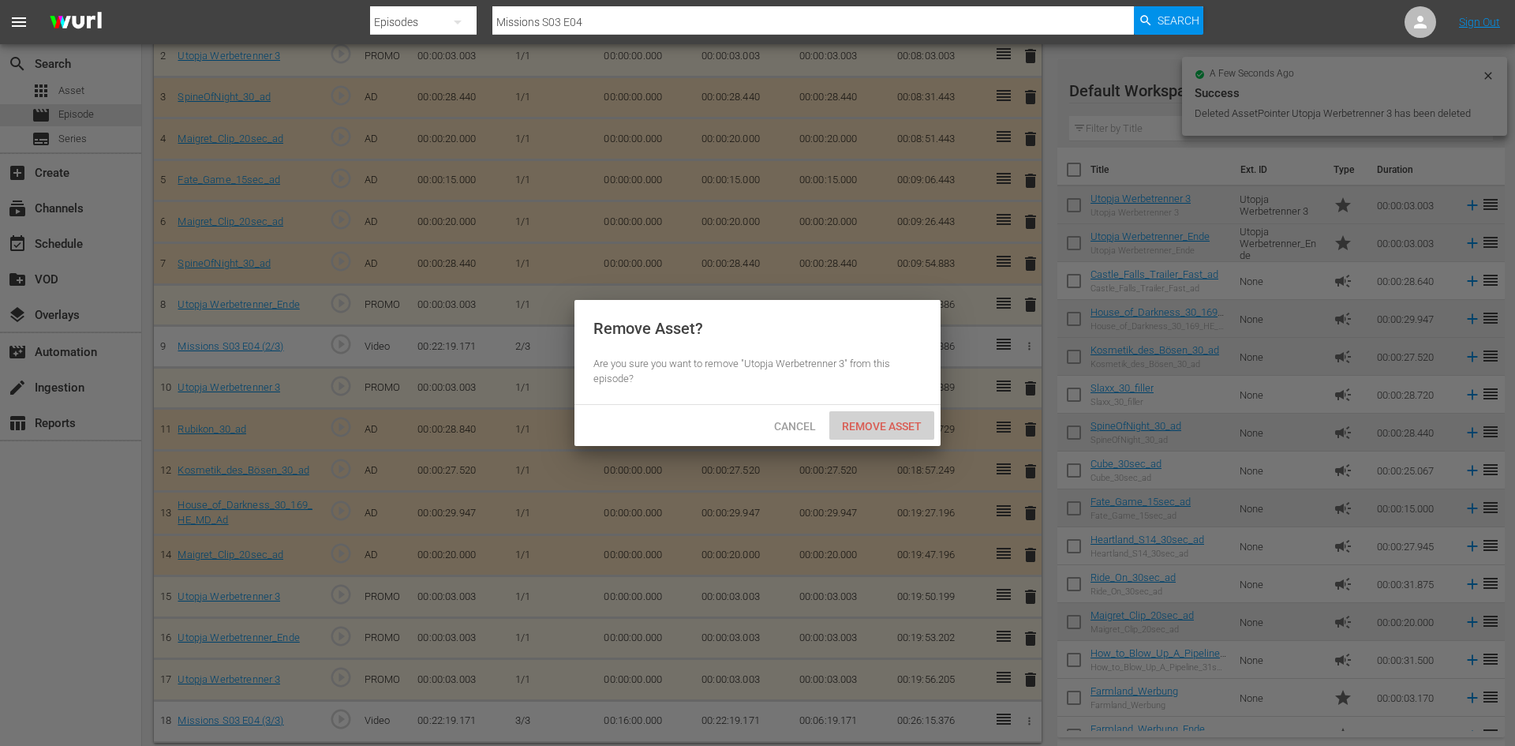
click at [853, 426] on span "Remove Asset" at bounding box center [881, 426] width 105 height 13
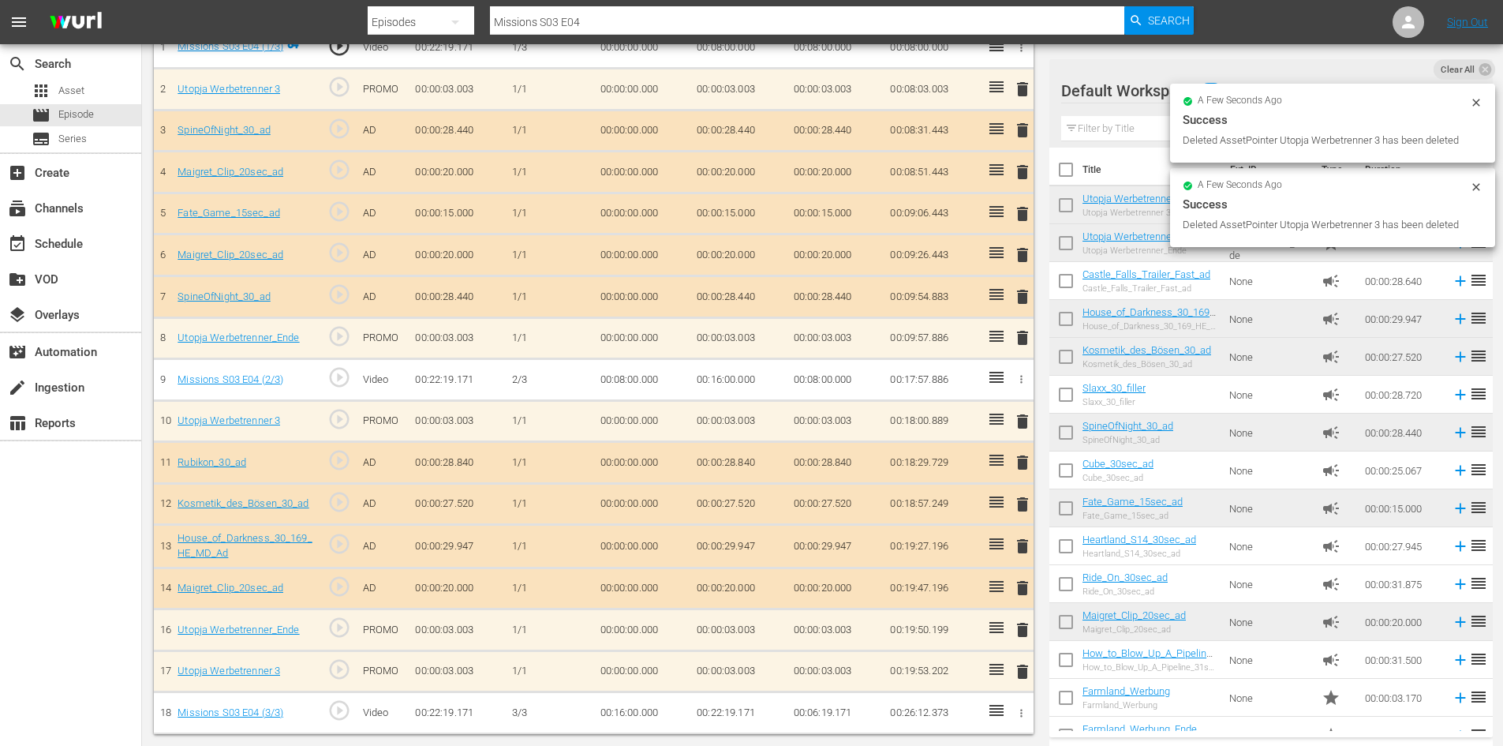
scroll to position [519, 0]
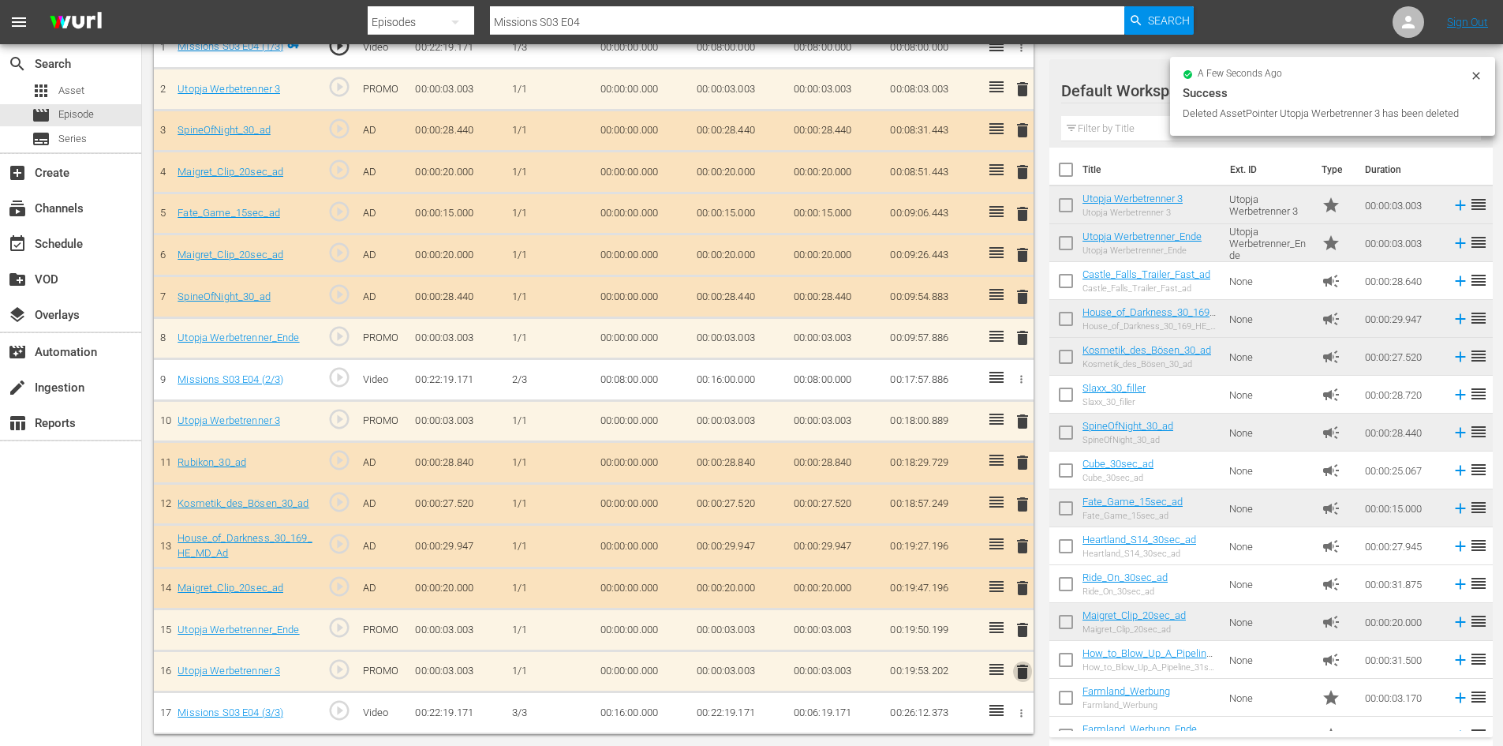
click at [1022, 676] on span "delete" at bounding box center [1022, 671] width 19 height 19
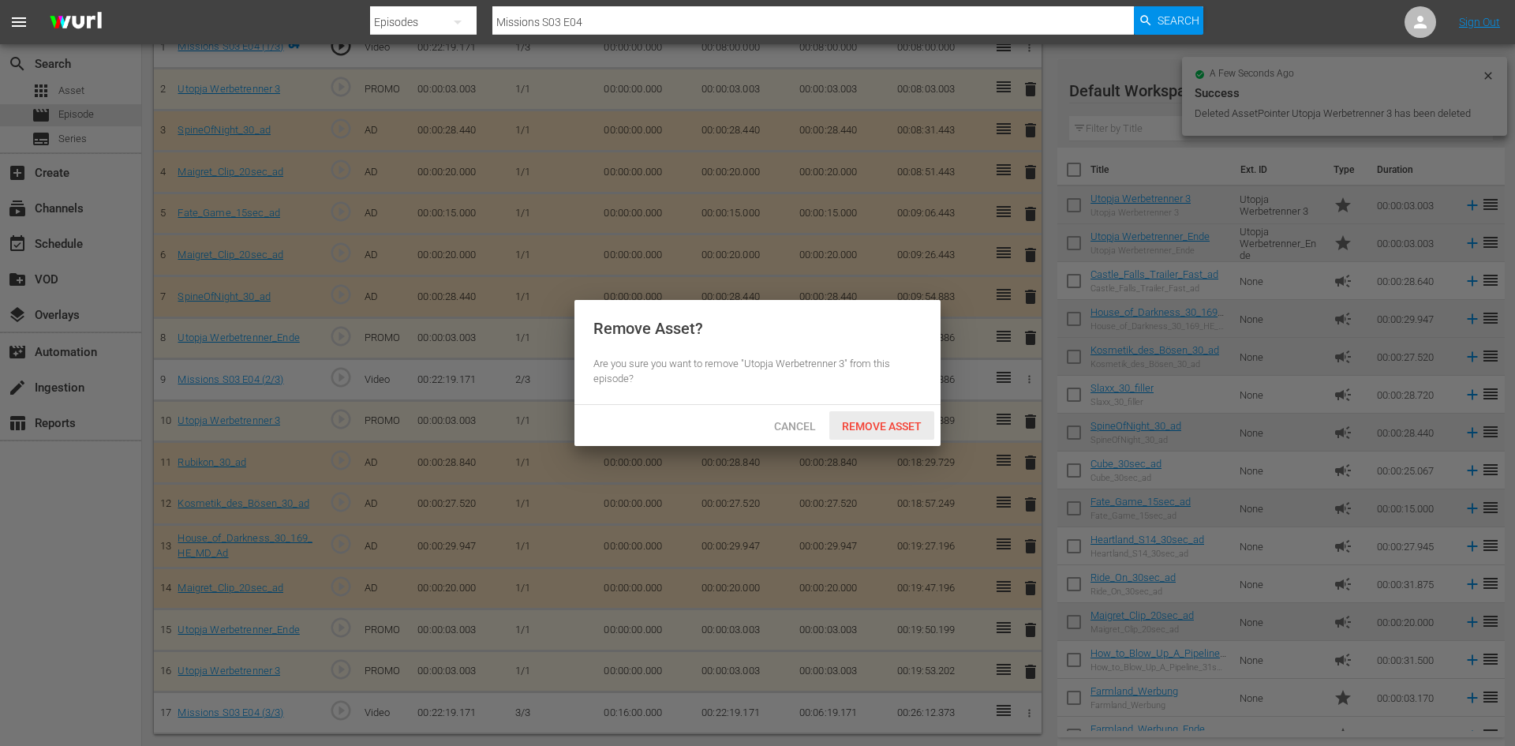
click at [892, 420] on span "Remove Asset" at bounding box center [881, 426] width 105 height 13
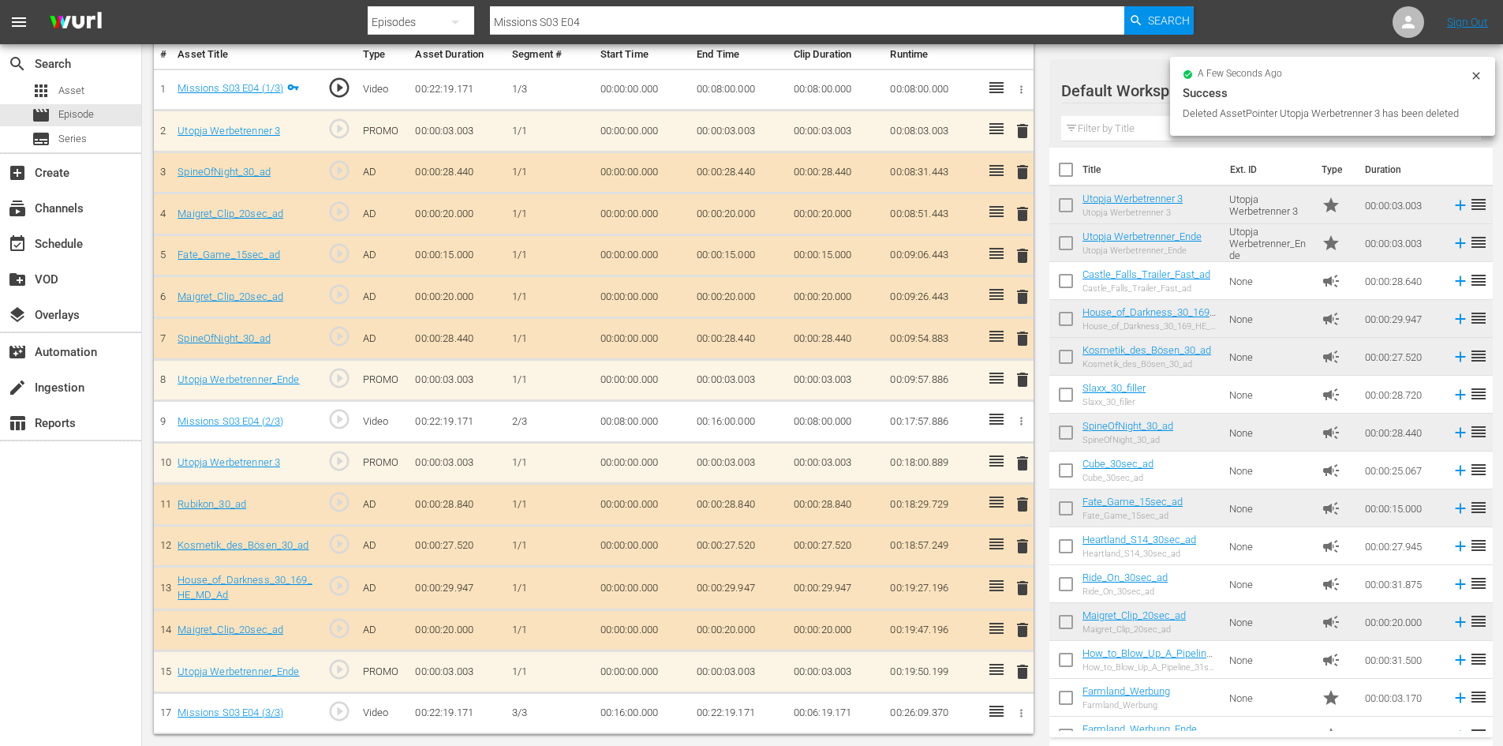
scroll to position [477, 0]
click at [1022, 298] on span "delete" at bounding box center [1022, 296] width 19 height 19
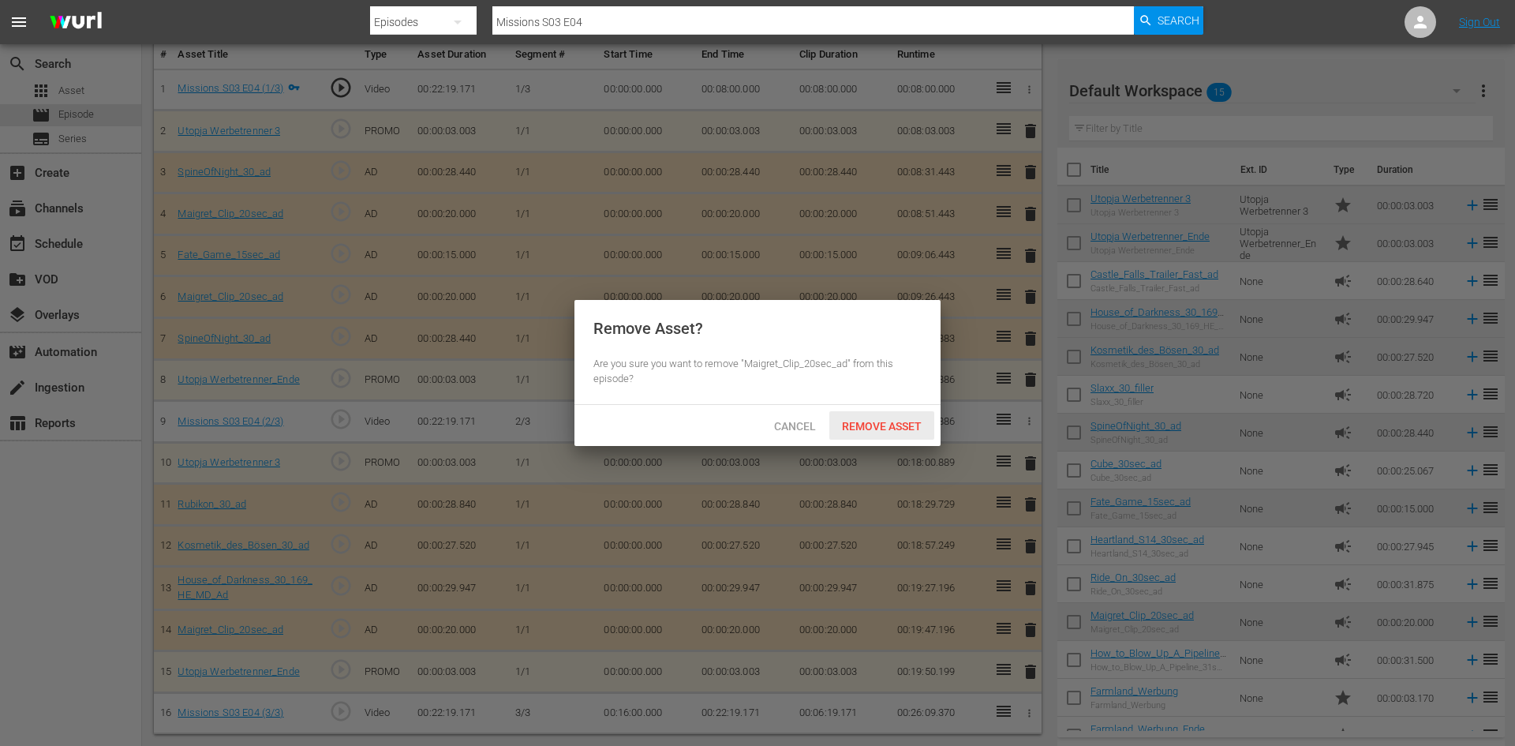
click at [898, 415] on div "Remove Asset" at bounding box center [881, 425] width 105 height 29
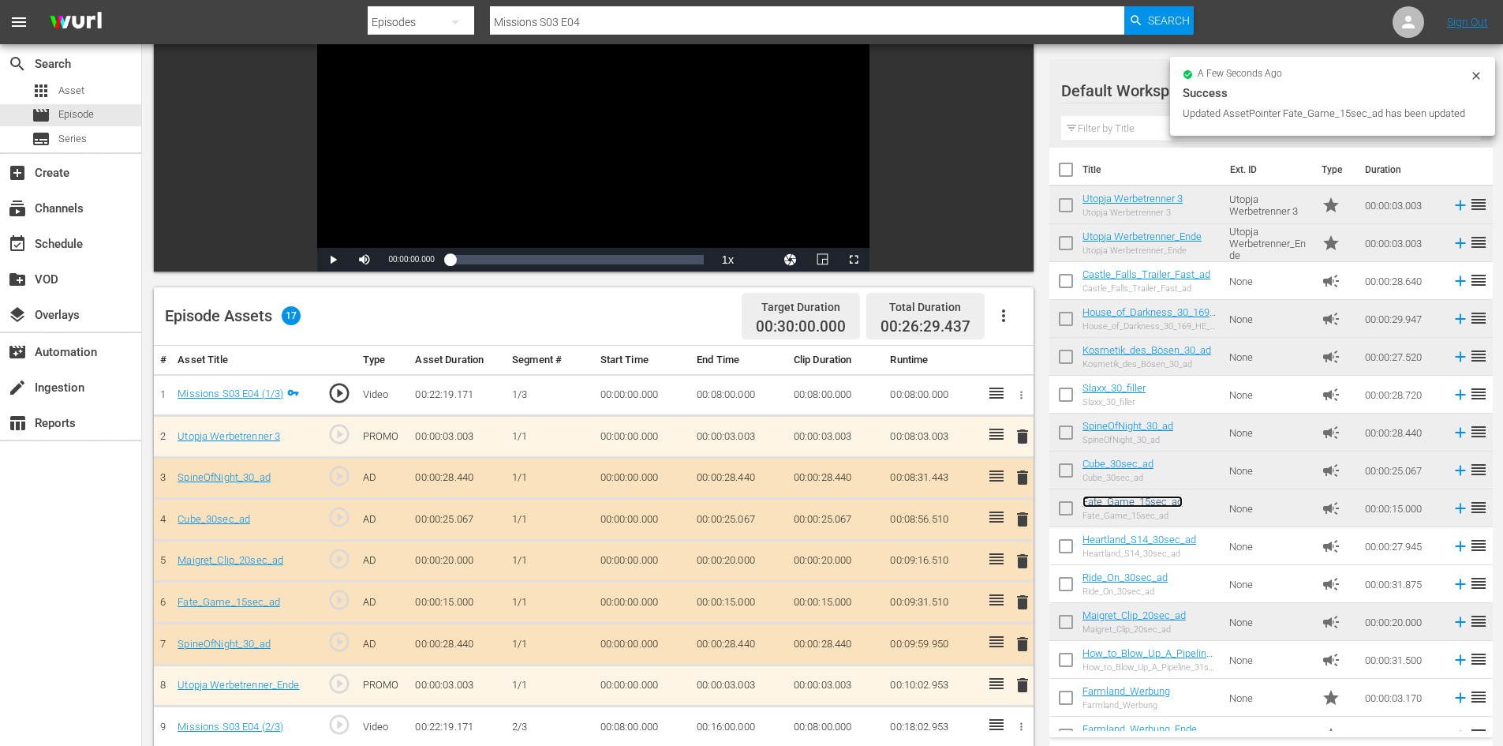
scroll to position [0, 0]
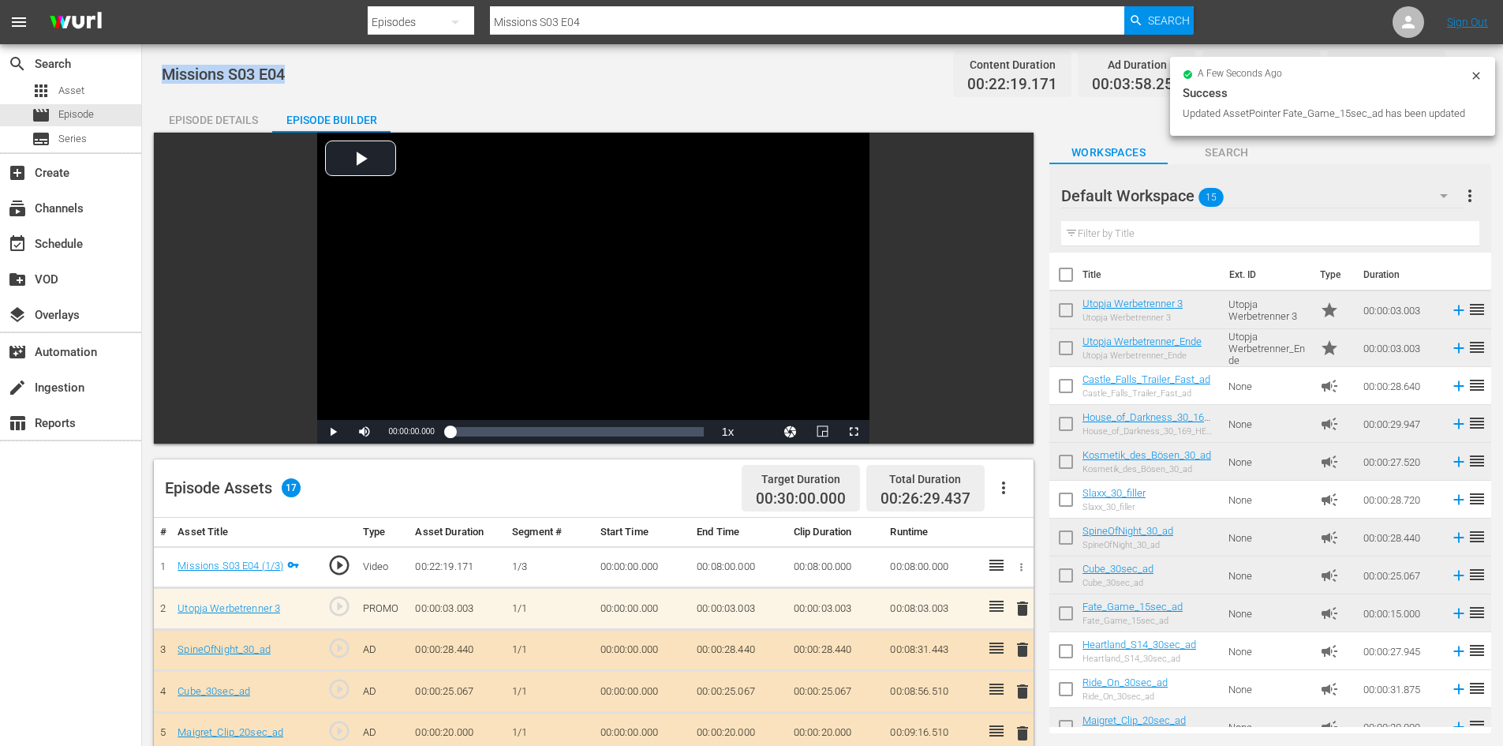
drag, startPoint x: 309, startPoint y: 74, endPoint x: 155, endPoint y: 80, distance: 154.7
click at [155, 80] on div "Missions S03 E04 Content Duration 00:22:19.171 Ad Duration 00:03:58.254 Promo D…" at bounding box center [822, 654] width 1361 height 1220
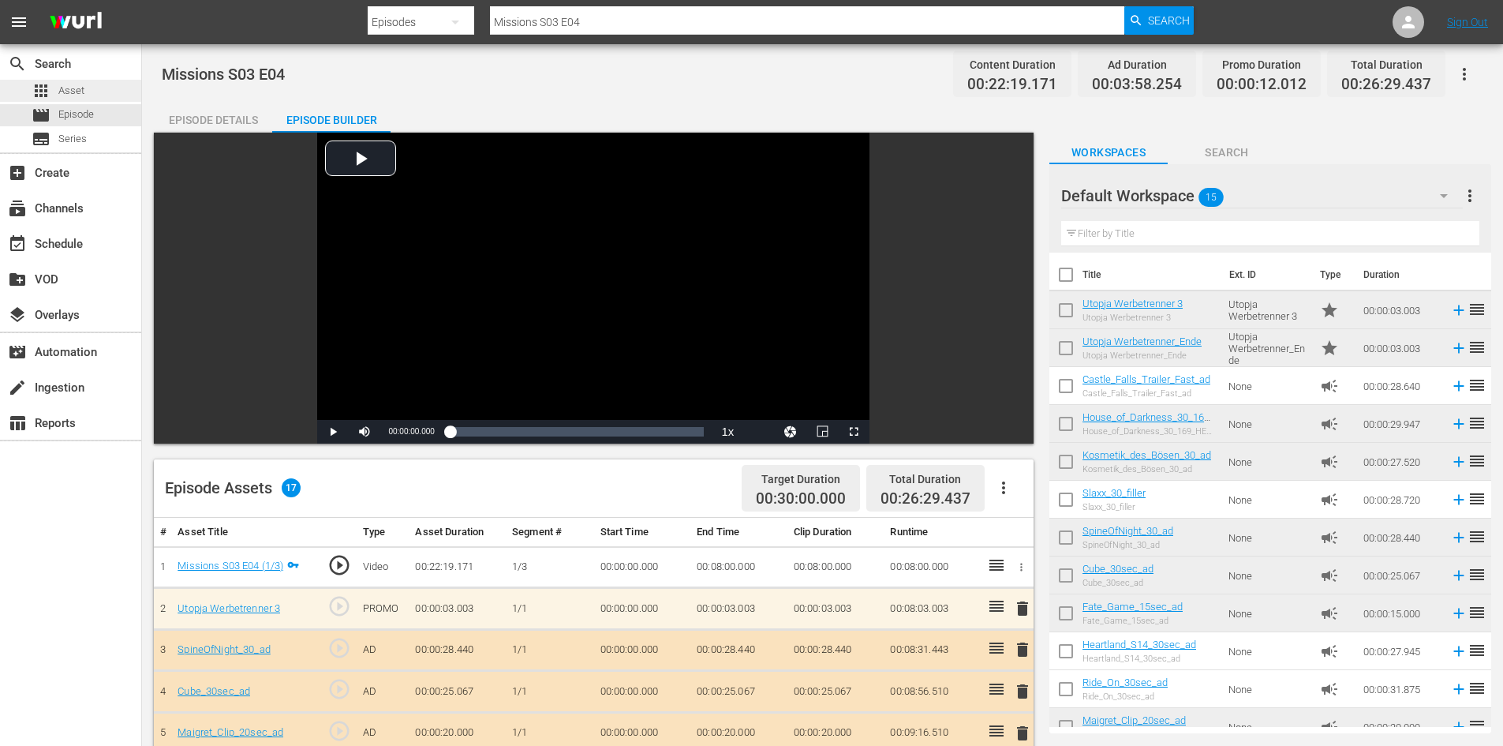
click at [72, 80] on div "apps Asset" at bounding box center [58, 91] width 53 height 22
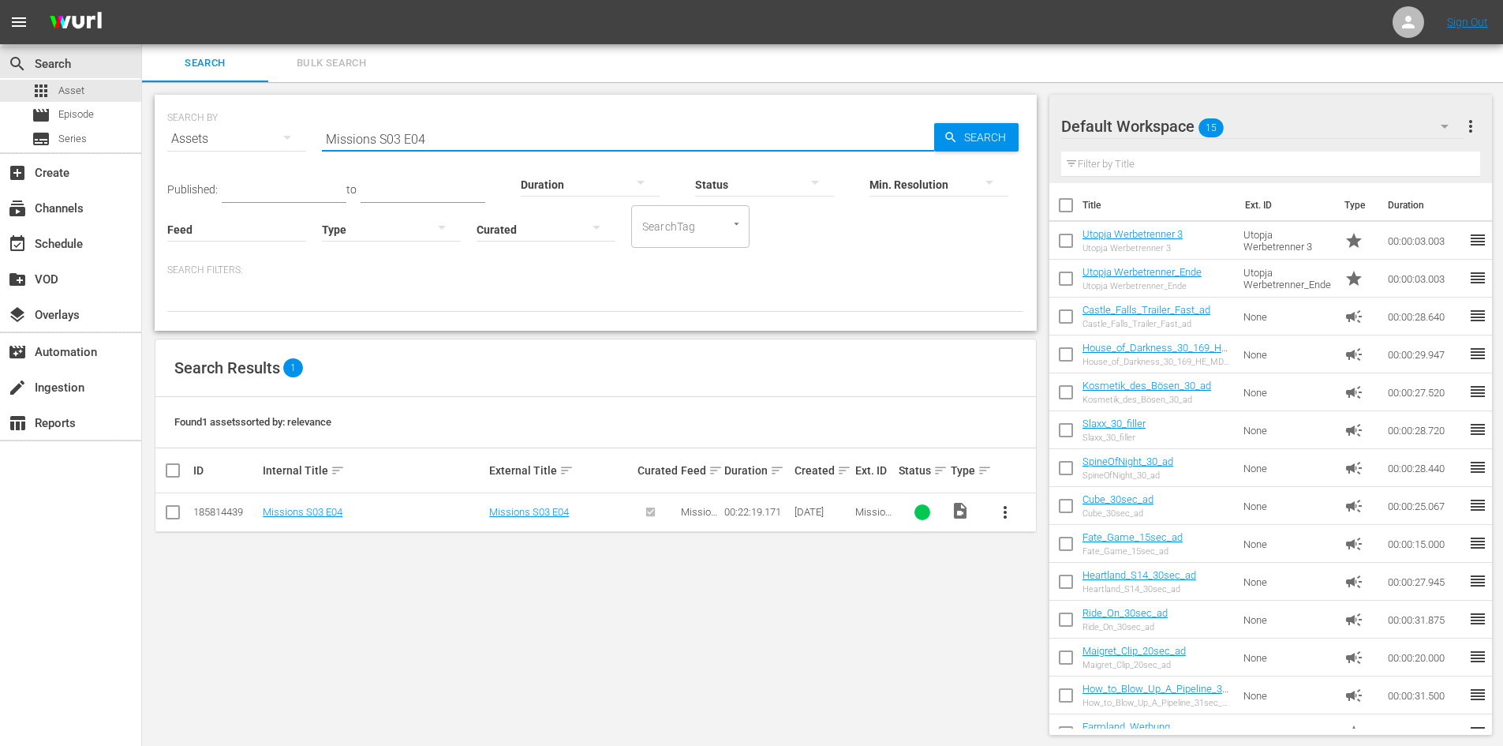
click at [479, 136] on input "Missions S03 E04" at bounding box center [628, 139] width 612 height 38
type input "Missions S03 E05"
click at [1005, 512] on span "more_vert" at bounding box center [1005, 512] width 19 height 19
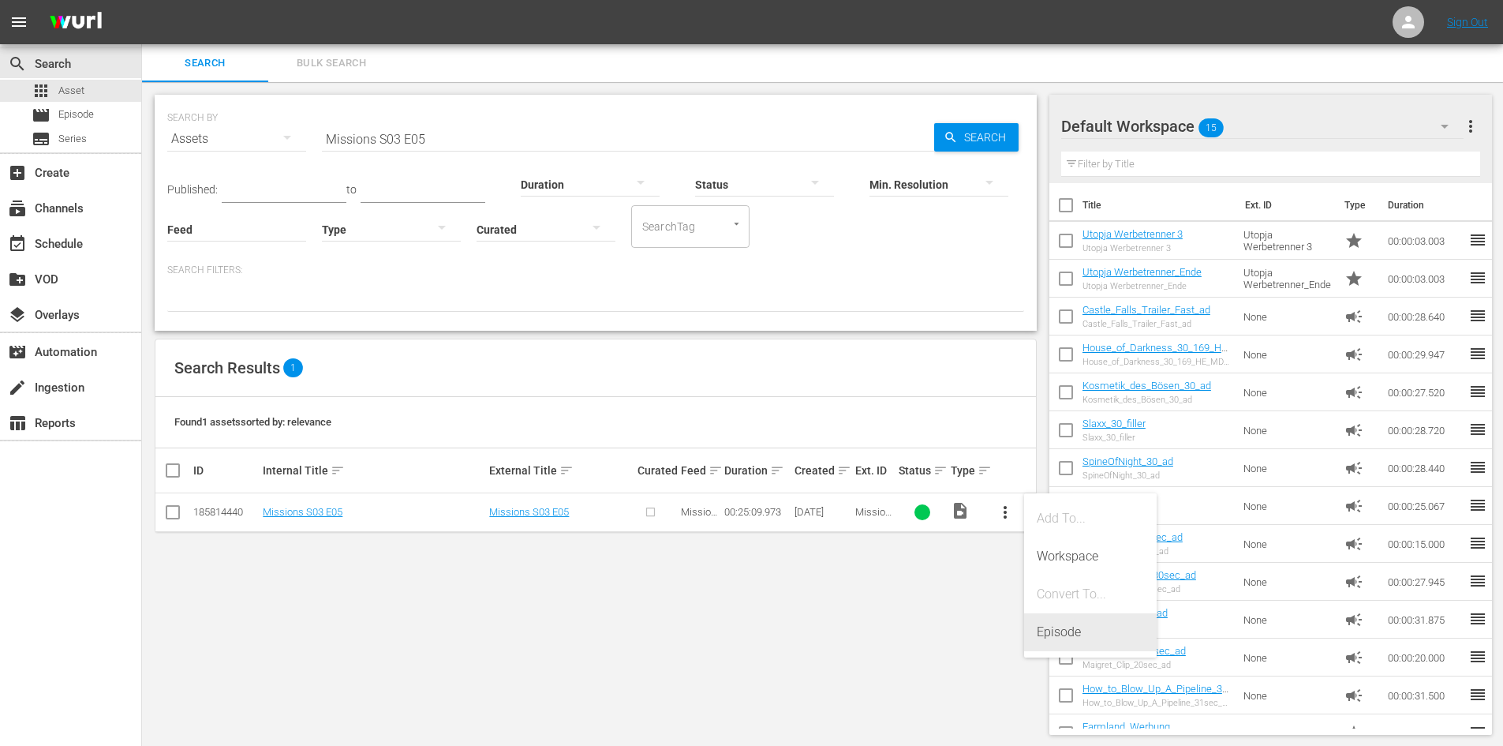
click at [1071, 629] on div "Episode" at bounding box center [1090, 632] width 107 height 38
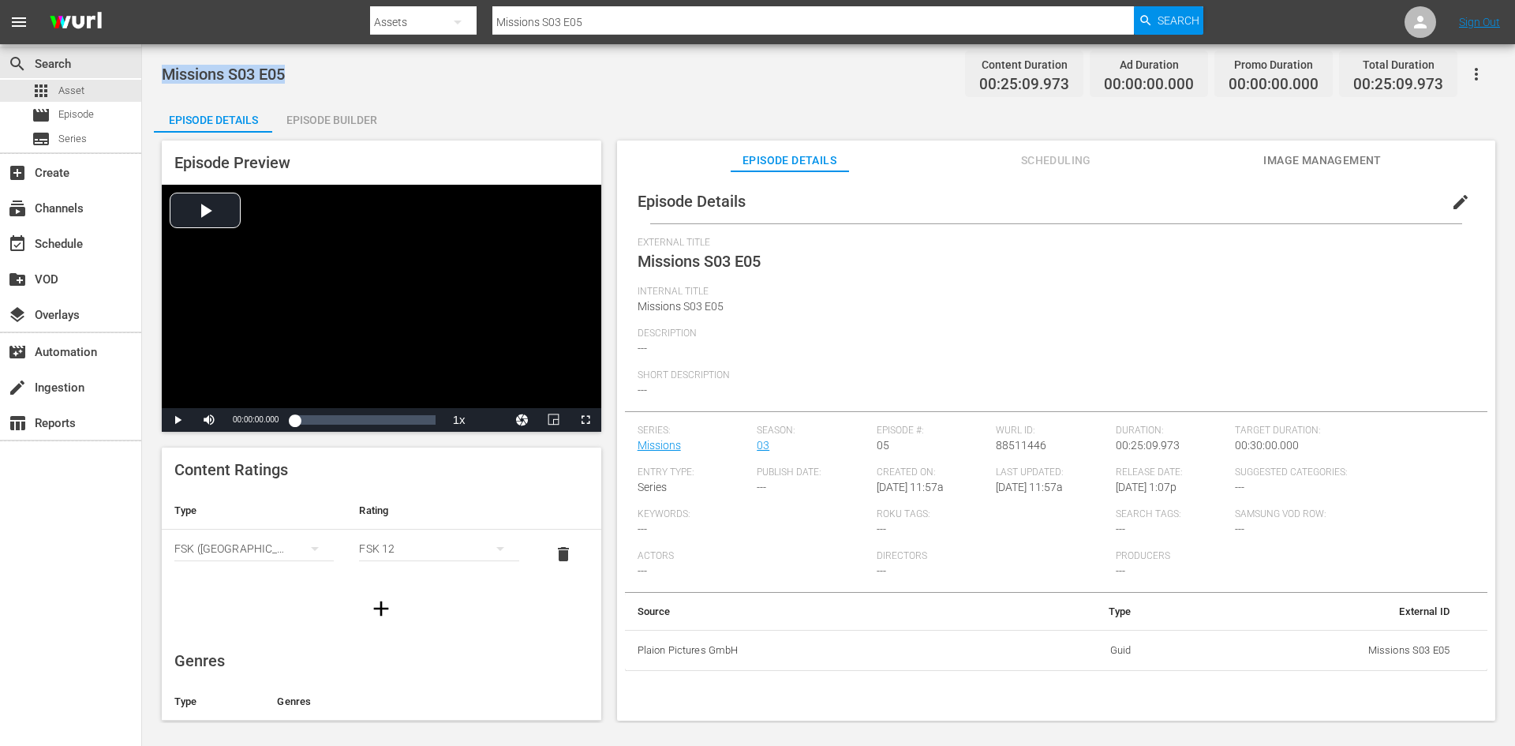
drag, startPoint x: 264, startPoint y: 67, endPoint x: 162, endPoint y: 51, distance: 103.8
click at [162, 51] on div "Missions S03 E05 Content Duration 00:25:09.973 Ad Duration 00:00:00.000 Promo D…" at bounding box center [828, 383] width 1373 height 678
click at [79, 106] on div "movie Episode" at bounding box center [63, 115] width 62 height 22
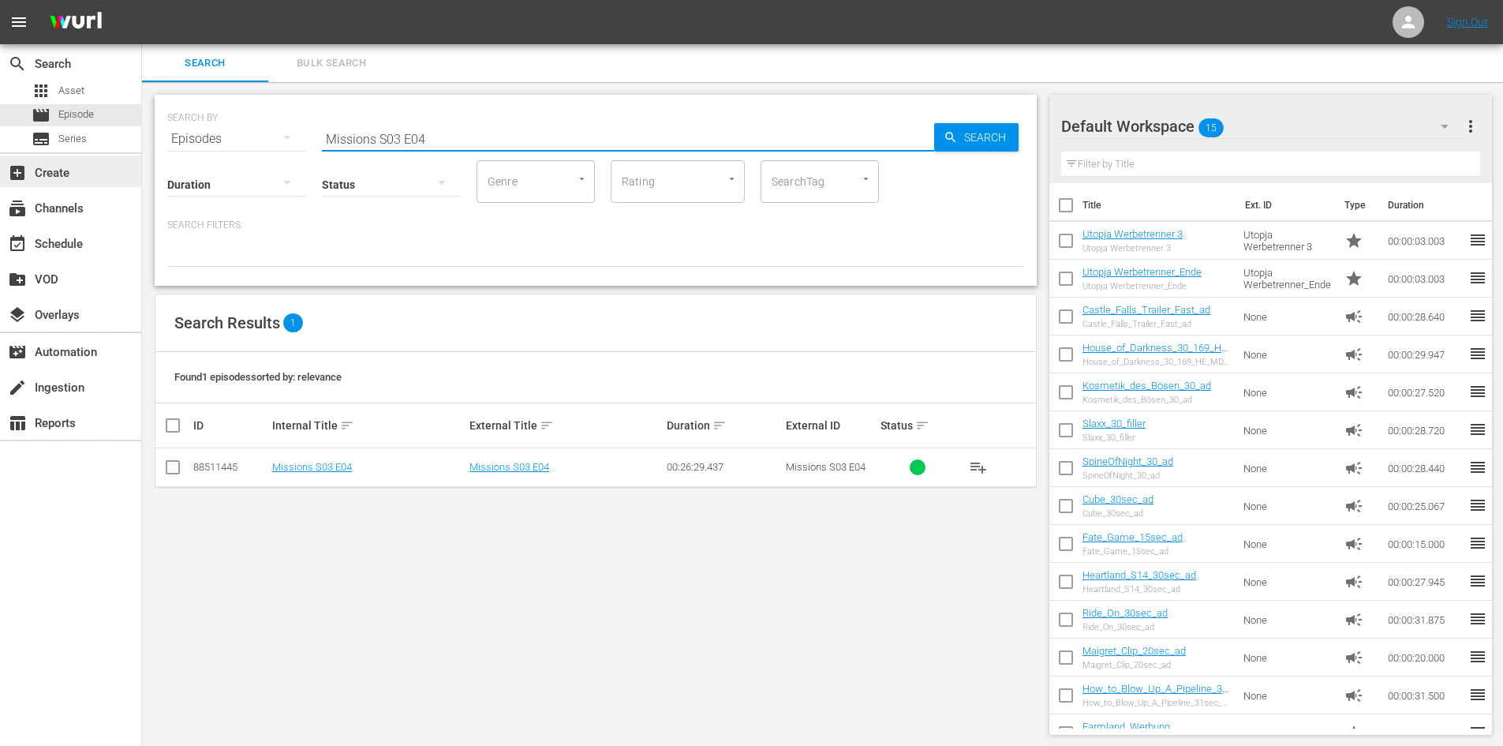
drag, startPoint x: 521, startPoint y: 142, endPoint x: 118, endPoint y: 180, distance: 404.1
click at [142, 0] on div "search Search apps Asset movie Episode subtitles Series add_box Create subscrip…" at bounding box center [822, 0] width 1361 height 0
paste input "Missions S03 E05"
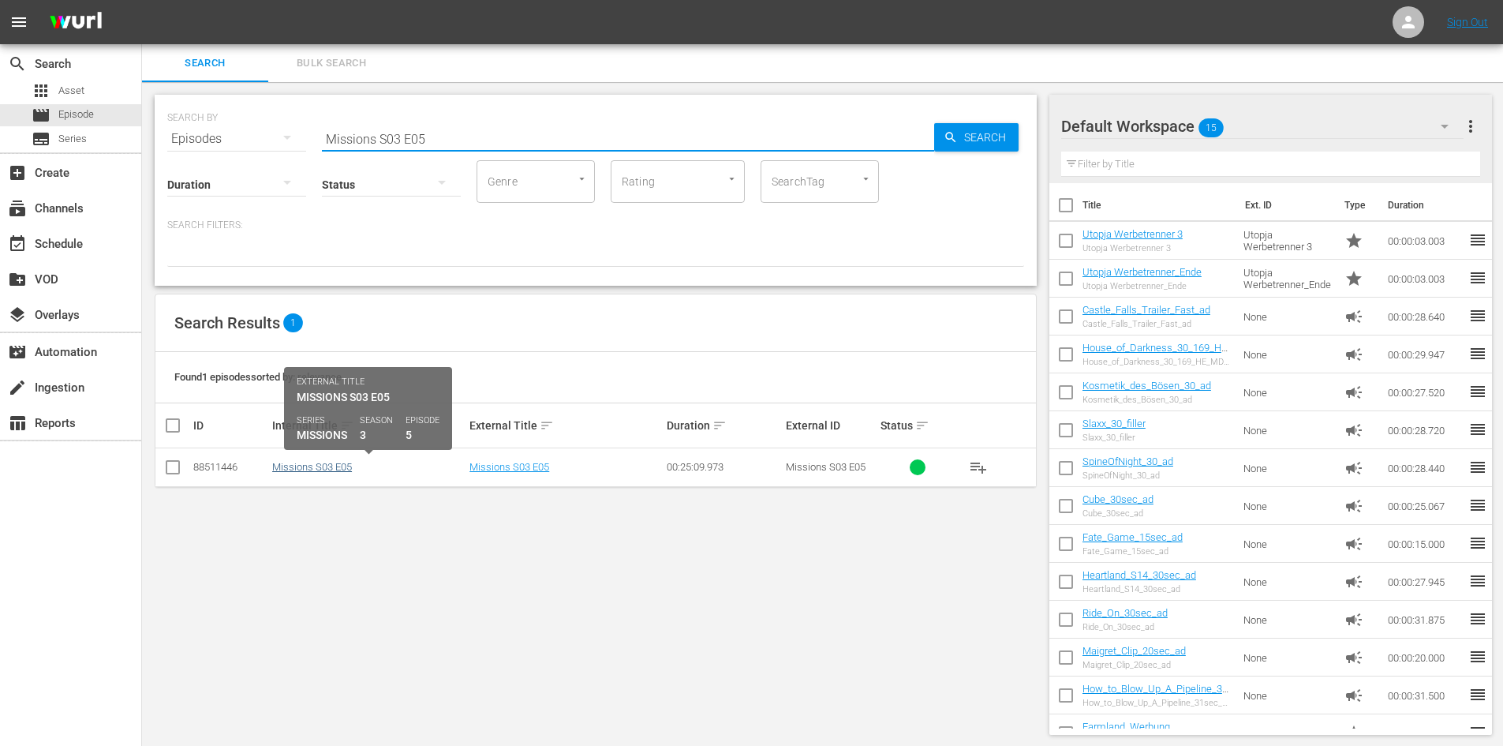
type input "Missions S03 E05"
click at [304, 461] on link "Missions S03 E05" at bounding box center [312, 467] width 80 height 12
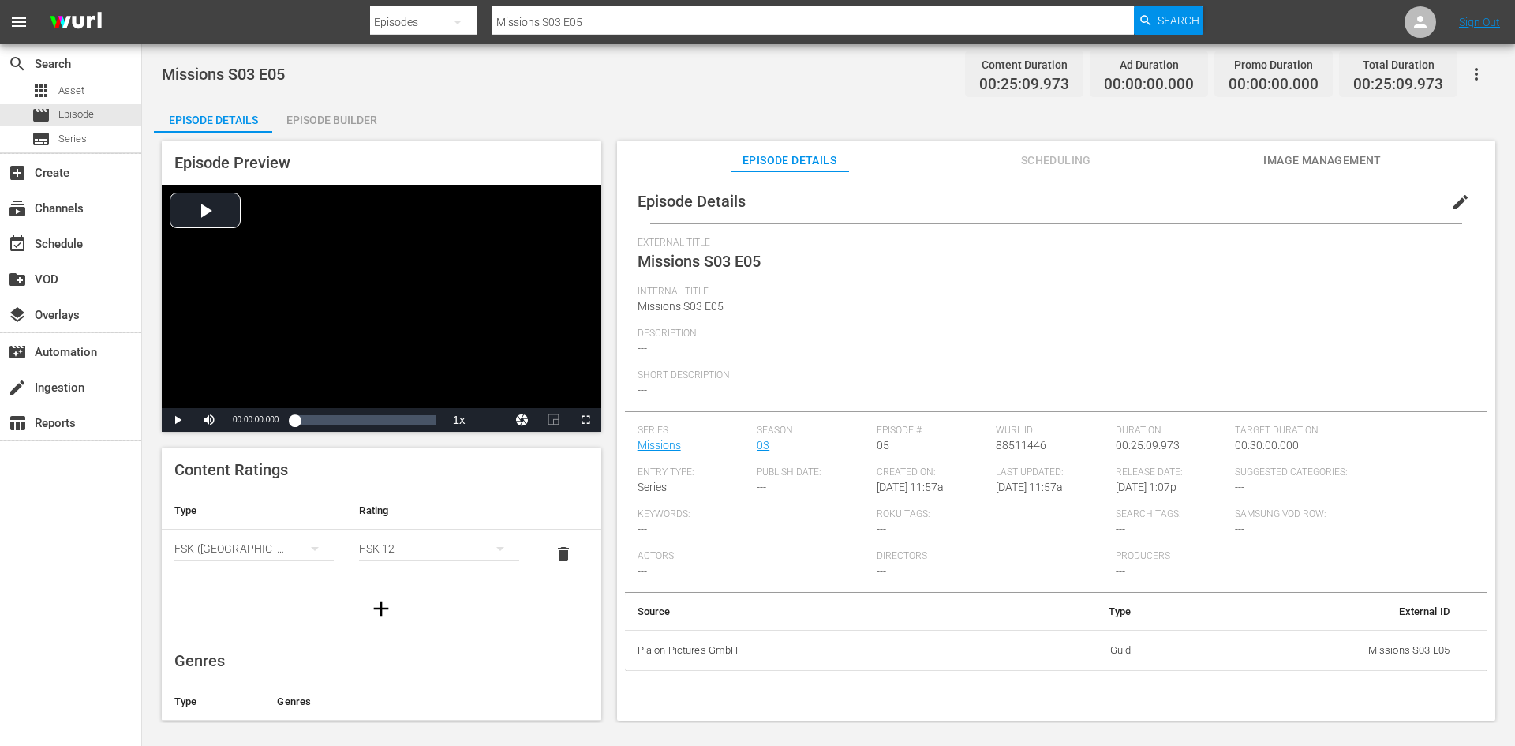
click at [344, 125] on div "Episode Builder" at bounding box center [331, 120] width 118 height 38
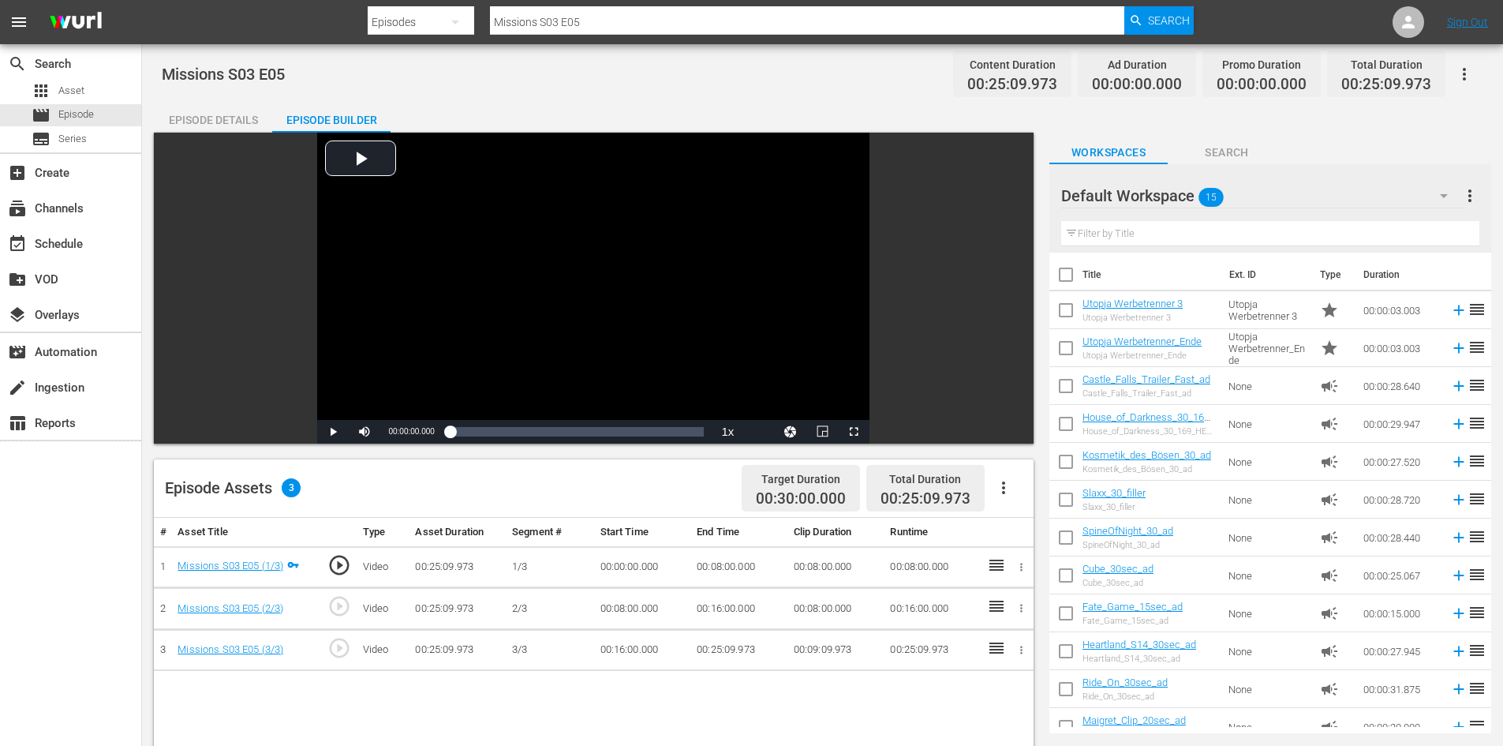
click at [999, 494] on icon "button" at bounding box center [1003, 487] width 19 height 19
click at [1021, 503] on div "Fill with Ads" at bounding box center [1050, 494] width 107 height 38
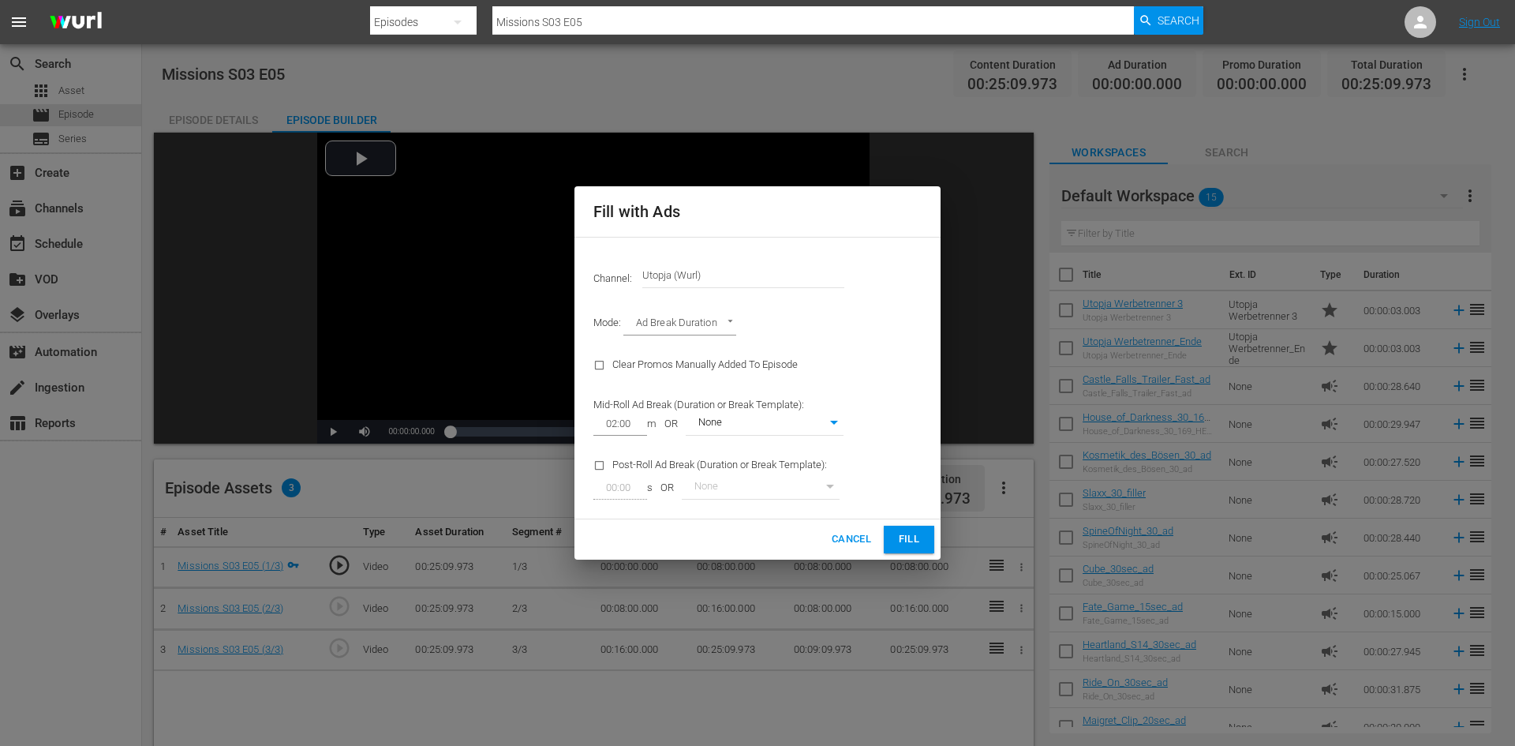
click at [917, 540] on span "Fill" at bounding box center [908, 539] width 25 height 18
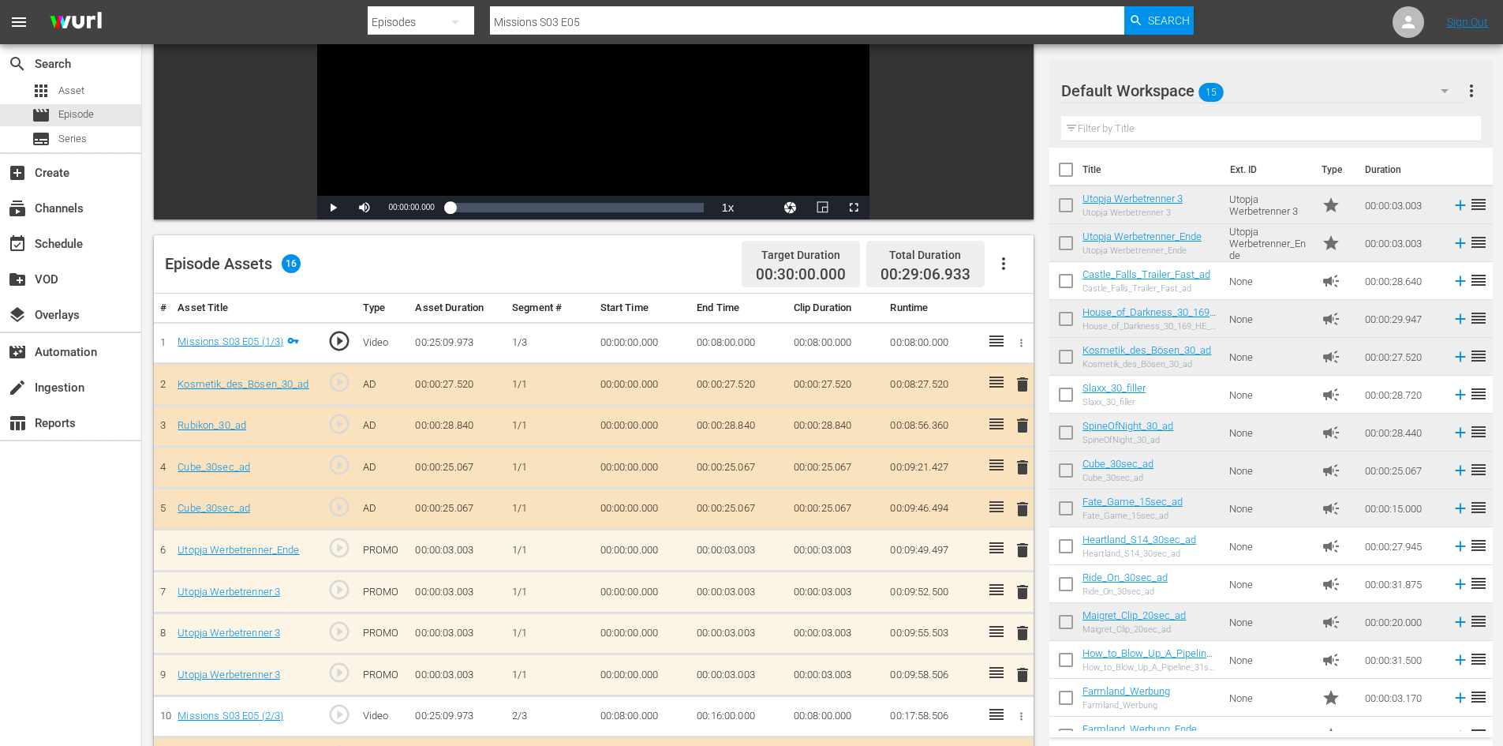
scroll to position [316, 0]
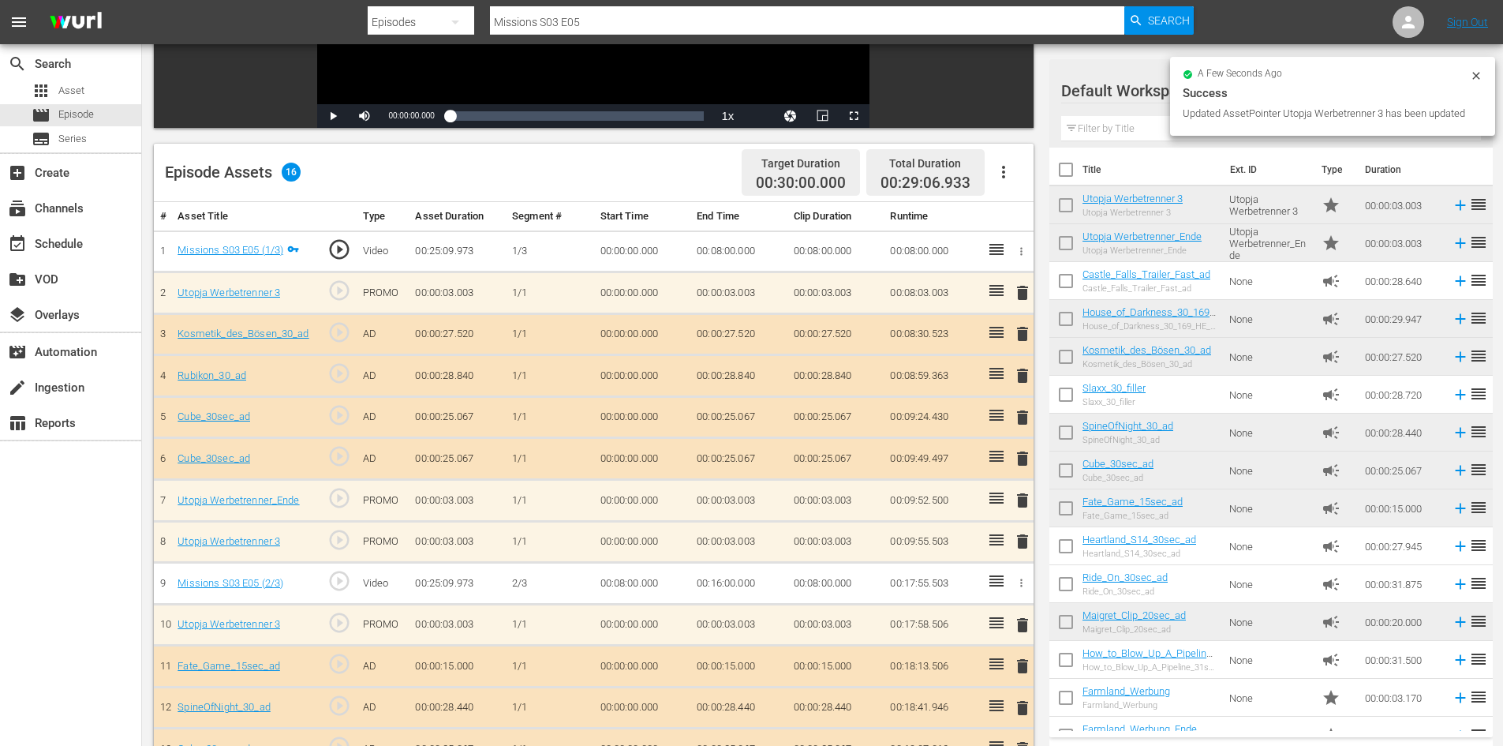
click at [1020, 538] on span "delete" at bounding box center [1022, 541] width 19 height 19
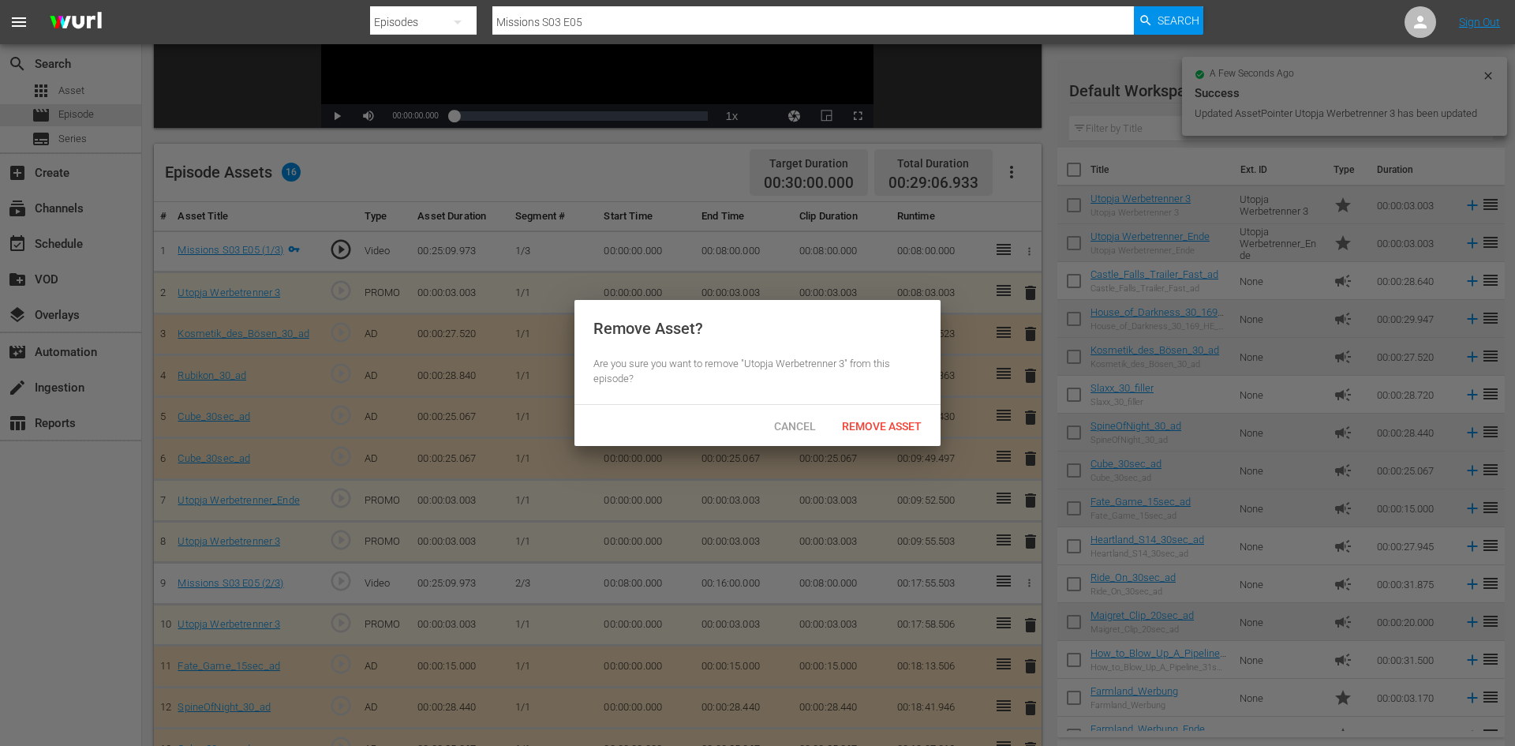
click at [897, 425] on span "Remove Asset" at bounding box center [881, 426] width 105 height 13
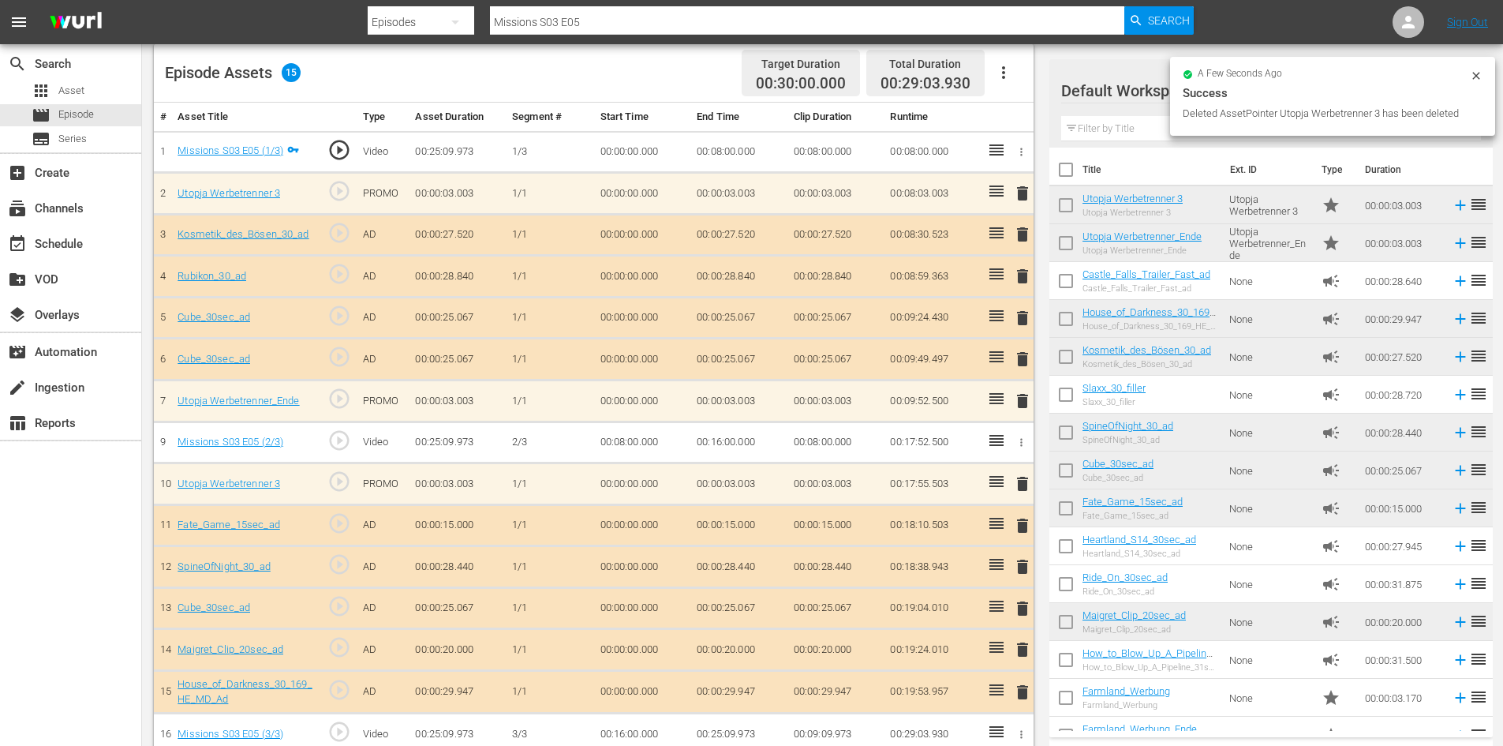
scroll to position [436, 0]
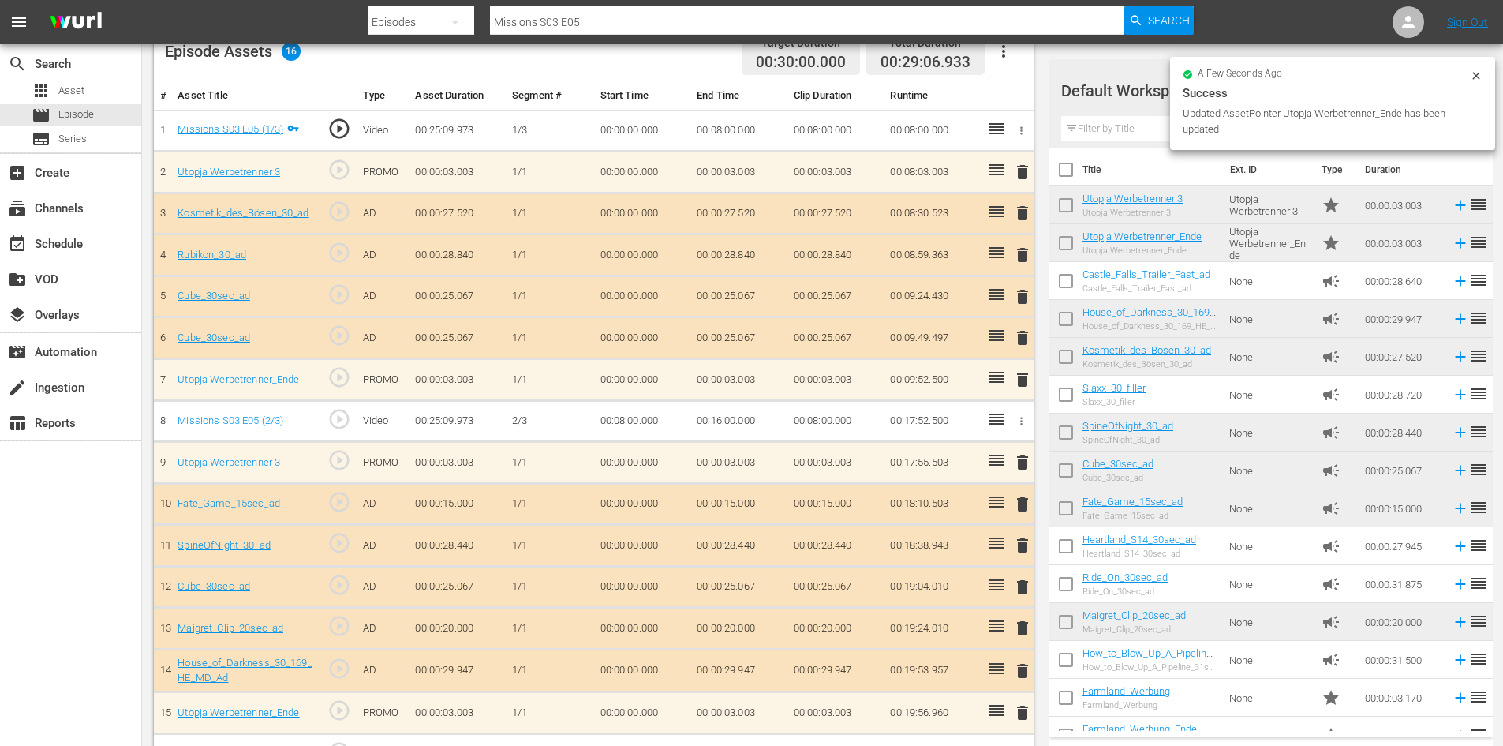
click at [1026, 291] on span "delete" at bounding box center [1022, 296] width 19 height 19
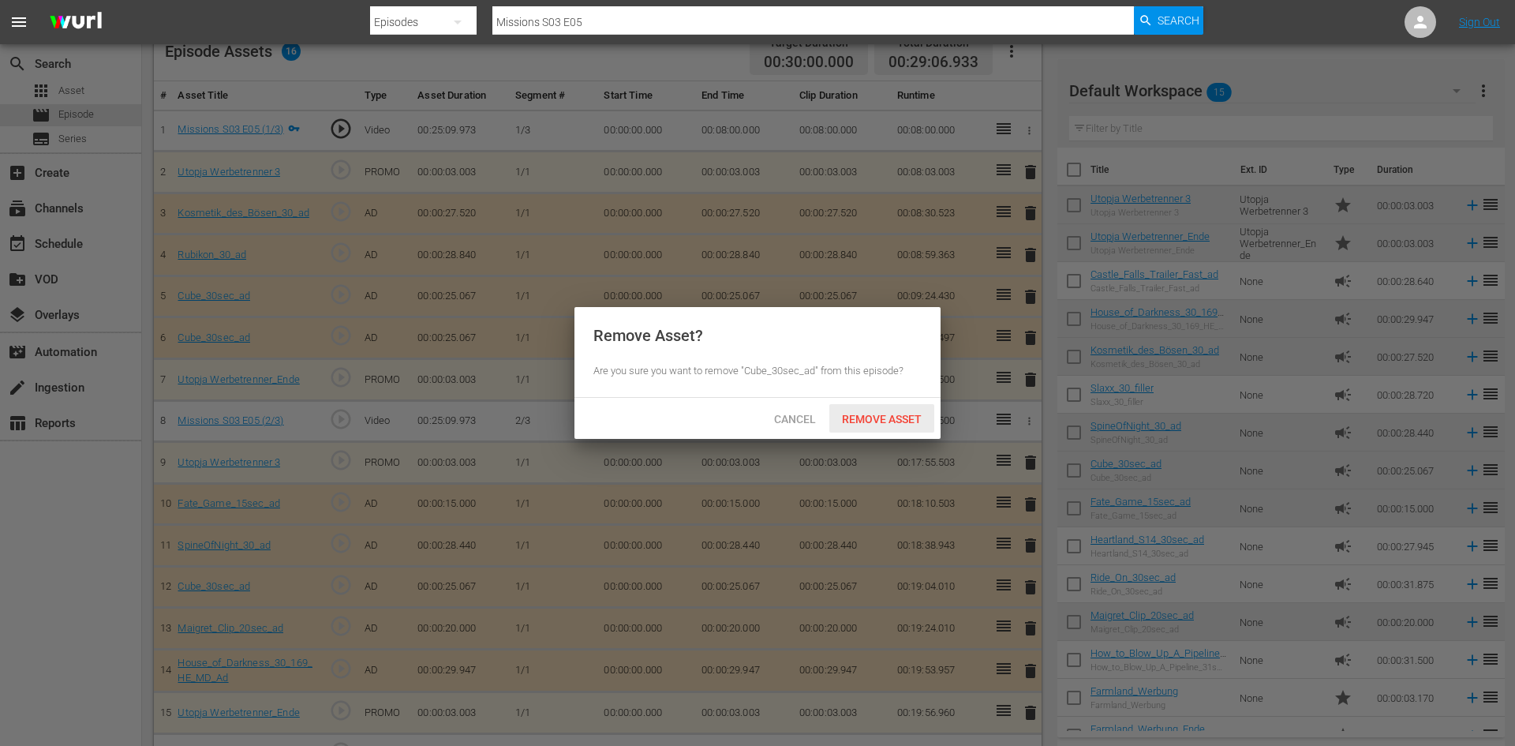
click at [865, 415] on span "Remove Asset" at bounding box center [881, 419] width 105 height 13
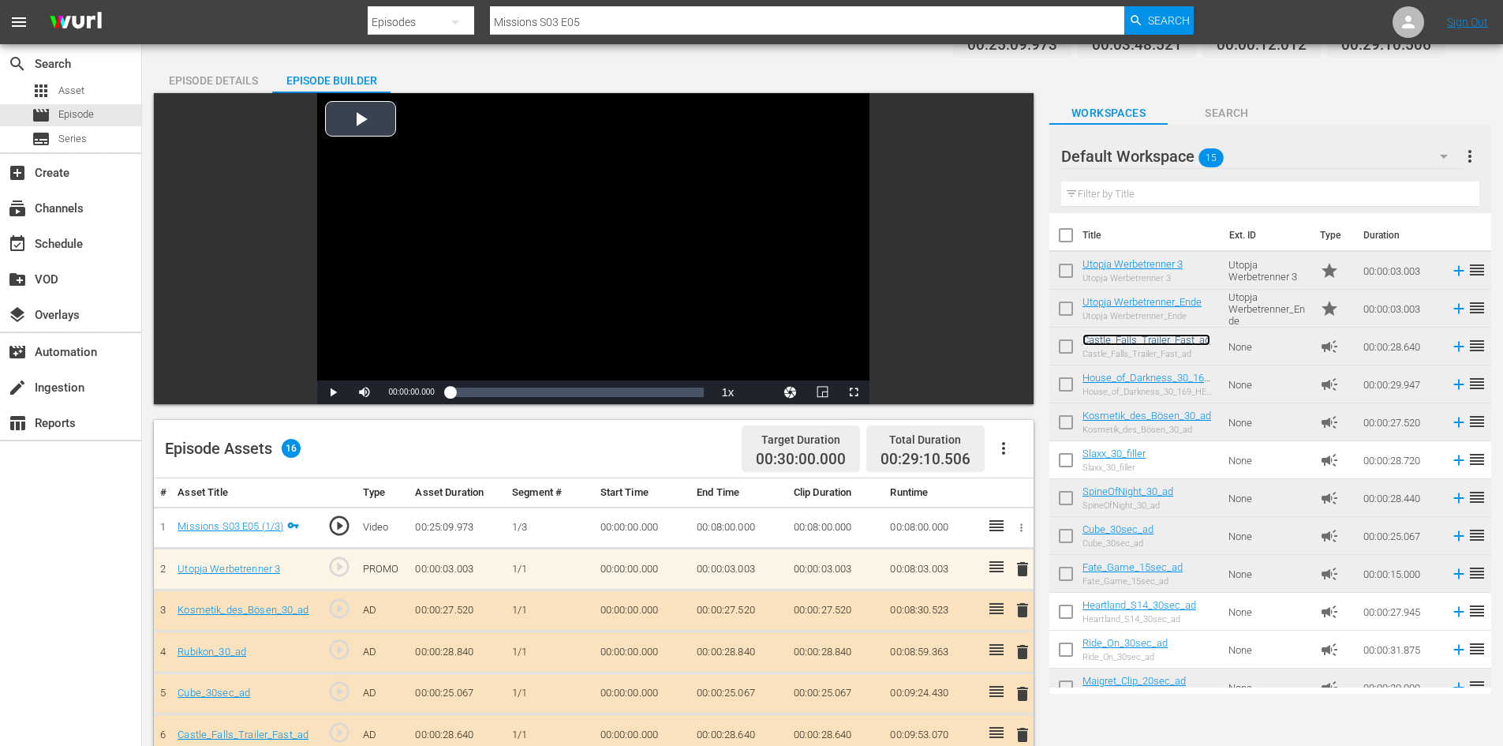
scroll to position [0, 0]
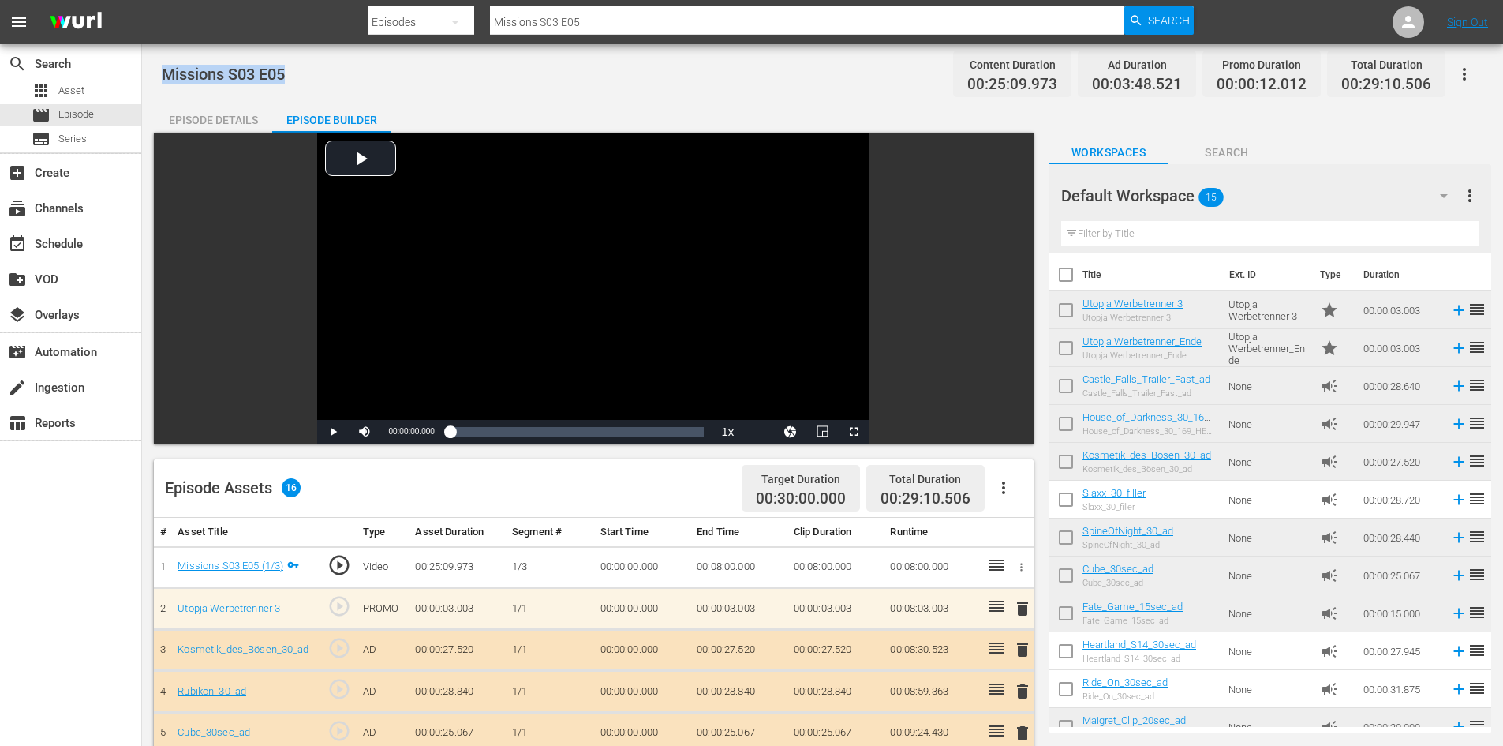
drag, startPoint x: 302, startPoint y: 77, endPoint x: 144, endPoint y: 84, distance: 157.9
click at [144, 84] on div "Missions S03 E05 Content Duration 00:25:09.973 Ad Duration 00:03:48.521 Promo D…" at bounding box center [822, 633] width 1361 height 1179
click at [93, 91] on div "apps Asset" at bounding box center [70, 91] width 141 height 22
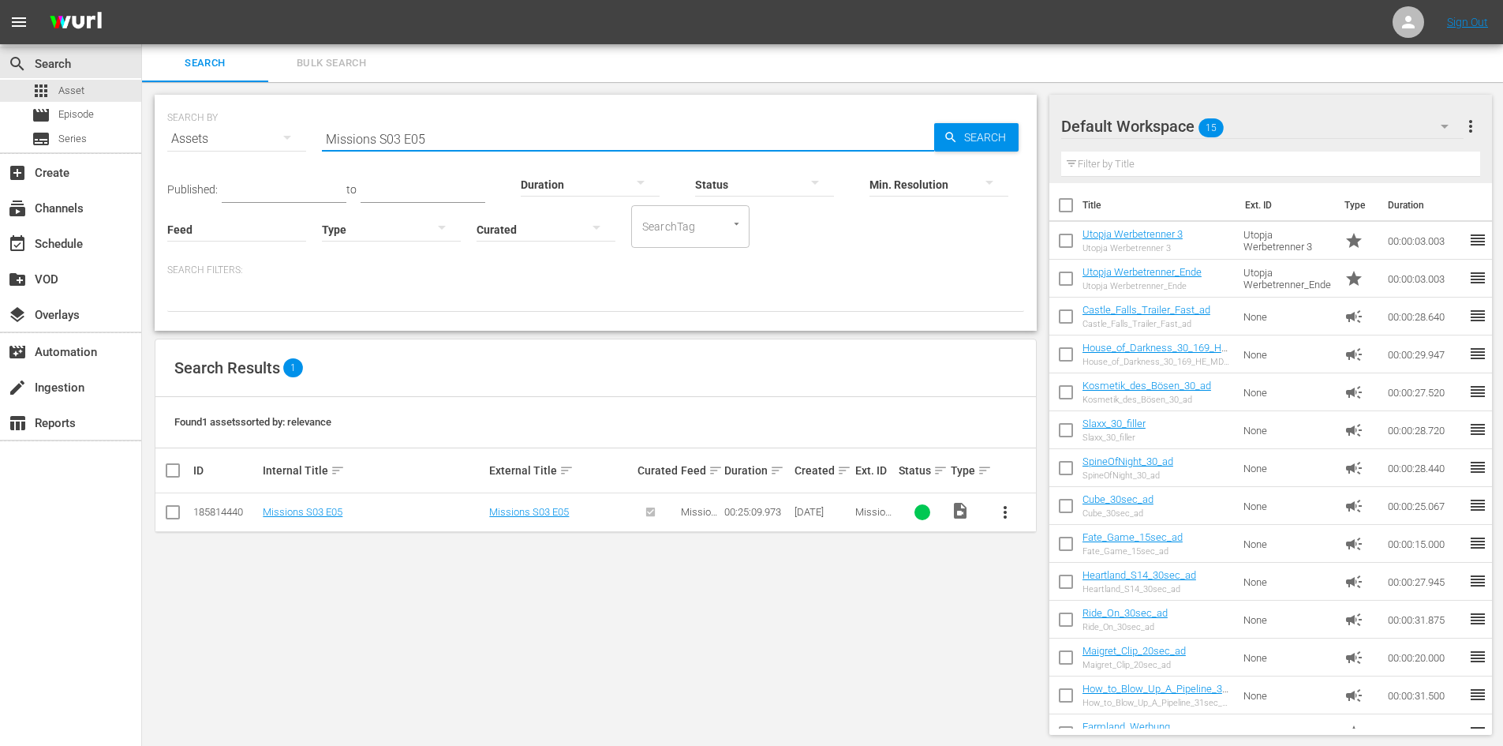
click at [432, 144] on input "Missions S03 E05" at bounding box center [628, 139] width 612 height 38
type input "Missions S03 E06"
click at [1007, 512] on span "more_vert" at bounding box center [1005, 512] width 19 height 19
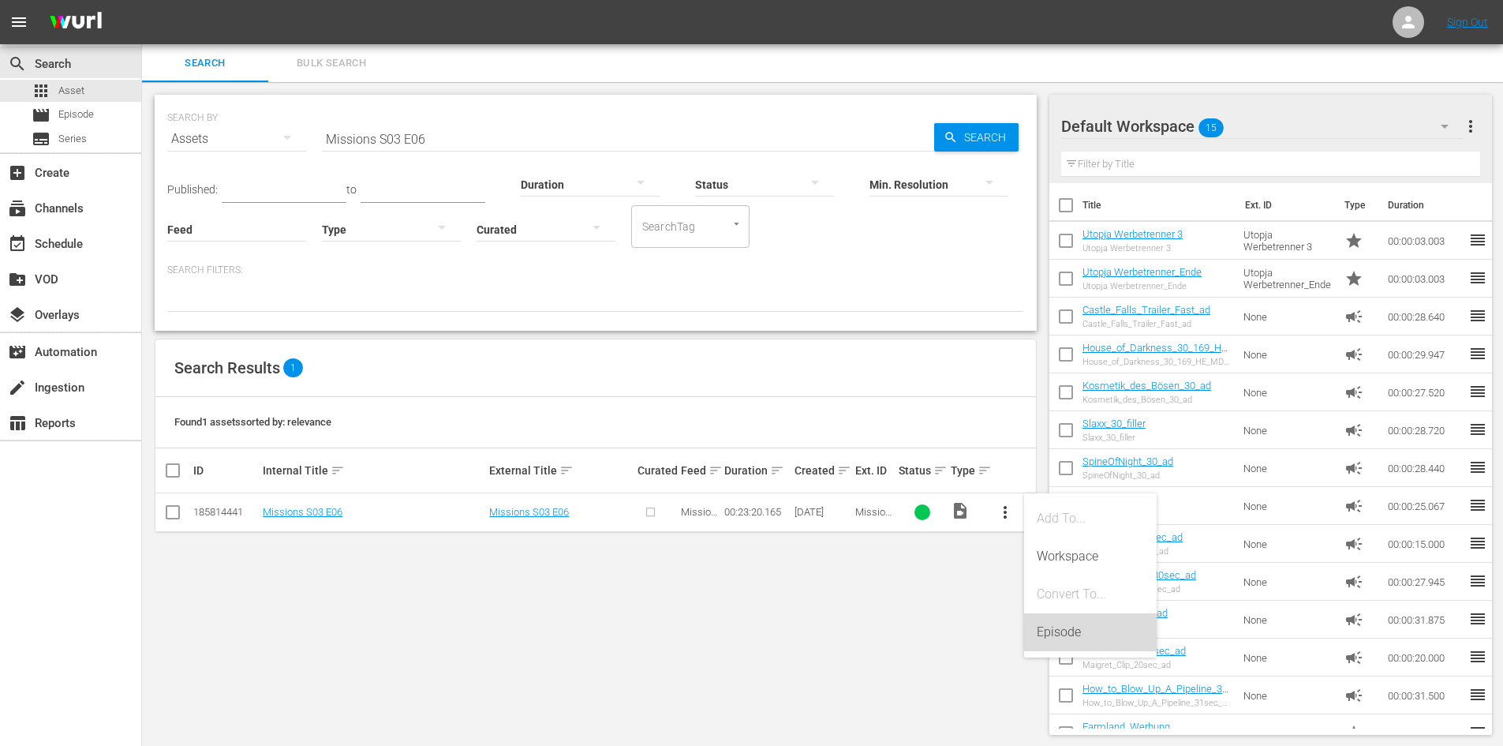
click at [1076, 626] on div "Episode" at bounding box center [1090, 632] width 107 height 38
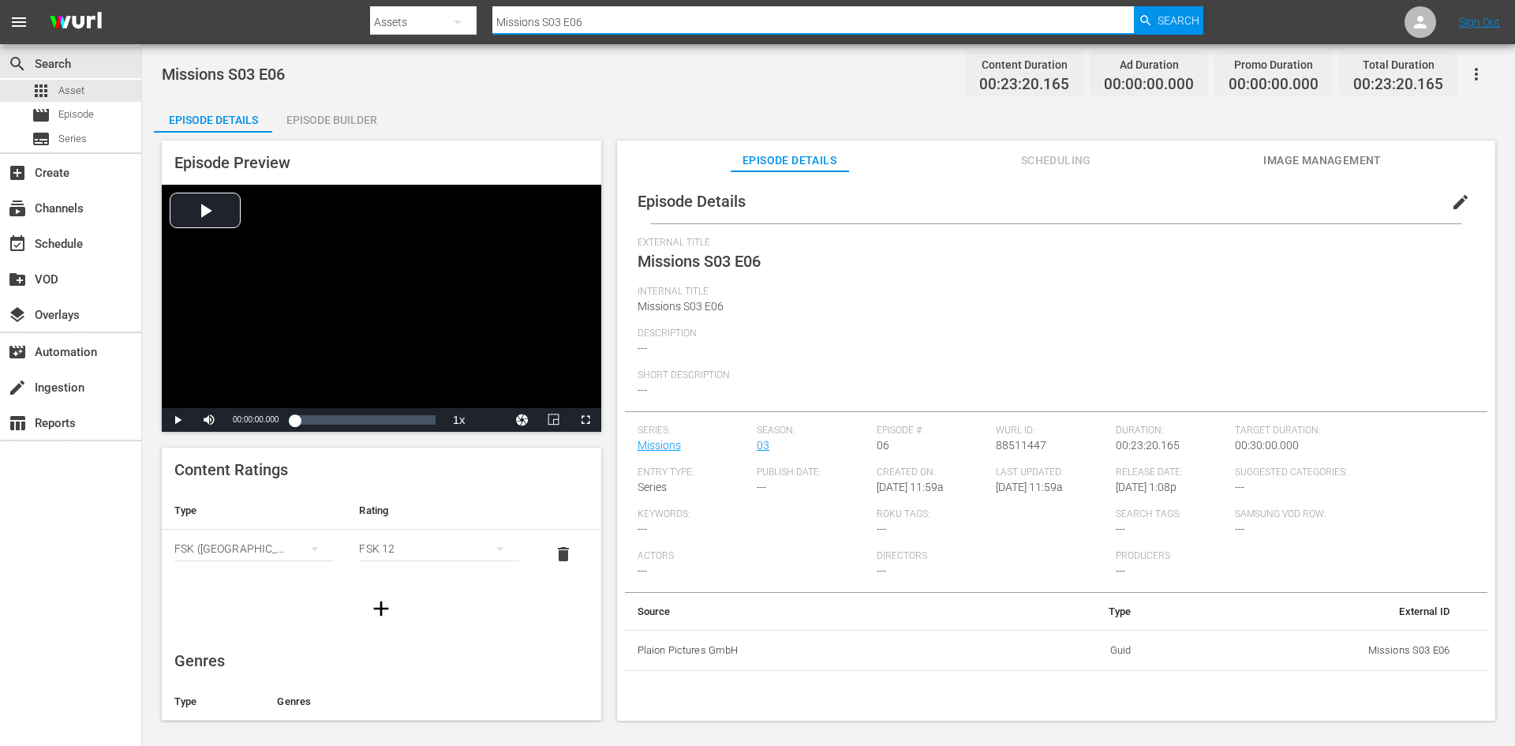
drag, startPoint x: 604, startPoint y: 23, endPoint x: 471, endPoint y: 24, distance: 133.3
click at [471, 24] on div "Search By Assets Search ID, Title, Description, Keywords, or Category Missions …" at bounding box center [786, 22] width 833 height 38
click at [87, 111] on span "Episode" at bounding box center [76, 115] width 36 height 16
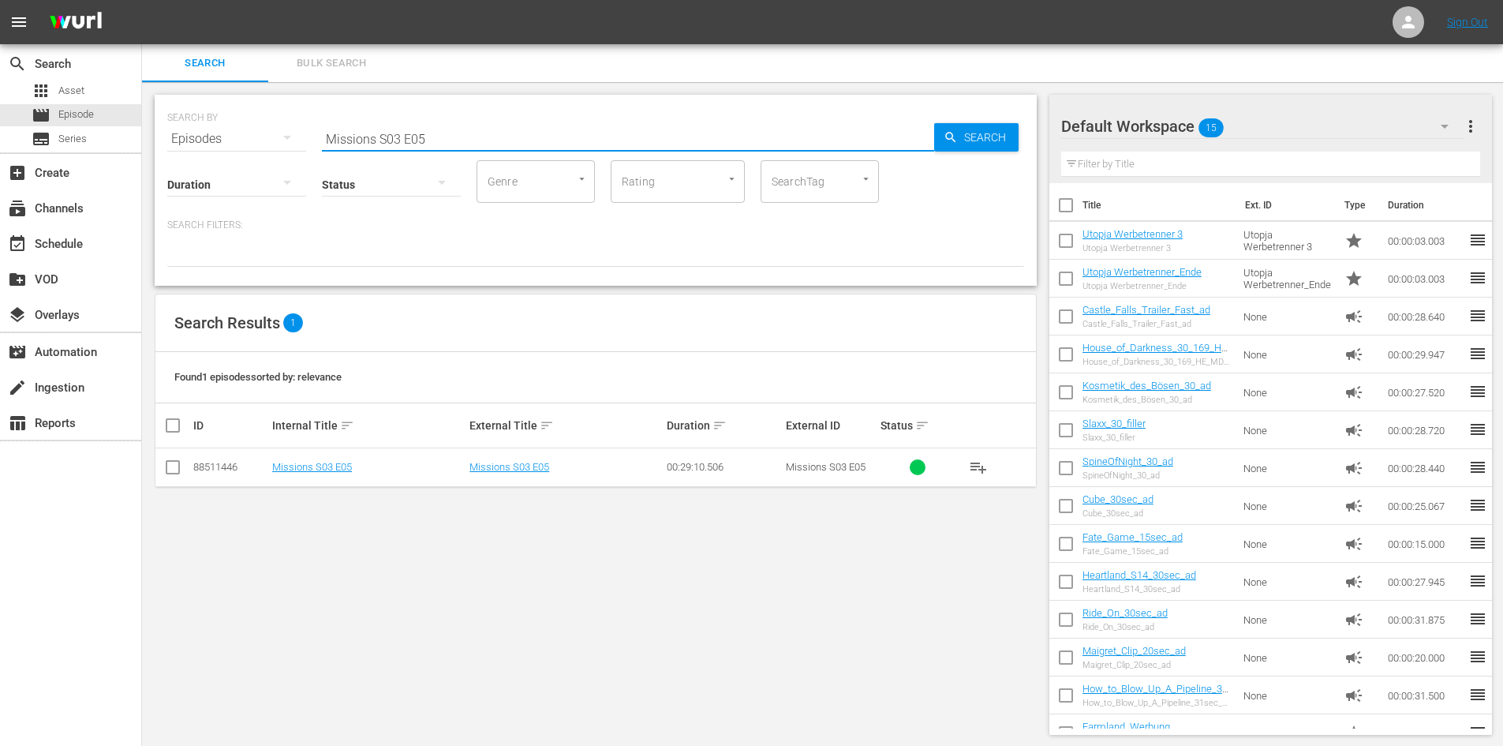
drag, startPoint x: 450, startPoint y: 137, endPoint x: 292, endPoint y: 151, distance: 158.3
click at [292, 151] on div "SEARCH BY Search By Episodes Search ID, Title, Description, Keywords, or Catego…" at bounding box center [596, 190] width 882 height 191
paste input "Missions S03 E06"
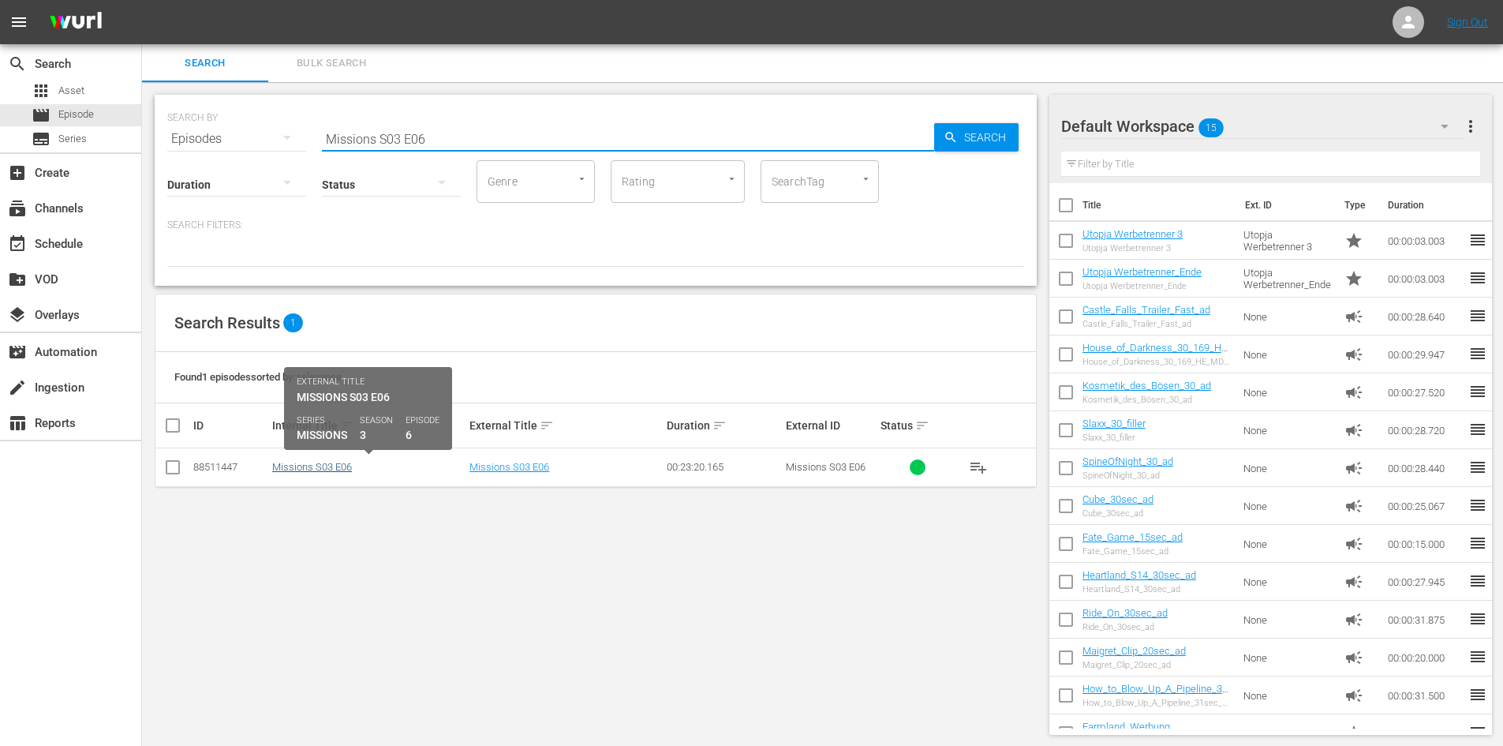
type input "Missions S03 E06"
click at [335, 467] on link "Missions S03 E06" at bounding box center [312, 467] width 80 height 12
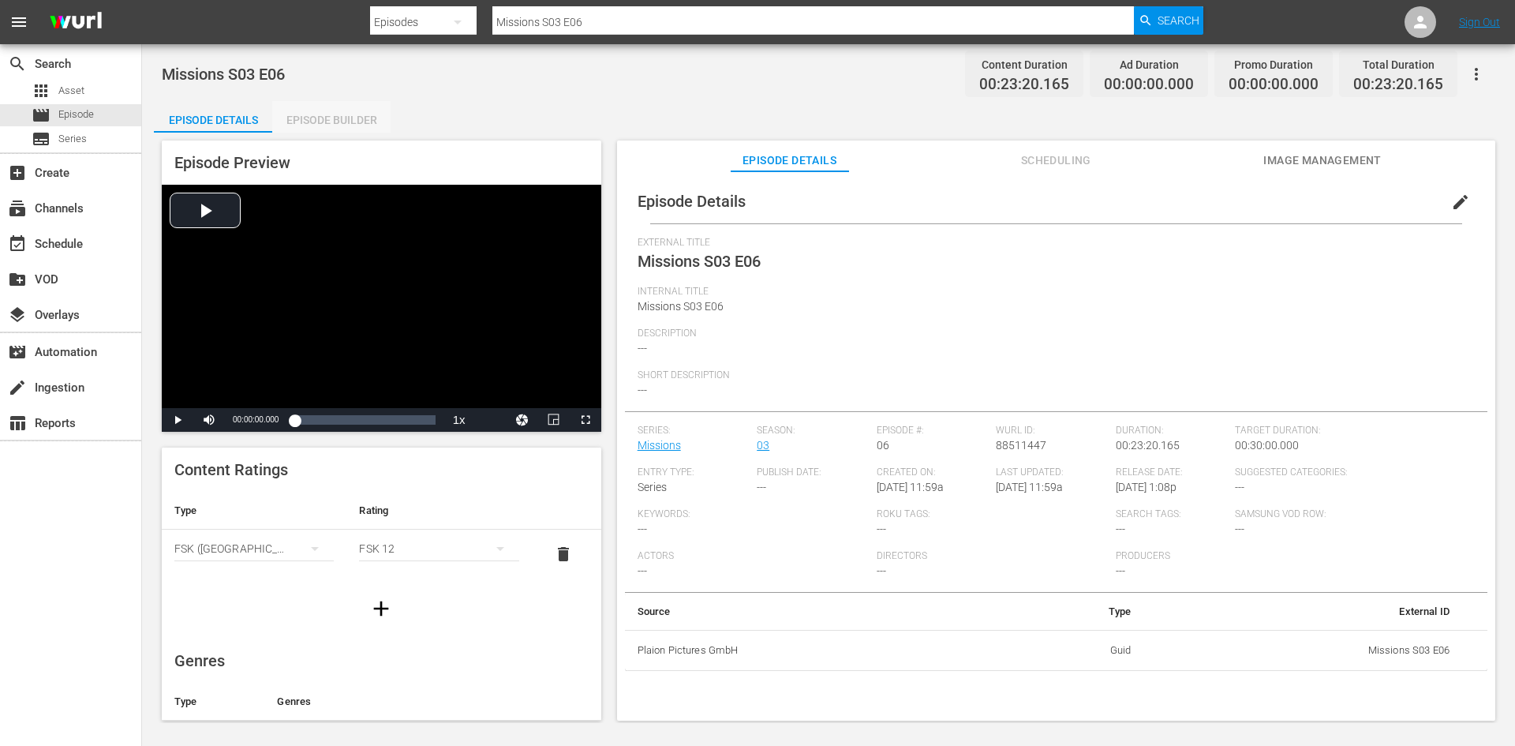
click at [338, 121] on div "Episode Builder" at bounding box center [331, 120] width 118 height 38
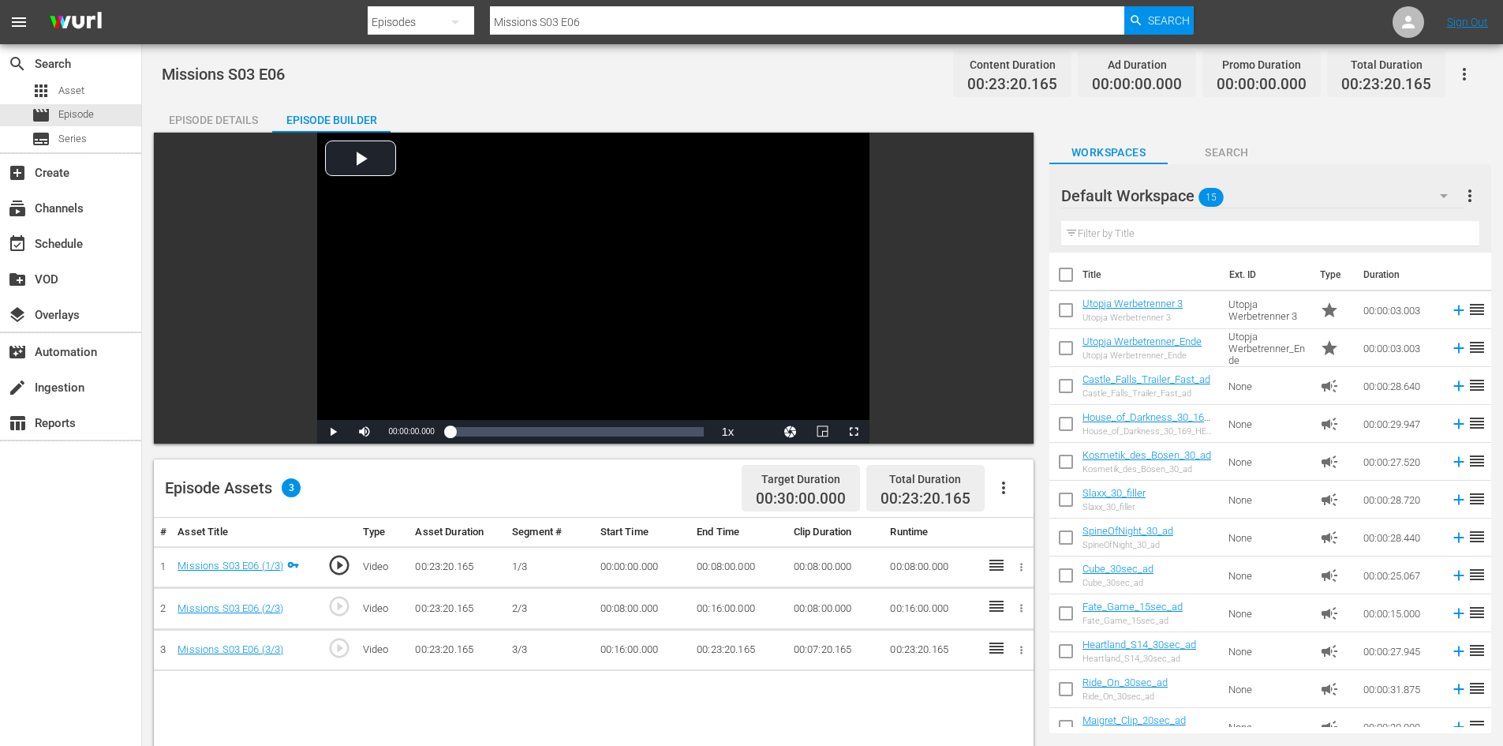
click at [1007, 487] on icon "button" at bounding box center [1003, 487] width 19 height 19
click at [1017, 501] on div "Fill with Ads" at bounding box center [1050, 494] width 107 height 38
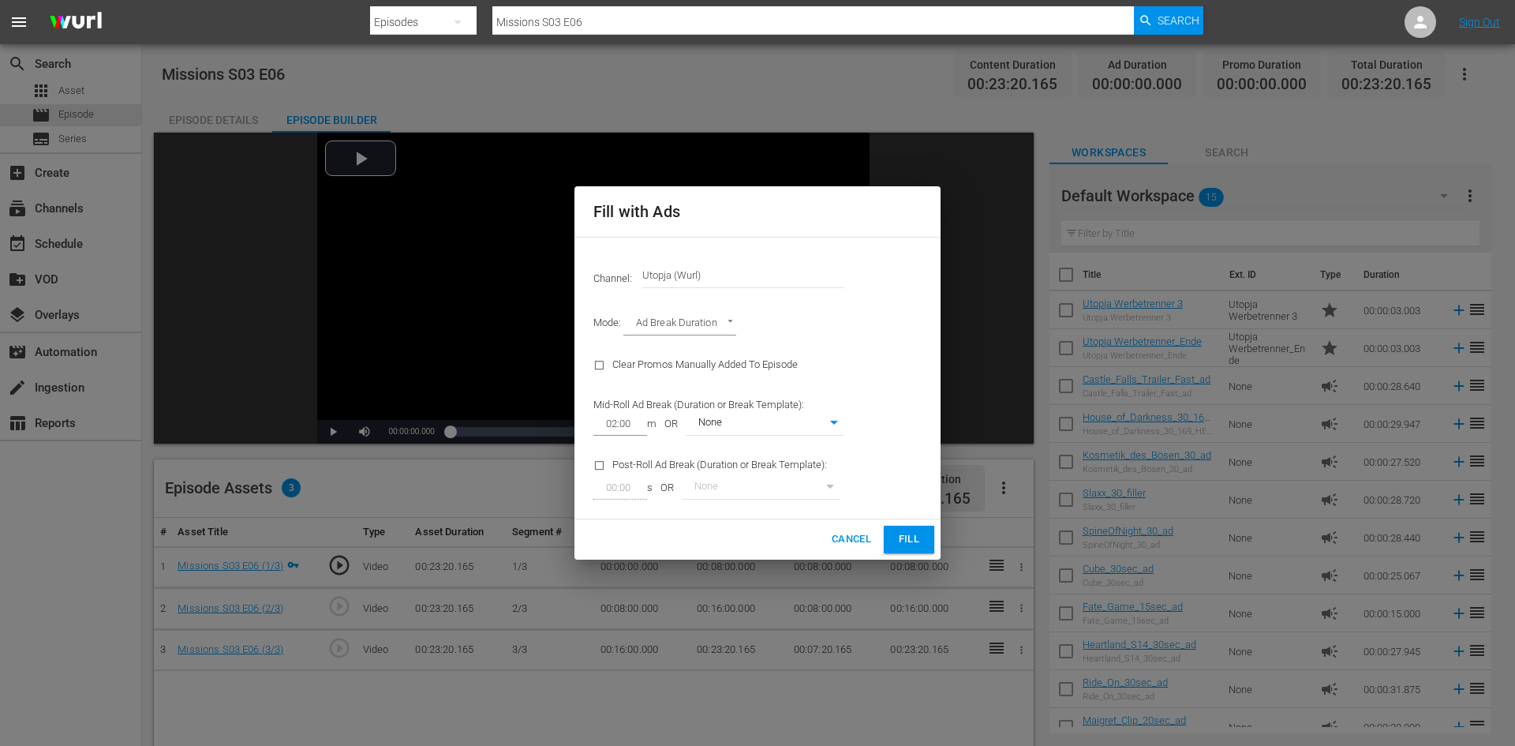
click at [913, 544] on span "Fill" at bounding box center [908, 539] width 25 height 18
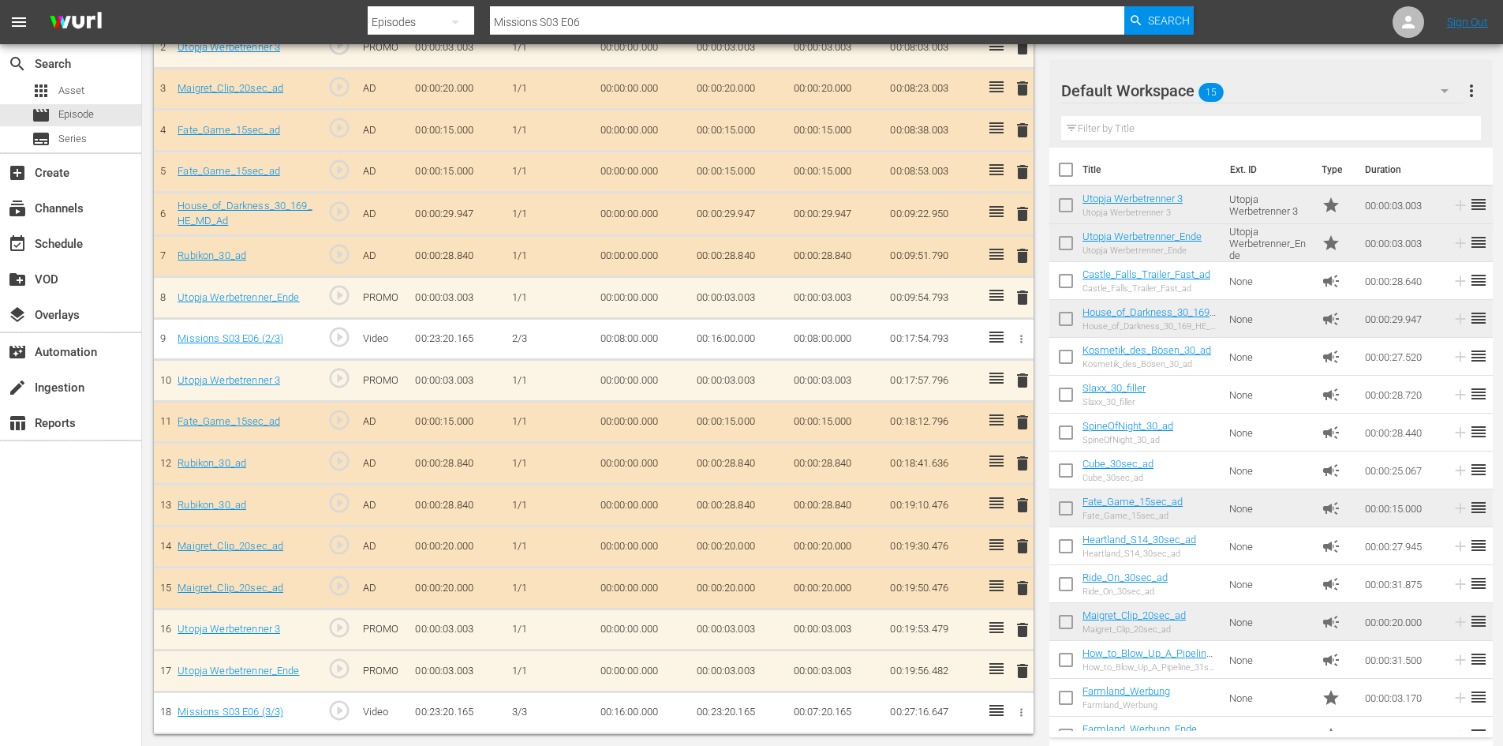
scroll to position [561, 0]
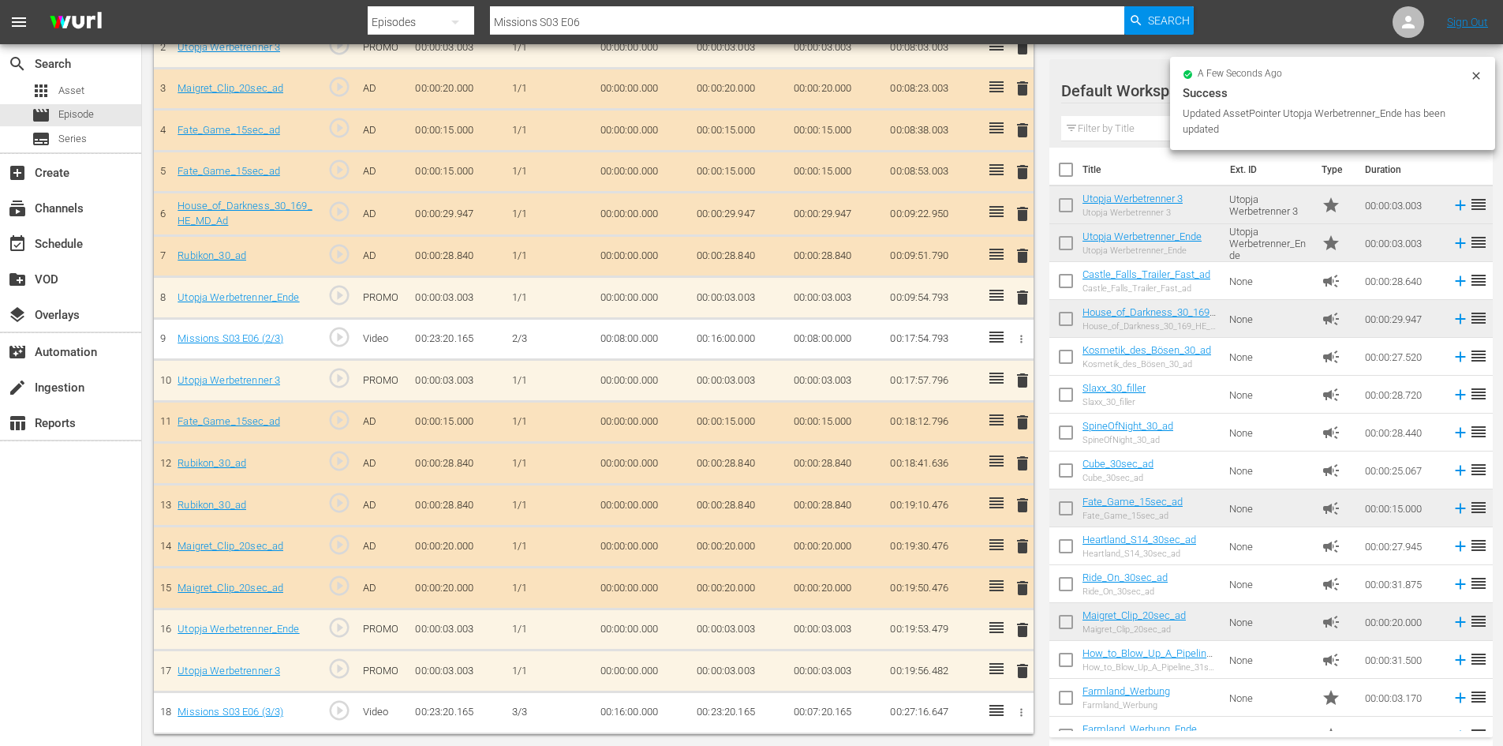
click at [1022, 667] on span "delete" at bounding box center [1022, 670] width 19 height 19
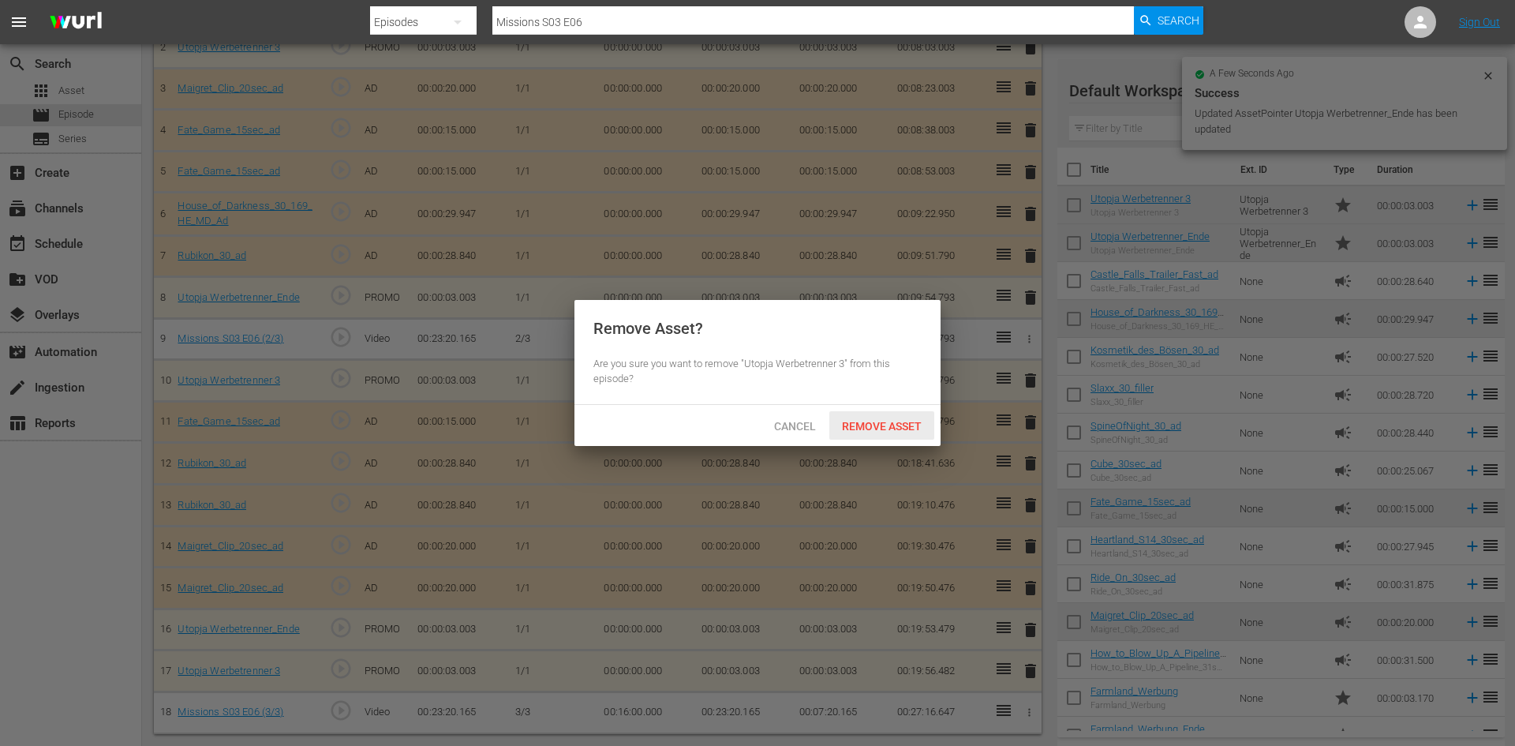
click at [879, 428] on span "Remove Asset" at bounding box center [881, 426] width 105 height 13
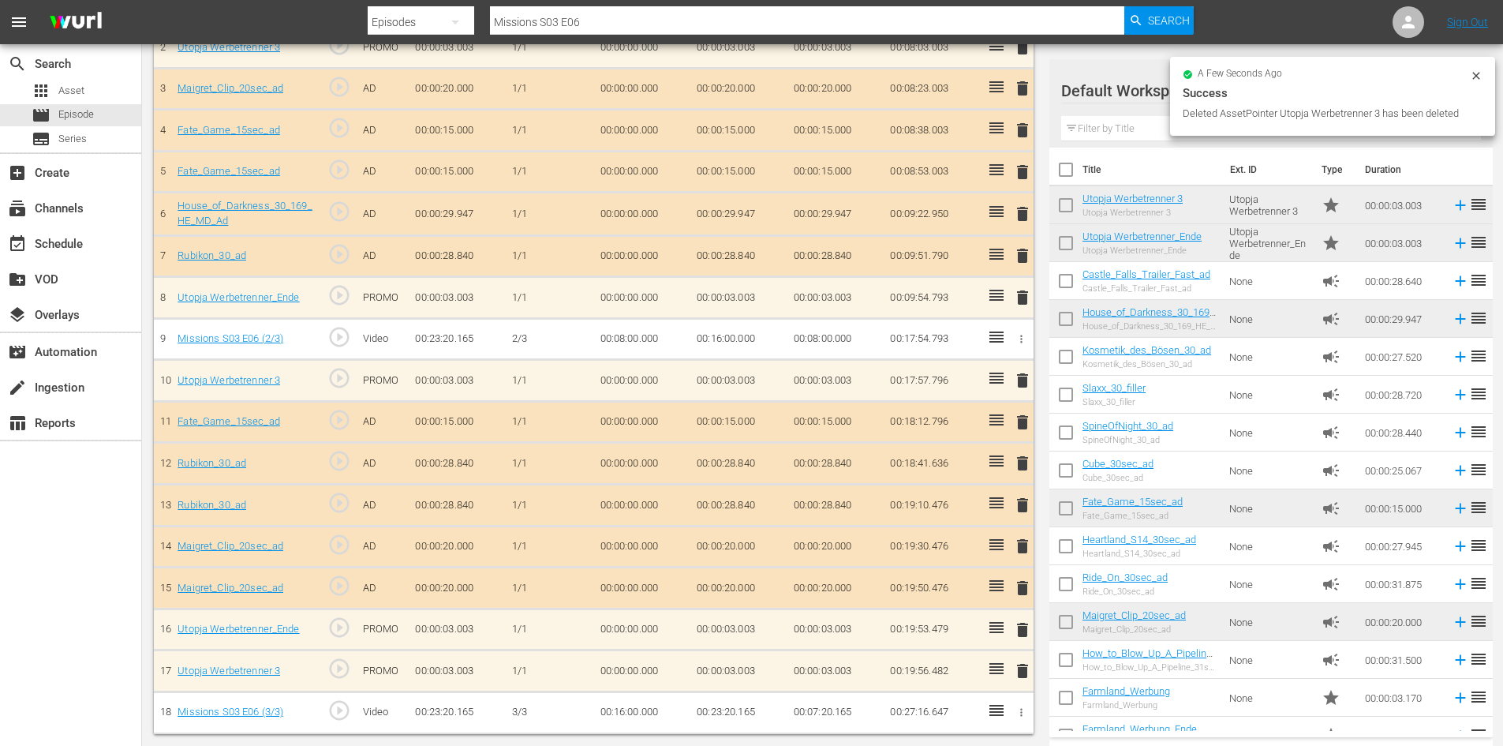
scroll to position [519, 0]
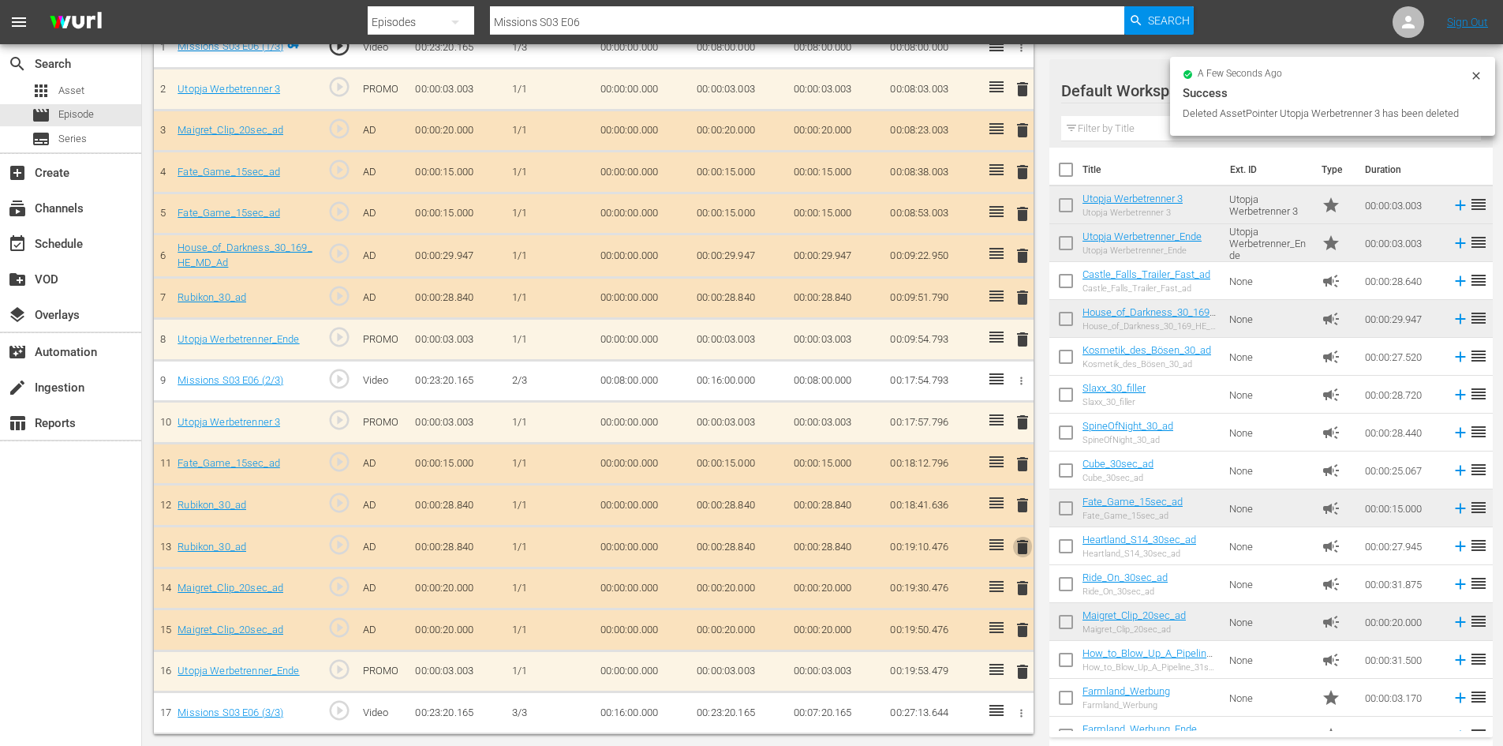
click at [1023, 543] on span "delete" at bounding box center [1022, 546] width 19 height 19
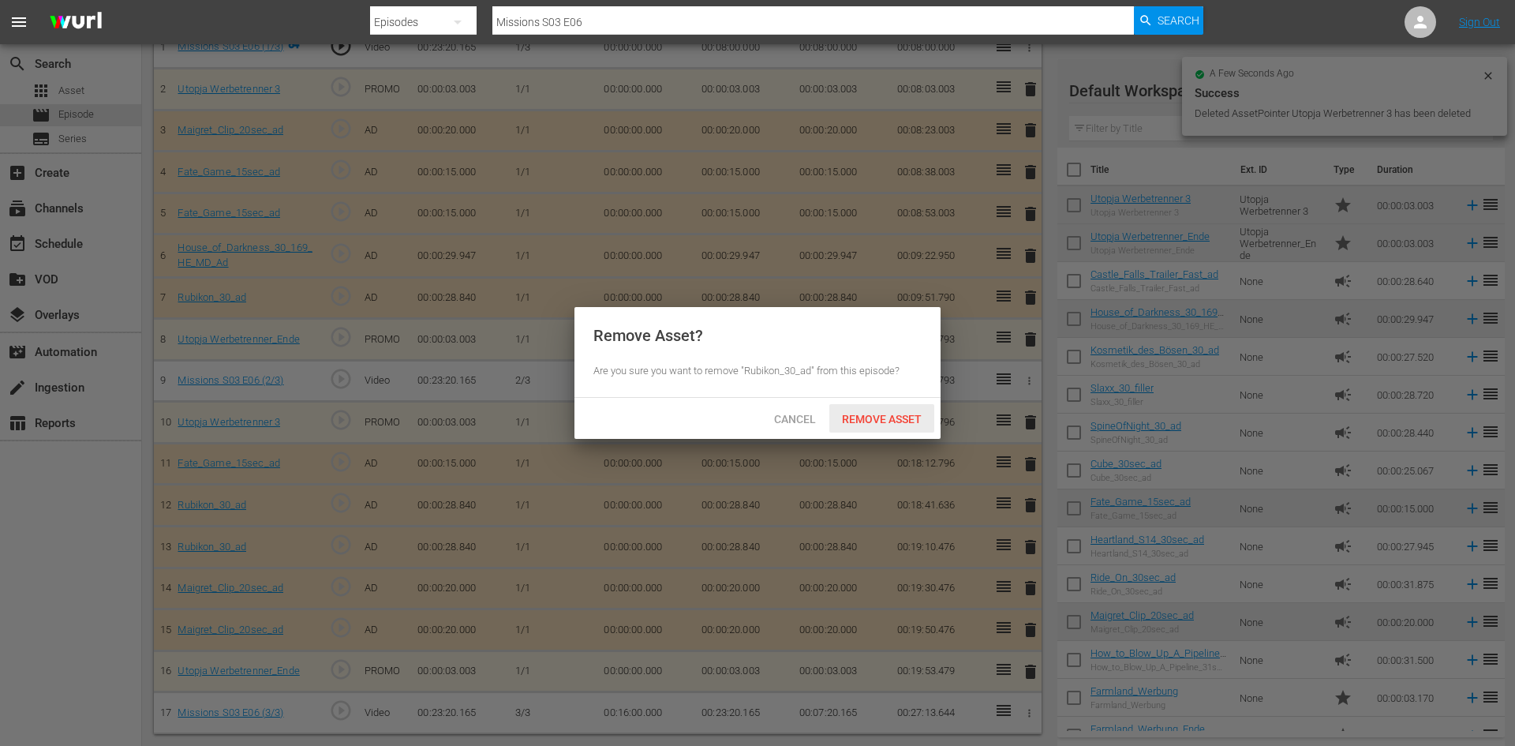
click at [884, 417] on span "Remove Asset" at bounding box center [881, 419] width 105 height 13
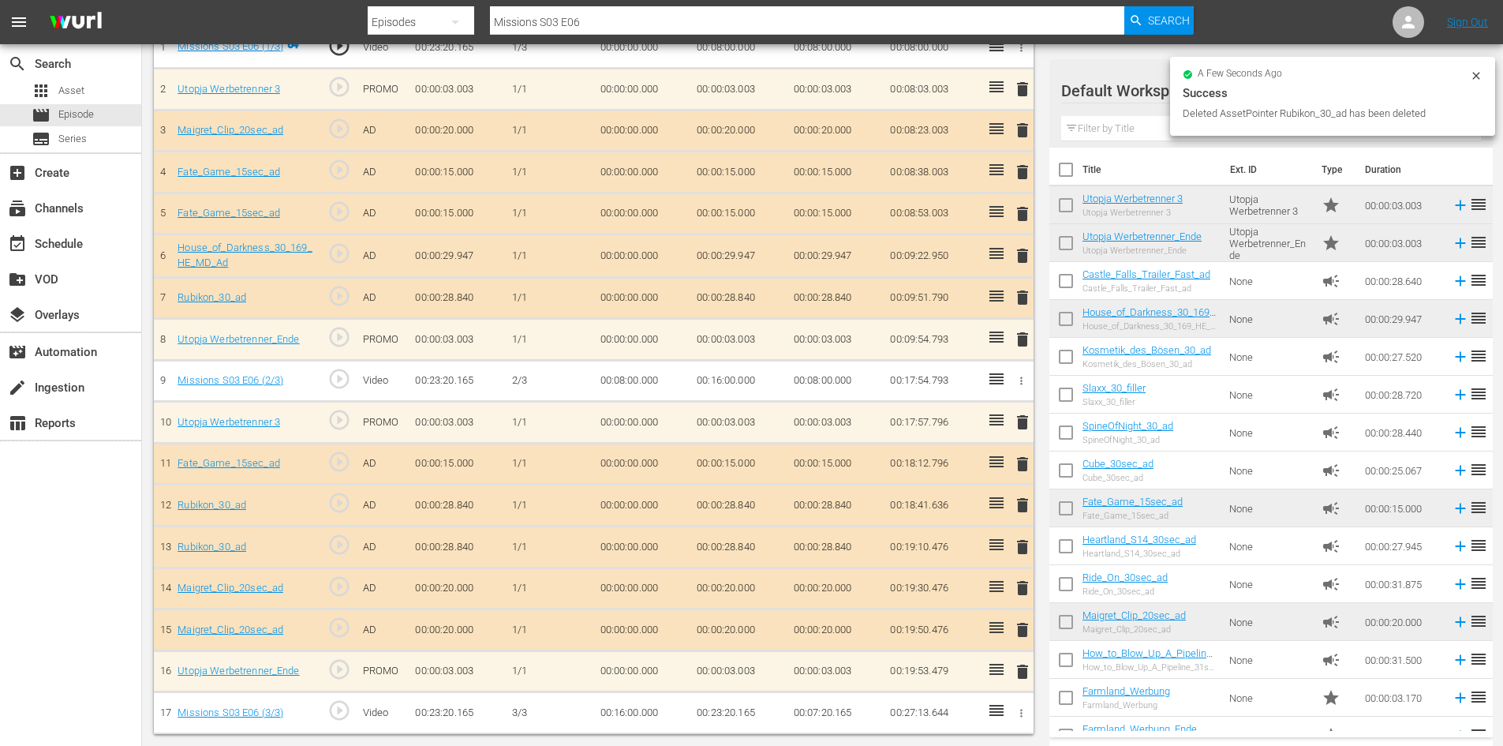
scroll to position [477, 0]
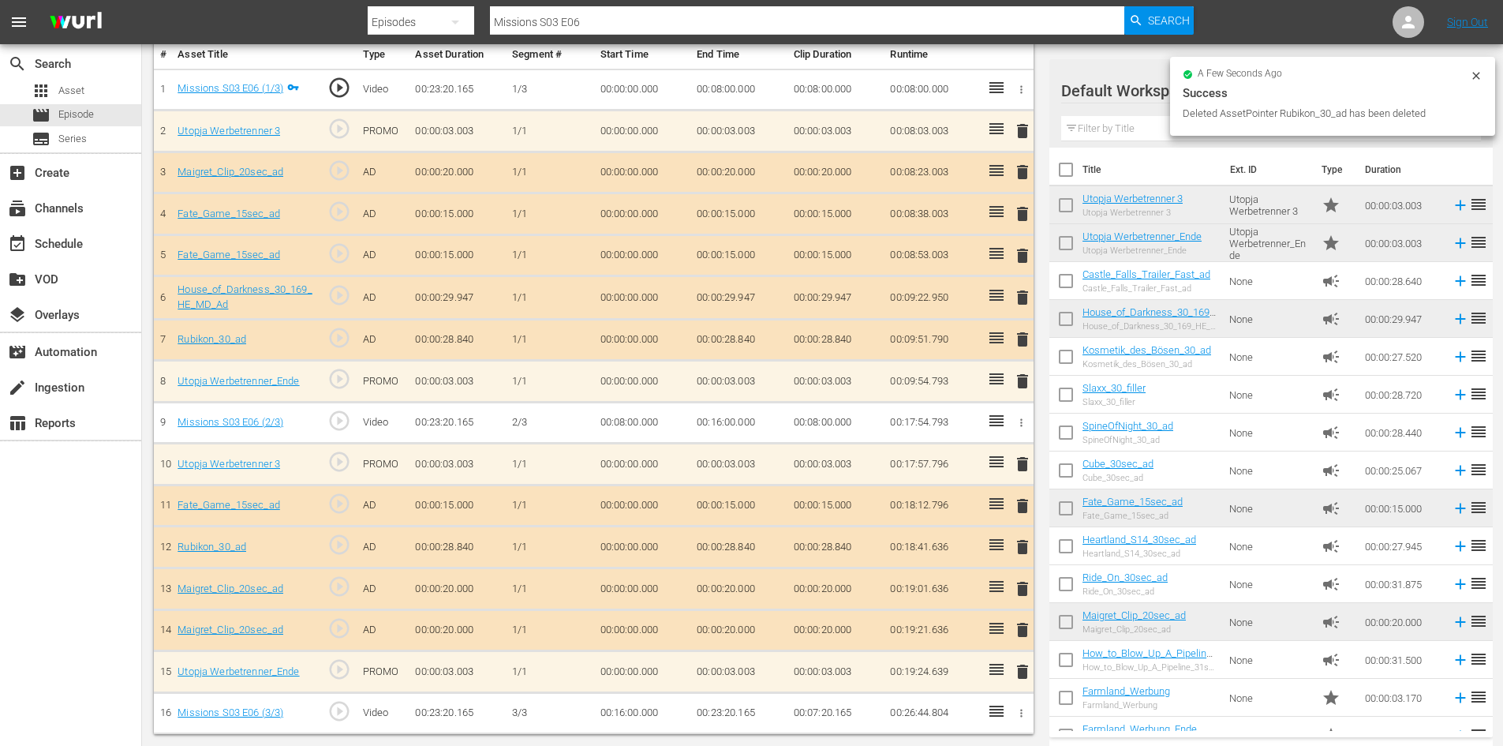
click at [1022, 263] on span "delete" at bounding box center [1022, 255] width 19 height 19
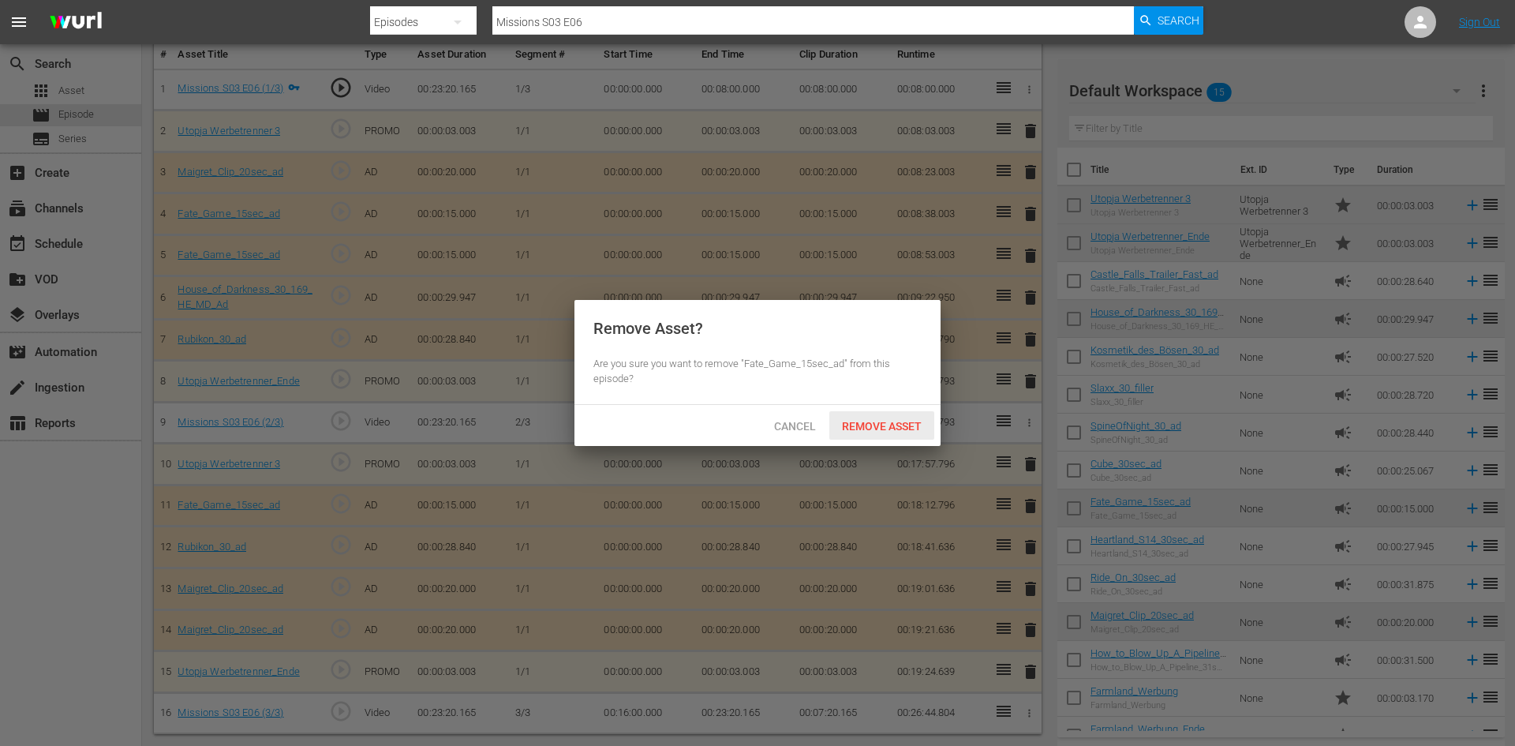
click at [880, 420] on span "Remove Asset" at bounding box center [881, 426] width 105 height 13
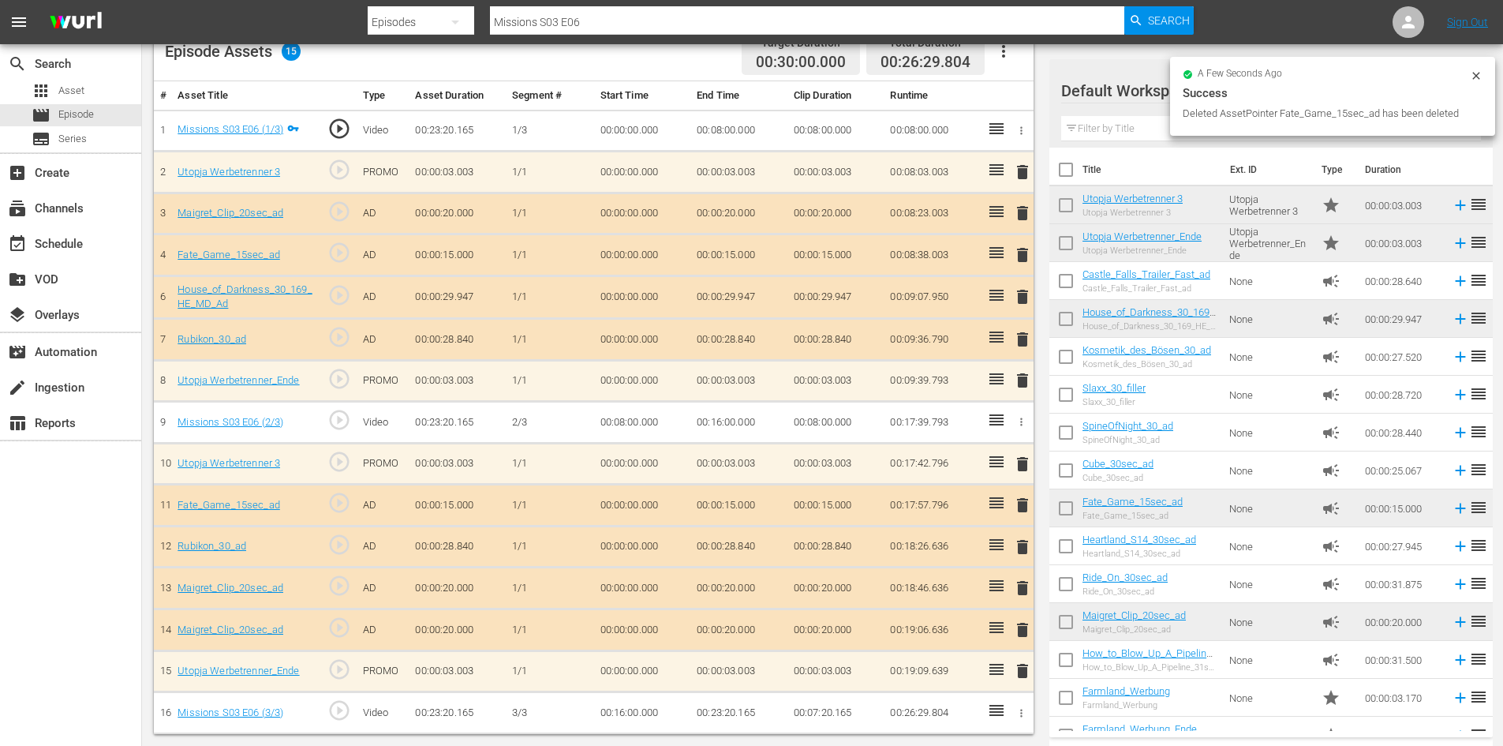
scroll to position [436, 0]
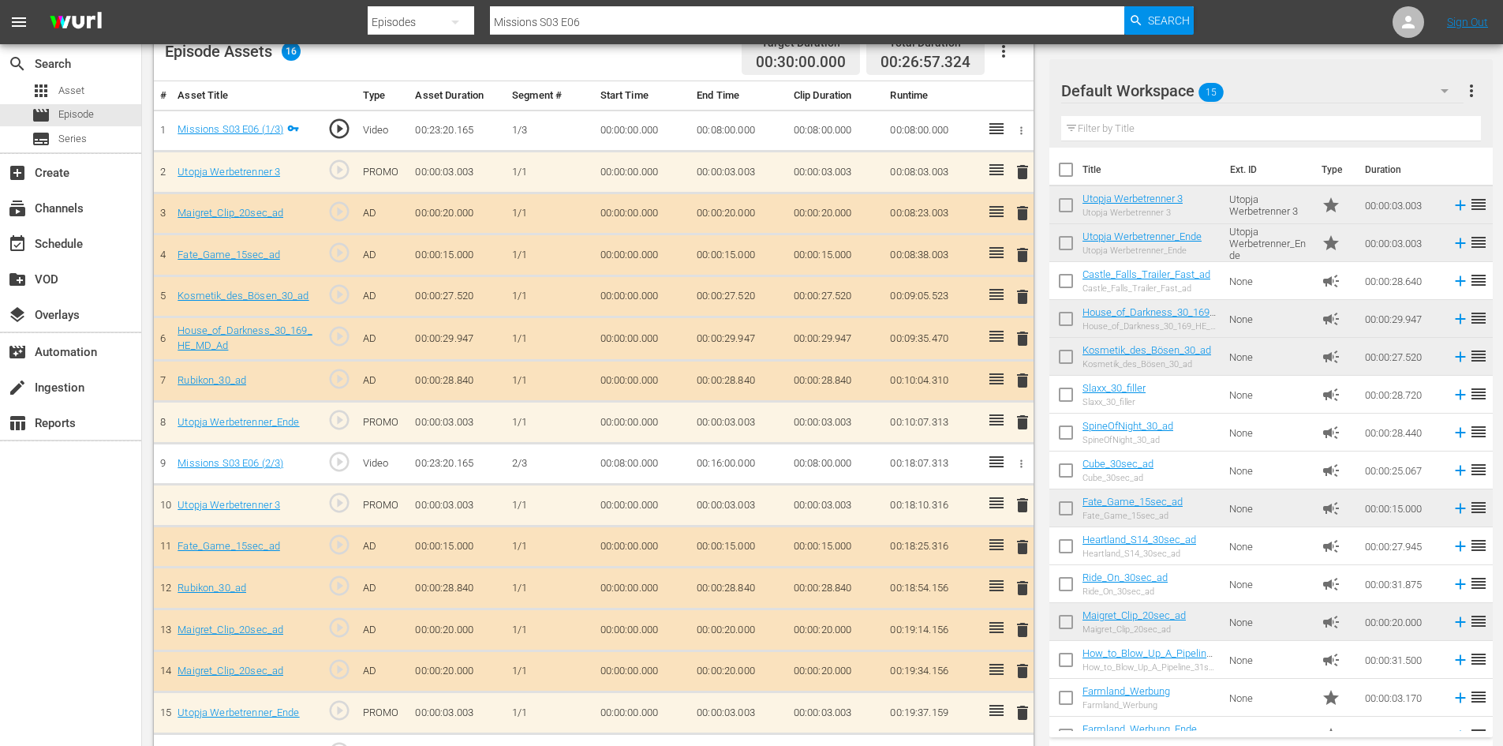
click at [1018, 670] on span "delete" at bounding box center [1022, 670] width 19 height 19
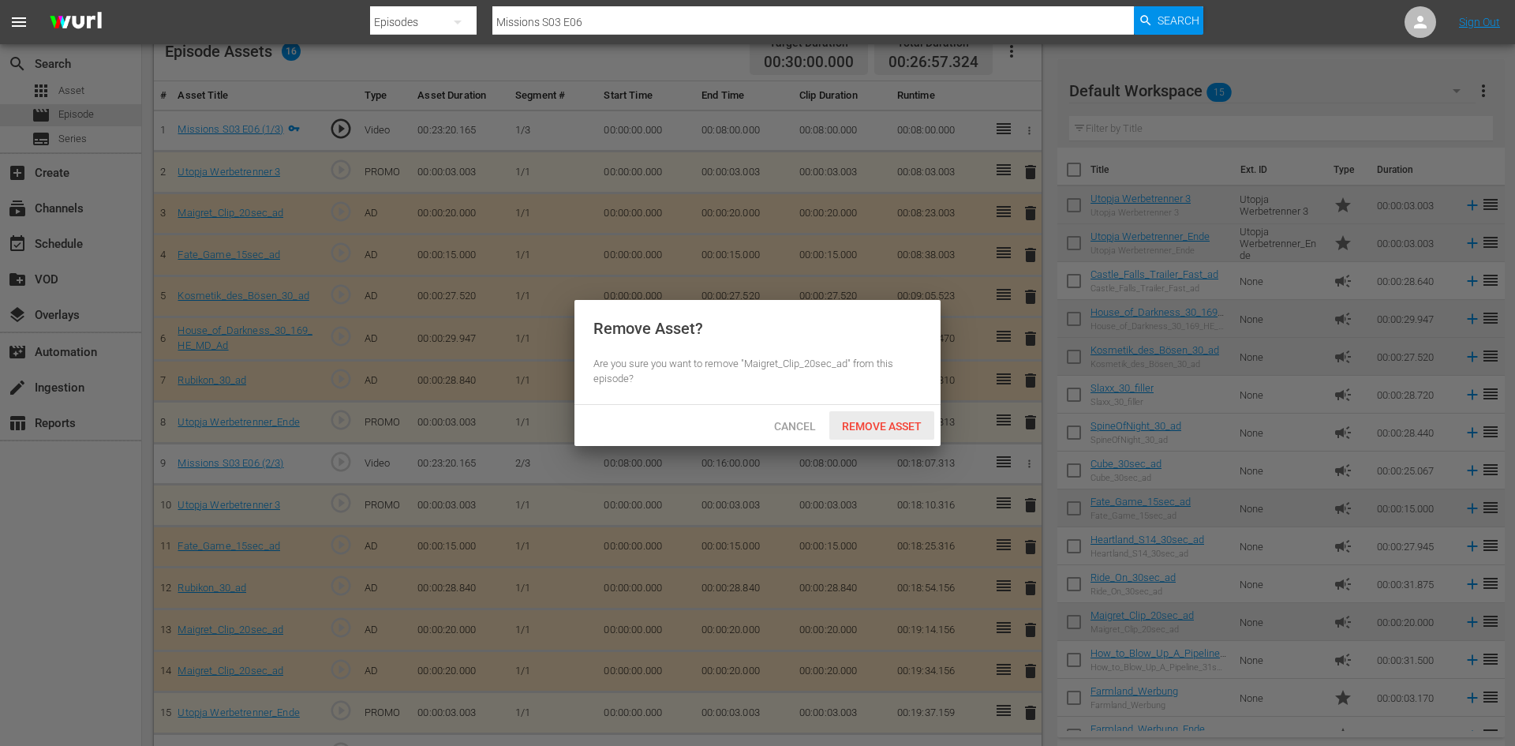
click at [860, 421] on span "Remove Asset" at bounding box center [881, 426] width 105 height 13
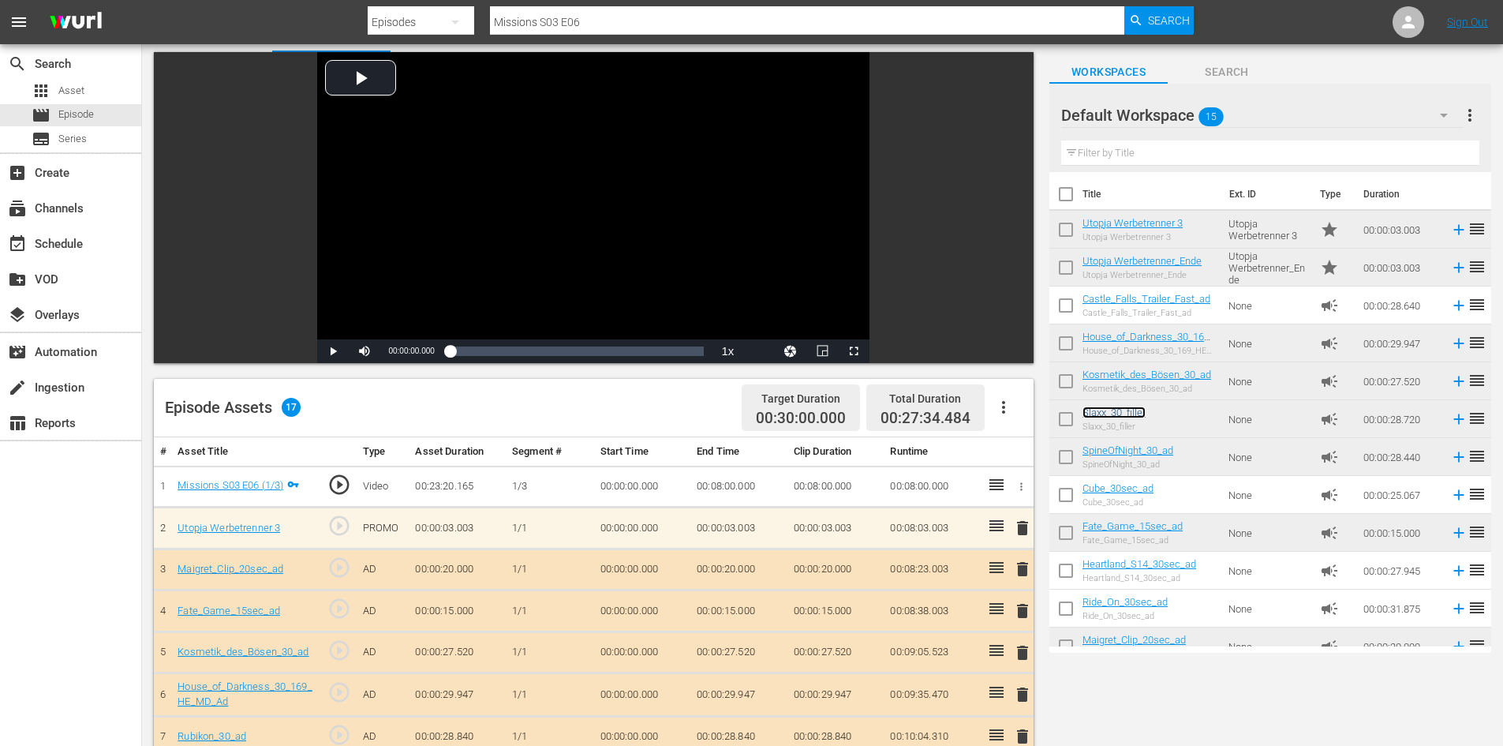
scroll to position [0, 0]
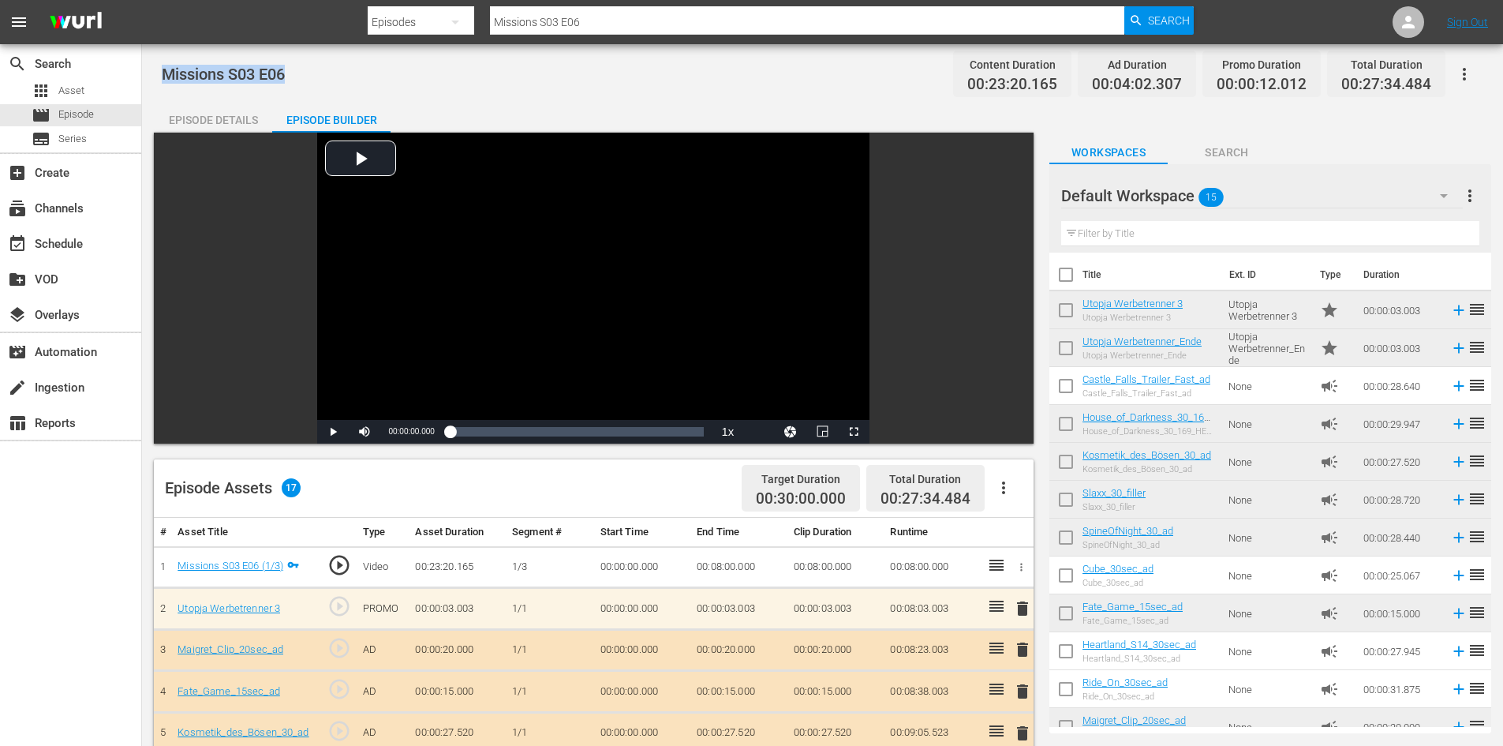
drag, startPoint x: 304, startPoint y: 76, endPoint x: 163, endPoint y: 67, distance: 140.7
click at [163, 67] on div "Missions S03 E06 Content Duration 00:23:20.165 Ad Duration 00:04:02.307 Promo D…" at bounding box center [822, 74] width 1321 height 36
click at [54, 92] on div "apps Asset" at bounding box center [58, 91] width 53 height 22
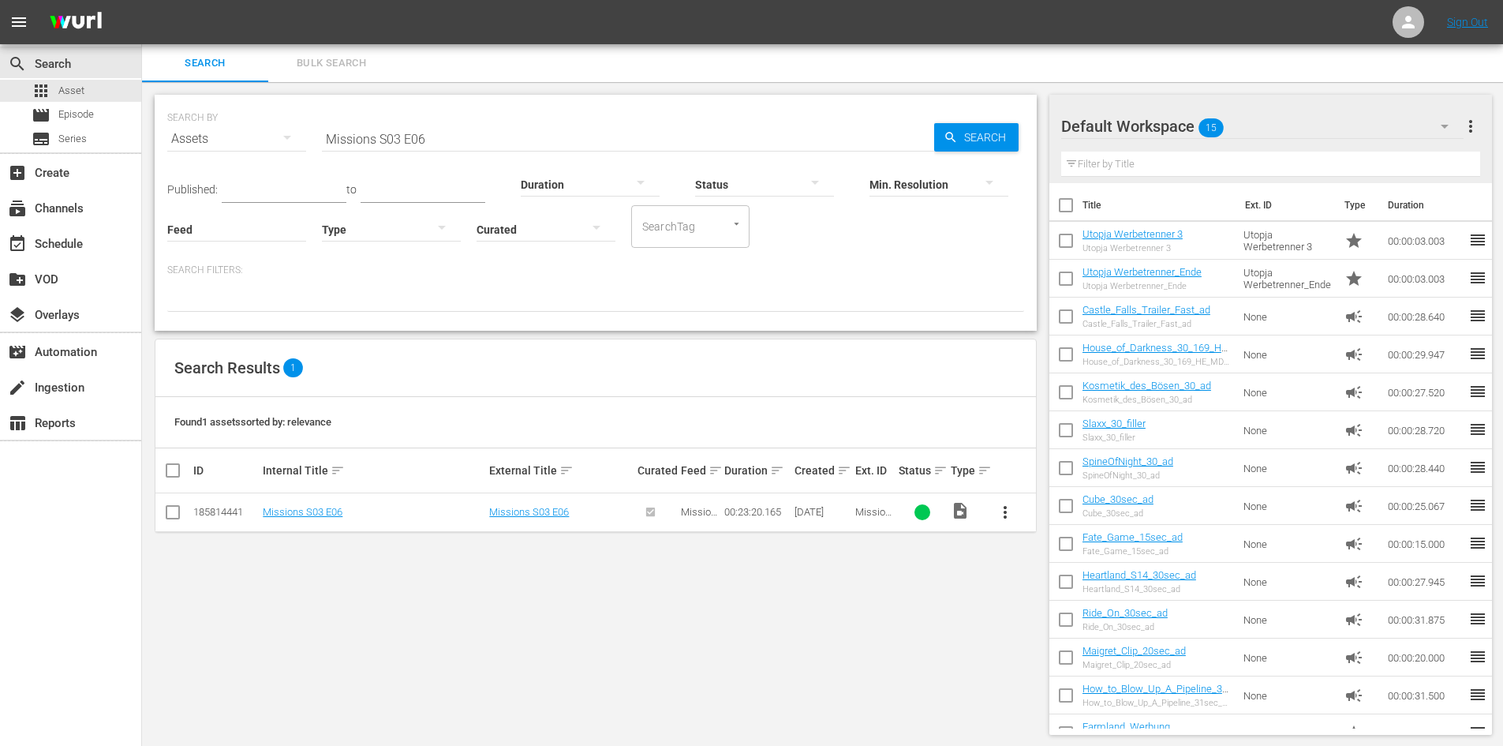
click at [563, 127] on input "Missions S03 E06" at bounding box center [628, 139] width 612 height 38
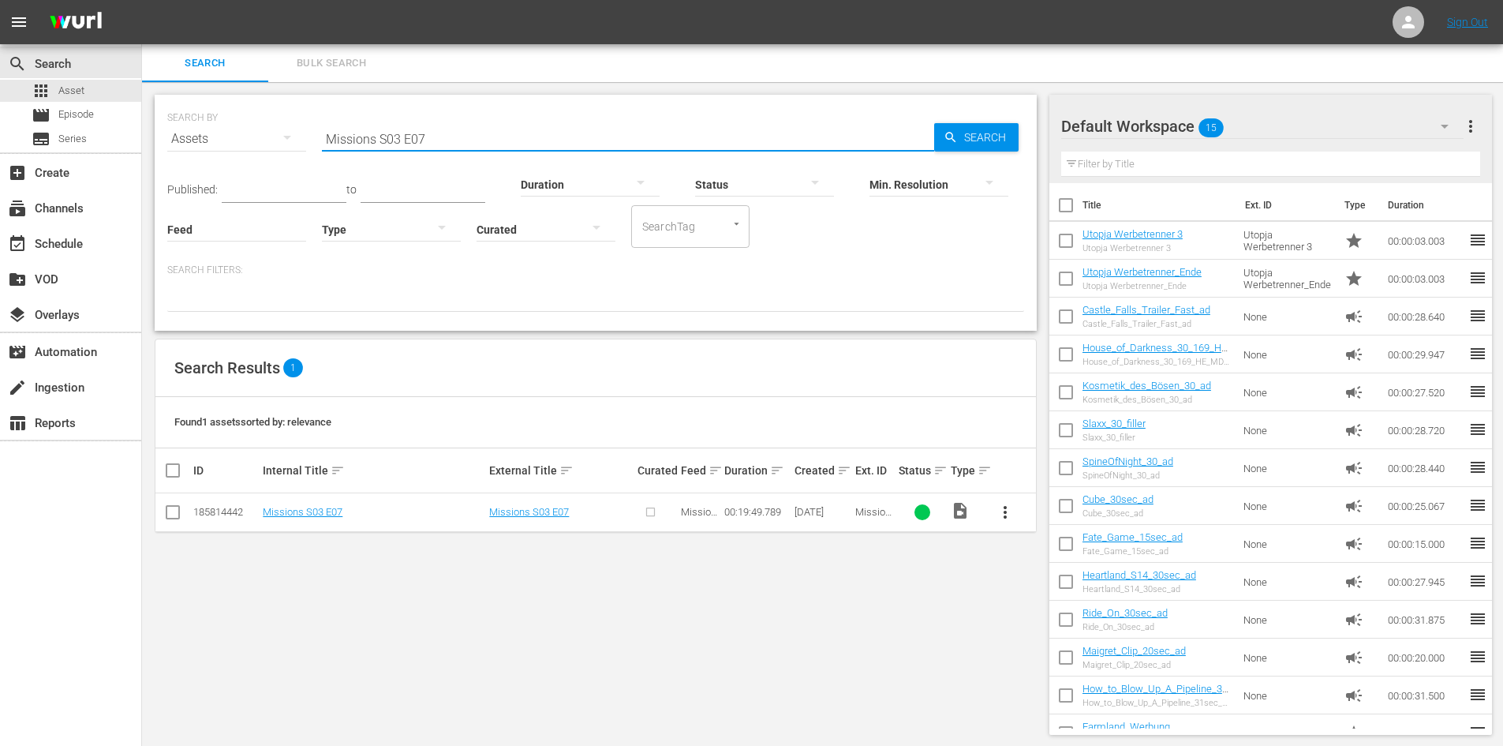
type input "Missions S03 E07"
click at [1009, 518] on span "more_vert" at bounding box center [1005, 512] width 19 height 19
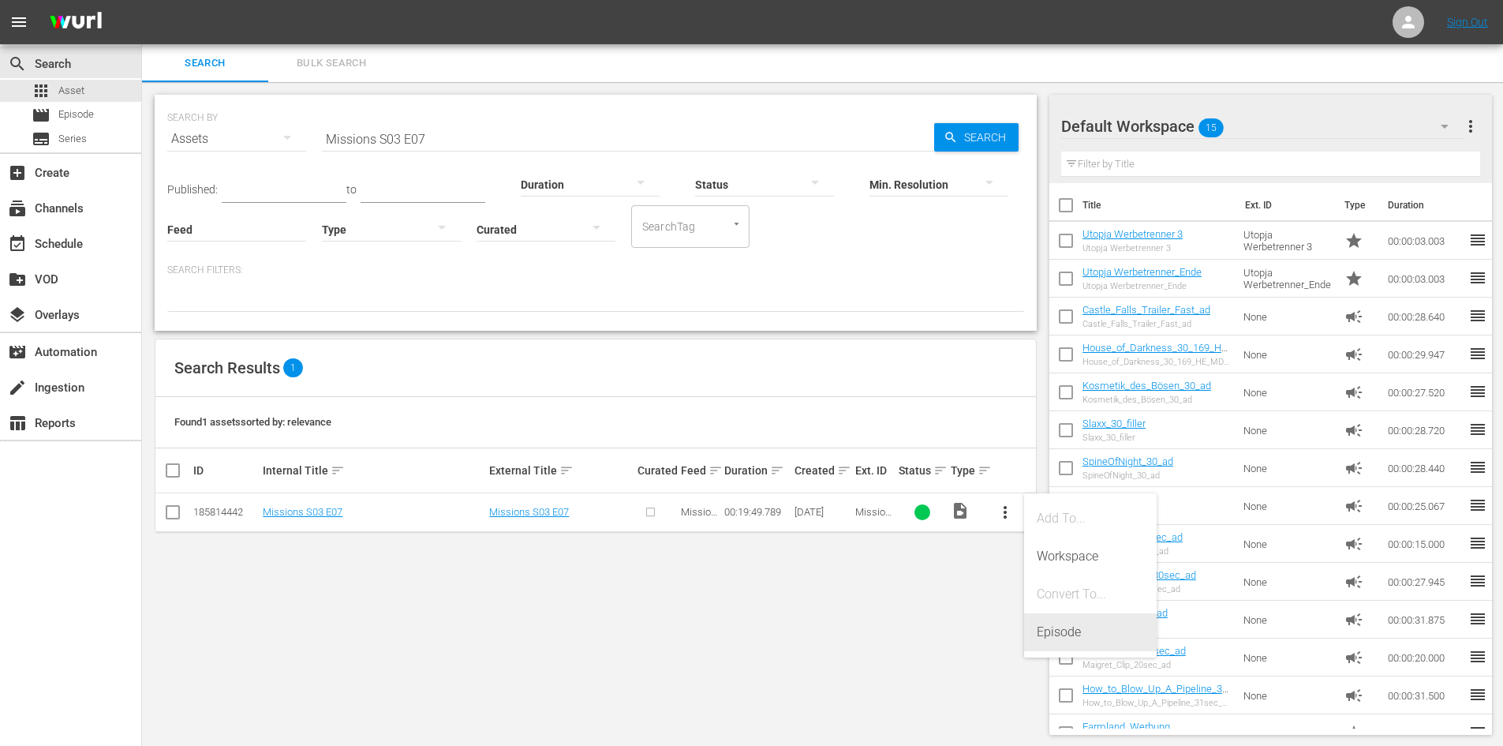
click at [1111, 639] on div "Episode" at bounding box center [1090, 632] width 107 height 38
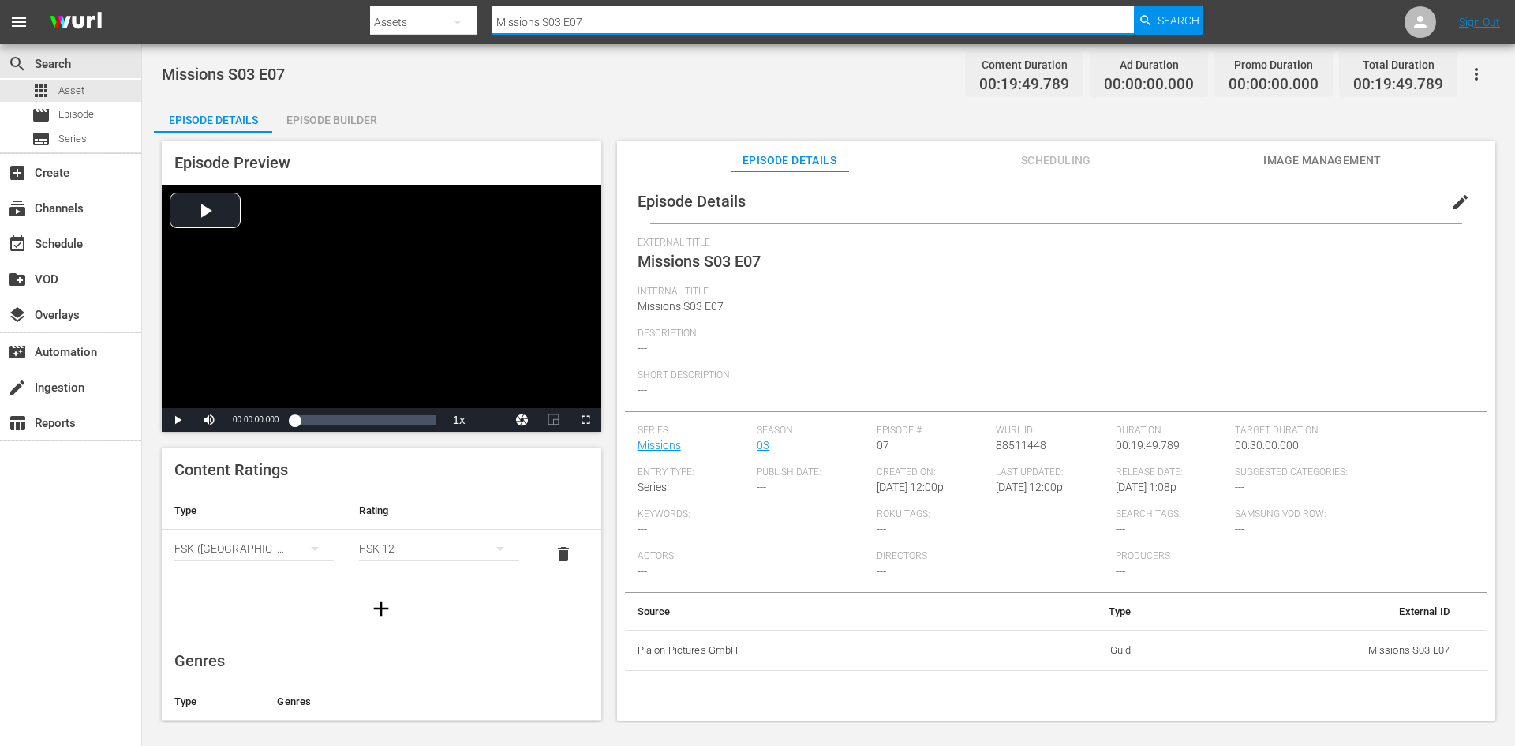
drag, startPoint x: 570, startPoint y: 19, endPoint x: 433, endPoint y: 44, distance: 138.8
click at [433, 44] on div "menu Search By Assets Search ID, Title, Description, Keywords, or Category Miss…" at bounding box center [757, 361] width 1515 height 723
click at [93, 107] on span "Episode" at bounding box center [76, 115] width 36 height 16
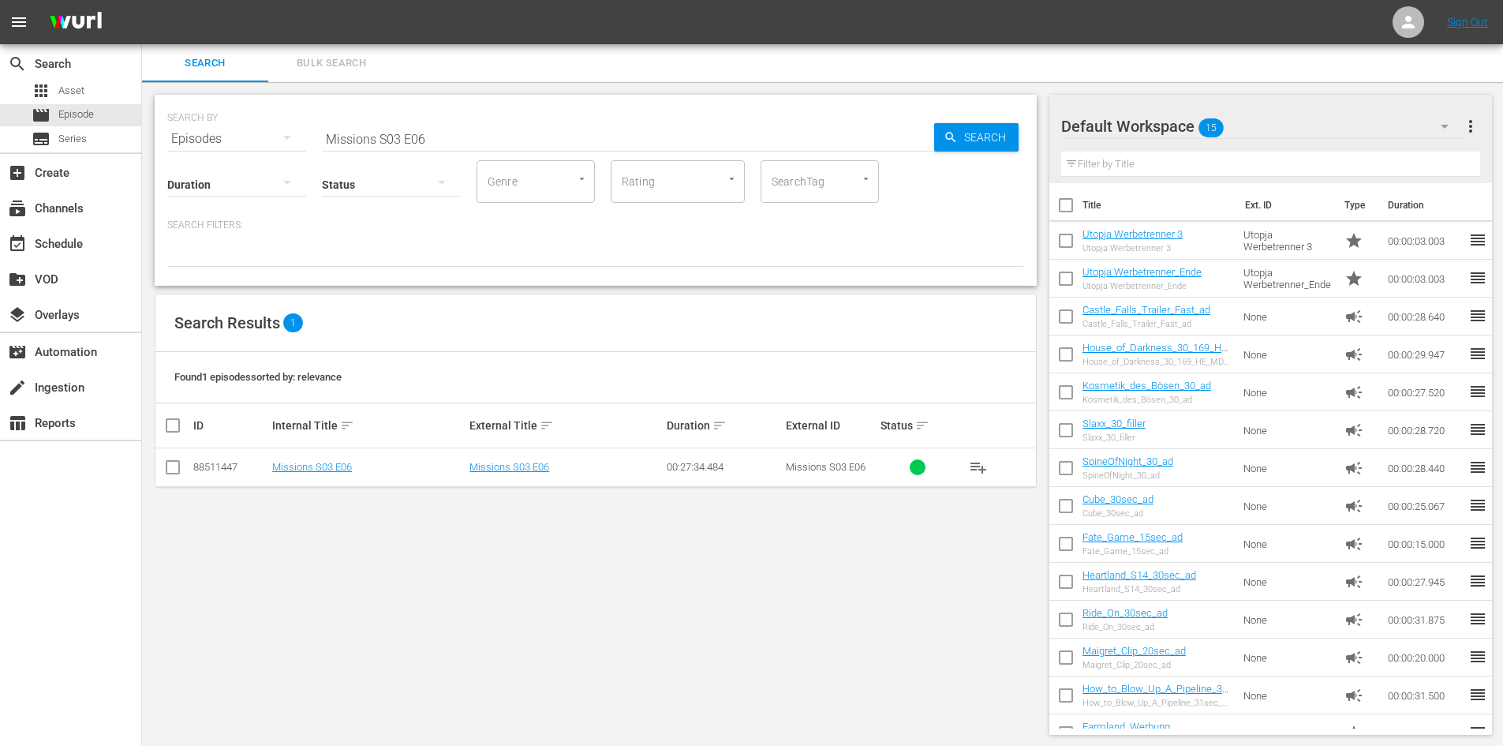
click at [569, 144] on input "Missions S03 E06" at bounding box center [628, 139] width 612 height 38
type input "Missions S03 E07"
click at [321, 475] on td "Missions S03 E07" at bounding box center [368, 467] width 197 height 39
click at [323, 463] on link "Missions S03 E07" at bounding box center [312, 467] width 80 height 12
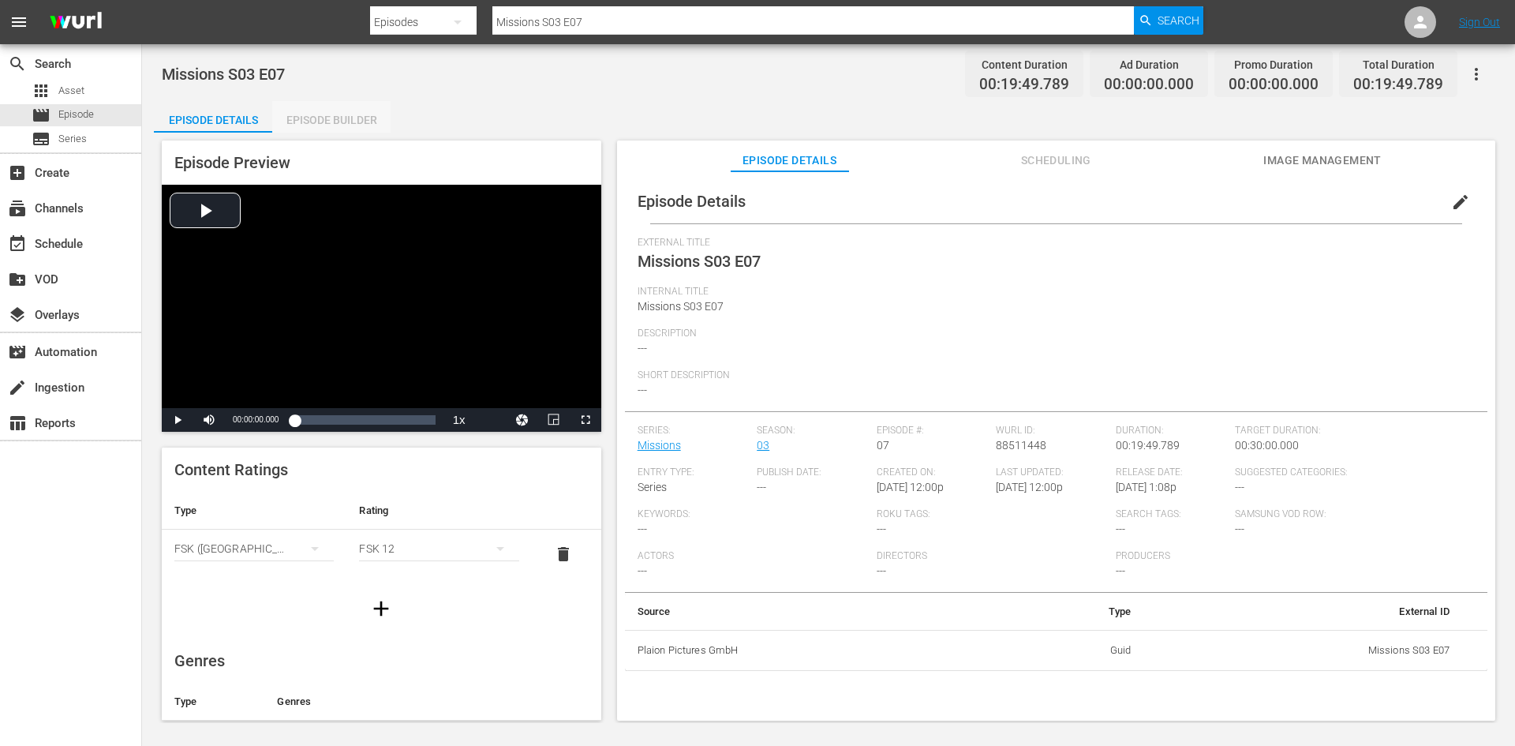
click at [364, 116] on div "Episode Builder" at bounding box center [331, 120] width 118 height 38
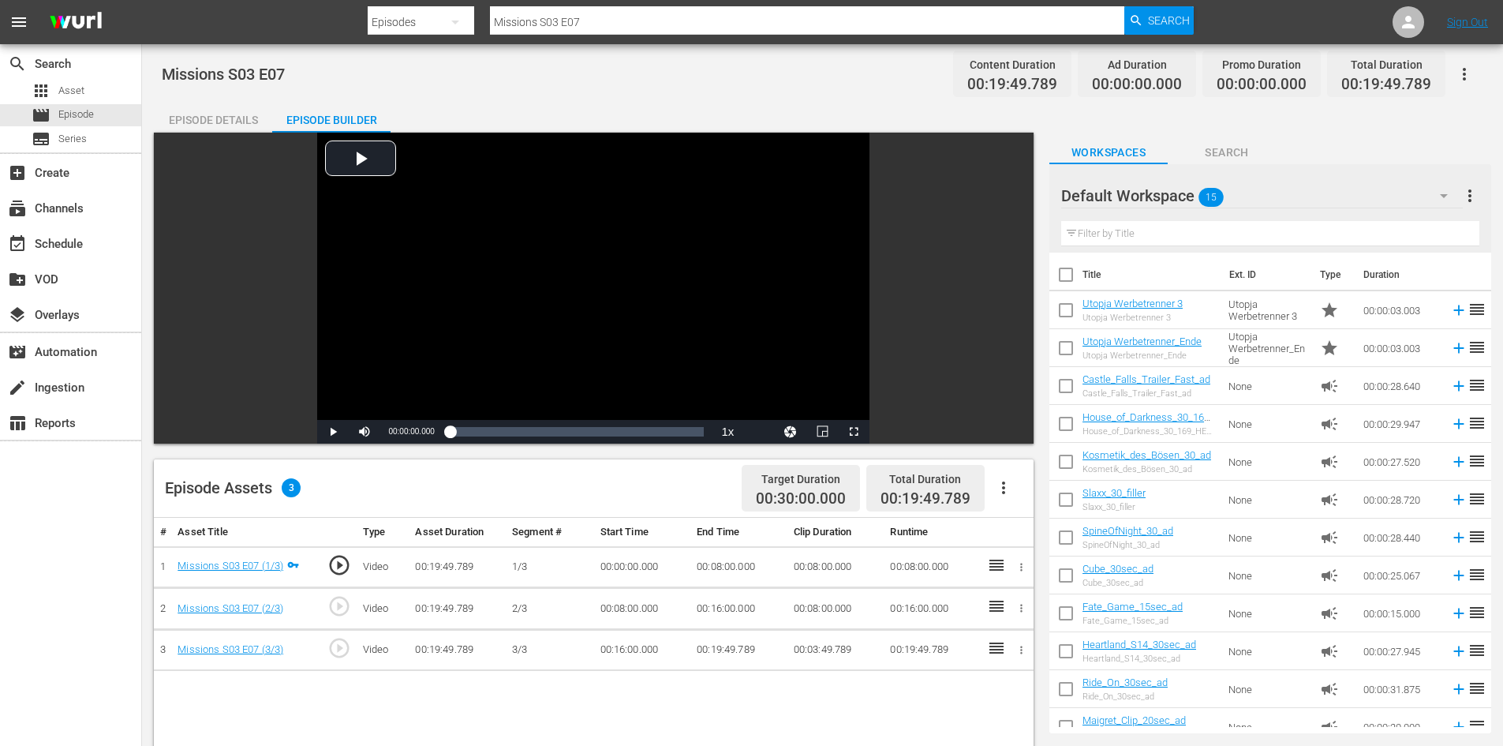
click at [1007, 496] on icon "button" at bounding box center [1003, 487] width 19 height 19
click at [1033, 503] on div "Fill with Ads" at bounding box center [1050, 494] width 107 height 38
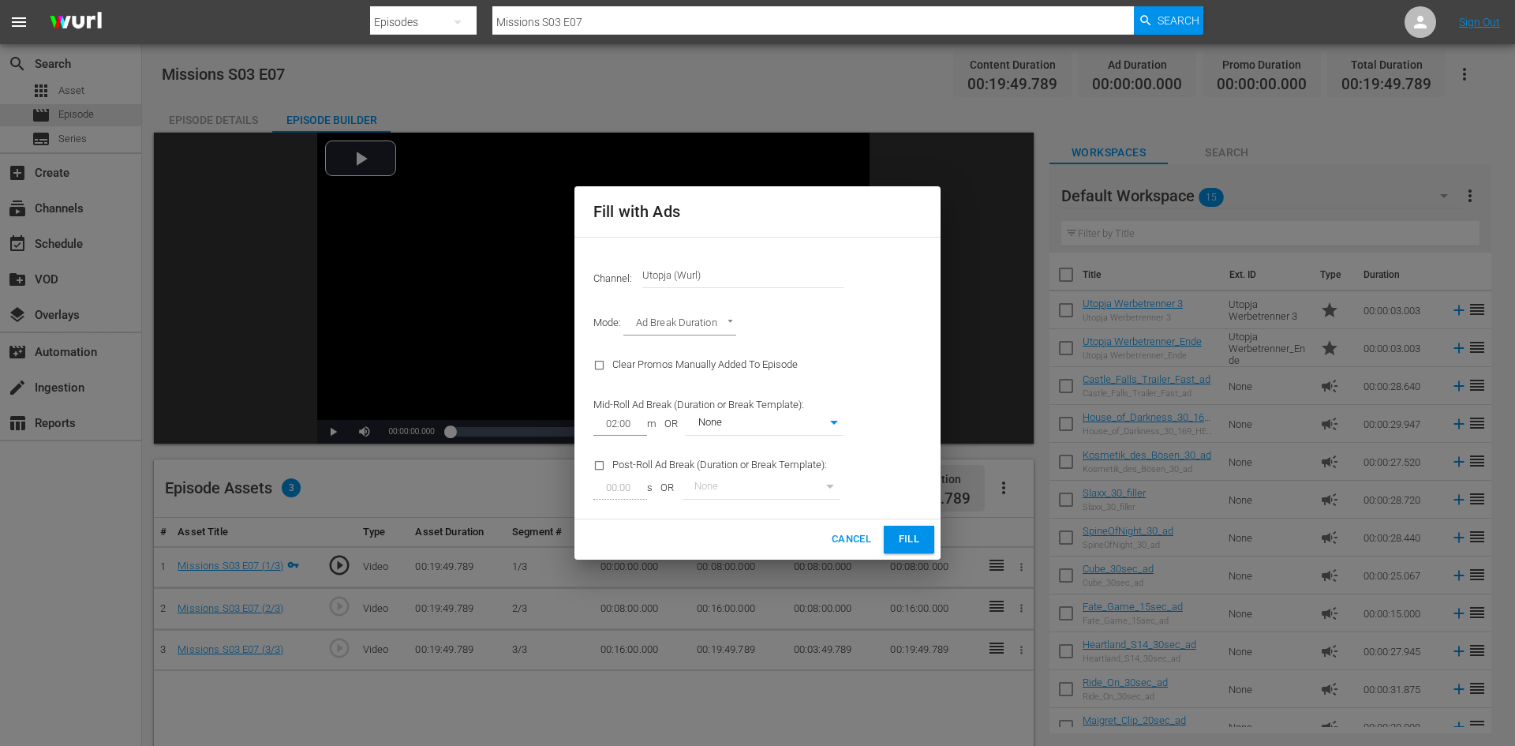
click at [891, 544] on button "Fill" at bounding box center [909, 539] width 50 height 28
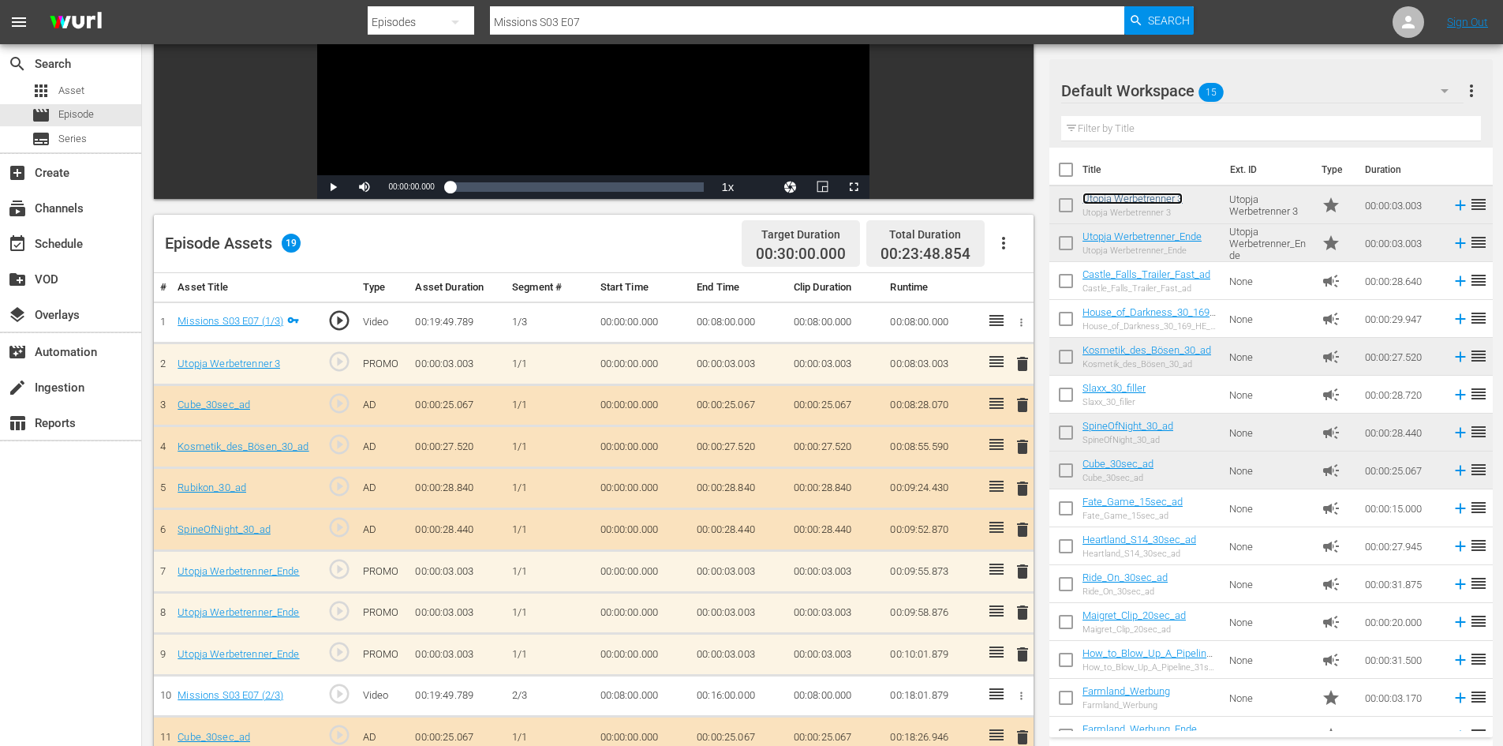
scroll to position [316, 0]
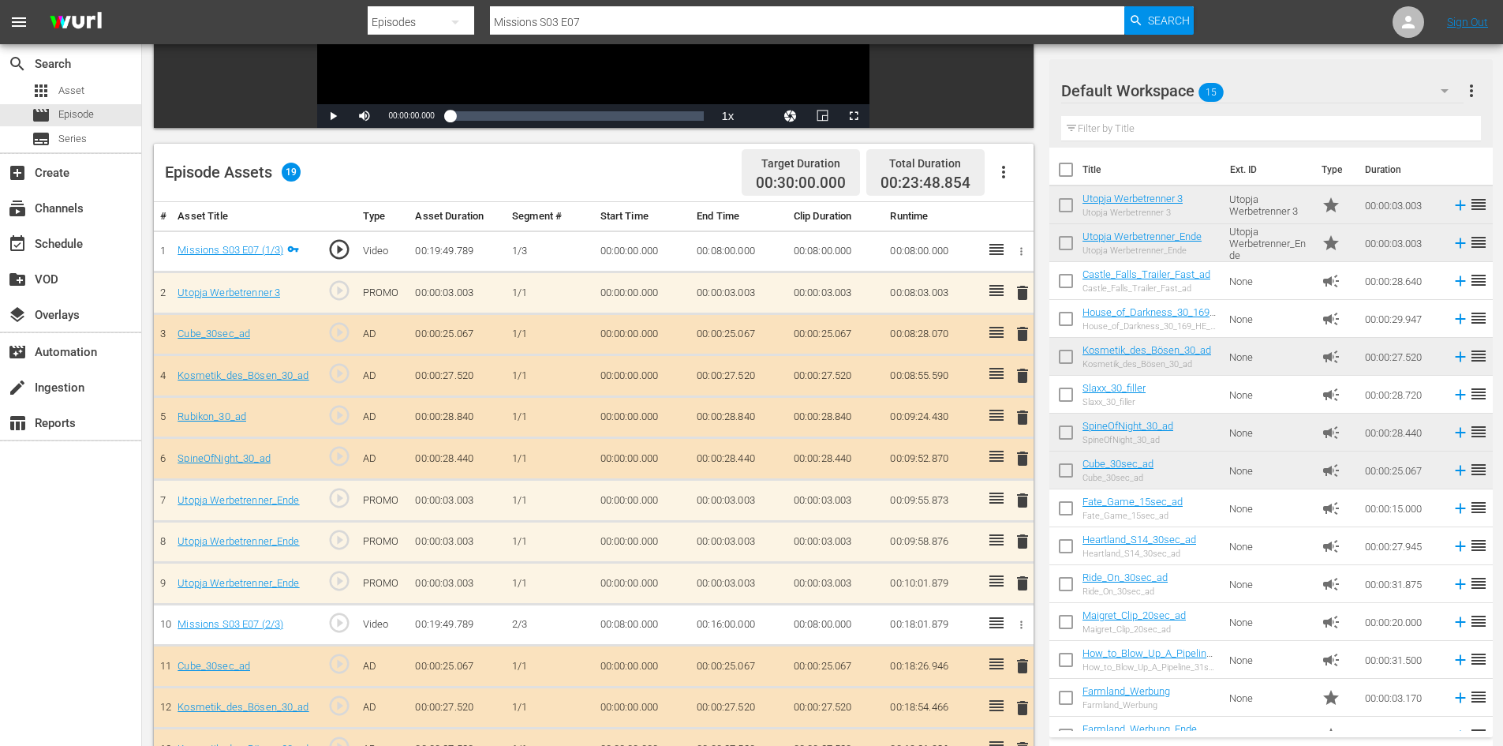
click at [1024, 587] on span "delete" at bounding box center [1022, 583] width 19 height 19
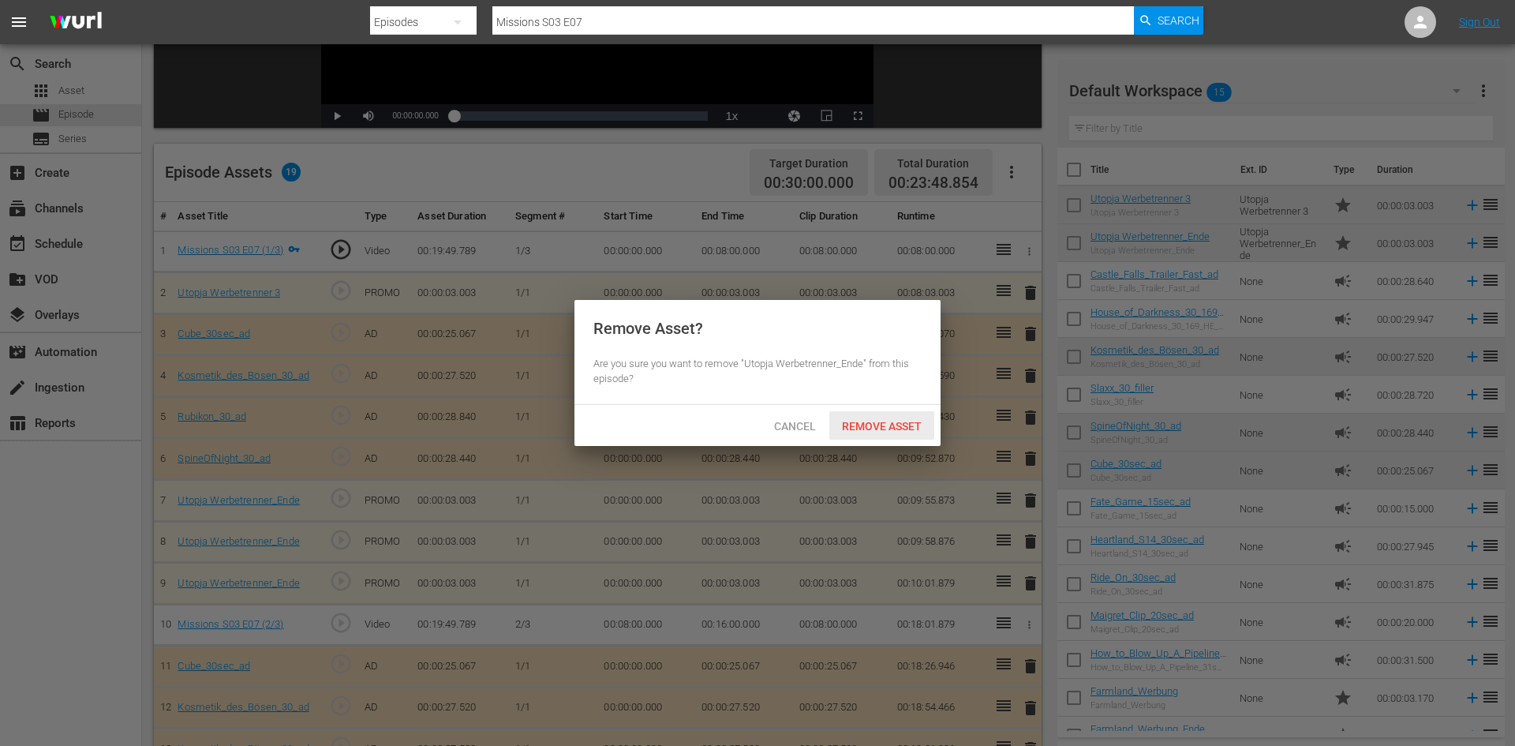
click at [884, 424] on span "Remove Asset" at bounding box center [881, 426] width 105 height 13
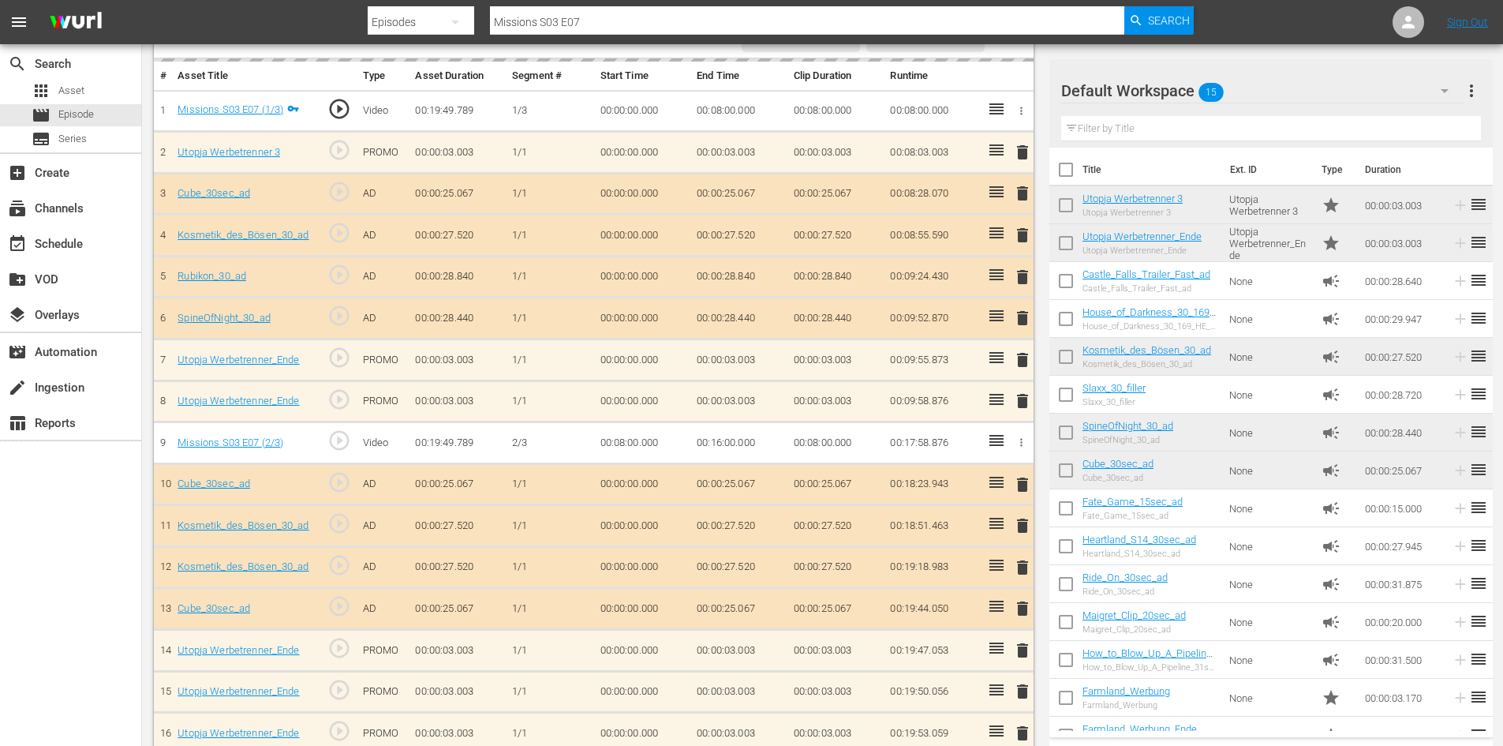
scroll to position [473, 0]
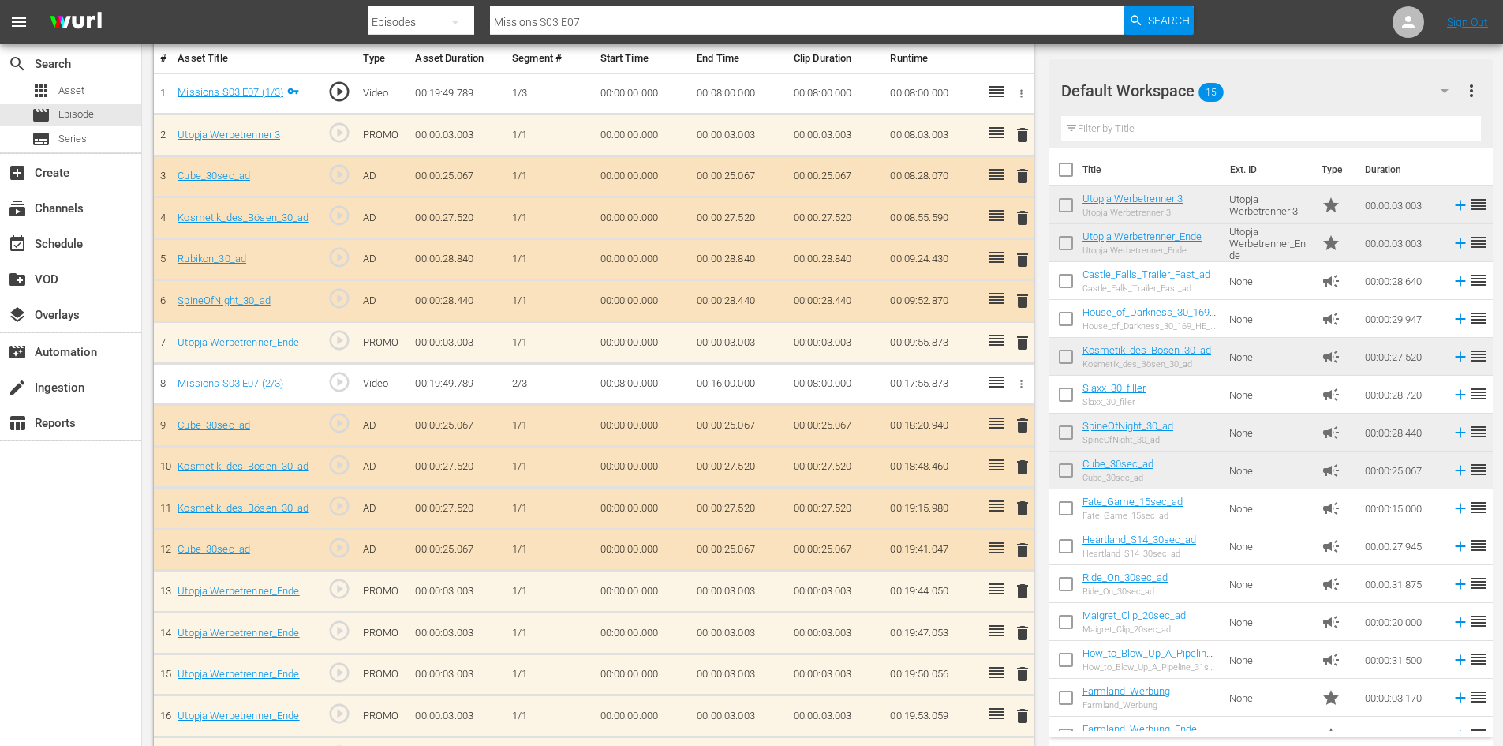
click at [1022, 640] on span "delete" at bounding box center [1022, 632] width 19 height 19
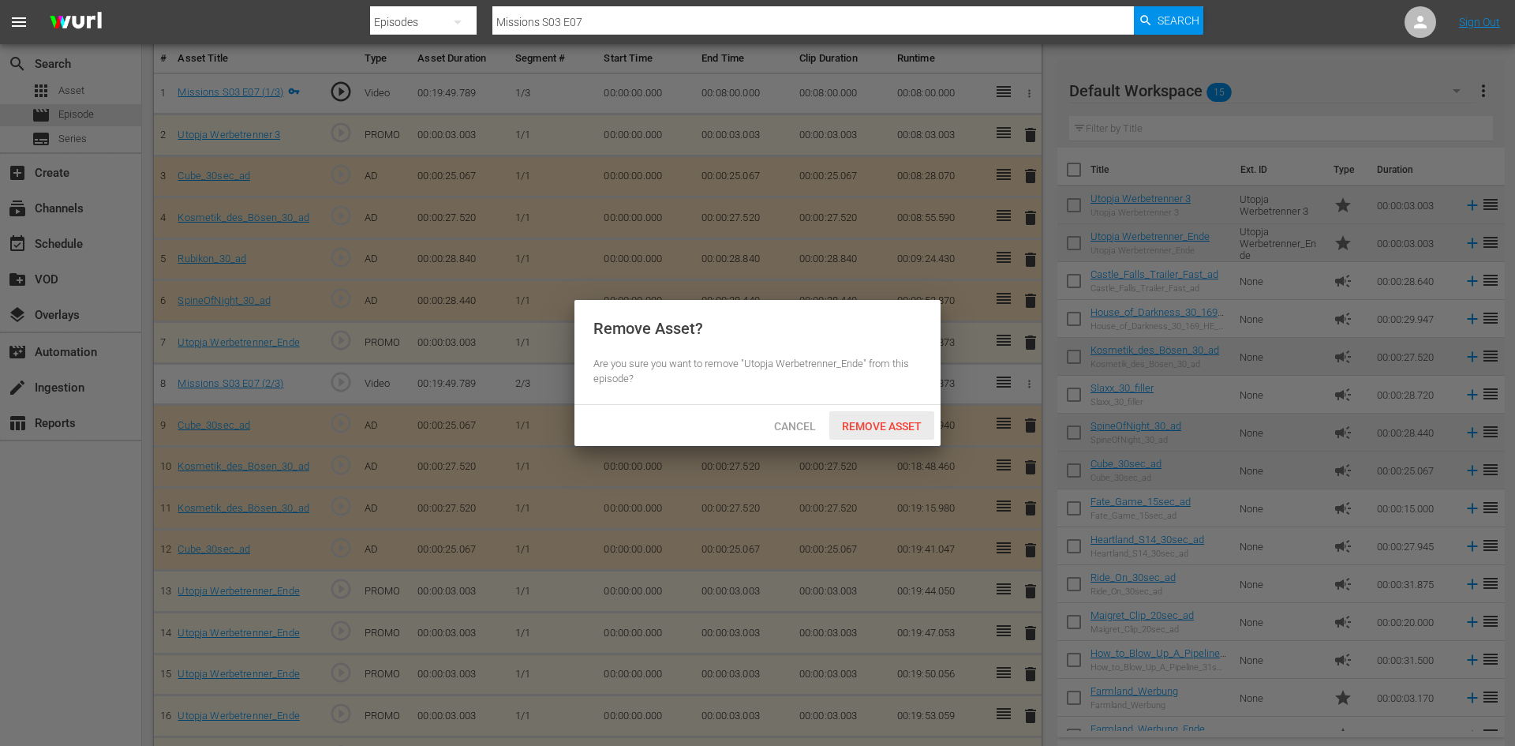
click at [895, 420] on span "Remove Asset" at bounding box center [881, 426] width 105 height 13
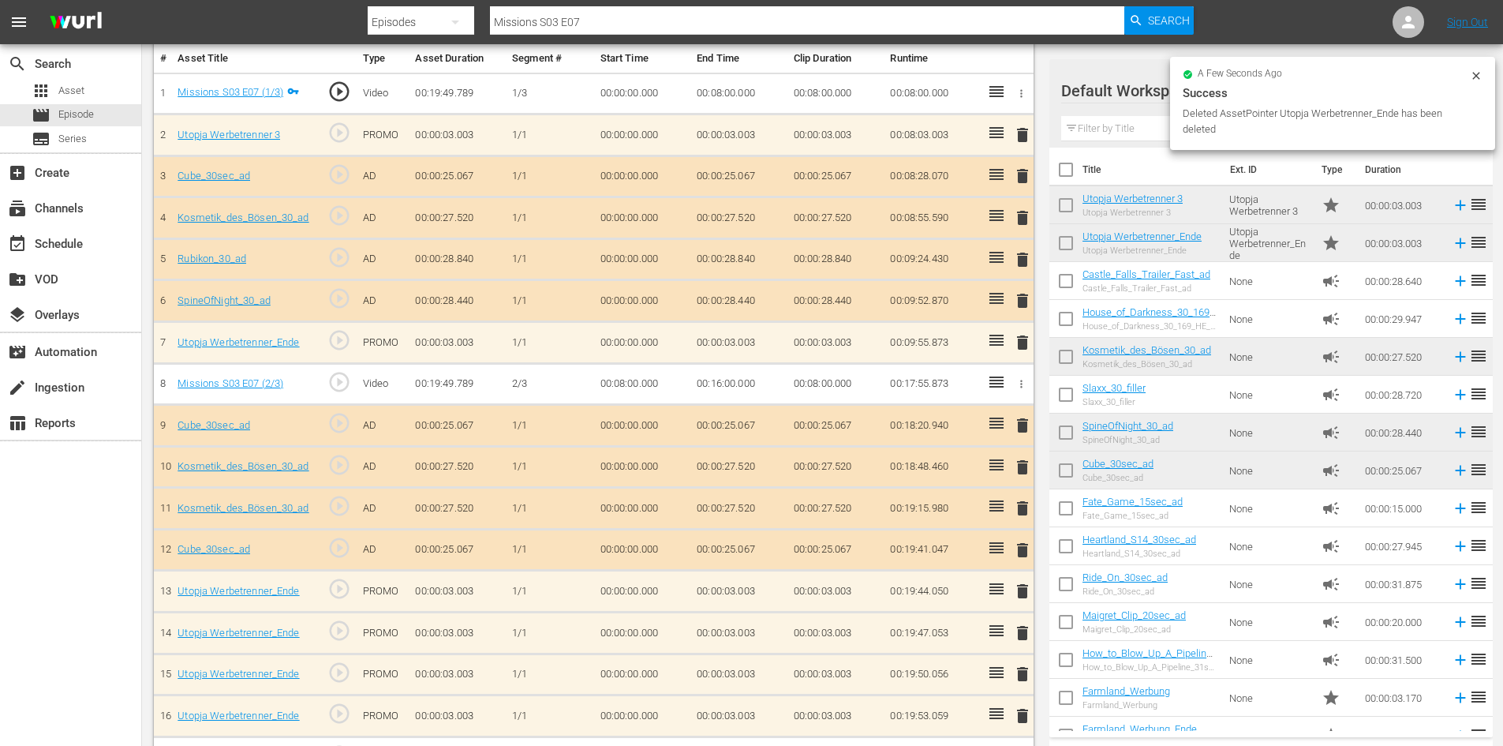
click at [1016, 634] on span "delete" at bounding box center [1022, 632] width 19 height 19
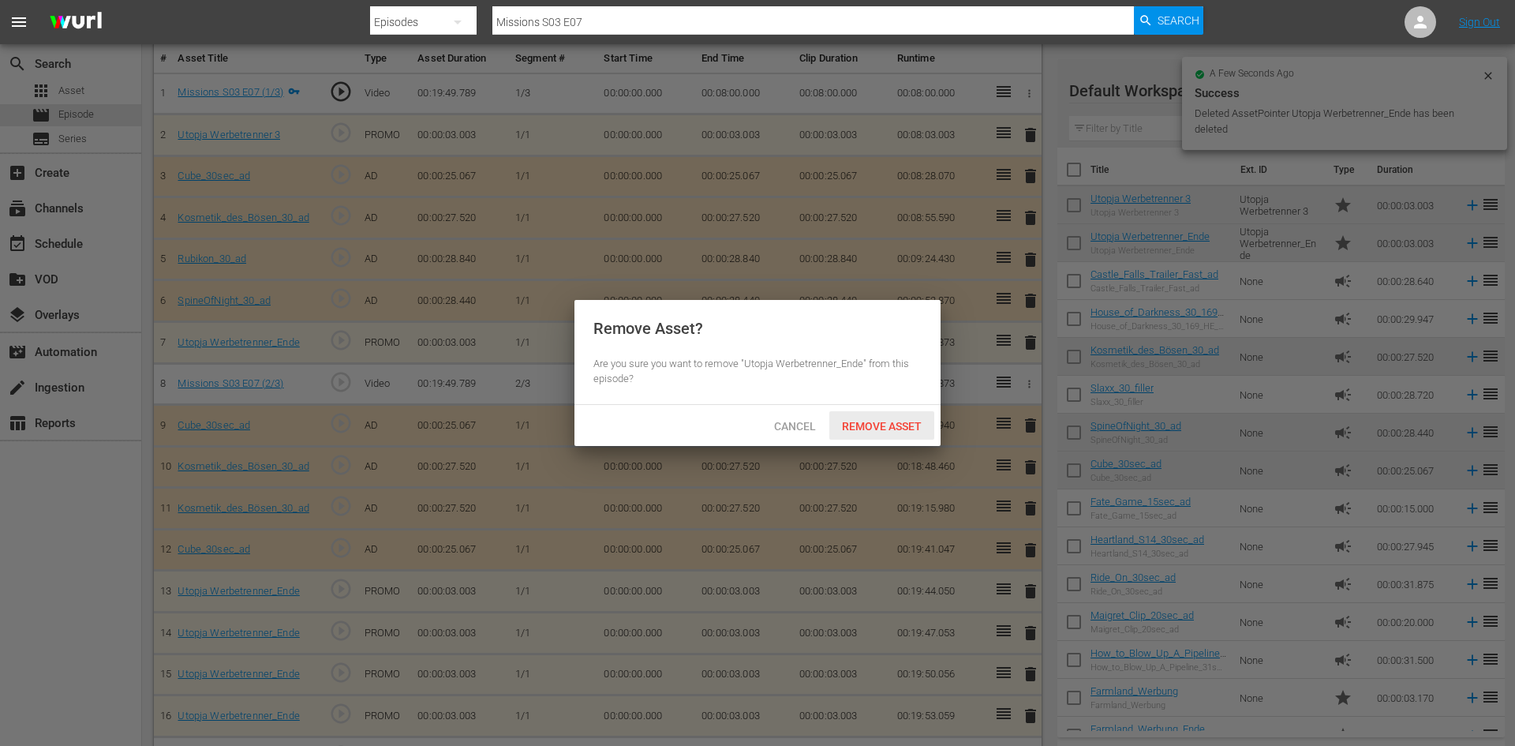
click at [884, 420] on span "Remove Asset" at bounding box center [881, 426] width 105 height 13
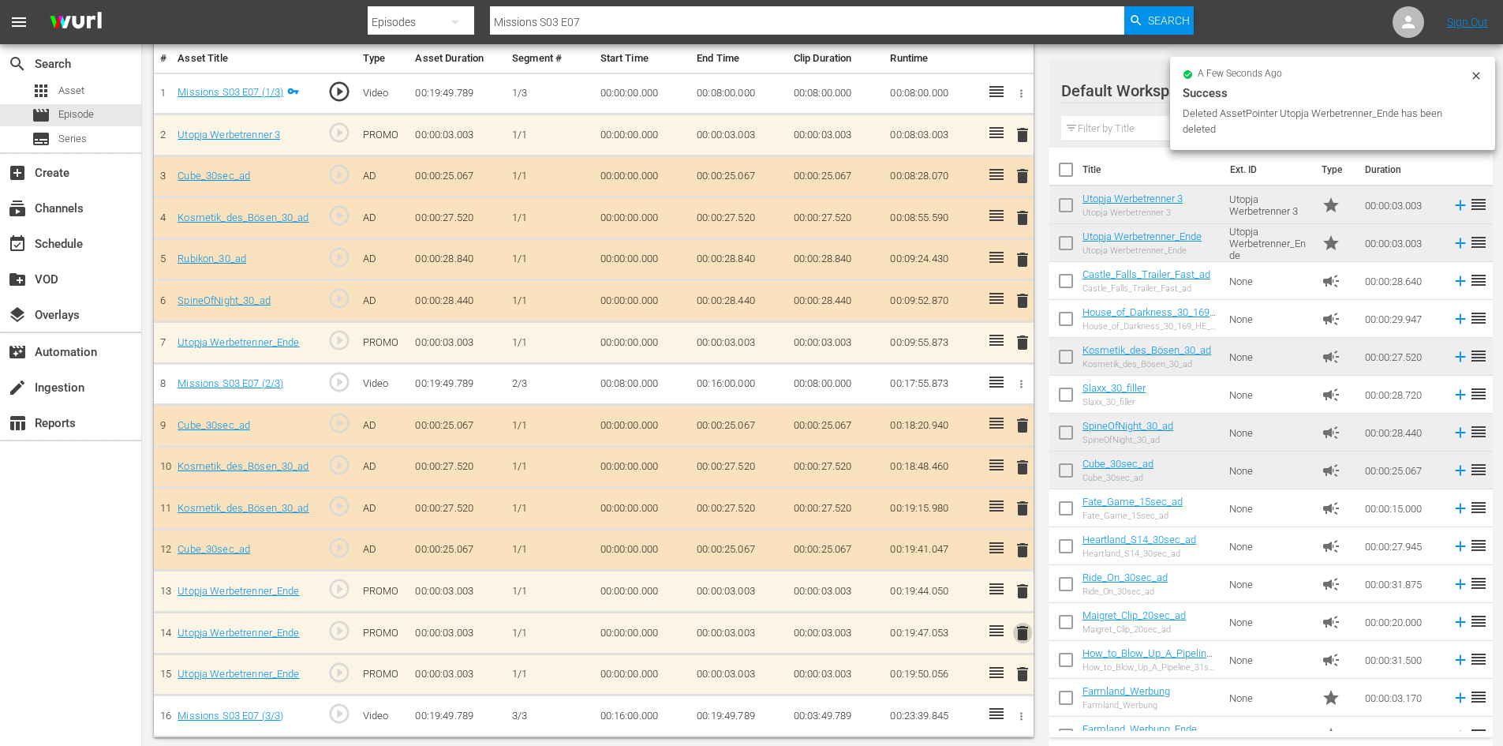
click at [1017, 630] on span "delete" at bounding box center [1022, 632] width 19 height 19
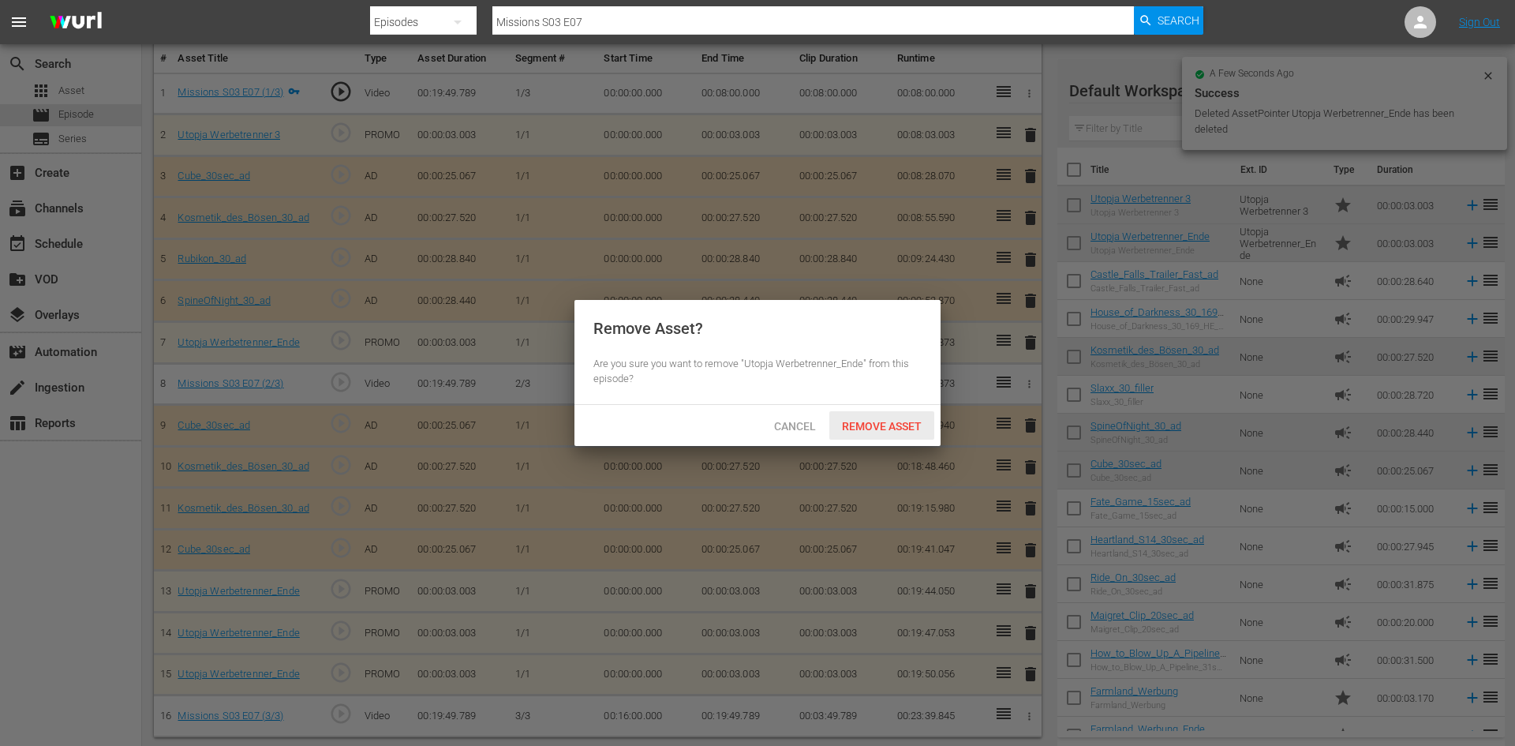
click at [902, 421] on span "Remove Asset" at bounding box center [881, 426] width 105 height 13
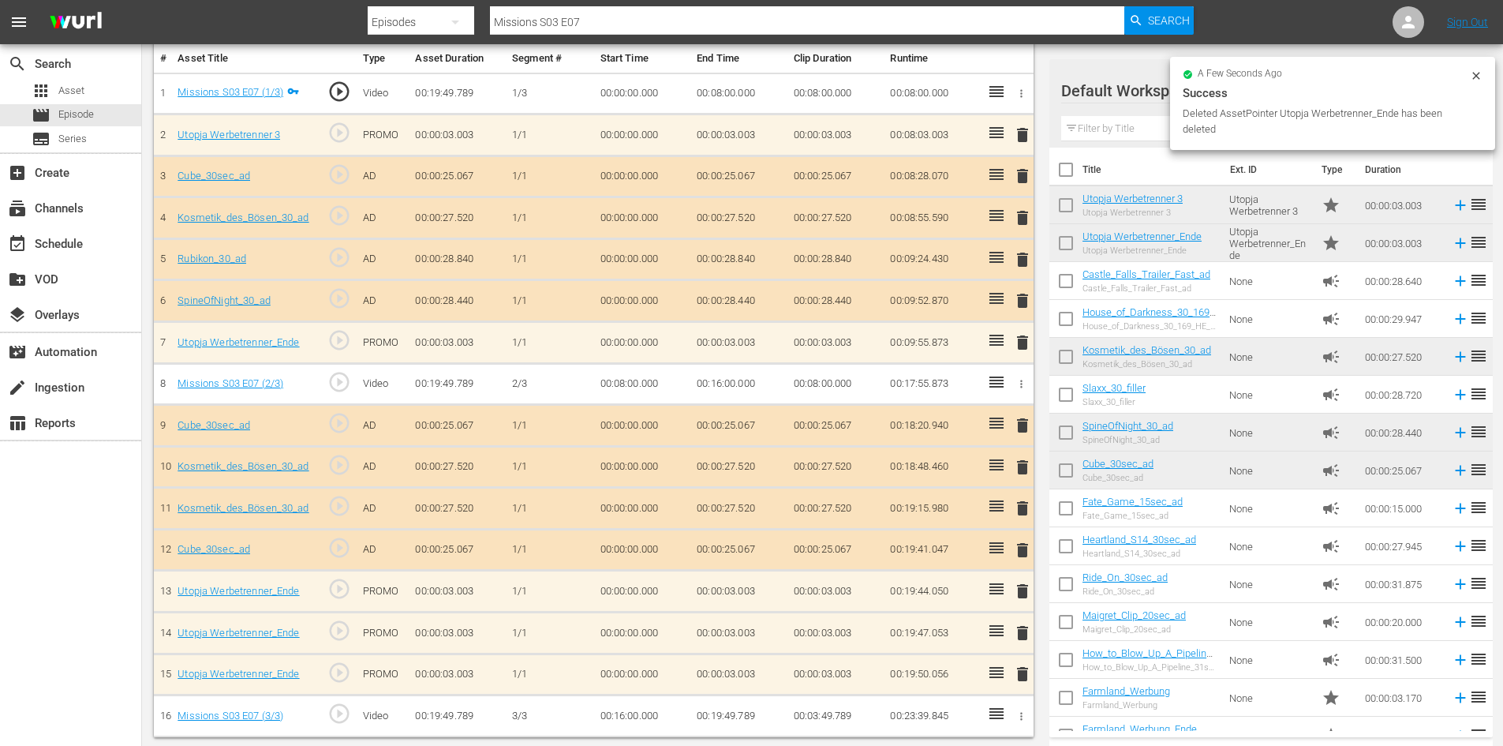
scroll to position [435, 0]
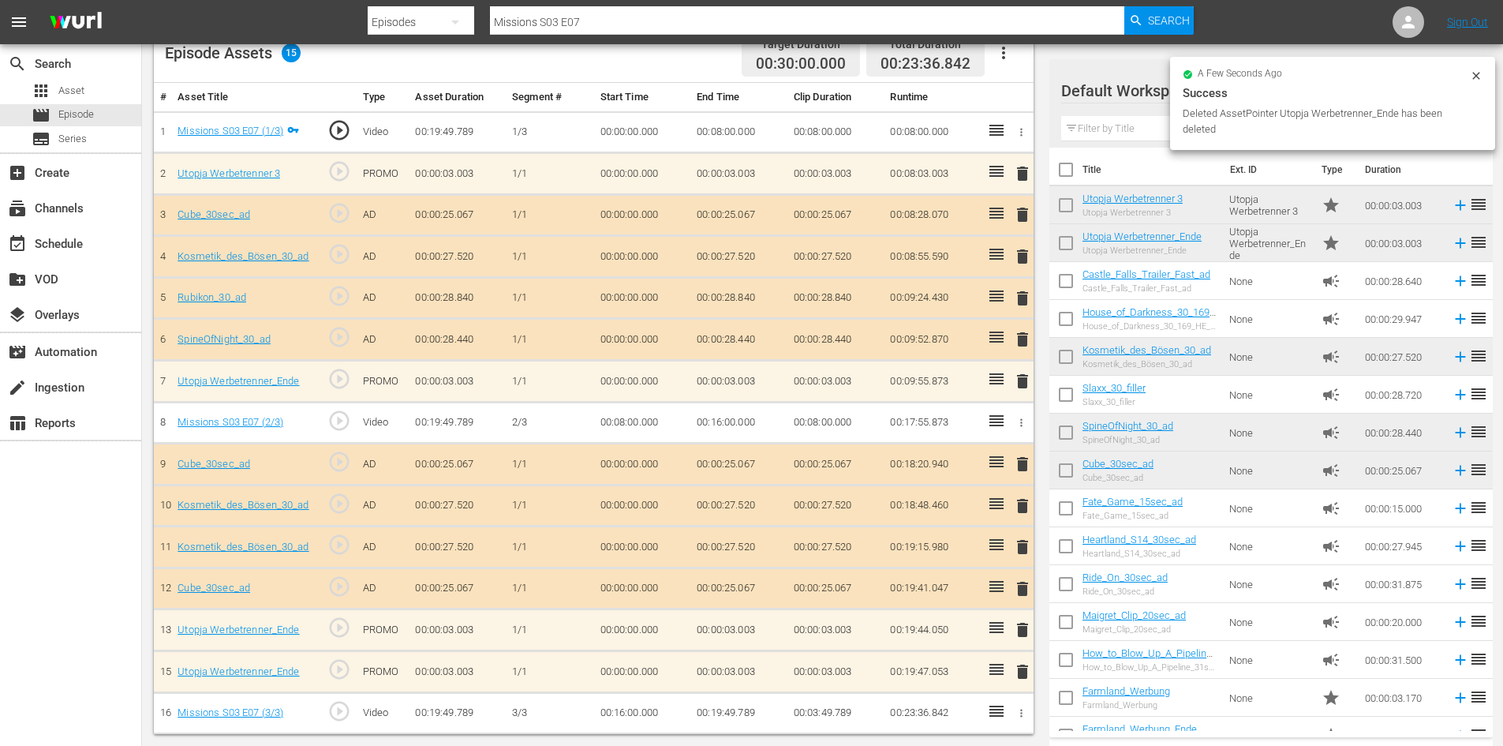
click at [1033, 666] on div "Video Player is loading. Play Video Play Mute Current Time 00:00:00.000 / Durat…" at bounding box center [598, 216] width 888 height 1036
click at [1019, 667] on span "delete" at bounding box center [1022, 671] width 19 height 19
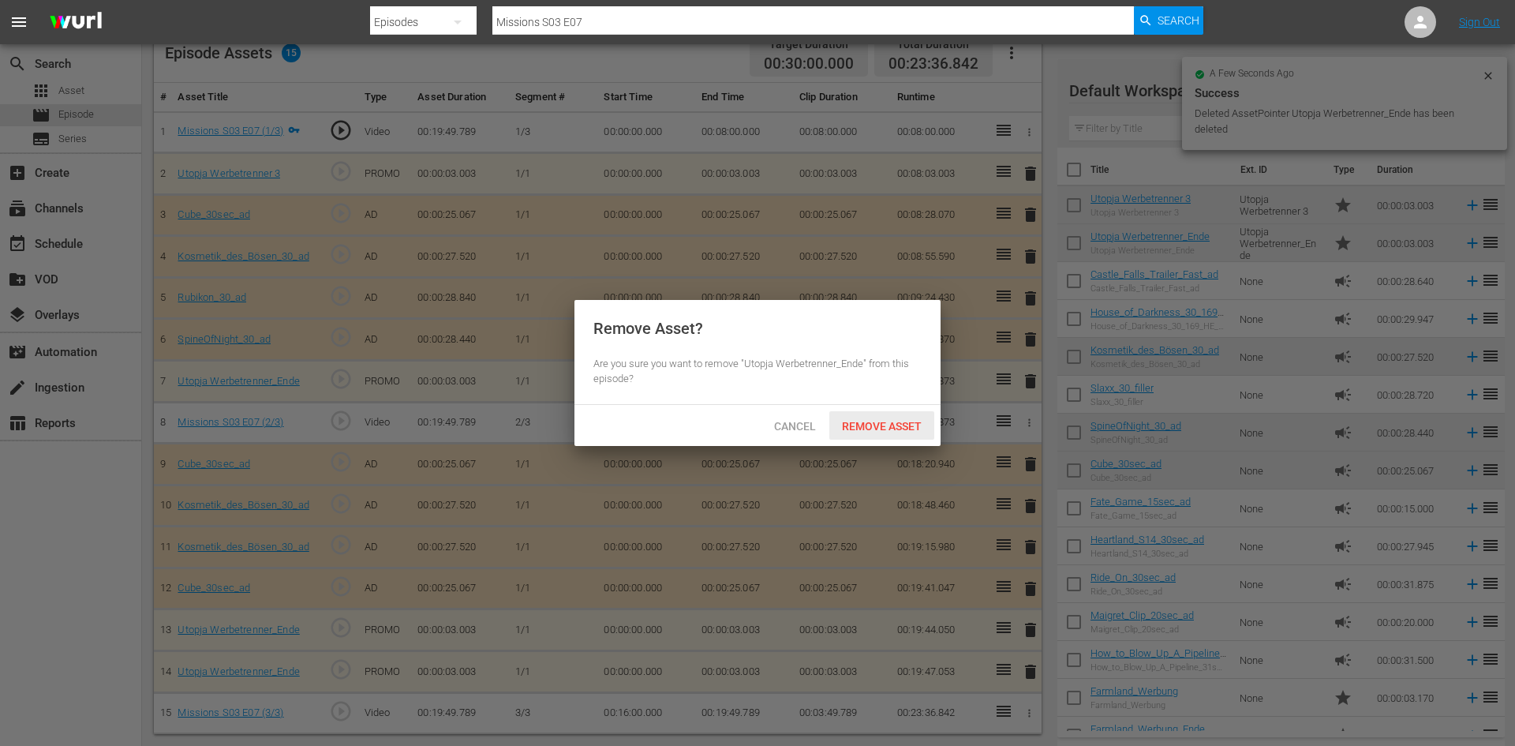
click at [876, 414] on div "Remove Asset" at bounding box center [881, 425] width 105 height 29
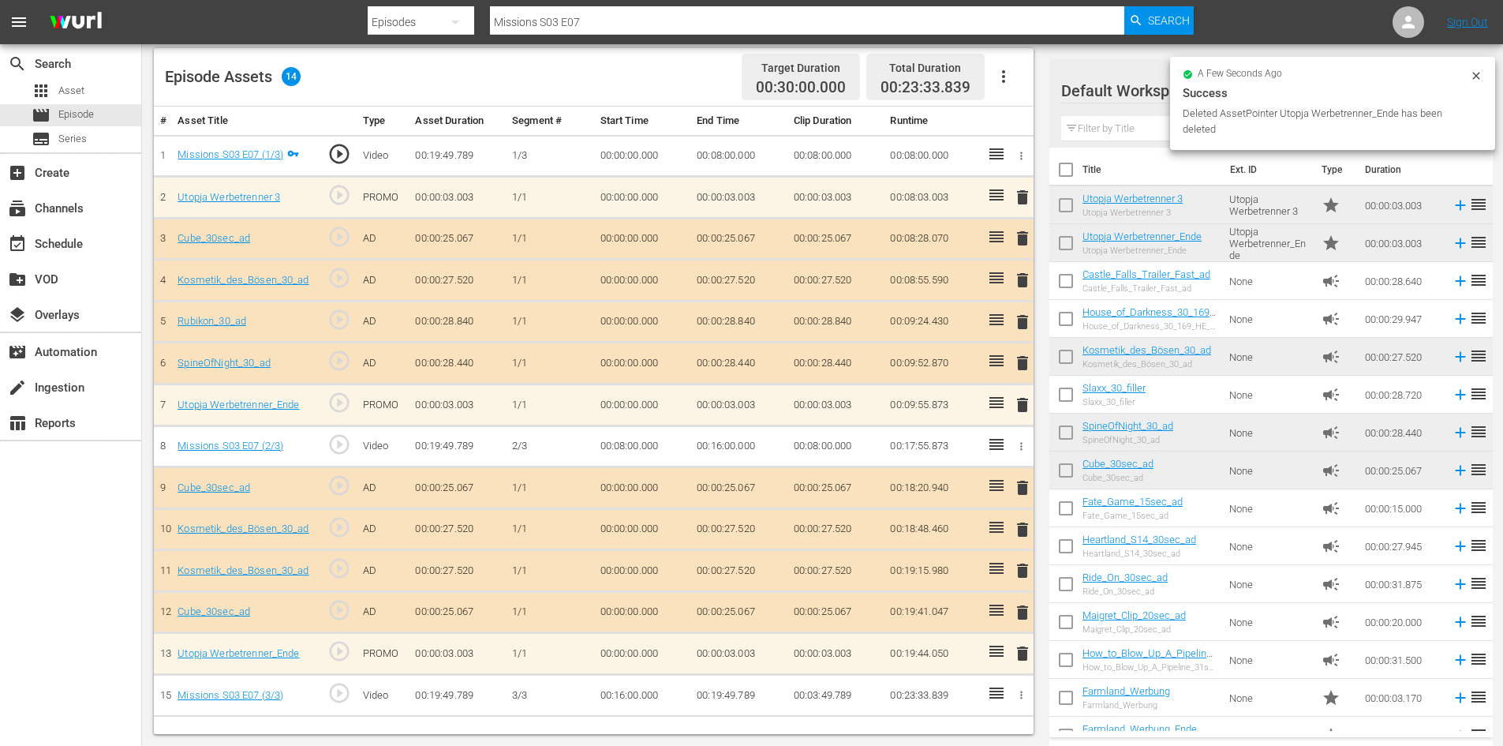
scroll to position [411, 0]
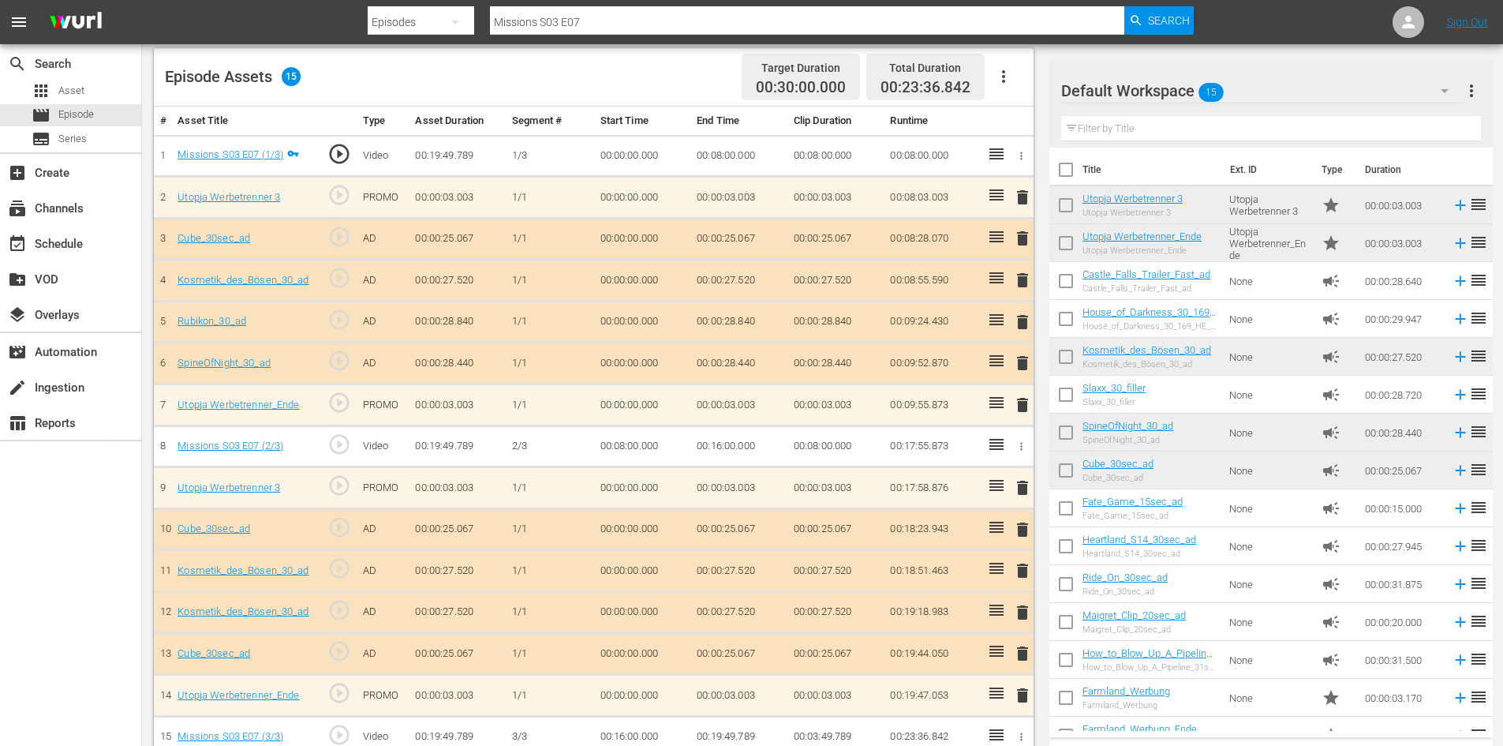
click at [1016, 604] on span "delete" at bounding box center [1022, 612] width 19 height 19
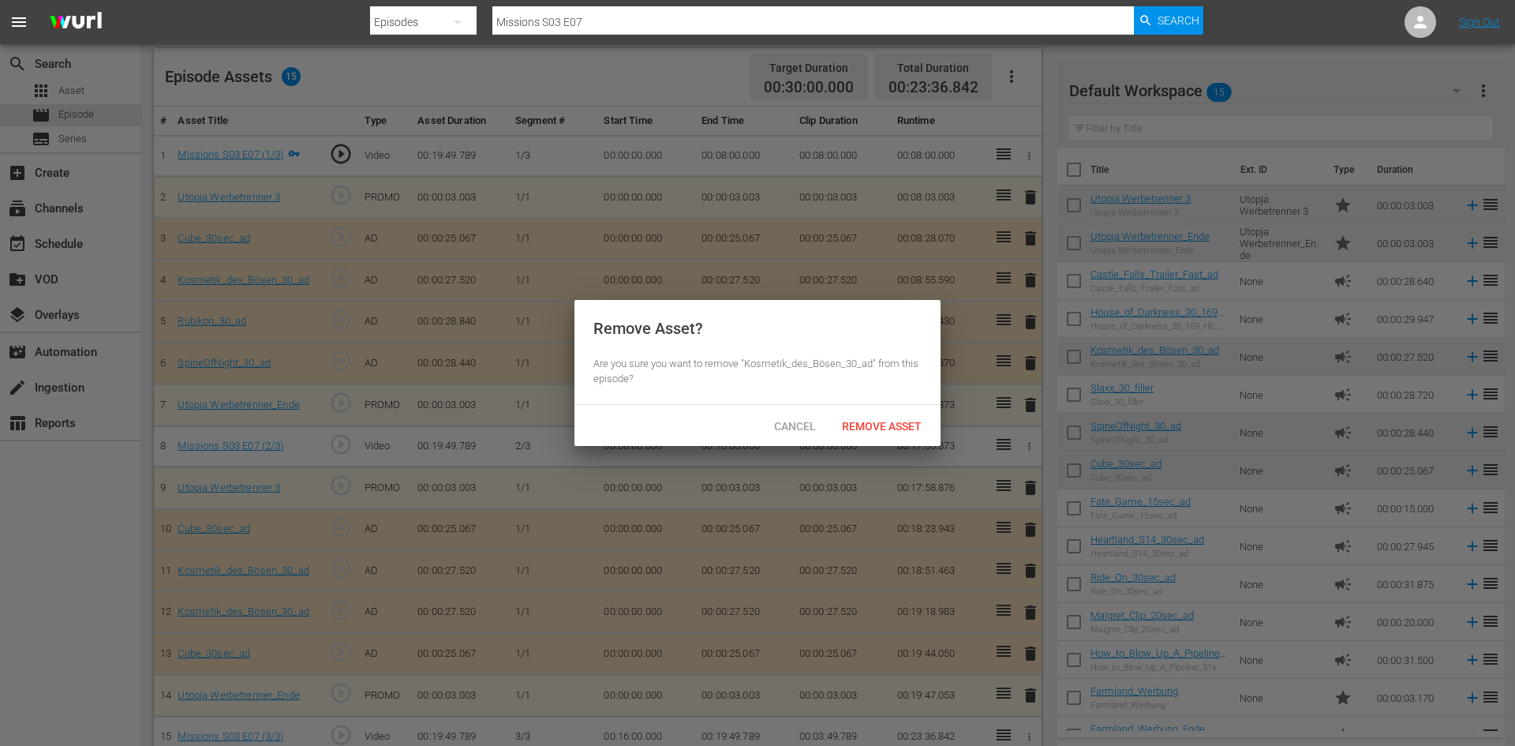
click at [883, 409] on div "Cancel Remove Asset" at bounding box center [757, 425] width 366 height 41
click at [883, 423] on span "Remove Asset" at bounding box center [881, 426] width 105 height 13
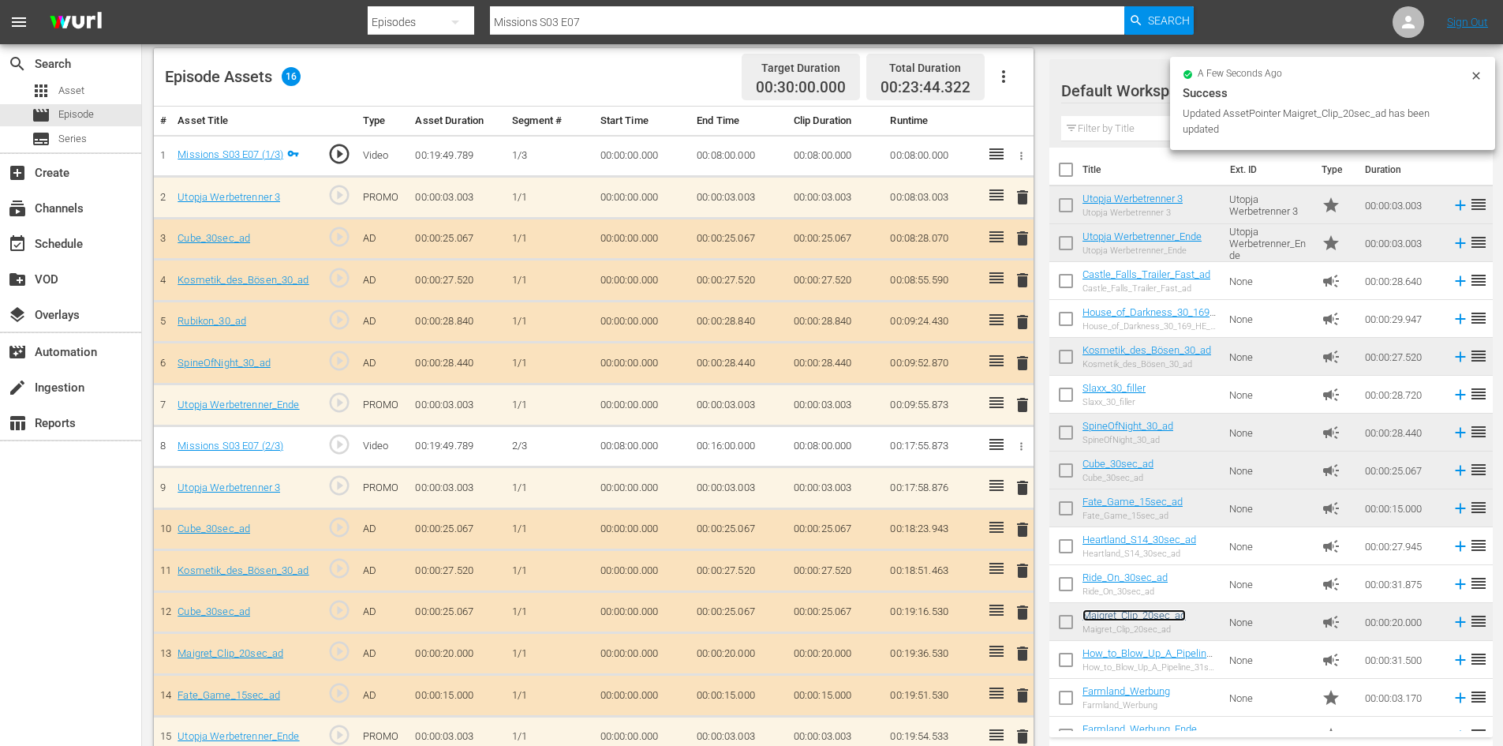
scroll to position [0, 0]
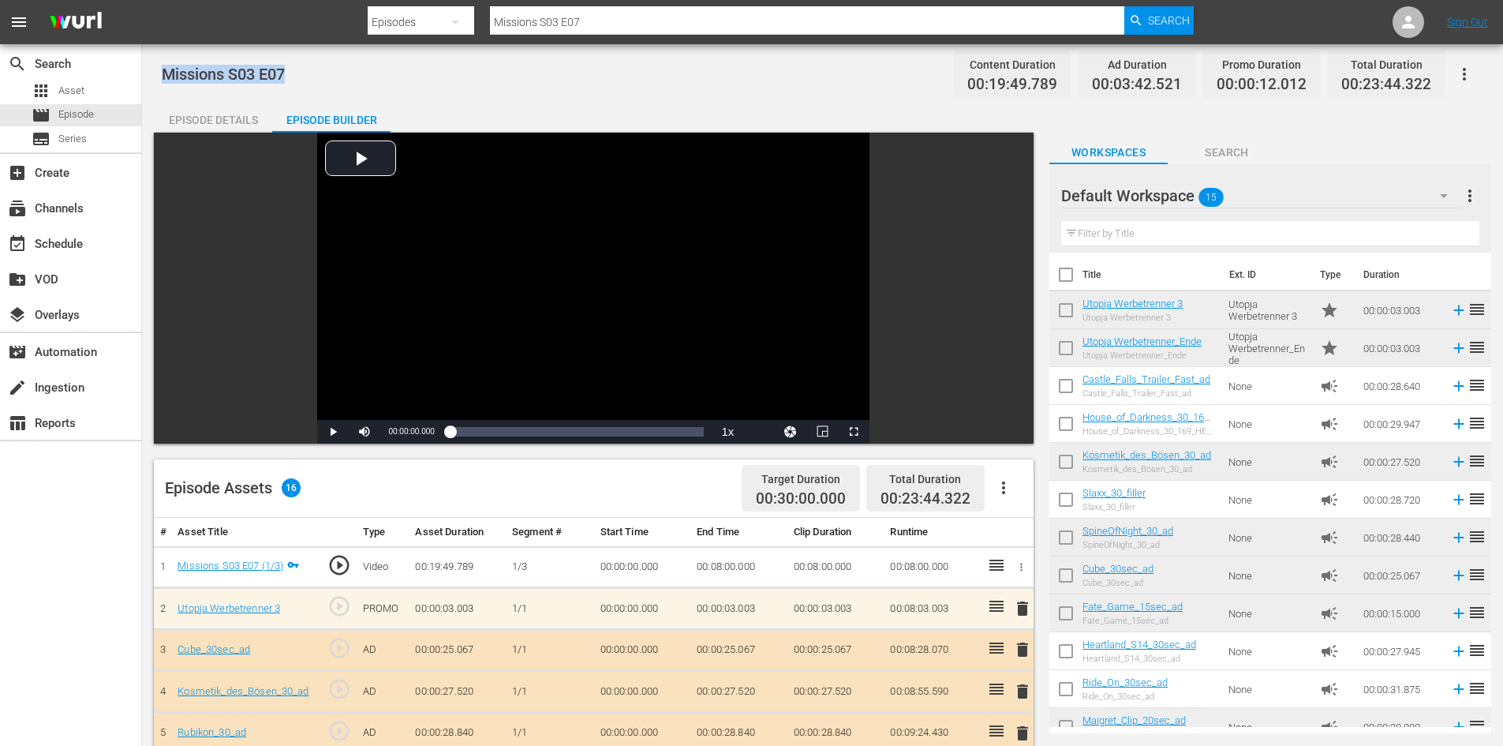
drag, startPoint x: 299, startPoint y: 62, endPoint x: 150, endPoint y: 73, distance: 149.5
click at [150, 73] on div "Missions S03 E07 Content Duration 00:19:49.789 Ad Duration 00:03:42.521 Promo D…" at bounding box center [822, 633] width 1361 height 1178
click at [69, 88] on span "Asset" at bounding box center [71, 91] width 26 height 16
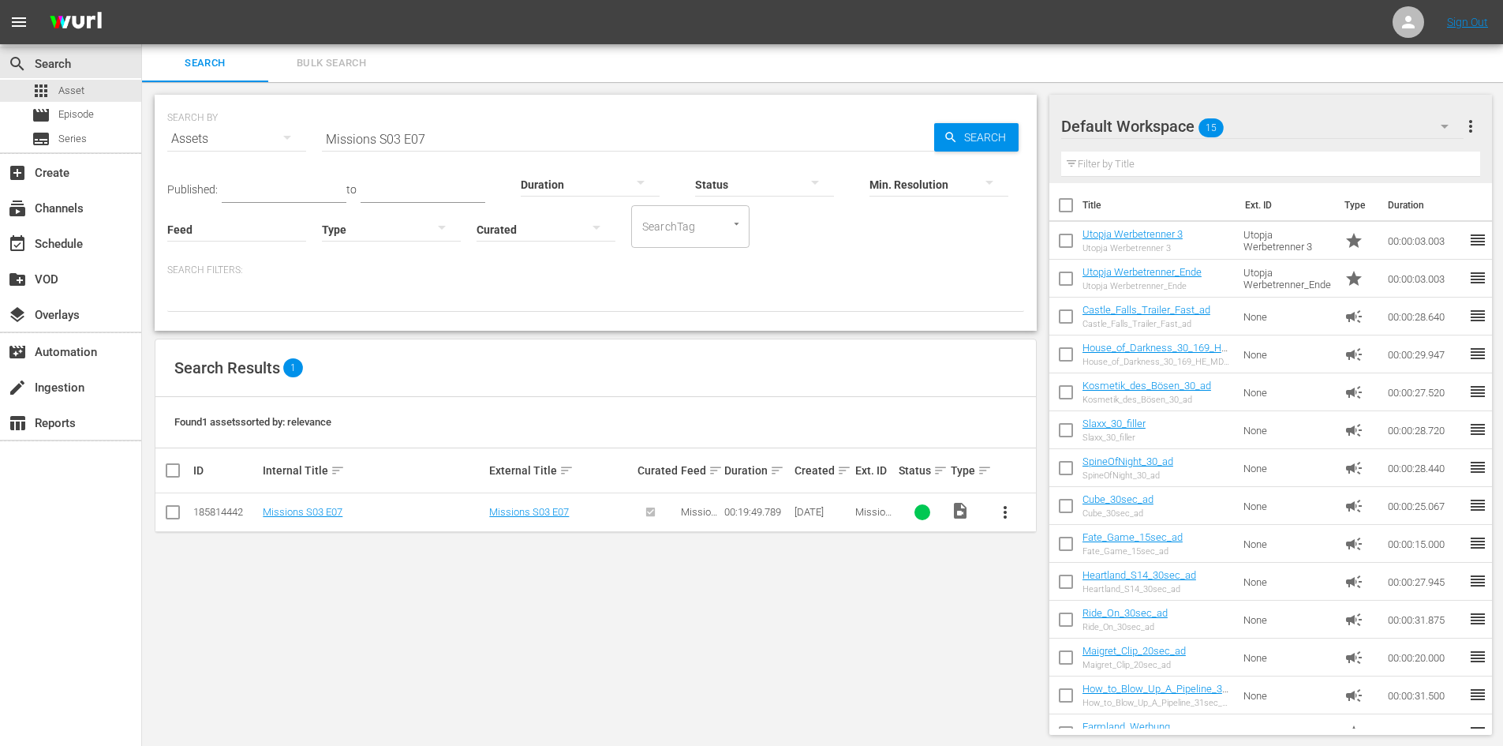
click at [521, 149] on div "Duration" at bounding box center [590, 174] width 139 height 57
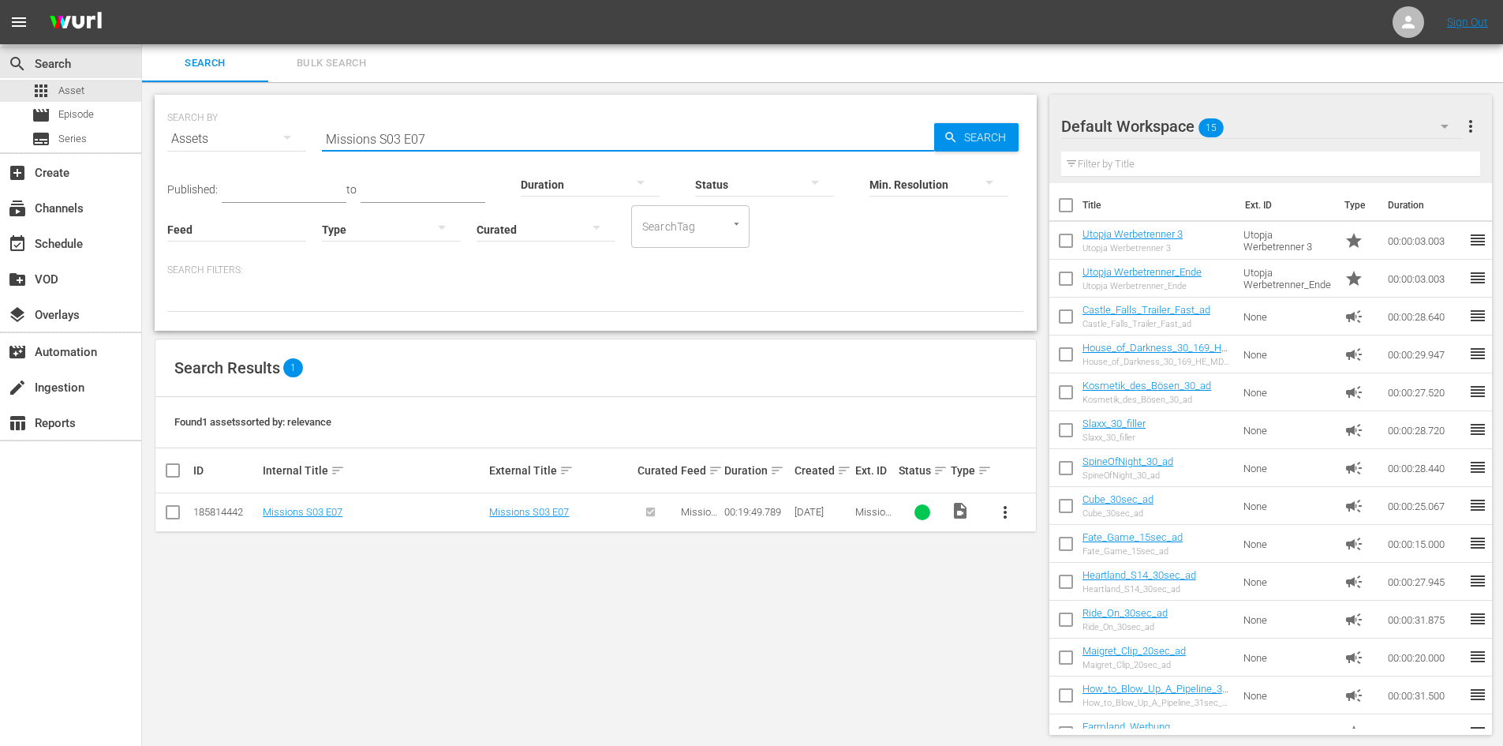
click at [520, 141] on input "Missions S03 E07" at bounding box center [628, 139] width 612 height 38
type input "Missions S03 E08"
click at [1006, 506] on span "more_vert" at bounding box center [1005, 512] width 19 height 19
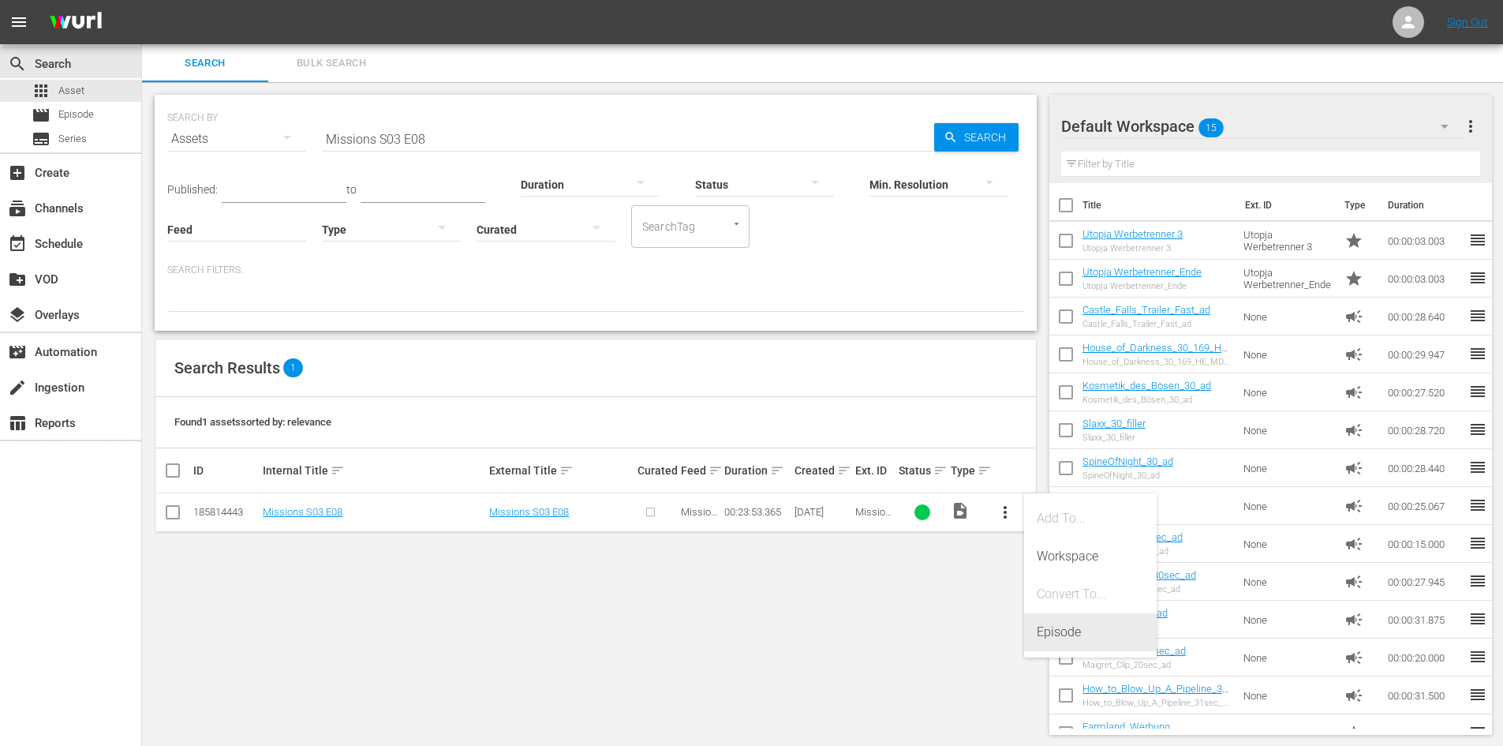
click at [1057, 642] on div "Episode" at bounding box center [1090, 632] width 107 height 38
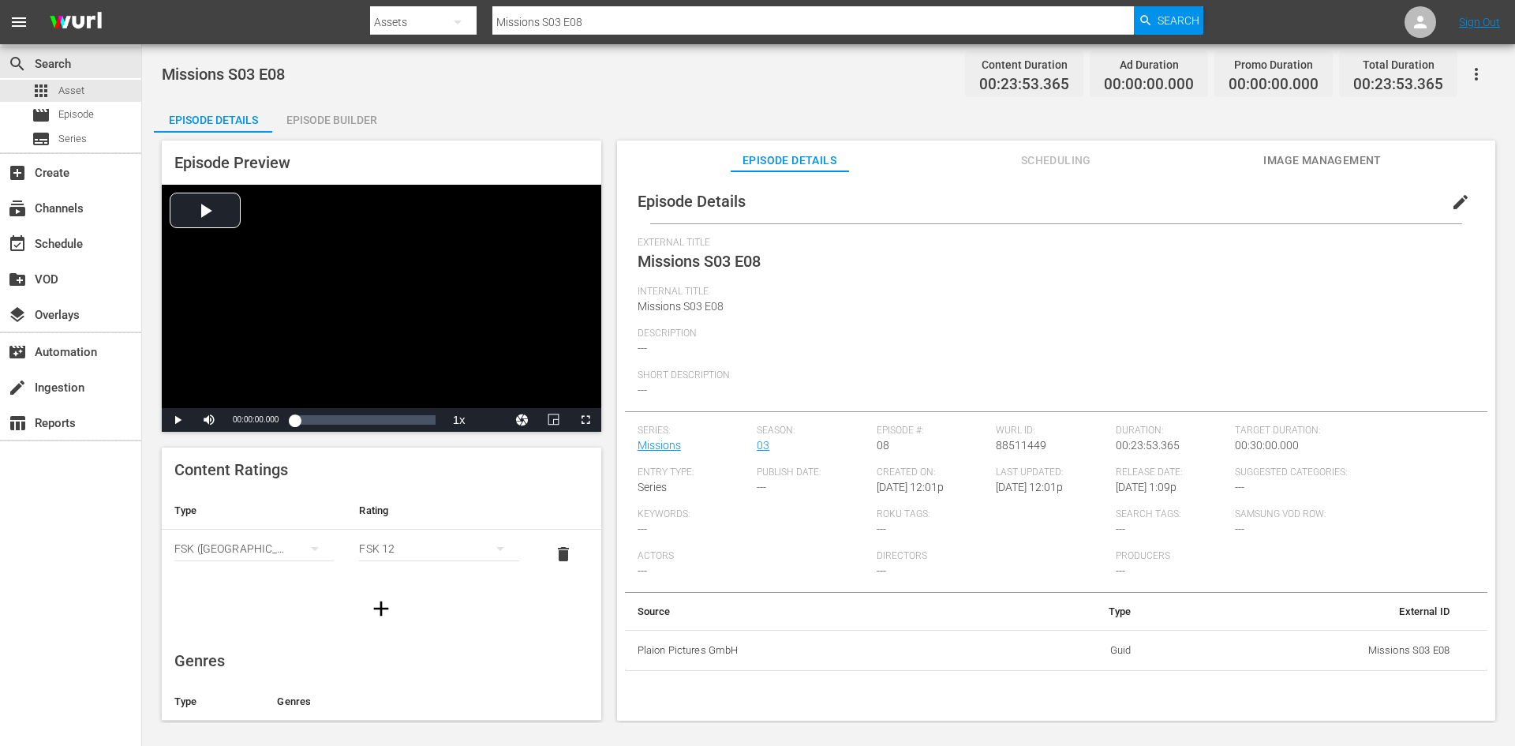
click at [342, 115] on div "Episode Builder" at bounding box center [331, 120] width 118 height 38
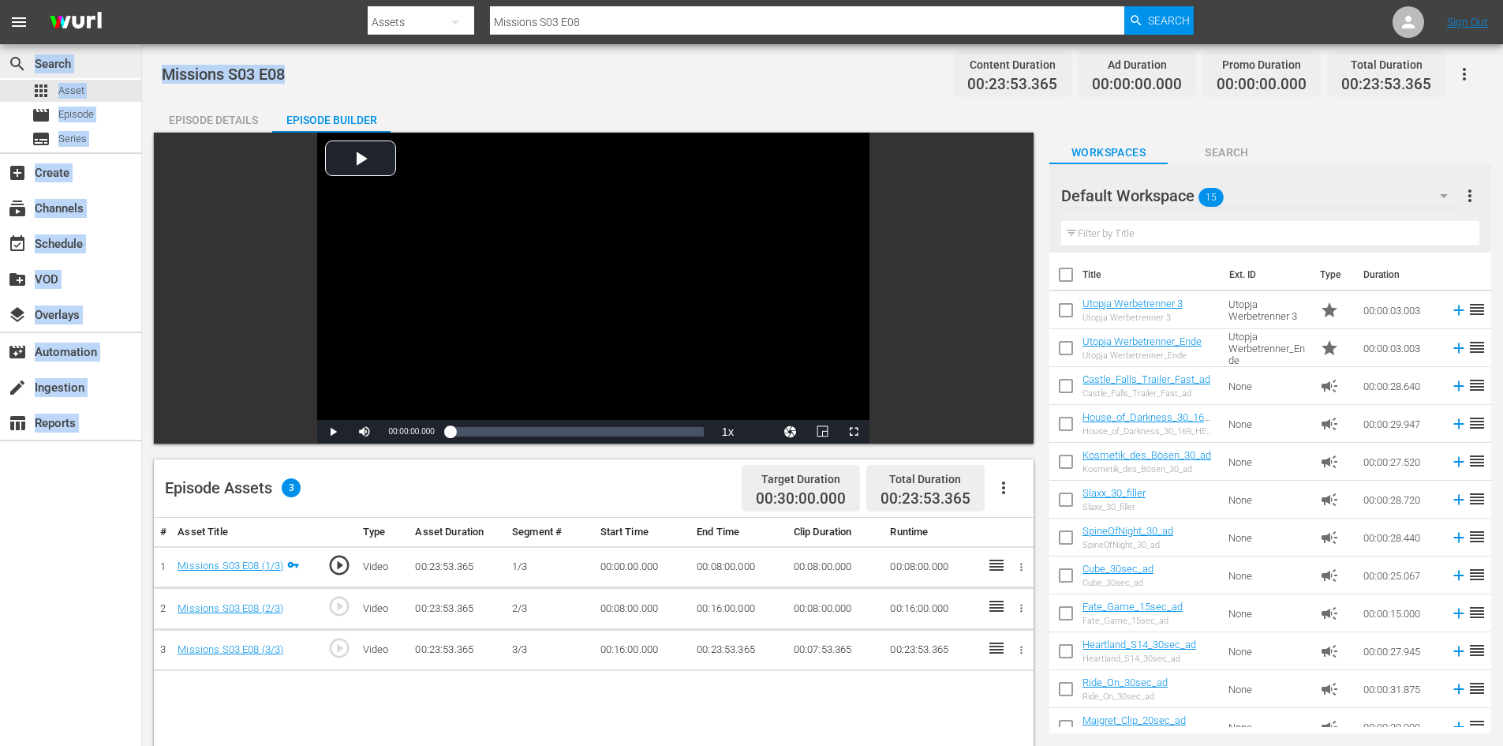
drag, startPoint x: 302, startPoint y: 69, endPoint x: 78, endPoint y: 52, distance: 224.7
click at [142, 0] on div "search Search apps Asset movie Episode subtitles Series add_box Create subscrip…" at bounding box center [822, 0] width 1361 height 0
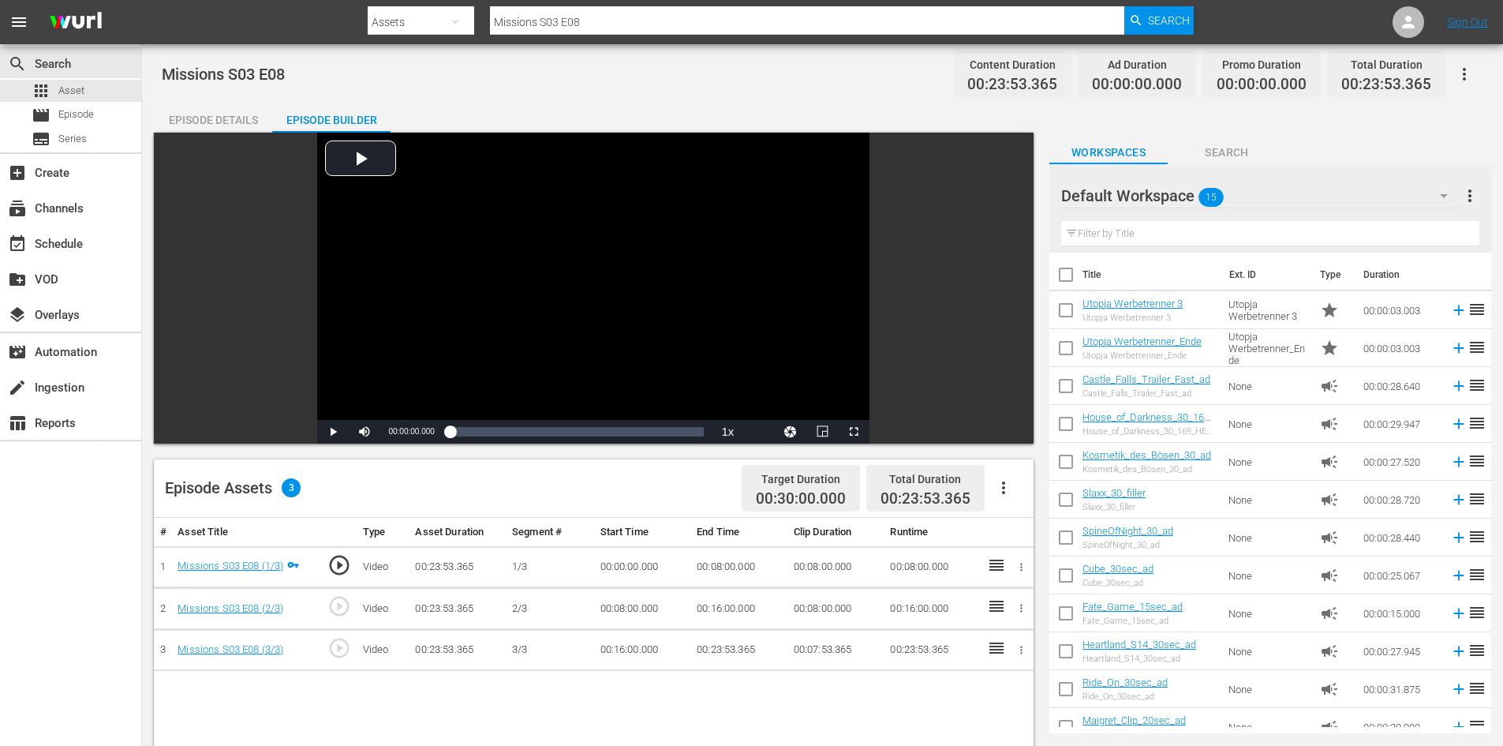
click at [302, 93] on div "Missions S03 E08 Content Duration 00:23:53.365 Ad Duration 00:00:00.000 Promo D…" at bounding box center [822, 600] width 1361 height 1112
drag, startPoint x: 302, startPoint y: 72, endPoint x: 159, endPoint y: 77, distance: 143.7
click at [159, 77] on div "Missions S03 E08 Content Duration 00:23:53.365 Ad Duration 00:00:00.000 Promo D…" at bounding box center [822, 600] width 1361 height 1112
click at [115, 108] on div "movie Episode" at bounding box center [70, 115] width 141 height 22
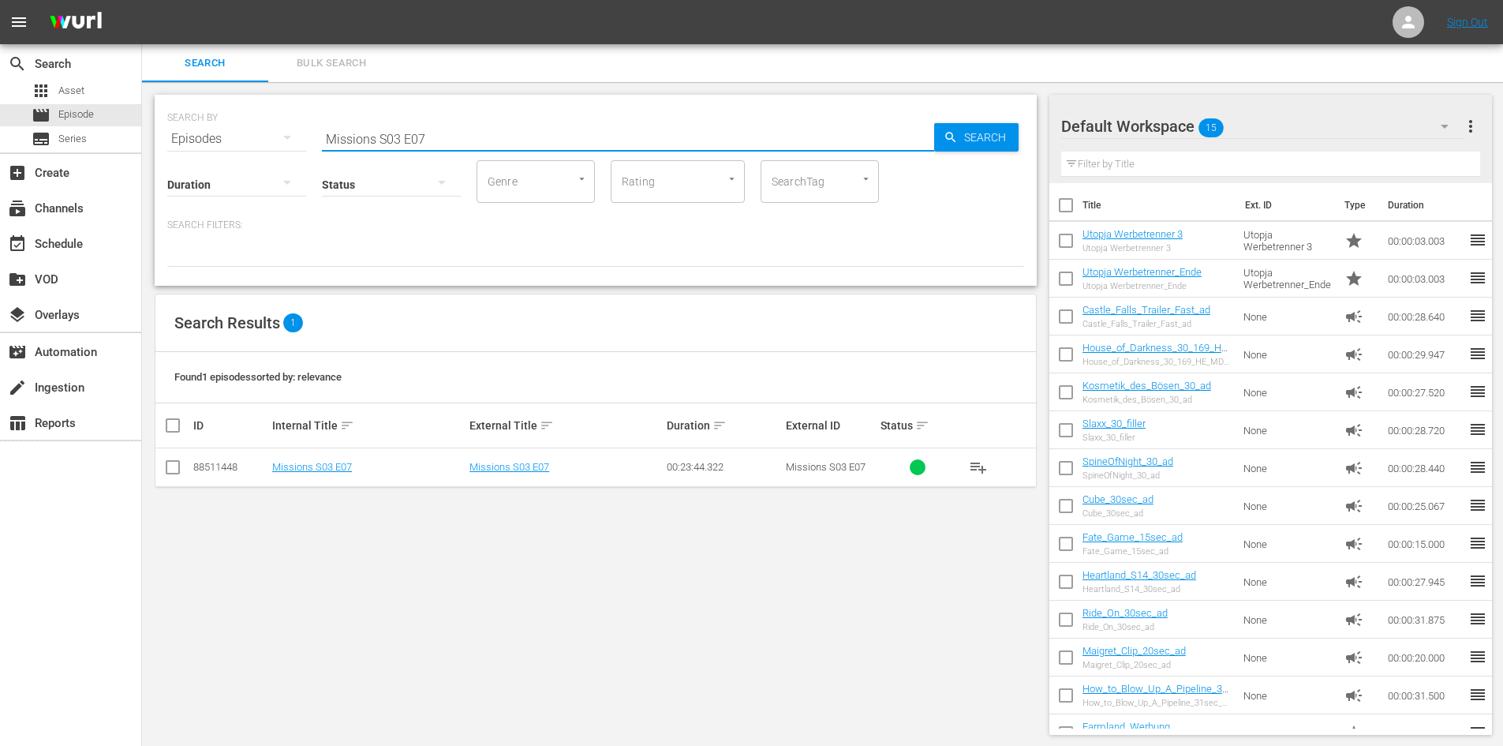
click at [457, 131] on input "Missions S03 E07" at bounding box center [628, 139] width 612 height 38
type input "Missions S03 E08"
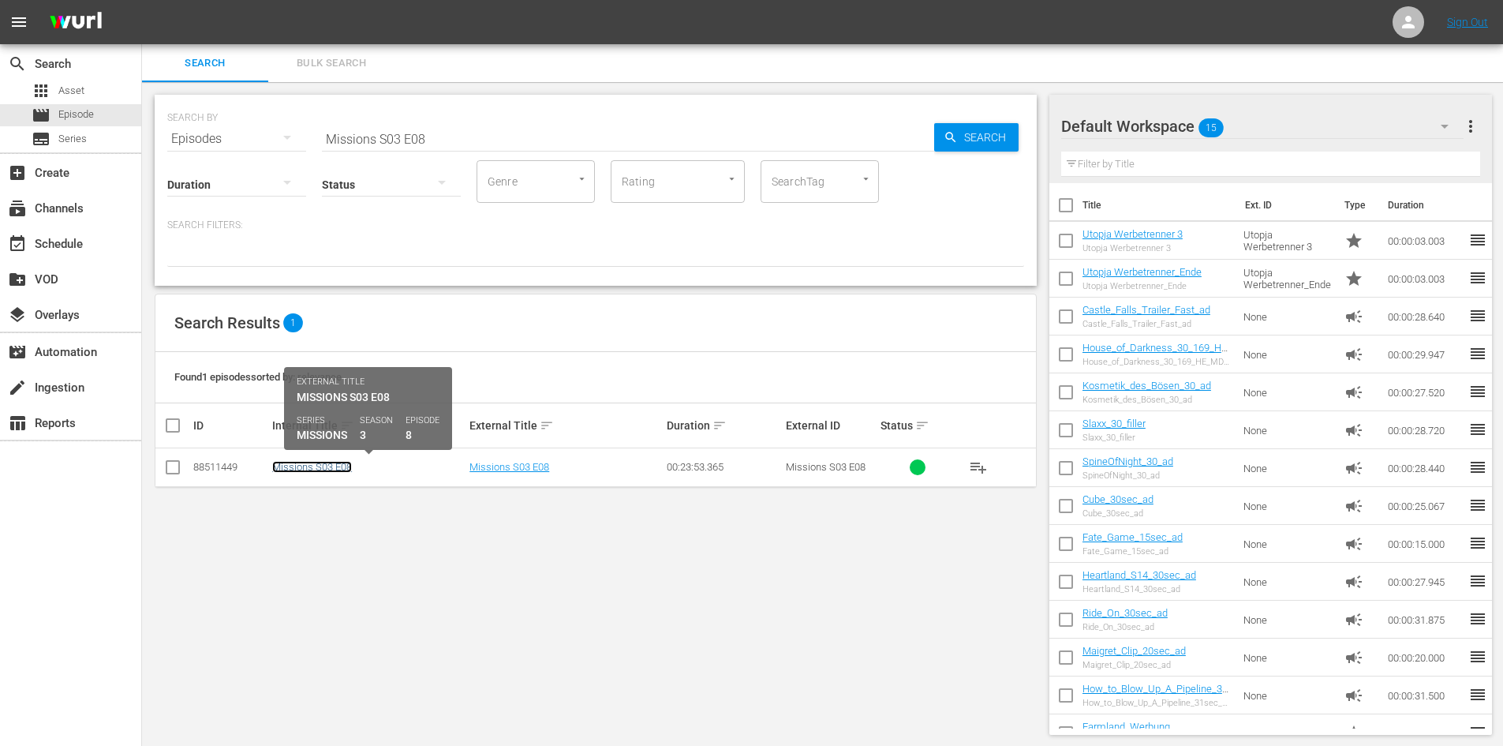
click at [334, 462] on link "Missions S03 E08" at bounding box center [312, 467] width 80 height 12
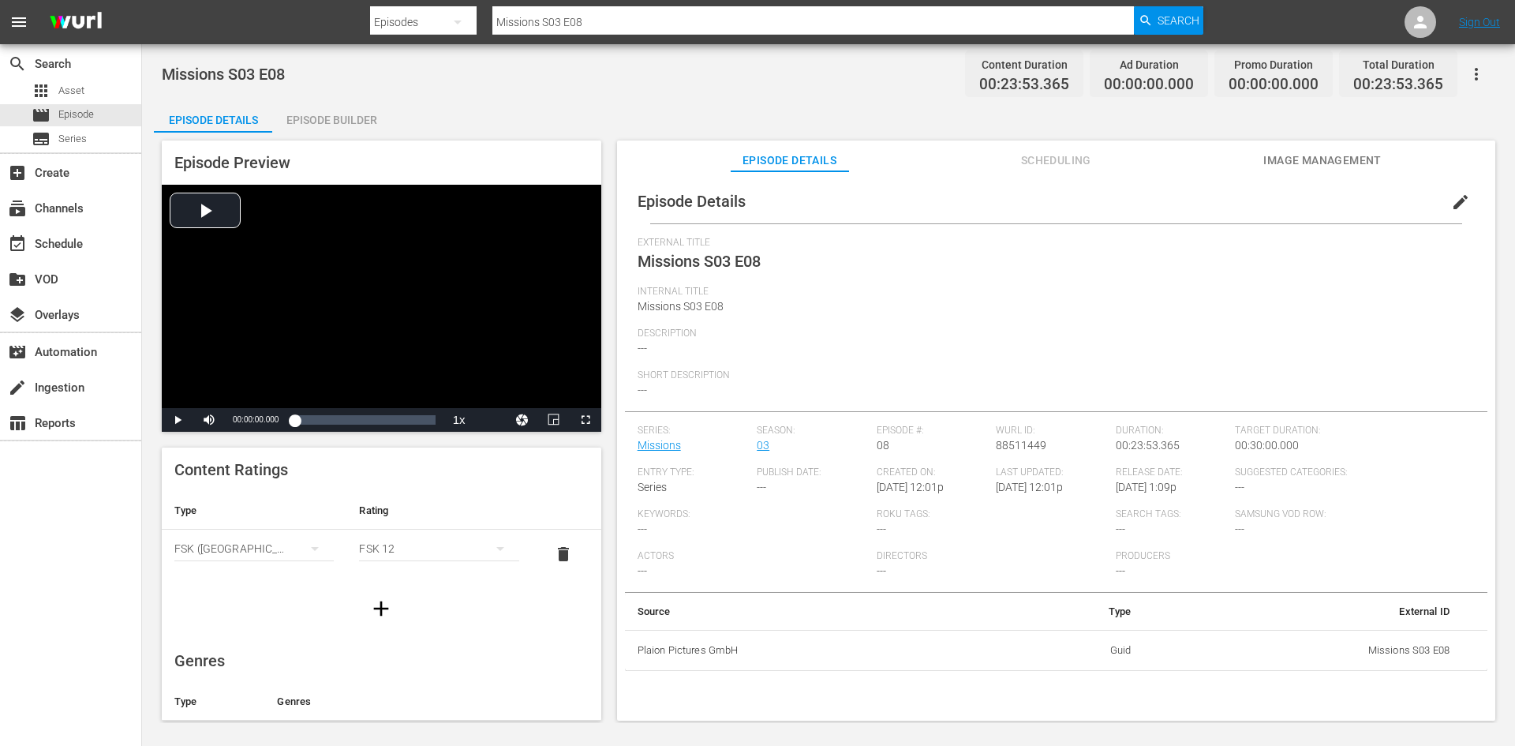
click at [326, 118] on div "Episode Builder" at bounding box center [331, 120] width 118 height 38
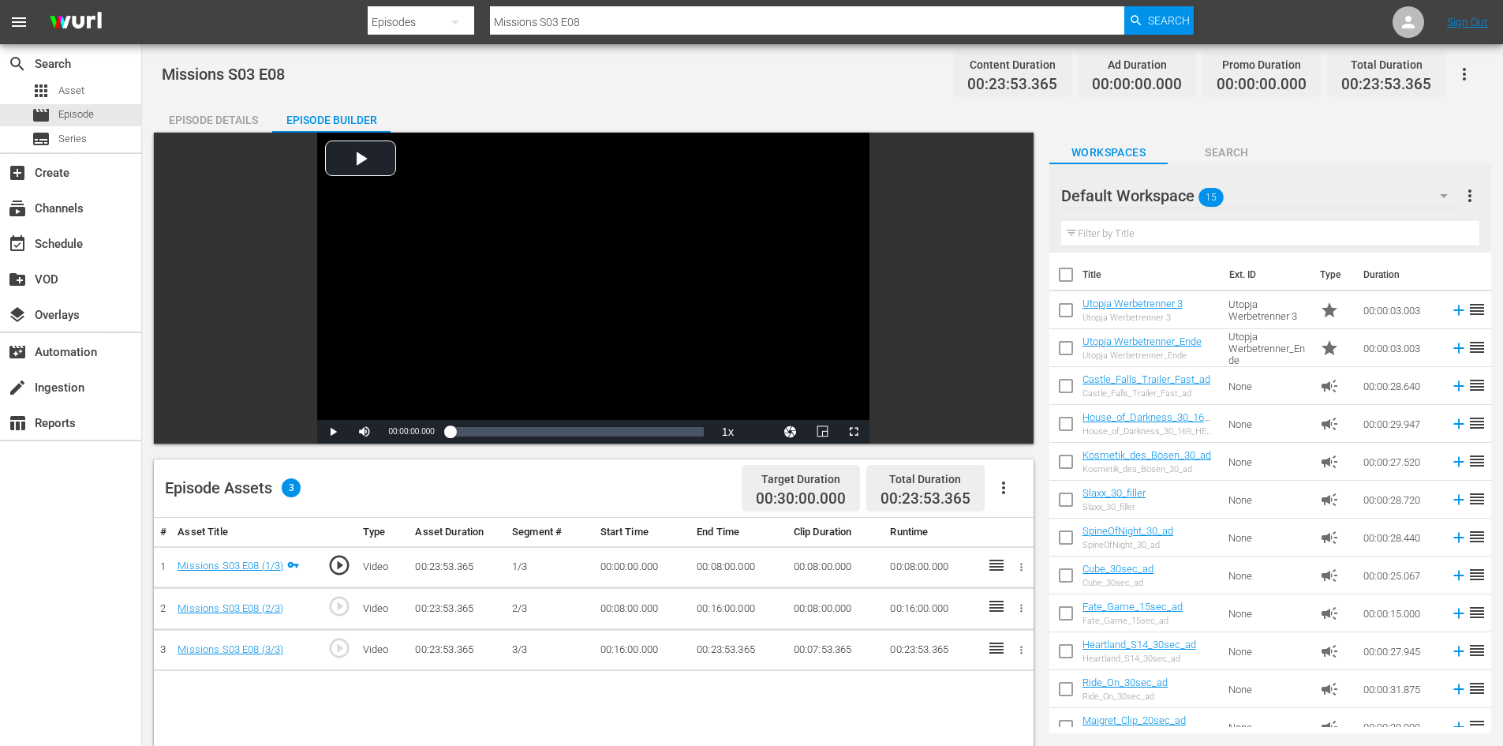
click at [1000, 493] on icon "button" at bounding box center [1003, 487] width 19 height 19
click at [1017, 500] on div "Fill with Ads" at bounding box center [1050, 494] width 107 height 38
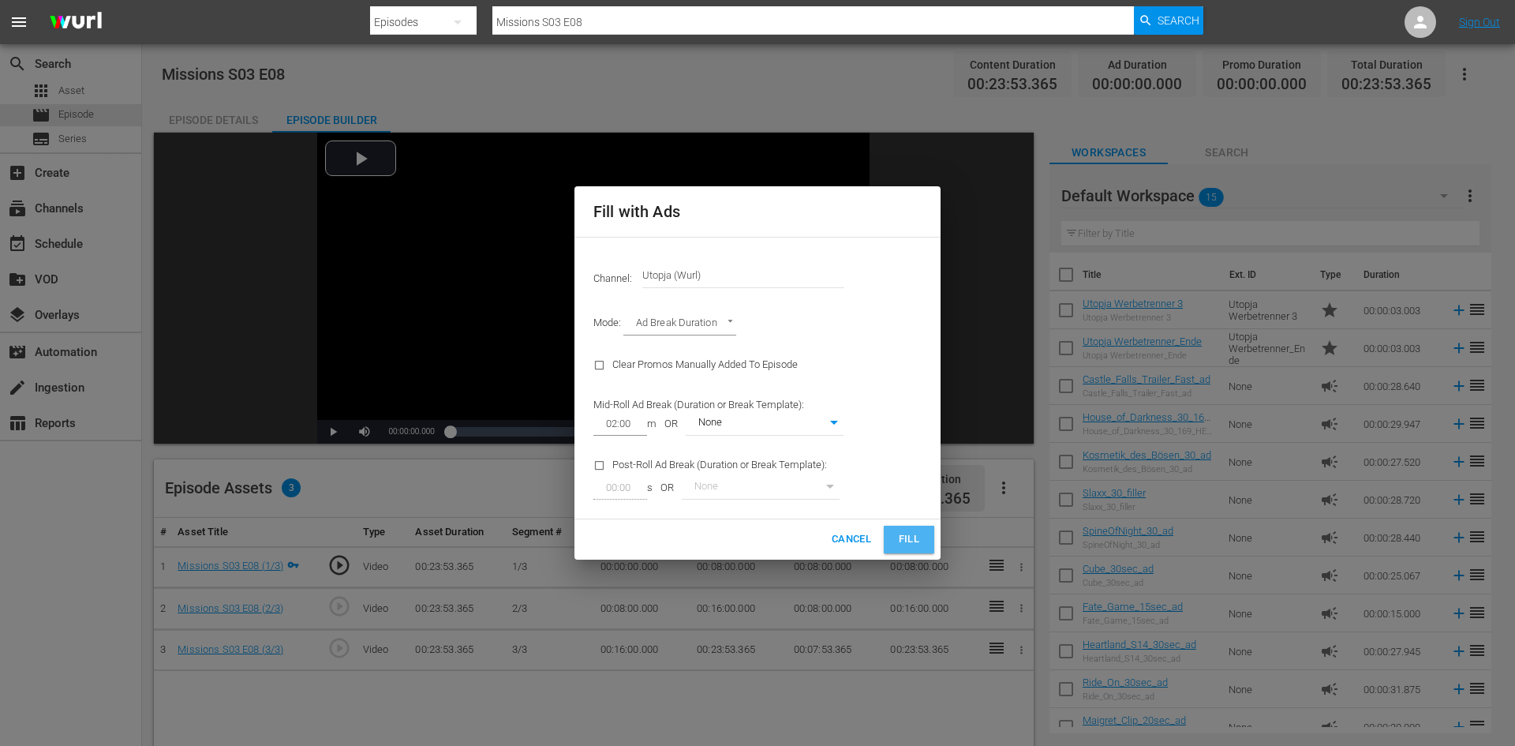
click at [920, 547] on span "Fill" at bounding box center [908, 539] width 25 height 18
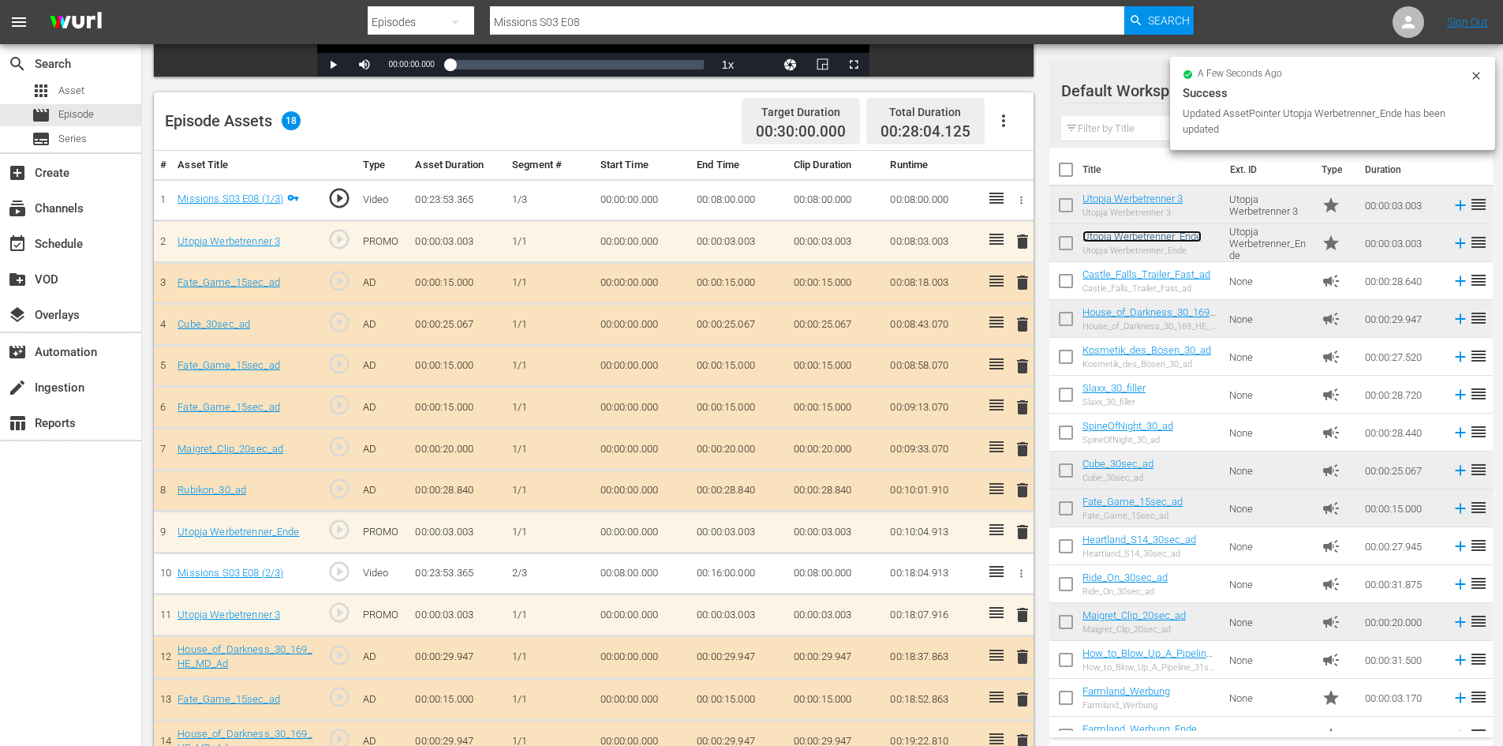
scroll to position [364, 0]
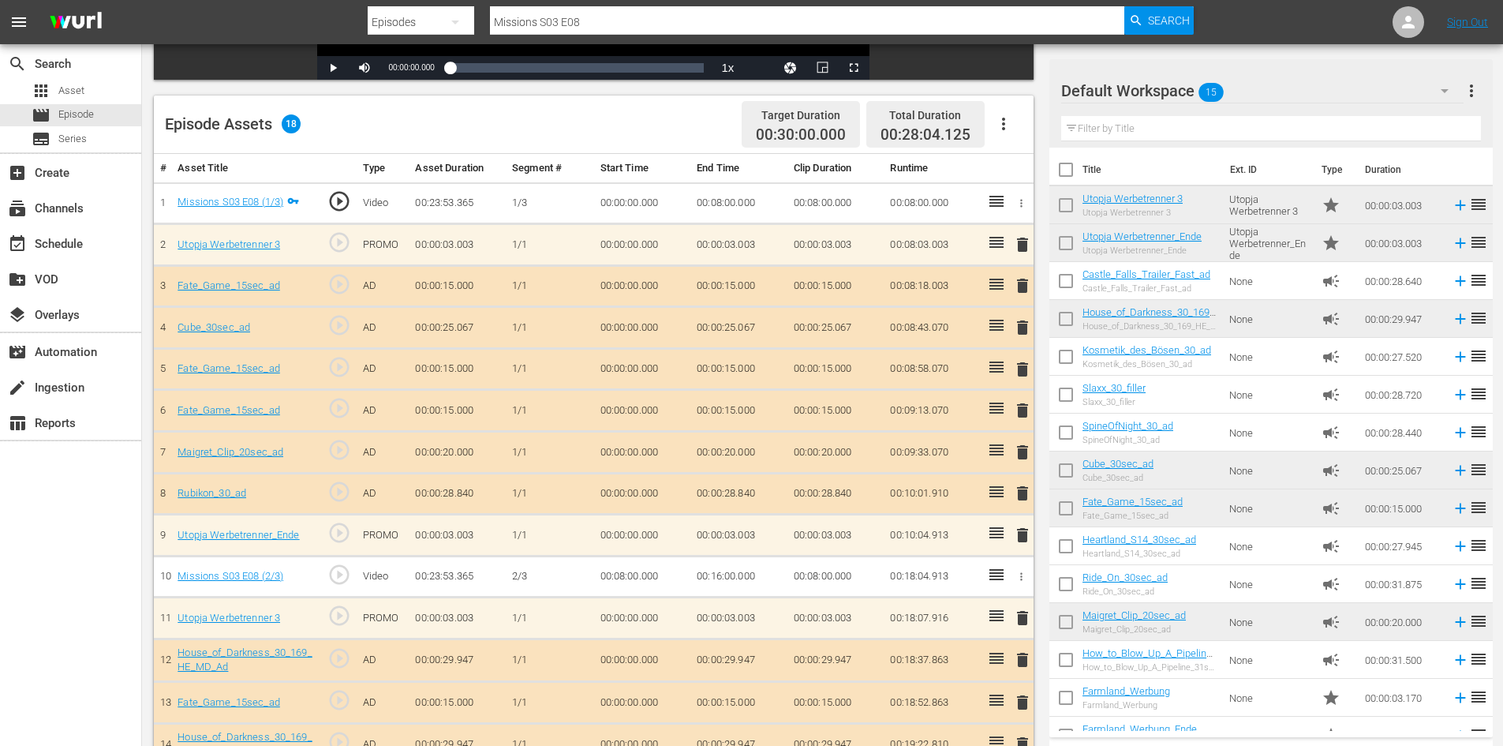
click at [1021, 365] on span "delete" at bounding box center [1022, 369] width 19 height 19
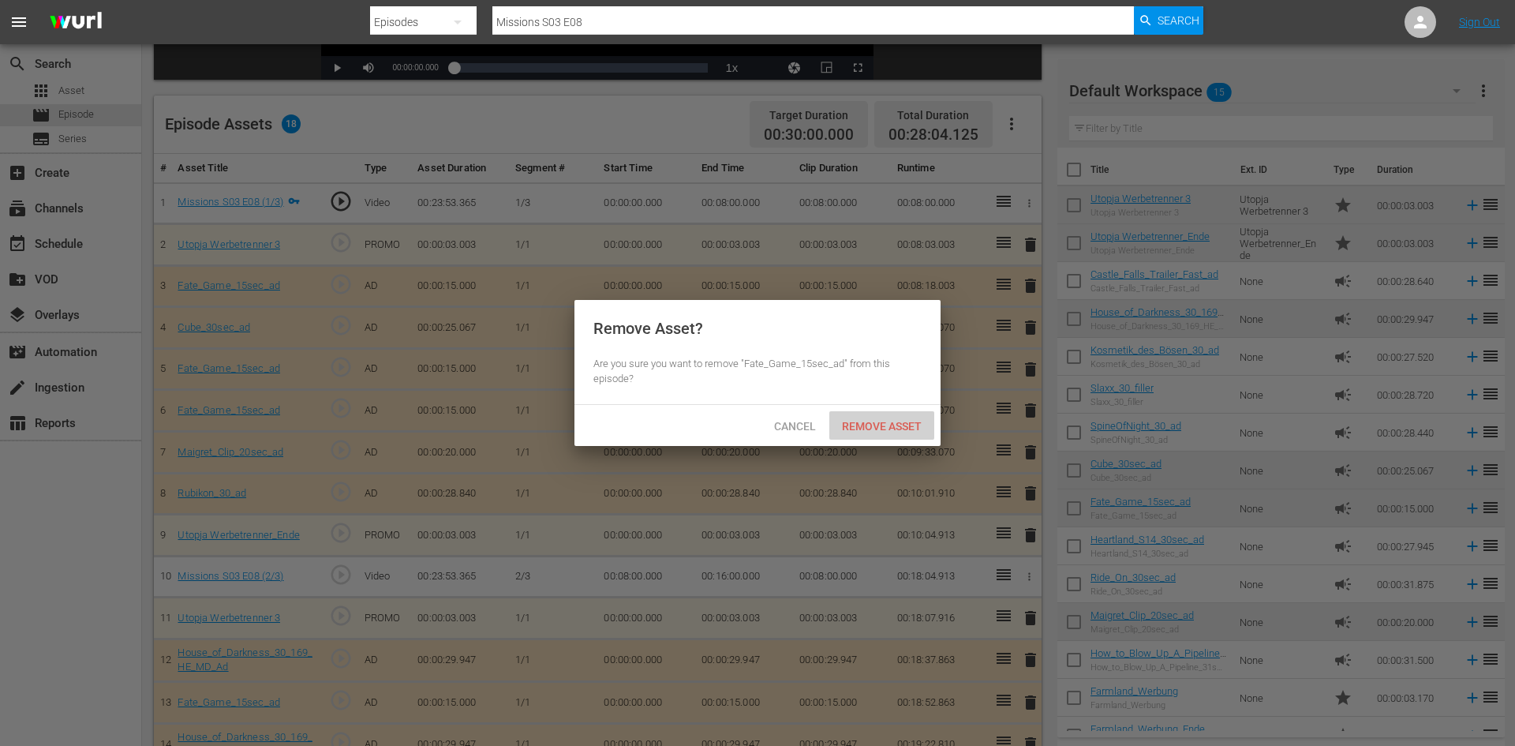
click at [899, 431] on span "Remove Asset" at bounding box center [881, 426] width 105 height 13
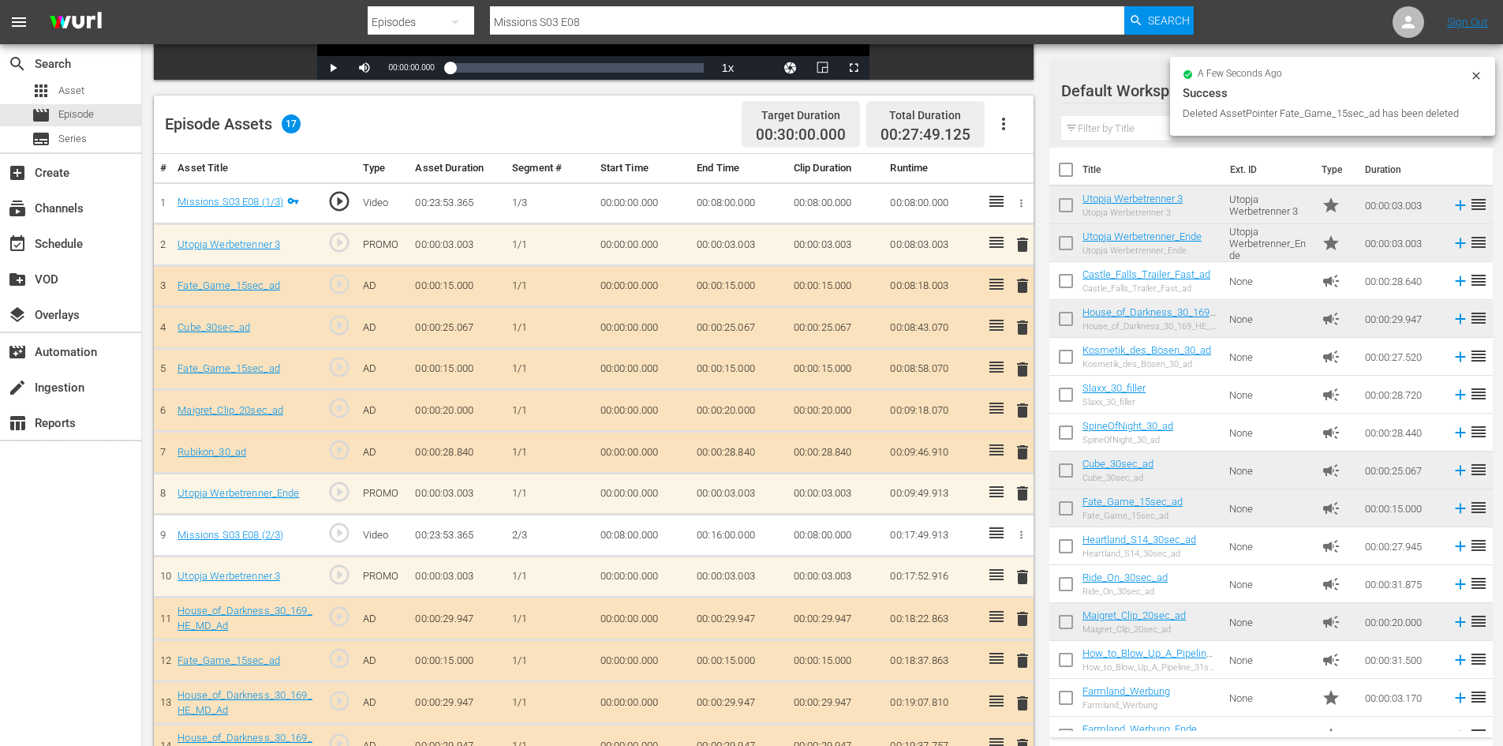
click at [1020, 368] on span "delete" at bounding box center [1022, 369] width 19 height 19
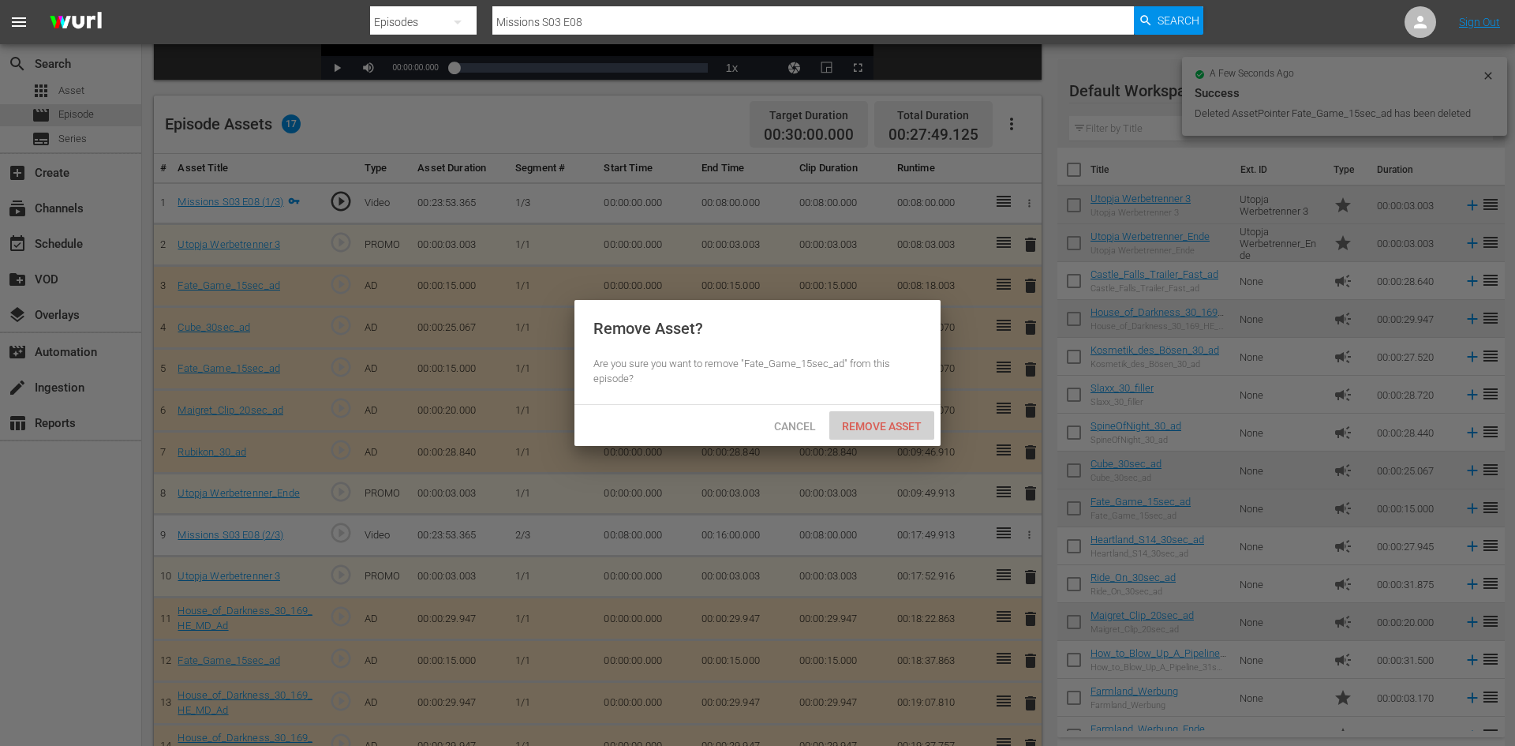
click at [908, 429] on span "Remove Asset" at bounding box center [881, 426] width 105 height 13
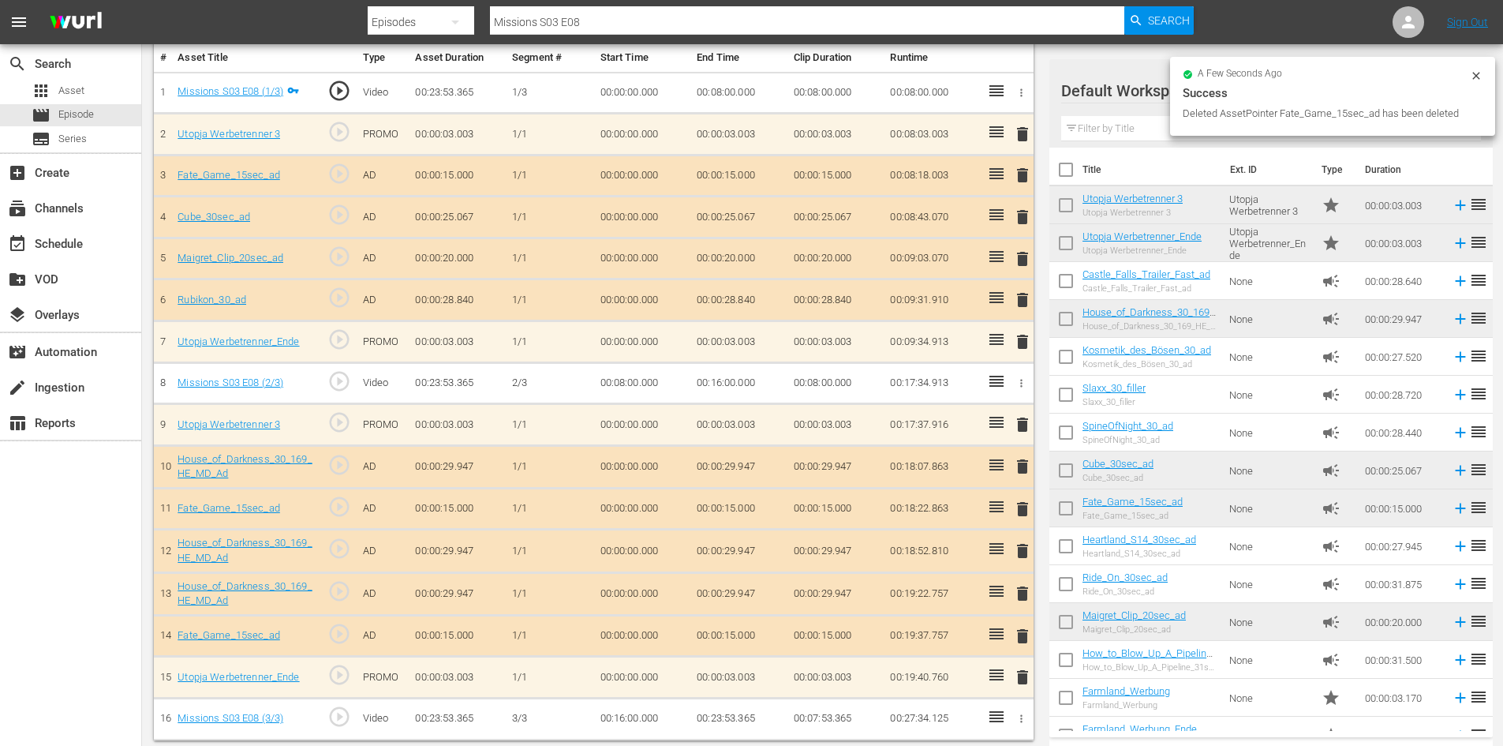
scroll to position [480, 0]
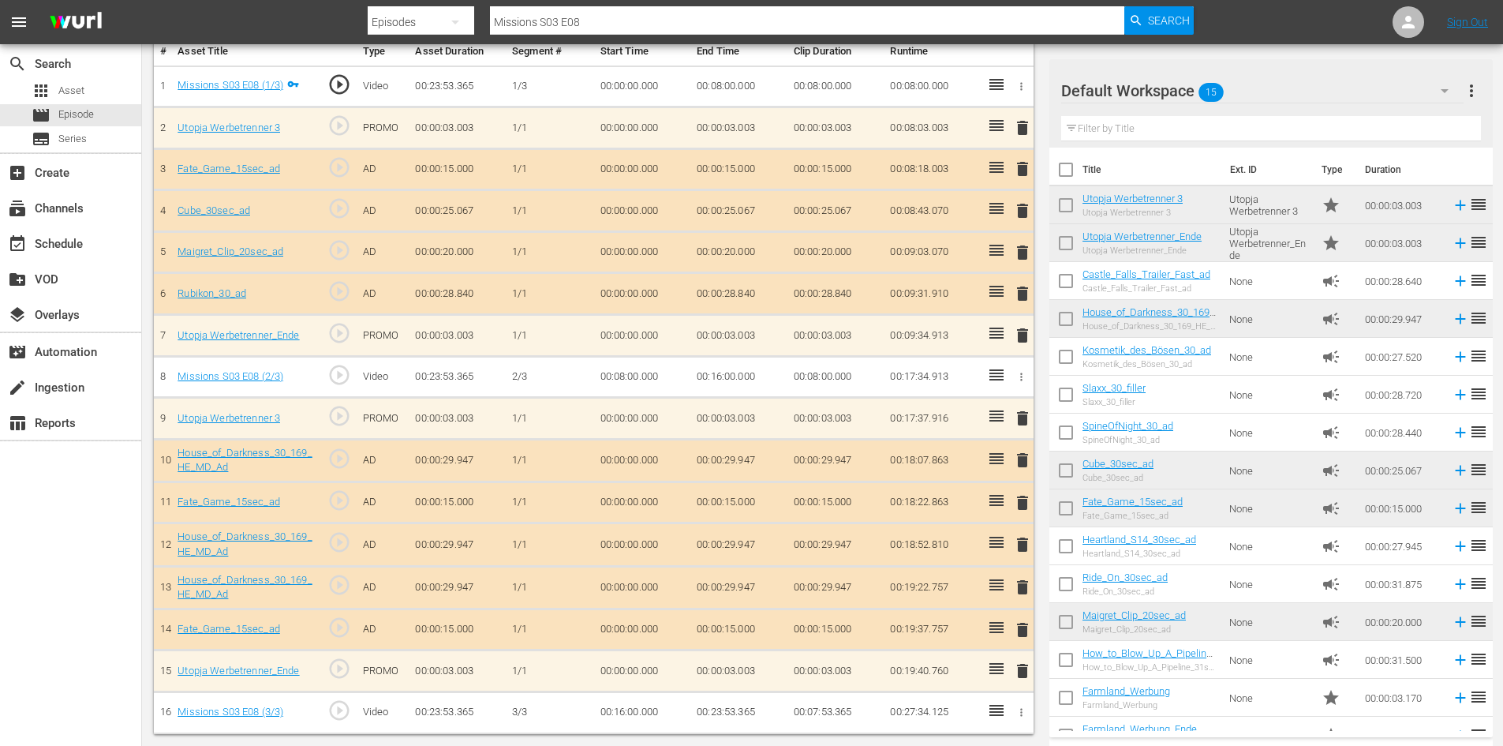
click at [1021, 586] on span "delete" at bounding box center [1022, 586] width 19 height 19
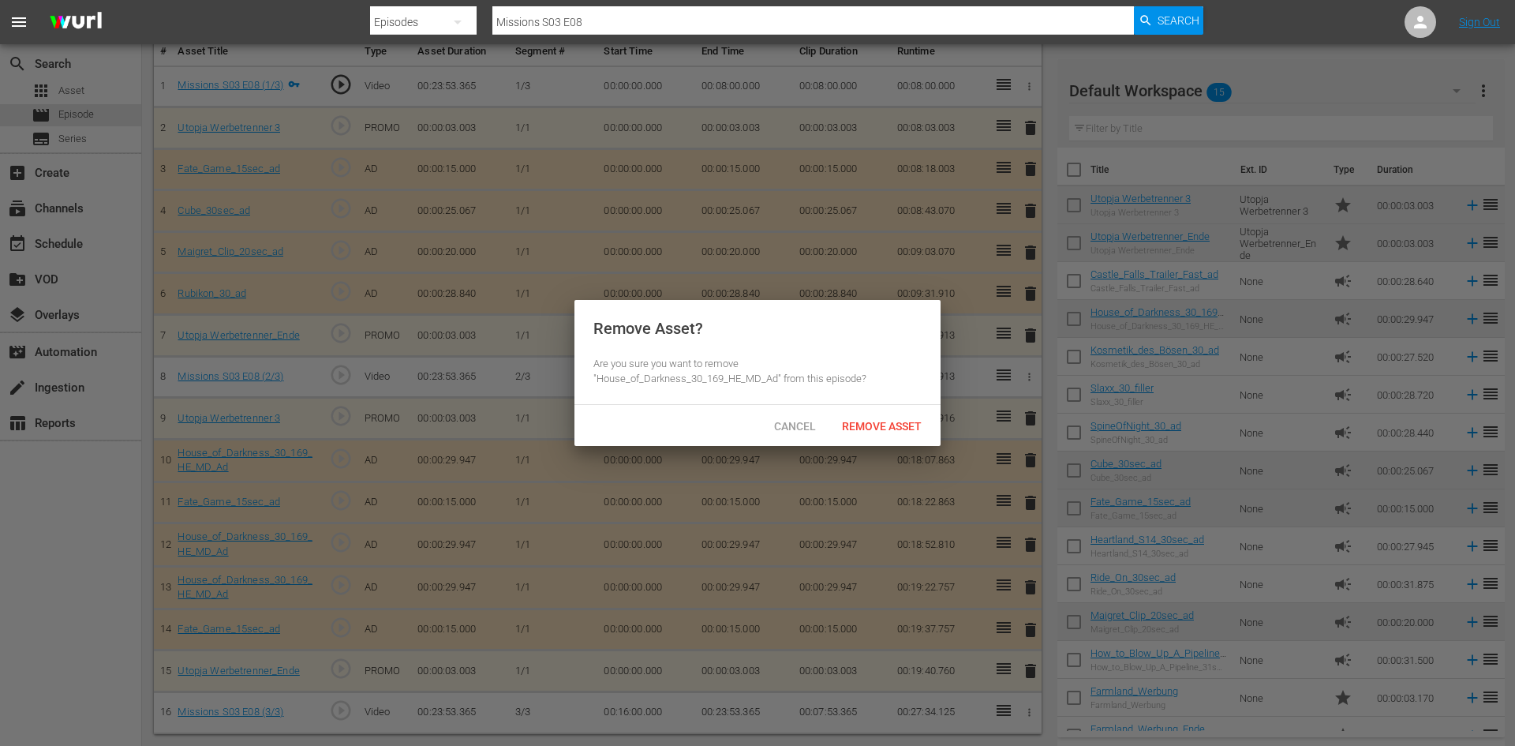
click at [888, 434] on div "Remove Asset" at bounding box center [881, 425] width 105 height 29
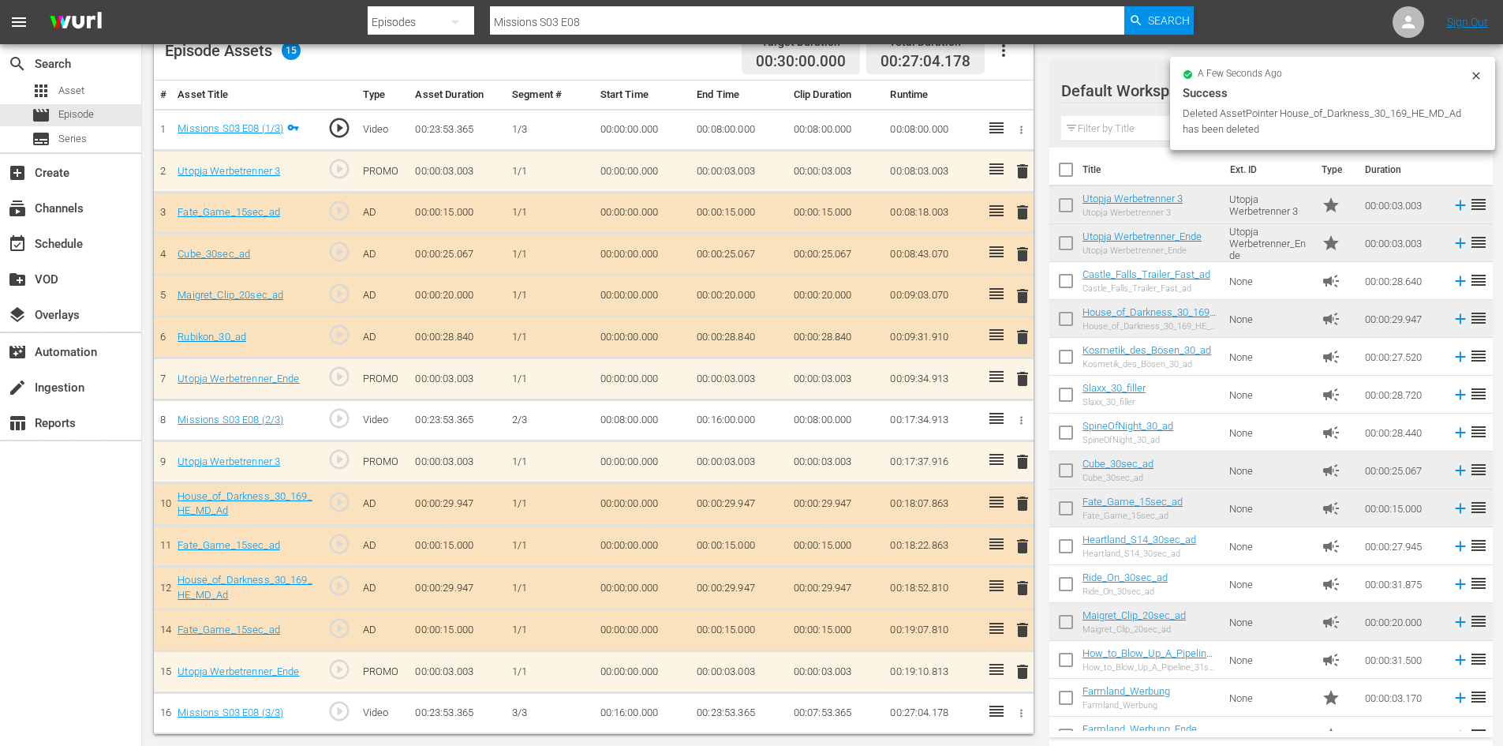
scroll to position [437, 0]
click at [1023, 499] on span "delete" at bounding box center [1022, 503] width 19 height 19
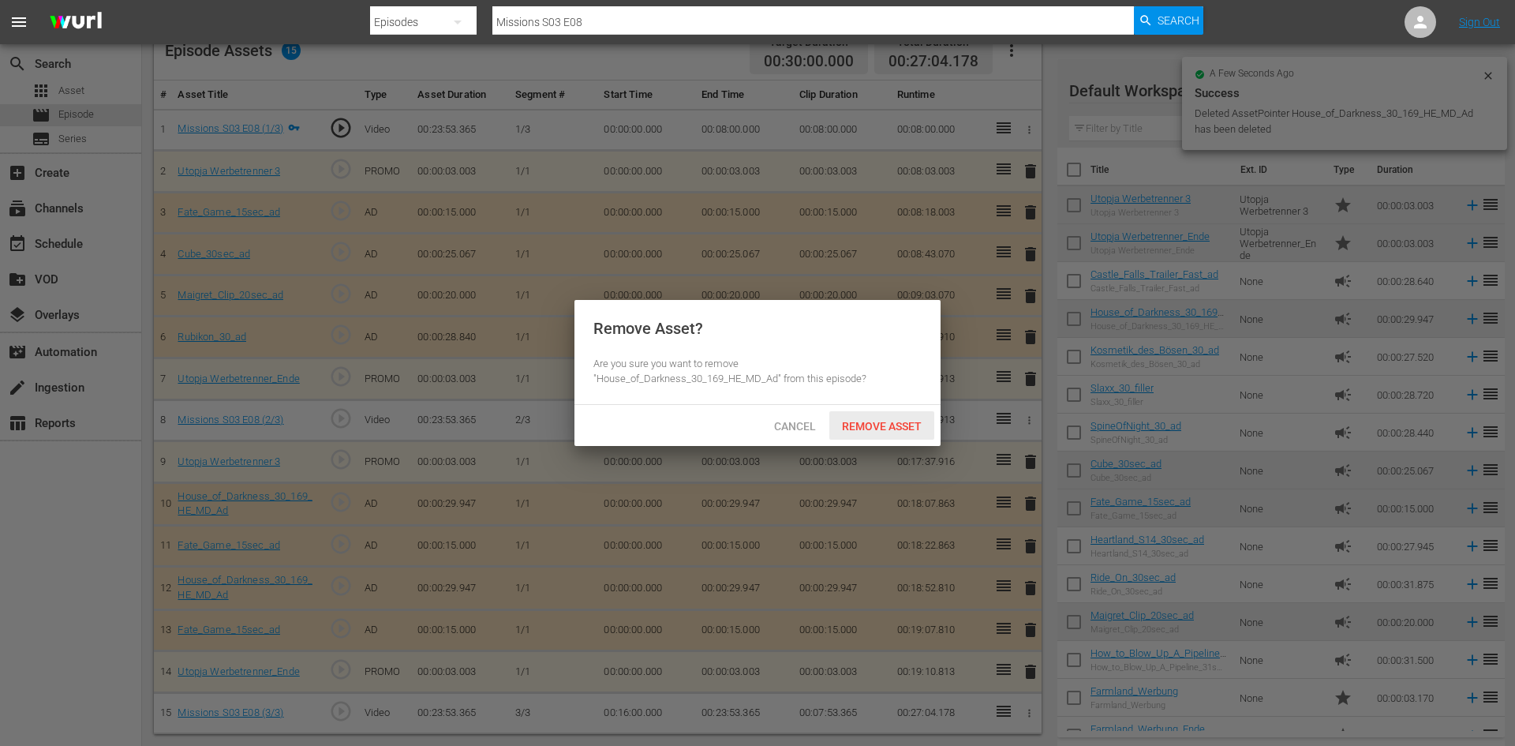
click at [891, 428] on span "Remove Asset" at bounding box center [881, 426] width 105 height 13
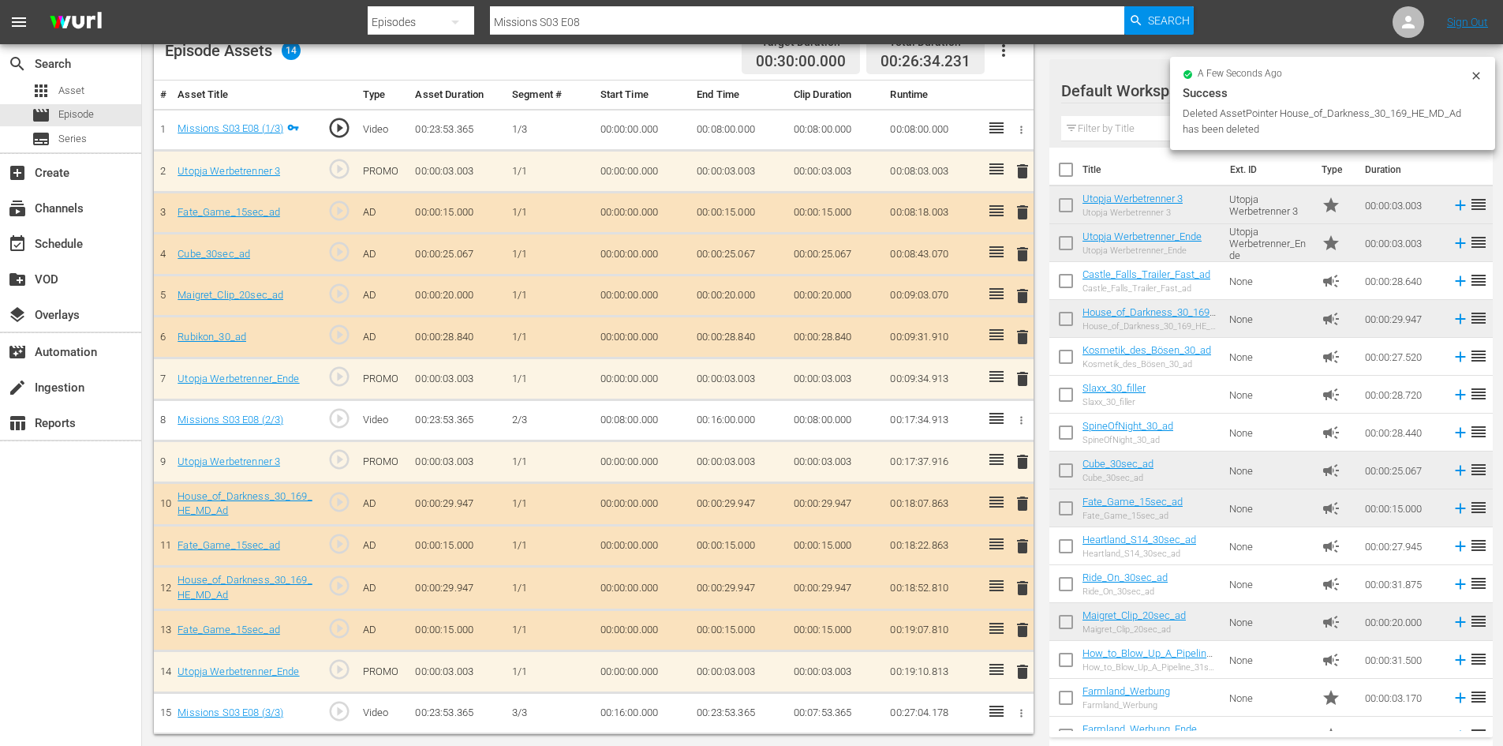
scroll to position [411, 0]
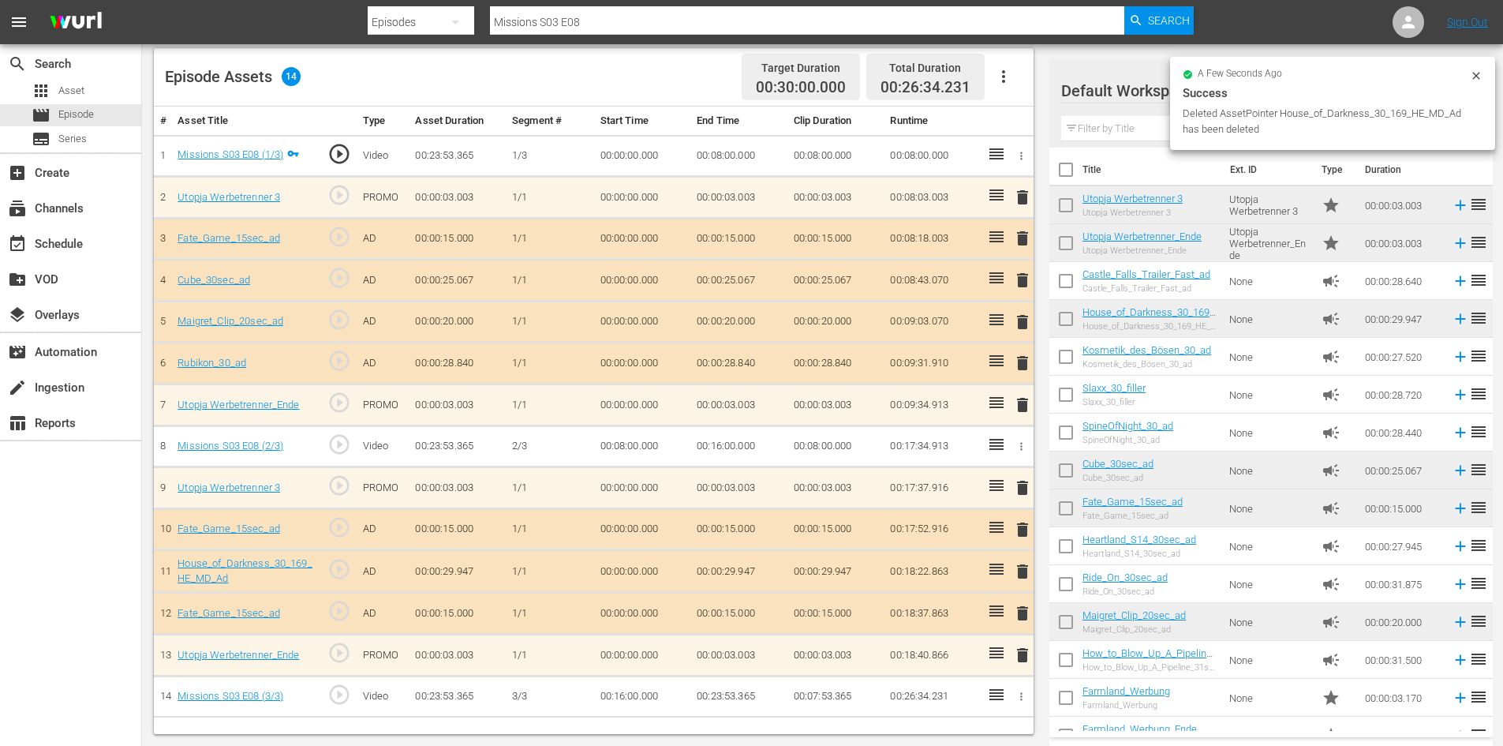
click at [1026, 608] on span "delete" at bounding box center [1022, 613] width 19 height 19
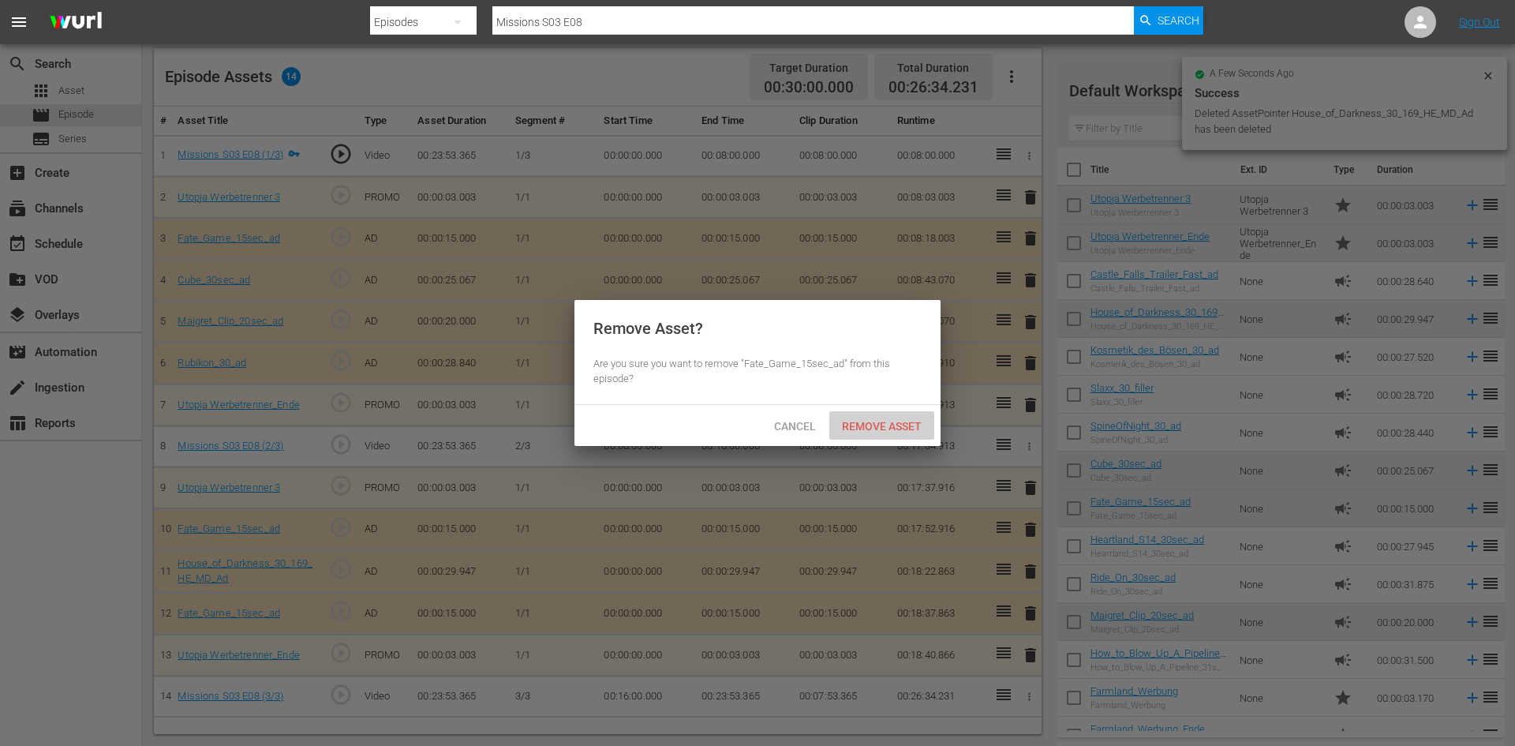
click at [895, 423] on span "Remove Asset" at bounding box center [881, 426] width 105 height 13
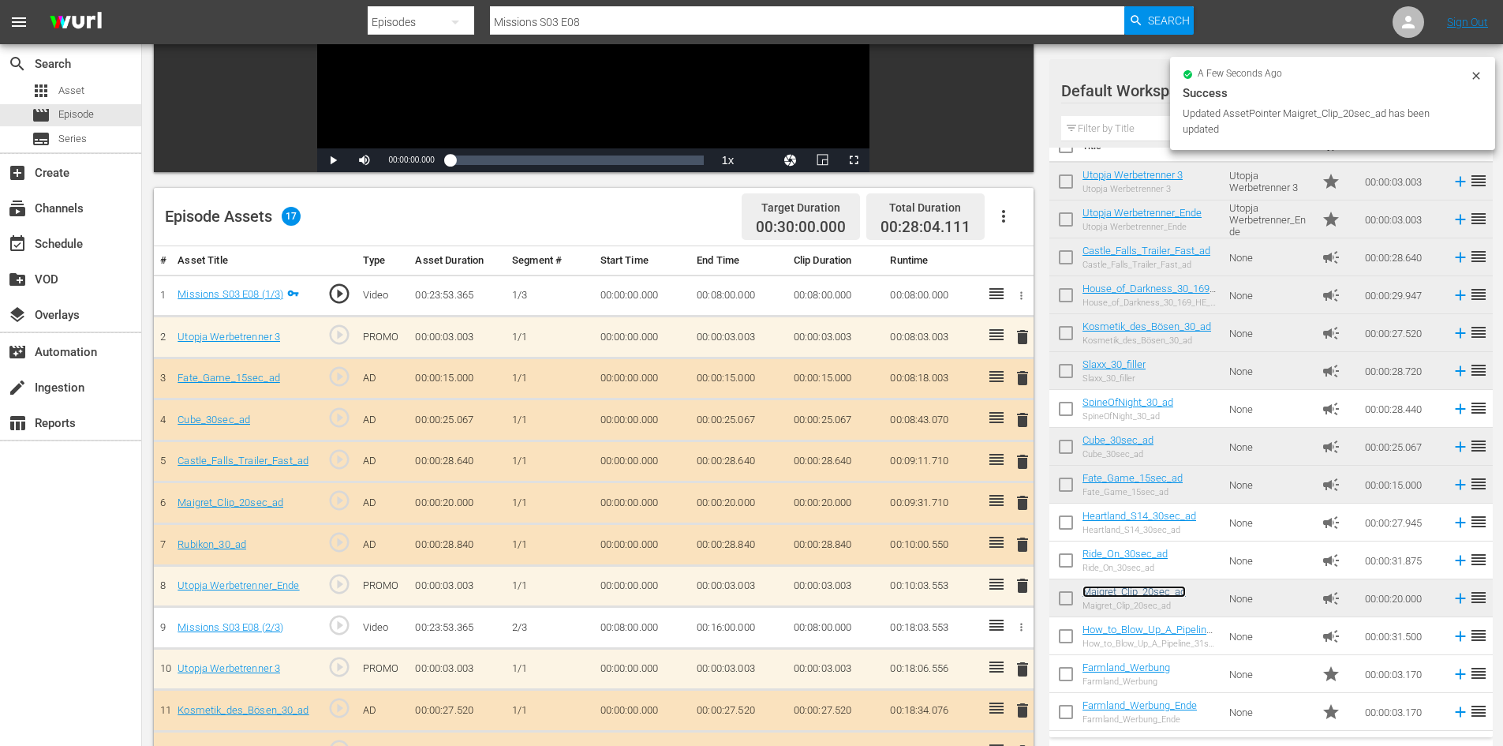
scroll to position [0, 0]
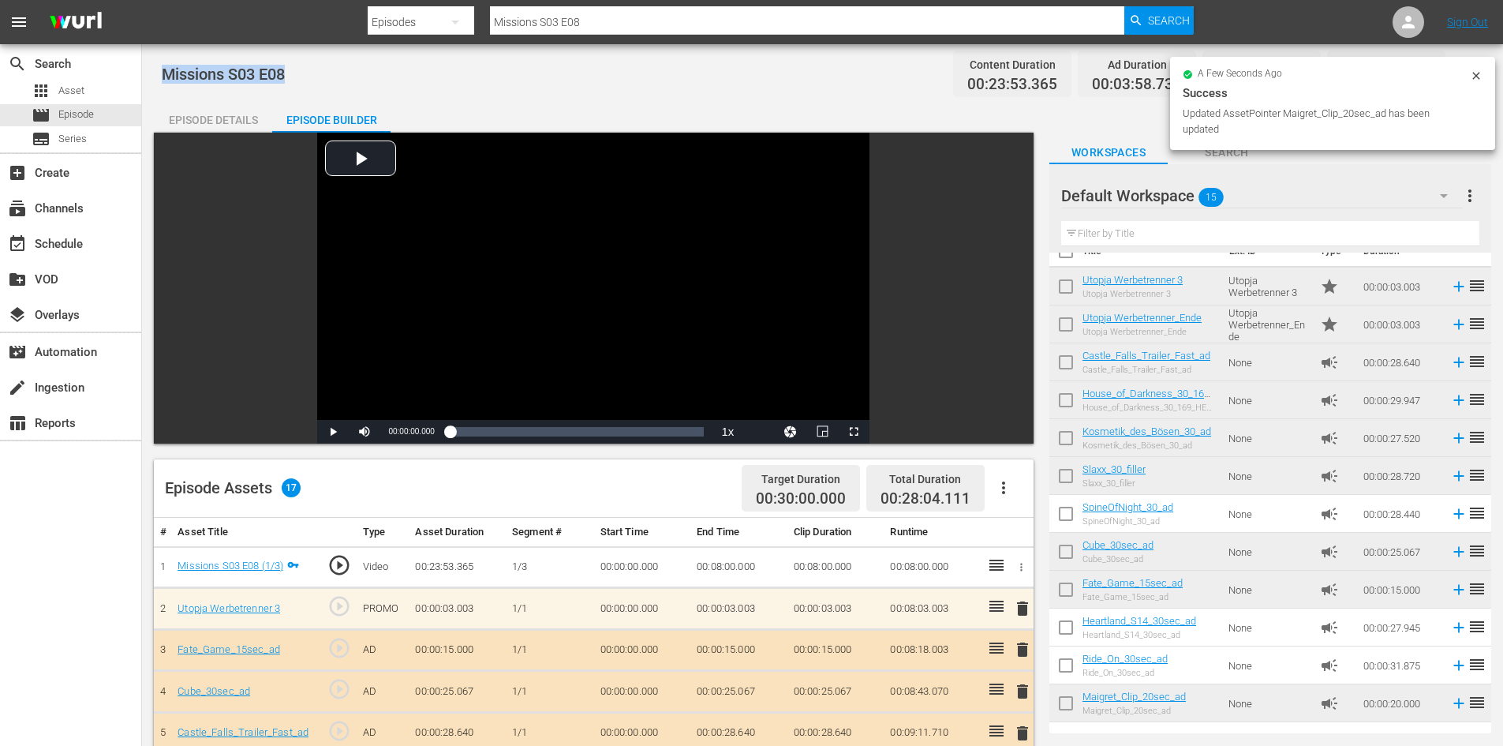
drag, startPoint x: 297, startPoint y: 75, endPoint x: 149, endPoint y: 88, distance: 148.8
click at [149, 87] on div "Missions S03 E08 Content Duration 00:23:53.365 Ad Duration 00:03:58.734 Promo D…" at bounding box center [822, 654] width 1361 height 1220
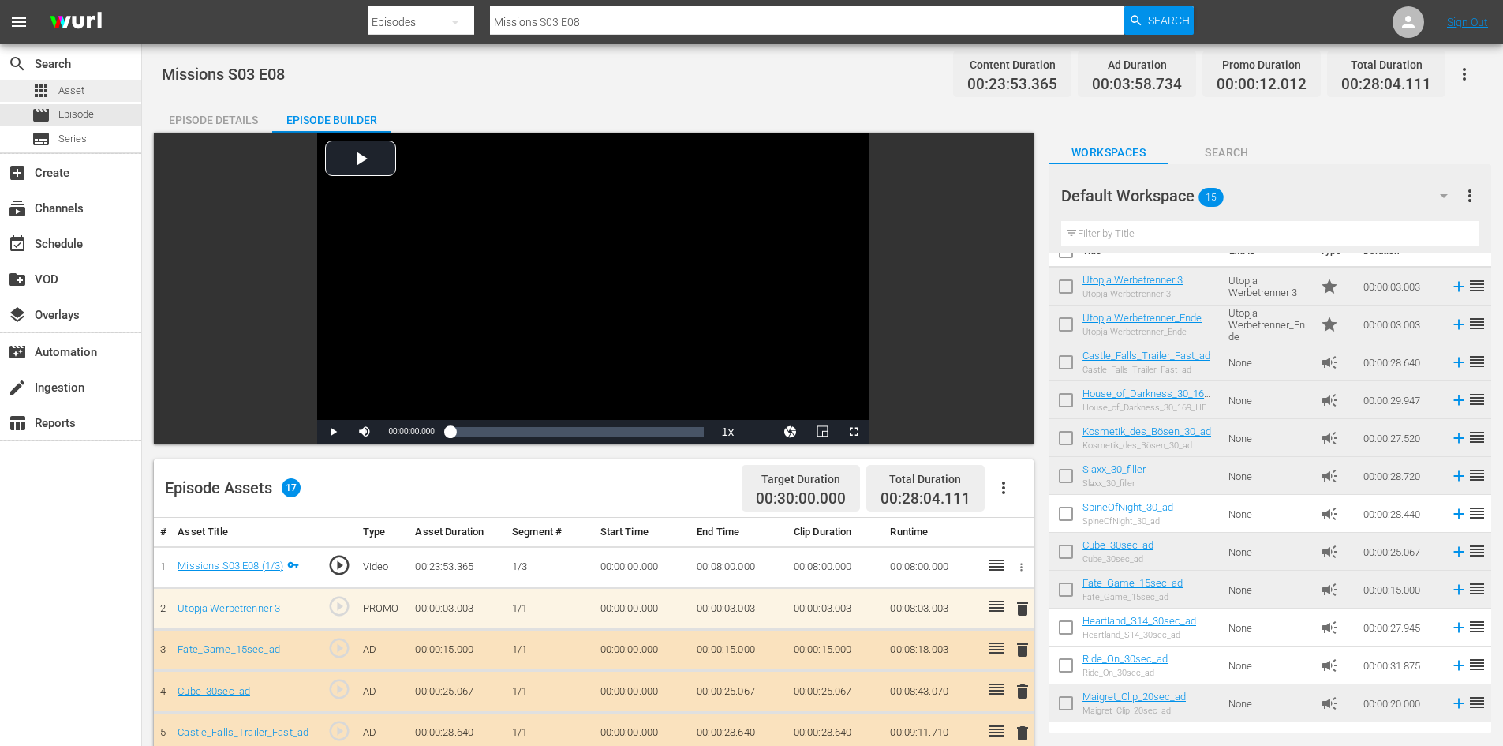
click at [111, 91] on div "apps Asset" at bounding box center [70, 91] width 141 height 22
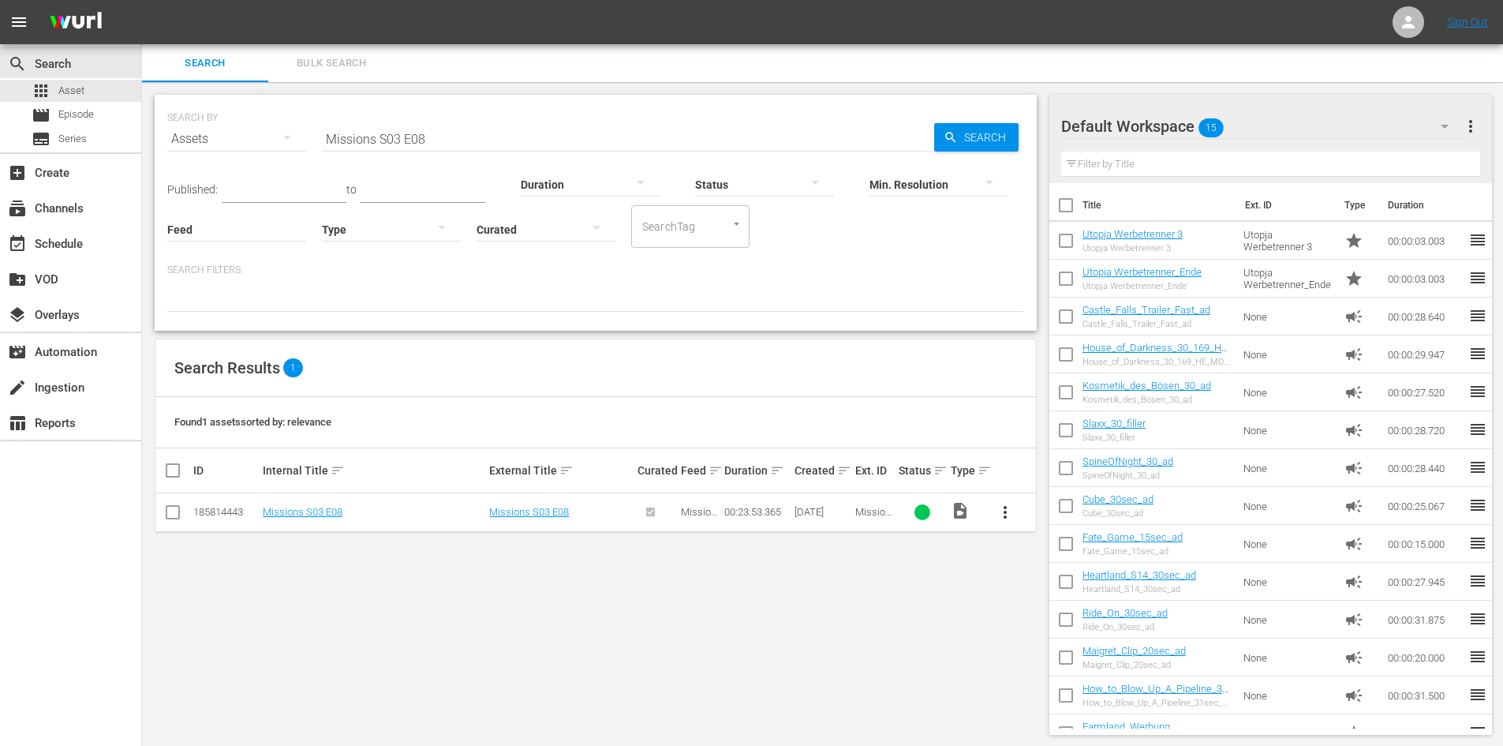
click at [446, 142] on input "Missions S03 E08" at bounding box center [628, 139] width 612 height 38
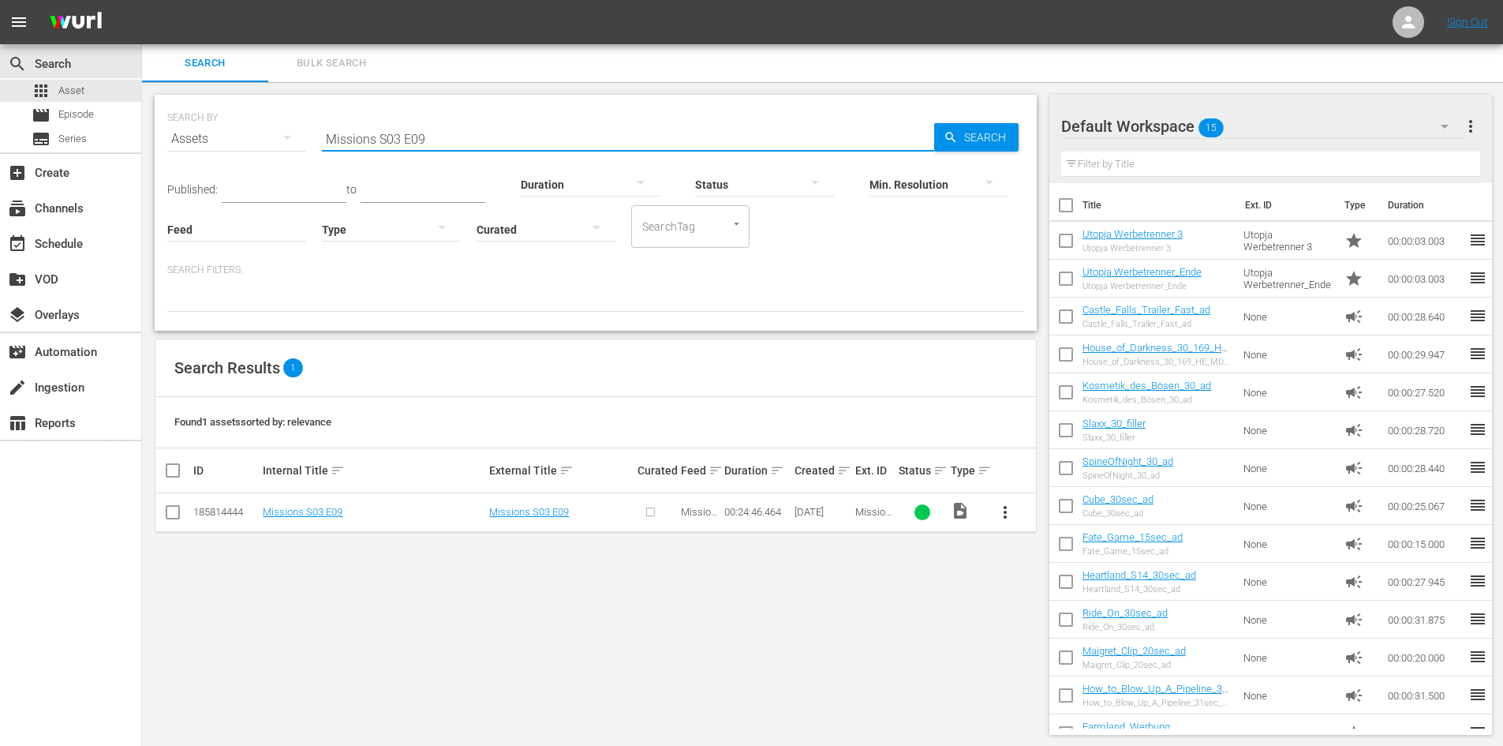
type input "Missions S03 E09"
click at [1009, 507] on span "more_vert" at bounding box center [1005, 512] width 19 height 19
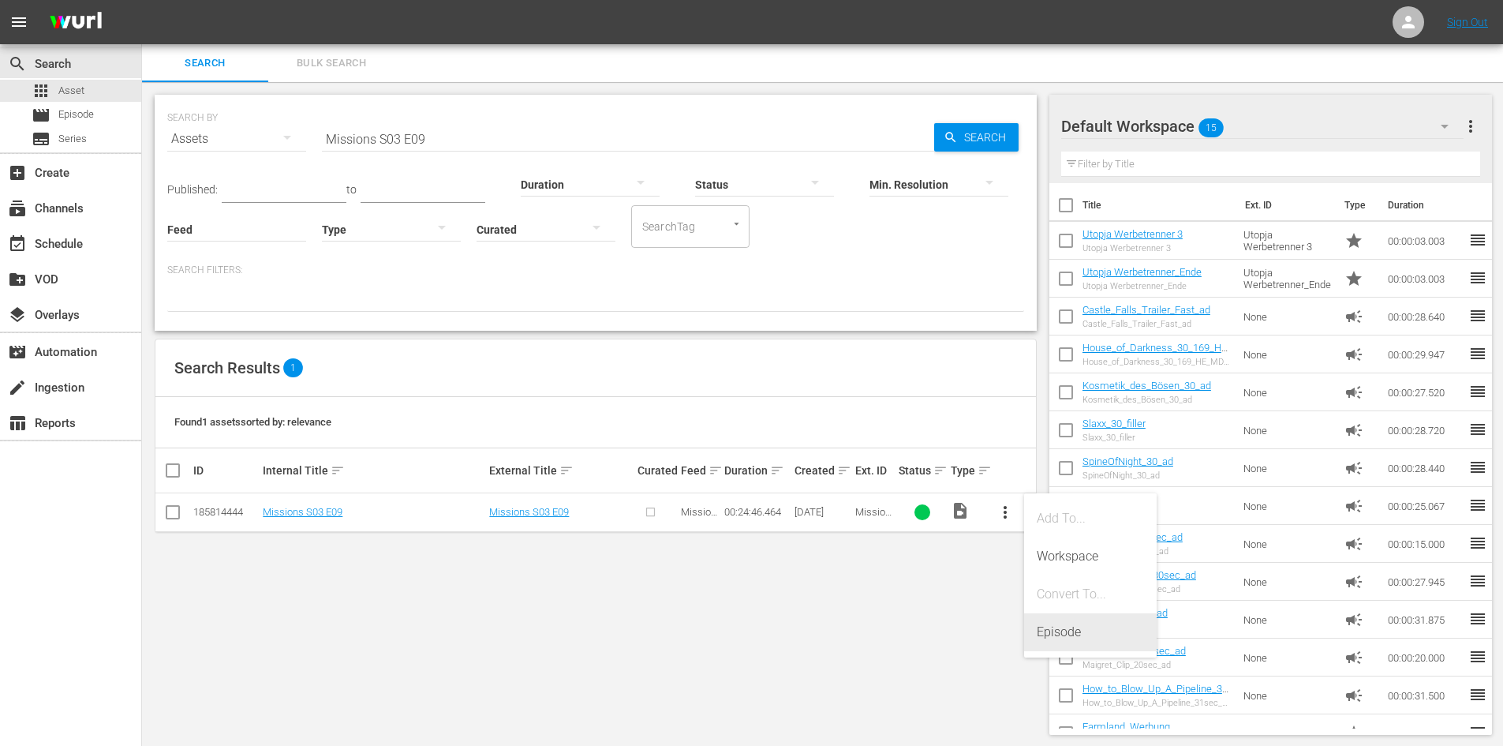
click at [1048, 637] on div "Episode" at bounding box center [1090, 632] width 107 height 38
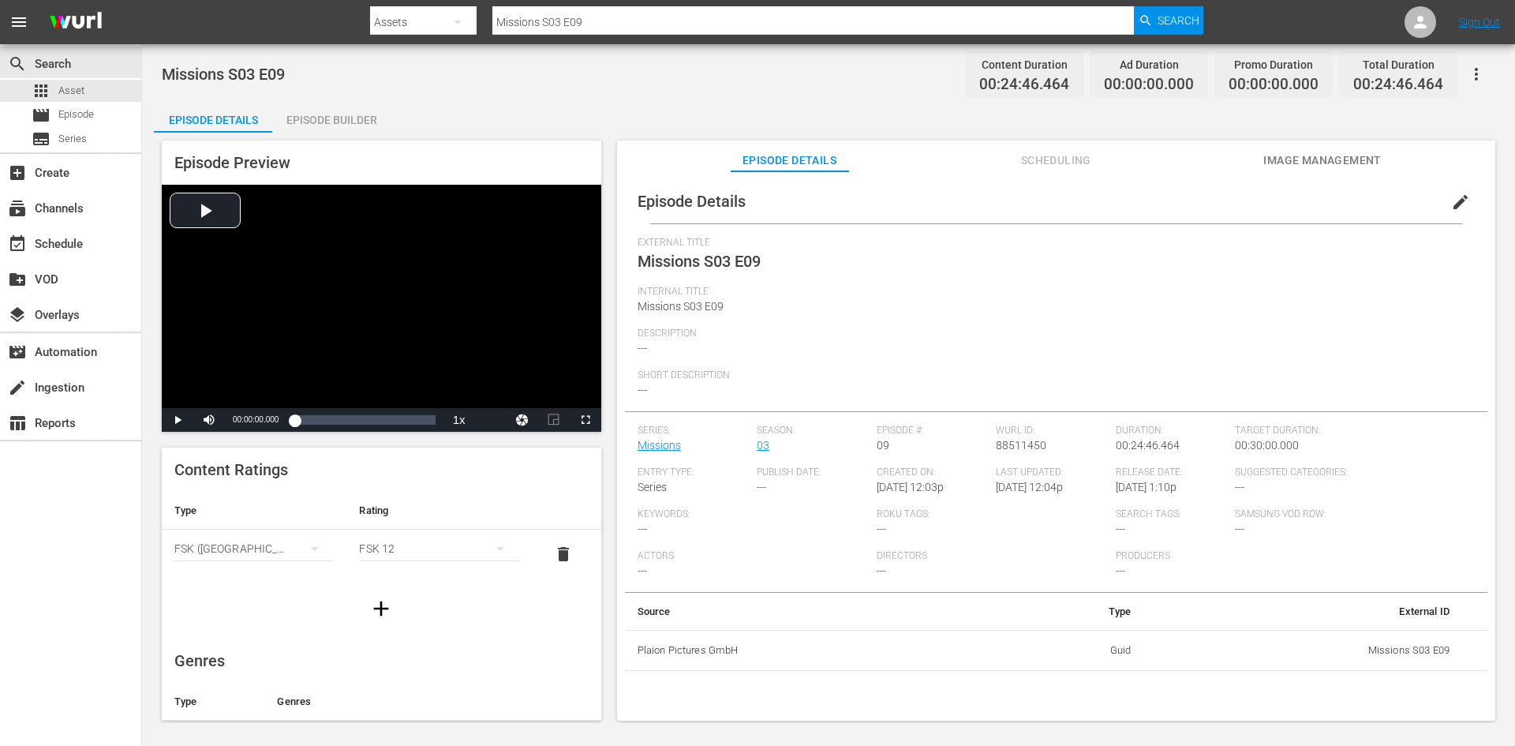
drag, startPoint x: 631, startPoint y: 21, endPoint x: 419, endPoint y: 18, distance: 212.2
click at [419, 18] on div "Search By Assets Search ID, Title, Description, Keywords, or Category Missions …" at bounding box center [786, 22] width 833 height 38
click at [87, 114] on span "Episode" at bounding box center [76, 115] width 36 height 16
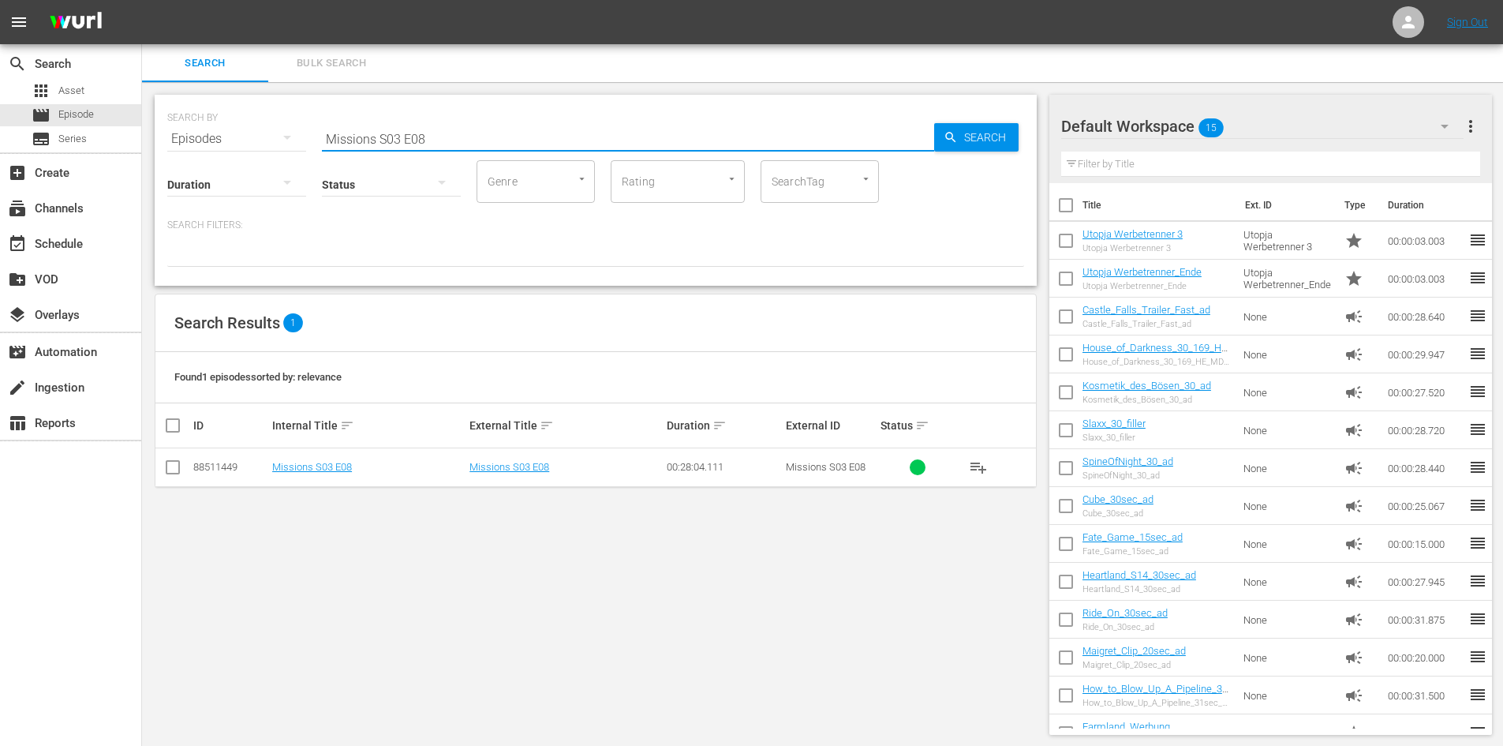
click at [445, 140] on input "Missions S03 E08" at bounding box center [628, 139] width 612 height 38
type input "Missions S03 E09"
click at [347, 465] on link "Missions S03 E09" at bounding box center [312, 467] width 80 height 12
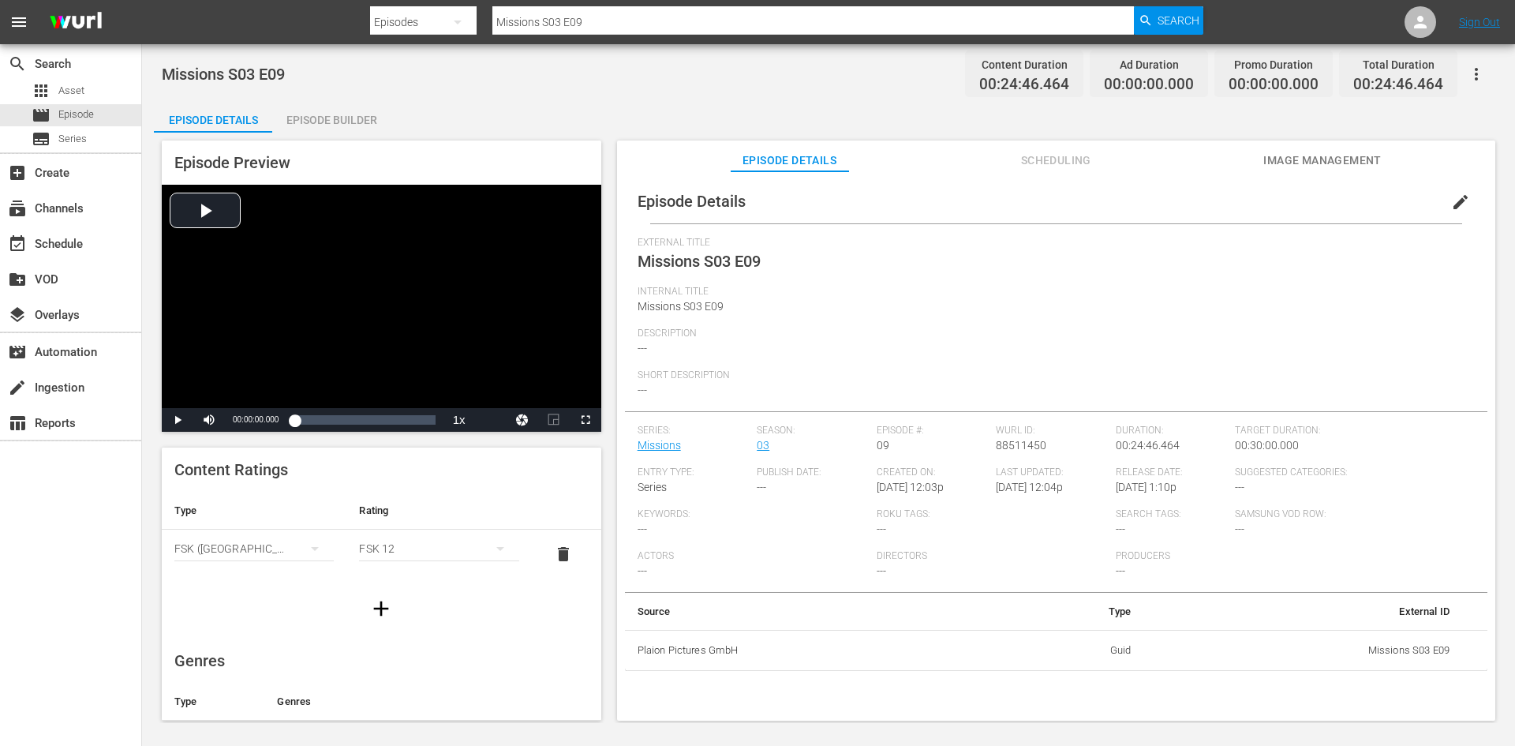
click at [349, 110] on div "Episode Builder" at bounding box center [331, 120] width 118 height 38
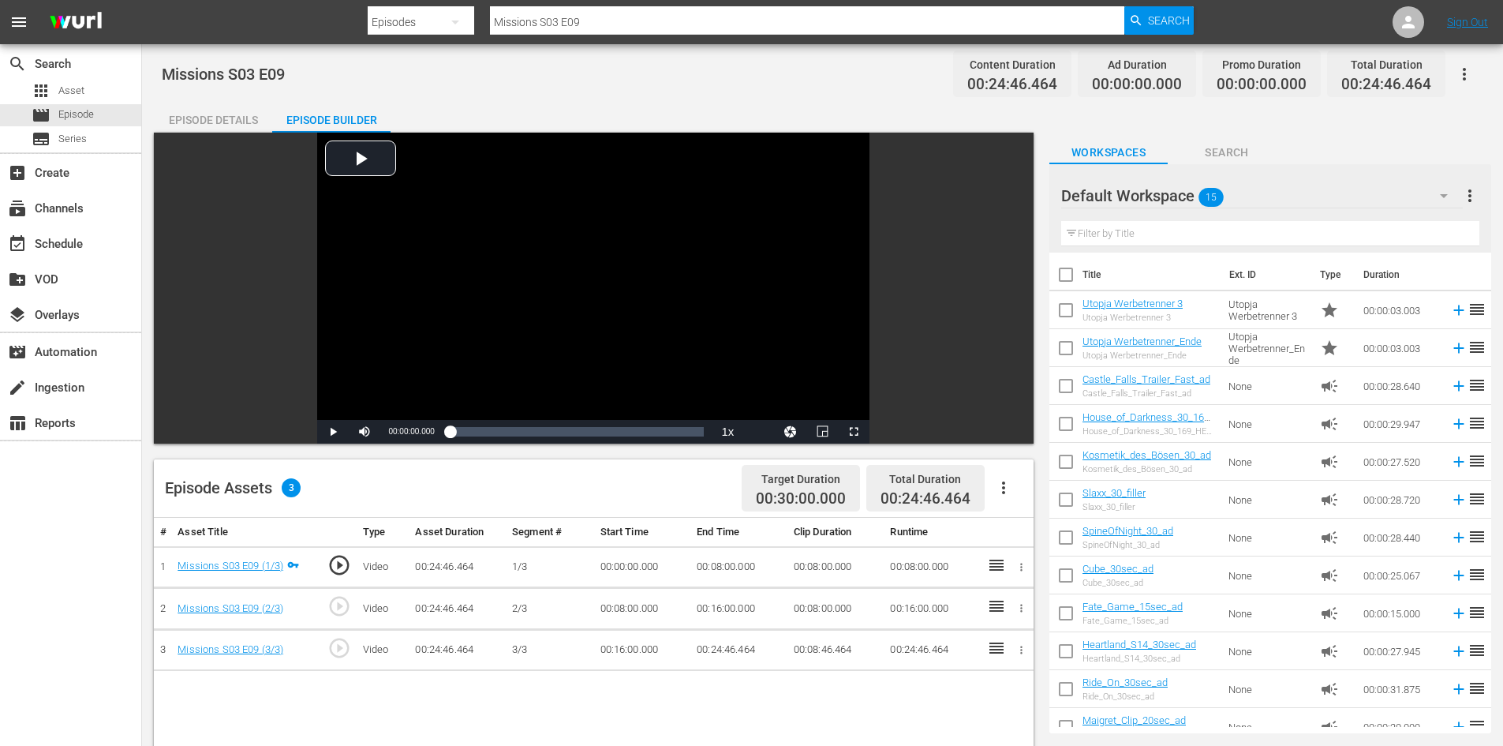
click at [1010, 489] on icon "button" at bounding box center [1003, 487] width 19 height 19
click at [1010, 487] on div "Fill with Ads" at bounding box center [1050, 494] width 107 height 38
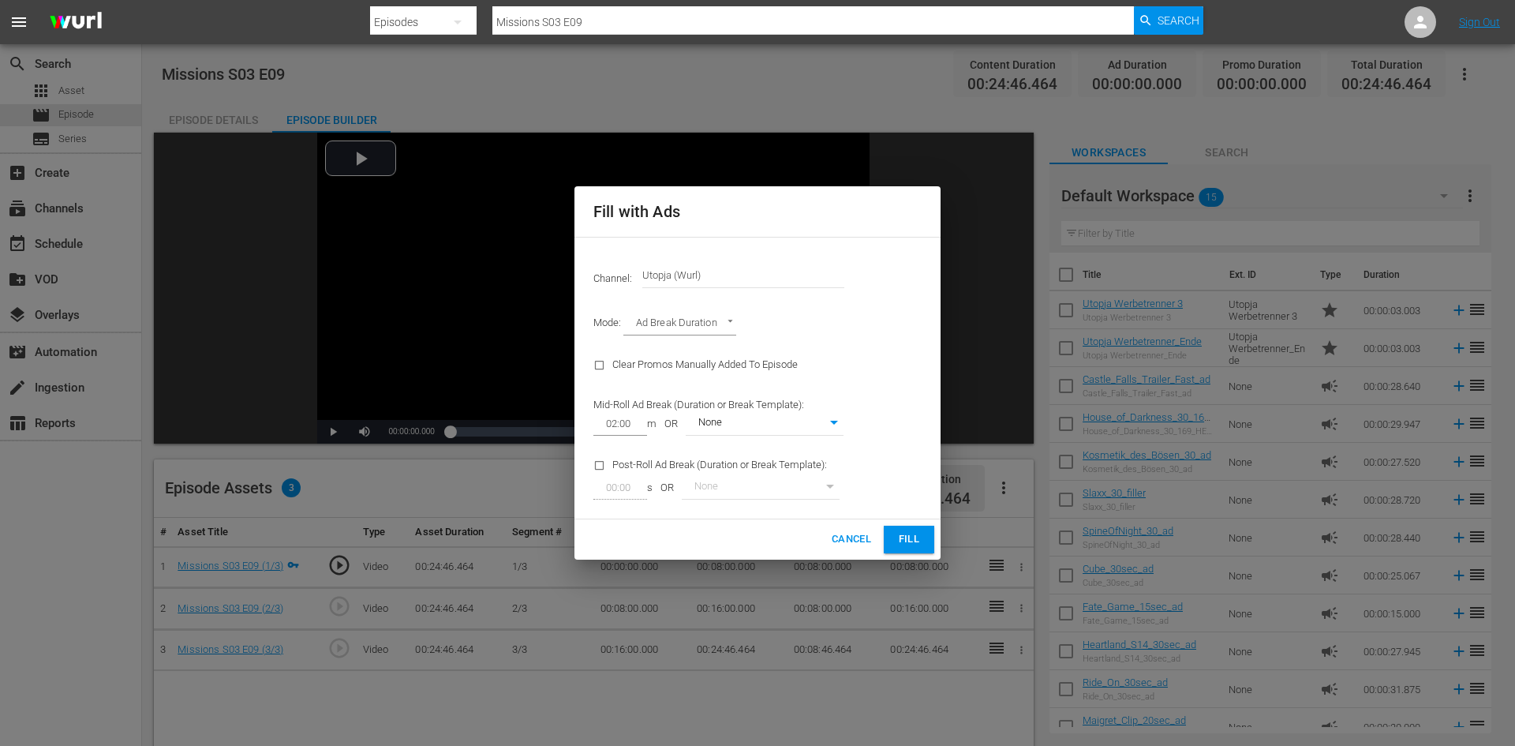
click at [900, 536] on span "Fill" at bounding box center [908, 539] width 25 height 18
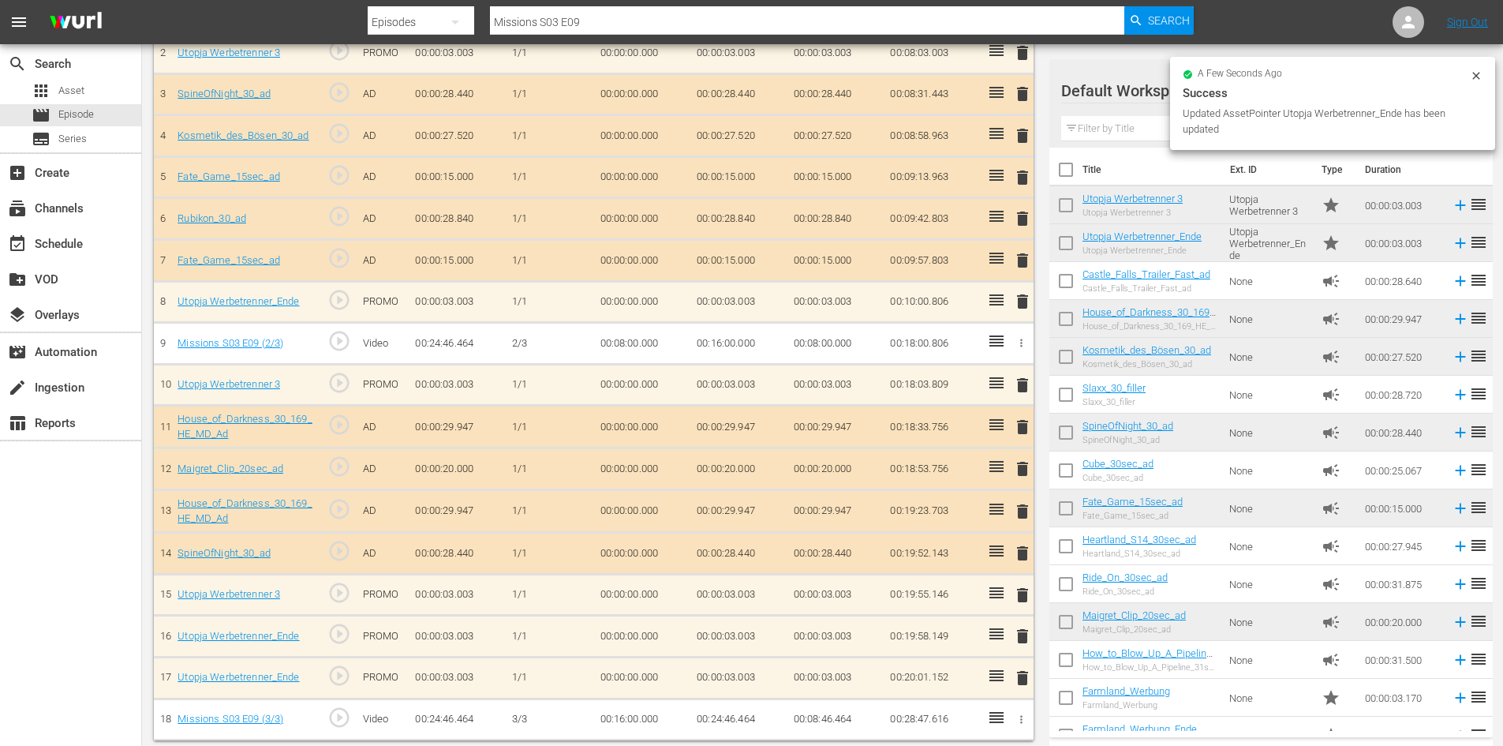
scroll to position [552, 0]
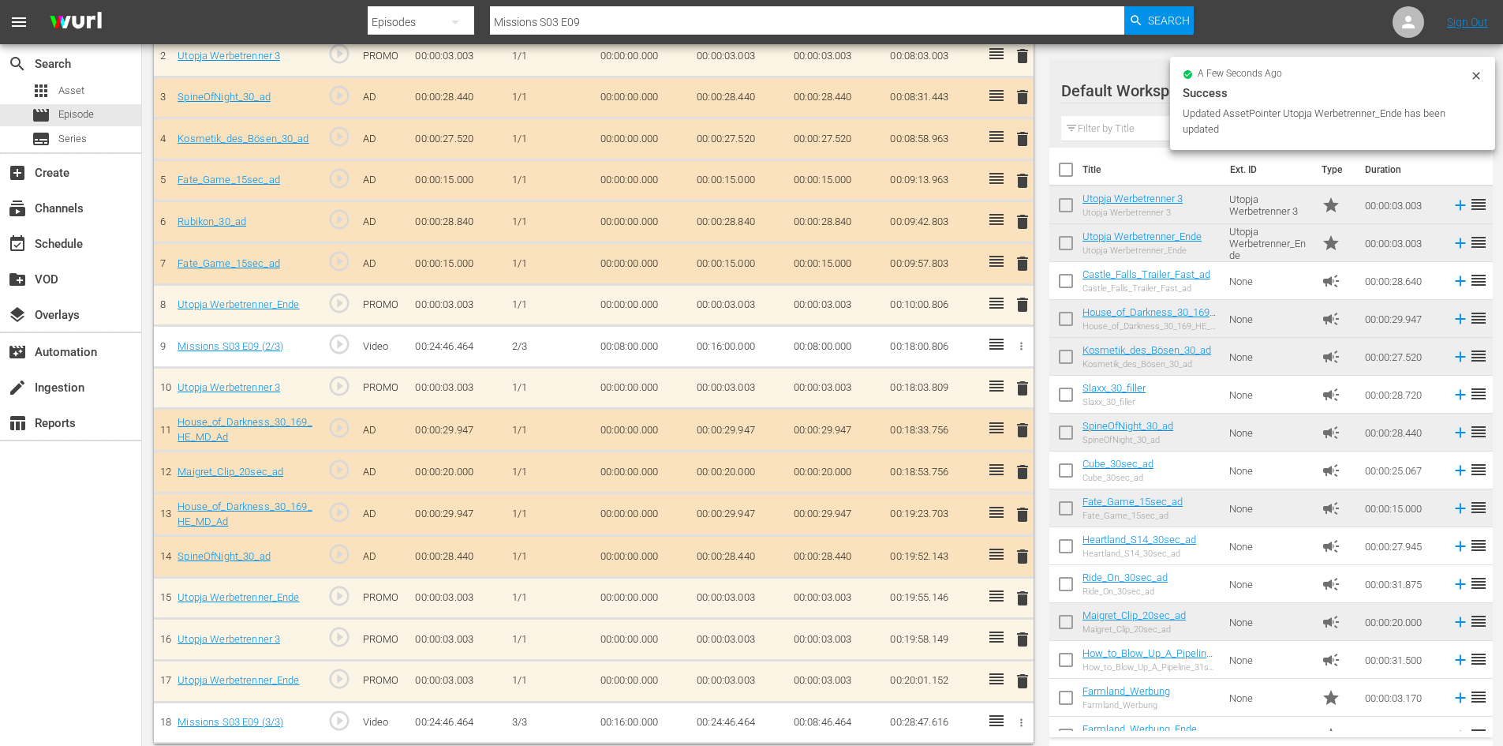
click at [1019, 641] on span "delete" at bounding box center [1022, 639] width 19 height 19
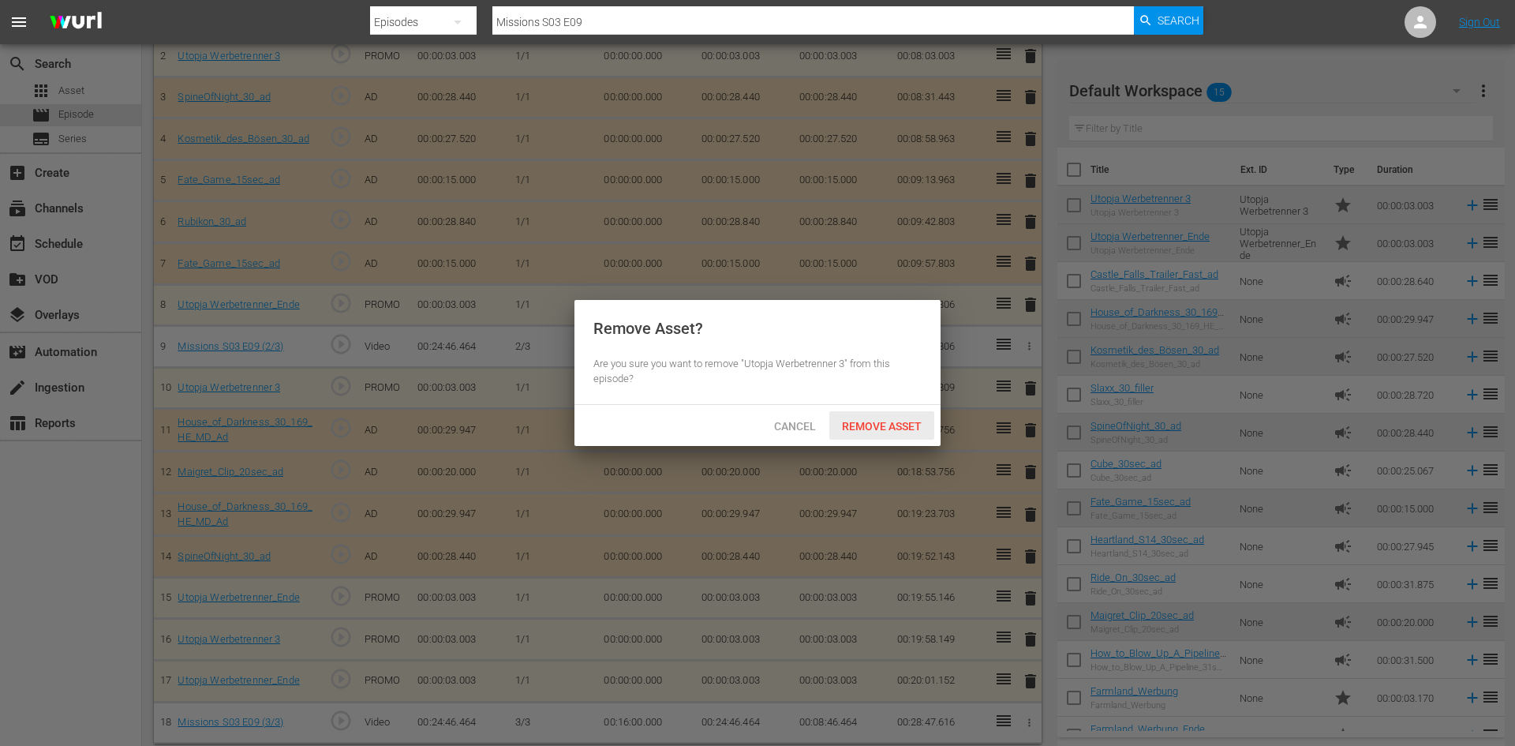
click at [884, 424] on span "Remove Asset" at bounding box center [881, 426] width 105 height 13
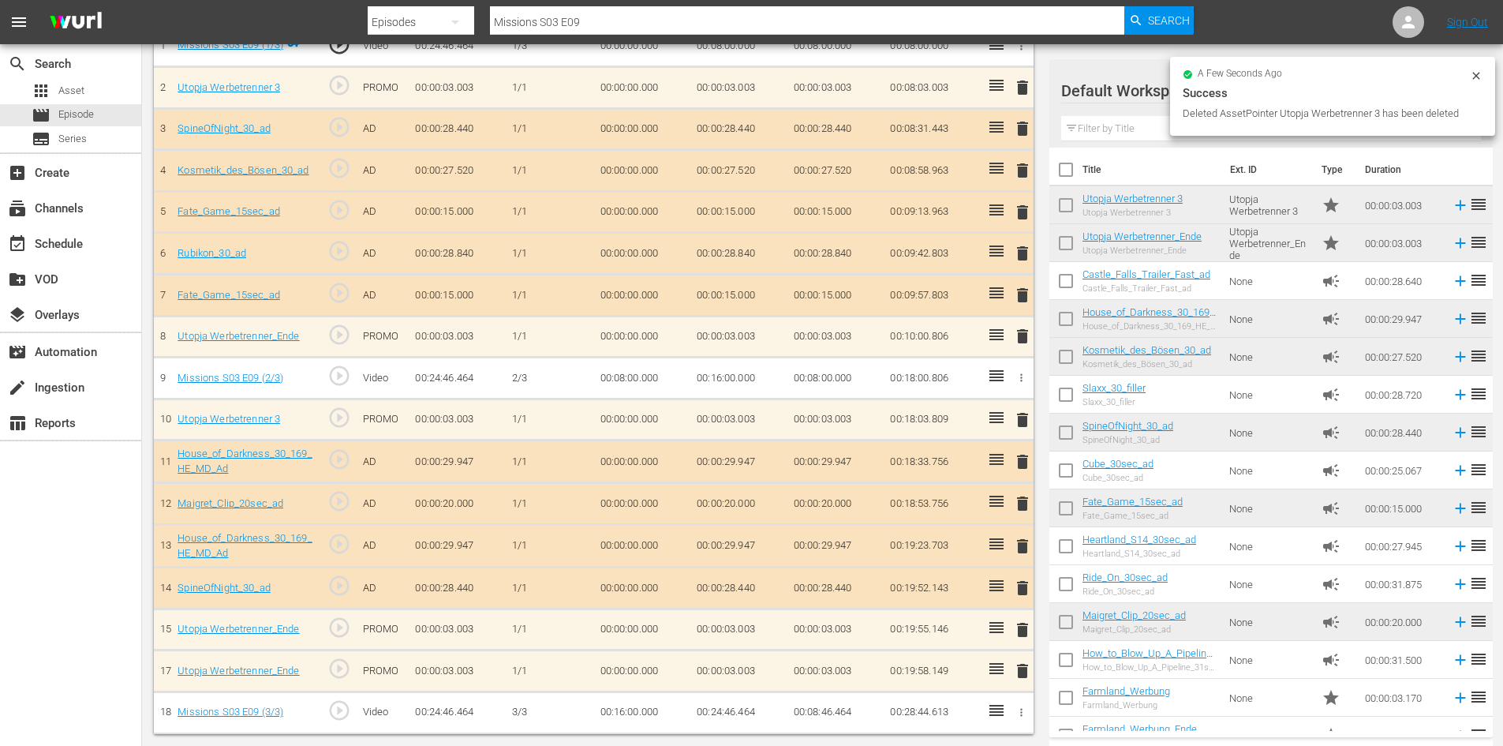
scroll to position [521, 0]
click at [1022, 673] on span "delete" at bounding box center [1022, 670] width 19 height 19
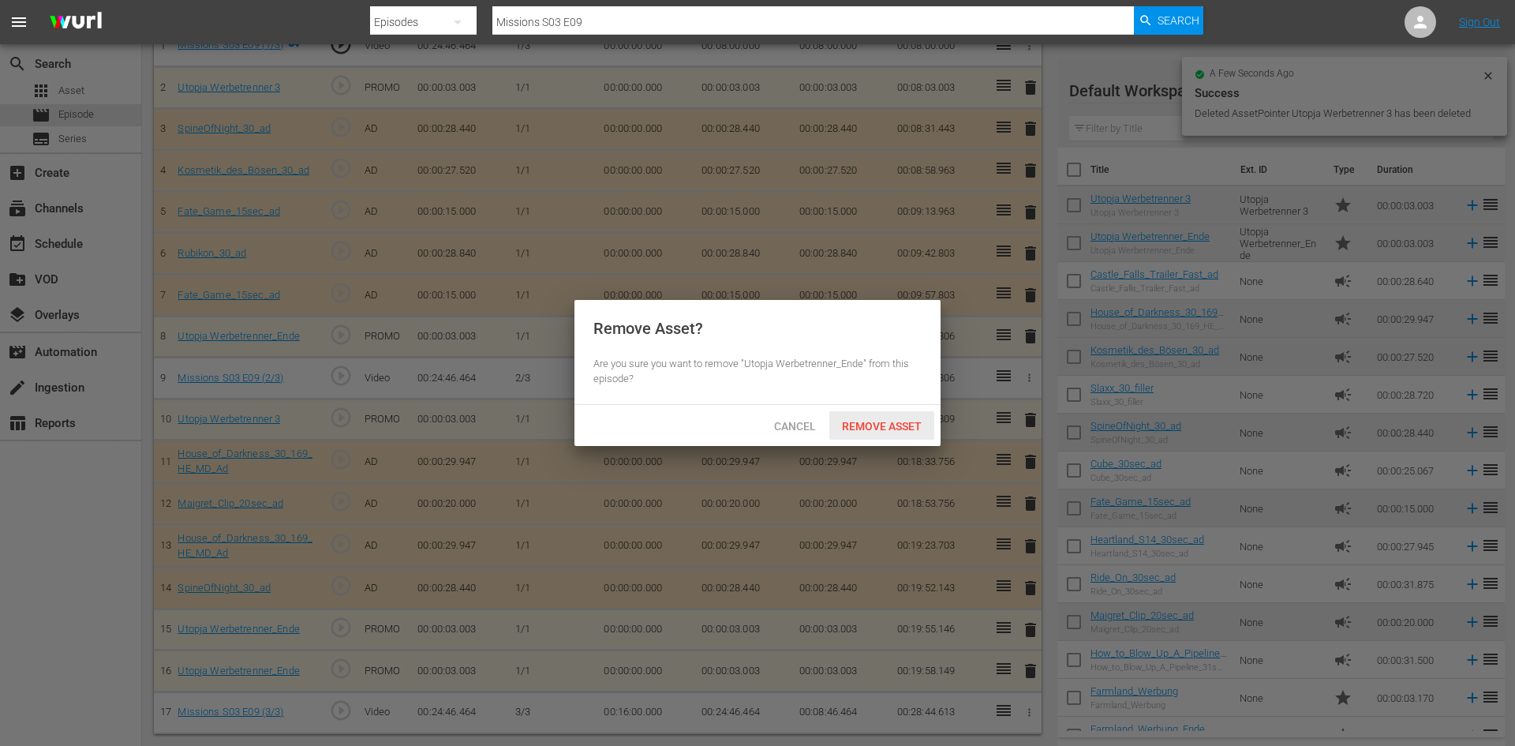
click at [879, 427] on span "Remove Asset" at bounding box center [881, 426] width 105 height 13
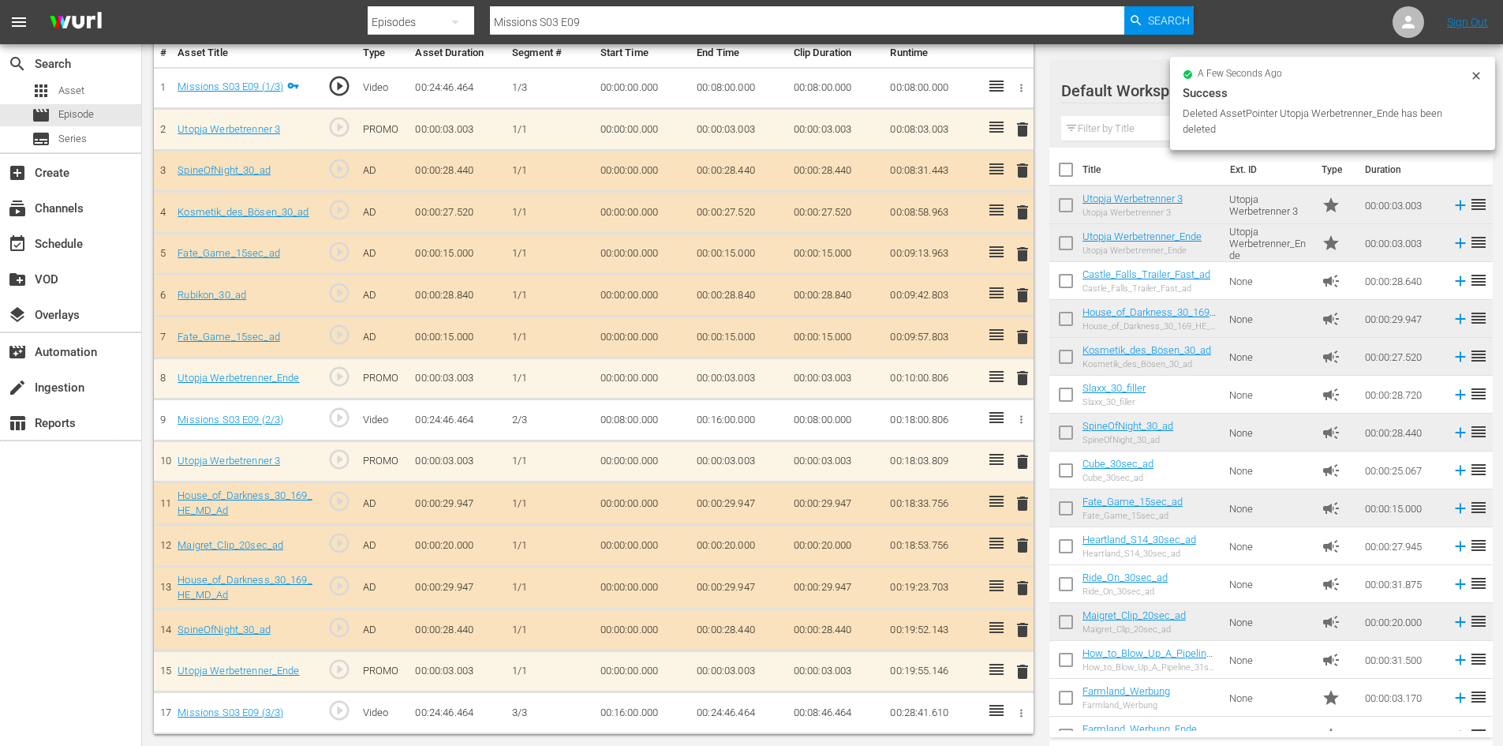
scroll to position [479, 0]
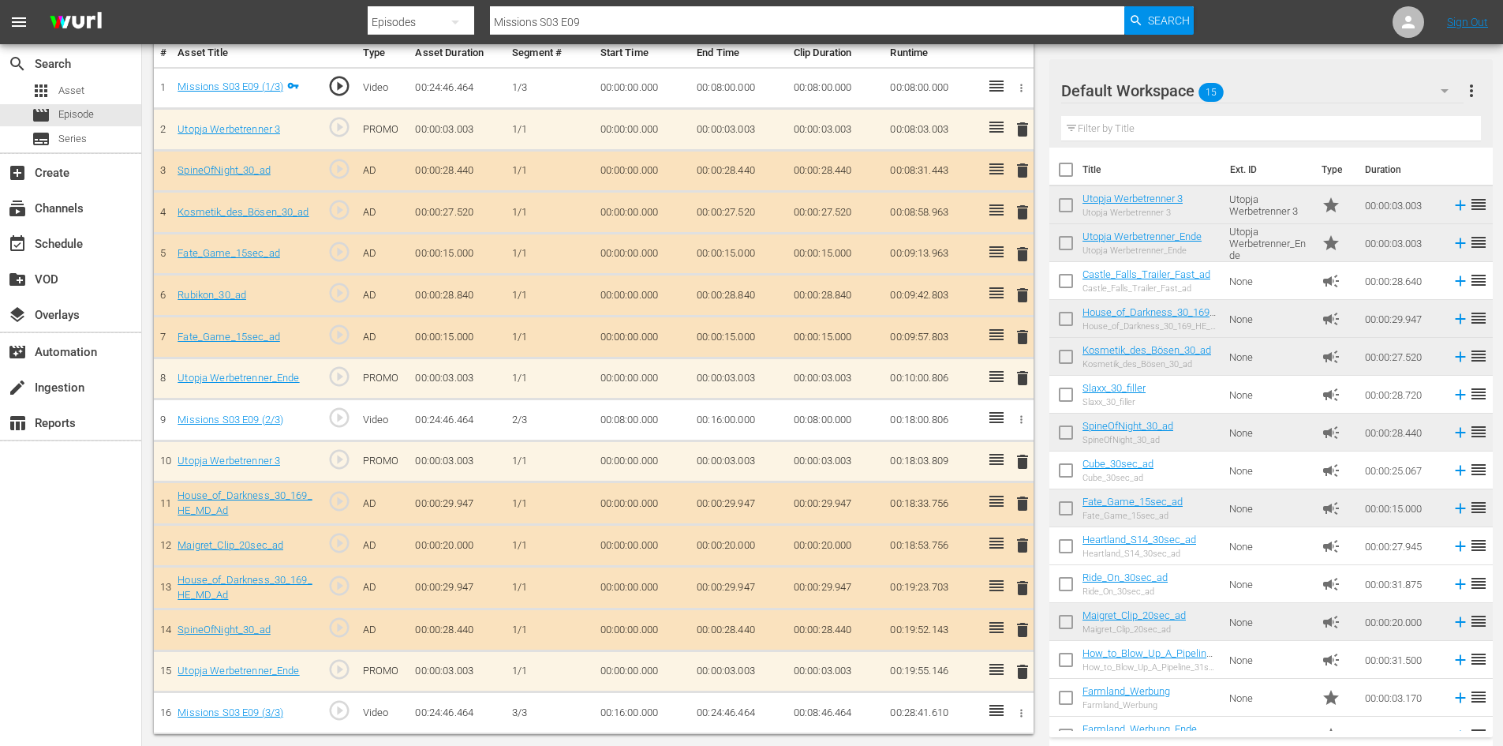
click at [1031, 338] on span "delete" at bounding box center [1022, 336] width 19 height 19
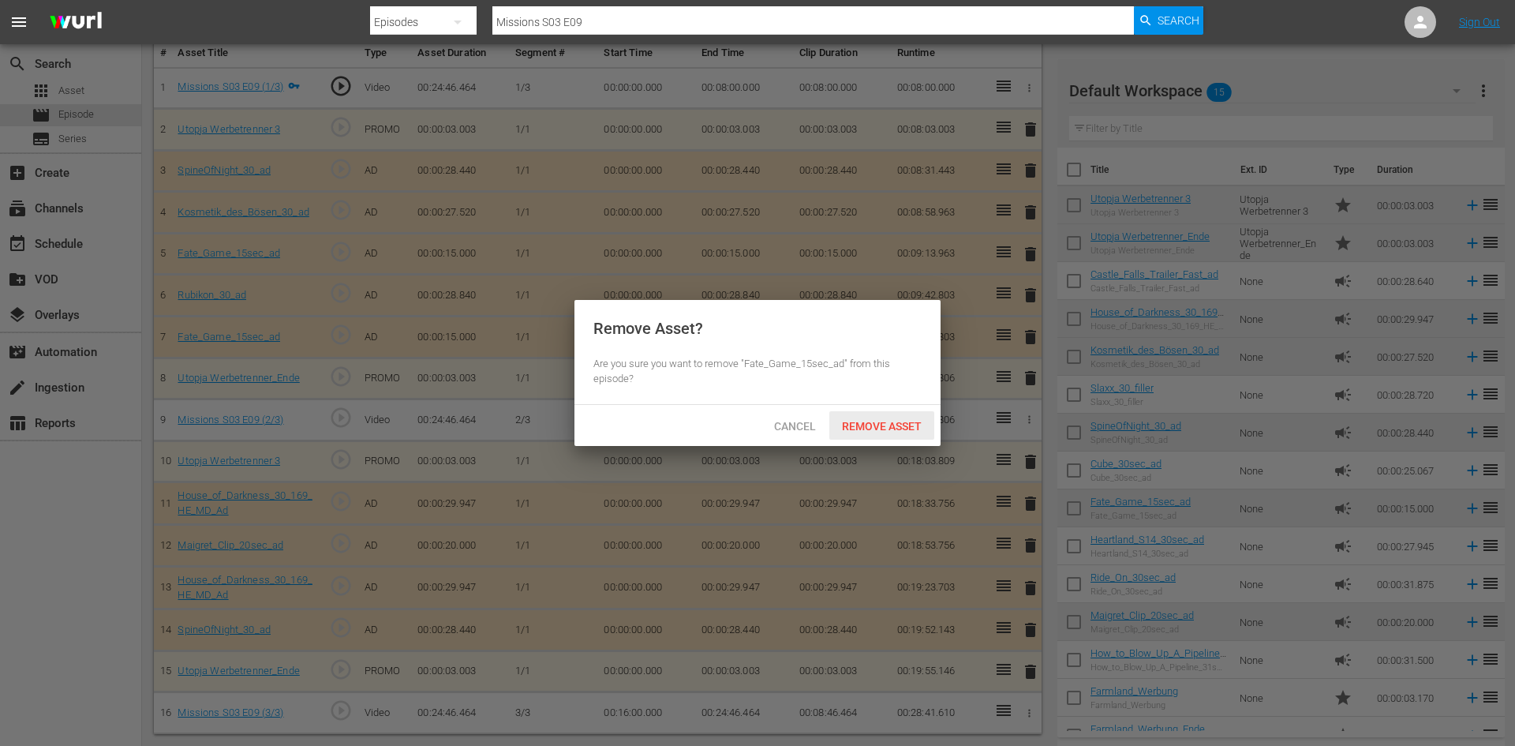
click at [862, 423] on span "Remove Asset" at bounding box center [881, 426] width 105 height 13
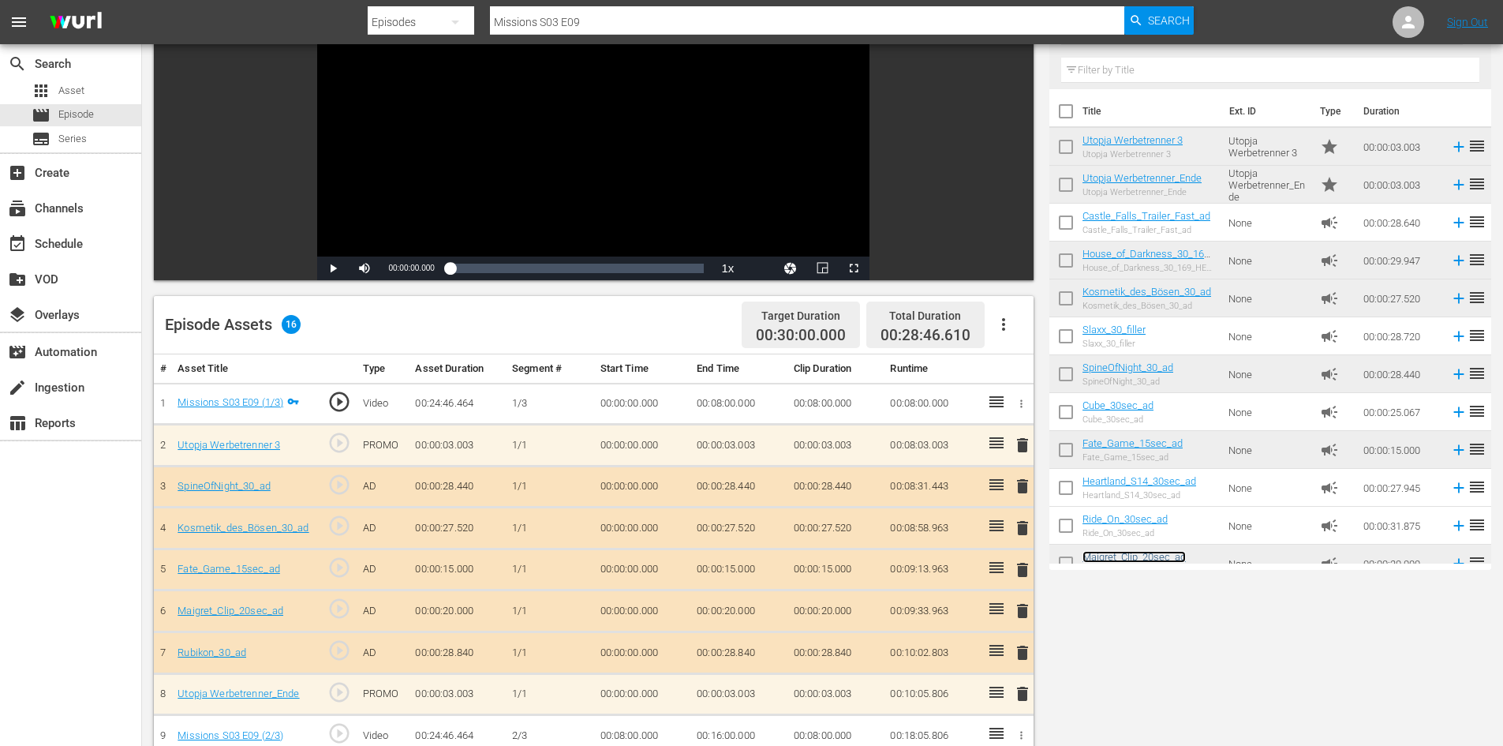
scroll to position [0, 0]
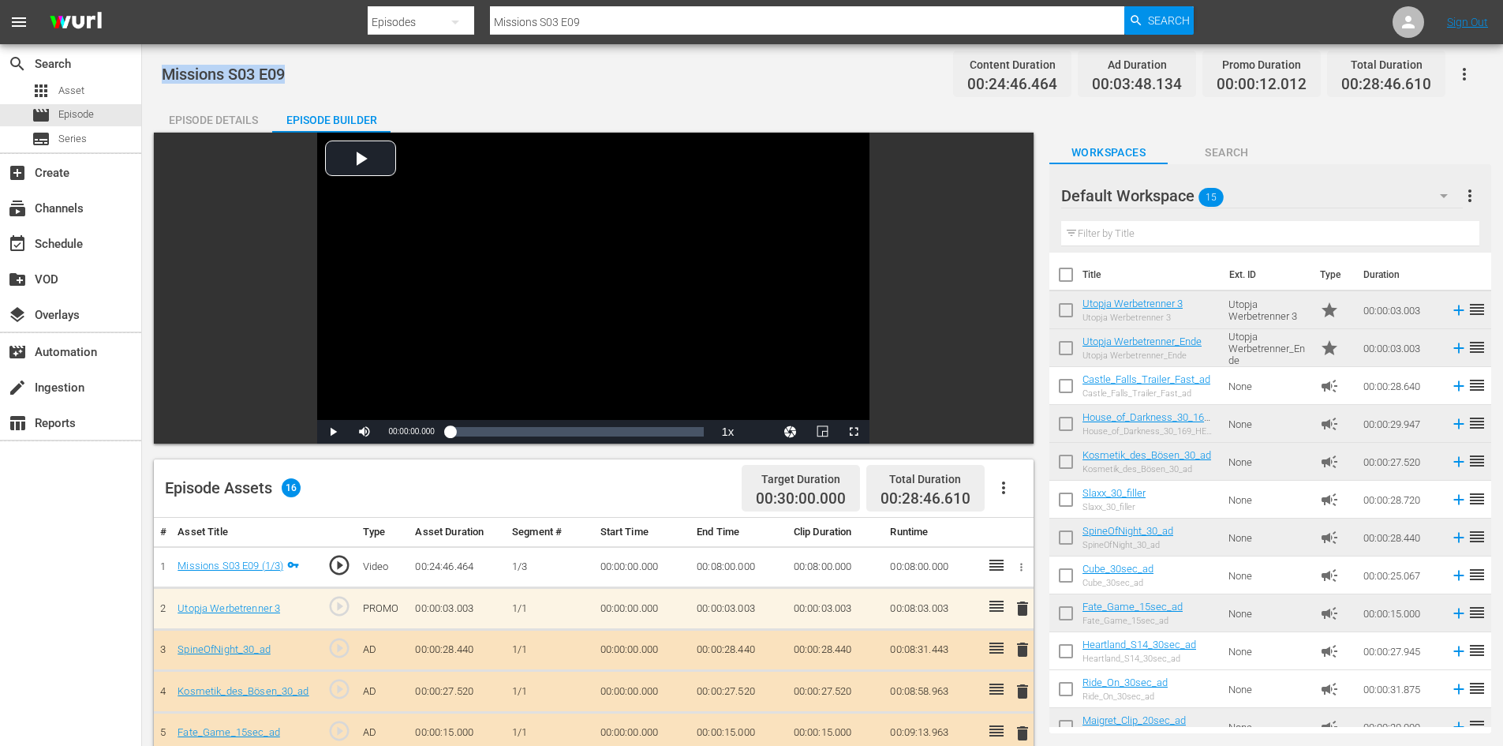
drag, startPoint x: 298, startPoint y: 71, endPoint x: 147, endPoint y: 67, distance: 151.5
click at [147, 67] on div "Missions S03 E09 Content Duration 00:24:46.464 Ad Duration 00:03:48.134 Promo D…" at bounding box center [822, 634] width 1361 height 1180
click at [103, 92] on div "apps Asset" at bounding box center [70, 91] width 141 height 22
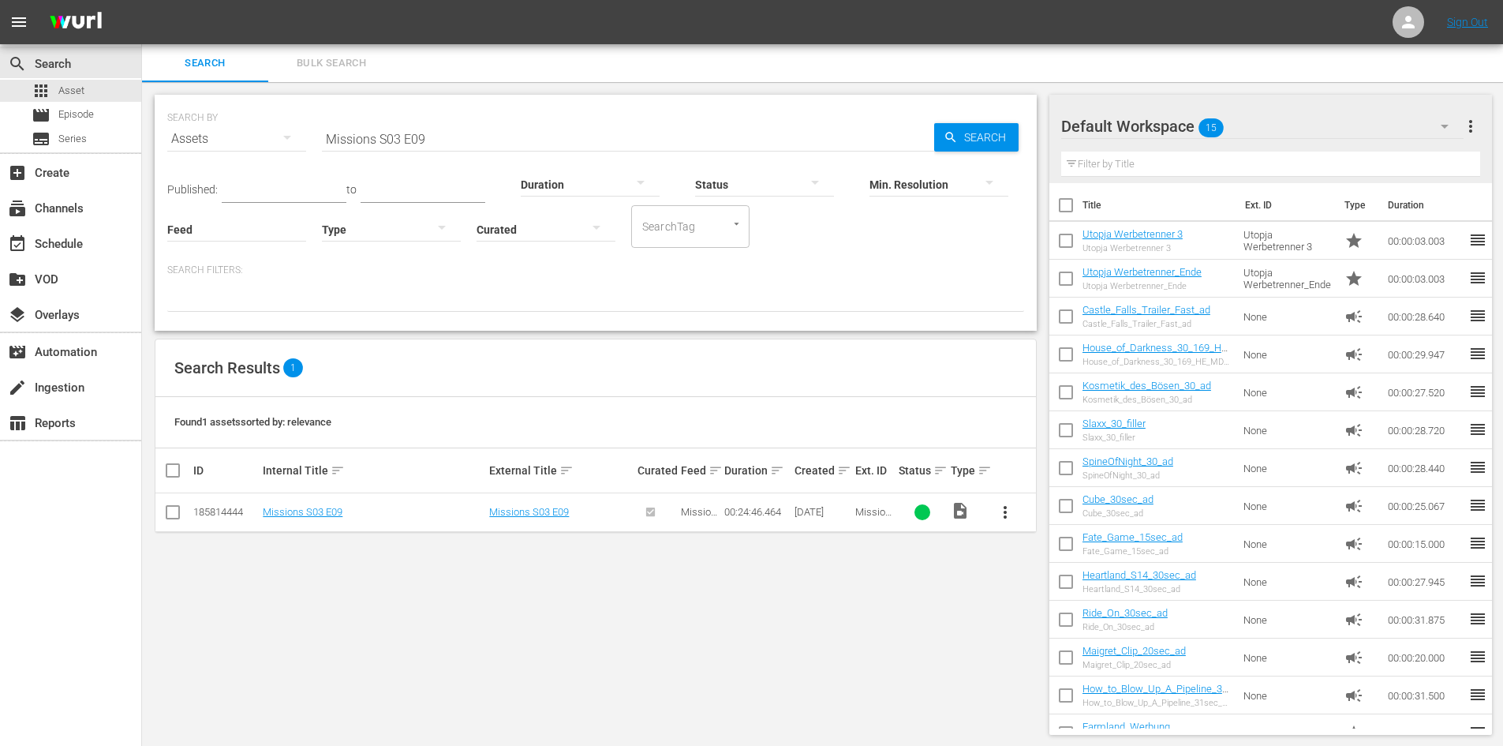
click at [468, 140] on input "Missions S03 E09" at bounding box center [628, 139] width 612 height 38
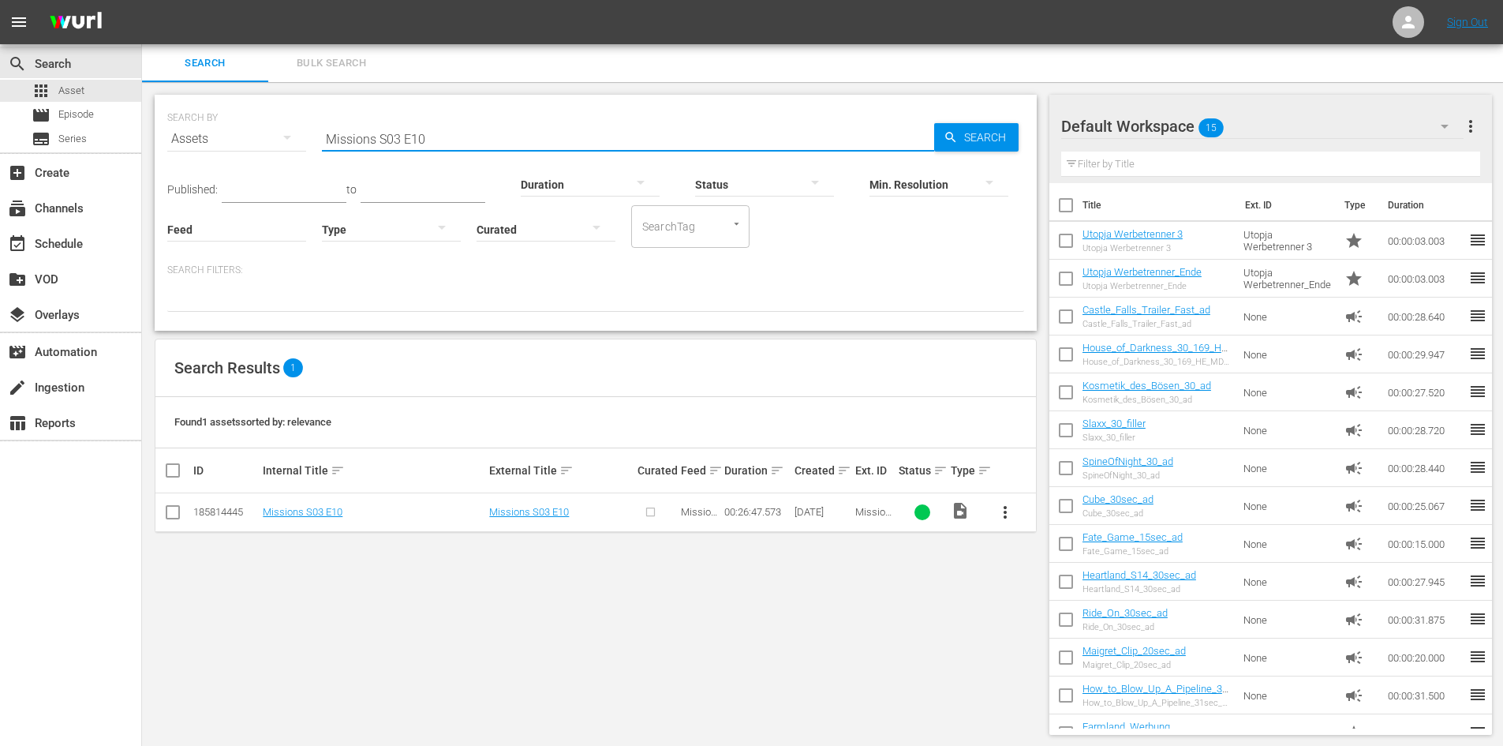
type input "Missions S03 E10"
click at [1011, 503] on span "more_vert" at bounding box center [1005, 512] width 19 height 19
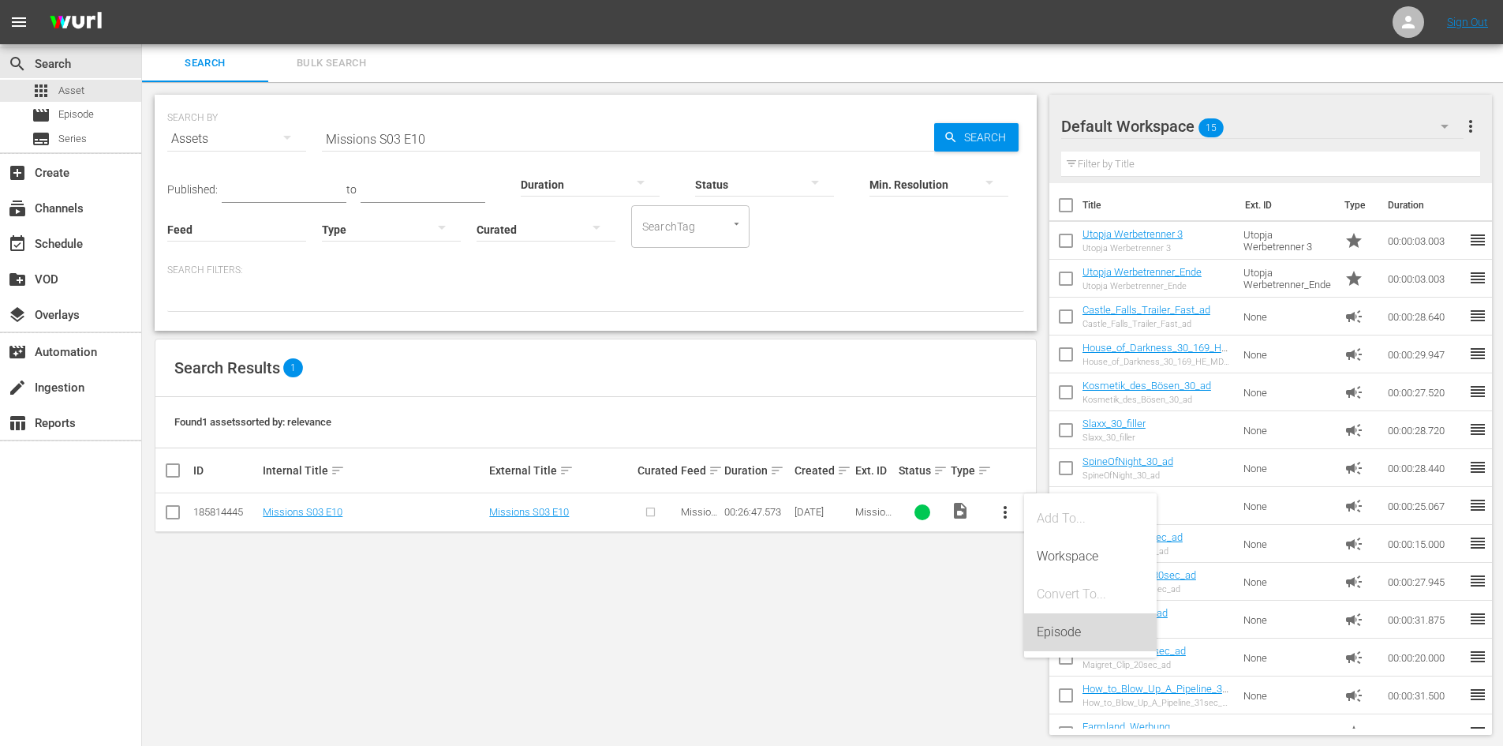
click at [1071, 637] on div "Episode" at bounding box center [1090, 632] width 107 height 38
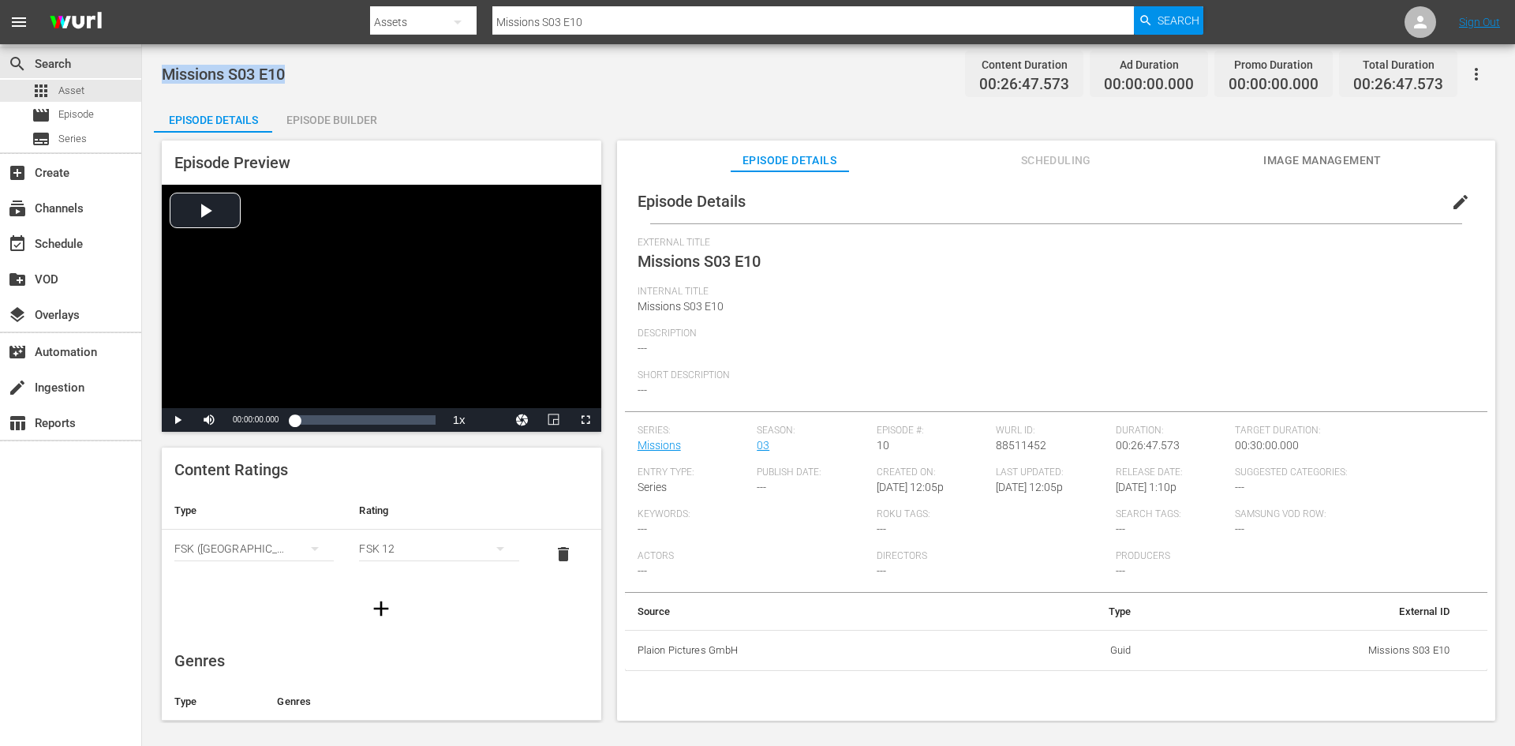
drag, startPoint x: 290, startPoint y: 74, endPoint x: 153, endPoint y: 71, distance: 136.5
click at [153, 71] on div "Missions S03 E10 Content Duration 00:26:47.573 Ad Duration 00:00:00.000 Promo D…" at bounding box center [828, 383] width 1373 height 678
click at [95, 121] on div "movie Episode" at bounding box center [70, 115] width 141 height 22
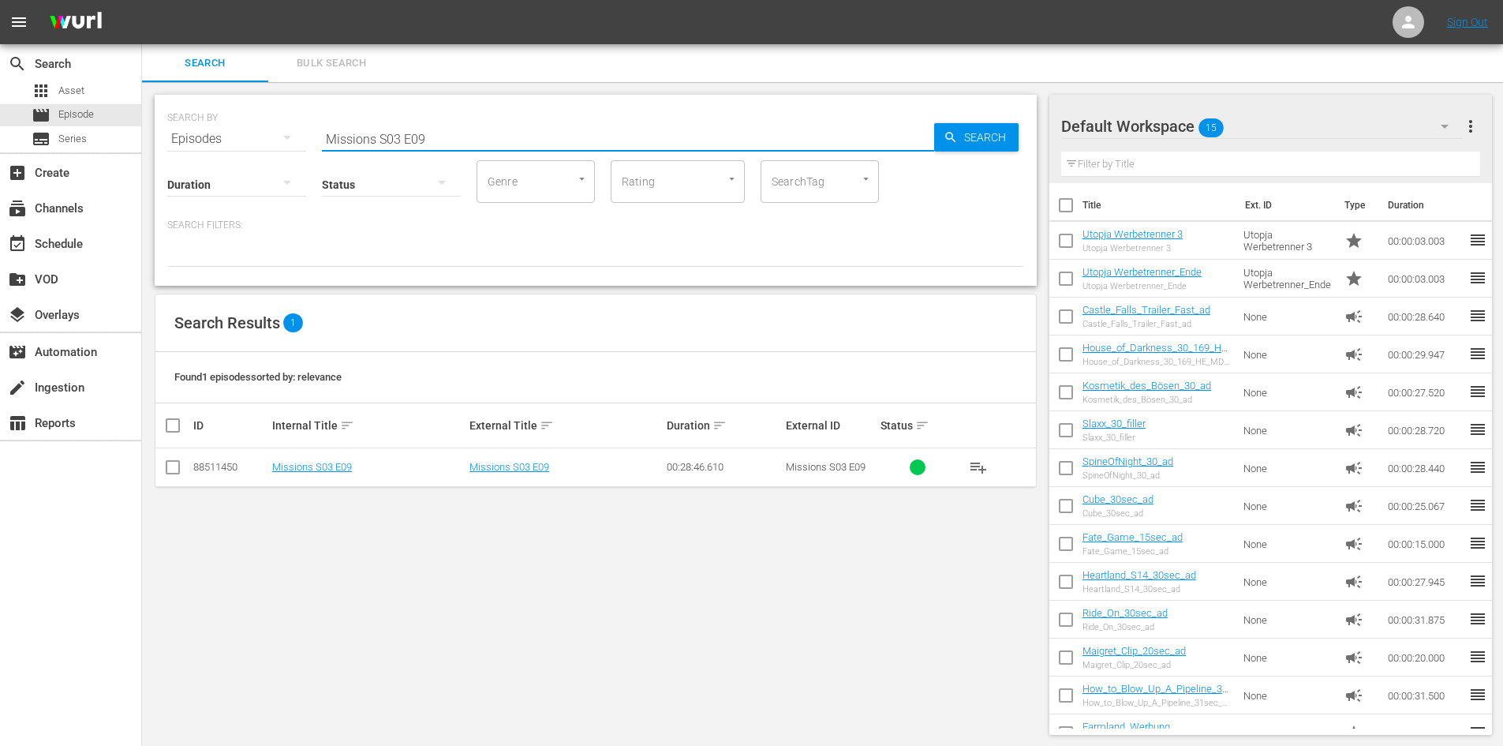
click at [442, 136] on input "Missions S03 E09" at bounding box center [628, 139] width 612 height 38
type input "Missions S03 E10"
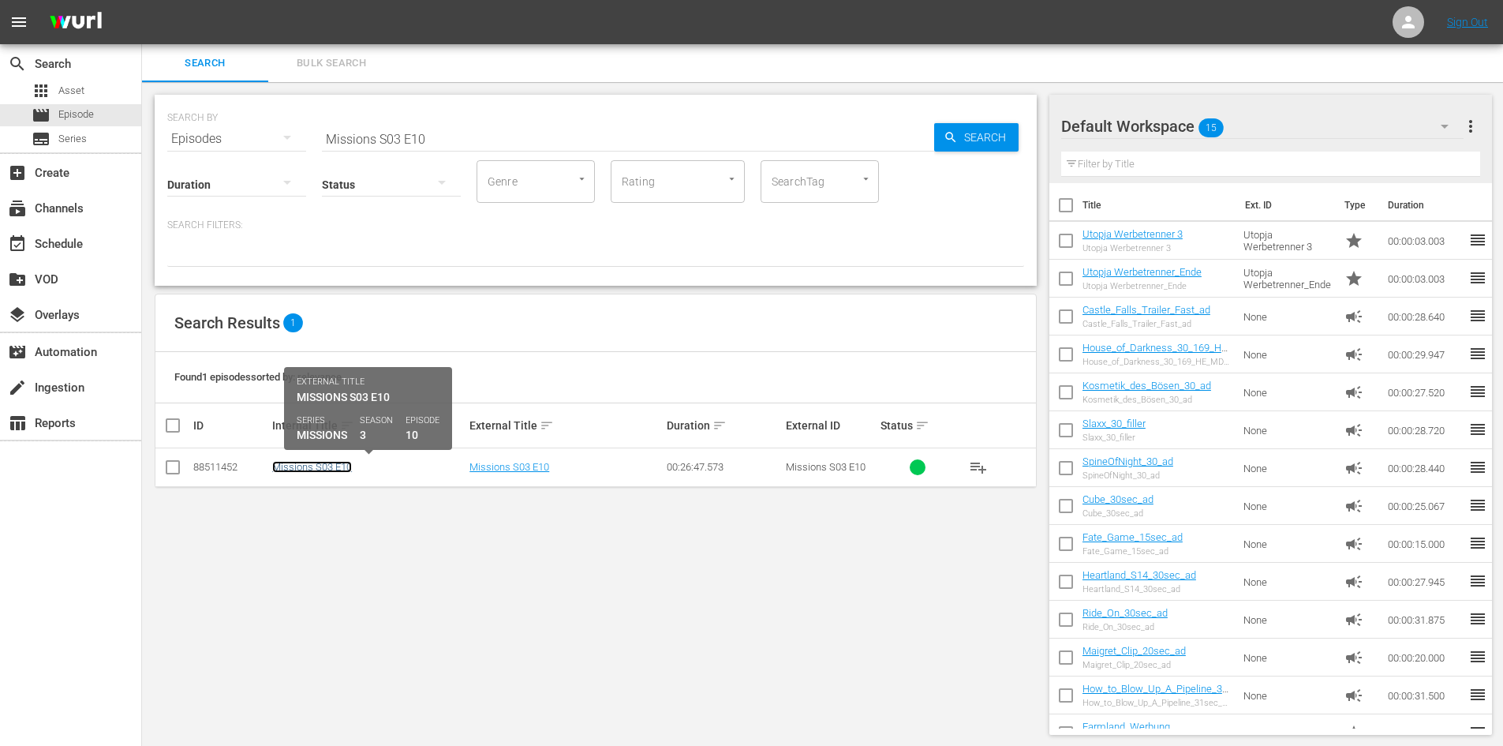
click at [323, 461] on link "Missions S03 E10" at bounding box center [312, 467] width 80 height 12
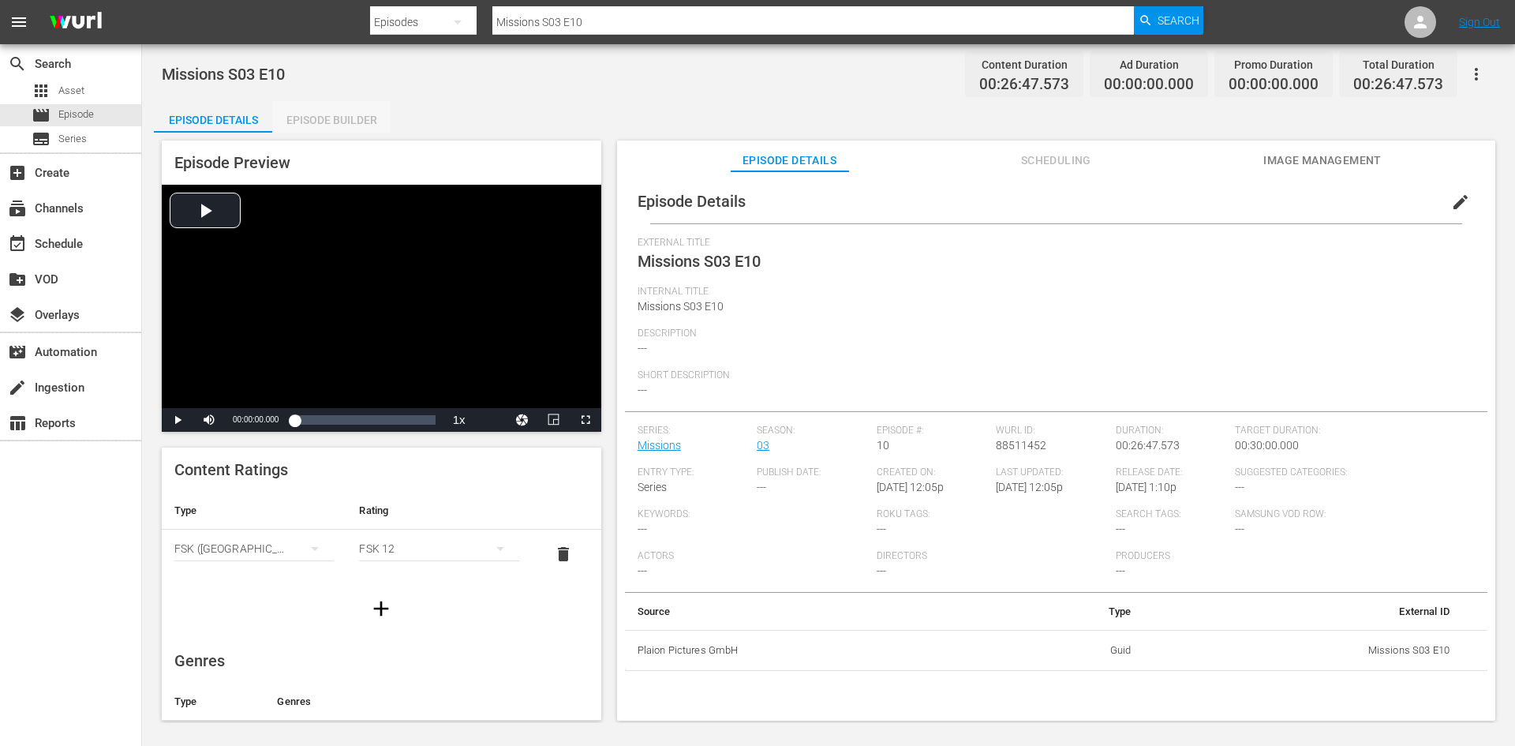
click at [338, 103] on div "Episode Builder" at bounding box center [331, 120] width 118 height 38
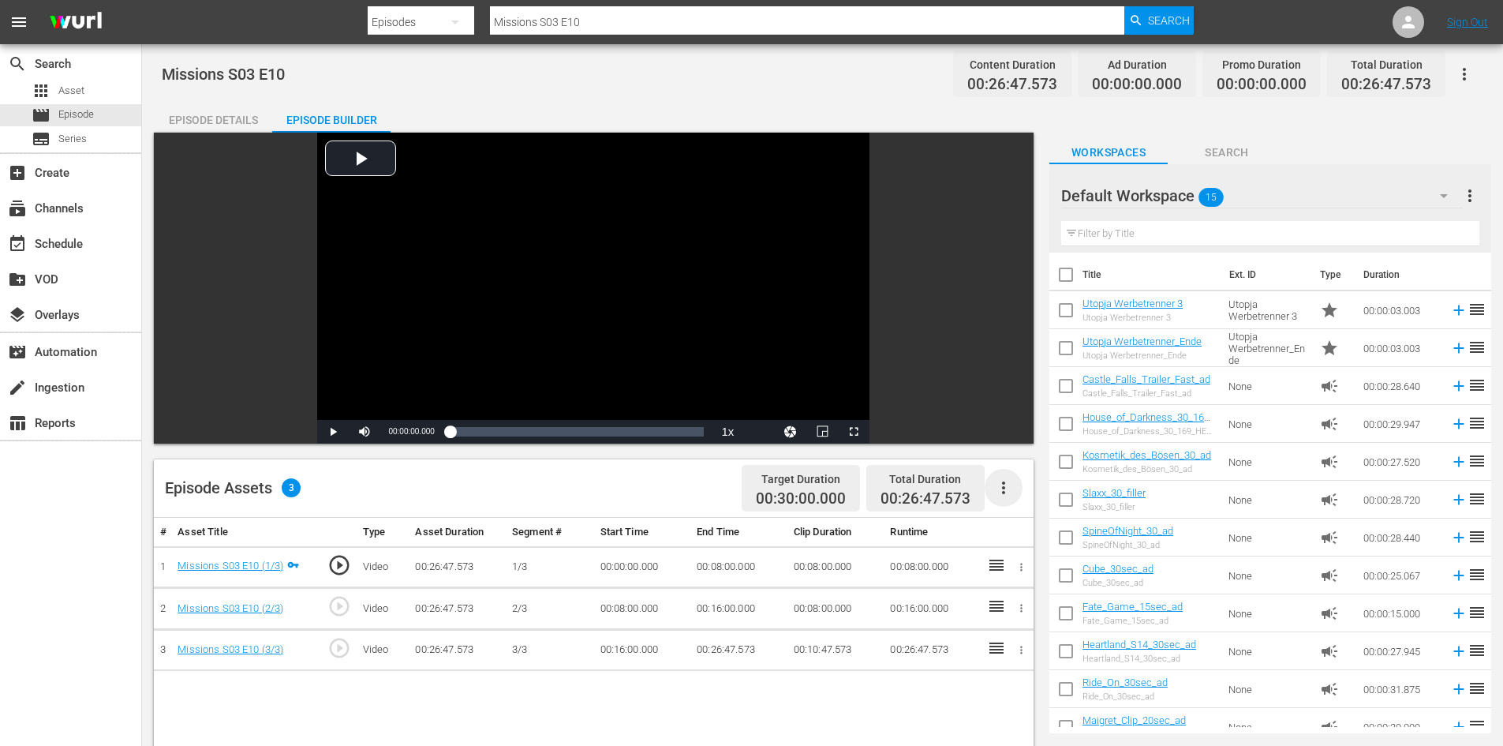
click at [1008, 482] on icon "button" at bounding box center [1003, 487] width 19 height 19
click at [1022, 495] on div "Fill with Ads" at bounding box center [1050, 494] width 107 height 38
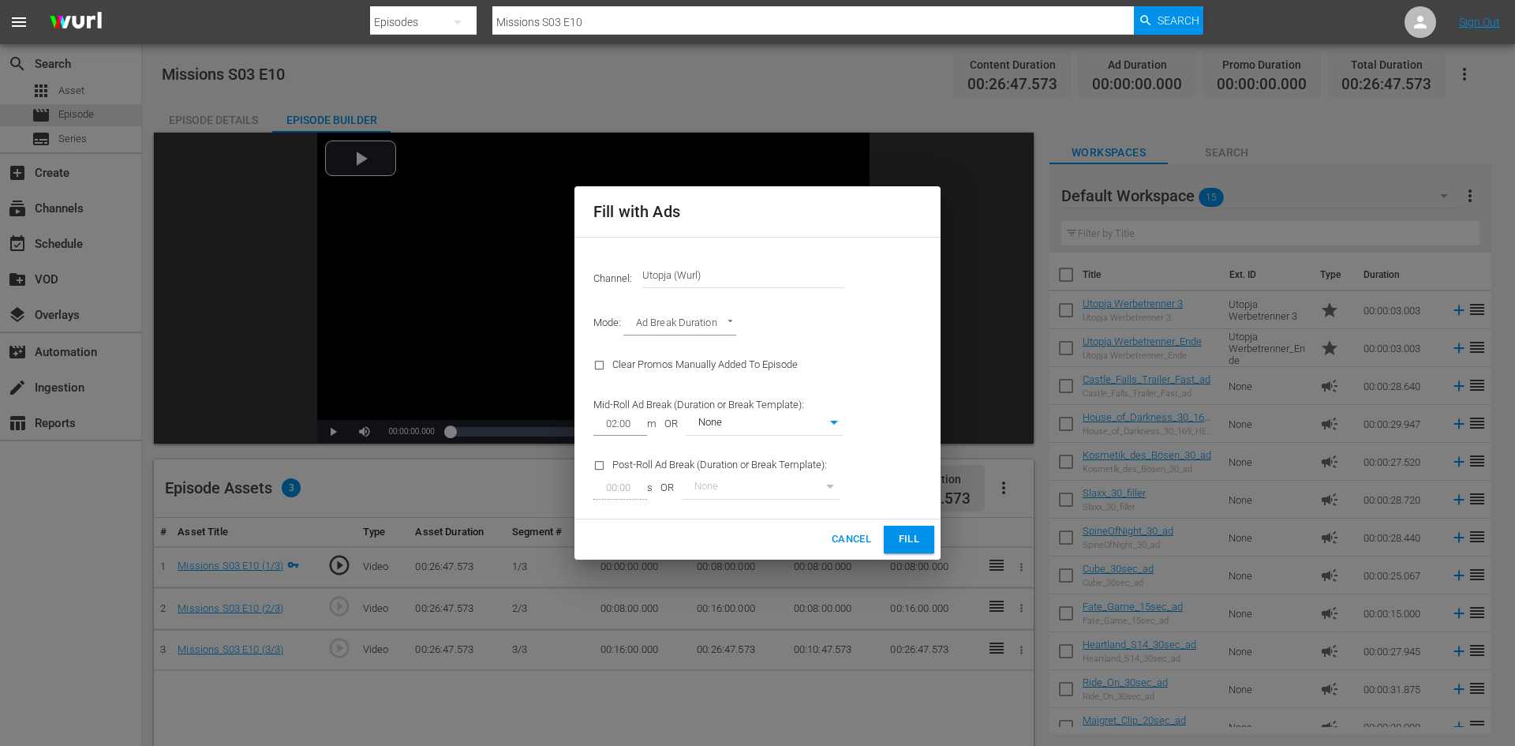
click at [911, 540] on span "Fill" at bounding box center [908, 539] width 25 height 18
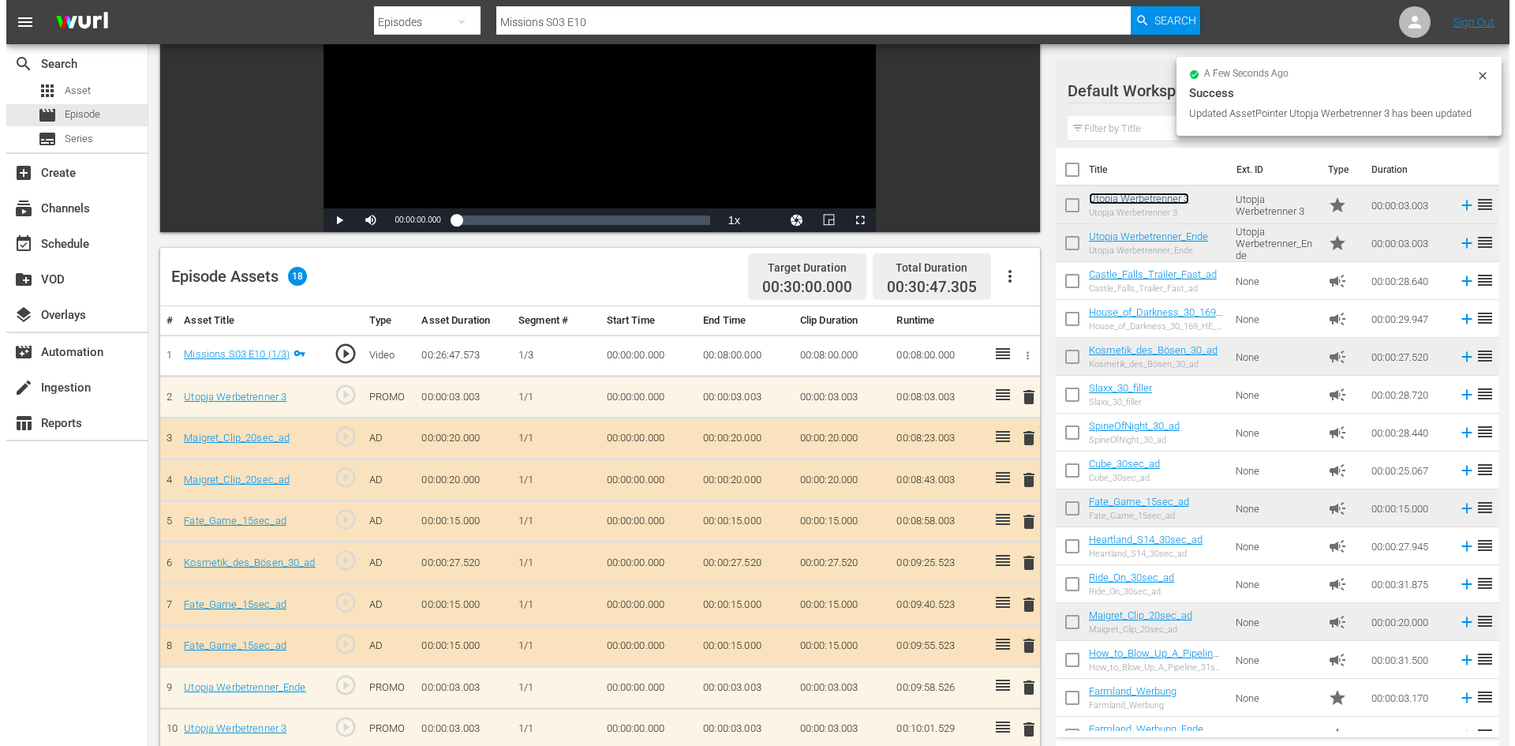
scroll to position [316, 0]
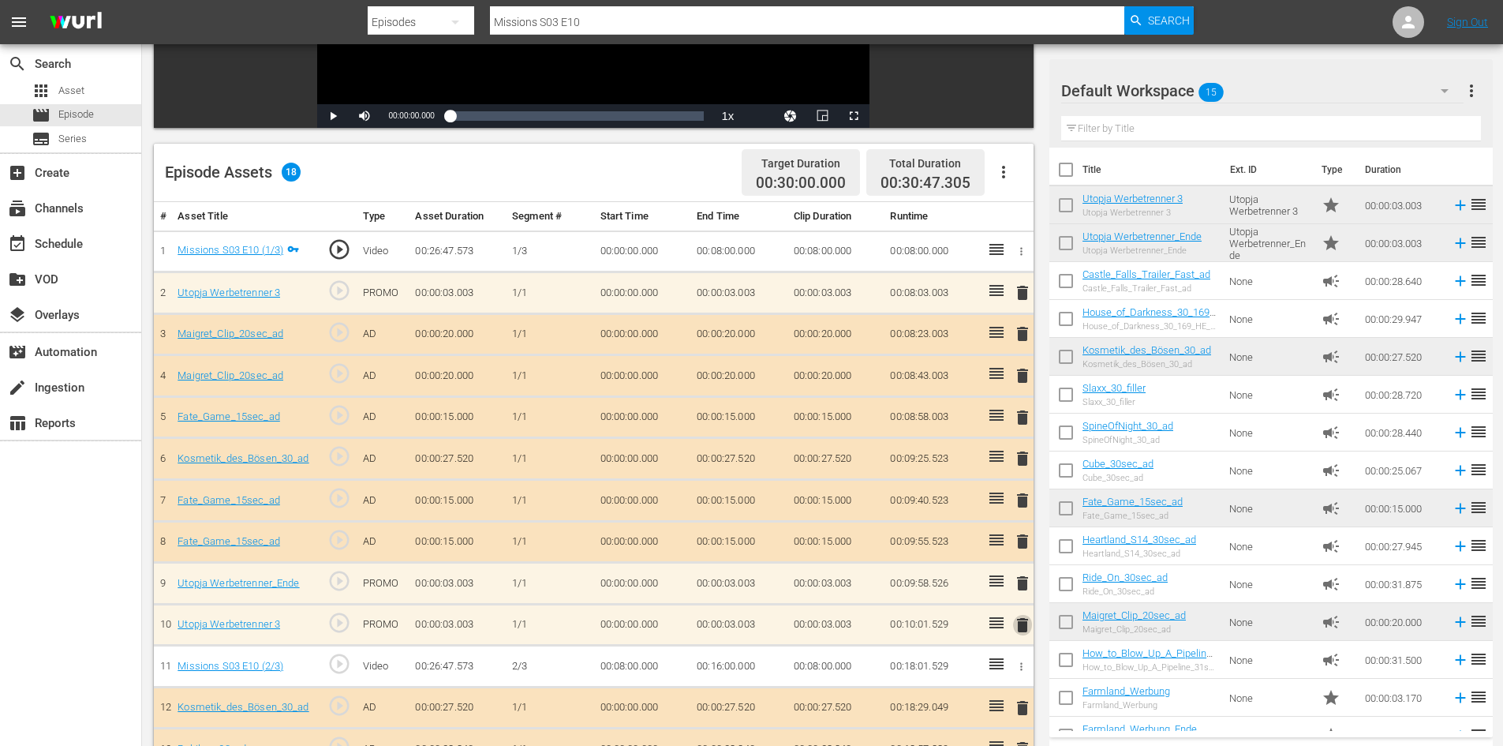
click at [1020, 630] on span "delete" at bounding box center [1022, 624] width 19 height 19
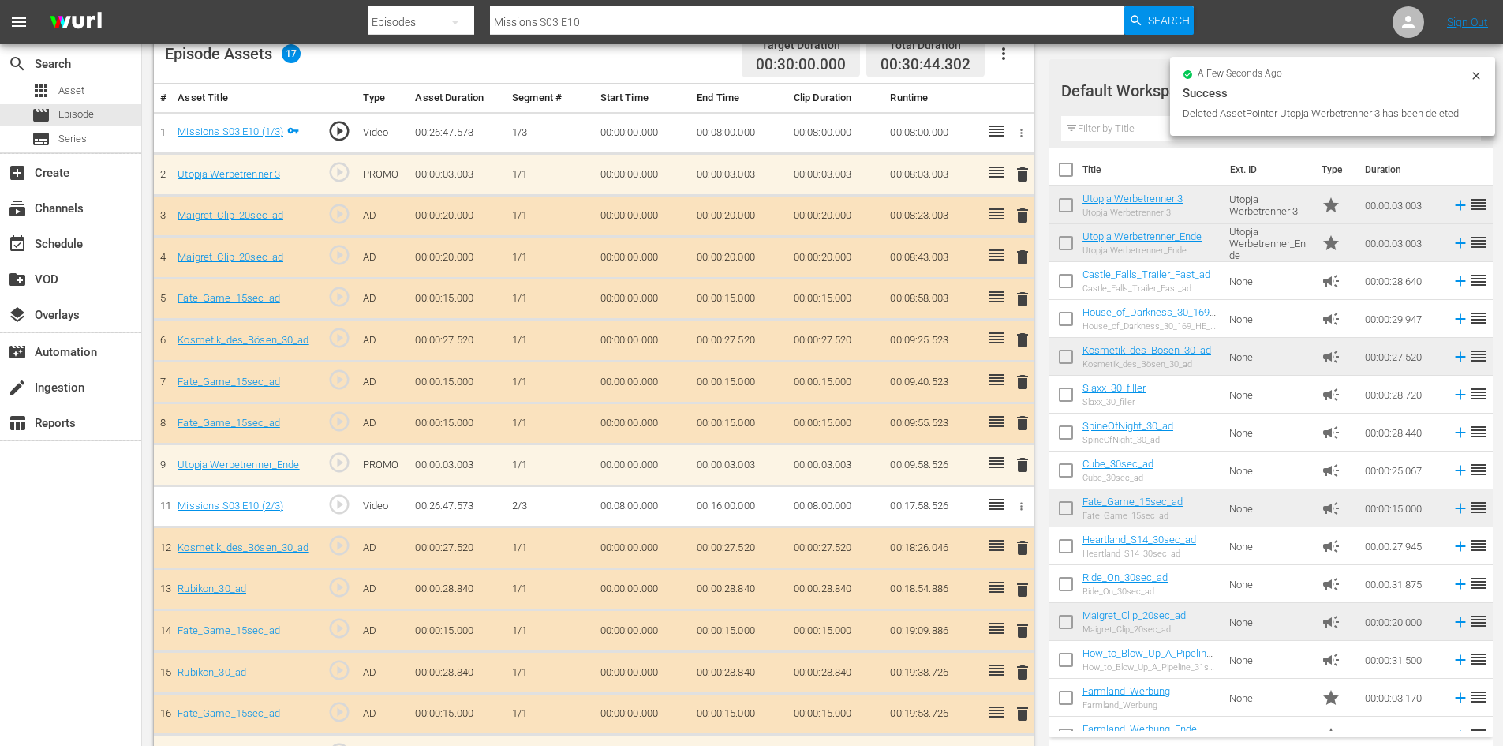
scroll to position [473, 0]
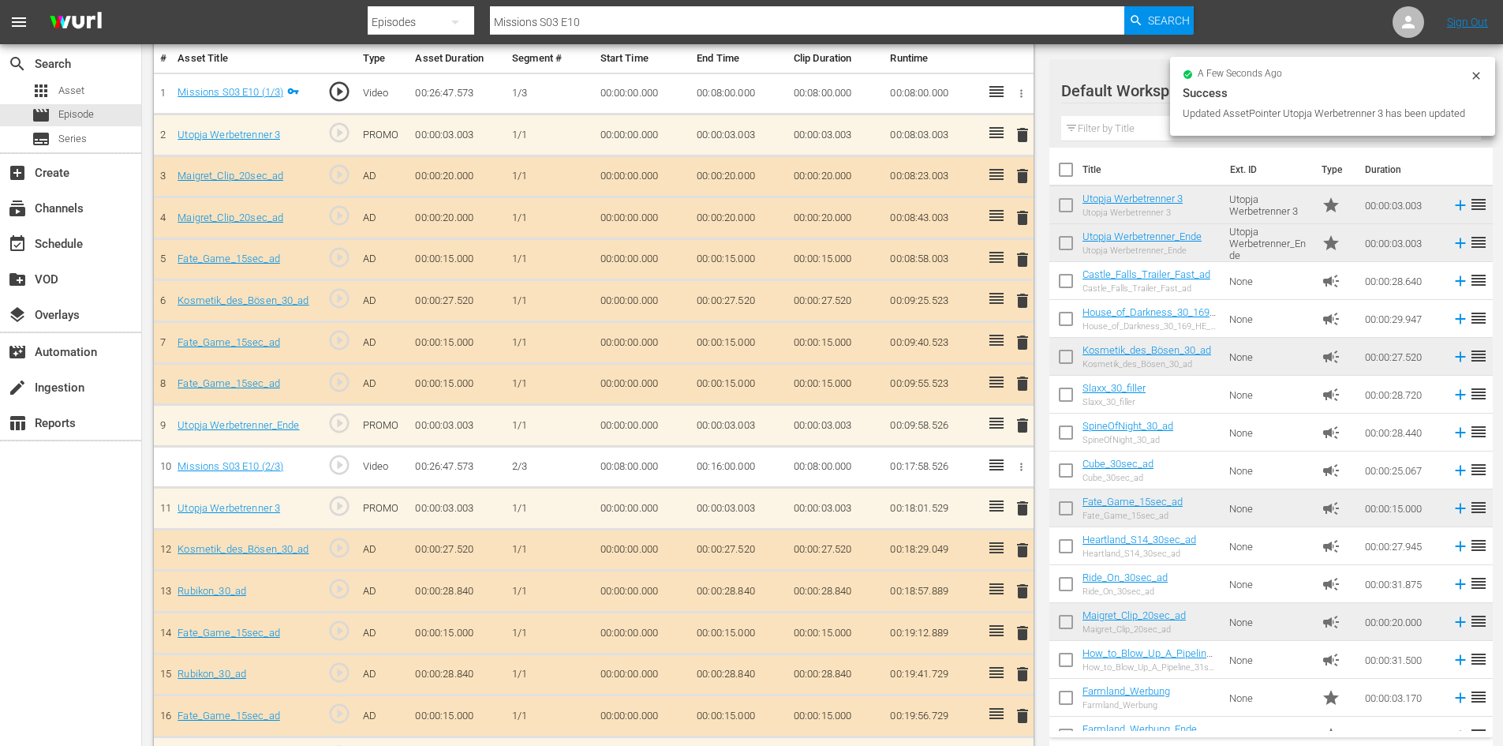
click at [1020, 381] on span "delete" at bounding box center [1022, 383] width 19 height 19
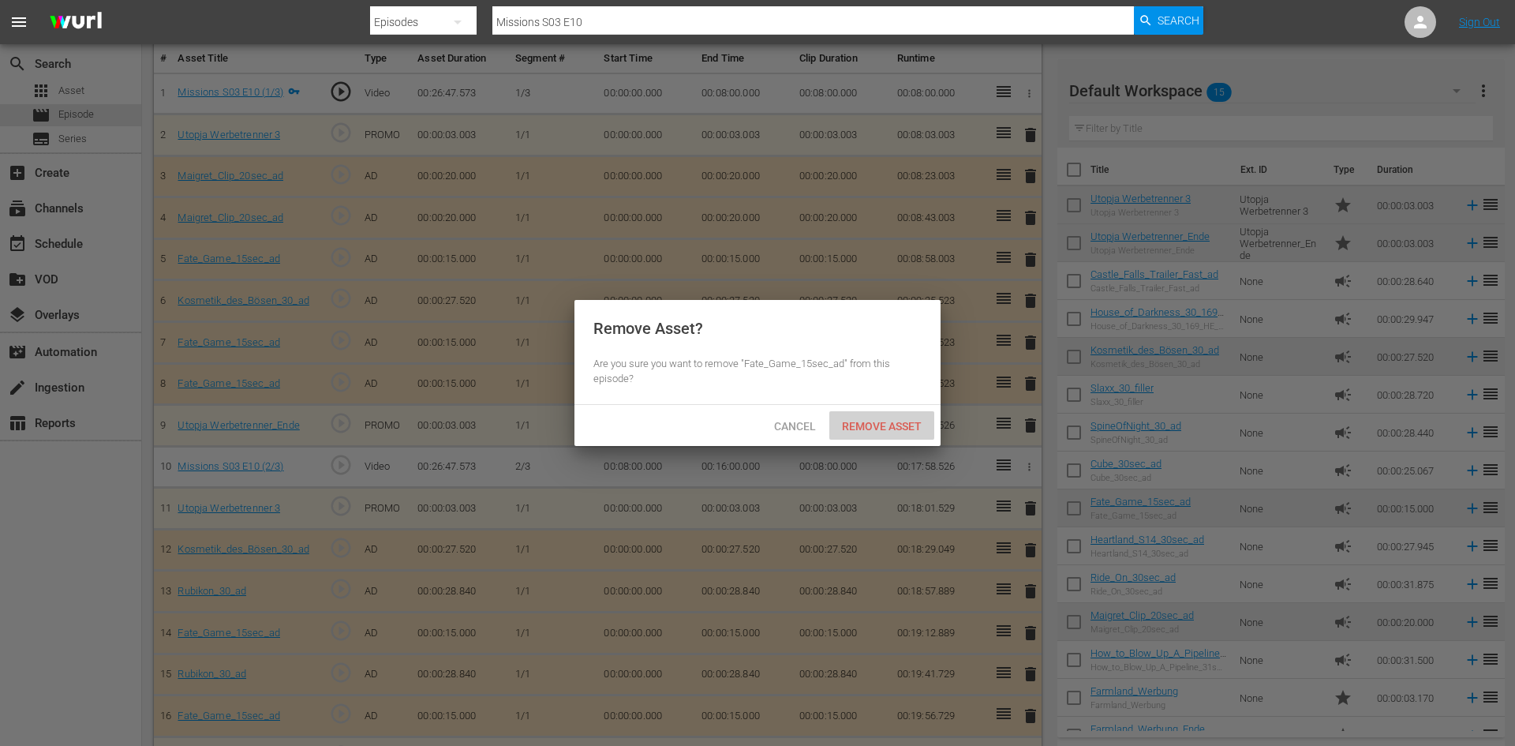
click at [889, 432] on div "Remove Asset" at bounding box center [881, 425] width 105 height 29
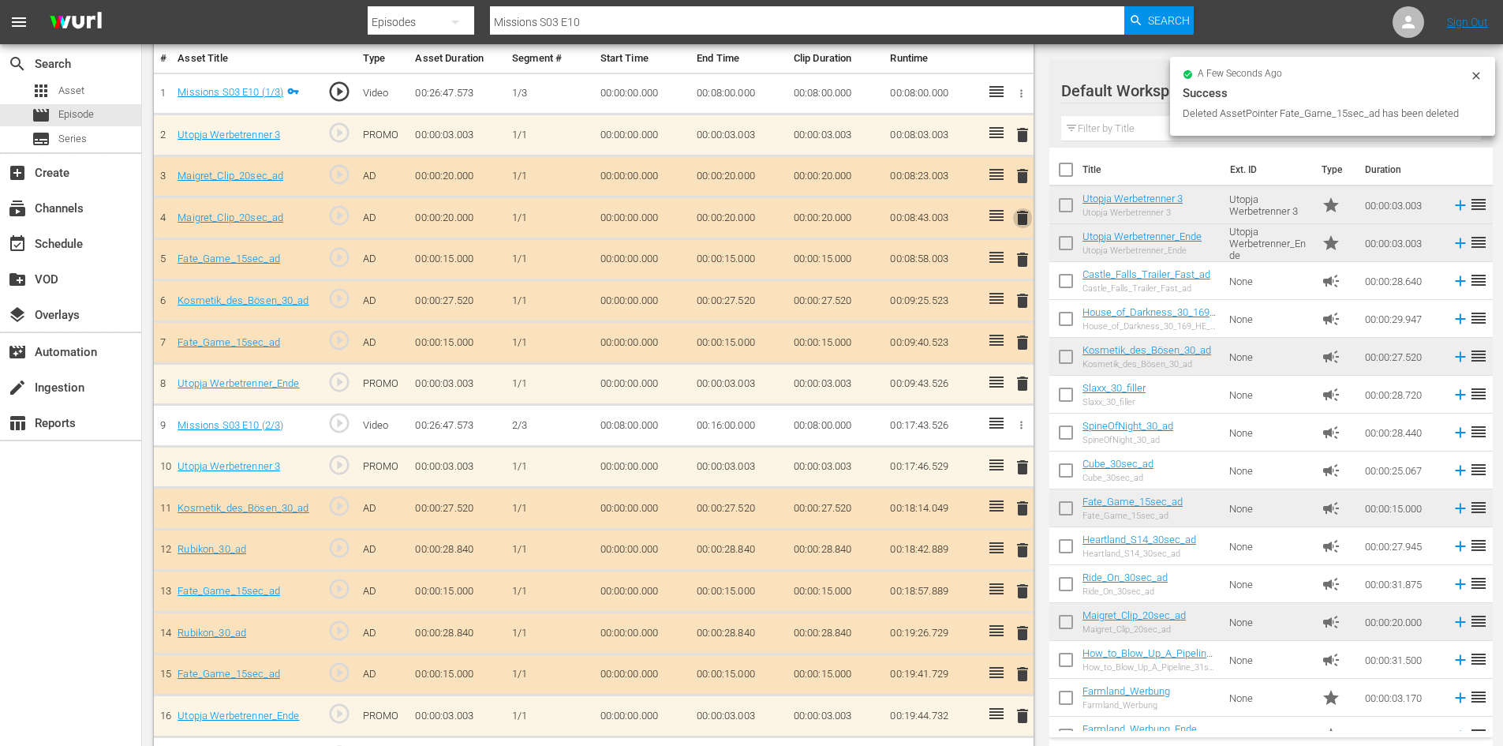
click at [1015, 216] on span "delete" at bounding box center [1022, 217] width 19 height 19
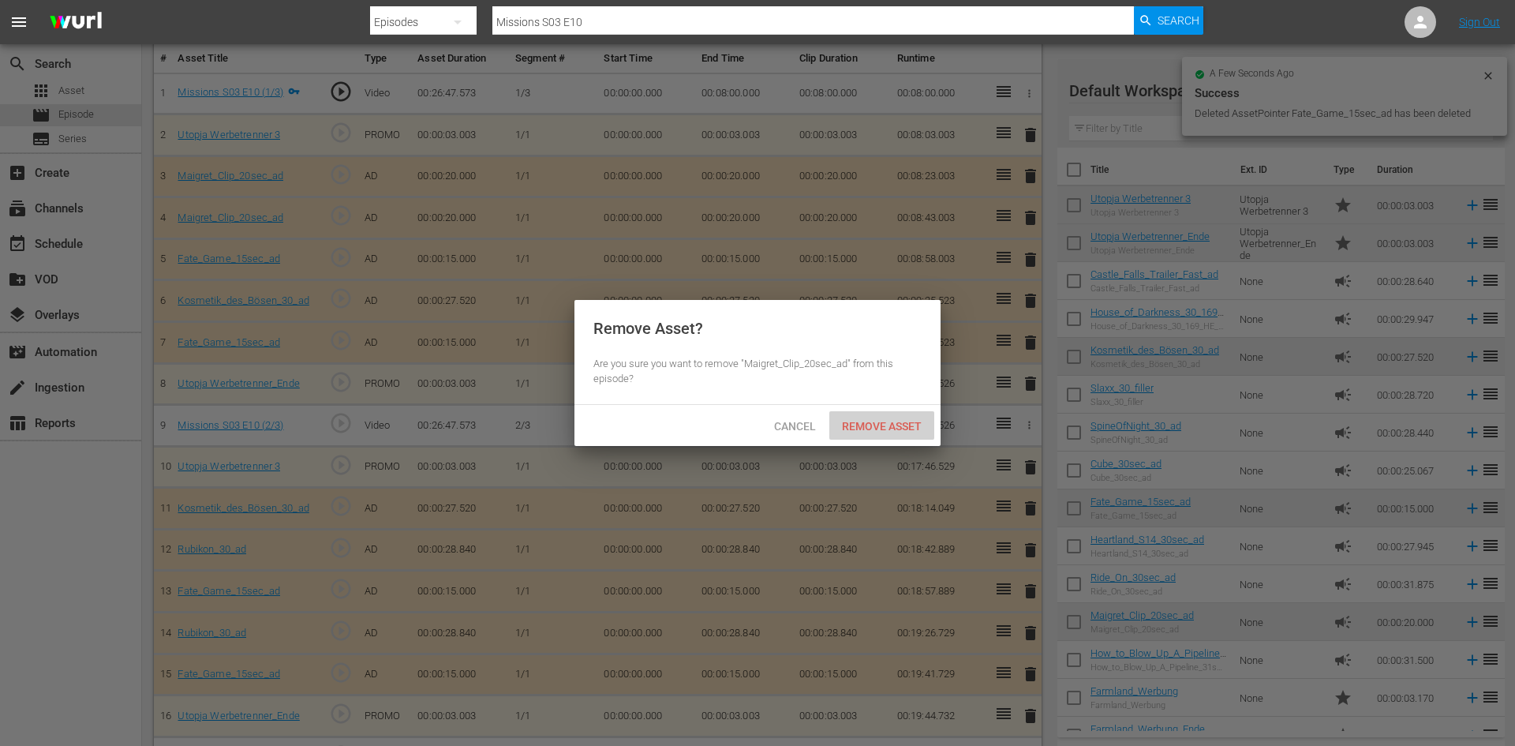
click at [888, 422] on span "Remove Asset" at bounding box center [881, 426] width 105 height 13
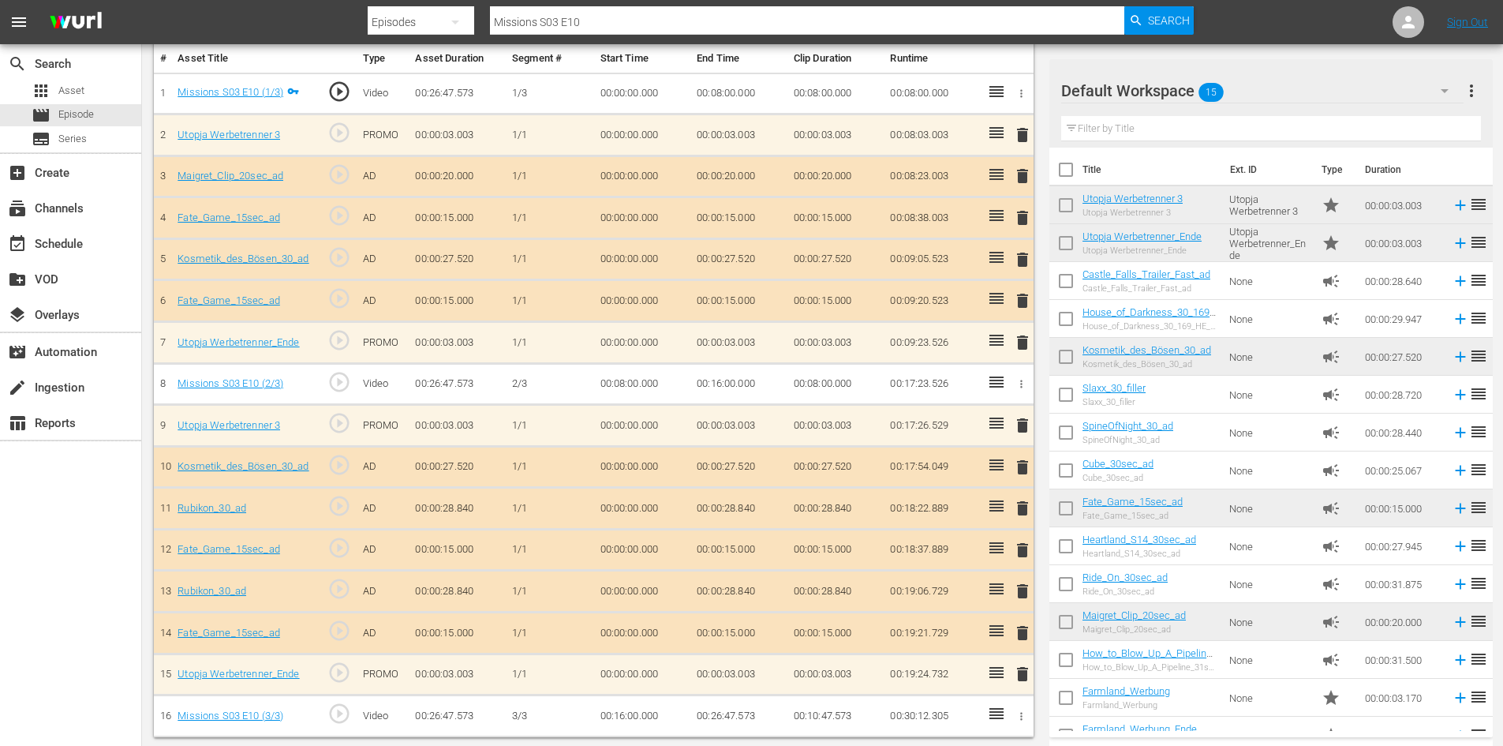
click at [1026, 219] on span "delete" at bounding box center [1022, 217] width 19 height 19
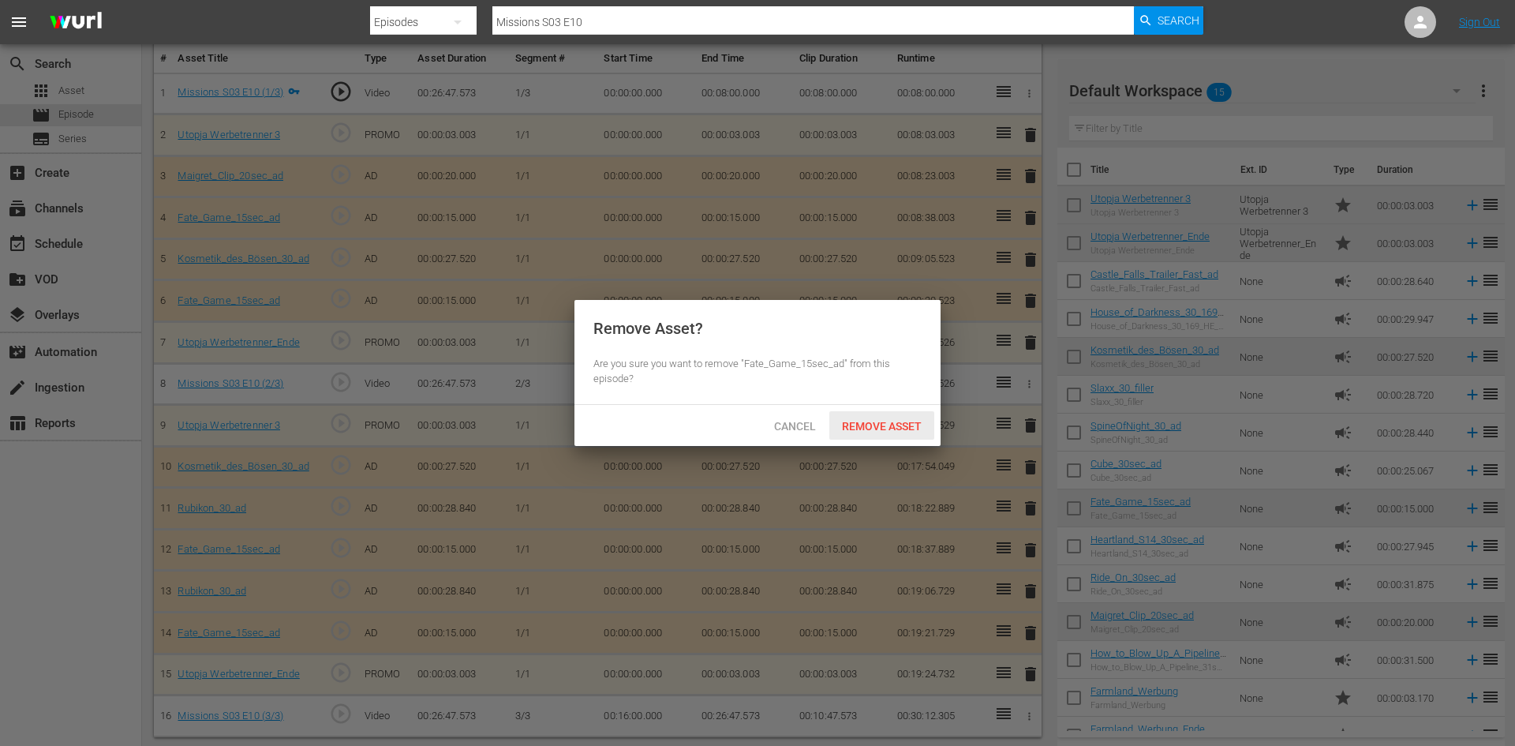
click at [913, 423] on span "Remove Asset" at bounding box center [881, 426] width 105 height 13
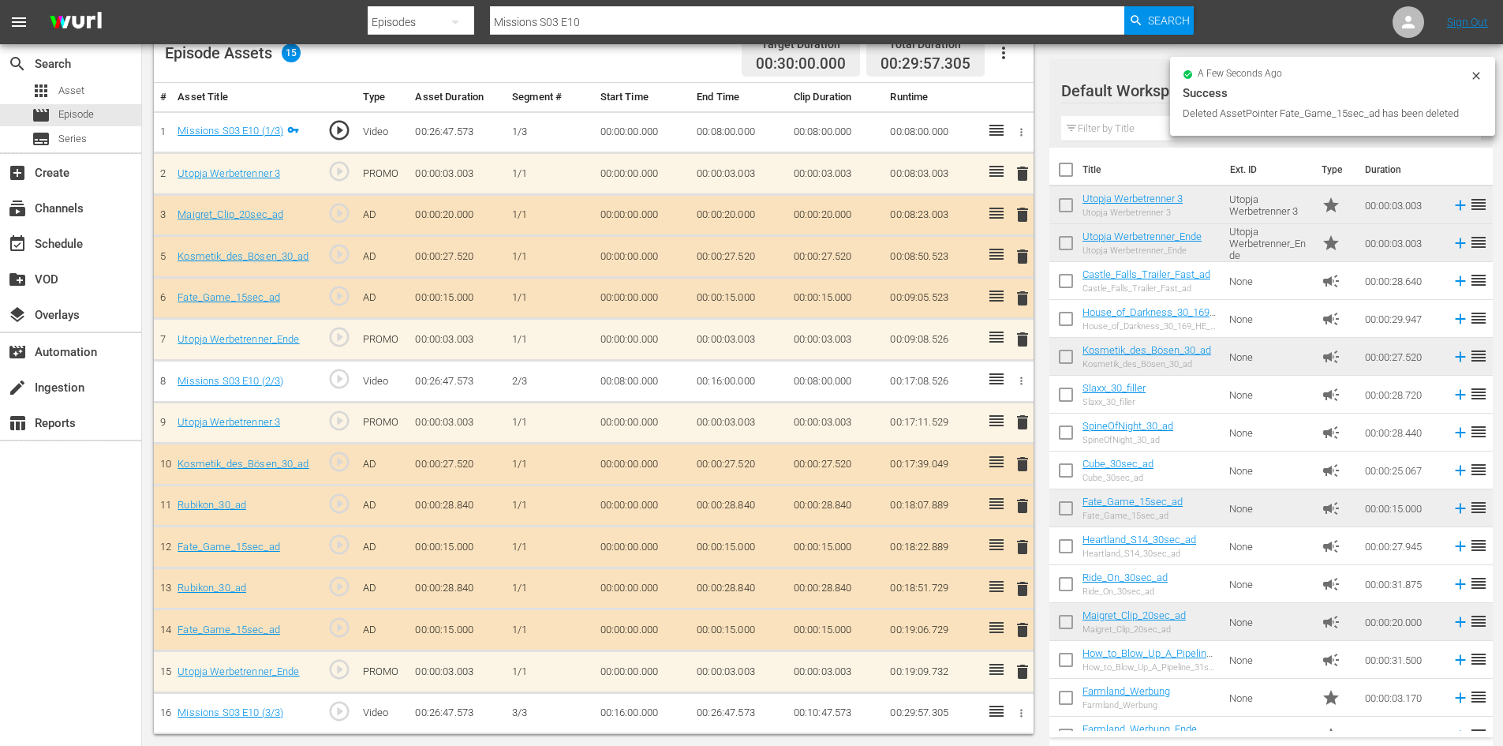
scroll to position [435, 0]
click at [1015, 506] on span "delete" at bounding box center [1022, 505] width 19 height 19
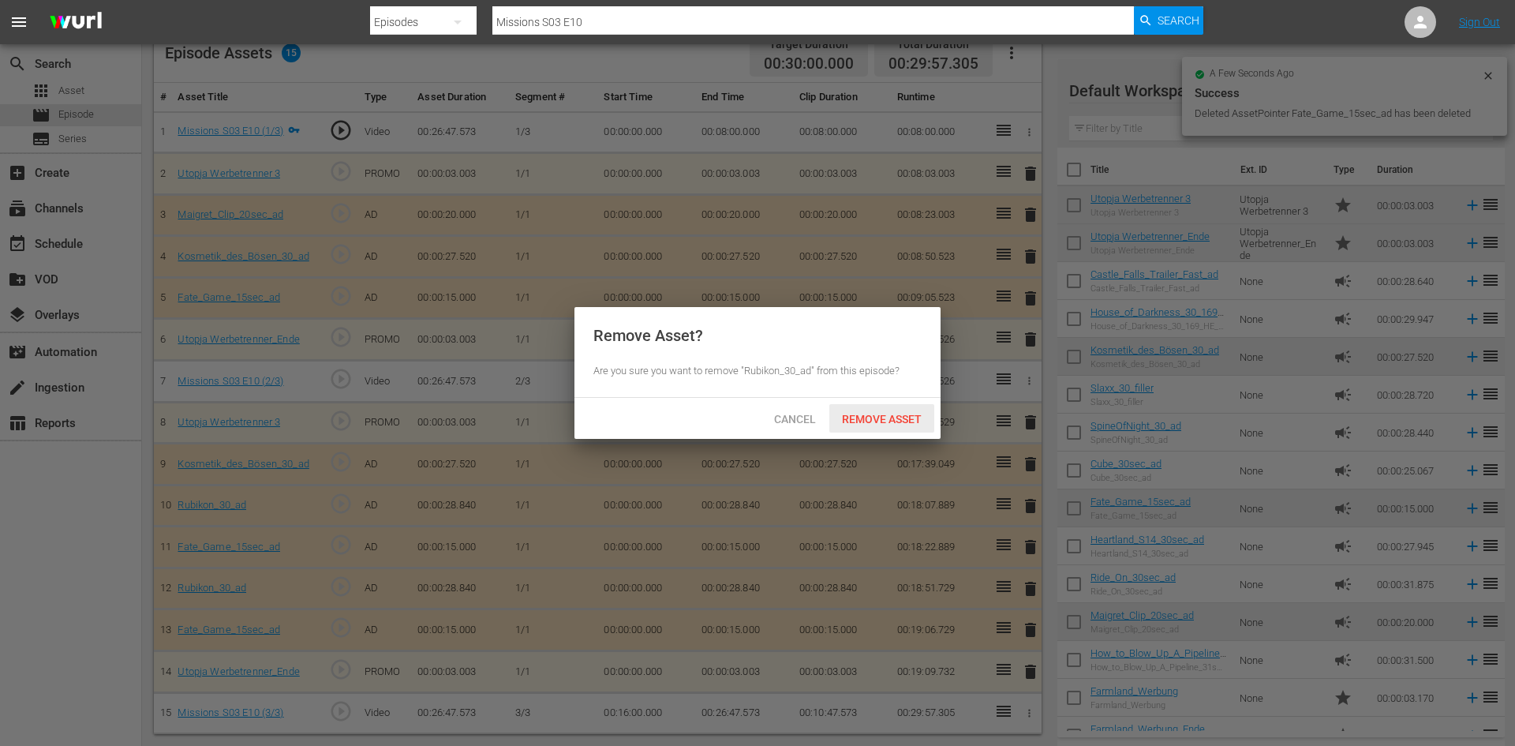
click at [888, 419] on span "Remove Asset" at bounding box center [881, 419] width 105 height 13
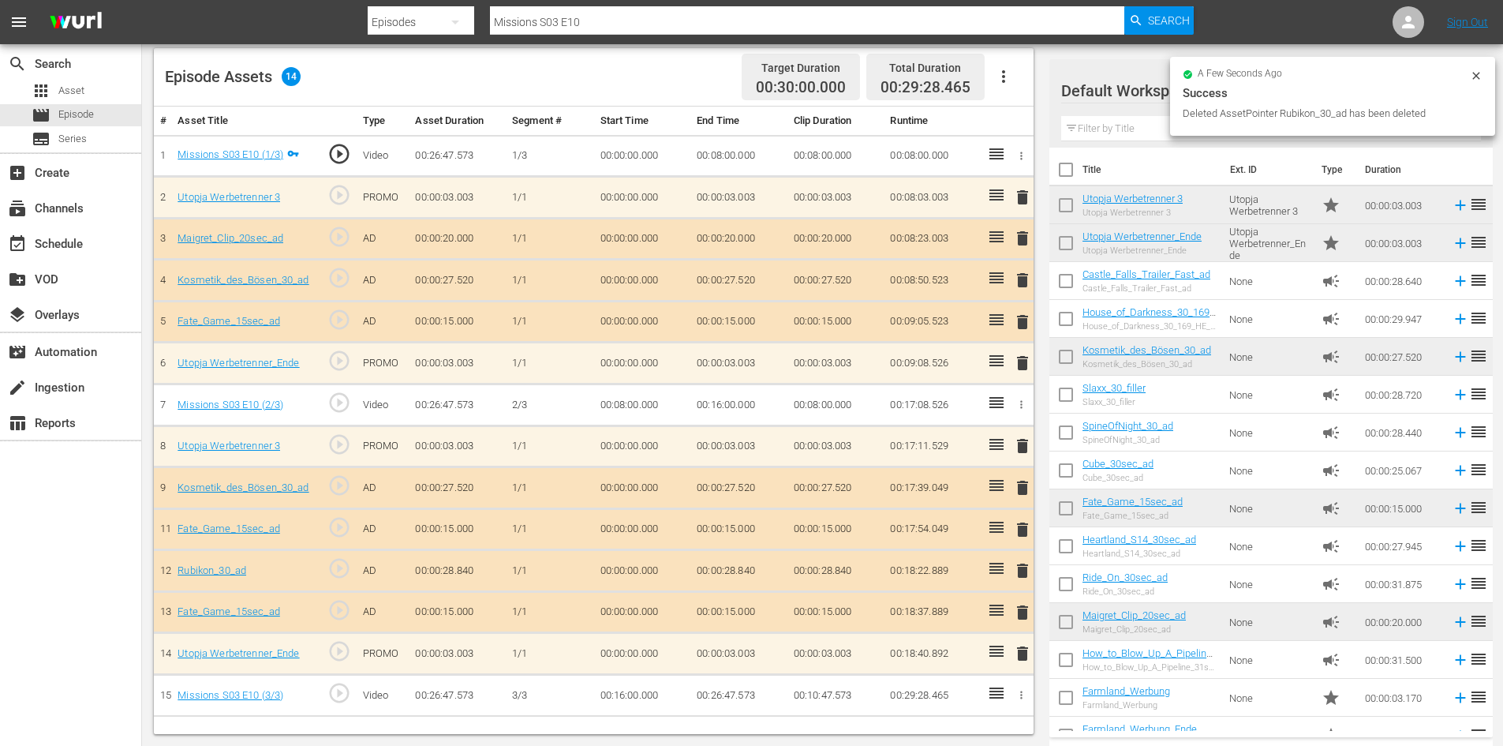
scroll to position [411, 0]
click at [1022, 608] on span "delete" at bounding box center [1022, 612] width 19 height 19
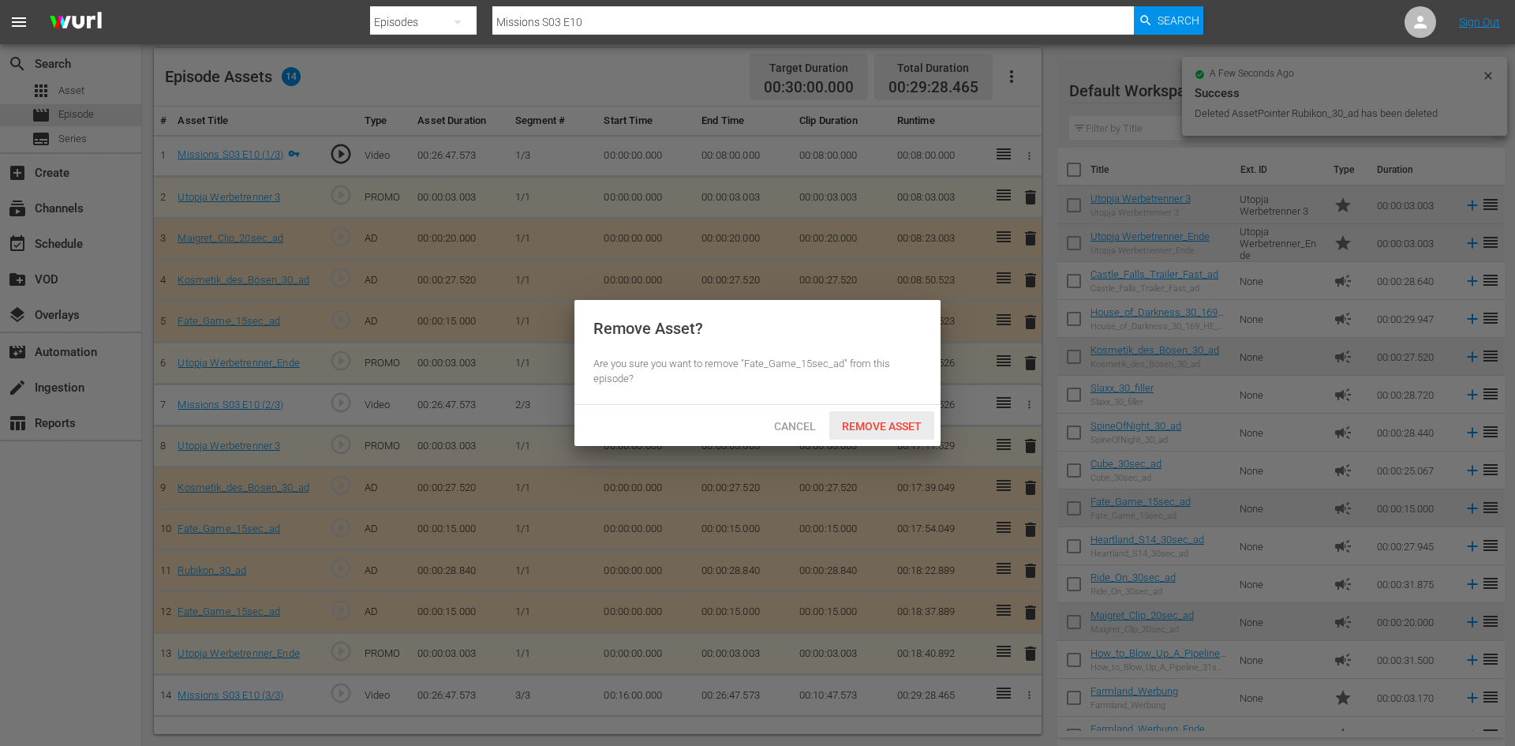
click at [910, 423] on span "Remove Asset" at bounding box center [881, 426] width 105 height 13
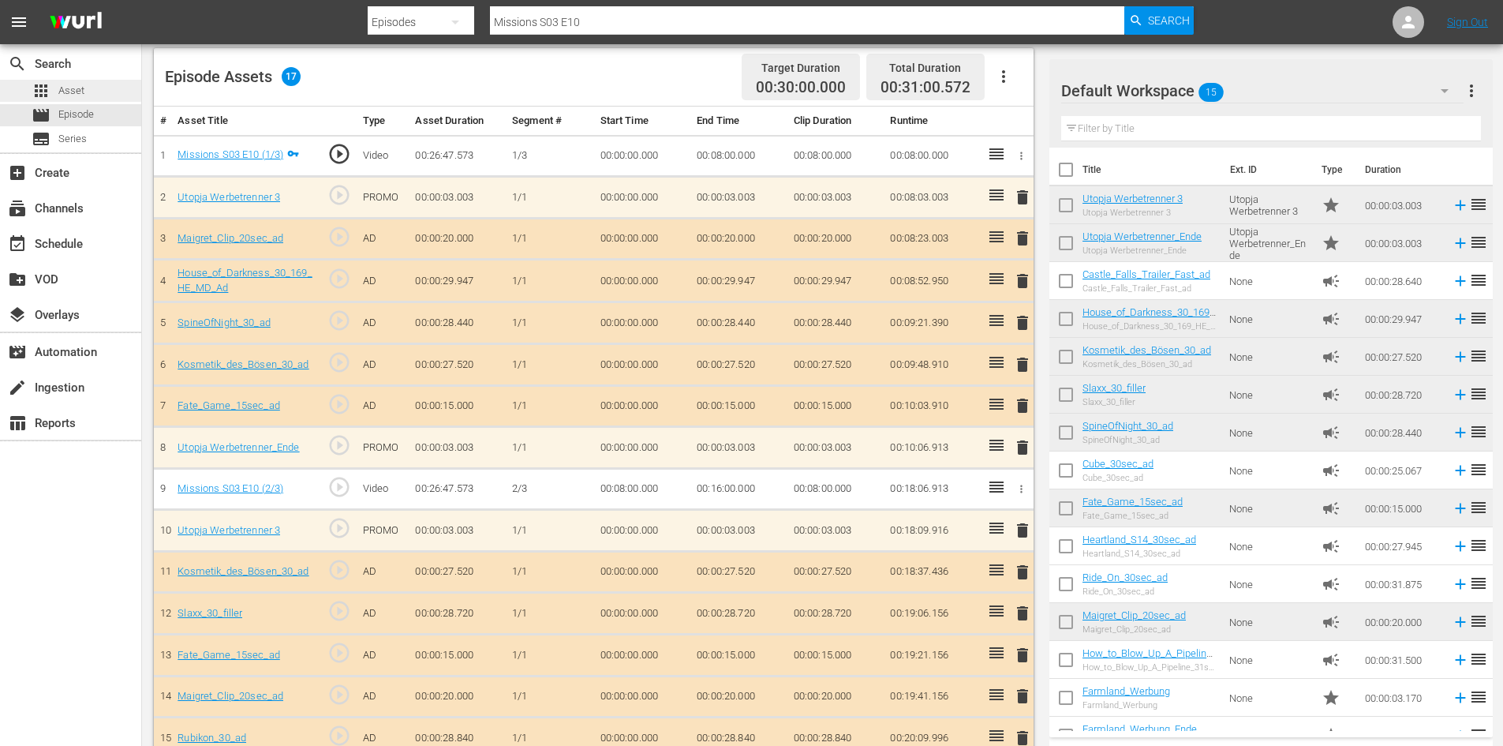
click at [86, 87] on div "apps Asset" at bounding box center [70, 91] width 141 height 22
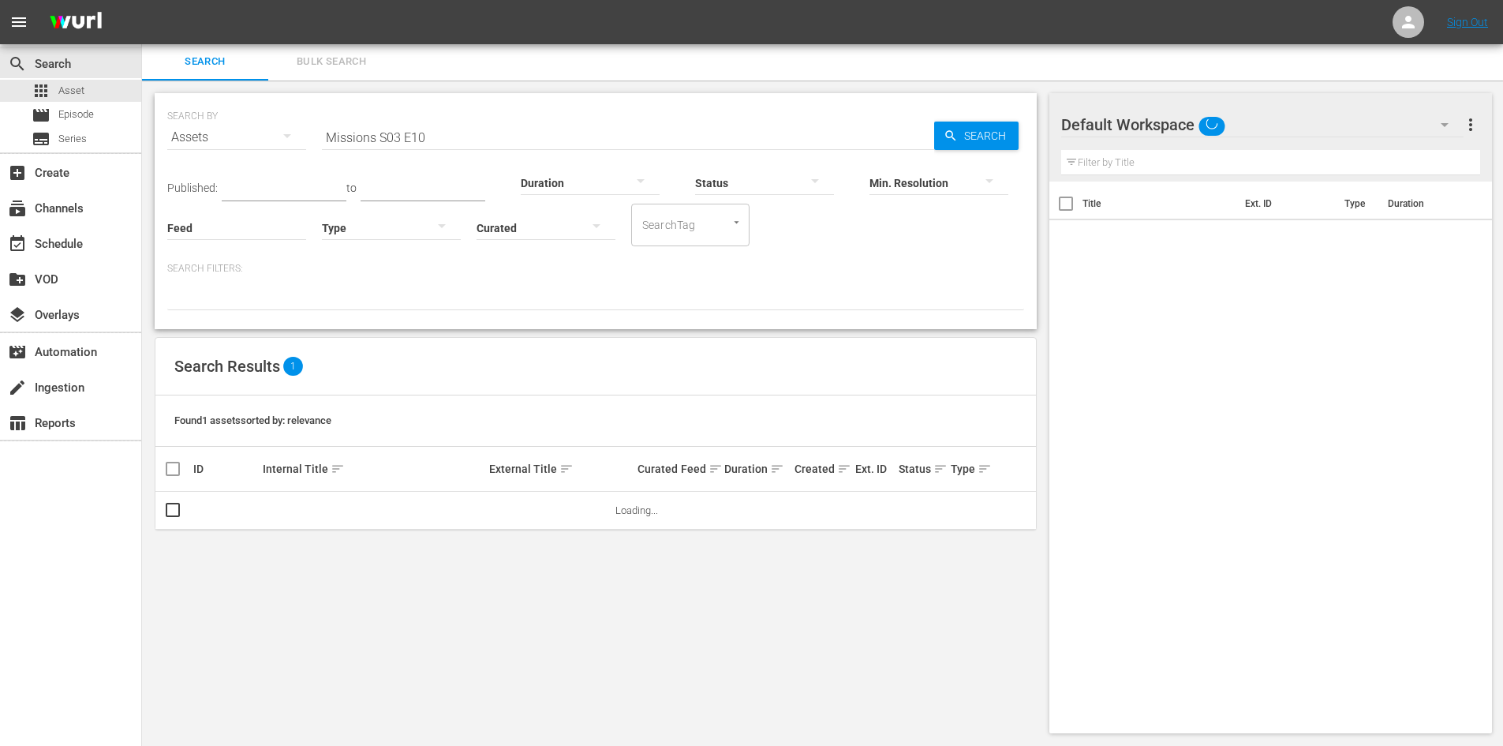
scroll to position [2, 0]
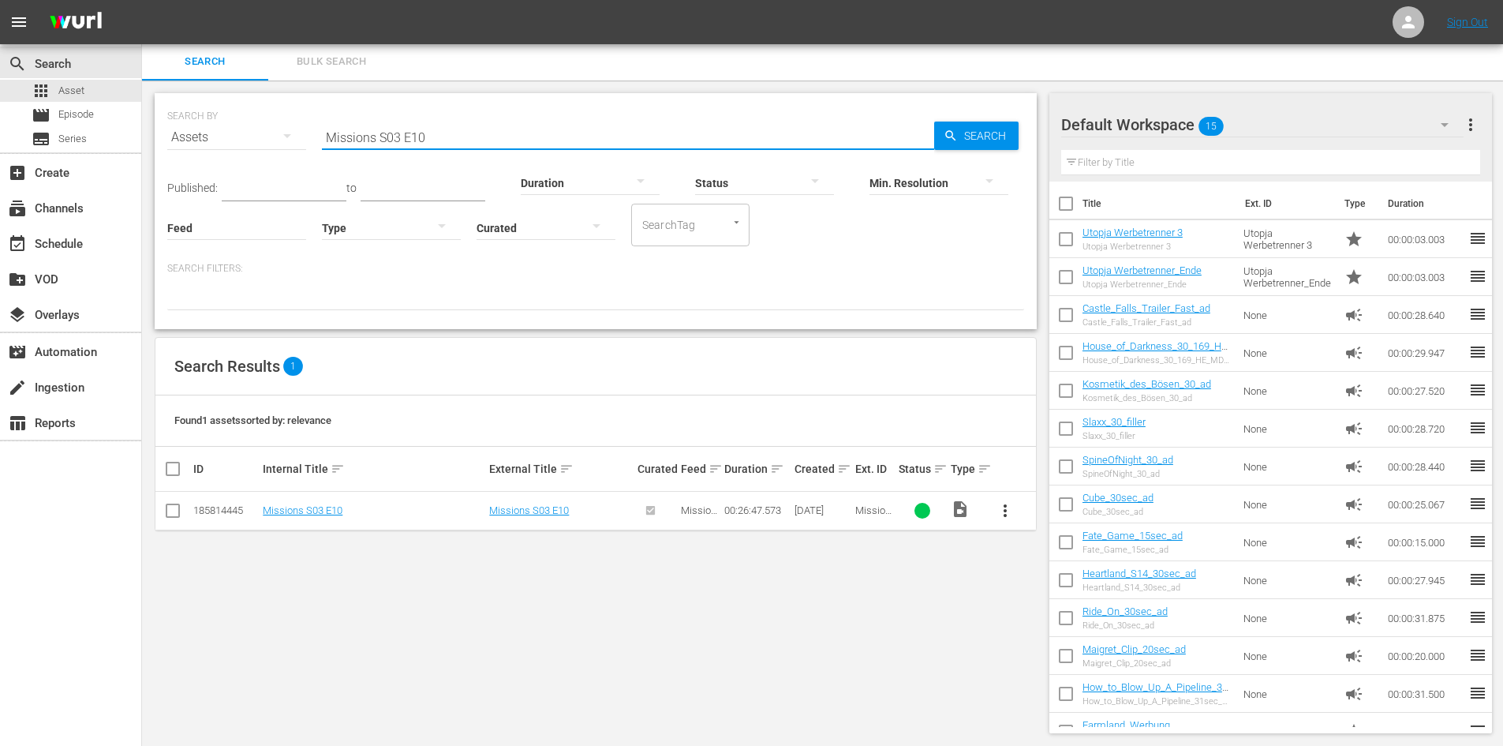
click at [448, 136] on input "Missions S03 E10" at bounding box center [628, 137] width 612 height 38
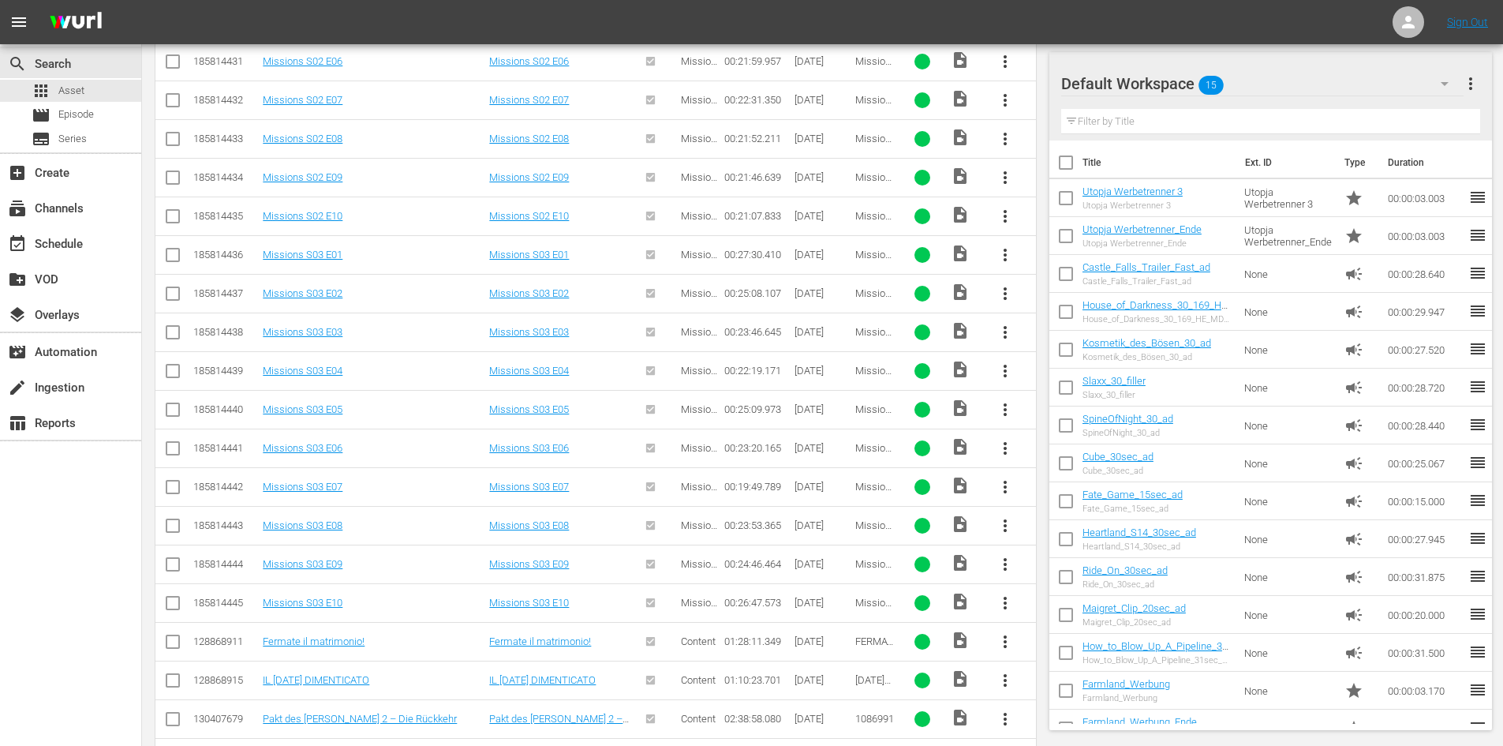
scroll to position [1361, 0]
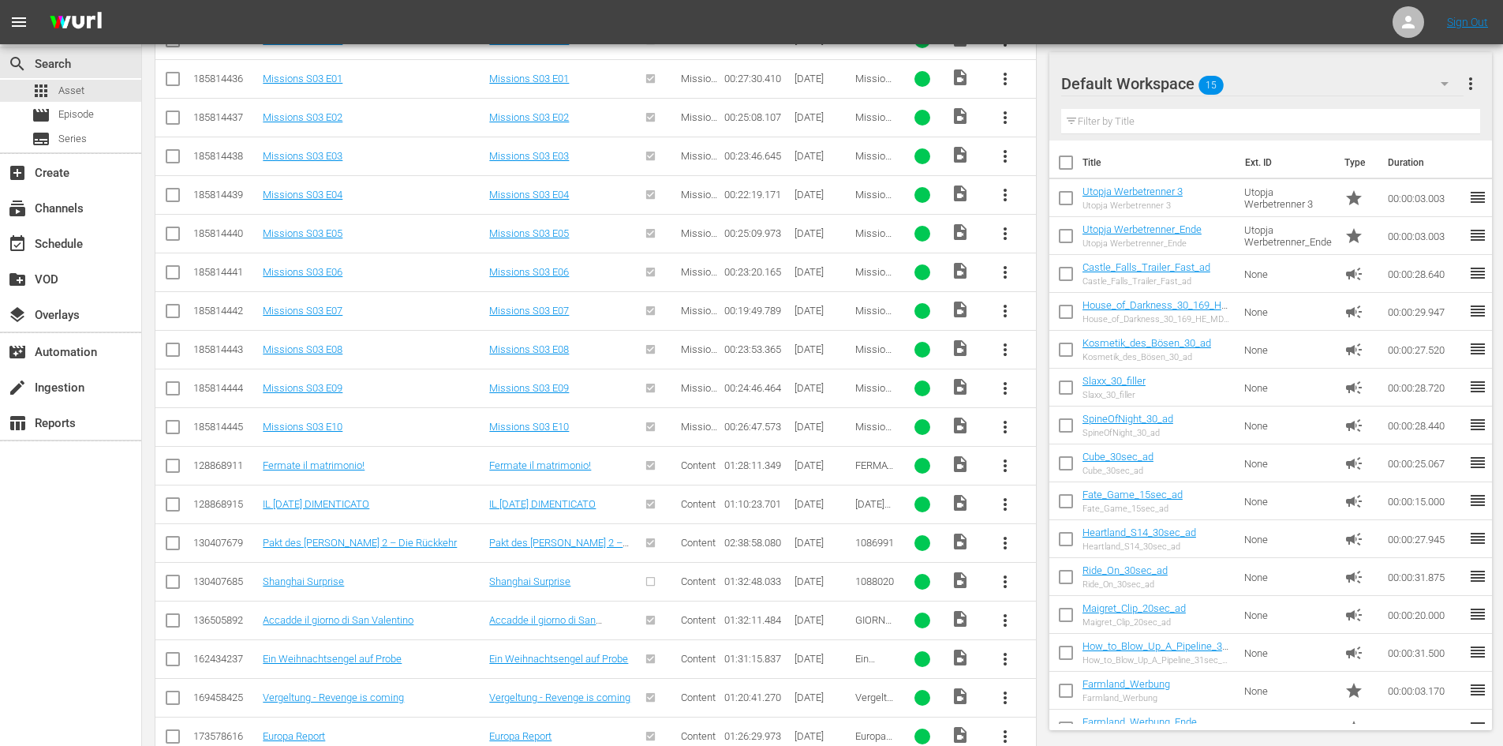
type input "Missions"
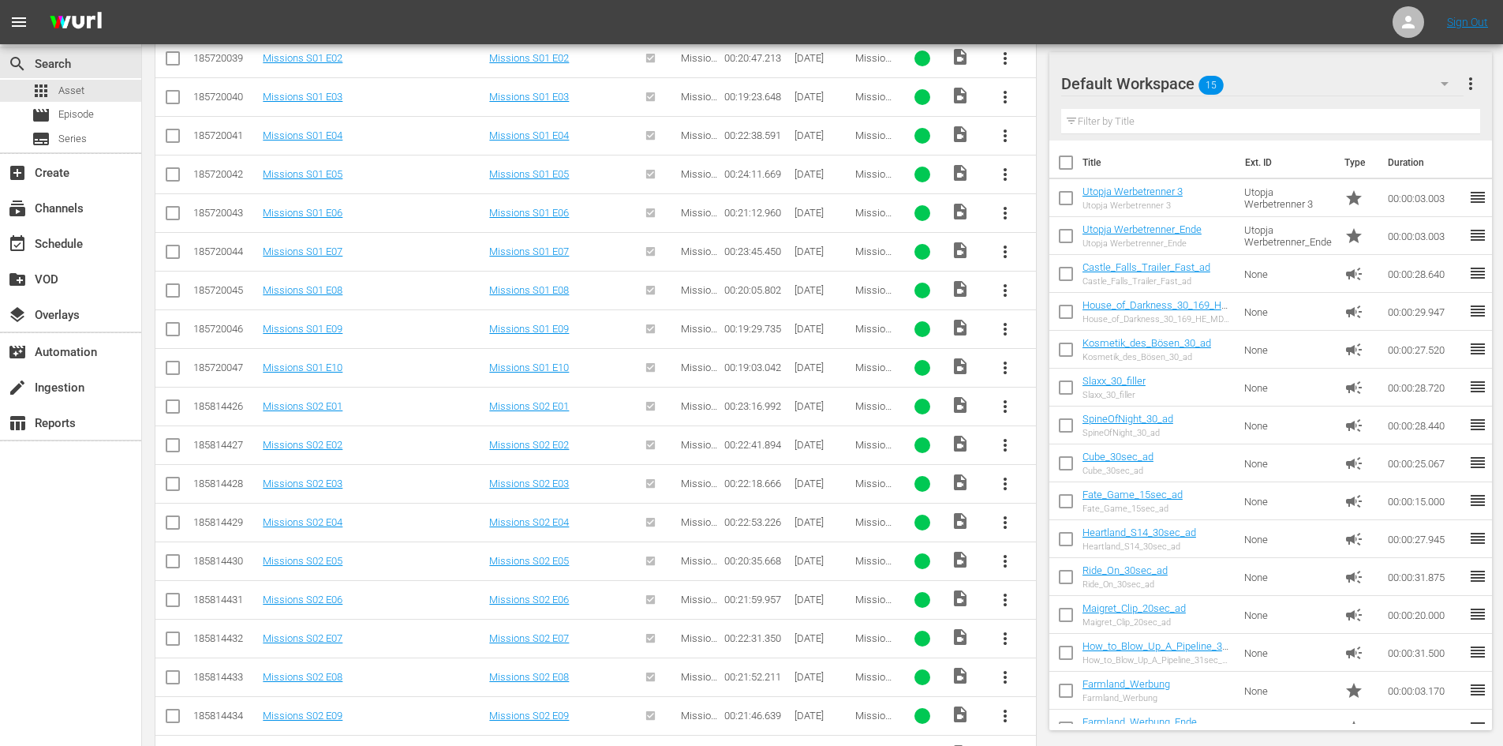
scroll to position [252, 0]
